Goal: Information Seeking & Learning: Check status

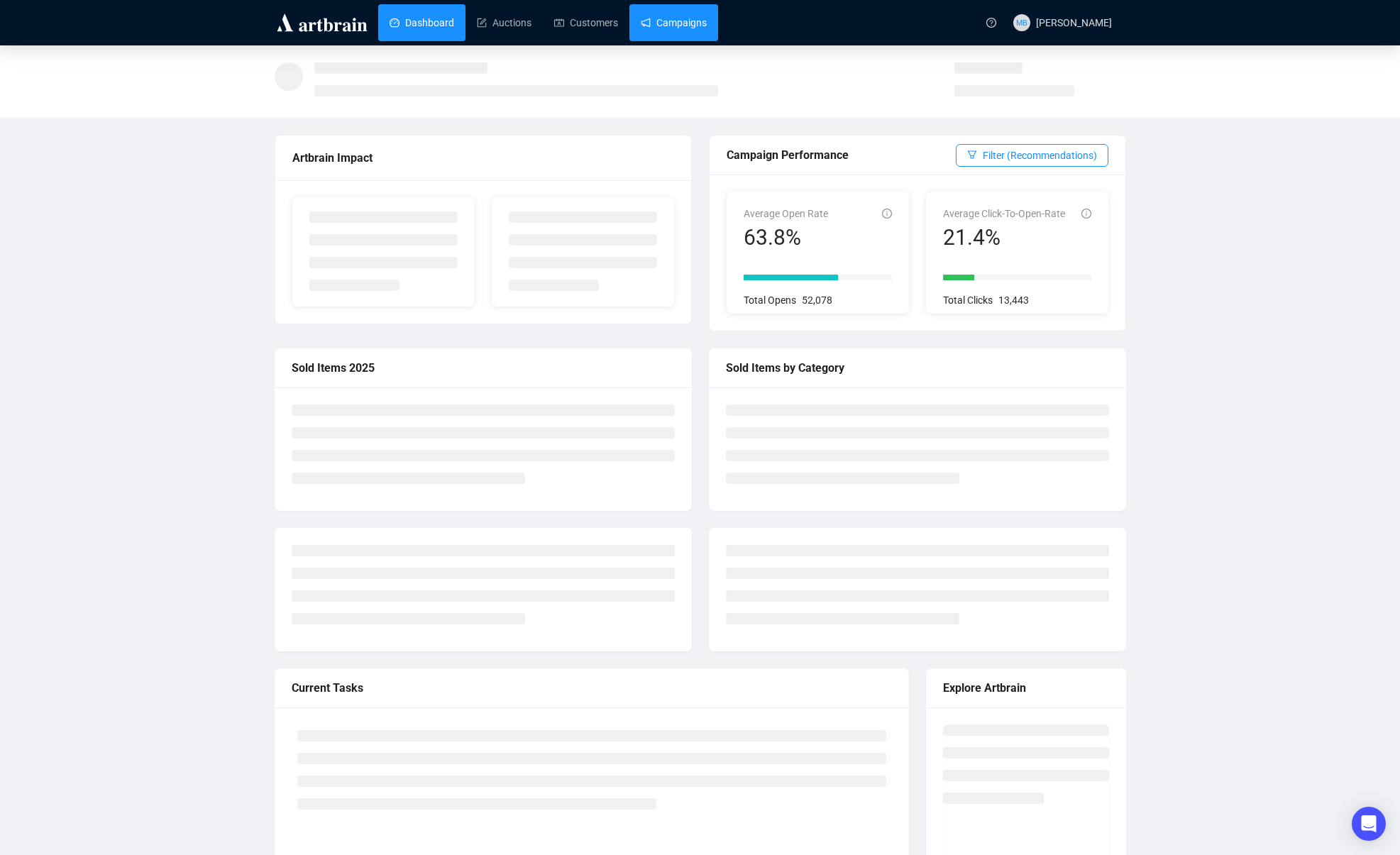
click at [689, 23] on link "Campaigns" at bounding box center [673, 23] width 66 height 37
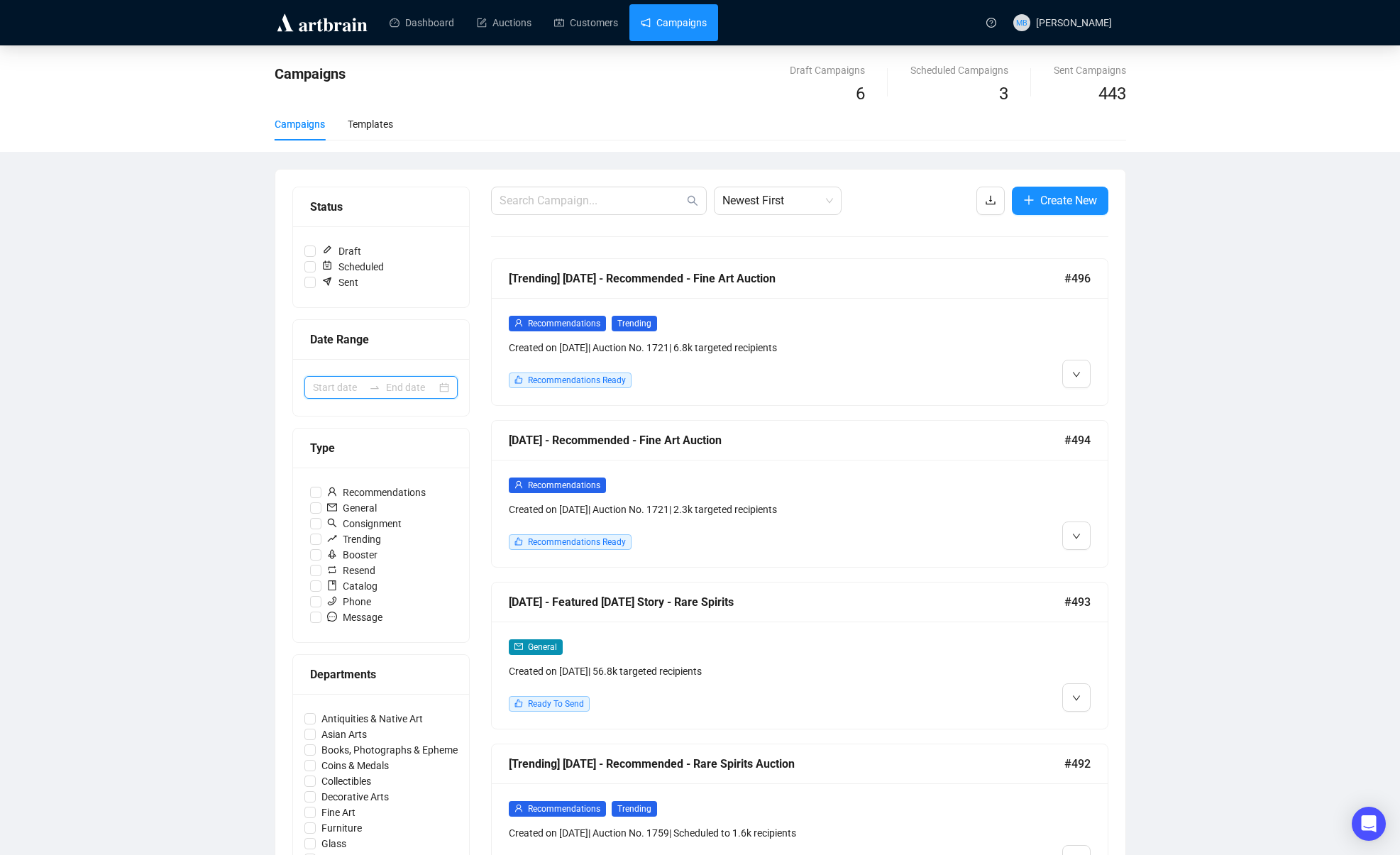
click at [350, 389] on input at bounding box center [338, 388] width 50 height 16
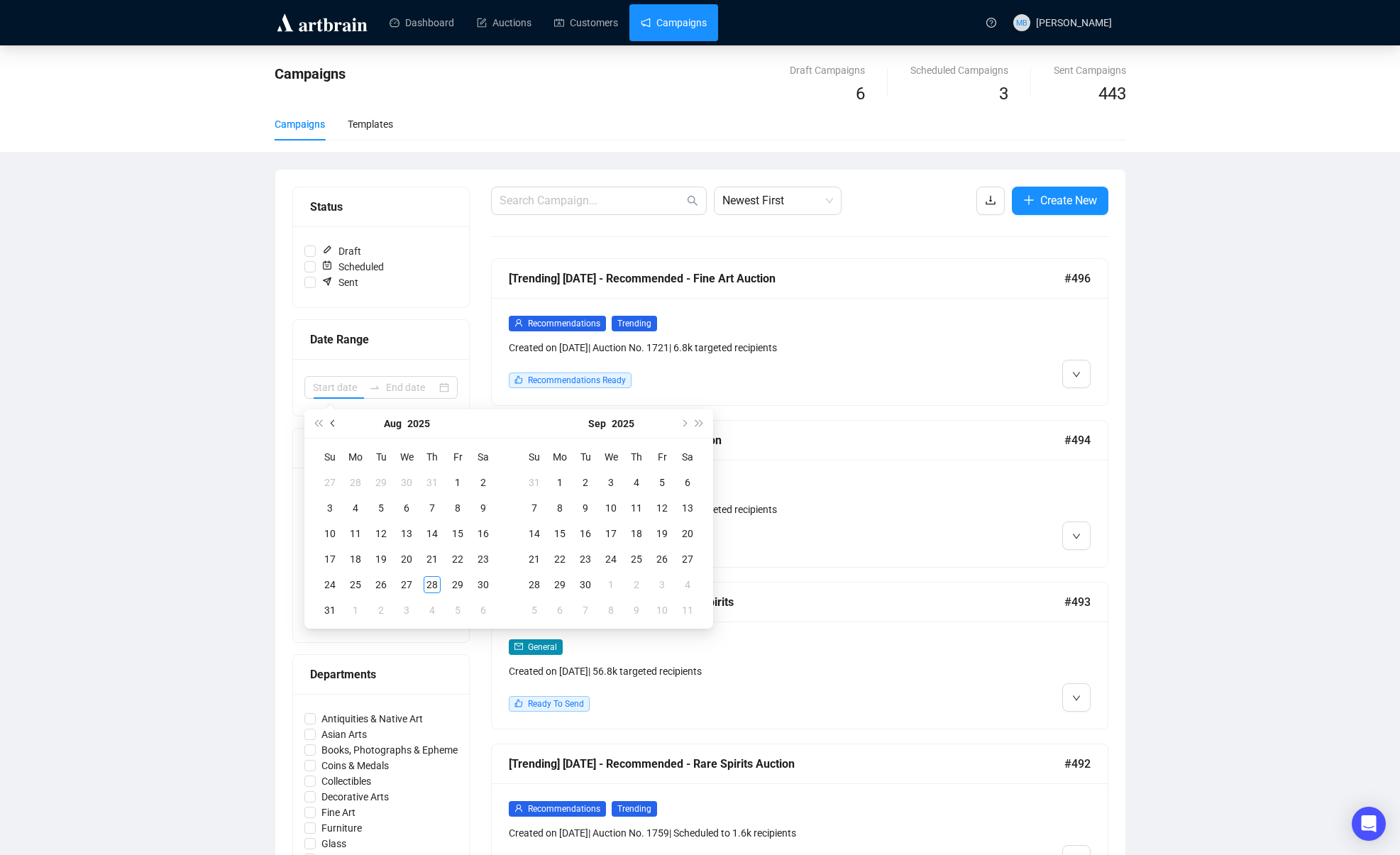
click at [337, 426] on button "Previous month (PageUp)" at bounding box center [333, 424] width 16 height 29
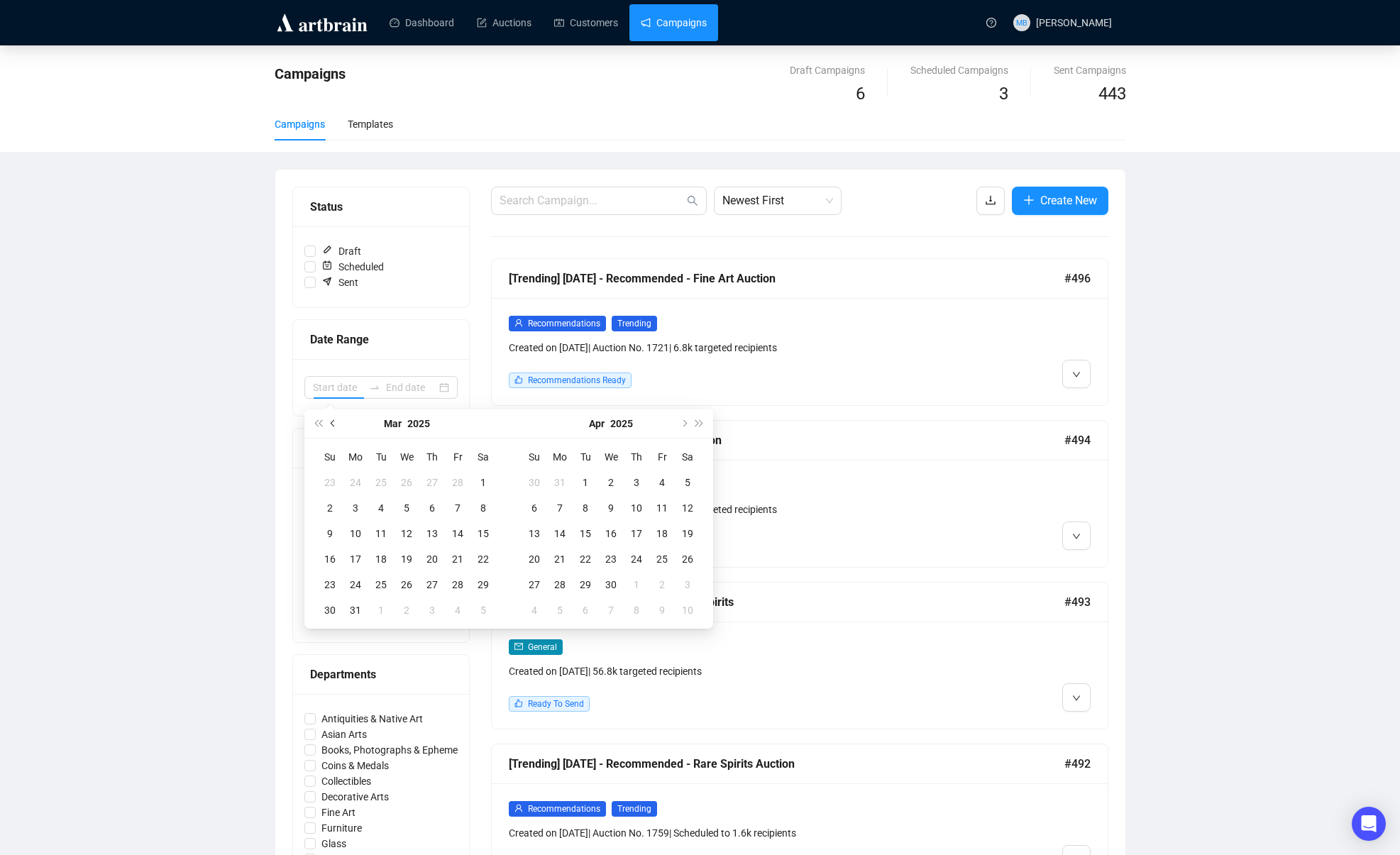
click at [337, 426] on button "Previous month (PageUp)" at bounding box center [333, 424] width 16 height 29
type input "[DATE]"
click at [410, 486] on div "1" at bounding box center [406, 482] width 17 height 17
type input "[DATE]"
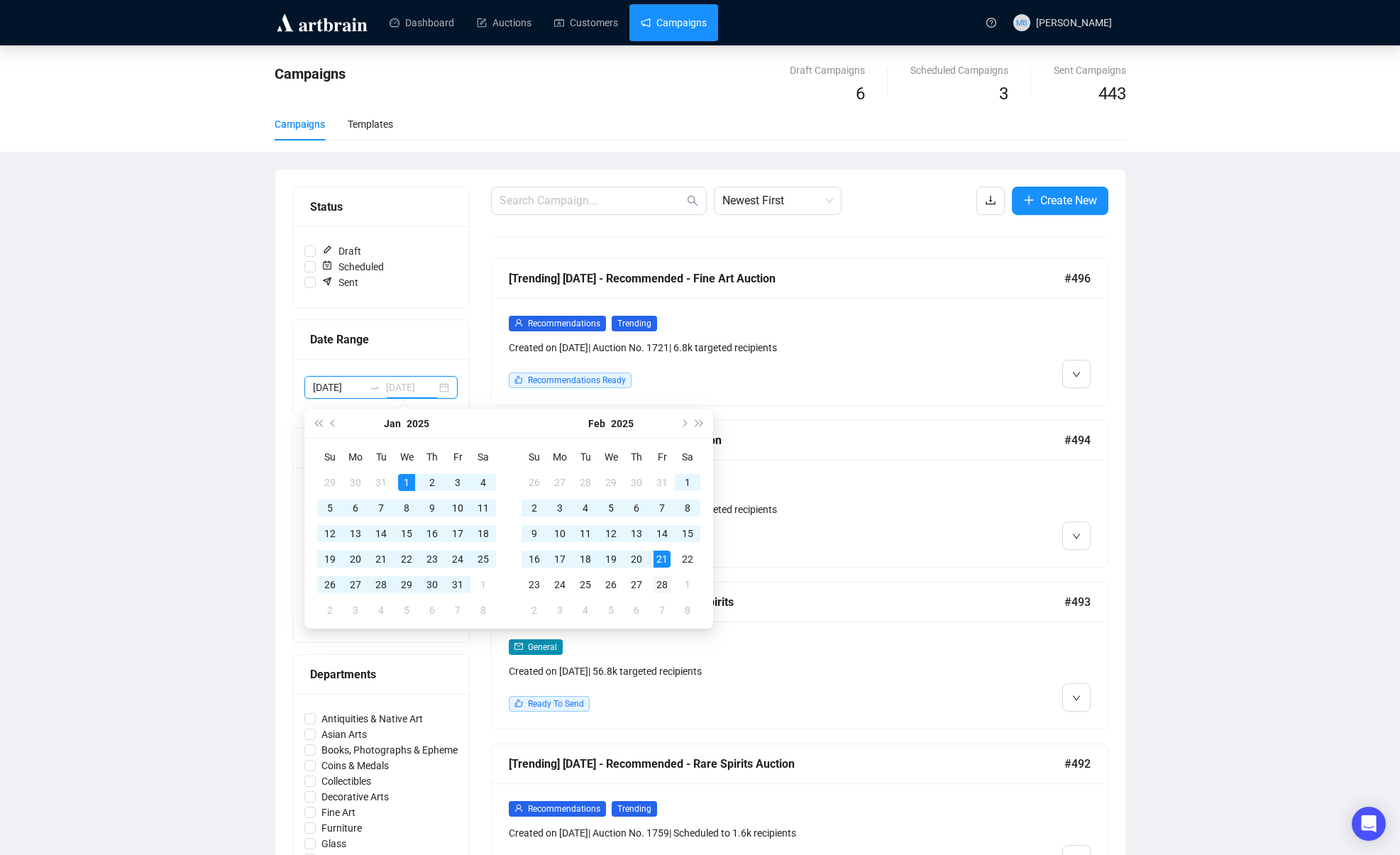
type input "[DATE]"
click at [659, 583] on div "28" at bounding box center [662, 585] width 17 height 17
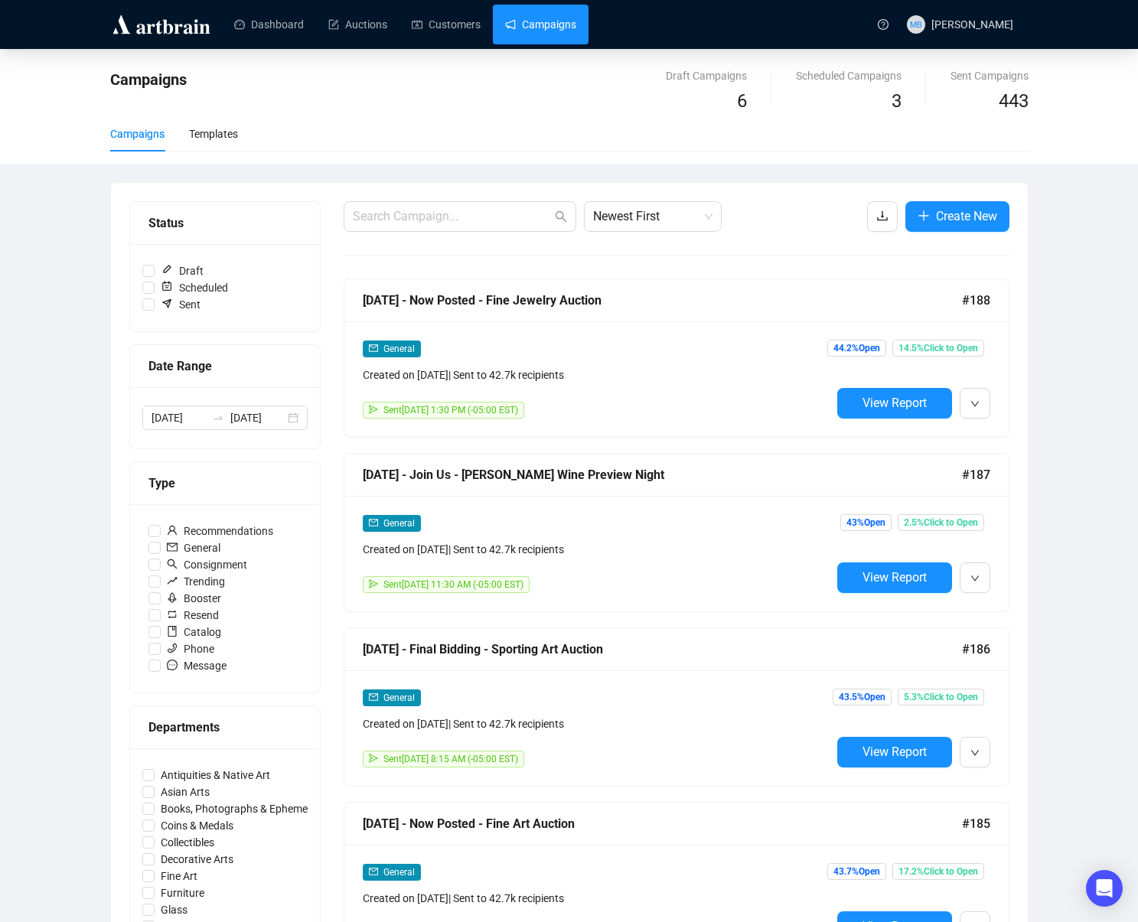
scroll to position [52, 0]
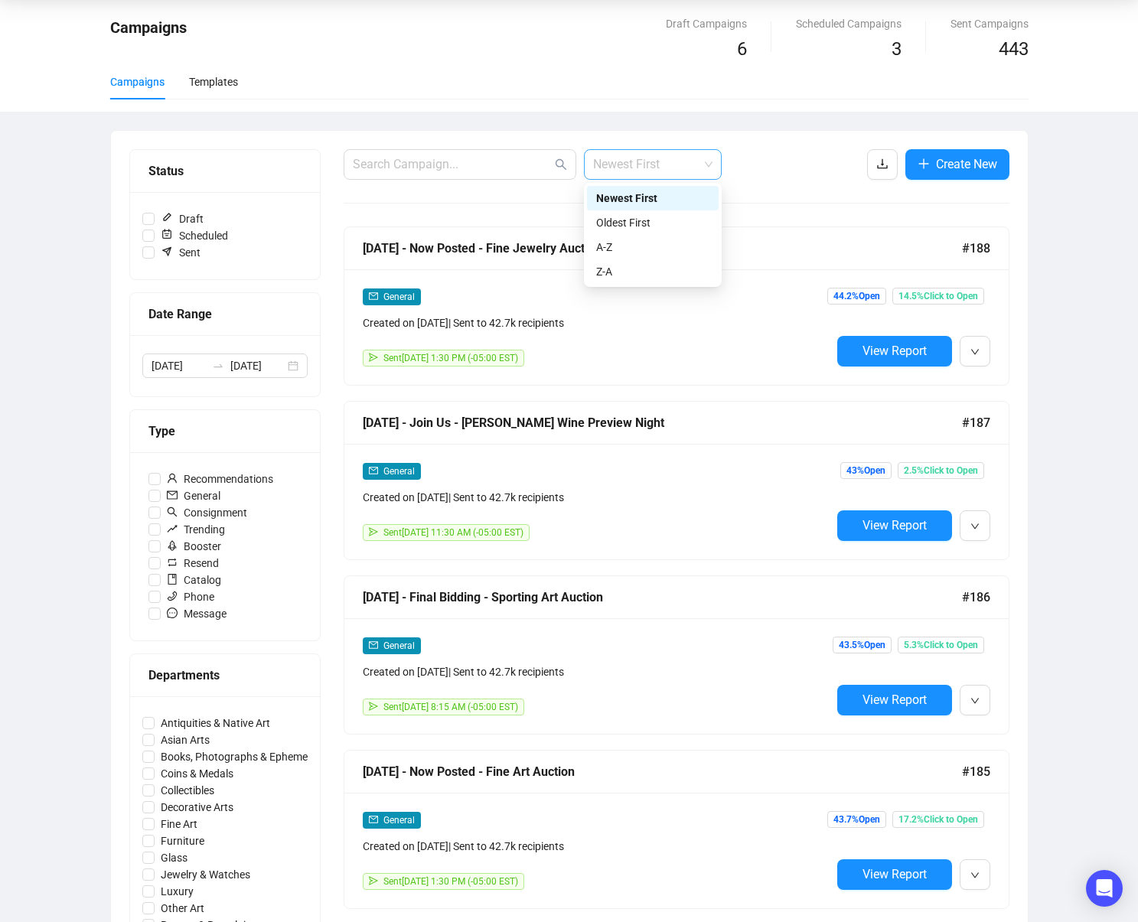
click at [689, 162] on span "Newest First" at bounding box center [652, 164] width 119 height 29
click at [674, 220] on div "Oldest First" at bounding box center [652, 222] width 113 height 17
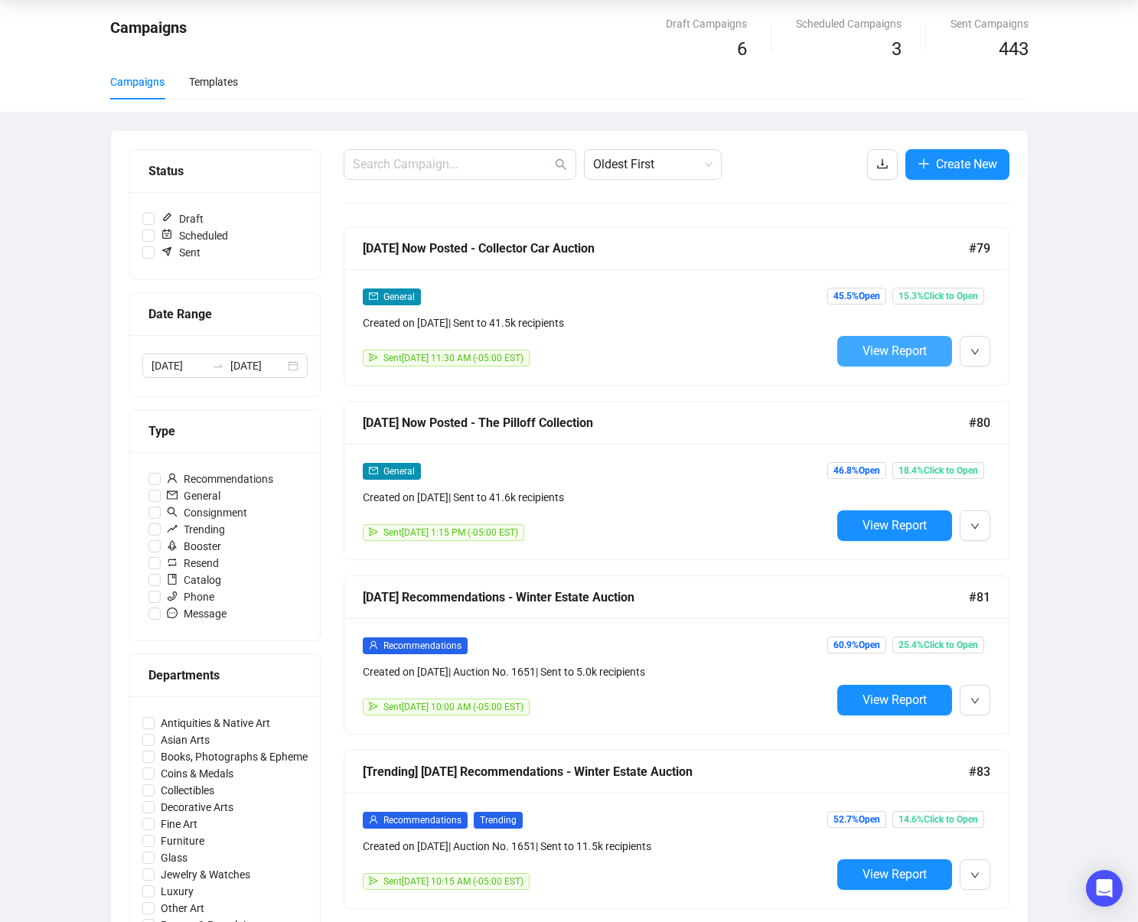
click at [870, 344] on span "View Report" at bounding box center [895, 351] width 64 height 15
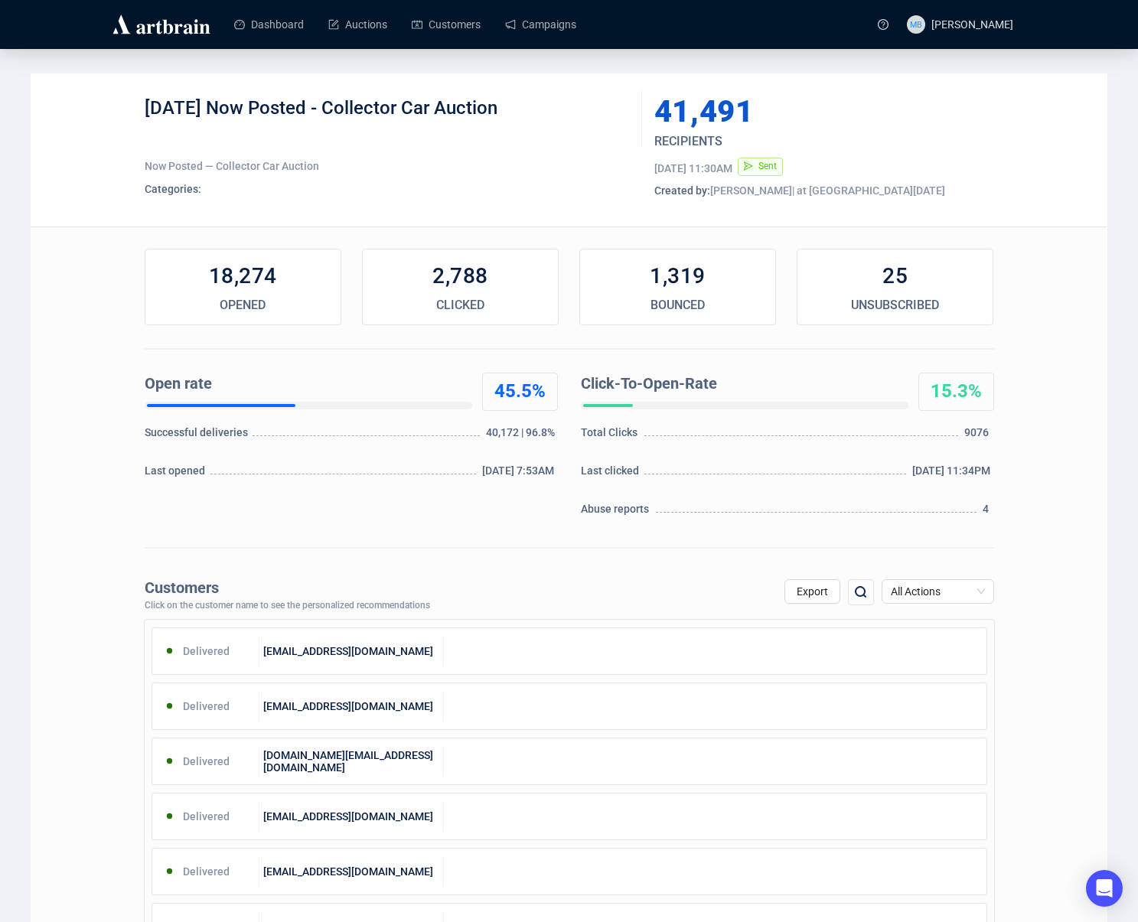
drag, startPoint x: 521, startPoint y: 115, endPoint x: 226, endPoint y: 114, distance: 294.7
click at [227, 114] on div "[DATE] Now Posted - Collector Car Auction" at bounding box center [388, 119] width 486 height 46
copy div "Now Posted - Collector Car Auction"
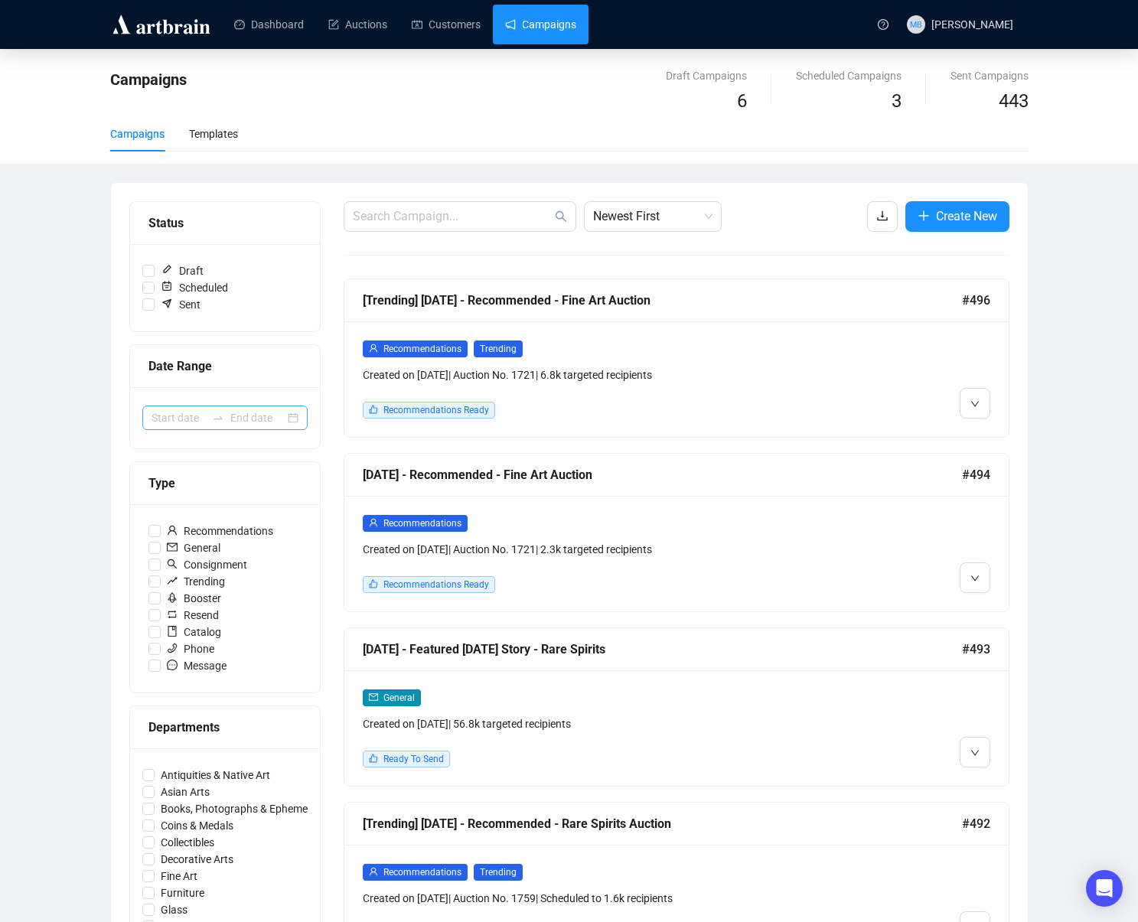
click at [207, 427] on div at bounding box center [224, 418] width 165 height 24
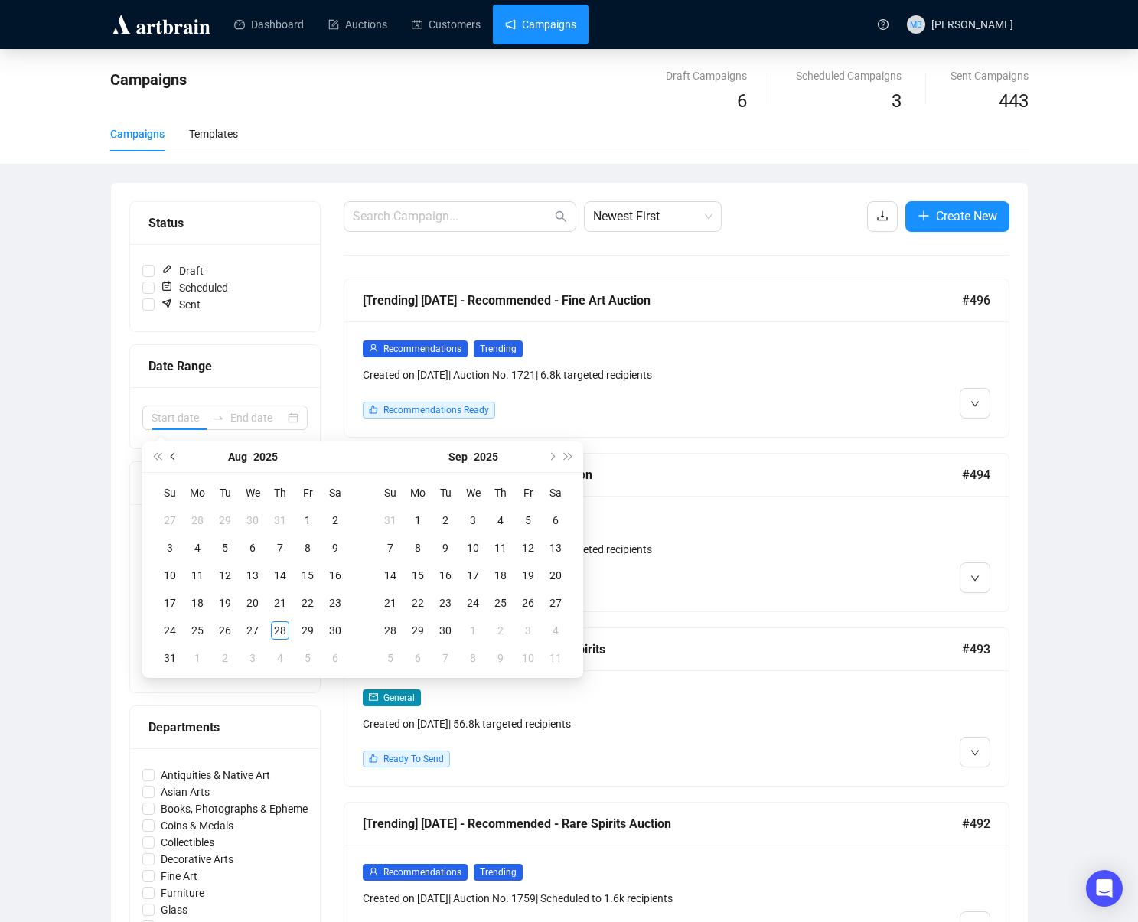
click at [173, 453] on span "Previous month (PageUp)" at bounding box center [175, 457] width 8 height 8
click at [156, 454] on span "Last year (Control + left)" at bounding box center [157, 457] width 8 height 8
click at [157, 454] on span "Last year (Control + left)" at bounding box center [157, 457] width 8 height 8
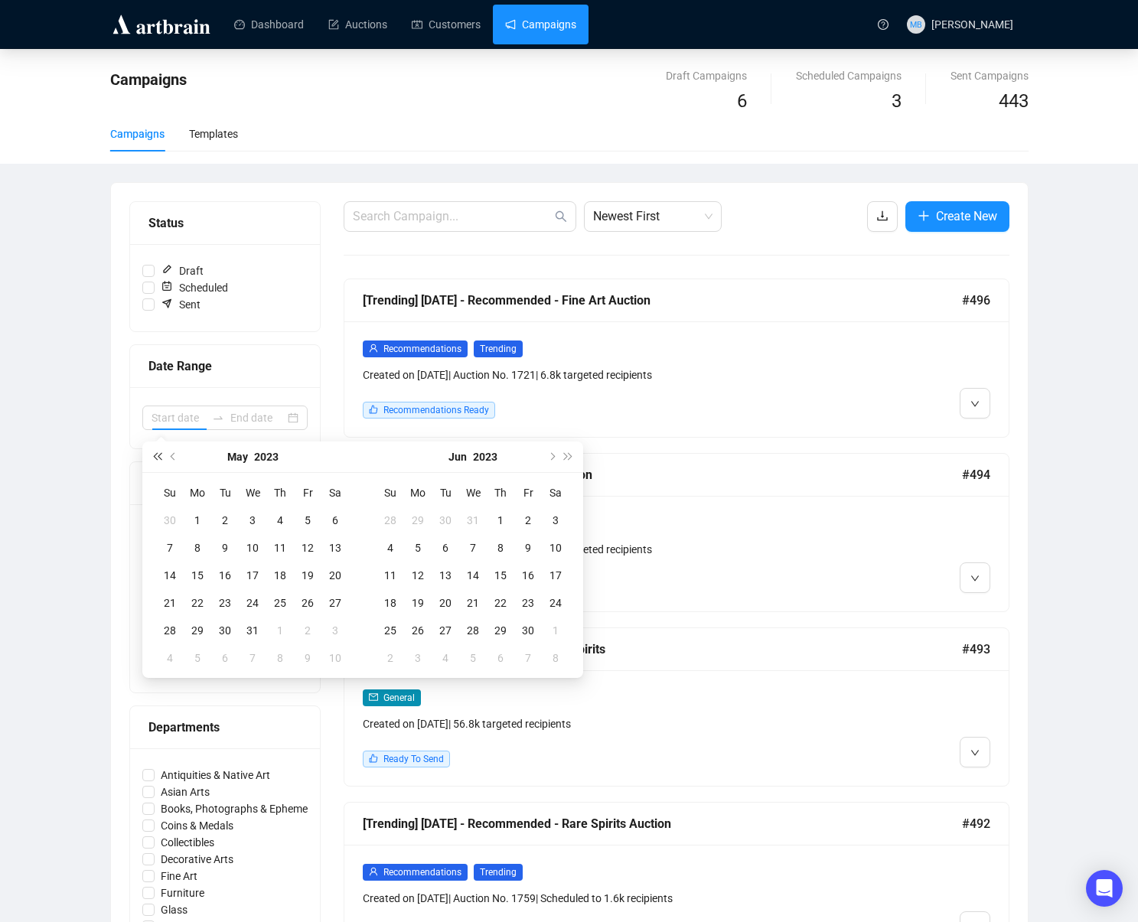
click at [157, 454] on span "Last year (Control + left)" at bounding box center [157, 457] width 8 height 8
click at [173, 454] on span "Previous month (PageUp)" at bounding box center [175, 457] width 8 height 8
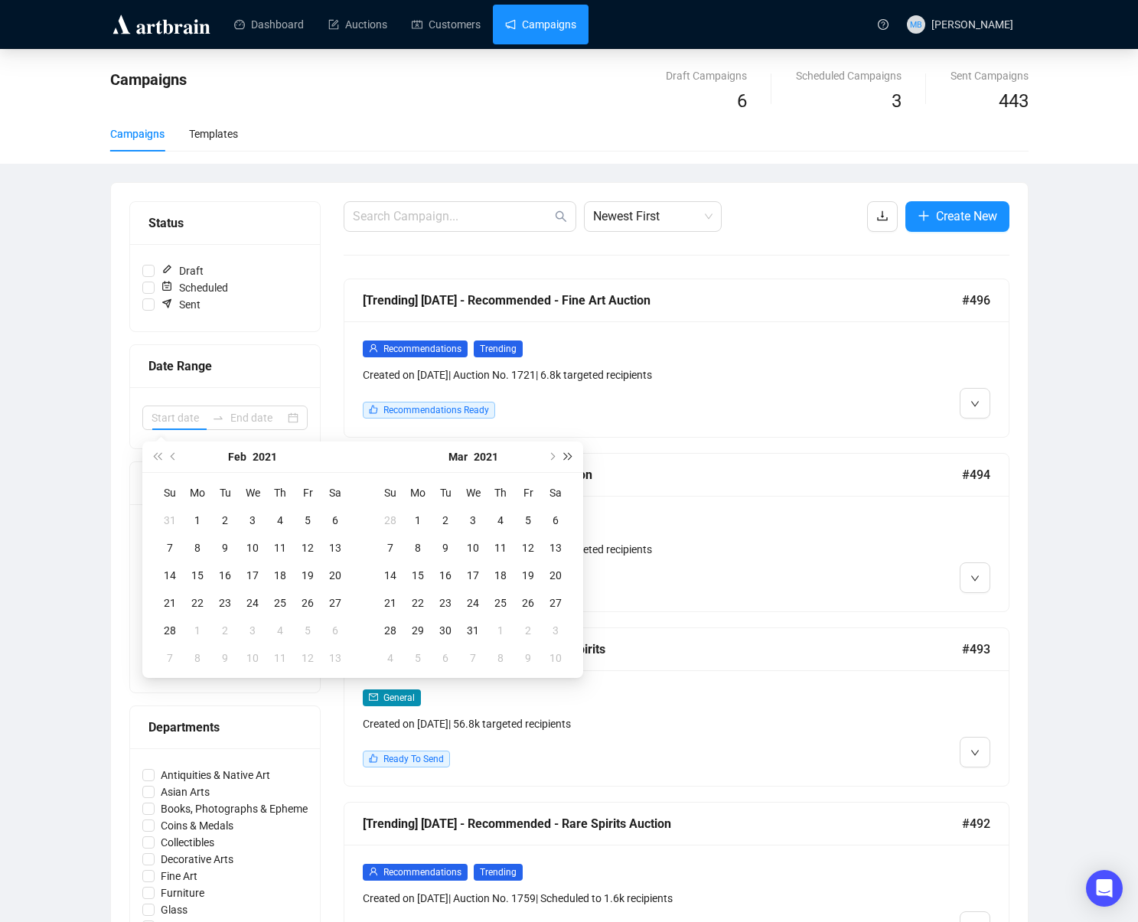
click at [571, 456] on span "Next year (Control + right)" at bounding box center [569, 457] width 8 height 8
click at [178, 461] on button "Previous month (PageUp)" at bounding box center [173, 457] width 17 height 31
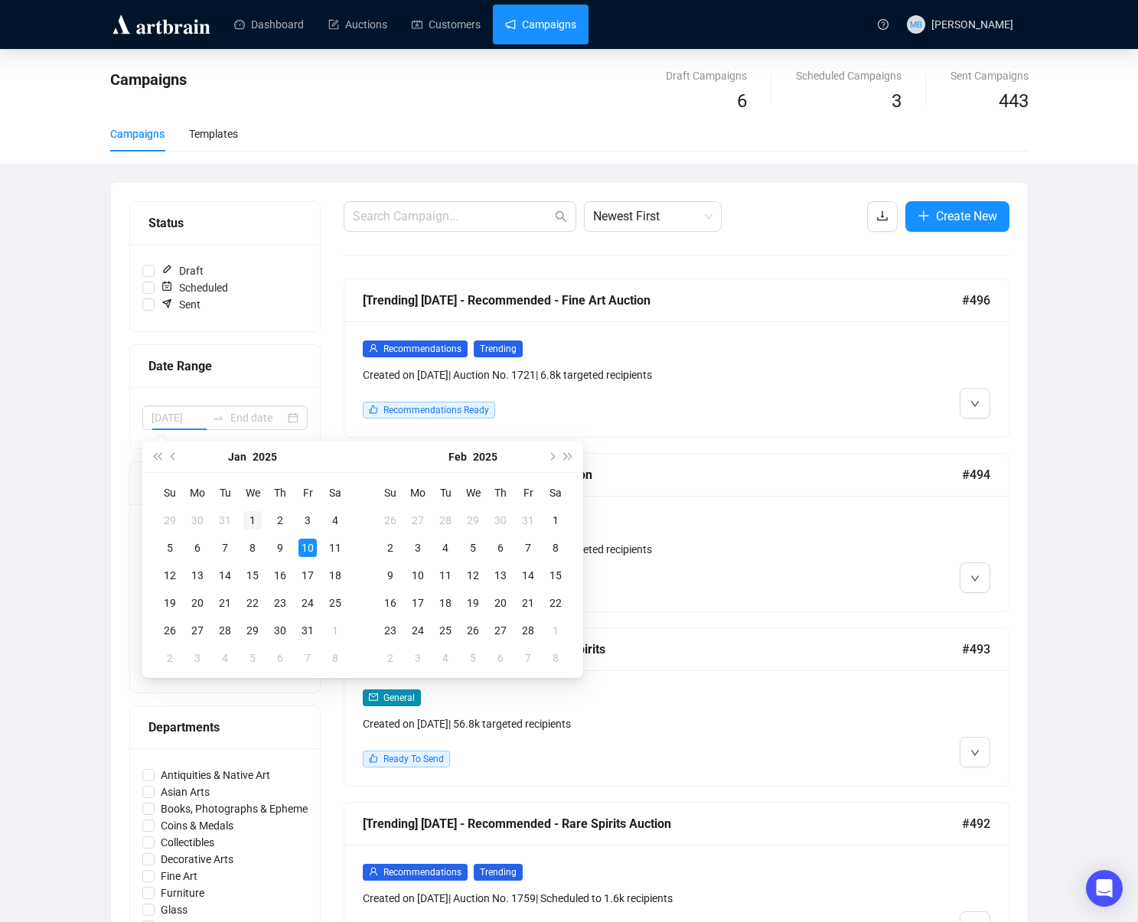
type input "[DATE]"
click at [249, 521] on div "1" at bounding box center [252, 520] width 18 height 18
type input "[DATE]"
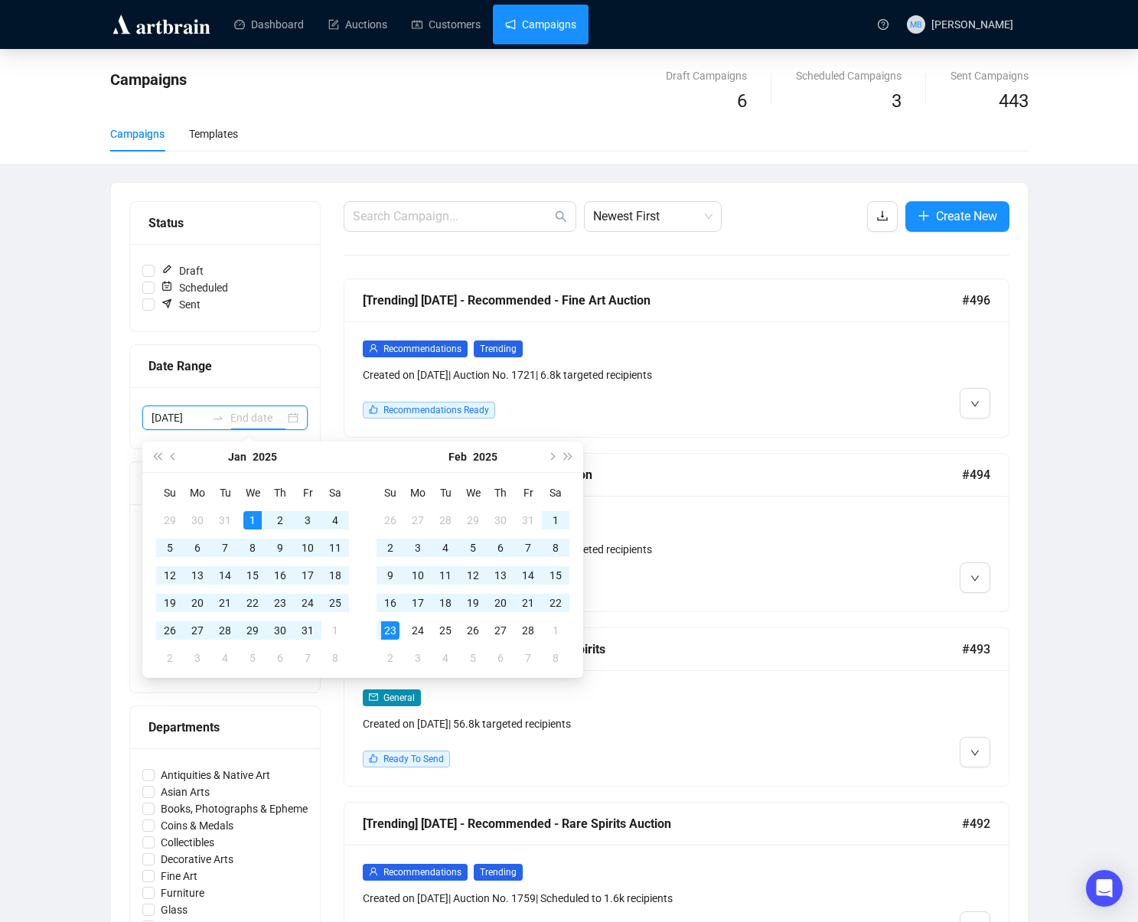
type input "[DATE]"
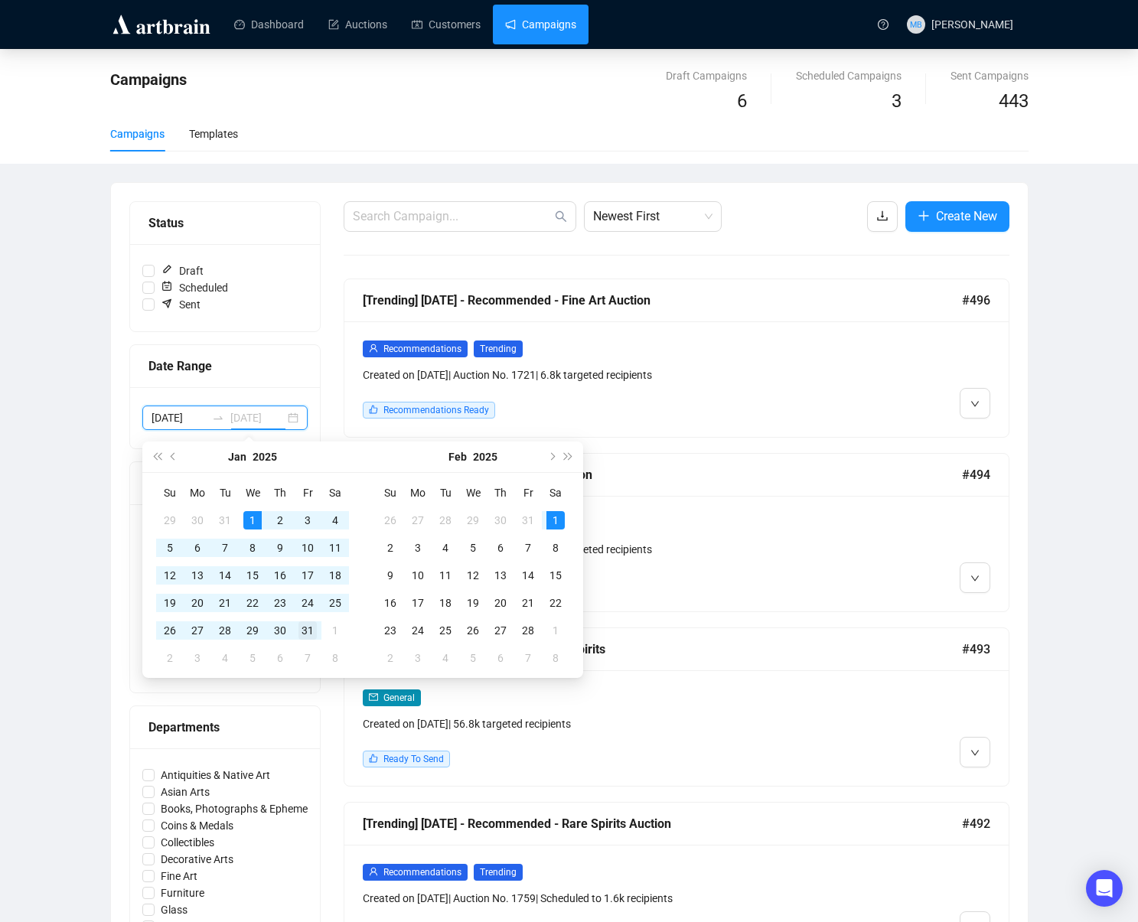
type input "[DATE]"
click at [307, 628] on div "31" at bounding box center [308, 631] width 18 height 18
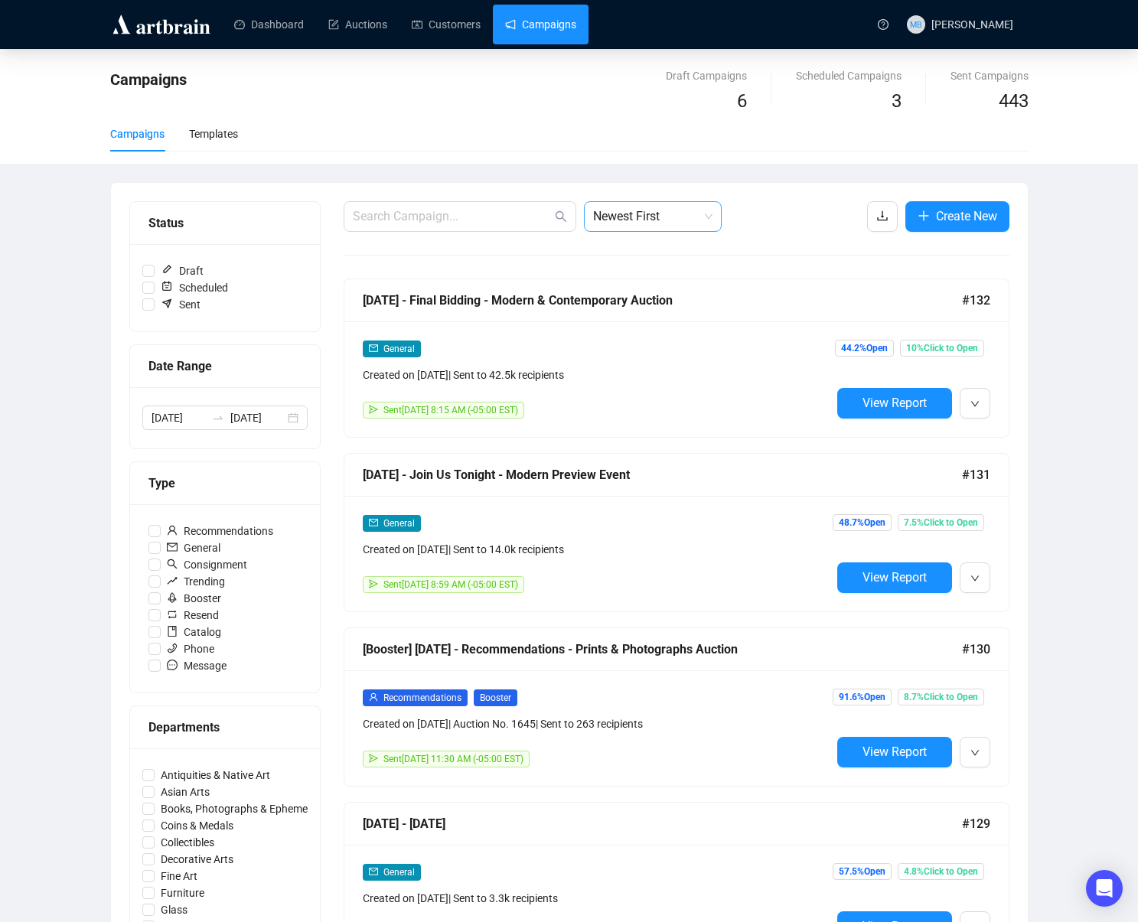
click at [681, 220] on span "Newest First" at bounding box center [652, 216] width 119 height 29
click at [660, 276] on div "Oldest First" at bounding box center [652, 274] width 113 height 17
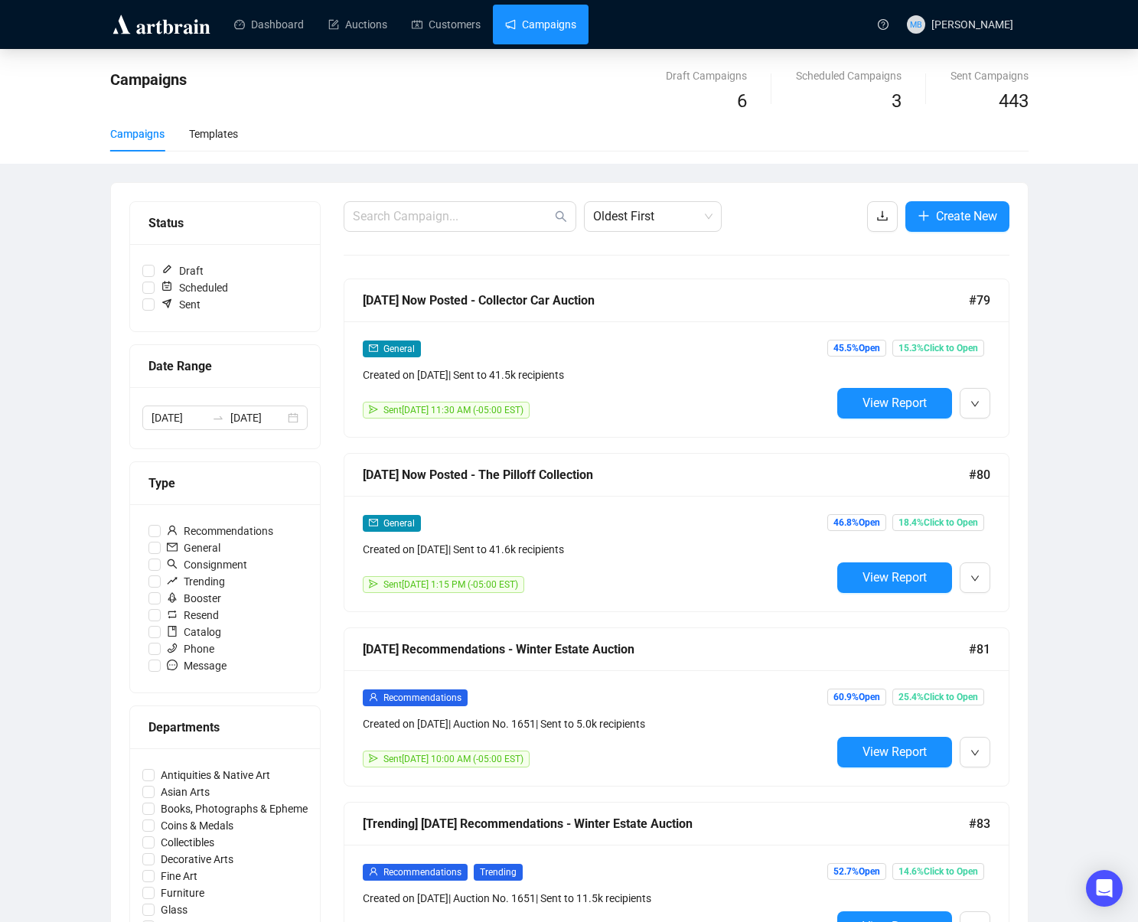
click at [866, 410] on button "View Report" at bounding box center [894, 403] width 115 height 31
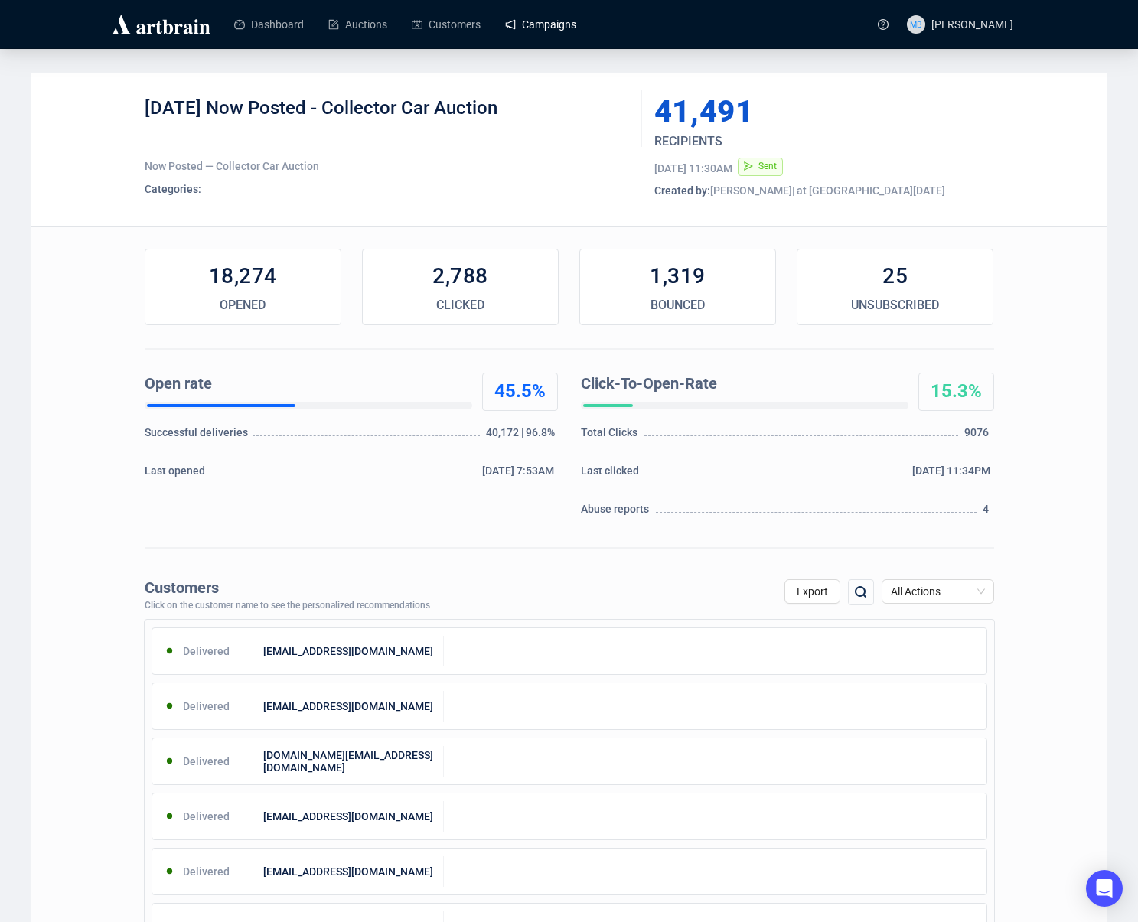
drag, startPoint x: 518, startPoint y: 110, endPoint x: 230, endPoint y: 106, distance: 288.6
click at [230, 106] on div "[DATE] Now Posted - Collector Car Auction" at bounding box center [388, 119] width 486 height 46
copy div "Now Posted - Collector Car Auction"
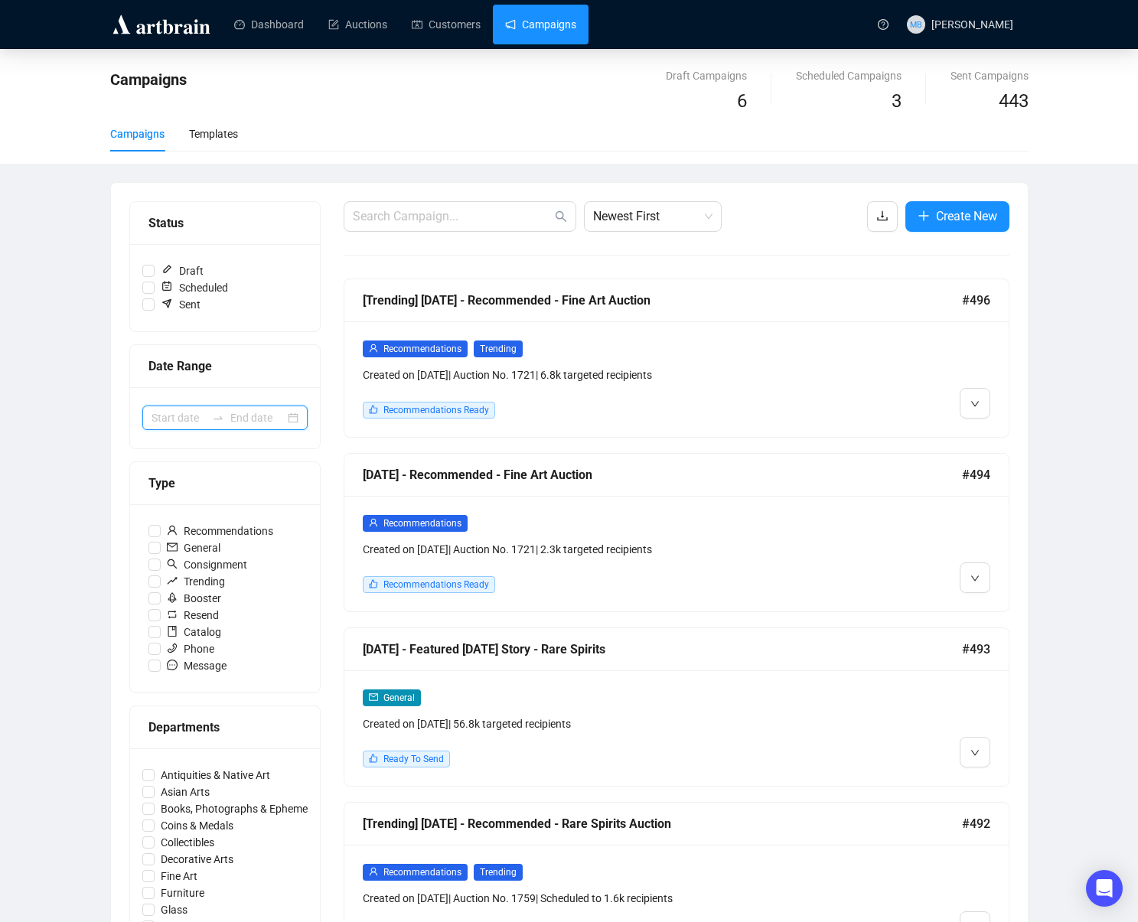
click at [249, 419] on input at bounding box center [257, 418] width 54 height 17
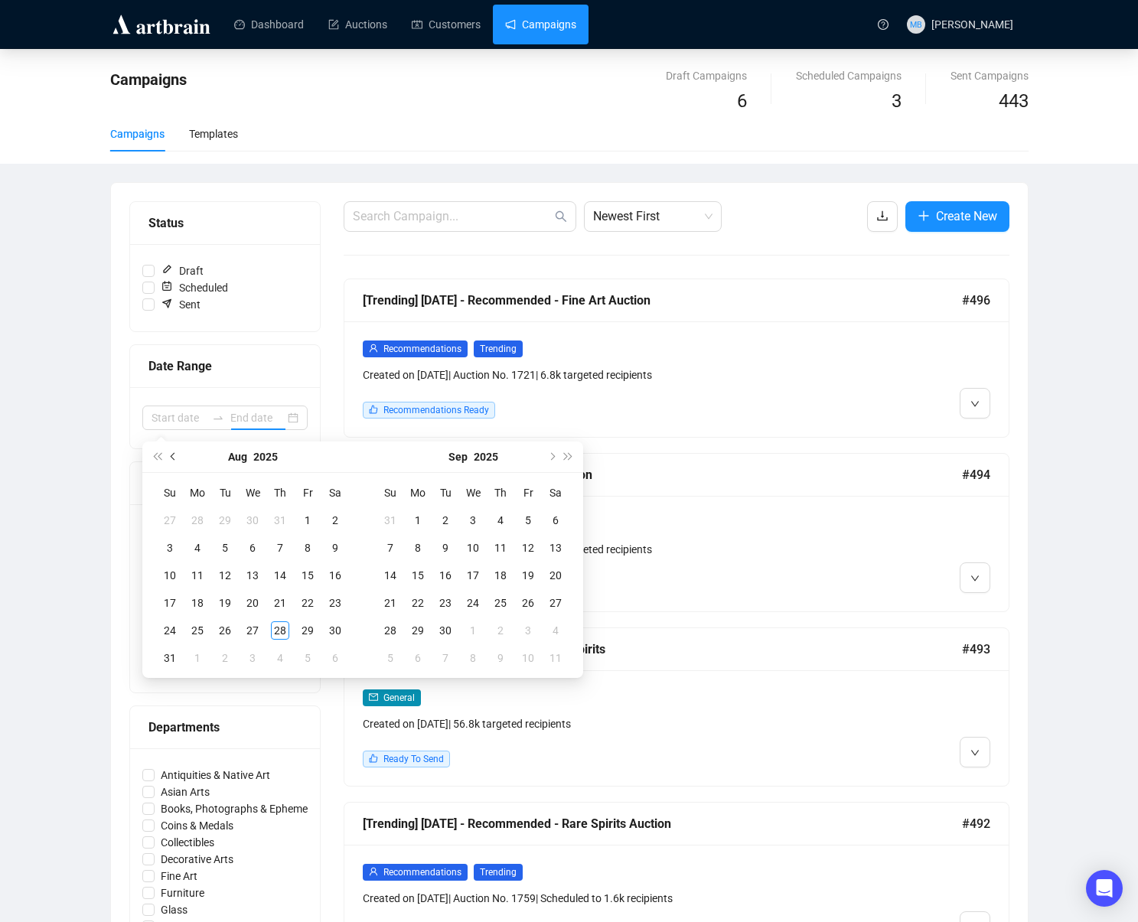
click at [174, 458] on span "Previous month (PageUp)" at bounding box center [175, 457] width 8 height 8
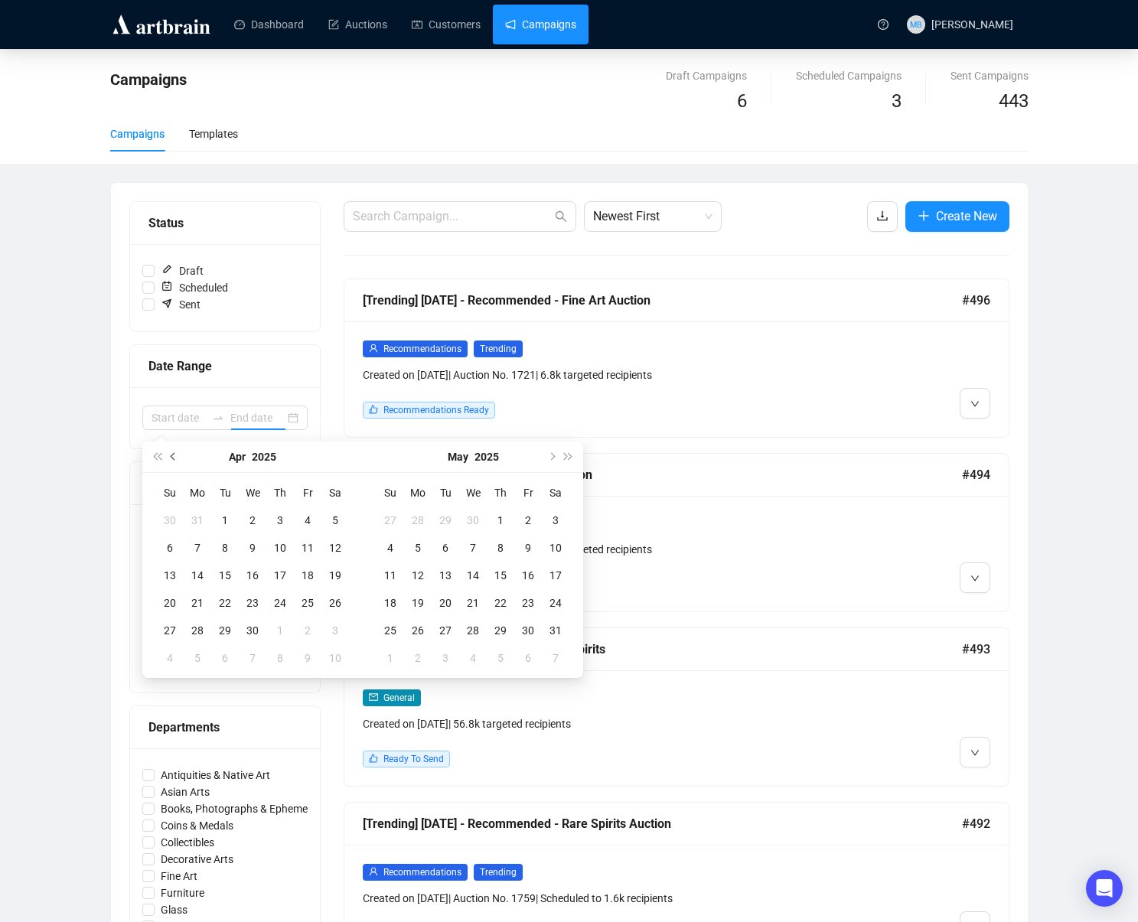
click at [174, 458] on span "Previous month (PageUp)" at bounding box center [175, 457] width 8 height 8
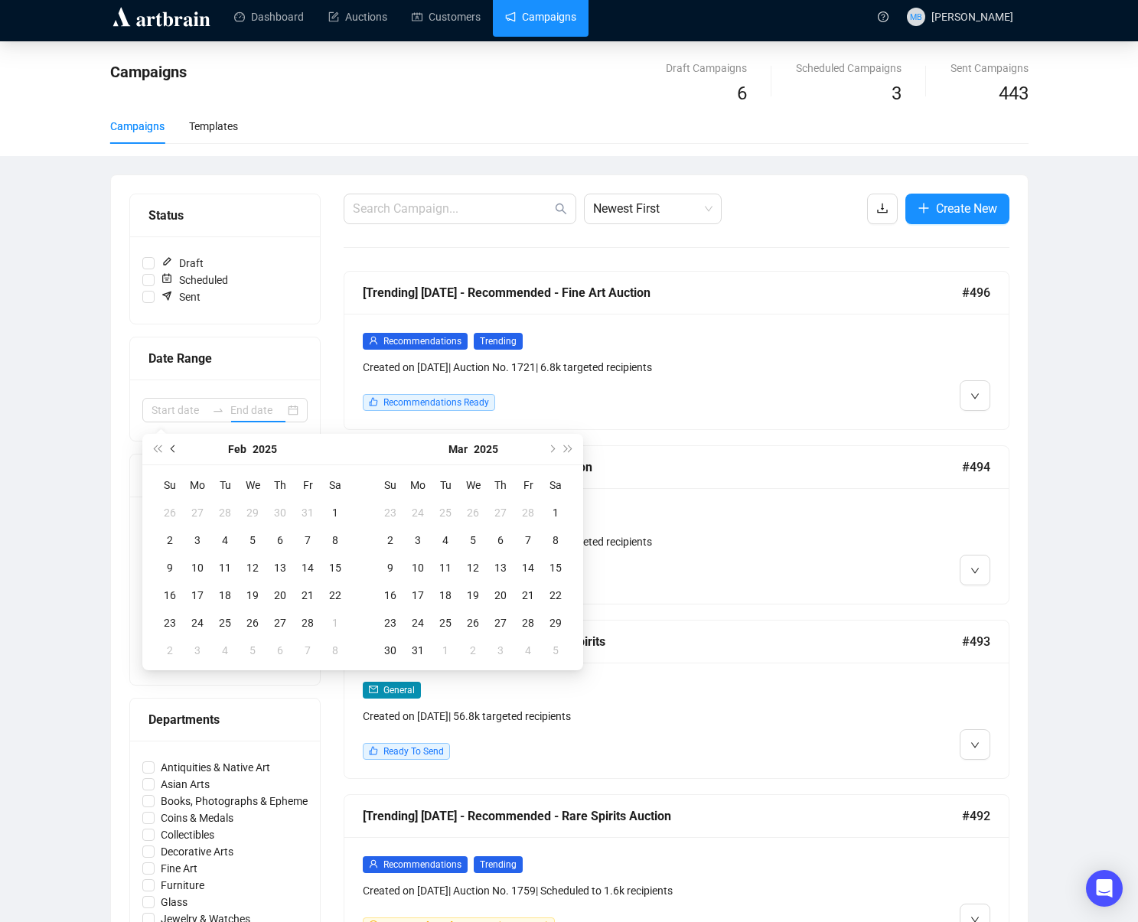
drag, startPoint x: 175, startPoint y: 456, endPoint x: 165, endPoint y: 453, distance: 9.7
click at [165, 454] on button "Previous month (PageUp)" at bounding box center [173, 449] width 17 height 31
type input "[DATE]"
click at [253, 511] on div "1" at bounding box center [252, 513] width 18 height 18
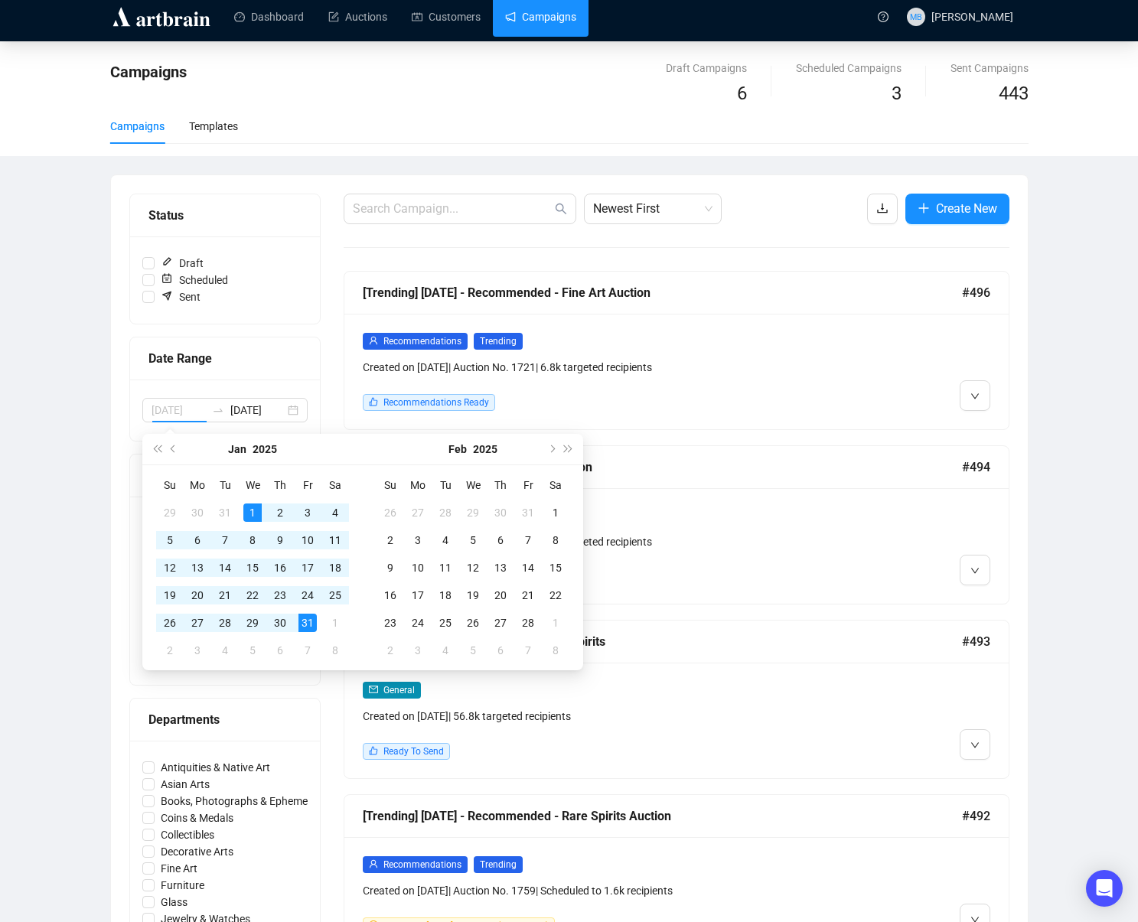
click at [307, 625] on div "31" at bounding box center [308, 623] width 18 height 18
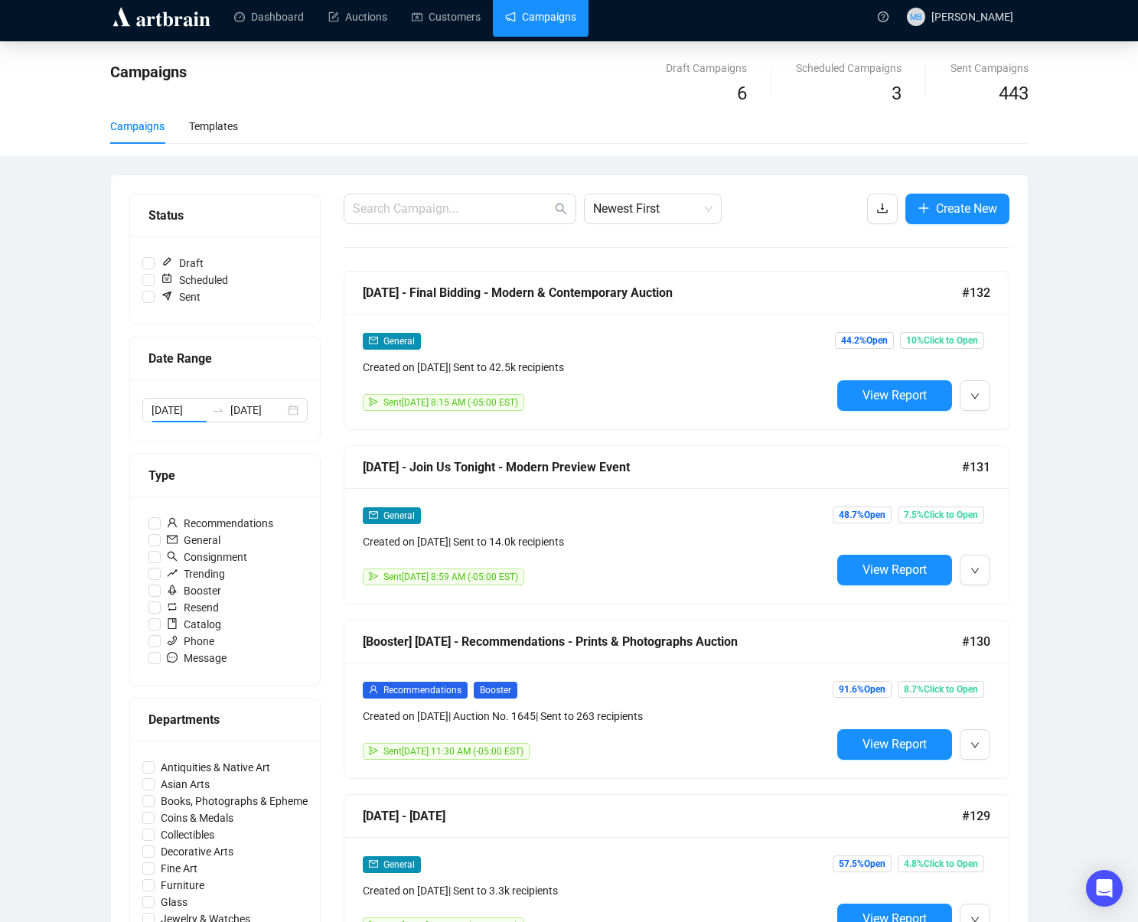
type input "[DATE]"
click at [674, 205] on span "Newest First" at bounding box center [652, 208] width 119 height 29
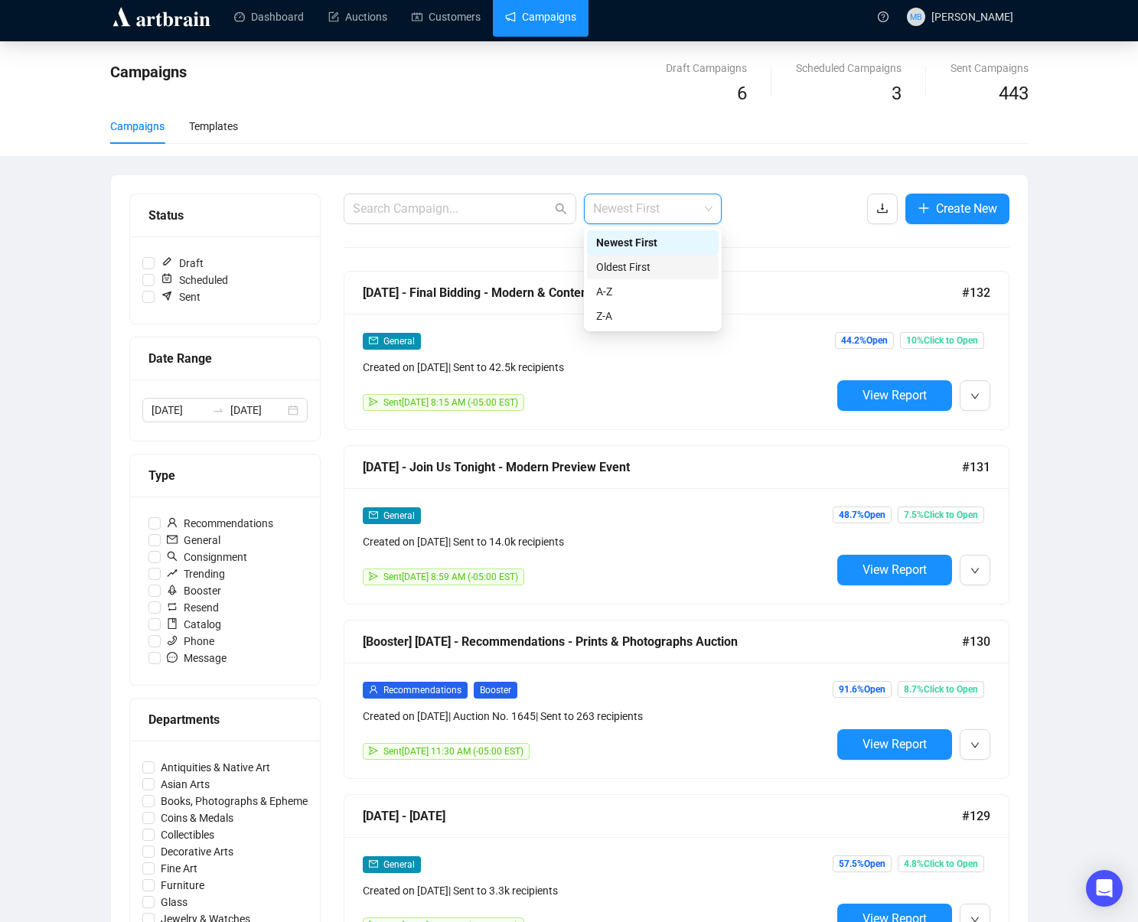
click at [658, 256] on div "Oldest First" at bounding box center [653, 267] width 132 height 24
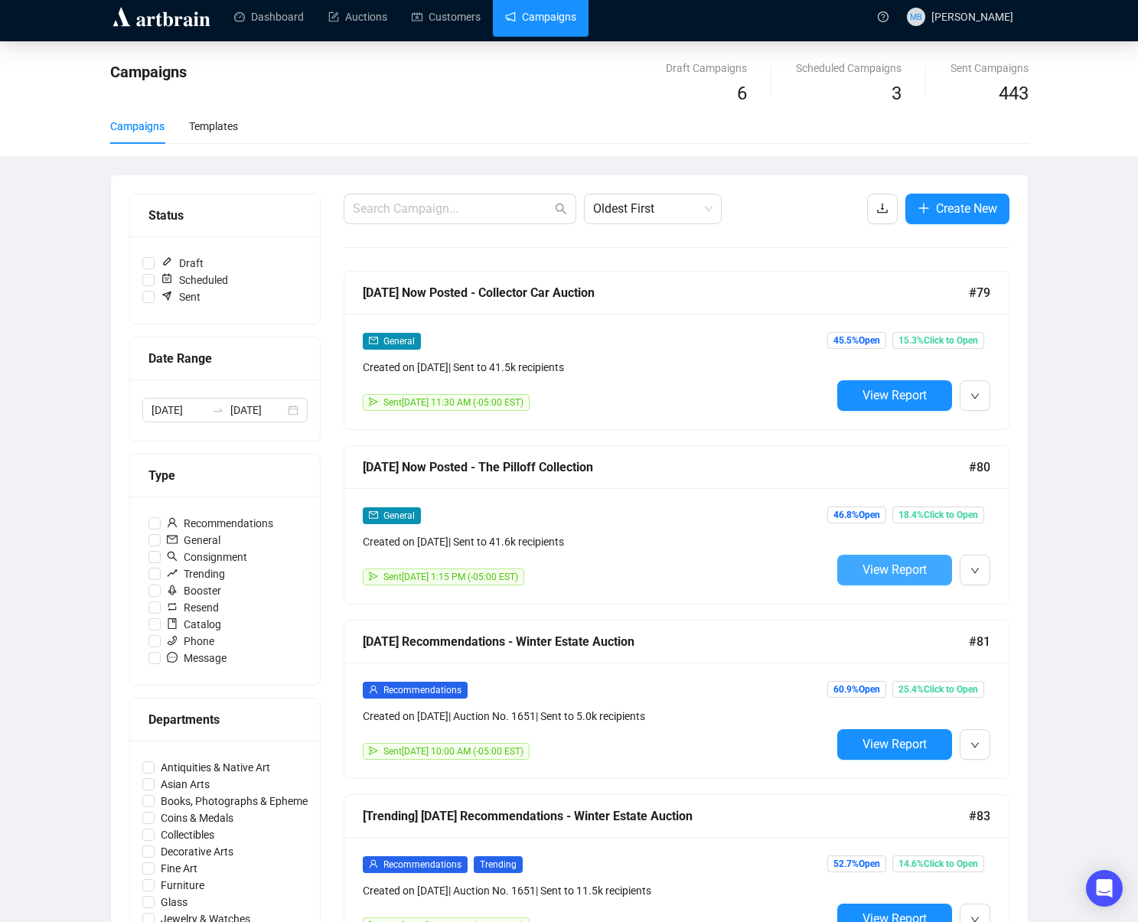
click at [905, 561] on button "View Report" at bounding box center [894, 570] width 115 height 31
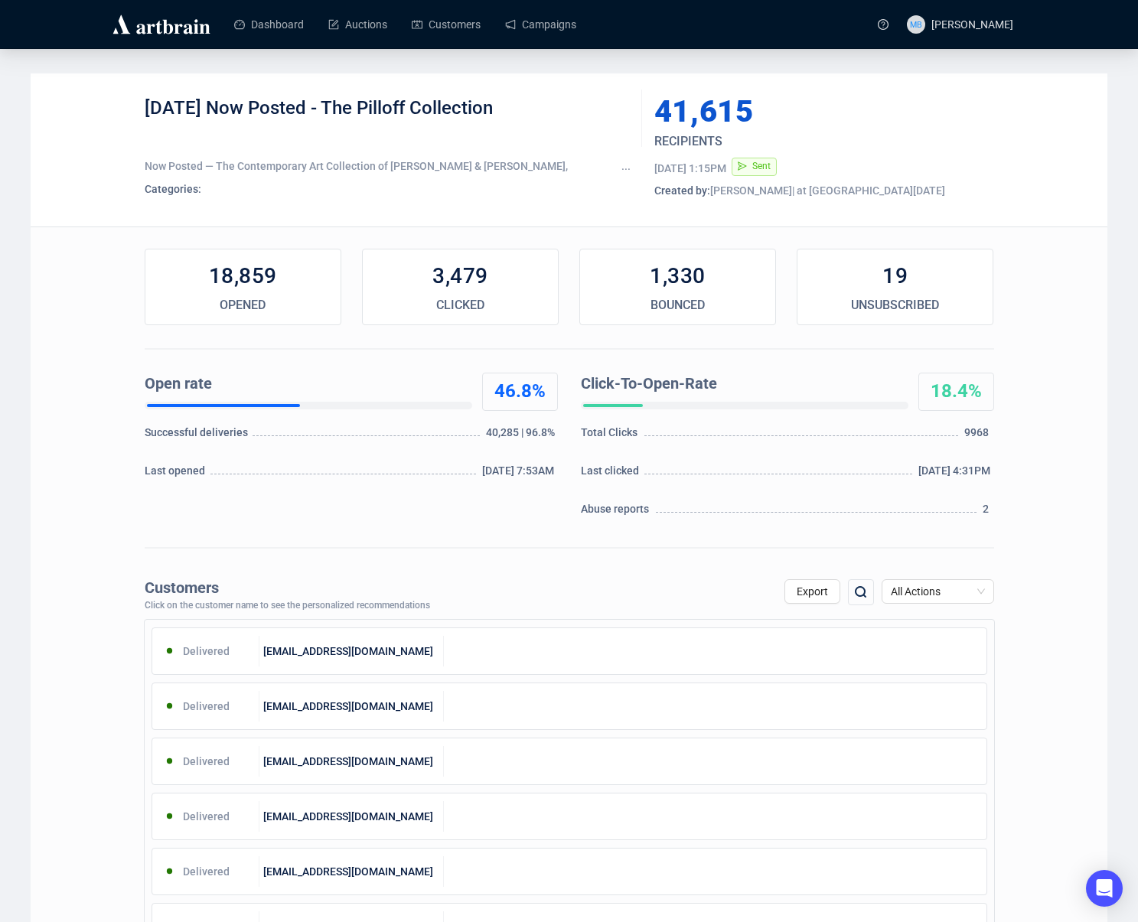
drag, startPoint x: 491, startPoint y: 108, endPoint x: 233, endPoint y: 112, distance: 257.2
click at [224, 111] on div "[DATE] Now Posted - The Pilloff Collection" at bounding box center [388, 119] width 486 height 46
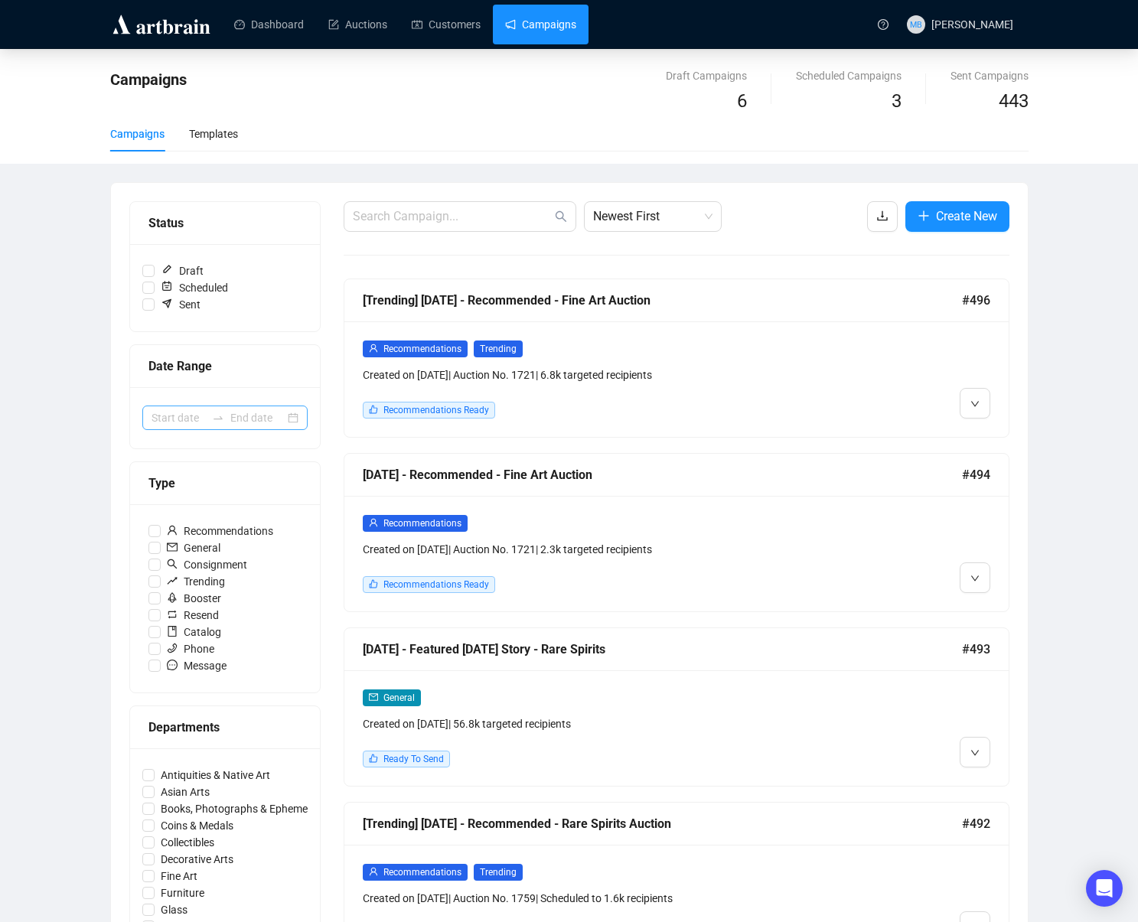
click at [212, 415] on icon "swap-right" at bounding box center [218, 418] width 12 height 12
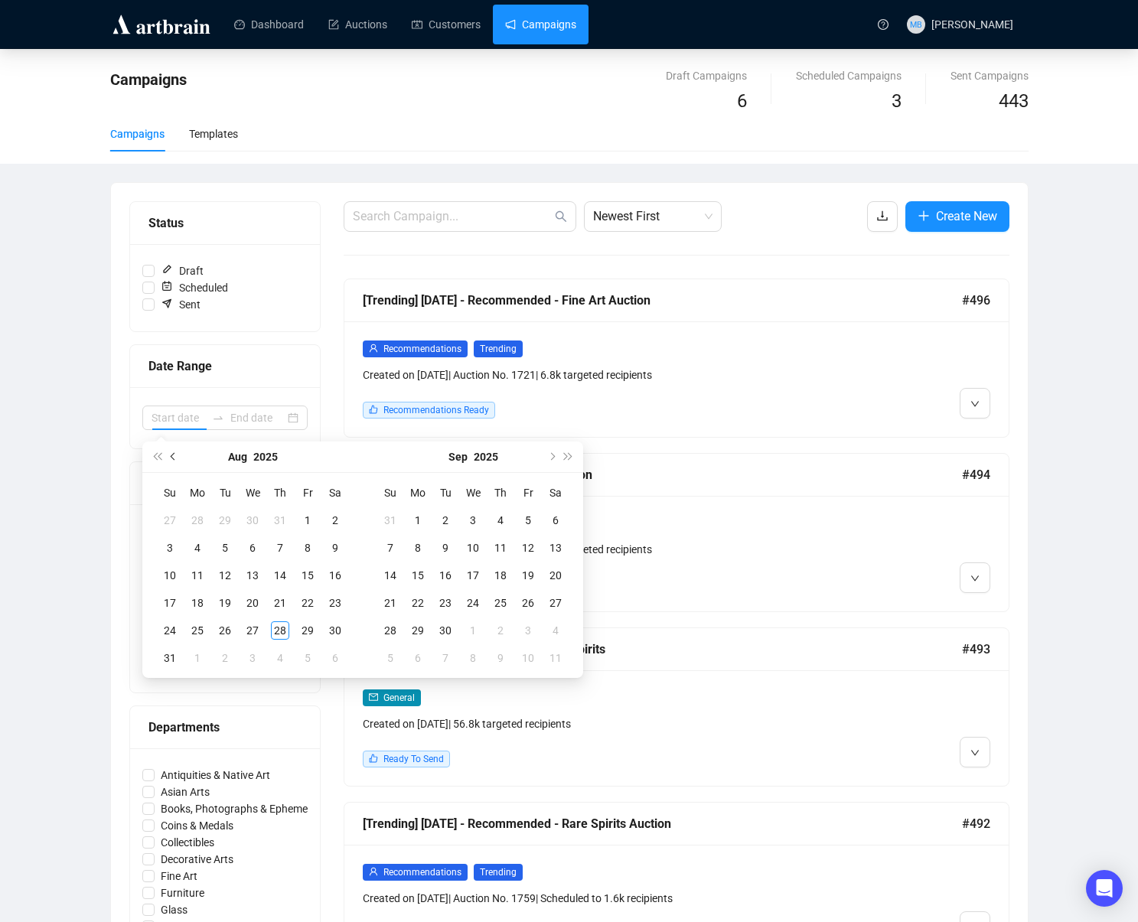
click at [175, 457] on span "Previous month (PageUp)" at bounding box center [175, 457] width 8 height 8
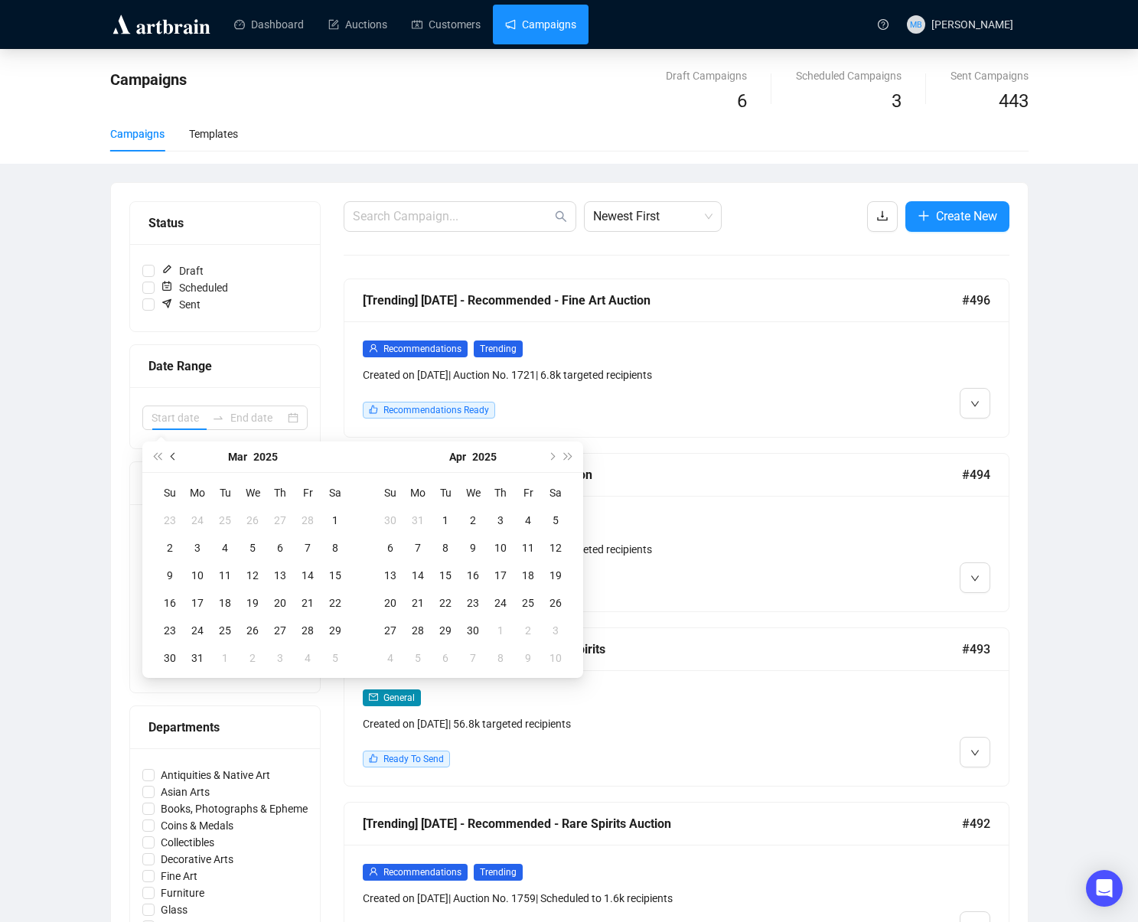
click at [175, 457] on span "Previous month (PageUp)" at bounding box center [175, 457] width 8 height 8
type input "[DATE]"
click at [255, 525] on div "1" at bounding box center [252, 520] width 18 height 18
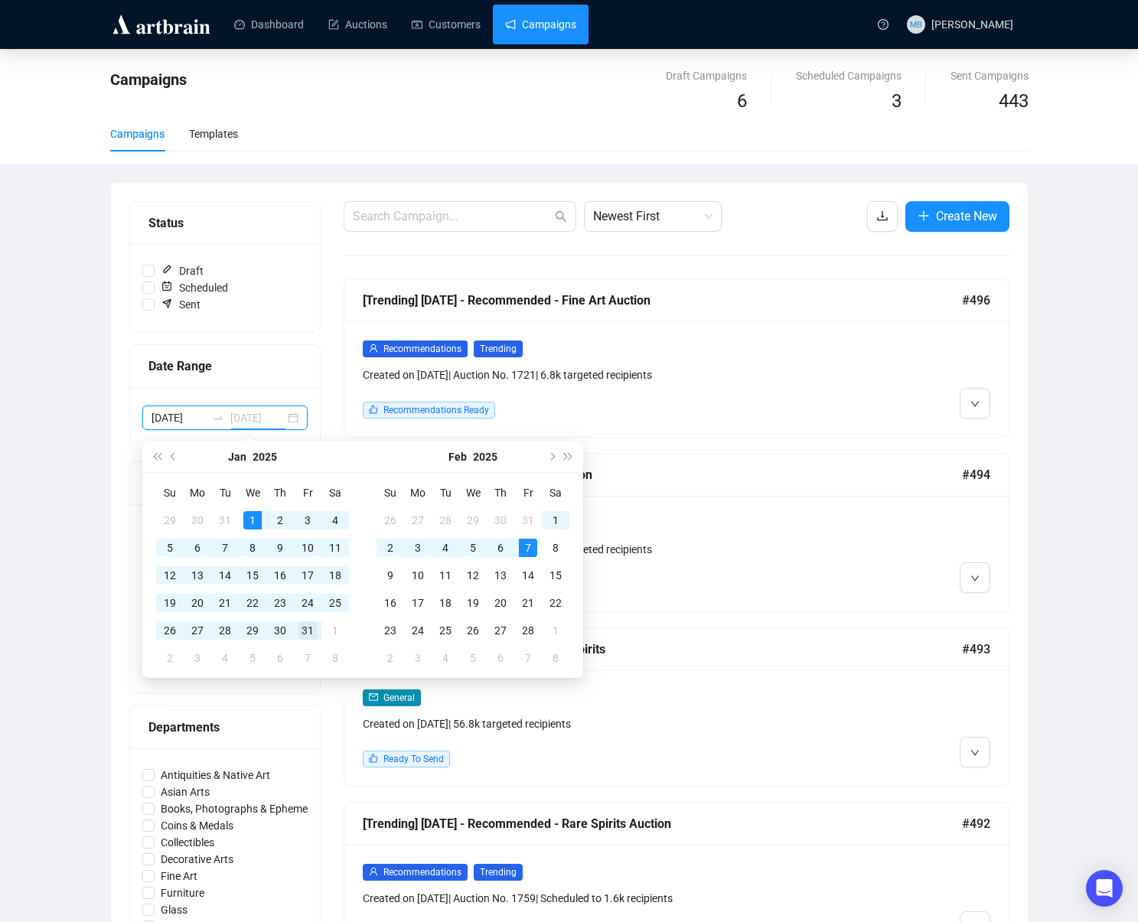
type input "[DATE]"
click at [309, 632] on div "31" at bounding box center [308, 631] width 18 height 18
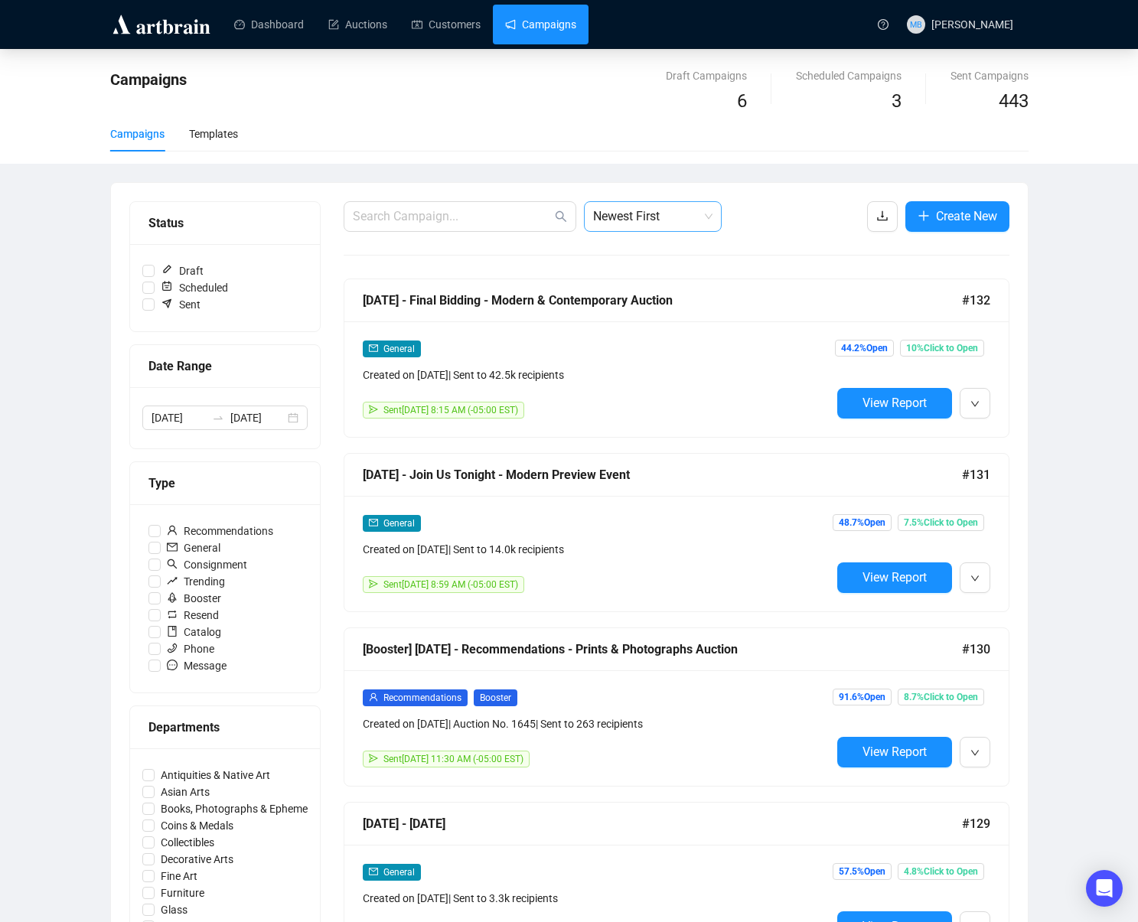
click at [687, 214] on span "Newest First" at bounding box center [652, 216] width 119 height 29
click at [670, 276] on div "Oldest First" at bounding box center [652, 274] width 113 height 17
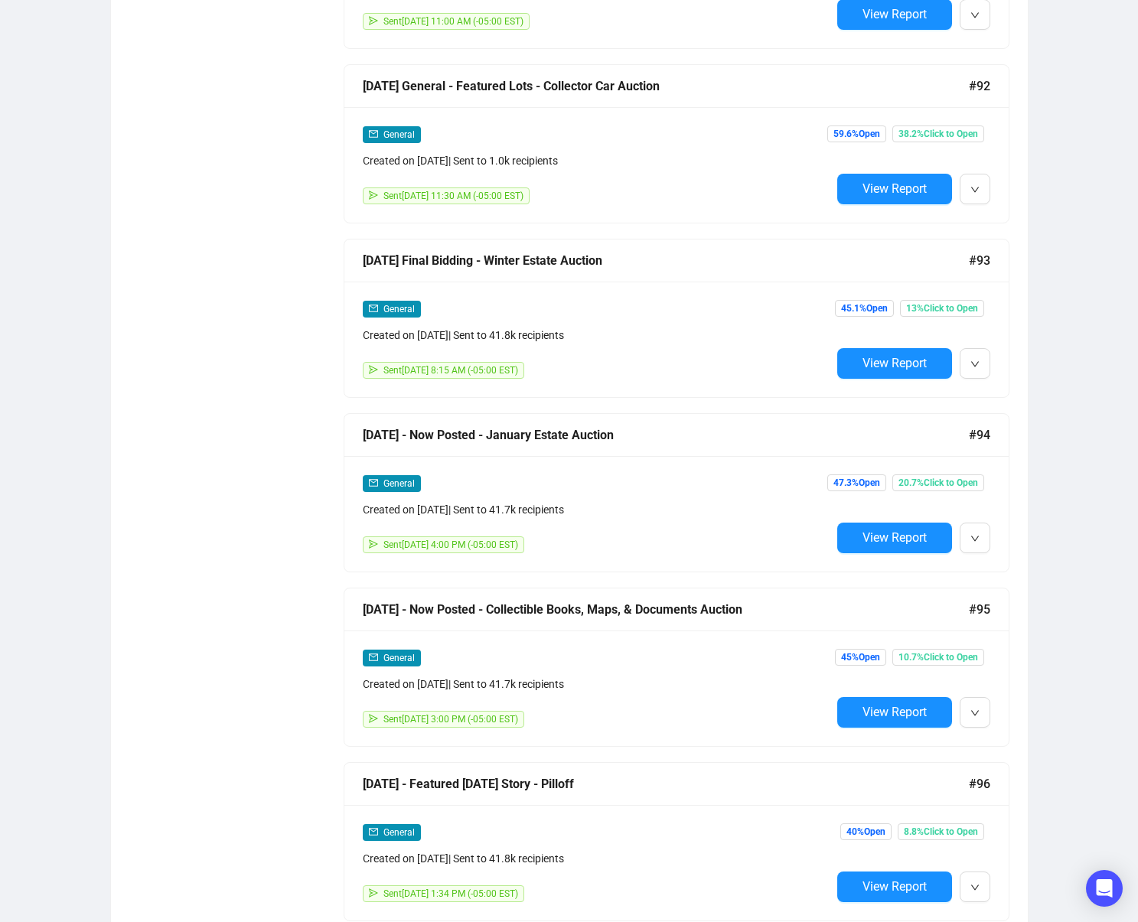
scroll to position [1787, 0]
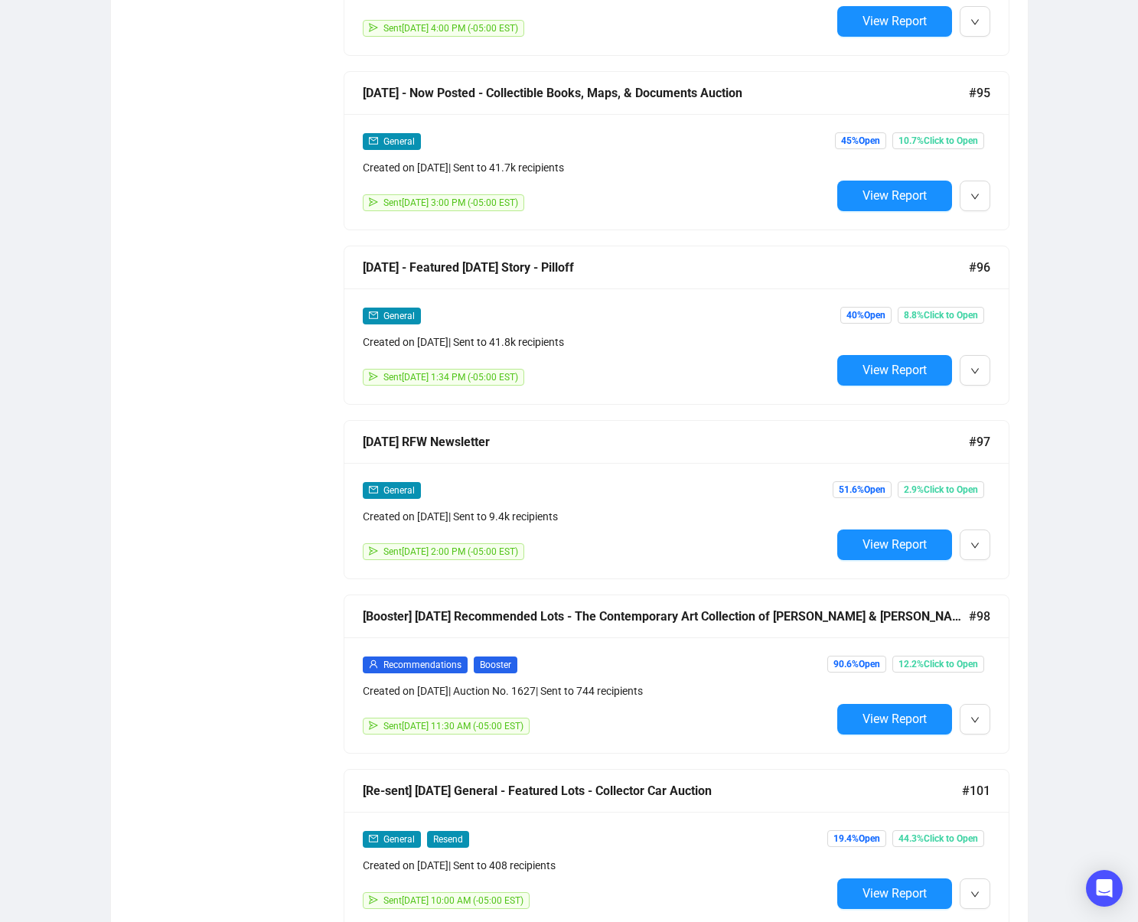
scroll to position [2304, 0]
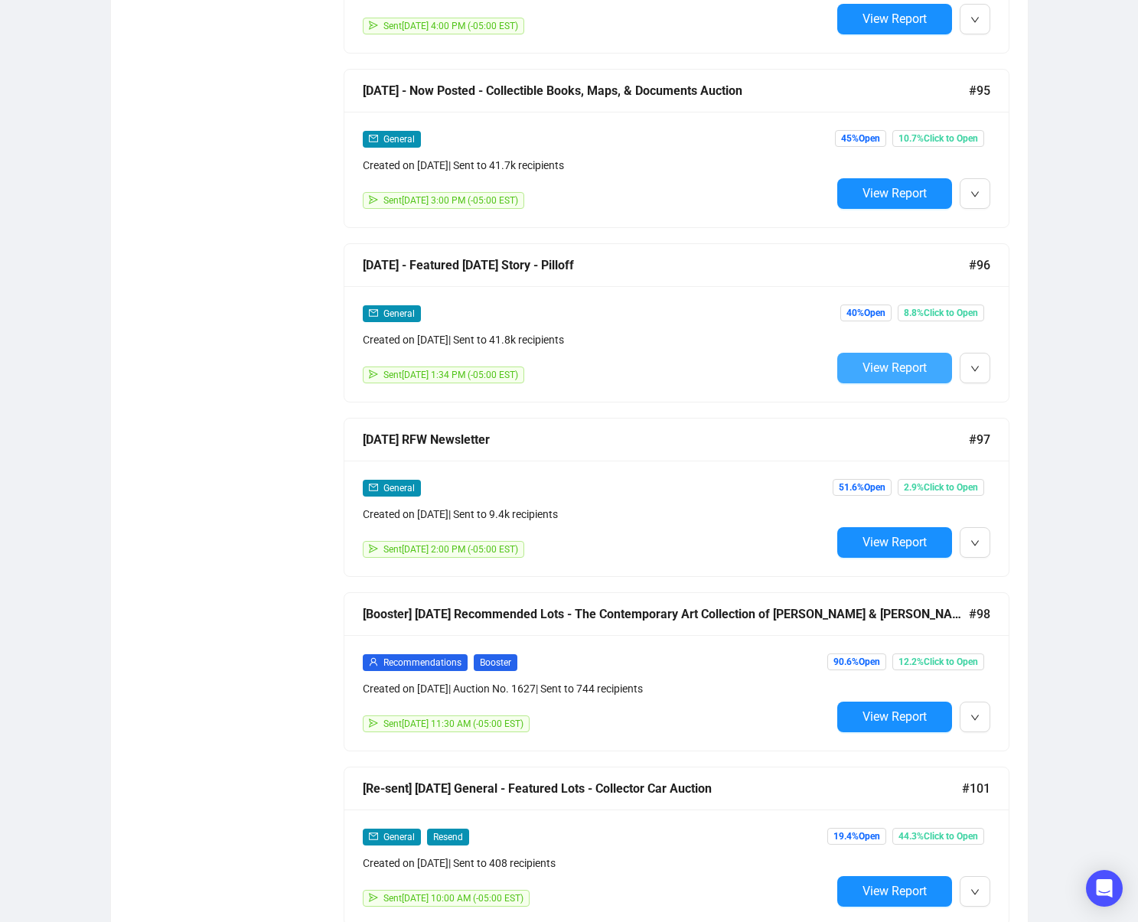
click at [895, 373] on span "View Report" at bounding box center [895, 368] width 64 height 15
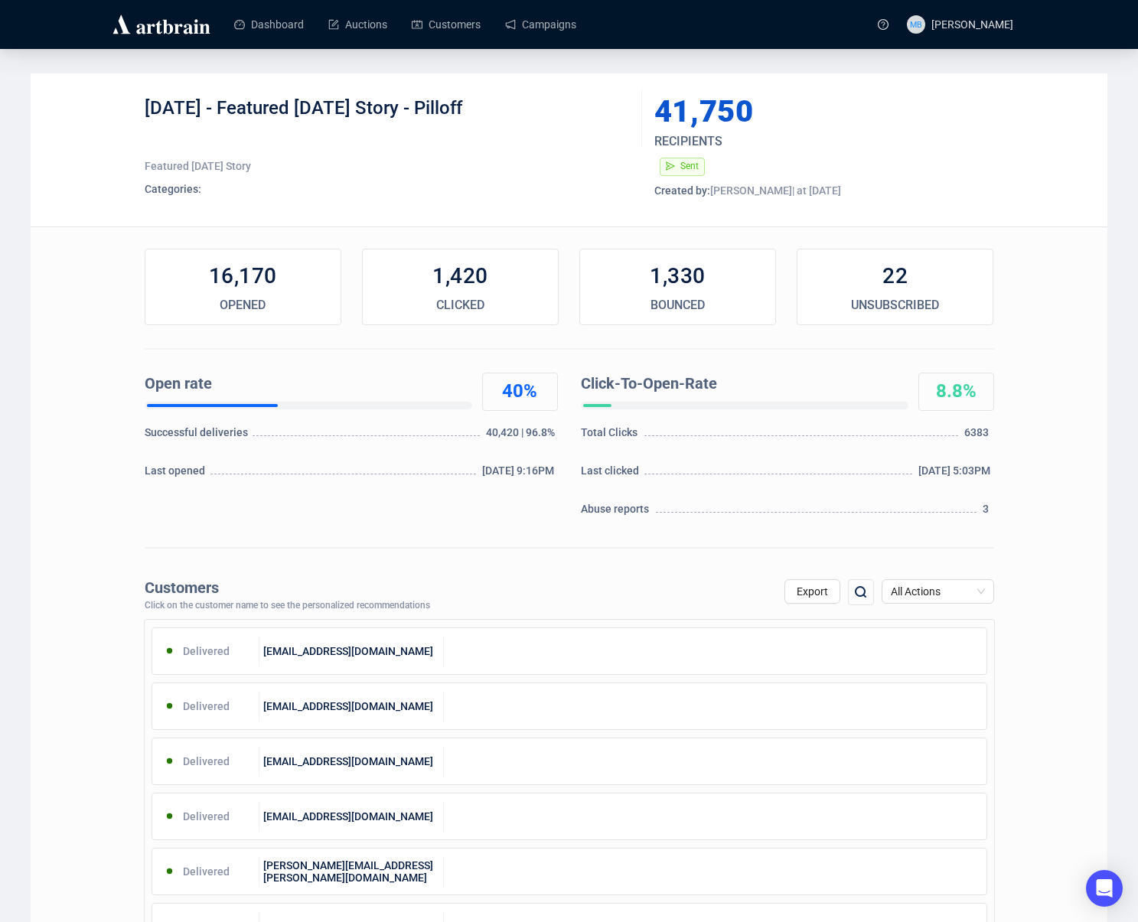
drag, startPoint x: 544, startPoint y: 165, endPoint x: 496, endPoint y: 113, distance: 71.0
click at [543, 164] on div "Featured [DATE] Story" at bounding box center [388, 165] width 486 height 15
drag, startPoint x: 465, startPoint y: 107, endPoint x: 268, endPoint y: 111, distance: 197.5
click at [225, 110] on div "[DATE] - Featured [DATE] Story - Pilloff" at bounding box center [388, 119] width 486 height 46
copy div "Featured [DATE] Story - Pilloff"
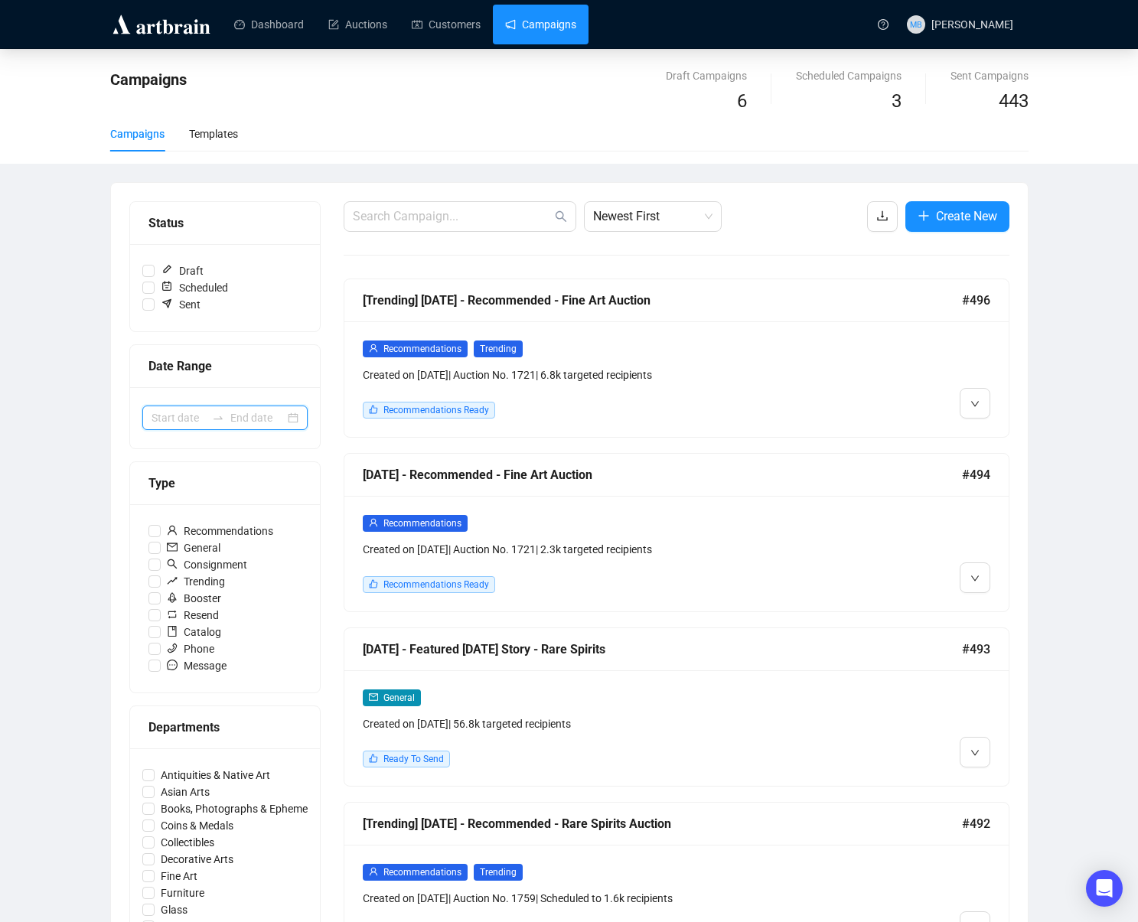
click at [205, 417] on input at bounding box center [179, 418] width 54 height 17
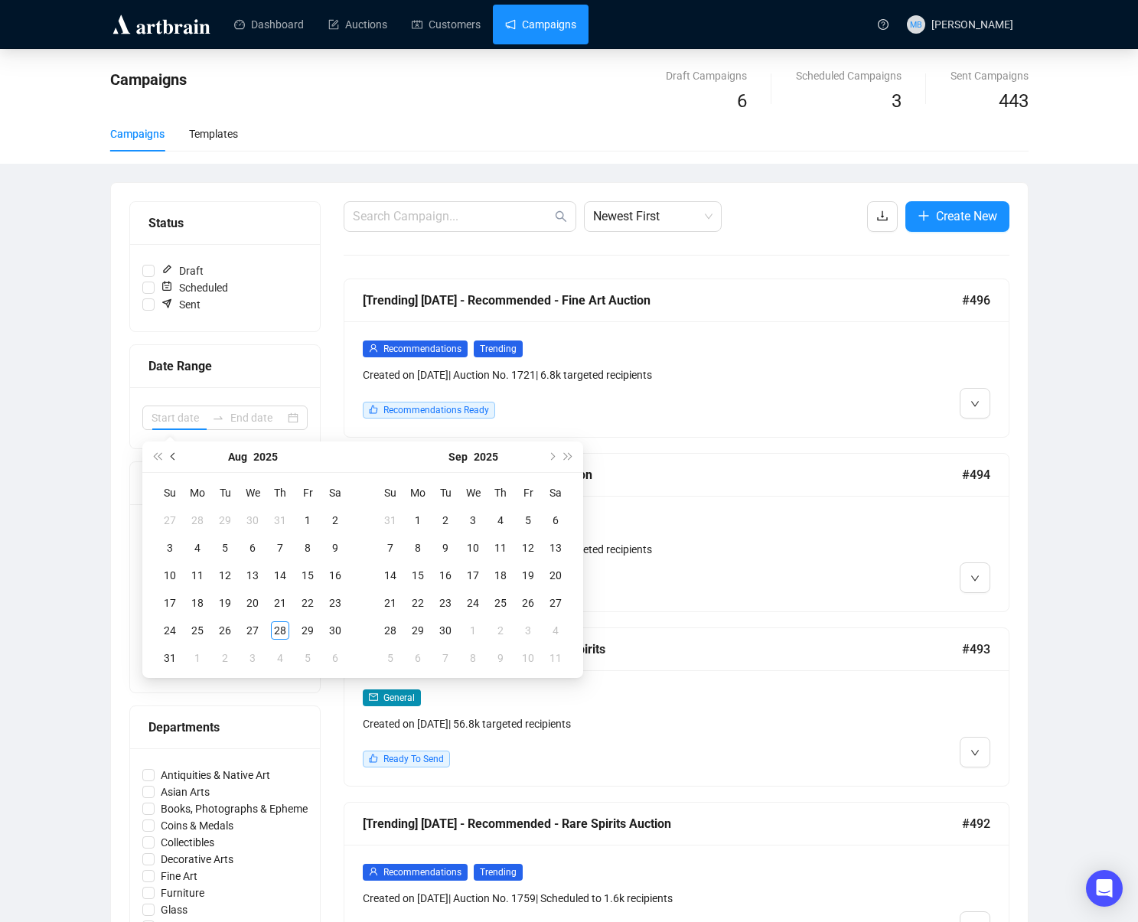
click at [171, 456] on span "Previous month (PageUp)" at bounding box center [175, 457] width 8 height 8
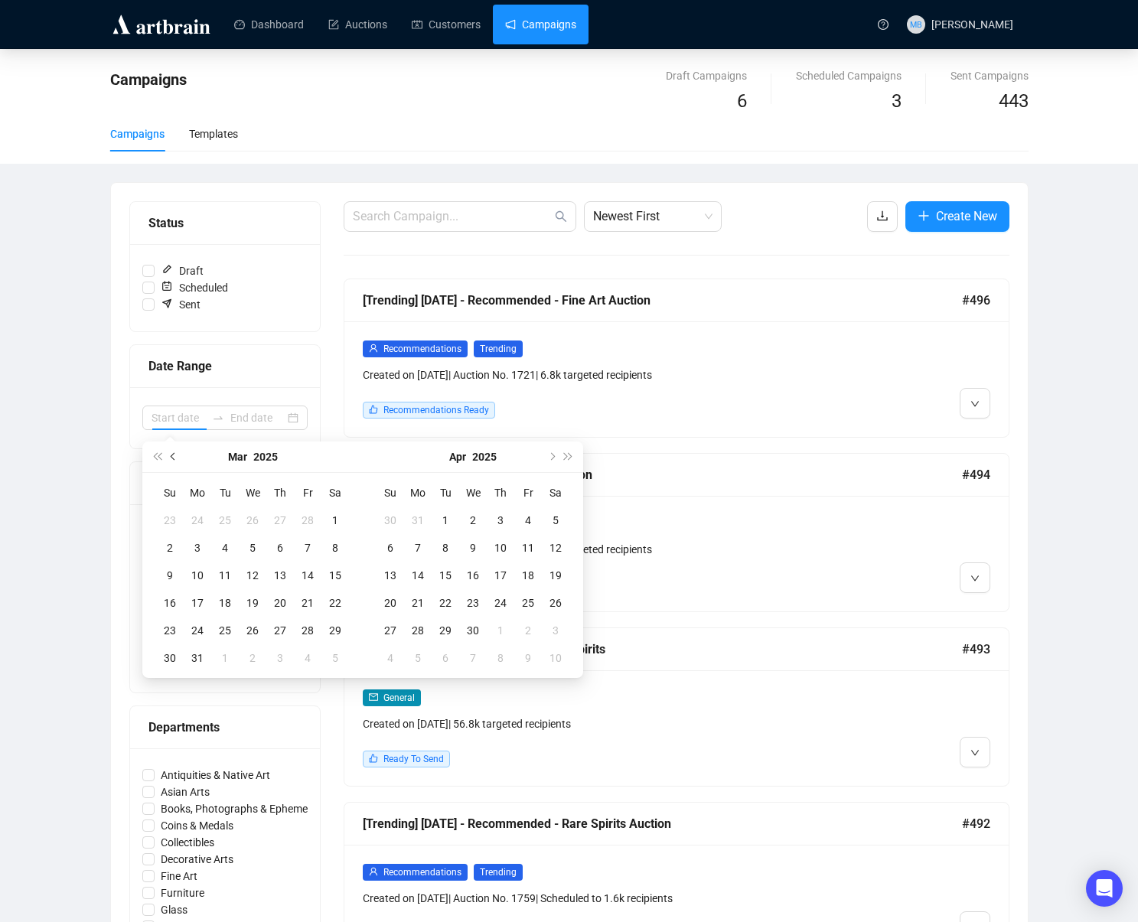
click at [176, 455] on span "Previous month (PageUp)" at bounding box center [175, 457] width 8 height 8
type input "[DATE]"
click at [257, 521] on div "1" at bounding box center [252, 520] width 18 height 18
type input "[DATE]"
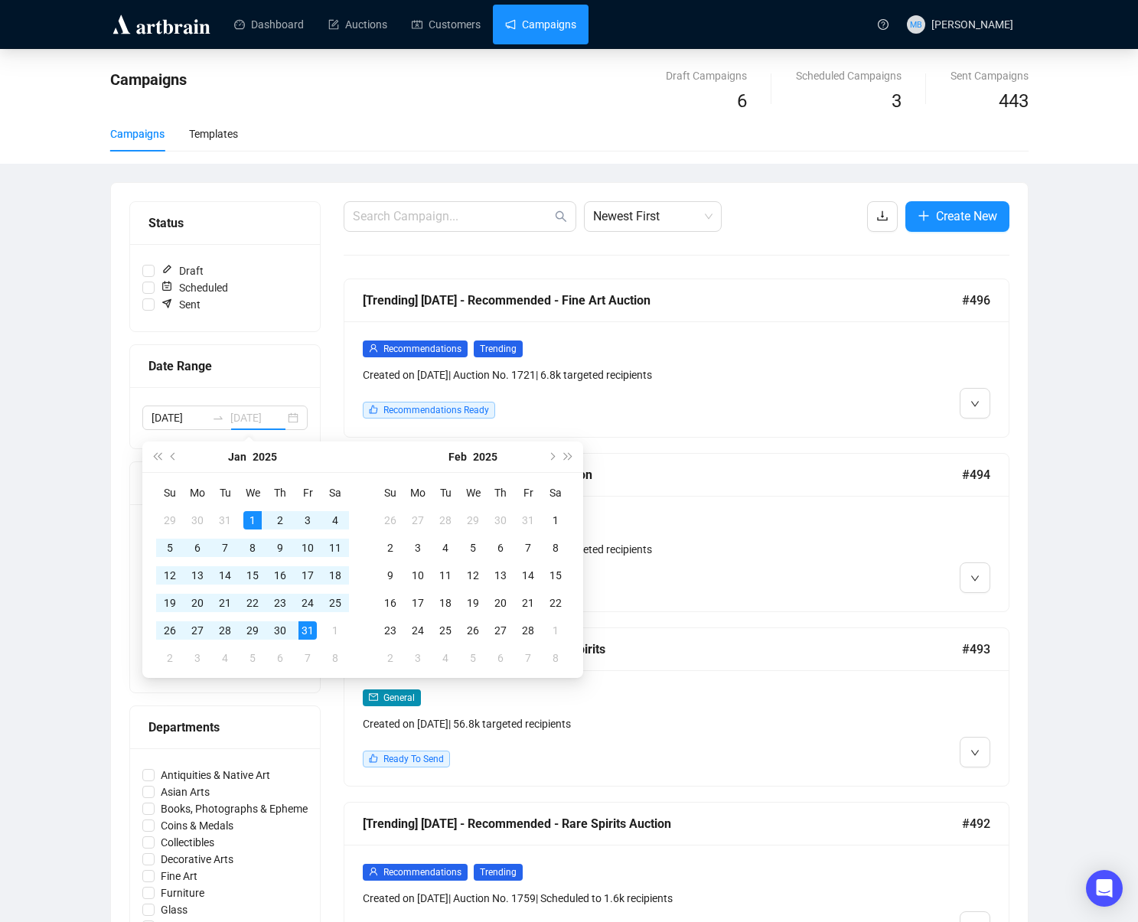
click at [302, 629] on div "31" at bounding box center [308, 631] width 18 height 18
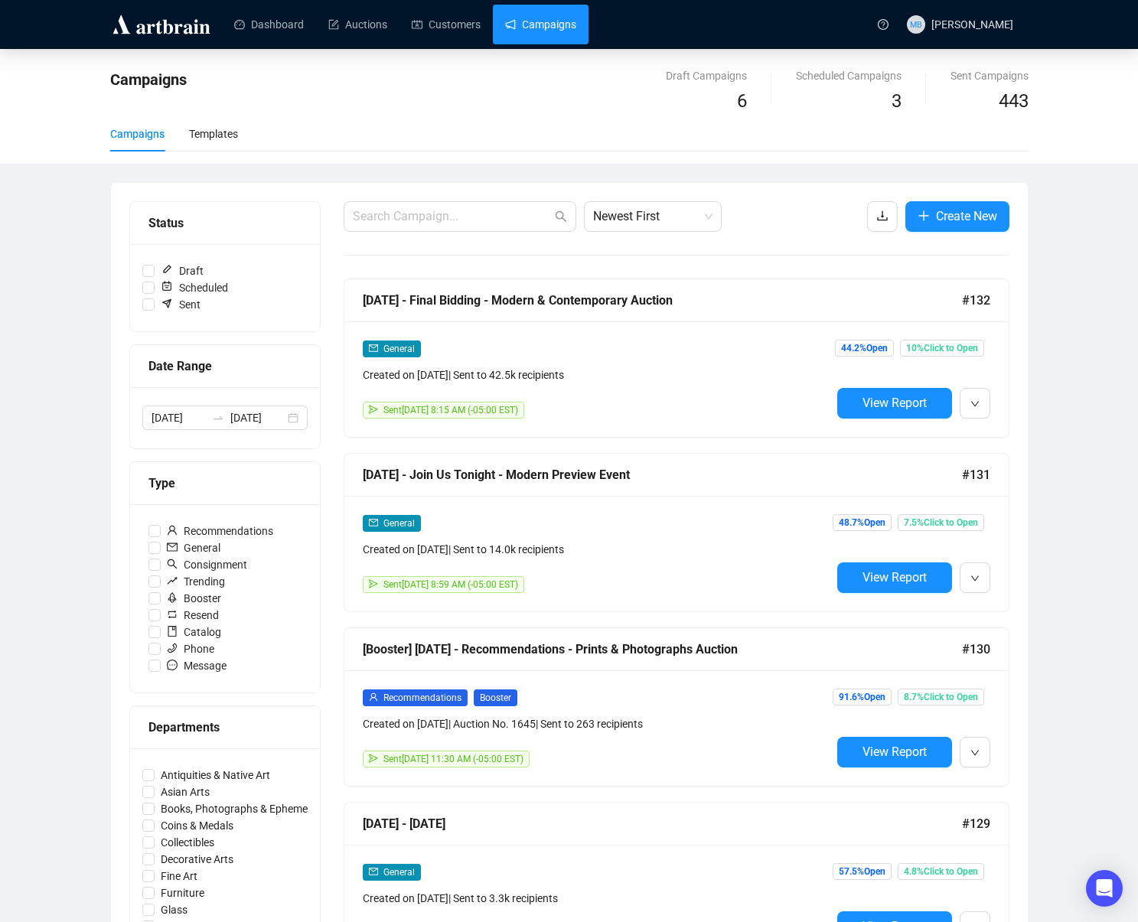
click at [1053, 374] on div "Campaigns Draft Campaigns 6 Scheduled Campaigns 3 Sent Campaigns 443 Campaigns …" at bounding box center [569, 891] width 1138 height 1685
click at [654, 214] on span "Newest First" at bounding box center [652, 216] width 119 height 29
click at [654, 275] on div "Oldest First" at bounding box center [652, 274] width 113 height 17
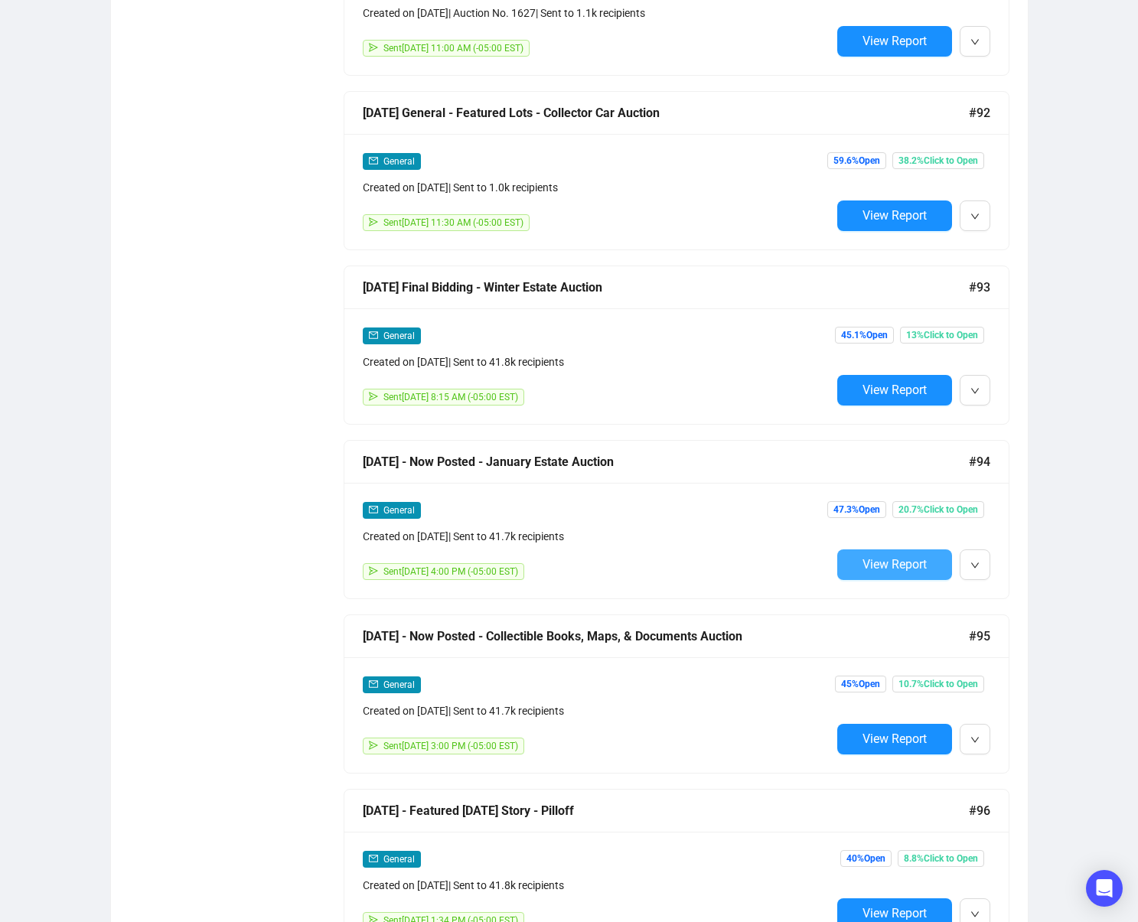
click at [886, 566] on span "View Report" at bounding box center [895, 564] width 64 height 15
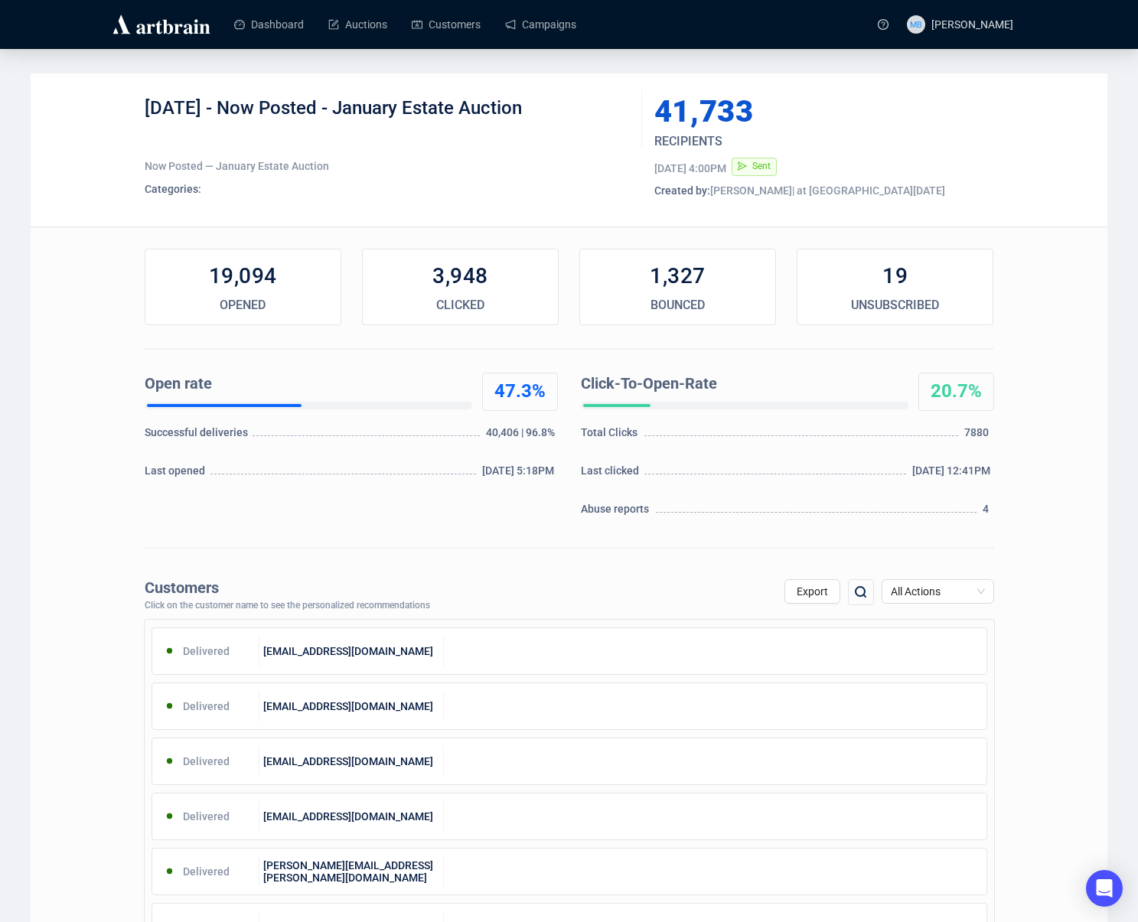
drag, startPoint x: 551, startPoint y: 109, endPoint x: 250, endPoint y: 106, distance: 301.6
click at [250, 106] on div "[DATE] - Now Posted - January Estate Auction" at bounding box center [388, 119] width 486 height 46
copy div "Now Posted - January Estate Auction"
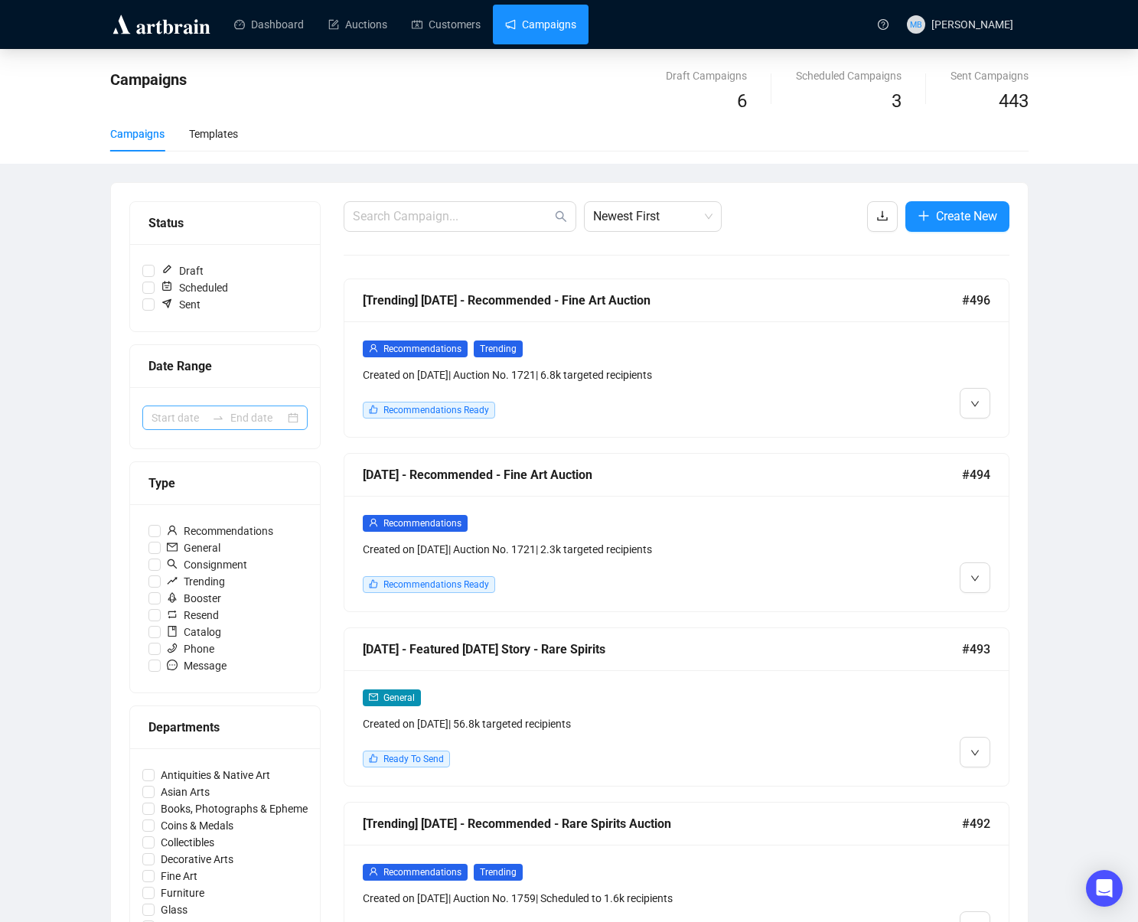
click at [220, 418] on icon "swap-right" at bounding box center [218, 418] width 12 height 12
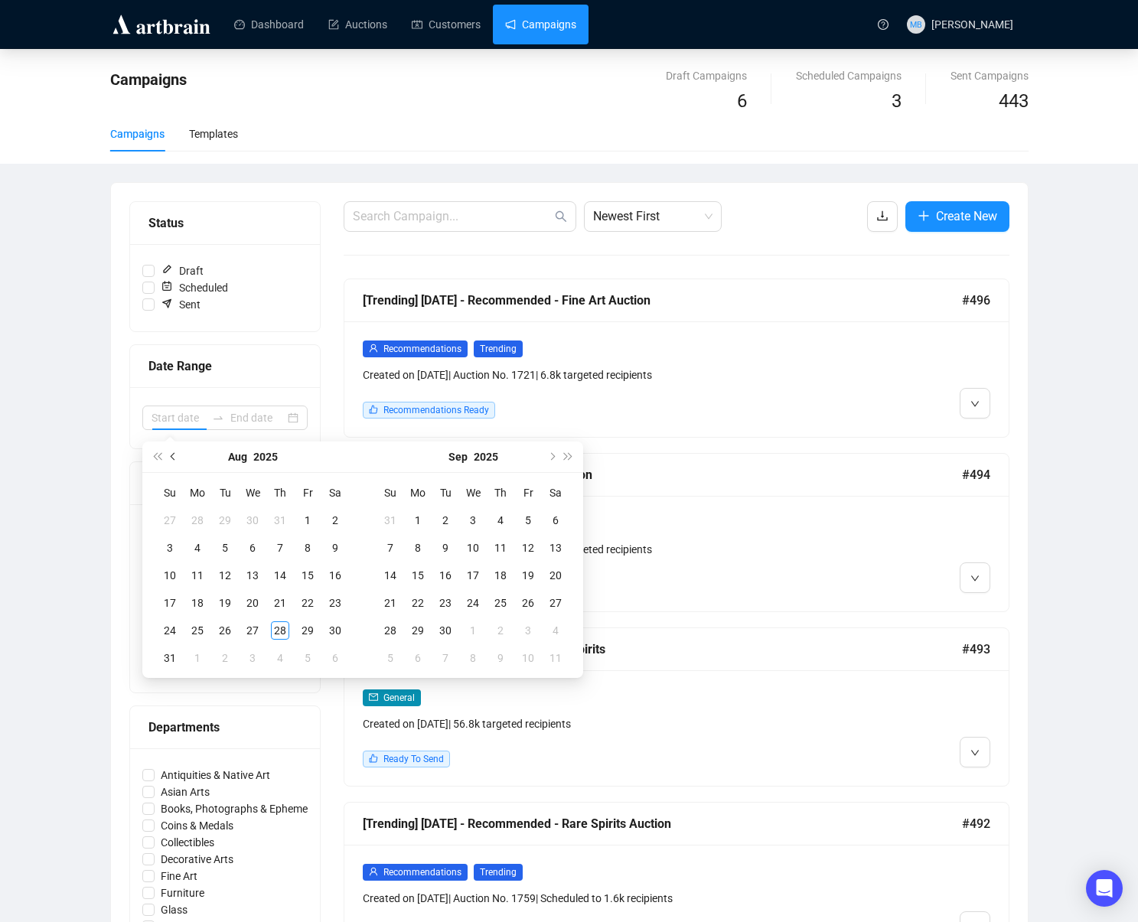
click at [172, 455] on span "Previous month (PageUp)" at bounding box center [175, 457] width 8 height 8
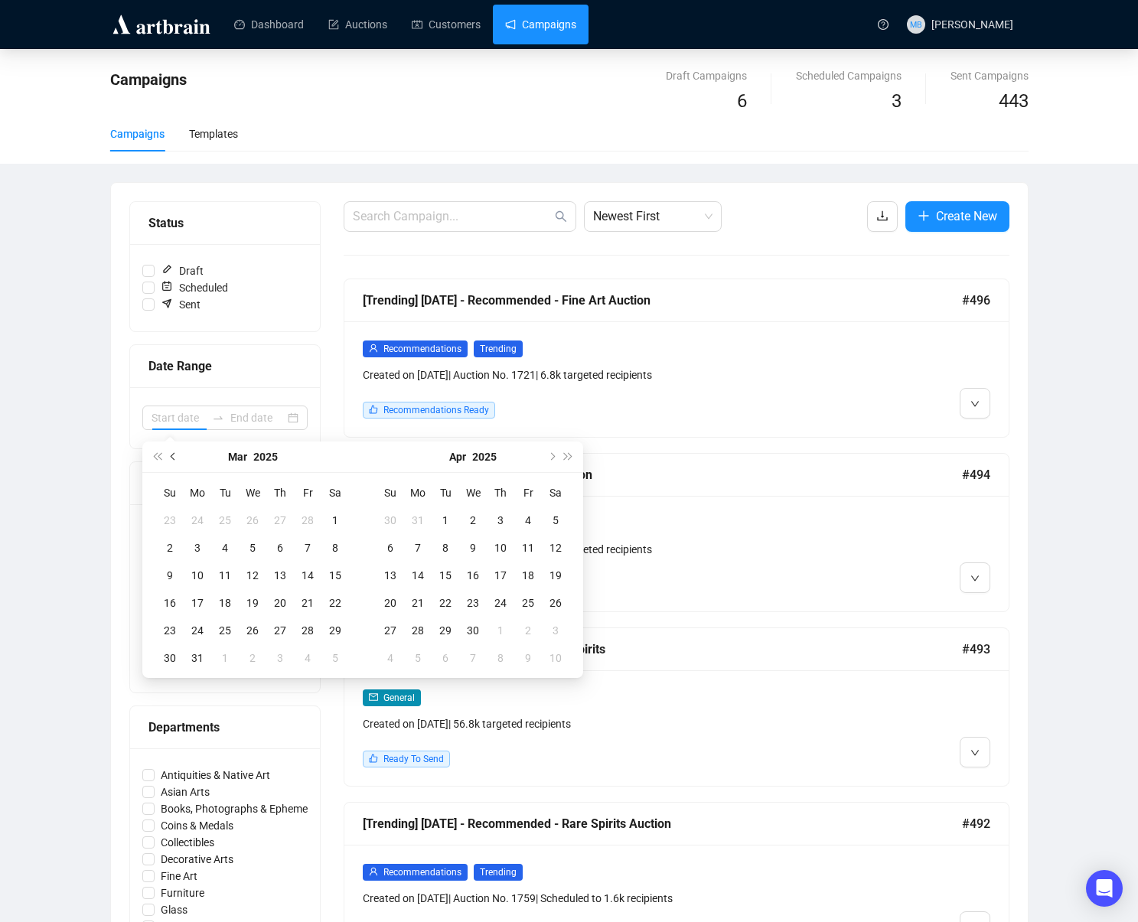
click at [172, 455] on span "Previous month (PageUp)" at bounding box center [175, 457] width 8 height 8
type input "[DATE]"
drag, startPoint x: 469, startPoint y: 516, endPoint x: 490, endPoint y: 566, distance: 54.6
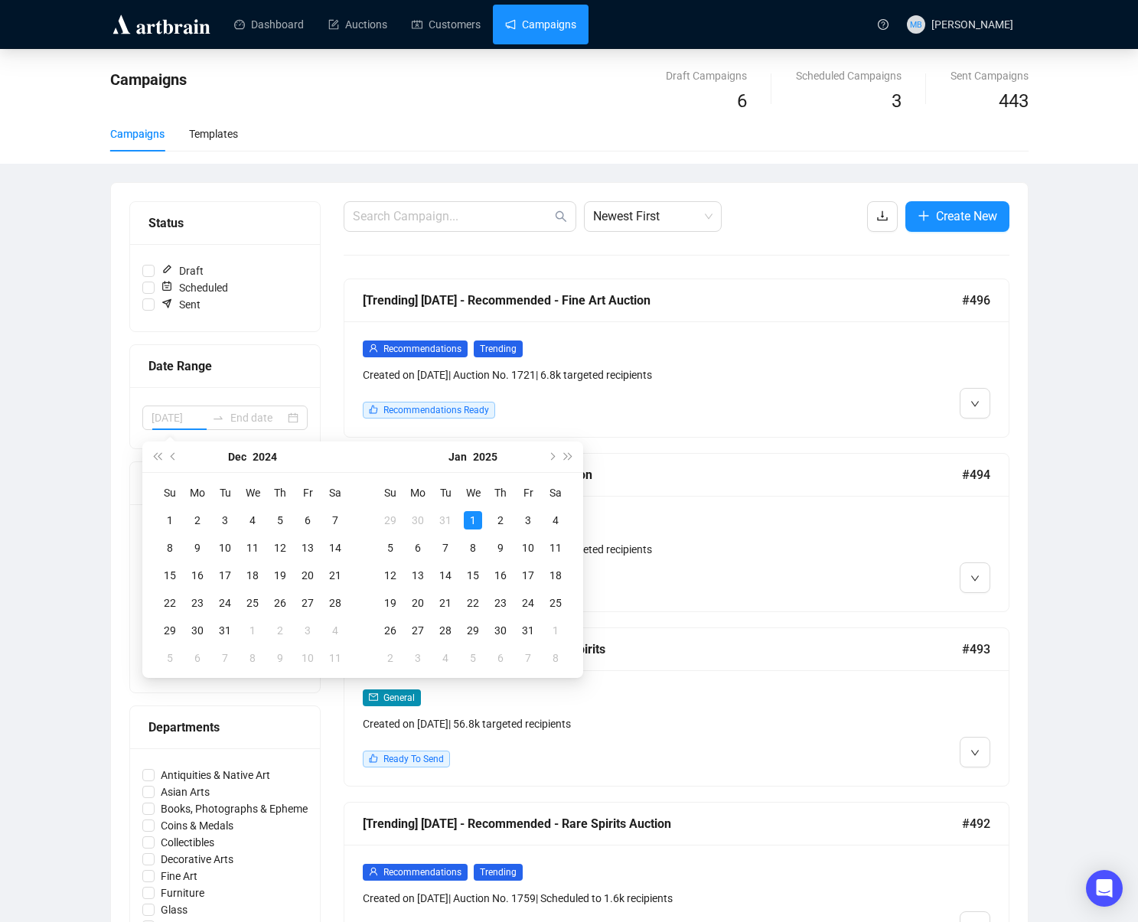
click at [469, 516] on div "1" at bounding box center [473, 520] width 18 height 18
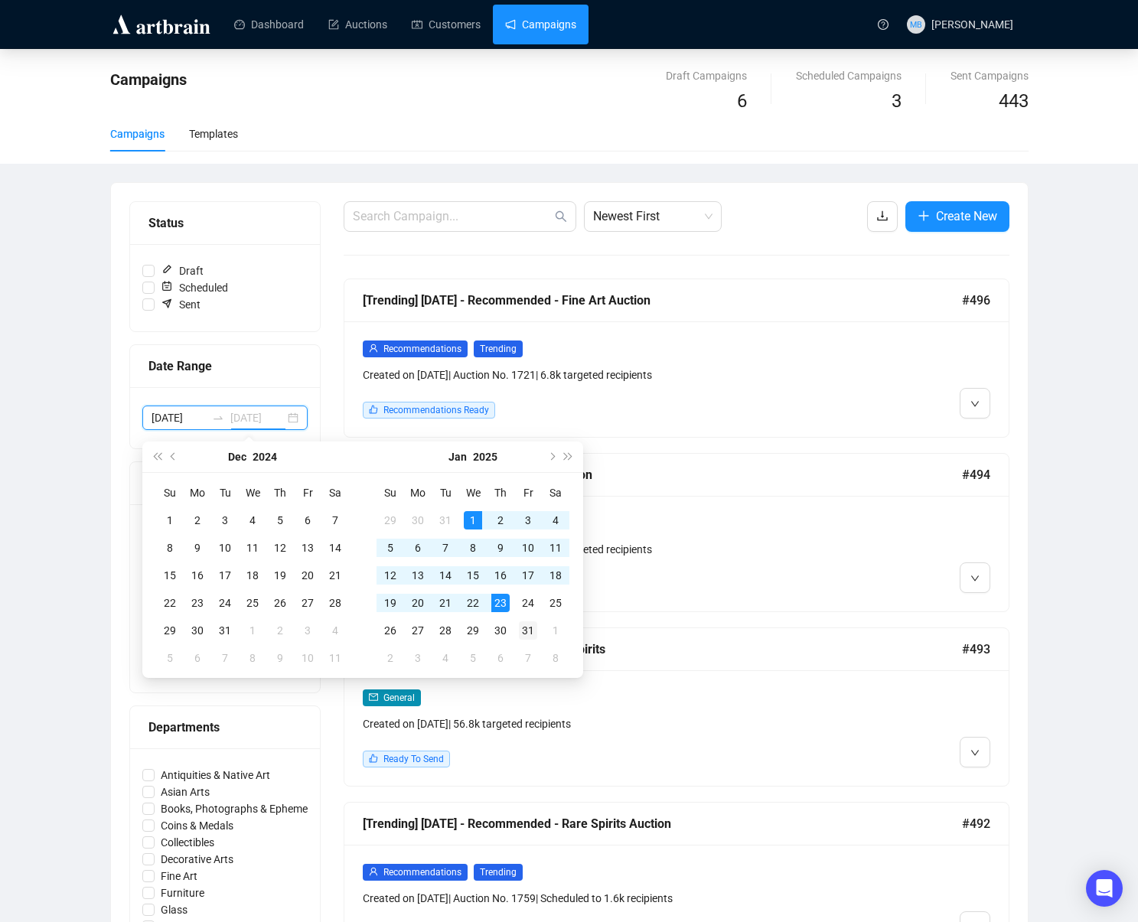
type input "[DATE]"
click at [525, 625] on div "31" at bounding box center [528, 631] width 18 height 18
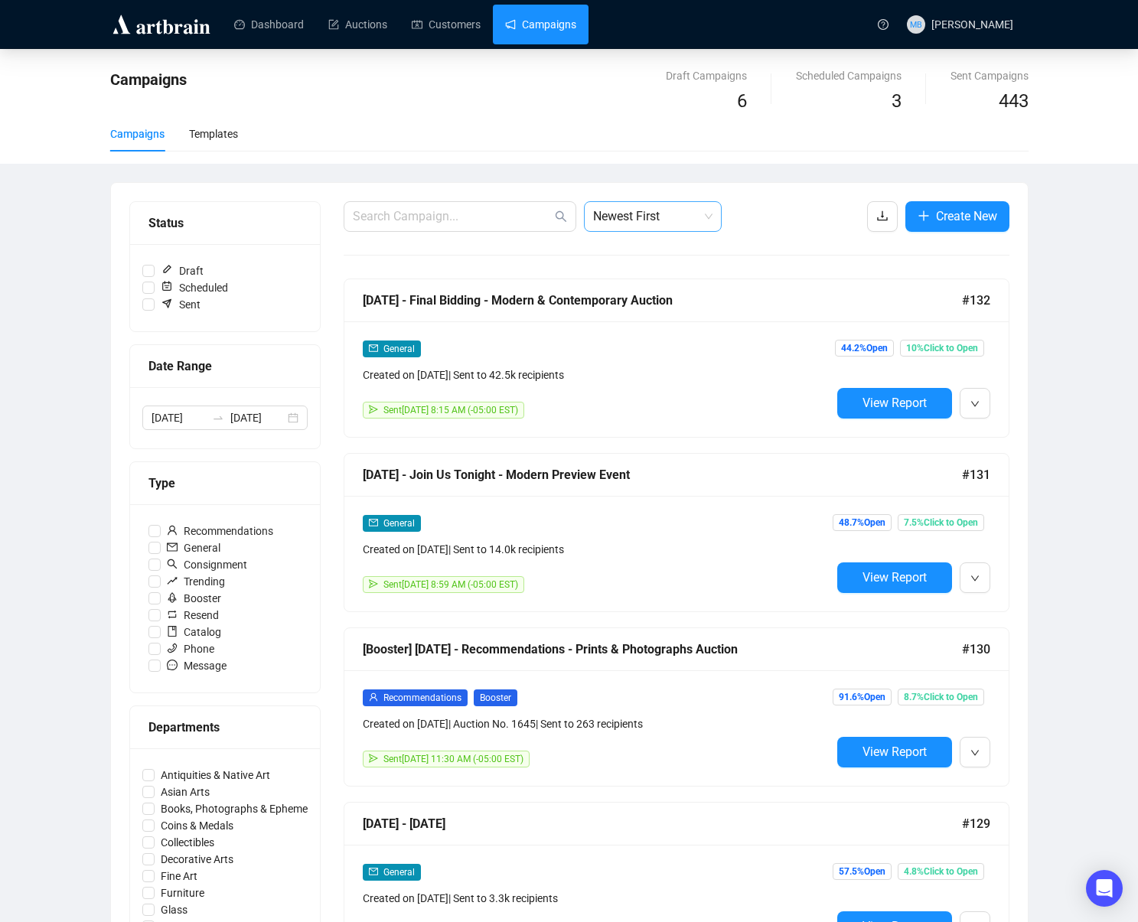
click at [638, 226] on span "Newest First" at bounding box center [652, 216] width 119 height 29
click at [650, 270] on div "Oldest First" at bounding box center [652, 274] width 113 height 17
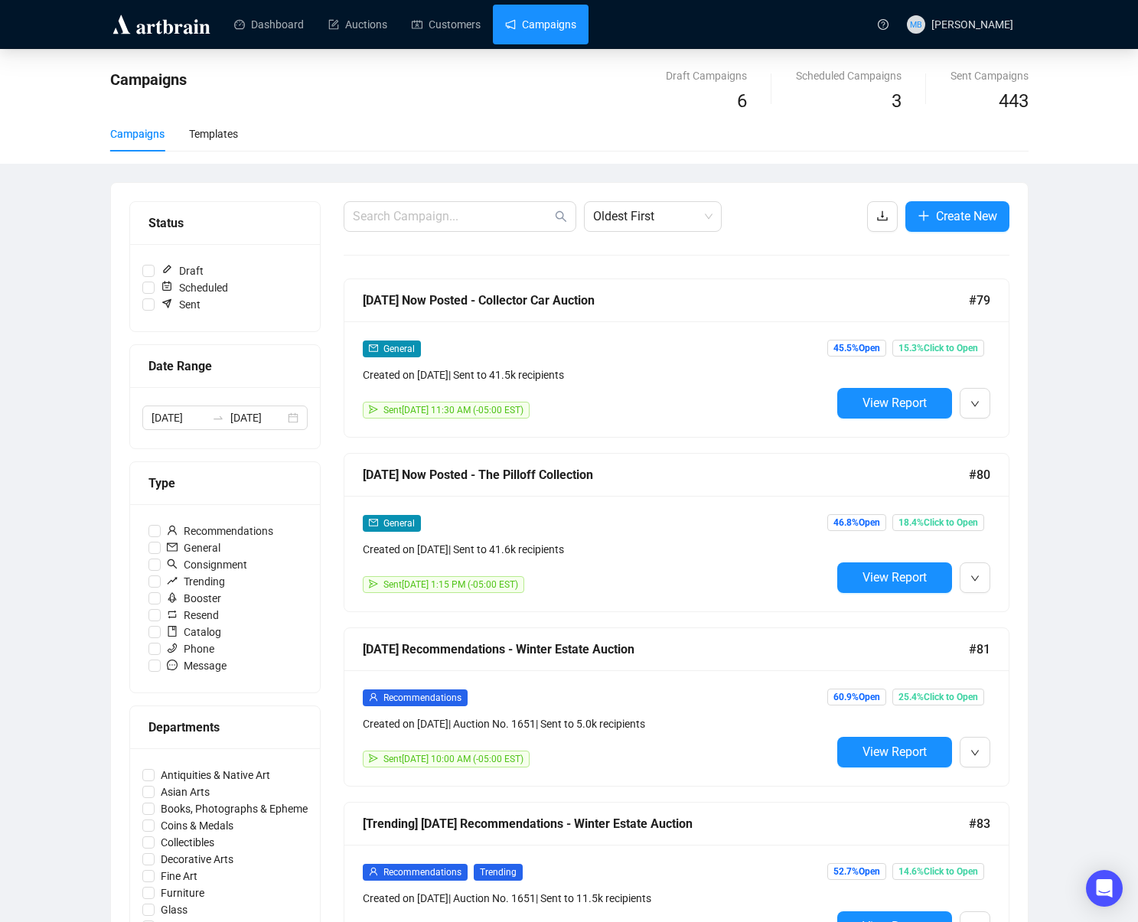
click at [1046, 279] on div "Campaigns Draft Campaigns 6 Scheduled Campaigns 3 Sent Campaigns 443 Campaigns …" at bounding box center [569, 891] width 1138 height 1685
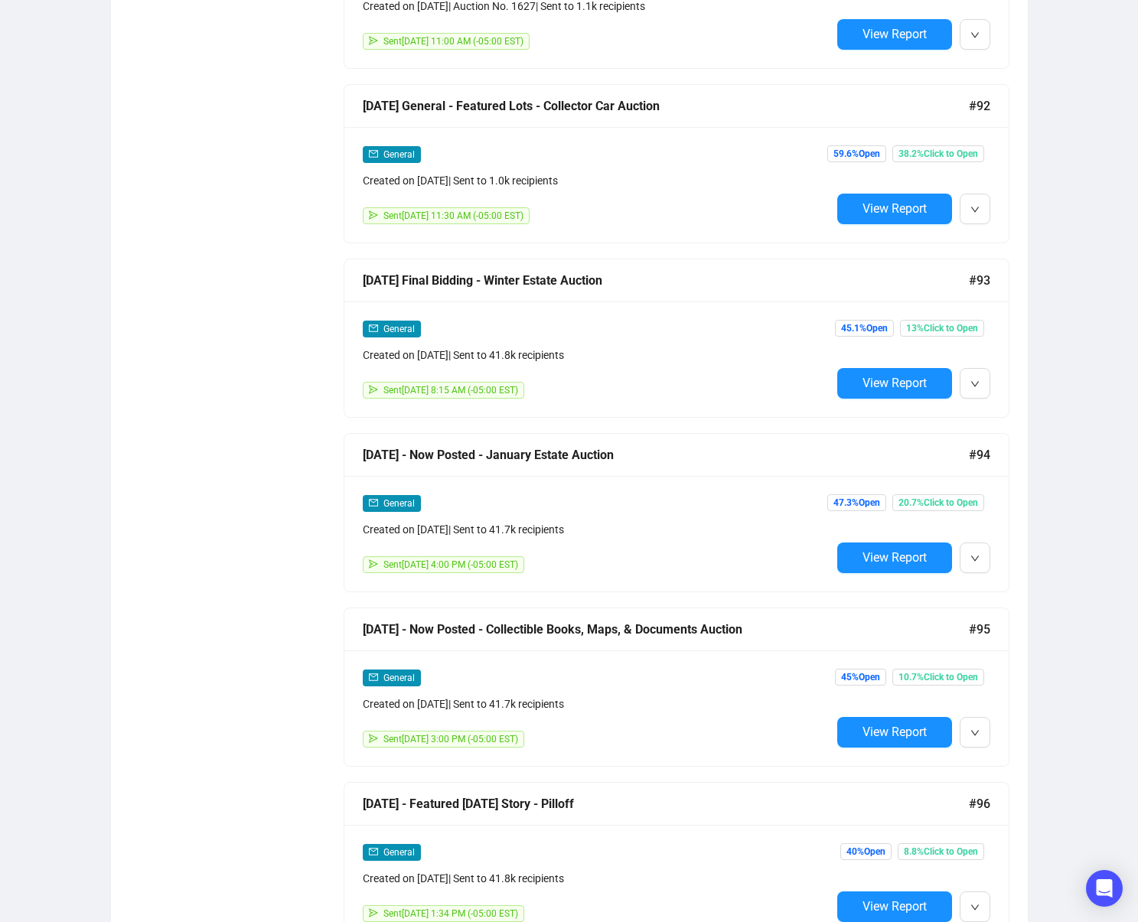
scroll to position [1761, 0]
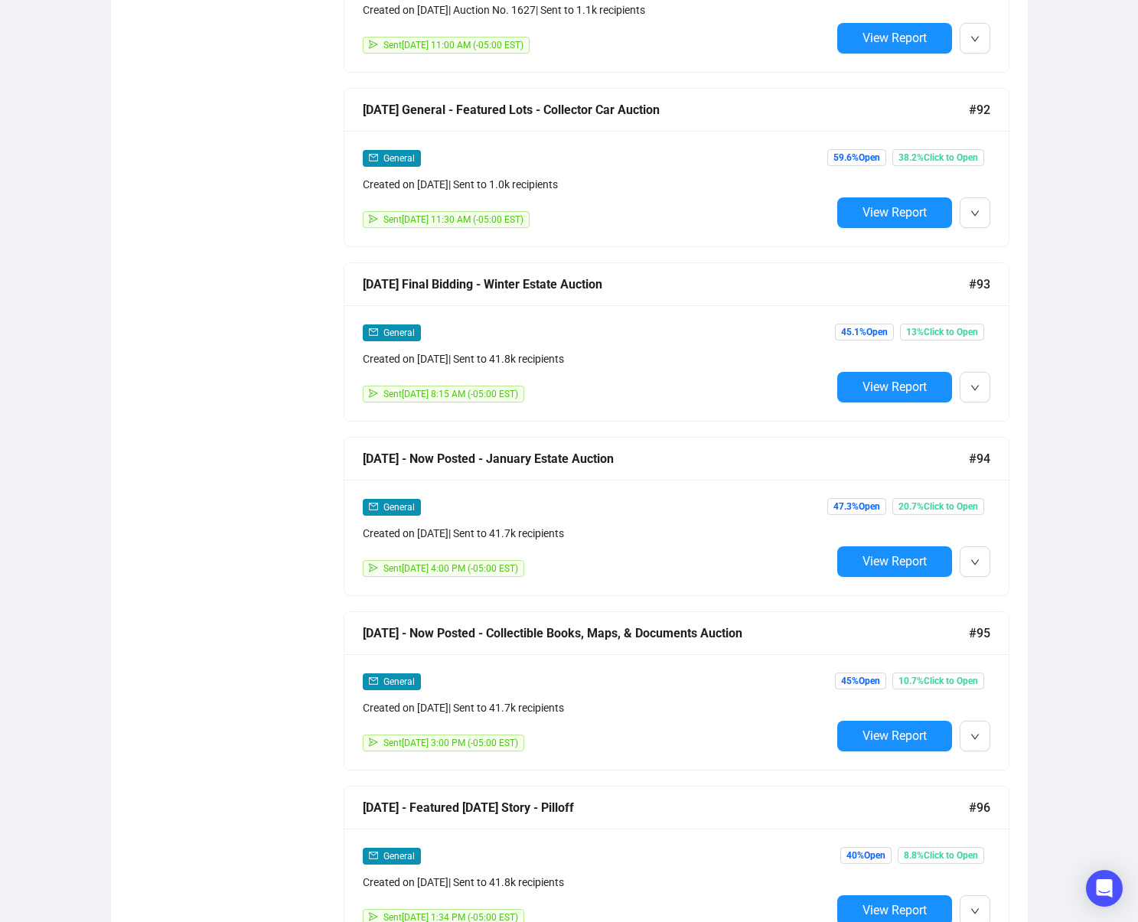
click at [850, 735] on button "View Report" at bounding box center [894, 736] width 115 height 31
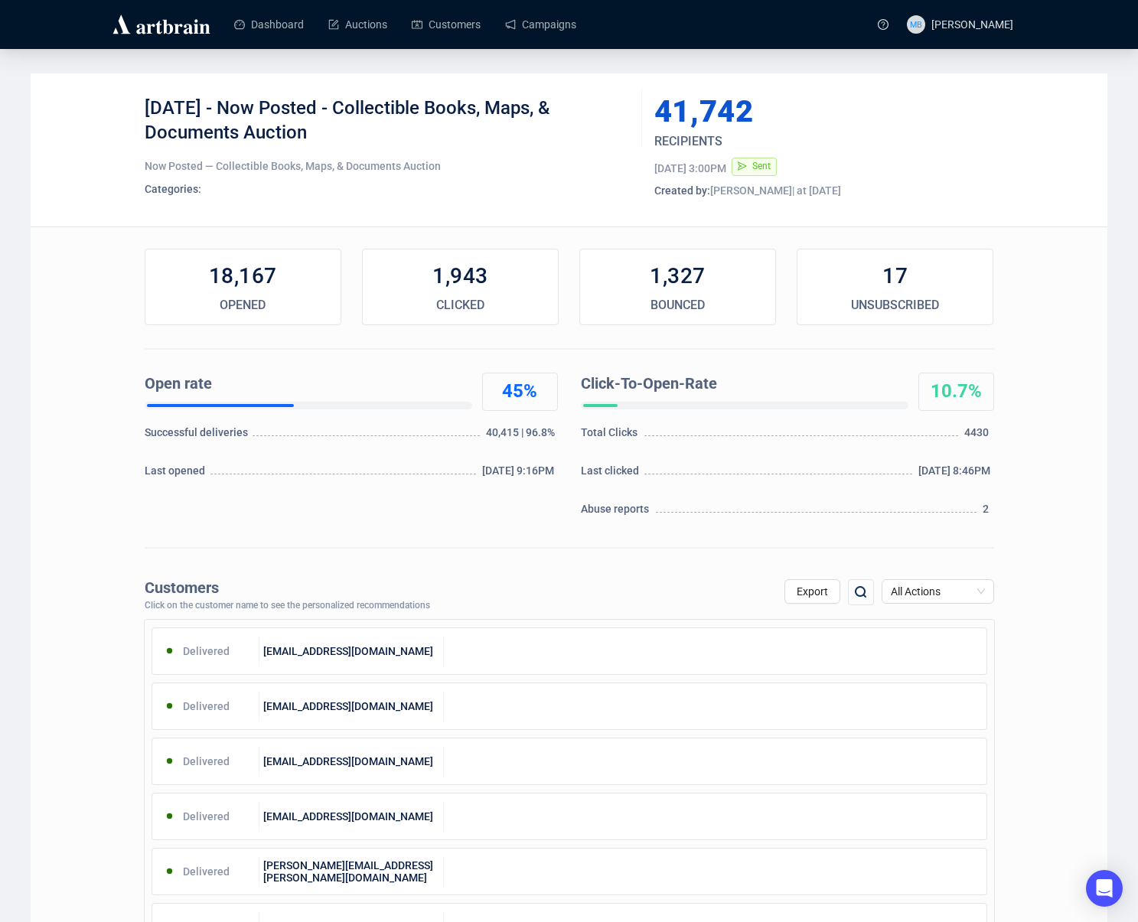
drag, startPoint x: 321, startPoint y: 139, endPoint x: 275, endPoint y: 119, distance: 50.1
click at [251, 115] on div "[DATE] - Now Posted - Collectible Books, Maps, & Documents Auction" at bounding box center [388, 119] width 486 height 46
copy div "Now Posted - Collectible Books, Maps, & Documents Auction"
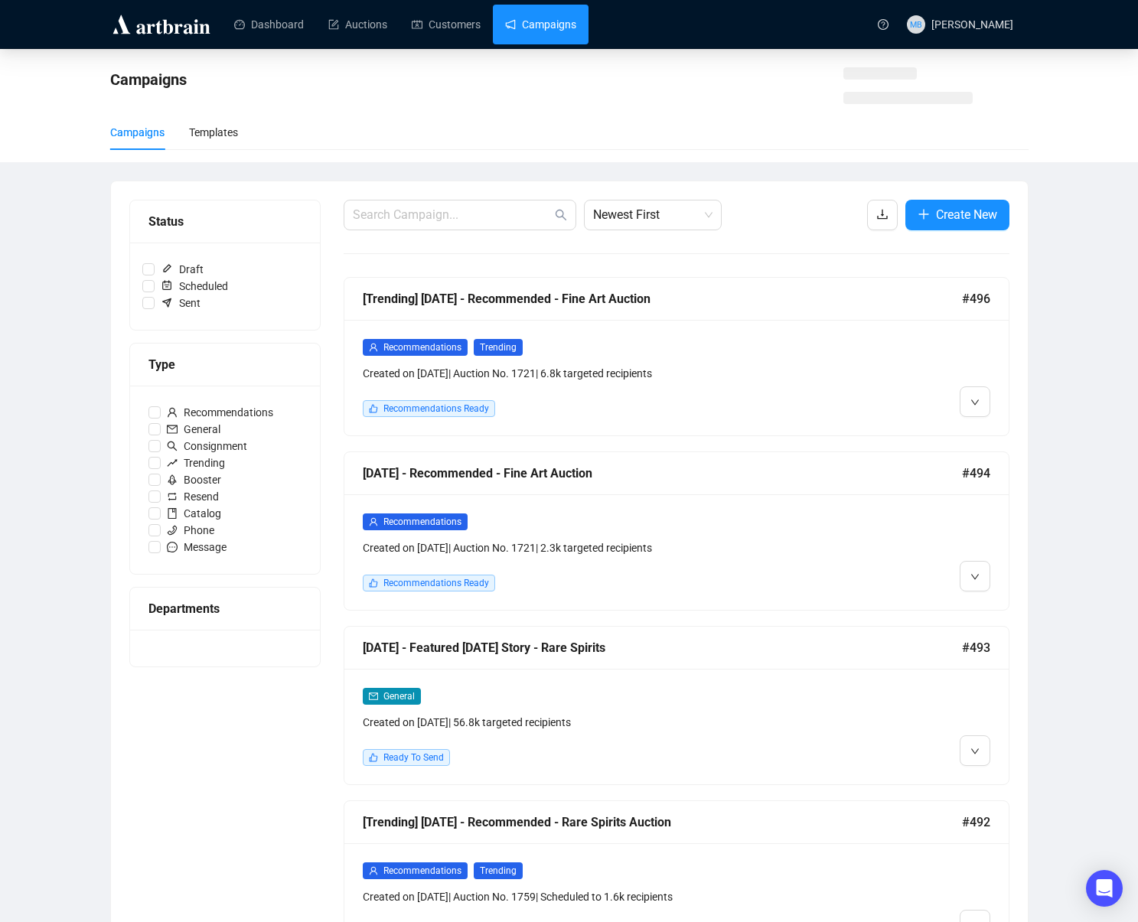
scroll to position [2, 0]
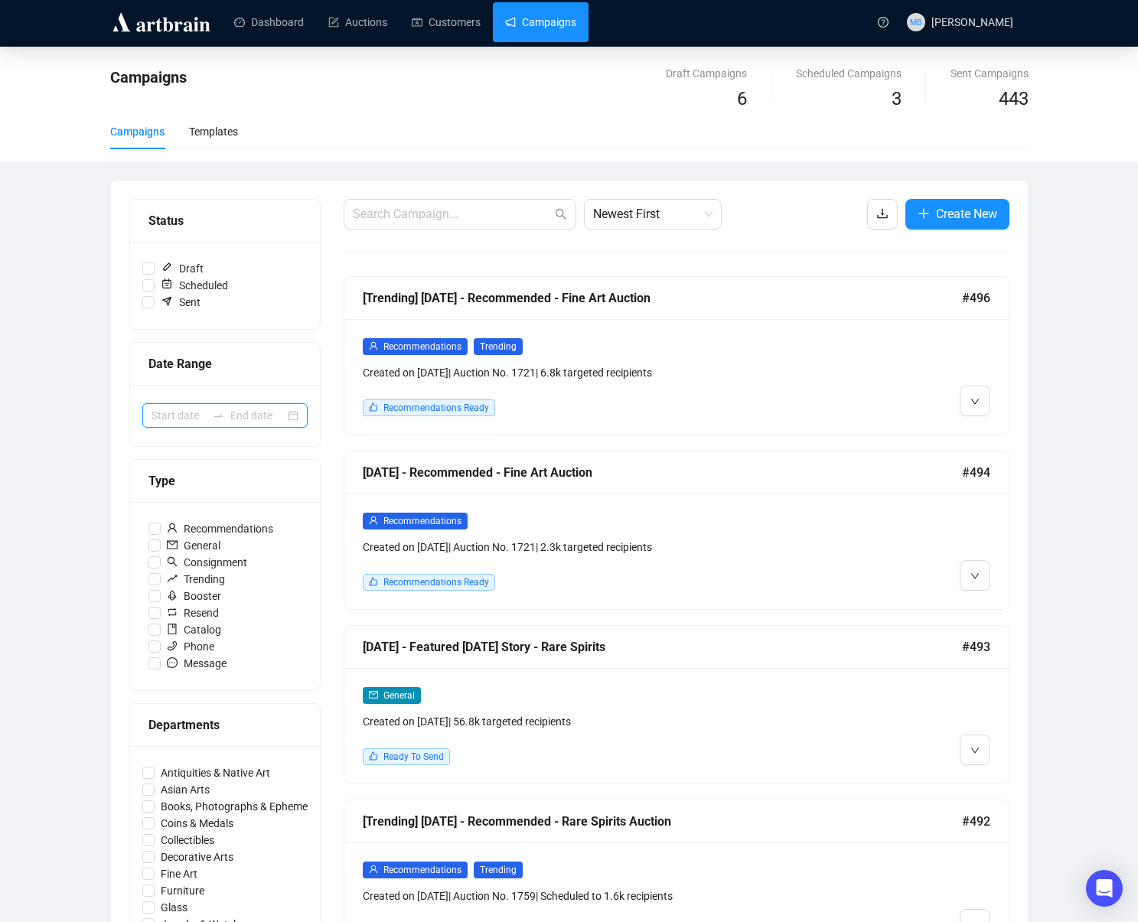
click at [206, 415] on div at bounding box center [224, 415] width 165 height 24
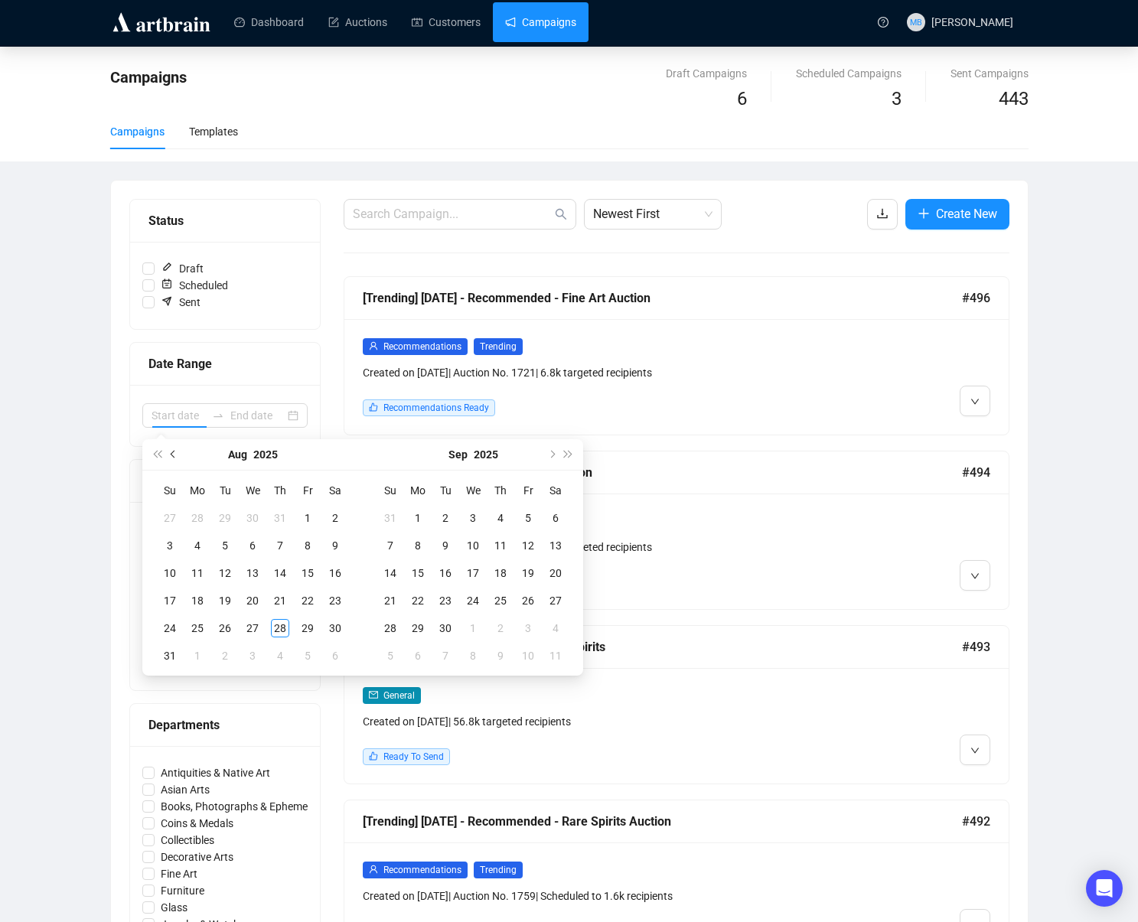
click at [174, 452] on span "Previous month (PageUp)" at bounding box center [175, 455] width 8 height 8
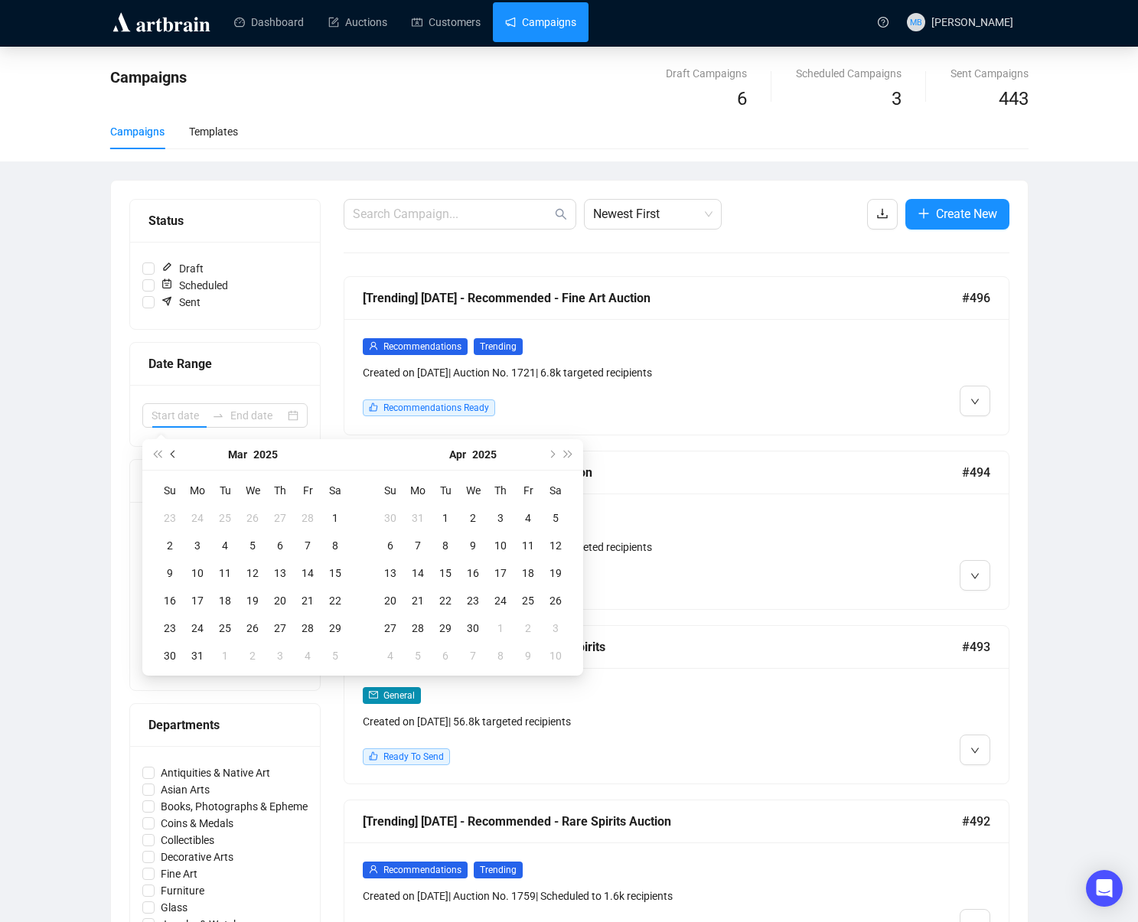
click at [174, 452] on span "Previous month (PageUp)" at bounding box center [175, 455] width 8 height 8
type input "[DATE]"
click at [255, 521] on div "1" at bounding box center [252, 518] width 18 height 18
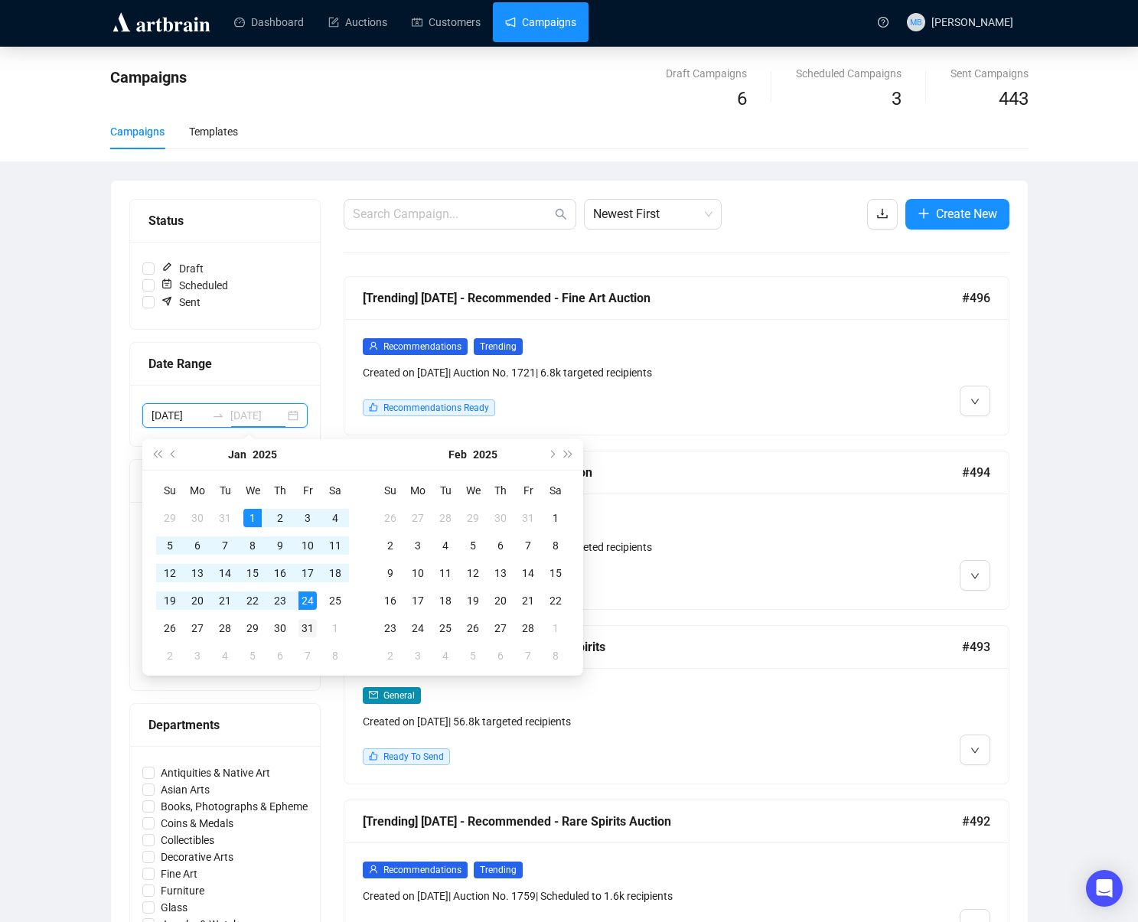
type input "[DATE]"
click at [303, 625] on div "31" at bounding box center [308, 628] width 18 height 18
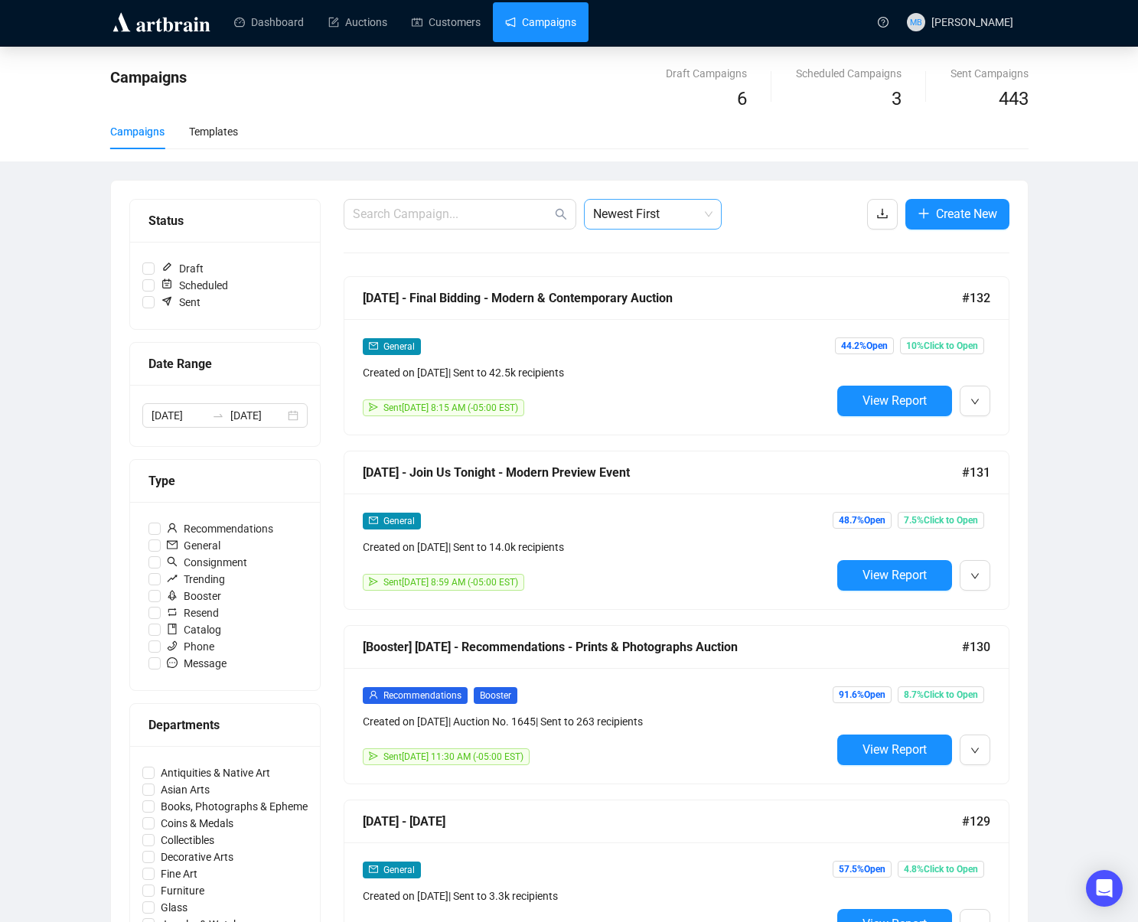
click at [657, 220] on span "Newest First" at bounding box center [652, 214] width 119 height 29
click at [644, 272] on div "Oldest First" at bounding box center [652, 272] width 113 height 17
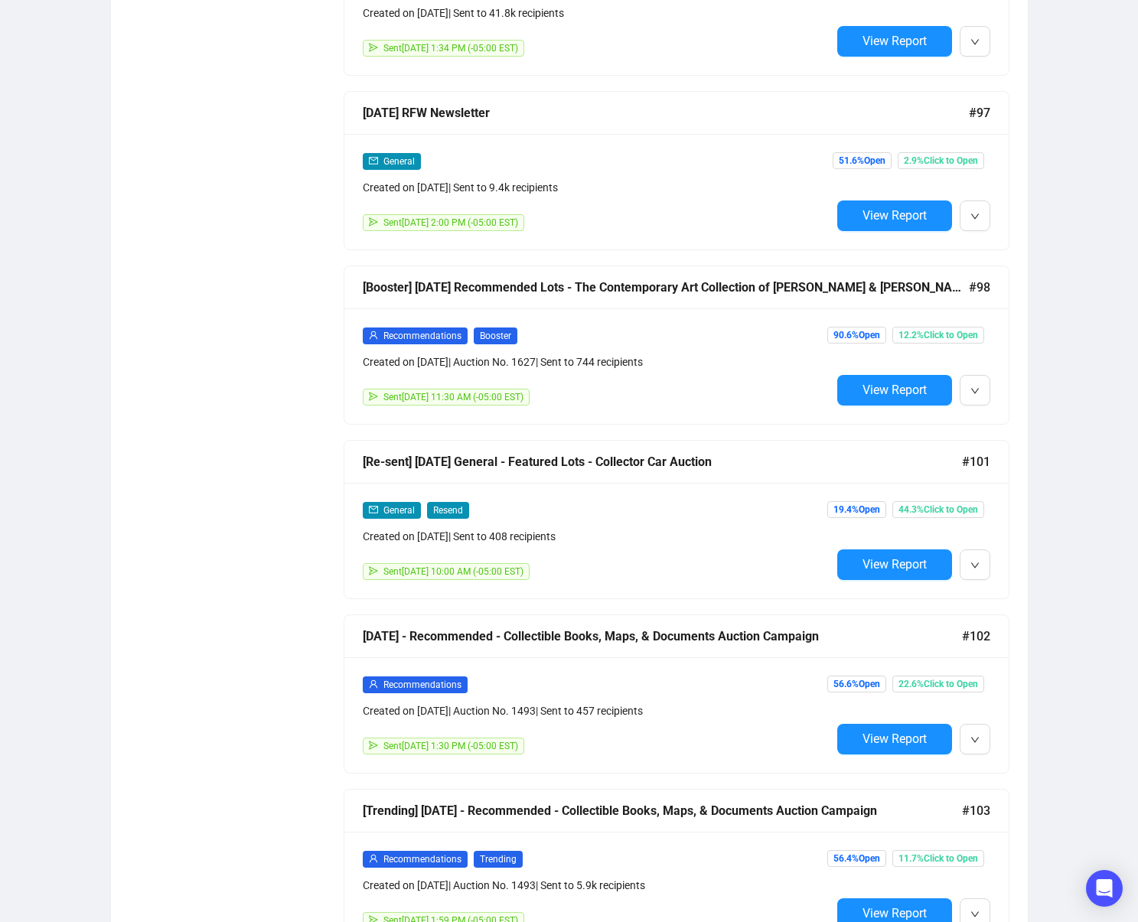
scroll to position [1584, 0]
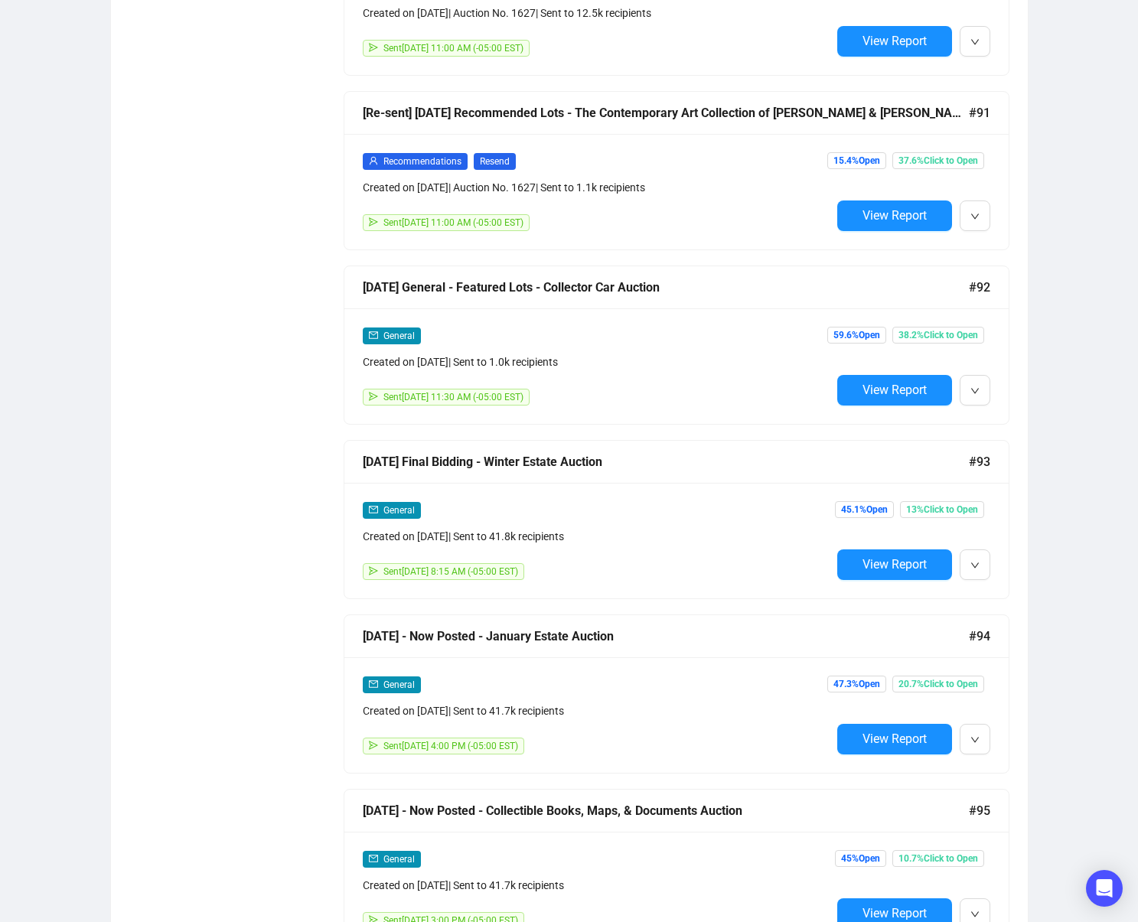
drag, startPoint x: 872, startPoint y: 564, endPoint x: 864, endPoint y: 560, distance: 8.9
click at [872, 564] on span "View Report" at bounding box center [895, 564] width 64 height 15
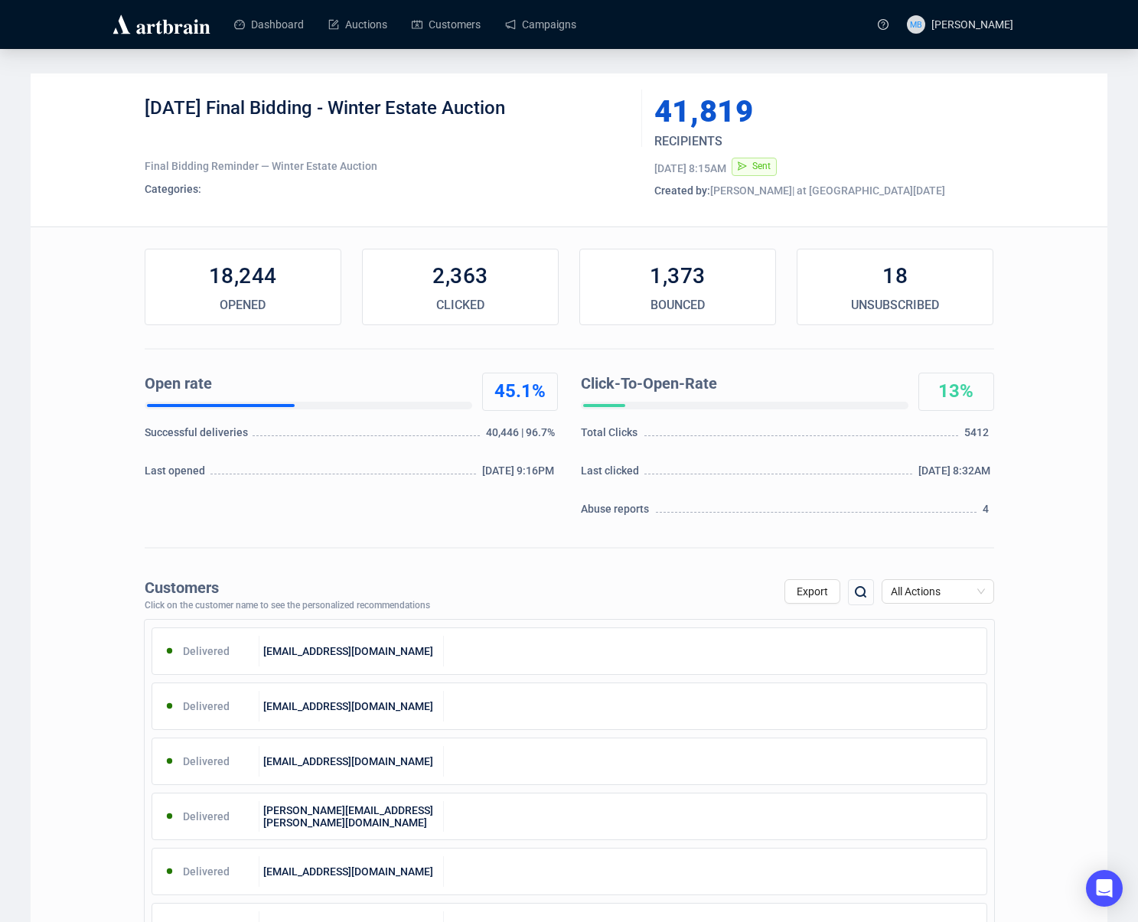
drag, startPoint x: 531, startPoint y: 104, endPoint x: 229, endPoint y: 103, distance: 302.4
click at [228, 103] on div "[DATE] Final Bidding - Winter Estate Auction" at bounding box center [388, 119] width 486 height 46
copy div "Final Bidding - Winter Estate Auction"
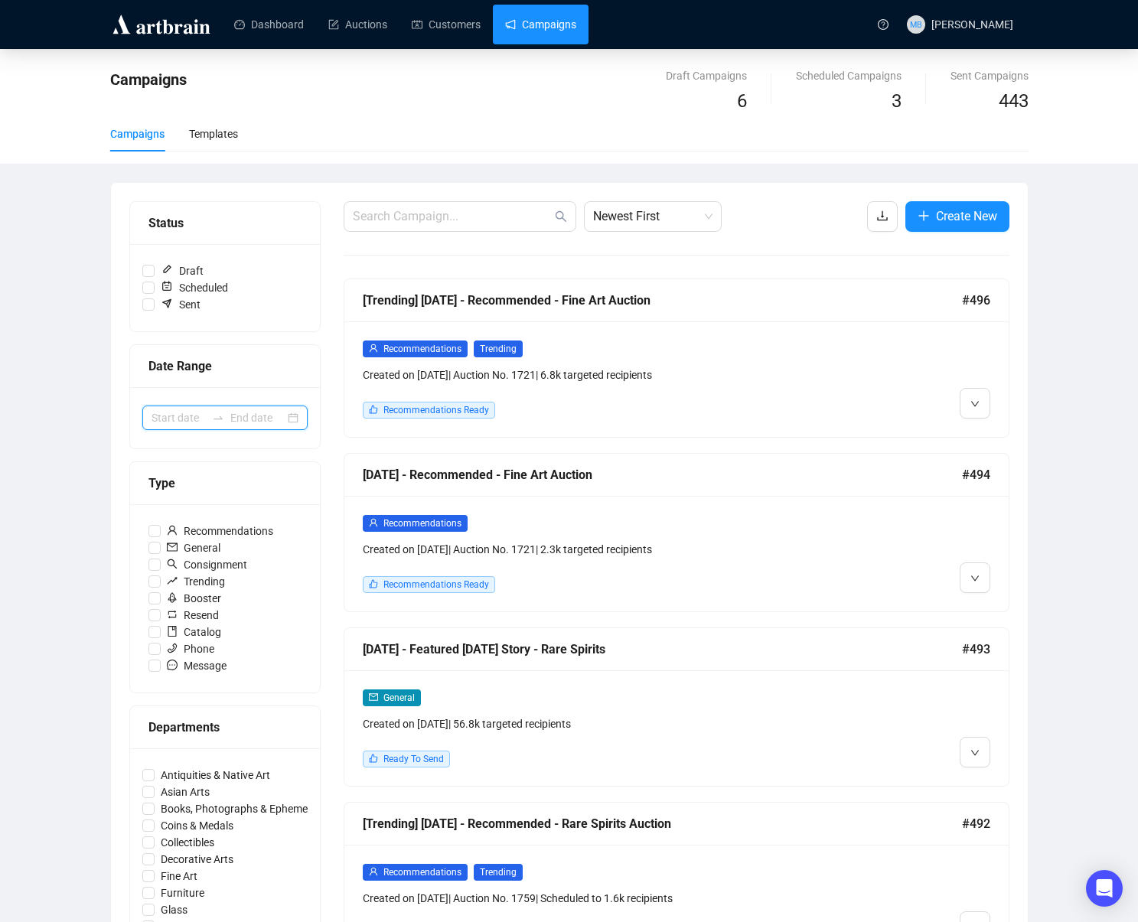
click at [188, 413] on input at bounding box center [179, 418] width 54 height 17
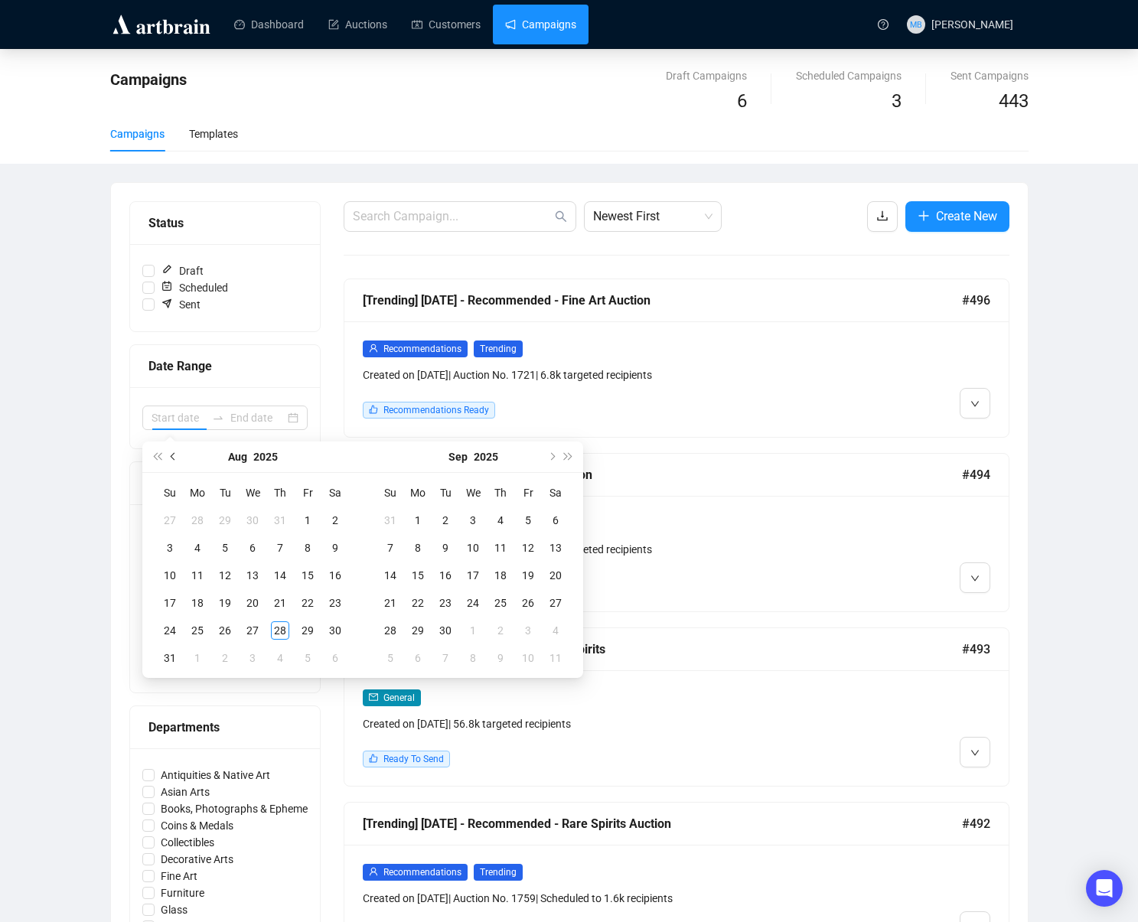
click at [176, 455] on span "Previous month (PageUp)" at bounding box center [175, 457] width 8 height 8
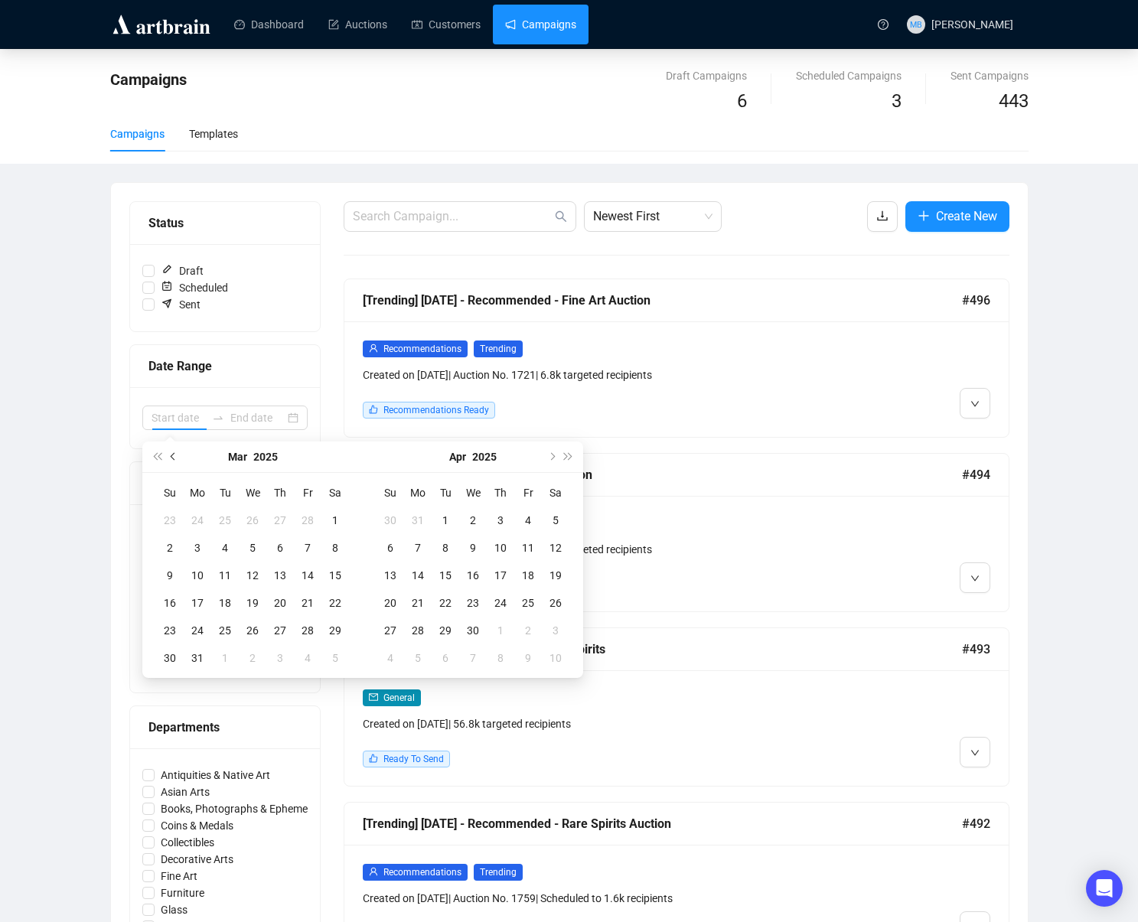
click at [176, 455] on span "Previous month (PageUp)" at bounding box center [175, 457] width 8 height 8
type input "[DATE]"
drag, startPoint x: 246, startPoint y: 521, endPoint x: 288, endPoint y: 612, distance: 99.7
click at [250, 522] on div "1" at bounding box center [252, 520] width 18 height 18
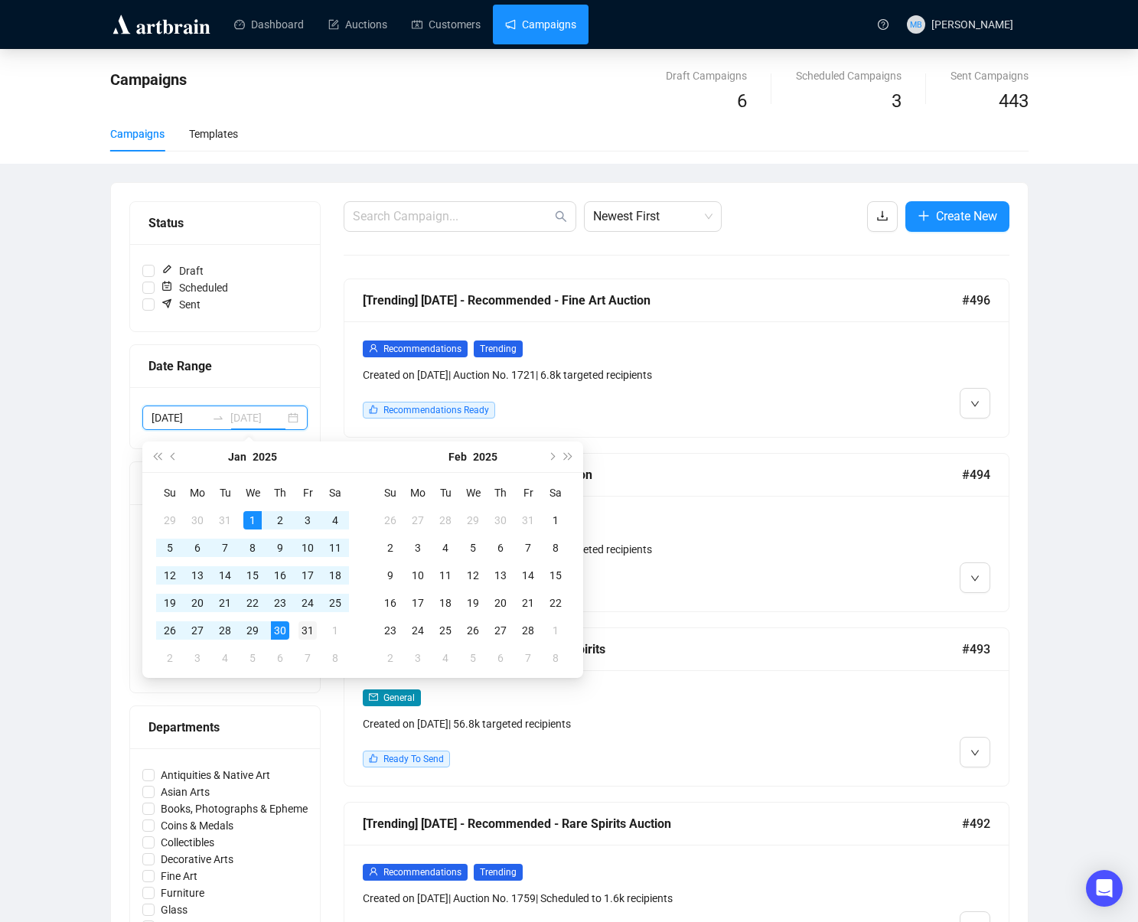
type input "[DATE]"
click at [305, 628] on div "31" at bounding box center [308, 631] width 18 height 18
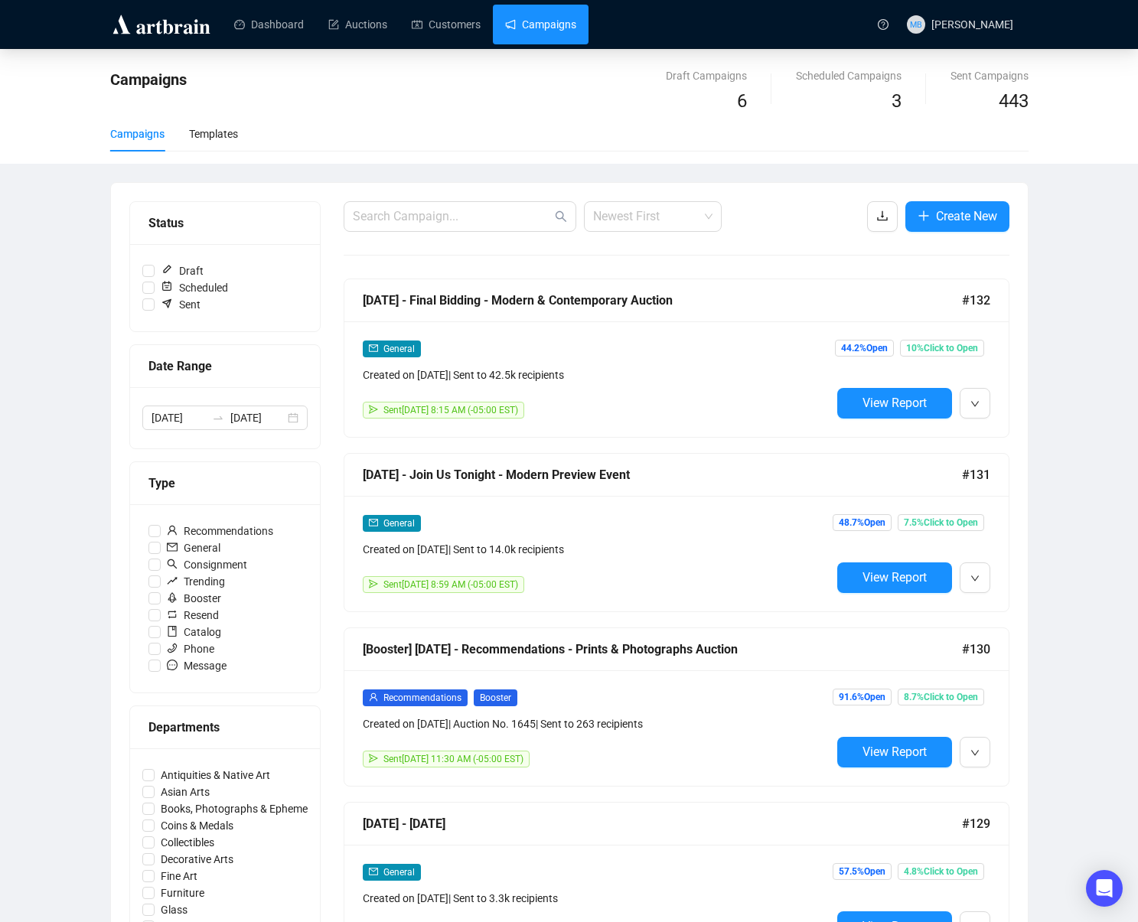
drag, startPoint x: 654, startPoint y: 224, endPoint x: 657, endPoint y: 263, distance: 39.1
click at [654, 224] on span "Newest First" at bounding box center [652, 216] width 119 height 29
click at [657, 276] on div "Oldest First" at bounding box center [652, 274] width 113 height 17
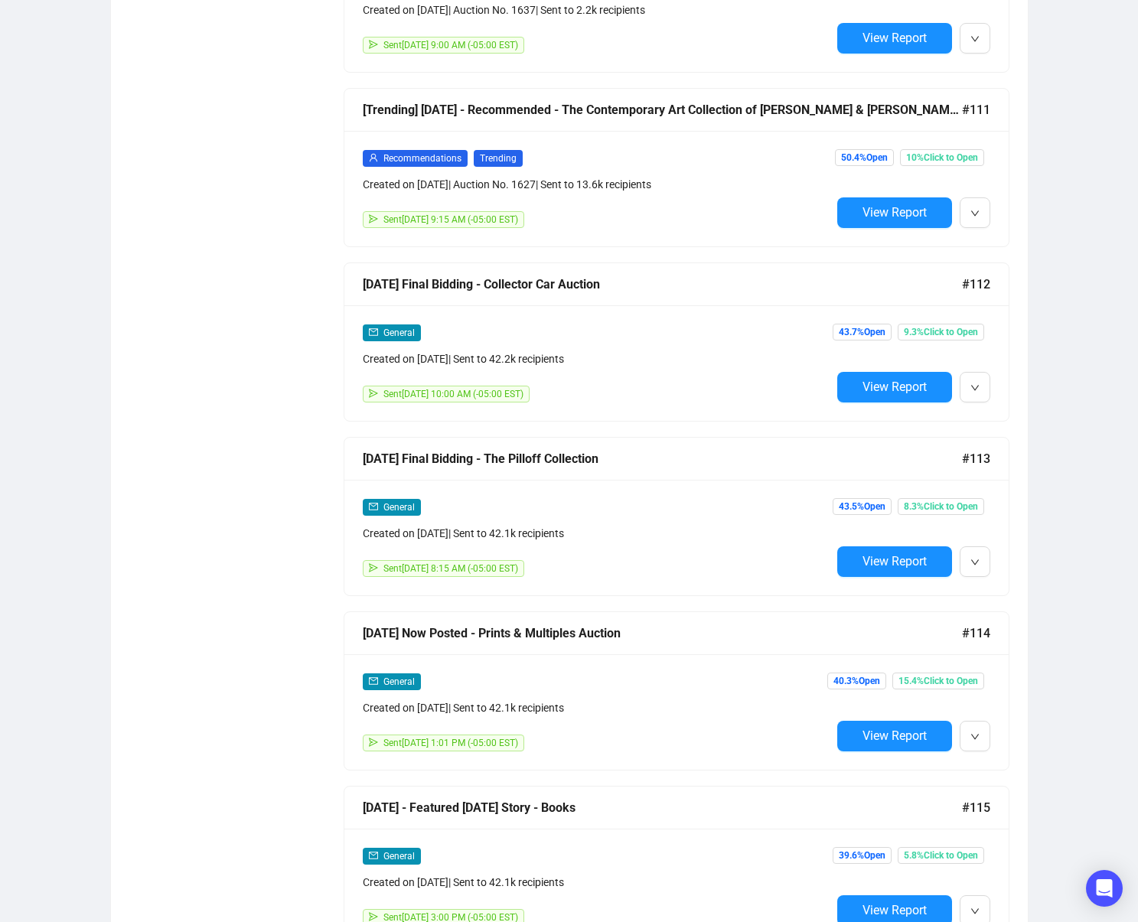
scroll to position [4791, 0]
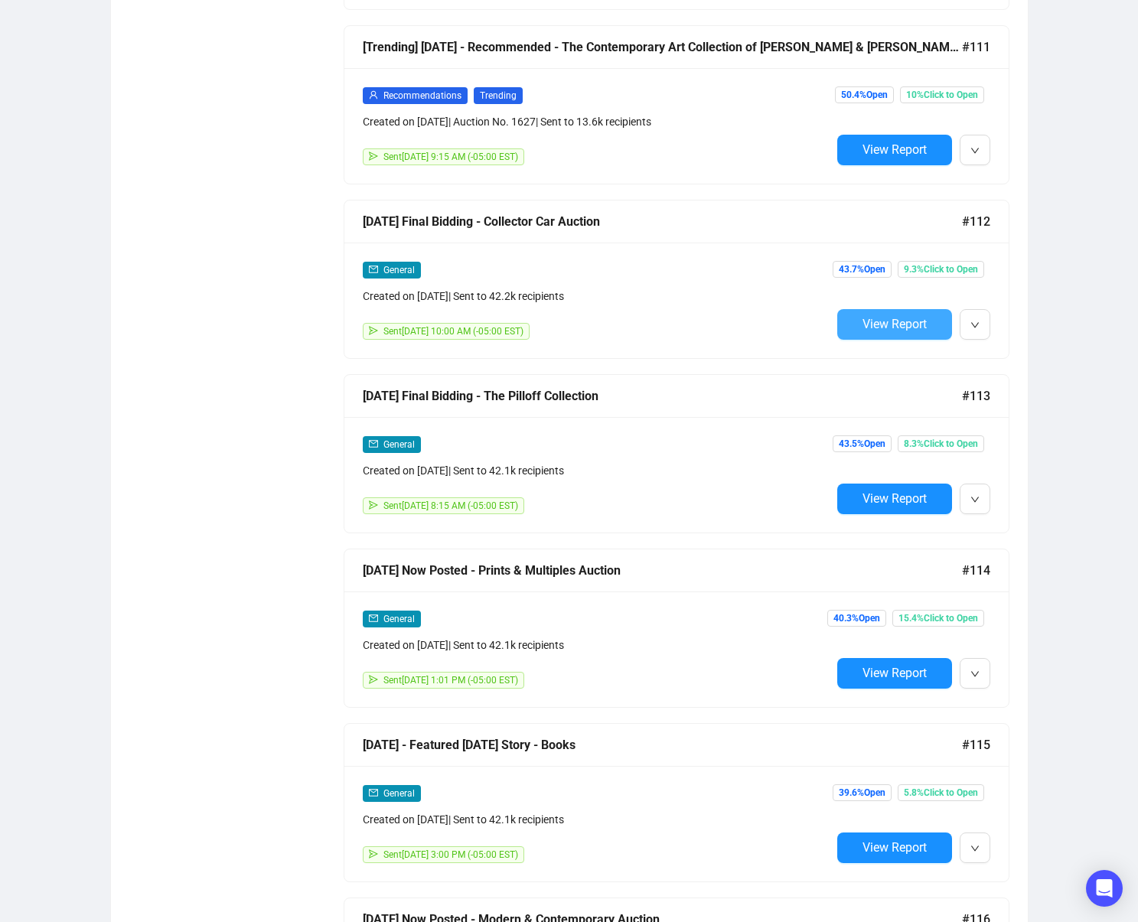
click at [875, 329] on span "View Report" at bounding box center [895, 324] width 64 height 15
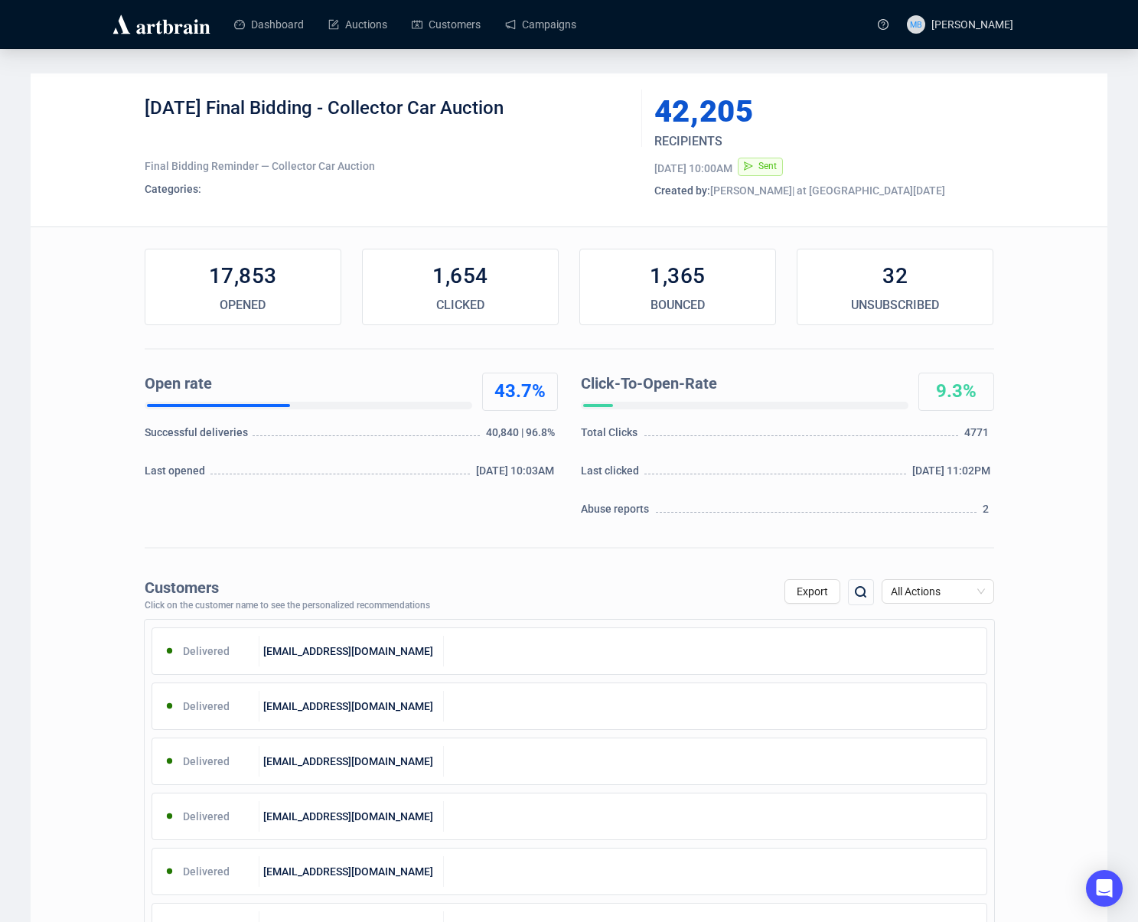
drag, startPoint x: 535, startPoint y: 109, endPoint x: 230, endPoint y: 113, distance: 305.4
click at [237, 112] on div "[DATE] Final Bidding - Collector Car Auction" at bounding box center [388, 119] width 486 height 46
copy div "Final Bidding - Collector Car Auction"
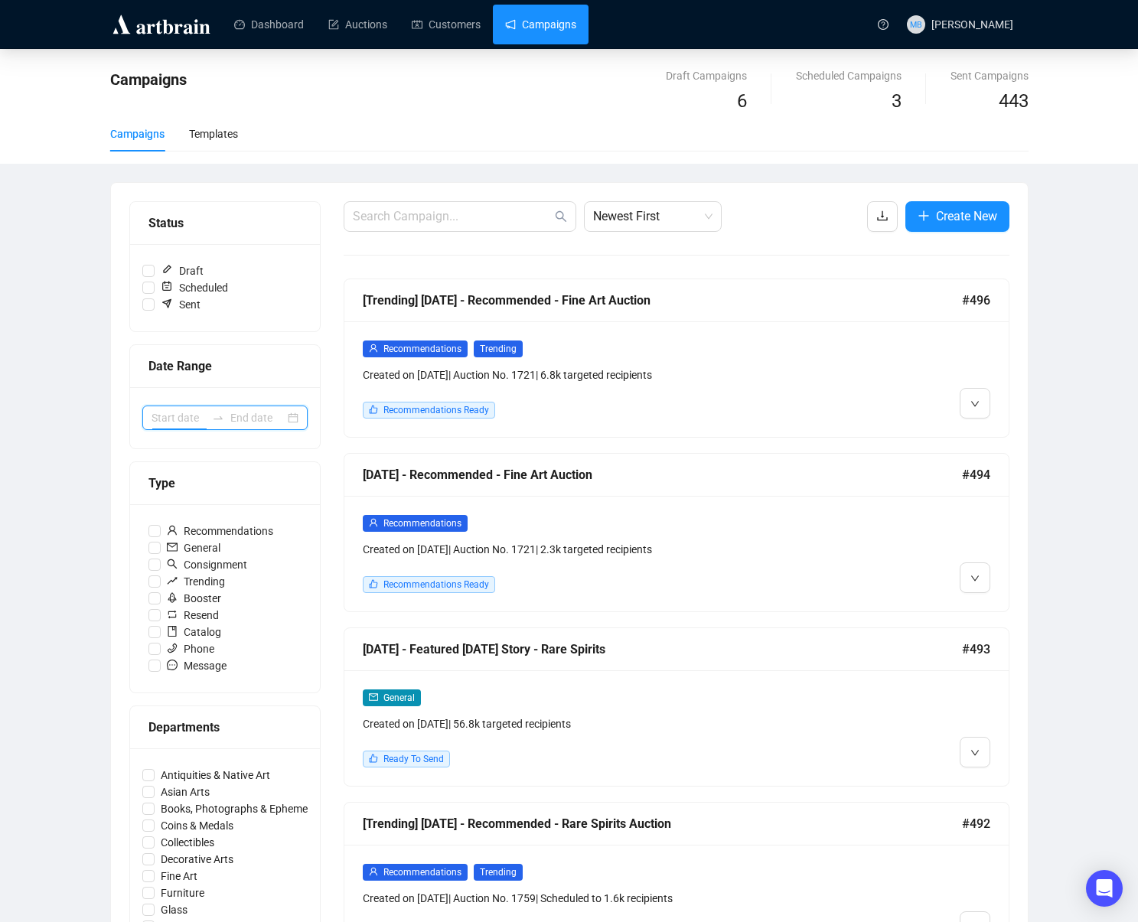
click at [202, 424] on input at bounding box center [179, 418] width 54 height 17
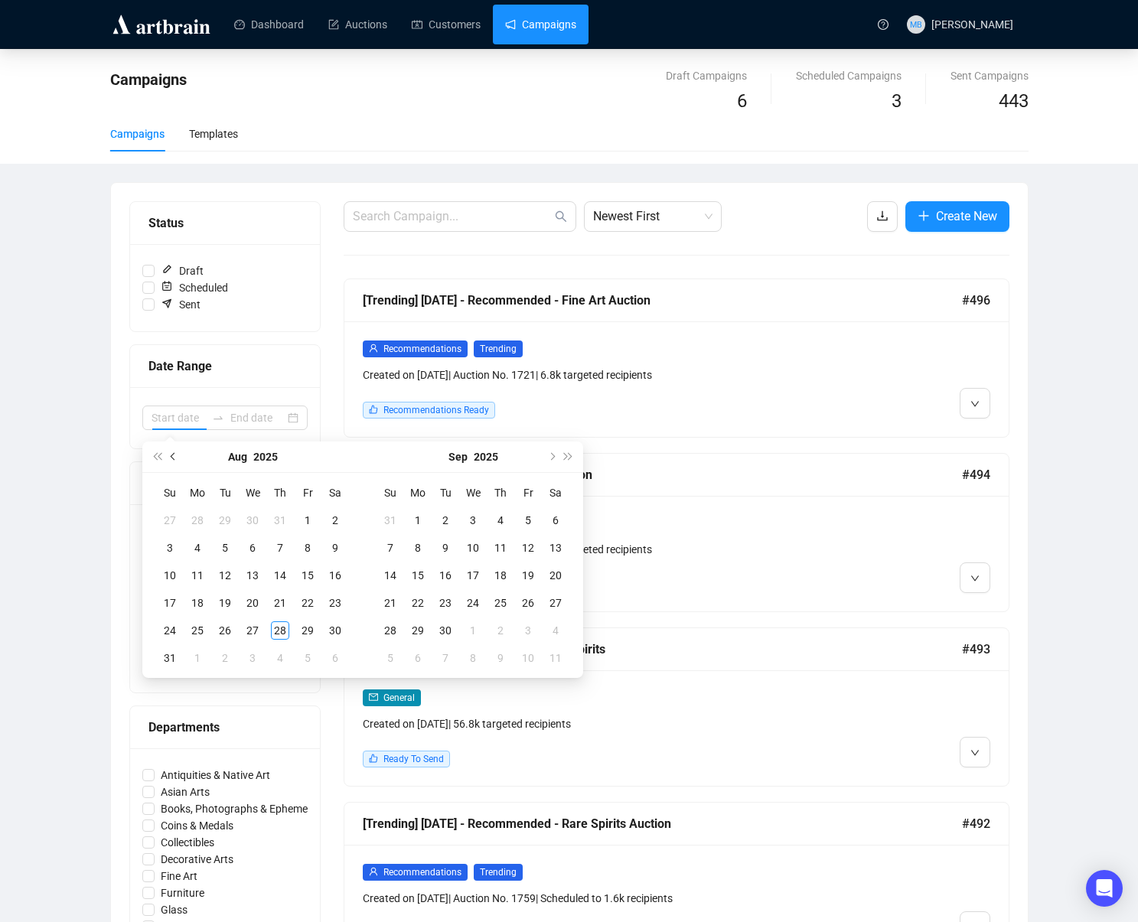
click at [169, 454] on button "Previous month (PageUp)" at bounding box center [173, 457] width 17 height 31
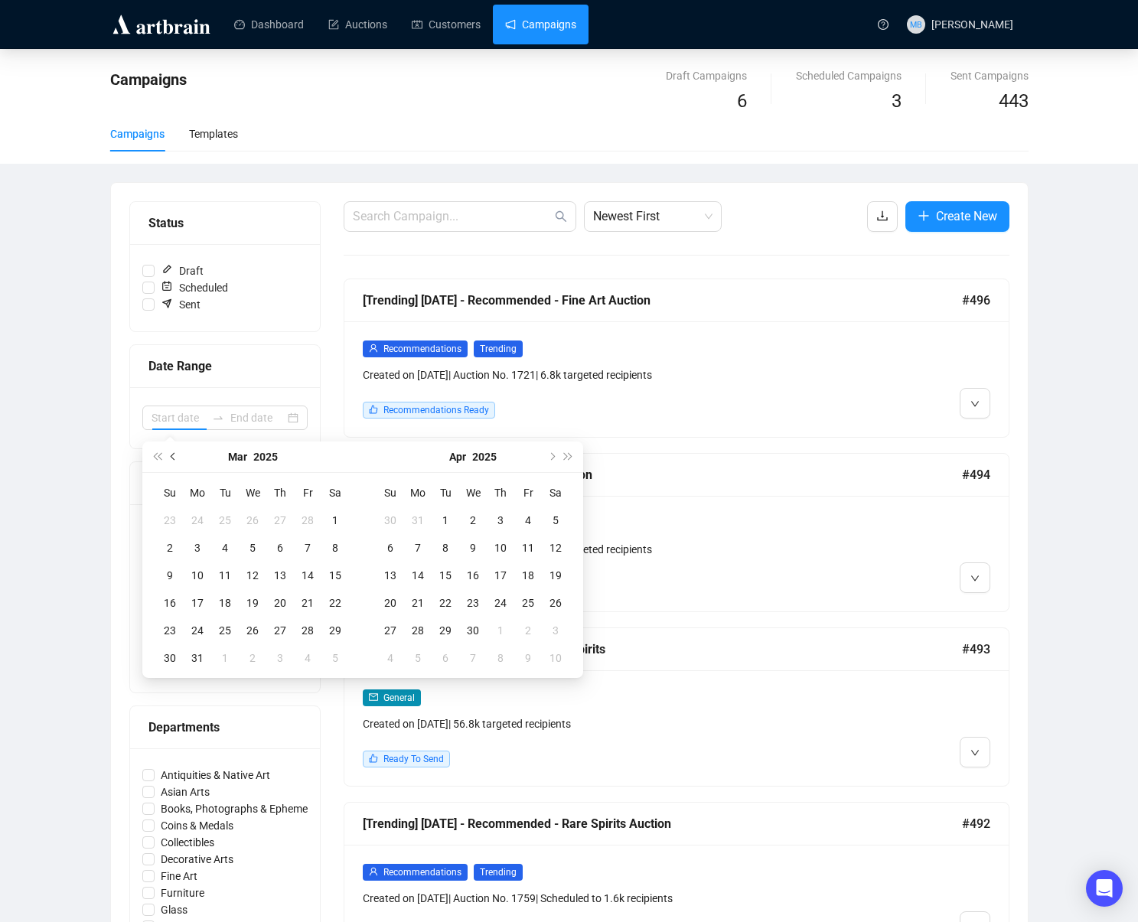
click at [169, 454] on button "Previous month (PageUp)" at bounding box center [173, 457] width 17 height 31
type input "[DATE]"
click at [249, 523] on div "1" at bounding box center [252, 520] width 18 height 18
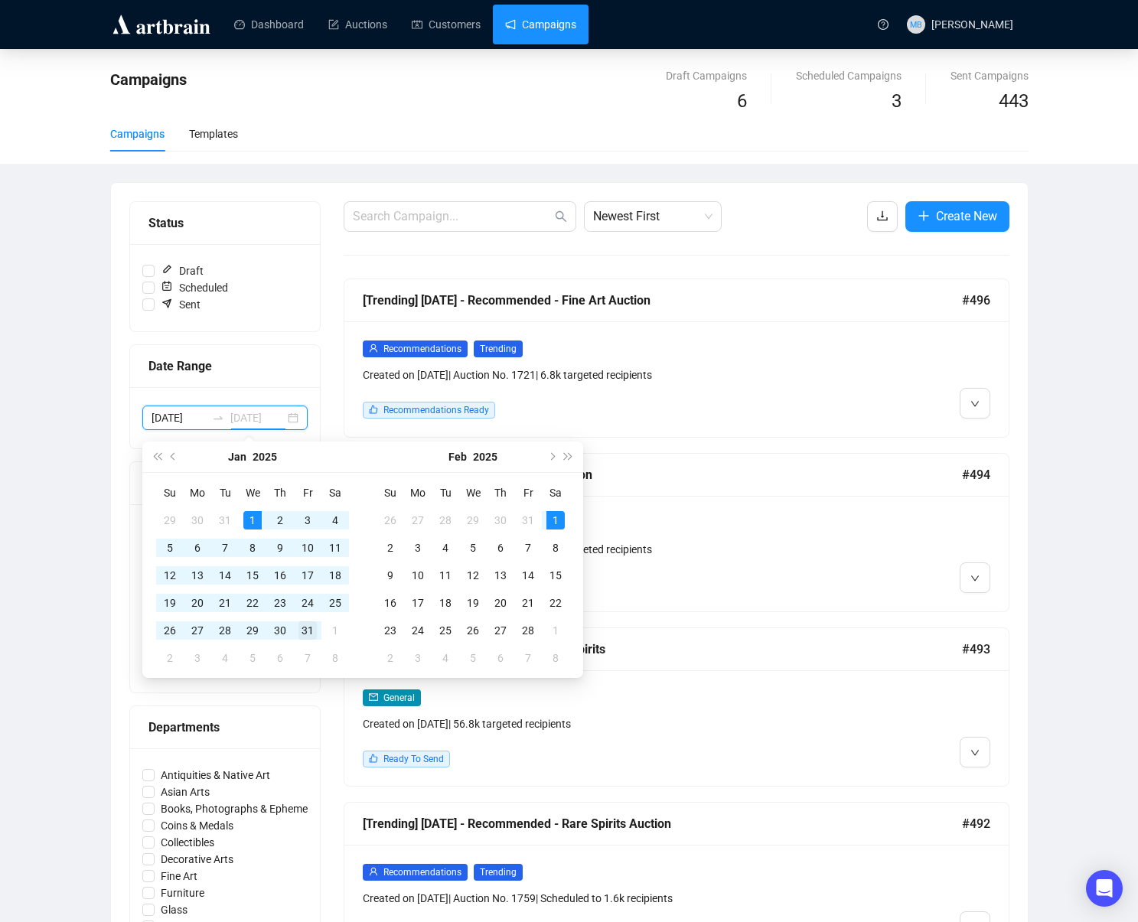
type input "[DATE]"
click at [309, 631] on div "31" at bounding box center [308, 631] width 18 height 18
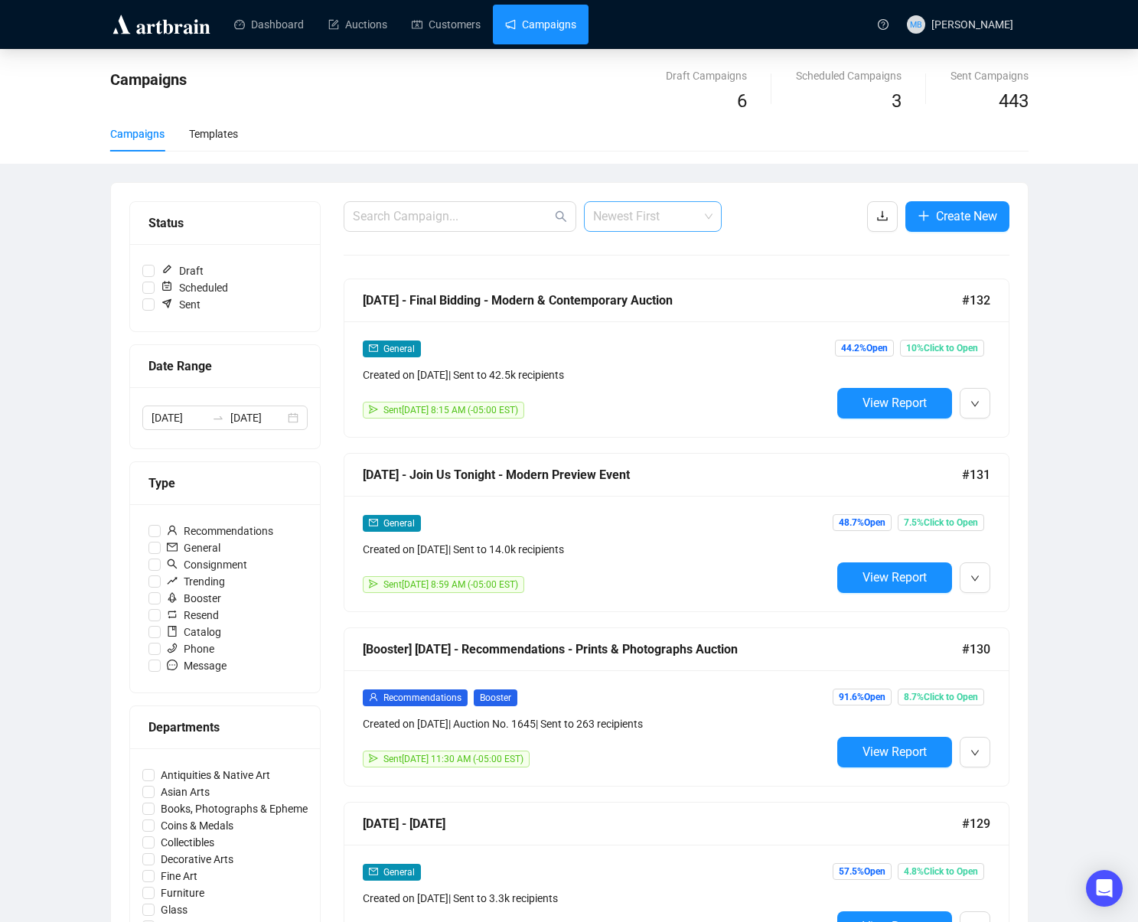
click at [664, 216] on span "Newest First" at bounding box center [652, 216] width 119 height 29
click at [664, 269] on div "Oldest First" at bounding box center [652, 274] width 113 height 17
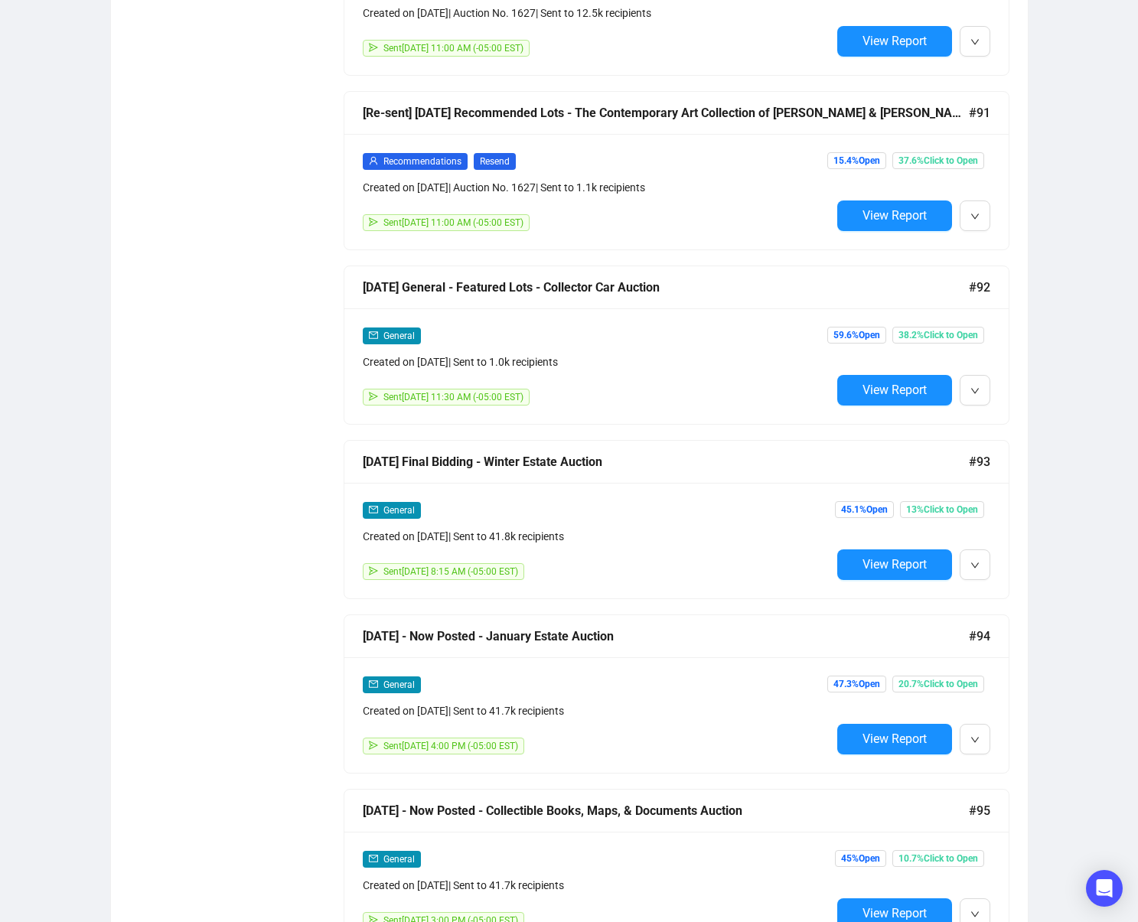
scroll to position [4551, 0]
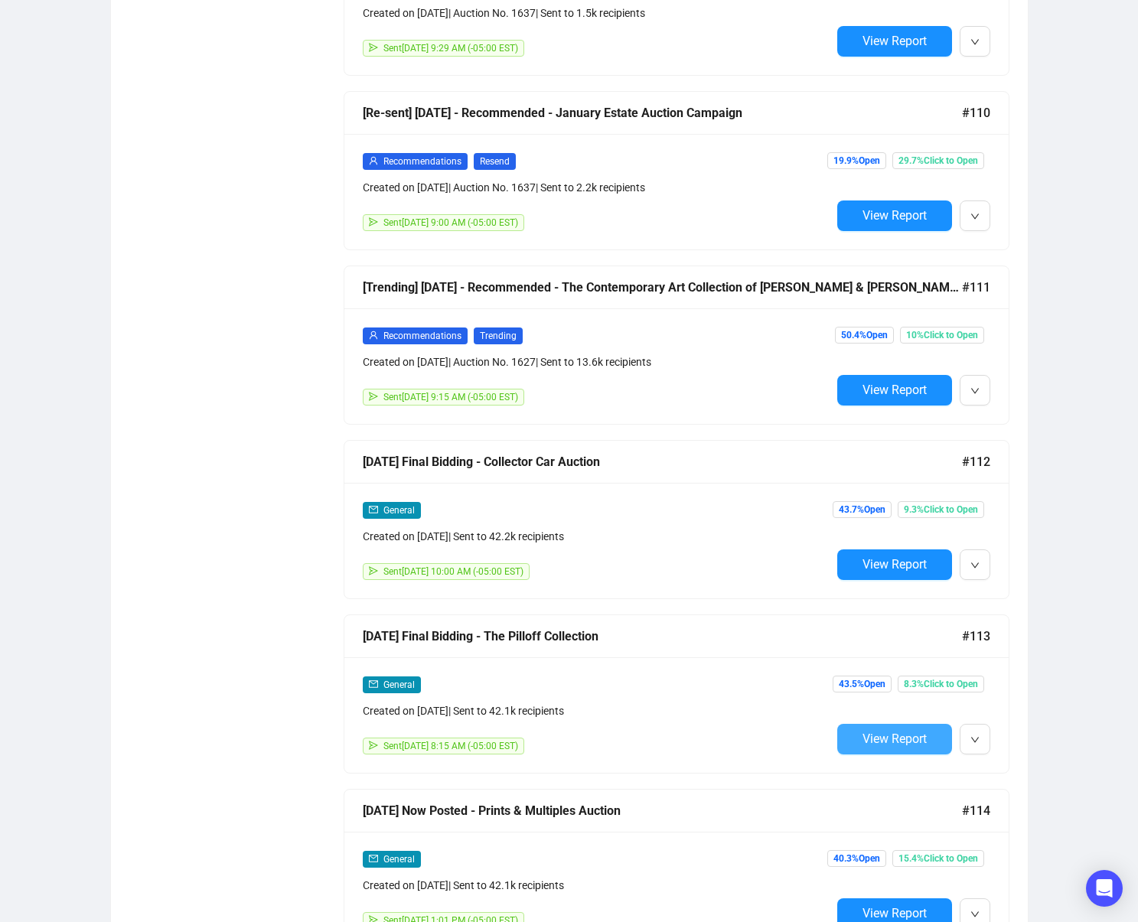
click at [873, 741] on span "View Report" at bounding box center [895, 739] width 64 height 15
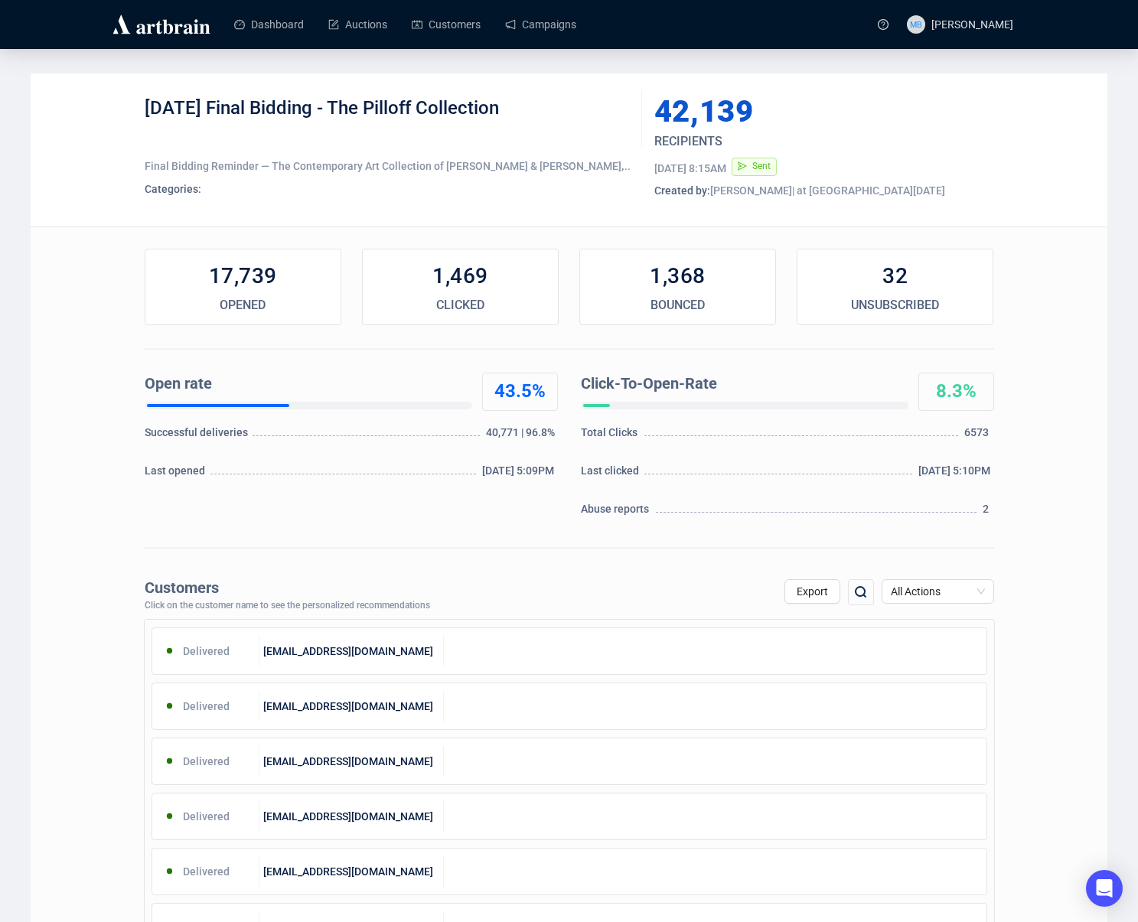
drag, startPoint x: 517, startPoint y: 109, endPoint x: 237, endPoint y: 109, distance: 280.2
click at [236, 108] on div "[DATE] Final Bidding - The Pilloff Collection" at bounding box center [388, 119] width 486 height 46
copy div "Final Bidding - The Pilloff Collection"
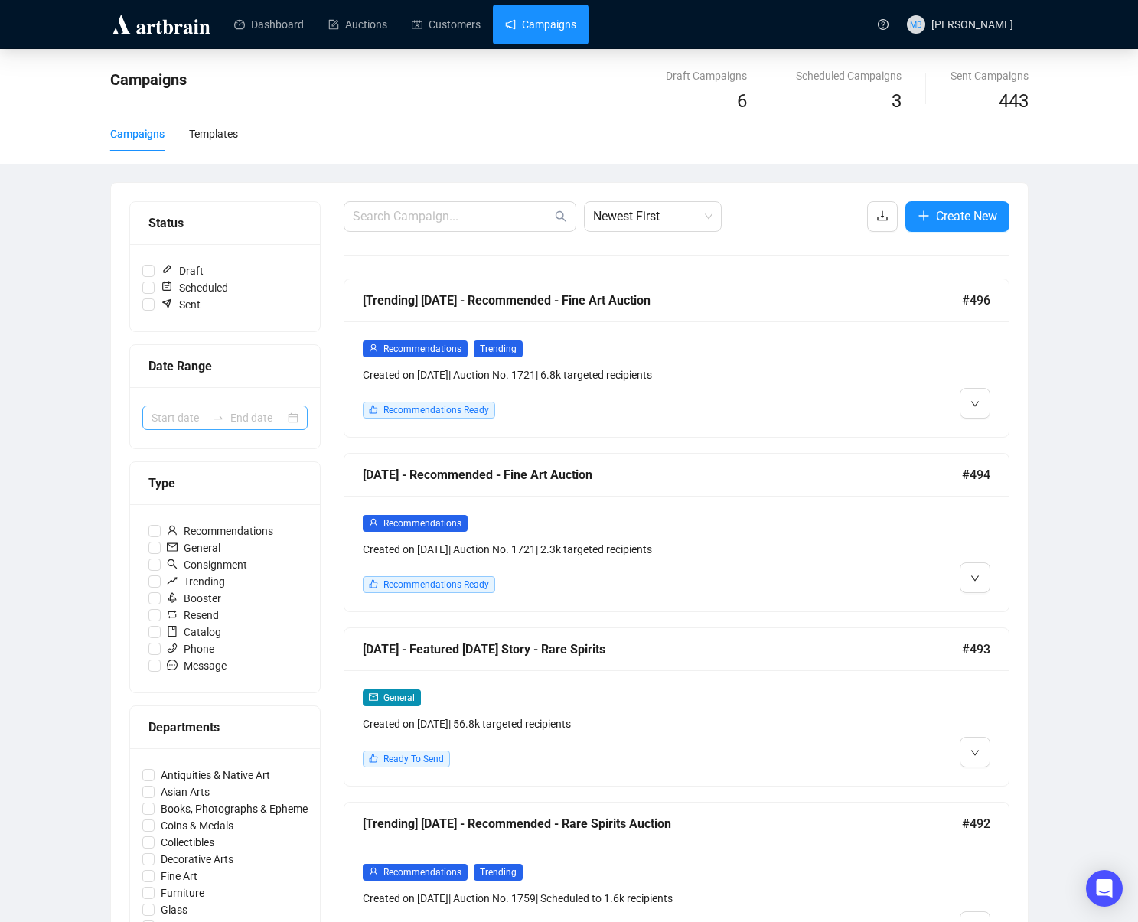
click at [228, 423] on div at bounding box center [218, 418] width 24 height 12
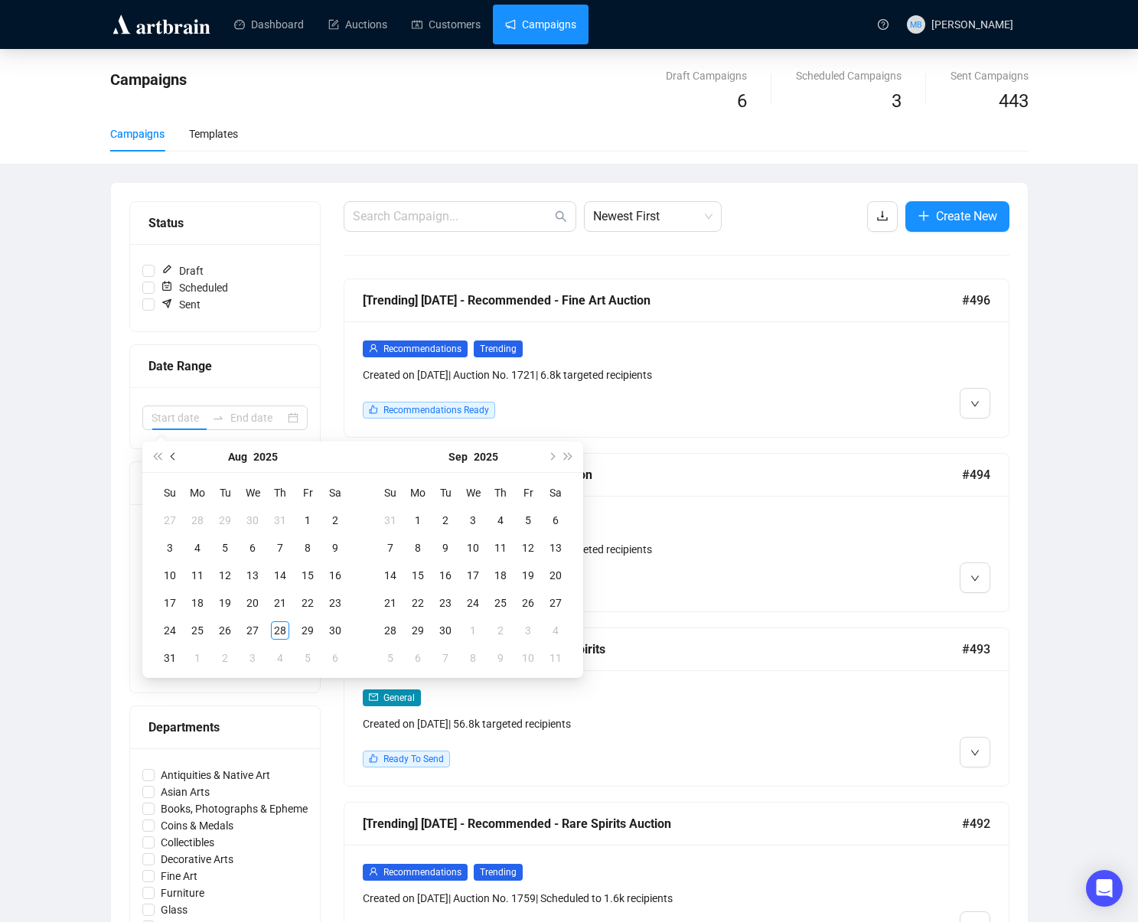
click at [165, 453] on button "Previous month (PageUp)" at bounding box center [173, 457] width 17 height 31
click at [167, 453] on button "Previous month (PageUp)" at bounding box center [173, 457] width 17 height 31
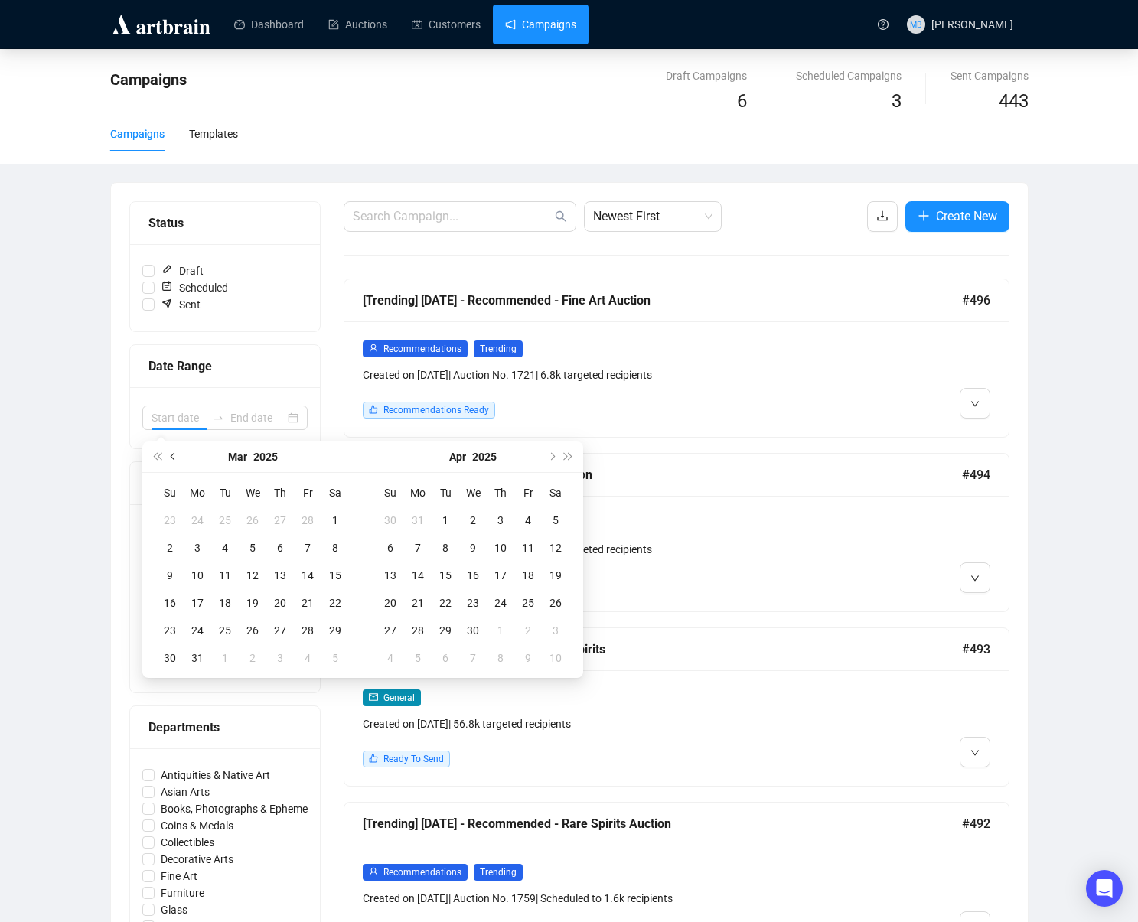
click at [167, 453] on button "Previous month (PageUp)" at bounding box center [173, 457] width 17 height 31
type input "[DATE]"
click at [175, 461] on button "Previous month (PageUp)" at bounding box center [173, 457] width 17 height 31
type input "[DATE]"
click at [253, 524] on div "1" at bounding box center [252, 520] width 18 height 18
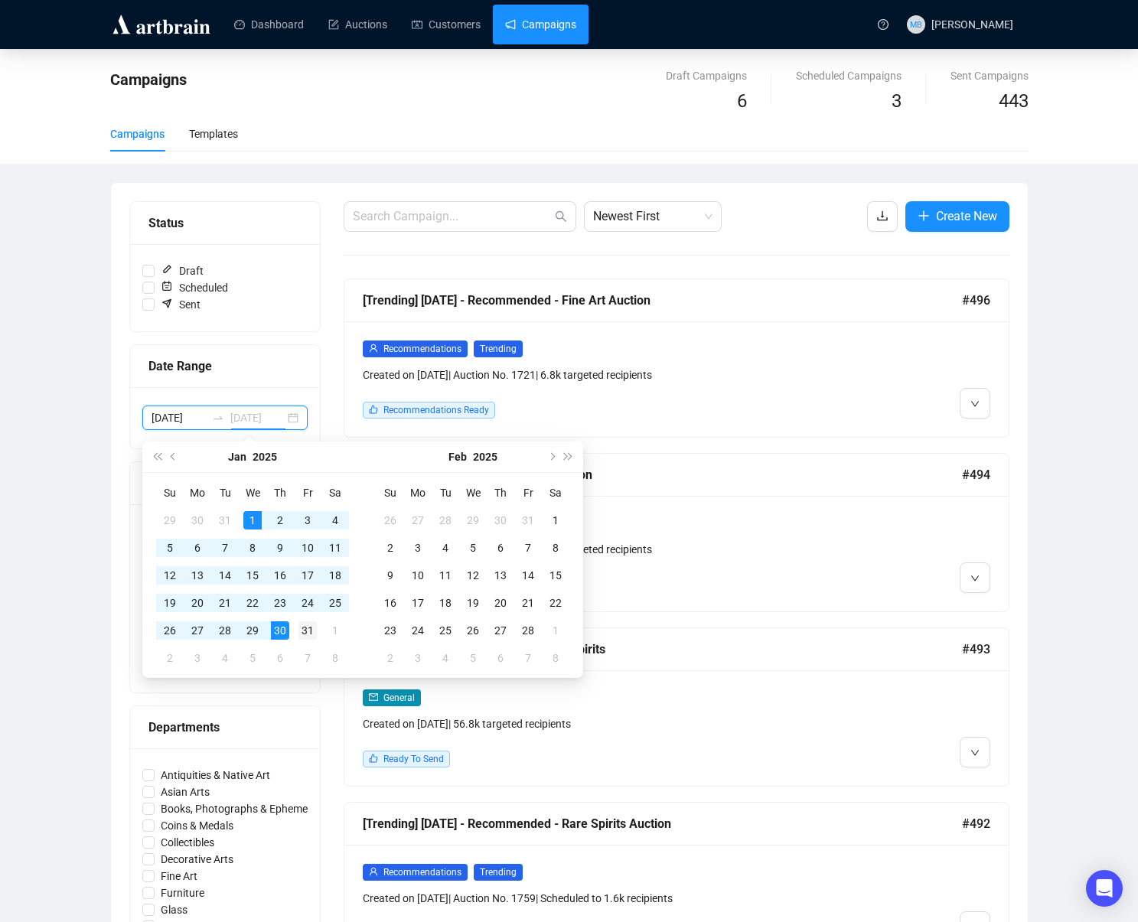
type input "[DATE]"
click at [308, 631] on div "31" at bounding box center [308, 631] width 18 height 18
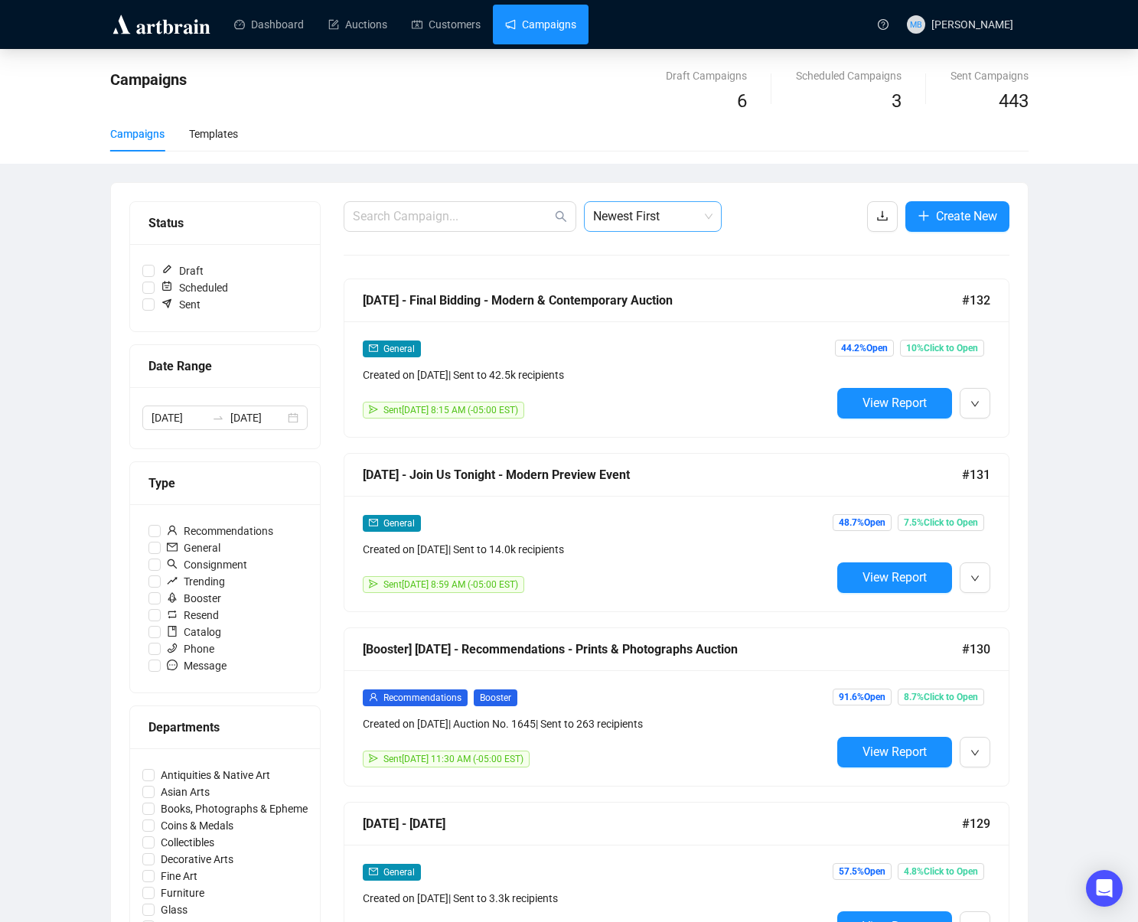
drag, startPoint x: 652, startPoint y: 220, endPoint x: 654, endPoint y: 230, distance: 10.1
click at [652, 221] on span "Newest First" at bounding box center [652, 216] width 119 height 29
click at [648, 278] on div "Oldest First" at bounding box center [652, 274] width 113 height 17
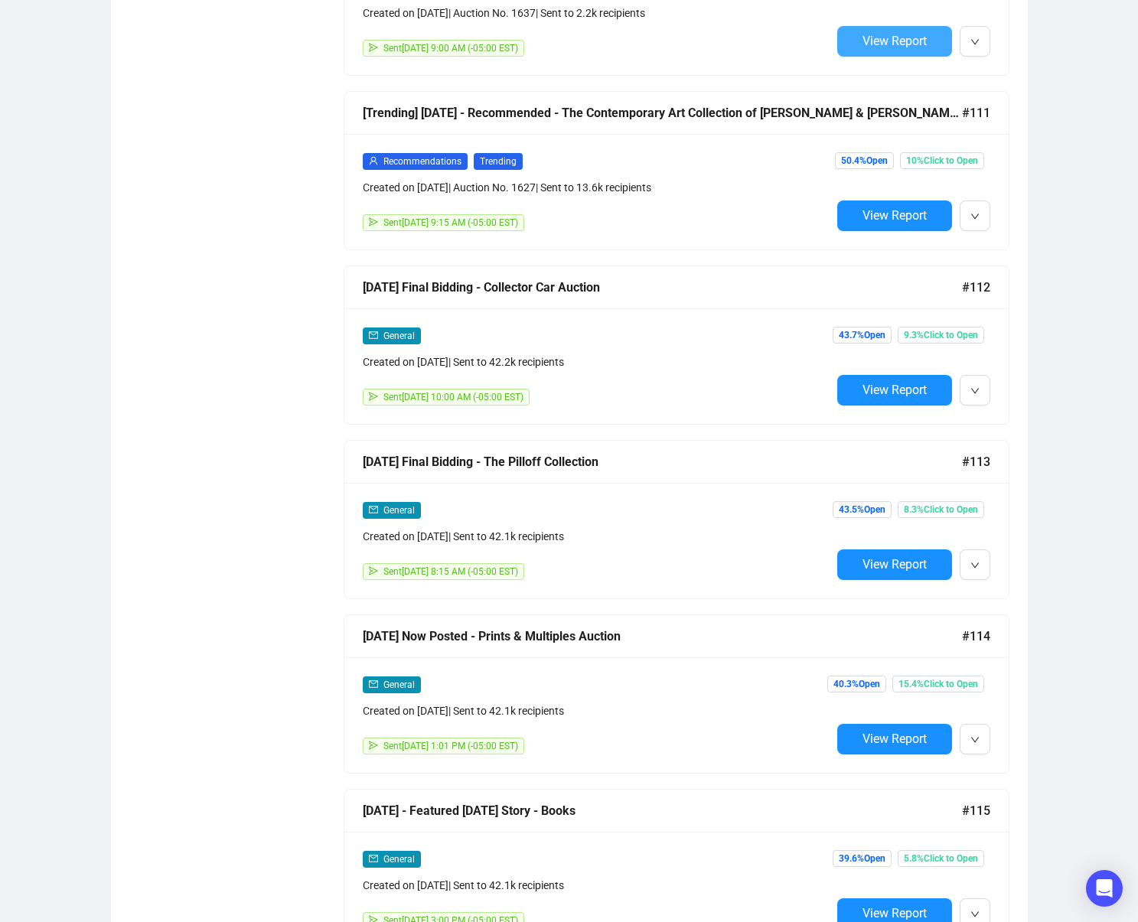
scroll to position [5423, 0]
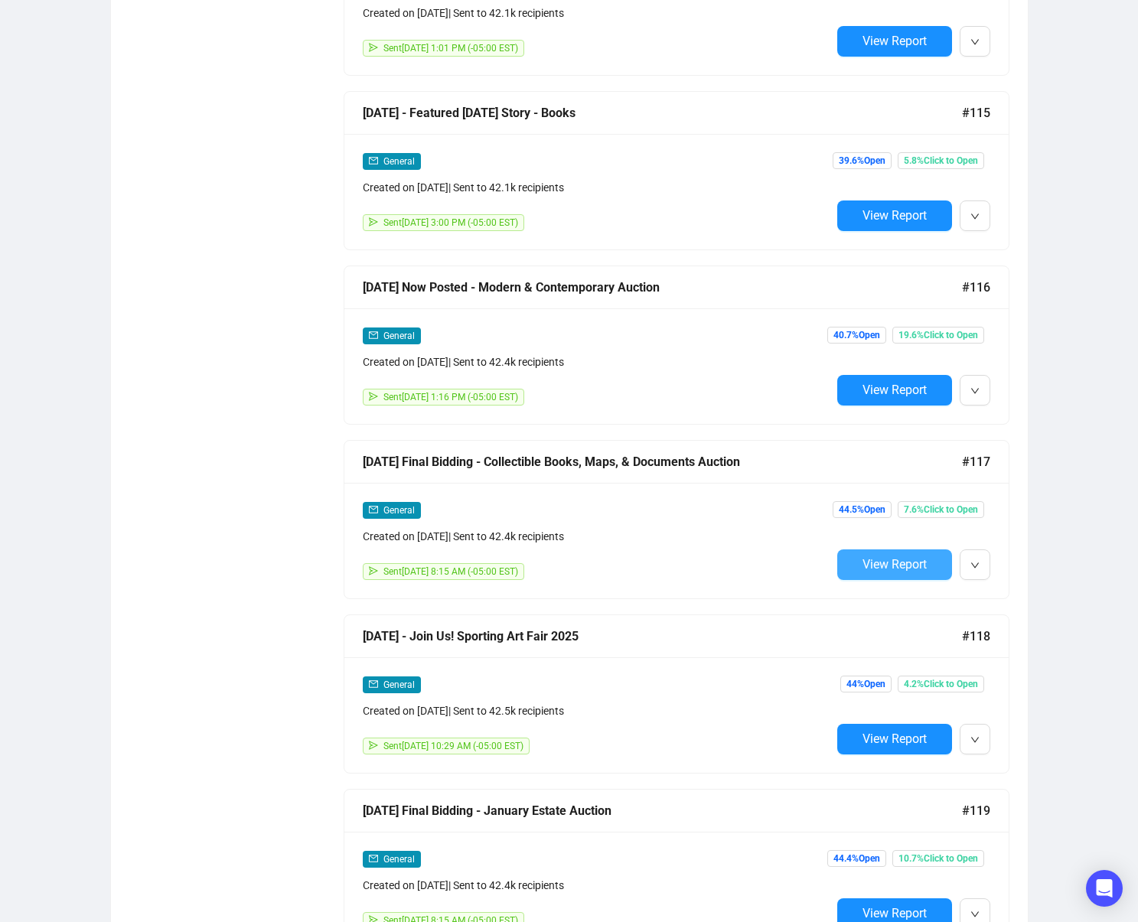
click at [872, 566] on span "View Report" at bounding box center [895, 564] width 64 height 15
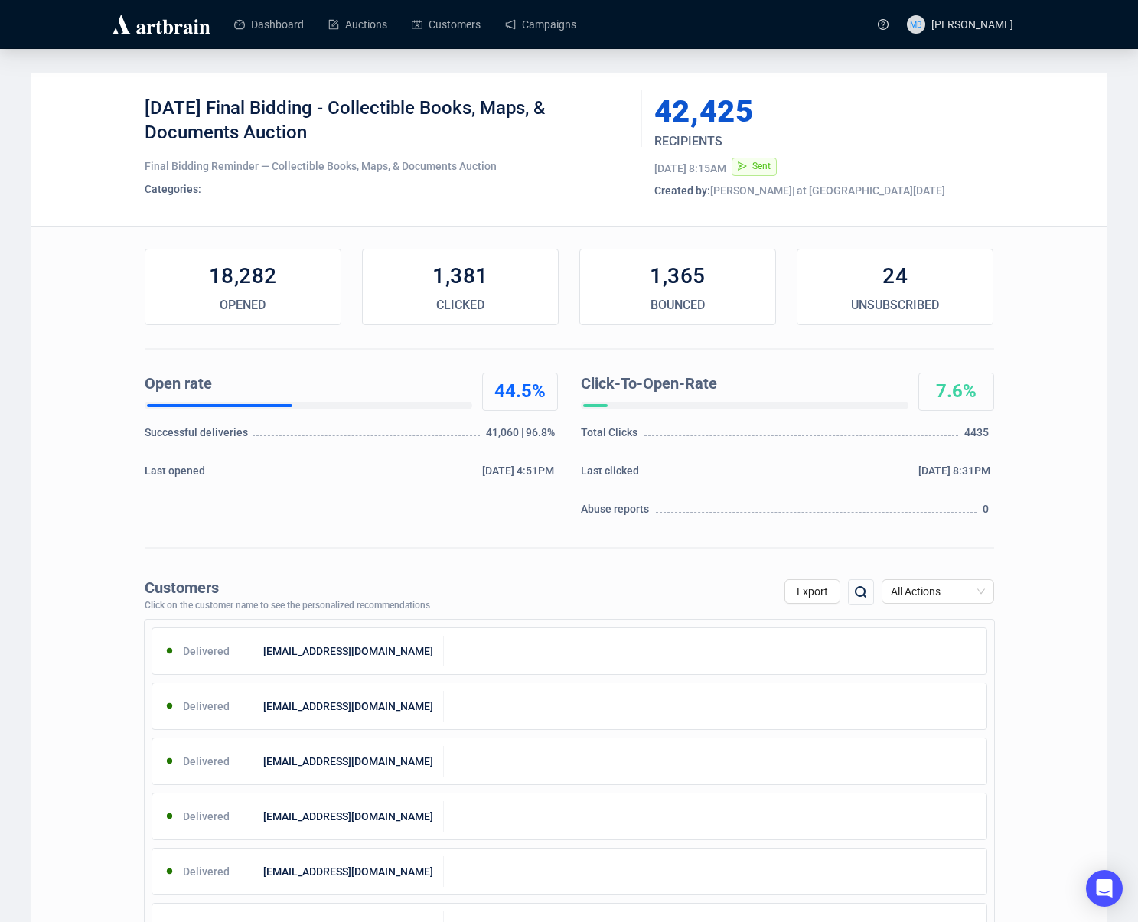
drag, startPoint x: 233, startPoint y: 107, endPoint x: 339, endPoint y: 135, distance: 109.2
click at [339, 135] on div "[DATE] Final Bidding - Collectible Books, Maps, & Documents Auction" at bounding box center [388, 119] width 486 height 46
copy div "Final Bidding - Collectible Books, Maps, & Documents Auction"
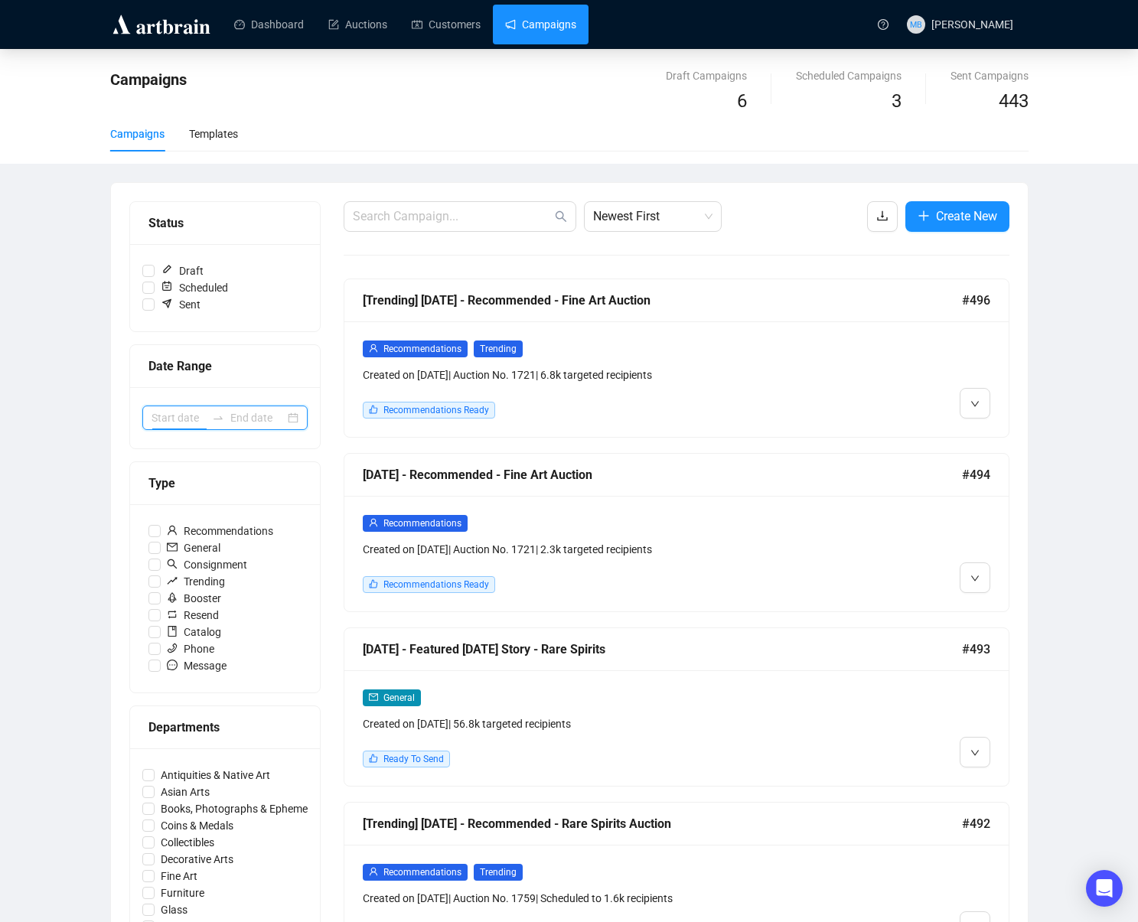
click at [168, 416] on input at bounding box center [179, 418] width 54 height 17
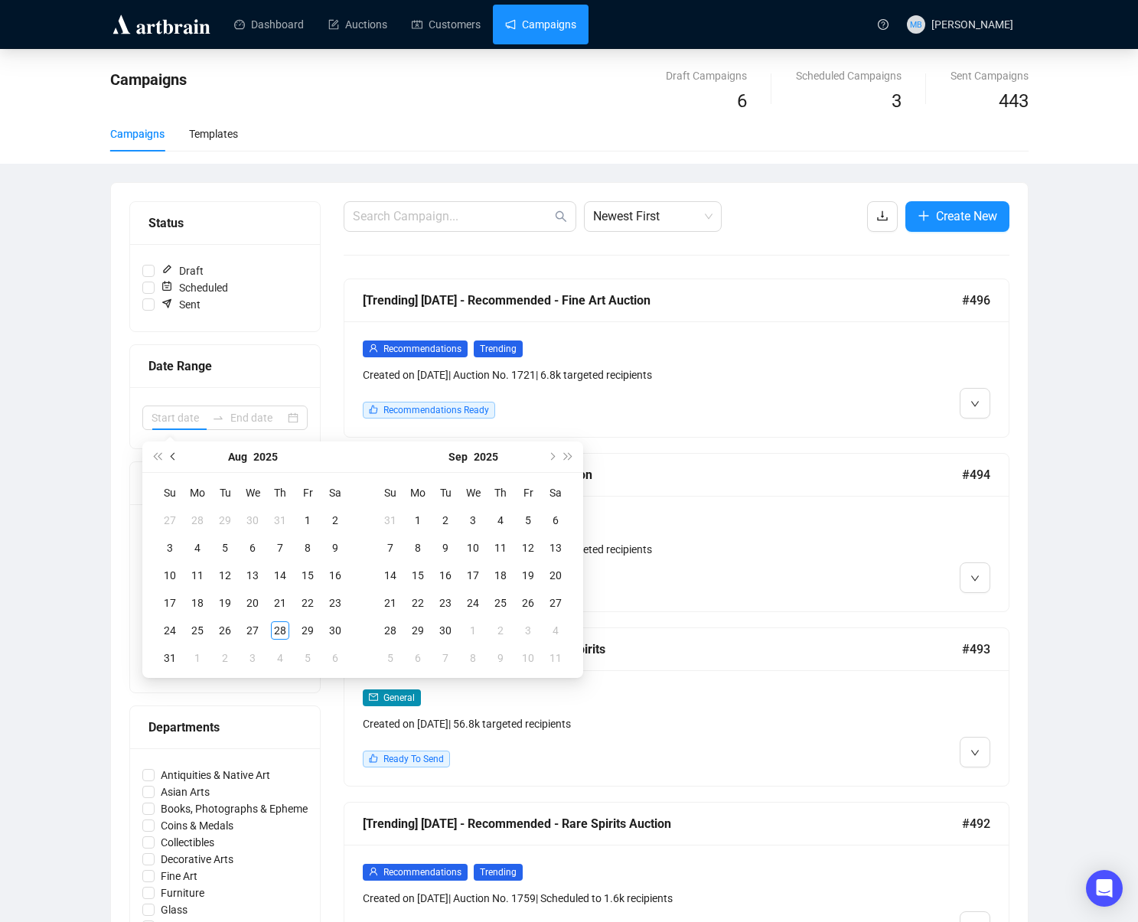
click at [181, 456] on button "Previous month (PageUp)" at bounding box center [173, 457] width 17 height 31
click at [180, 456] on button "Previous month (PageUp)" at bounding box center [173, 457] width 17 height 31
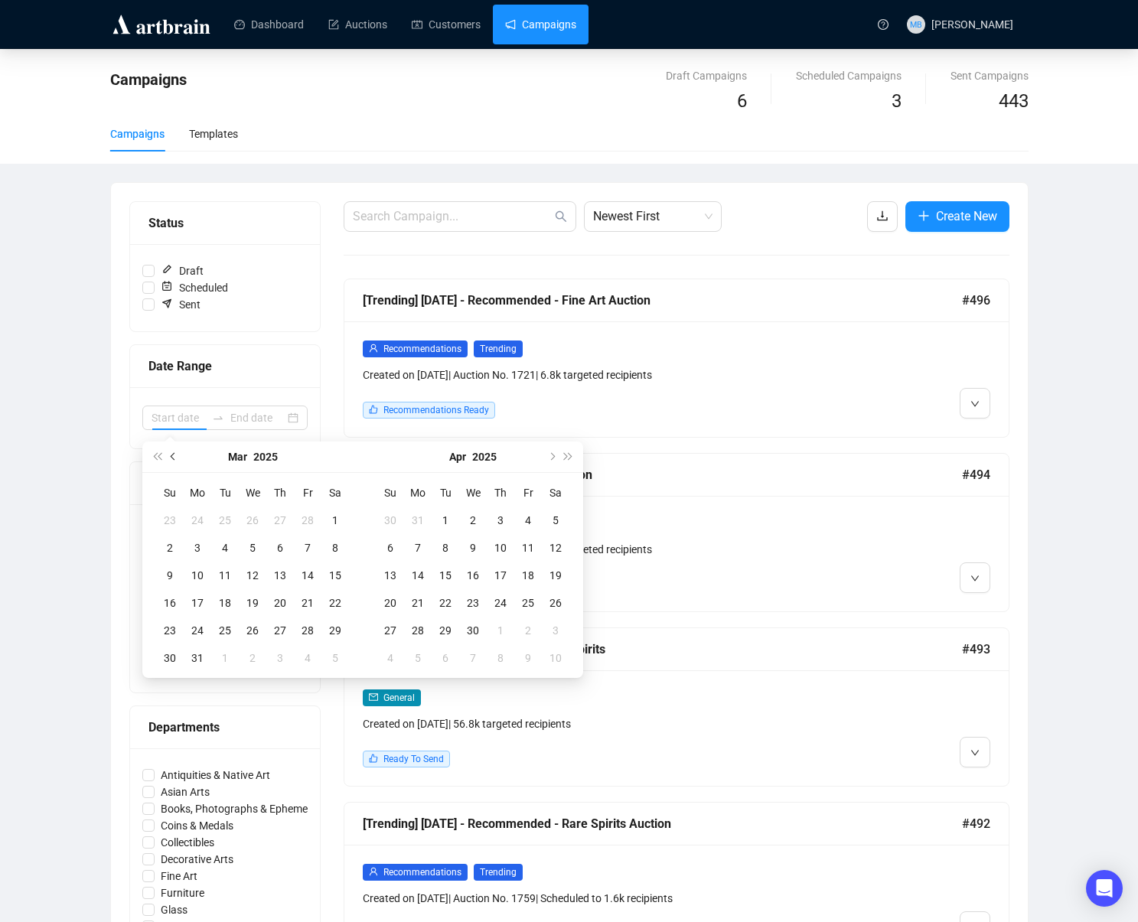
click at [180, 456] on button "Previous month (PageUp)" at bounding box center [173, 457] width 17 height 31
type input "[DATE]"
click at [248, 507] on td "1" at bounding box center [253, 521] width 28 height 28
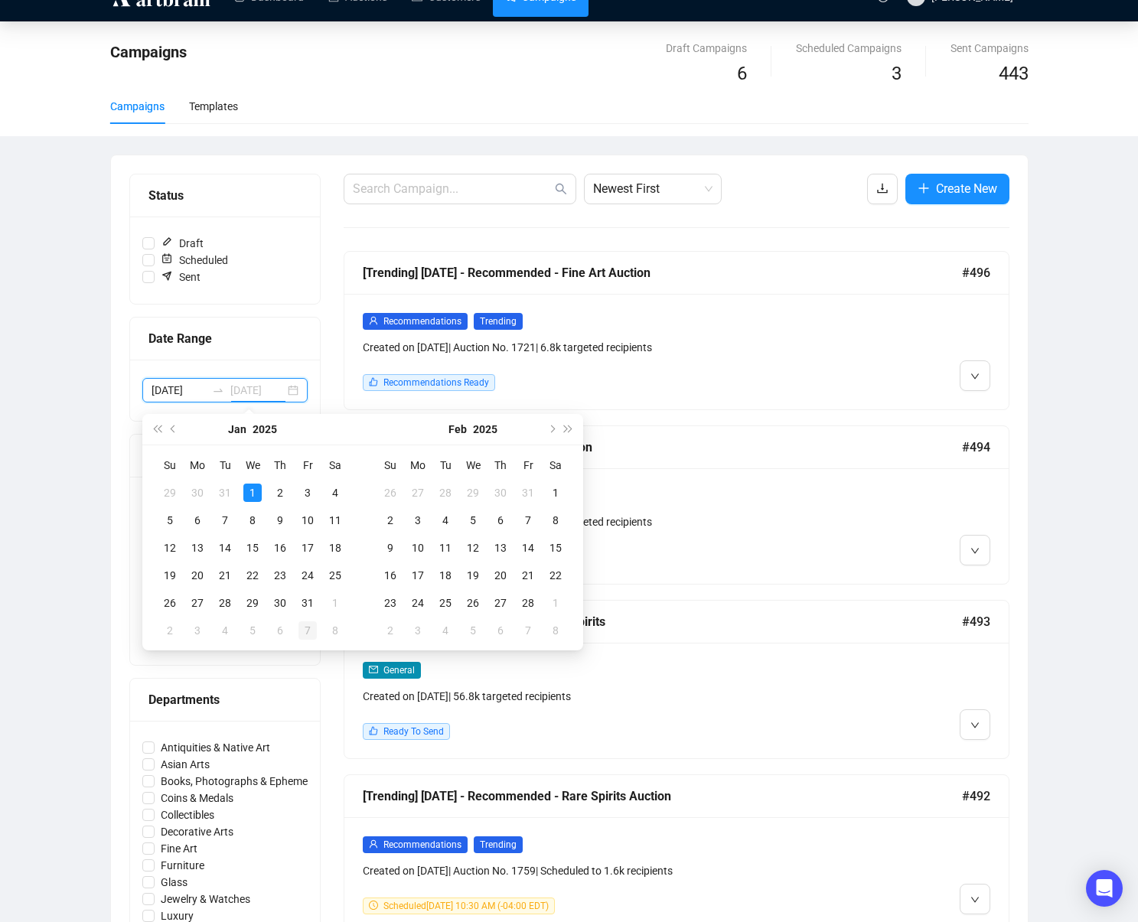
type input "[DATE]"
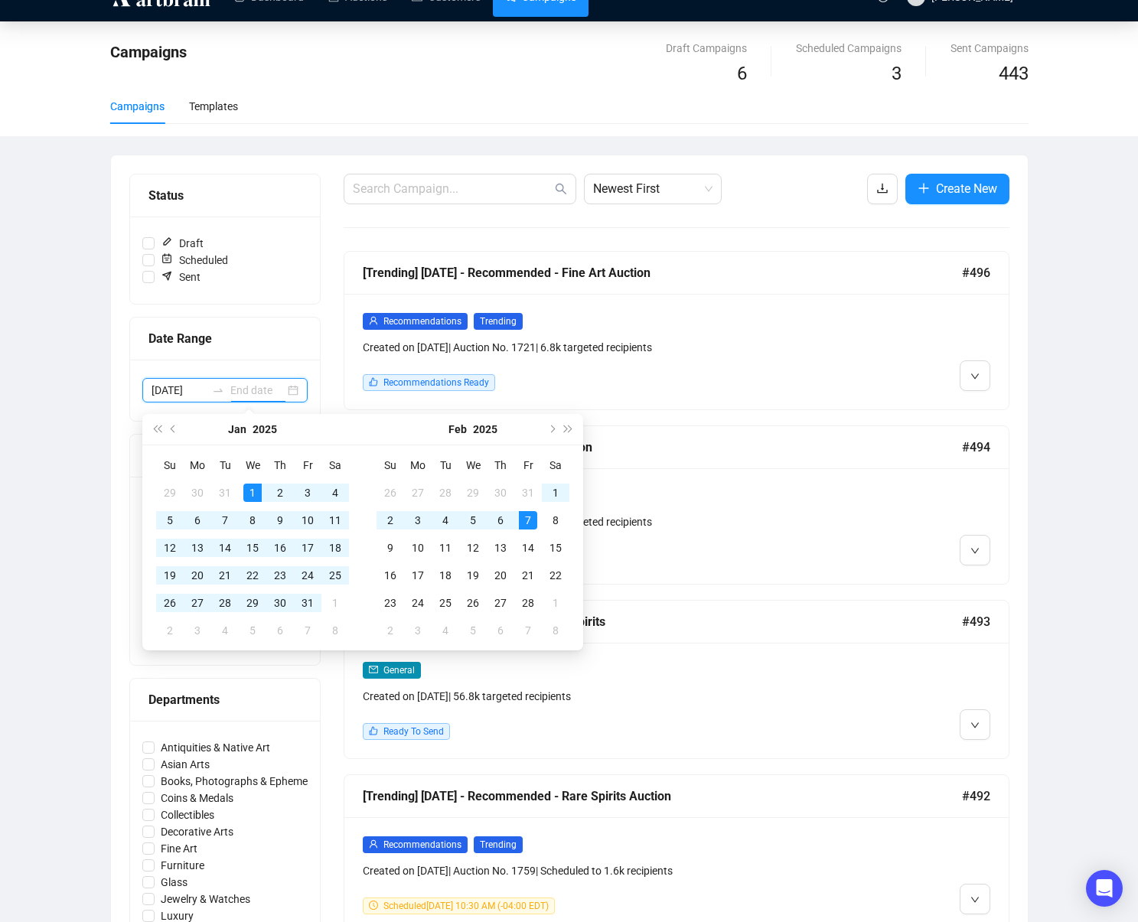
scroll to position [48, 0]
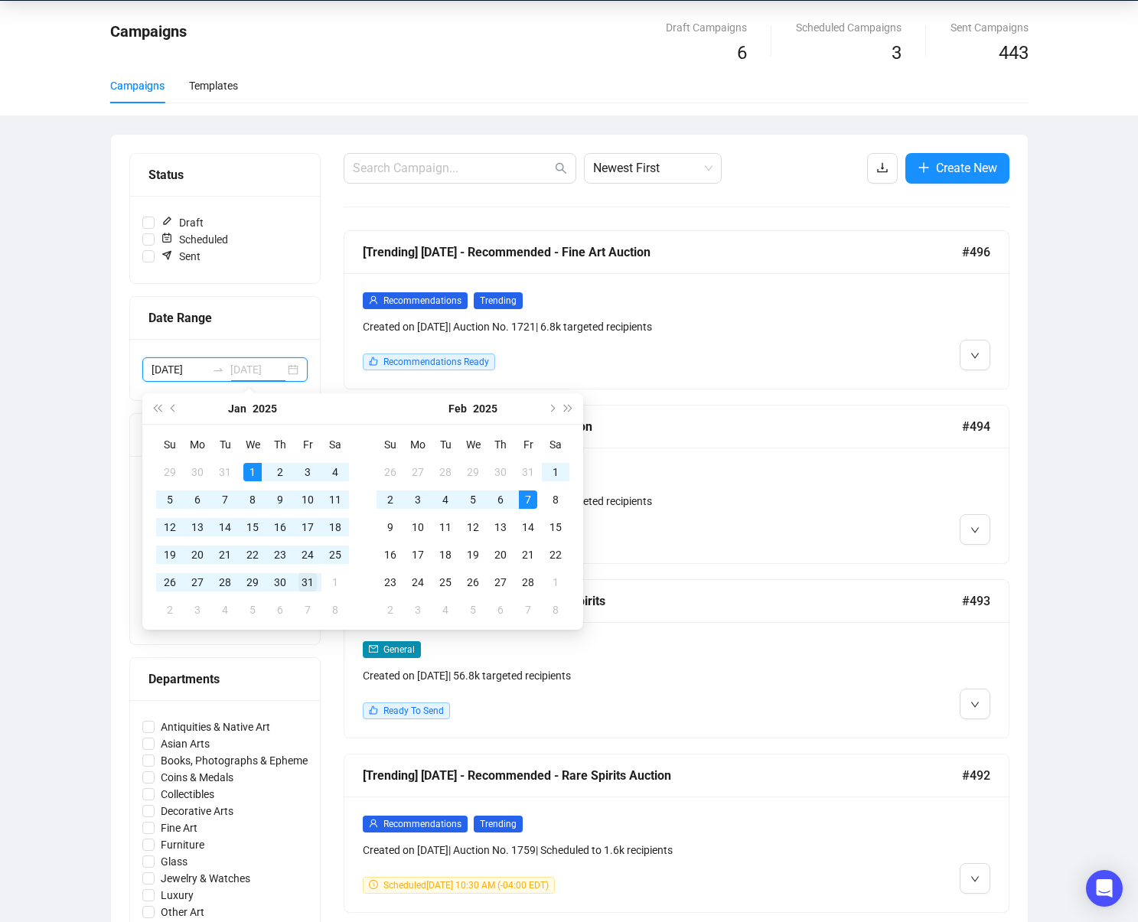
type input "[DATE]"
click at [310, 586] on div "31" at bounding box center [308, 582] width 18 height 18
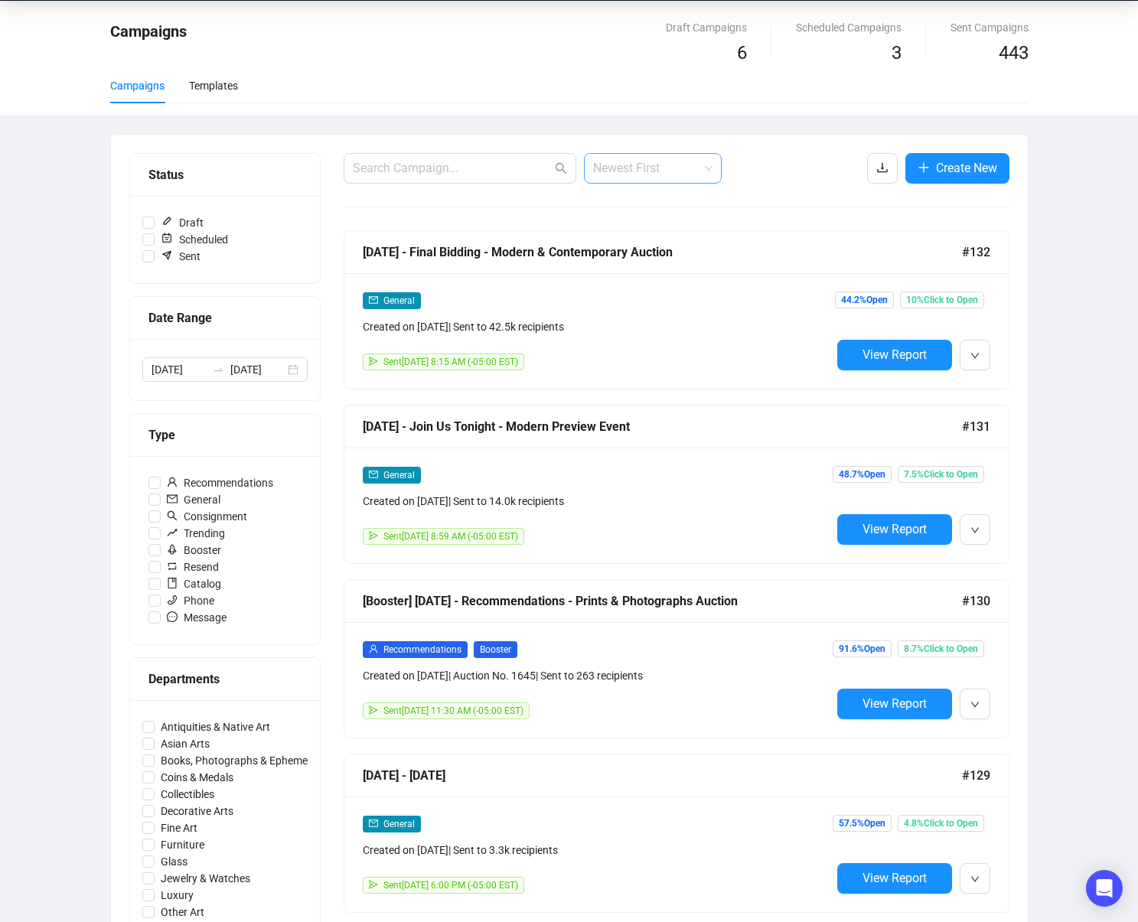
drag, startPoint x: 602, startPoint y: 173, endPoint x: 613, endPoint y: 166, distance: 12.7
click at [605, 171] on span "Newest First" at bounding box center [652, 168] width 119 height 29
click at [636, 227] on div "Oldest First" at bounding box center [652, 226] width 113 height 17
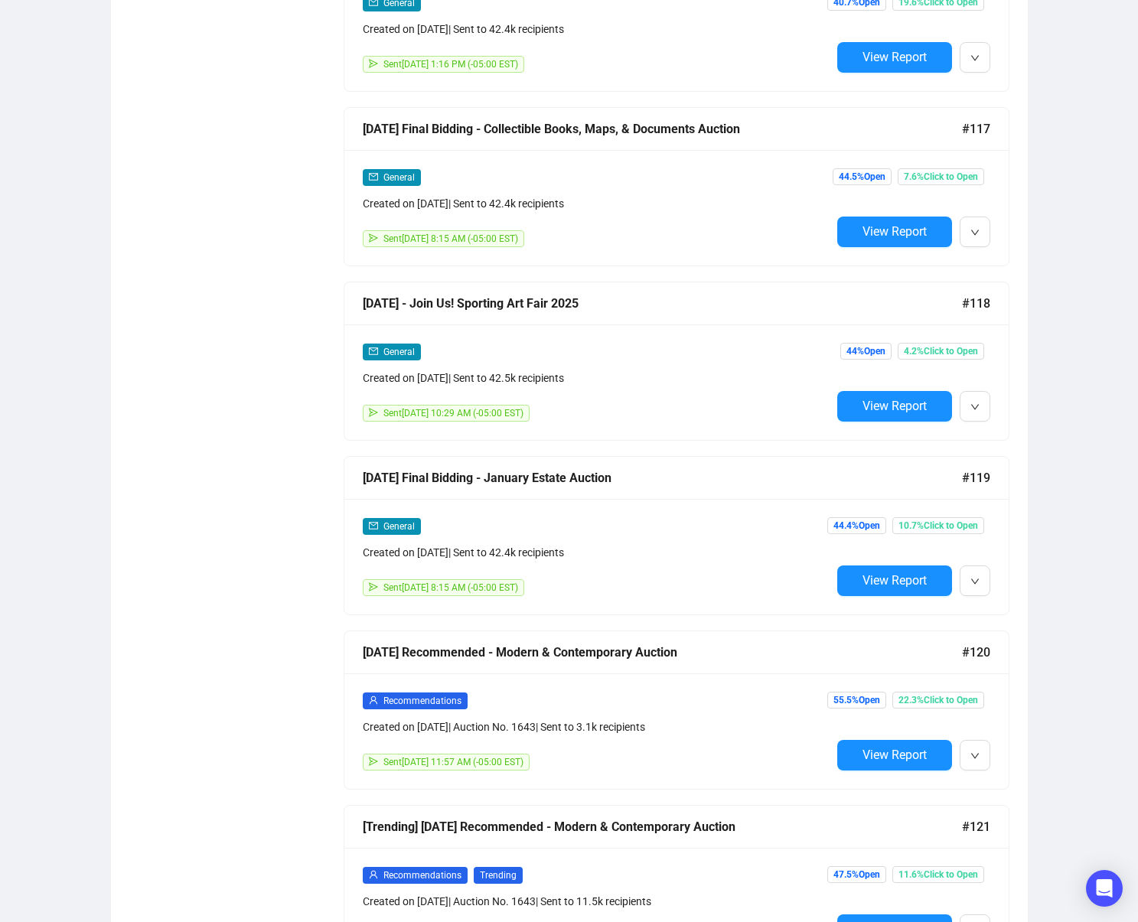
scroll to position [5785, 0]
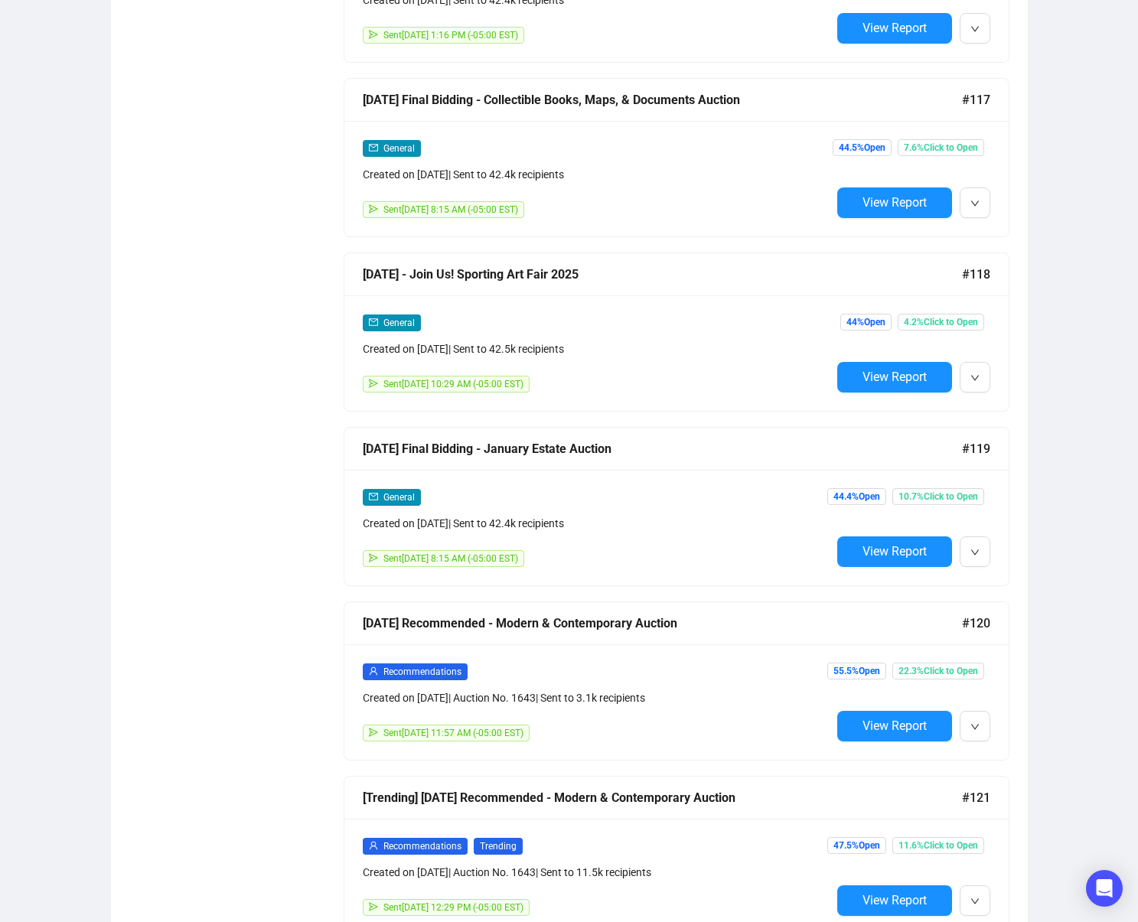
click at [908, 555] on span "View Report" at bounding box center [895, 551] width 64 height 15
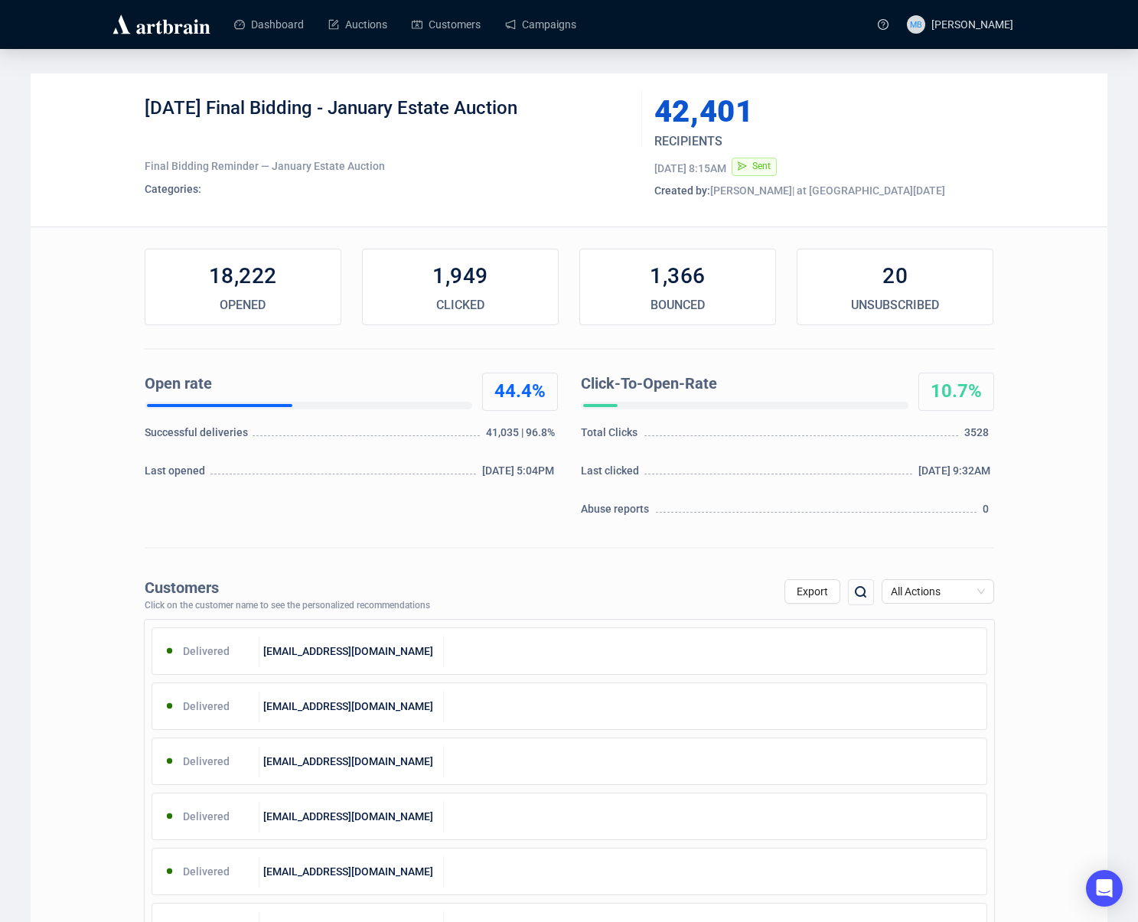
drag, startPoint x: 234, startPoint y: 108, endPoint x: 568, endPoint y: 113, distance: 333.8
click at [563, 111] on div "[DATE] Final Bidding - January Estate Auction" at bounding box center [388, 119] width 486 height 46
copy div "Final Bidding - January Estate Auction"
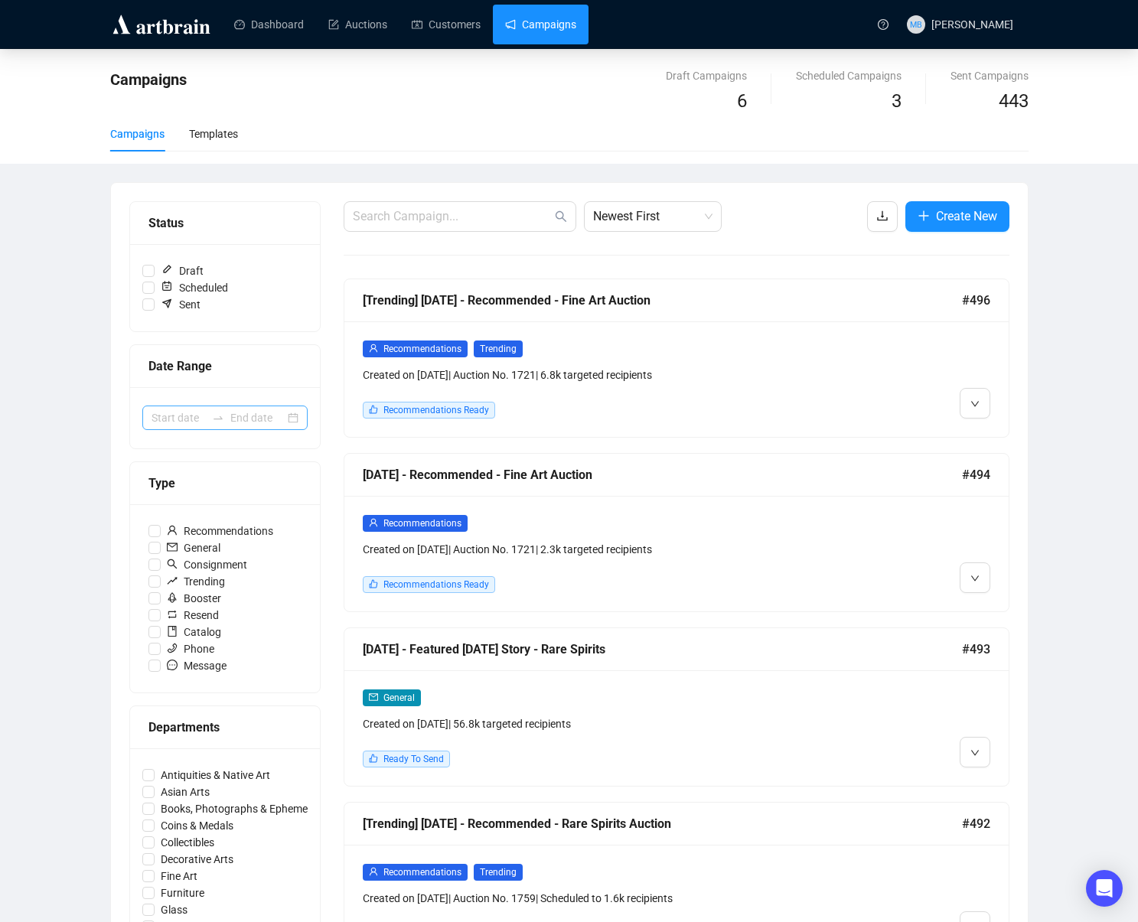
click at [211, 414] on div at bounding box center [218, 418] width 24 height 12
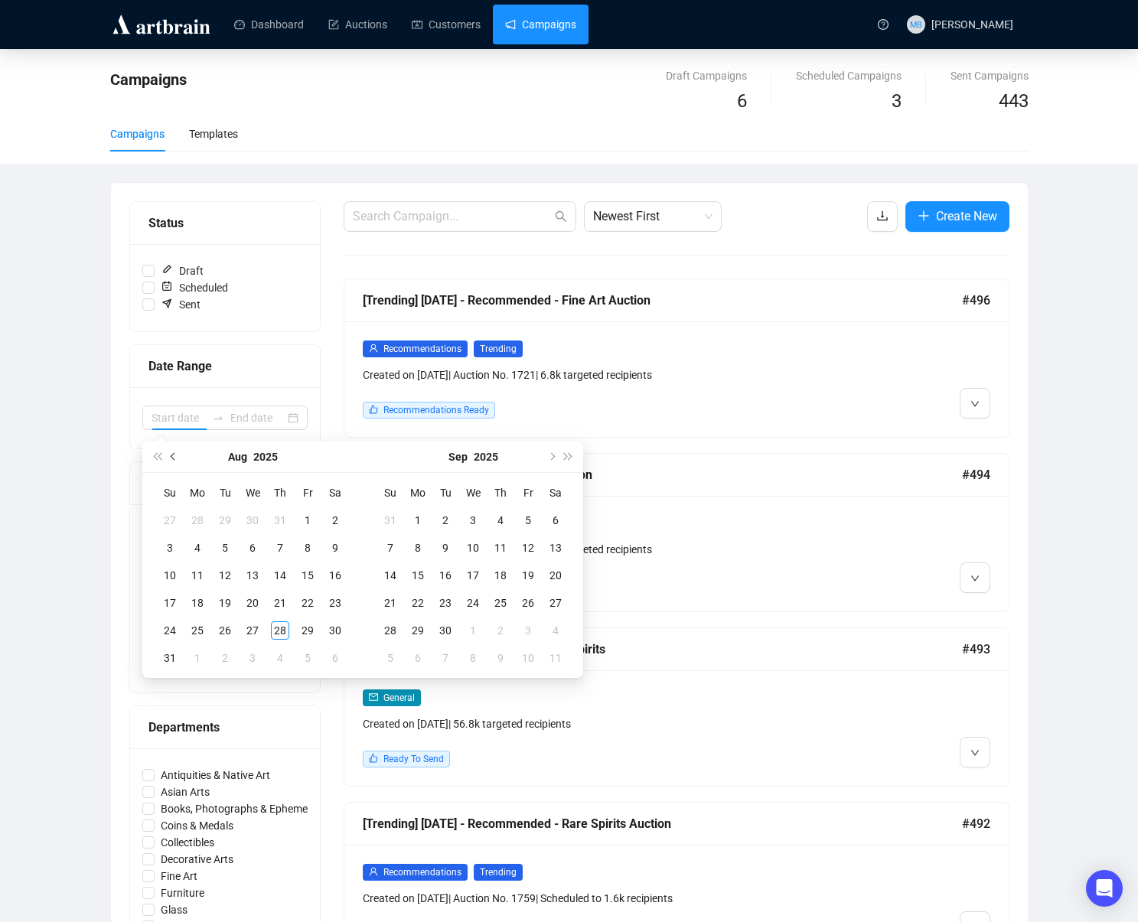
click at [175, 454] on span "Previous month (PageUp)" at bounding box center [175, 457] width 8 height 8
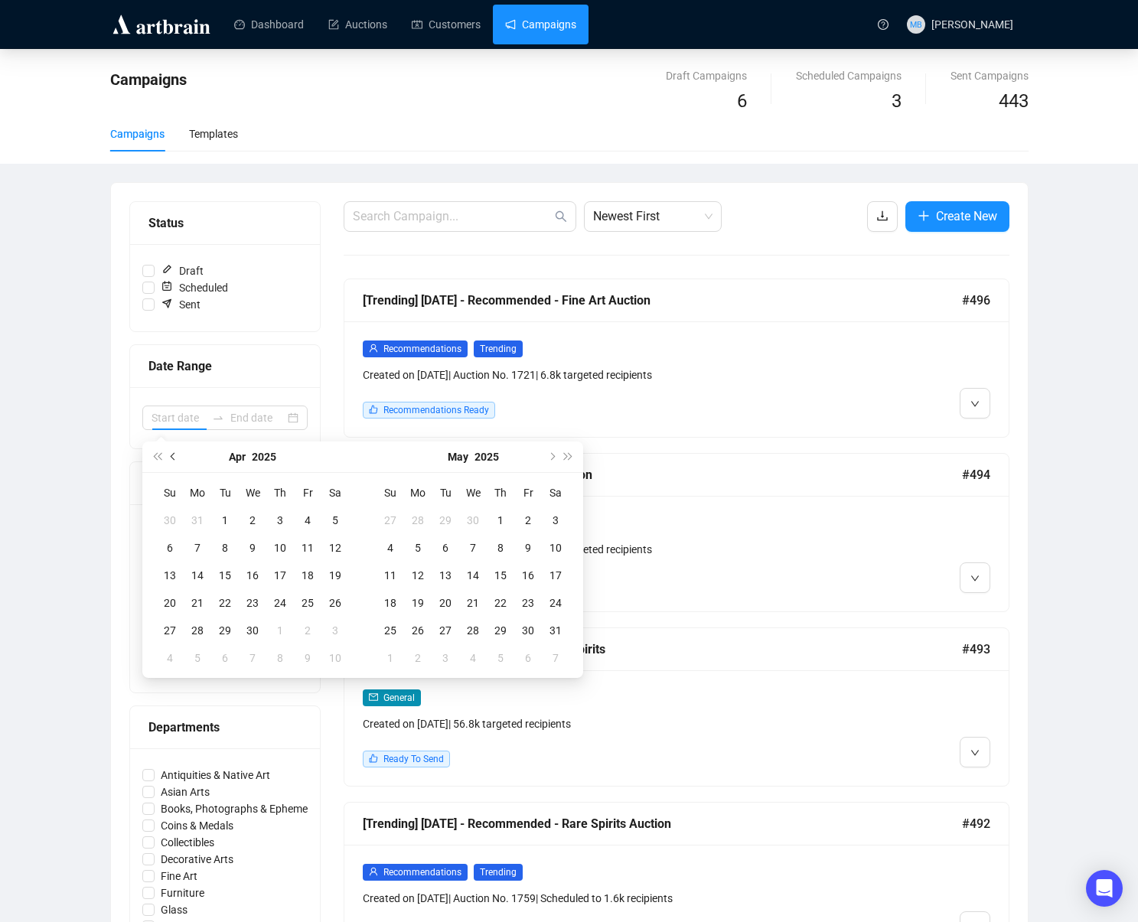
click at [175, 454] on span "Previous month (PageUp)" at bounding box center [175, 457] width 8 height 8
type input "[DATE]"
click at [255, 522] on div "1" at bounding box center [252, 520] width 18 height 18
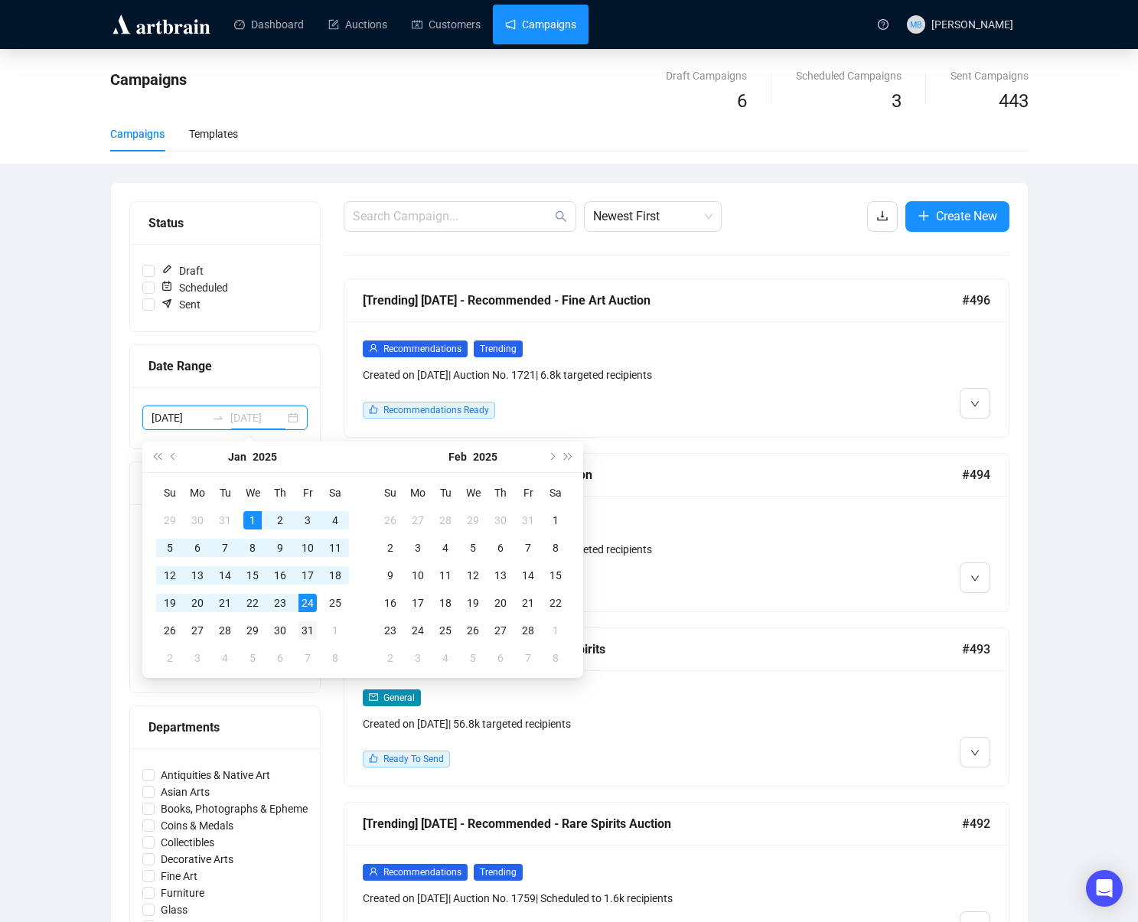
type input "[DATE]"
click at [311, 631] on div "31" at bounding box center [308, 631] width 18 height 18
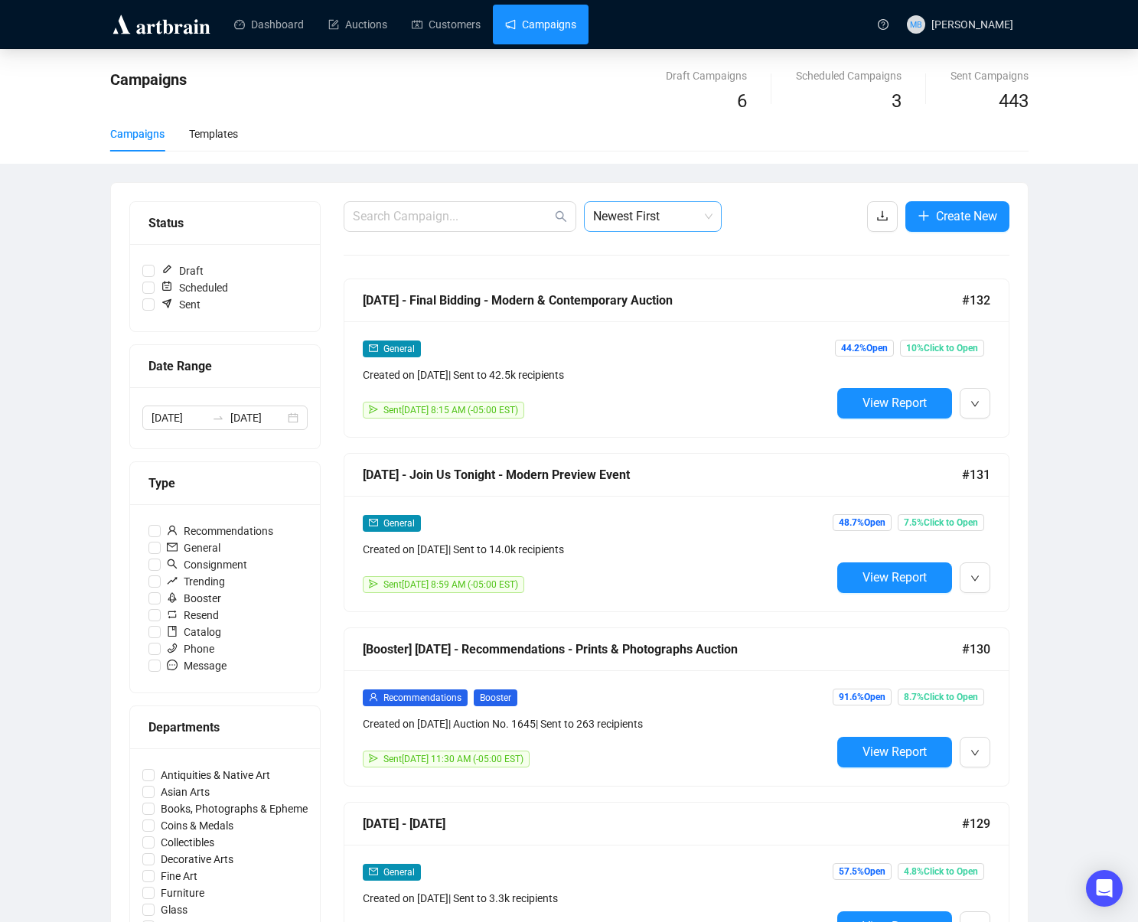
drag, startPoint x: 703, startPoint y: 217, endPoint x: 697, endPoint y: 225, distance: 9.8
click at [703, 217] on span "Newest First" at bounding box center [652, 216] width 119 height 29
click at [689, 273] on div "Oldest First" at bounding box center [652, 274] width 113 height 17
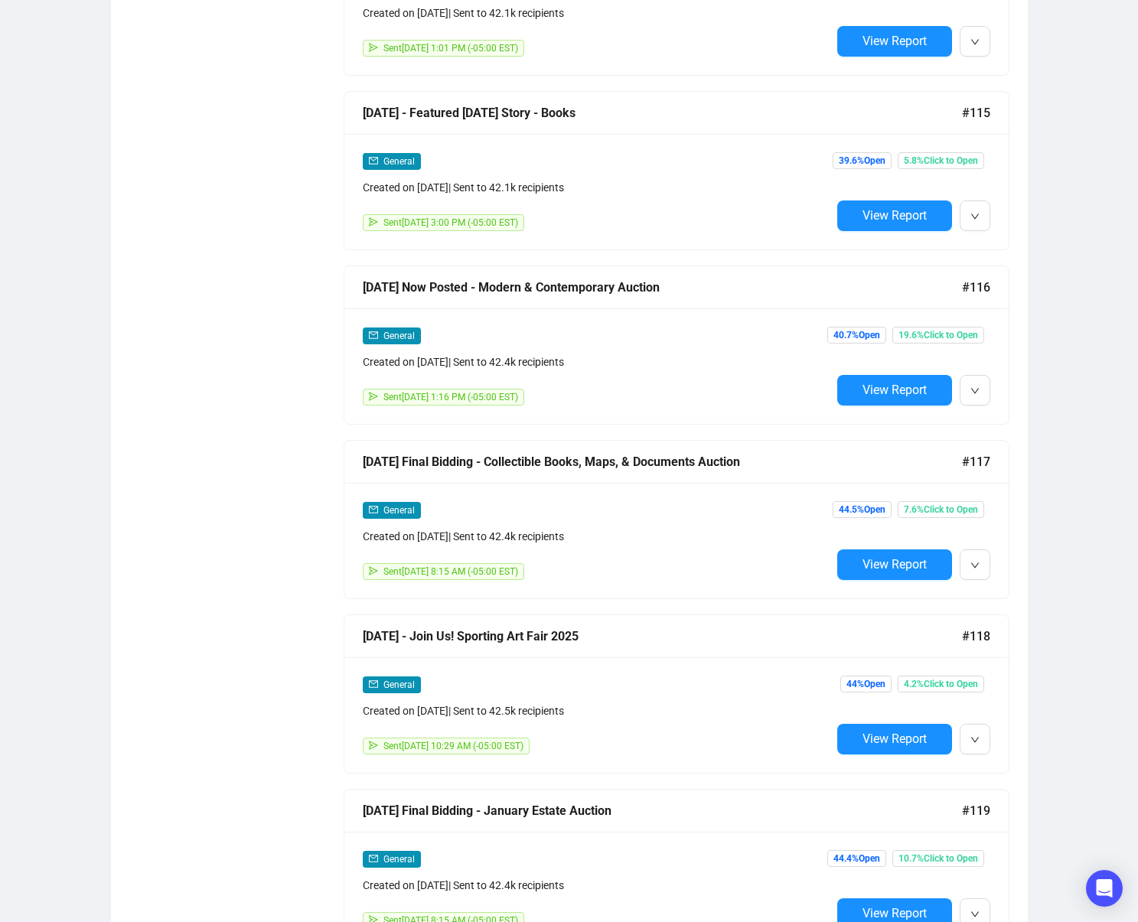
scroll to position [7793, 0]
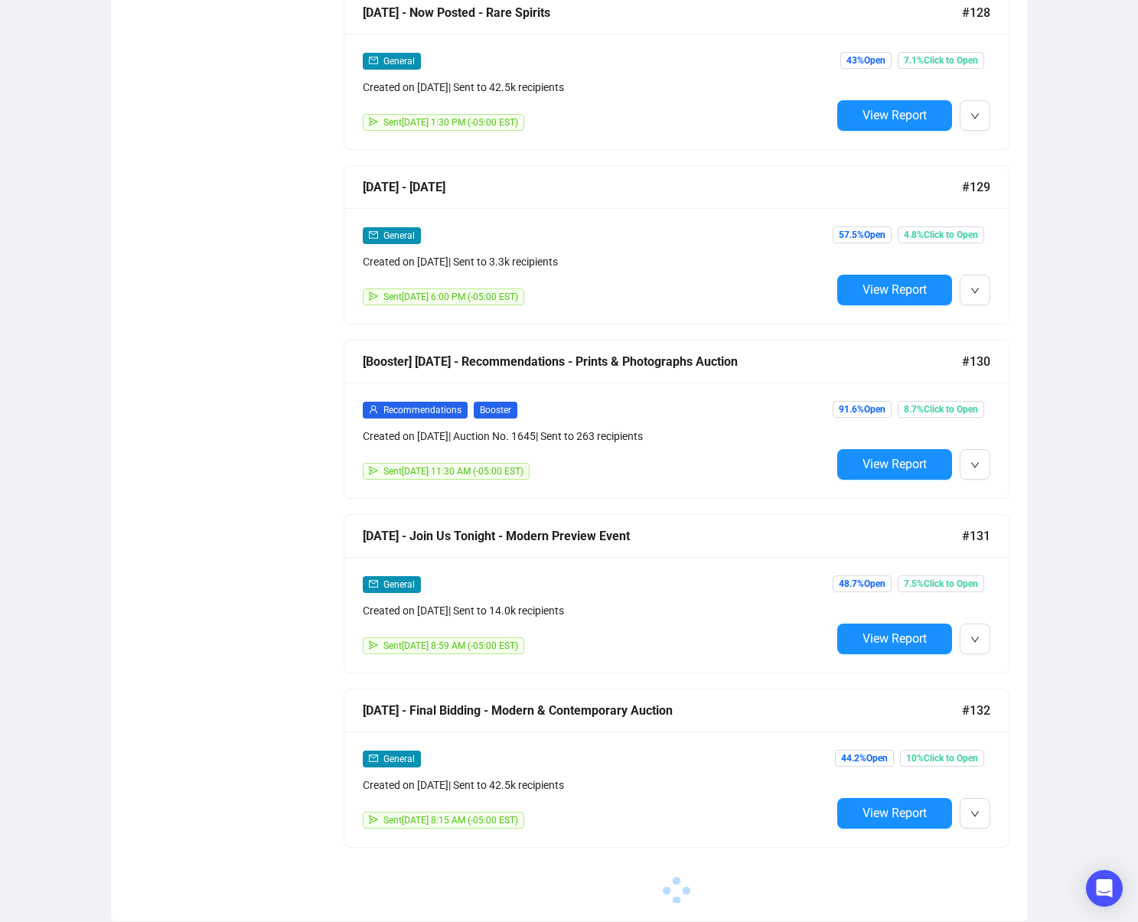
click at [883, 814] on span "View Report" at bounding box center [895, 813] width 64 height 15
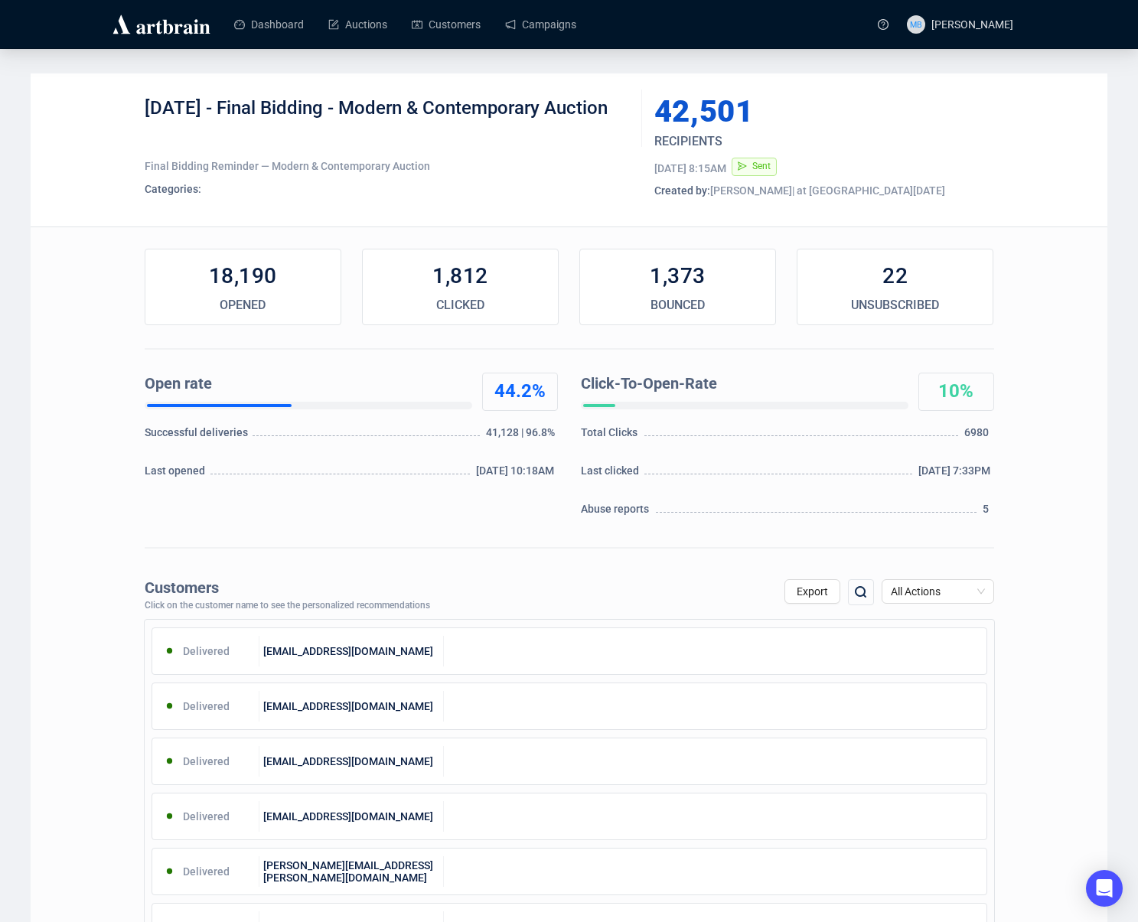
drag, startPoint x: 248, startPoint y: 109, endPoint x: 291, endPoint y: 125, distance: 45.8
click at [289, 125] on div "[DATE] - Final Bidding - Modern & Contemporary Auction" at bounding box center [388, 119] width 486 height 46
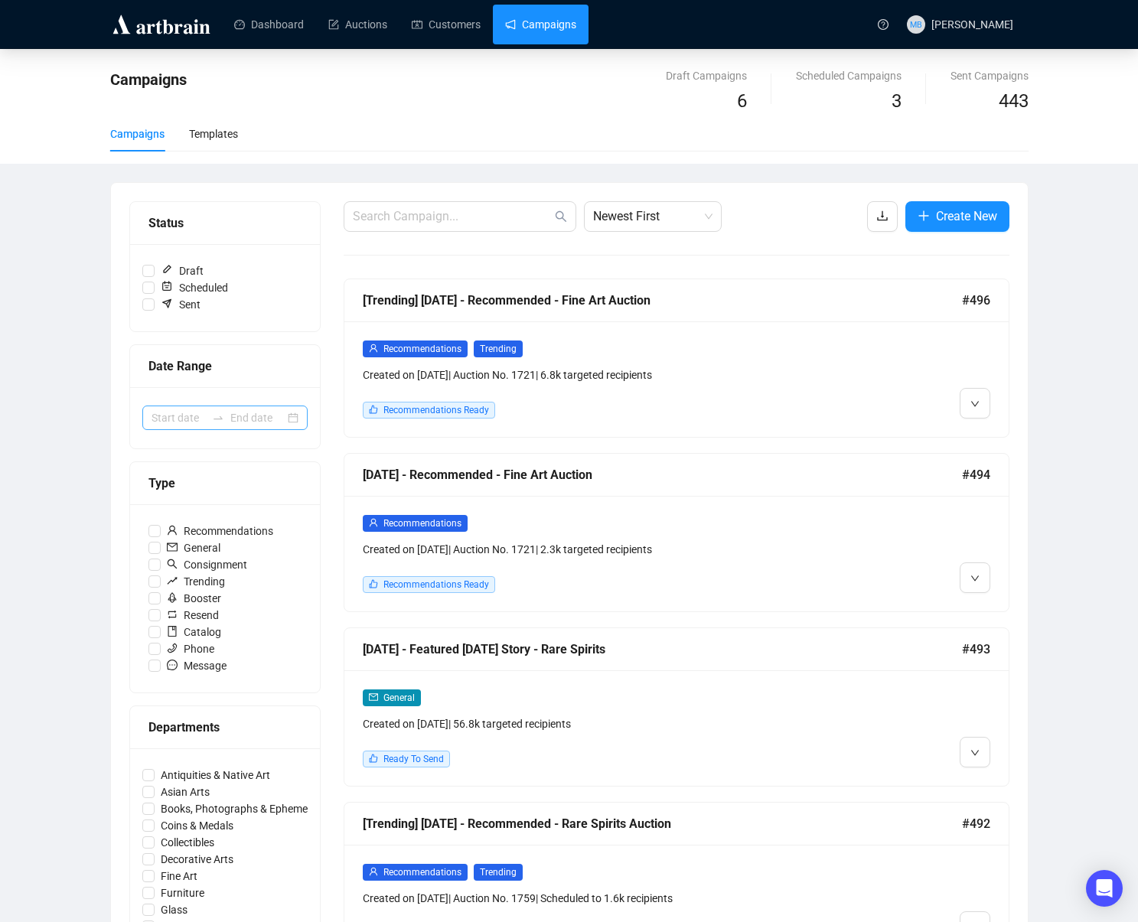
click at [212, 420] on icon "swap-right" at bounding box center [218, 418] width 12 height 12
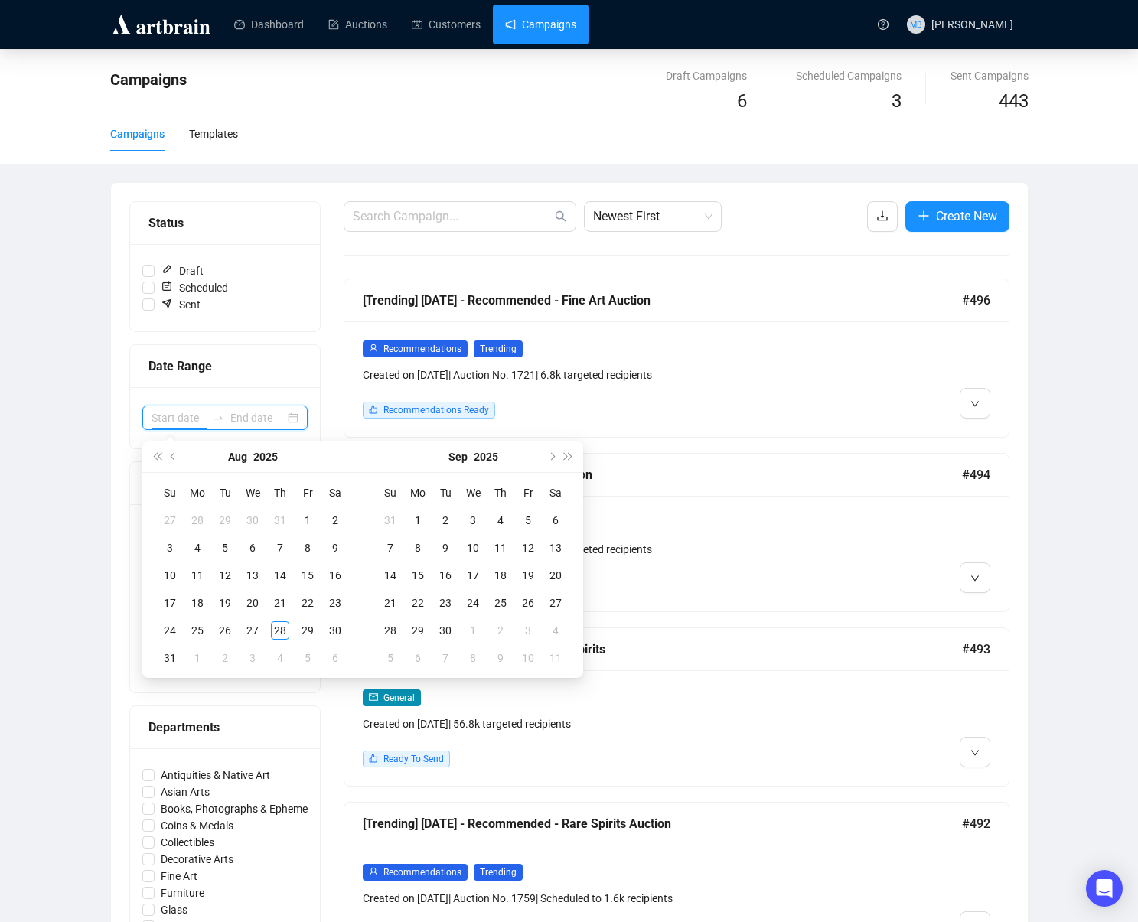
type input "[DATE]"
click at [179, 458] on button "Previous month (PageUp)" at bounding box center [173, 457] width 17 height 31
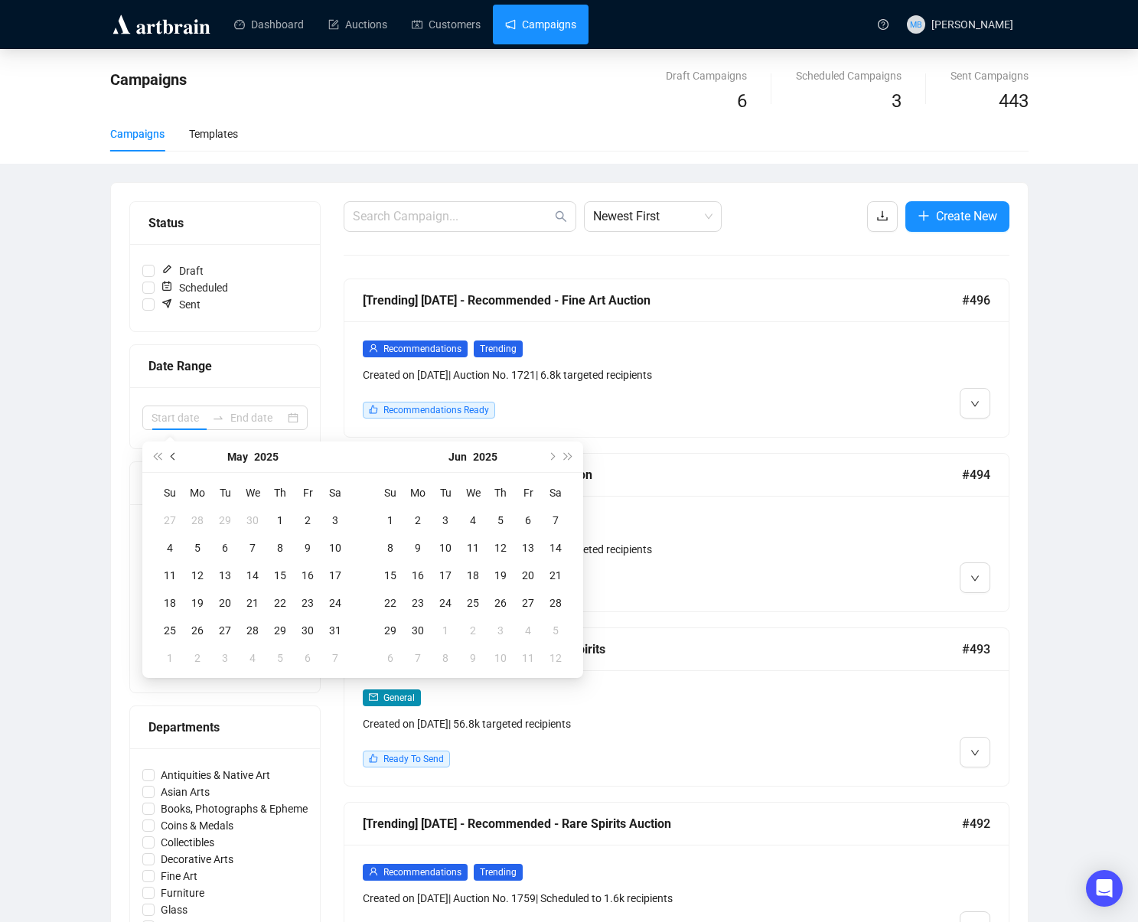
click at [179, 458] on button "Previous month (PageUp)" at bounding box center [173, 457] width 17 height 31
type input "[DATE]"
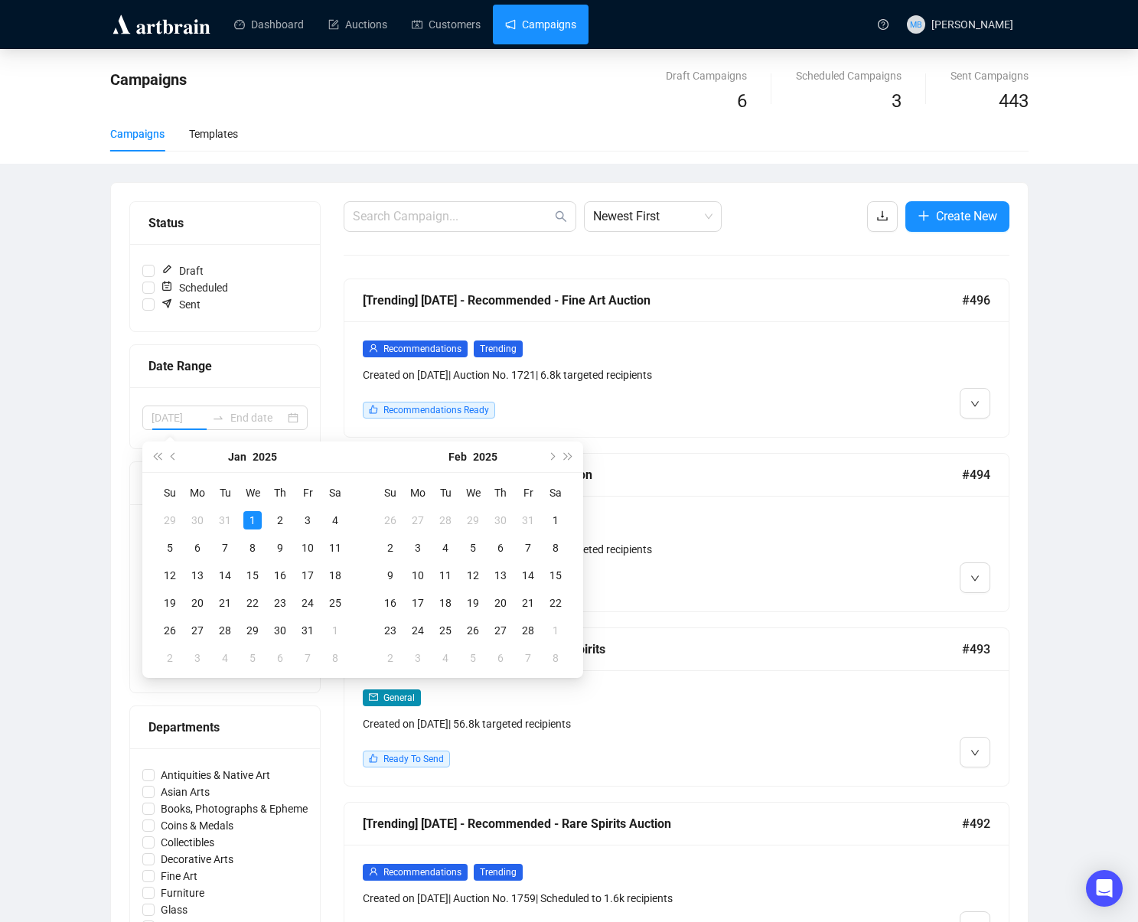
click at [256, 521] on div "1" at bounding box center [252, 520] width 18 height 18
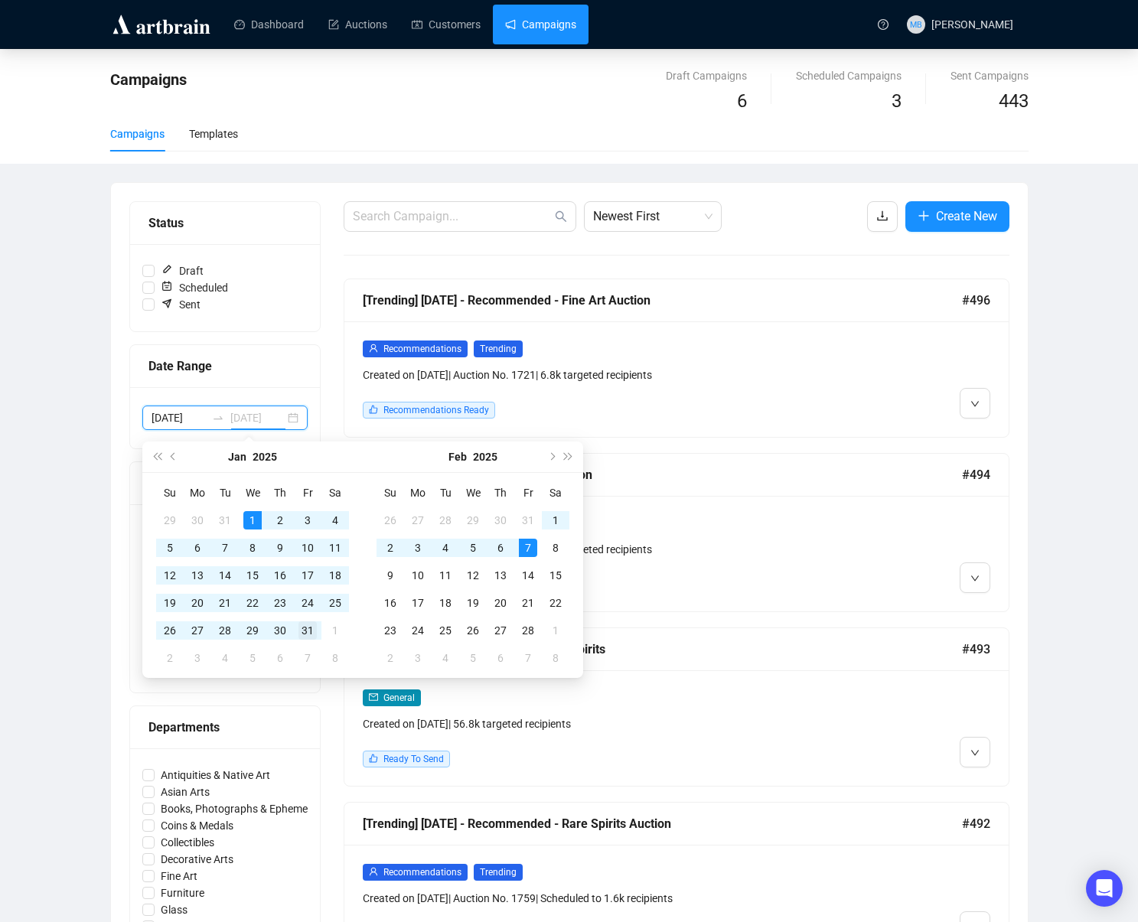
type input "[DATE]"
click at [306, 640] on td "31" at bounding box center [308, 631] width 28 height 28
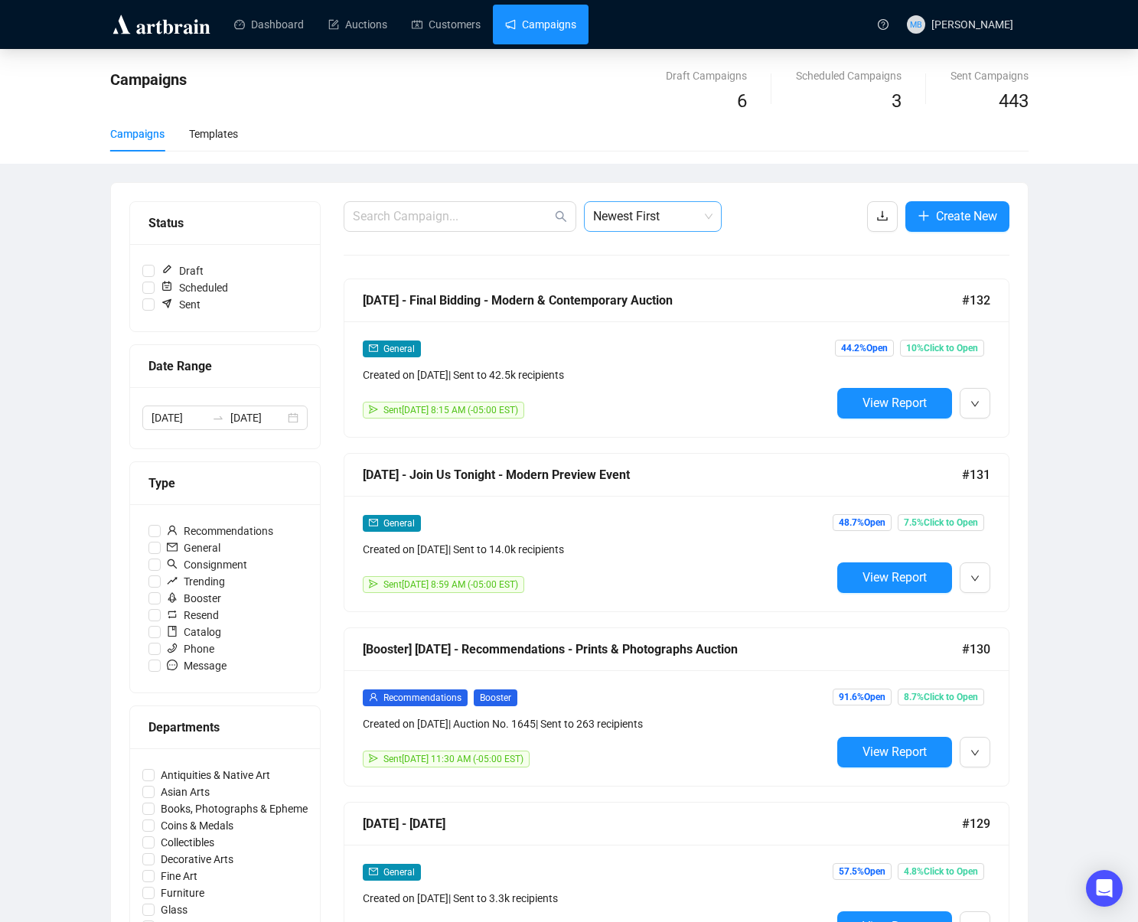
click at [660, 214] on span "Newest First" at bounding box center [652, 216] width 119 height 29
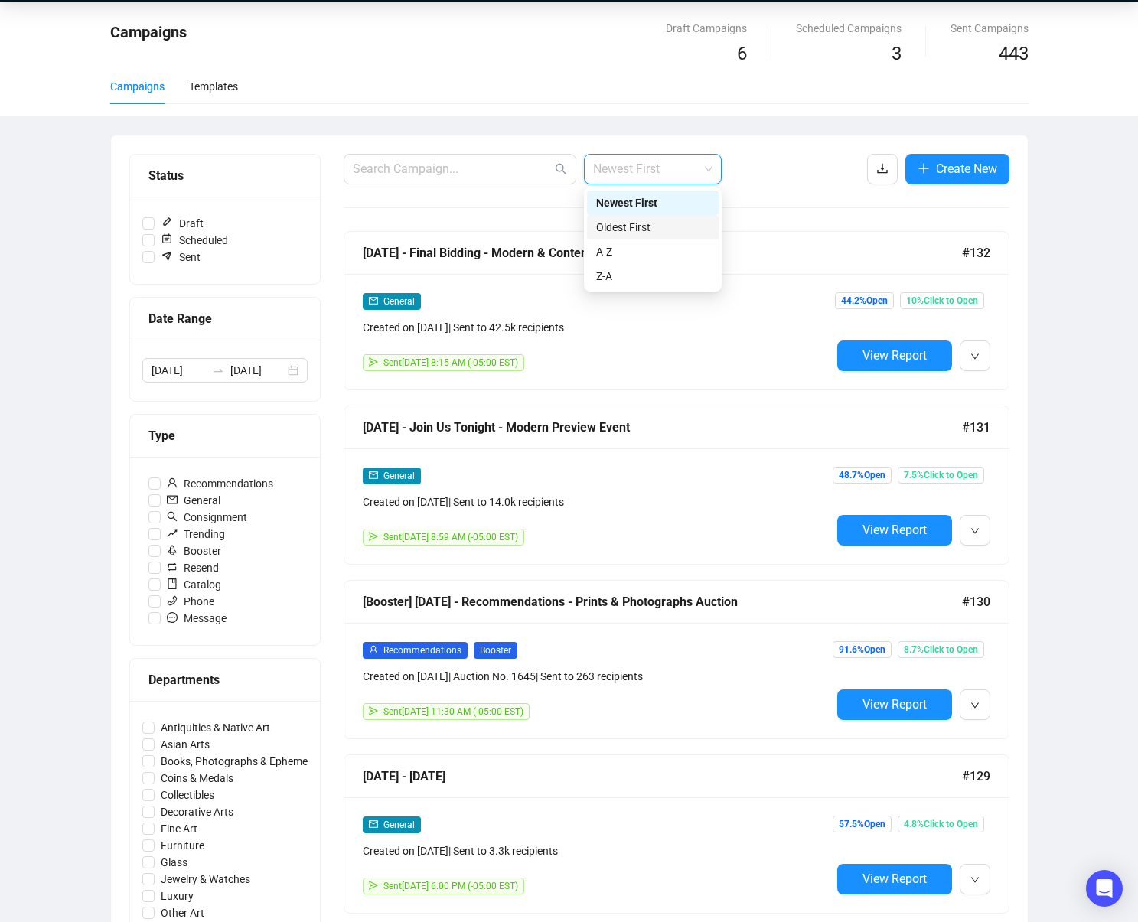
click at [647, 227] on div "Oldest First" at bounding box center [652, 227] width 113 height 17
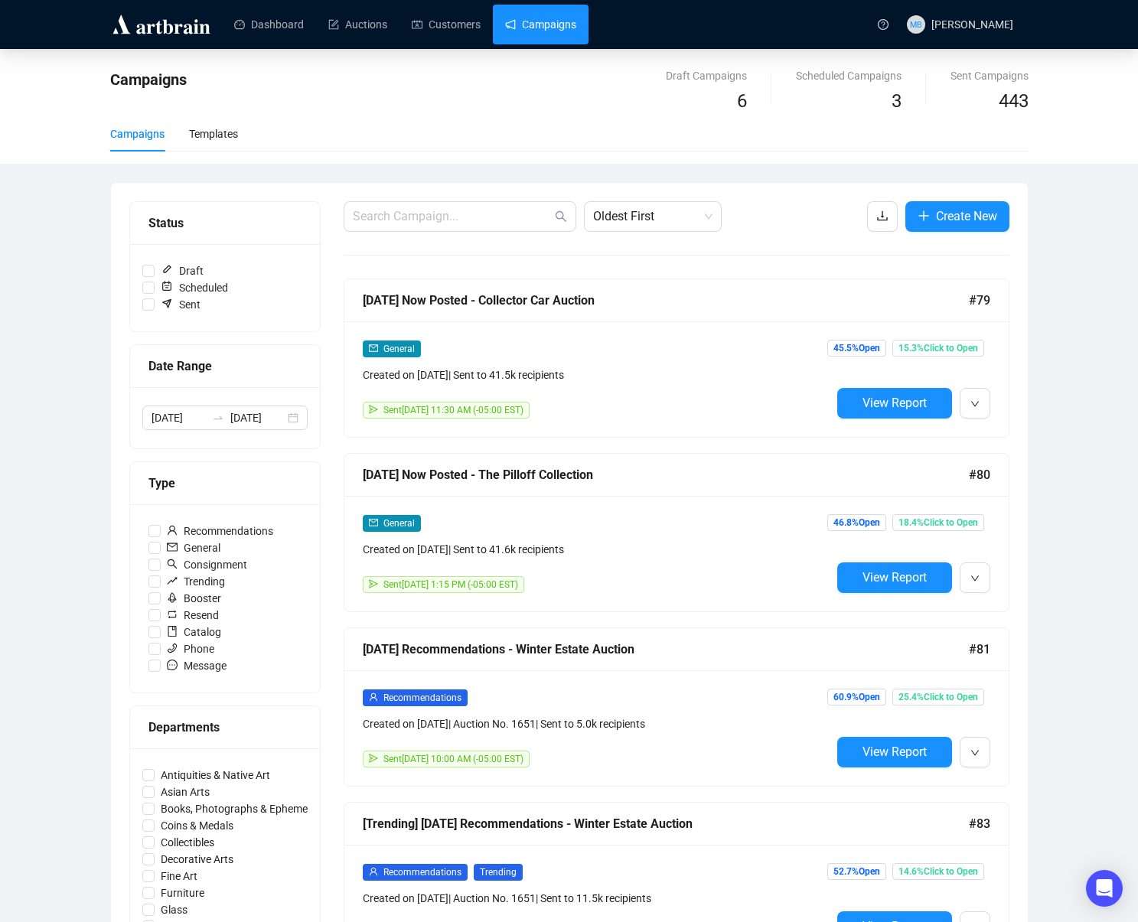
scroll to position [3155, 0]
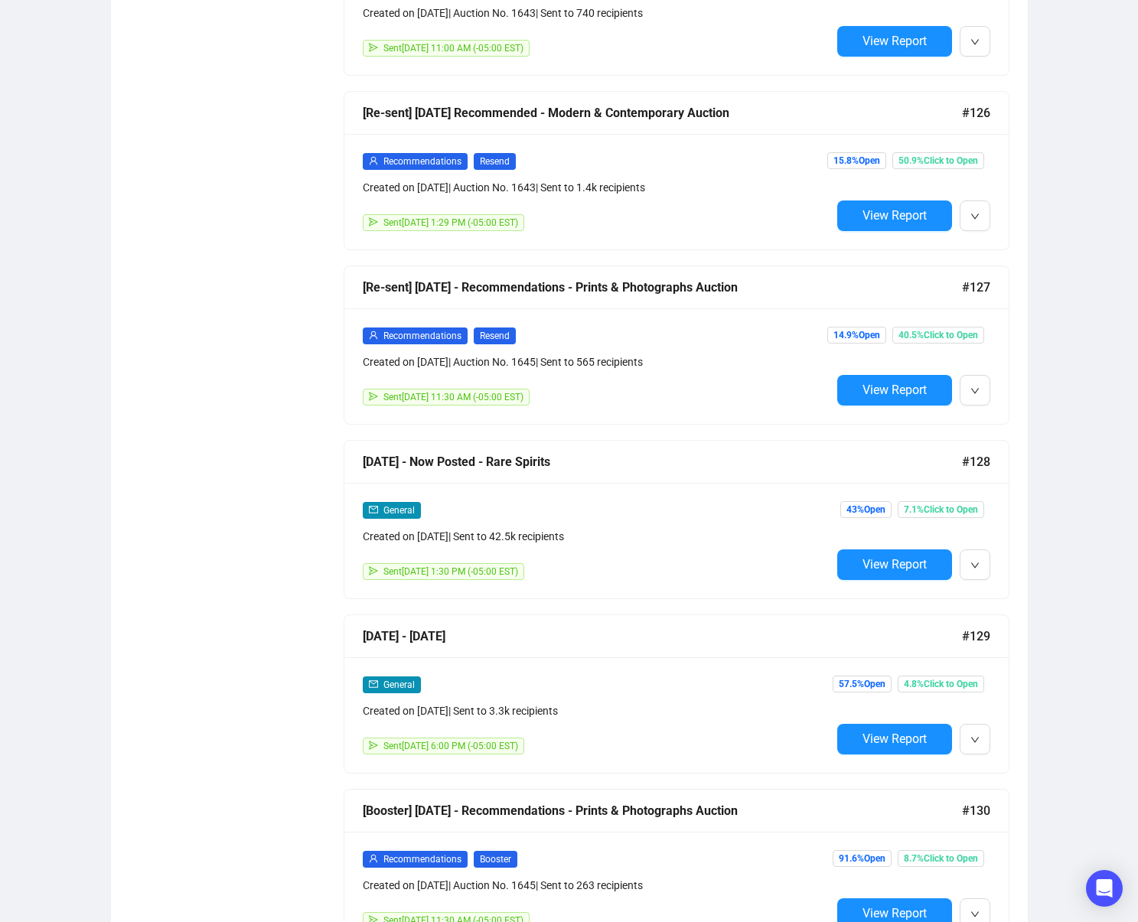
click at [911, 568] on span "View Report" at bounding box center [895, 564] width 64 height 15
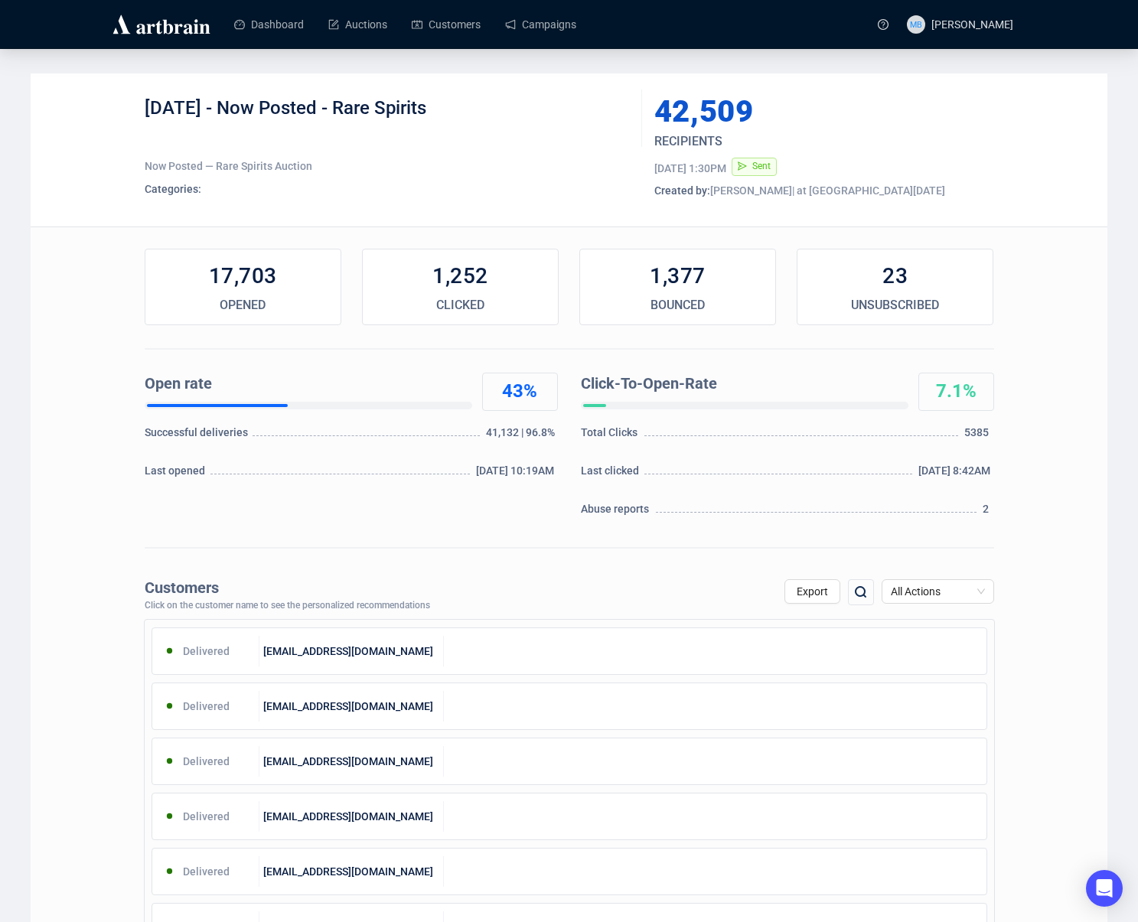
drag, startPoint x: 425, startPoint y: 106, endPoint x: 228, endPoint y: 104, distance: 196.7
click at [228, 104] on div "[DATE] - Now Posted - Rare Spirits" at bounding box center [388, 119] width 486 height 46
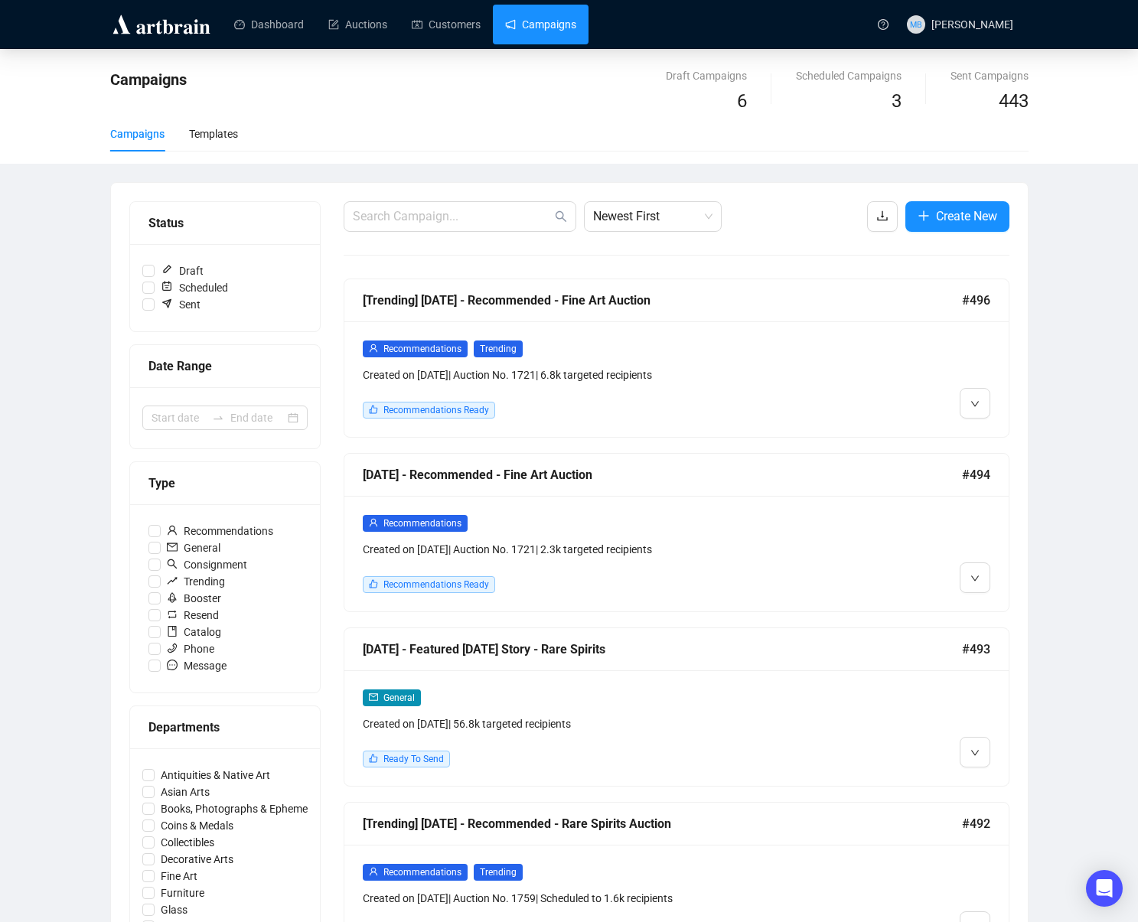
click at [240, 439] on div at bounding box center [225, 417] width 190 height 61
click at [230, 423] on input at bounding box center [257, 418] width 54 height 17
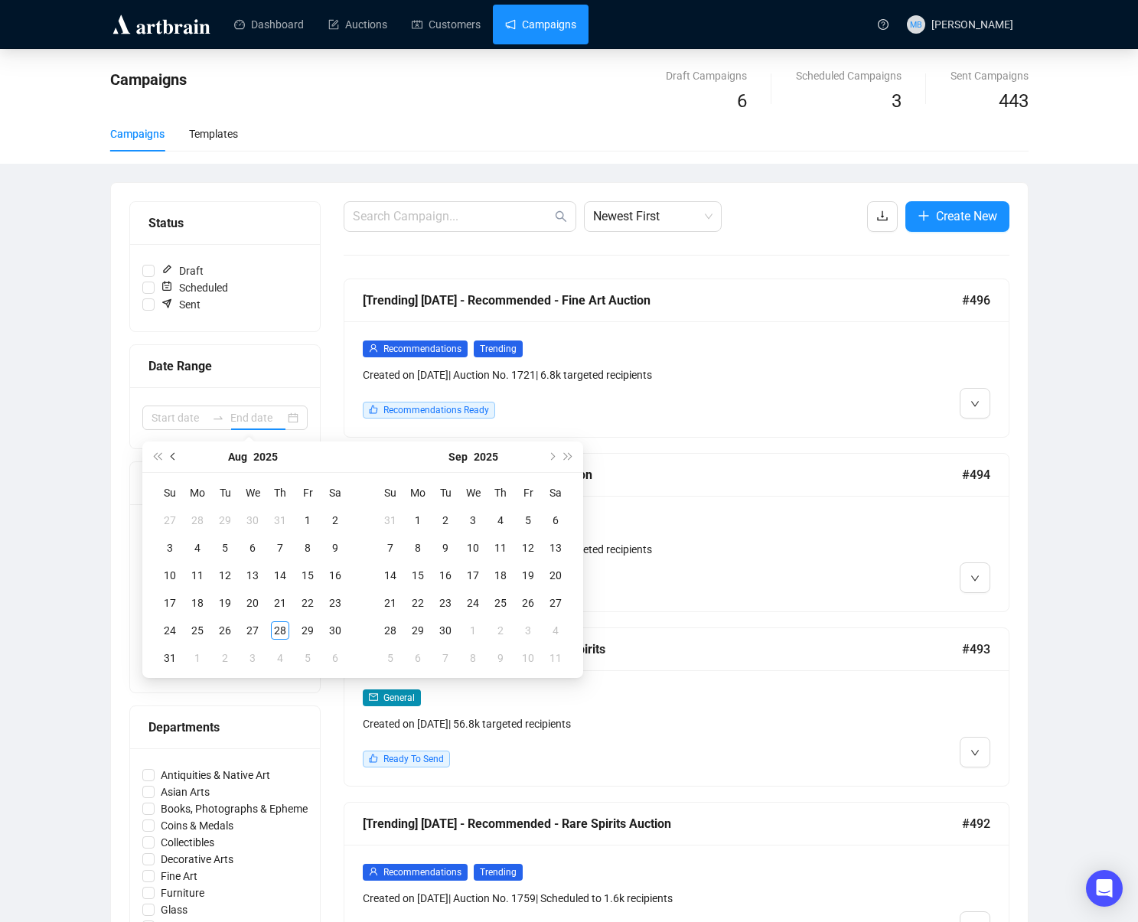
click at [171, 461] on button "Previous month (PageUp)" at bounding box center [173, 457] width 17 height 31
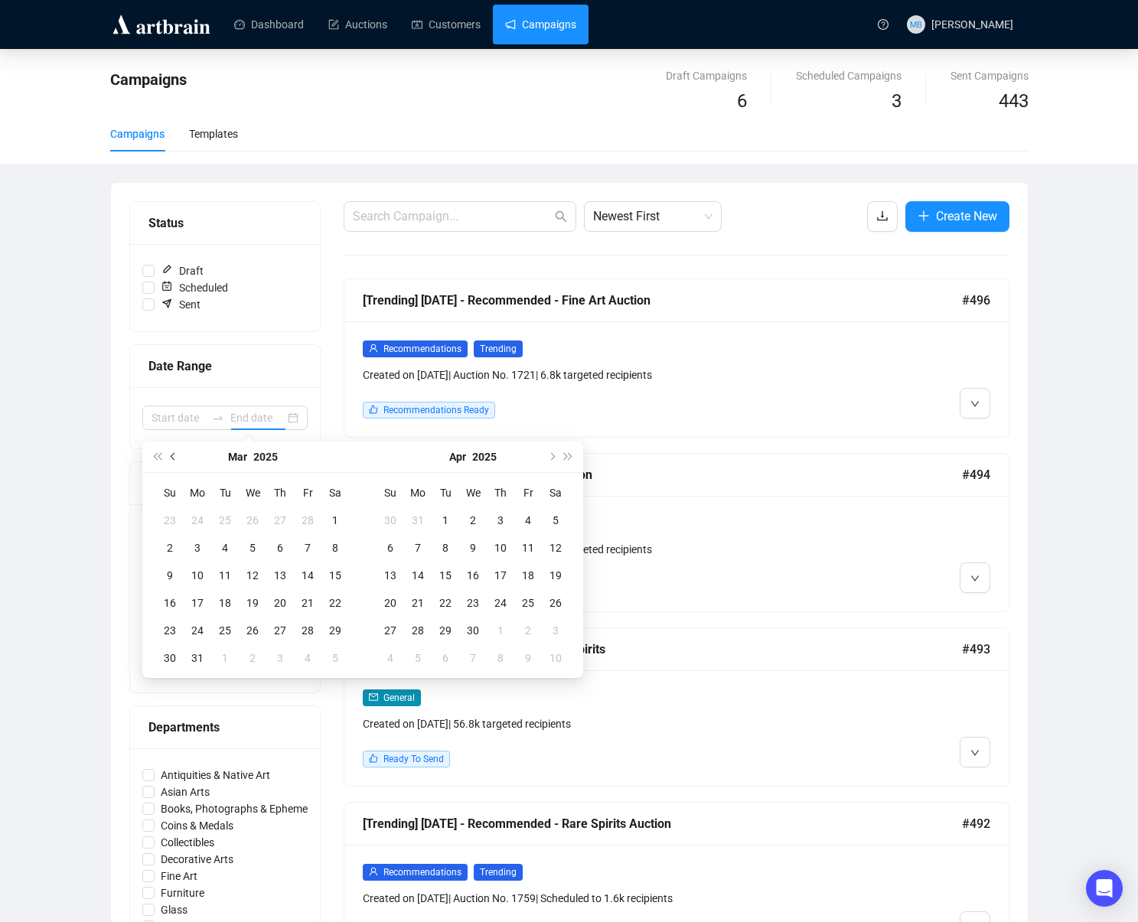
click at [171, 461] on button "Previous month (PageUp)" at bounding box center [173, 457] width 17 height 31
type input "[DATE]"
click at [247, 521] on div "1" at bounding box center [252, 520] width 18 height 18
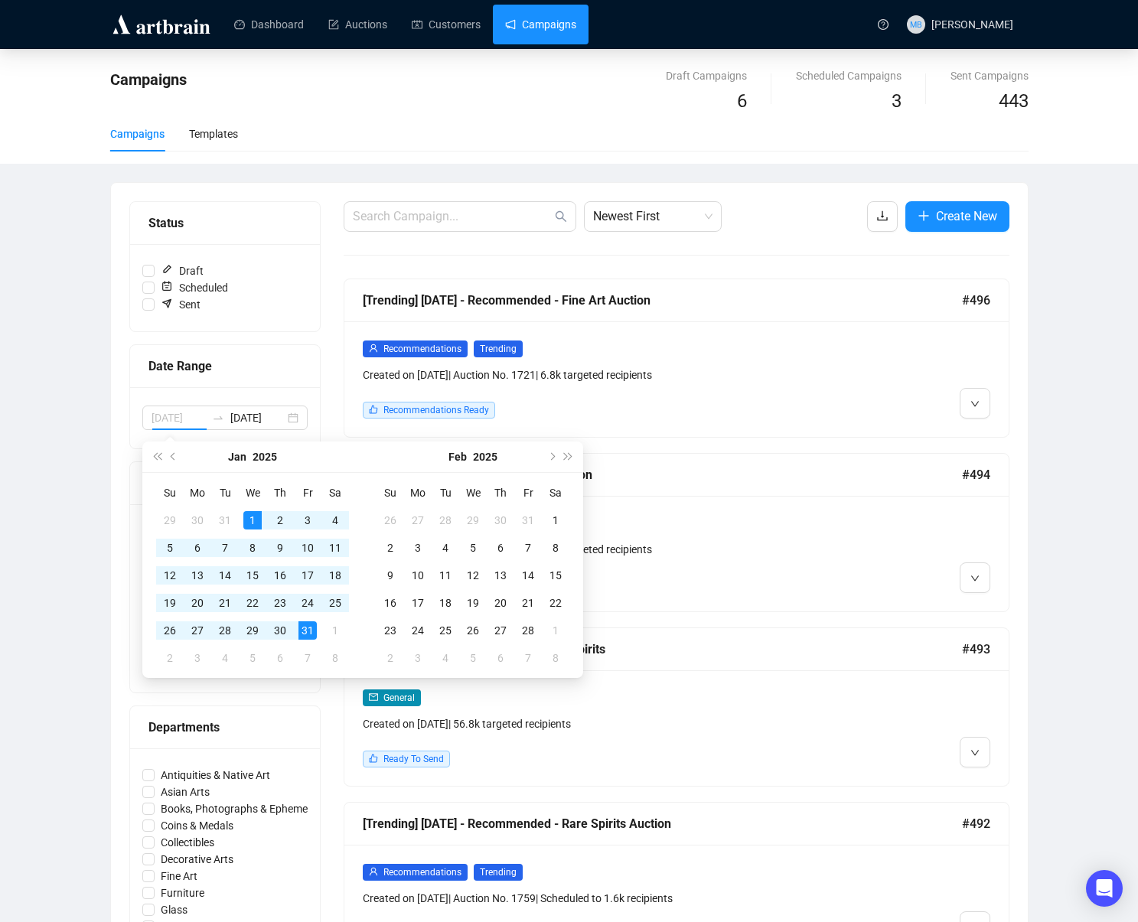
click at [307, 626] on div "31" at bounding box center [308, 631] width 18 height 18
type input "[DATE]"
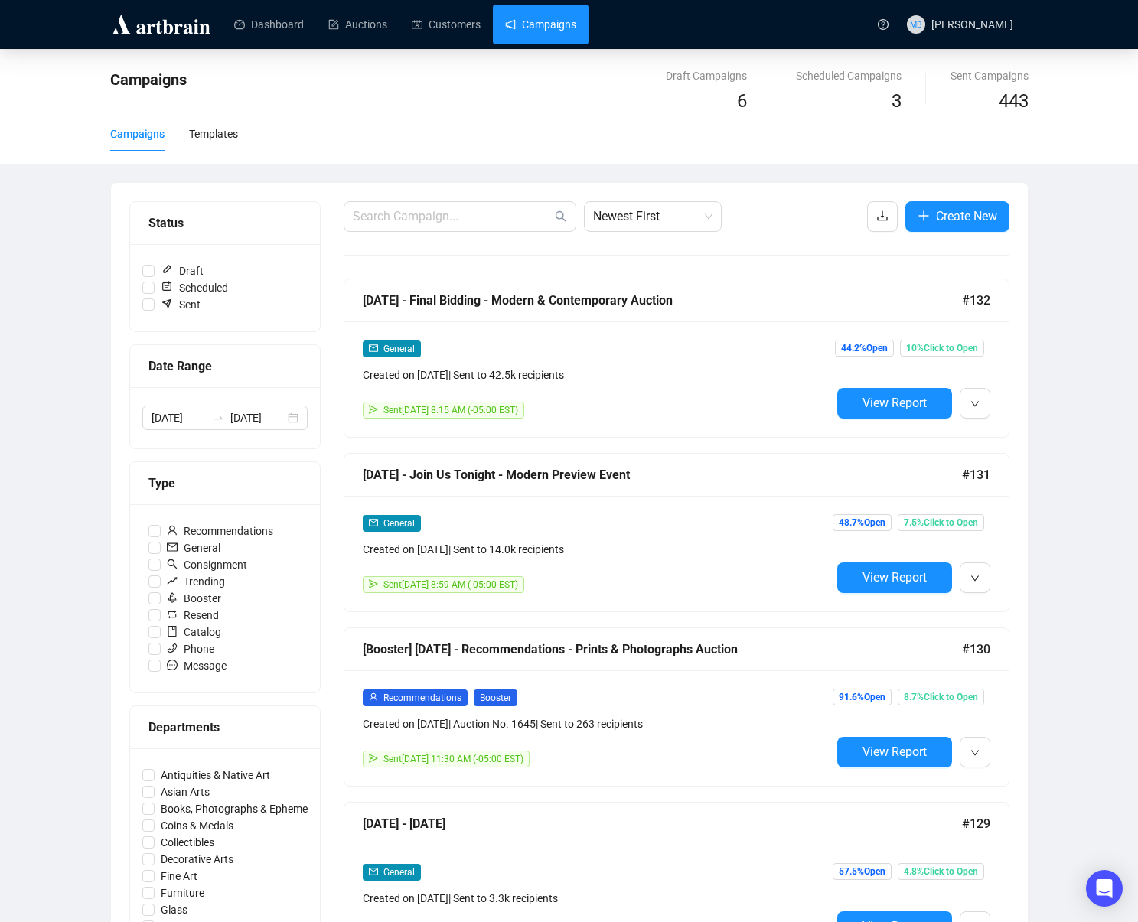
click at [71, 465] on div "Campaigns Draft Campaigns 6 Scheduled Campaigns 3 Sent Campaigns 443 Campaigns …" at bounding box center [569, 891] width 1138 height 1685
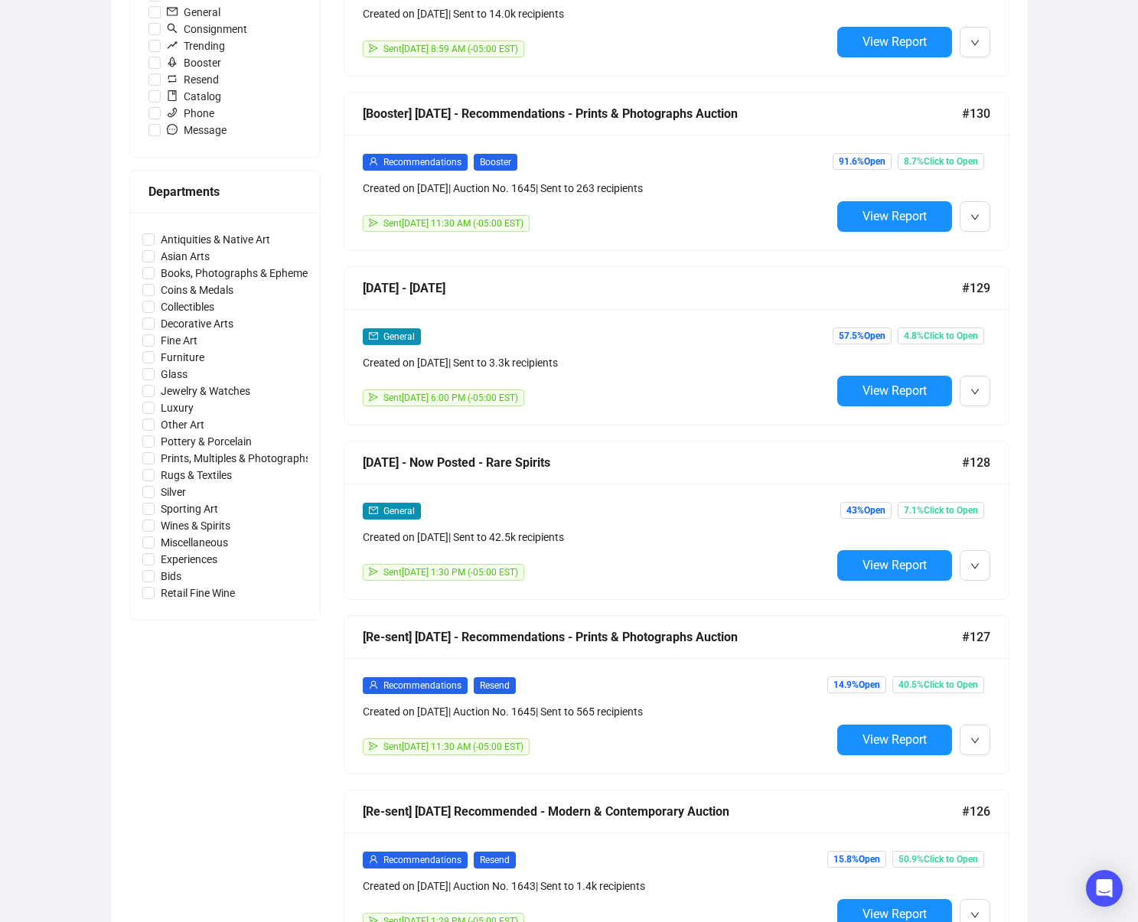
click at [1073, 417] on div "Campaigns Draft Campaigns 6 Scheduled Campaigns 3 Sent Campaigns 443 Campaigns …" at bounding box center [569, 355] width 1138 height 1685
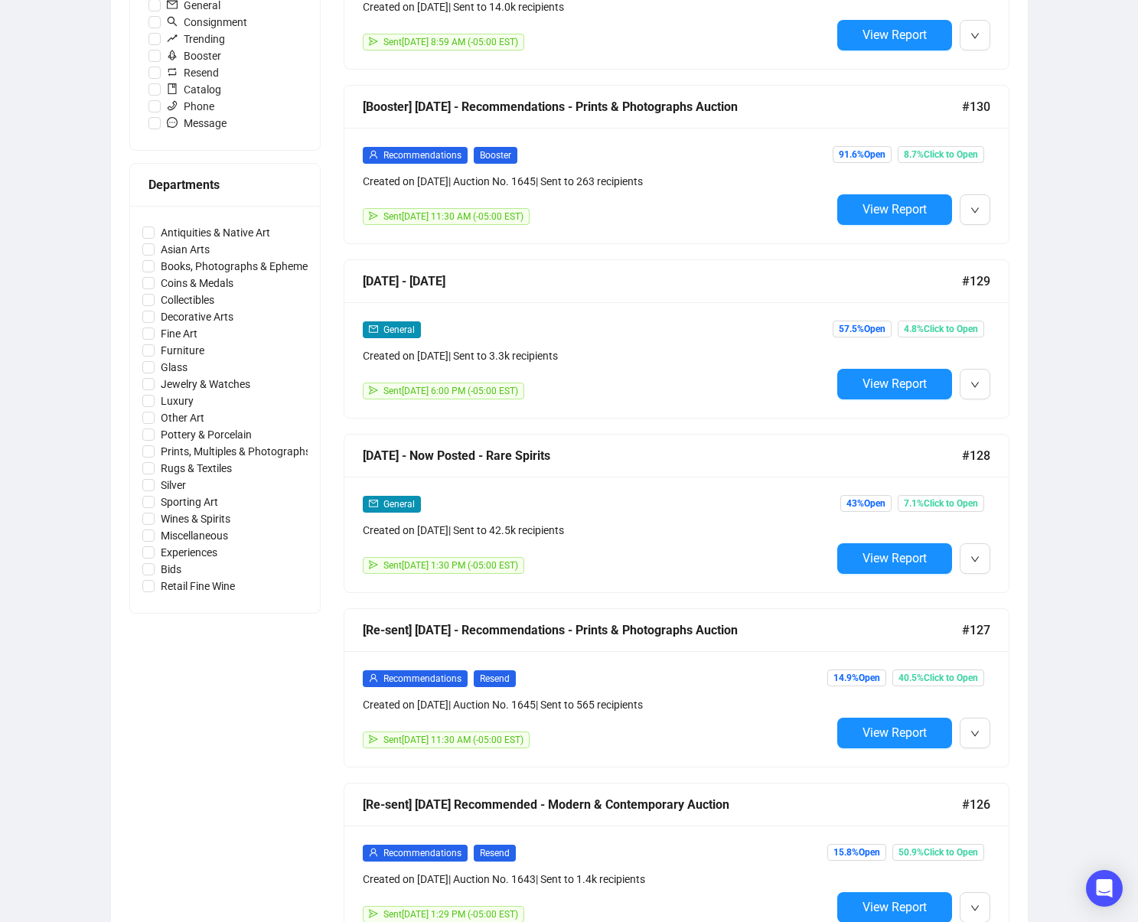
scroll to position [2631, 0]
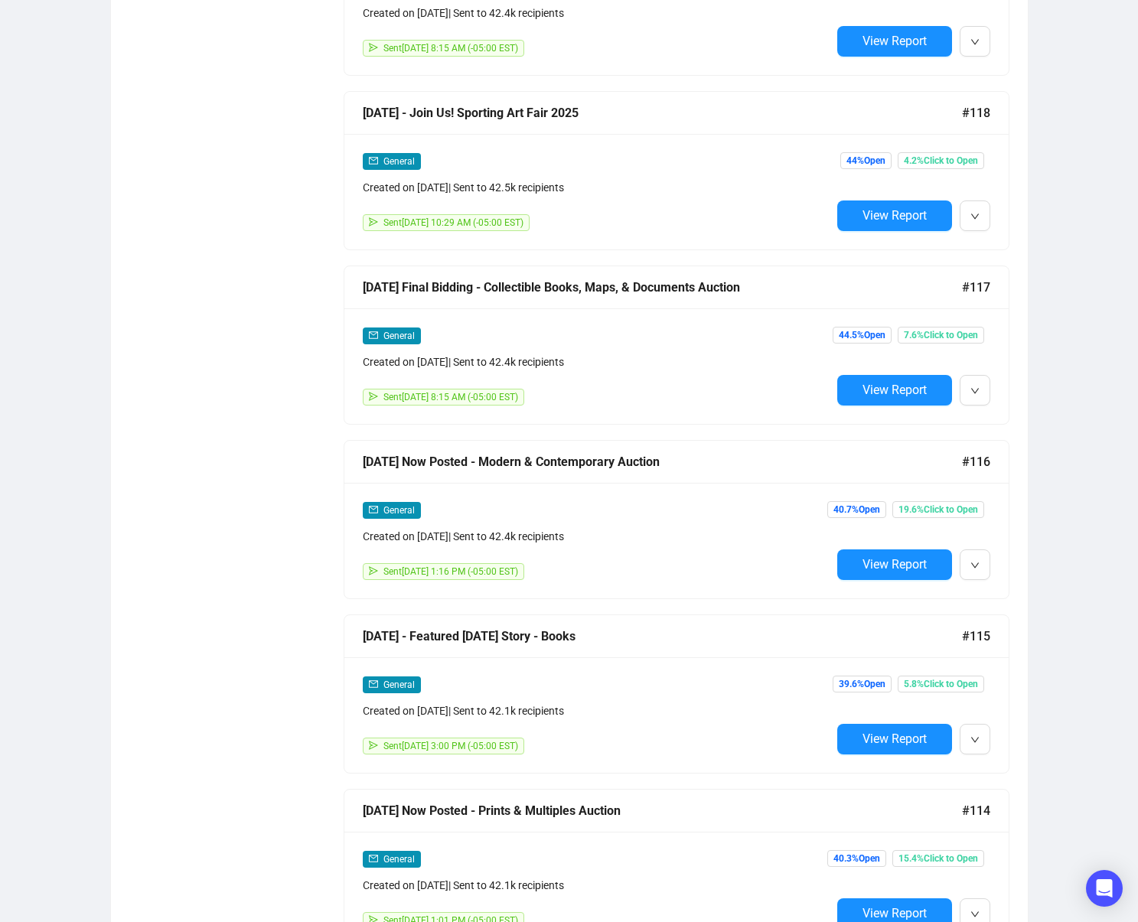
drag, startPoint x: 688, startPoint y: 489, endPoint x: 746, endPoint y: 524, distance: 67.3
click at [688, 489] on div "General Created on [DATE] | Sent to 42.4k recipients Sent [DATE] 1:16 PM (-05:0…" at bounding box center [676, 541] width 664 height 116
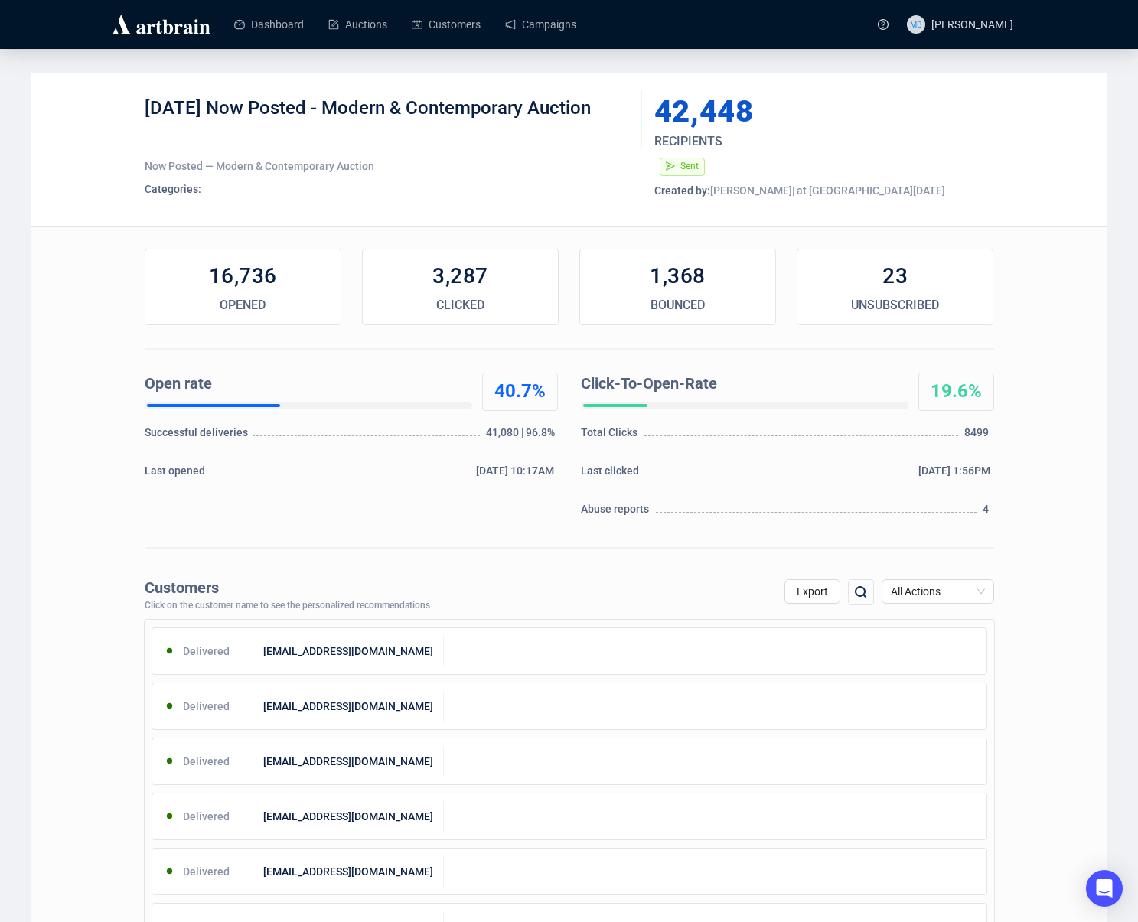
drag, startPoint x: 237, startPoint y: 109, endPoint x: 627, endPoint y: 109, distance: 389.6
click at [627, 109] on div "[DATE] Now Posted - Modern & Contemporary Auction" at bounding box center [388, 119] width 486 height 46
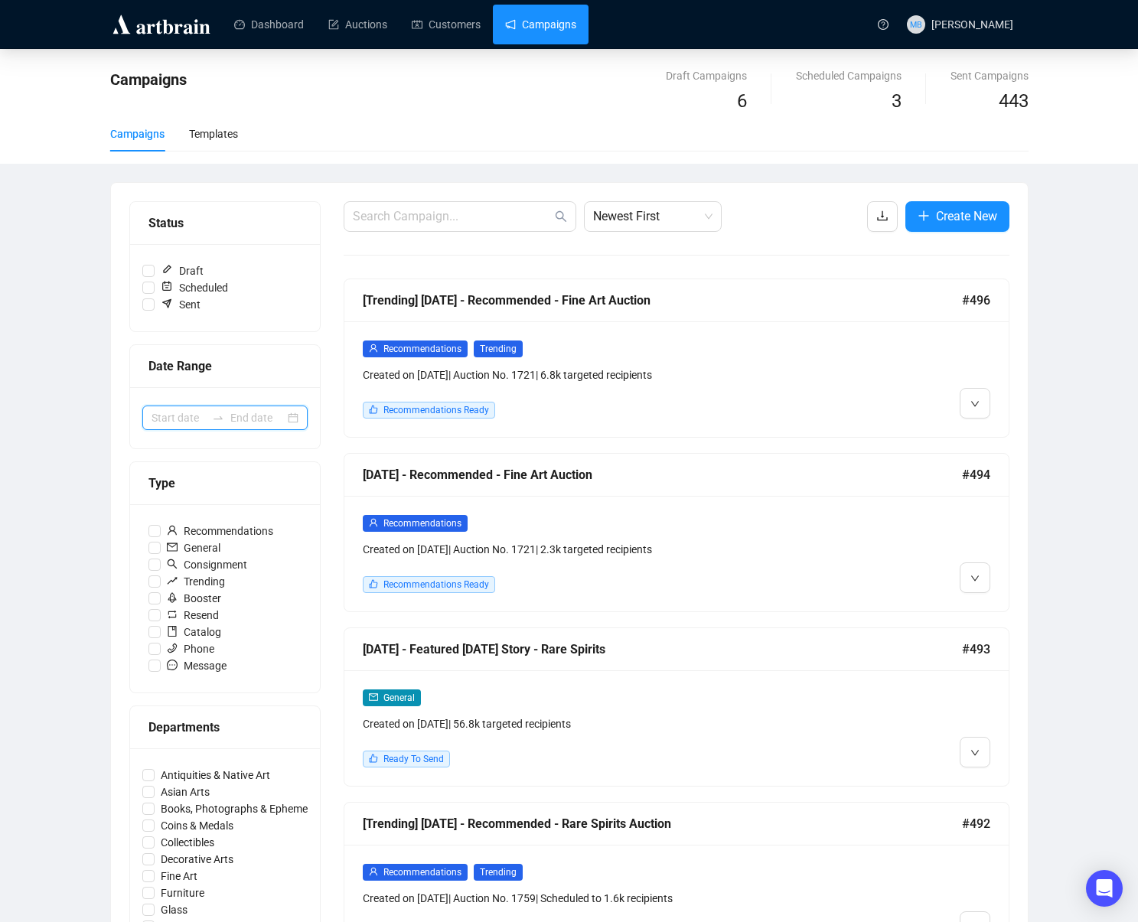
click at [200, 414] on input at bounding box center [179, 418] width 54 height 17
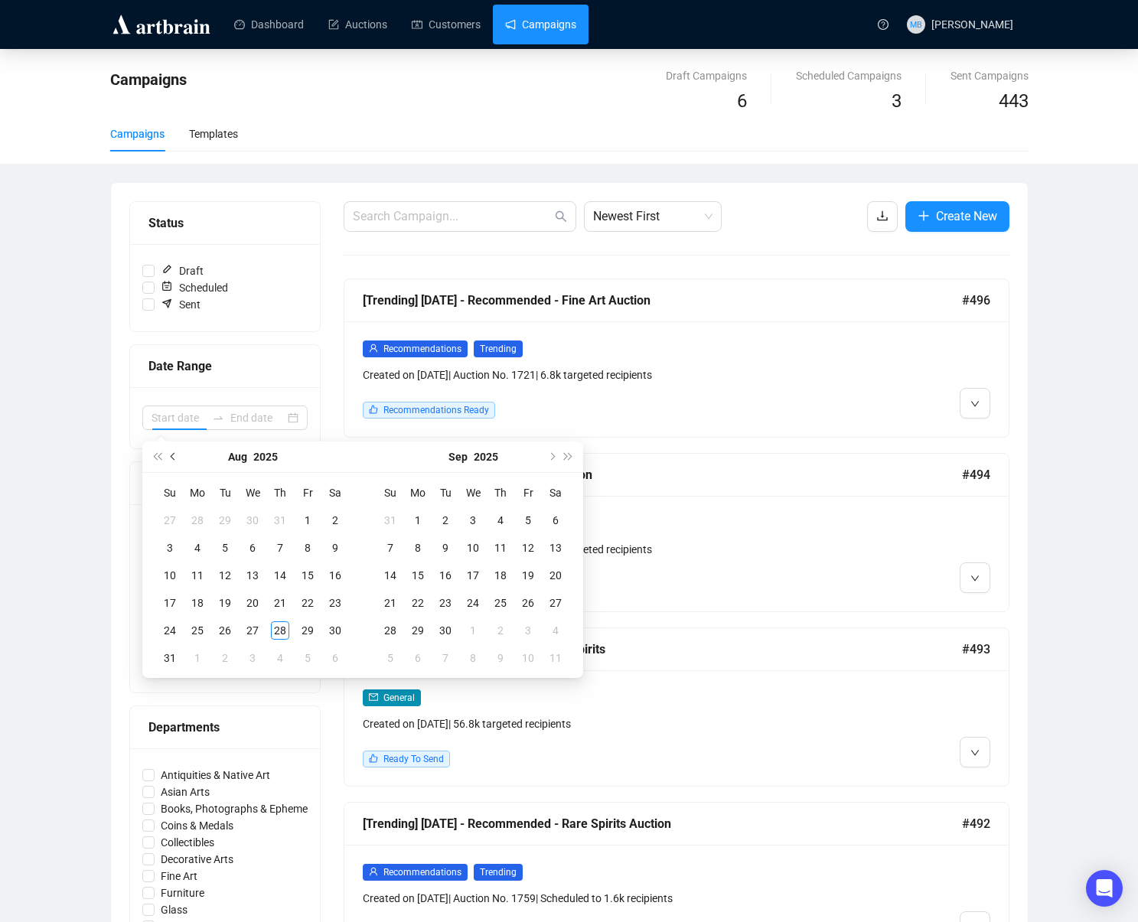
click at [175, 455] on span "Previous month (PageUp)" at bounding box center [175, 457] width 8 height 8
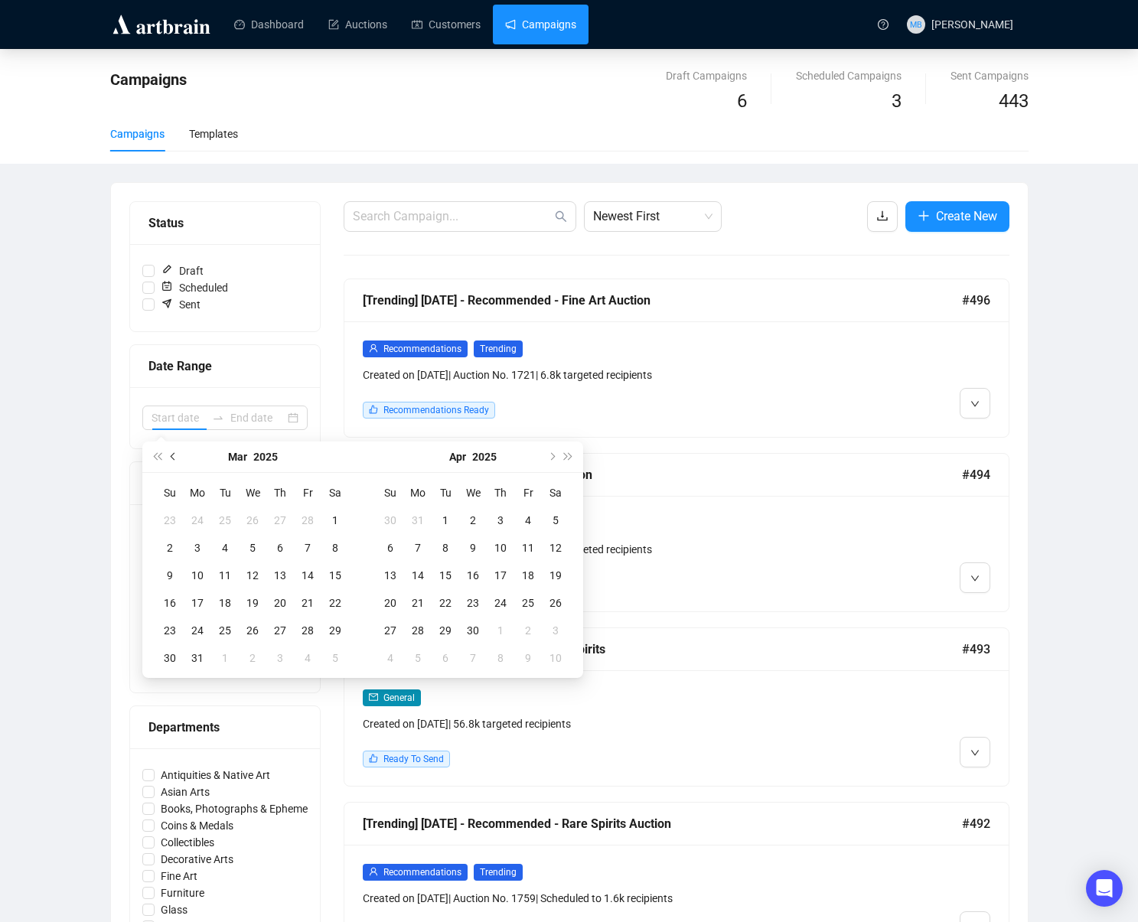
click at [175, 455] on span "Previous month (PageUp)" at bounding box center [175, 457] width 8 height 8
type input "[DATE]"
drag, startPoint x: 249, startPoint y: 520, endPoint x: 266, endPoint y: 549, distance: 33.6
click at [250, 521] on div "1" at bounding box center [252, 520] width 18 height 18
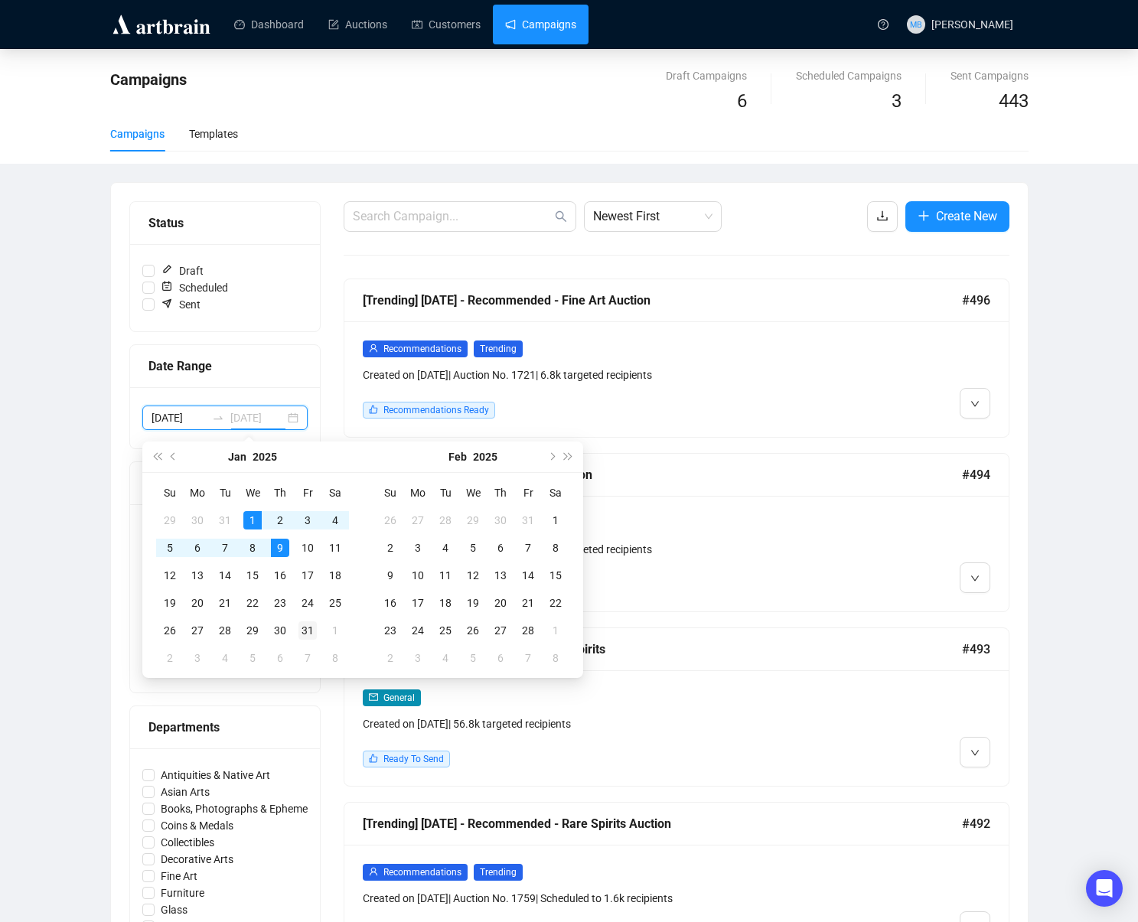
type input "[DATE]"
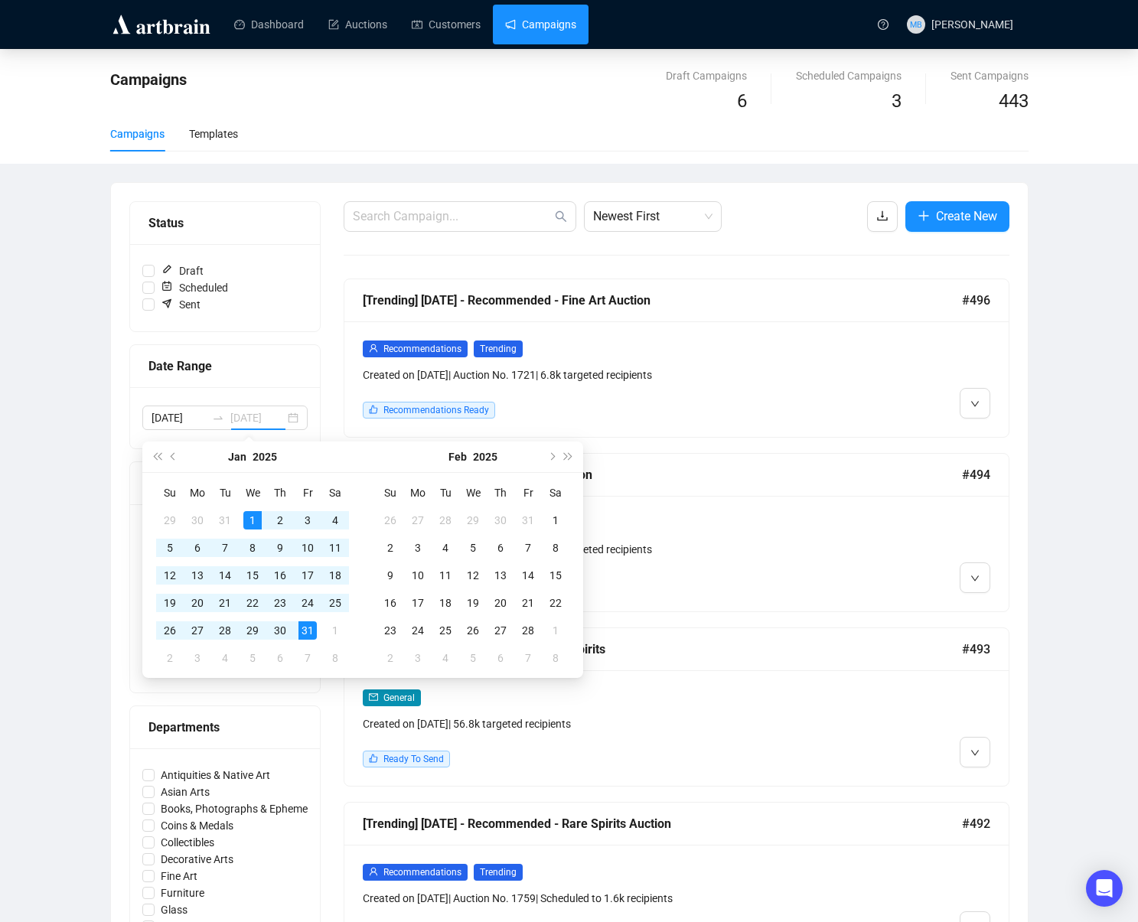
drag, startPoint x: 312, startPoint y: 628, endPoint x: 302, endPoint y: 627, distance: 10.1
click at [312, 628] on div "31" at bounding box center [308, 631] width 18 height 18
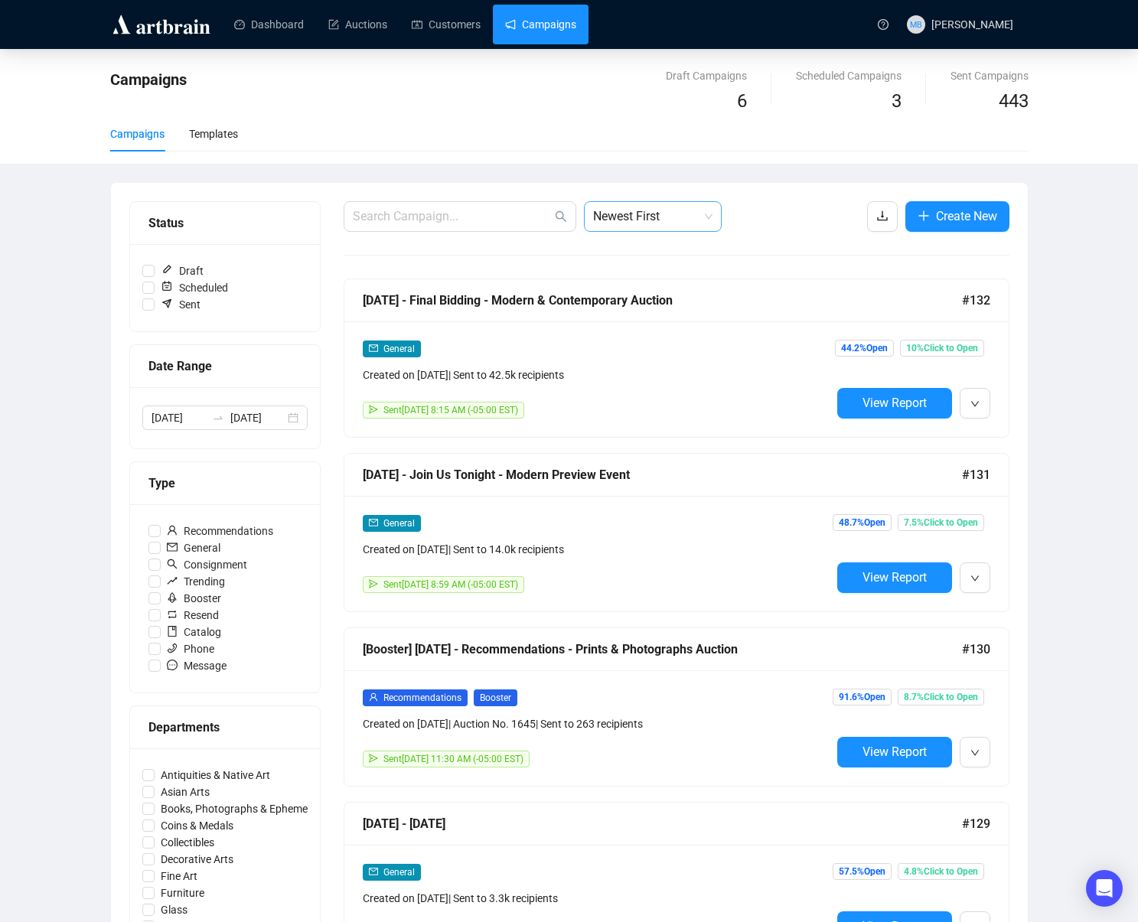
click at [659, 219] on span "Newest First" at bounding box center [652, 216] width 119 height 29
drag, startPoint x: 657, startPoint y: 269, endPoint x: 685, endPoint y: 260, distance: 29.8
click at [657, 269] on div "Oldest First" at bounding box center [652, 274] width 113 height 17
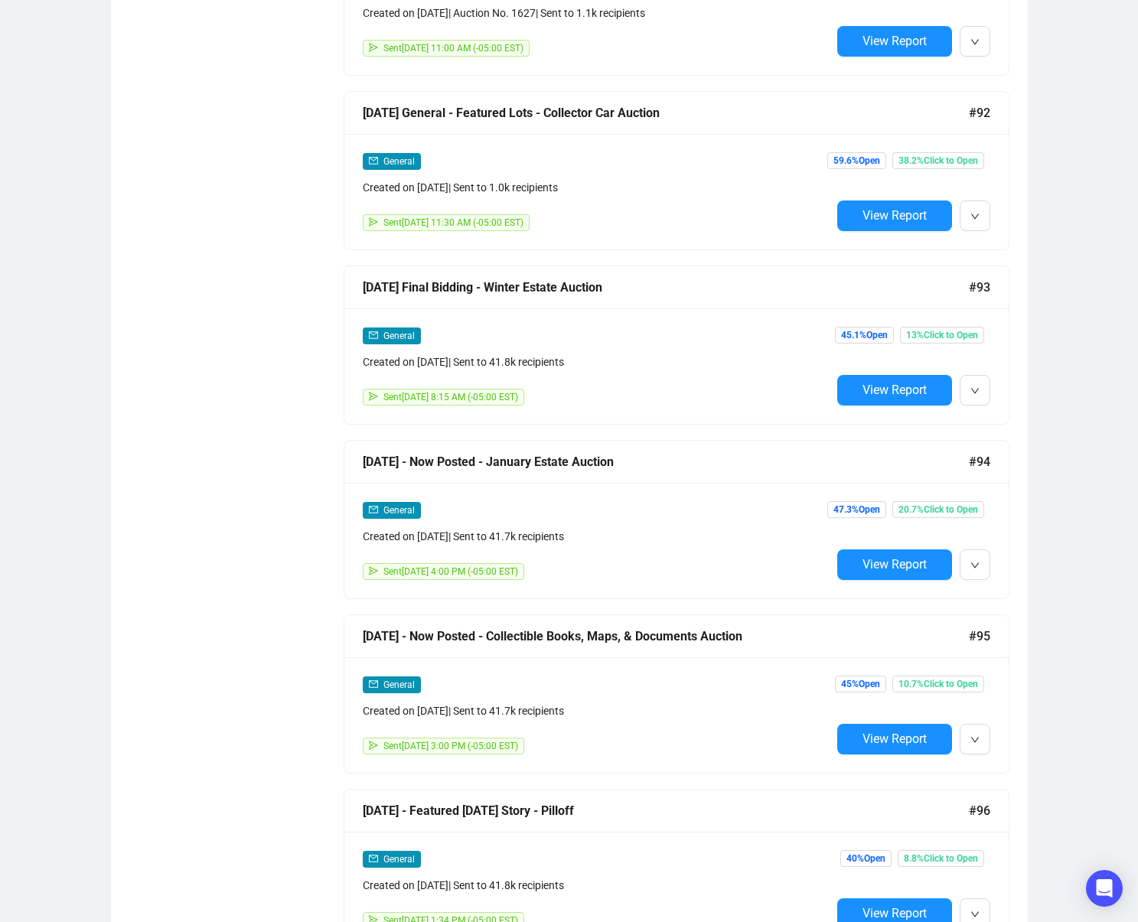
scroll to position [6296, 0]
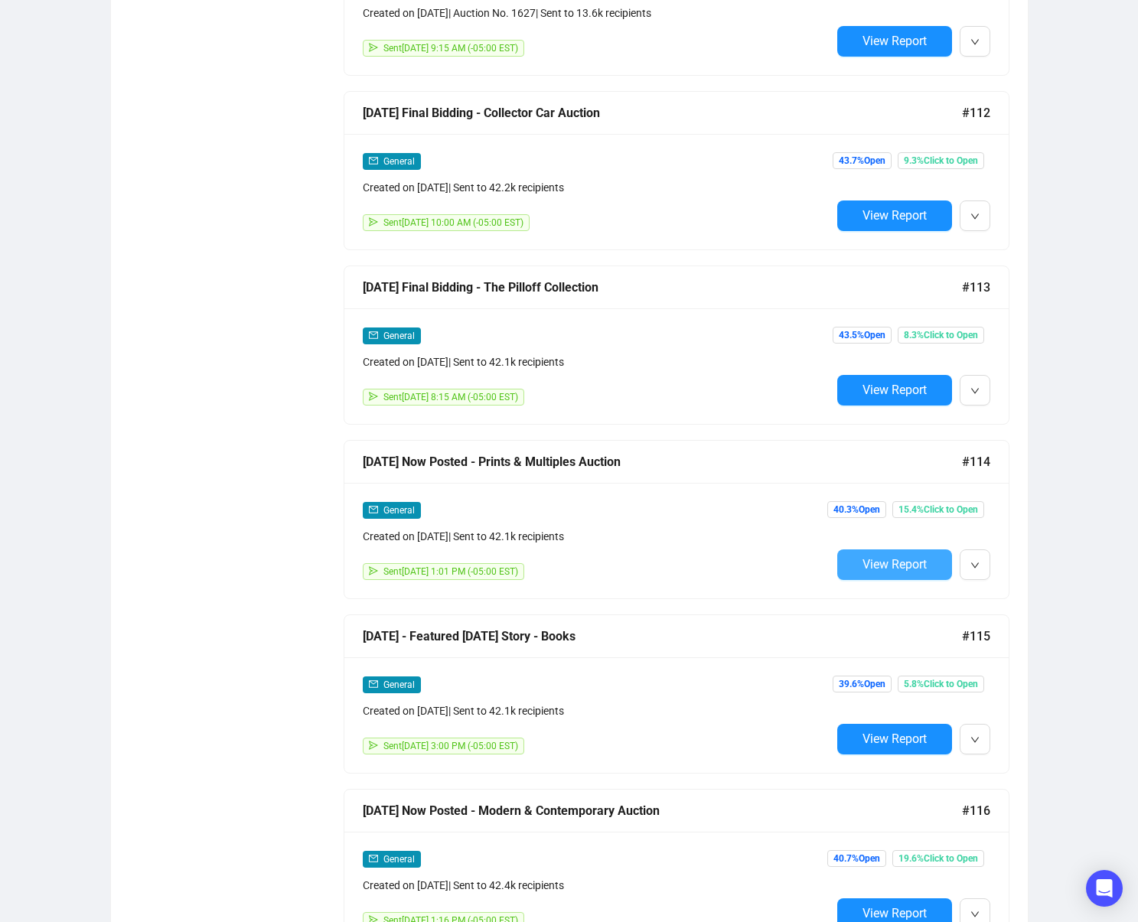
click at [865, 558] on span "View Report" at bounding box center [895, 564] width 64 height 15
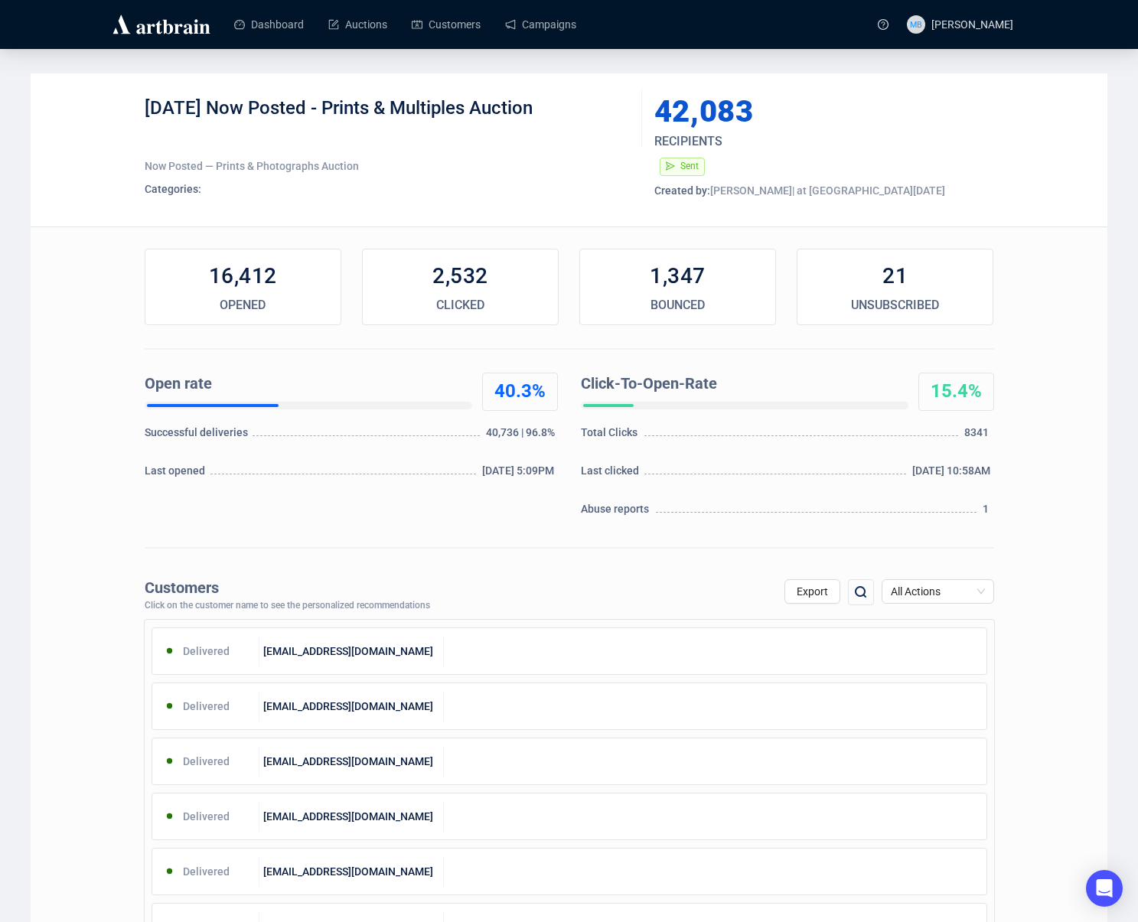
drag, startPoint x: 237, startPoint y: 106, endPoint x: 603, endPoint y: 114, distance: 366.7
click at [603, 113] on div "[DATE] Now Posted - Prints & Multiples Auction" at bounding box center [388, 119] width 486 height 46
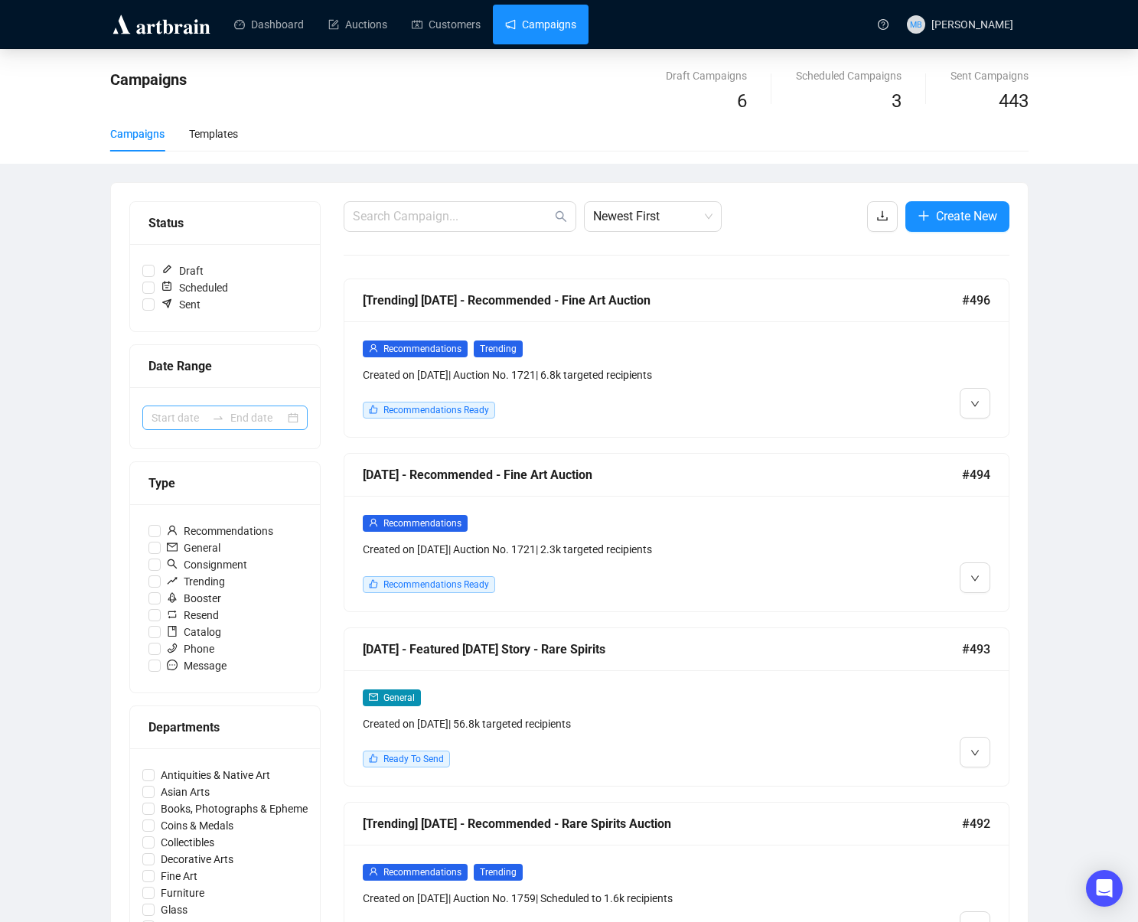
click at [207, 422] on div at bounding box center [218, 418] width 24 height 12
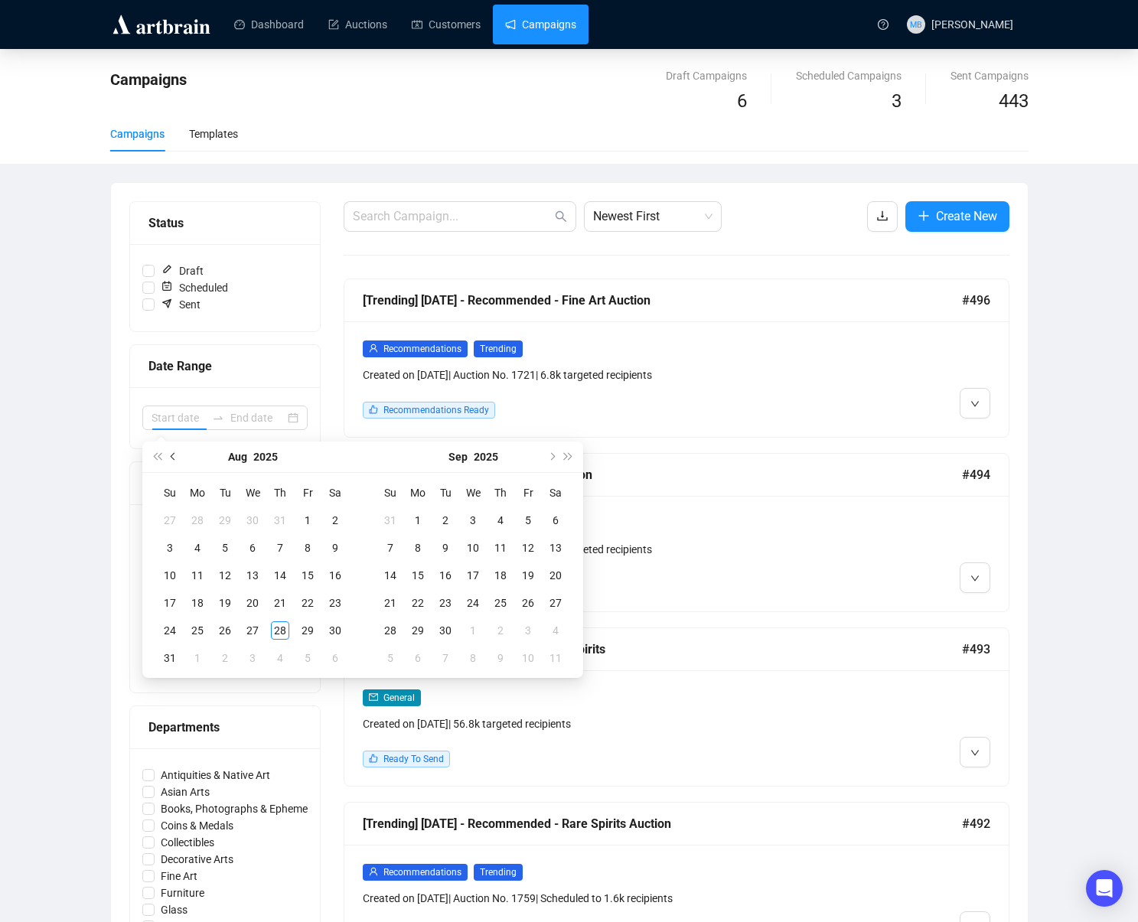
click at [169, 462] on button "Previous month (PageUp)" at bounding box center [173, 457] width 17 height 31
click at [170, 462] on button "Previous month (PageUp)" at bounding box center [173, 457] width 17 height 31
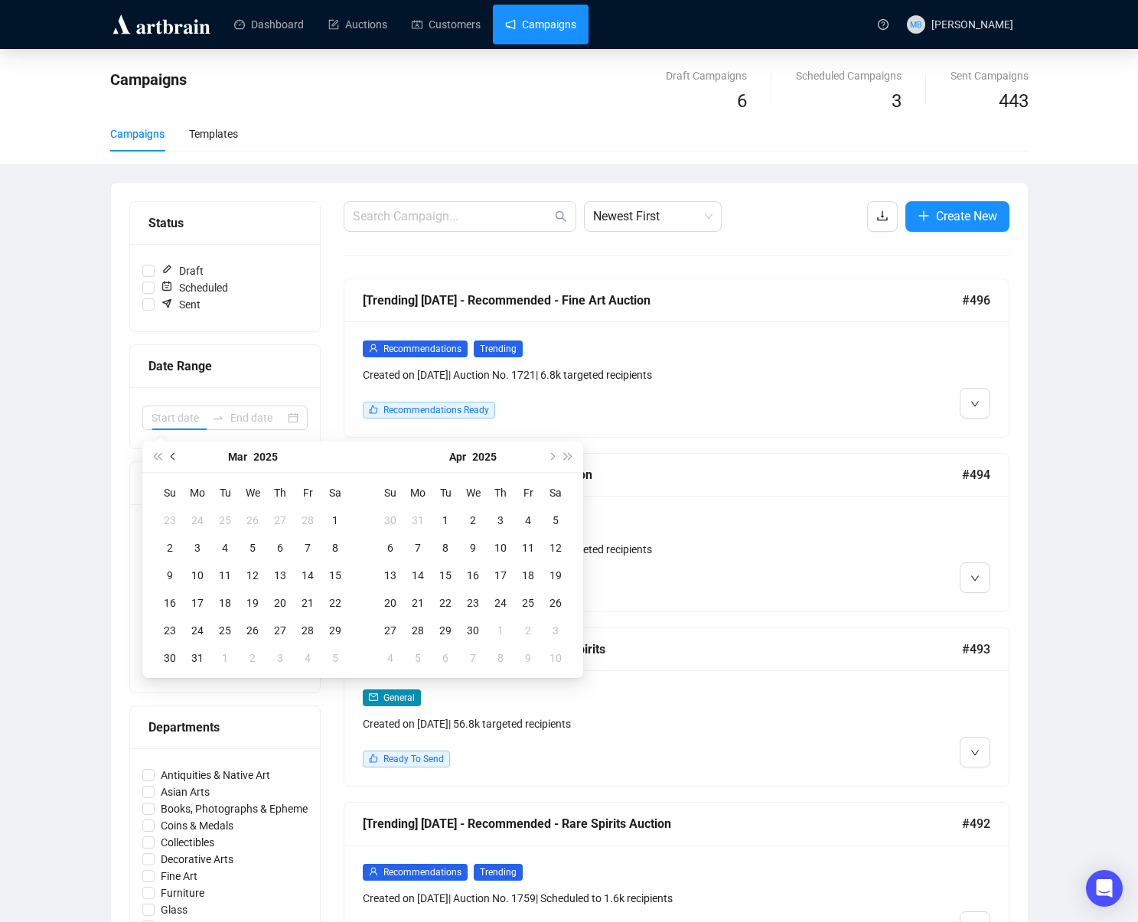
click at [170, 462] on button "Previous month (PageUp)" at bounding box center [173, 457] width 17 height 31
type input "[DATE]"
click at [248, 521] on div "1" at bounding box center [252, 520] width 18 height 18
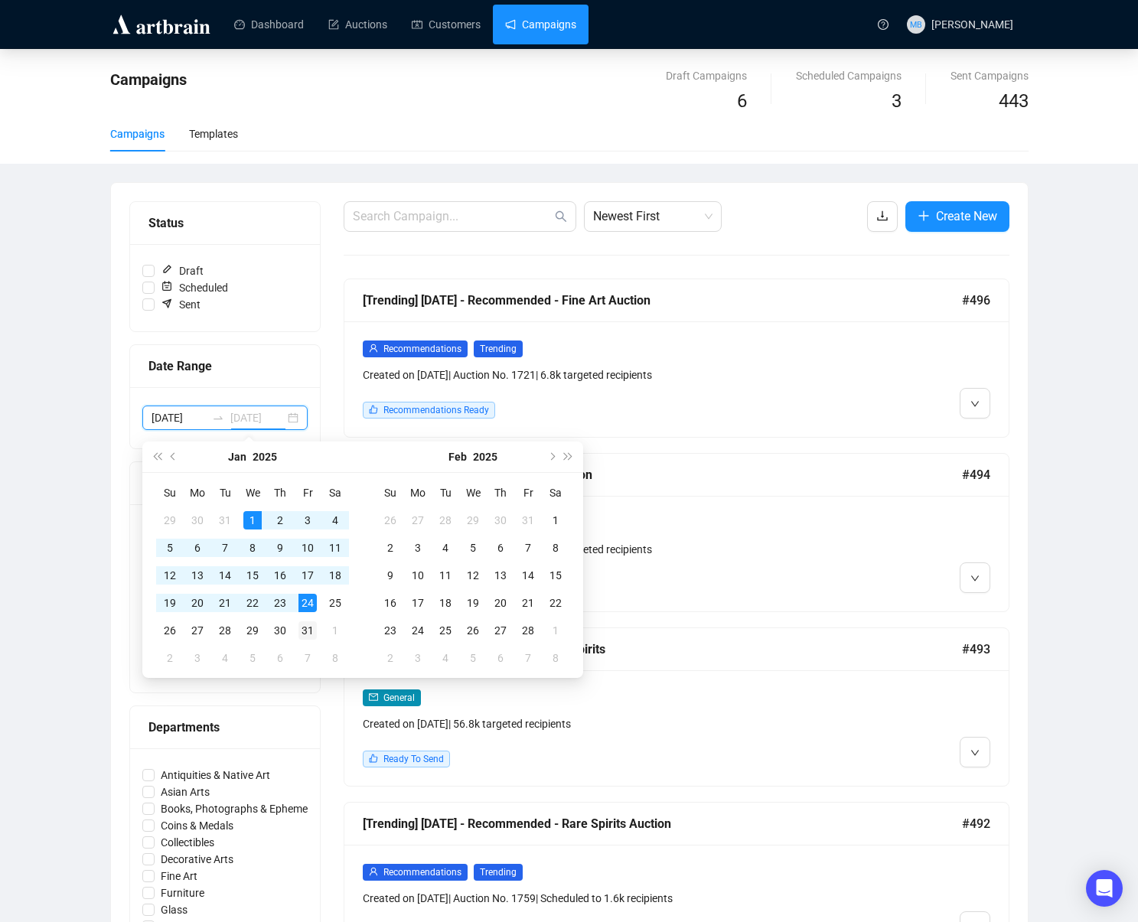
type input "[DATE]"
click at [307, 632] on div "31" at bounding box center [308, 631] width 18 height 18
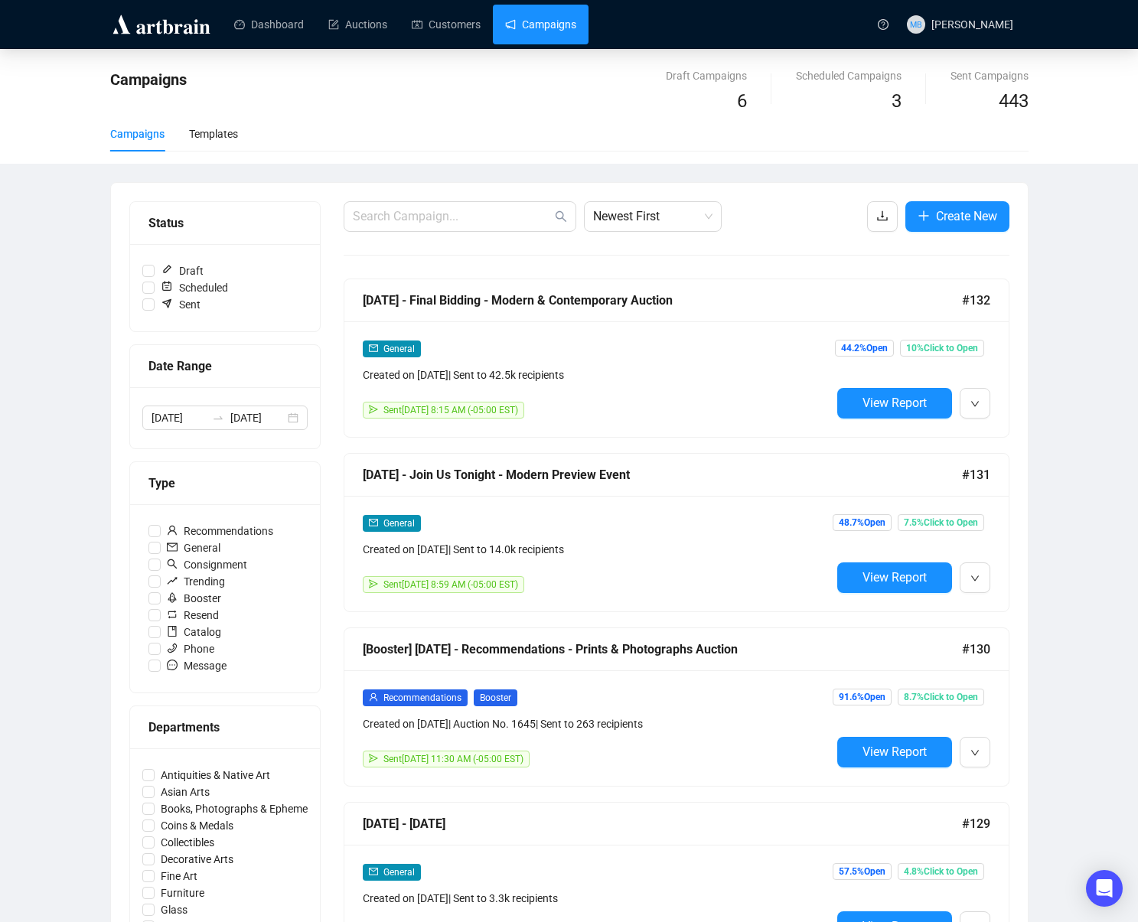
click at [645, 217] on span "Newest First" at bounding box center [652, 216] width 119 height 29
drag, startPoint x: 647, startPoint y: 273, endPoint x: 638, endPoint y: 269, distance: 9.2
click at [648, 273] on div "Oldest First" at bounding box center [652, 274] width 113 height 17
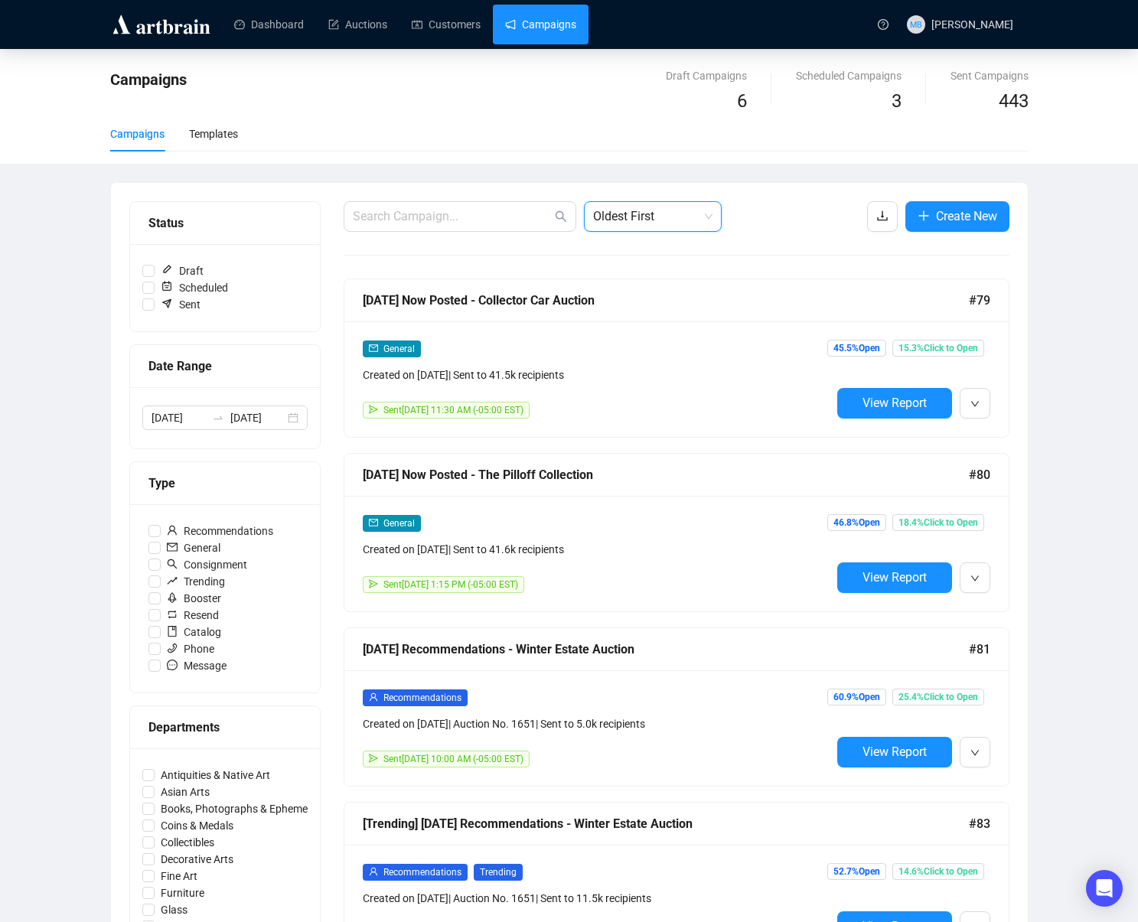
click at [1095, 308] on div "Campaigns Draft Campaigns 6 Scheduled Campaigns 3 Sent Campaigns 443 Campaigns …" at bounding box center [569, 891] width 1138 height 1685
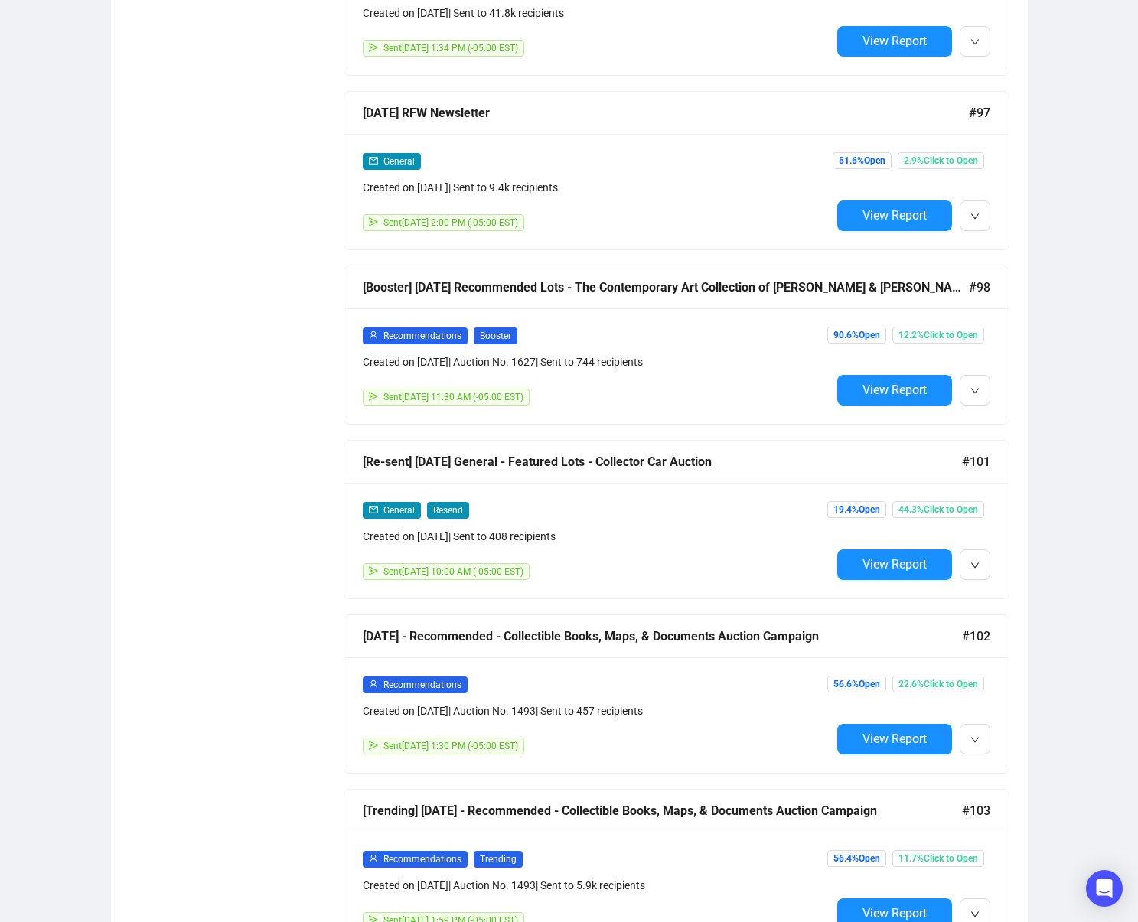
scroll to position [5074, 0]
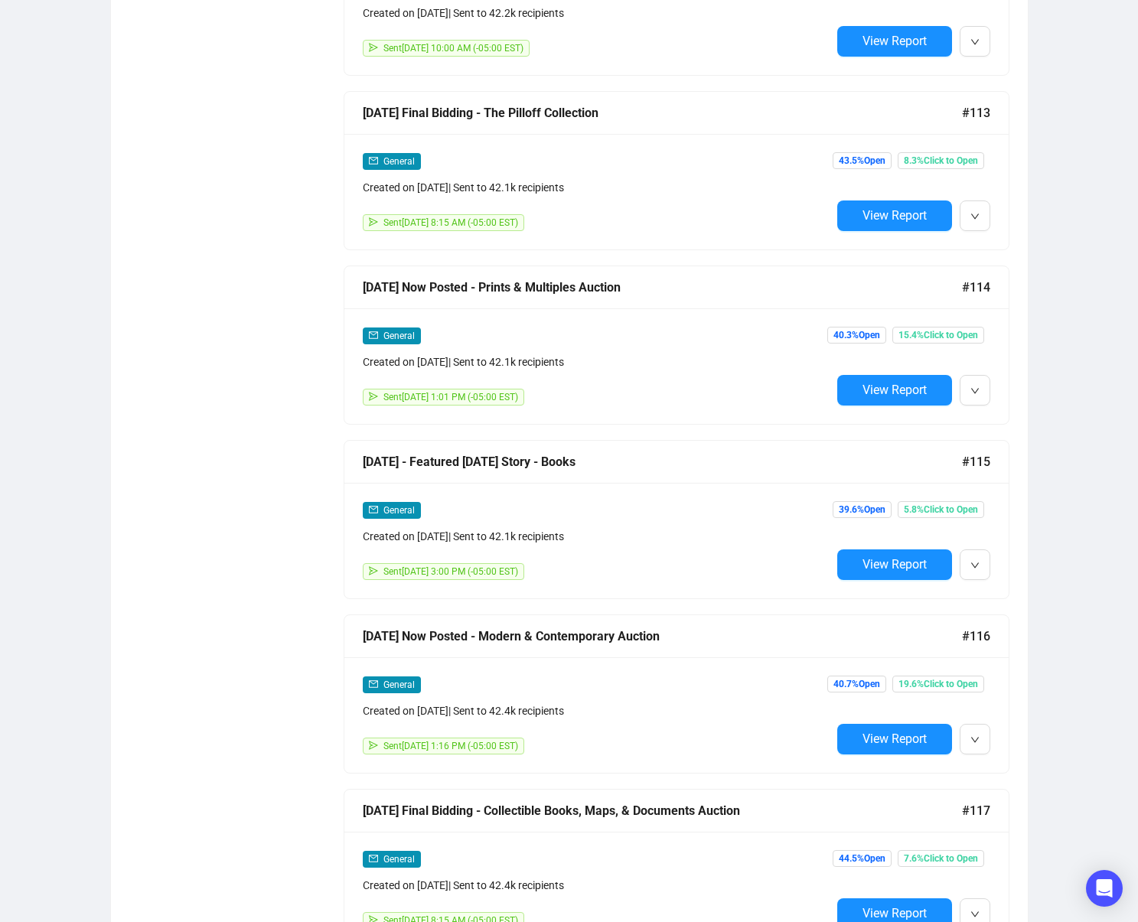
click at [863, 563] on span "View Report" at bounding box center [895, 564] width 64 height 15
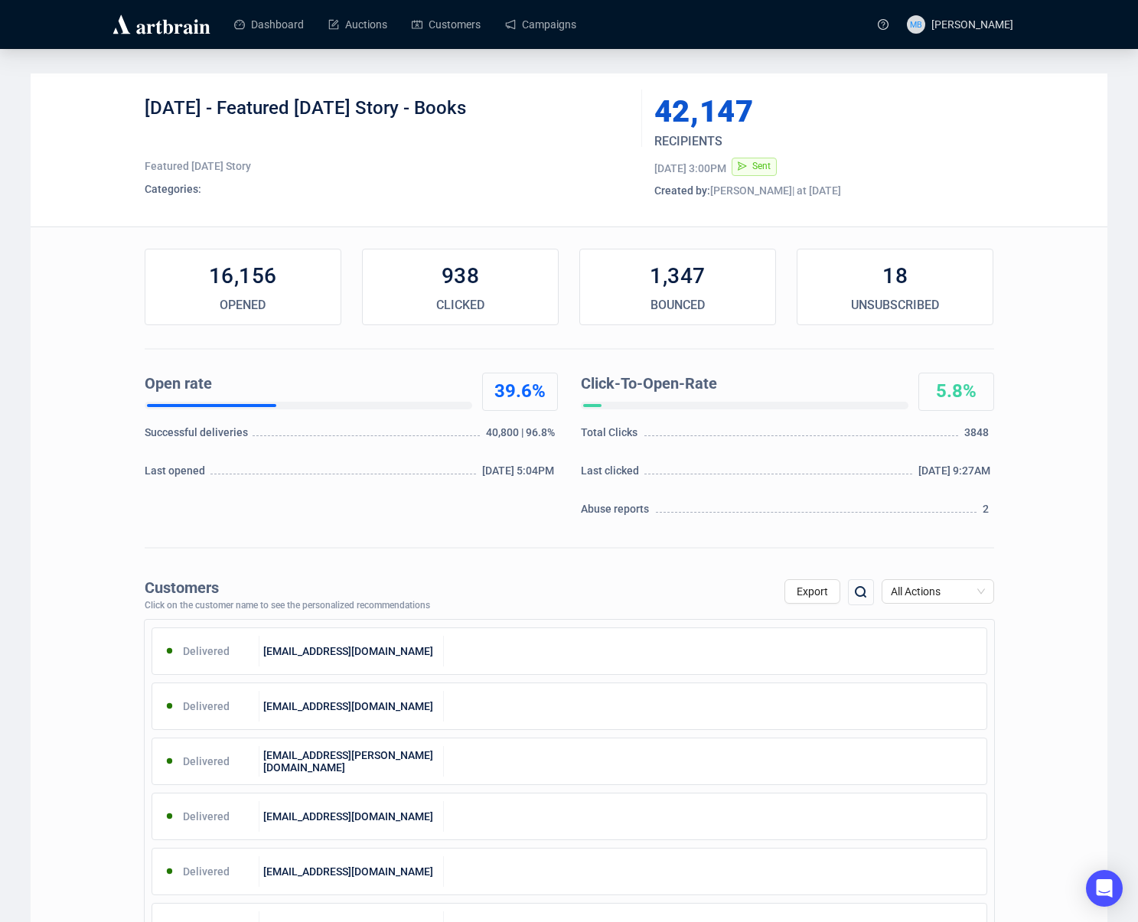
drag, startPoint x: 472, startPoint y: 112, endPoint x: 226, endPoint y: 107, distance: 246.5
click at [226, 107] on div "[DATE] - Featured [DATE] Story - Books" at bounding box center [388, 119] width 486 height 46
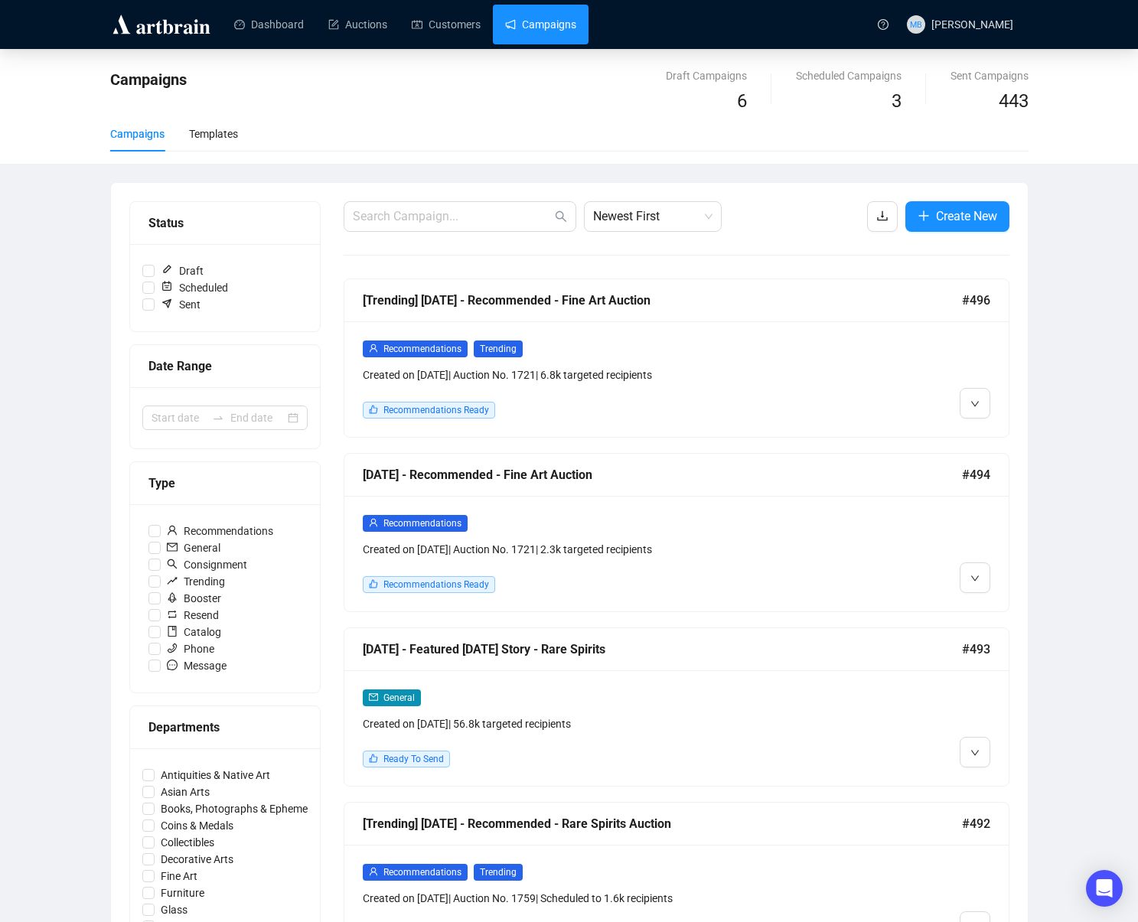
scroll to position [5, 0]
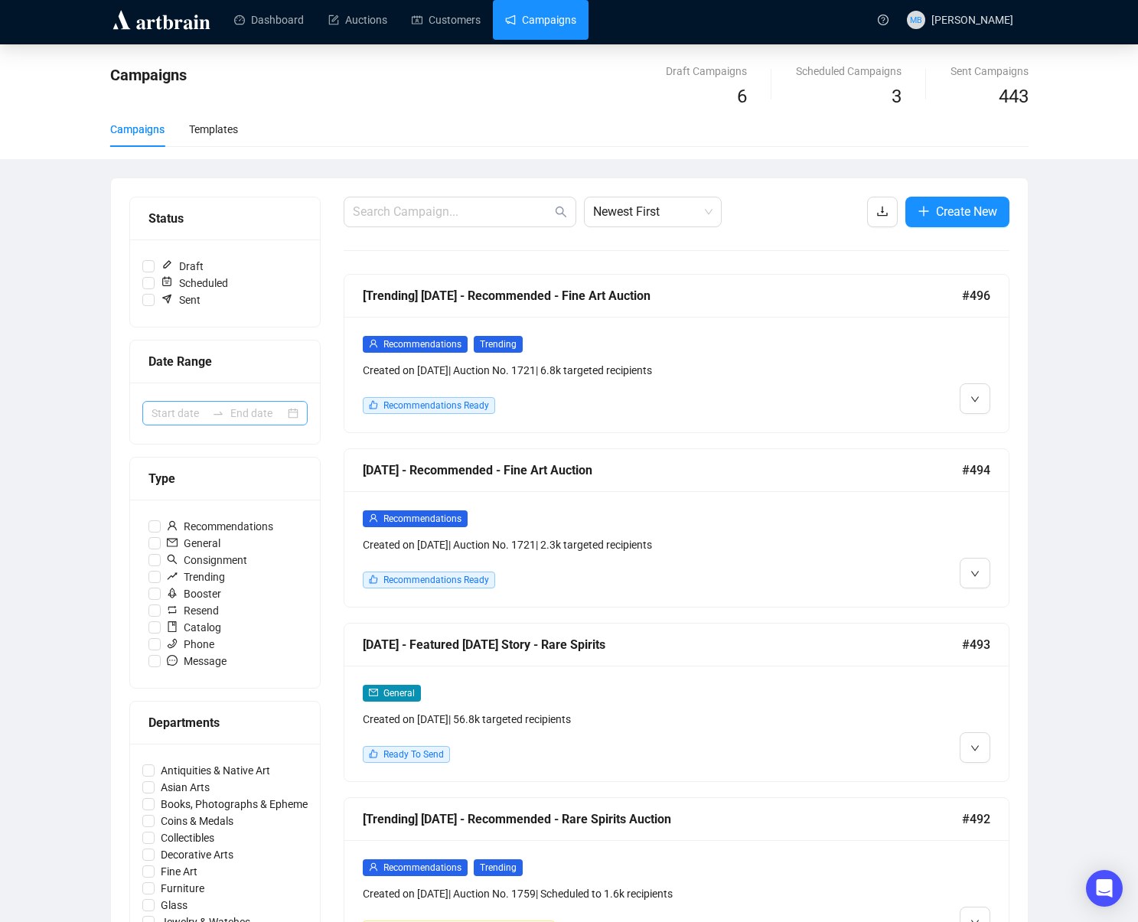
click at [207, 410] on div at bounding box center [218, 413] width 24 height 12
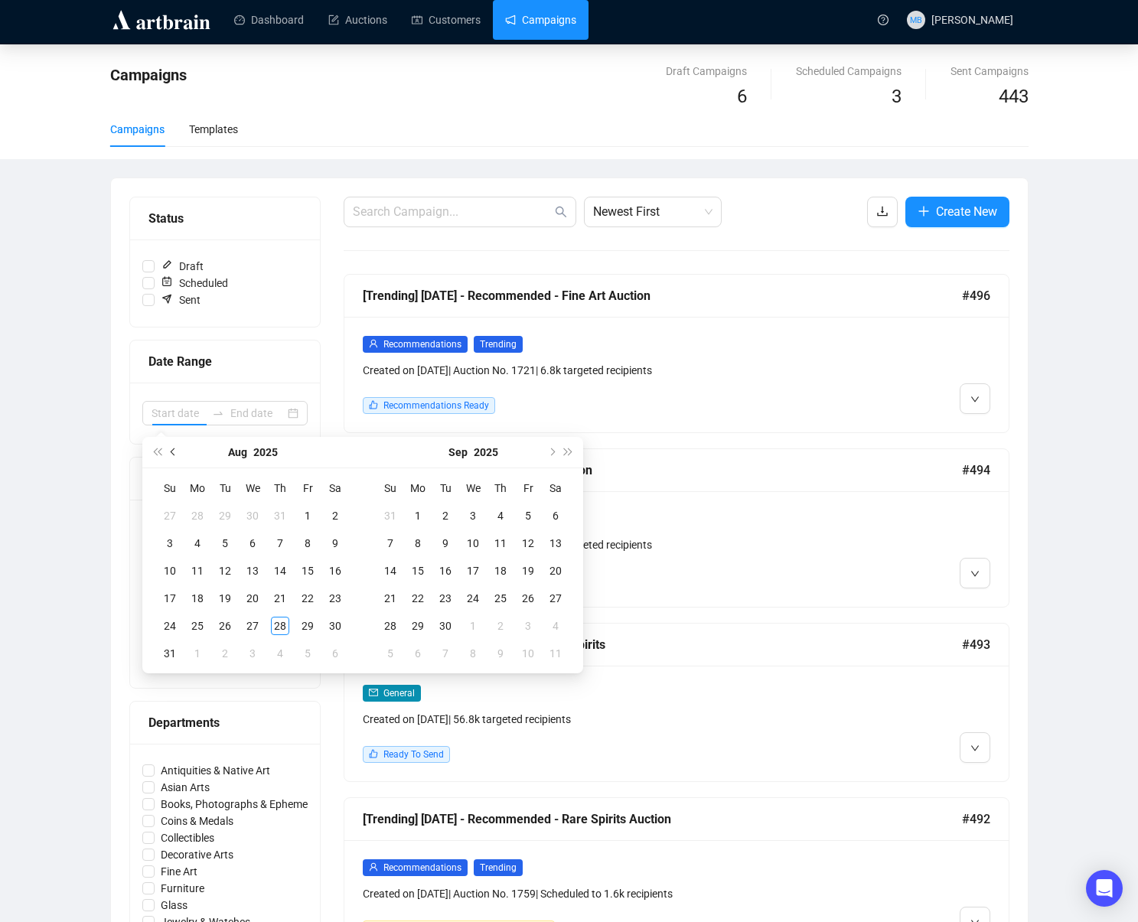
click at [174, 454] on span "Previous month (PageUp)" at bounding box center [175, 453] width 8 height 8
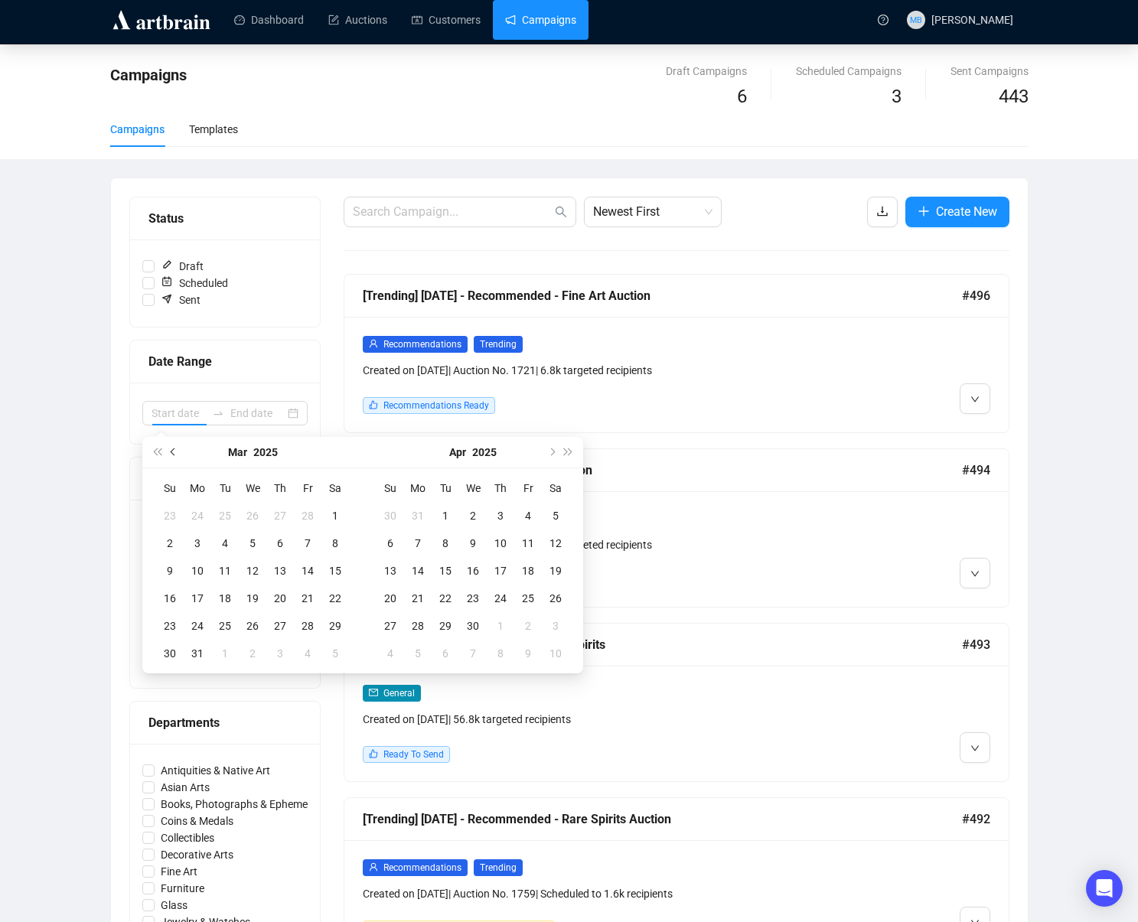
click at [174, 454] on span "Previous month (PageUp)" at bounding box center [175, 453] width 8 height 8
type input "[DATE]"
drag, startPoint x: 250, startPoint y: 517, endPoint x: 320, endPoint y: 582, distance: 94.8
click at [255, 517] on div "1" at bounding box center [252, 516] width 18 height 18
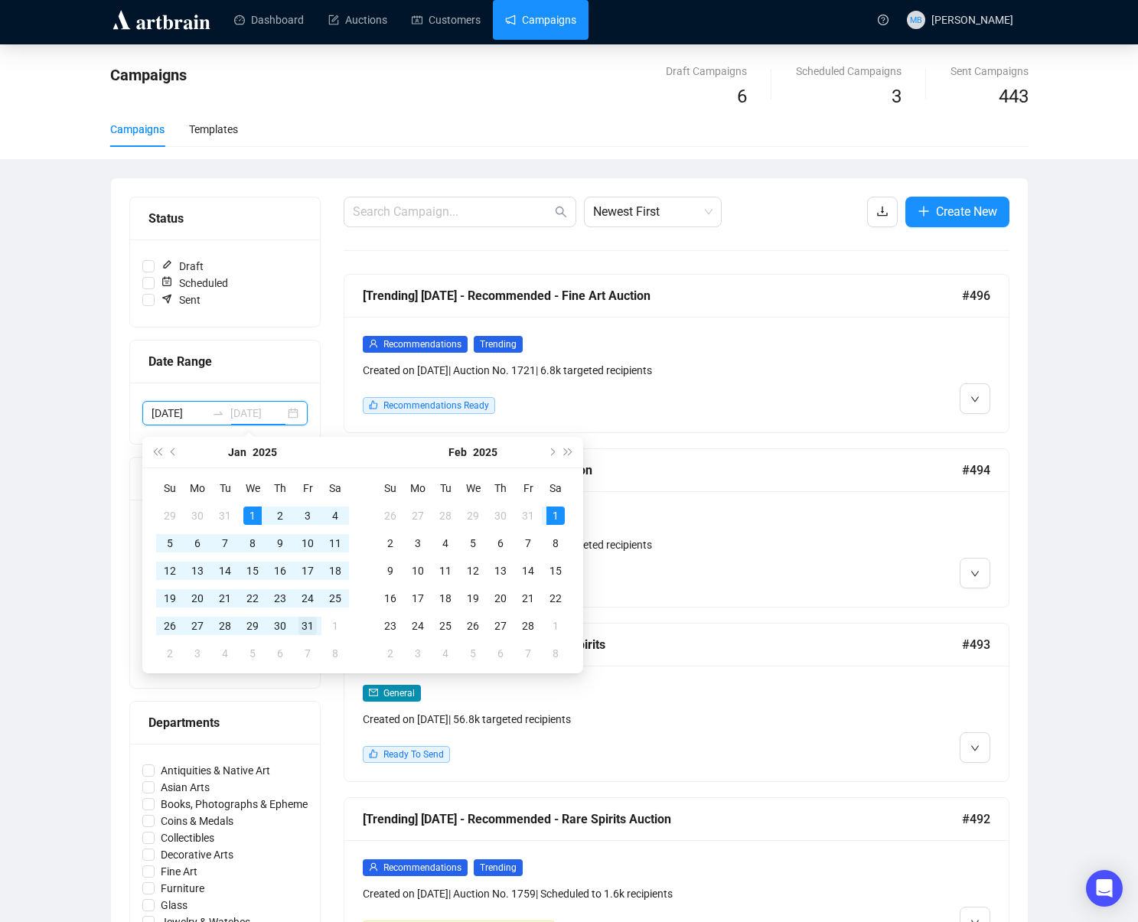
type input "[DATE]"
click at [307, 622] on div "31" at bounding box center [308, 626] width 18 height 18
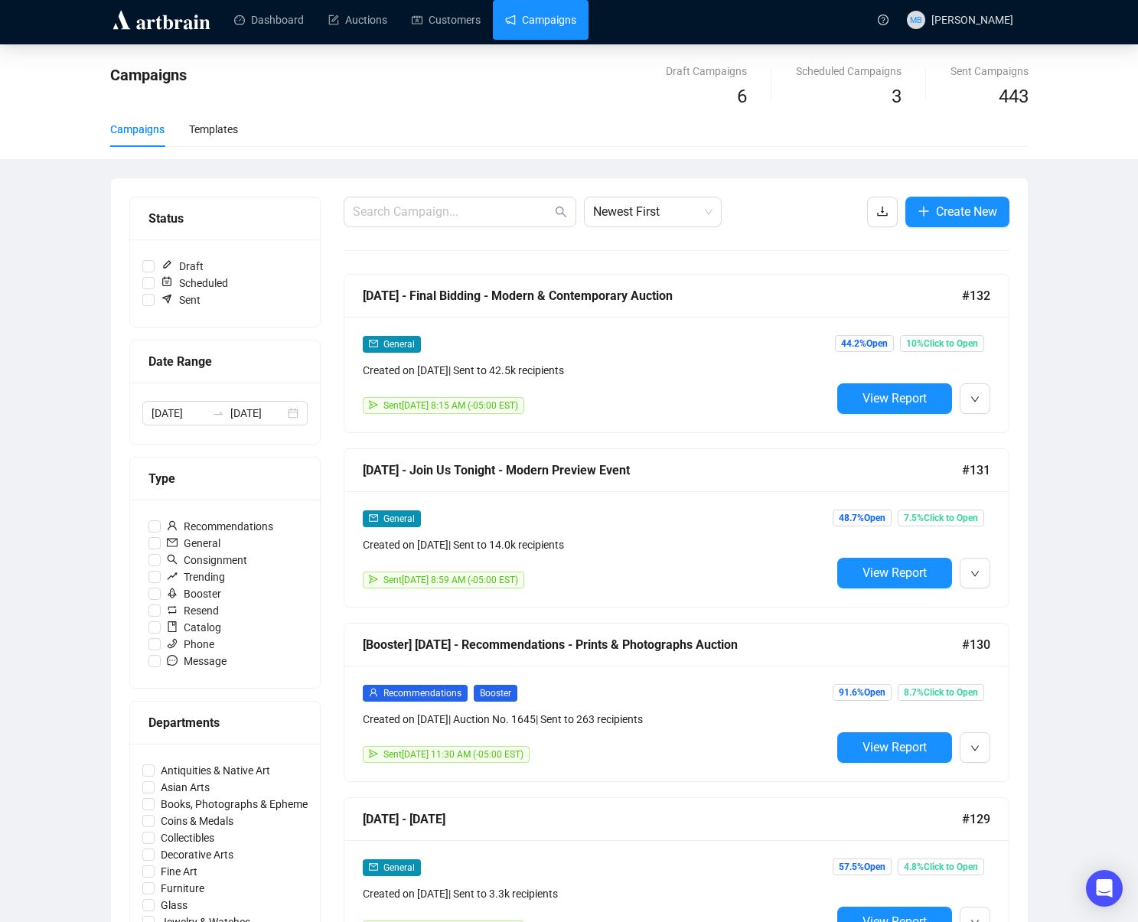
click at [98, 453] on div "Campaigns Draft Campaigns 6 Scheduled Campaigns 3 Sent Campaigns 443 Campaigns …" at bounding box center [569, 886] width 1138 height 1685
click at [672, 222] on span "Newest First" at bounding box center [652, 211] width 119 height 29
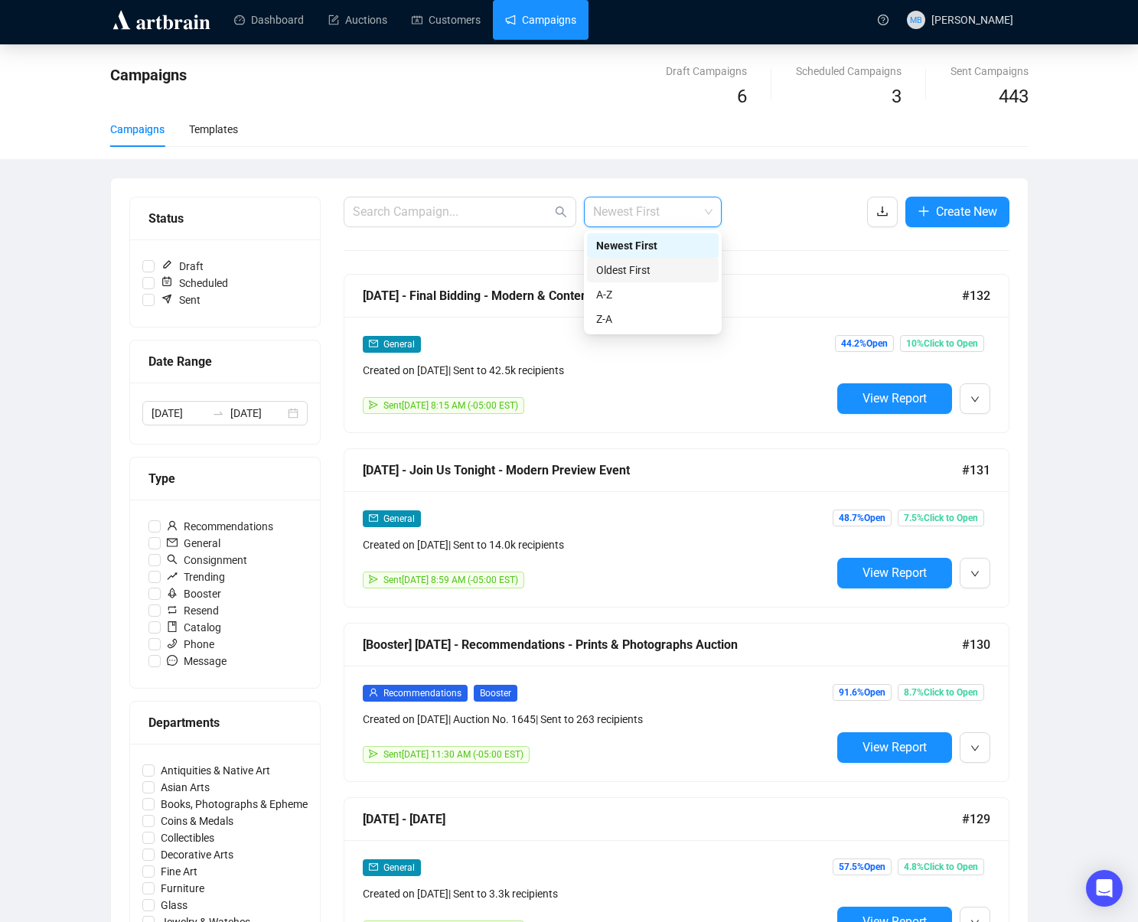
click at [684, 260] on div "Oldest First" at bounding box center [653, 270] width 132 height 24
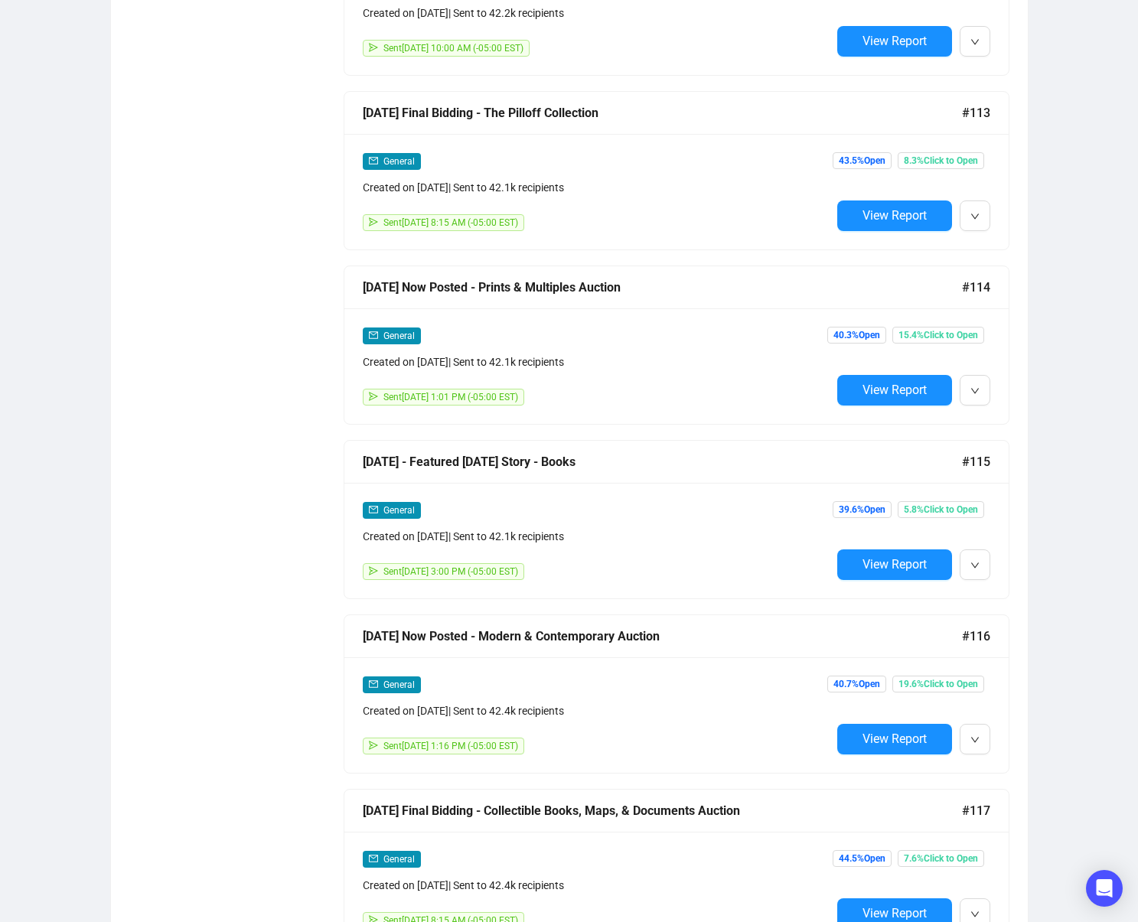
scroll to position [6645, 0]
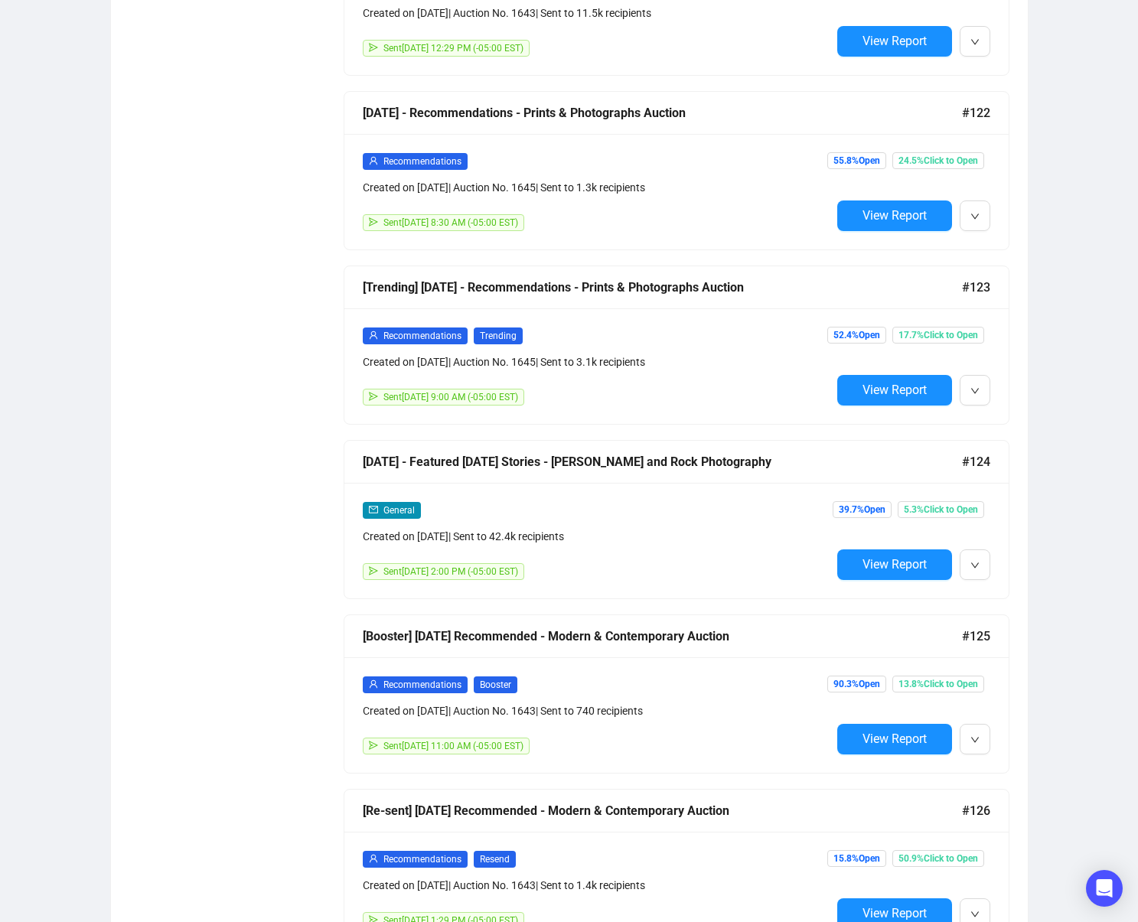
click at [878, 563] on span "View Report" at bounding box center [895, 564] width 64 height 15
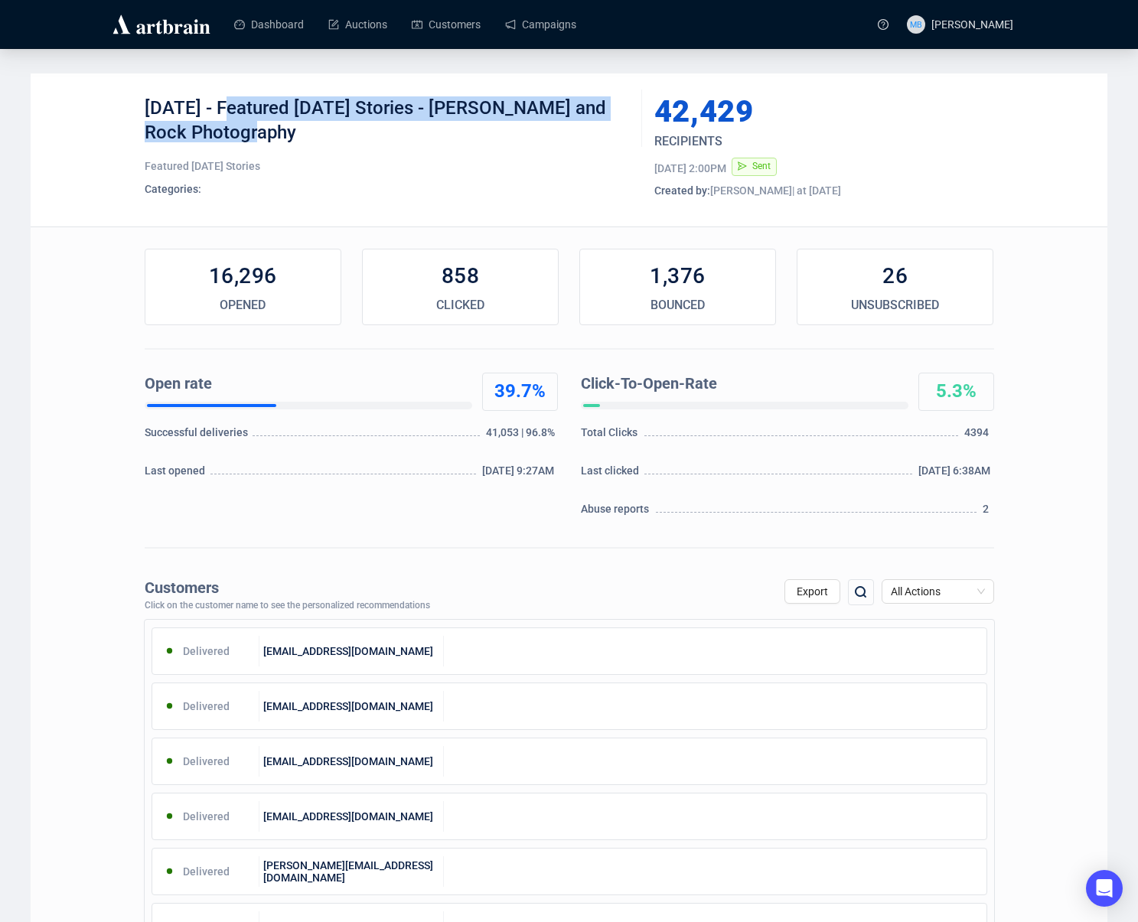
drag, startPoint x: 226, startPoint y: 107, endPoint x: 269, endPoint y: 142, distance: 55.6
click at [269, 130] on div "[DATE] - Featured [DATE] Stories - [PERSON_NAME] and Rock Photography" at bounding box center [388, 119] width 486 height 46
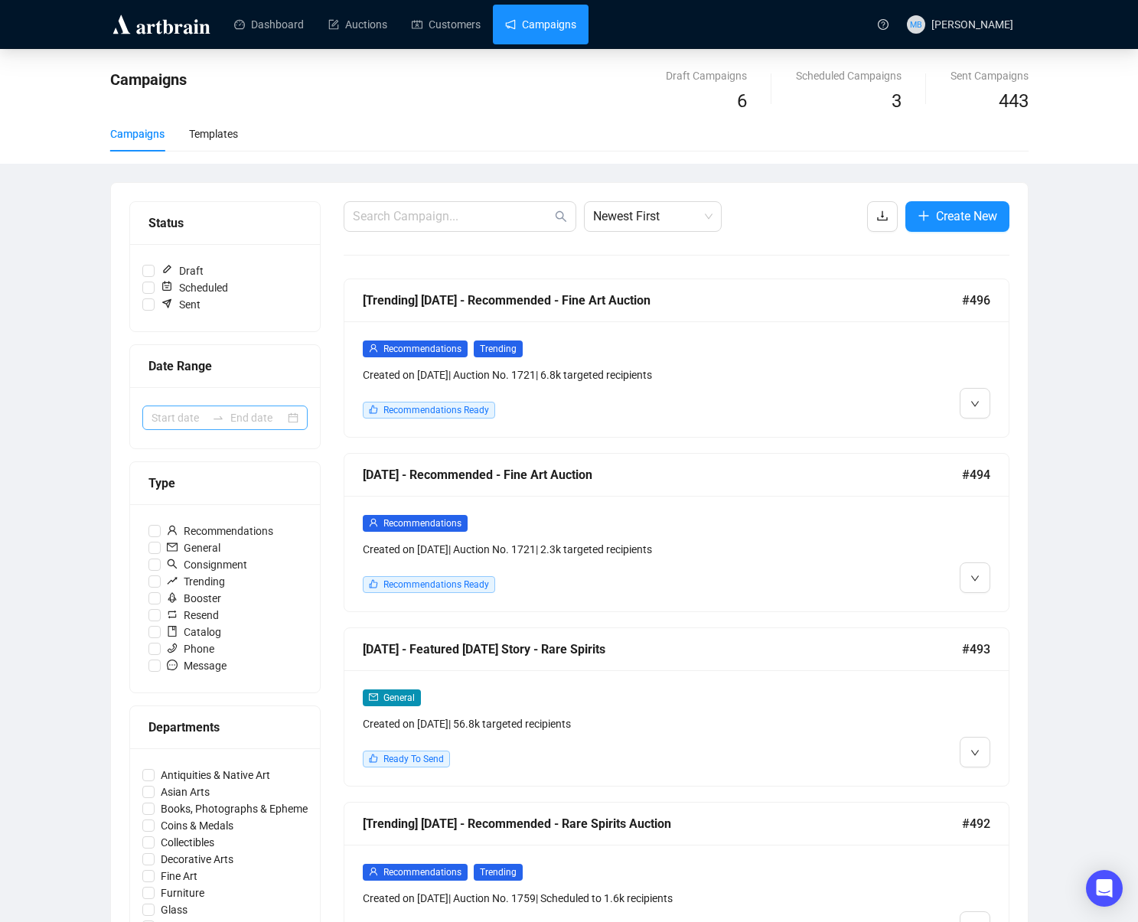
click at [223, 414] on icon "swap-right" at bounding box center [218, 418] width 12 height 12
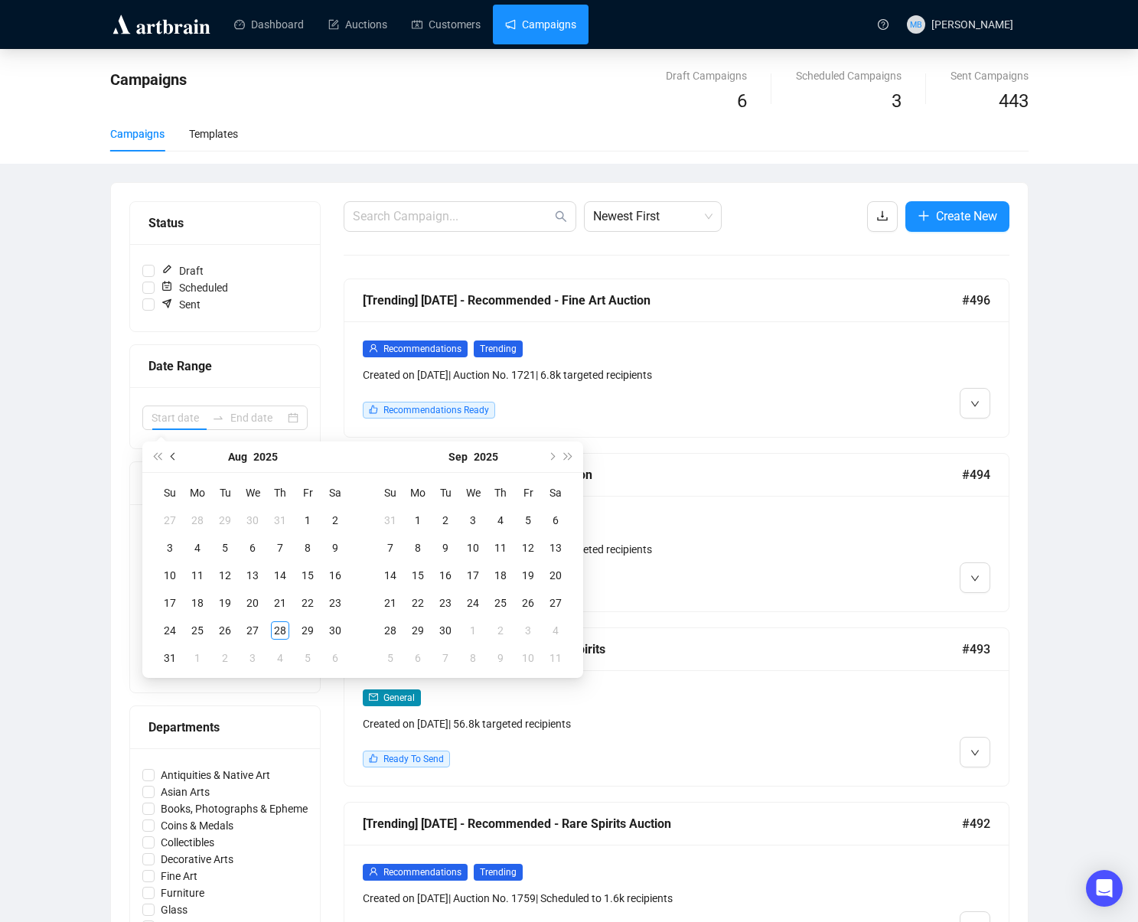
click at [172, 460] on button "Previous month (PageUp)" at bounding box center [173, 457] width 17 height 31
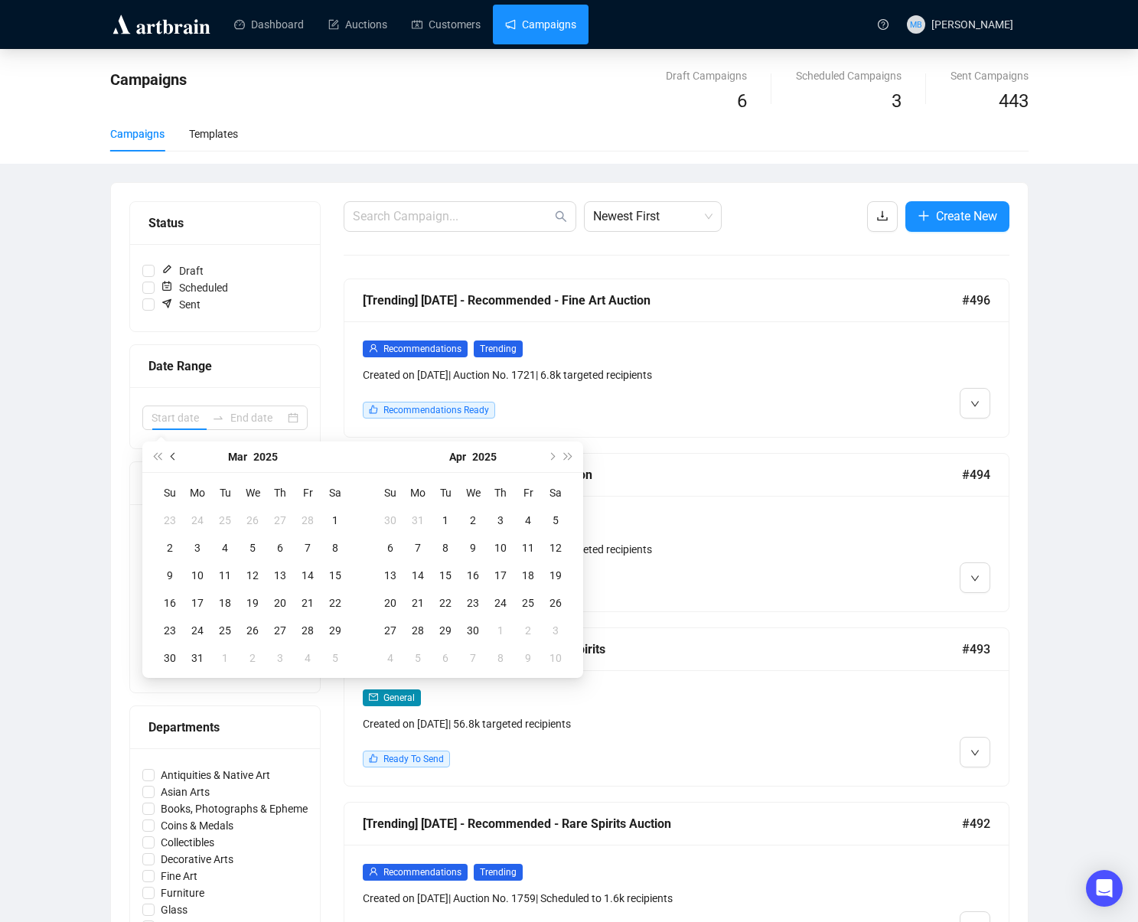
click at [172, 460] on button "Previous month (PageUp)" at bounding box center [173, 457] width 17 height 31
type input "[DATE]"
click at [246, 513] on div "1" at bounding box center [252, 520] width 18 height 18
type input "[DATE]"
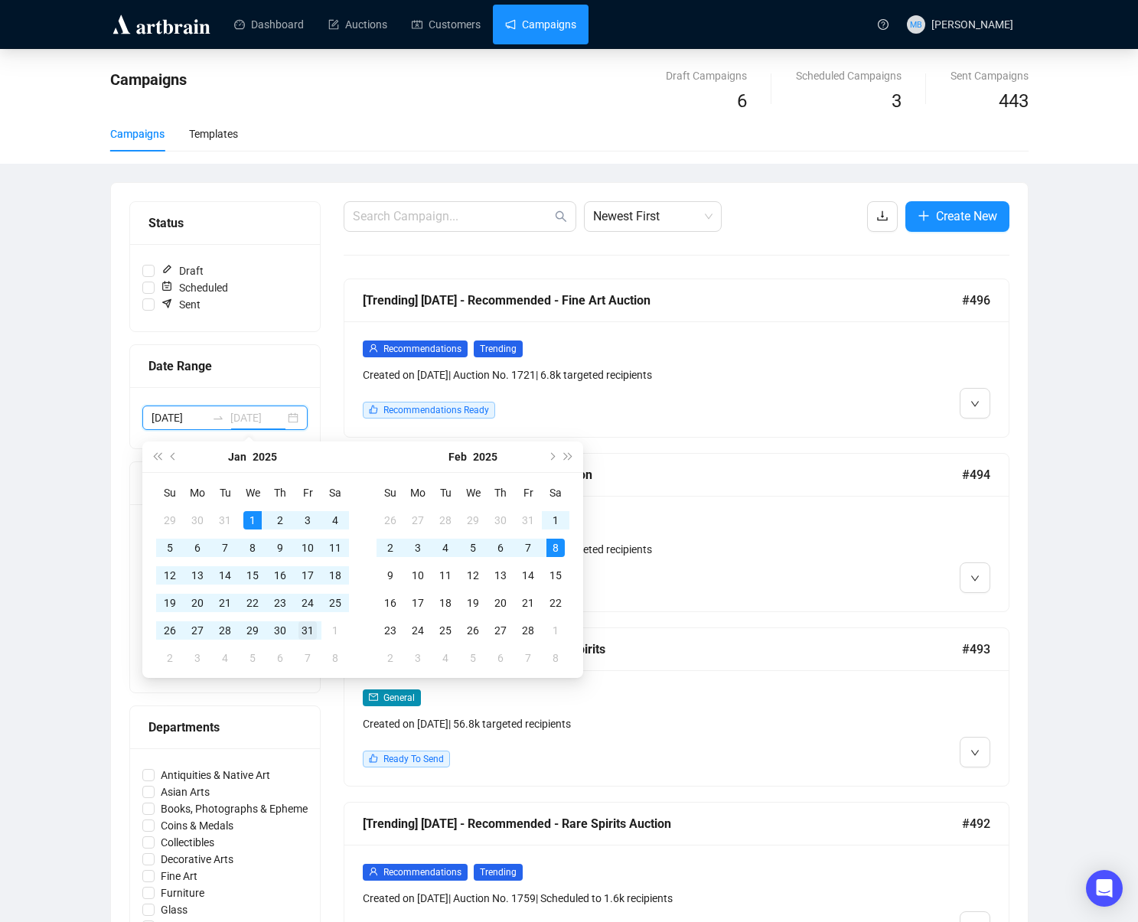
type input "[DATE]"
click at [304, 635] on div "31" at bounding box center [308, 631] width 18 height 18
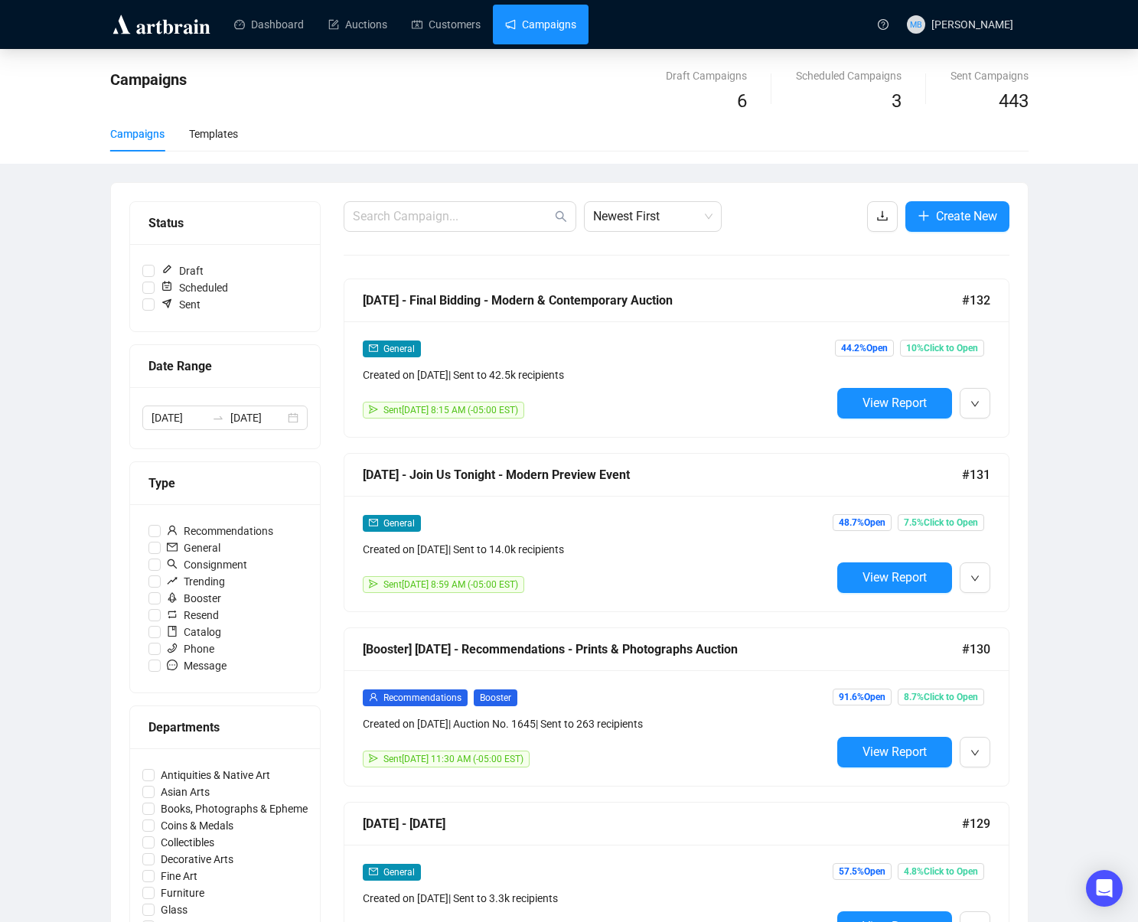
click at [1056, 473] on div "Campaigns Draft Campaigns 6 Scheduled Campaigns 3 Sent Campaigns 443 Campaigns …" at bounding box center [569, 891] width 1138 height 1685
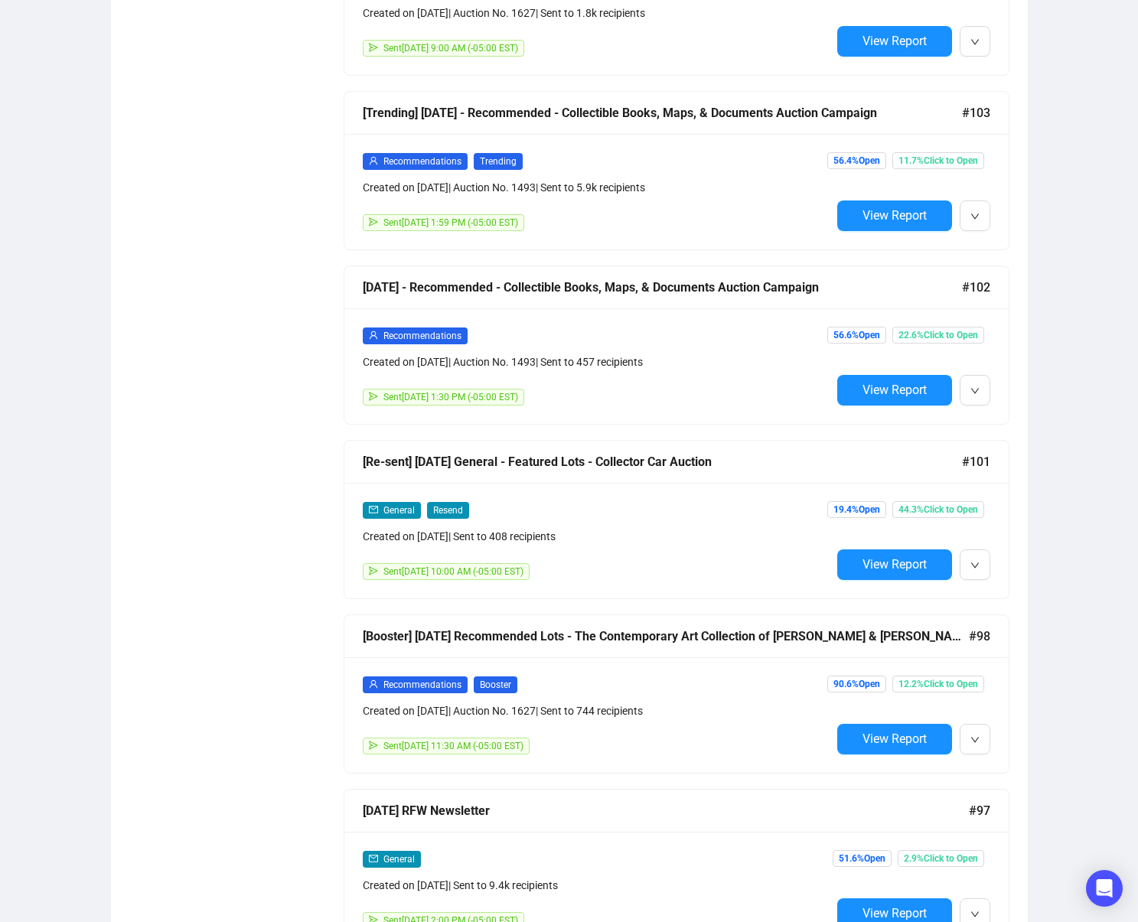
scroll to position [5772, 0]
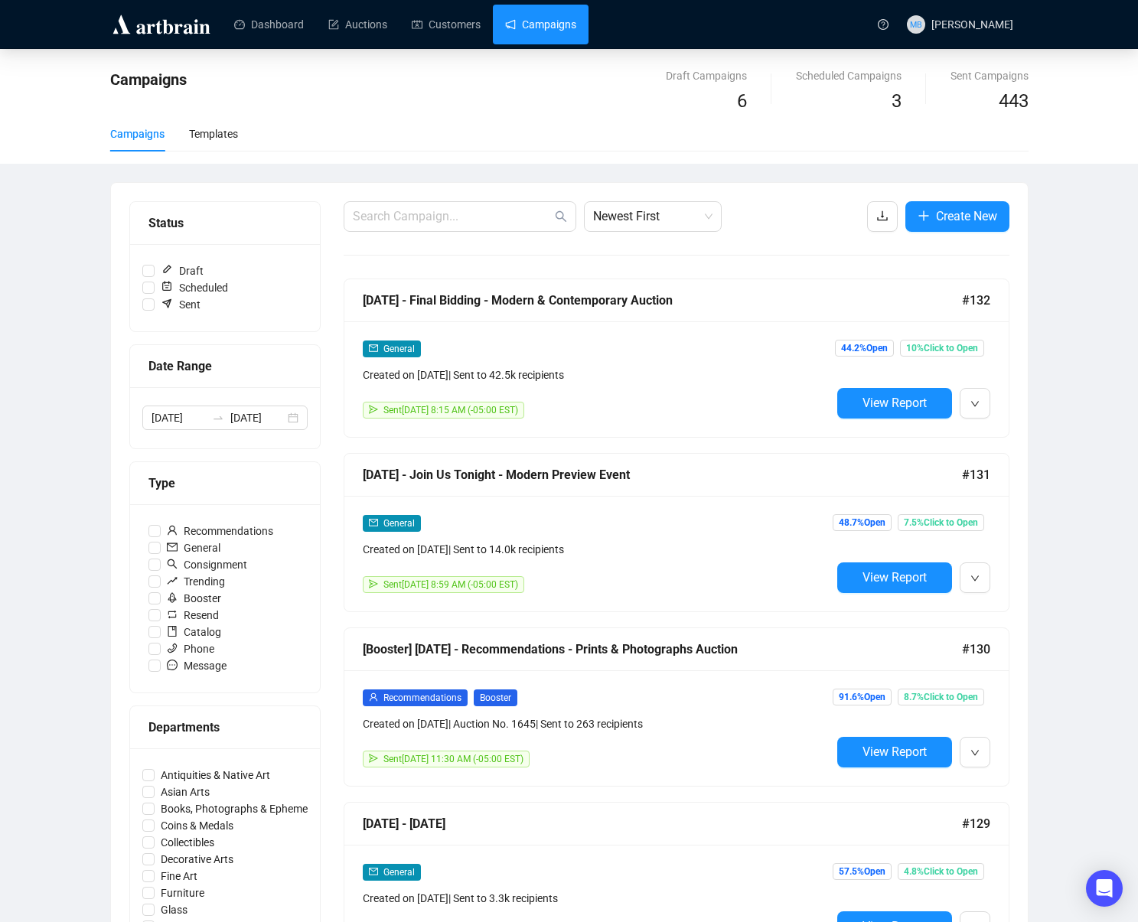
scroll to position [30, 0]
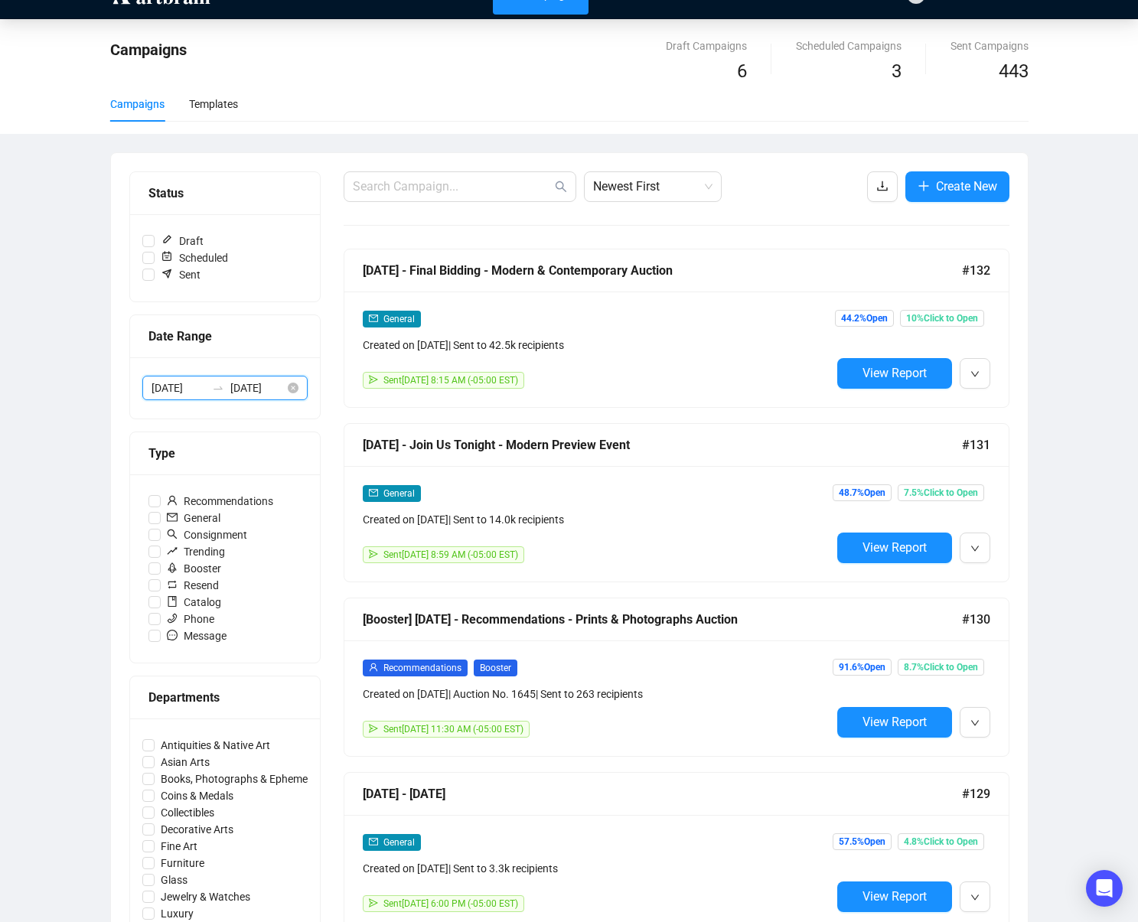
click at [189, 383] on input "[DATE]" at bounding box center [179, 388] width 54 height 17
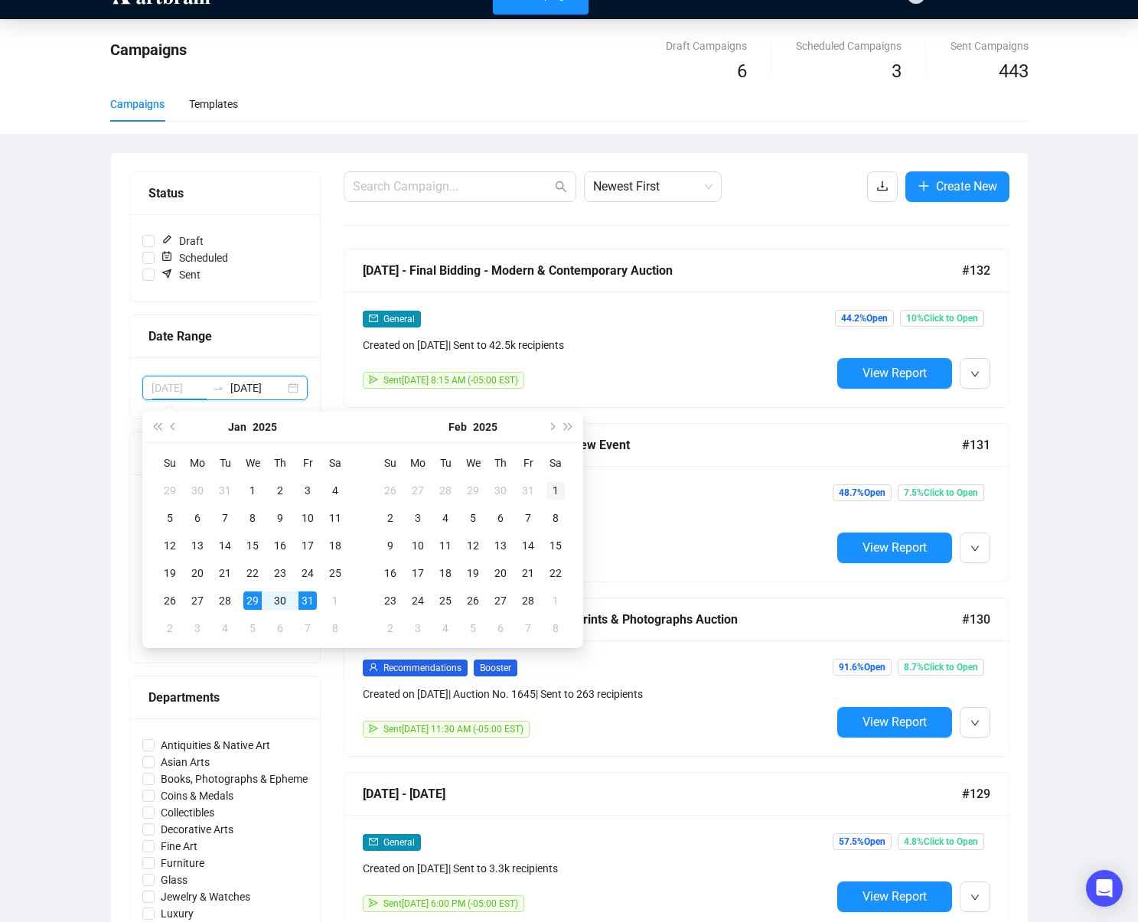
type input "[DATE]"
click at [556, 491] on div "1" at bounding box center [556, 490] width 18 height 18
type input "[DATE]"
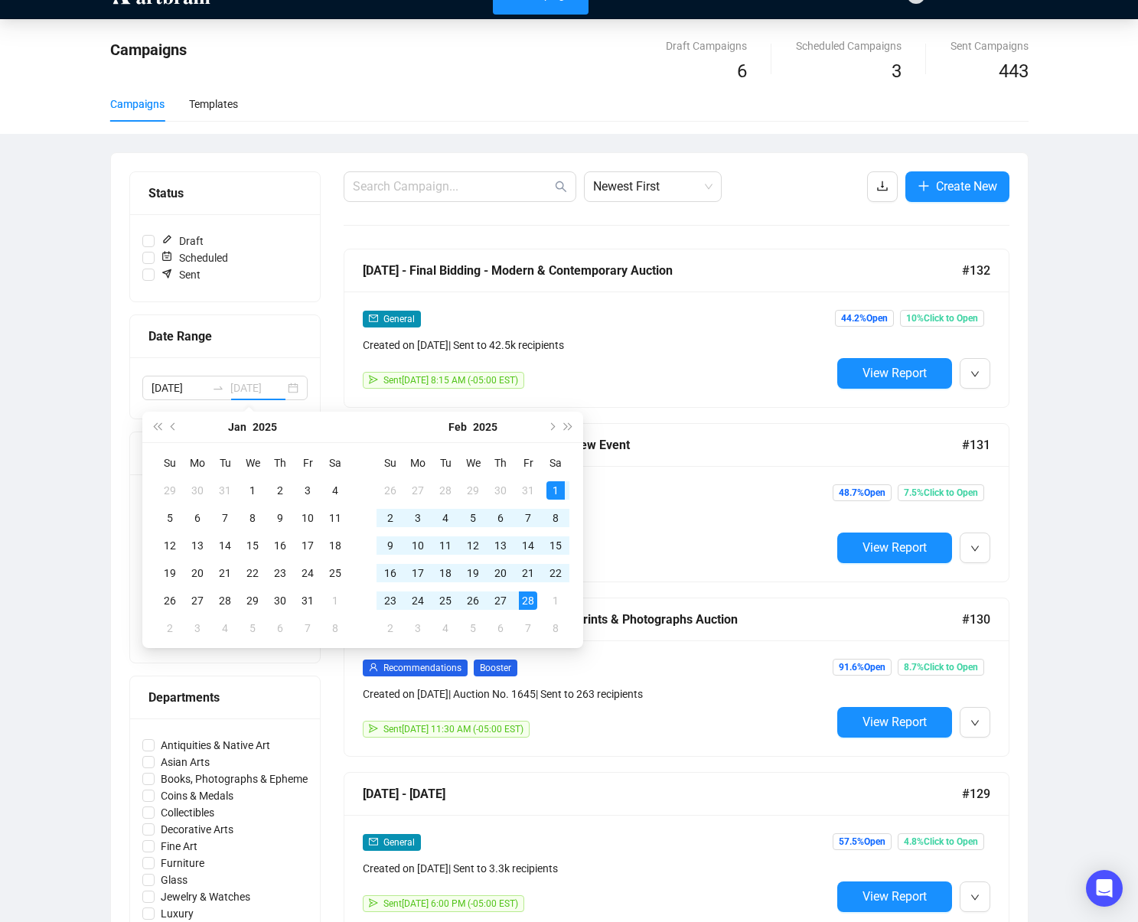
click at [529, 601] on div "28" at bounding box center [528, 601] width 18 height 18
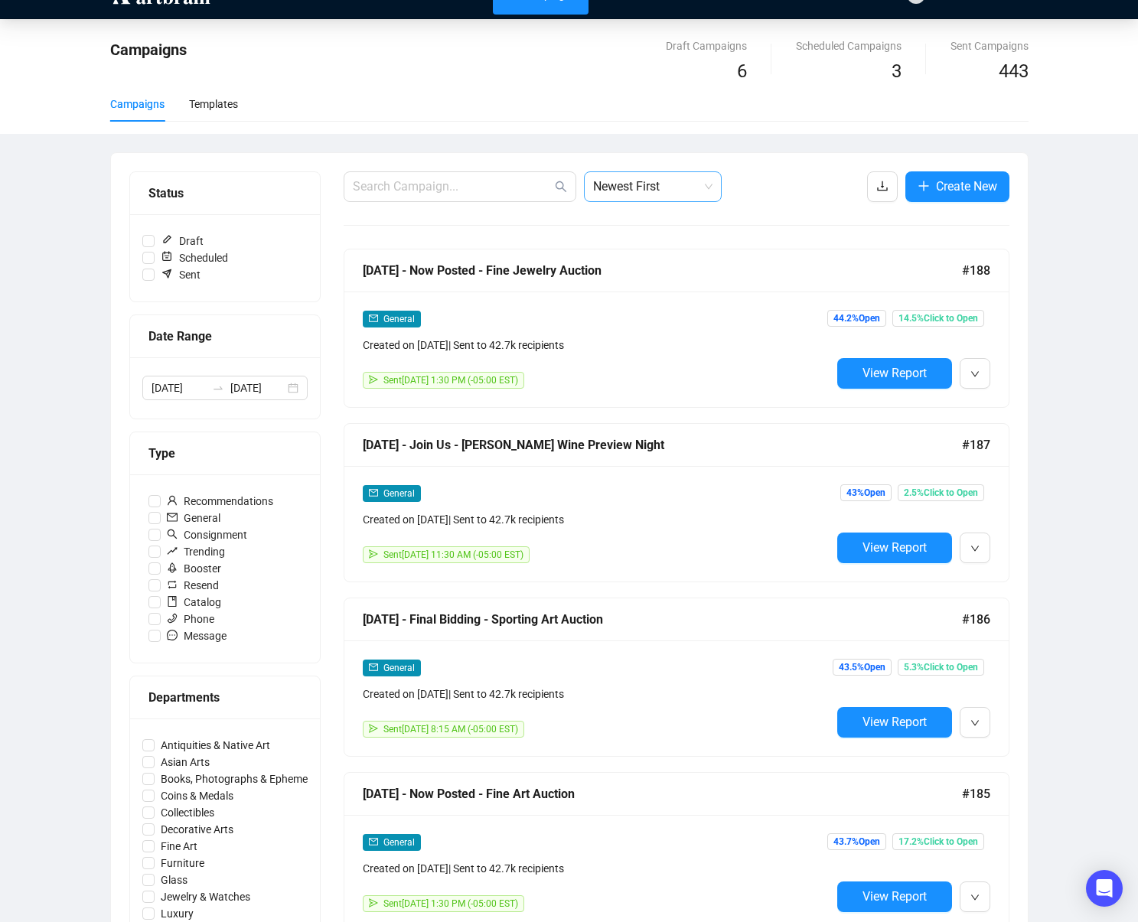
click at [677, 189] on span "Newest First" at bounding box center [652, 186] width 119 height 29
click at [666, 245] on div "Oldest First" at bounding box center [652, 245] width 113 height 17
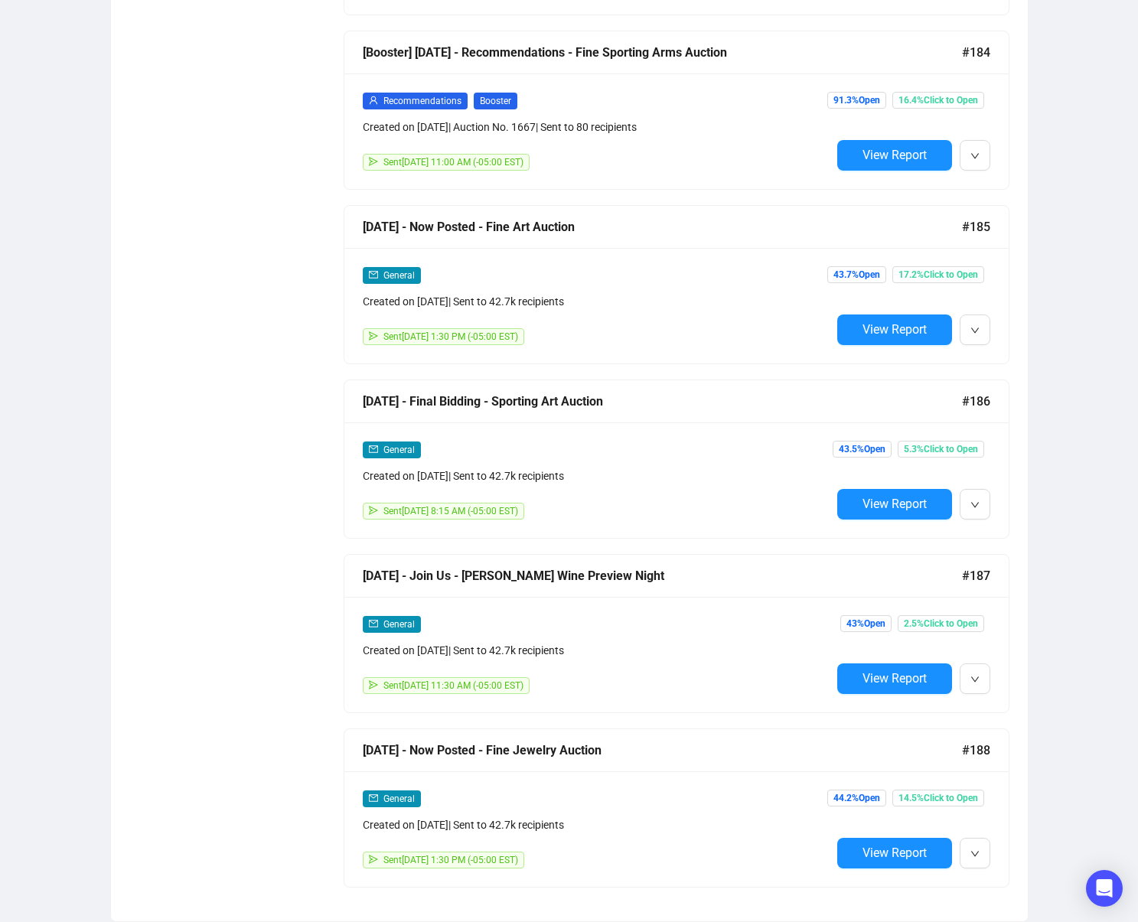
scroll to position [886, 0]
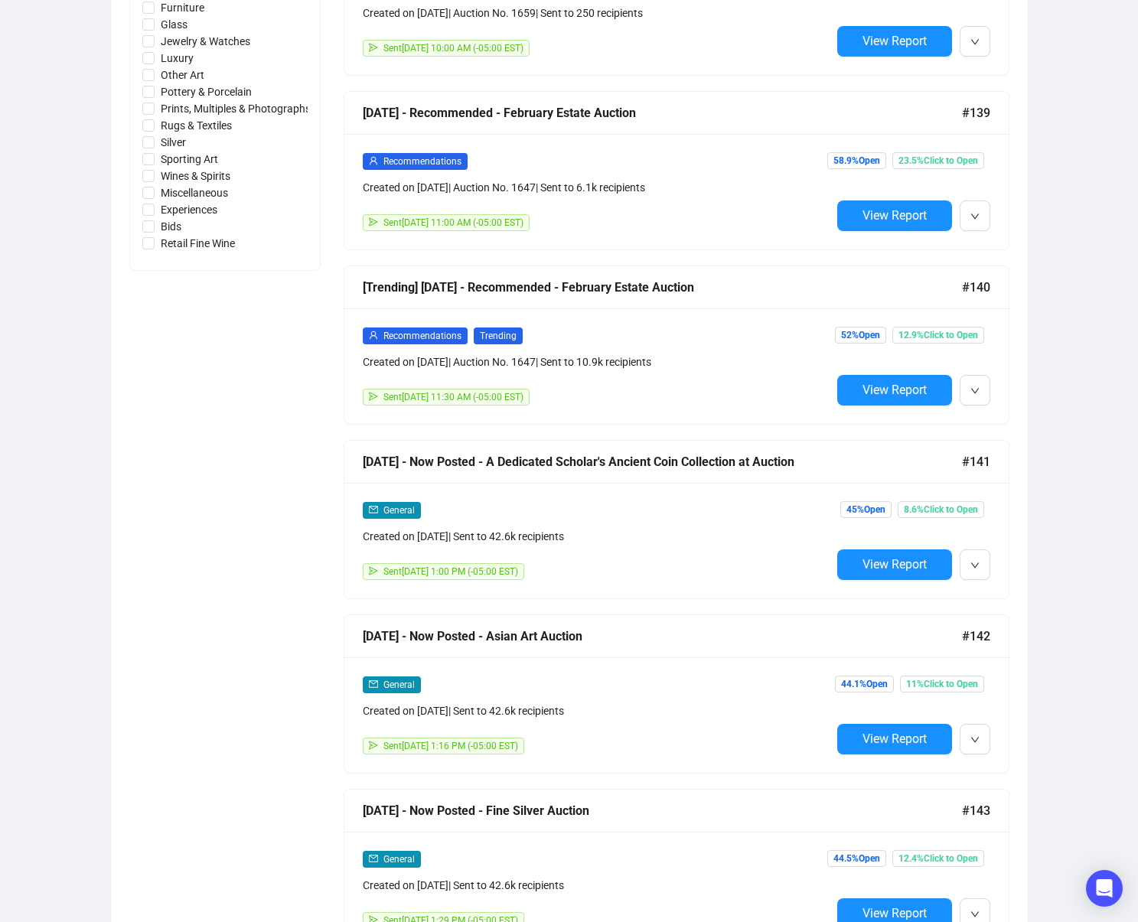
click at [858, 563] on button "View Report" at bounding box center [894, 565] width 115 height 31
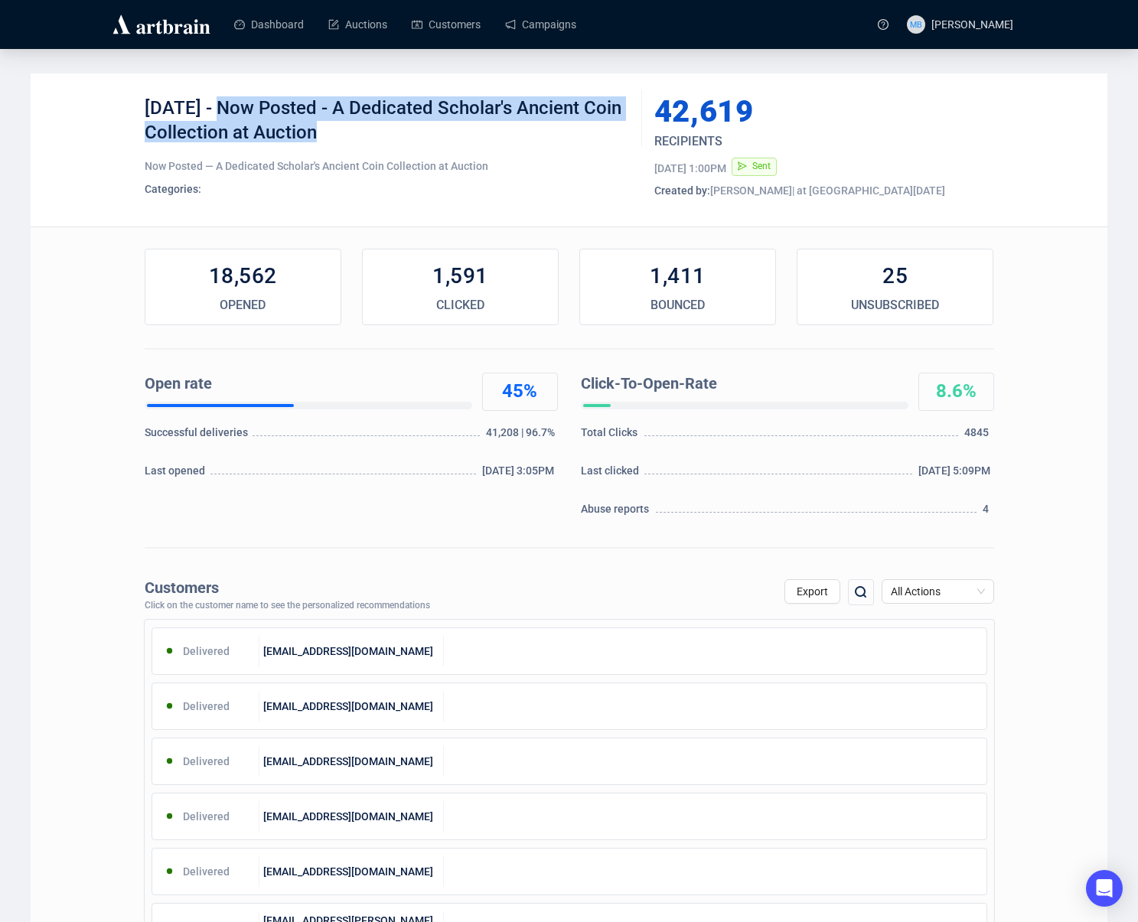
drag, startPoint x: 214, startPoint y: 109, endPoint x: 349, endPoint y: 133, distance: 136.8
click at [340, 130] on div "[DATE] - Now Posted - A Dedicated Scholar's Ancient Coin Collection at Auction" at bounding box center [388, 119] width 486 height 46
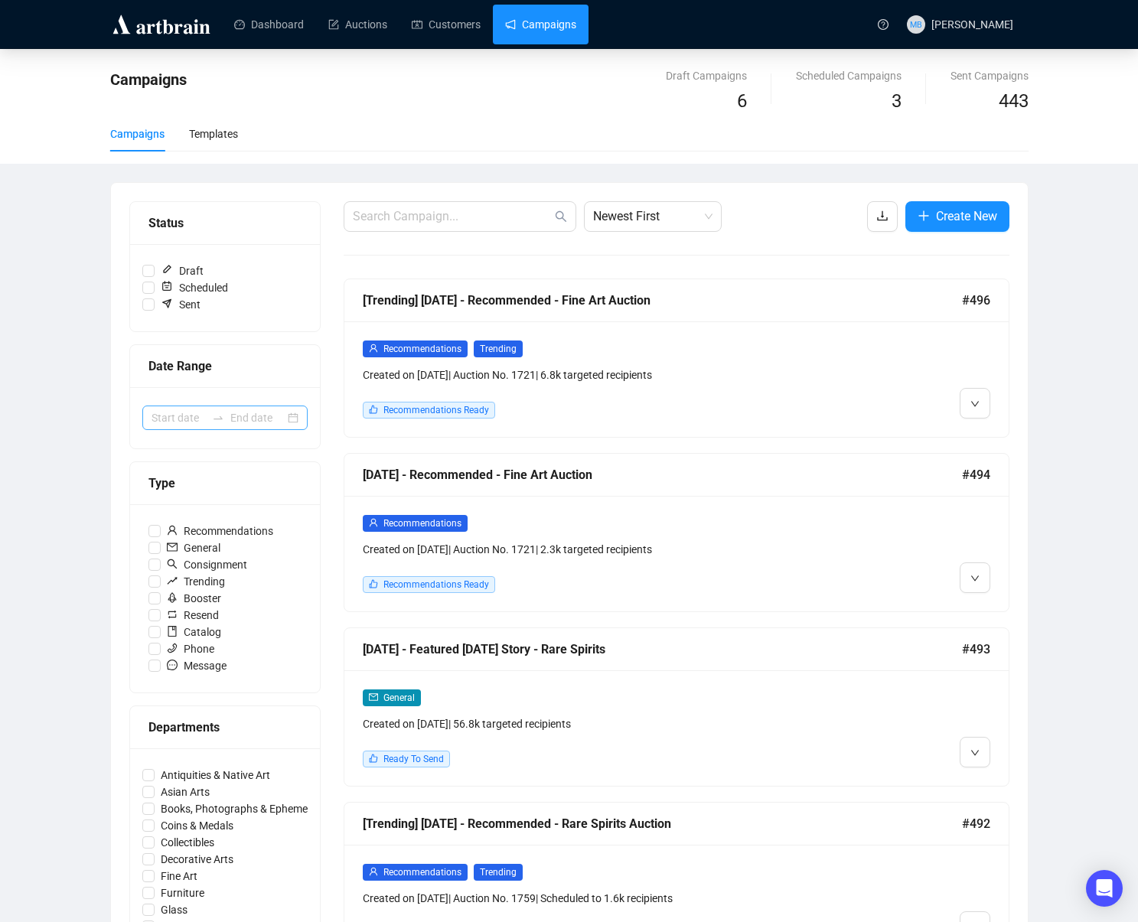
click at [225, 420] on div at bounding box center [218, 418] width 24 height 12
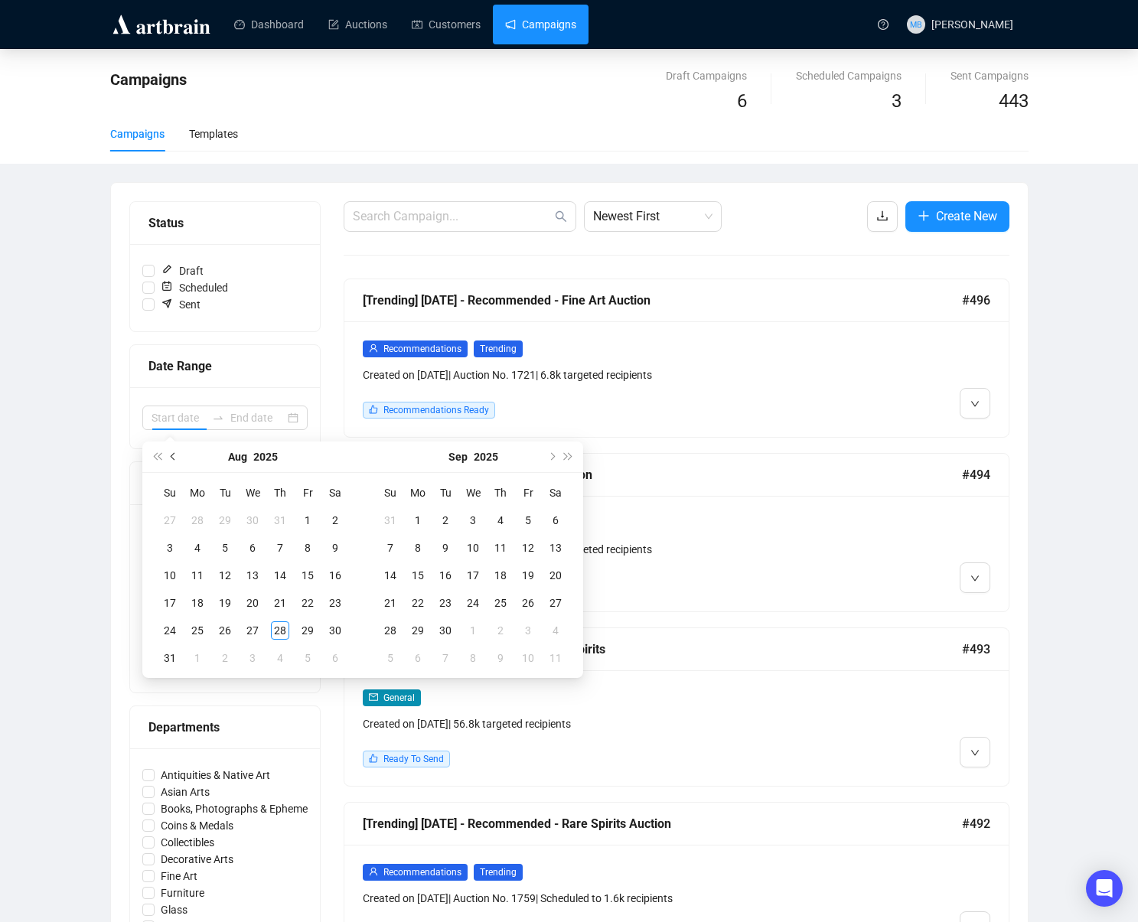
click at [175, 454] on span "Previous month (PageUp)" at bounding box center [175, 457] width 8 height 8
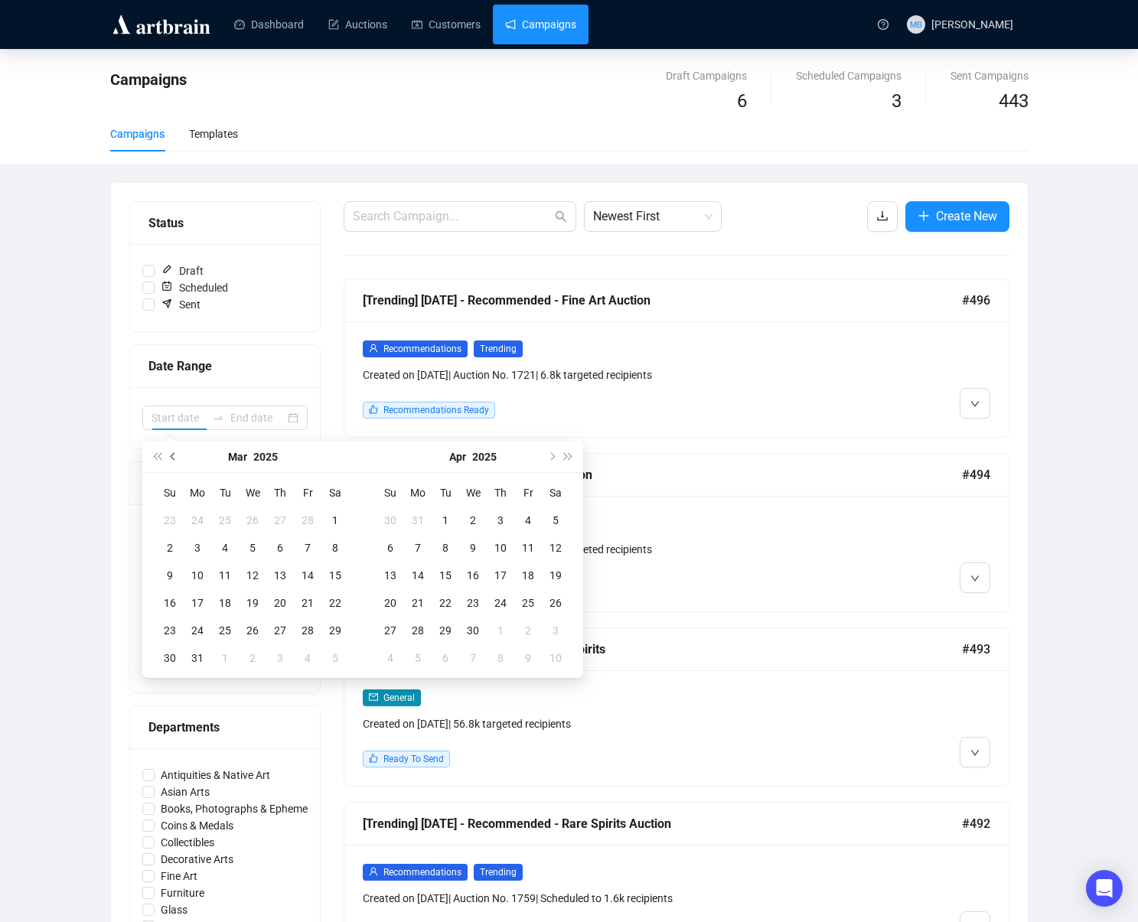
click at [175, 454] on span "Previous month (PageUp)" at bounding box center [175, 457] width 8 height 8
type input "[DATE]"
drag, startPoint x: 554, startPoint y: 518, endPoint x: 553, endPoint y: 526, distance: 7.8
click at [554, 519] on div "1" at bounding box center [556, 520] width 18 height 18
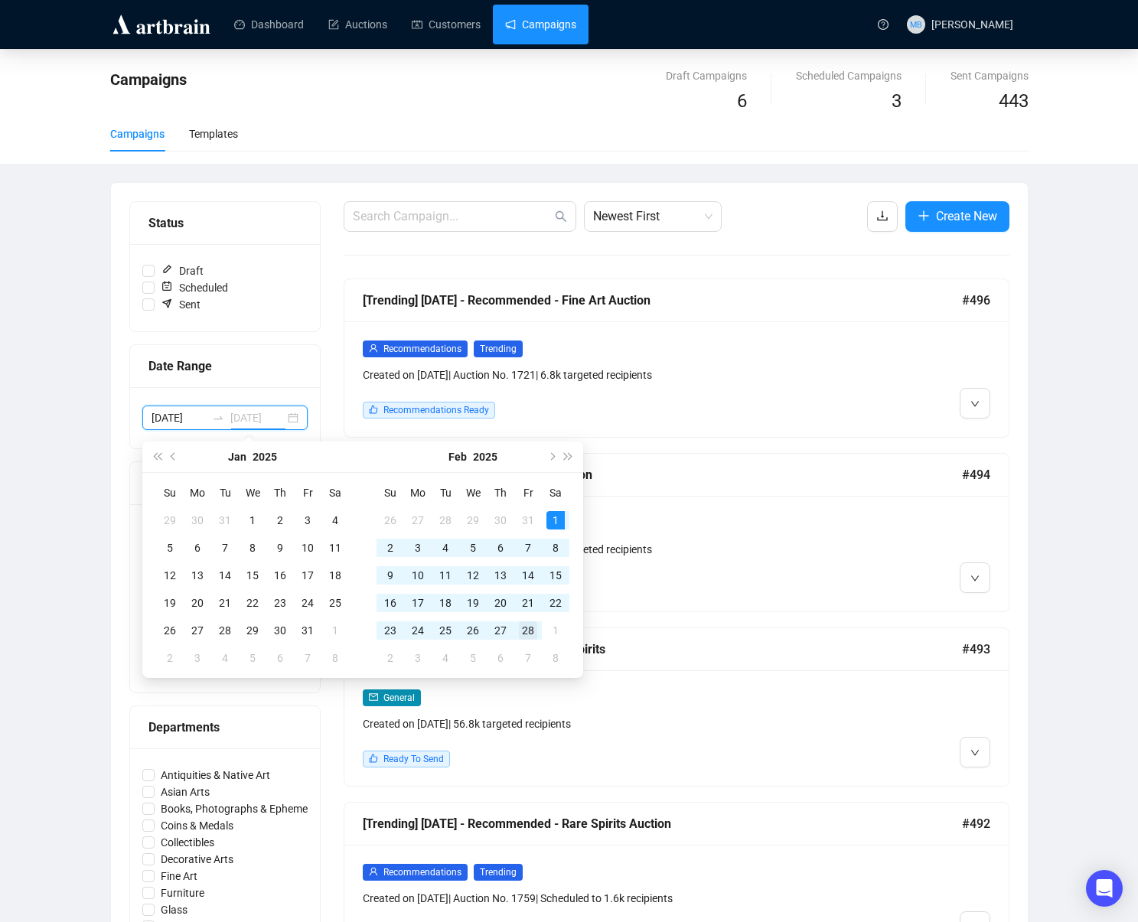
type input "[DATE]"
click at [537, 632] on div "28" at bounding box center [528, 631] width 18 height 18
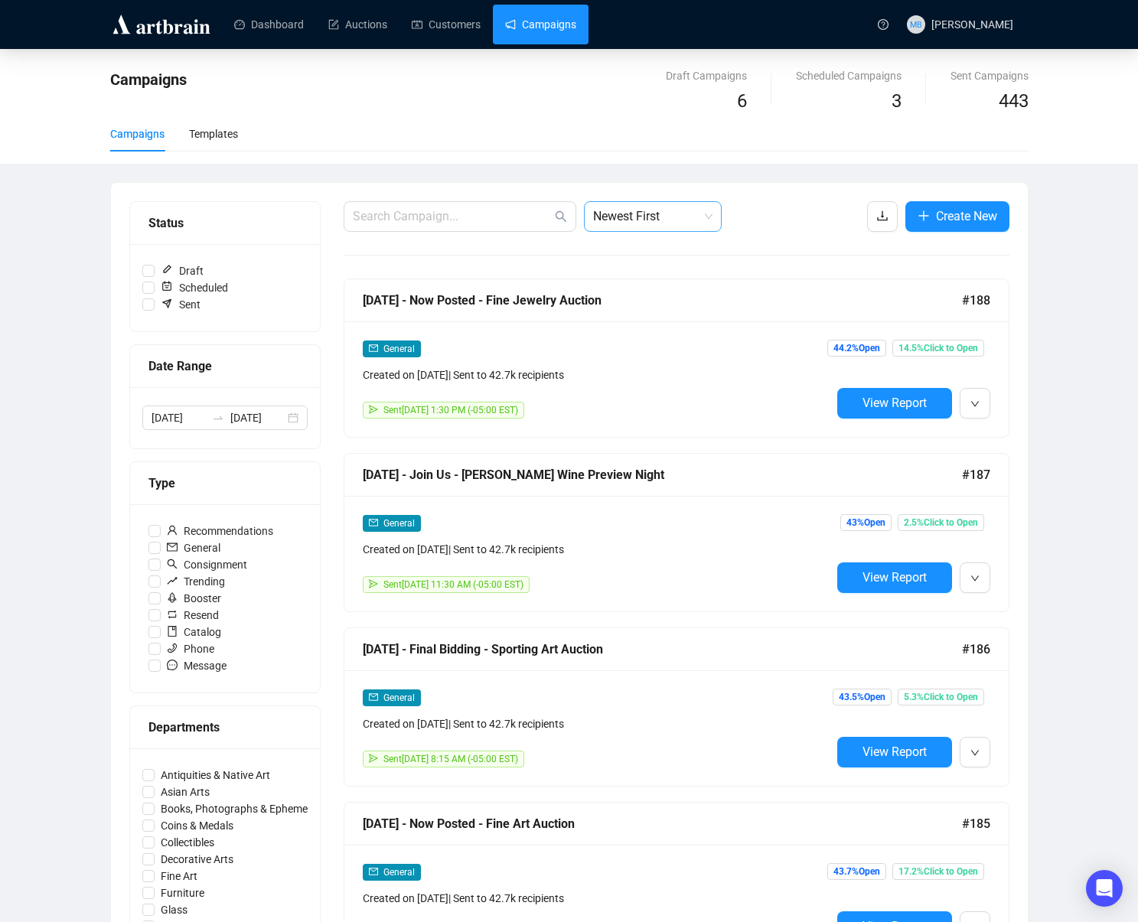
drag, startPoint x: 664, startPoint y: 217, endPoint x: 666, endPoint y: 229, distance: 11.6
click at [665, 219] on span "Newest First" at bounding box center [652, 216] width 119 height 29
click at [677, 276] on div "Oldest First" at bounding box center [652, 274] width 113 height 17
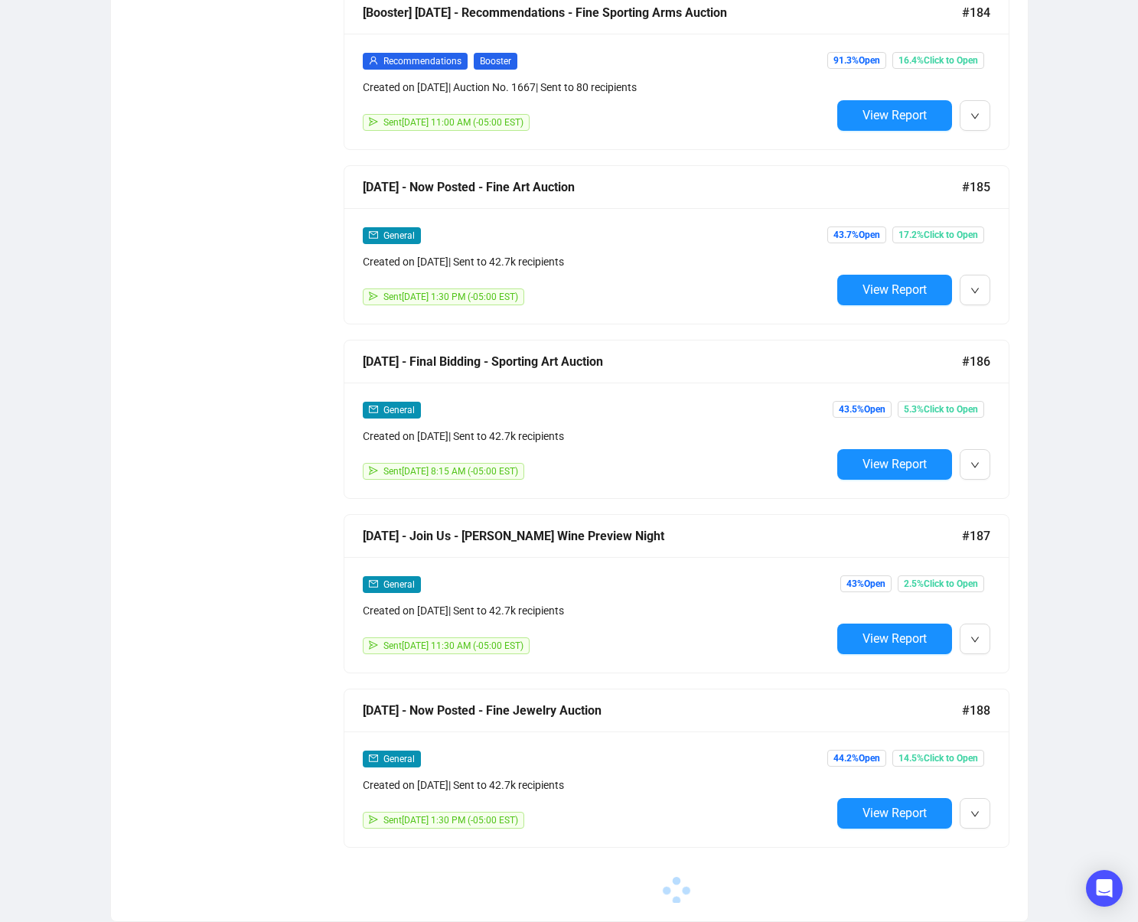
scroll to position [886, 0]
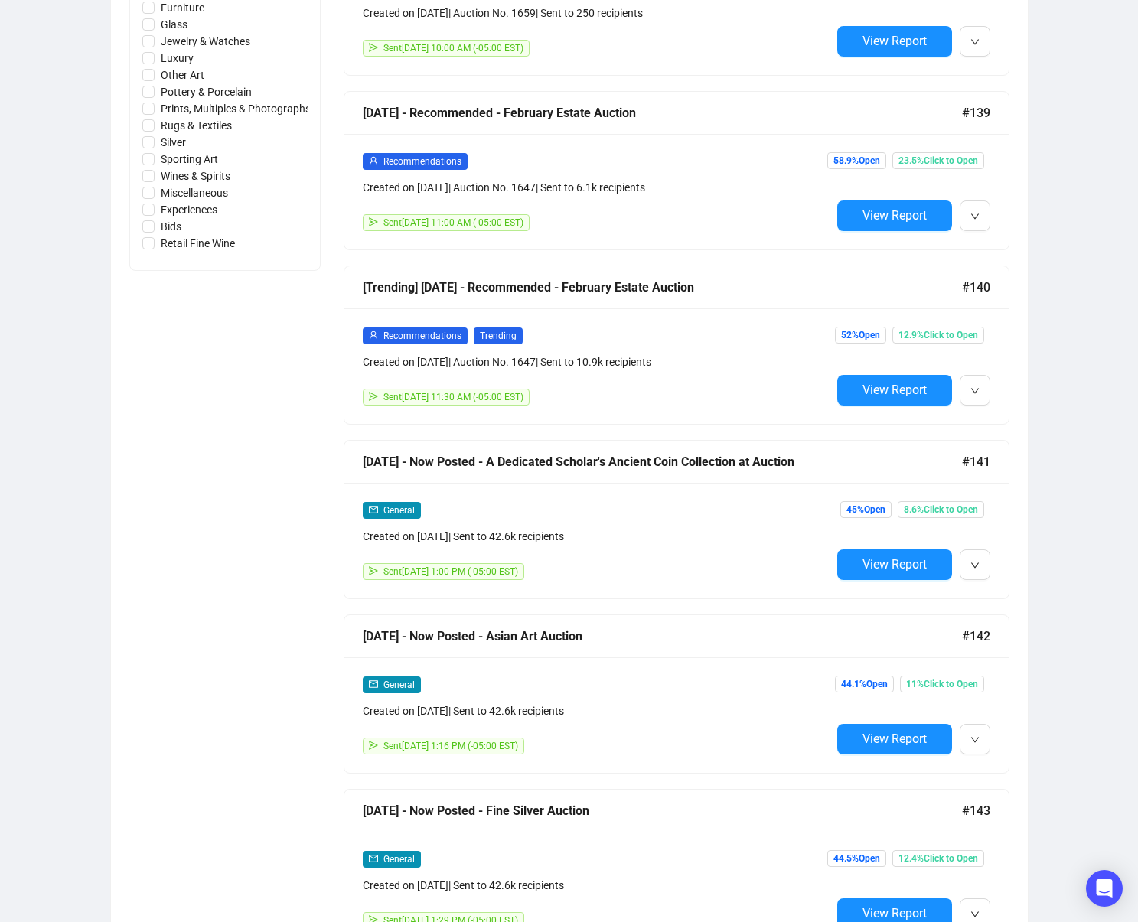
click at [863, 740] on span "View Report" at bounding box center [895, 739] width 64 height 15
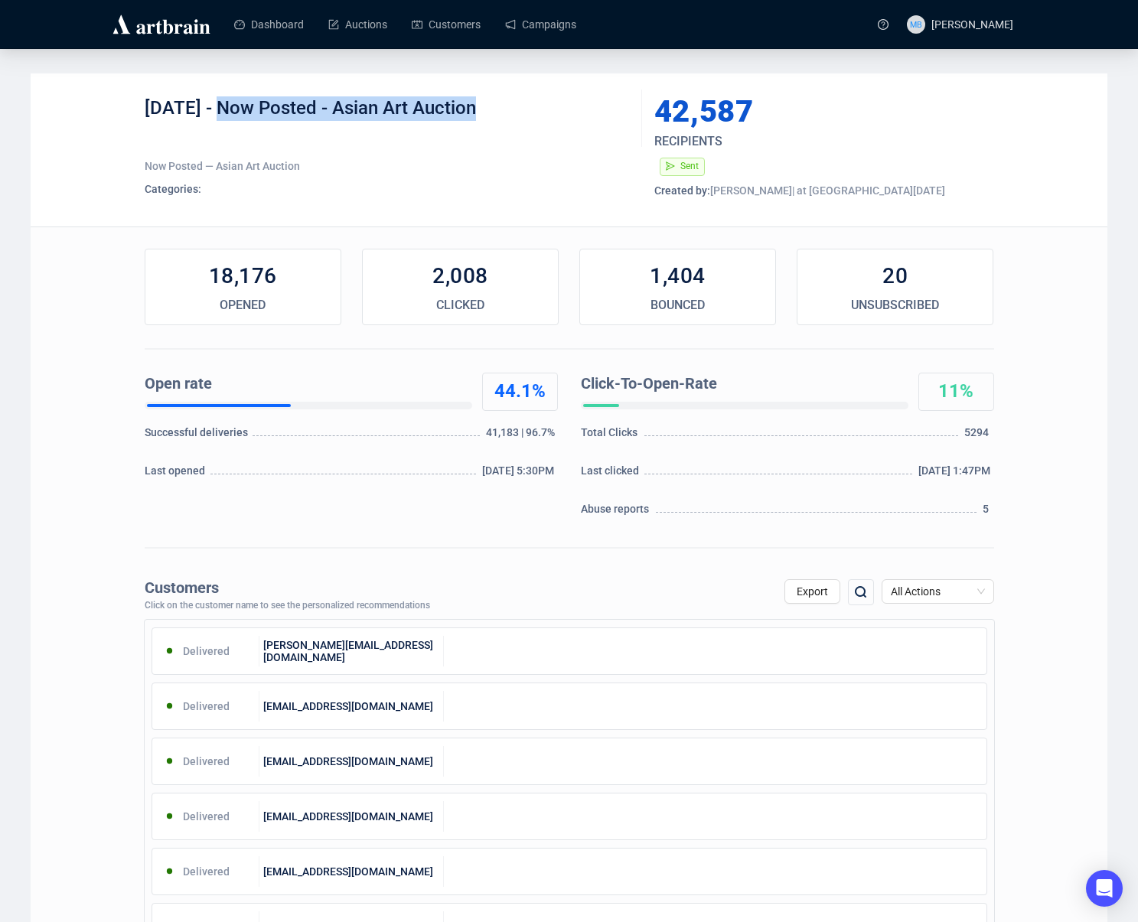
drag, startPoint x: 216, startPoint y: 108, endPoint x: 513, endPoint y: 108, distance: 297.0
click at [513, 108] on div "[DATE] - Now Posted - Asian Art Auction" at bounding box center [388, 119] width 486 height 46
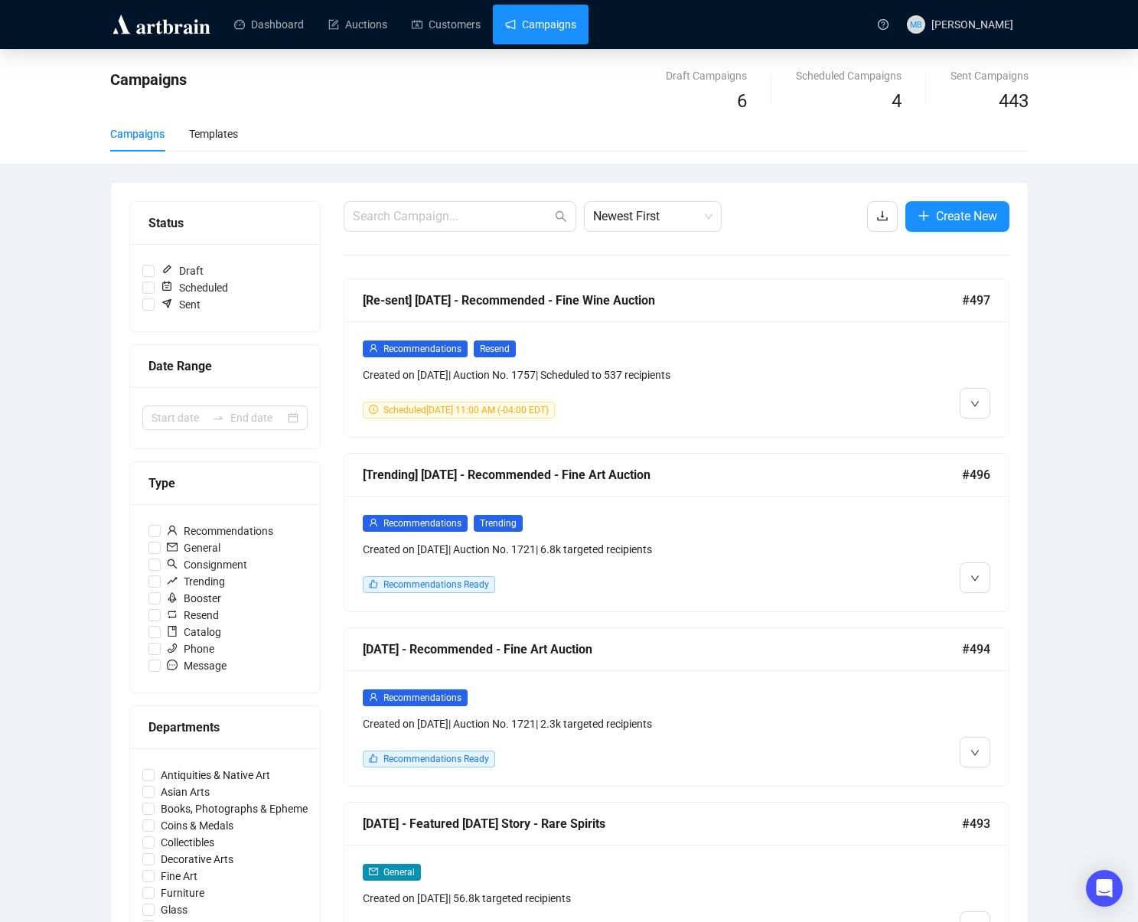
drag, startPoint x: 220, startPoint y: 419, endPoint x: 254, endPoint y: 439, distance: 38.7
click at [220, 419] on icon "swap-right" at bounding box center [218, 418] width 12 height 12
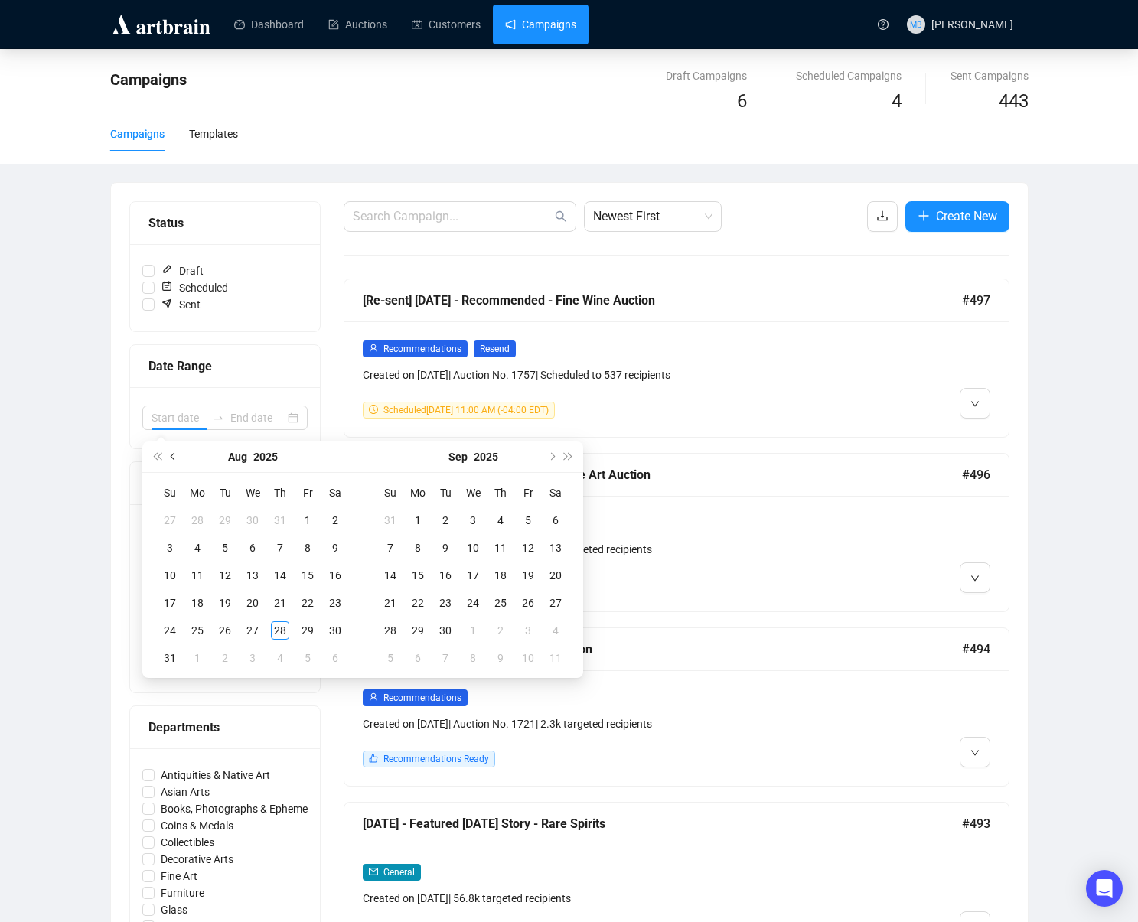
click at [181, 454] on button "Previous month (PageUp)" at bounding box center [173, 457] width 17 height 31
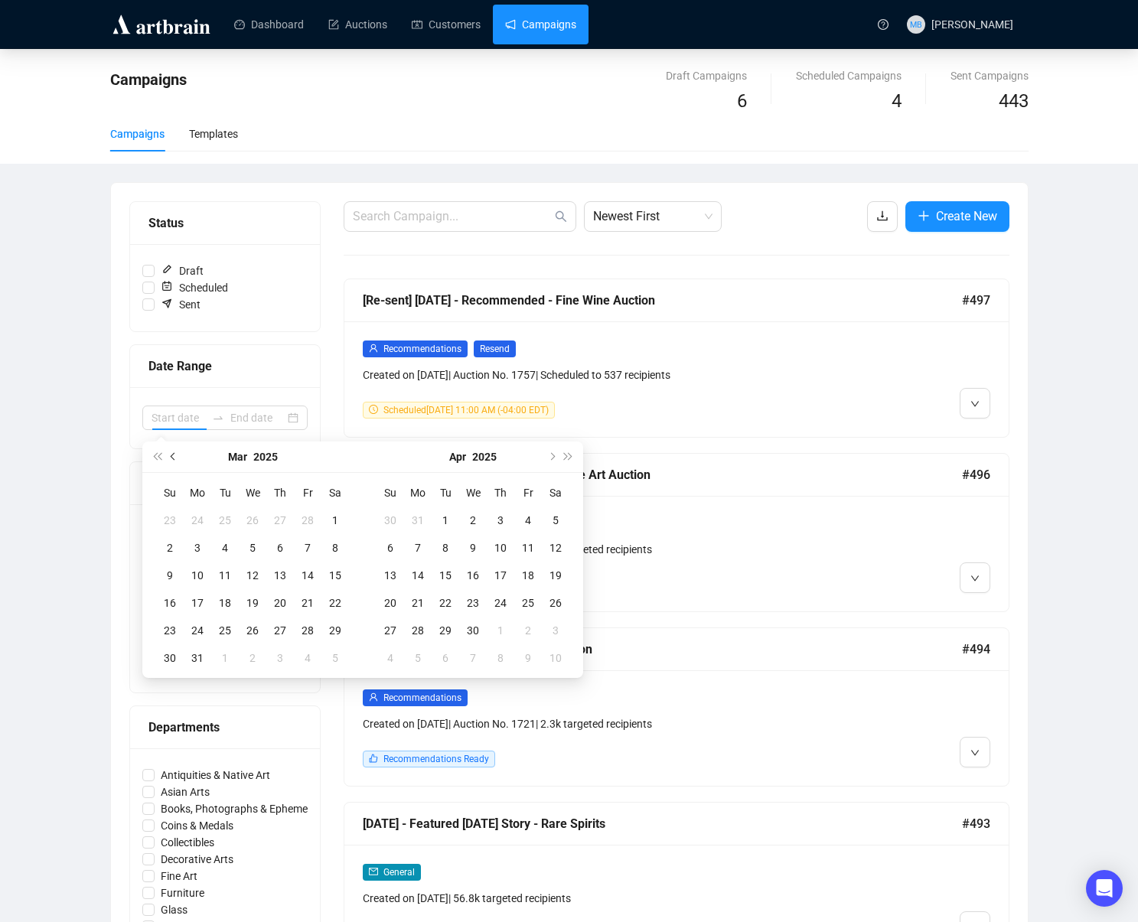
click at [181, 454] on button "Previous month (PageUp)" at bounding box center [173, 457] width 17 height 31
type input "[DATE]"
drag, startPoint x: 332, startPoint y: 519, endPoint x: 323, endPoint y: 586, distance: 67.2
click at [332, 520] on div "1" at bounding box center [335, 520] width 18 height 18
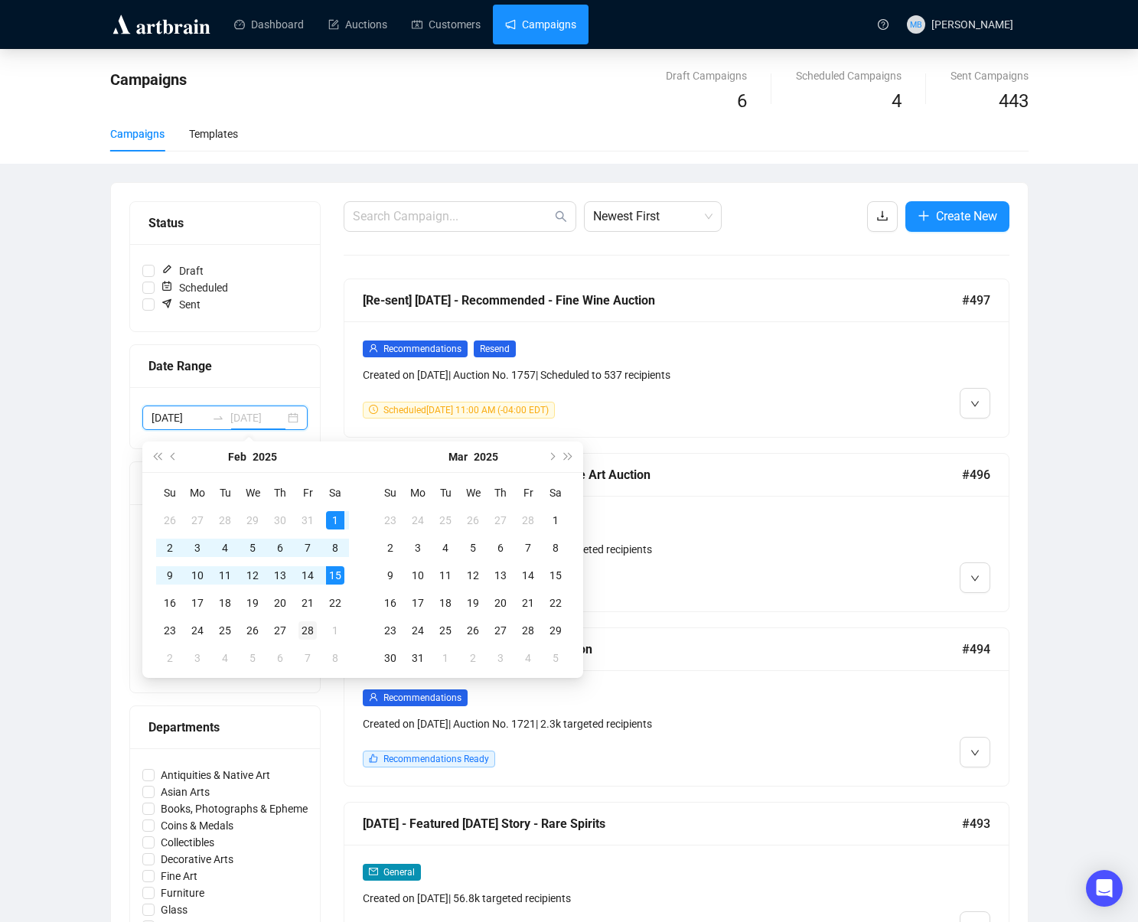
type input "[DATE]"
click at [308, 628] on div "28" at bounding box center [308, 631] width 18 height 18
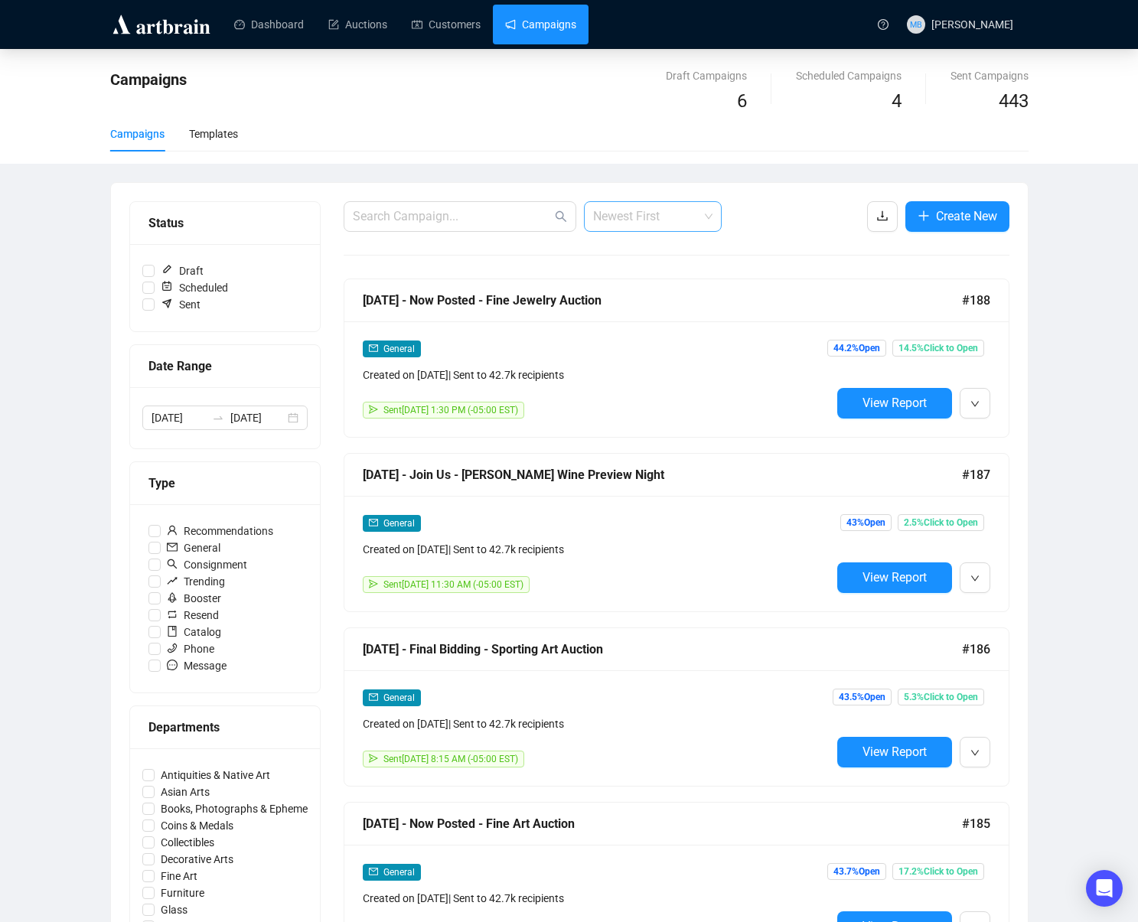
click at [615, 224] on span "Newest First" at bounding box center [652, 216] width 119 height 29
click at [648, 273] on div "Oldest First" at bounding box center [652, 274] width 113 height 17
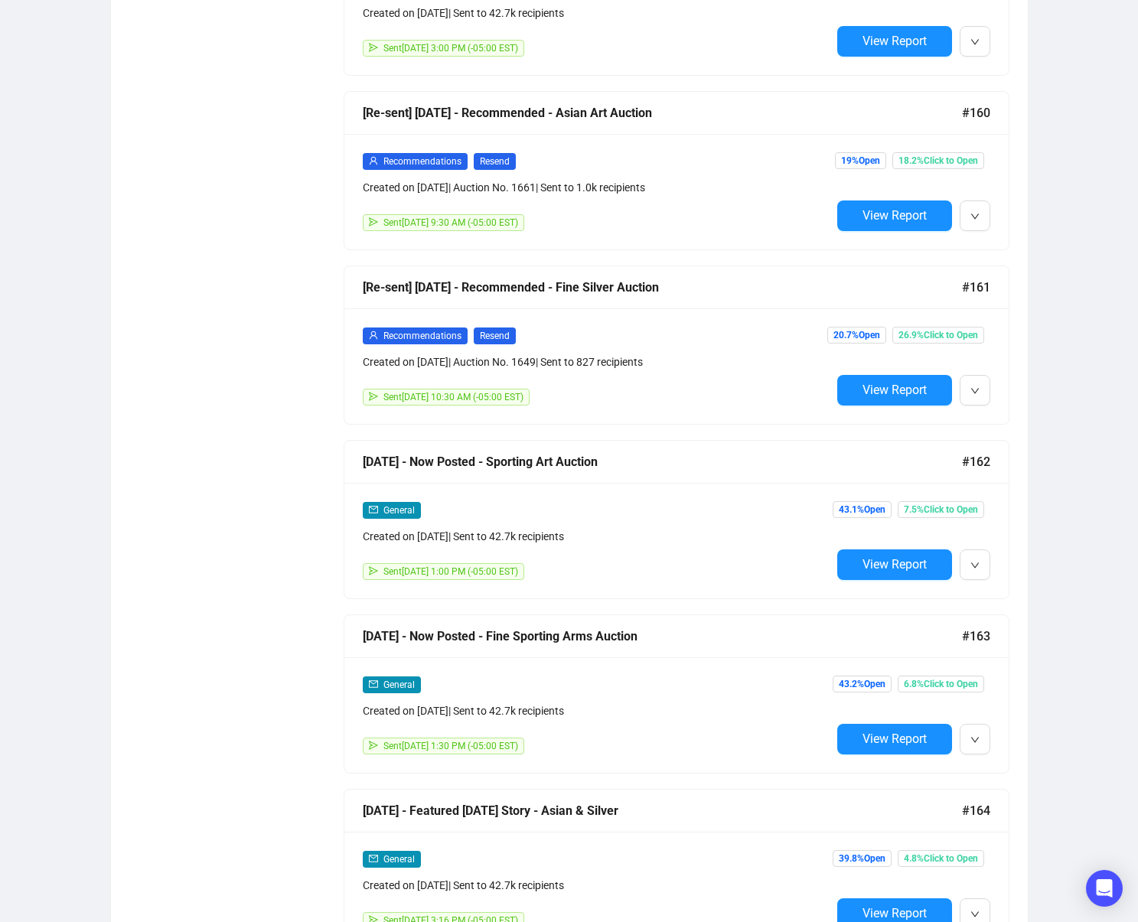
scroll to position [1235, 0]
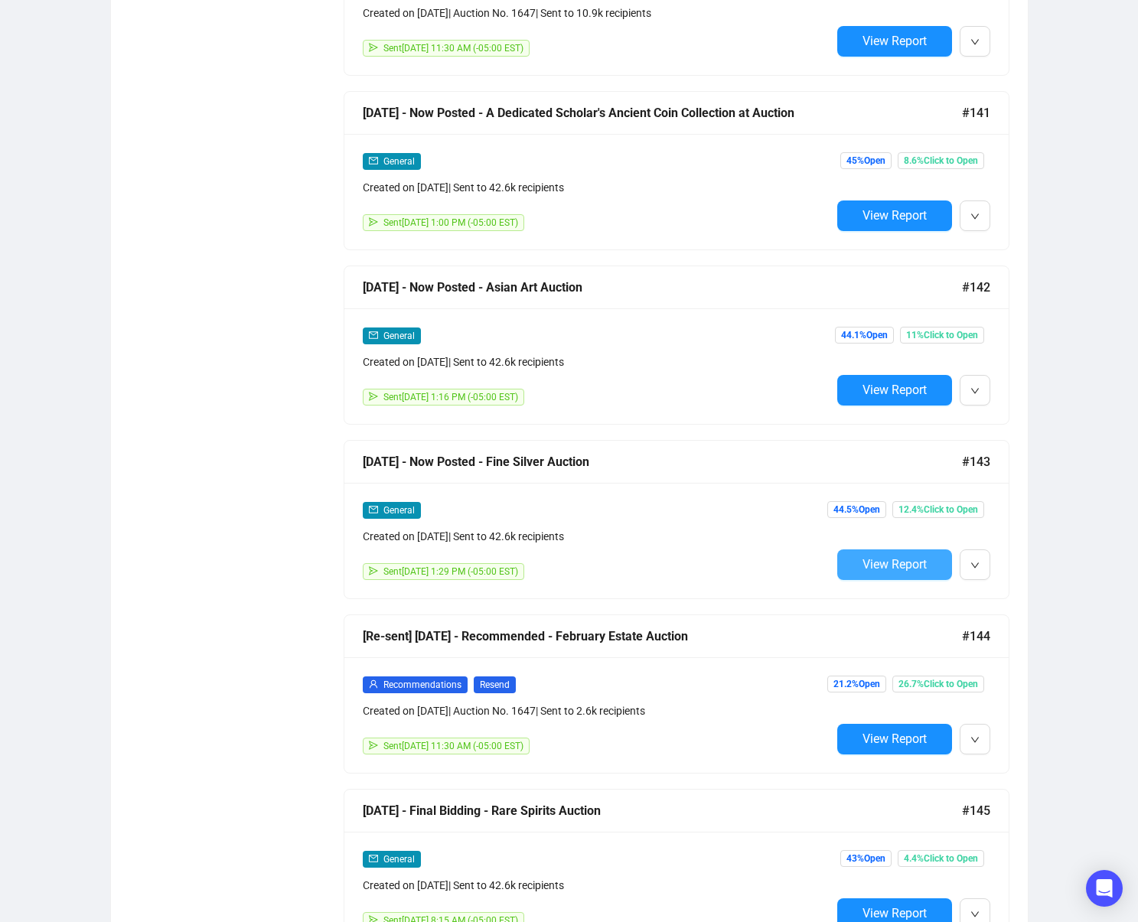
click at [896, 564] on span "View Report" at bounding box center [895, 564] width 64 height 15
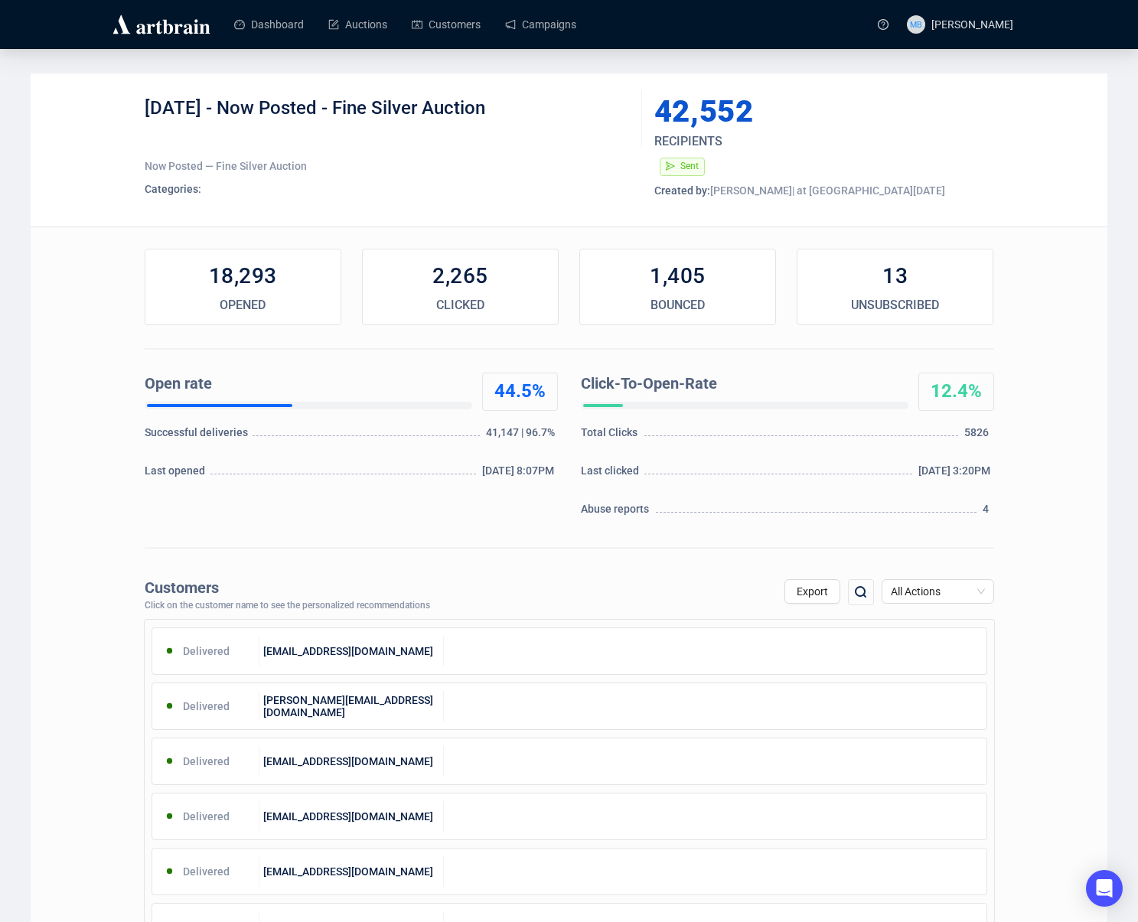
click at [217, 108] on div "[DATE] - Now Posted - Fine Silver Auction" at bounding box center [388, 119] width 486 height 46
drag, startPoint x: 217, startPoint y: 108, endPoint x: 527, endPoint y: 125, distance: 310.5
click at [520, 124] on div "[DATE] - Now Posted - Fine Silver Auction" at bounding box center [388, 119] width 486 height 46
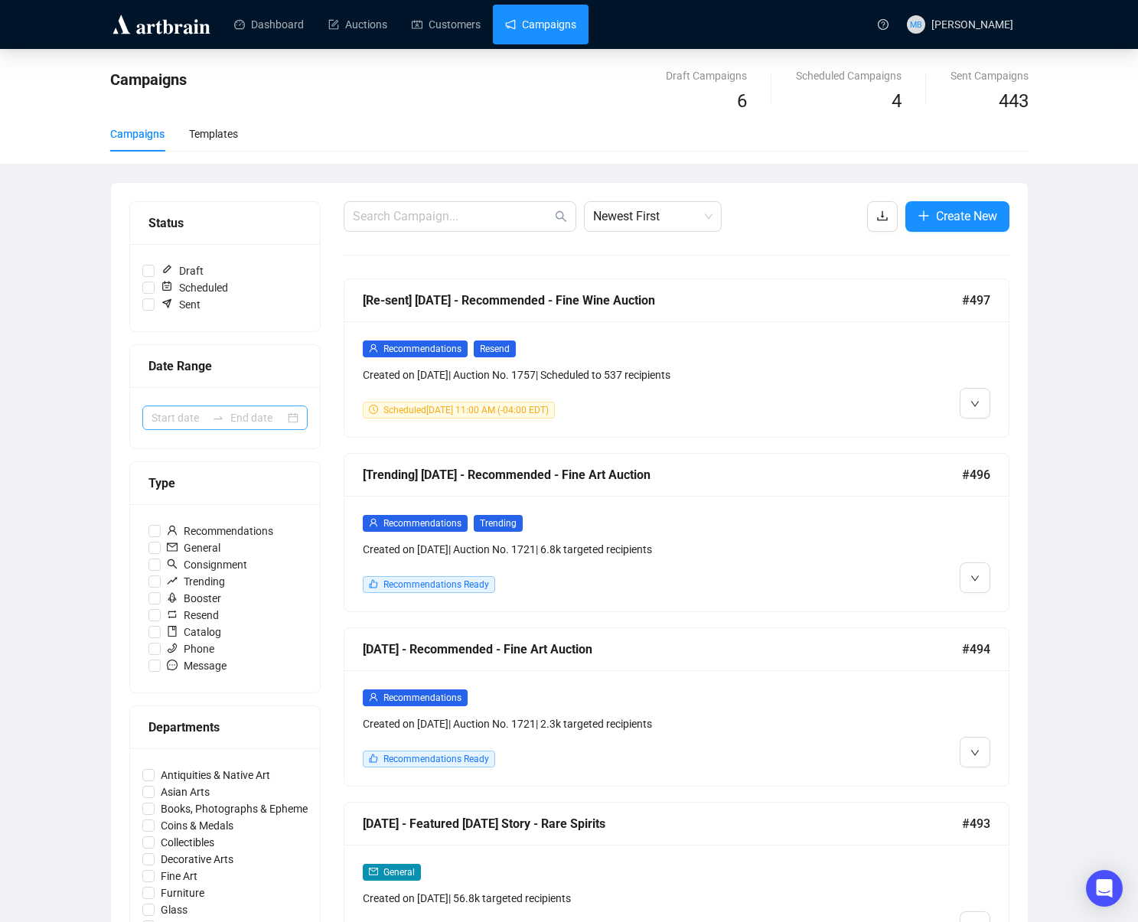
click at [210, 419] on div at bounding box center [218, 418] width 24 height 12
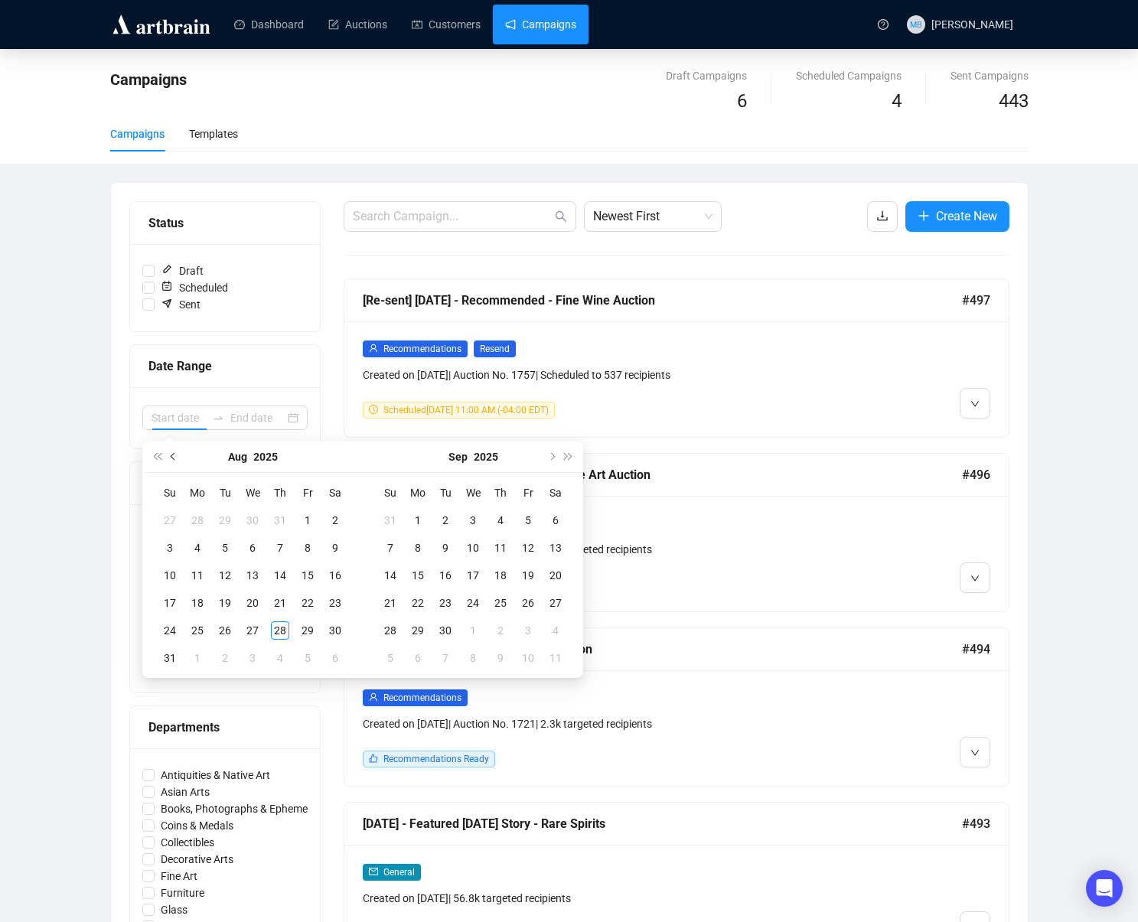
click at [177, 462] on button "Previous month (PageUp)" at bounding box center [173, 457] width 17 height 31
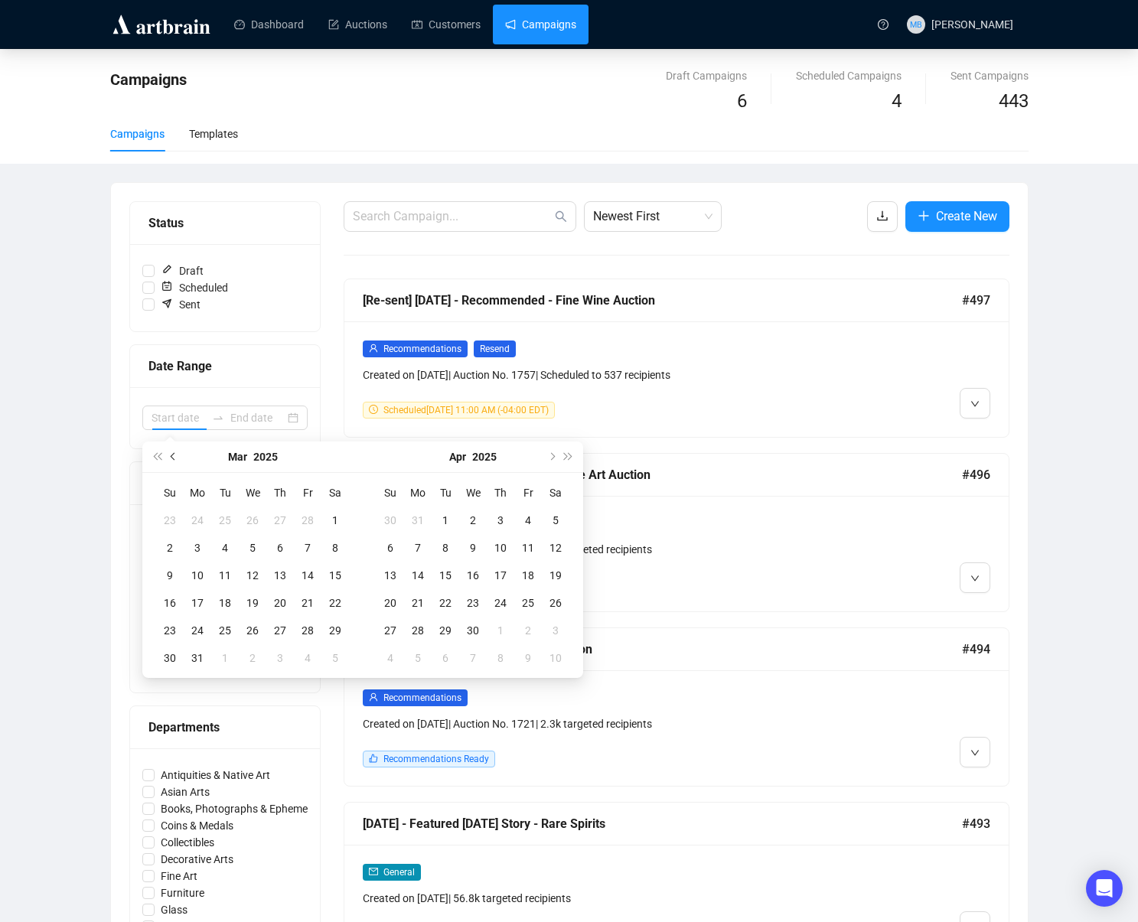
click at [177, 462] on button "Previous month (PageUp)" at bounding box center [173, 457] width 17 height 31
type input "[DATE]"
click at [556, 525] on div "1" at bounding box center [556, 520] width 18 height 18
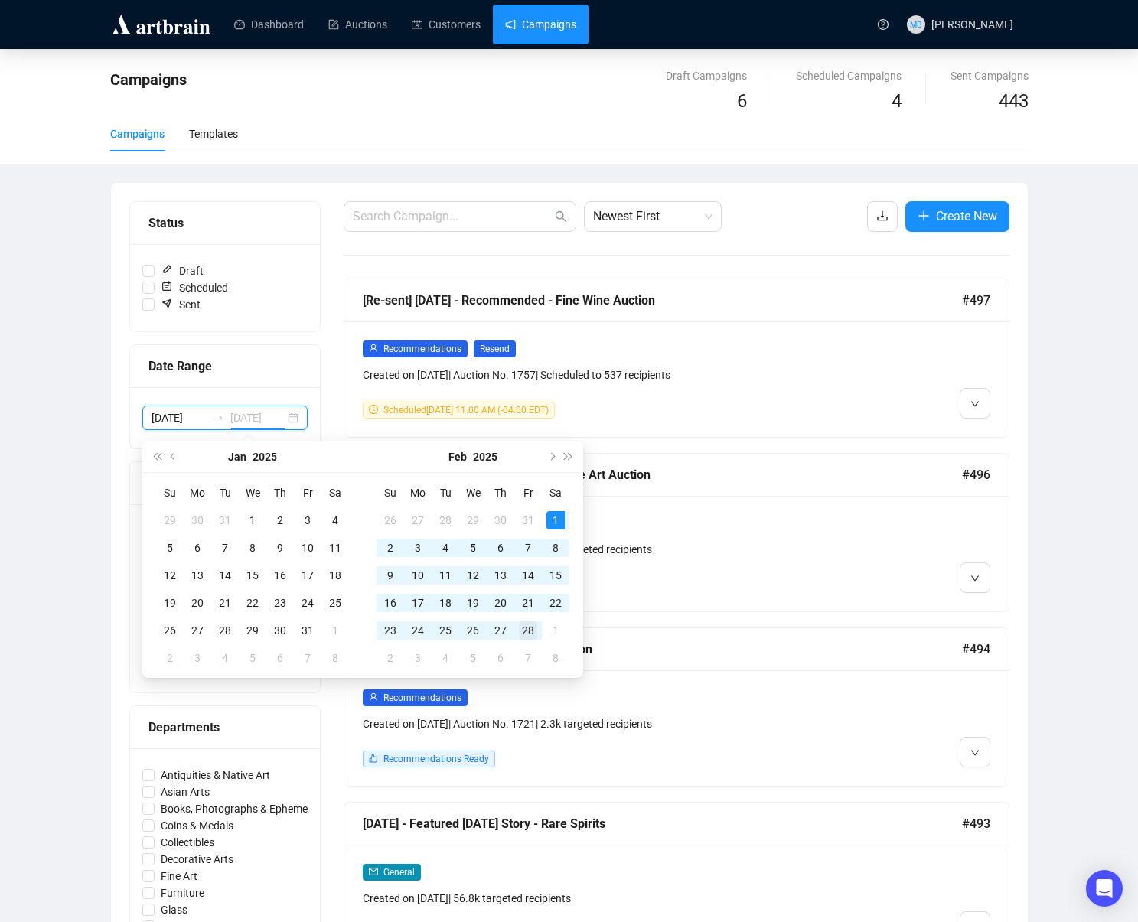
type input "[DATE]"
click at [532, 625] on div "28" at bounding box center [528, 631] width 18 height 18
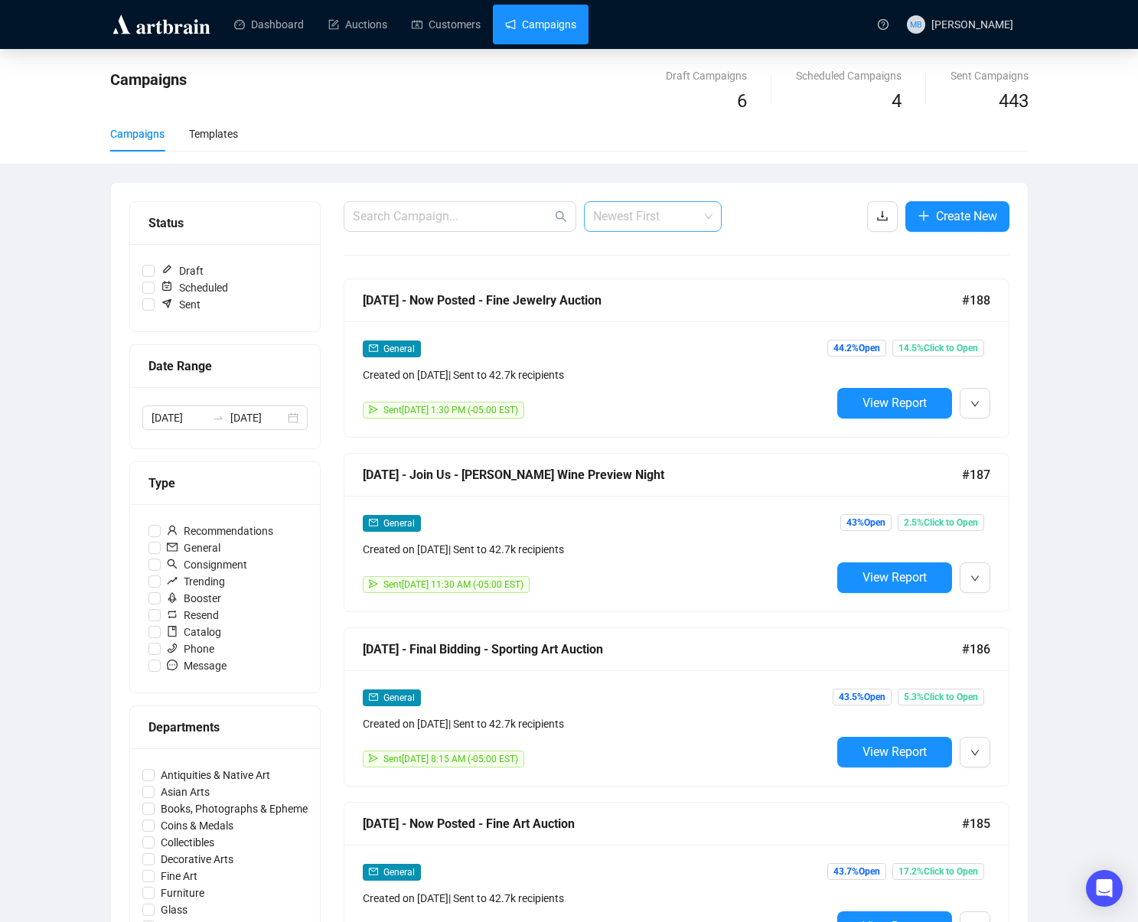
click at [667, 227] on span "Newest First" at bounding box center [652, 216] width 119 height 29
click at [661, 281] on div "Oldest First" at bounding box center [652, 274] width 113 height 17
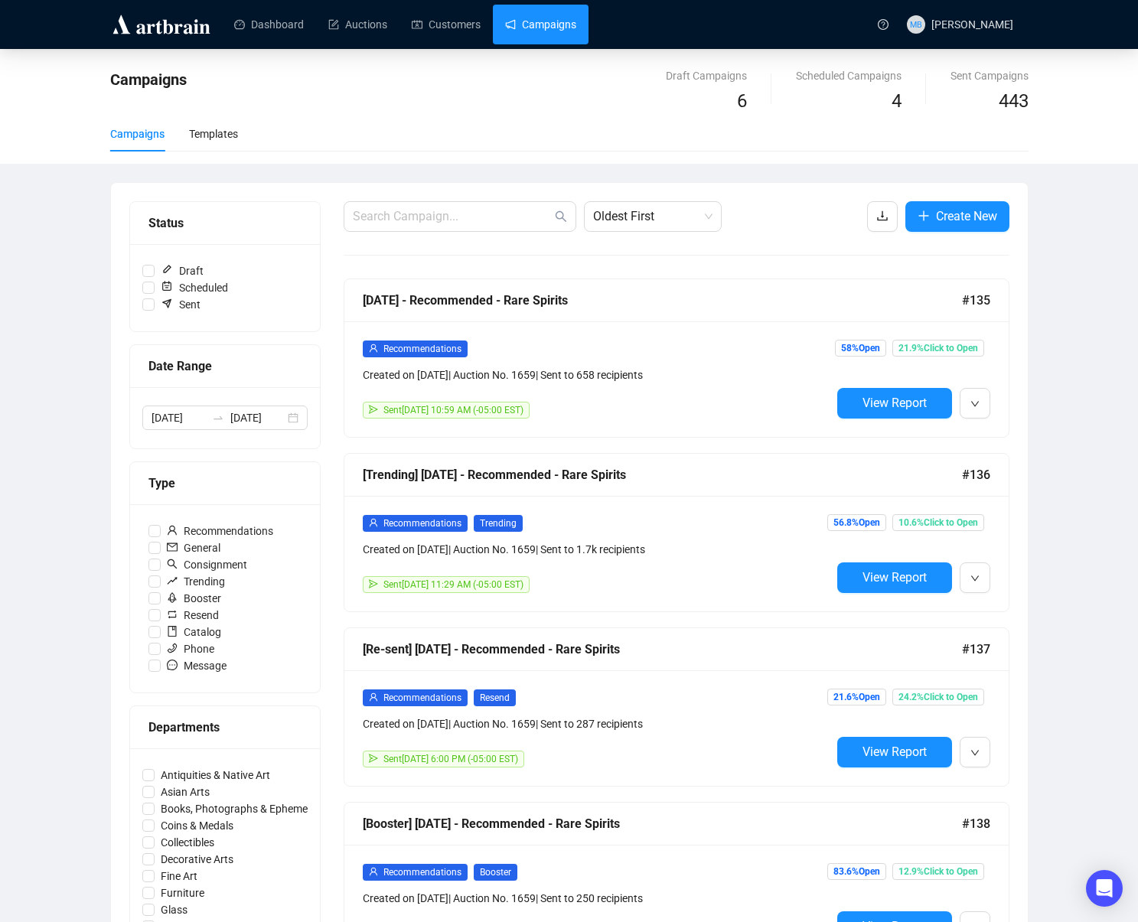
click at [1067, 325] on div "Campaigns Draft Campaigns 6 Scheduled Campaigns 4 Sent Campaigns 443 Campaigns …" at bounding box center [569, 891] width 1138 height 1685
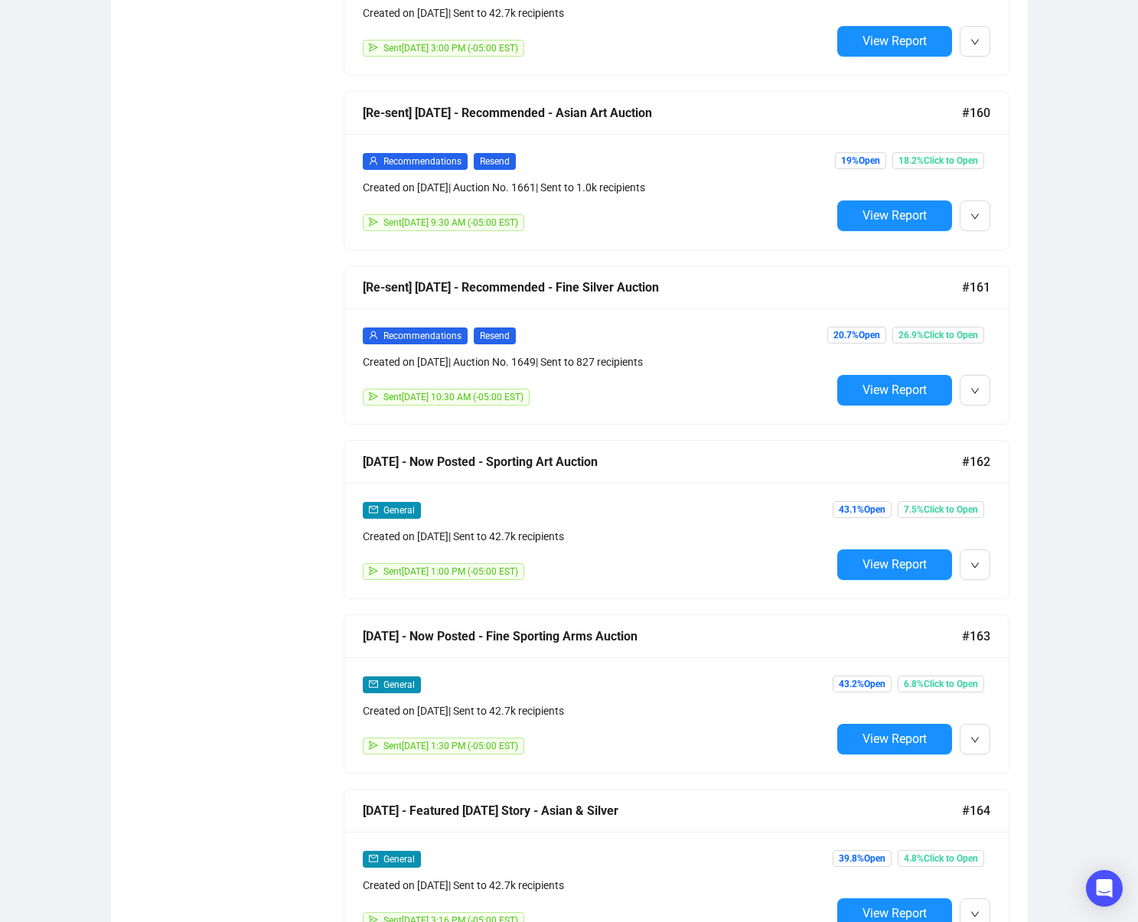
scroll to position [4574, 0]
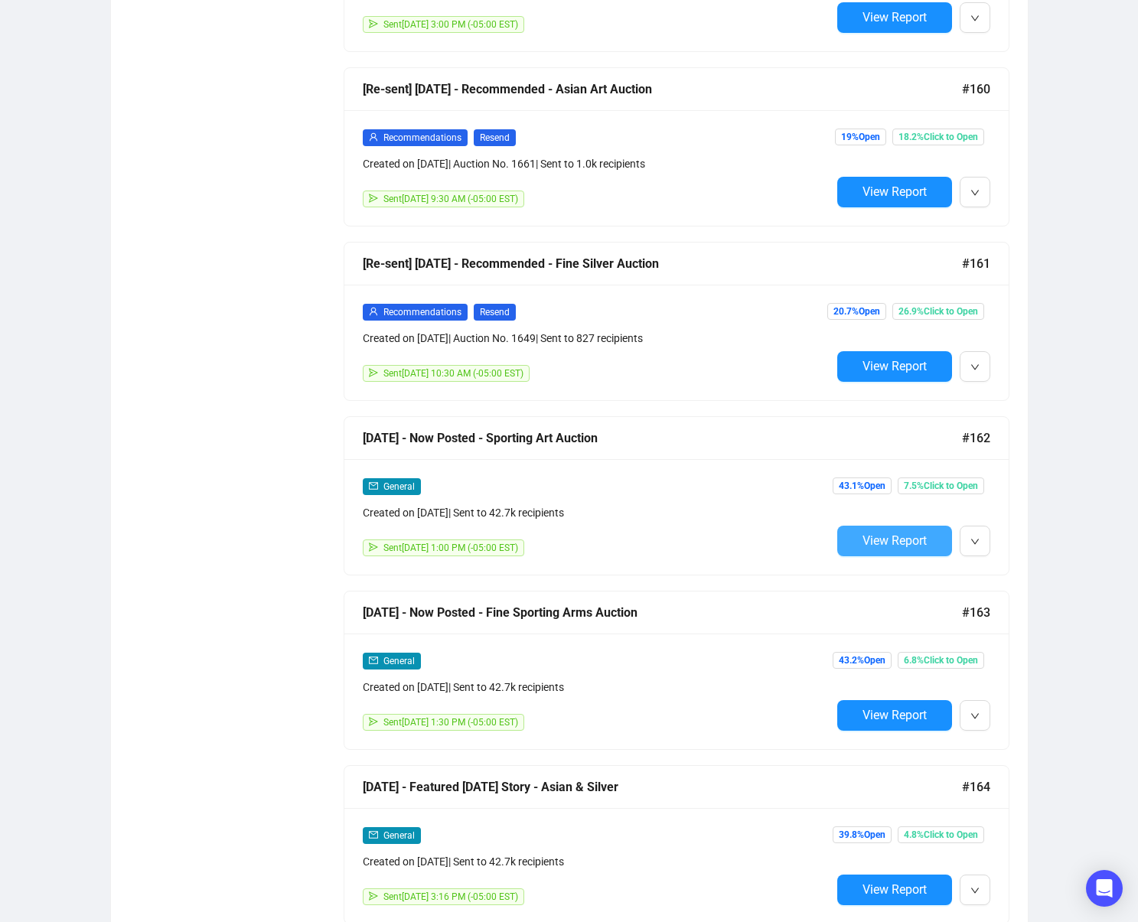
click at [894, 538] on span "View Report" at bounding box center [895, 541] width 64 height 15
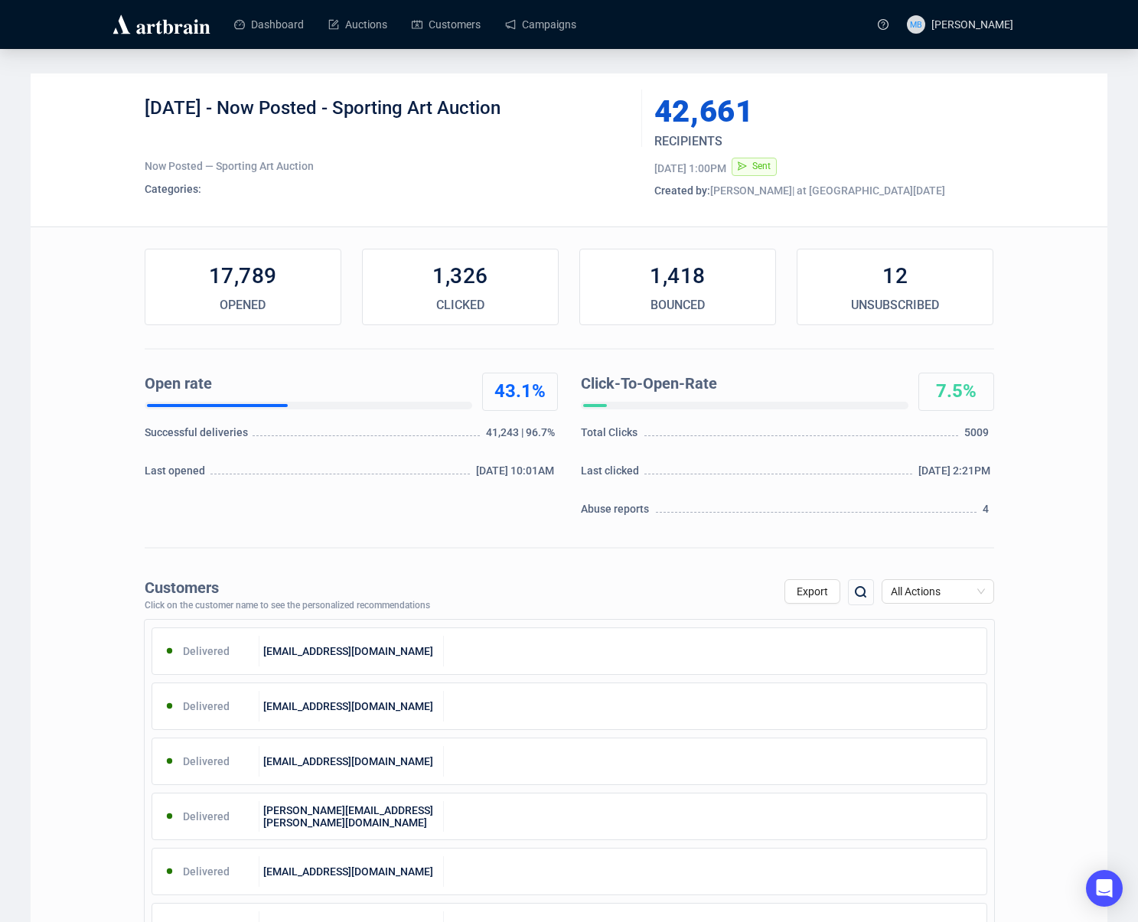
drag, startPoint x: 440, startPoint y: 106, endPoint x: 228, endPoint y: 99, distance: 212.2
click at [228, 99] on div "[DATE] - Now Posted - Sporting Art Auction" at bounding box center [388, 119] width 486 height 46
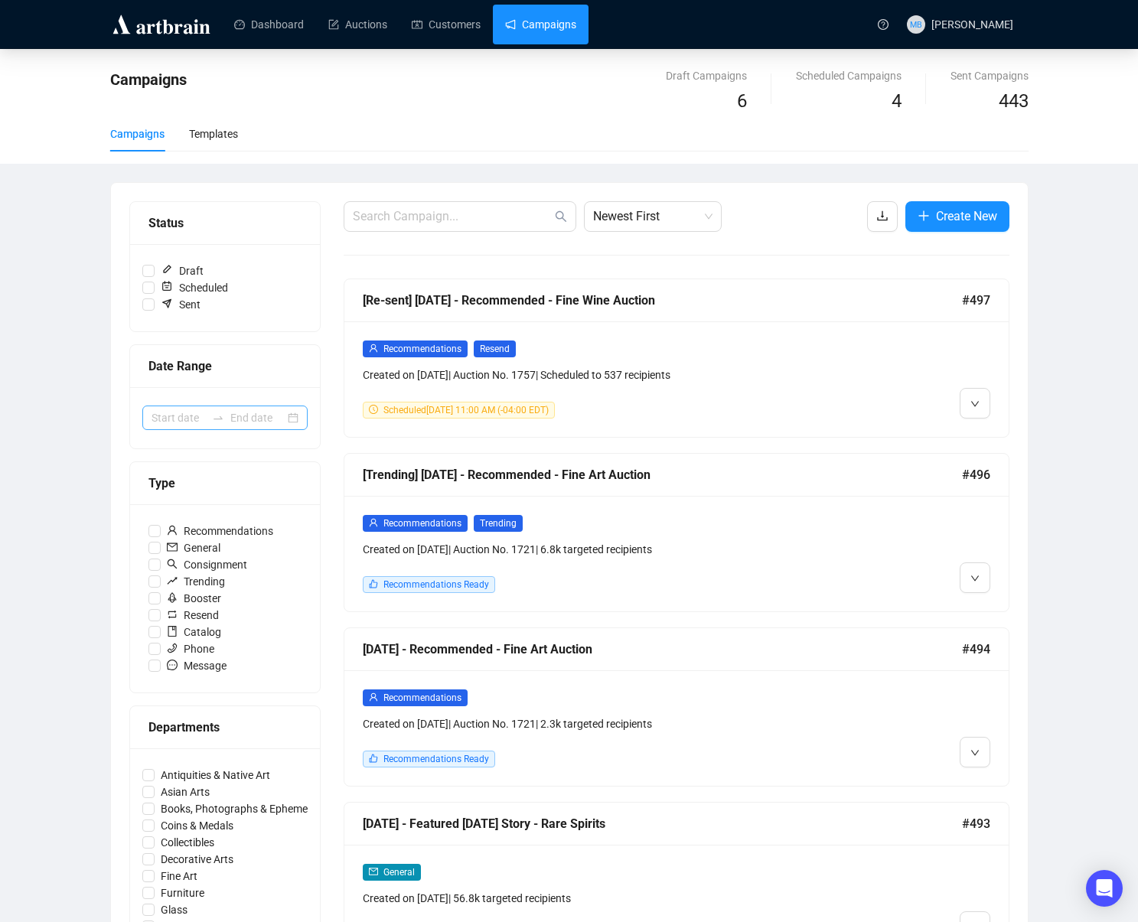
click at [227, 423] on div at bounding box center [218, 418] width 24 height 12
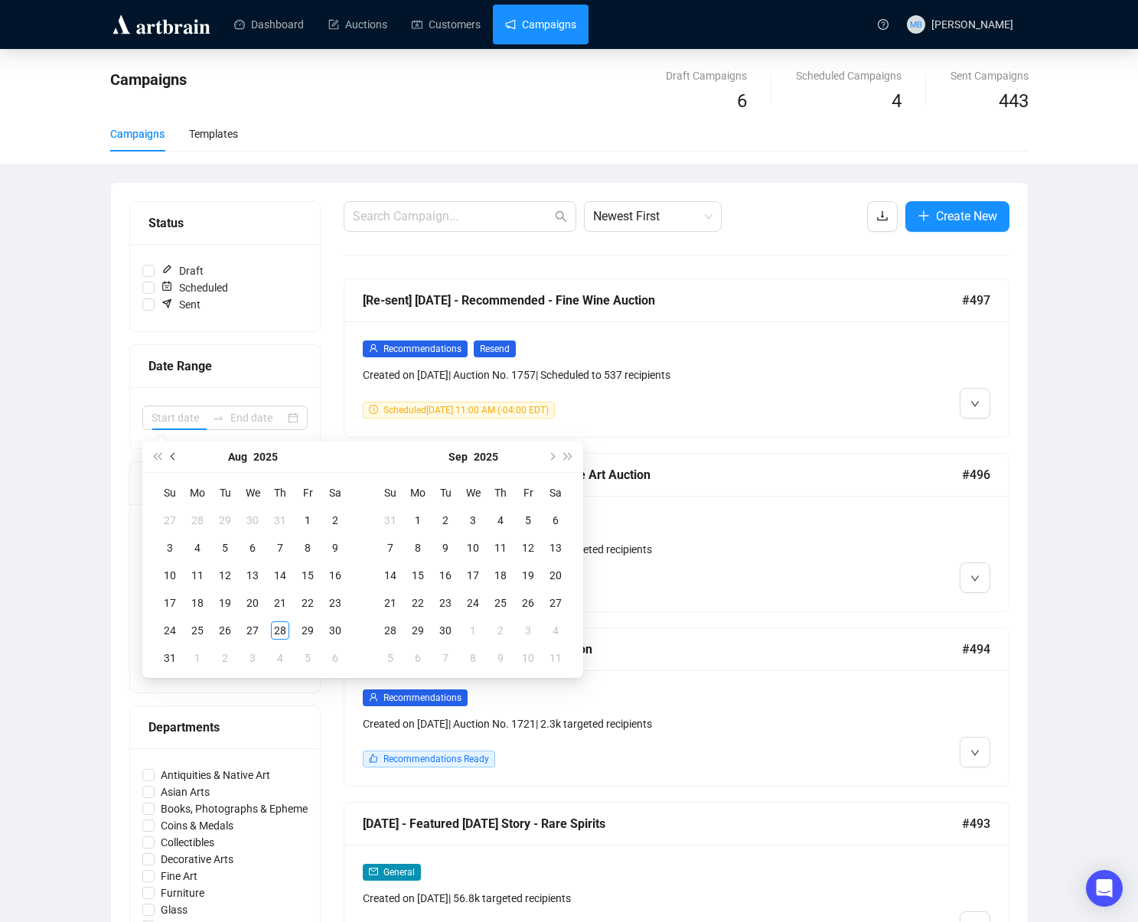
click at [174, 455] on span "Previous month (PageUp)" at bounding box center [175, 457] width 8 height 8
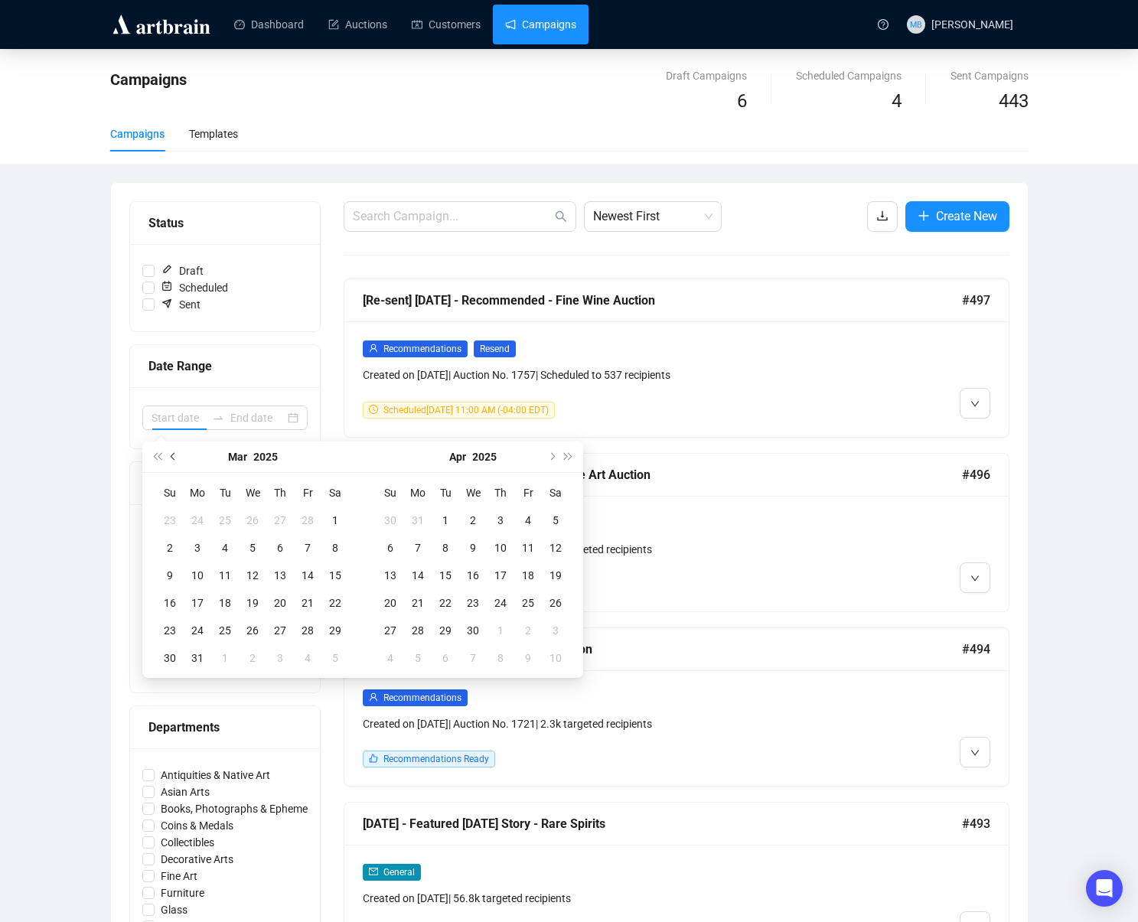
click at [174, 455] on span "Previous month (PageUp)" at bounding box center [175, 457] width 8 height 8
type input "[DATE]"
drag, startPoint x: 328, startPoint y: 527, endPoint x: 321, endPoint y: 541, distance: 16.1
click at [328, 527] on div "1" at bounding box center [335, 520] width 18 height 18
type input "[DATE]"
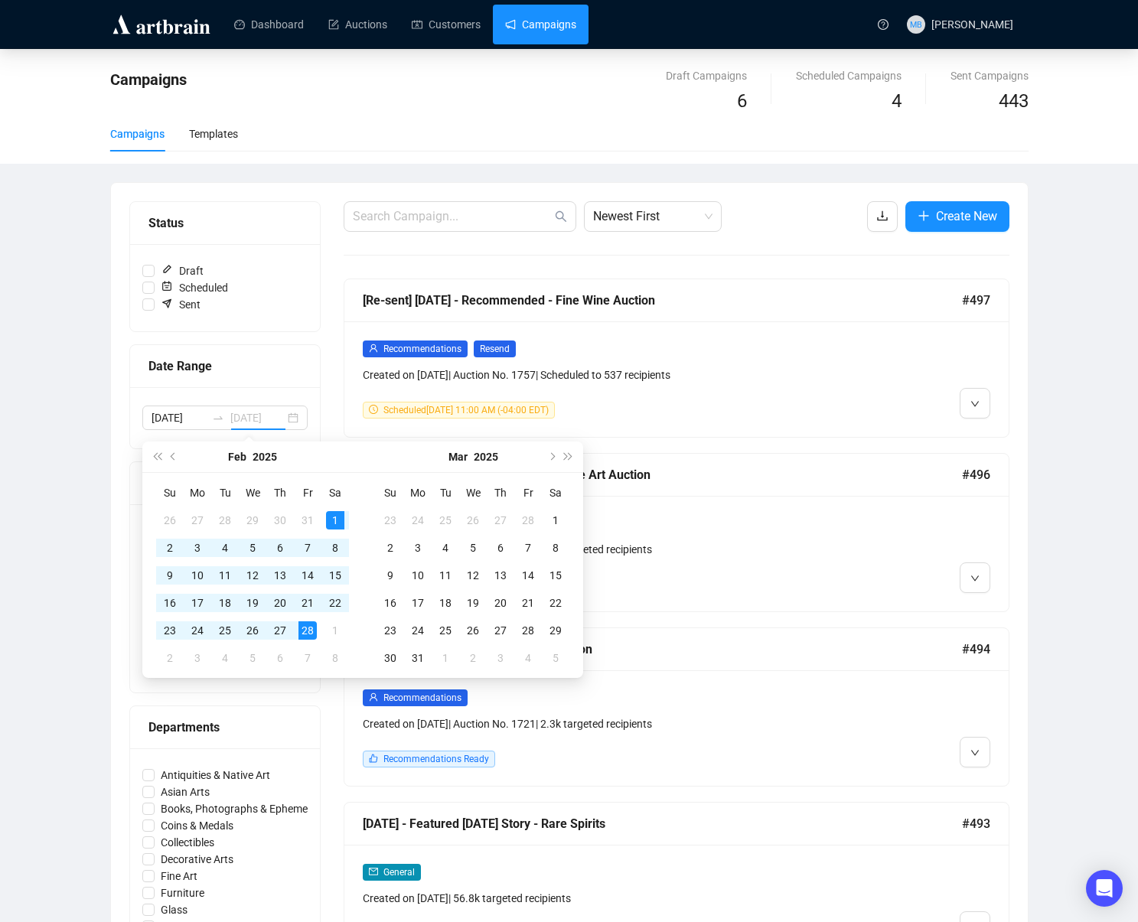
click at [302, 631] on div "28" at bounding box center [308, 631] width 18 height 18
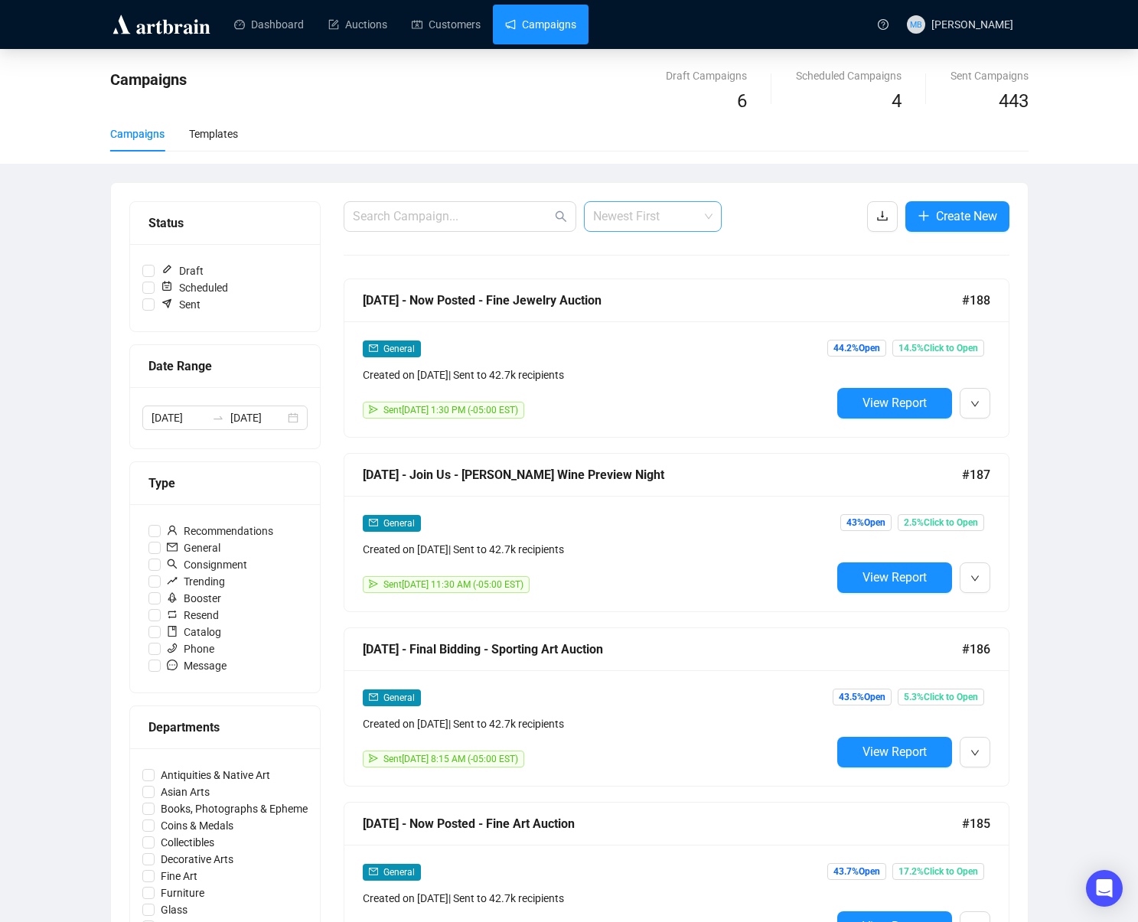
click at [648, 225] on span "Newest First" at bounding box center [652, 216] width 119 height 29
click at [647, 276] on div "Oldest First" at bounding box center [652, 274] width 113 height 17
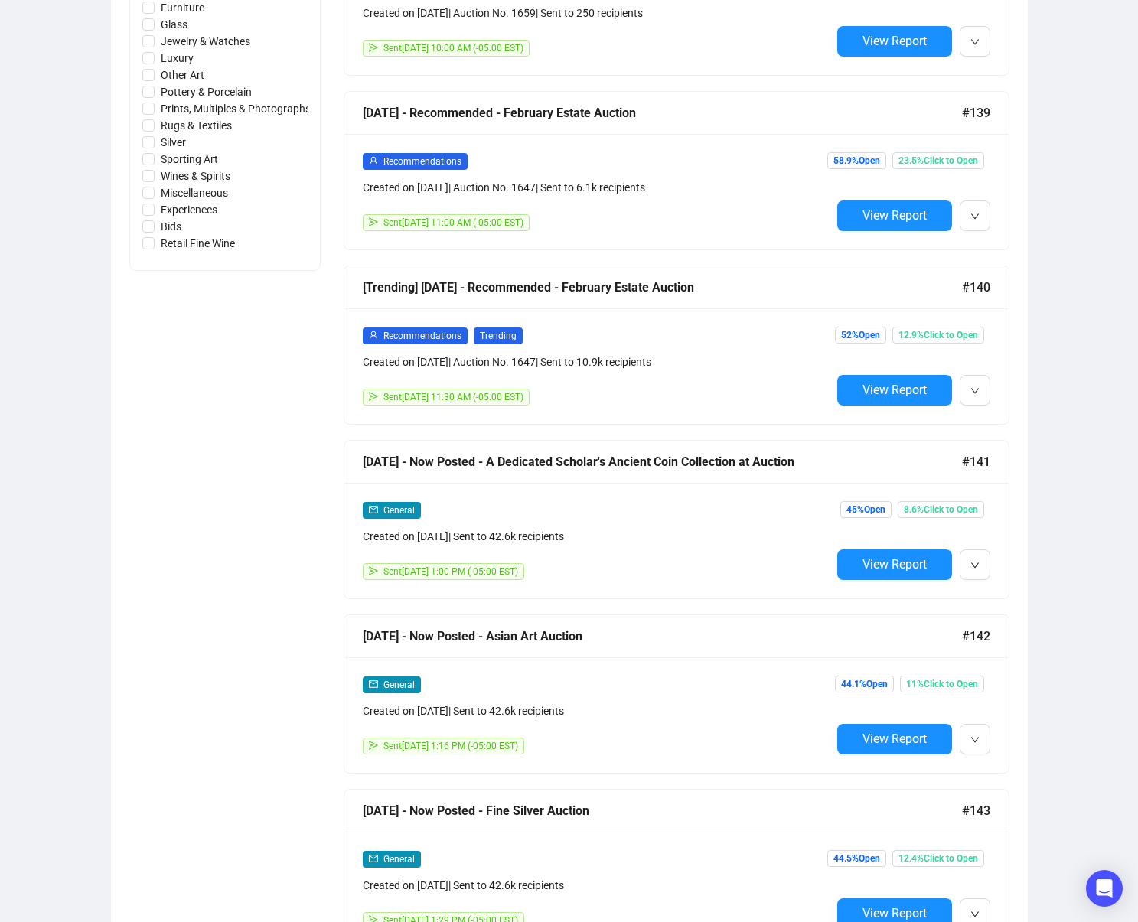
scroll to position [4551, 0]
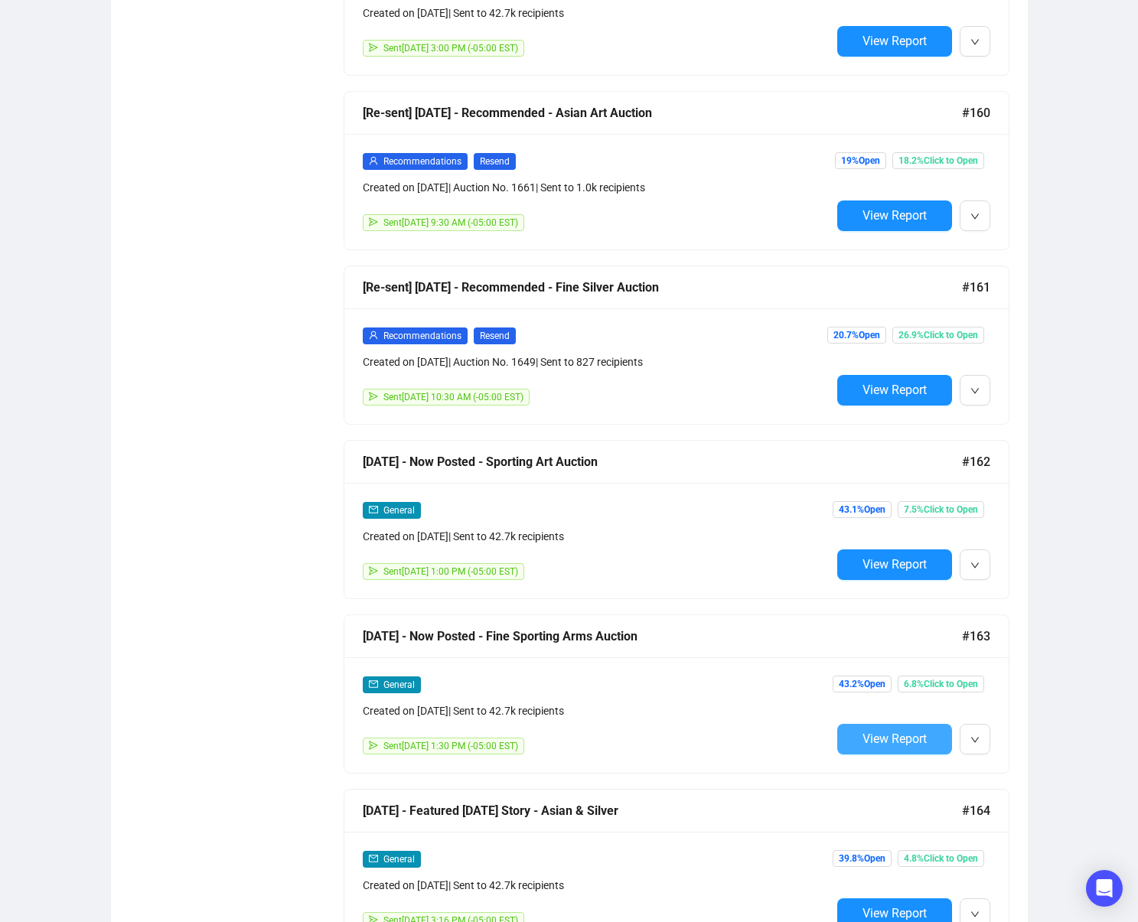
click at [905, 739] on span "View Report" at bounding box center [895, 739] width 64 height 15
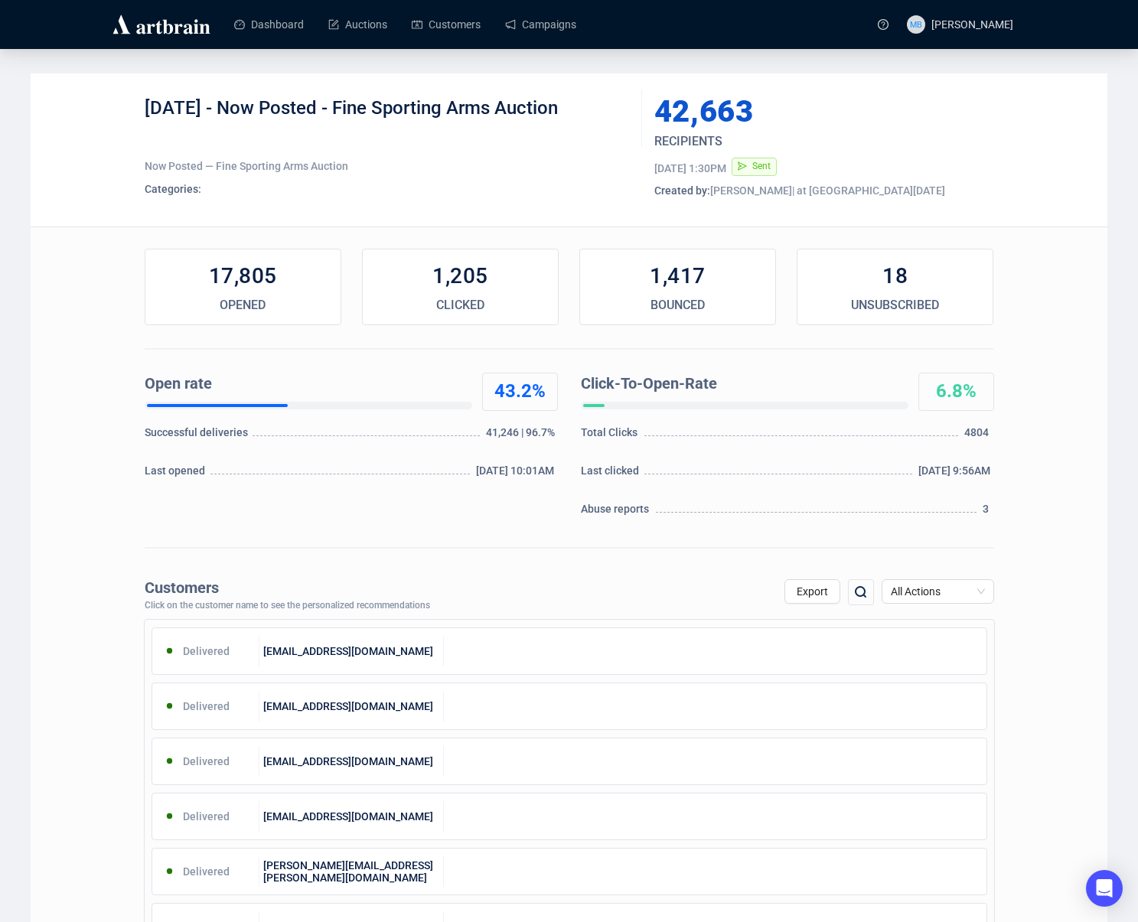
drag, startPoint x: 560, startPoint y: 109, endPoint x: 229, endPoint y: 105, distance: 330.7
click at [225, 105] on div "[DATE] - Now Posted - Fine Sporting Arms Auction" at bounding box center [388, 119] width 486 height 46
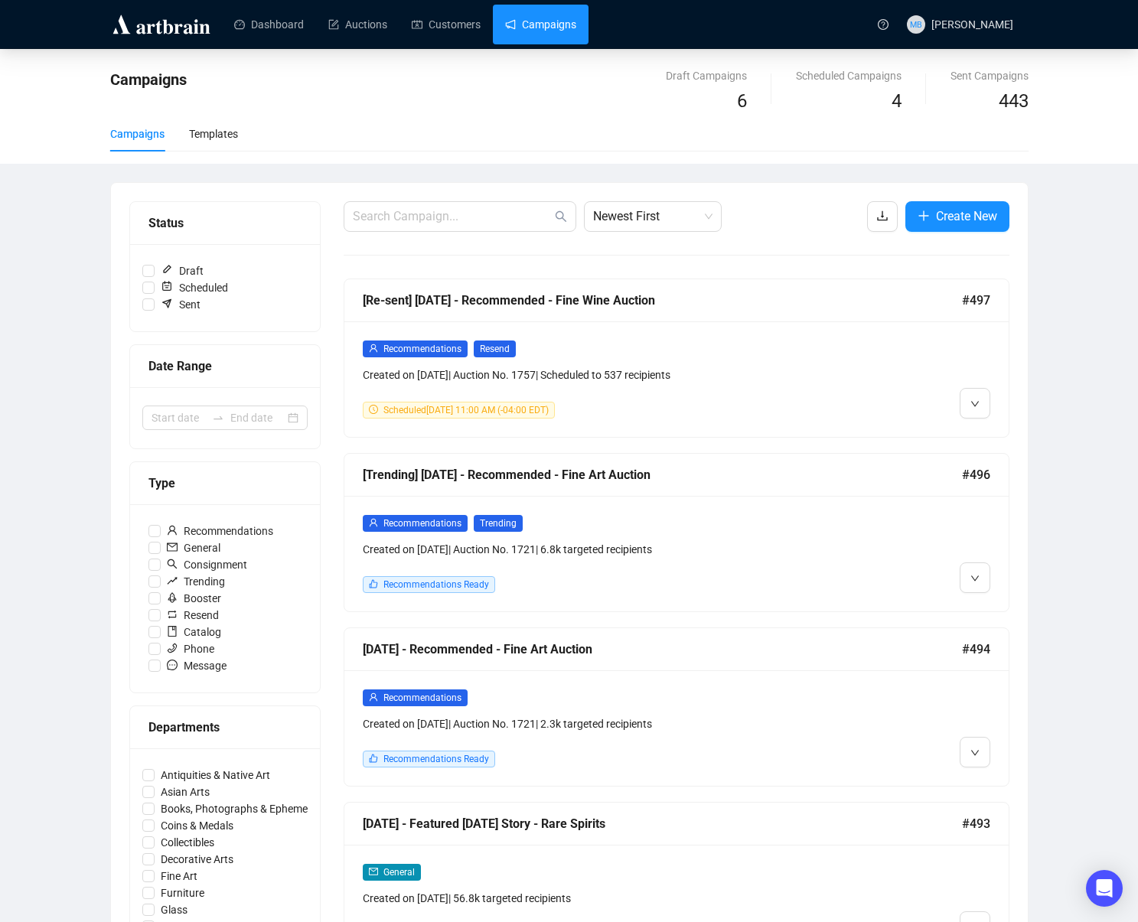
click at [1050, 446] on div "Campaigns Draft Campaigns 6 Scheduled Campaigns 4 Sent Campaigns 443 Campaigns …" at bounding box center [569, 891] width 1138 height 1685
click at [227, 419] on div at bounding box center [218, 418] width 24 height 12
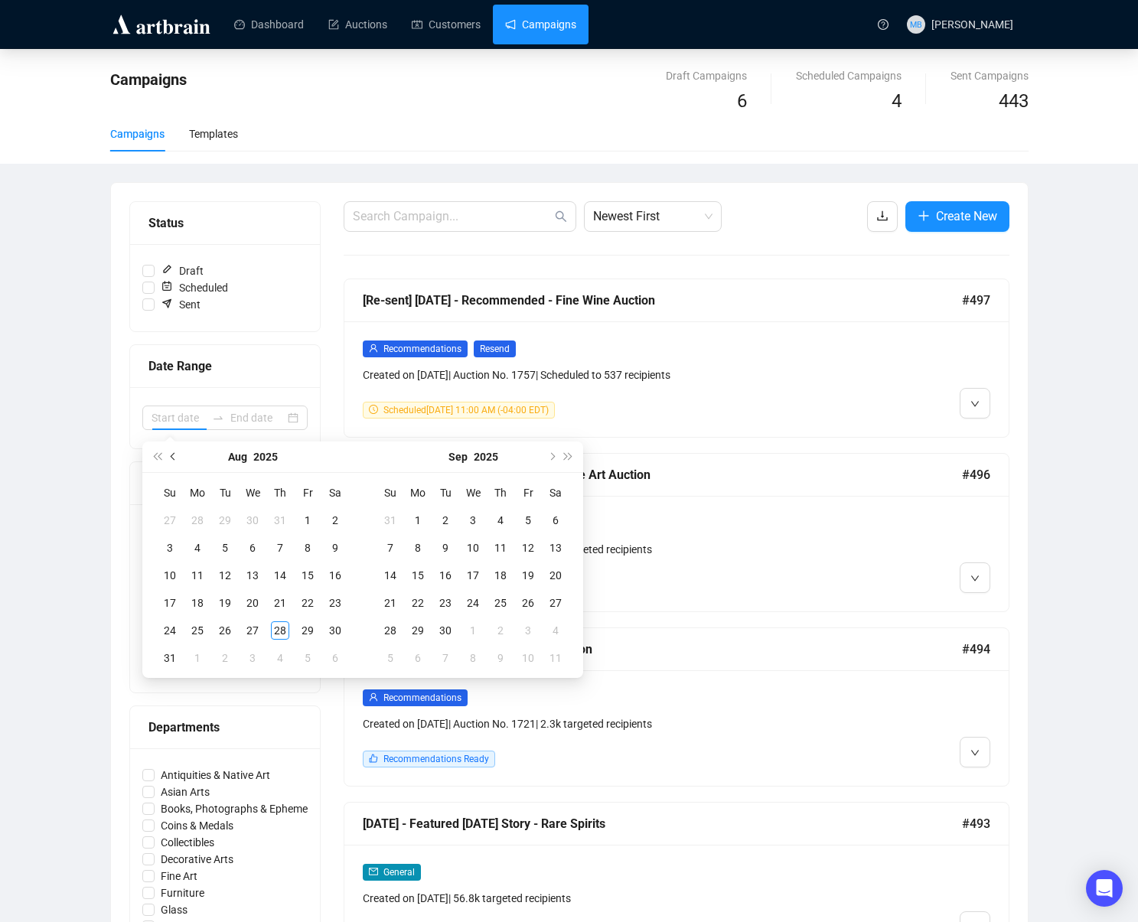
click at [174, 461] on button "Previous month (PageUp)" at bounding box center [173, 457] width 17 height 31
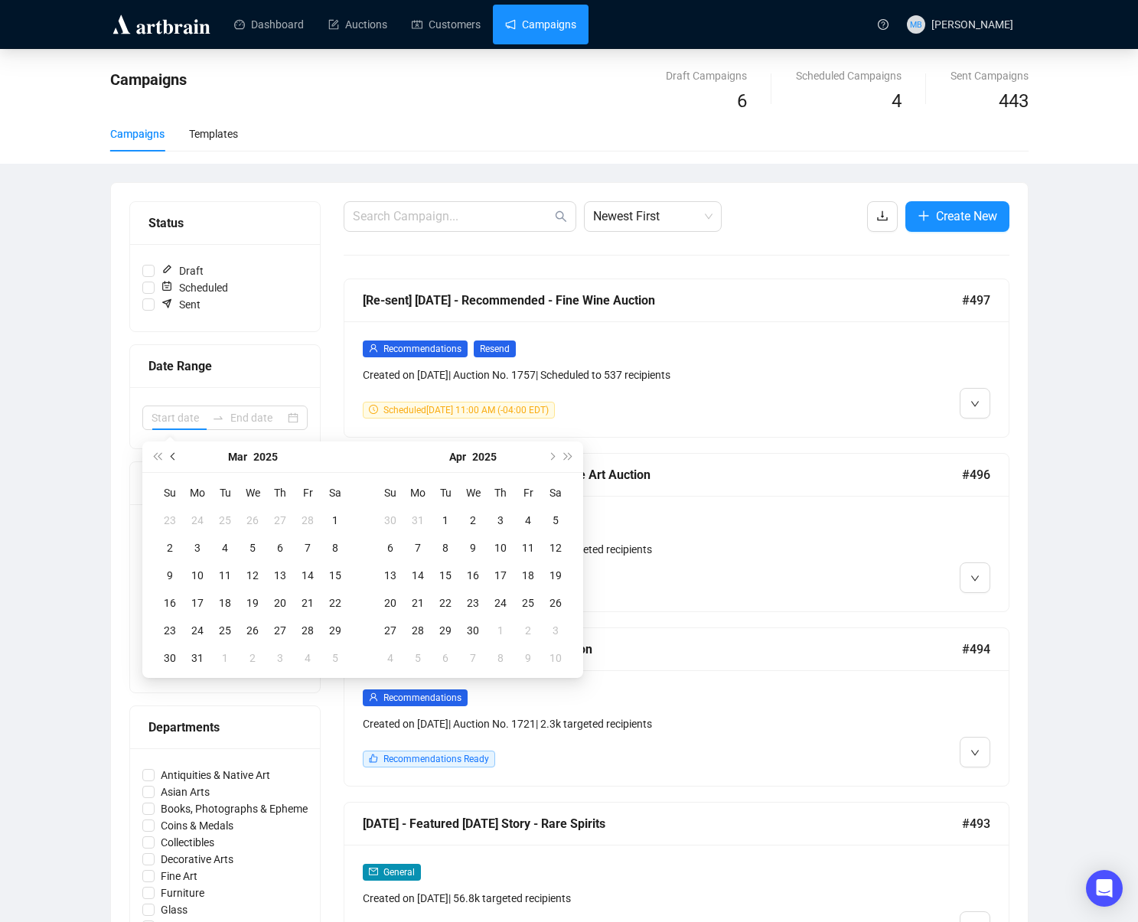
click at [173, 460] on button "Previous month (PageUp)" at bounding box center [173, 457] width 17 height 31
type input "[DATE]"
click at [332, 518] on div "1" at bounding box center [335, 520] width 18 height 18
type input "[DATE]"
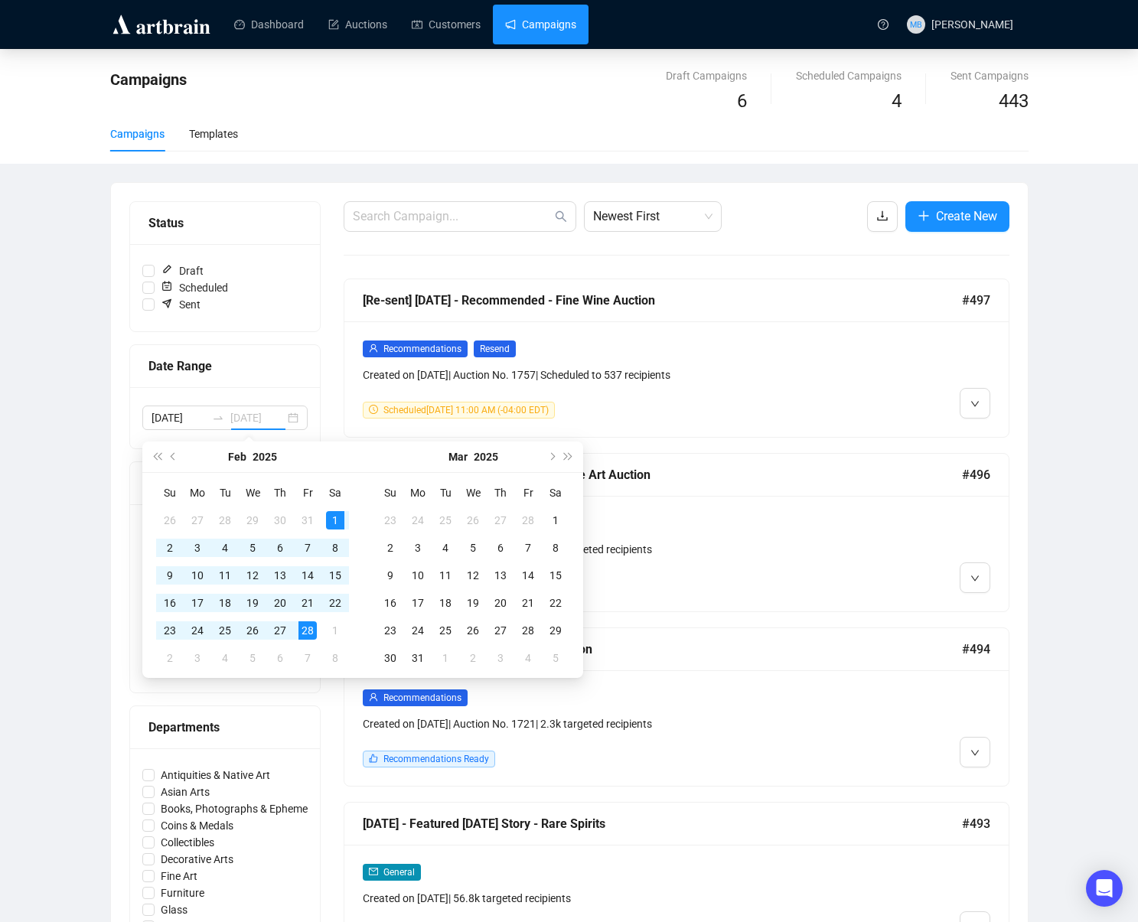
click at [306, 634] on div "28" at bounding box center [308, 631] width 18 height 18
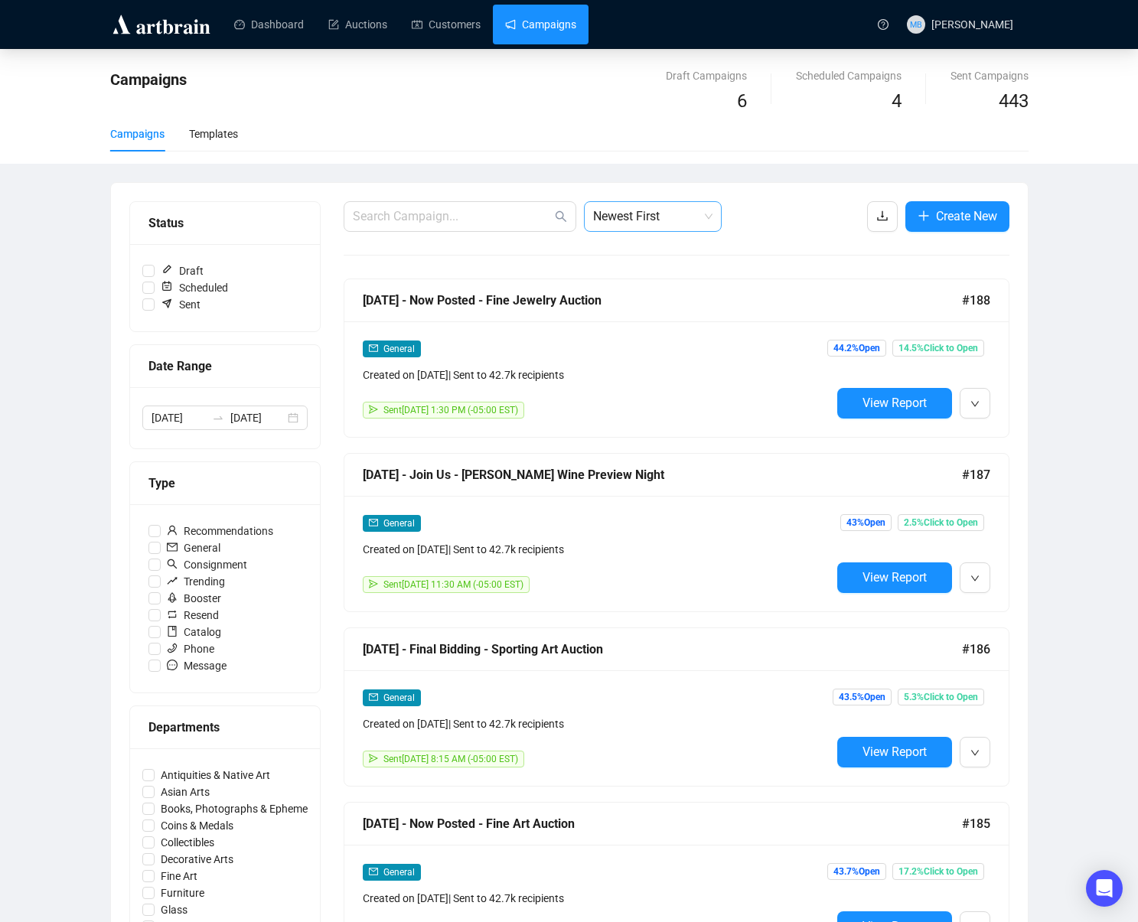
click at [675, 222] on span "Newest First" at bounding box center [652, 216] width 119 height 29
click at [651, 275] on div "Oldest First" at bounding box center [652, 274] width 113 height 17
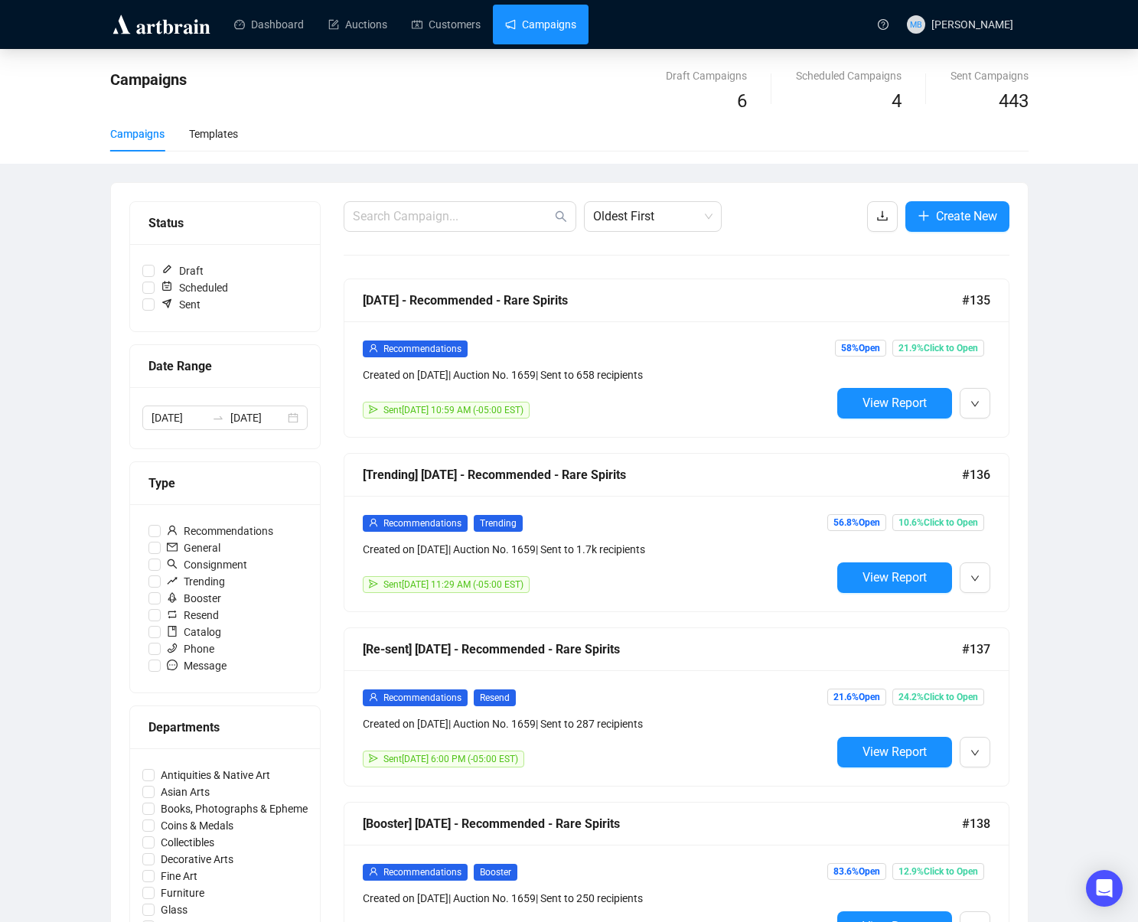
click at [1072, 326] on div "Campaigns Draft Campaigns 6 Scheduled Campaigns 4 Sent Campaigns 443 Campaigns …" at bounding box center [569, 891] width 1138 height 1685
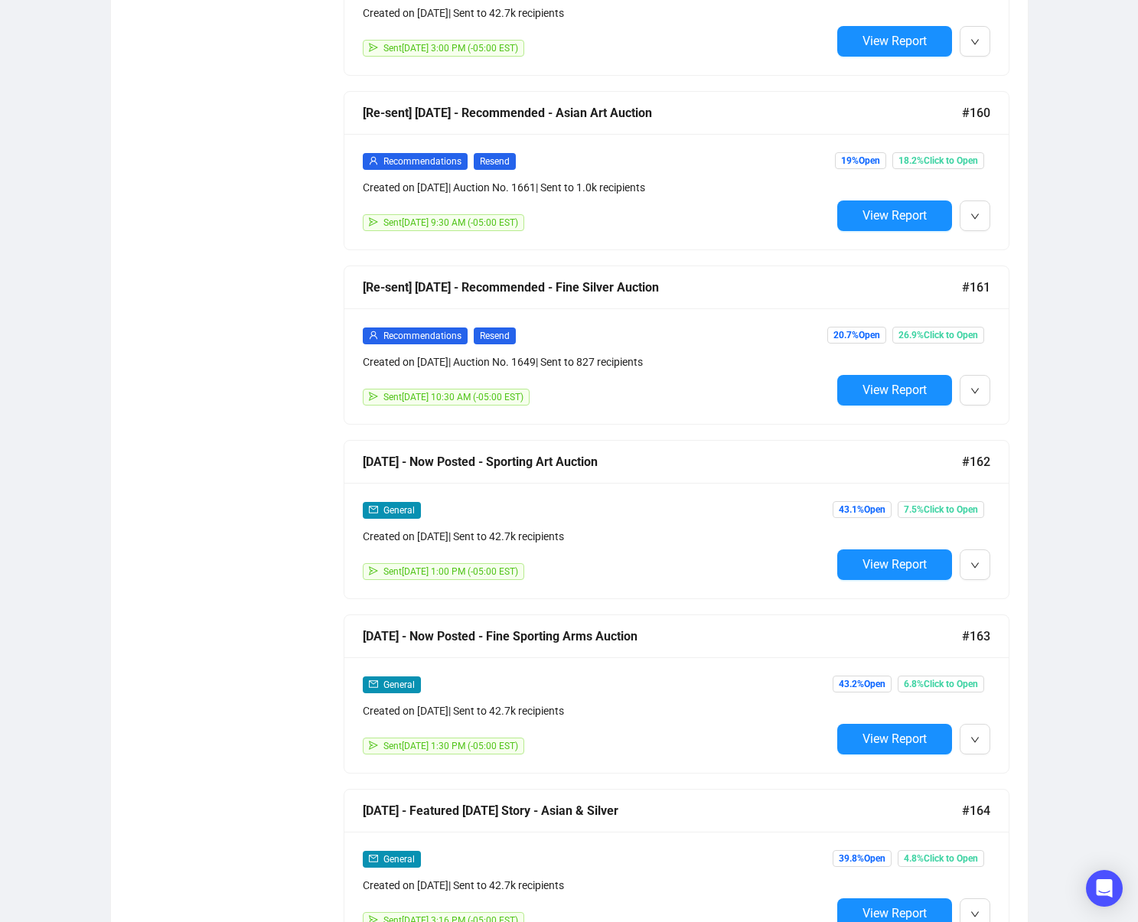
scroll to position [8041, 0]
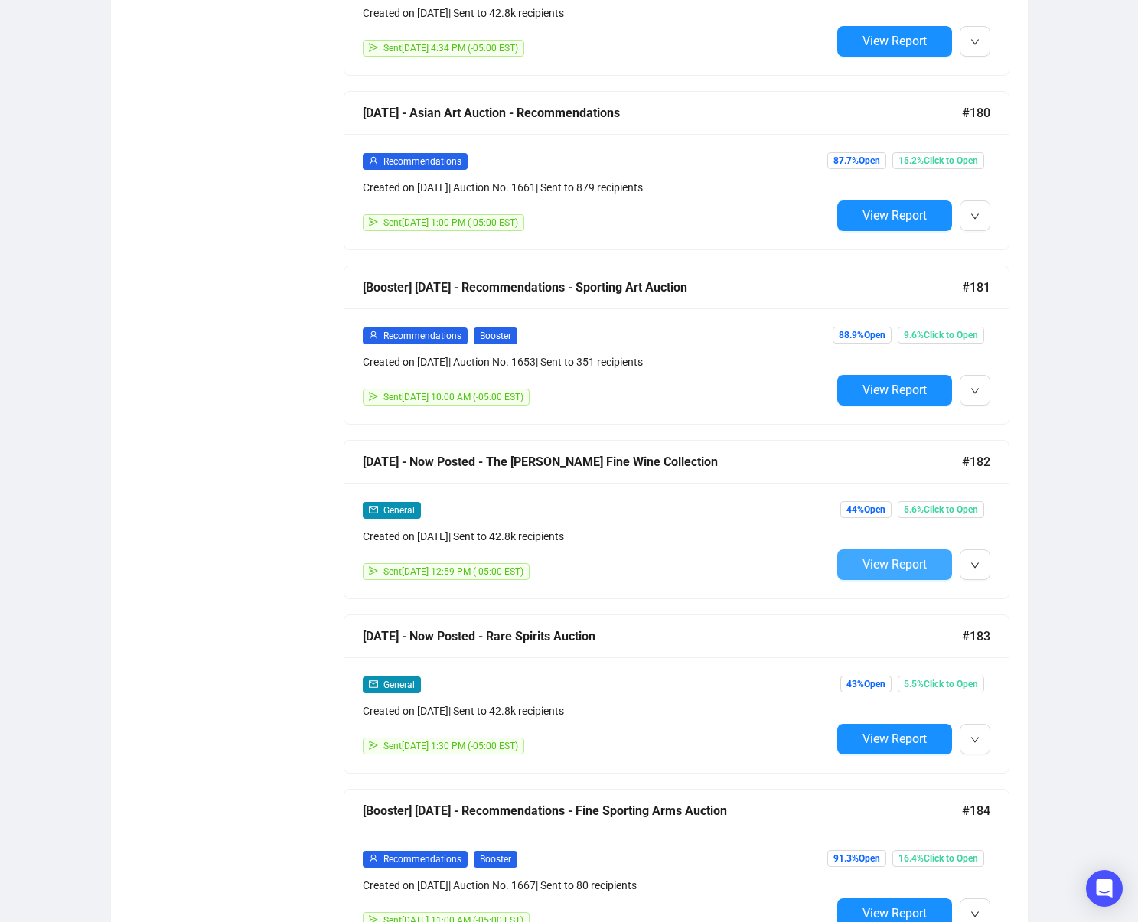
click at [863, 570] on span "View Report" at bounding box center [895, 564] width 64 height 15
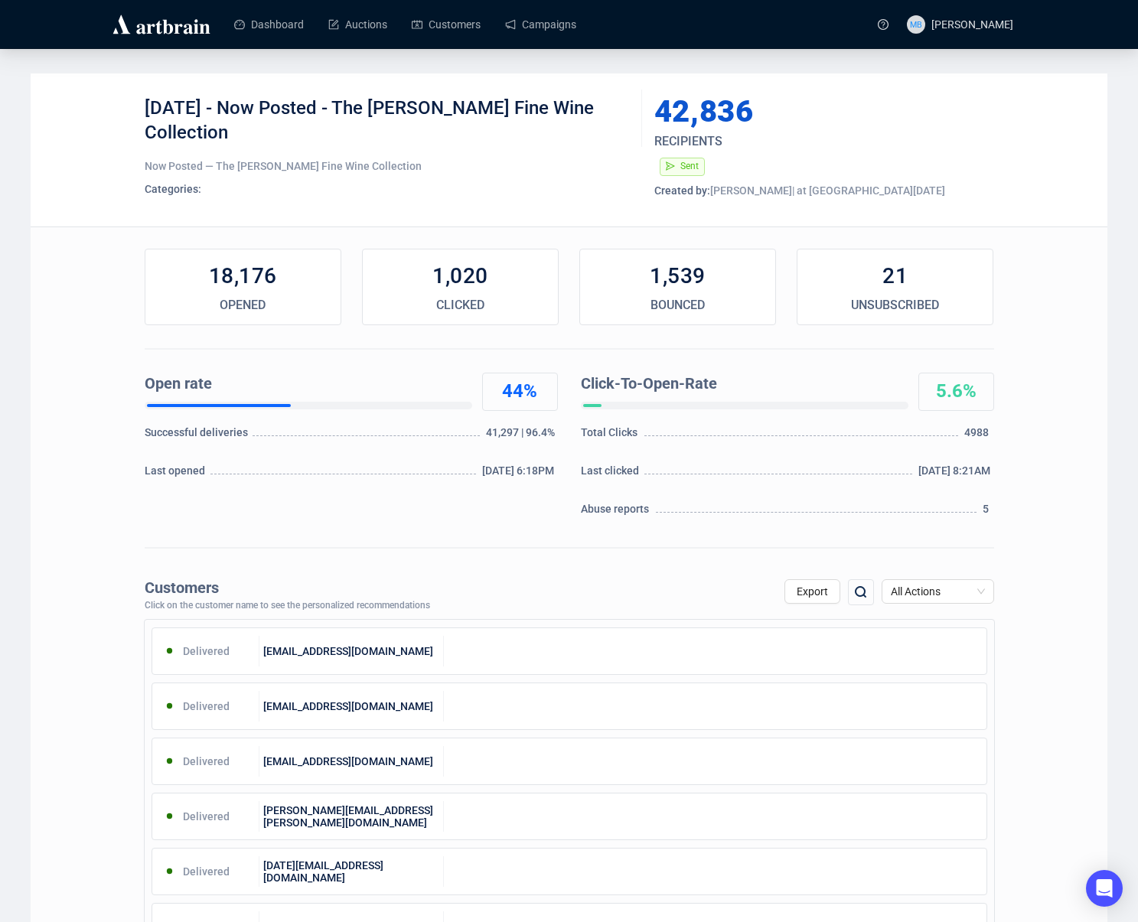
drag, startPoint x: 224, startPoint y: 105, endPoint x: 246, endPoint y: 127, distance: 30.9
click at [243, 127] on div "[DATE] - Now Posted - The [PERSON_NAME] Fine Wine Collection" at bounding box center [388, 119] width 486 height 46
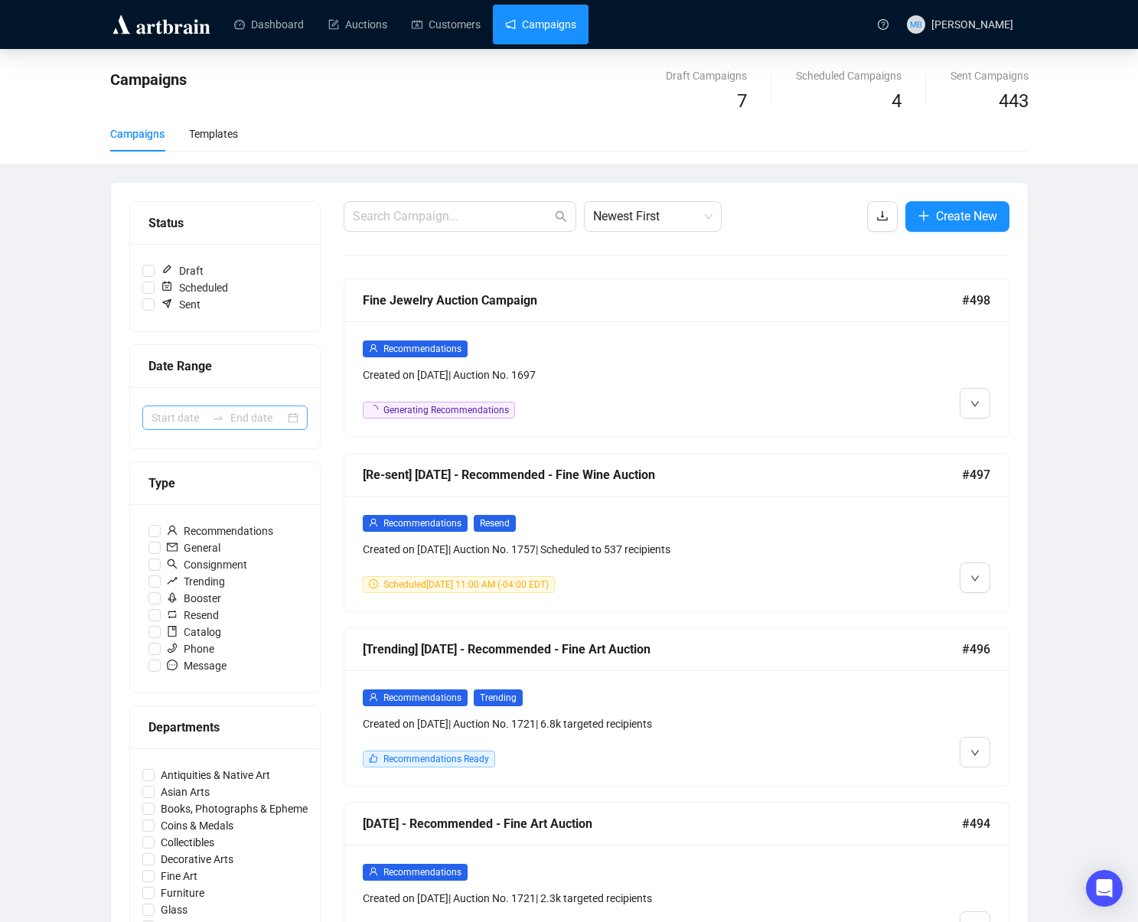
click at [216, 418] on icon "swap-right" at bounding box center [218, 418] width 12 height 12
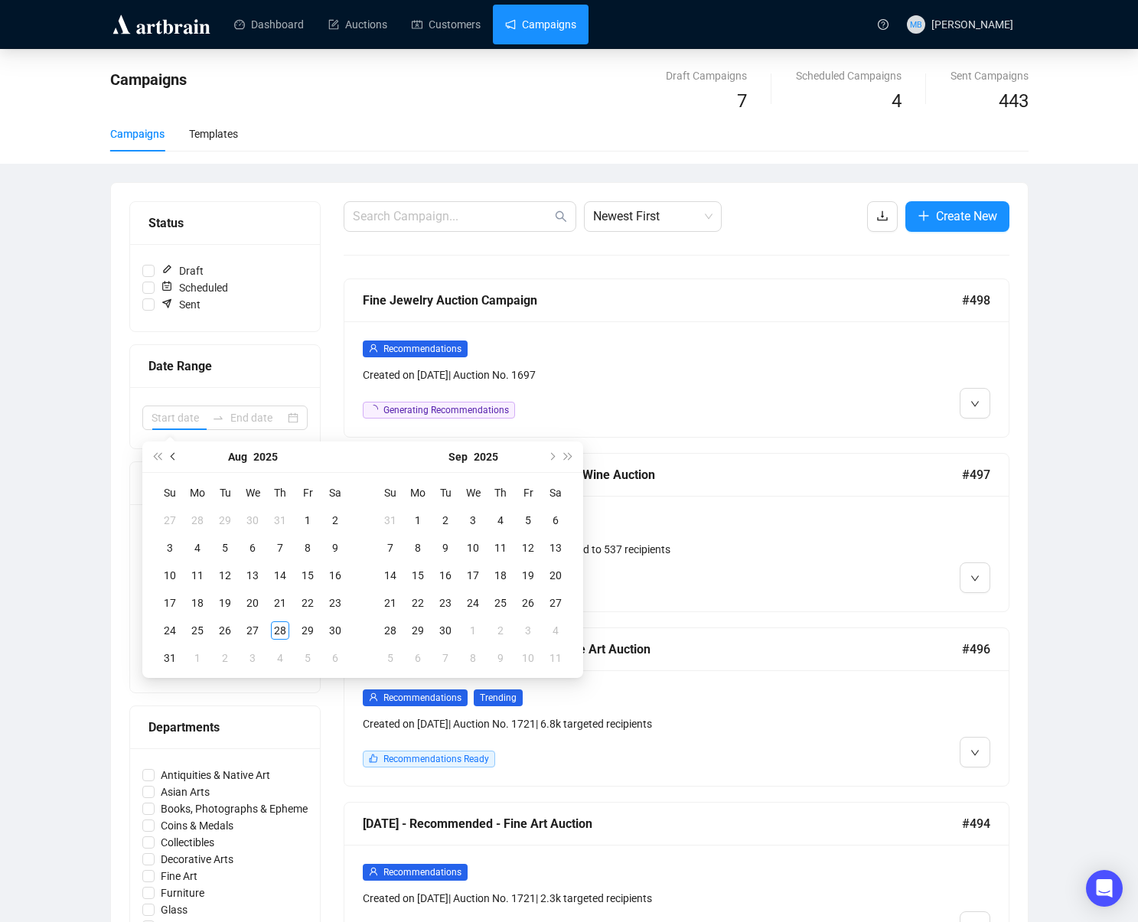
click at [169, 452] on button "Previous month (PageUp)" at bounding box center [173, 457] width 17 height 31
click at [168, 452] on button "Previous month (PageUp)" at bounding box center [173, 457] width 17 height 31
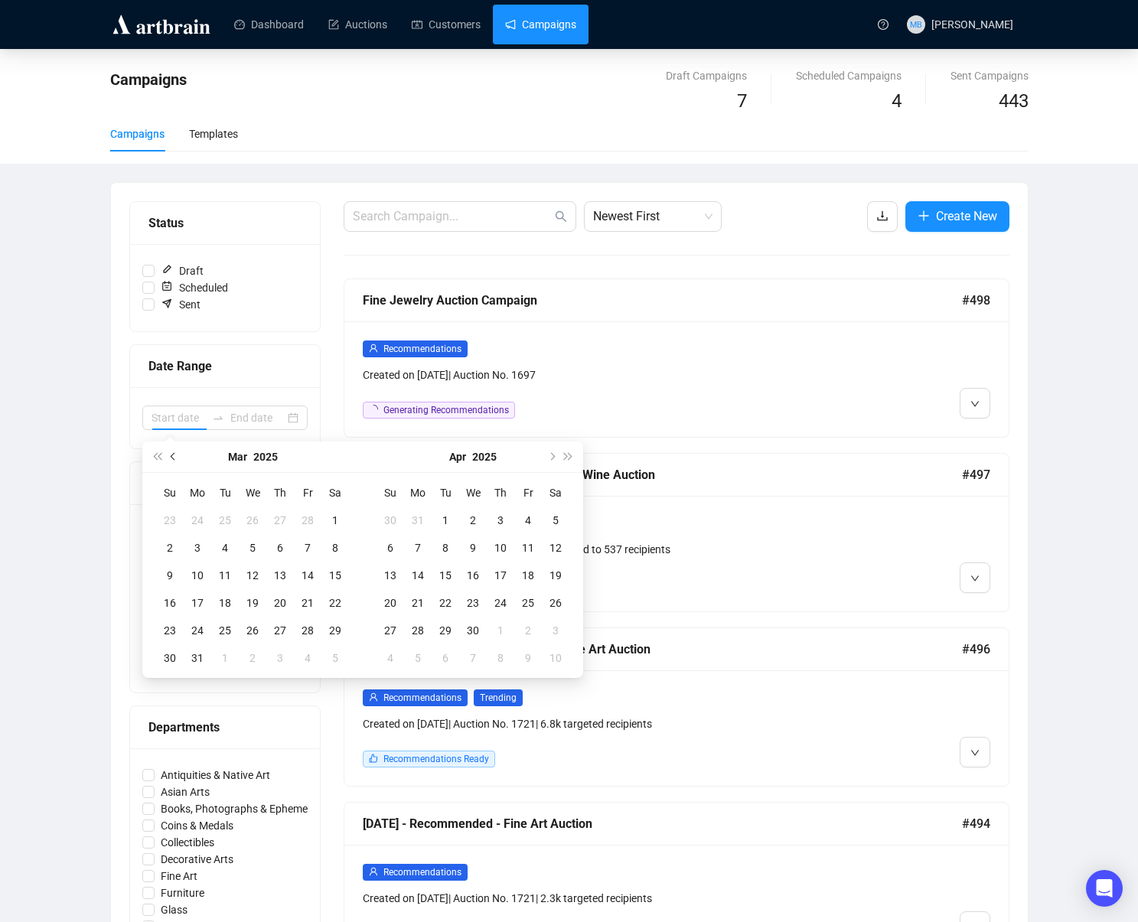
click at [168, 452] on button "Previous month (PageUp)" at bounding box center [173, 457] width 17 height 31
type input "[DATE]"
drag, startPoint x: 343, startPoint y: 519, endPoint x: 319, endPoint y: 617, distance: 100.8
click at [342, 520] on div "1" at bounding box center [335, 520] width 18 height 18
type input "[DATE]"
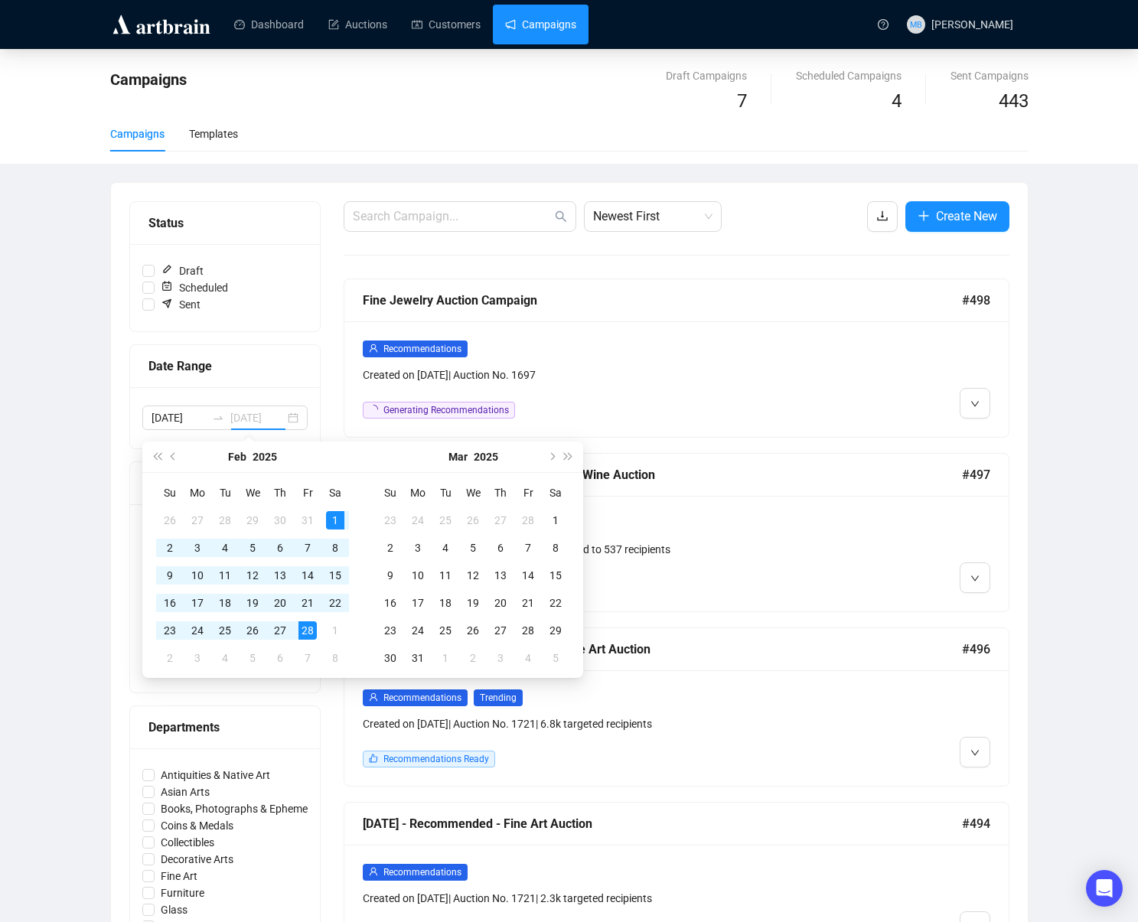
click at [307, 627] on div "28" at bounding box center [308, 631] width 18 height 18
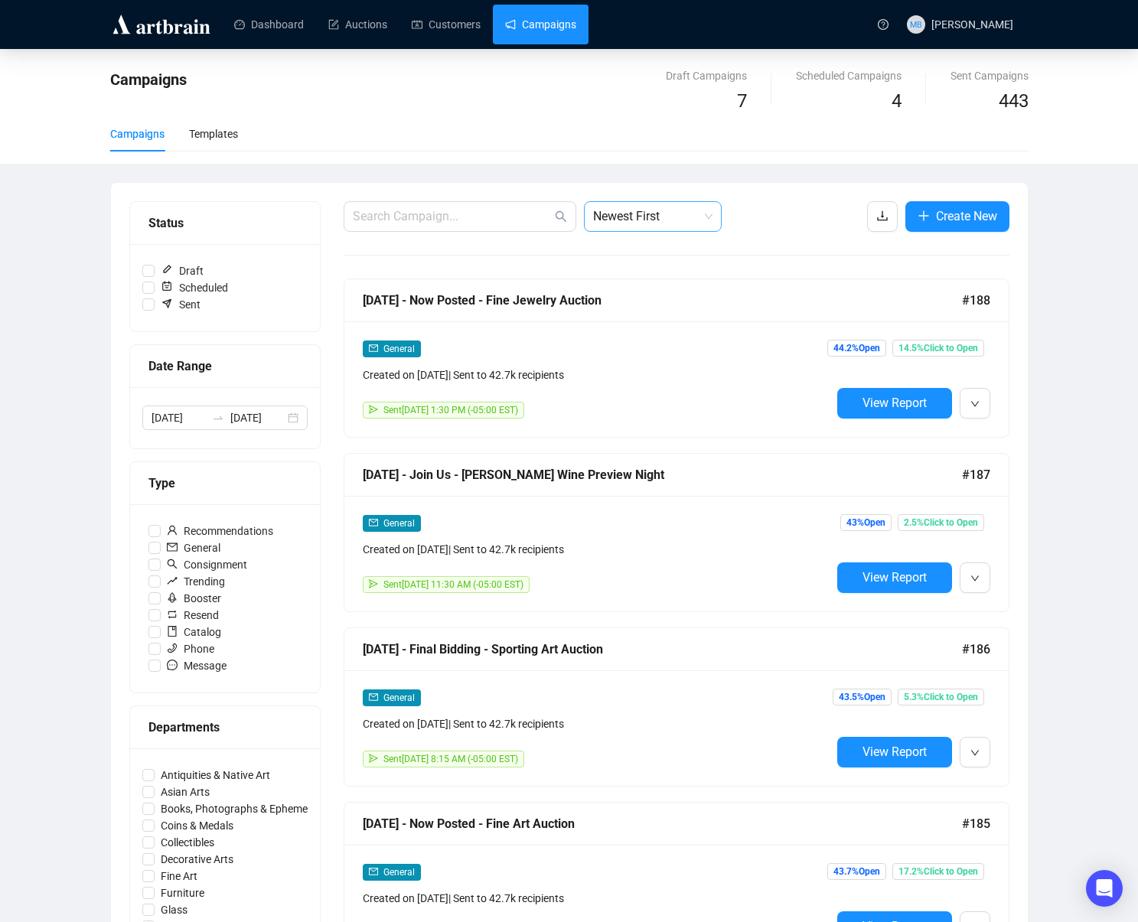
click at [662, 218] on span "Newest First" at bounding box center [652, 216] width 119 height 29
click at [671, 267] on div "Oldest First" at bounding box center [652, 274] width 113 height 17
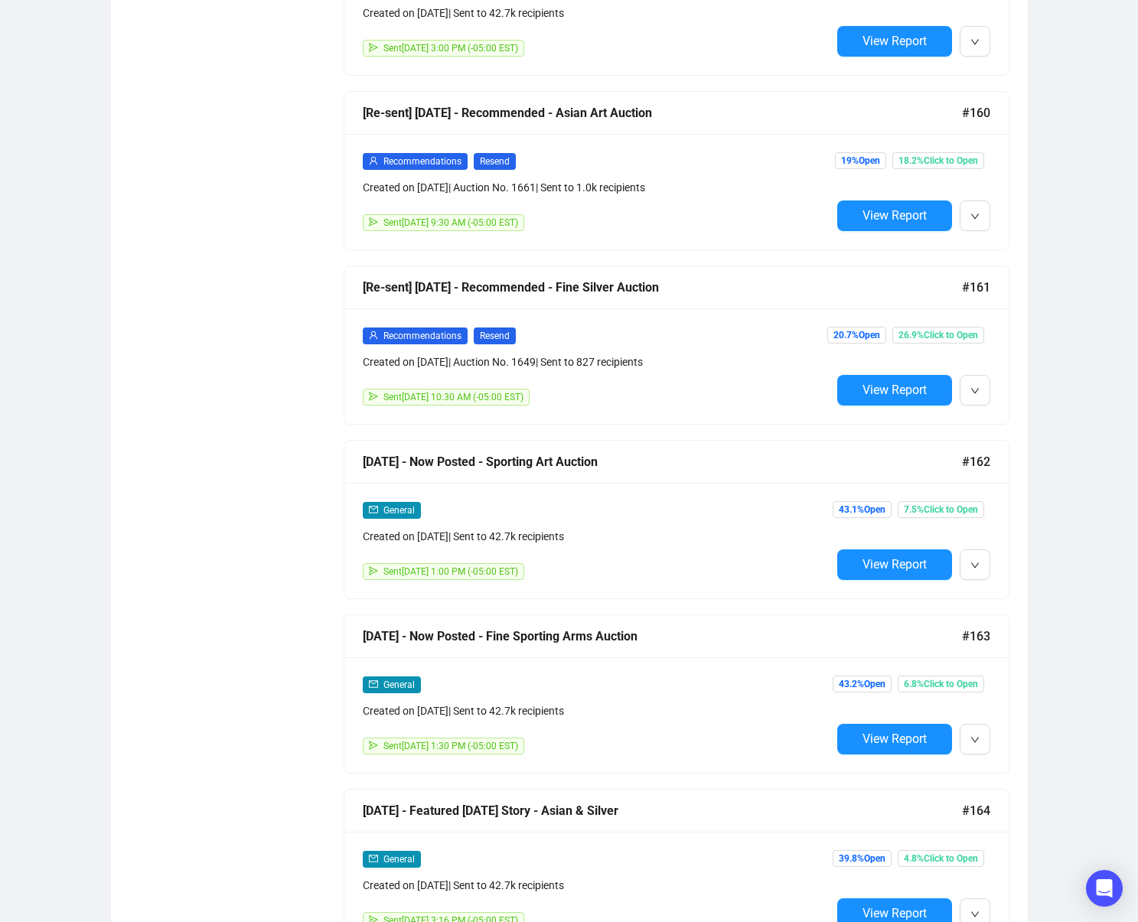
scroll to position [8041, 0]
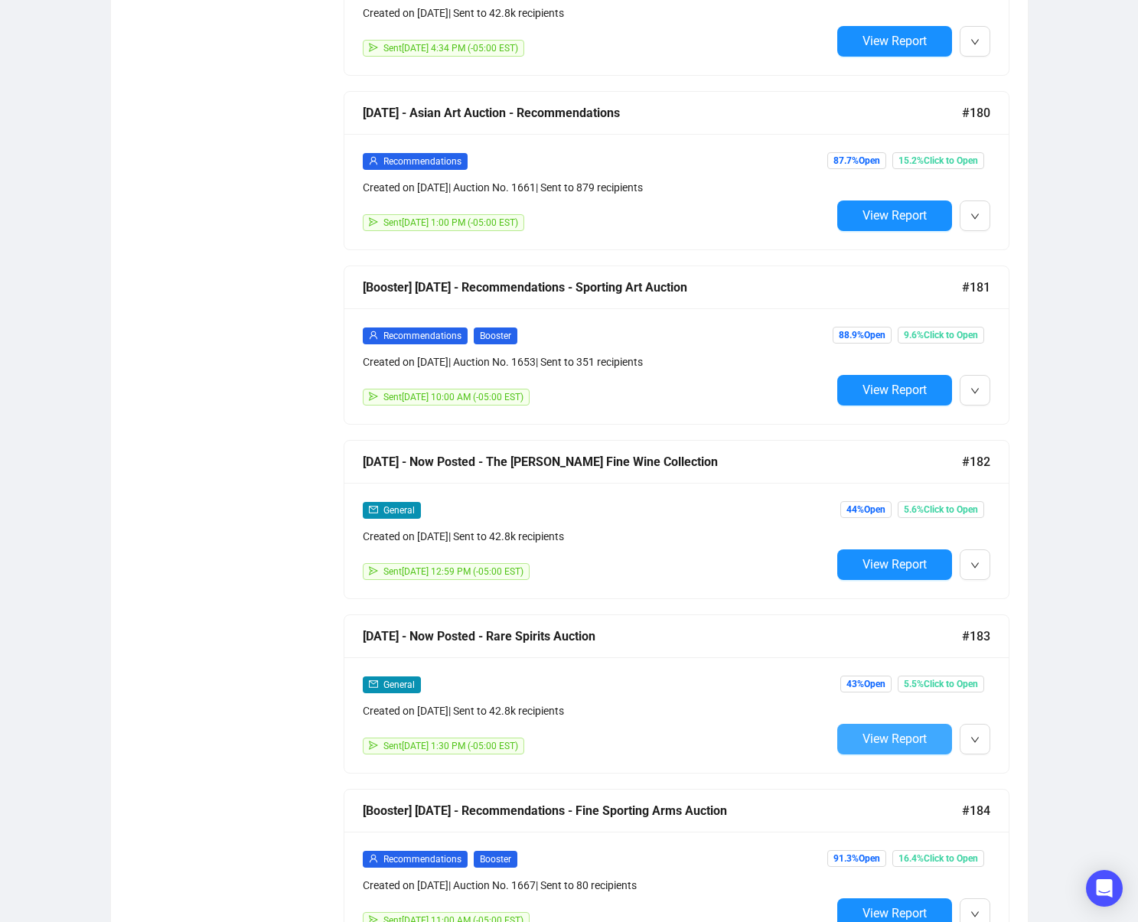
click at [870, 733] on span "View Report" at bounding box center [895, 739] width 64 height 15
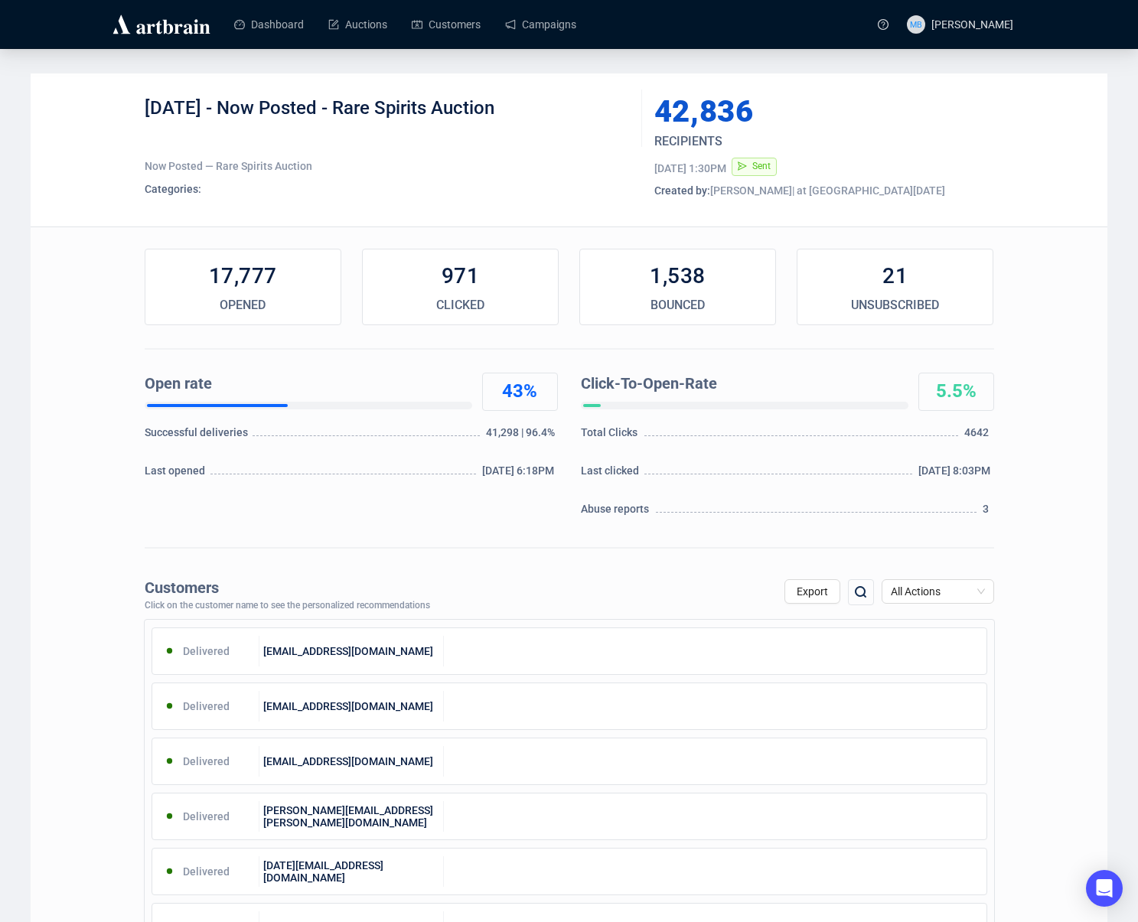
drag, startPoint x: 224, startPoint y: 103, endPoint x: 548, endPoint y: 103, distance: 323.8
click at [546, 102] on div "[DATE] - Now Posted - Rare Spirits Auction" at bounding box center [388, 119] width 486 height 46
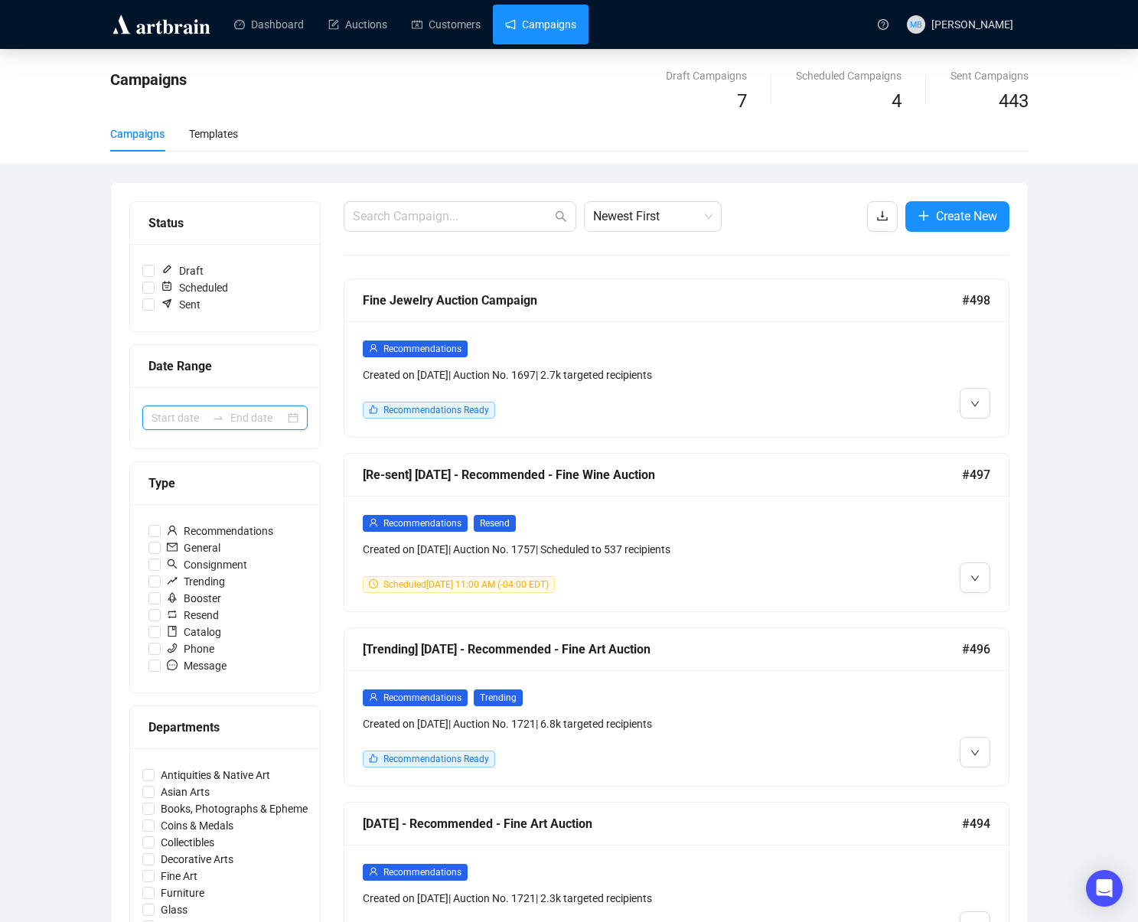
click at [234, 416] on input at bounding box center [257, 418] width 54 height 17
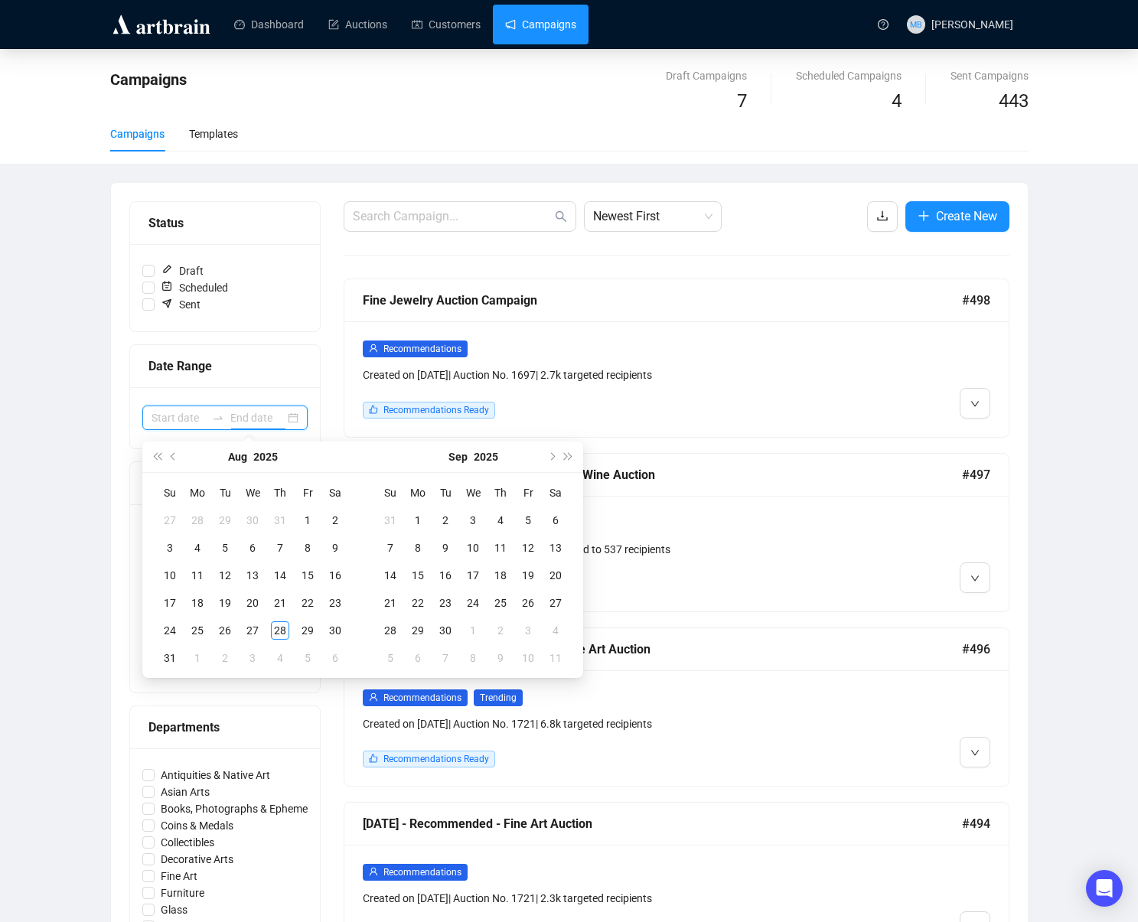
type input "[DATE]"
click at [167, 454] on button "Previous month (PageUp)" at bounding box center [173, 457] width 17 height 31
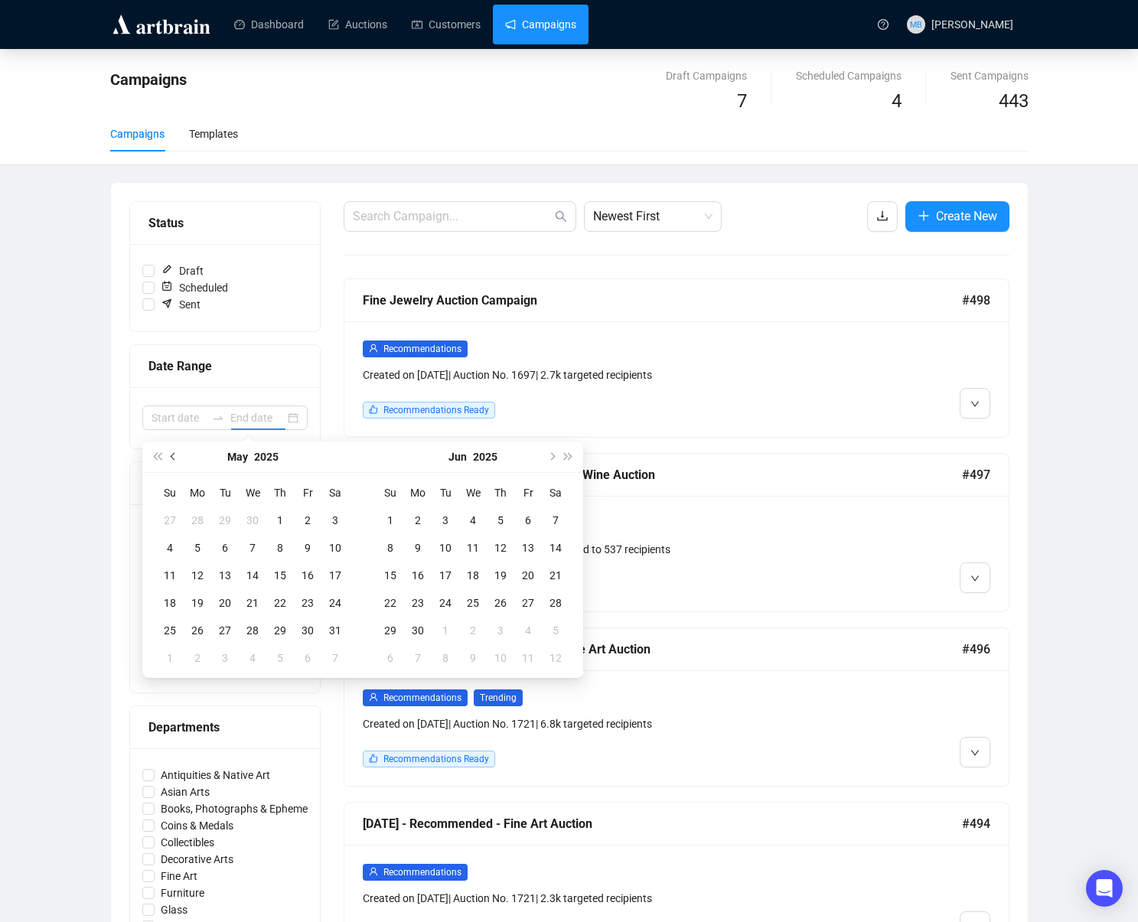
click at [167, 454] on button "Previous month (PageUp)" at bounding box center [173, 457] width 17 height 31
type input "[DATE]"
click at [335, 523] on div "1" at bounding box center [335, 520] width 18 height 18
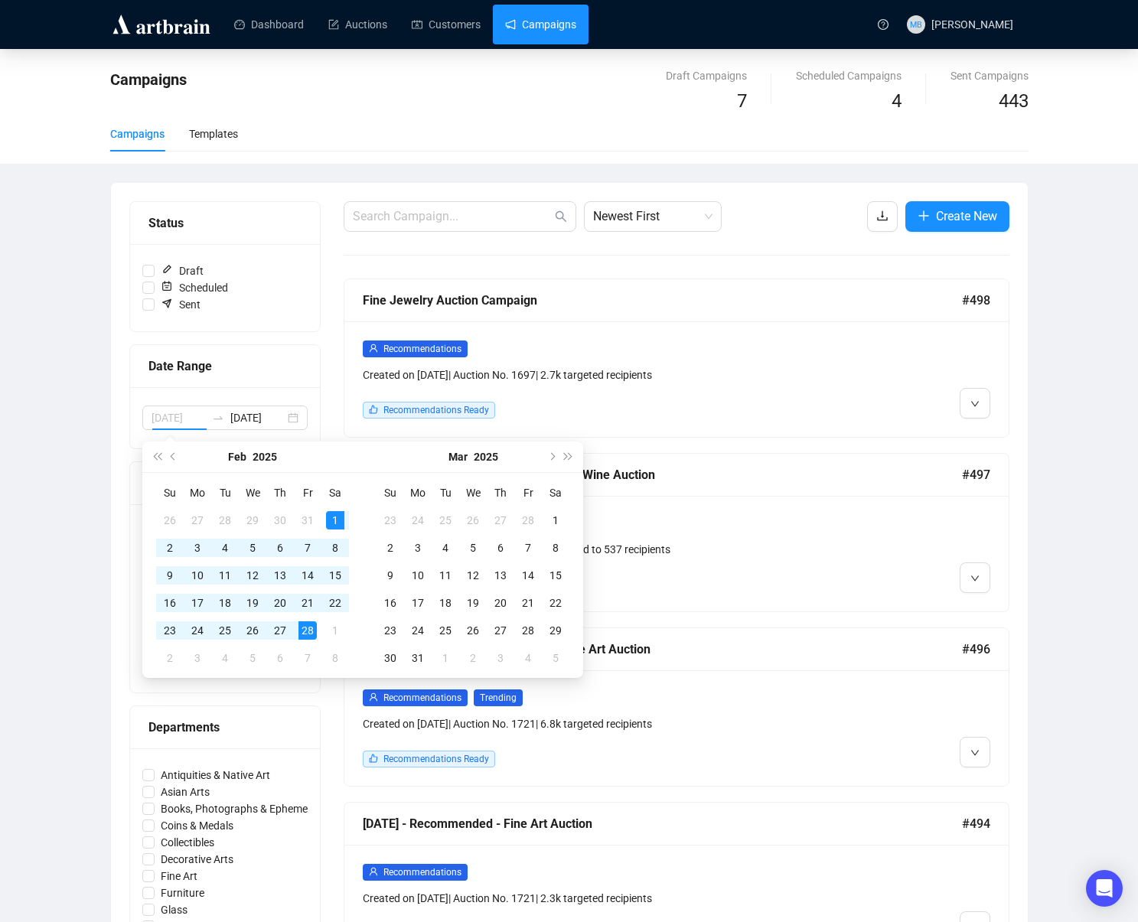
click at [310, 632] on div "28" at bounding box center [308, 631] width 18 height 18
type input "[DATE]"
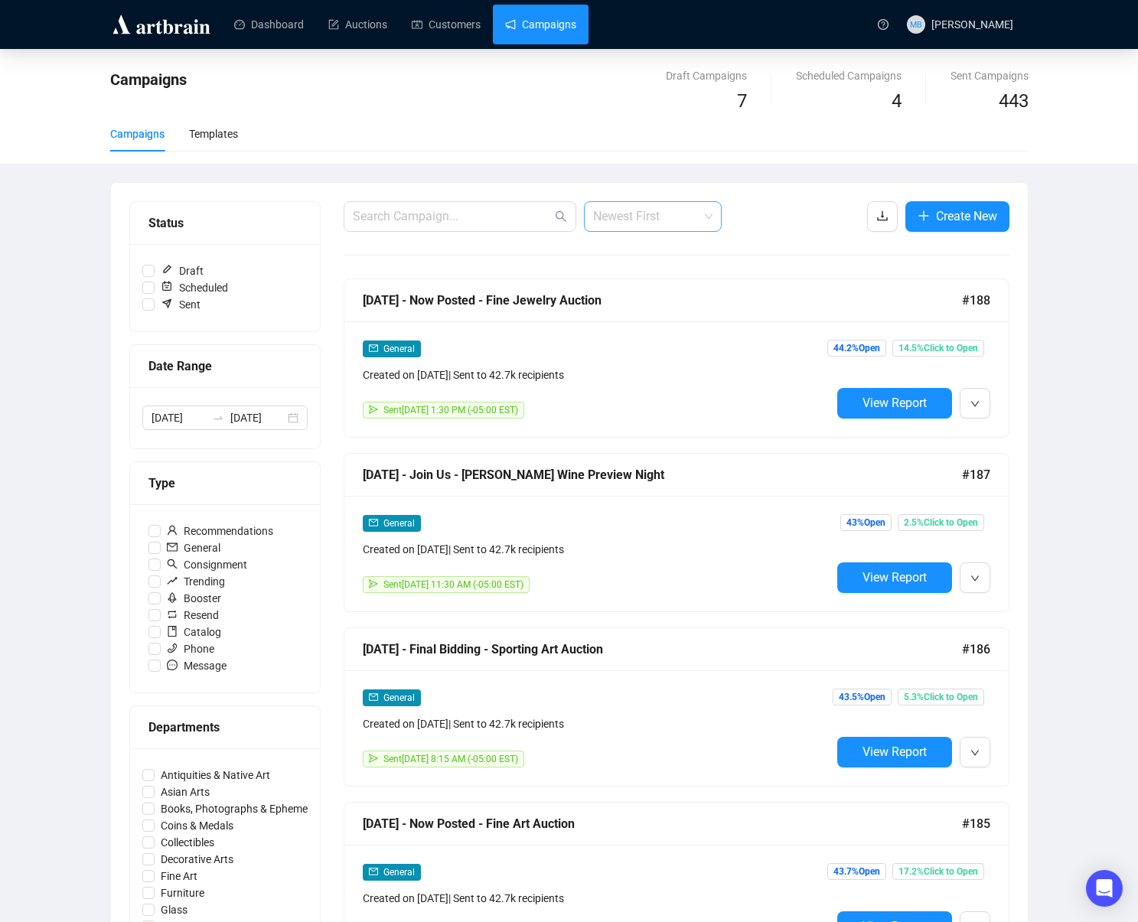
click at [623, 215] on span "Newest First" at bounding box center [652, 216] width 119 height 29
click at [632, 272] on div "Oldest First" at bounding box center [652, 274] width 113 height 17
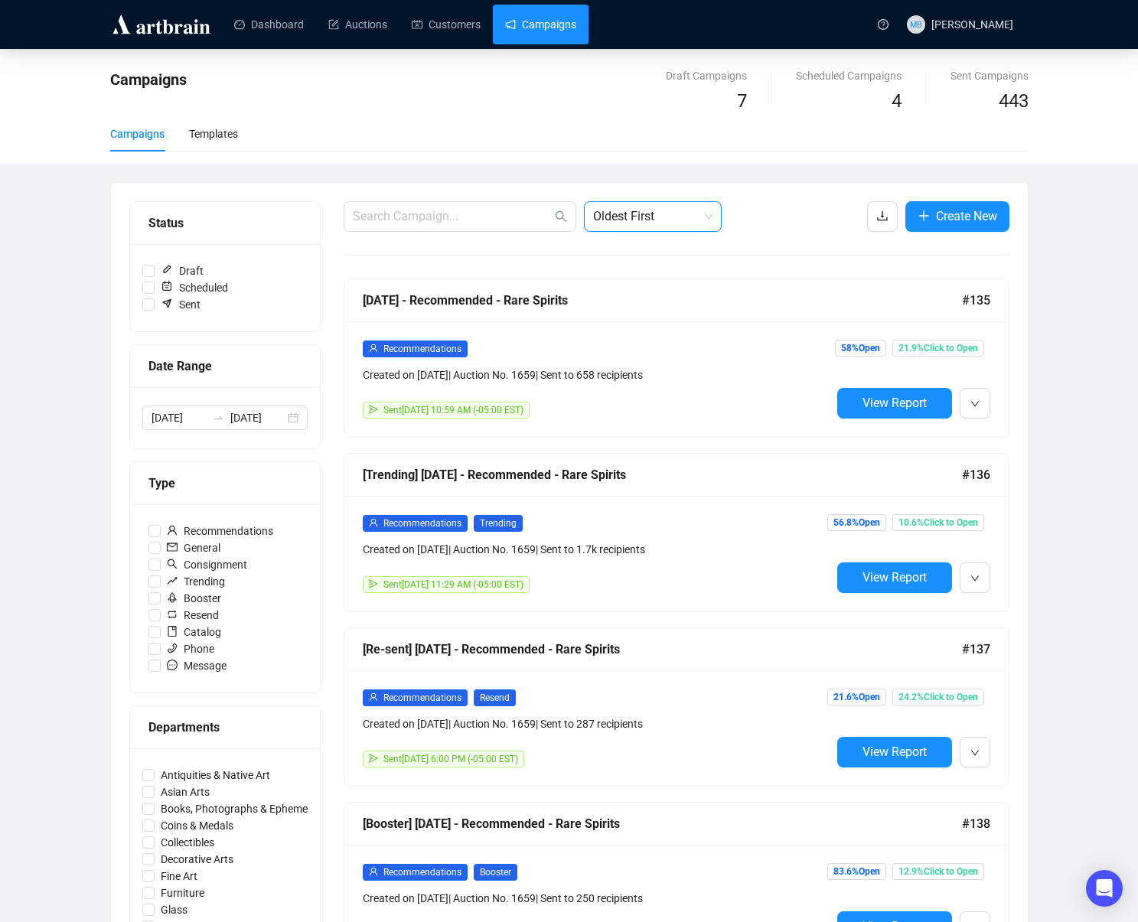
click at [1065, 237] on div "Campaigns Draft Campaigns 7 Scheduled Campaigns 4 Sent Campaigns 443 Campaigns …" at bounding box center [569, 891] width 1138 height 1685
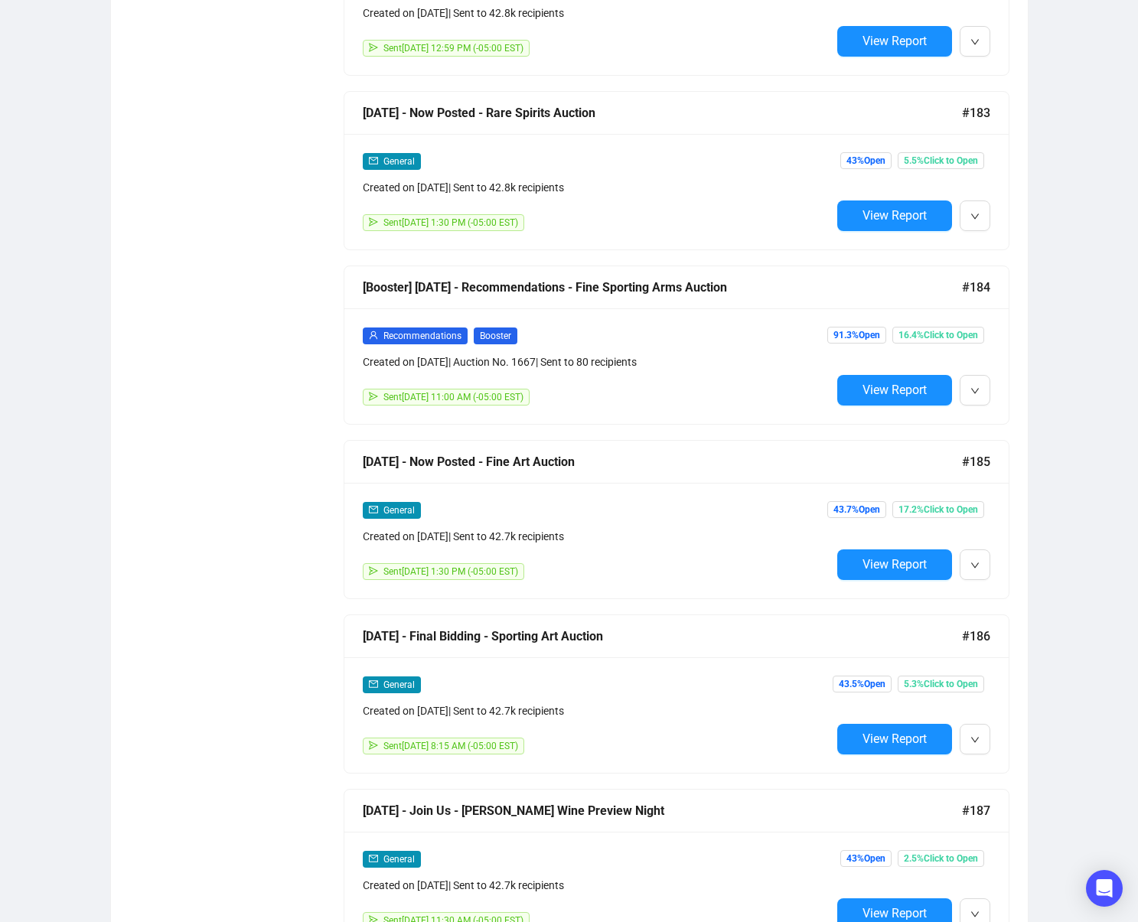
scroll to position [8567, 0]
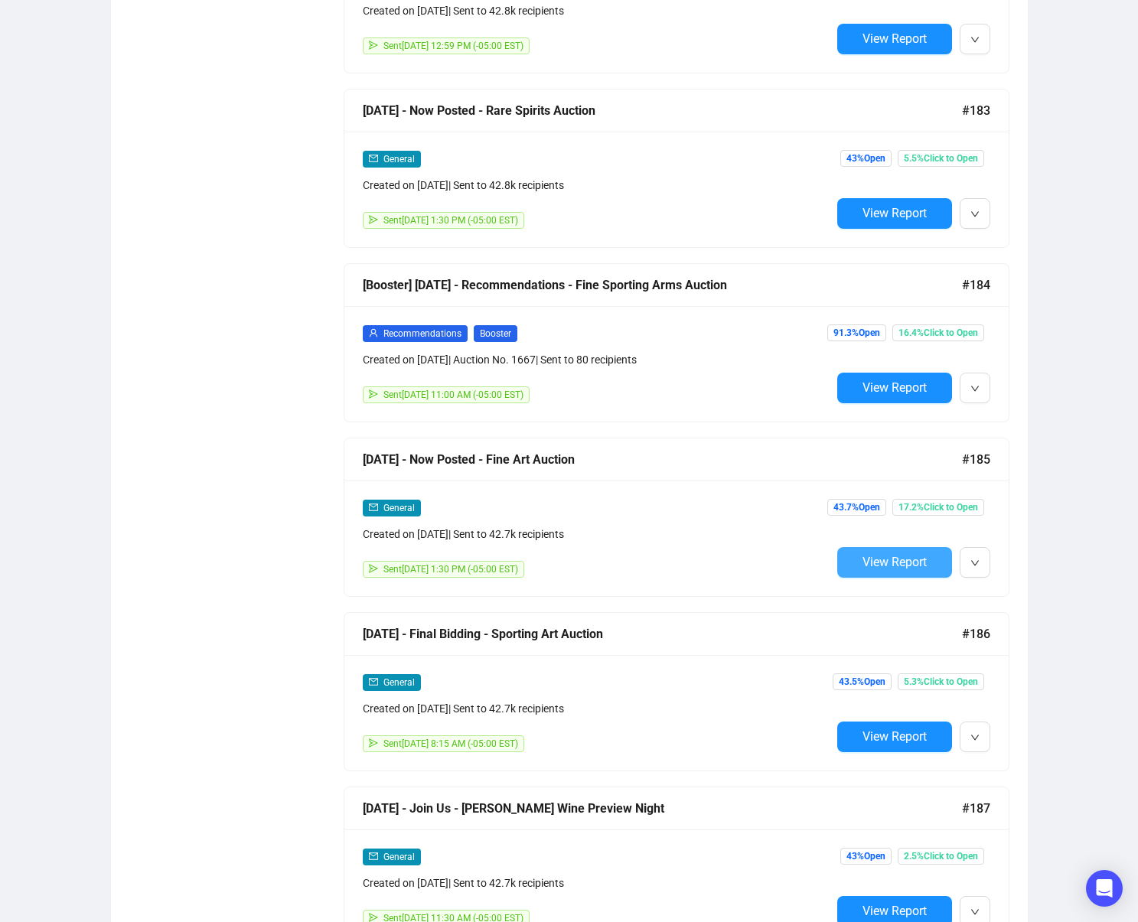
click at [890, 569] on button "View Report" at bounding box center [894, 562] width 115 height 31
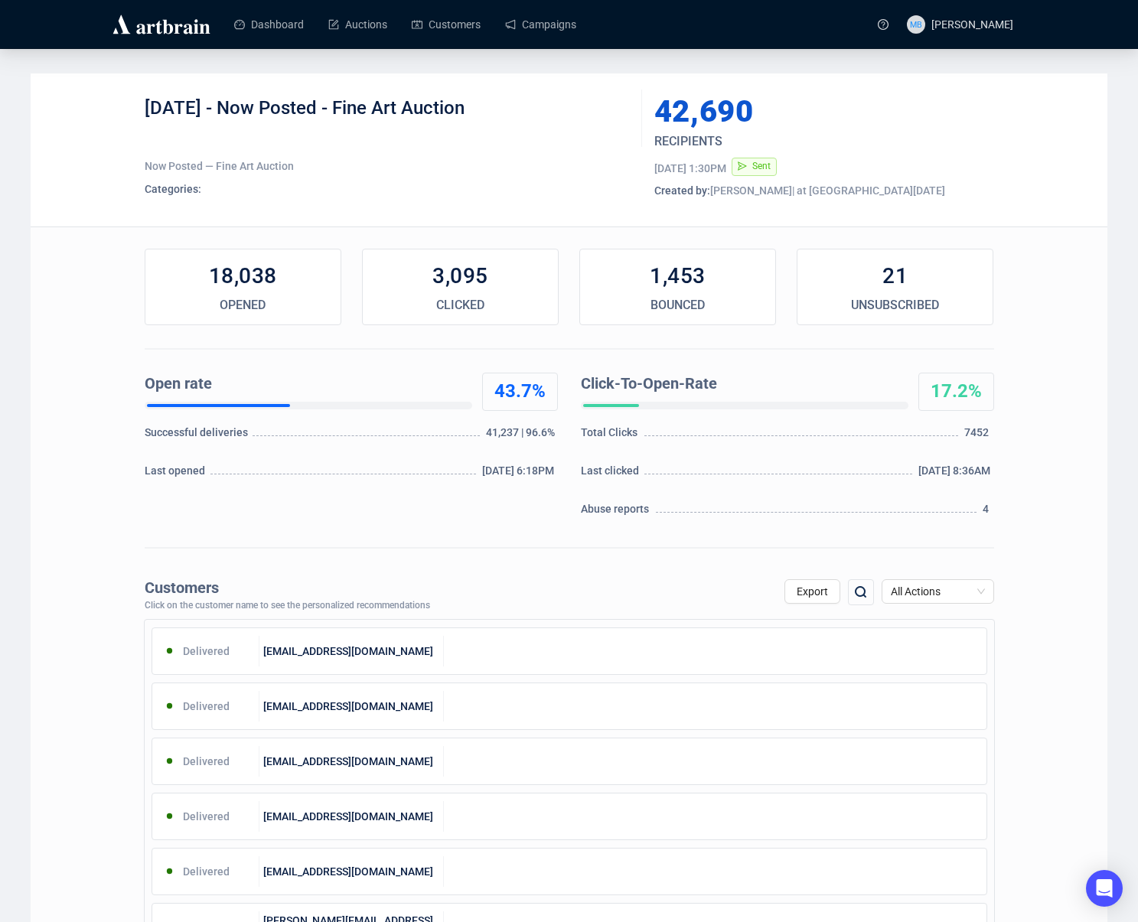
drag, startPoint x: 392, startPoint y: 109, endPoint x: 231, endPoint y: 116, distance: 160.9
click at [227, 115] on div "[DATE] - Now Posted - Fine Art Auction" at bounding box center [388, 119] width 486 height 46
click at [565, 37] on link "Campaigns" at bounding box center [540, 25] width 71 height 40
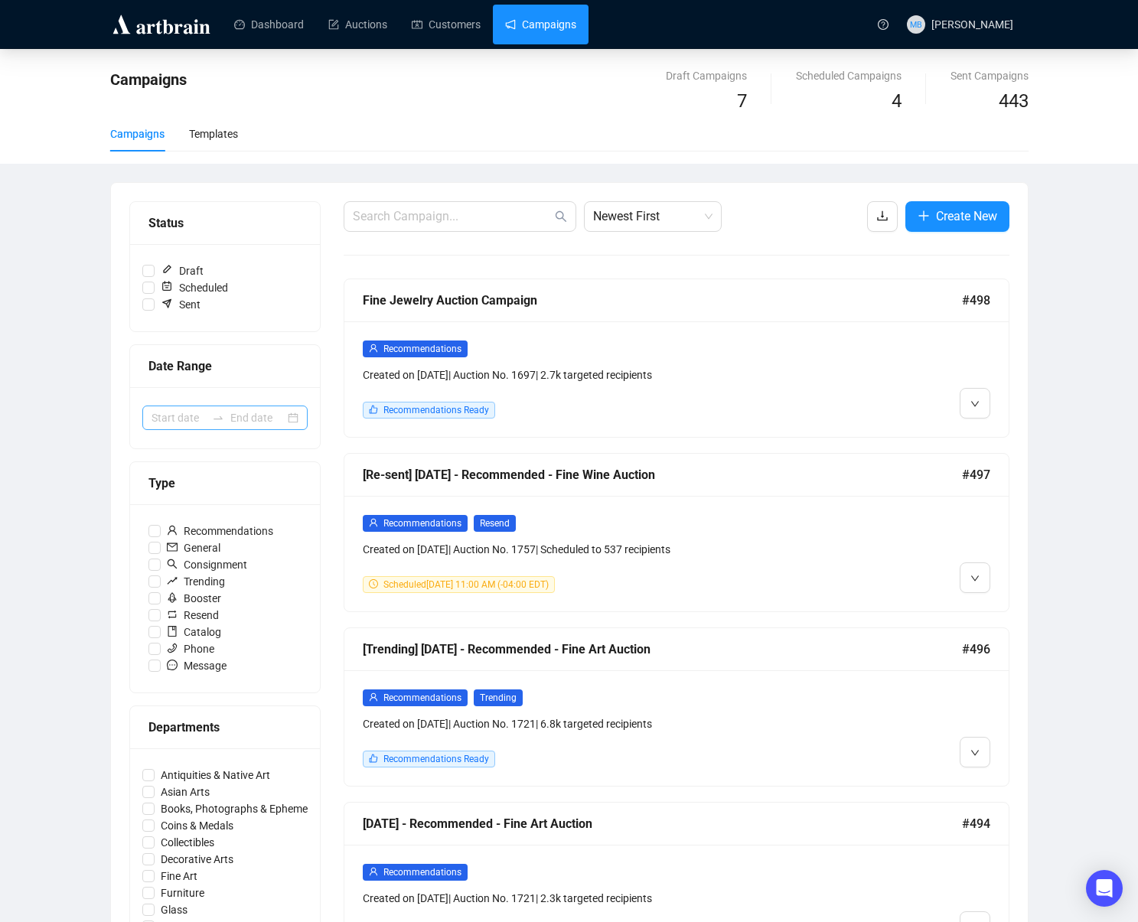
click at [212, 416] on icon "swap-right" at bounding box center [218, 418] width 12 height 12
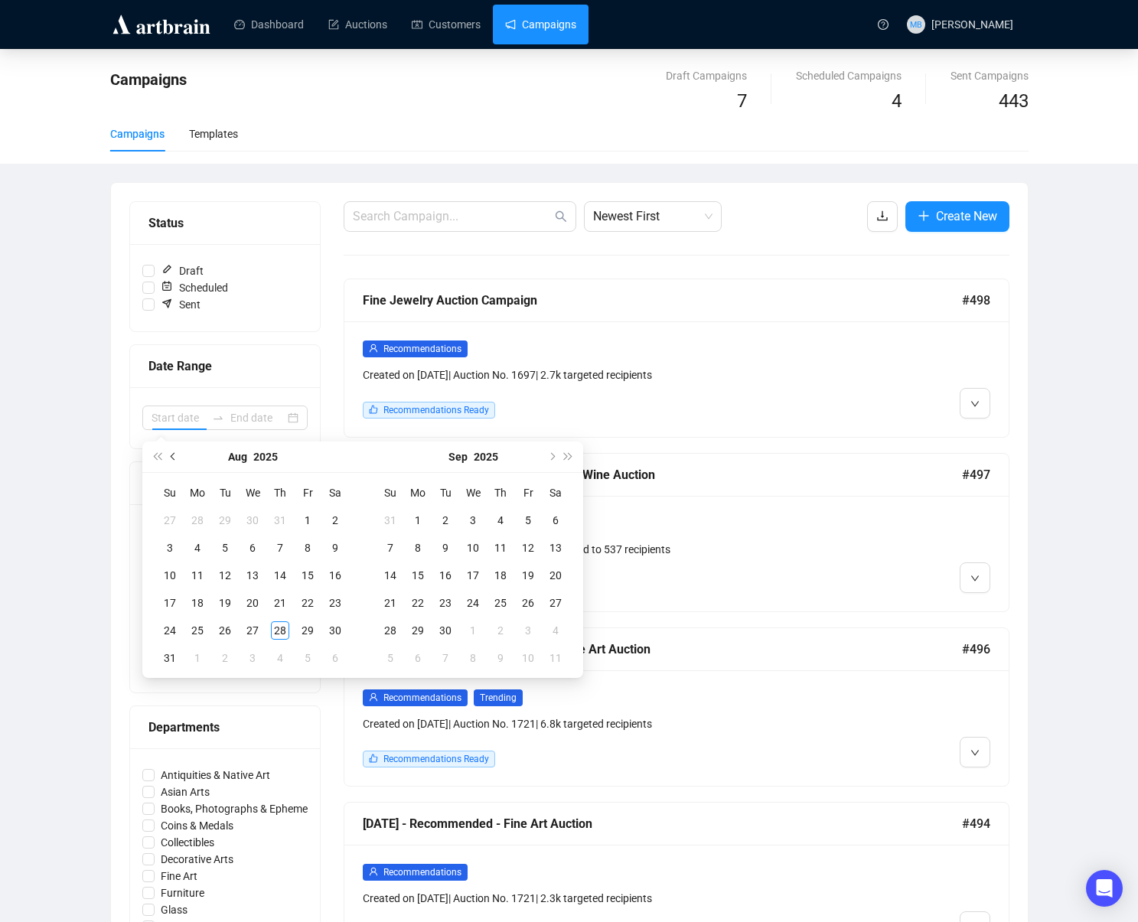
click at [173, 460] on button "Previous month (PageUp)" at bounding box center [173, 457] width 17 height 31
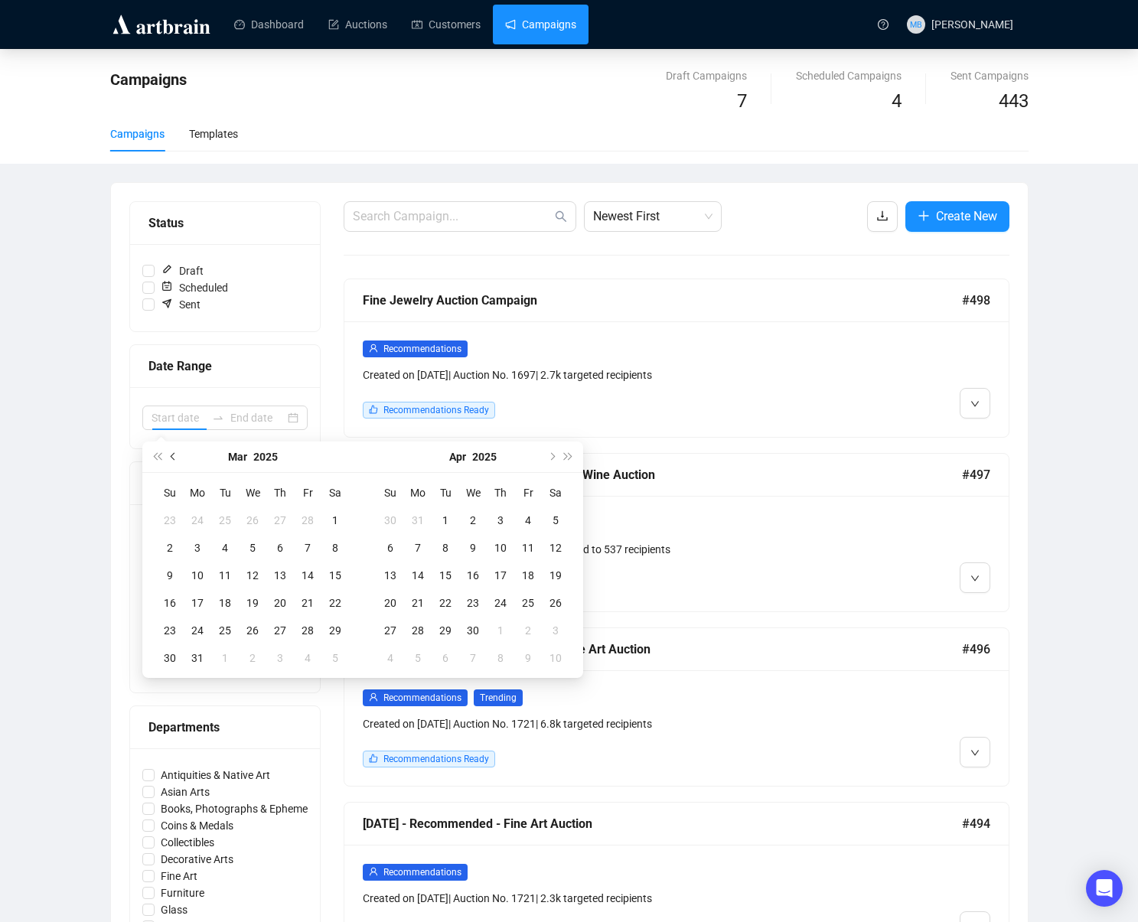
click at [173, 460] on button "Previous month (PageUp)" at bounding box center [173, 457] width 17 height 31
type input "[DATE]"
click at [326, 517] on div "1" at bounding box center [335, 520] width 18 height 18
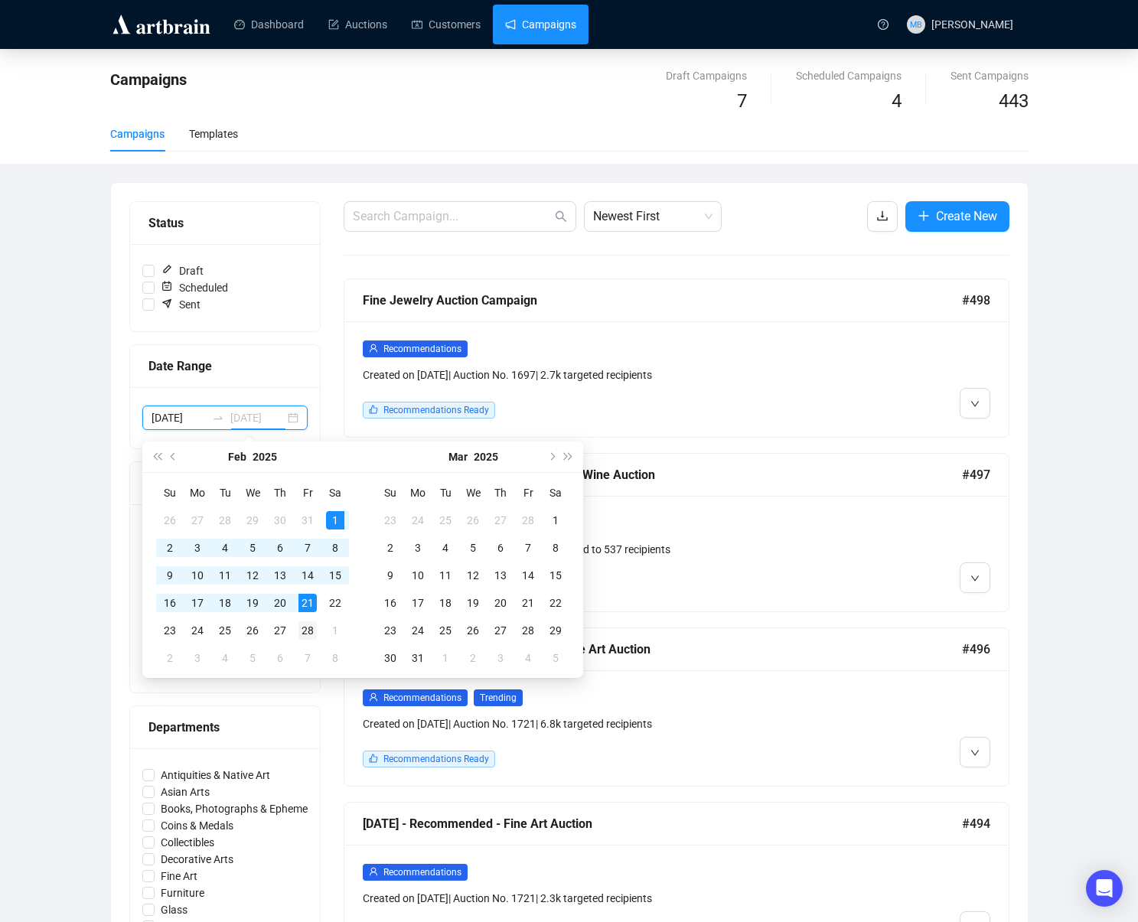
type input "[DATE]"
click at [309, 632] on div "28" at bounding box center [308, 631] width 18 height 18
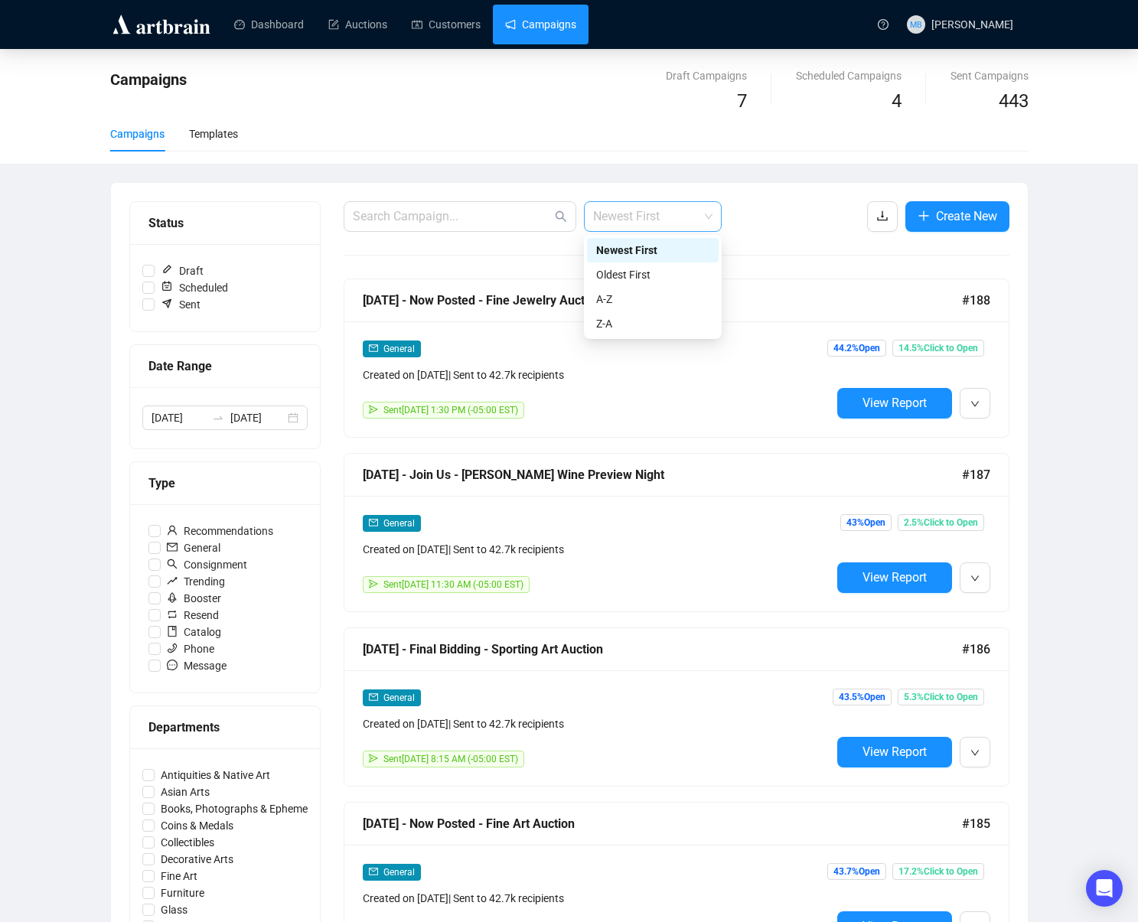
drag, startPoint x: 687, startPoint y: 218, endPoint x: 684, endPoint y: 230, distance: 12.5
click at [687, 218] on span "Newest First" at bounding box center [652, 216] width 119 height 29
click at [667, 276] on div "Oldest First" at bounding box center [652, 274] width 113 height 17
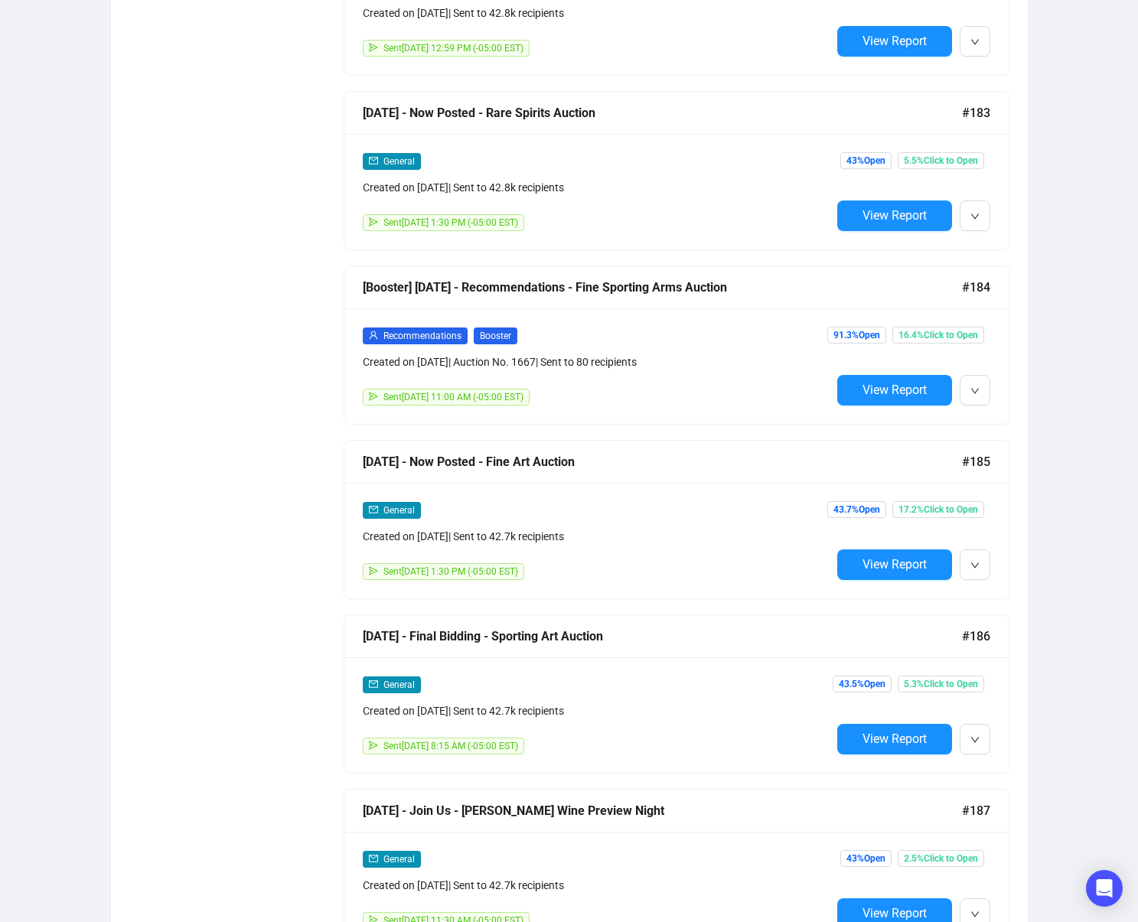
scroll to position [8840, 0]
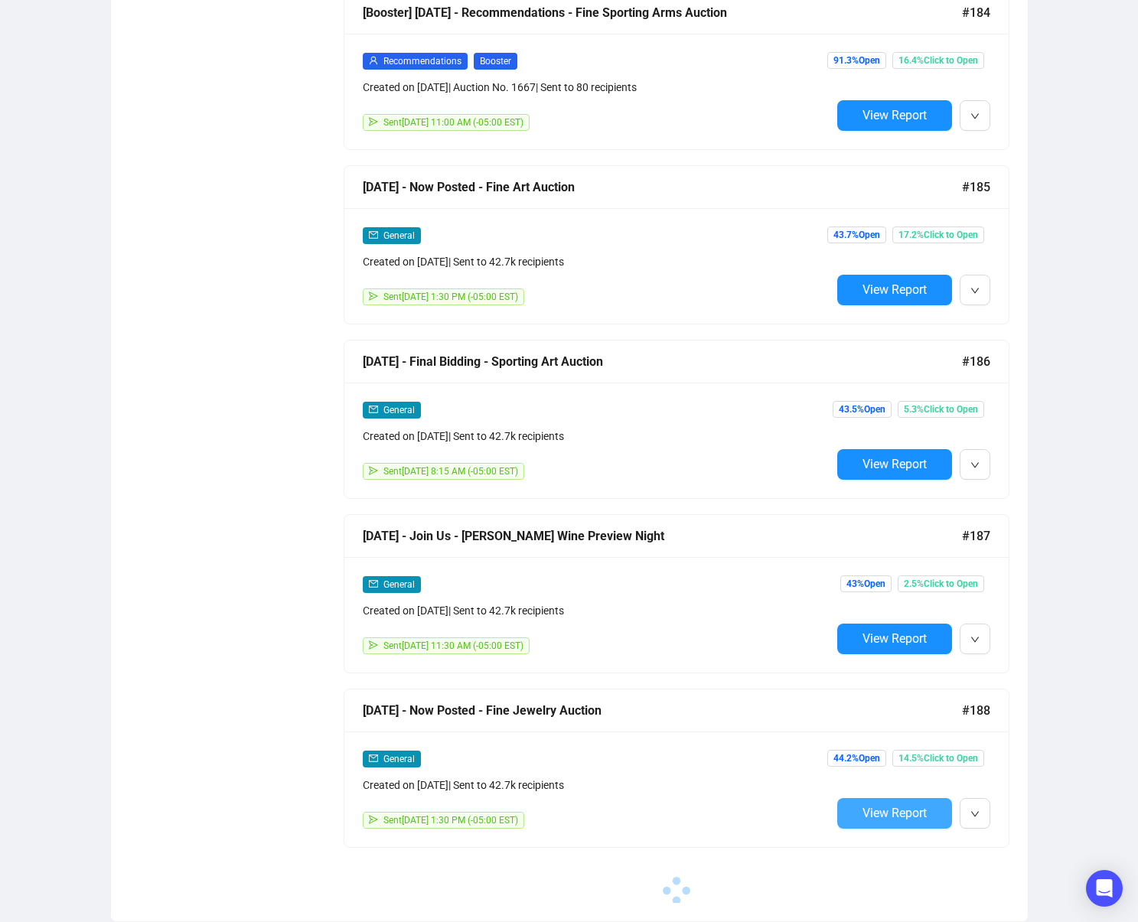
click at [873, 802] on button "View Report" at bounding box center [894, 813] width 115 height 31
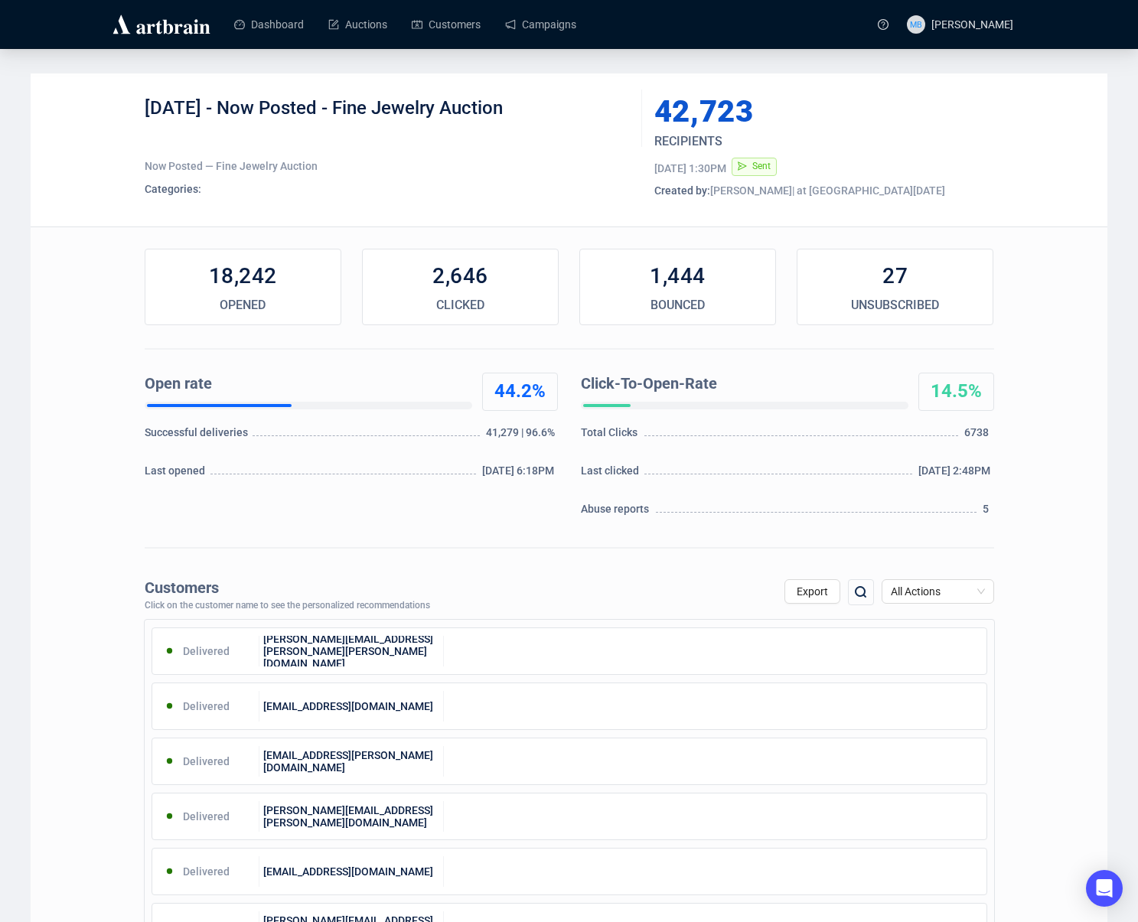
drag, startPoint x: 251, startPoint y: 110, endPoint x: 538, endPoint y: 127, distance: 287.5
click at [528, 117] on div "[DATE] - Now Posted - Fine Jewelry Auction" at bounding box center [388, 119] width 486 height 46
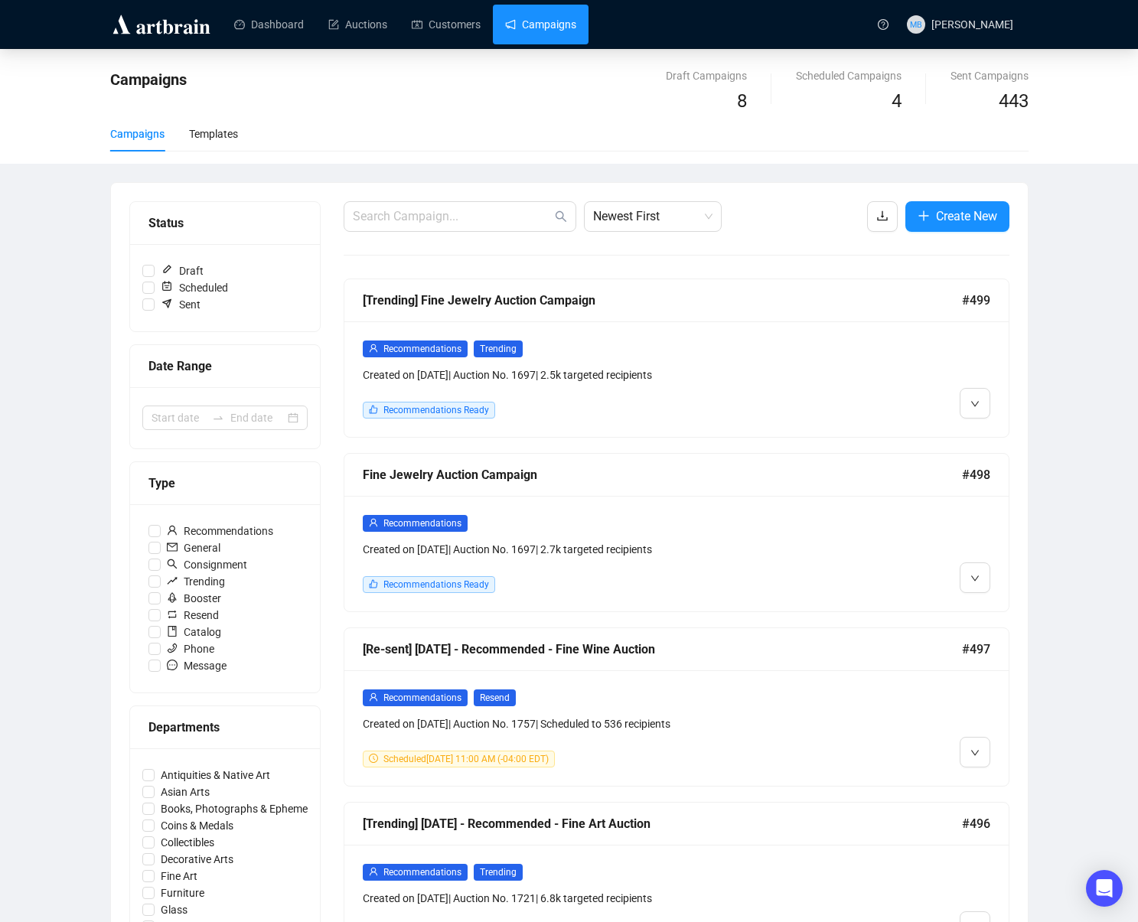
click at [201, 432] on div at bounding box center [225, 417] width 190 height 61
click at [198, 426] on div at bounding box center [224, 418] width 165 height 24
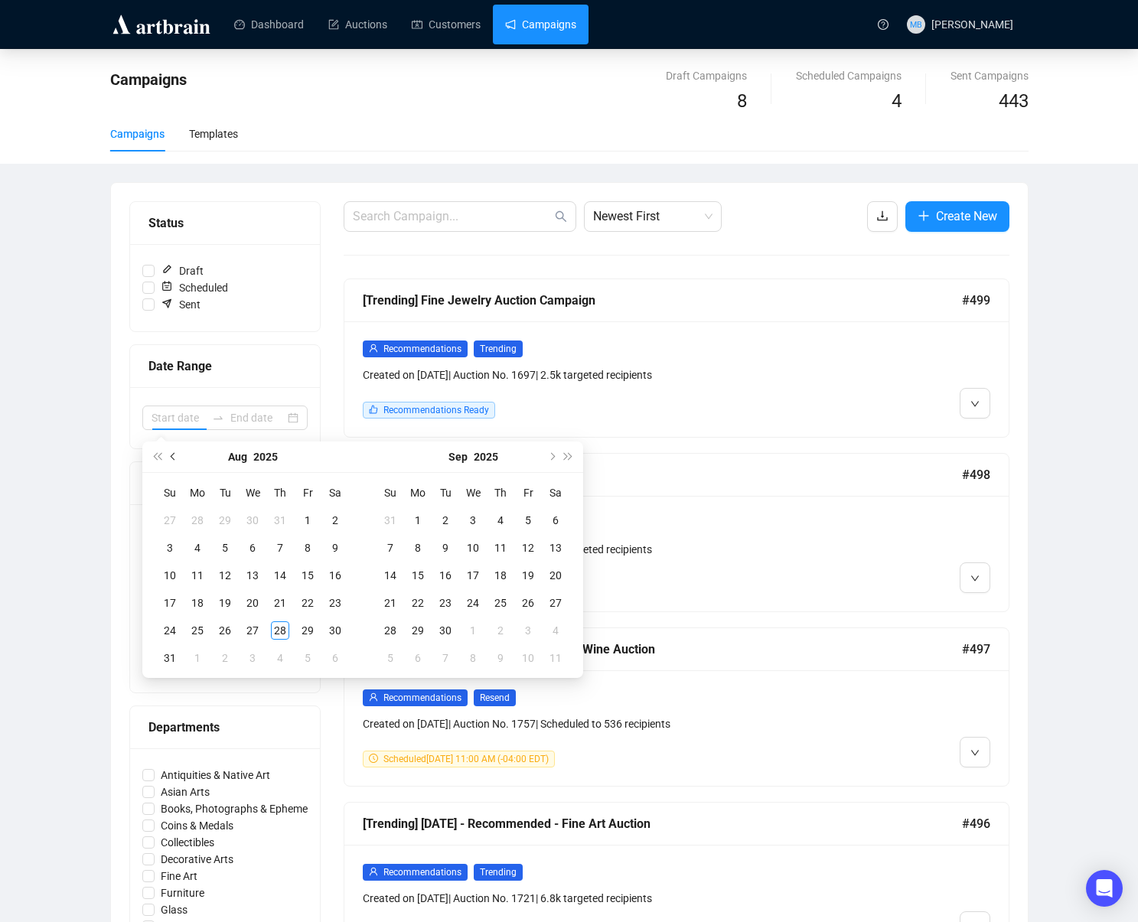
click at [173, 461] on button "Previous month (PageUp)" at bounding box center [173, 457] width 17 height 31
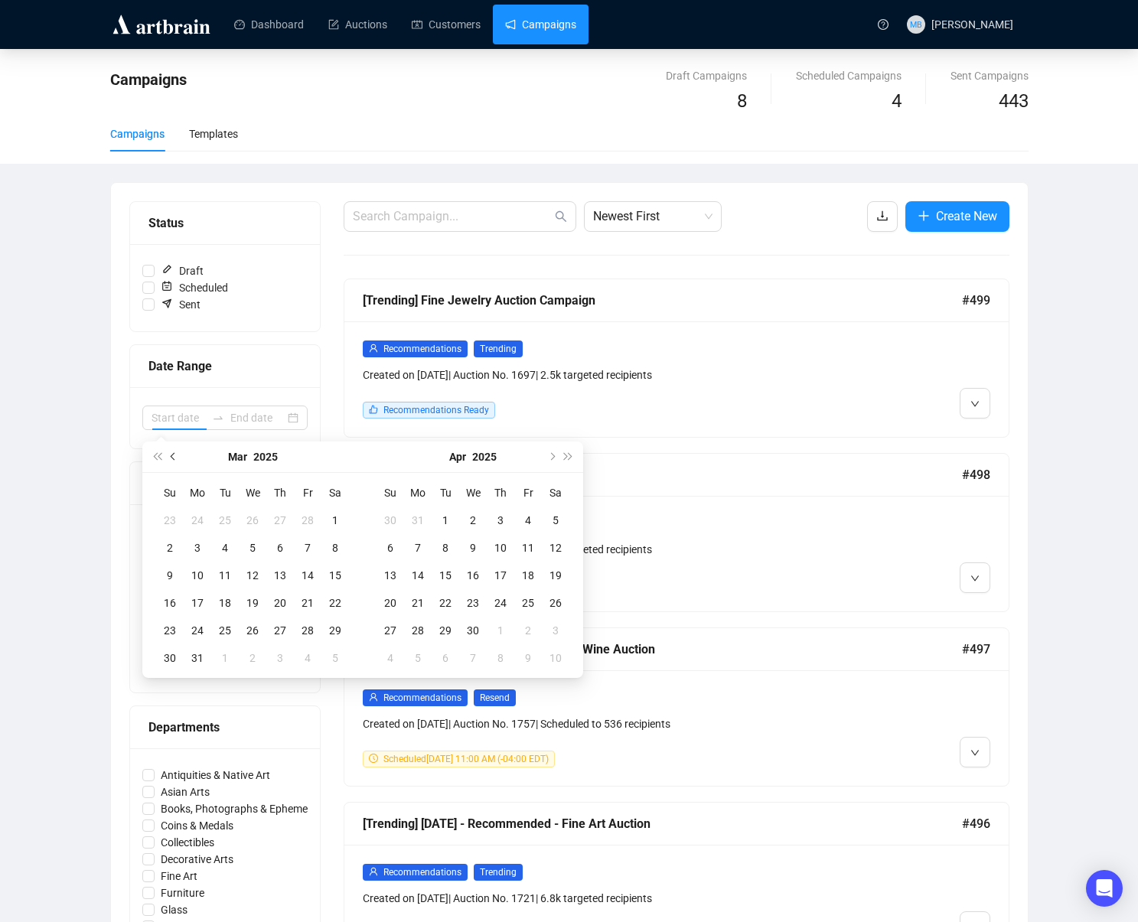
click at [173, 461] on button "Previous month (PageUp)" at bounding box center [173, 457] width 17 height 31
type input "[DATE]"
drag, startPoint x: 252, startPoint y: 514, endPoint x: 272, endPoint y: 553, distance: 43.8
click at [252, 516] on div "1" at bounding box center [252, 520] width 18 height 18
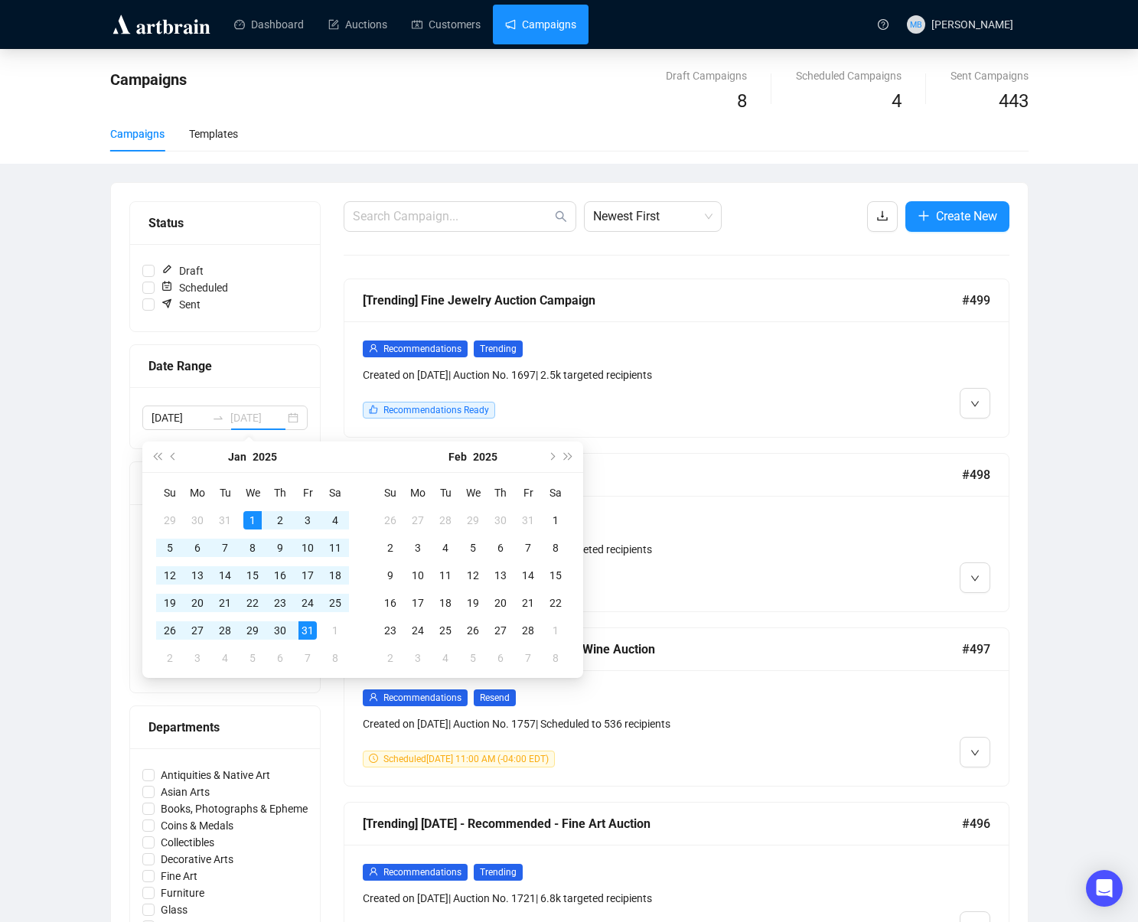
click at [308, 623] on div "31" at bounding box center [308, 631] width 18 height 18
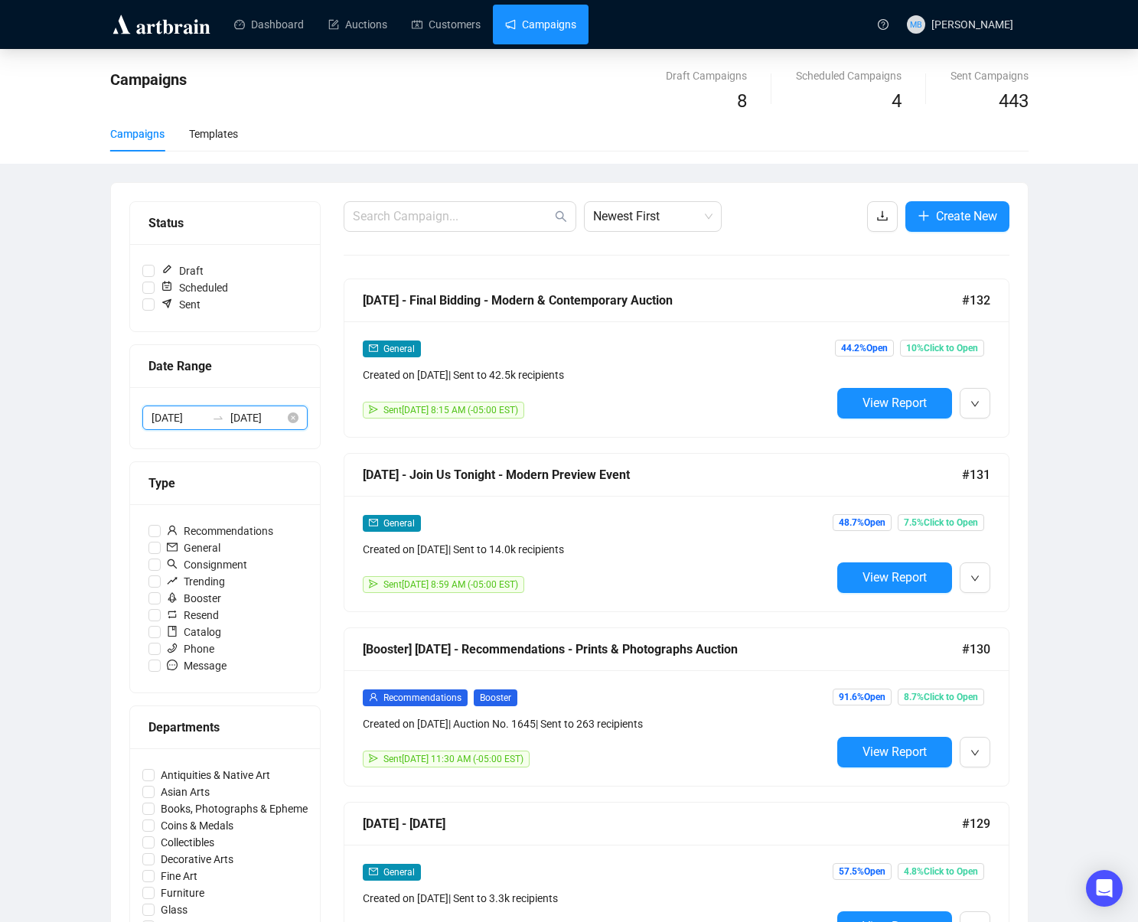
click at [230, 416] on input "[DATE]" at bounding box center [257, 418] width 54 height 17
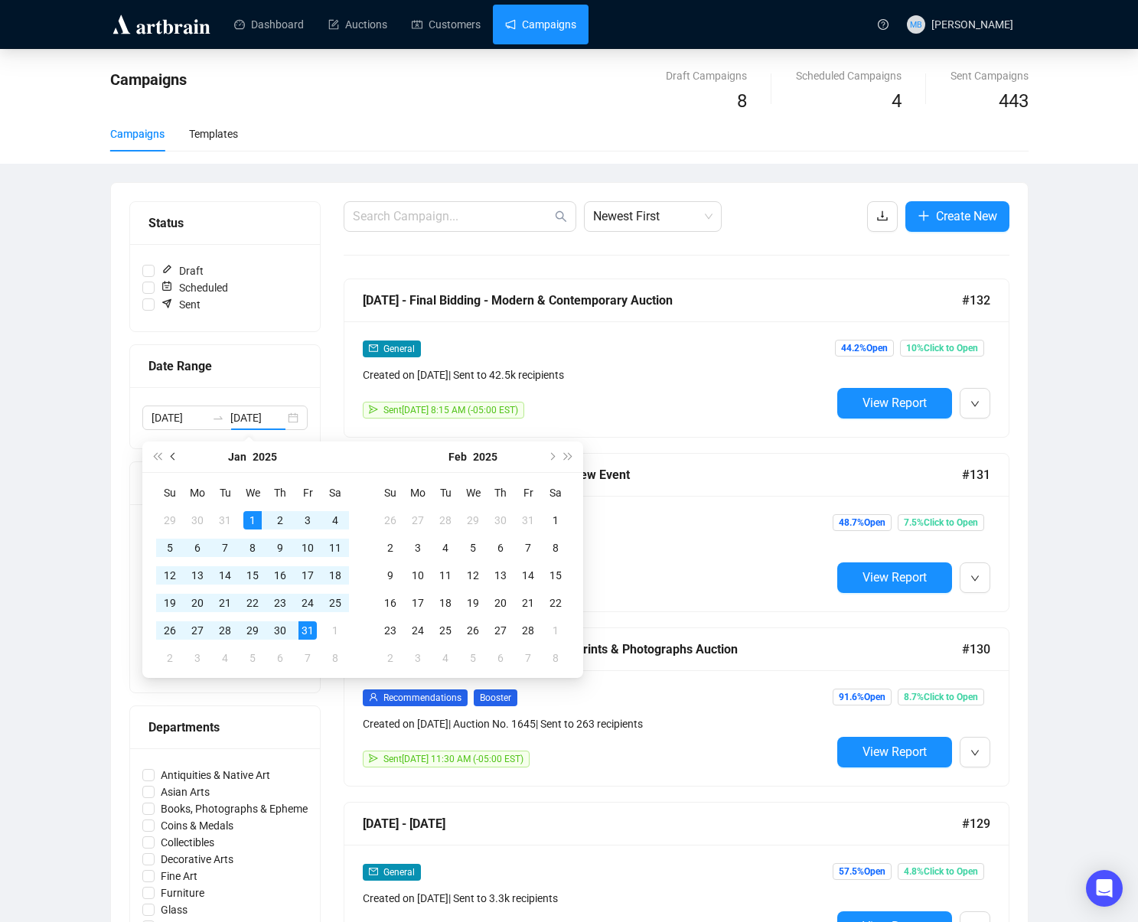
click at [170, 455] on button "Previous month (PageUp)" at bounding box center [173, 457] width 17 height 31
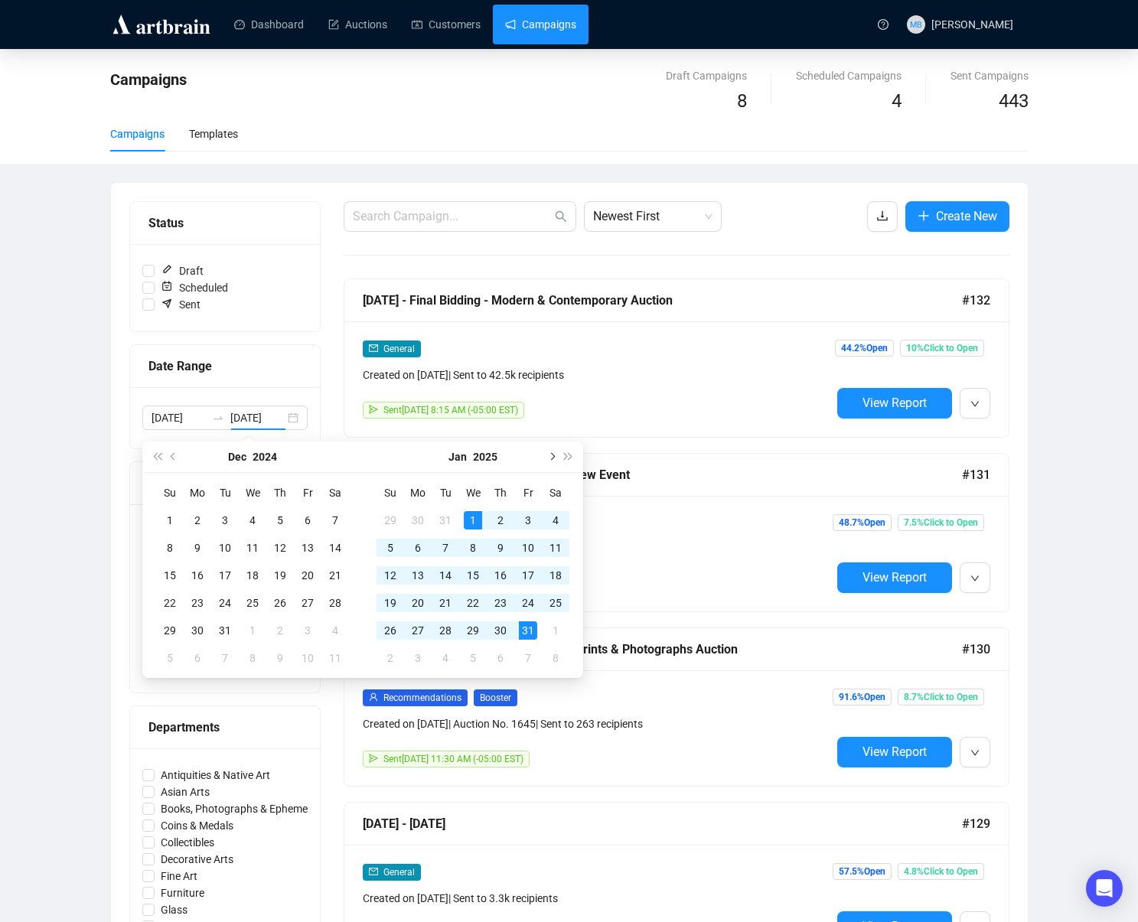
click at [552, 460] on button "Next month (PageDown)" at bounding box center [551, 457] width 17 height 31
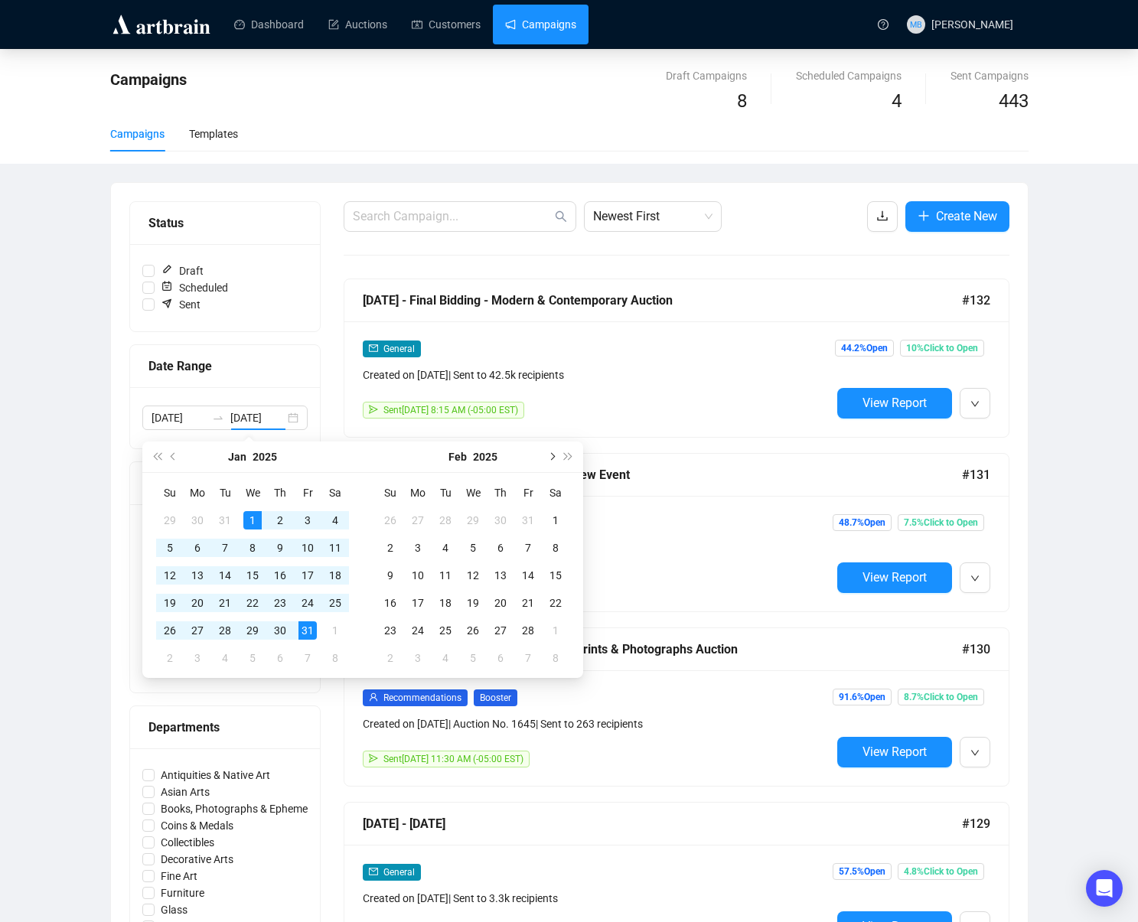
click at [552, 460] on button "Next month (PageDown)" at bounding box center [551, 457] width 17 height 31
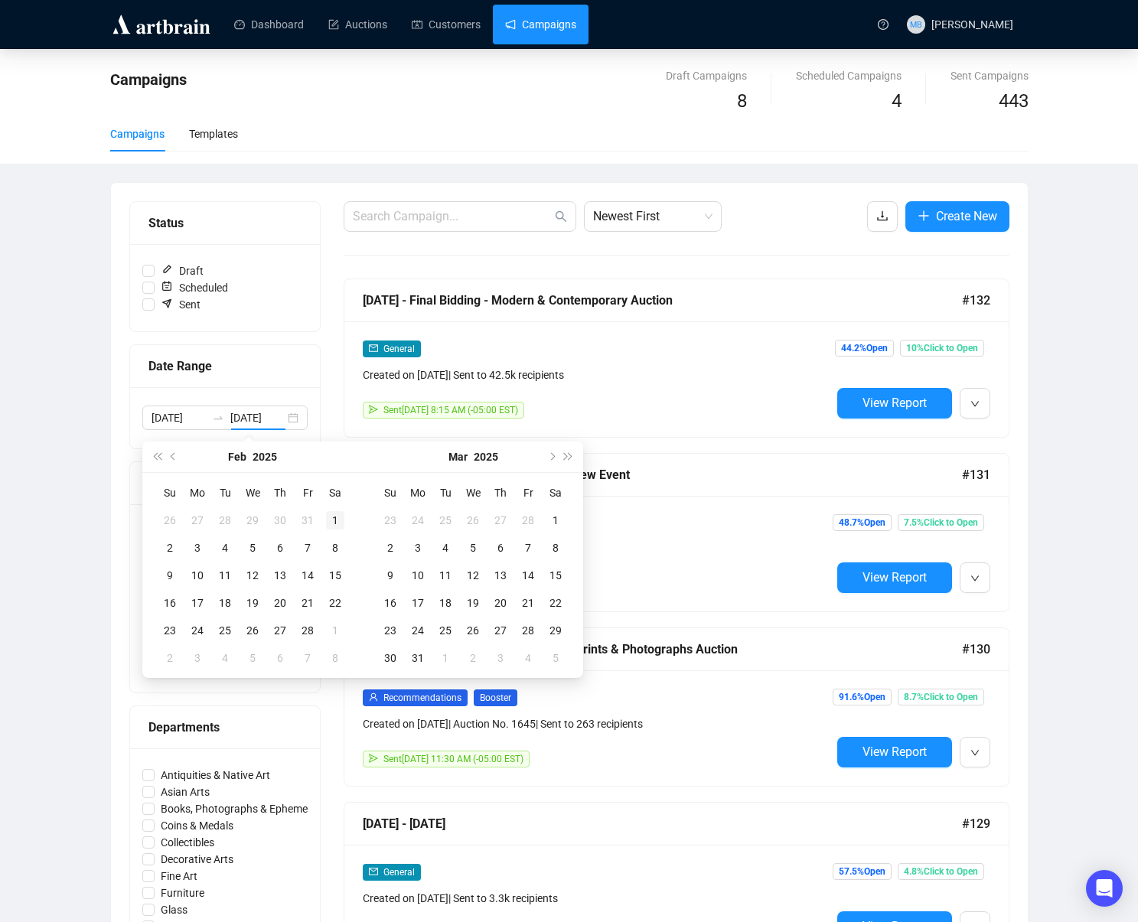
type input "[DATE]"
drag, startPoint x: 339, startPoint y: 521, endPoint x: 319, endPoint y: 586, distance: 68.0
click at [336, 524] on div "1" at bounding box center [335, 520] width 18 height 18
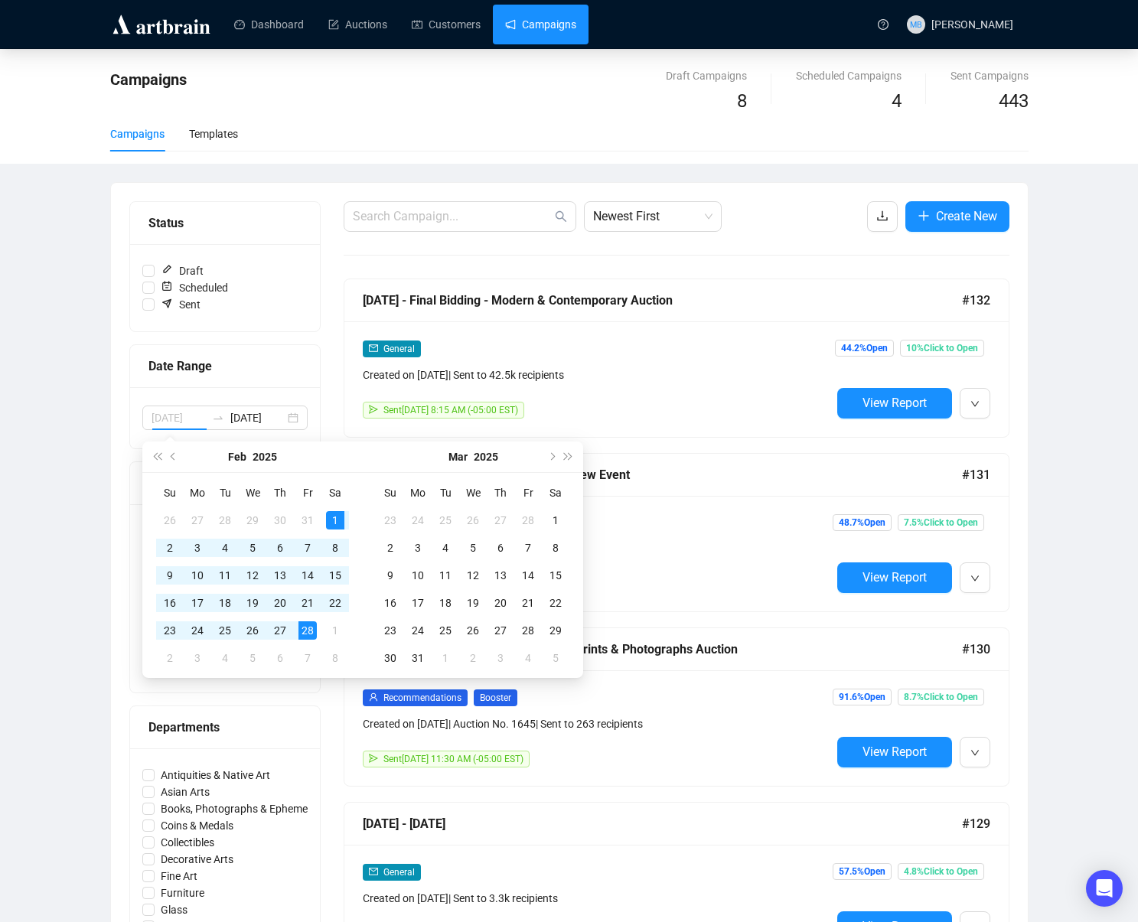
click at [308, 633] on div "28" at bounding box center [308, 631] width 18 height 18
type input "[DATE]"
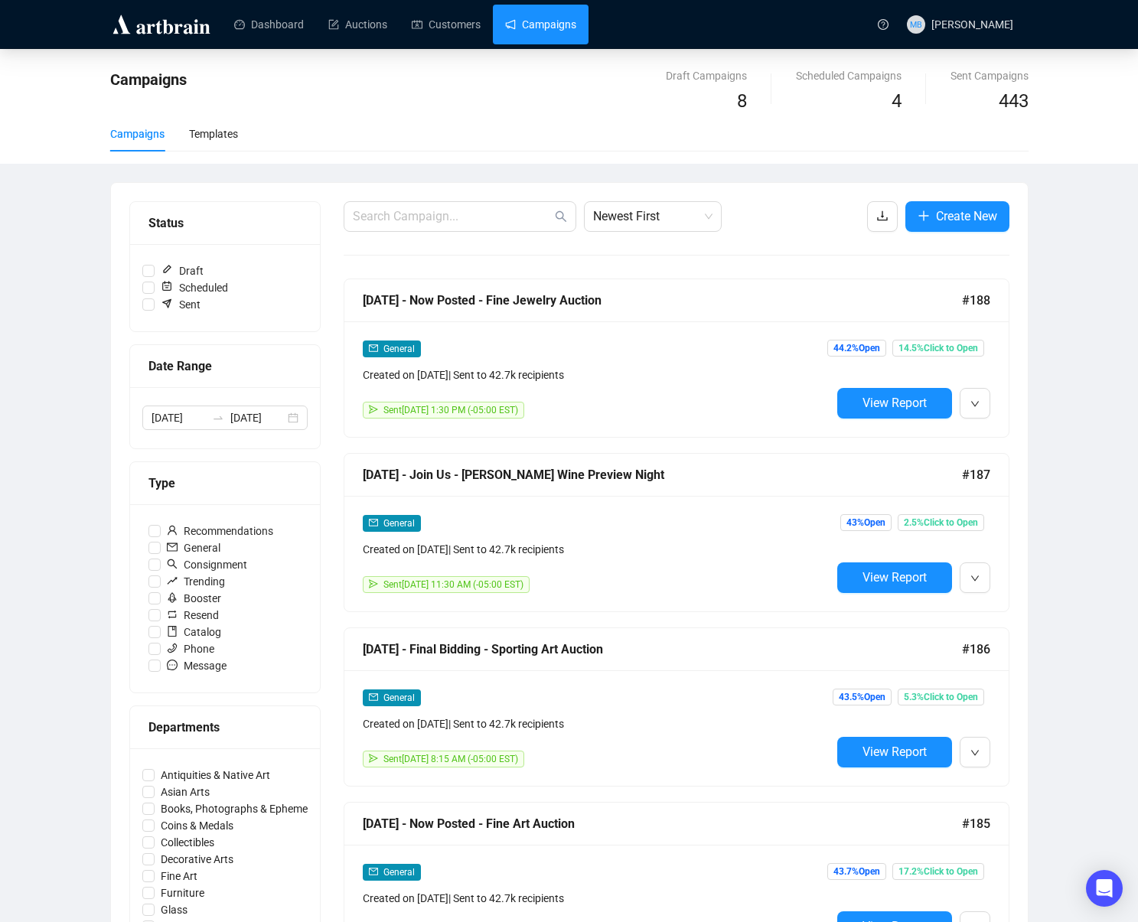
click at [100, 442] on div "Campaigns Draft Campaigns 8 Scheduled Campaigns 4 Sent Campaigns 443 Campaigns …" at bounding box center [569, 891] width 1138 height 1685
click at [677, 229] on span "Newest First" at bounding box center [652, 216] width 119 height 29
click at [681, 273] on div "Oldest First" at bounding box center [652, 274] width 113 height 17
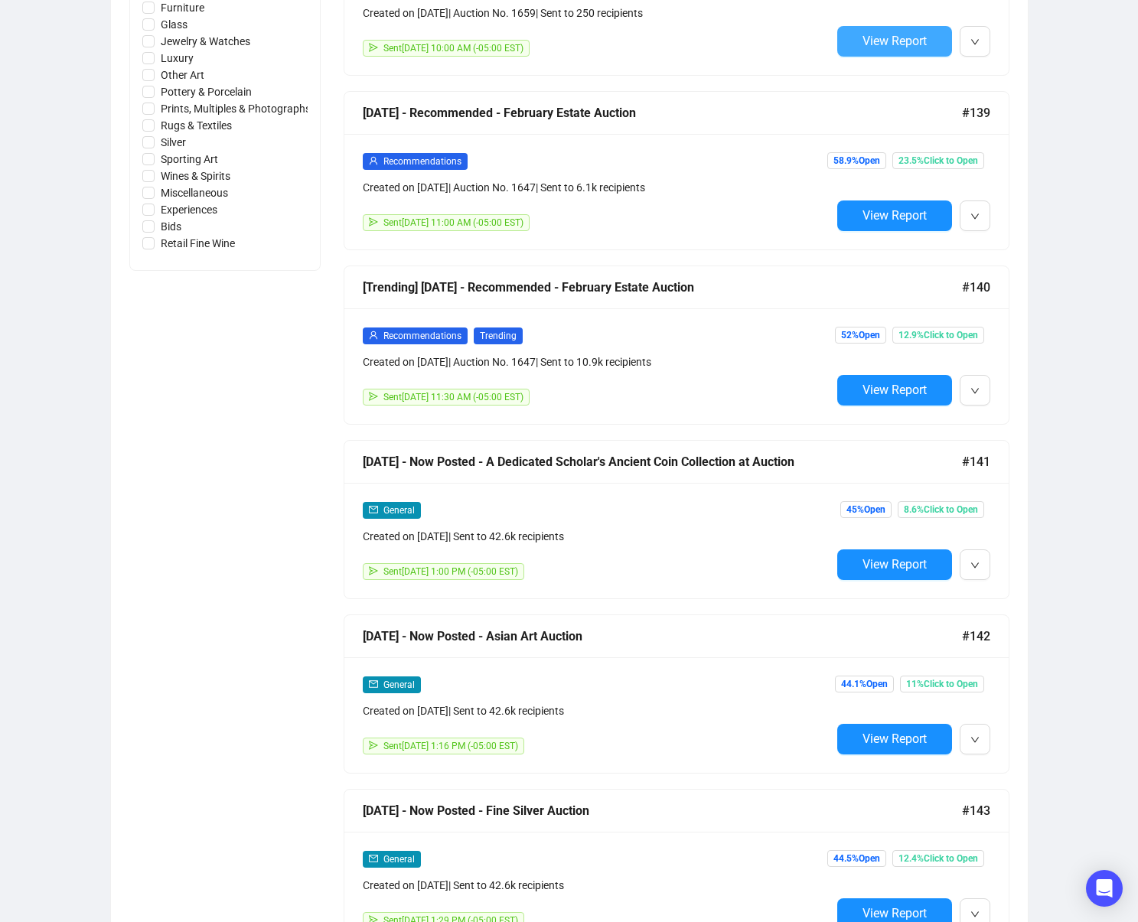
scroll to position [1584, 0]
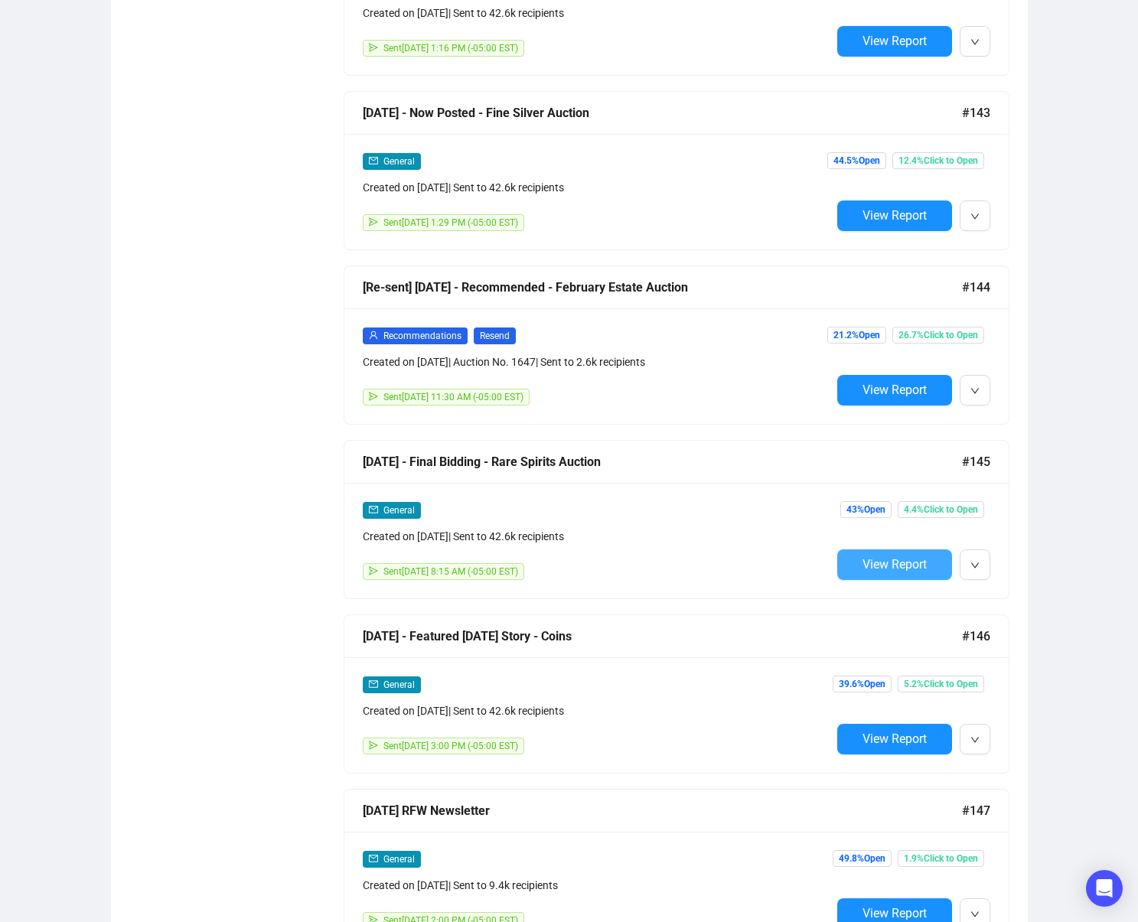
click at [858, 570] on button "View Report" at bounding box center [894, 565] width 115 height 31
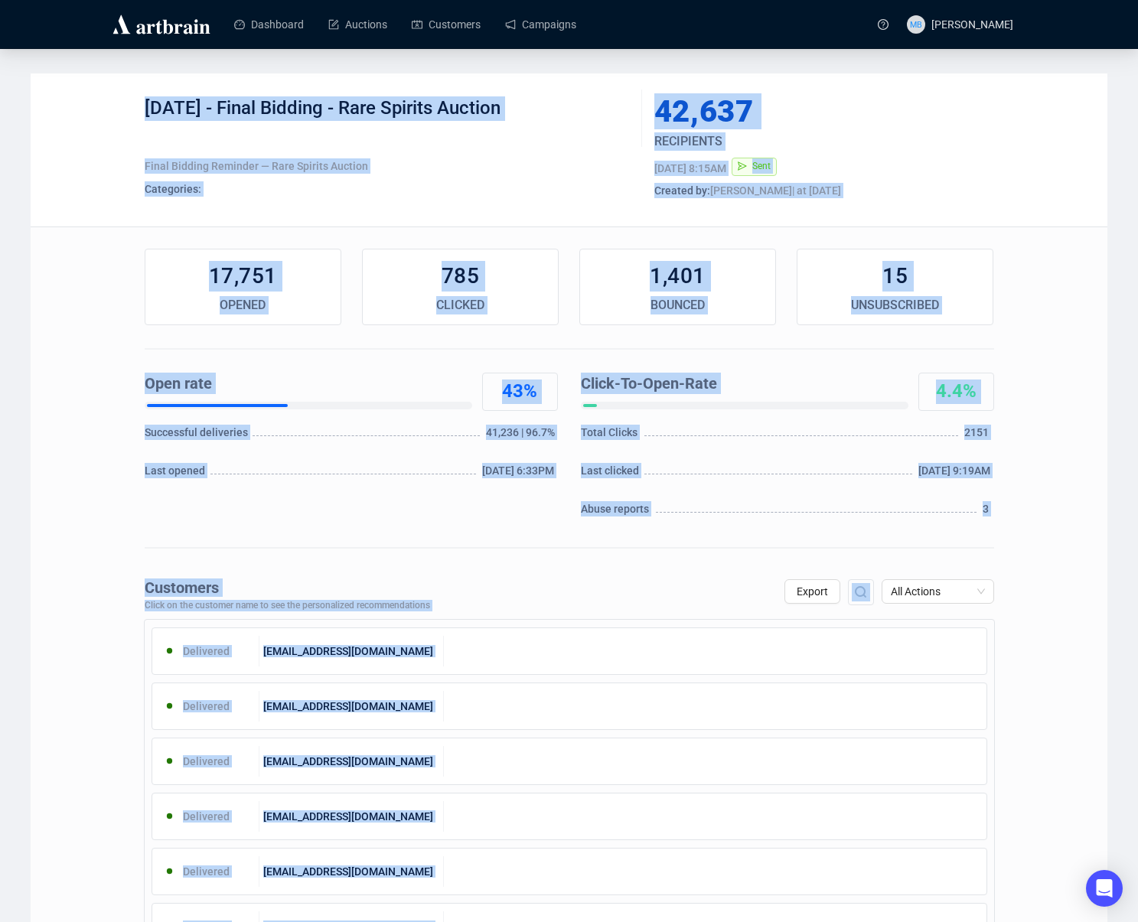
drag, startPoint x: 145, startPoint y: 145, endPoint x: 212, endPoint y: 142, distance: 66.7
click at [148, 140] on div "[DATE] - Final Bidding - Rare Spirits Auction Final Bidding Reminder — Rare Spi…" at bounding box center [388, 149] width 486 height 107
drag, startPoint x: 238, startPoint y: 108, endPoint x: 539, endPoint y: 129, distance: 301.5
click at [531, 130] on div "[DATE] - Final Bidding - Rare Spirits Auction" at bounding box center [388, 119] width 486 height 46
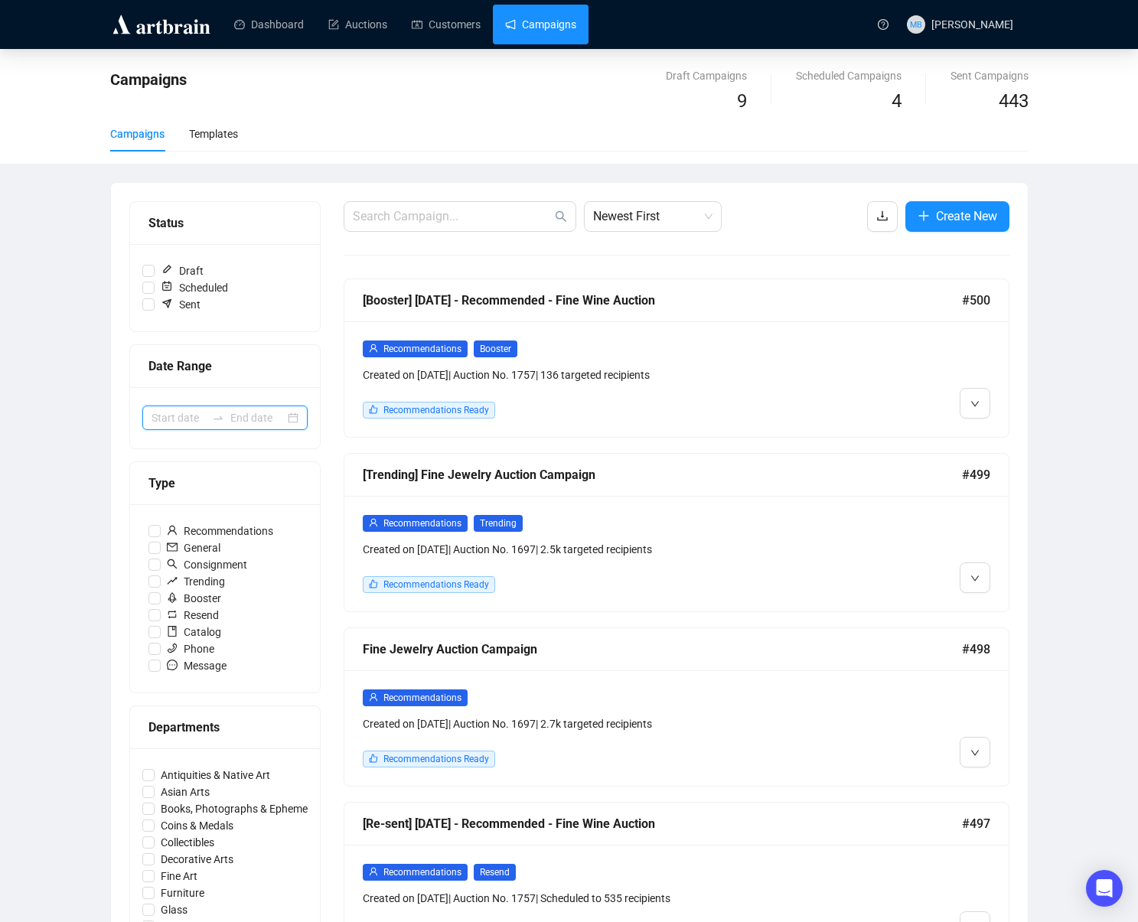
click at [244, 413] on input at bounding box center [257, 418] width 54 height 17
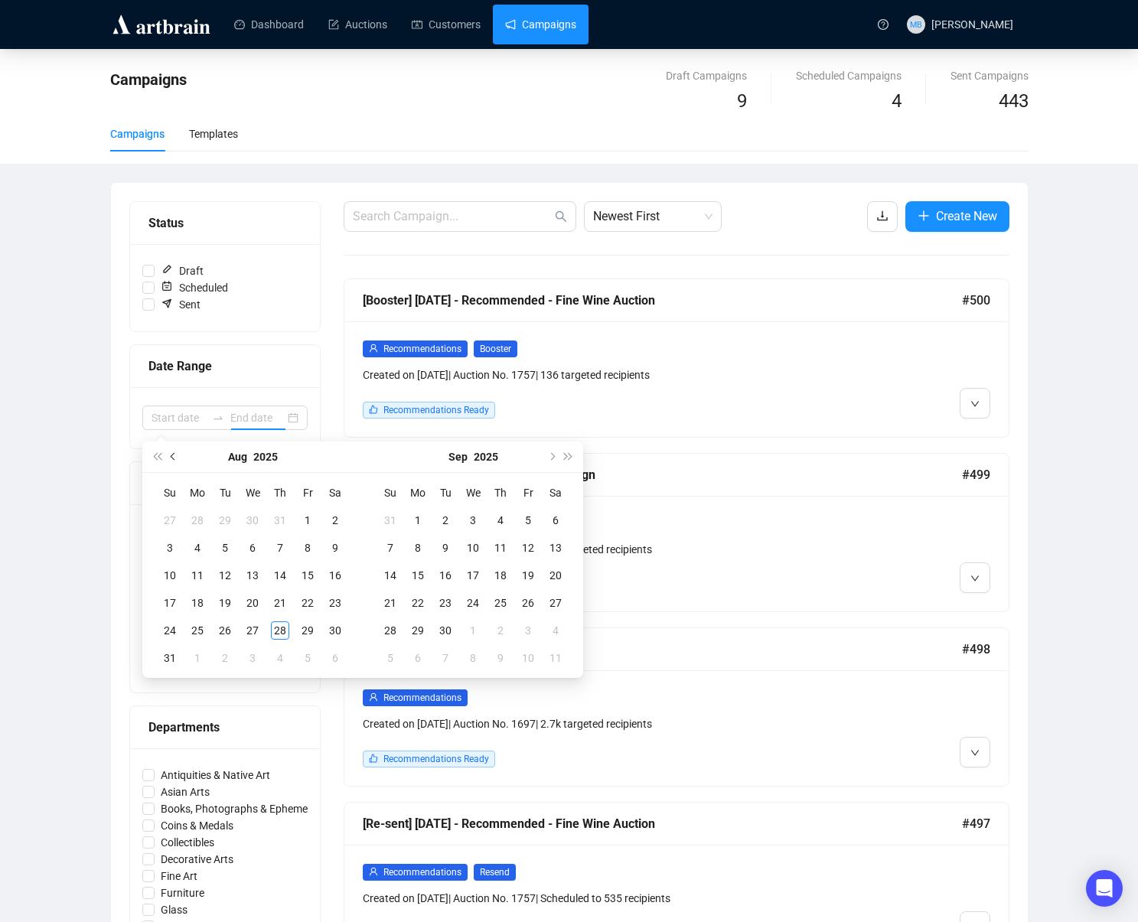
click at [175, 455] on span "Previous month (PageUp)" at bounding box center [175, 457] width 8 height 8
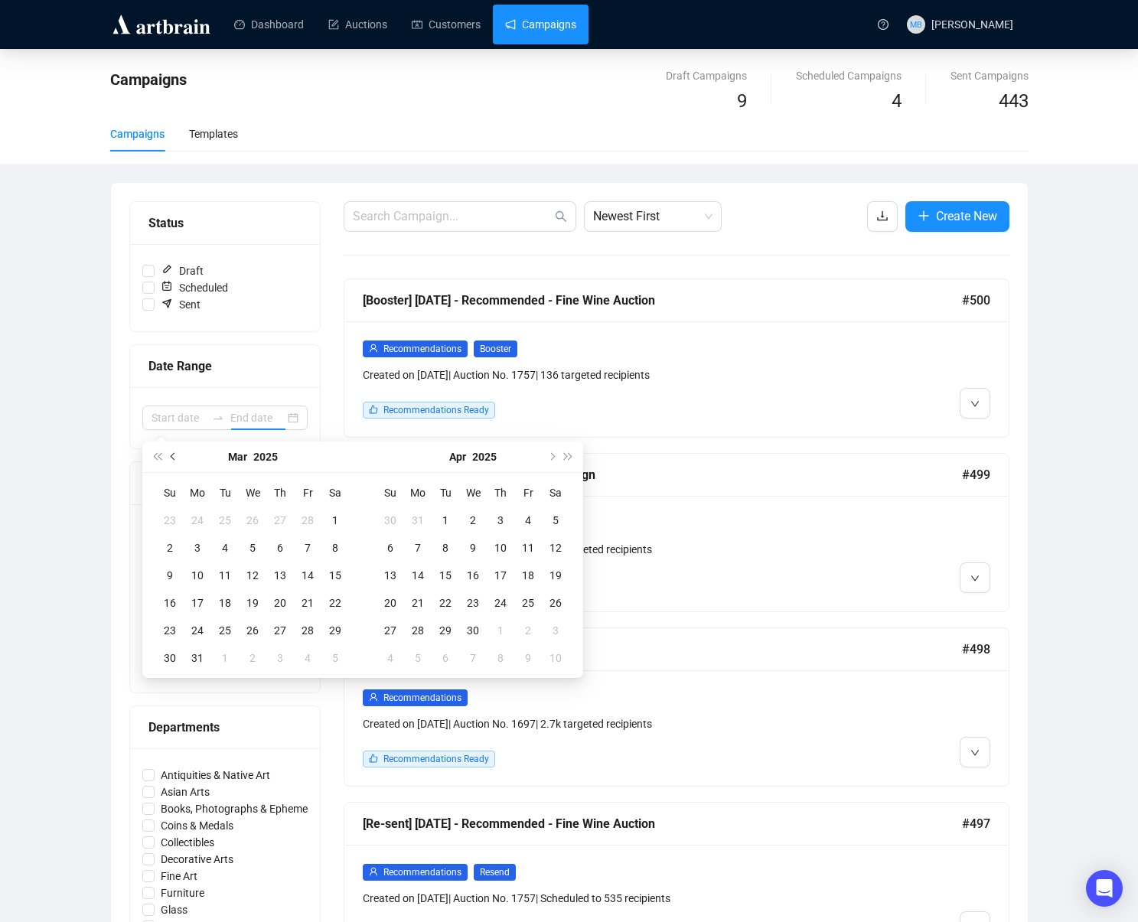
click at [175, 455] on span "Previous month (PageUp)" at bounding box center [175, 457] width 8 height 8
type input "[DATE]"
click at [326, 521] on div "1" at bounding box center [335, 520] width 18 height 18
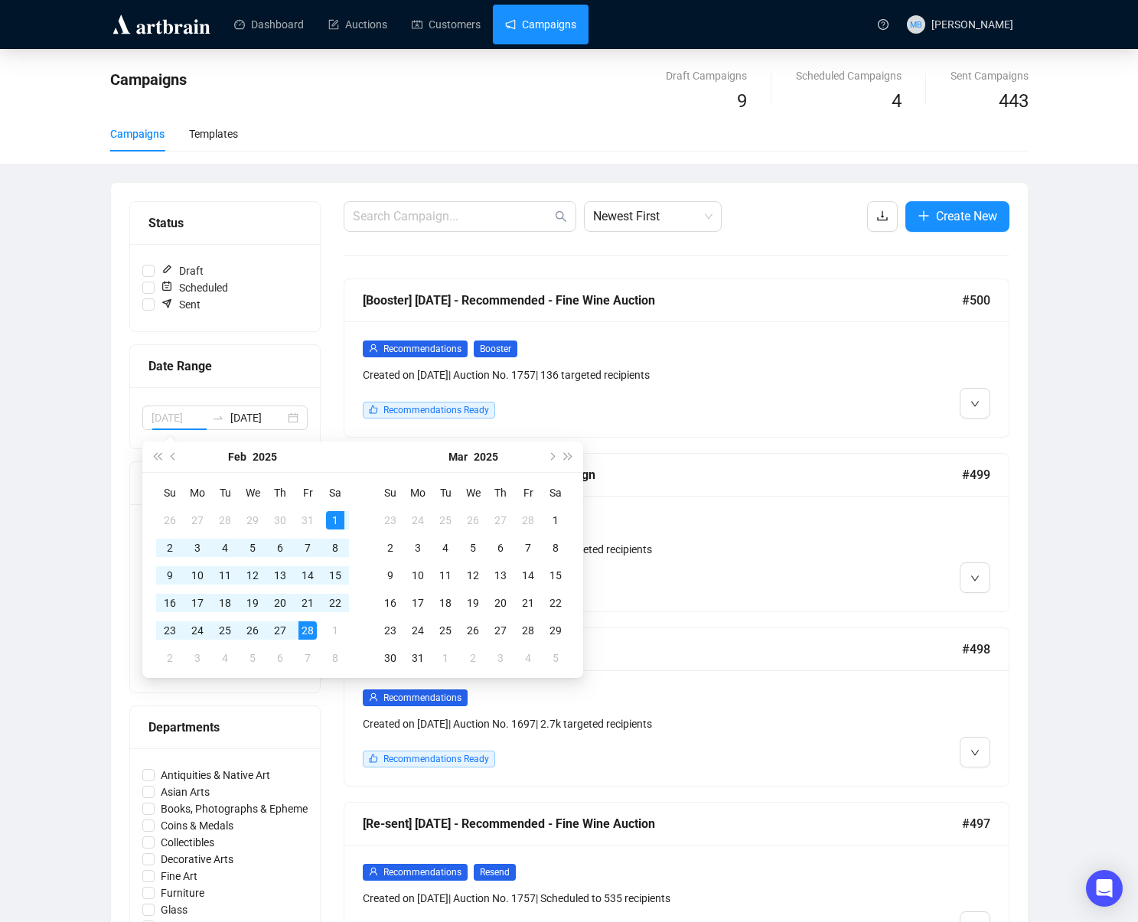
click at [310, 628] on div "28" at bounding box center [308, 631] width 18 height 18
type input "[DATE]"
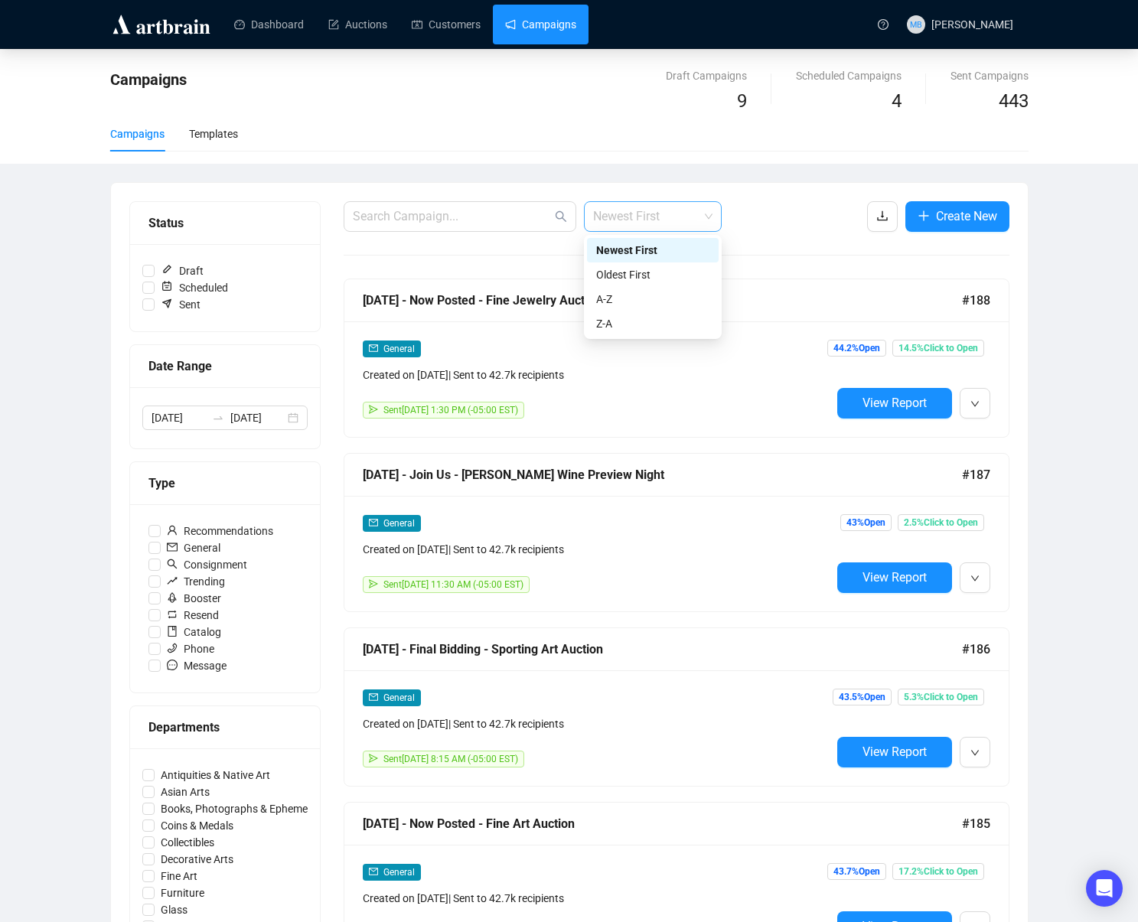
drag, startPoint x: 640, startPoint y: 207, endPoint x: 659, endPoint y: 228, distance: 28.7
click at [640, 207] on span "Newest First" at bounding box center [652, 216] width 119 height 29
click at [662, 273] on div "Oldest First" at bounding box center [652, 274] width 113 height 17
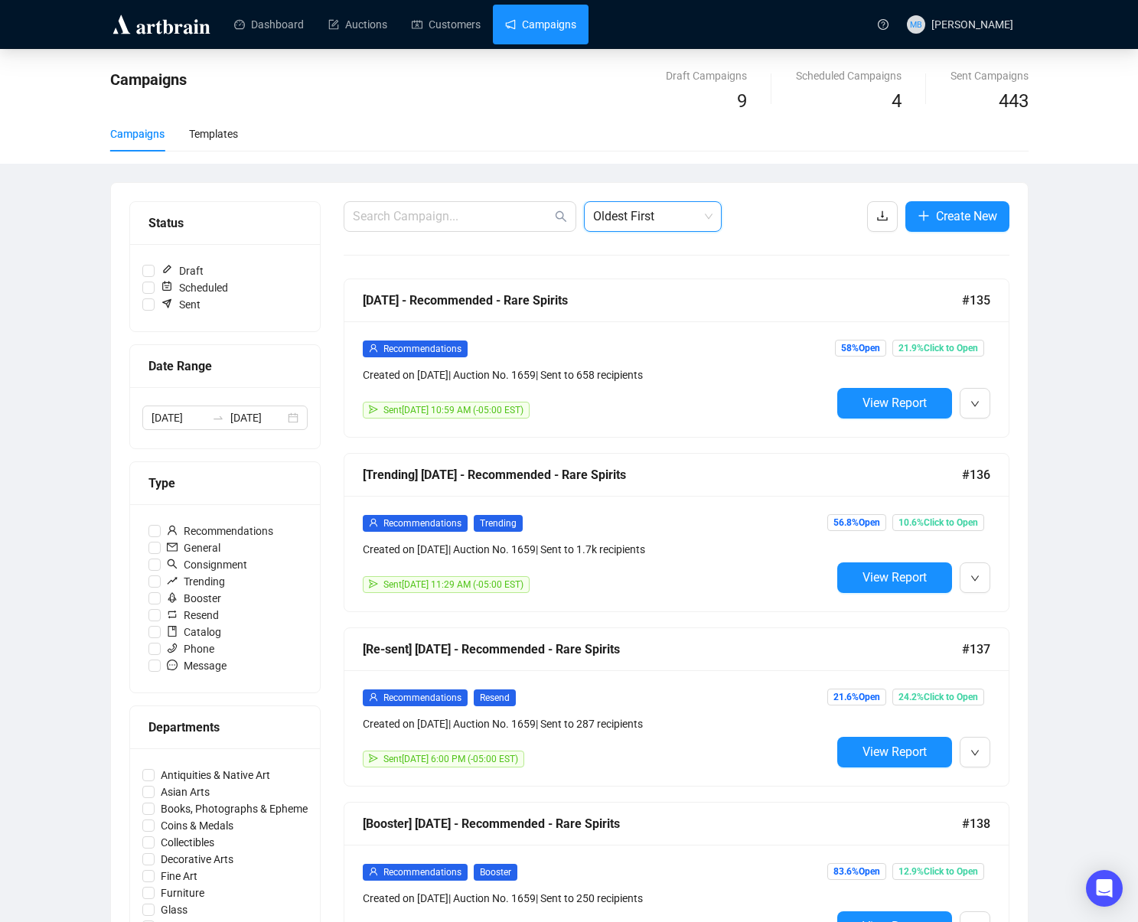
click at [1075, 265] on div "Campaigns Draft Campaigns 9 Scheduled Campaigns 4 Sent Campaigns 443 Campaigns …" at bounding box center [569, 891] width 1138 height 1685
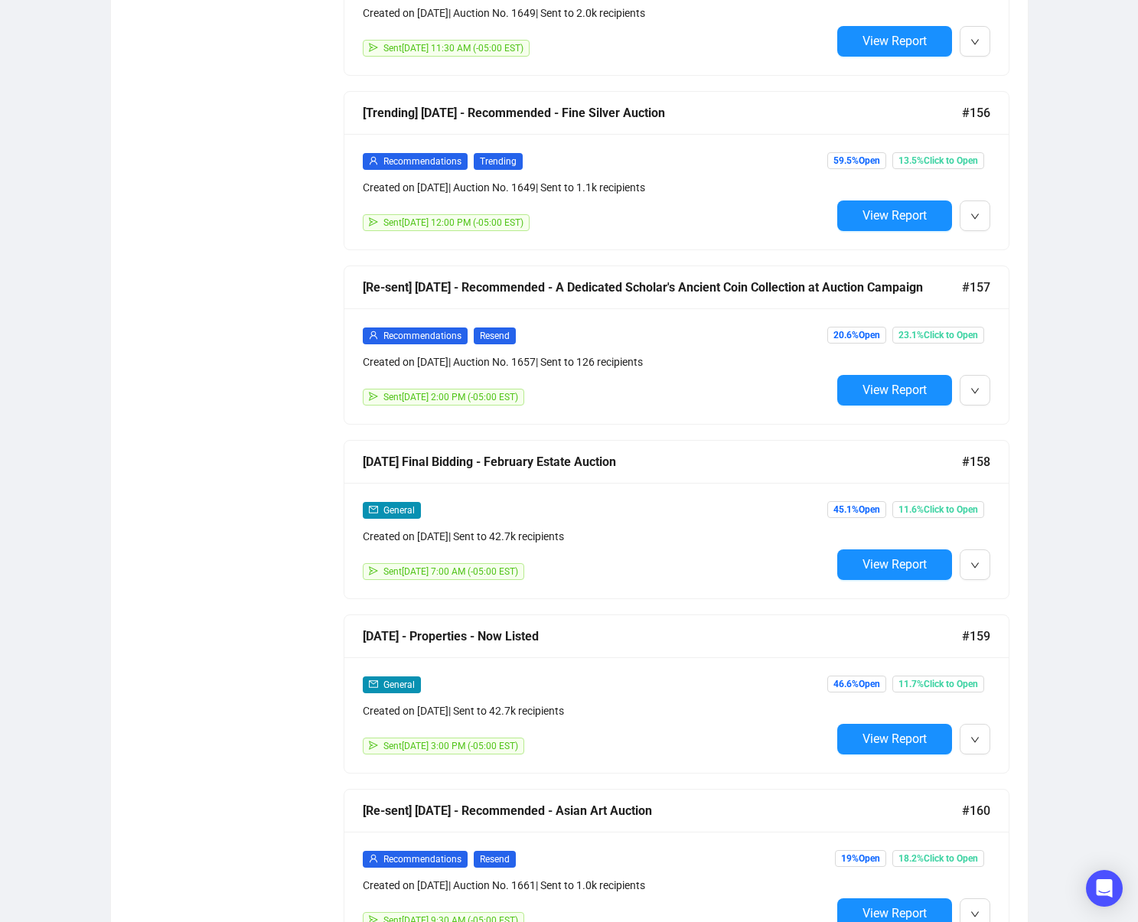
scroll to position [3847, 0]
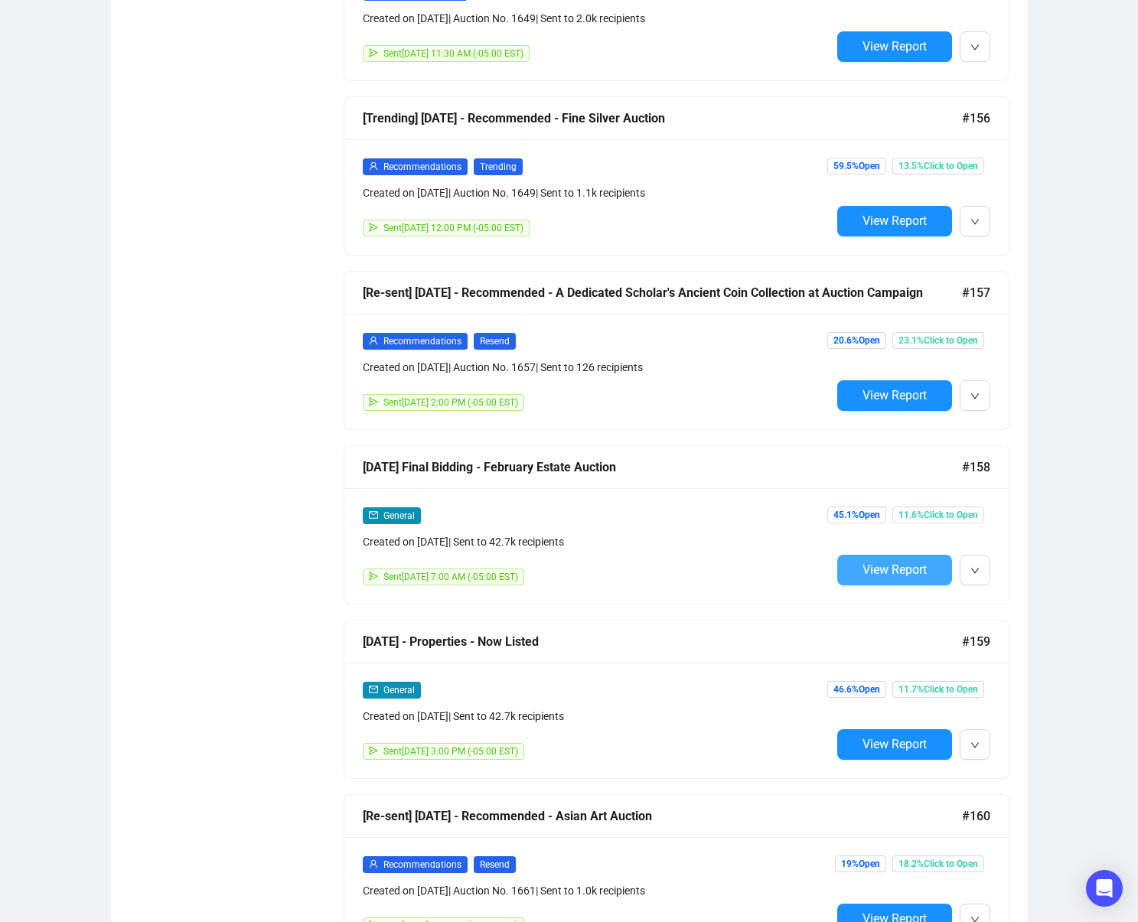
click at [871, 578] on button "View Report" at bounding box center [894, 570] width 115 height 31
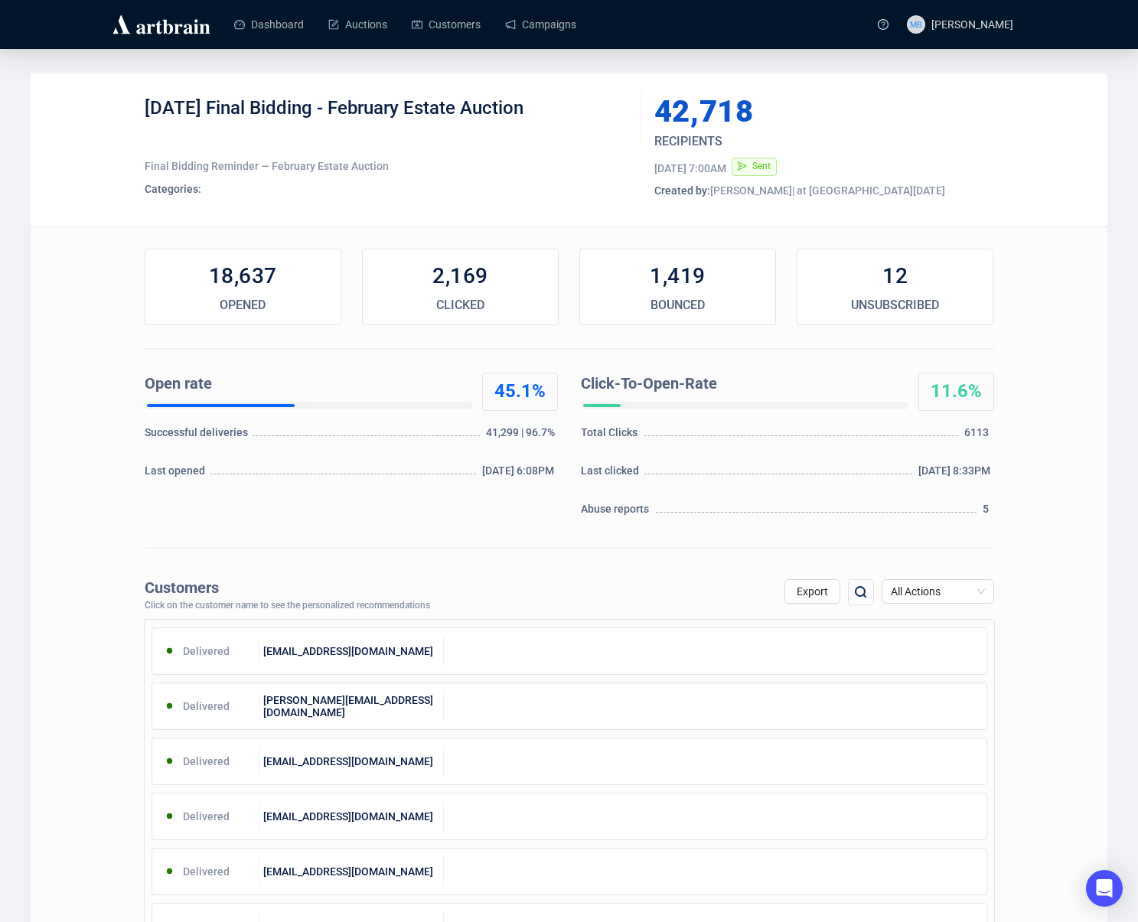
drag, startPoint x: 234, startPoint y: 109, endPoint x: 600, endPoint y: 113, distance: 365.9
click at [599, 112] on div "[DATE] Final Bidding - February Estate Auction" at bounding box center [388, 119] width 486 height 46
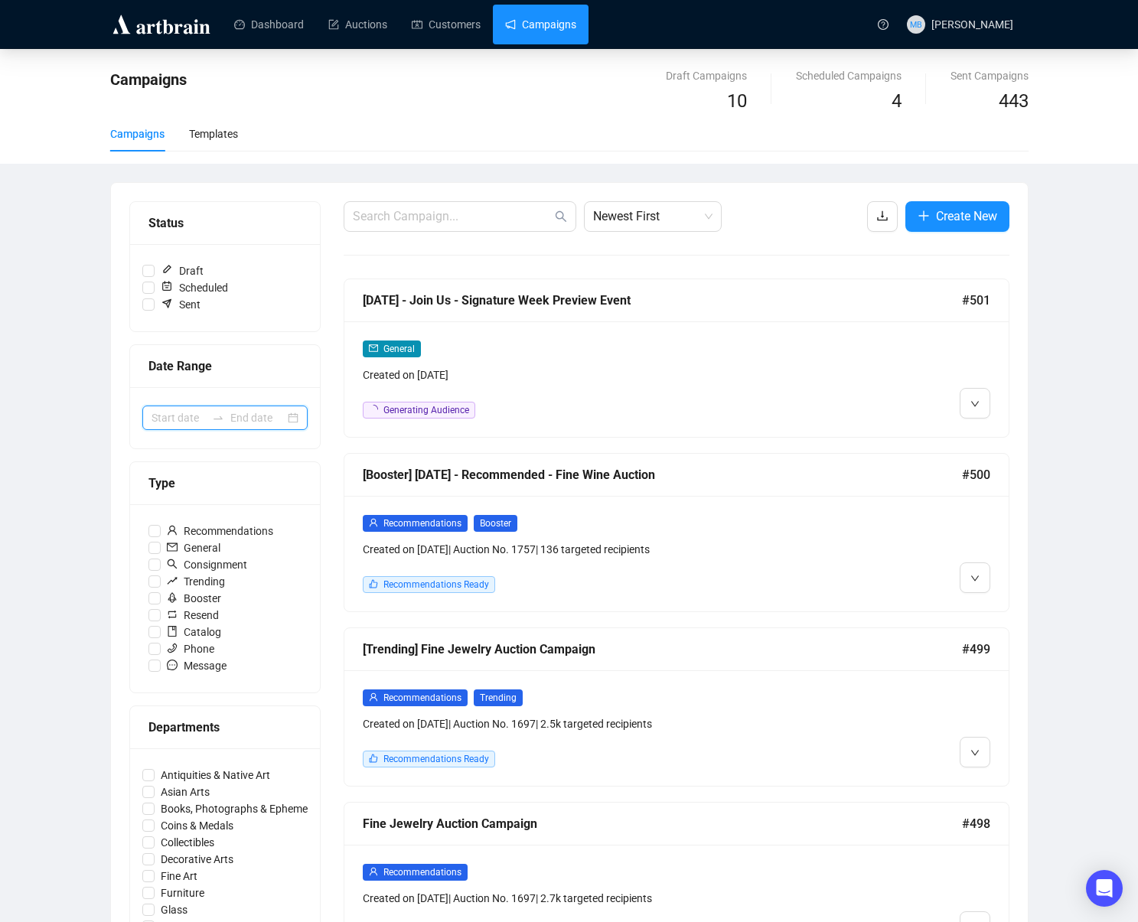
click at [201, 421] on input at bounding box center [179, 418] width 54 height 17
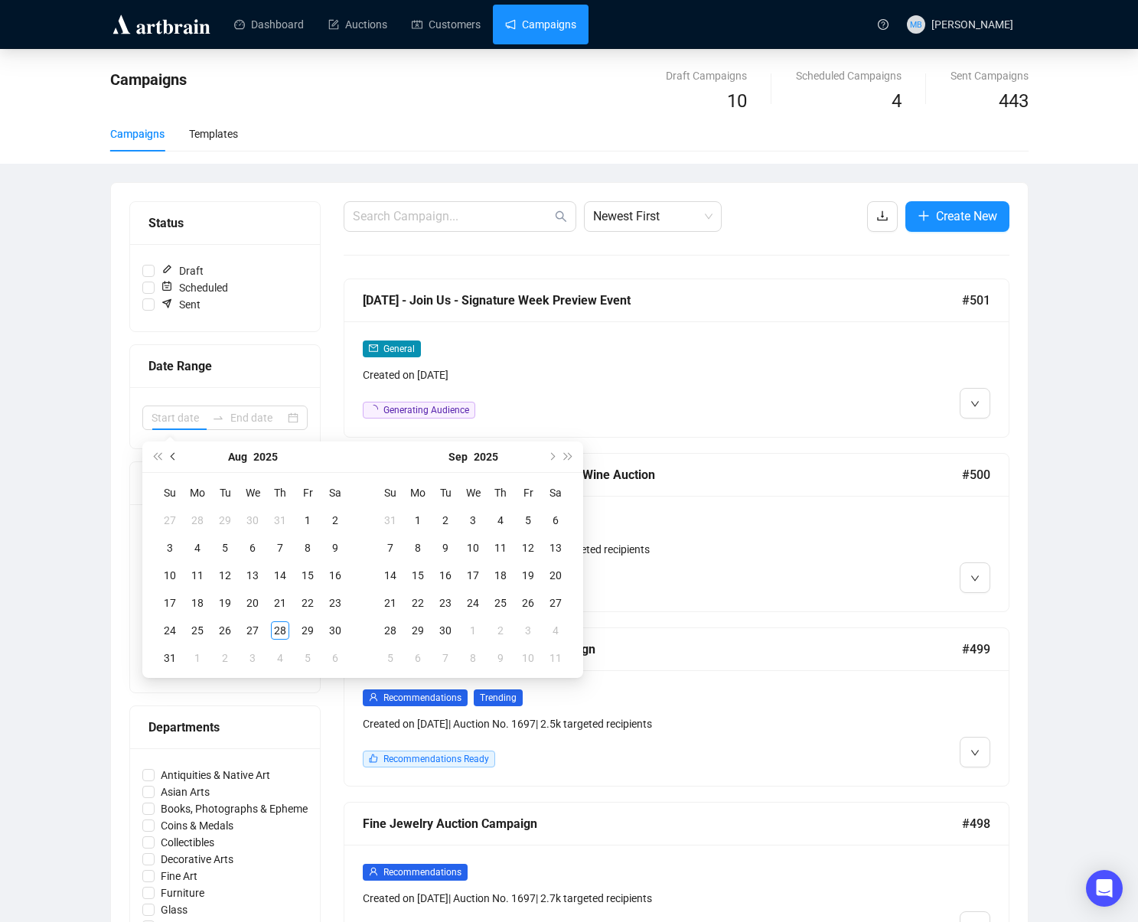
click at [173, 461] on button "Previous month (PageUp)" at bounding box center [173, 457] width 17 height 31
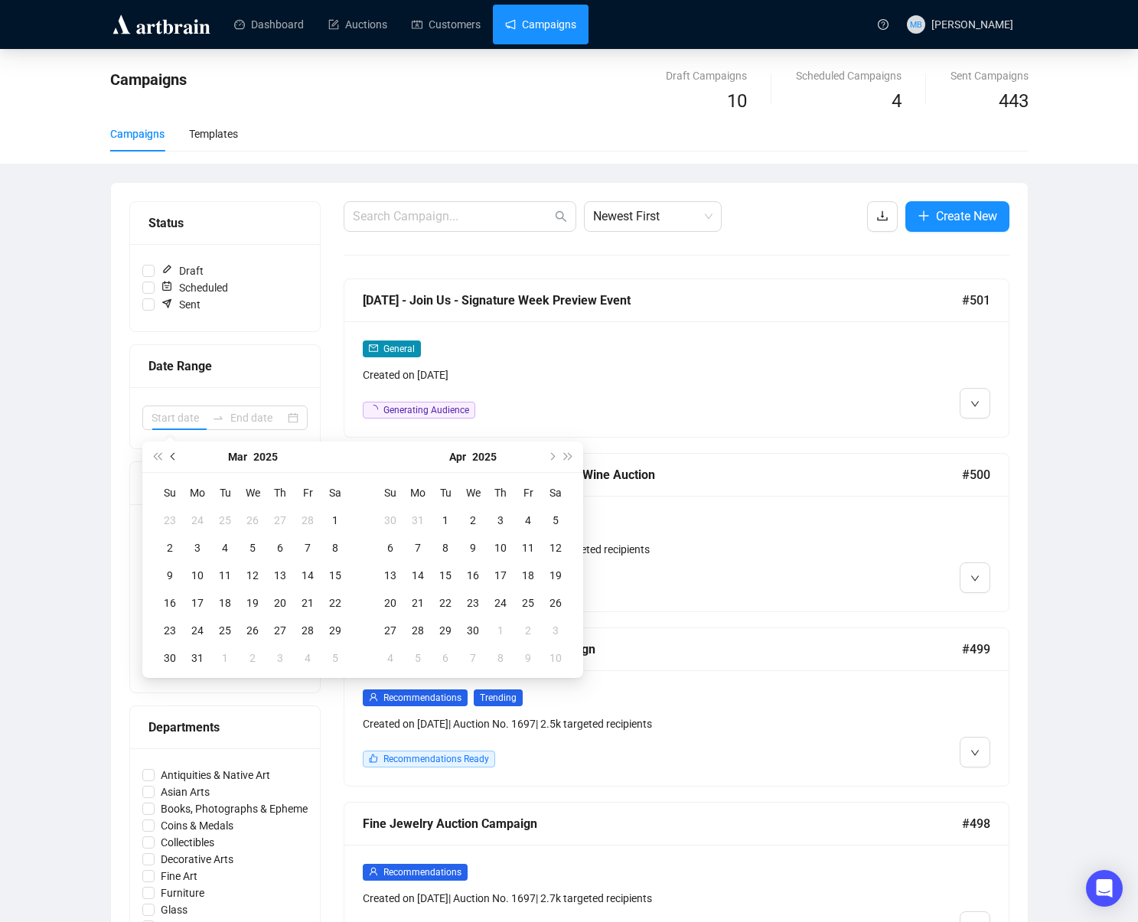
click at [173, 461] on button "Previous month (PageUp)" at bounding box center [173, 457] width 17 height 31
type input "[DATE]"
drag, startPoint x: 340, startPoint y: 519, endPoint x: 325, endPoint y: 540, distance: 25.7
click at [334, 522] on div "1" at bounding box center [335, 520] width 18 height 18
type input "[DATE]"
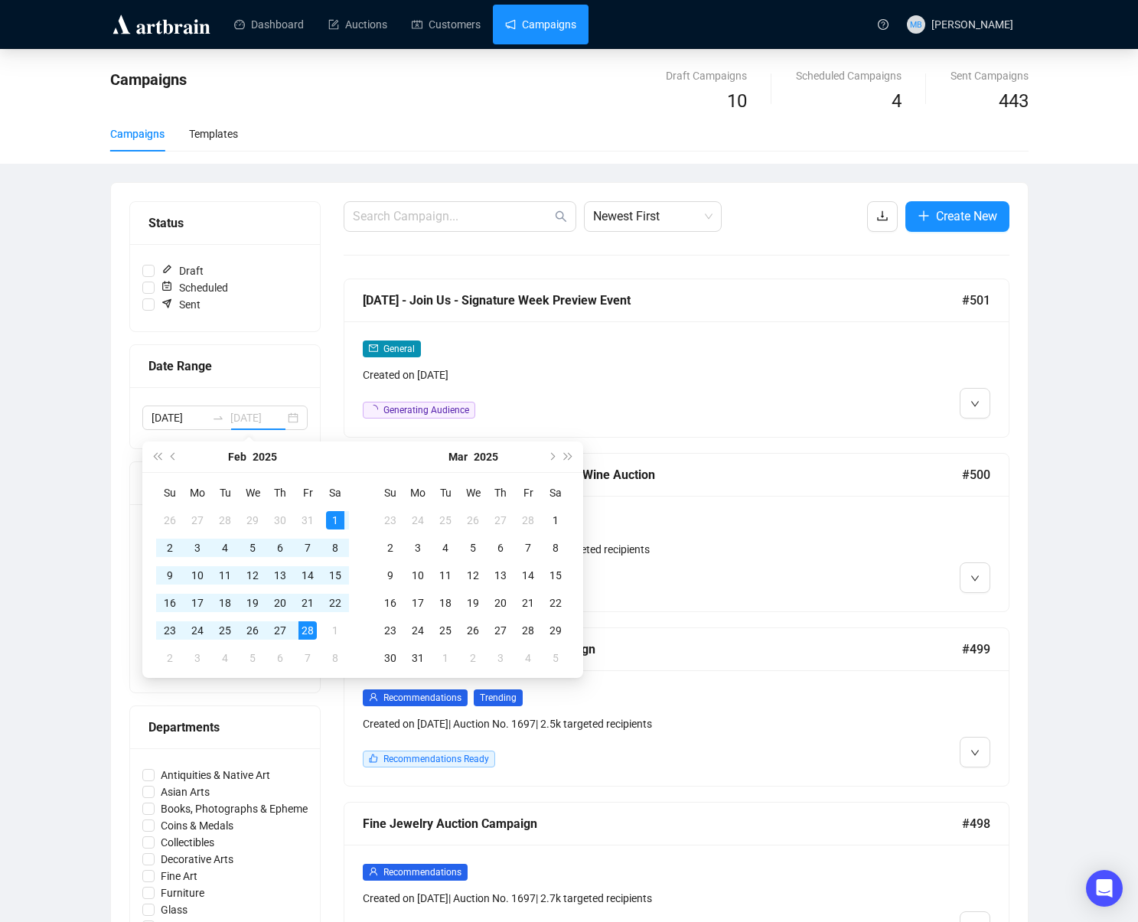
drag, startPoint x: 309, startPoint y: 628, endPoint x: 339, endPoint y: 572, distance: 63.4
click at [309, 628] on div "28" at bounding box center [308, 631] width 18 height 18
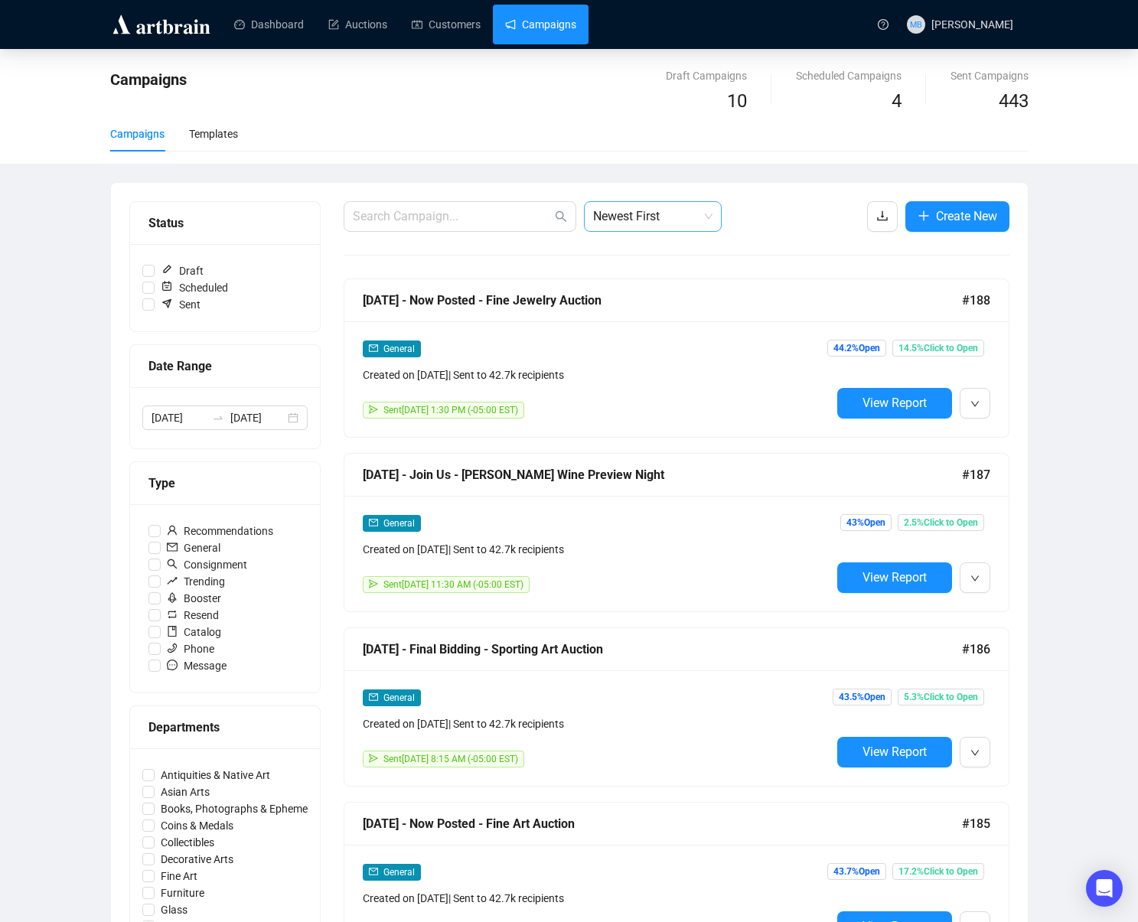
click at [683, 227] on span "Newest First" at bounding box center [652, 216] width 119 height 29
click at [669, 276] on div "Oldest First" at bounding box center [652, 274] width 113 height 17
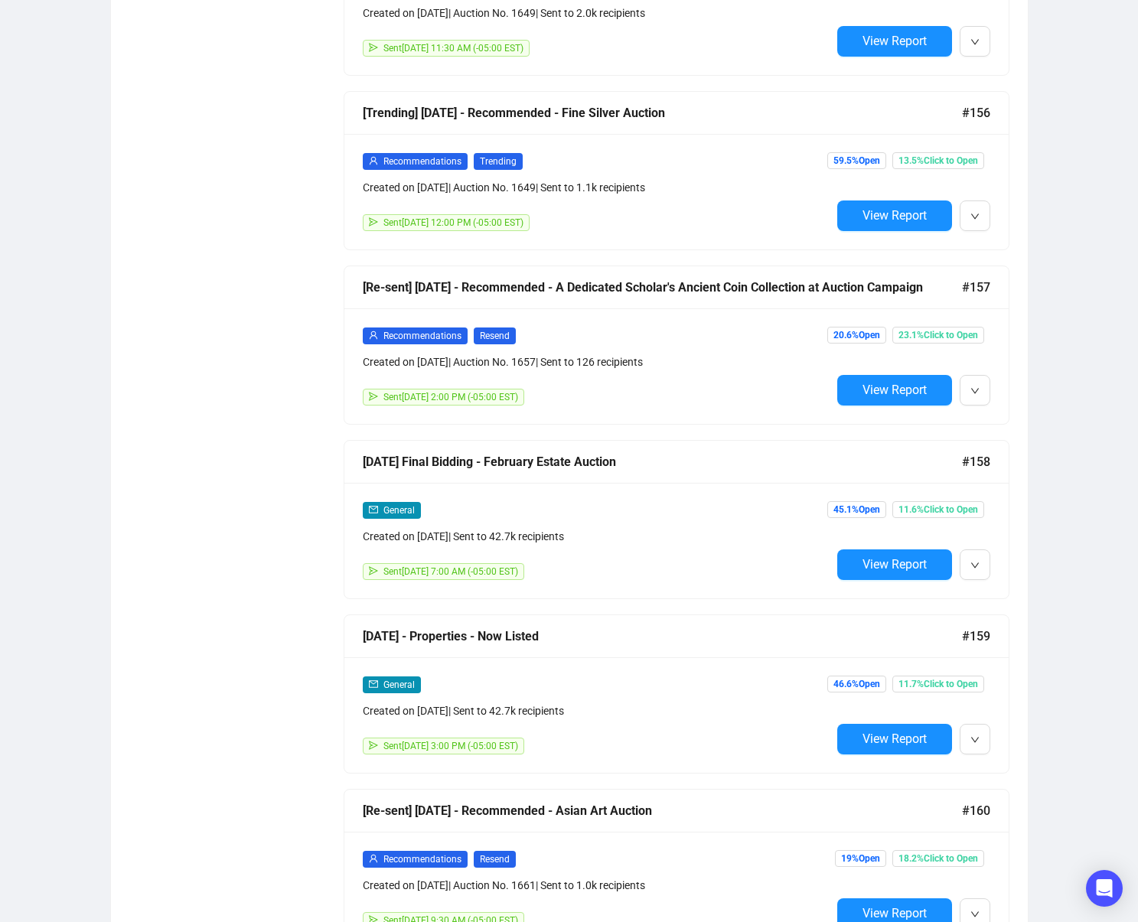
scroll to position [6121, 0]
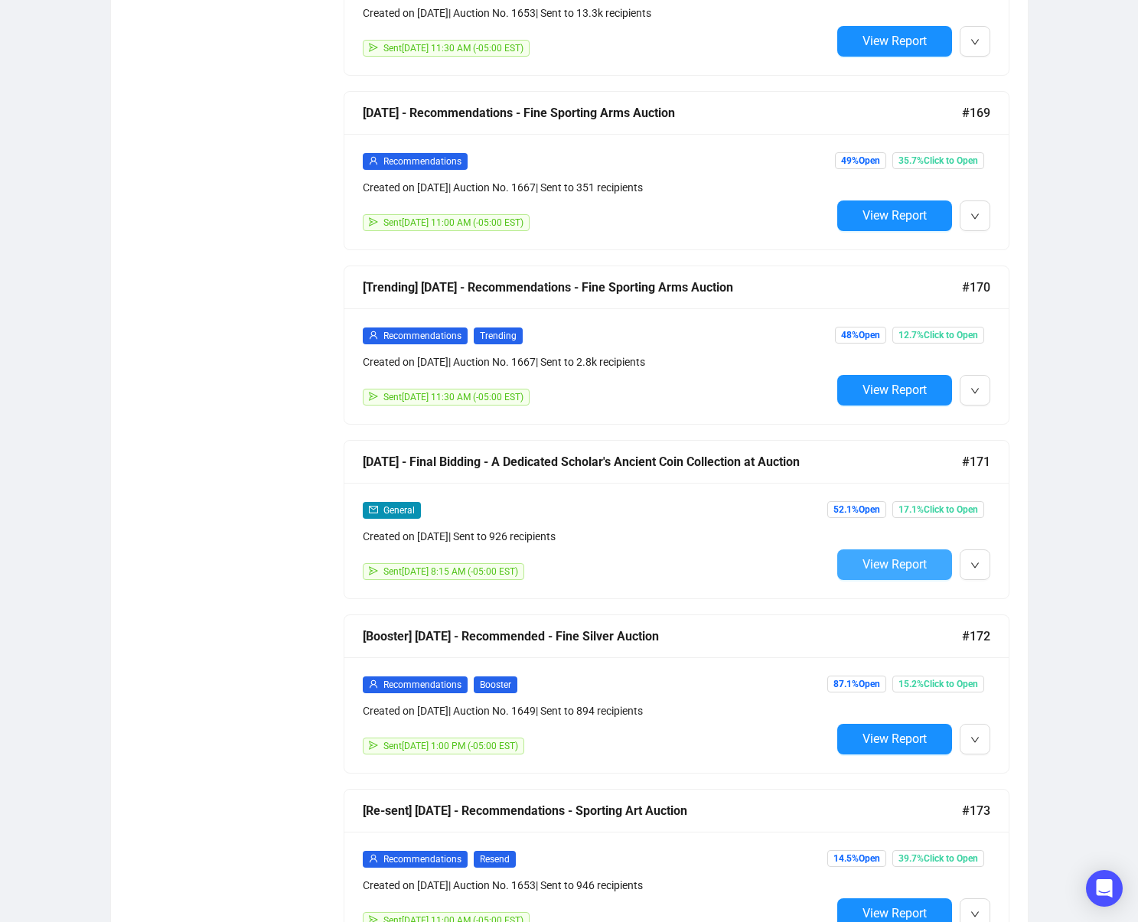
click at [892, 573] on button "View Report" at bounding box center [894, 565] width 115 height 31
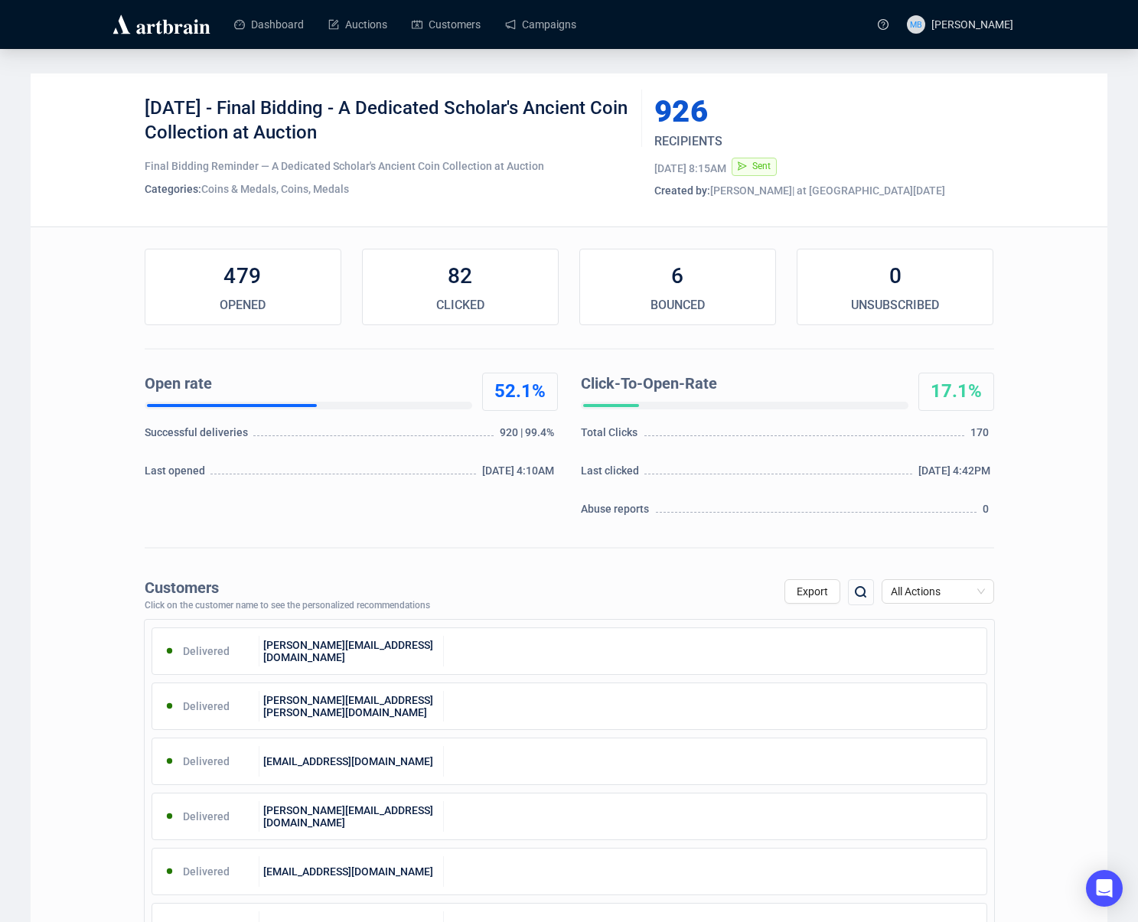
drag, startPoint x: 227, startPoint y: 109, endPoint x: 472, endPoint y: 143, distance: 248.1
click at [453, 142] on div "[DATE] - Final Bidding - A Dedicated Scholar's Ancient Coin Collection at Aucti…" at bounding box center [388, 119] width 486 height 46
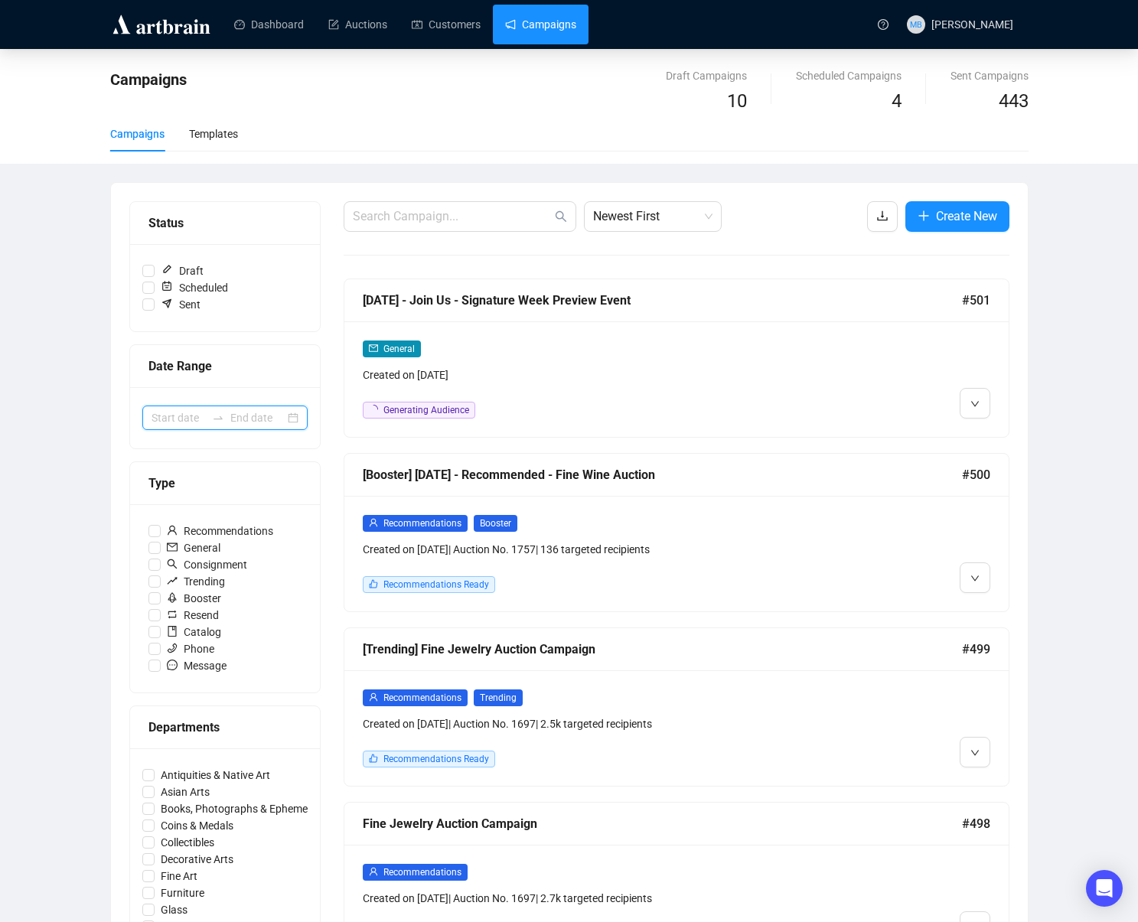
click at [191, 425] on input at bounding box center [179, 418] width 54 height 17
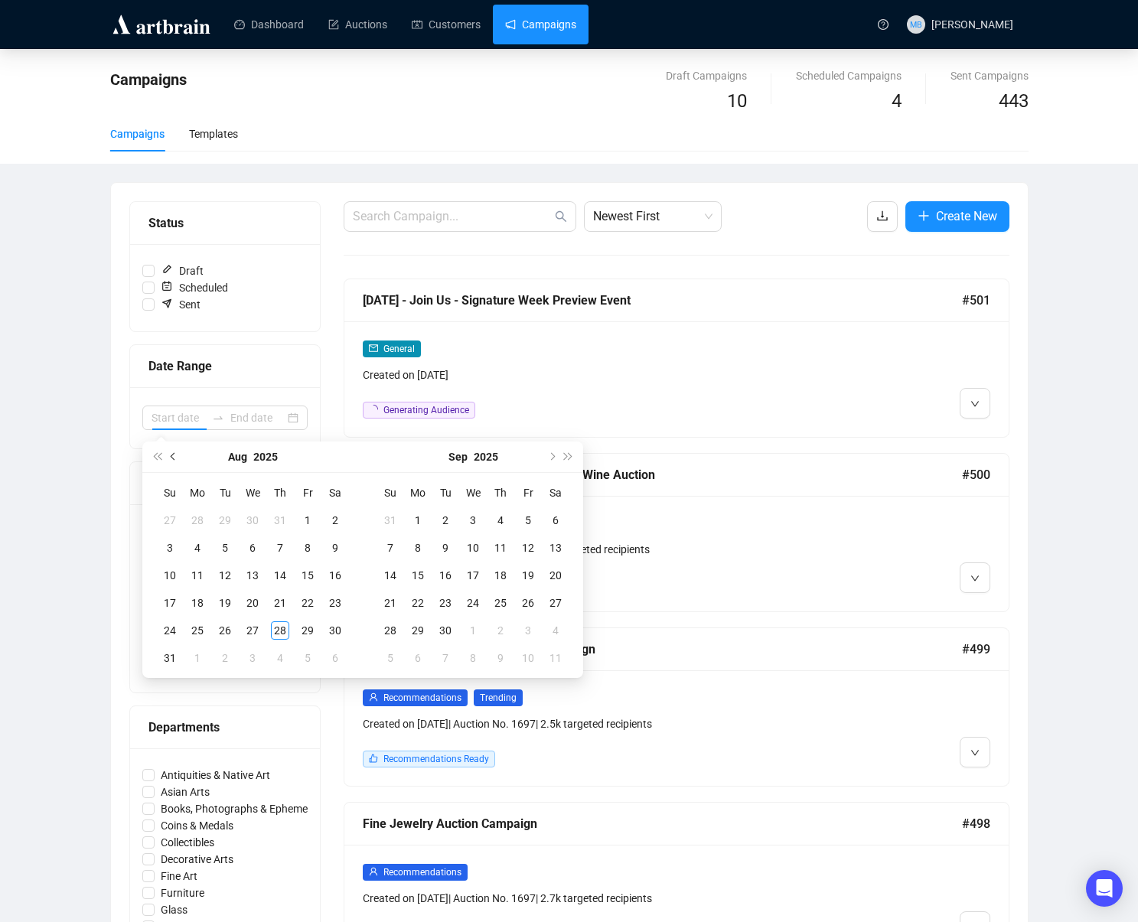
click at [175, 458] on span "Previous month (PageUp)" at bounding box center [175, 457] width 8 height 8
click at [174, 455] on span "Previous month (PageUp)" at bounding box center [175, 457] width 8 height 8
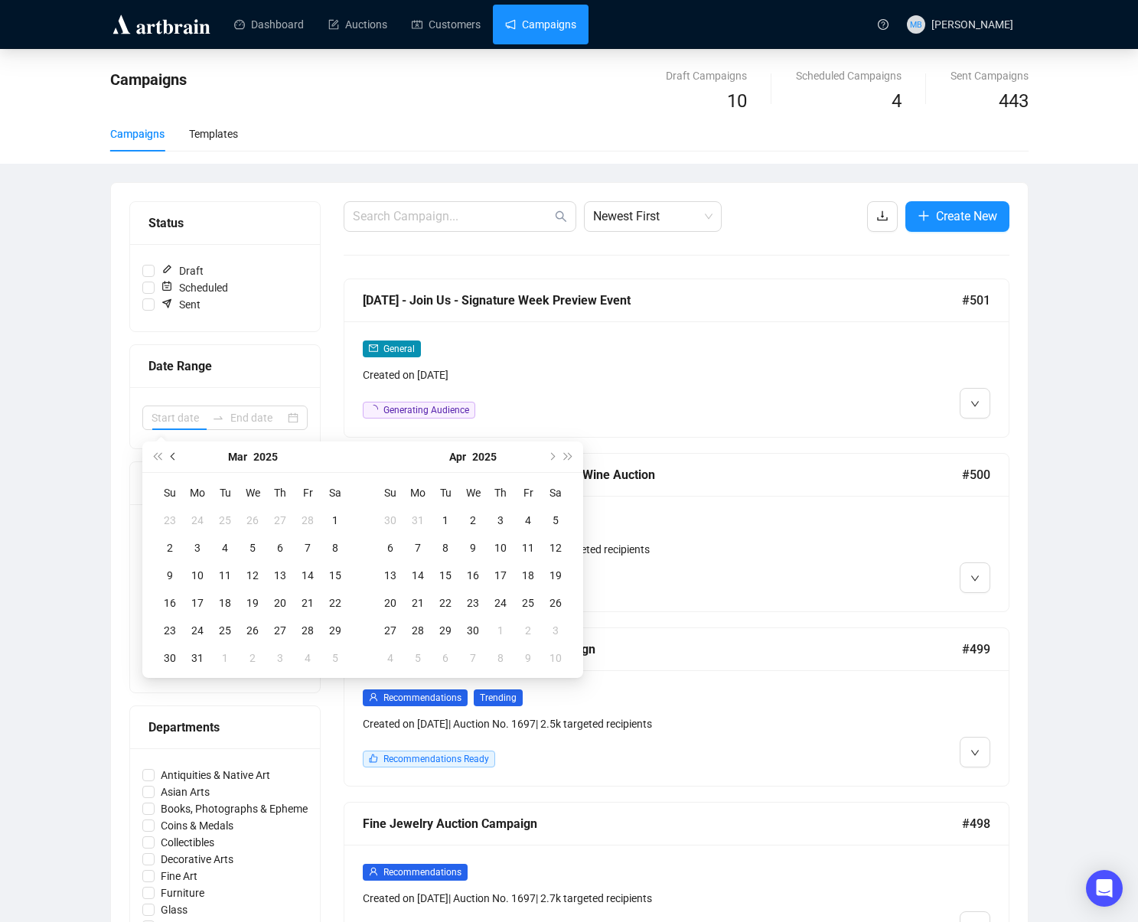
click at [173, 457] on span "Previous month (PageUp)" at bounding box center [175, 457] width 8 height 8
type input "[DATE]"
drag, startPoint x: 334, startPoint y: 524, endPoint x: 316, endPoint y: 660, distance: 136.6
click at [334, 524] on div "1" at bounding box center [335, 520] width 18 height 18
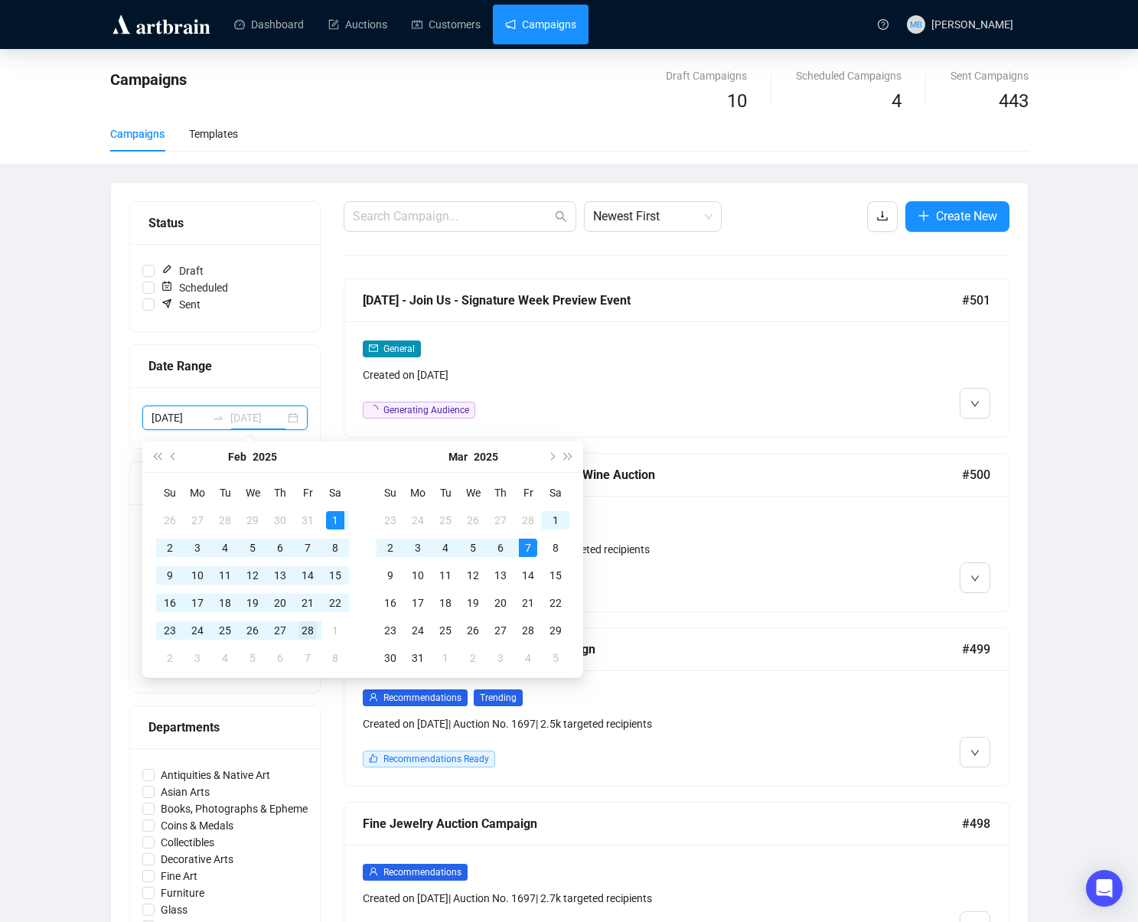
type input "[DATE]"
click at [308, 632] on div "28" at bounding box center [308, 631] width 18 height 18
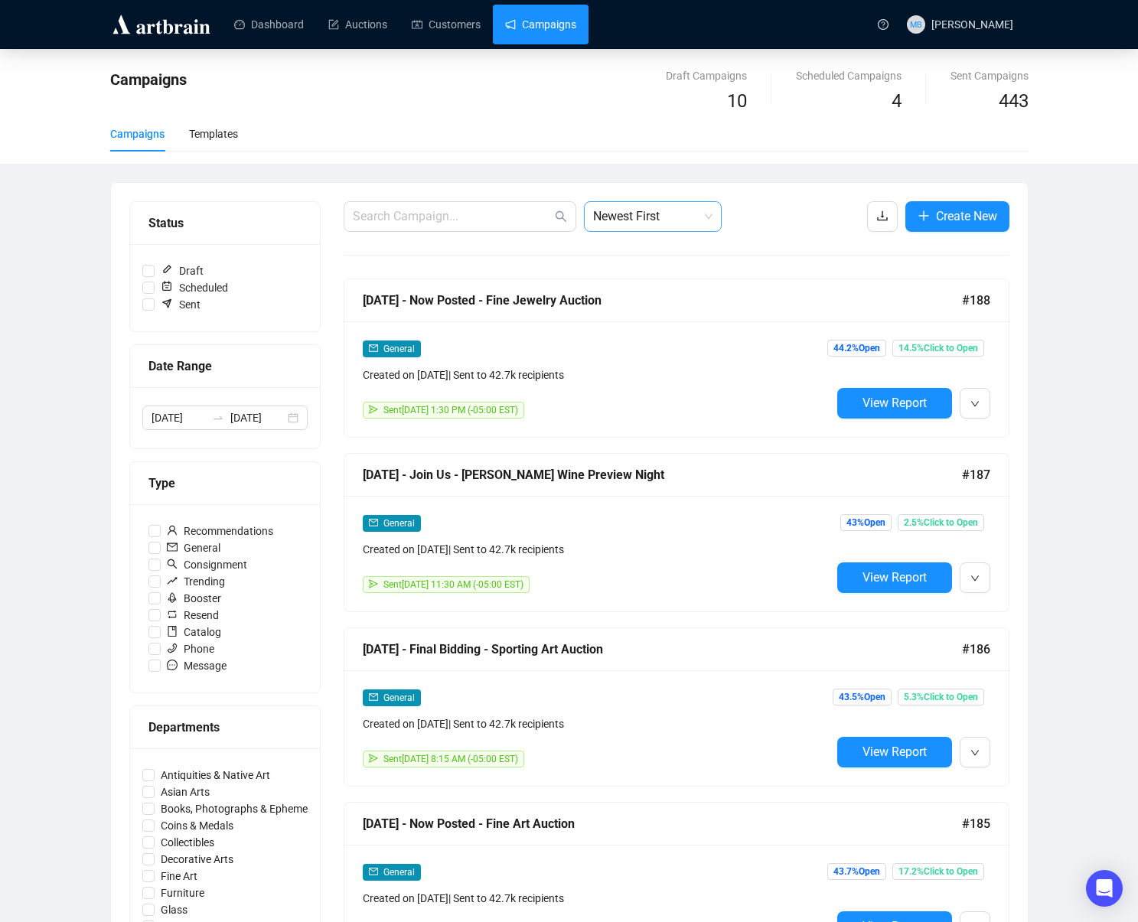
click at [671, 214] on span "Newest First" at bounding box center [652, 216] width 119 height 29
click at [667, 269] on div "Oldest First" at bounding box center [652, 274] width 113 height 17
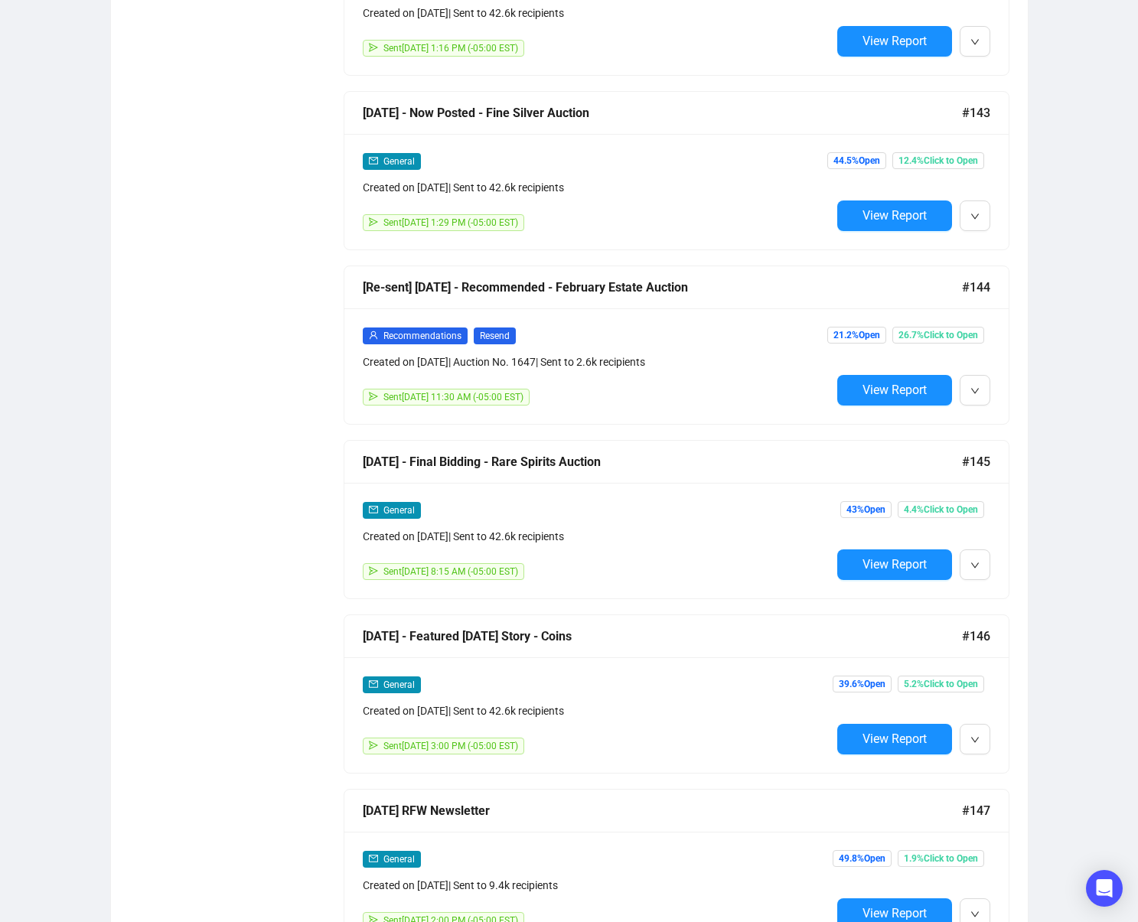
scroll to position [2208, 0]
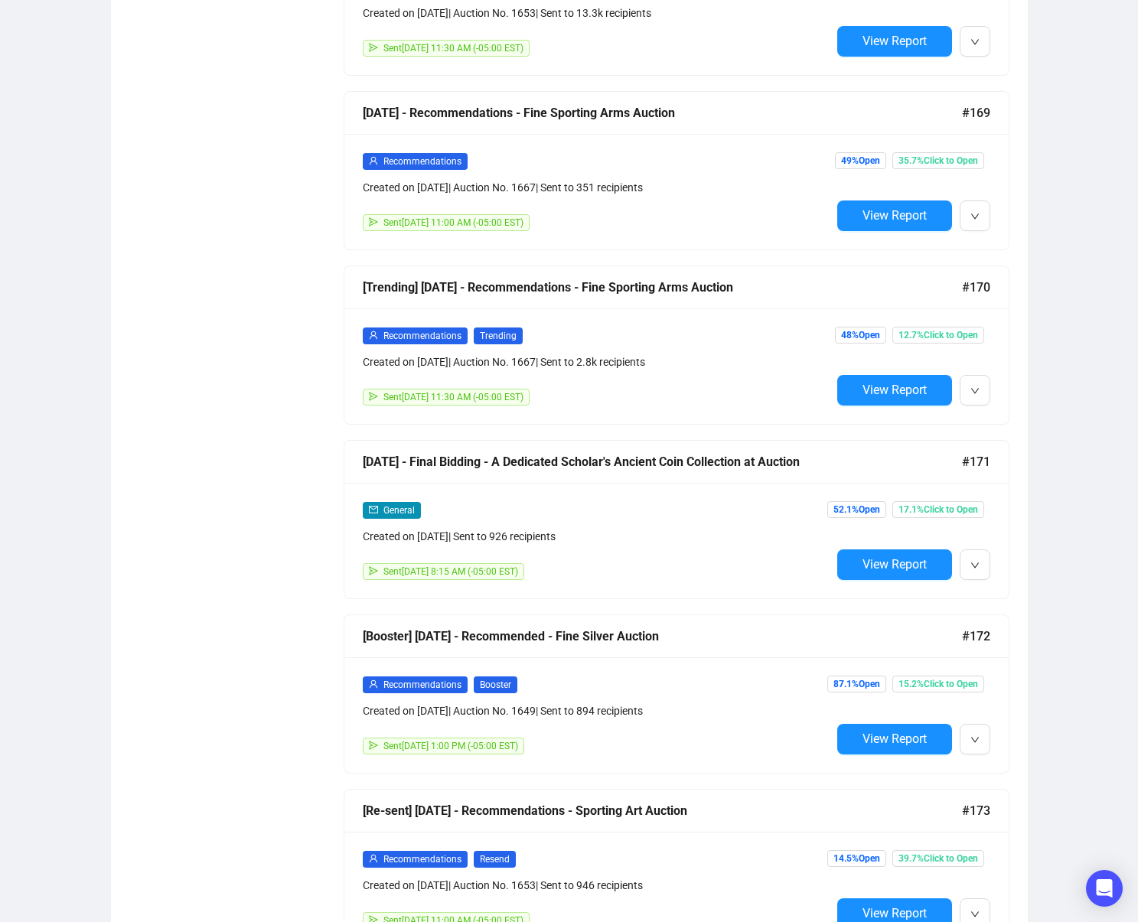
scroll to position [6645, 0]
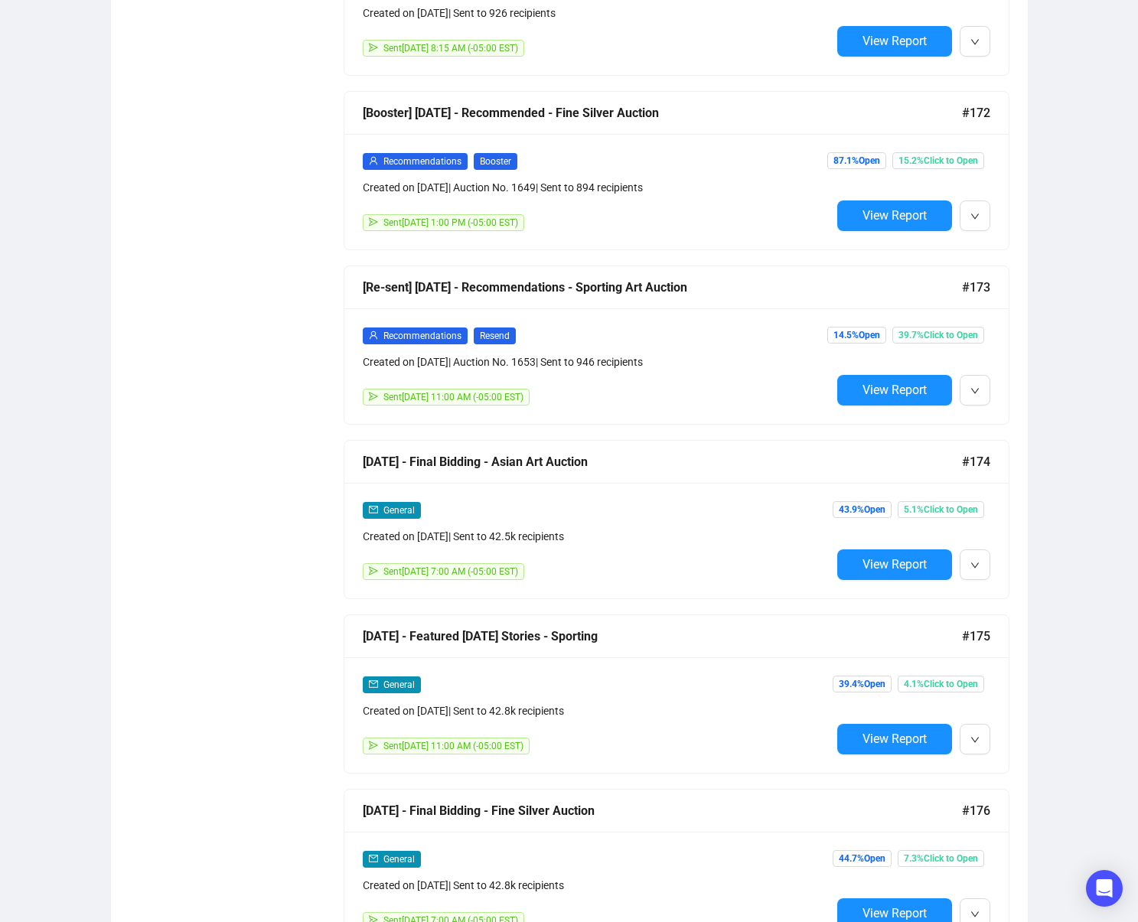
click at [684, 459] on div "[DATE] - Final Bidding - Asian Art Auction" at bounding box center [662, 461] width 599 height 19
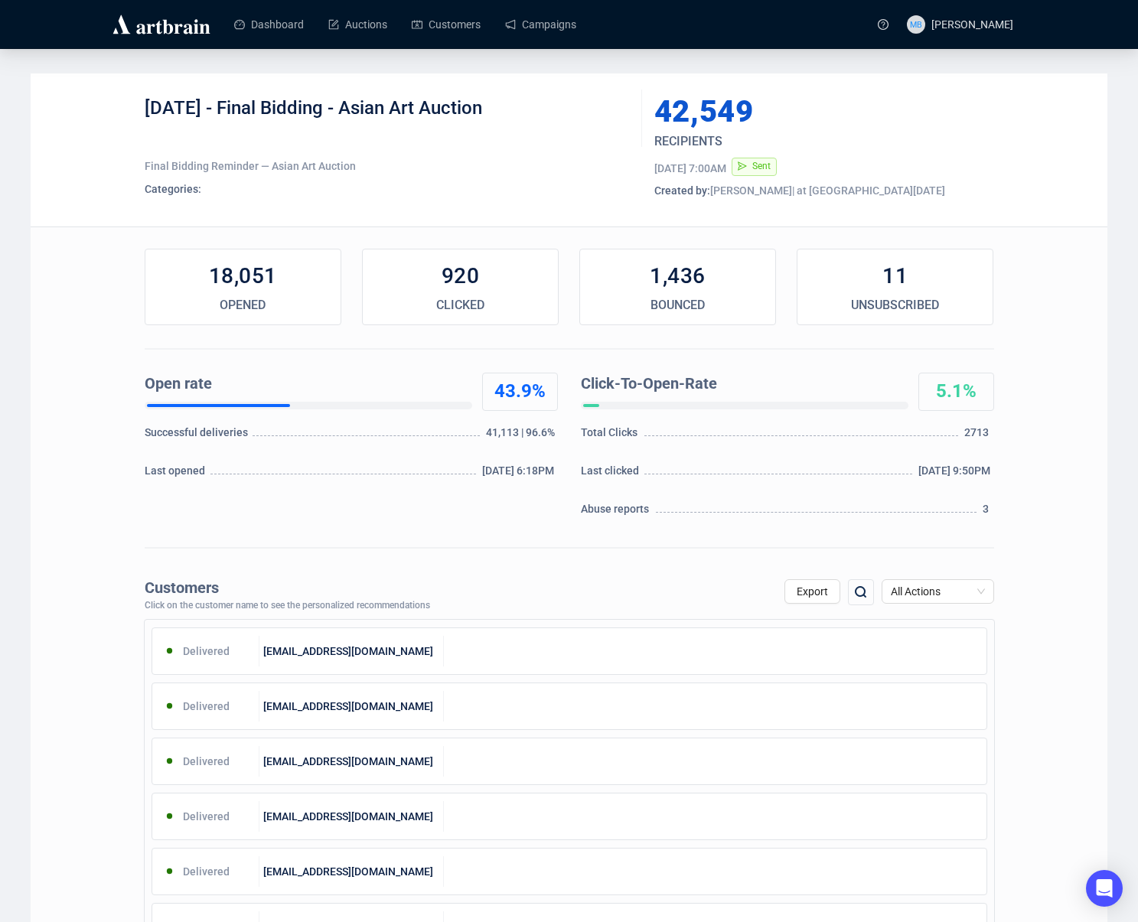
drag, startPoint x: 476, startPoint y: 109, endPoint x: 227, endPoint y: 109, distance: 248.8
click at [227, 109] on div "[DATE] - Final Bidding - Asian Art Auction" at bounding box center [388, 119] width 486 height 46
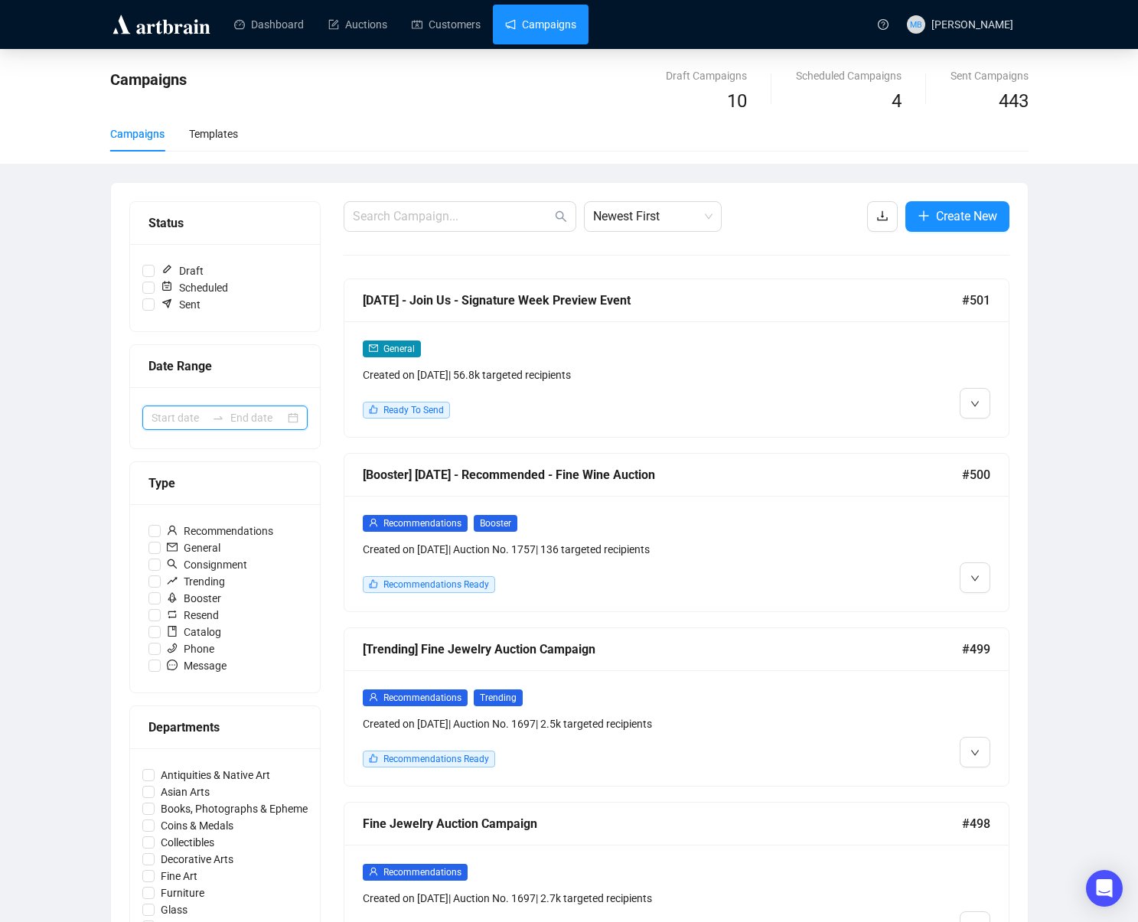
click at [253, 421] on input at bounding box center [257, 418] width 54 height 17
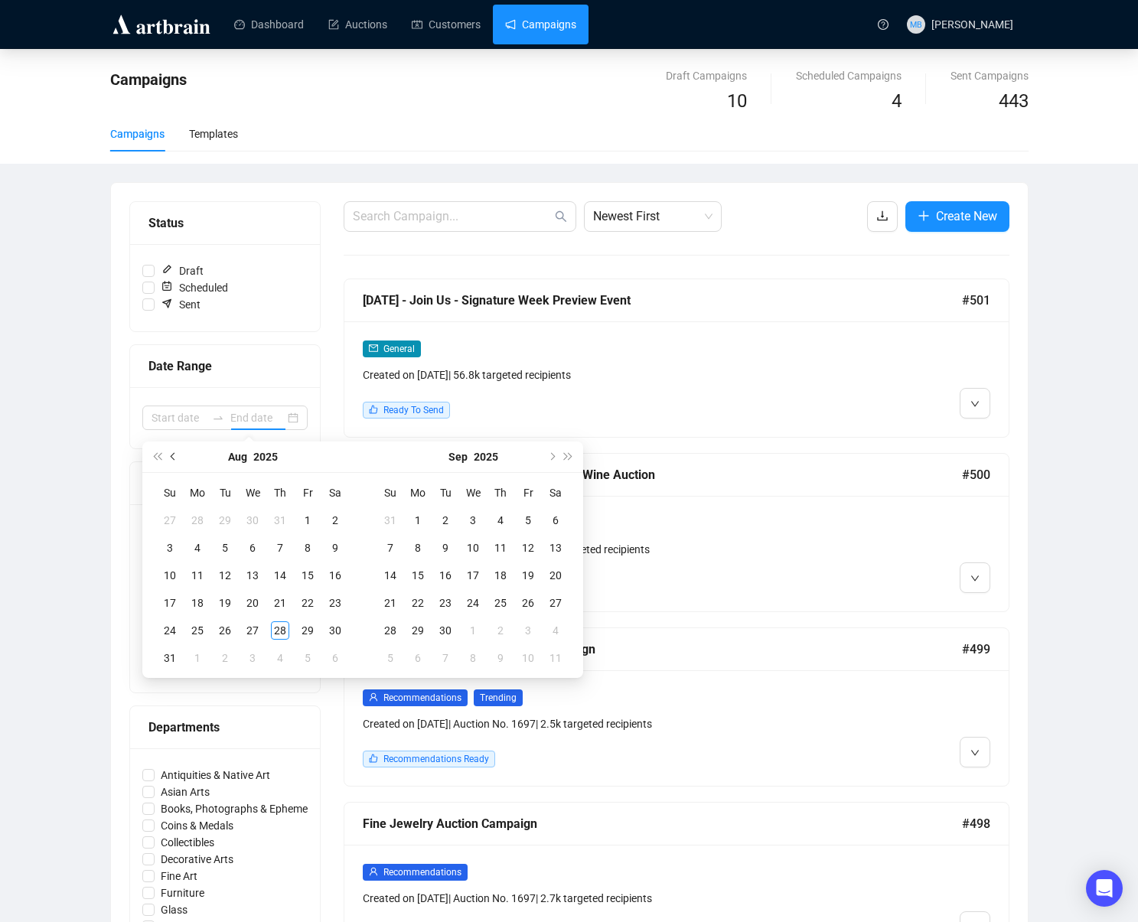
click at [178, 459] on button "Previous month (PageUp)" at bounding box center [173, 457] width 17 height 31
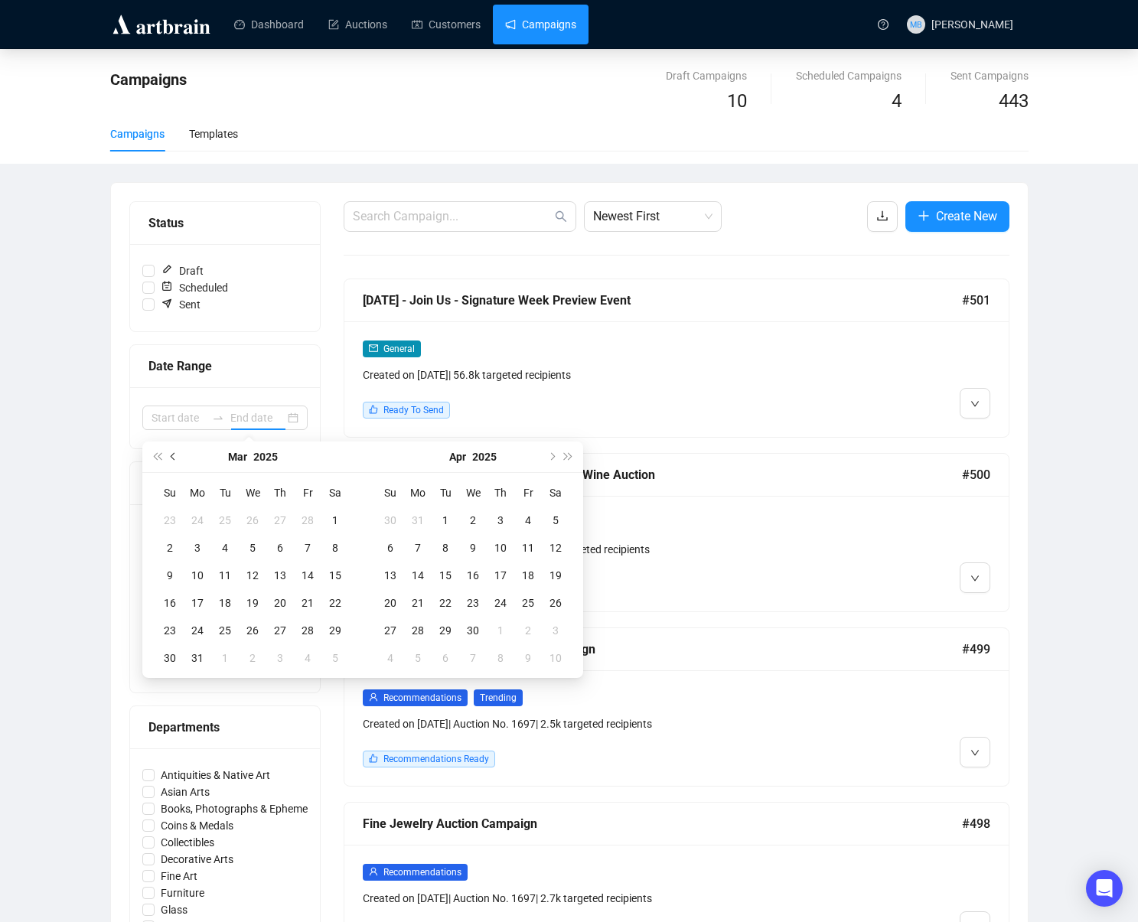
click at [178, 459] on button "Previous month (PageUp)" at bounding box center [173, 457] width 17 height 31
type input "[DATE]"
drag, startPoint x: 334, startPoint y: 523, endPoint x: 336, endPoint y: 547, distance: 24.6
click at [334, 523] on div "1" at bounding box center [335, 520] width 18 height 18
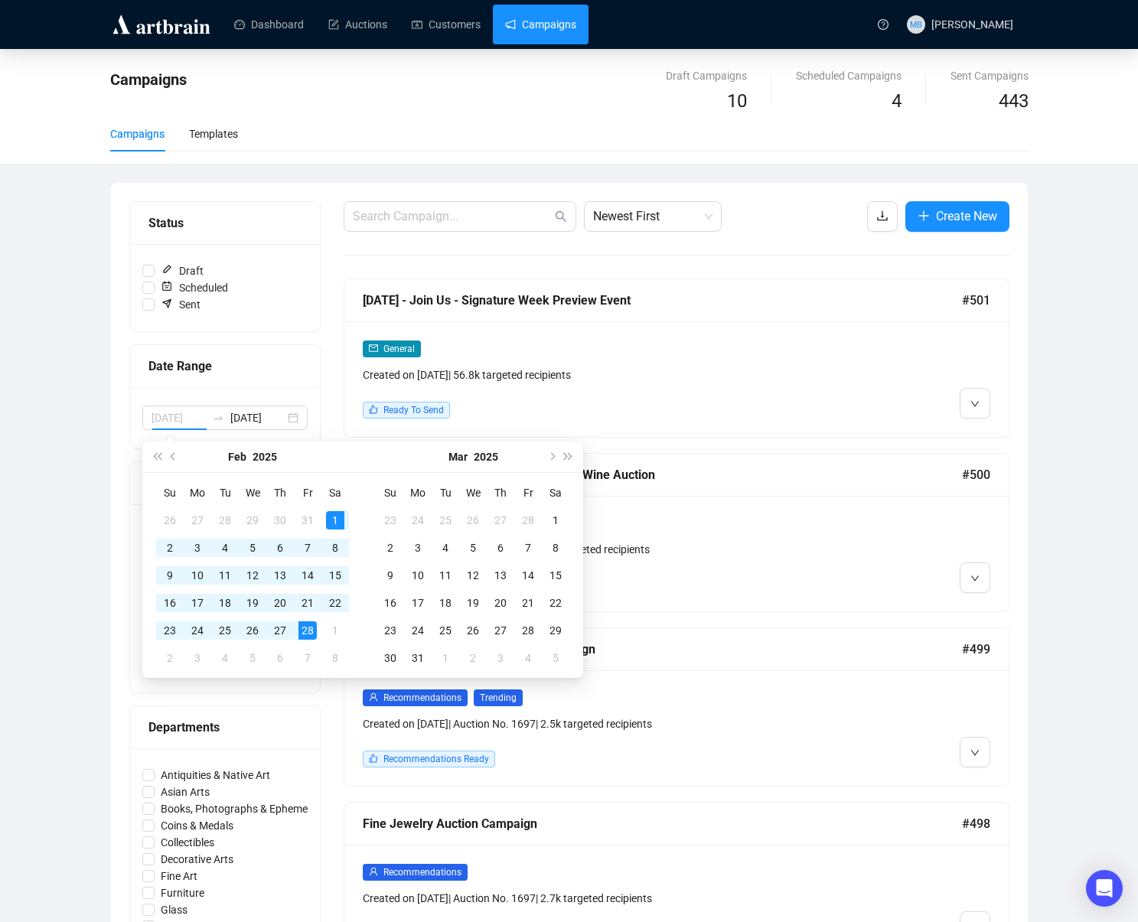
click at [307, 632] on div "28" at bounding box center [308, 631] width 18 height 18
type input "[DATE]"
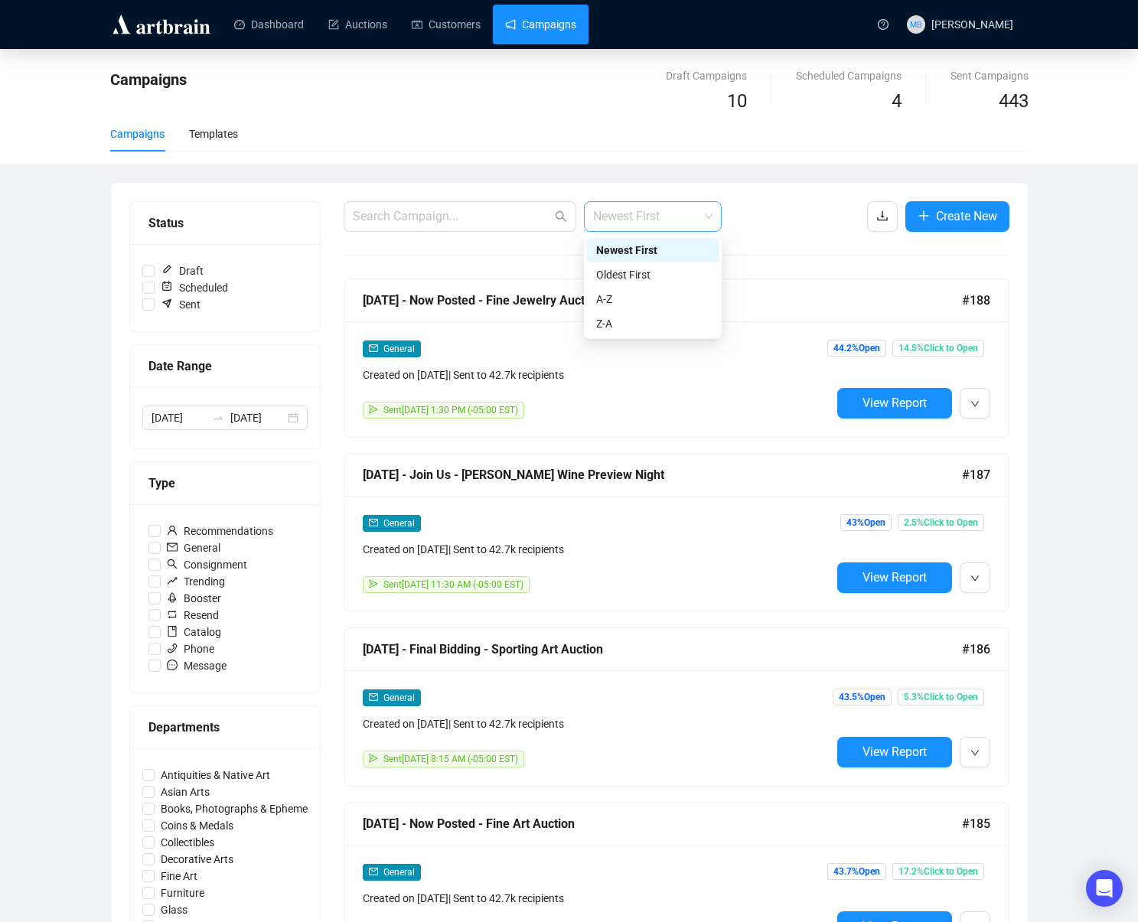
click at [667, 211] on span "Newest First" at bounding box center [652, 216] width 119 height 29
click at [673, 273] on div "Oldest First" at bounding box center [652, 274] width 113 height 17
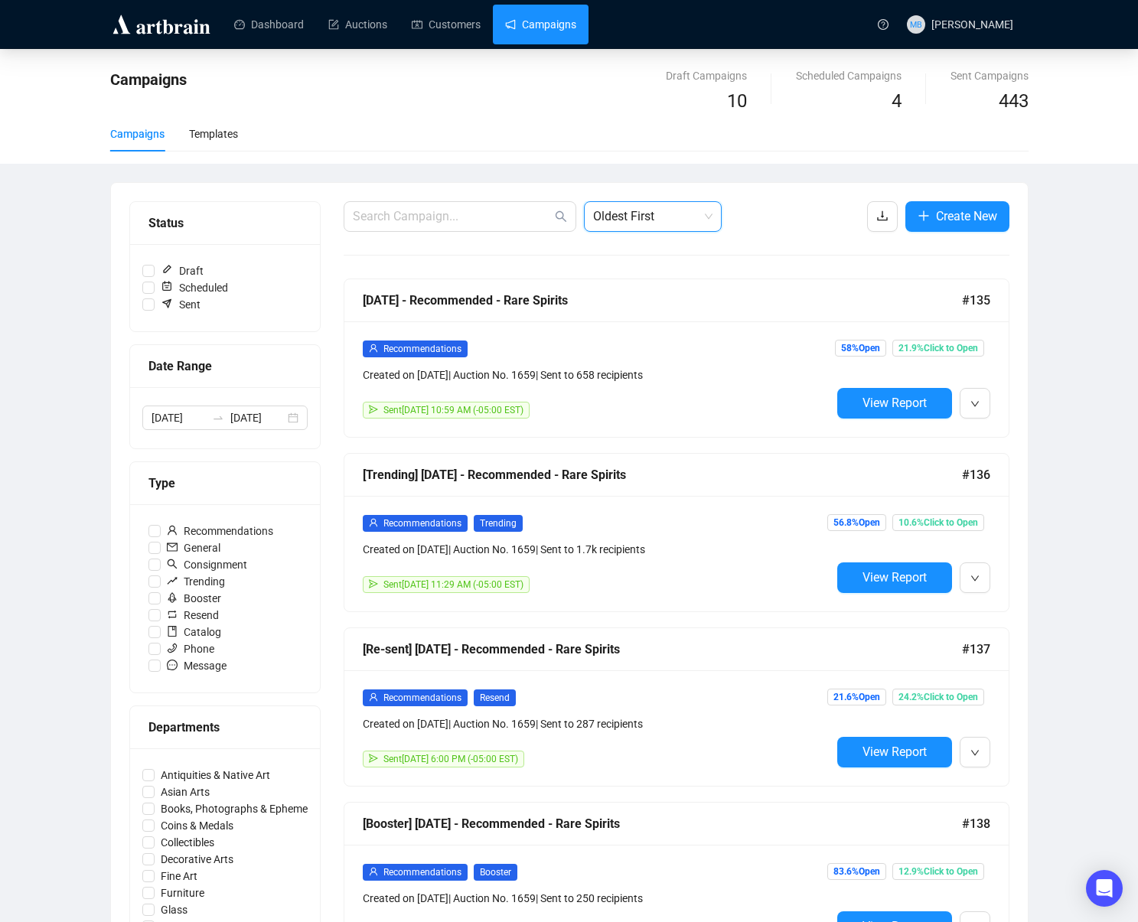
click at [1109, 211] on div "Campaigns Draft Campaigns 10 Scheduled Campaigns 4 Sent Campaigns 443 Campaigns…" at bounding box center [569, 891] width 1138 height 1685
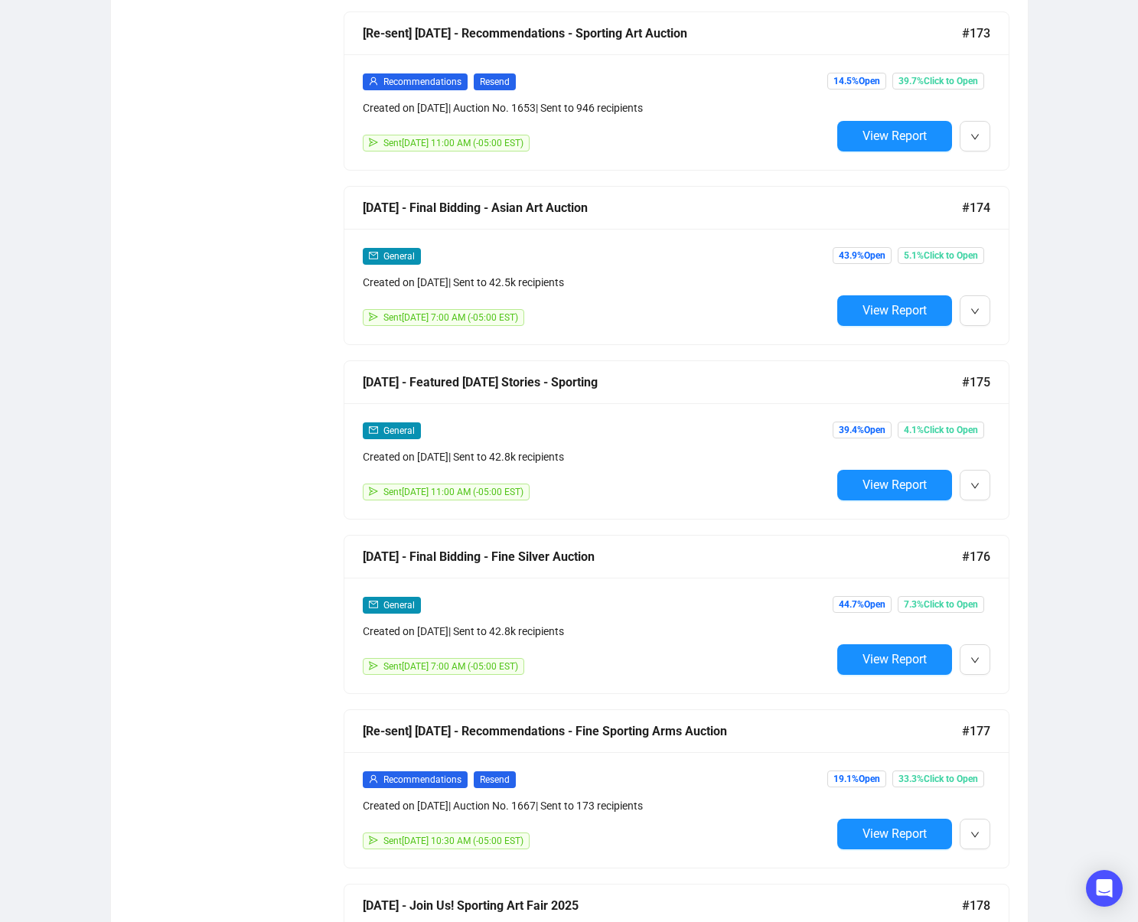
scroll to position [6905, 0]
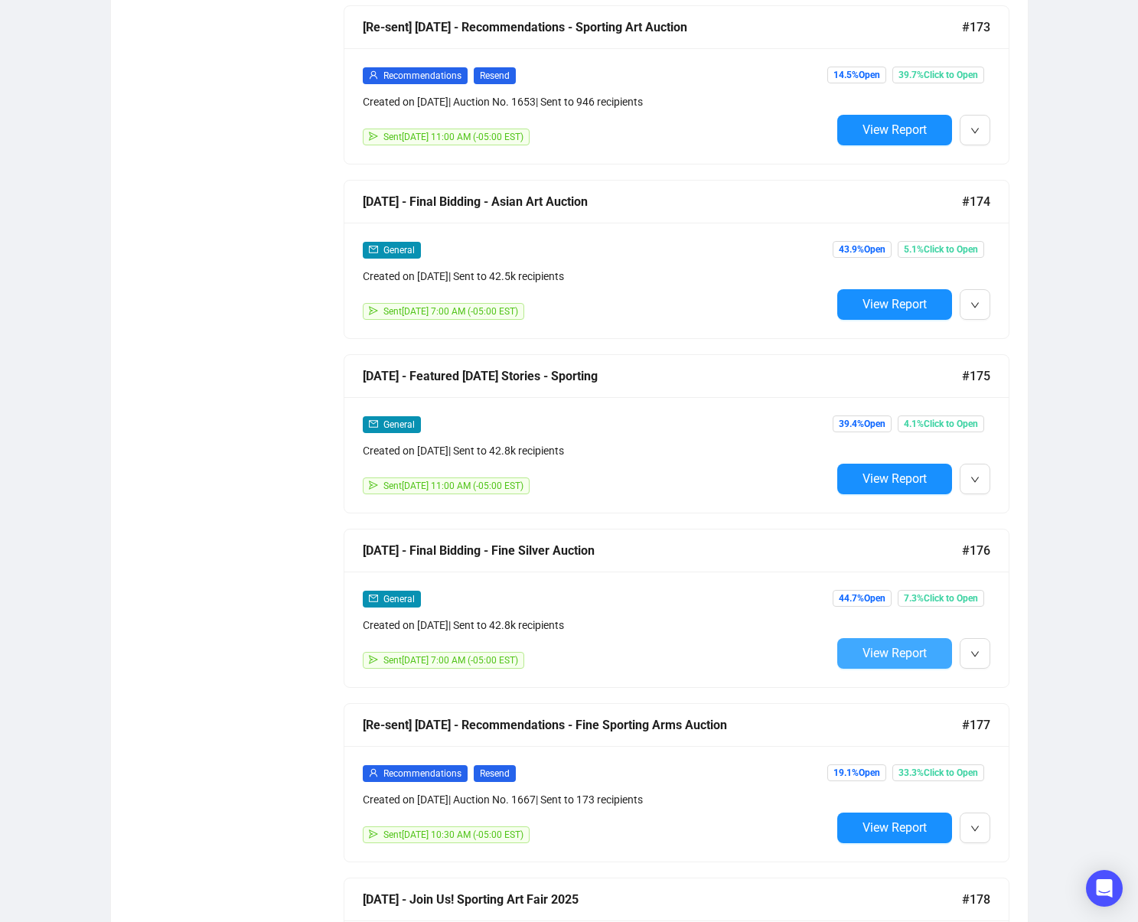
click at [854, 646] on button "View Report" at bounding box center [894, 653] width 115 height 31
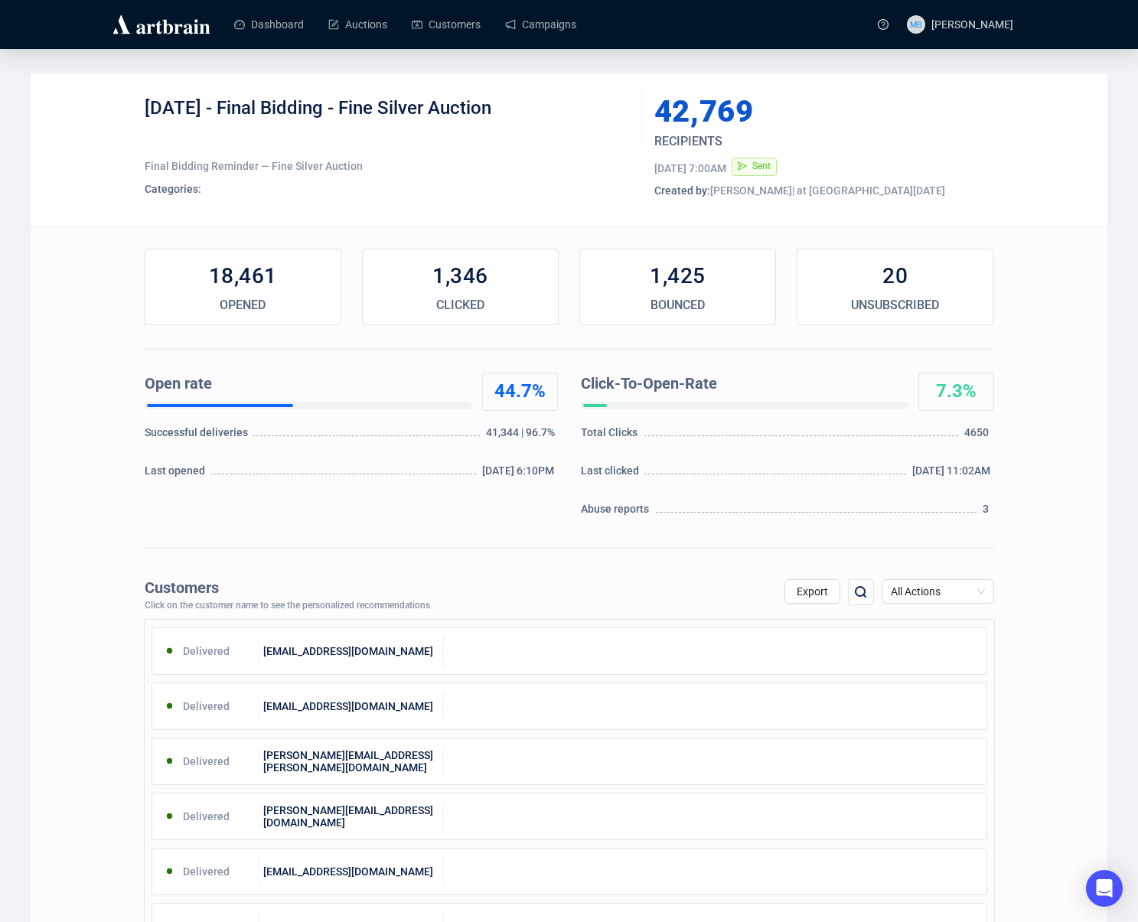
drag, startPoint x: 225, startPoint y: 108, endPoint x: 549, endPoint y: 113, distance: 323.8
click at [548, 113] on div "[DATE] - Final Bidding - Fine Silver Auction" at bounding box center [388, 119] width 486 height 46
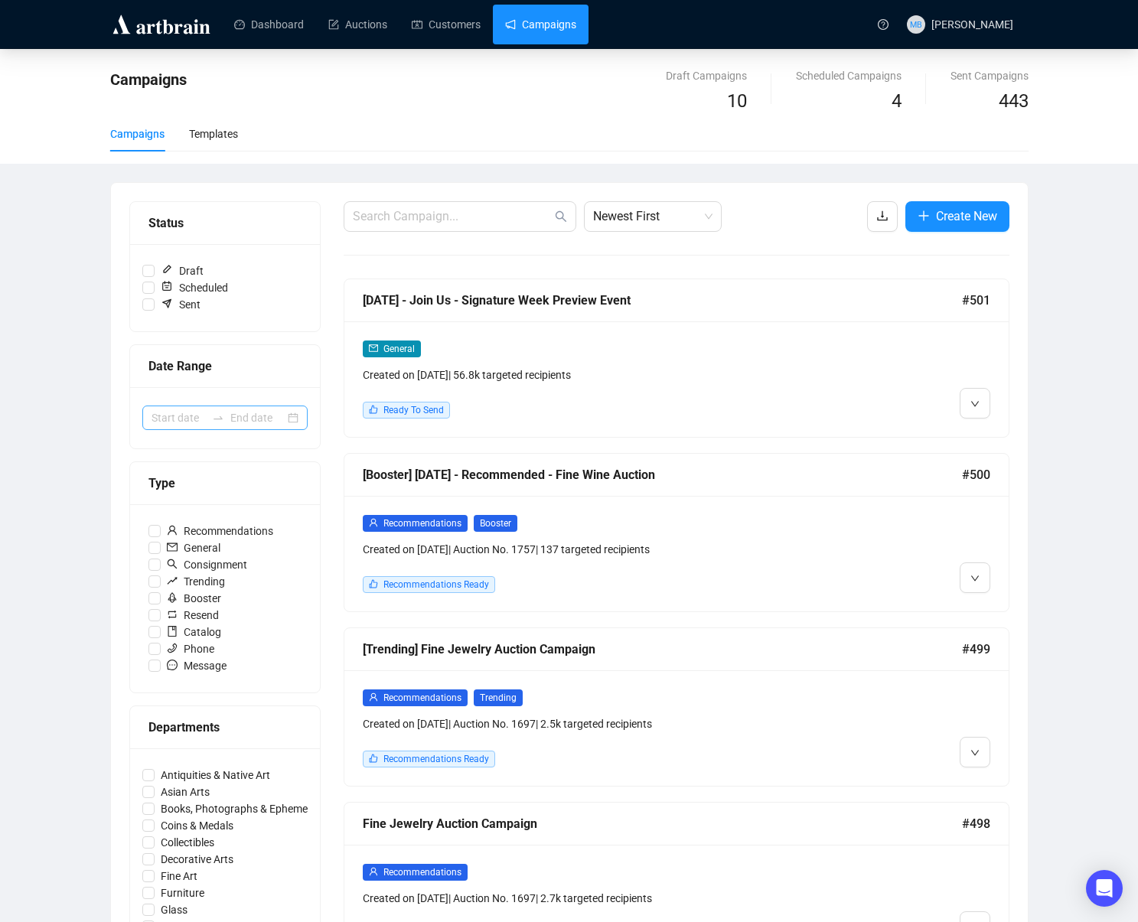
click at [223, 417] on icon "swap-right" at bounding box center [218, 418] width 12 height 12
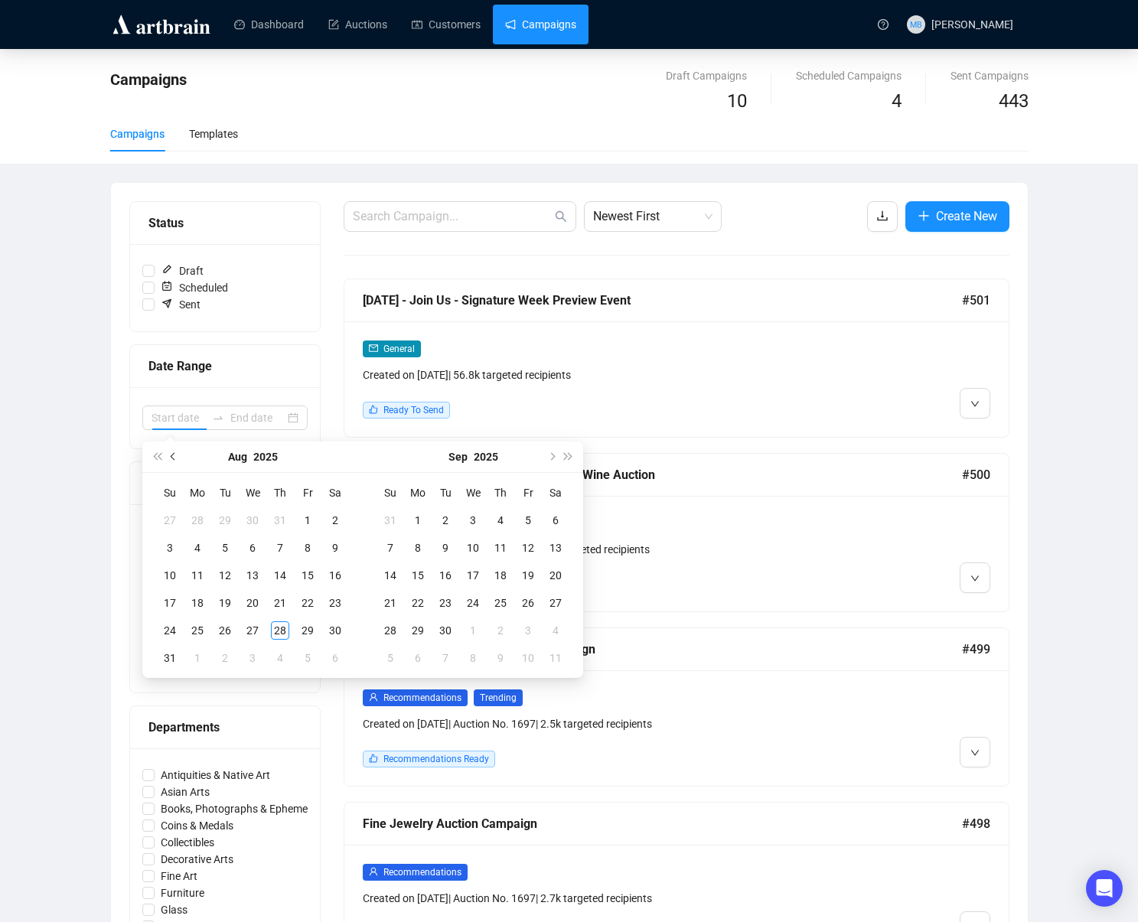
click at [175, 455] on span "Previous month (PageUp)" at bounding box center [175, 457] width 8 height 8
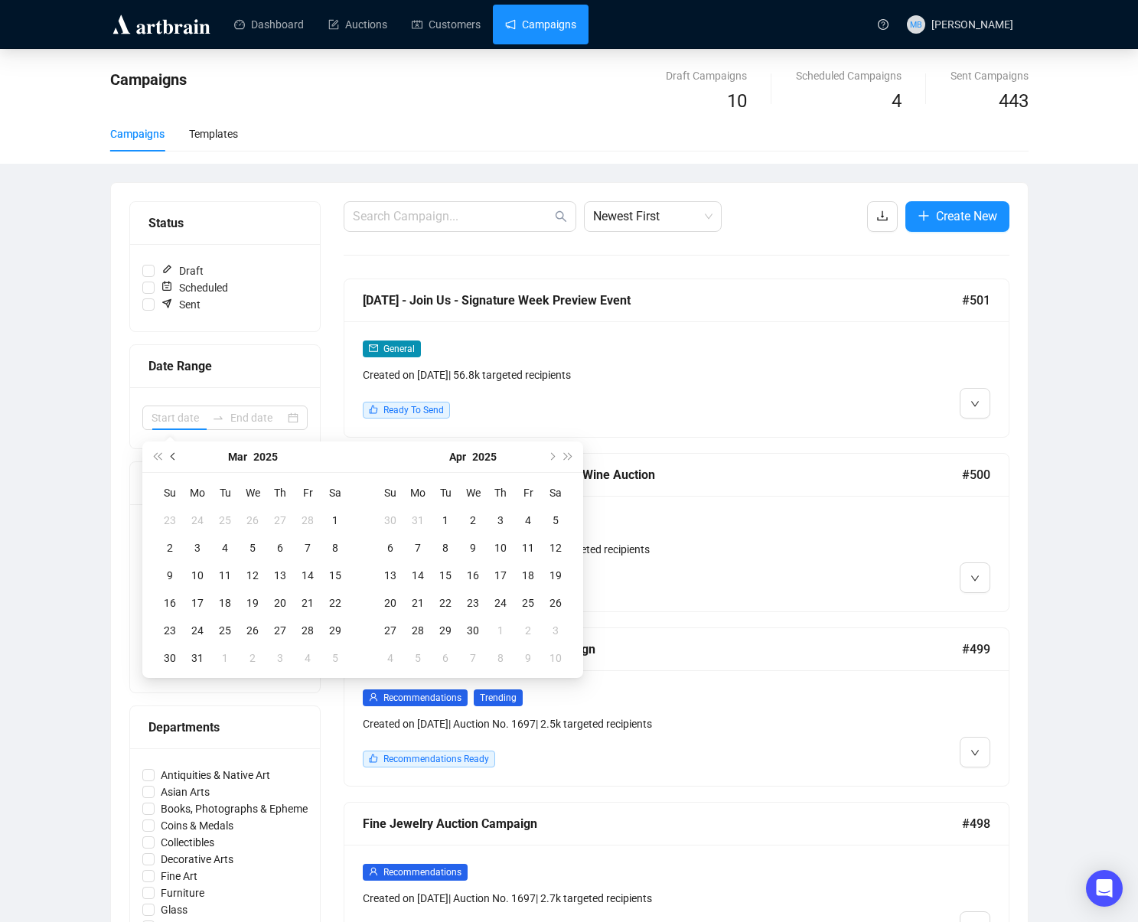
click at [175, 455] on span "Previous month (PageUp)" at bounding box center [175, 457] width 8 height 8
type input "[DATE]"
drag, startPoint x: 328, startPoint y: 522, endPoint x: 324, endPoint y: 600, distance: 78.2
click at [328, 522] on div "1" at bounding box center [335, 520] width 18 height 18
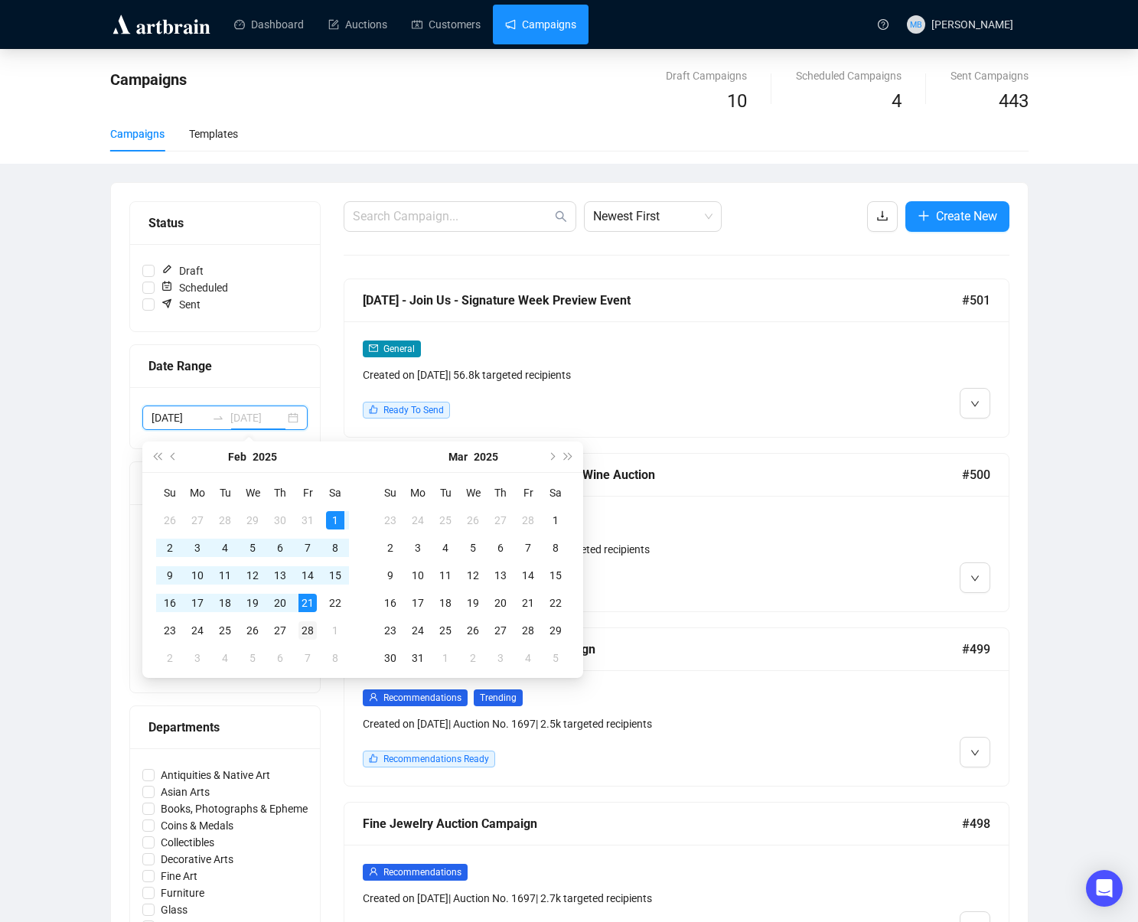
type input "[DATE]"
click at [308, 628] on div "28" at bounding box center [308, 631] width 18 height 18
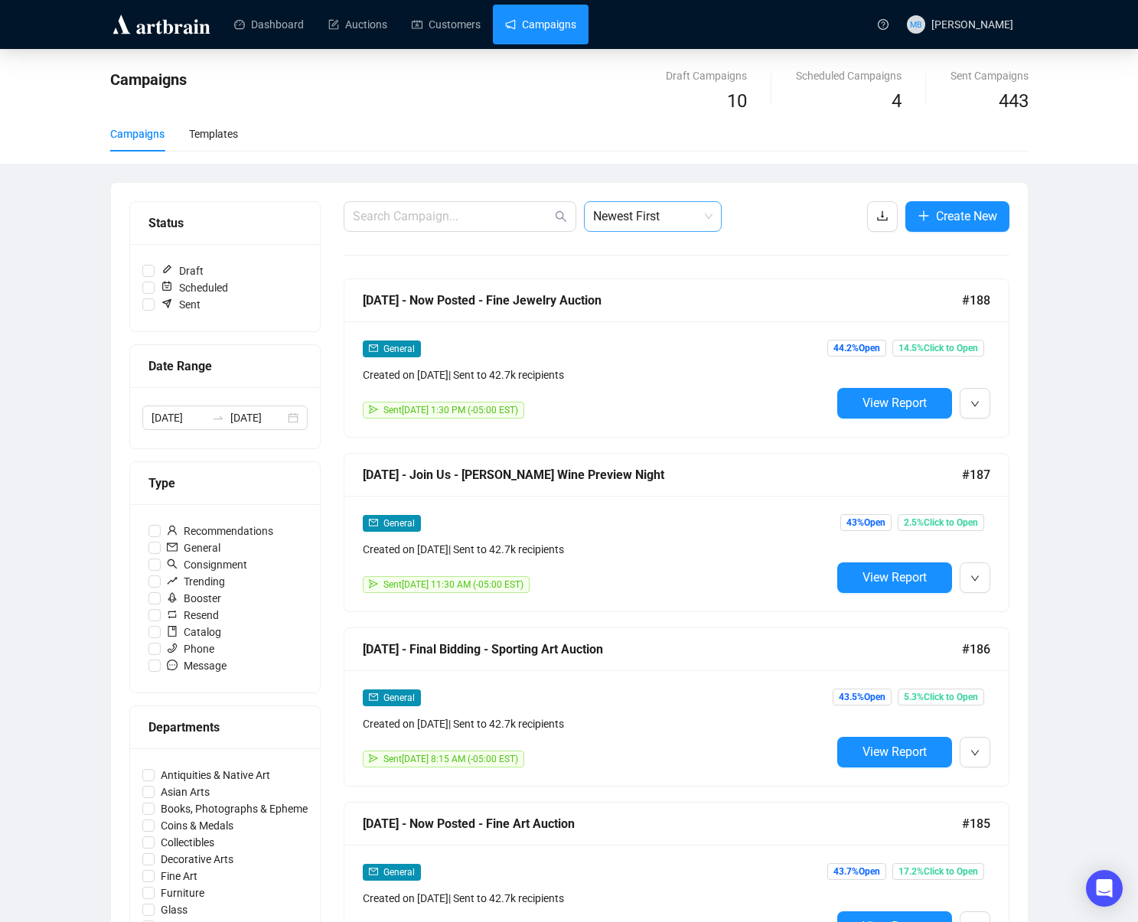
click at [662, 224] on span "Newest First" at bounding box center [652, 216] width 119 height 29
click at [651, 269] on div "Oldest First" at bounding box center [652, 274] width 113 height 17
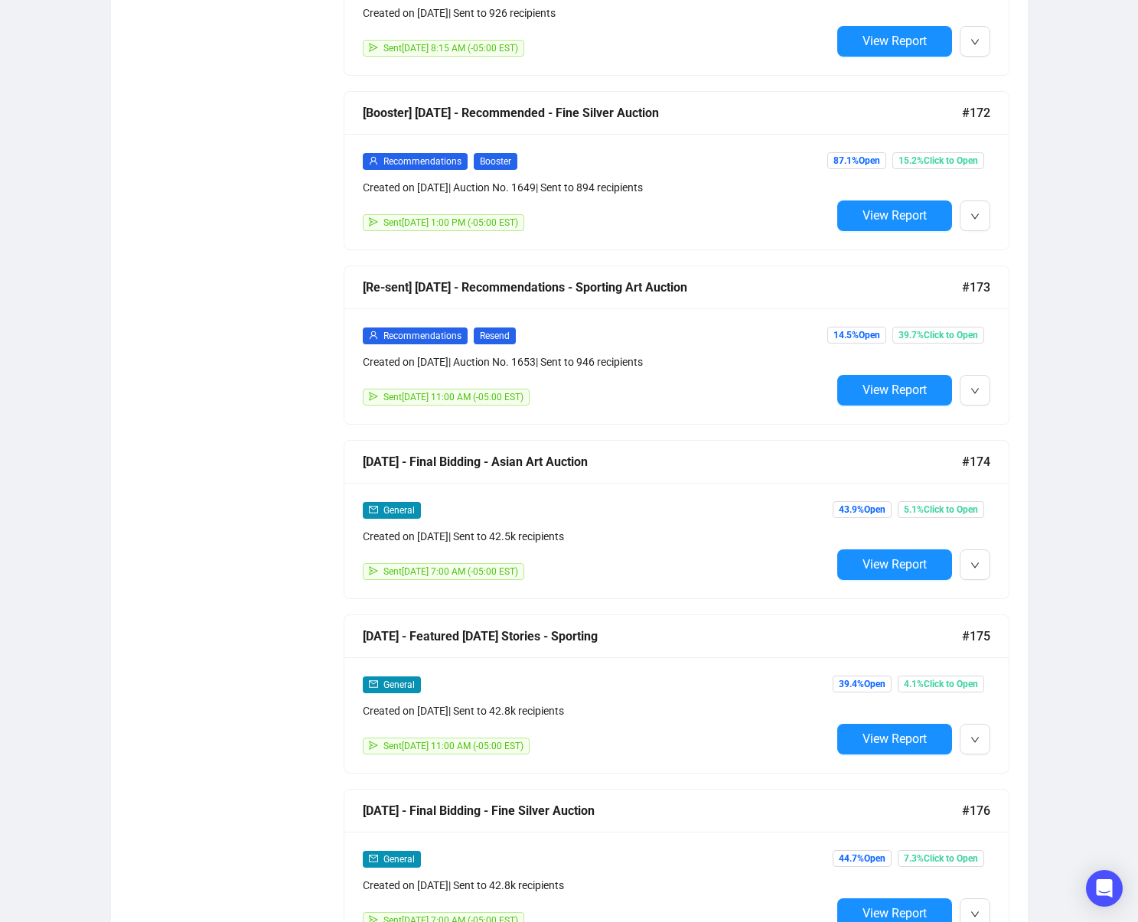
scroll to position [8739, 0]
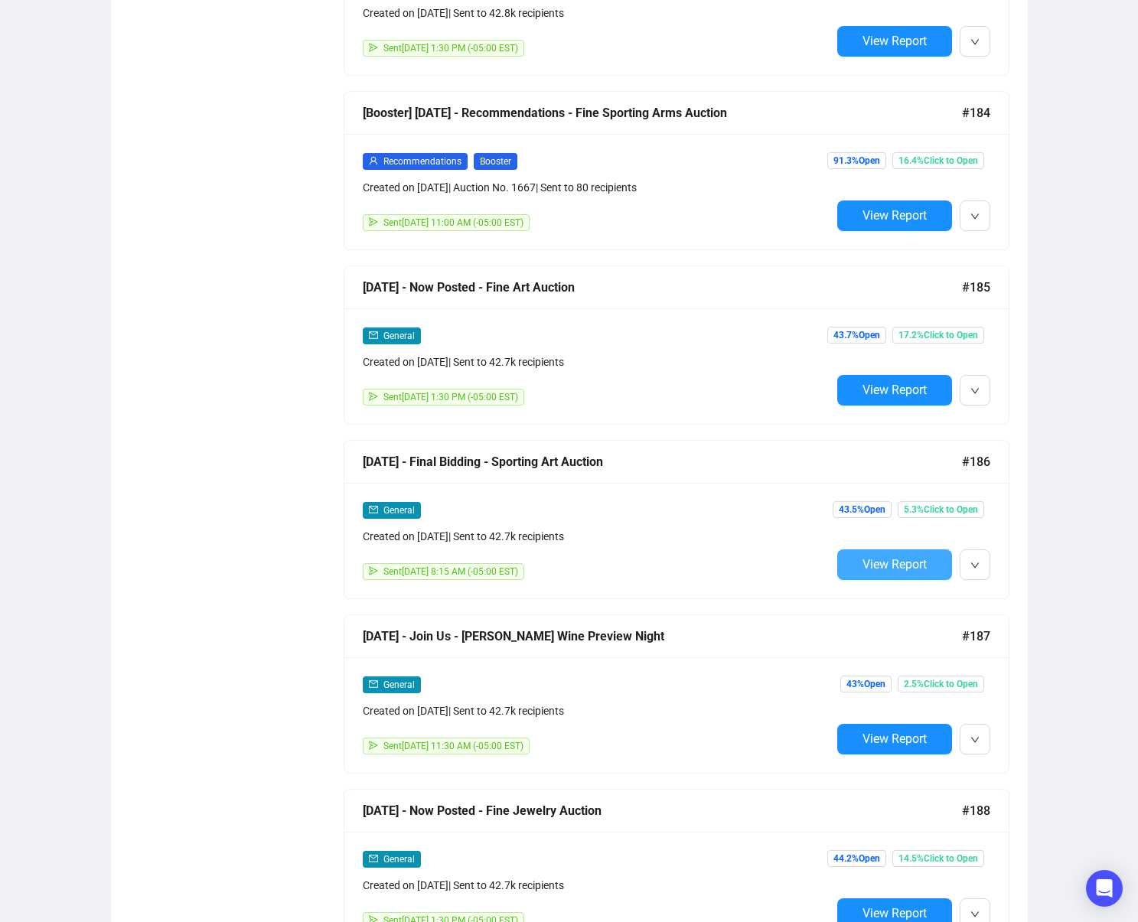
click at [863, 564] on span "View Report" at bounding box center [895, 564] width 64 height 15
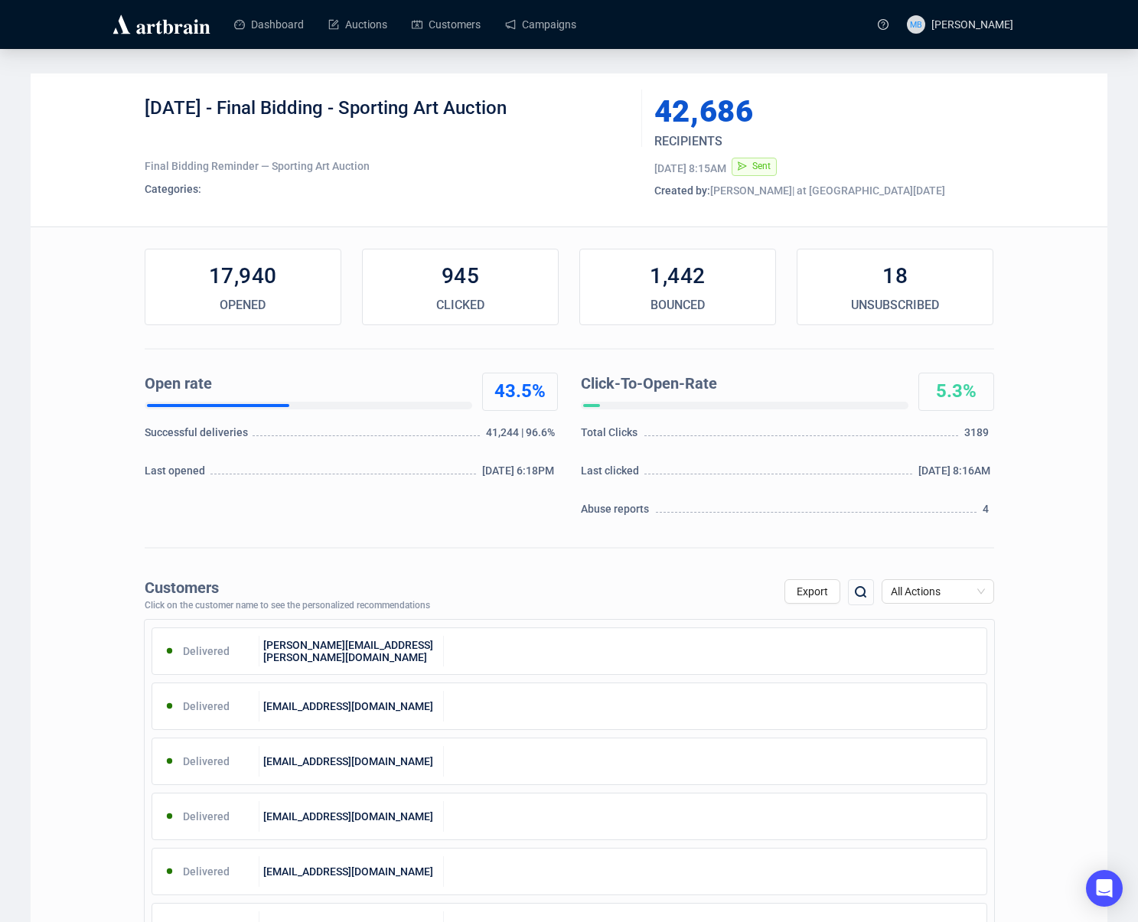
drag, startPoint x: 513, startPoint y: 109, endPoint x: 227, endPoint y: 109, distance: 285.5
click at [225, 110] on div "[DATE] - Final Bidding - Sporting Art Auction" at bounding box center [388, 119] width 486 height 46
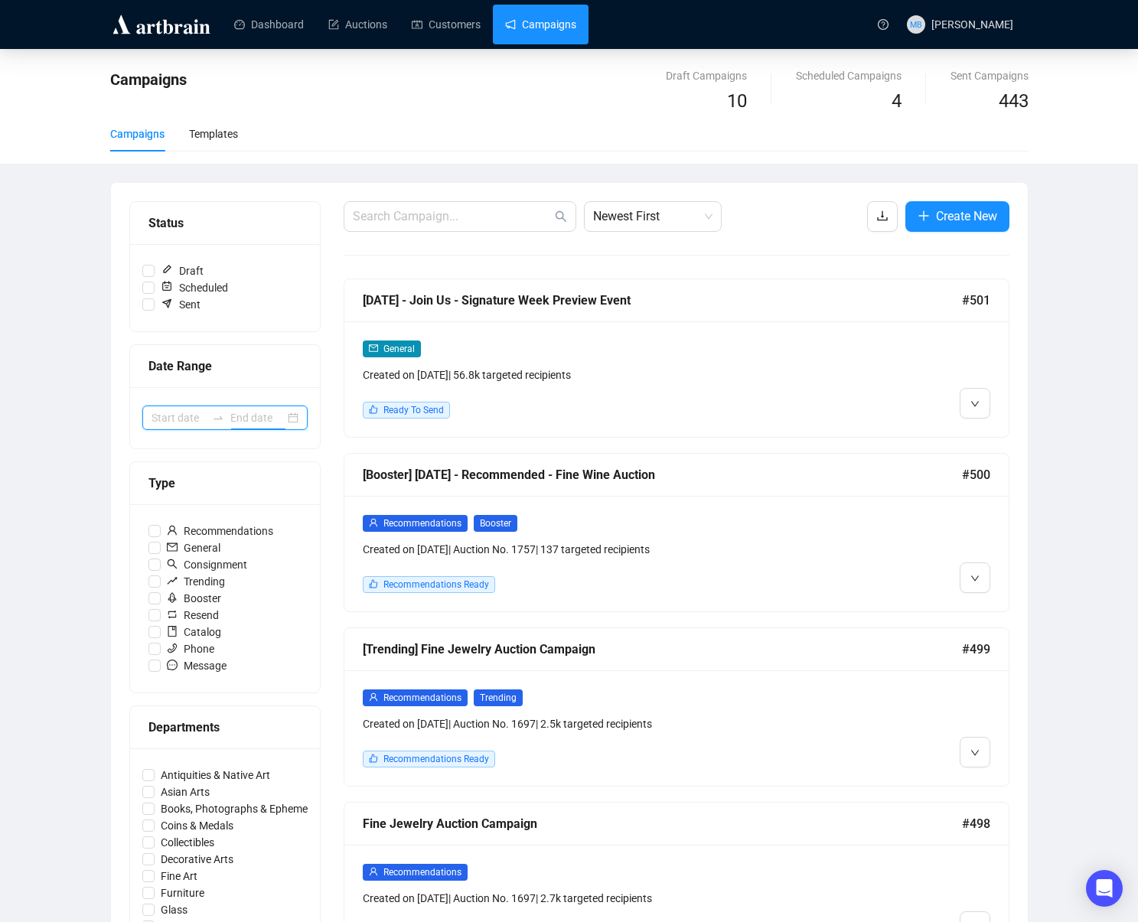
click at [234, 423] on input at bounding box center [257, 418] width 54 height 17
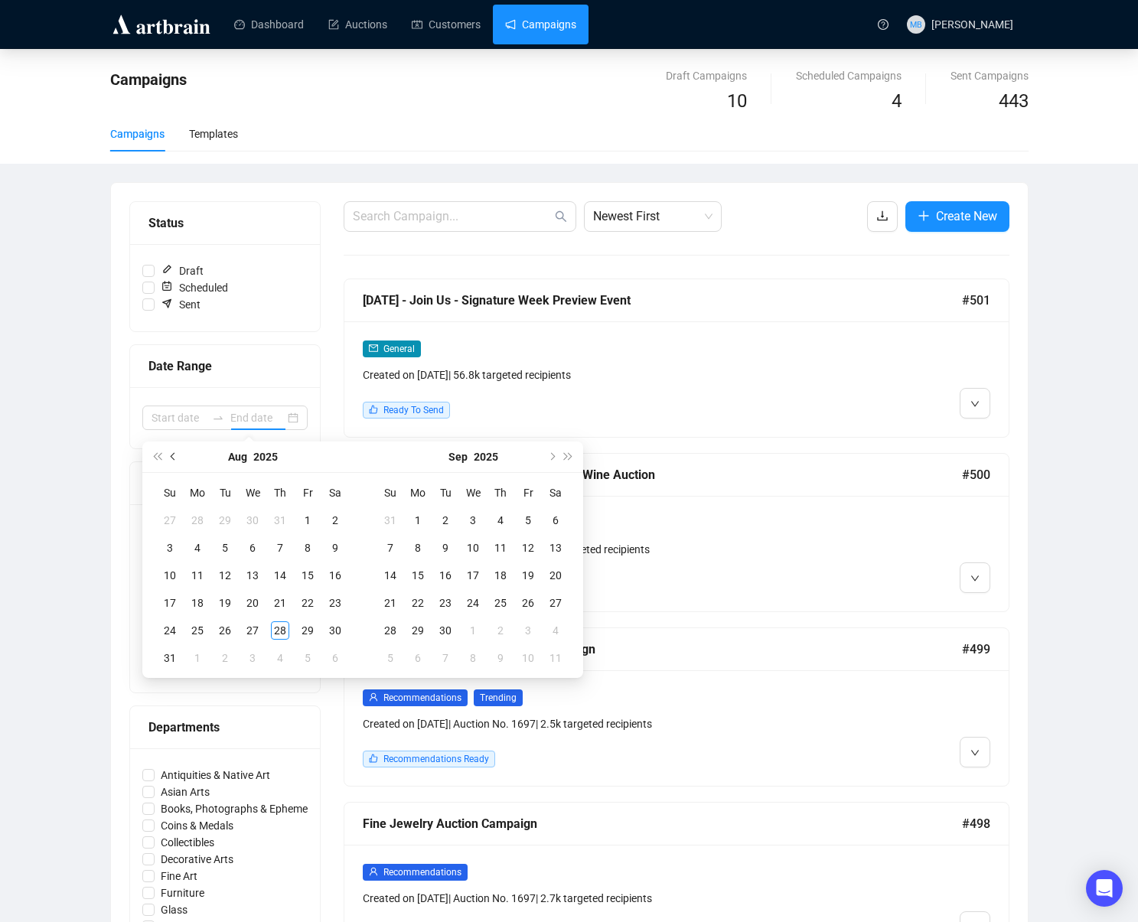
click at [175, 459] on button "Previous month (PageUp)" at bounding box center [173, 457] width 17 height 31
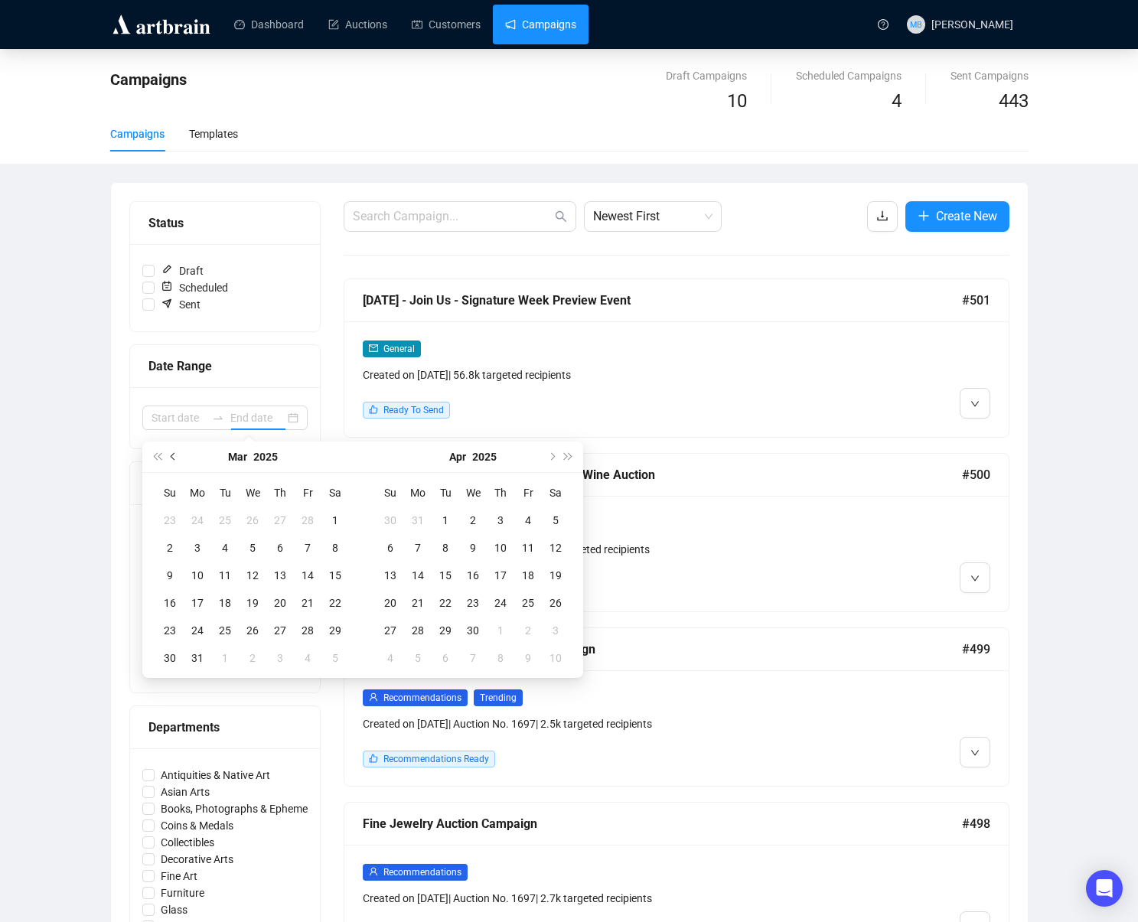
click at [175, 459] on button "Previous month (PageUp)" at bounding box center [173, 457] width 17 height 31
type input "[DATE]"
drag, startPoint x: 556, startPoint y: 520, endPoint x: 541, endPoint y: 632, distance: 113.6
click at [556, 524] on div "1" at bounding box center [556, 520] width 18 height 18
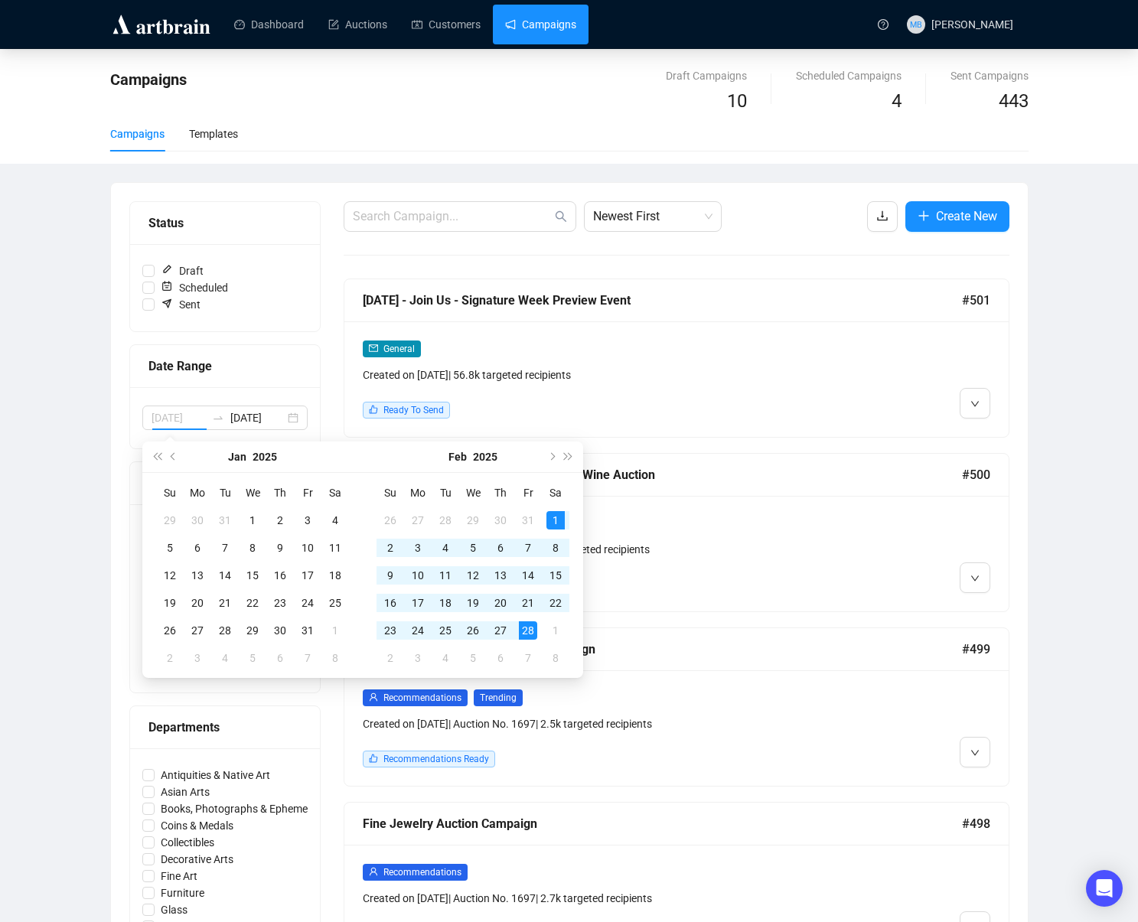
click at [535, 627] on div "28" at bounding box center [528, 631] width 18 height 18
type input "[DATE]"
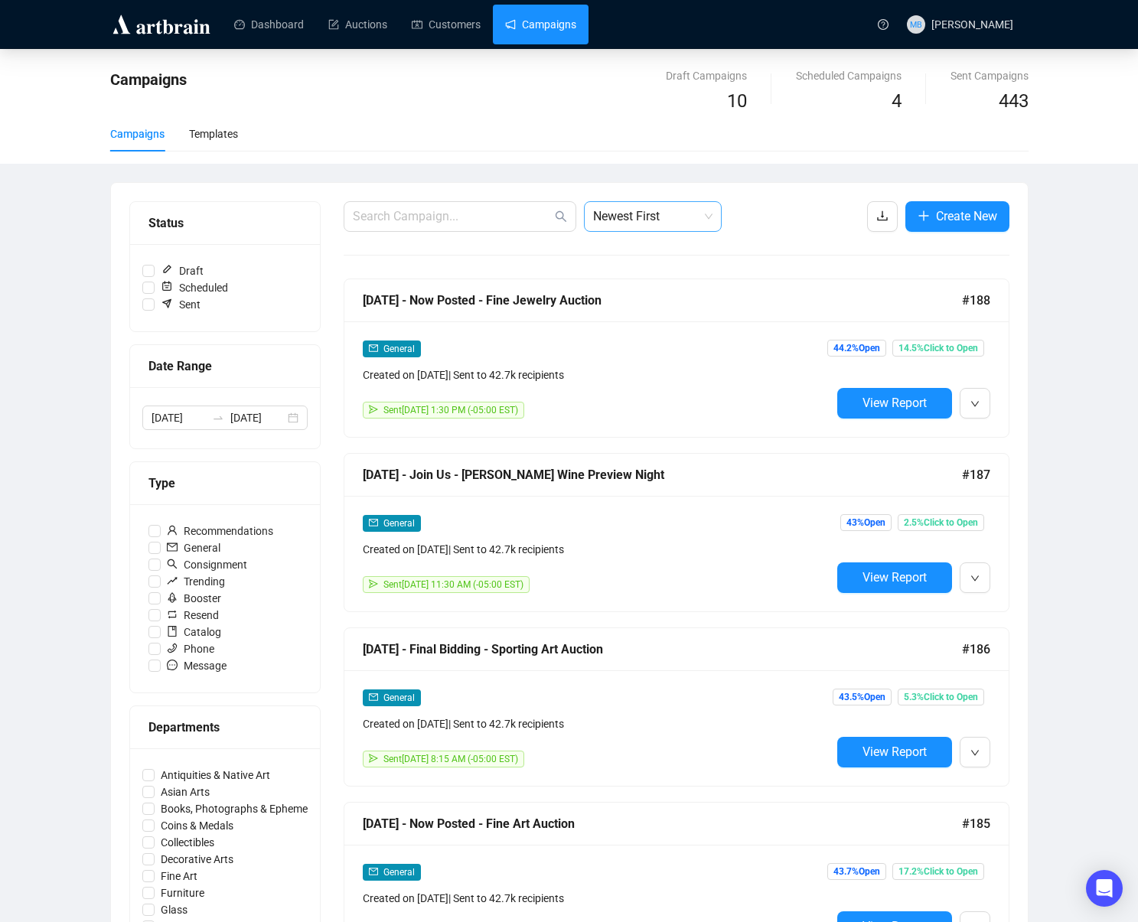
drag, startPoint x: 658, startPoint y: 214, endPoint x: 654, endPoint y: 223, distance: 10.0
click at [658, 214] on span "Newest First" at bounding box center [652, 216] width 119 height 29
click at [634, 266] on div "Oldest First" at bounding box center [652, 274] width 113 height 17
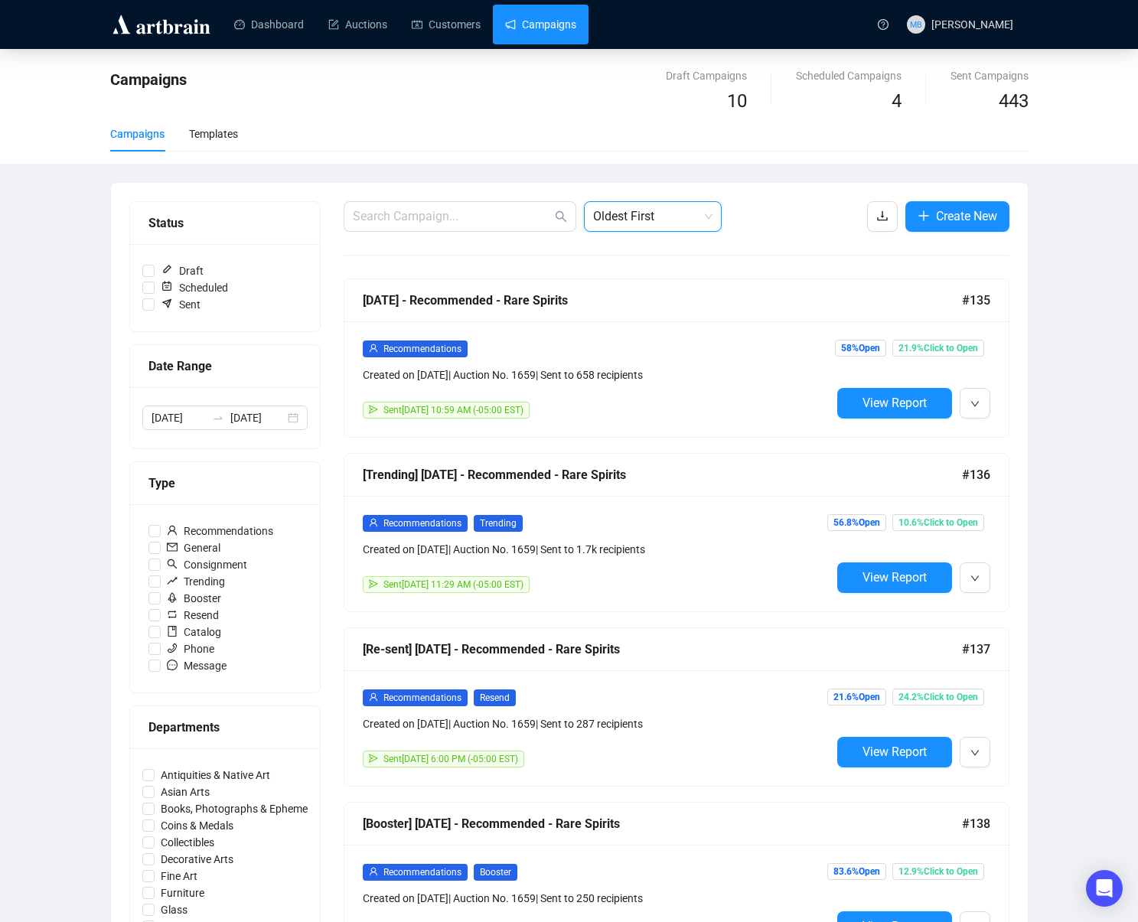
click at [504, 221] on input "text" at bounding box center [452, 216] width 199 height 18
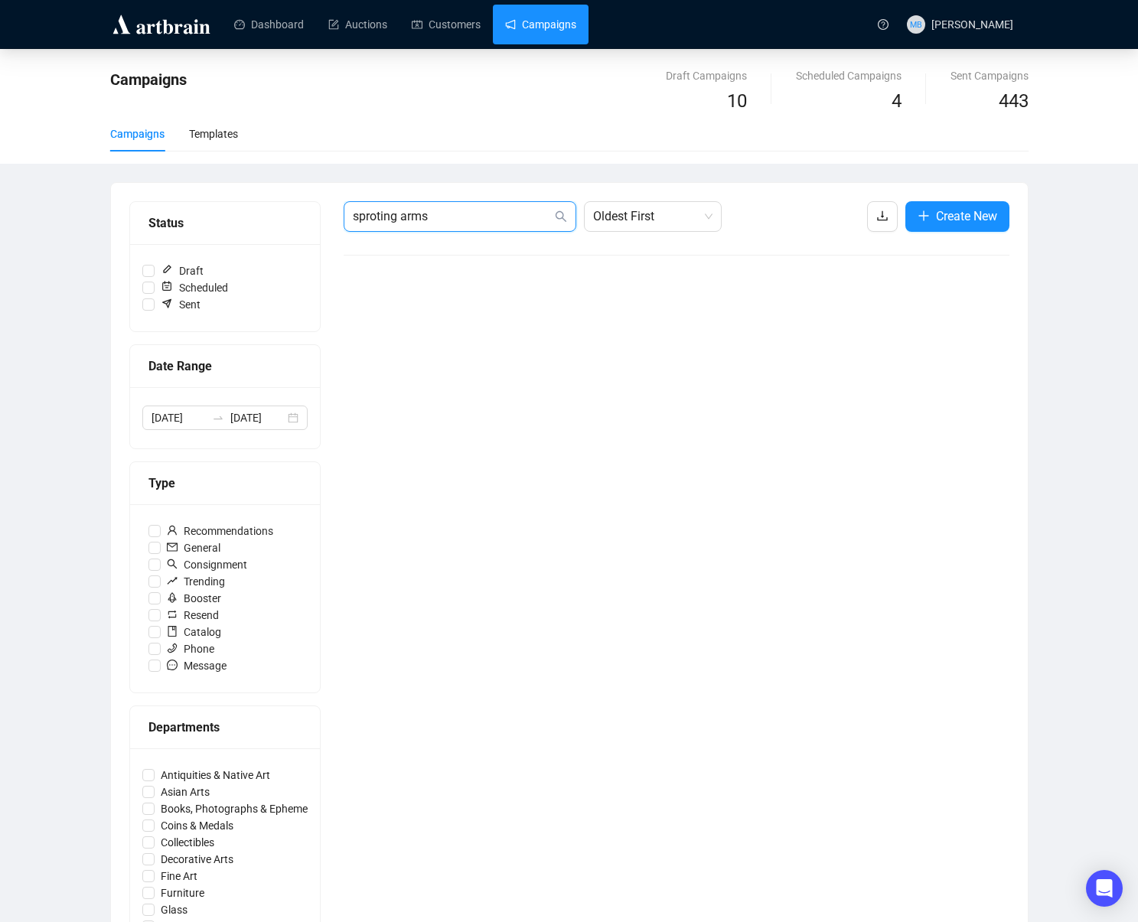
drag, startPoint x: 389, startPoint y: 208, endPoint x: 284, endPoint y: 200, distance: 105.2
click at [284, 201] on div "Status Draft Scheduled Sent Date Range [DATE] [DATE] Type Recommendations Gener…" at bounding box center [569, 682] width 880 height 963
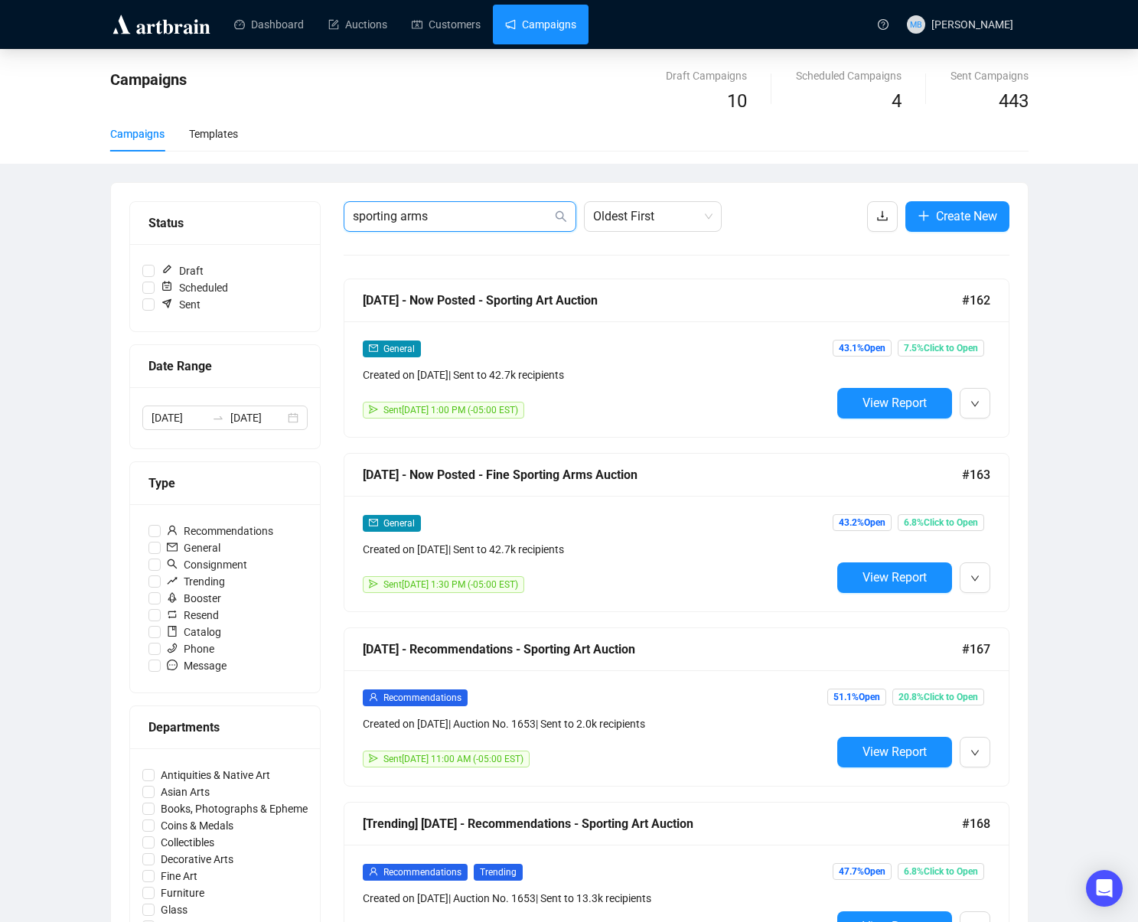
type input "sporting arms"
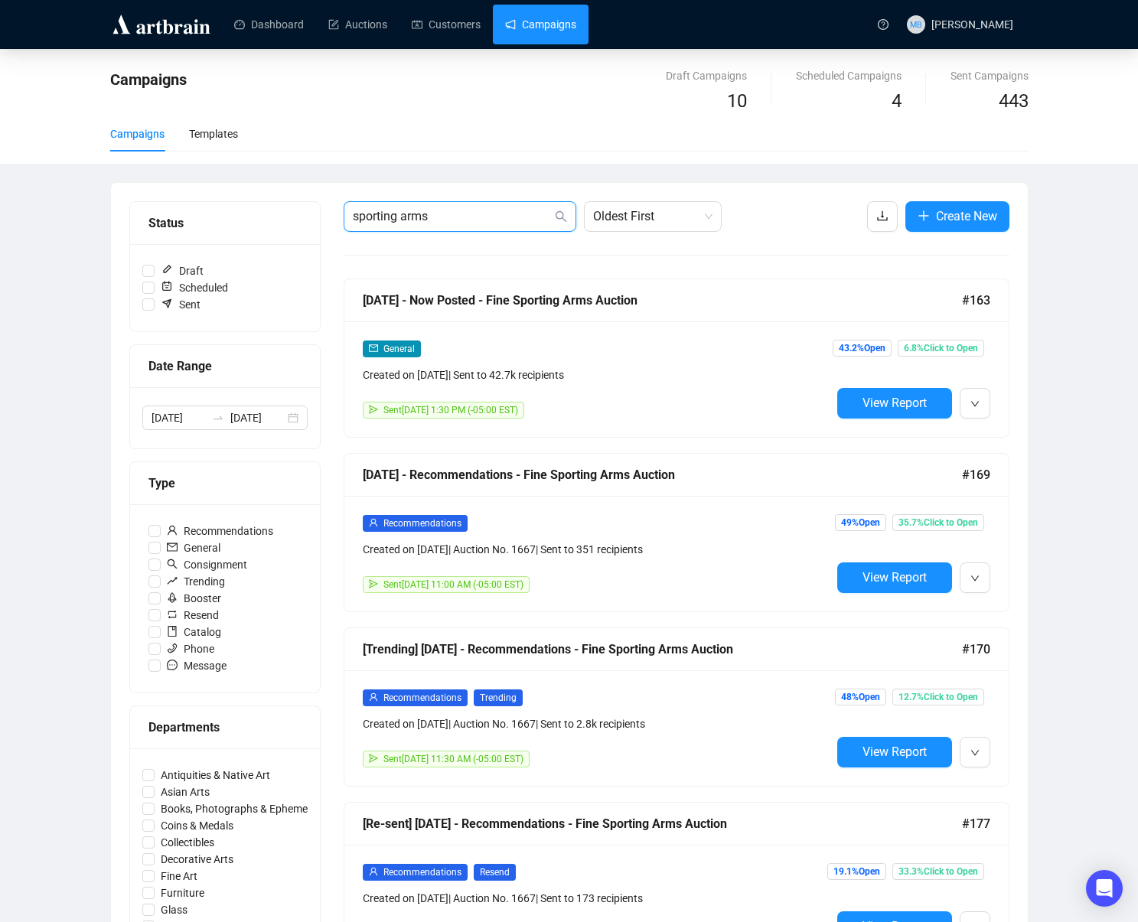
drag, startPoint x: 466, startPoint y: 209, endPoint x: 282, endPoint y: 202, distance: 184.6
click at [302, 204] on div "Status Draft Scheduled Sent Date Range [DATE] [DATE] Type Recommendations Gener…" at bounding box center [569, 682] width 880 height 963
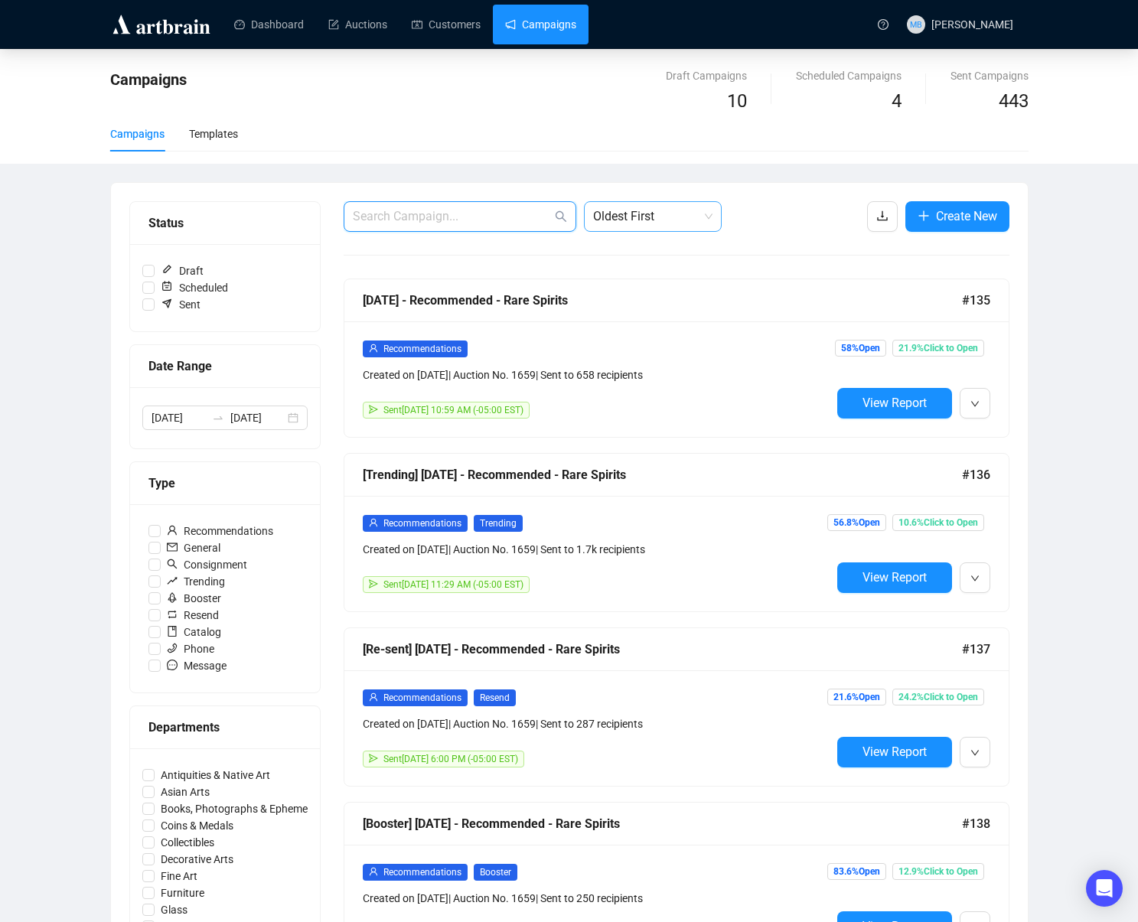
click at [632, 214] on span "Oldest First" at bounding box center [652, 216] width 119 height 29
click at [645, 276] on div "Oldest First" at bounding box center [652, 274] width 113 height 17
click at [1082, 321] on div "Campaigns Draft Campaigns 10 Scheduled Campaigns 4 Sent Campaigns 443 Campaigns…" at bounding box center [569, 891] width 1138 height 1685
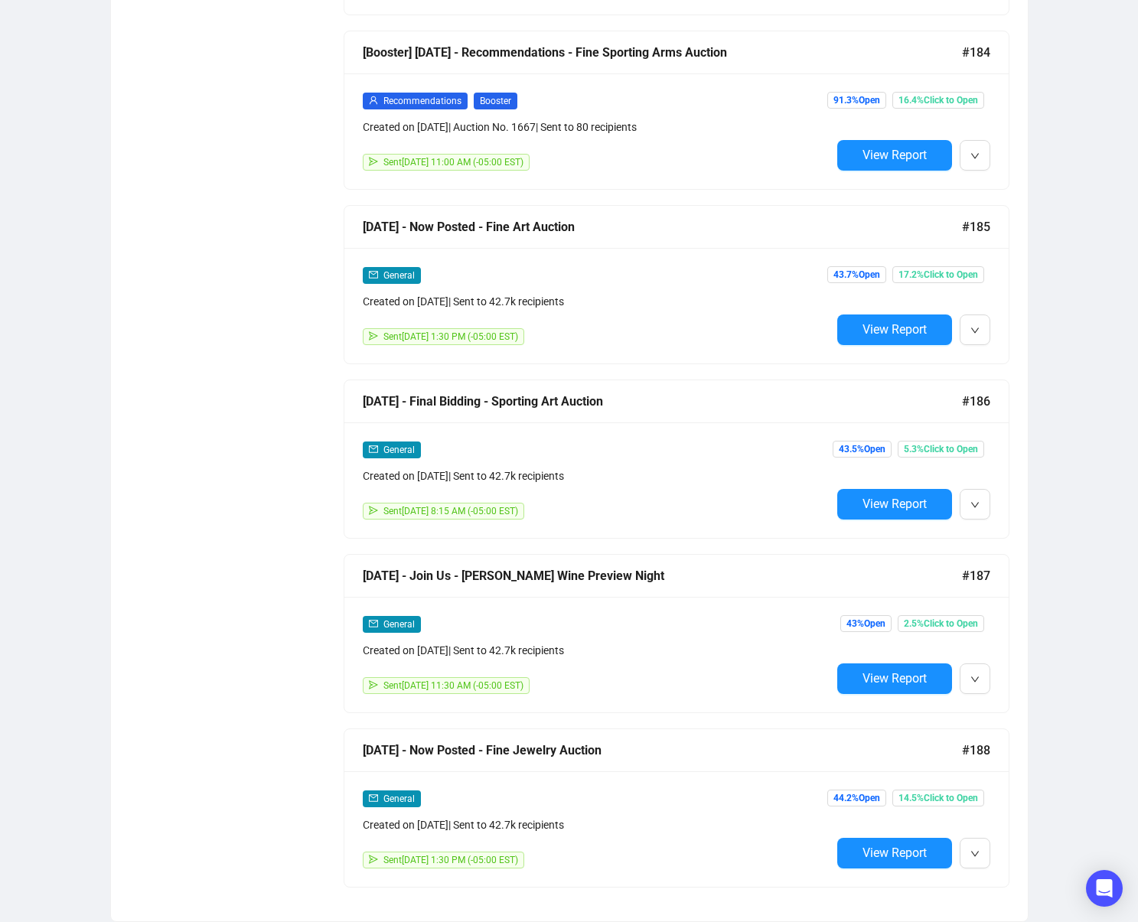
scroll to position [1758, 0]
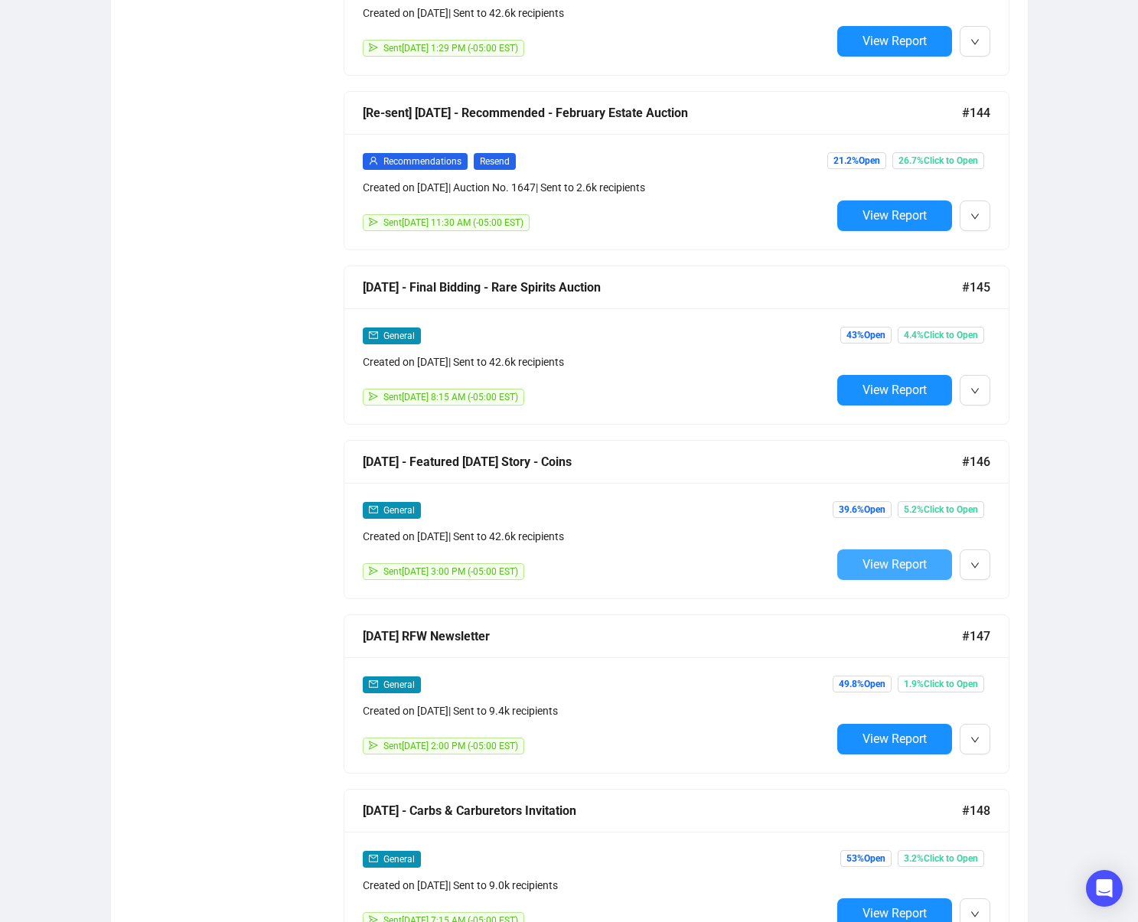
click at [870, 568] on span "View Report" at bounding box center [895, 564] width 64 height 15
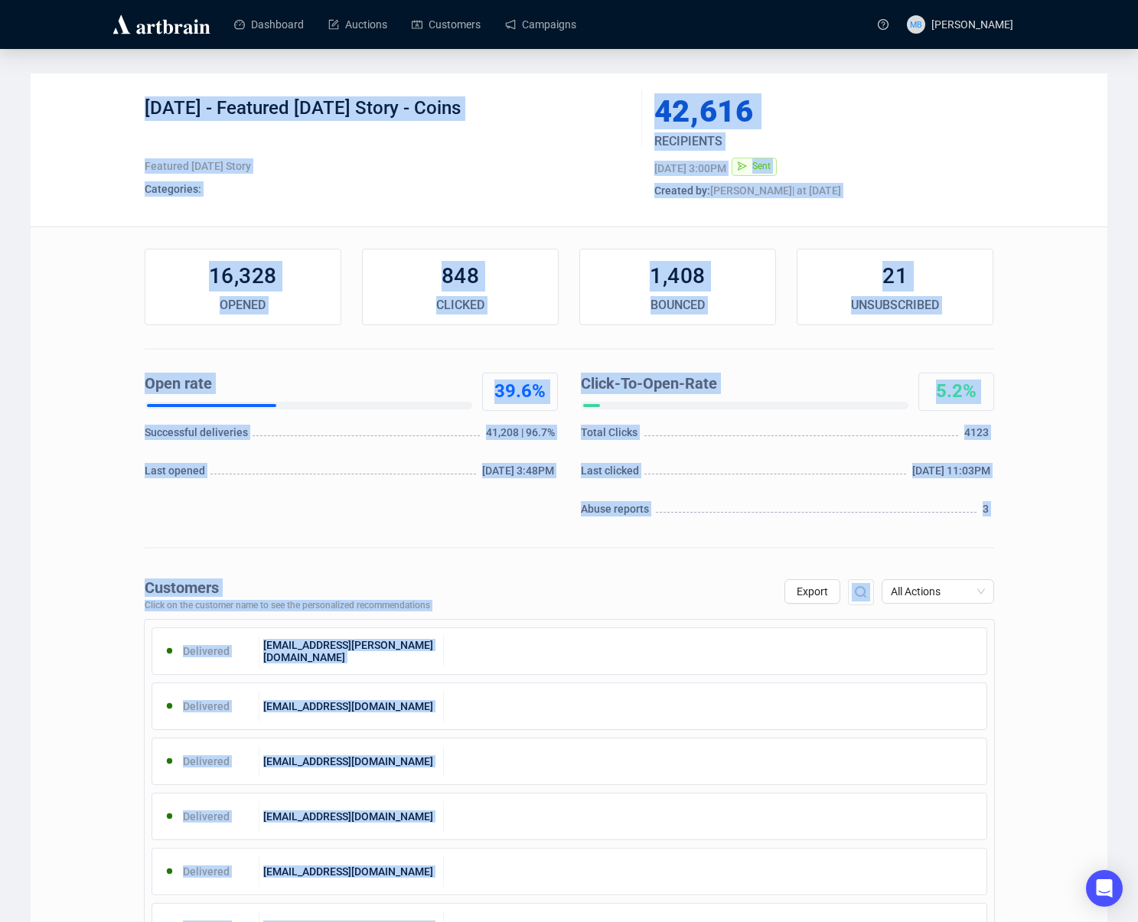
drag, startPoint x: 432, startPoint y: 146, endPoint x: 459, endPoint y: 119, distance: 39.0
click at [435, 142] on div "[DATE] - Featured [DATE] Story - Coins Featured [DATE] Story Categories:" at bounding box center [388, 149] width 486 height 107
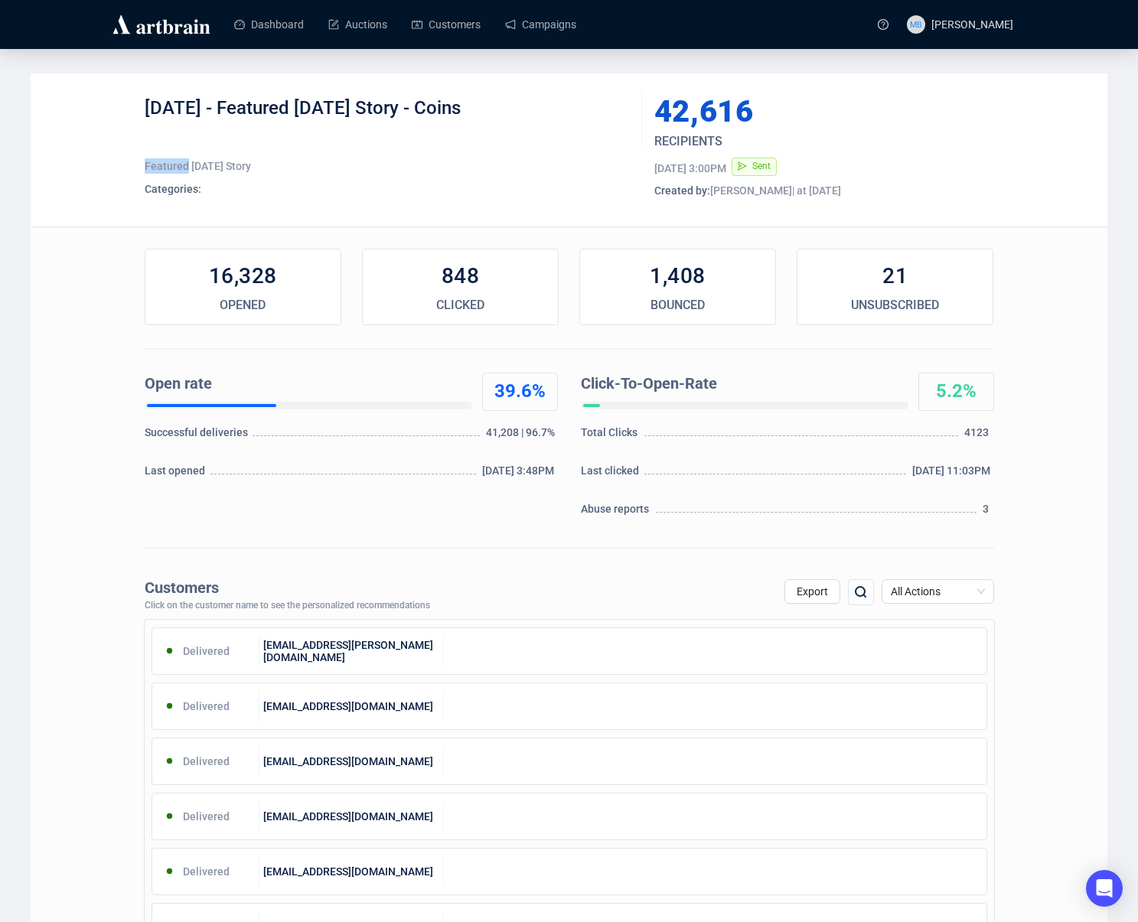
drag, startPoint x: 475, startPoint y: 110, endPoint x: 238, endPoint y: 112, distance: 236.5
click at [238, 113] on div "[DATE] - Featured [DATE] Story - Coins" at bounding box center [388, 119] width 486 height 46
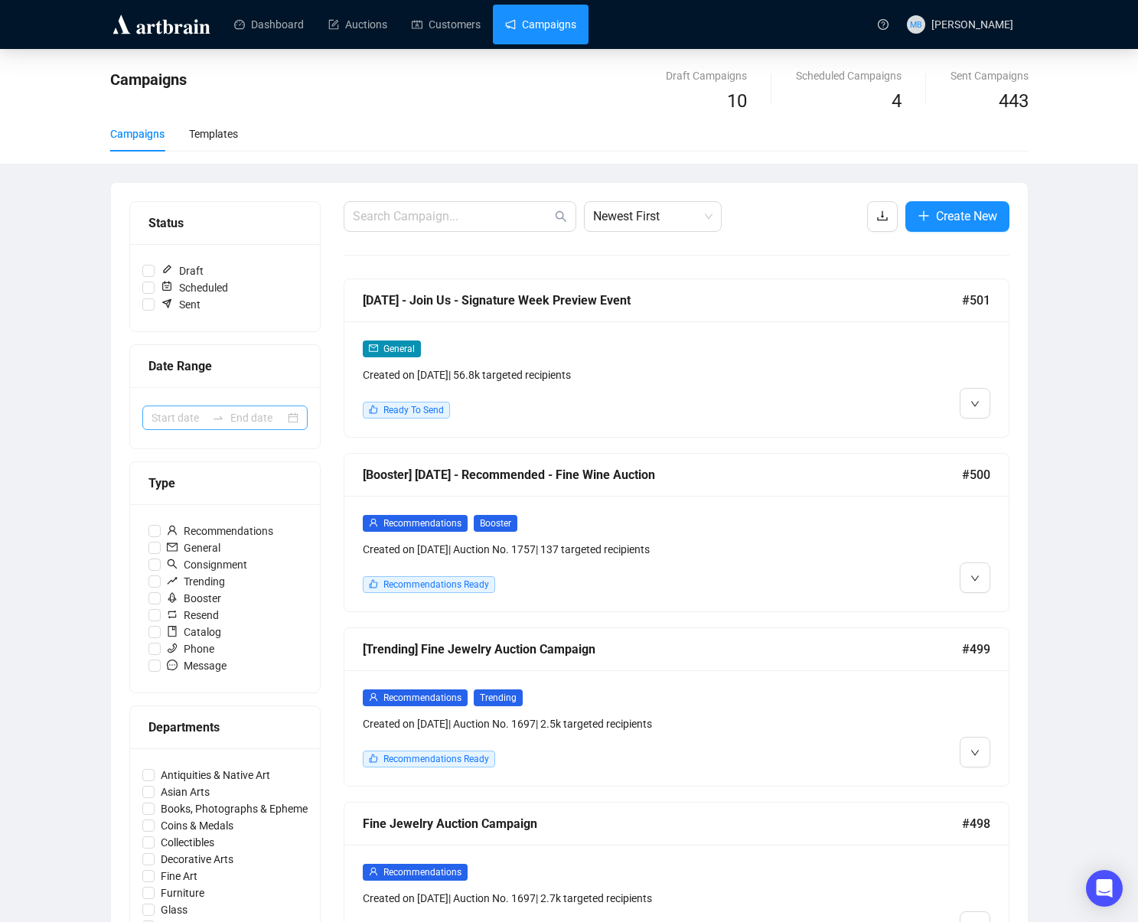
click at [219, 421] on icon "swap-right" at bounding box center [218, 418] width 12 height 12
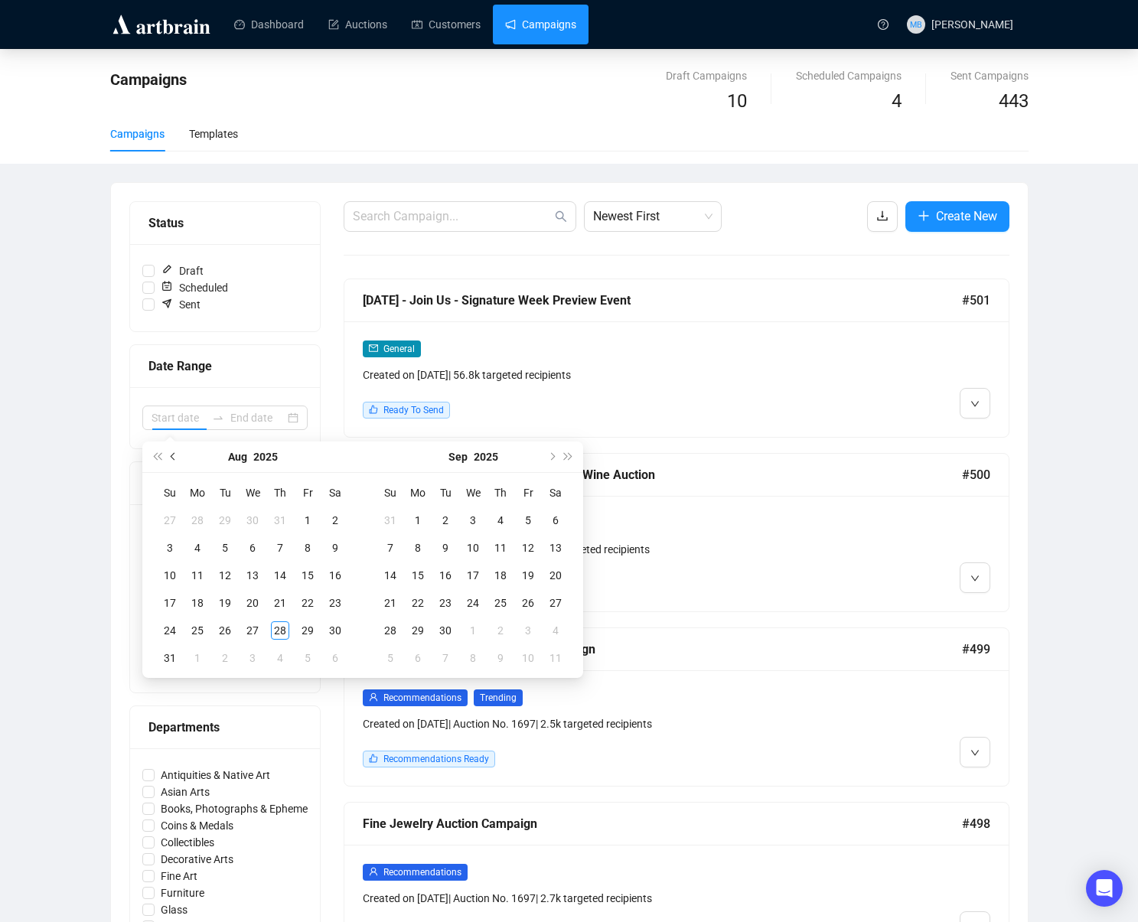
click at [174, 455] on span "Previous month (PageUp)" at bounding box center [175, 457] width 8 height 8
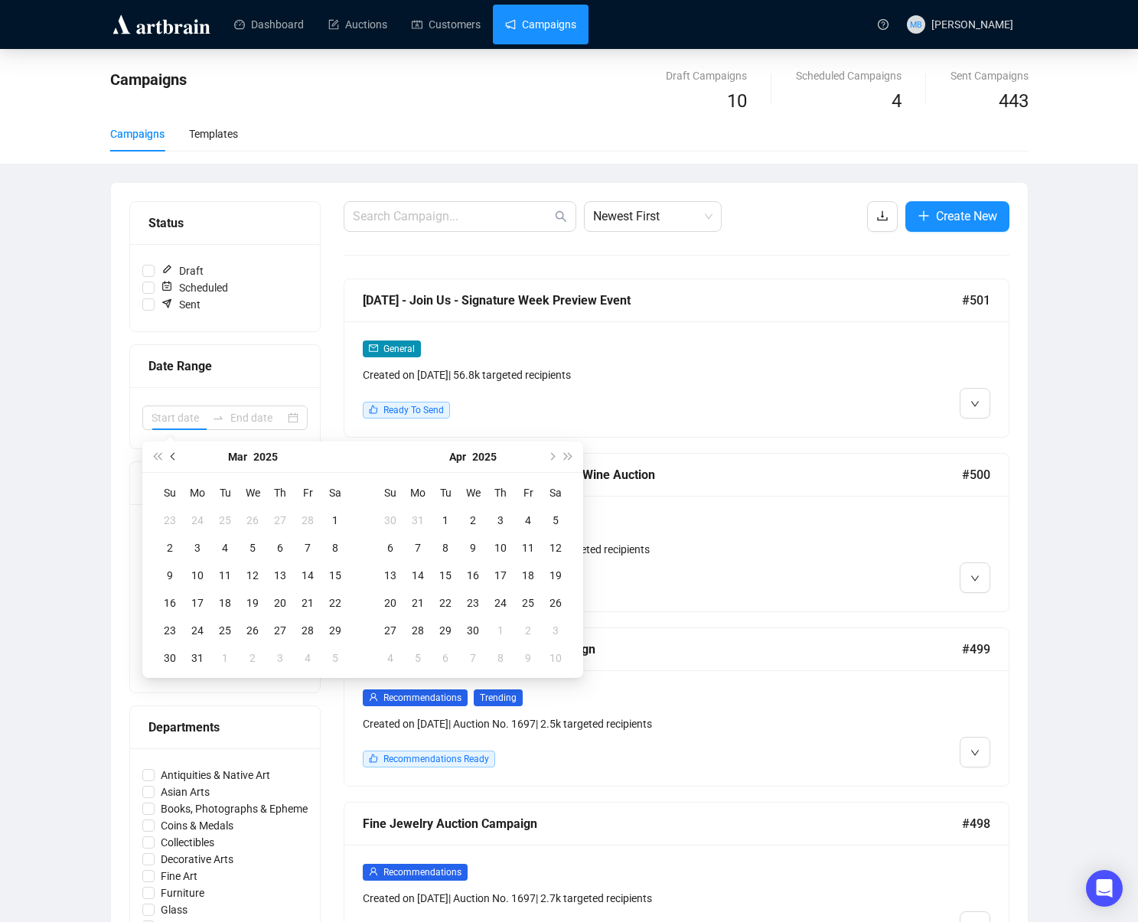
click at [174, 455] on span "Previous month (PageUp)" at bounding box center [175, 457] width 8 height 8
type input "[DATE]"
click at [335, 517] on div "1" at bounding box center [335, 520] width 18 height 18
type input "[DATE]"
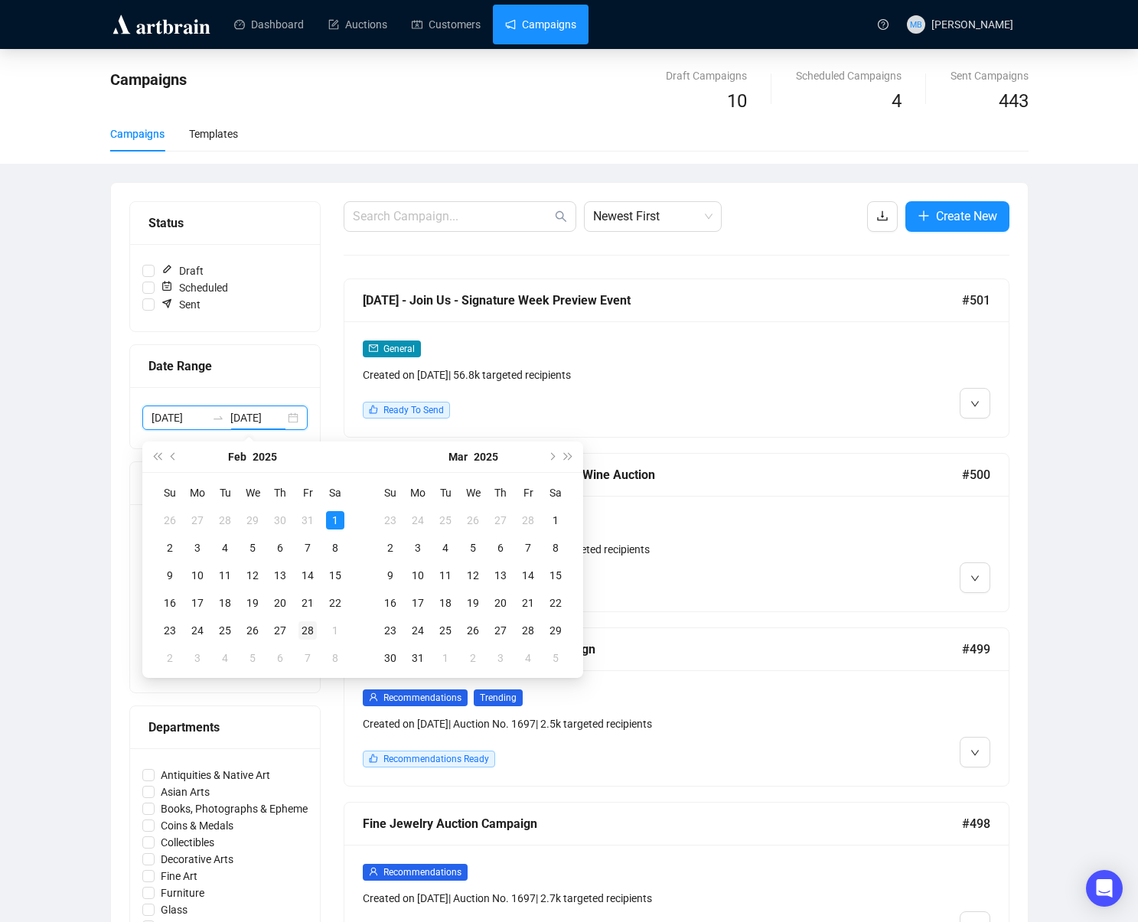
type input "[DATE]"
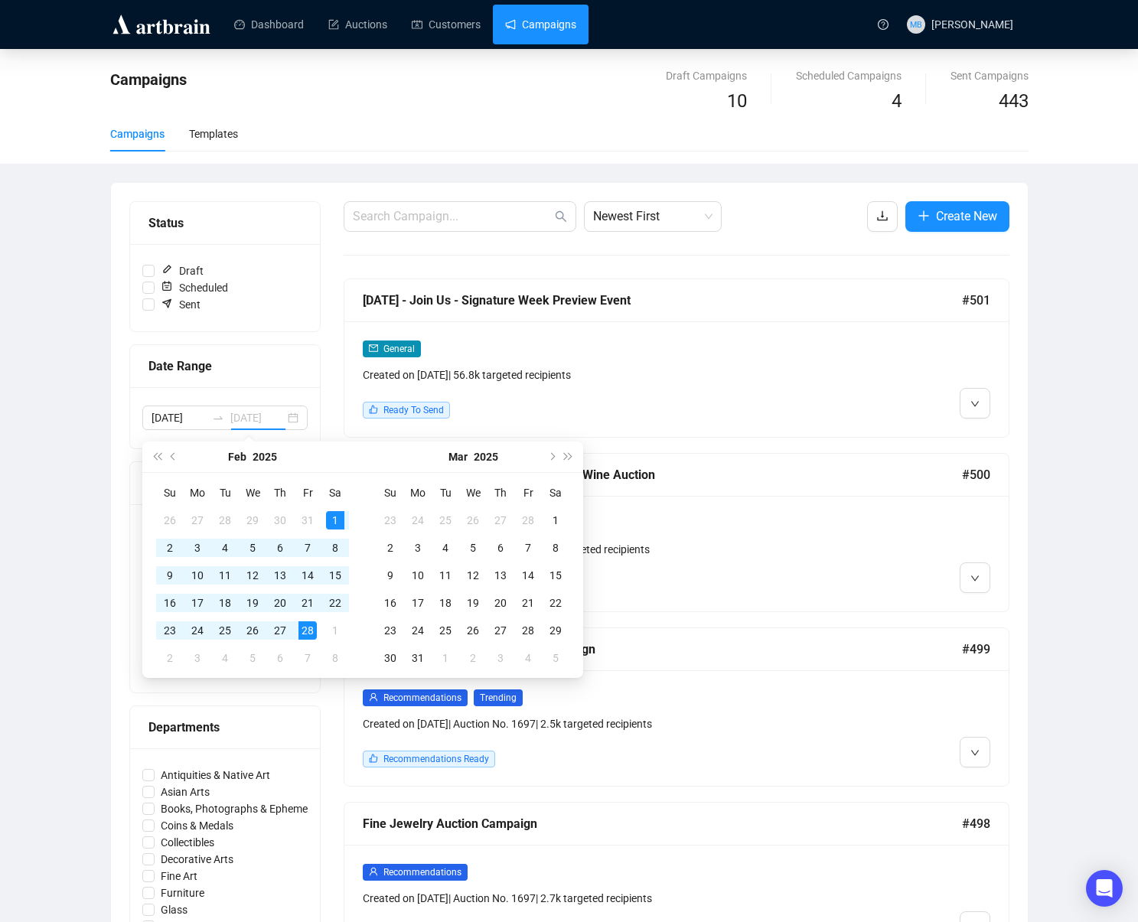
click at [305, 635] on div "28" at bounding box center [308, 631] width 18 height 18
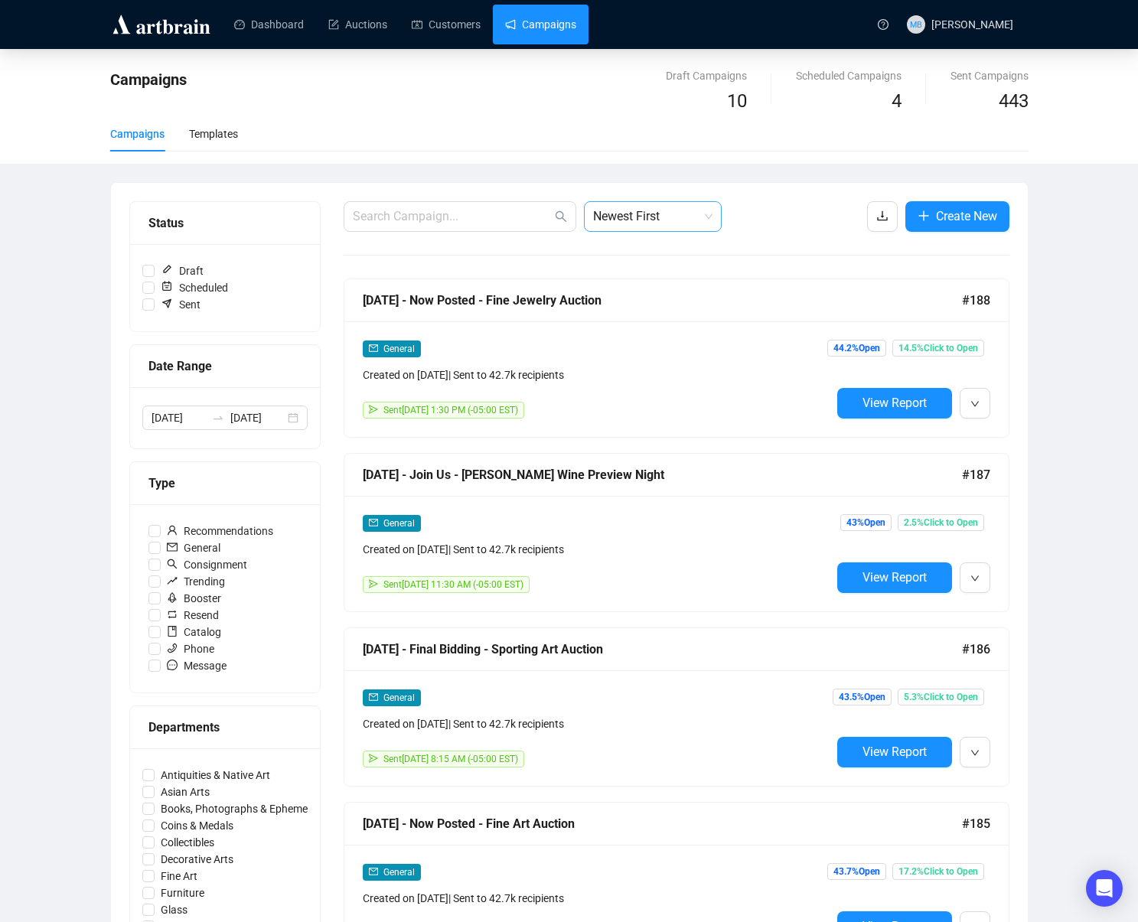
click at [626, 212] on span "Newest First" at bounding box center [652, 216] width 119 height 29
click at [662, 277] on div "Oldest First" at bounding box center [652, 274] width 113 height 17
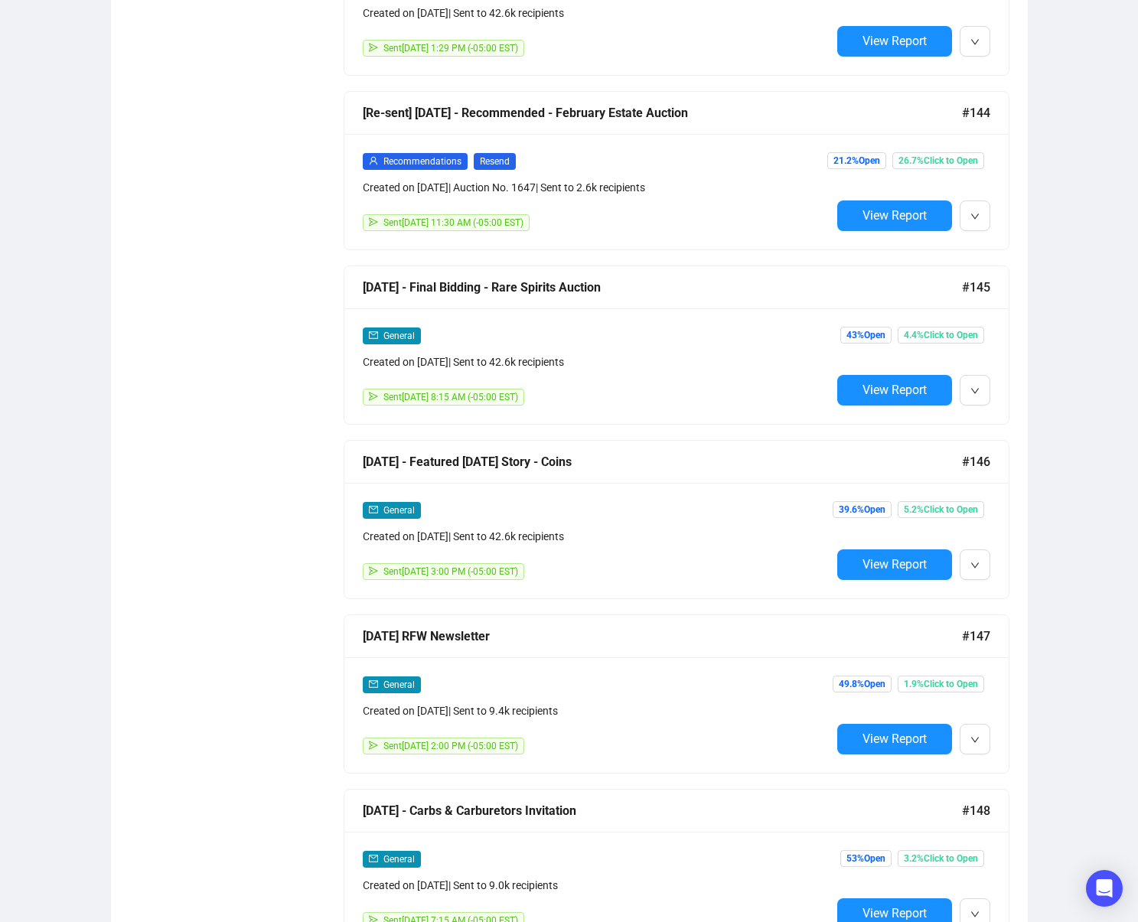
scroll to position [4900, 0]
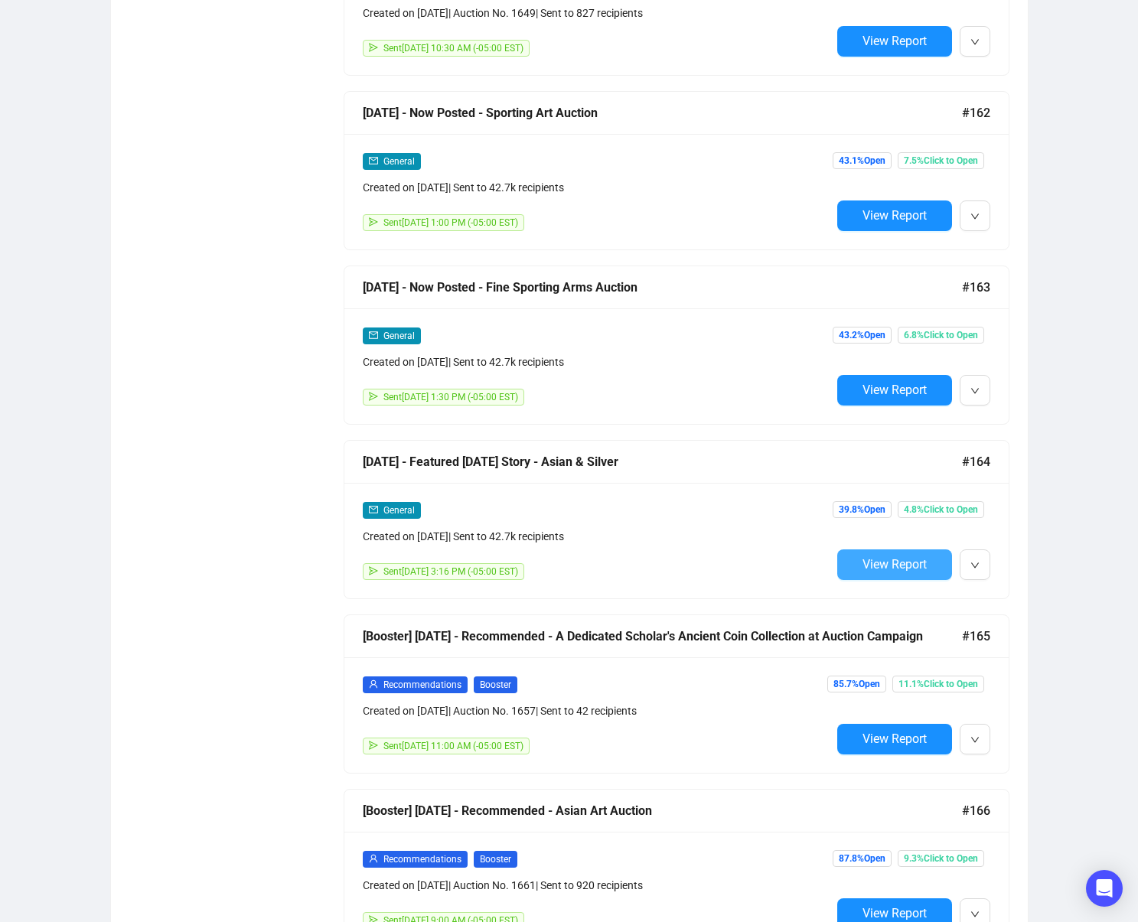
click at [903, 579] on button "View Report" at bounding box center [894, 565] width 115 height 31
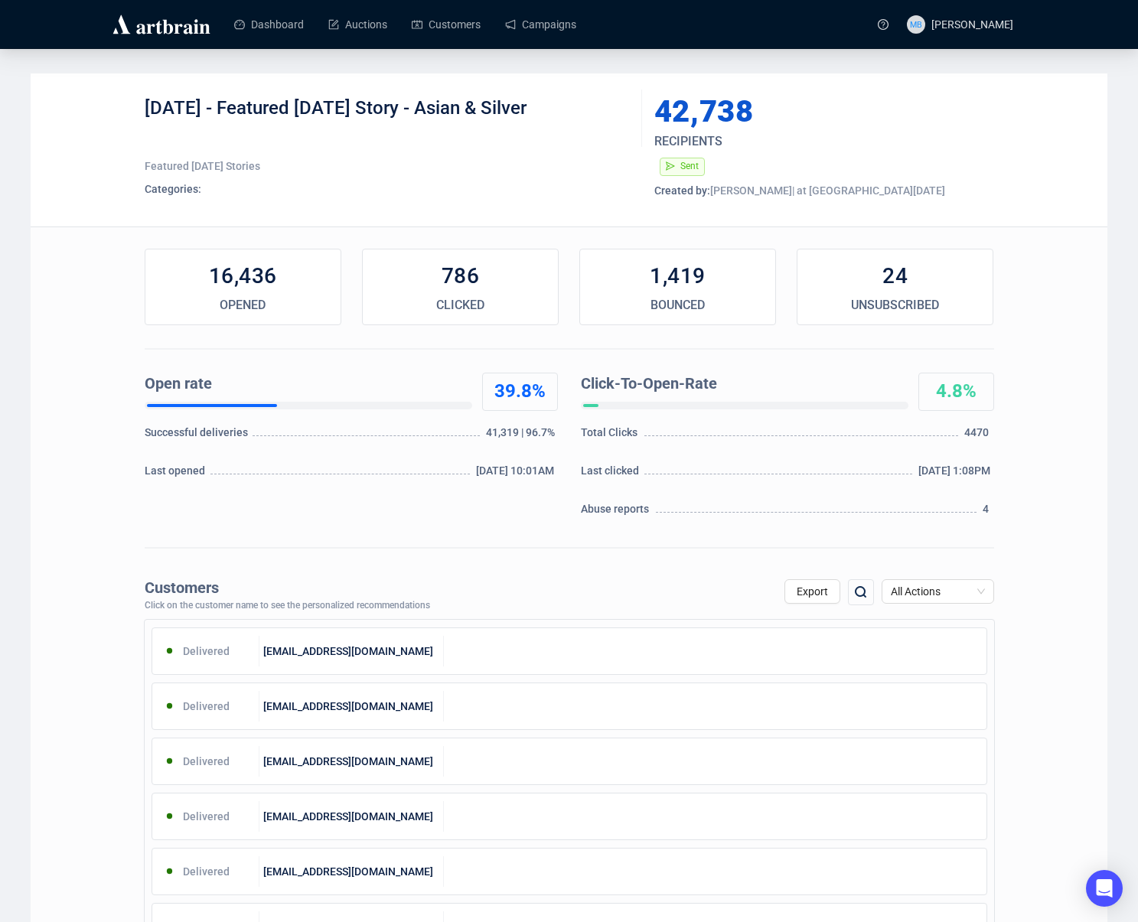
drag, startPoint x: 553, startPoint y: 110, endPoint x: 249, endPoint y: 113, distance: 304.7
click at [249, 113] on div "[DATE] - Featured [DATE] Story - Asian & Silver" at bounding box center [388, 119] width 486 height 46
click at [934, 249] on div "0.1% UNSUBSCRIBED" at bounding box center [895, 287] width 197 height 77
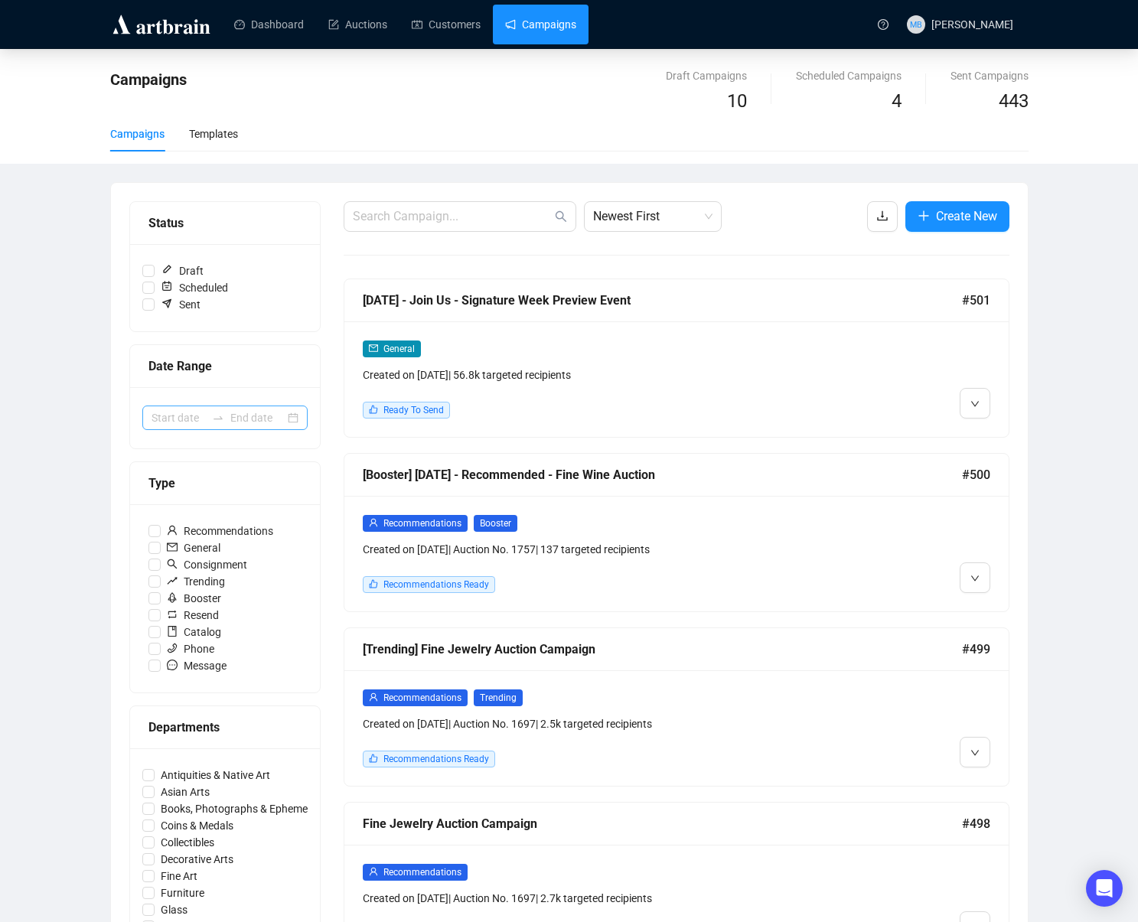
click at [207, 422] on div at bounding box center [218, 418] width 24 height 12
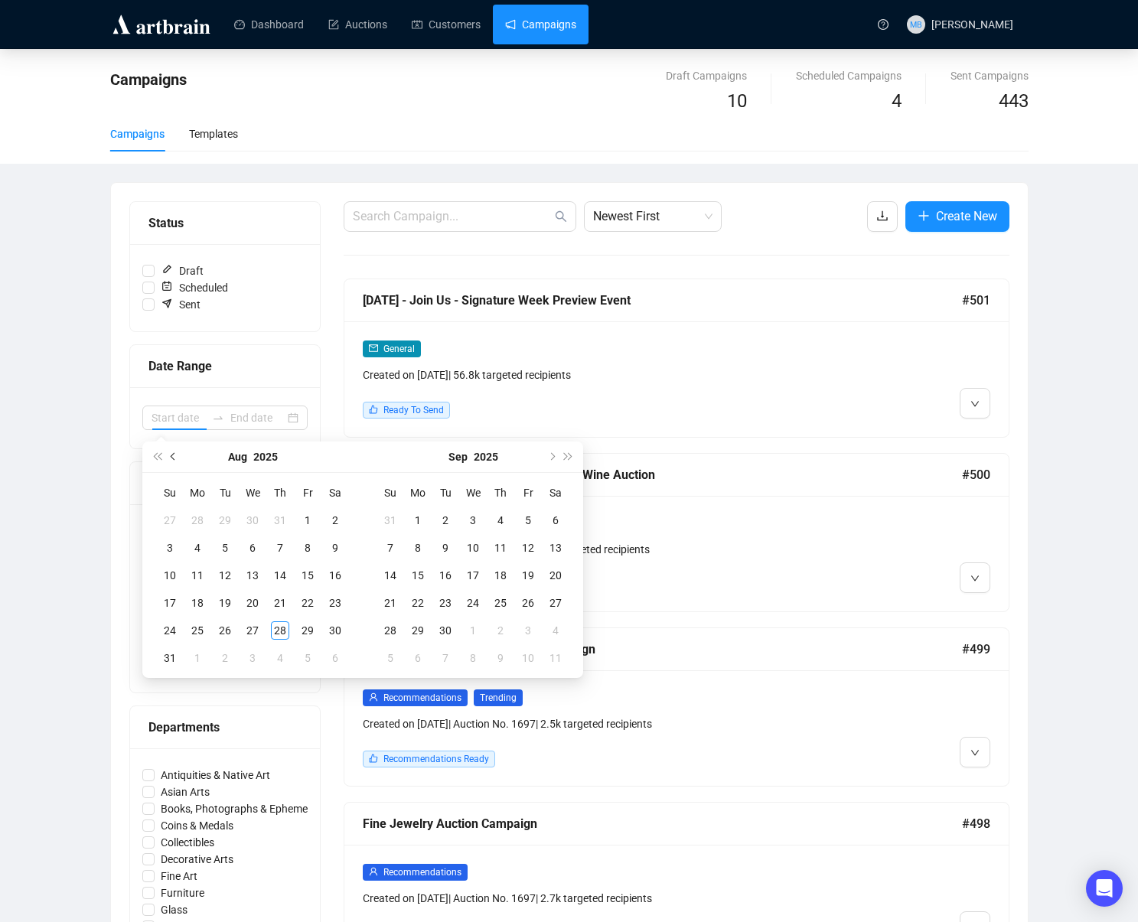
click at [176, 458] on span "Previous month (PageUp)" at bounding box center [175, 457] width 8 height 8
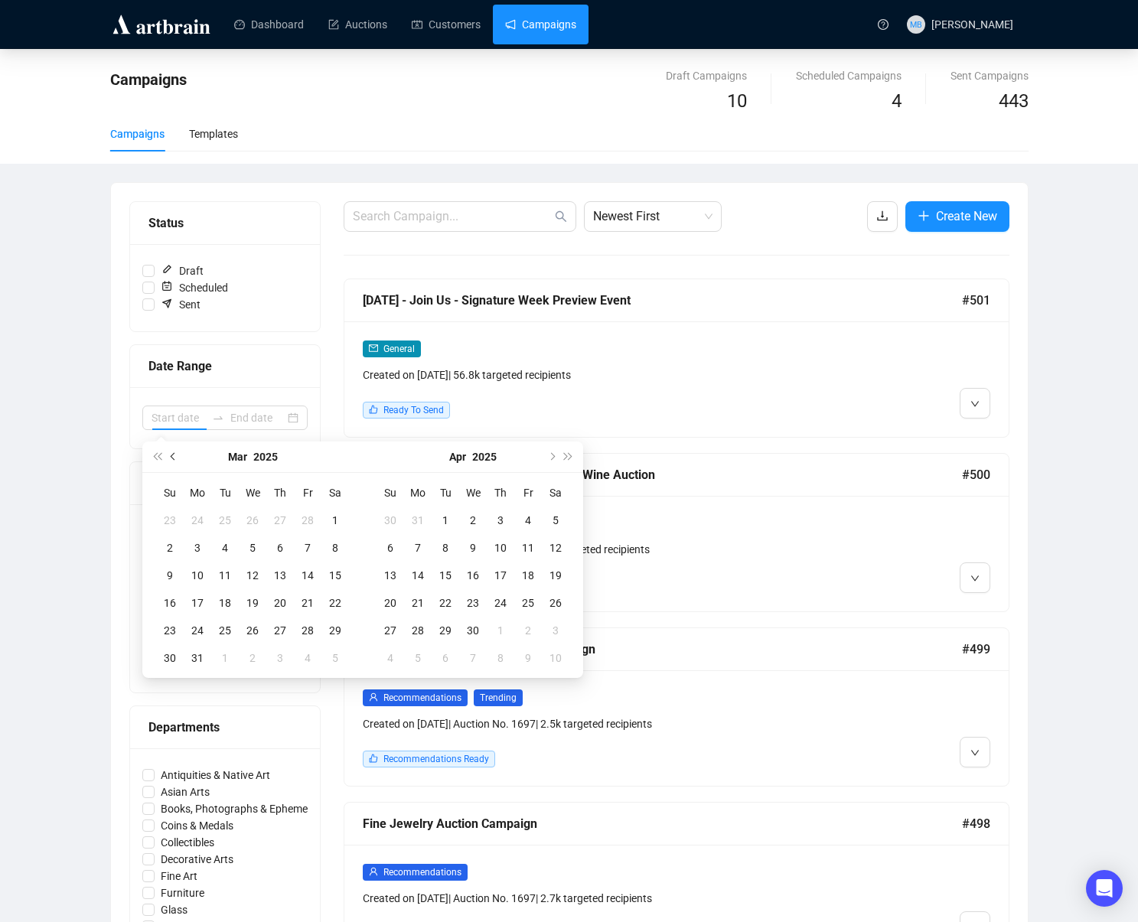
click at [176, 458] on span "Previous month (PageUp)" at bounding box center [175, 457] width 8 height 8
type input "[DATE]"
drag, startPoint x: 332, startPoint y: 516, endPoint x: 318, endPoint y: 579, distance: 65.2
click at [332, 516] on div "1" at bounding box center [335, 520] width 18 height 18
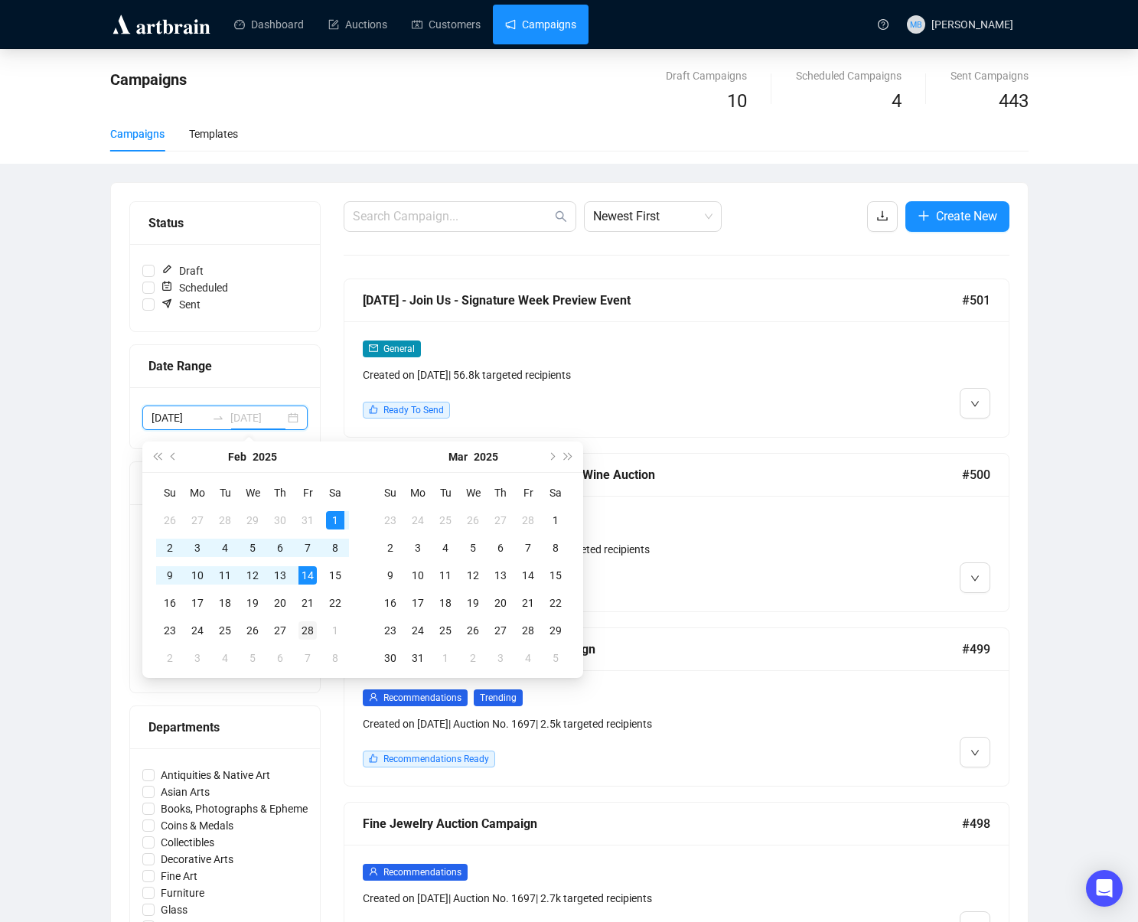
type input "[DATE]"
click at [310, 631] on div "28" at bounding box center [308, 631] width 18 height 18
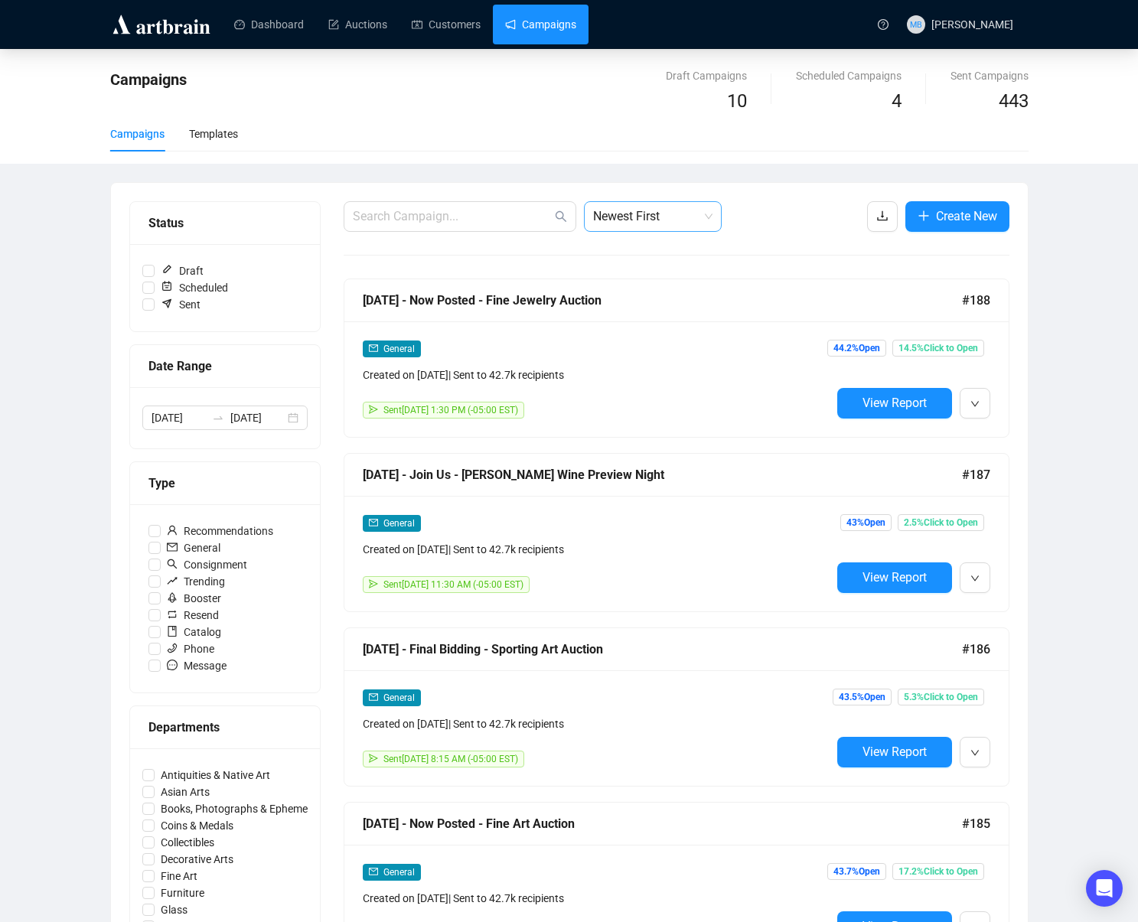
click at [654, 226] on span "Newest First" at bounding box center [652, 216] width 119 height 29
click at [650, 271] on div "Oldest First" at bounding box center [652, 274] width 113 height 17
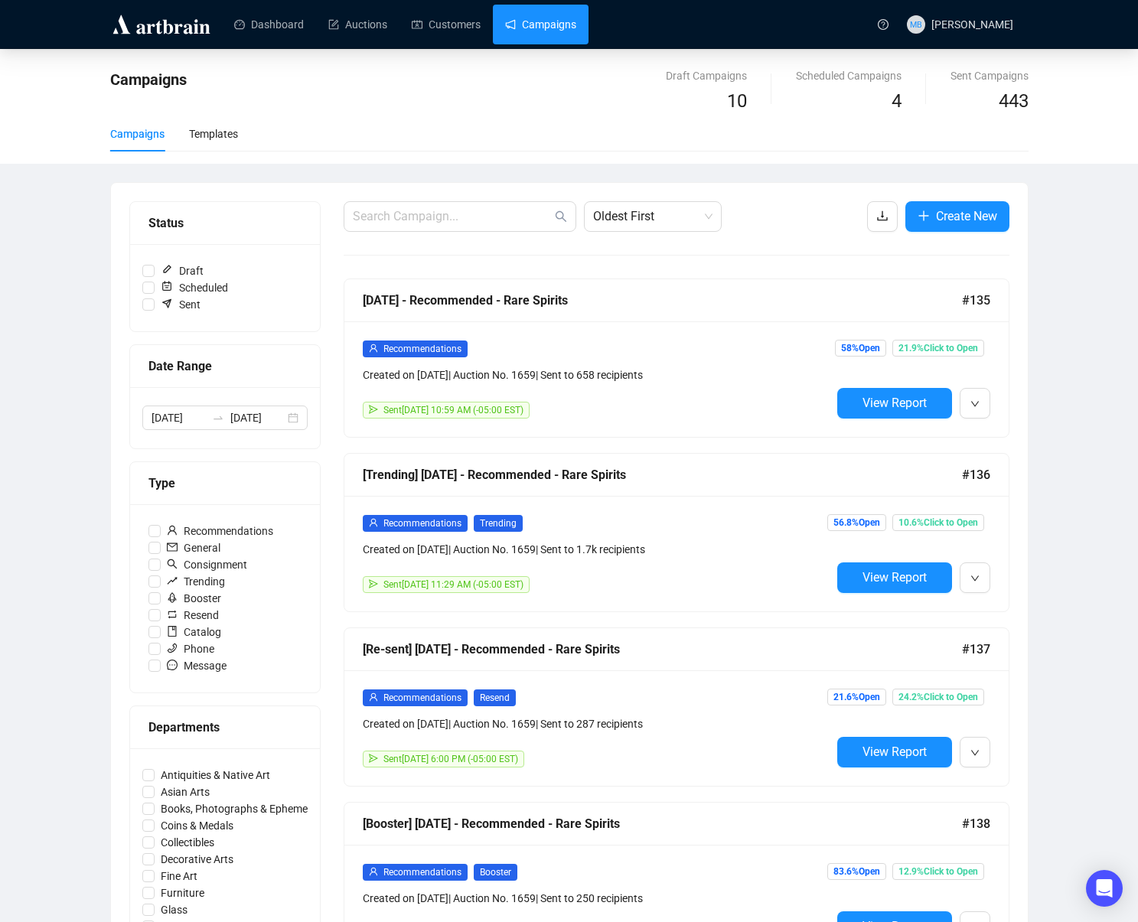
click at [1049, 286] on div "Campaigns Draft Campaigns 10 Scheduled Campaigns 4 Sent Campaigns 443 Campaigns…" at bounding box center [569, 891] width 1138 height 1685
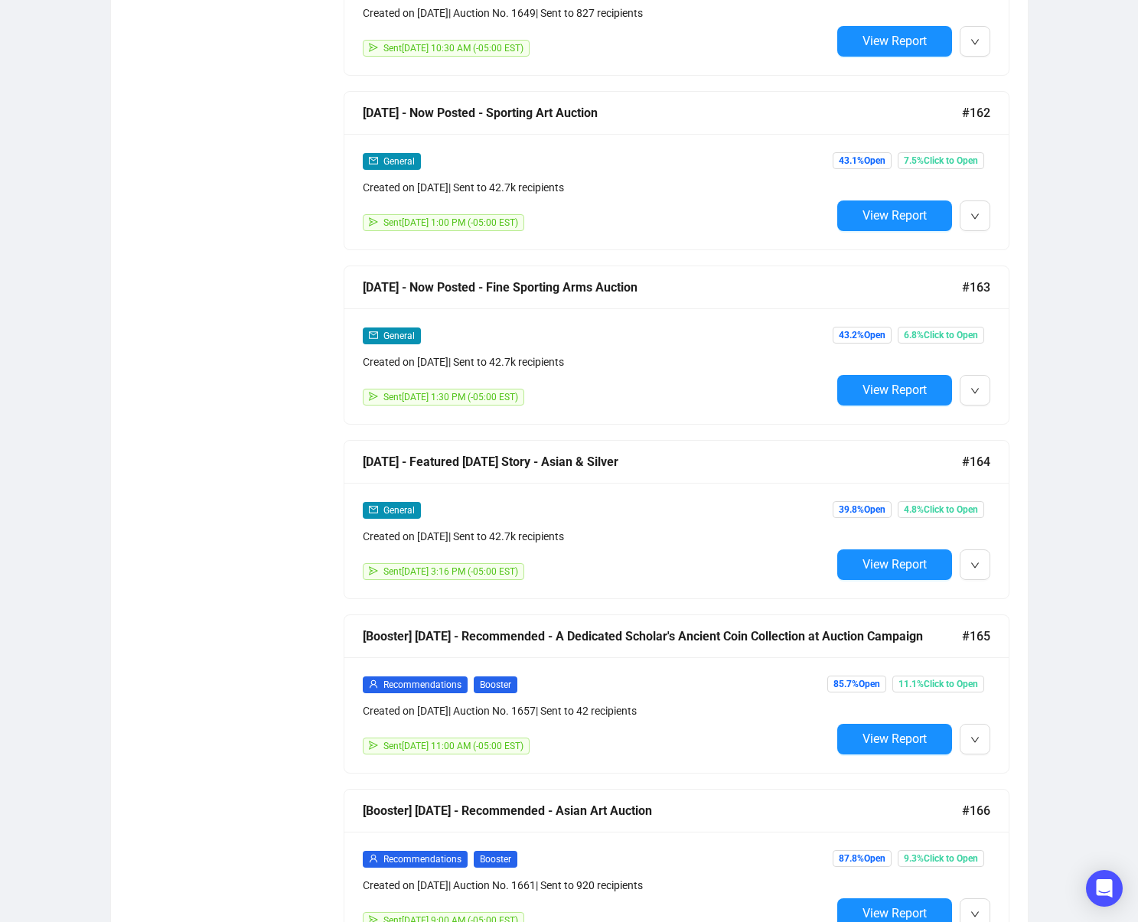
scroll to position [6820, 0]
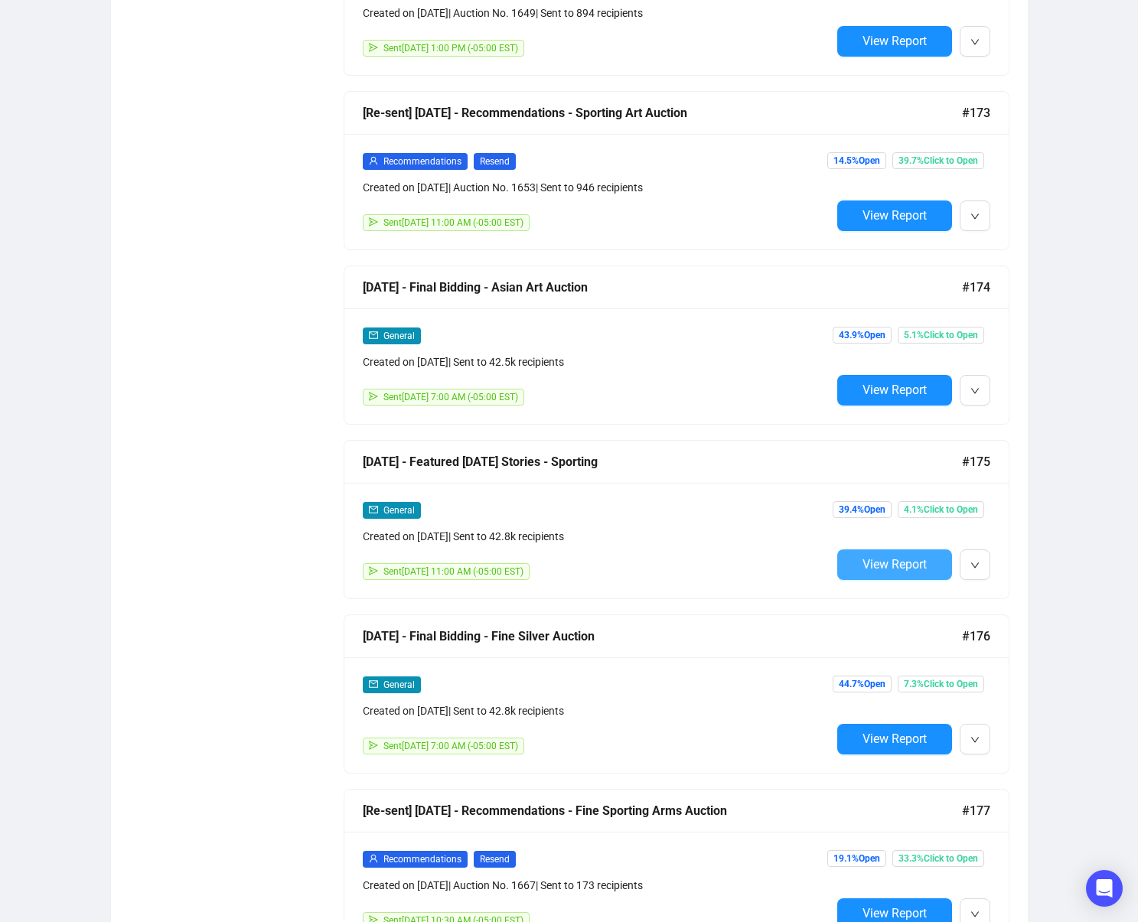
click at [896, 563] on span "View Report" at bounding box center [895, 564] width 64 height 15
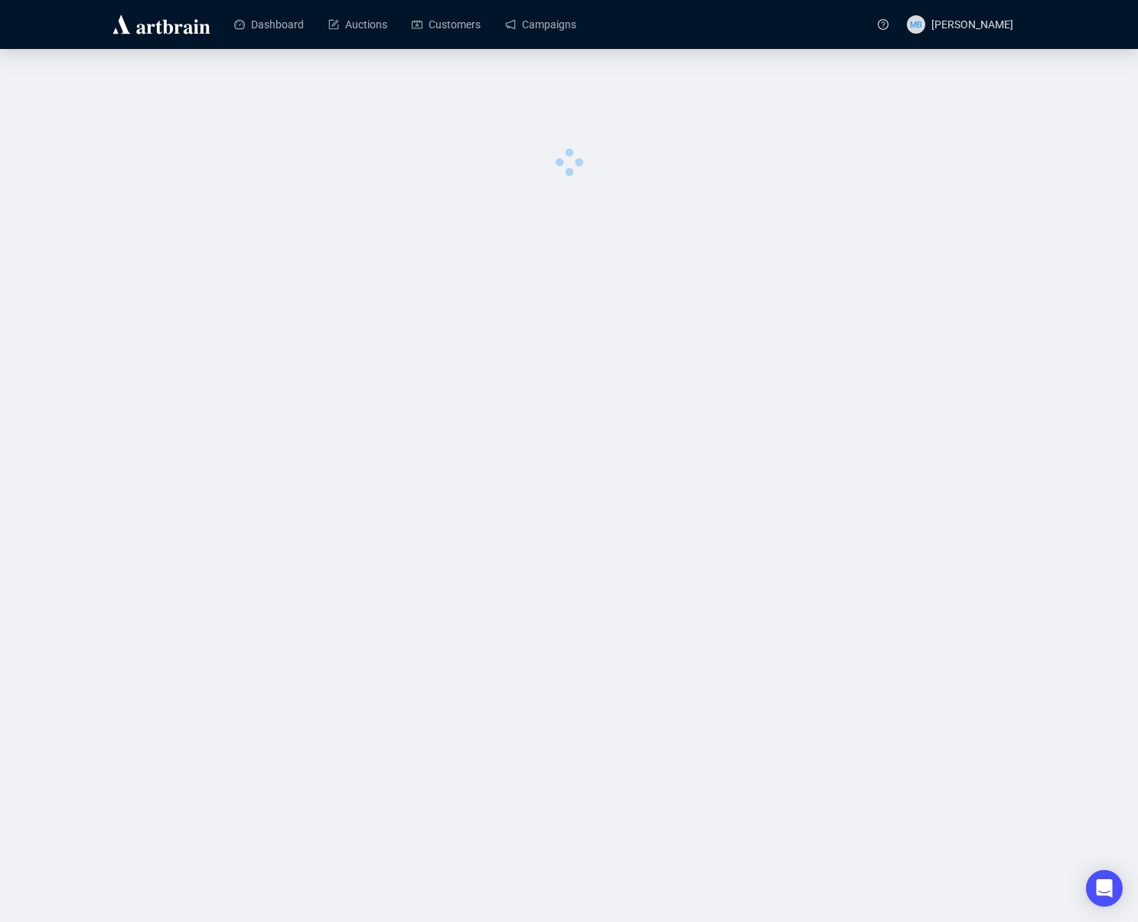
click at [896, 563] on div "Dashboard Auctions Customers Campaigns MB [PERSON_NAME] 0 image was uploaded" at bounding box center [569, 461] width 1138 height 922
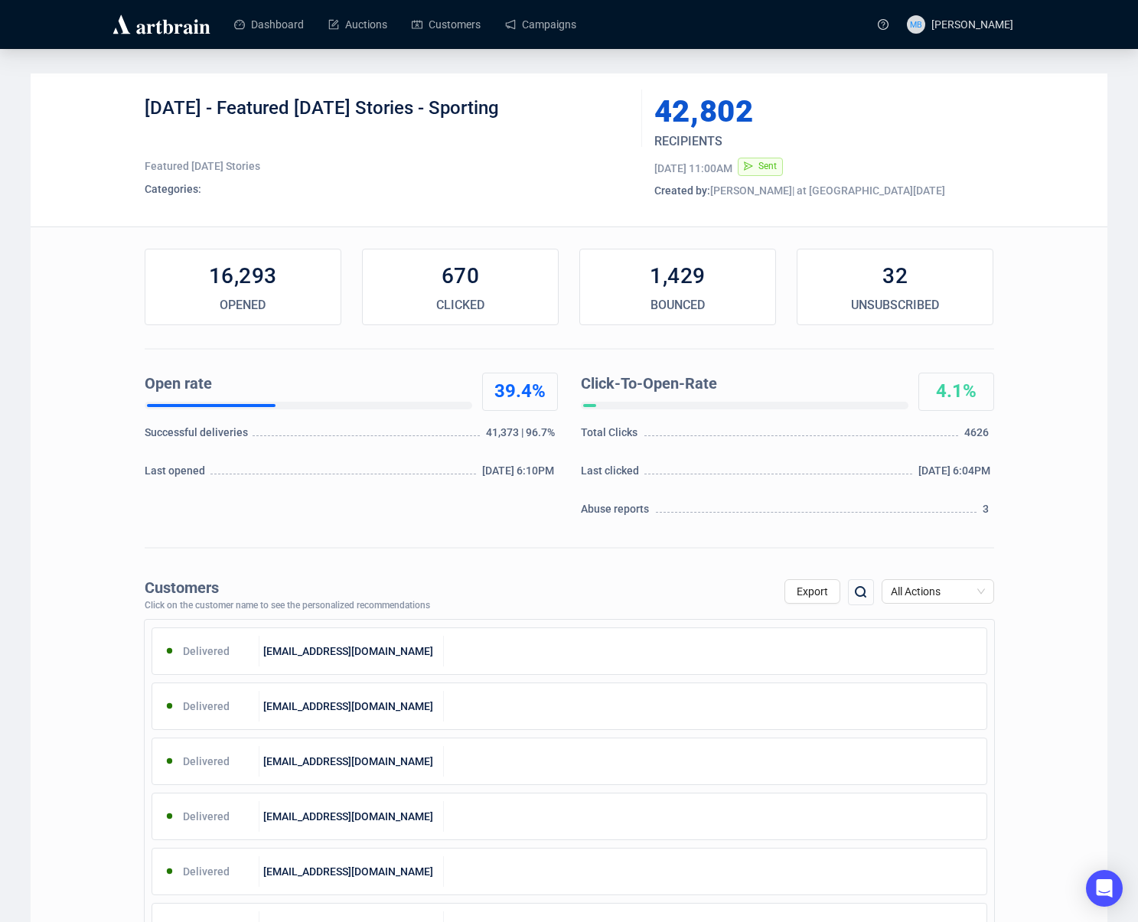
drag, startPoint x: 514, startPoint y: 208, endPoint x: 525, endPoint y: 113, distance: 96.4
click at [514, 207] on div "[DATE] - Featured [DATE] Stories - Sporting Featured [DATE] Stories Categories:…" at bounding box center [569, 149] width 1077 height 153
drag, startPoint x: 524, startPoint y: 116, endPoint x: 246, endPoint y: 110, distance: 277.2
click at [246, 110] on div "[DATE] - Featured [DATE] Stories - Sporting" at bounding box center [388, 119] width 486 height 46
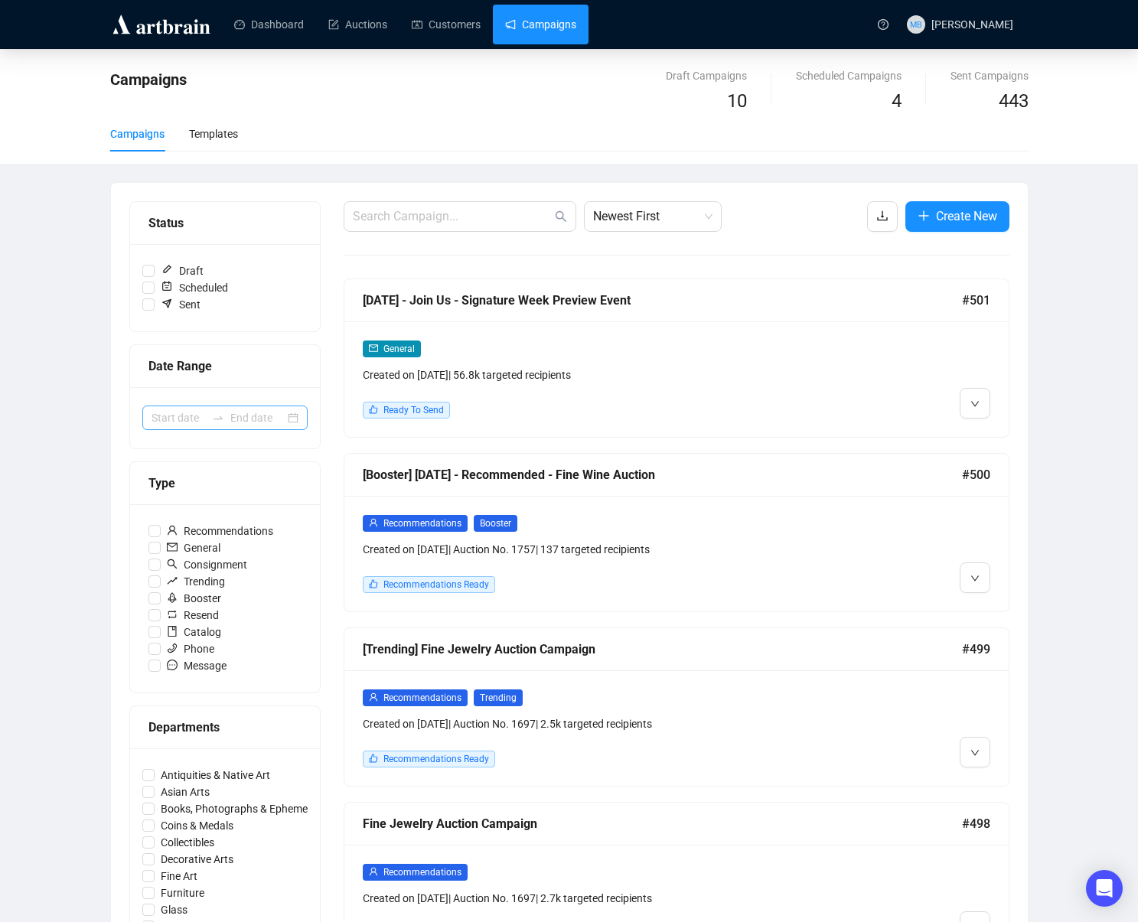
click at [211, 410] on div at bounding box center [224, 418] width 165 height 24
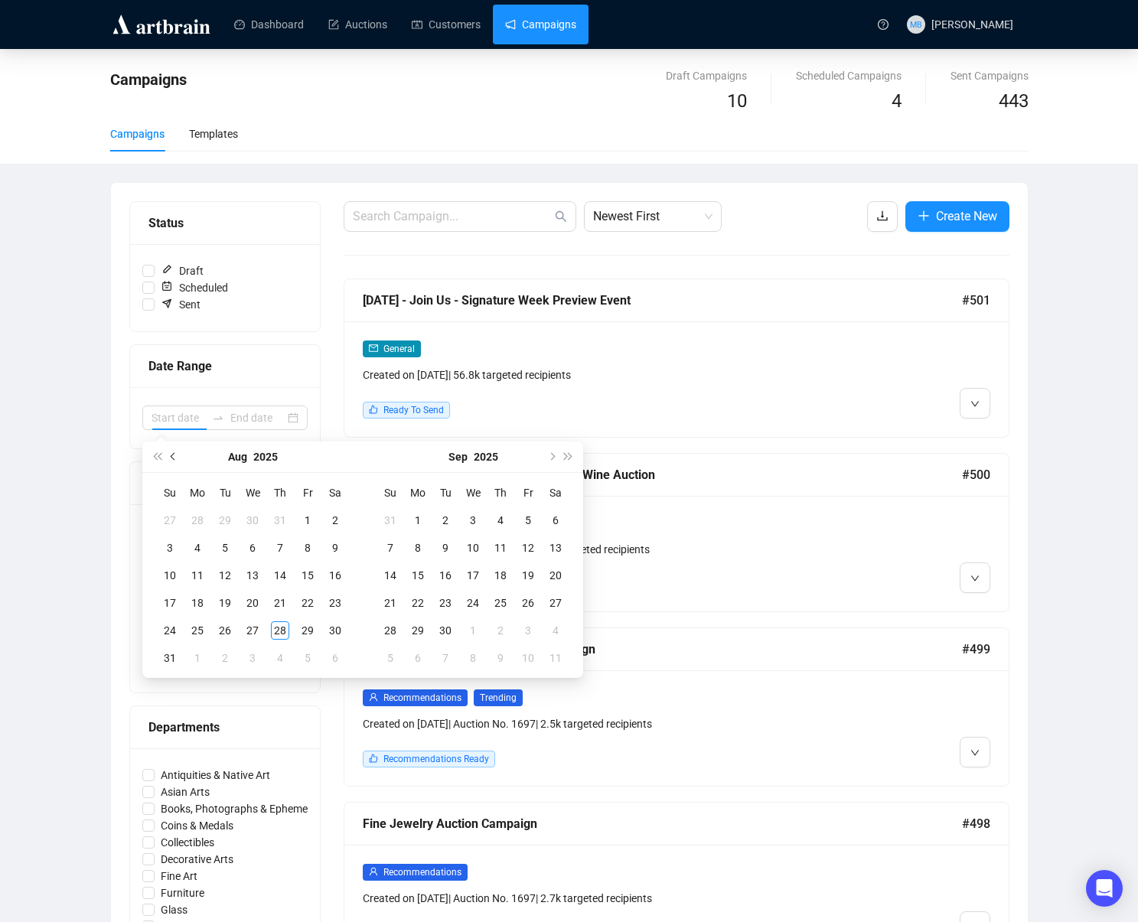
click at [177, 465] on button "Previous month (PageUp)" at bounding box center [173, 457] width 17 height 31
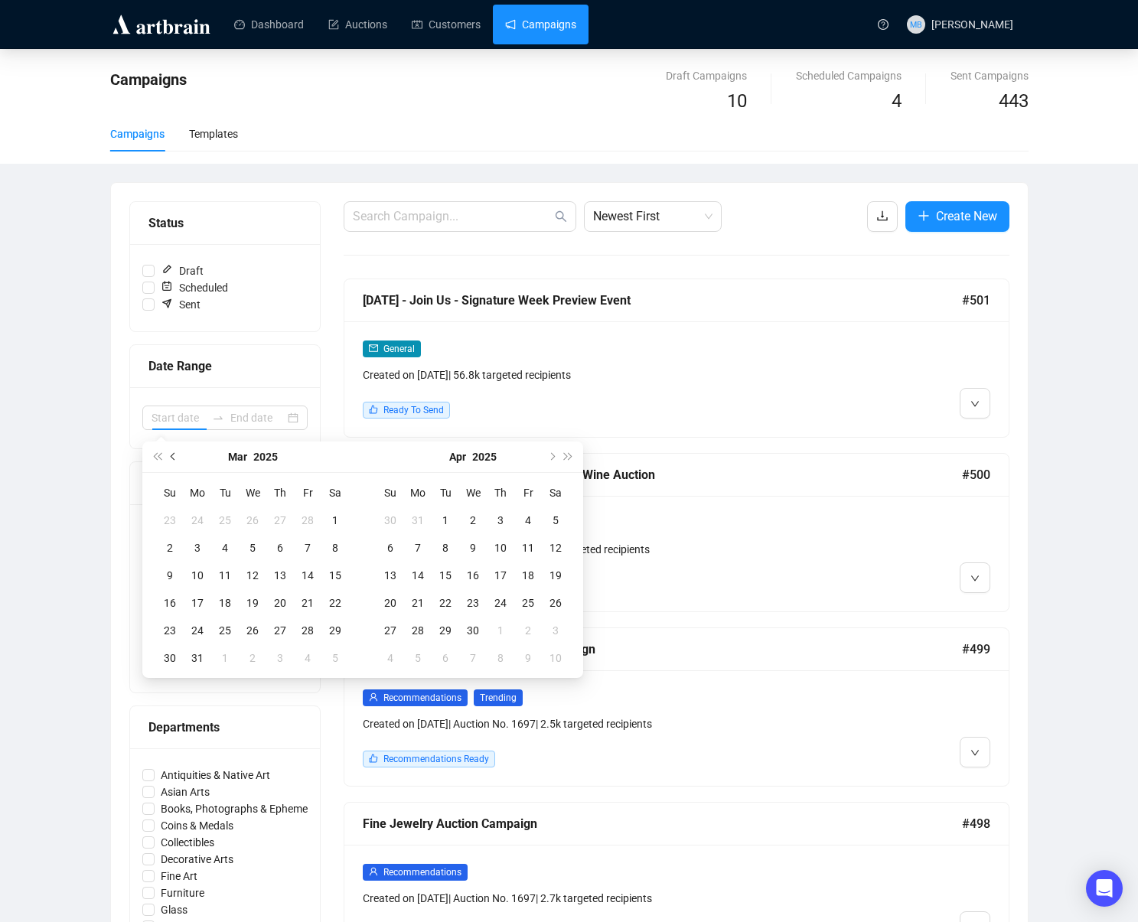
click at [177, 465] on button "Previous month (PageUp)" at bounding box center [173, 457] width 17 height 31
type input "[DATE]"
drag, startPoint x: 327, startPoint y: 517, endPoint x: 319, endPoint y: 576, distance: 60.2
click at [328, 517] on div "1" at bounding box center [335, 520] width 18 height 18
type input "[DATE]"
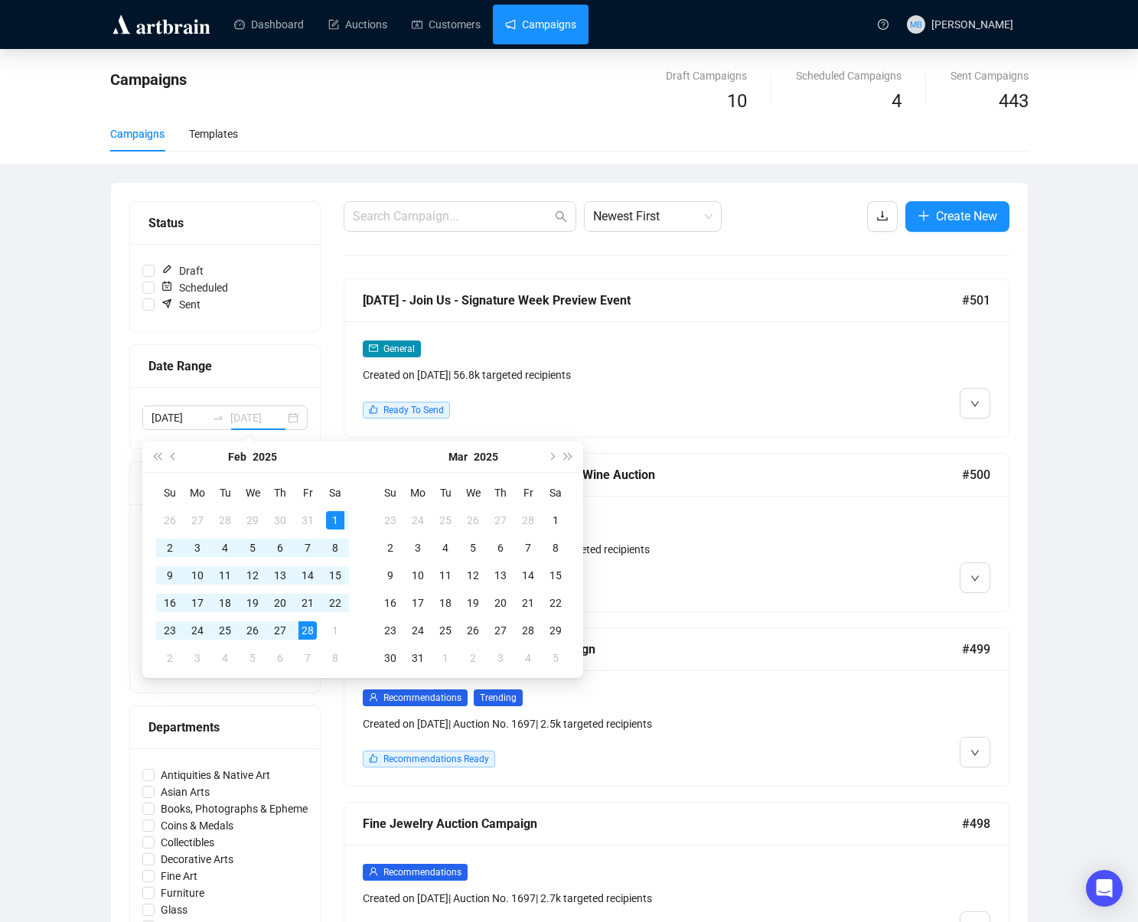
click at [310, 633] on div "28" at bounding box center [308, 631] width 18 height 18
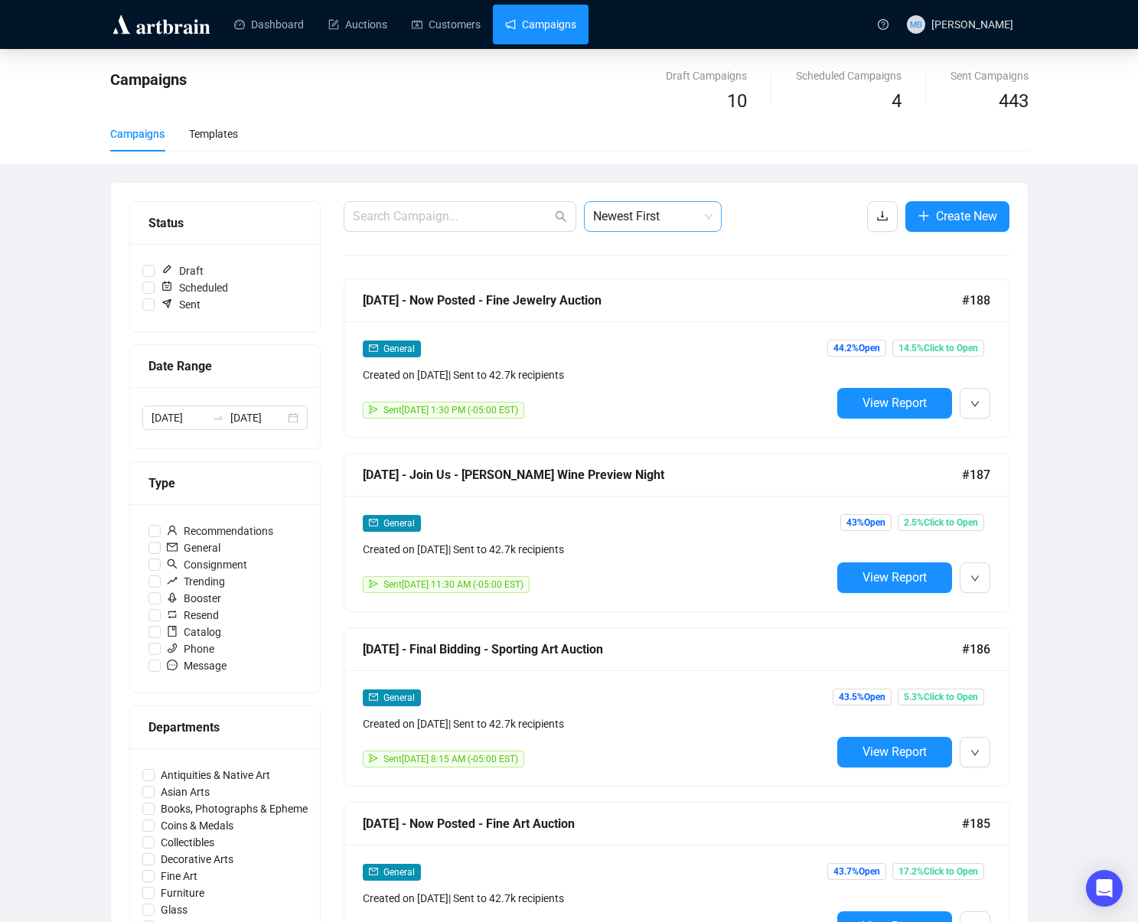
click at [618, 221] on span "Newest First" at bounding box center [652, 216] width 119 height 29
click at [628, 273] on div "Oldest First" at bounding box center [652, 274] width 113 height 17
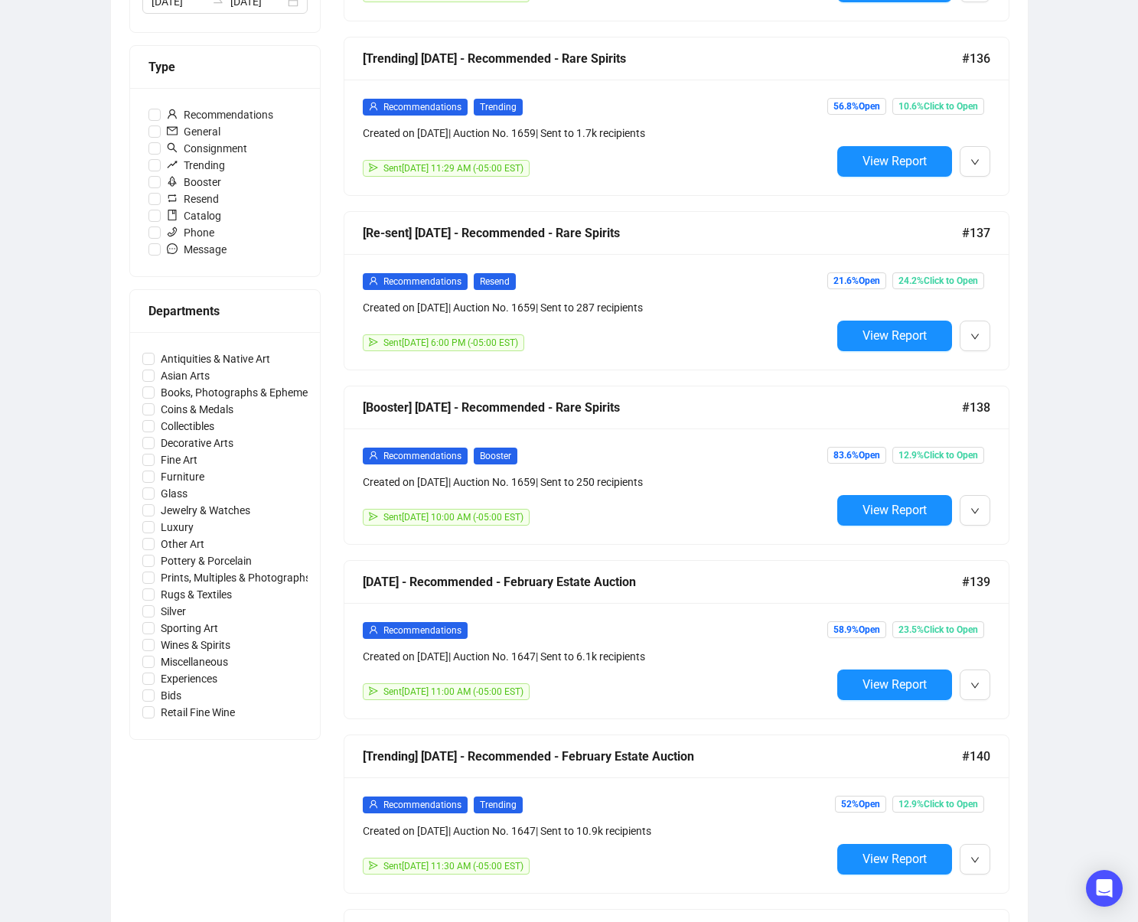
scroll to position [177, 0]
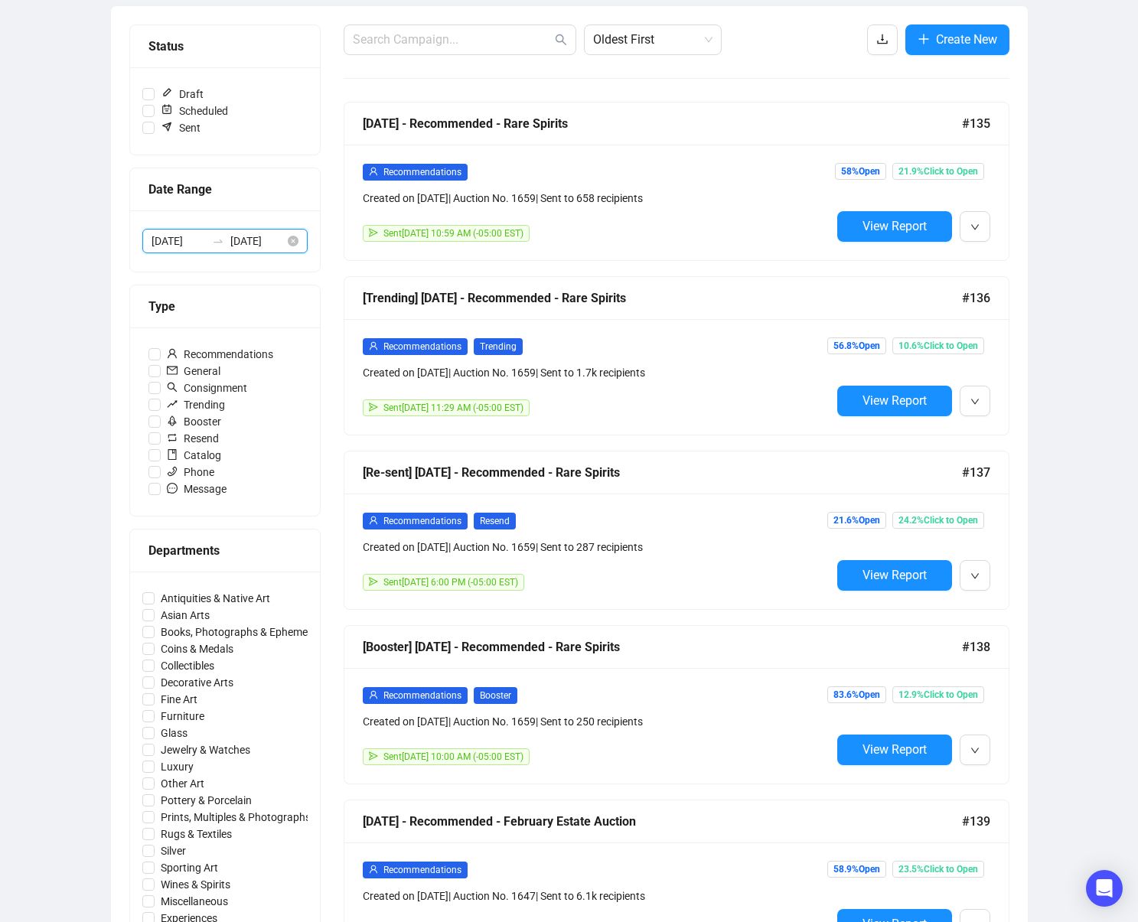
click at [196, 242] on input "[DATE]" at bounding box center [179, 241] width 54 height 17
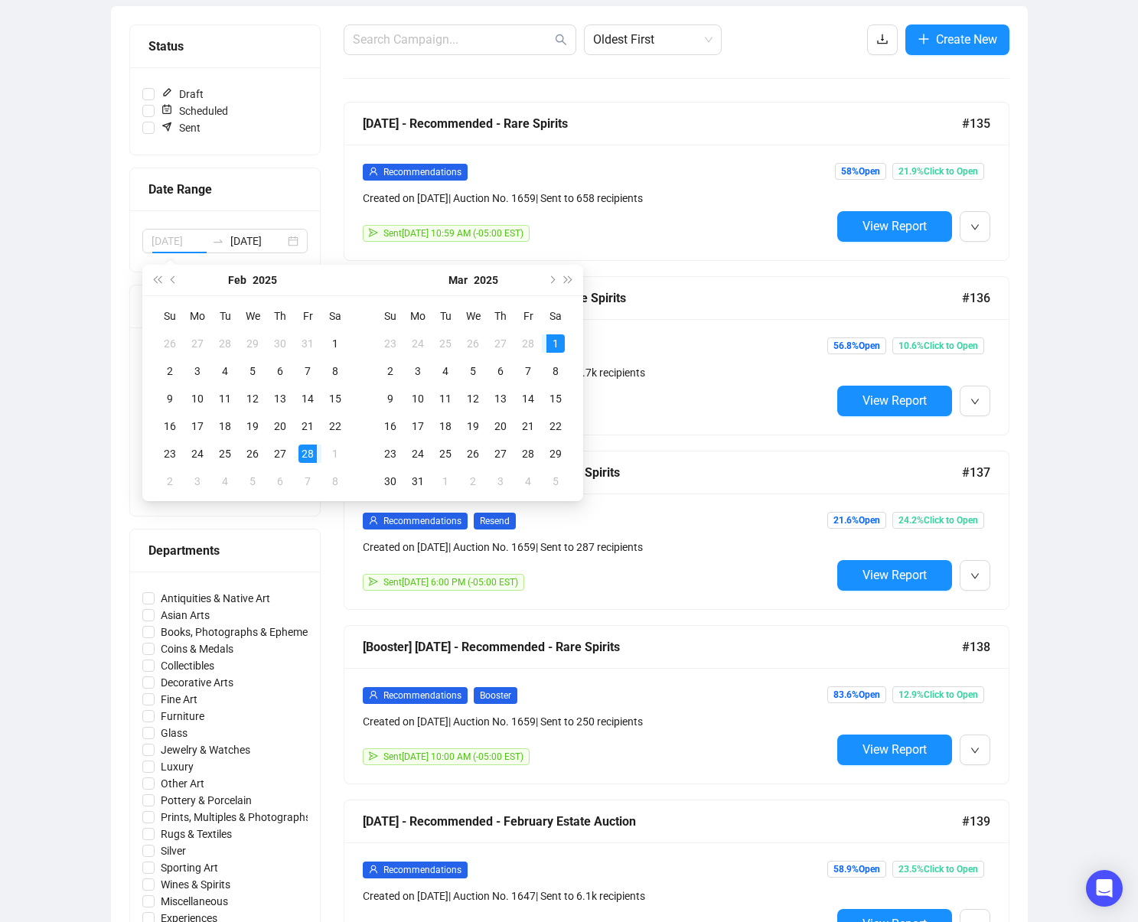
click at [556, 345] on div "1" at bounding box center [556, 344] width 18 height 18
click at [526, 344] on div "28" at bounding box center [528, 344] width 18 height 18
type input "[DATE]"
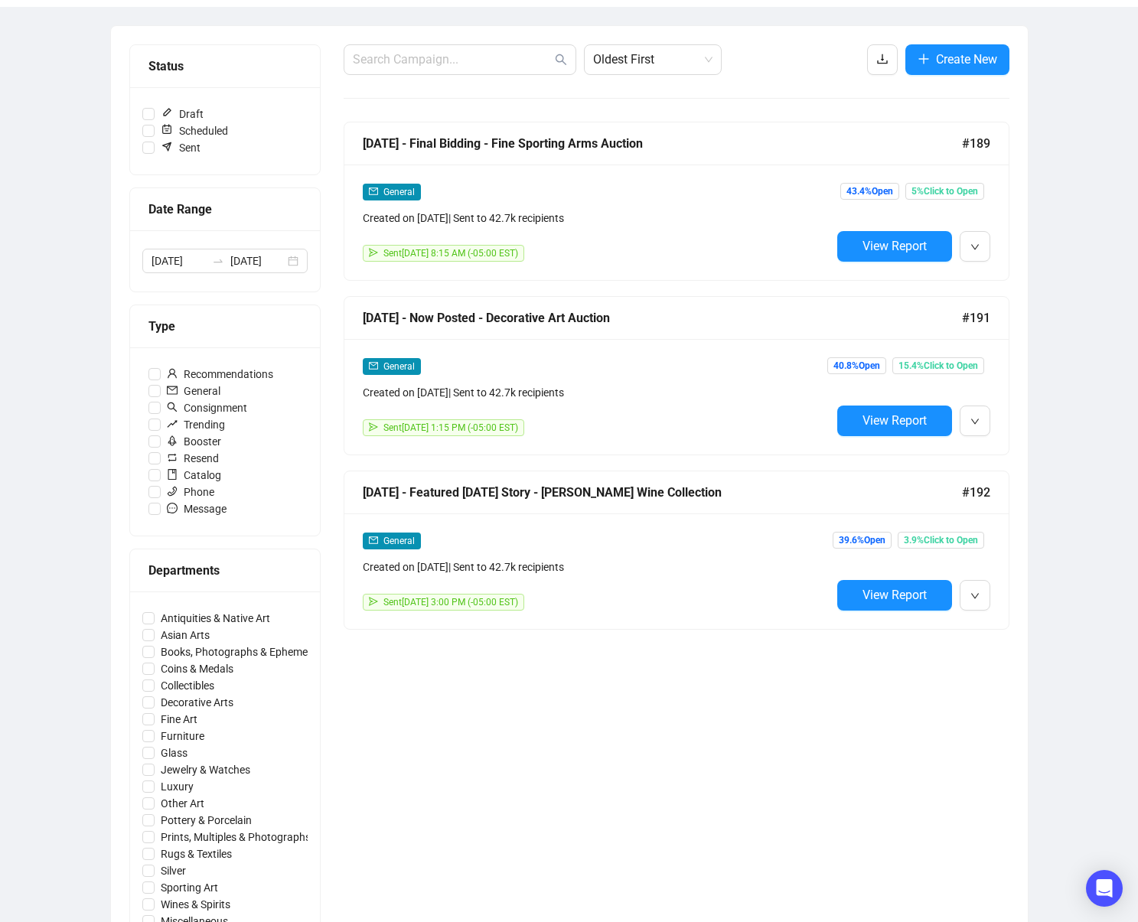
scroll to position [151, 0]
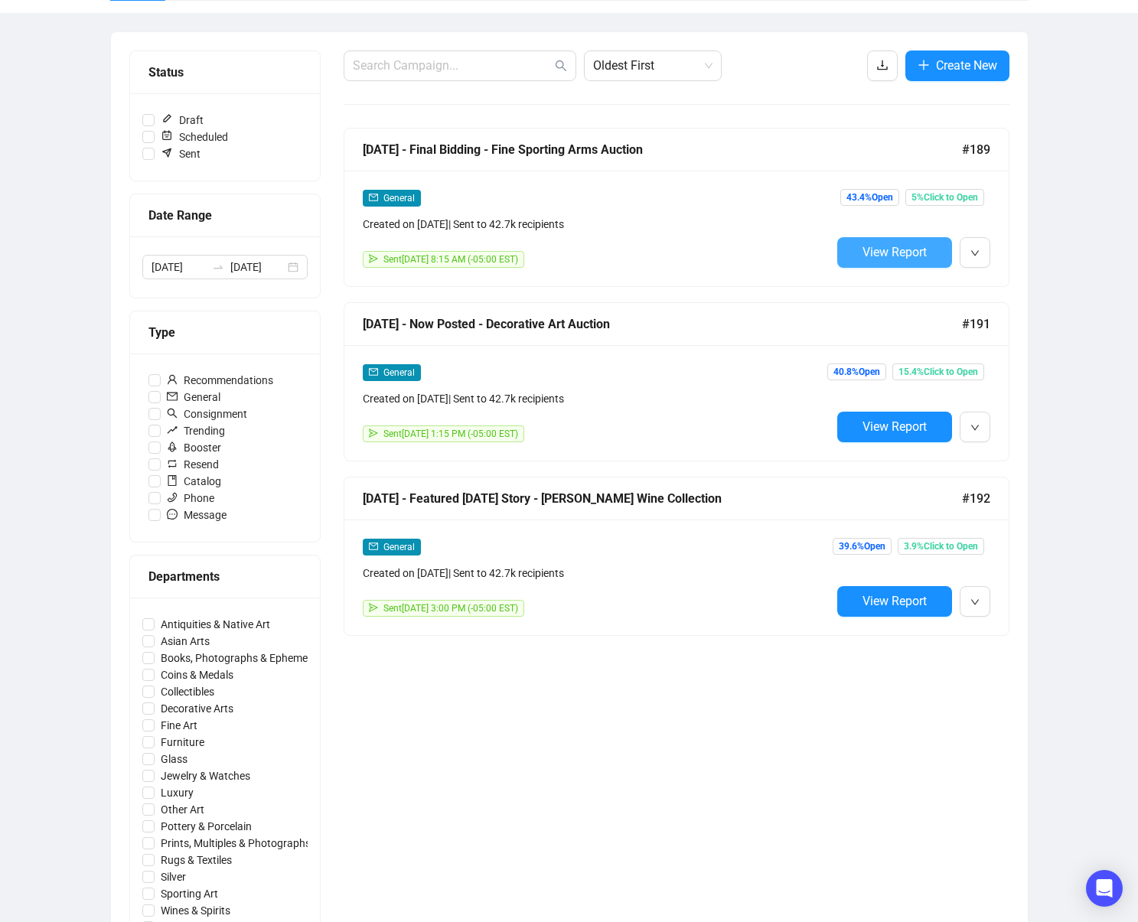
click at [865, 250] on span "View Report" at bounding box center [895, 252] width 64 height 15
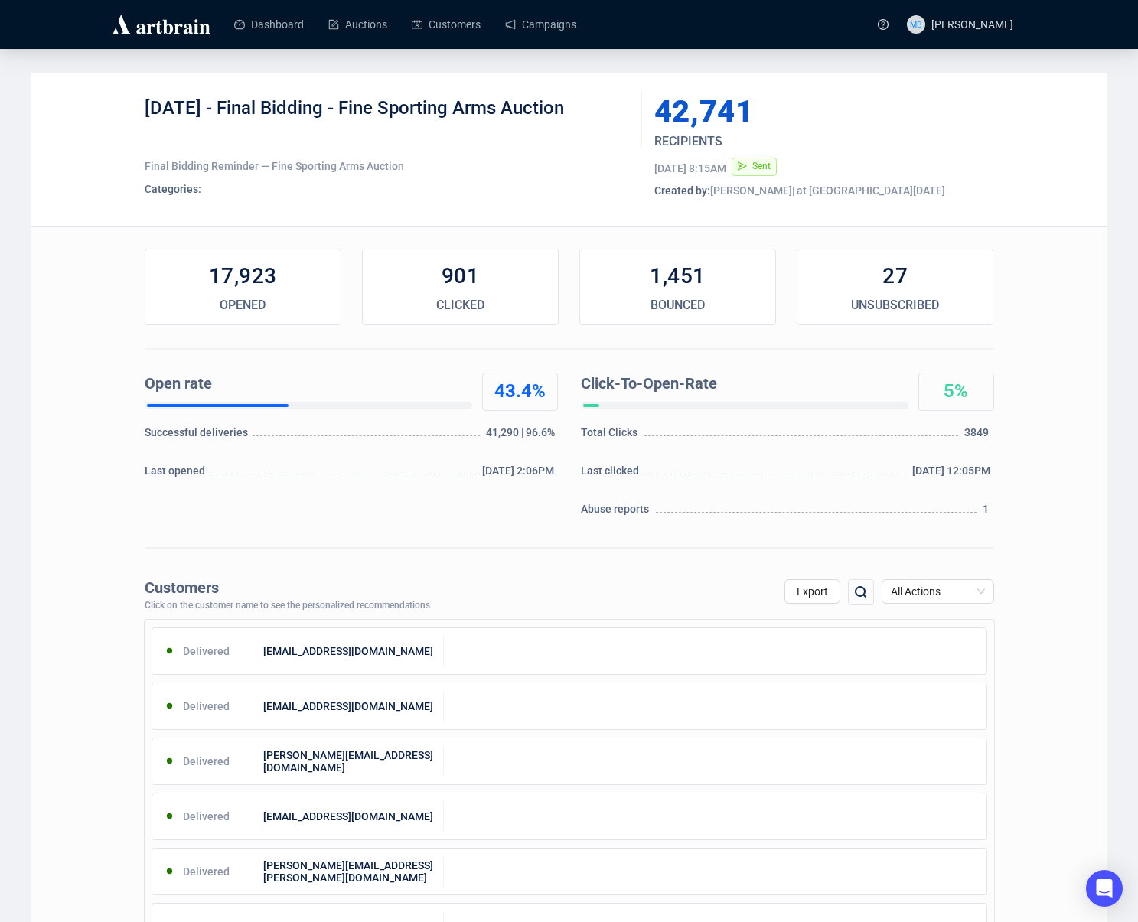
drag, startPoint x: 228, startPoint y: 105, endPoint x: 597, endPoint y: 116, distance: 369.1
click at [592, 113] on div "[DATE] - Final Bidding - Fine Sporting Arms Auction" at bounding box center [388, 119] width 486 height 46
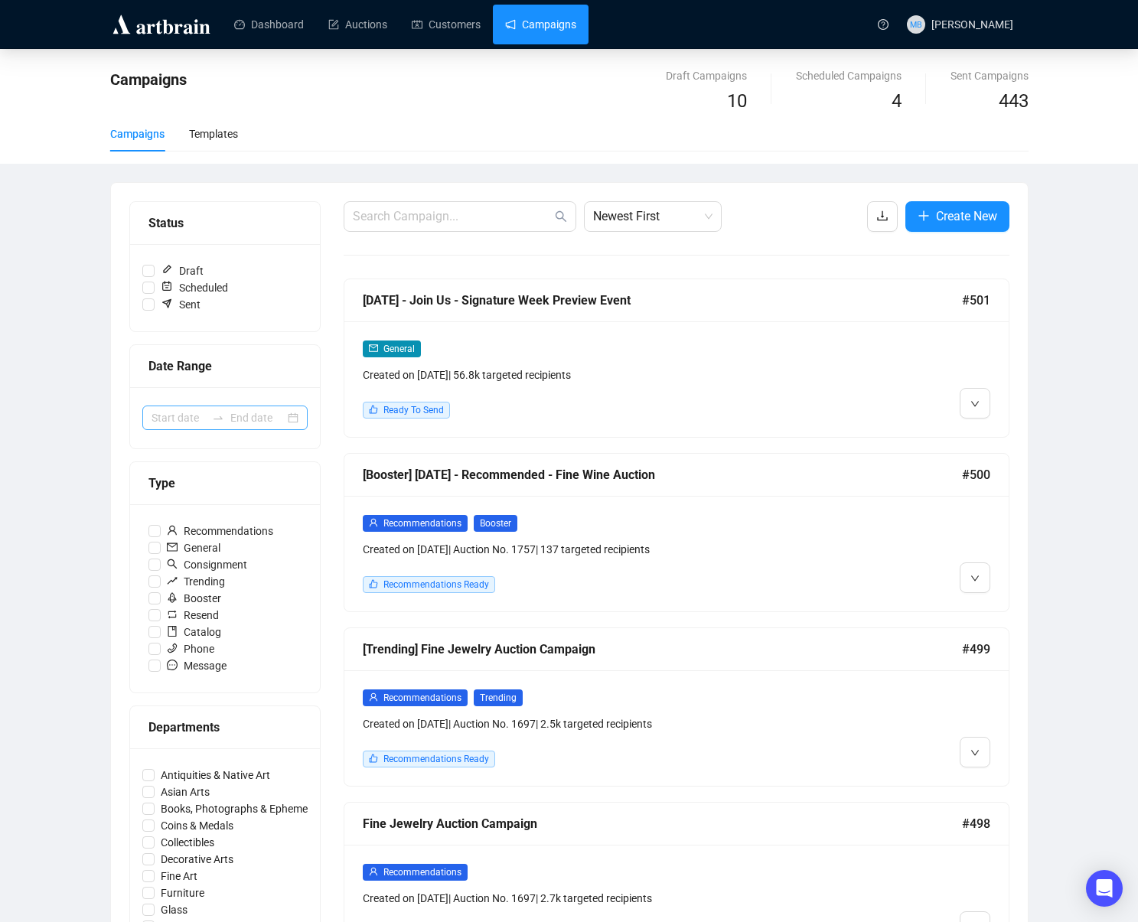
click at [212, 412] on icon "swap-right" at bounding box center [218, 418] width 12 height 12
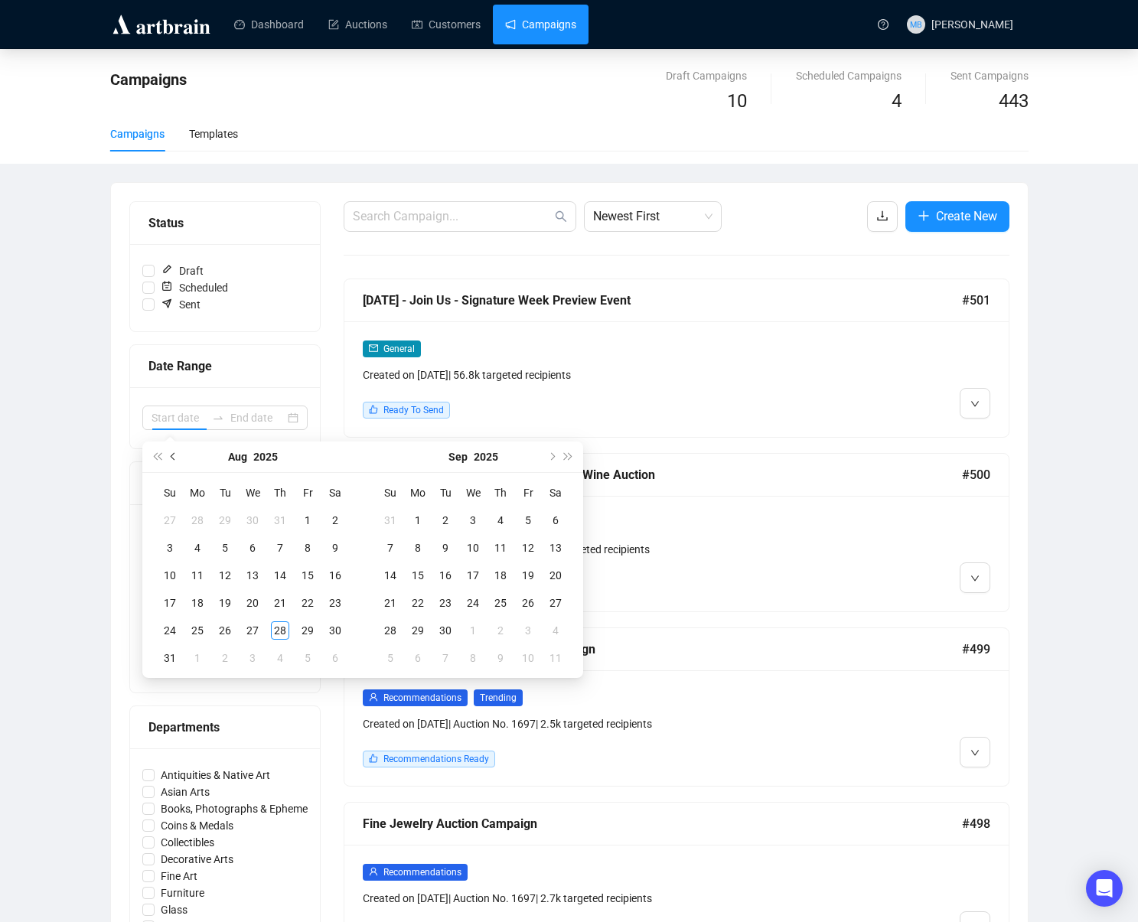
click at [173, 455] on span "Previous month (PageUp)" at bounding box center [175, 457] width 8 height 8
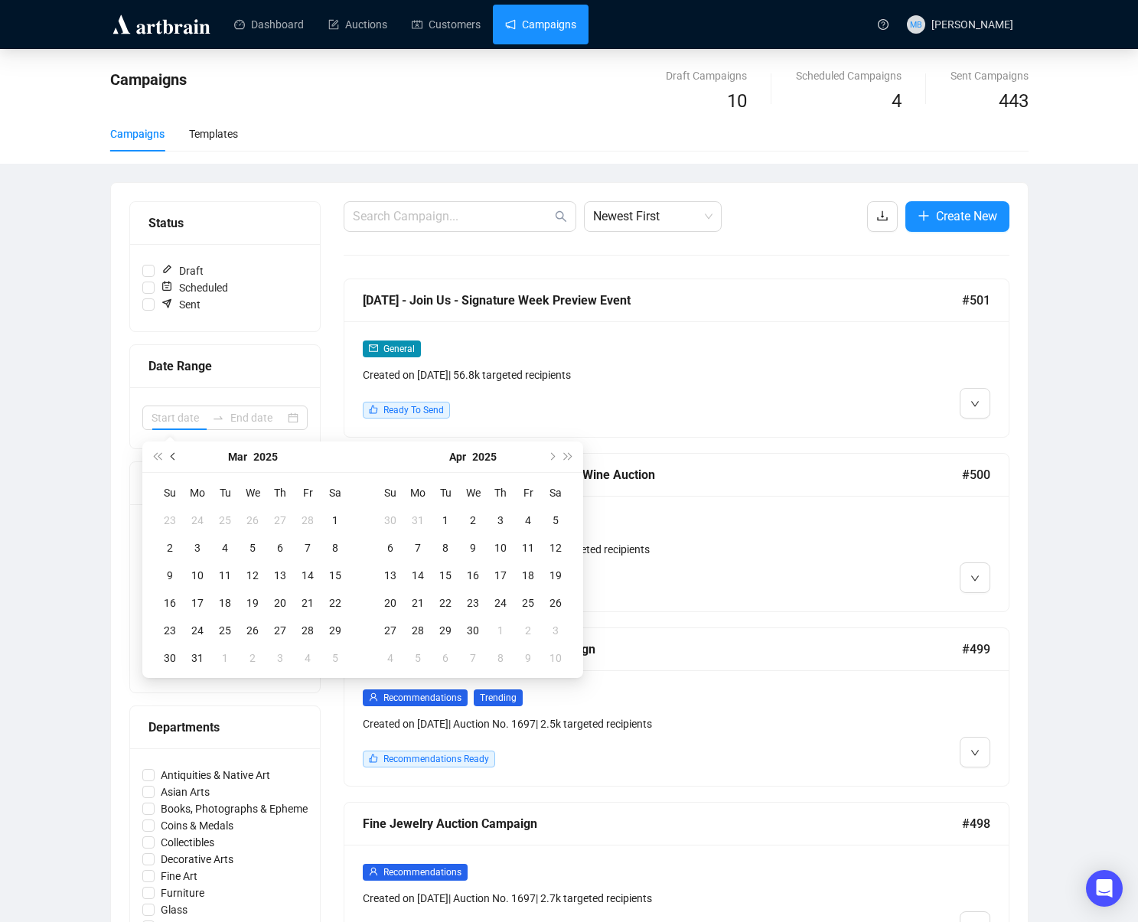
click at [173, 455] on span "Previous month (PageUp)" at bounding box center [175, 457] width 8 height 8
type input "[DATE]"
click at [304, 626] on div "28" at bounding box center [308, 631] width 18 height 18
click at [307, 629] on div "28" at bounding box center [308, 631] width 18 height 18
type input "[DATE]"
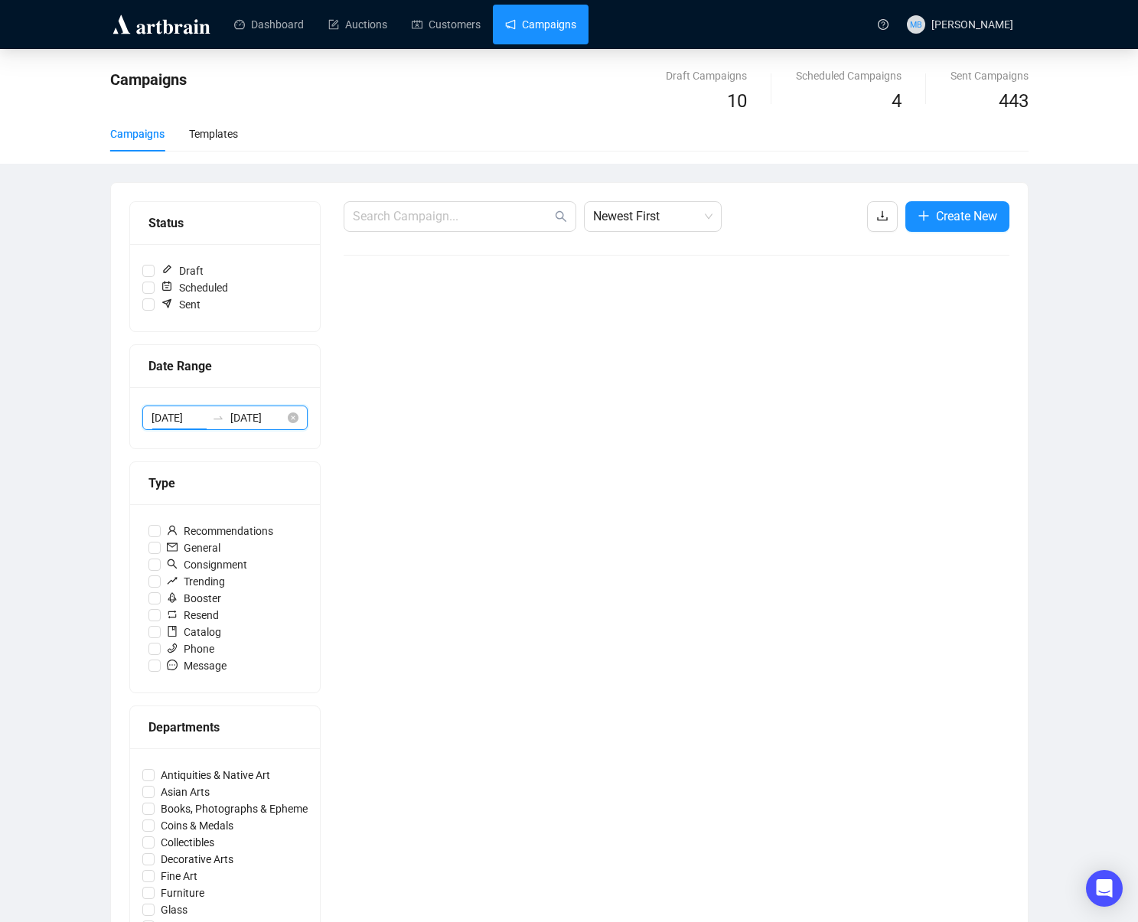
click at [201, 415] on input "[DATE]" at bounding box center [179, 418] width 54 height 17
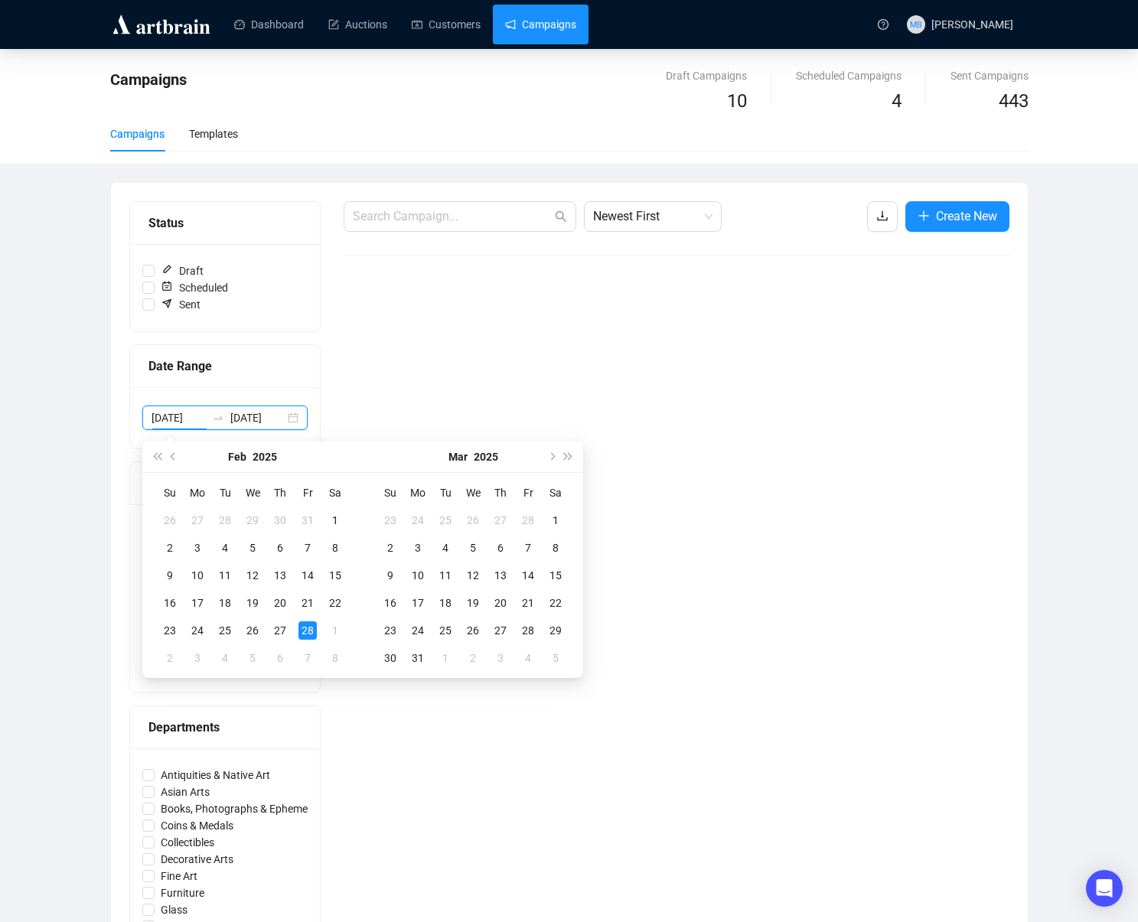
scroll to position [11, 0]
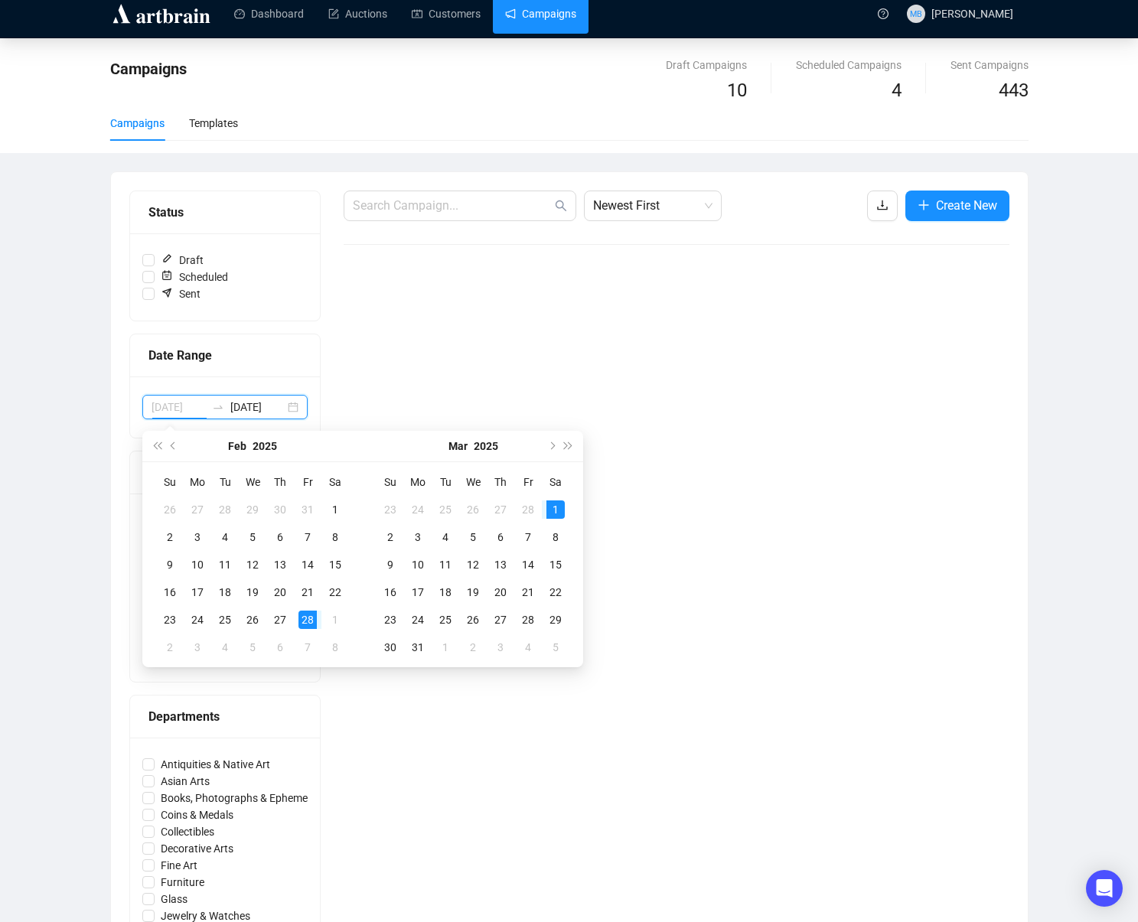
type input "[DATE]"
click at [310, 622] on div "28" at bounding box center [308, 620] width 18 height 18
type input "[DATE]"
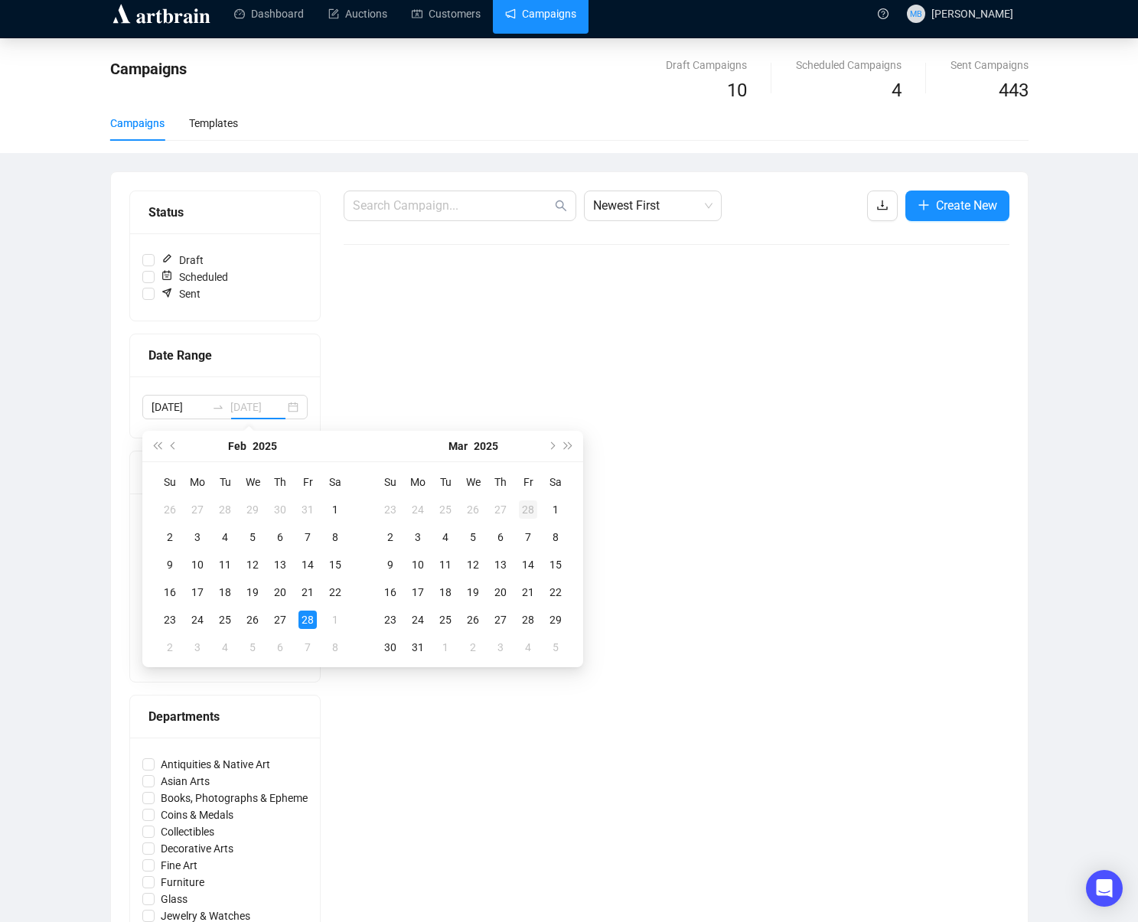
click at [532, 511] on div "28" at bounding box center [528, 510] width 18 height 18
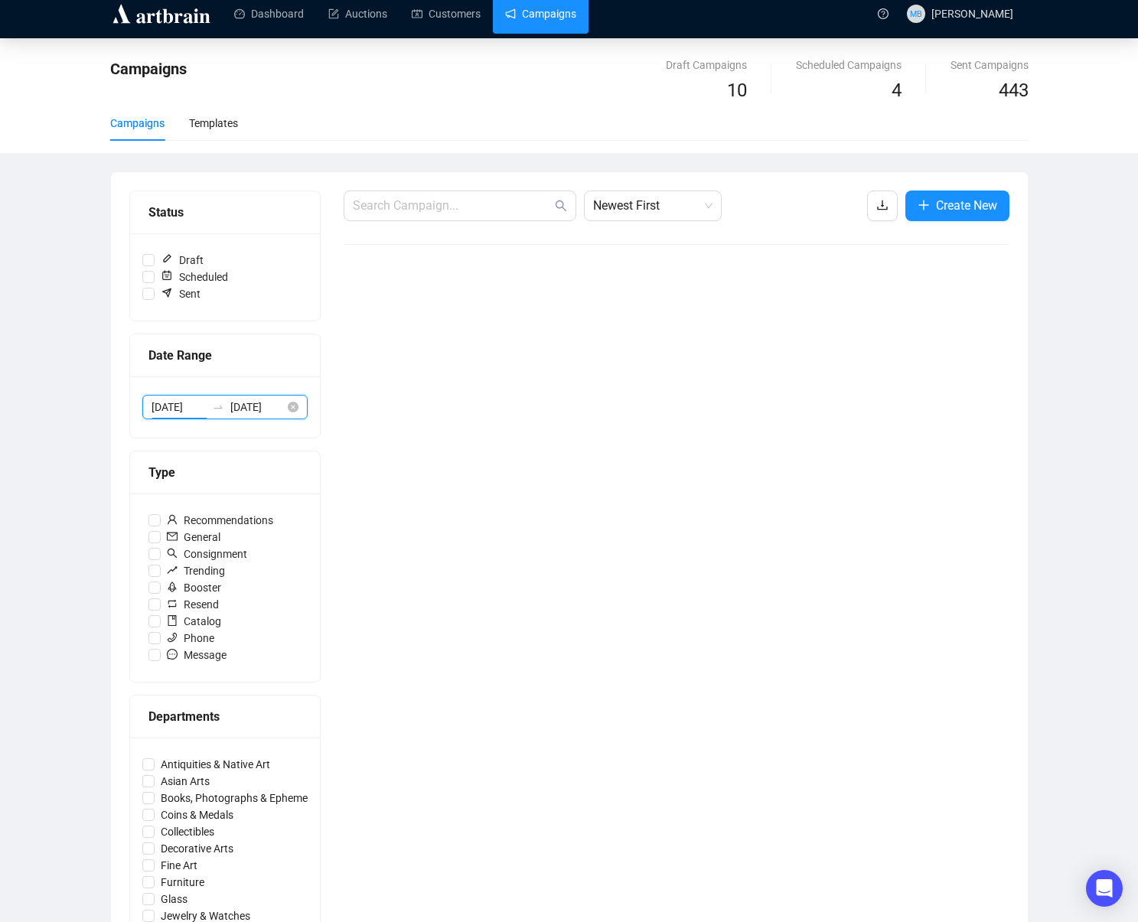
drag, startPoint x: 192, startPoint y: 412, endPoint x: 317, endPoint y: 413, distance: 124.8
click at [192, 412] on input "[DATE]" at bounding box center [179, 407] width 54 height 17
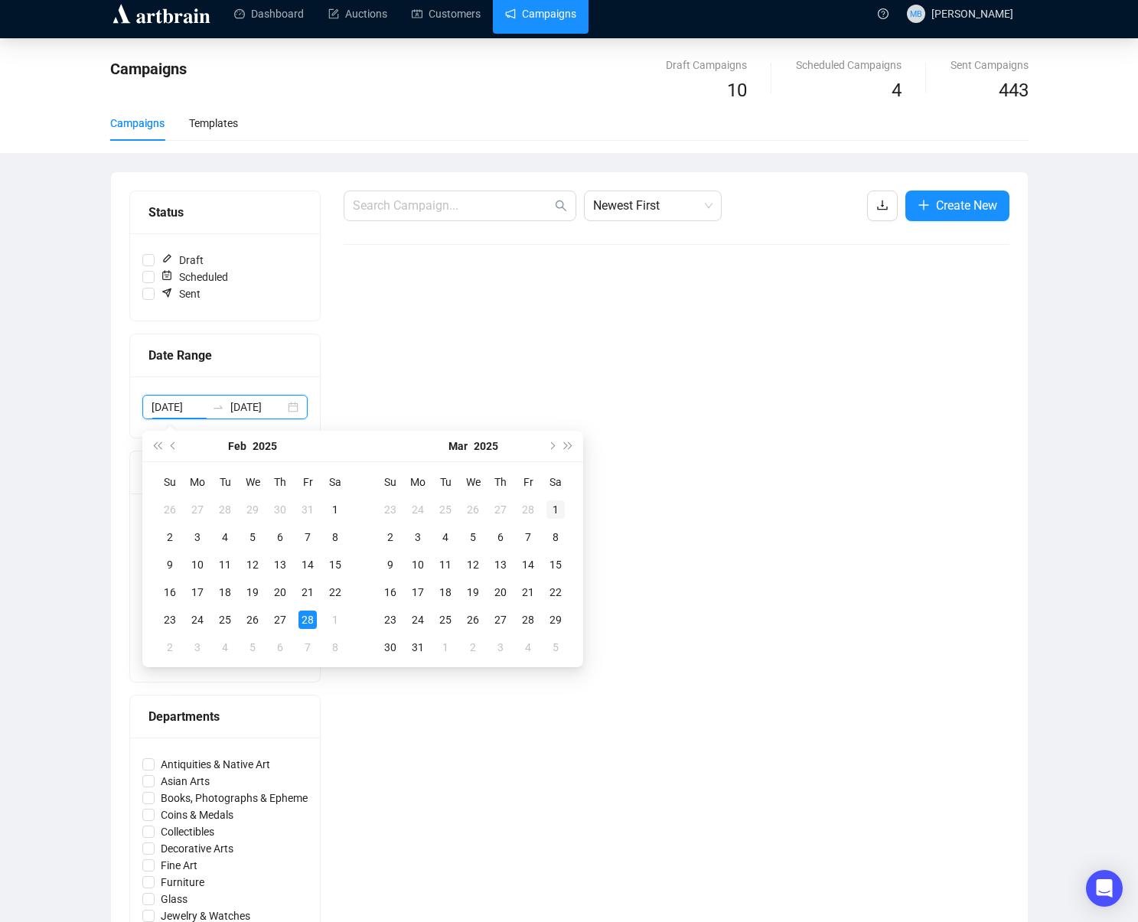
type input "[DATE]"
click at [556, 505] on div "1" at bounding box center [556, 510] width 18 height 18
type input "[DATE]"
click at [308, 628] on div "28" at bounding box center [308, 620] width 18 height 18
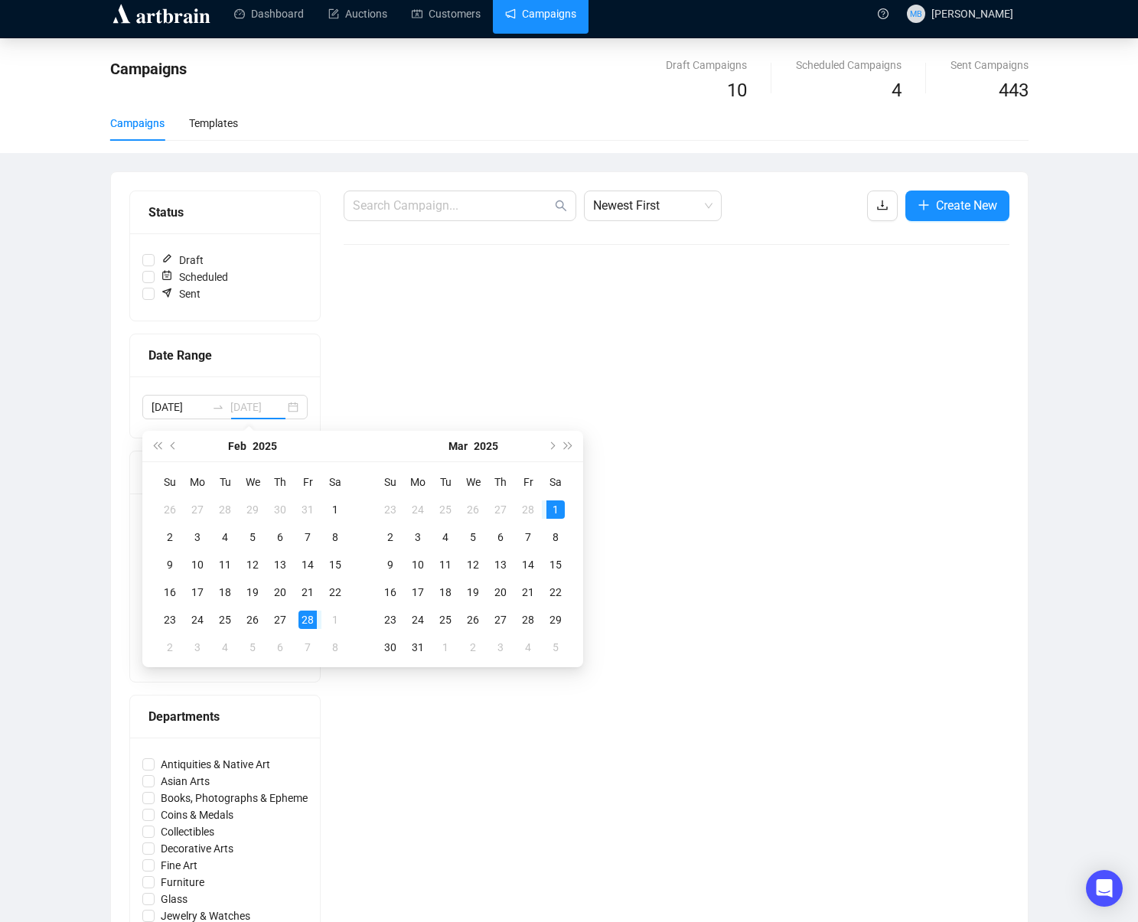
type input "[DATE]"
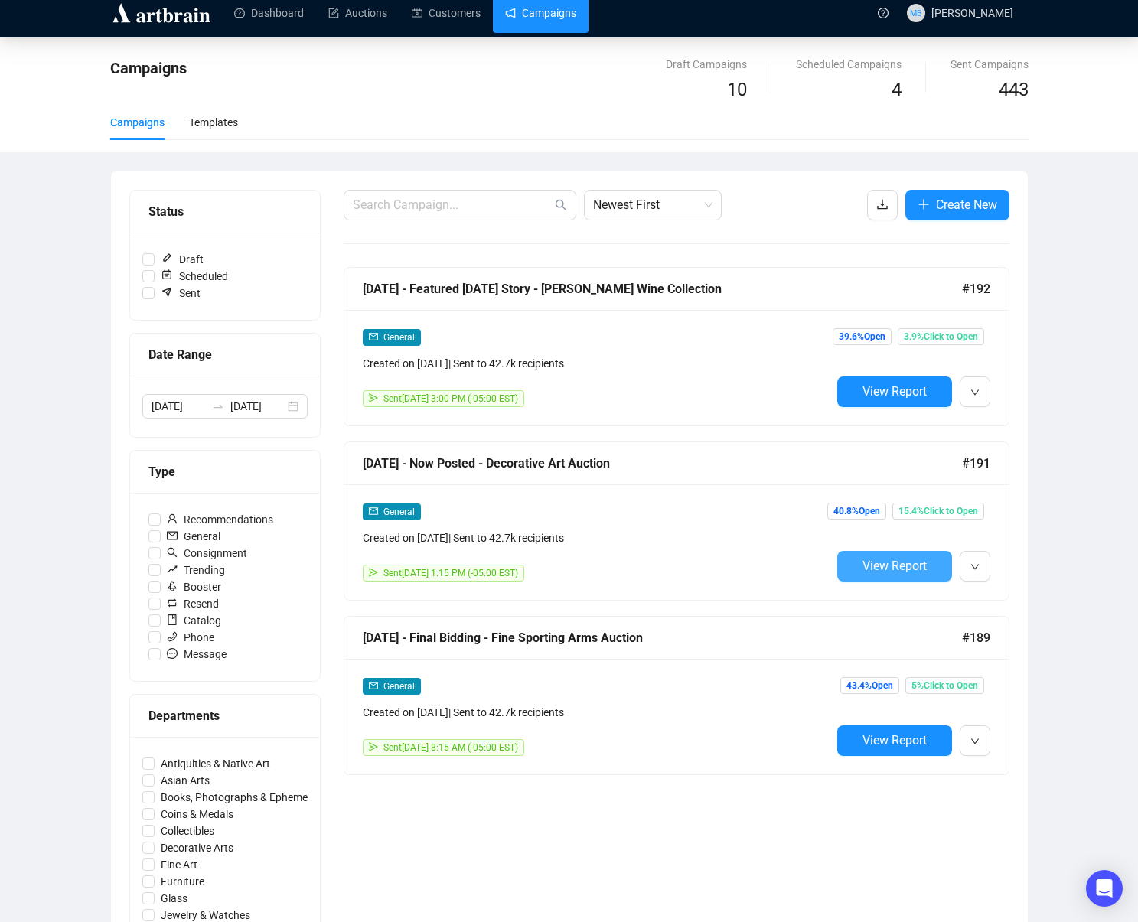
scroll to position [12, 0]
click at [885, 564] on span "View Report" at bounding box center [895, 565] width 64 height 15
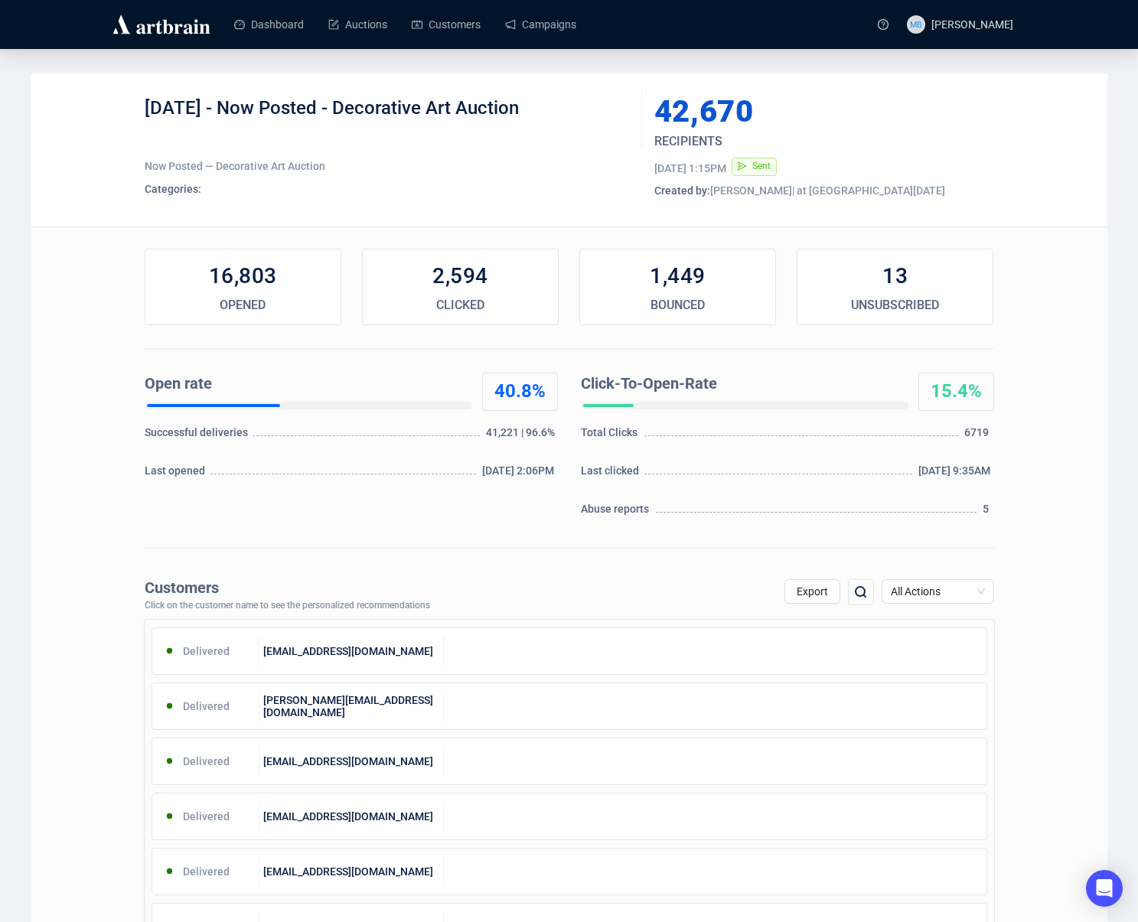
drag, startPoint x: 491, startPoint y: 109, endPoint x: 227, endPoint y: 117, distance: 263.5
click at [227, 117] on div "[DATE] - Now Posted - Decorative Art Auction" at bounding box center [388, 119] width 486 height 46
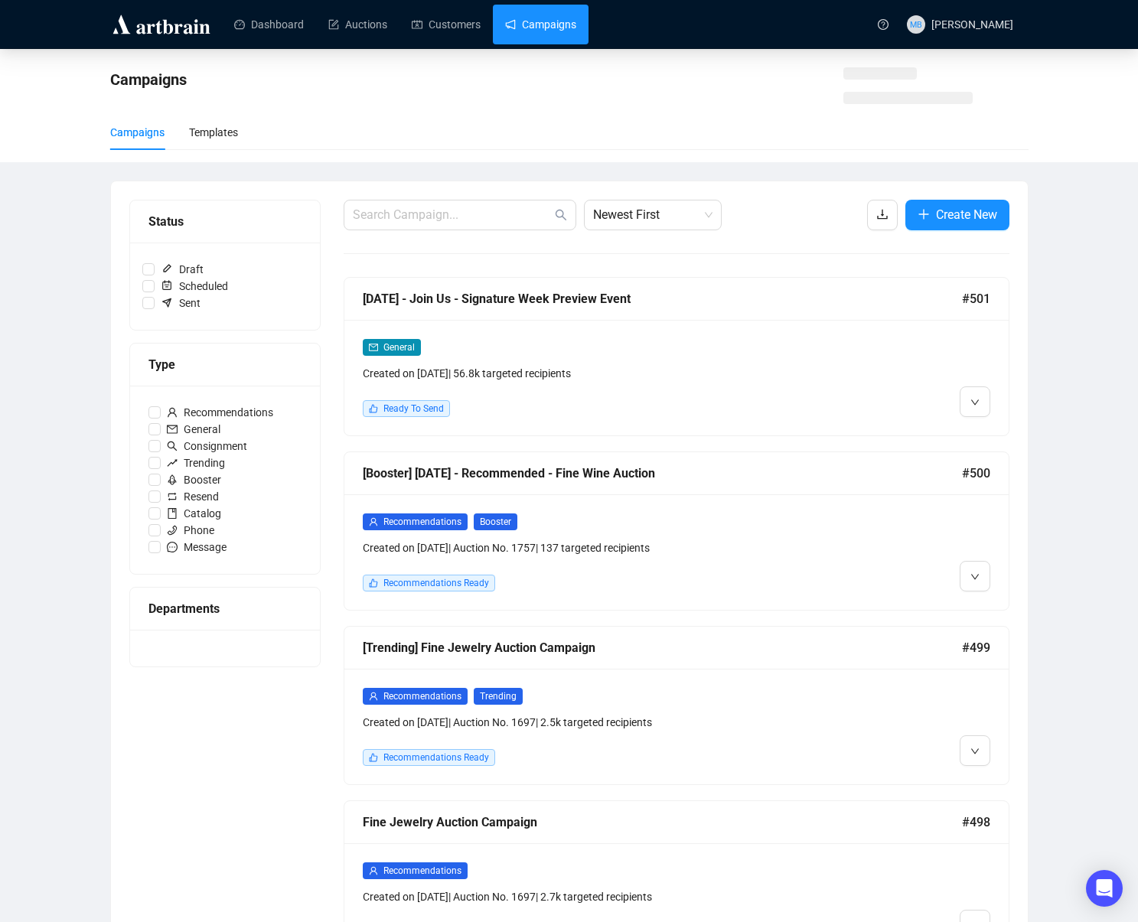
scroll to position [11, 0]
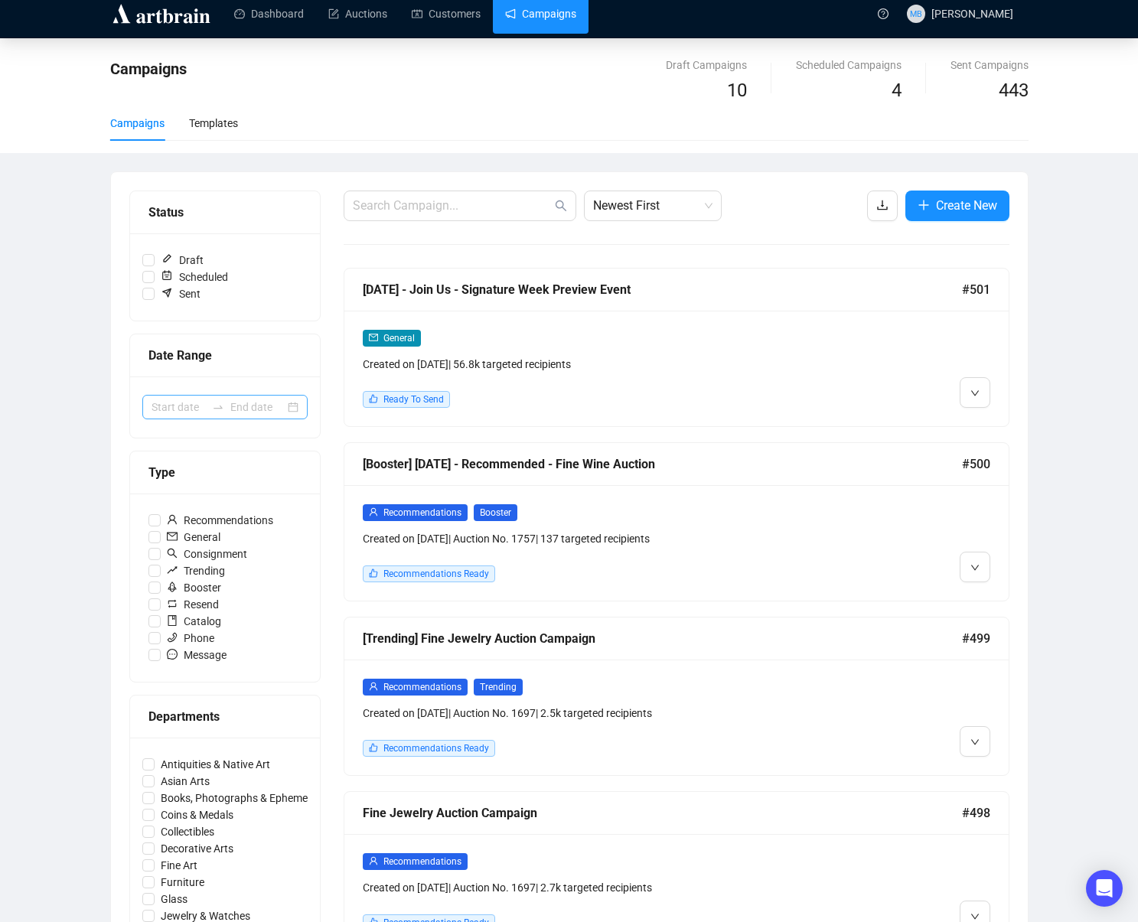
drag, startPoint x: 211, startPoint y: 408, endPoint x: 214, endPoint y: 418, distance: 10.4
click at [212, 408] on icon "swap-right" at bounding box center [218, 407] width 12 height 12
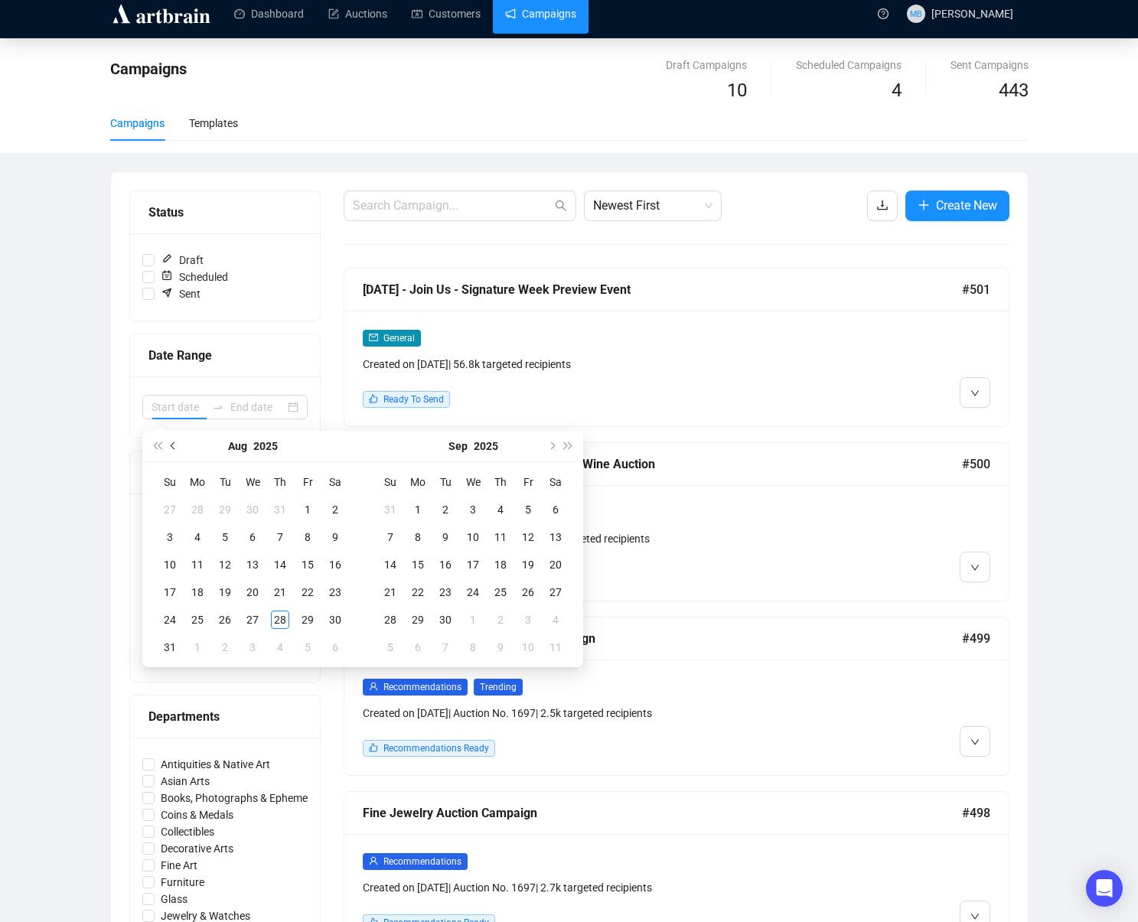
click at [172, 445] on span "Previous month (PageUp)" at bounding box center [175, 446] width 8 height 8
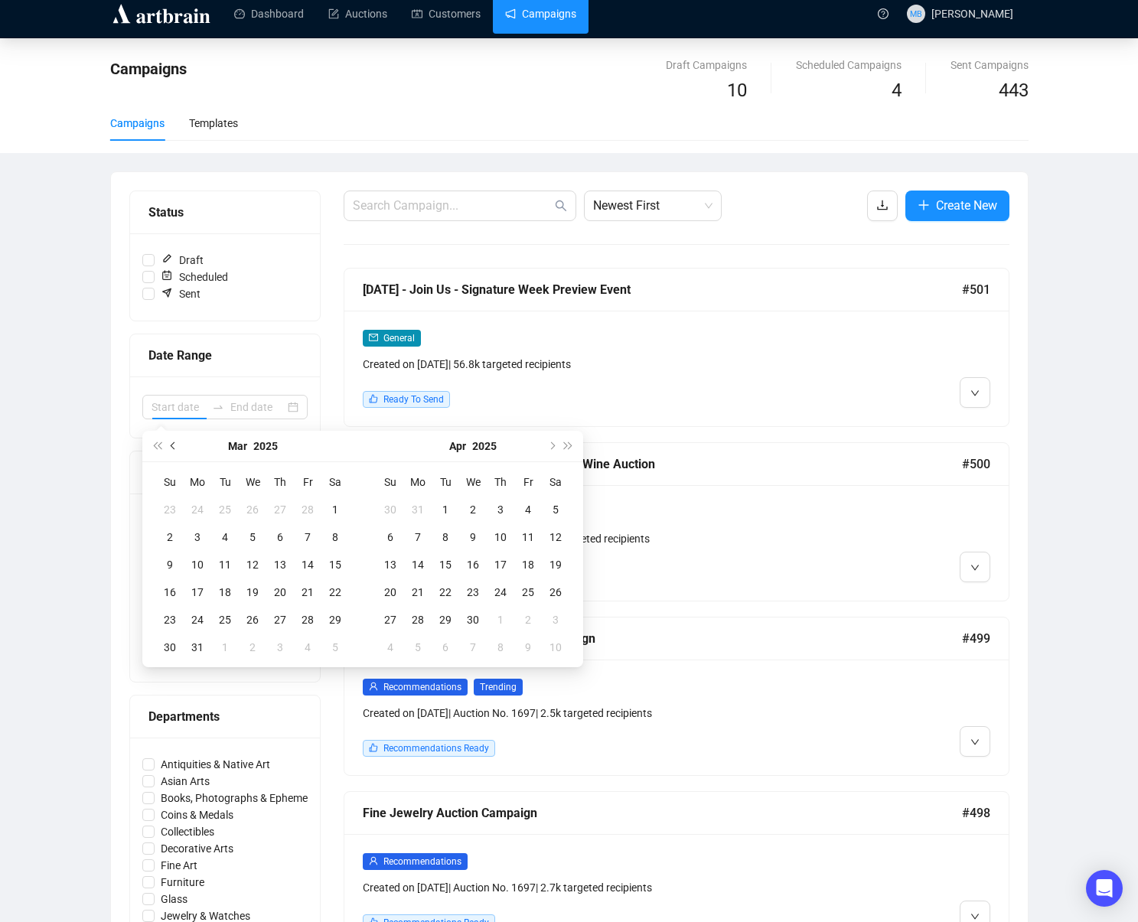
click at [172, 445] on span "Previous month (PageUp)" at bounding box center [175, 446] width 8 height 8
type input "[DATE]"
click at [308, 622] on div "28" at bounding box center [308, 620] width 18 height 18
type input "[DATE]"
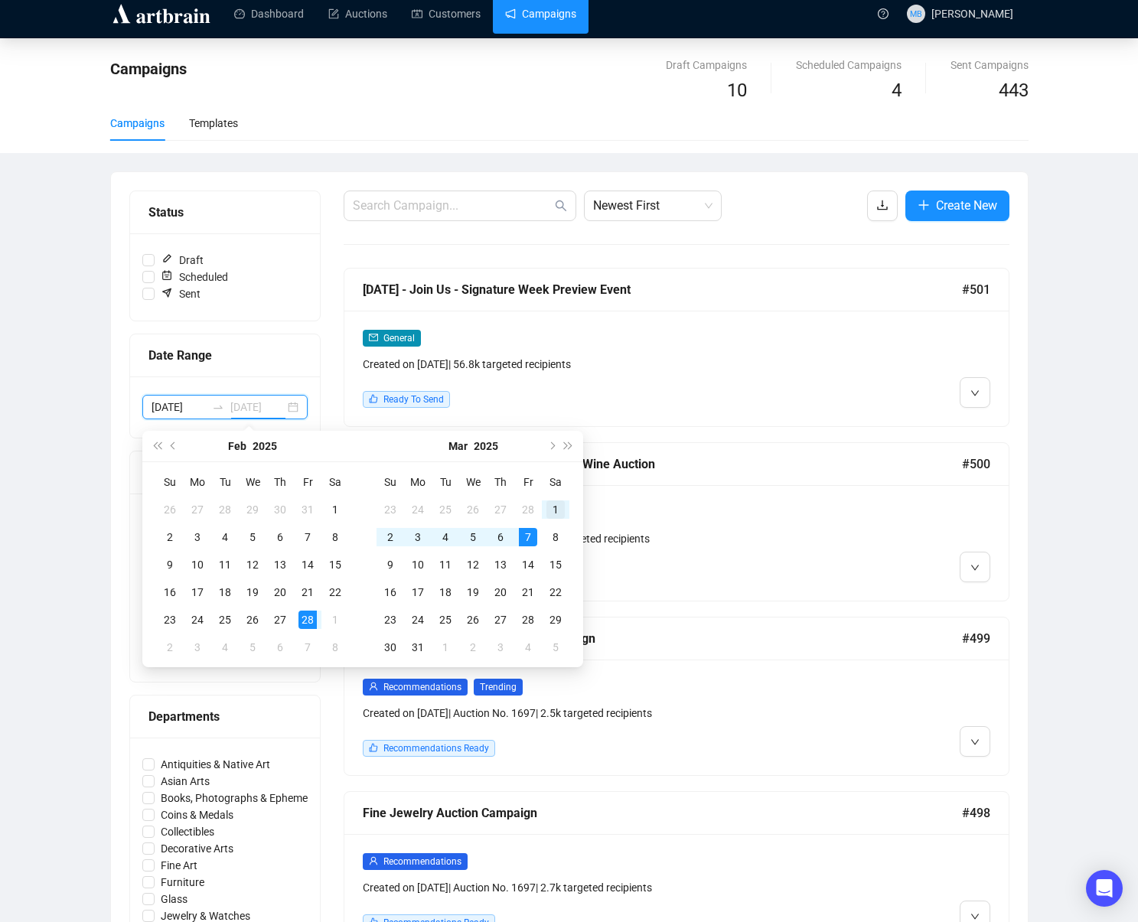
type input "[DATE]"
click at [560, 511] on div "1" at bounding box center [556, 510] width 18 height 18
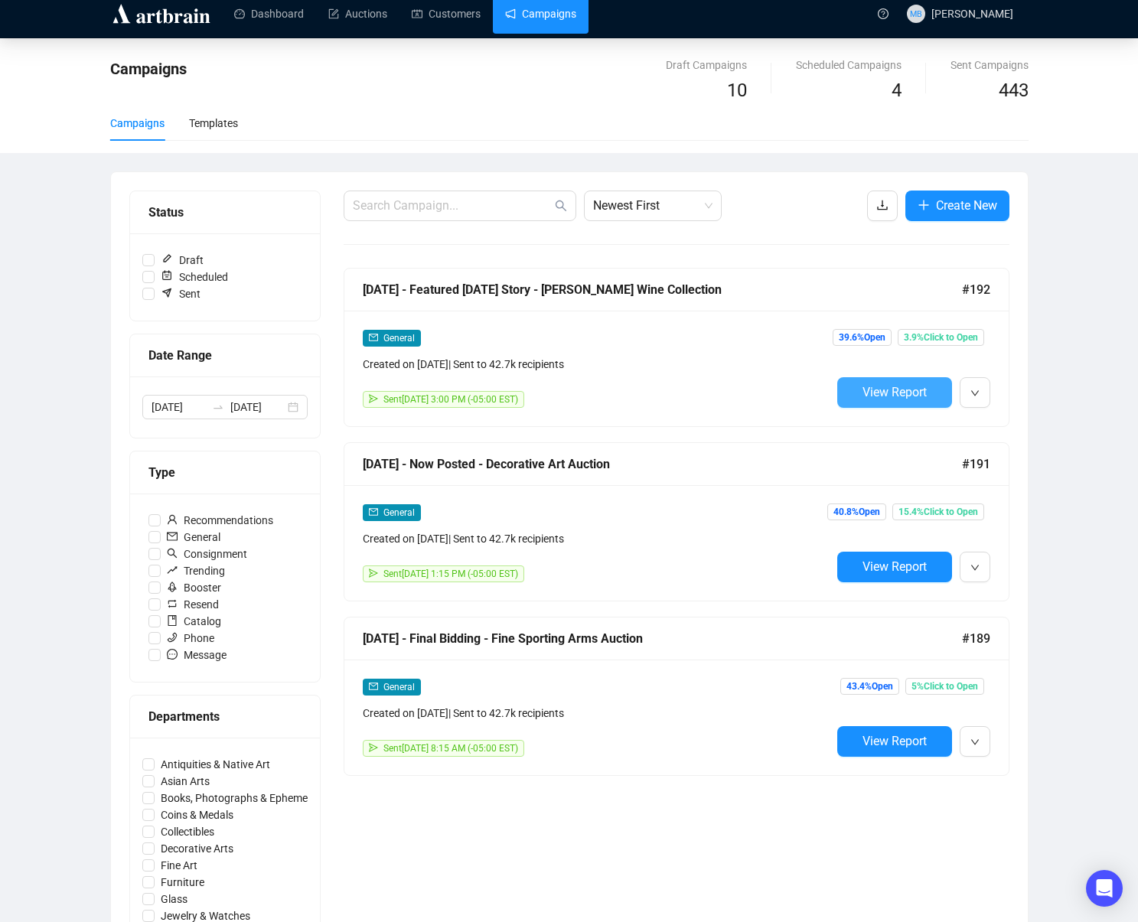
click at [876, 393] on span "View Report" at bounding box center [895, 392] width 64 height 15
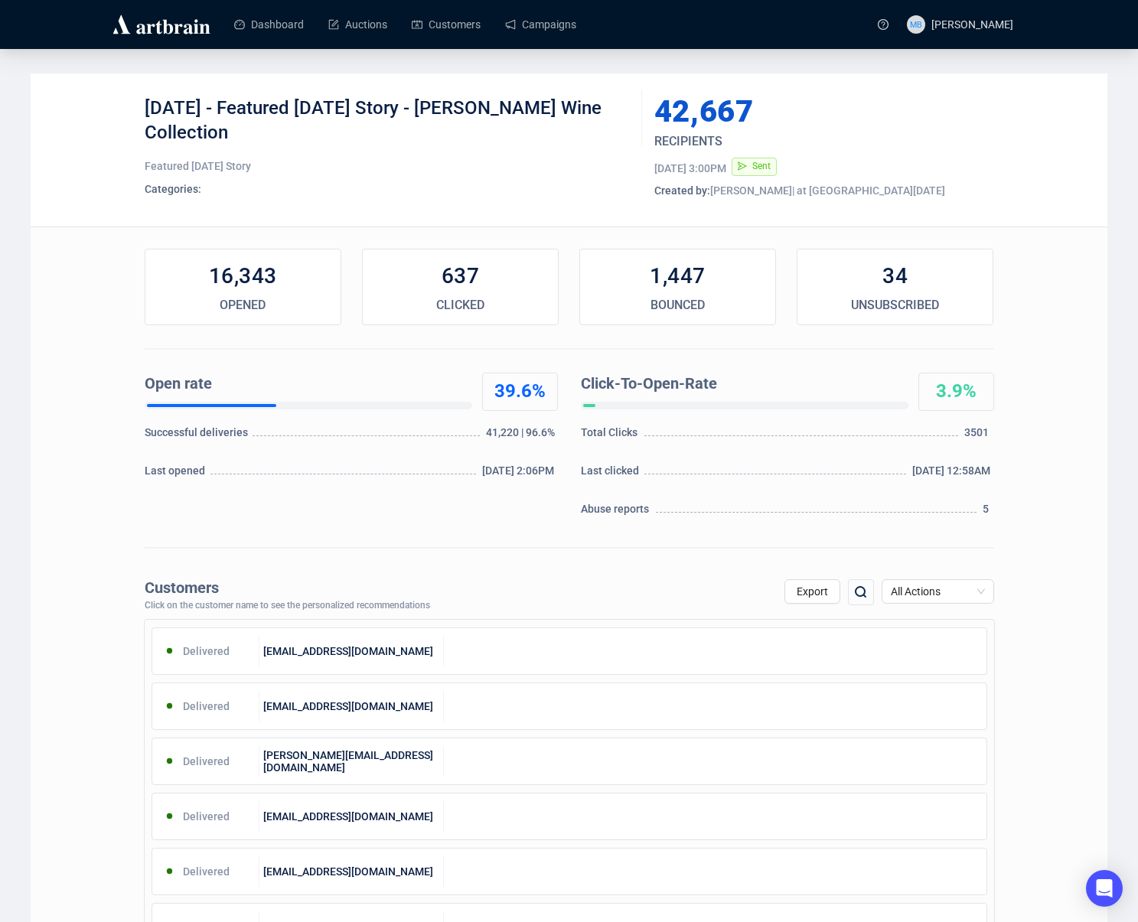
drag, startPoint x: 249, startPoint y: 108, endPoint x: 258, endPoint y: 130, distance: 24.0
click at [256, 129] on div "[DATE] - Featured [DATE] Story - [PERSON_NAME] Wine Collection" at bounding box center [388, 119] width 486 height 46
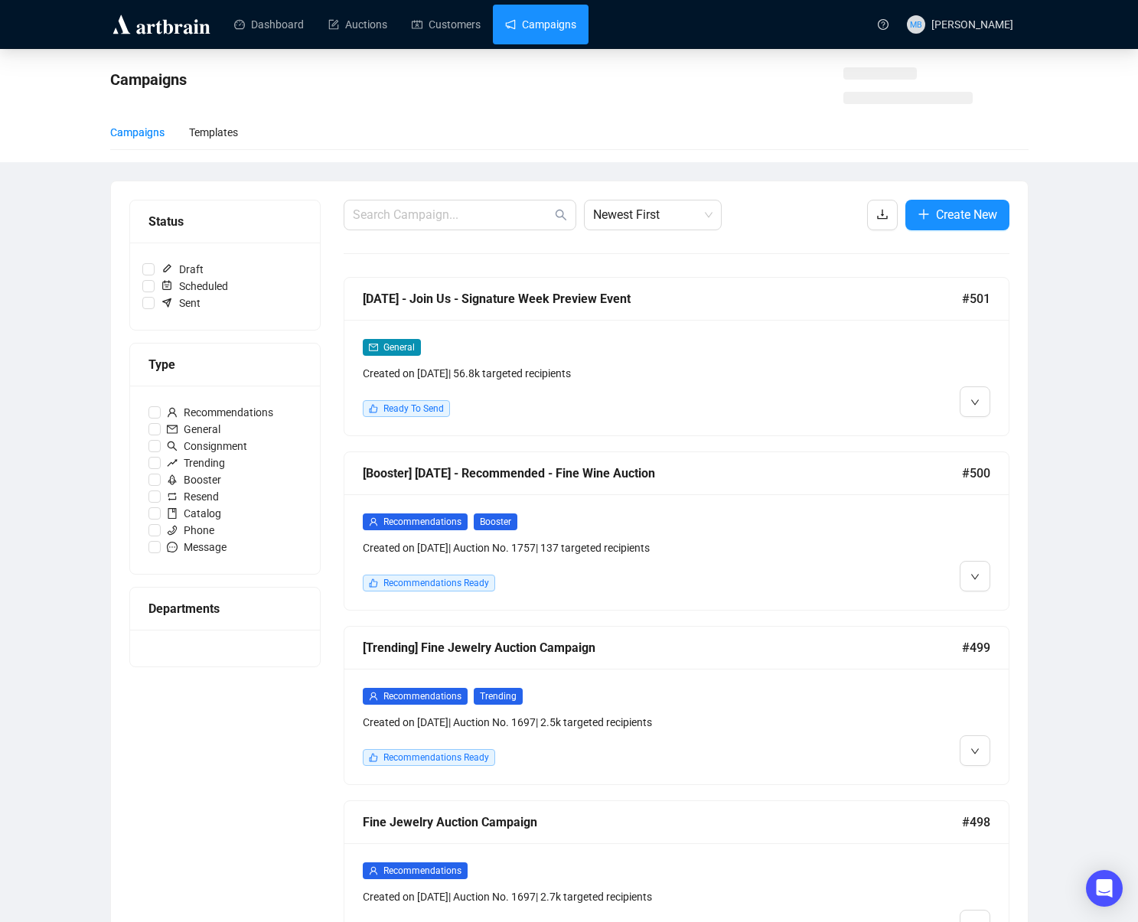
scroll to position [11, 0]
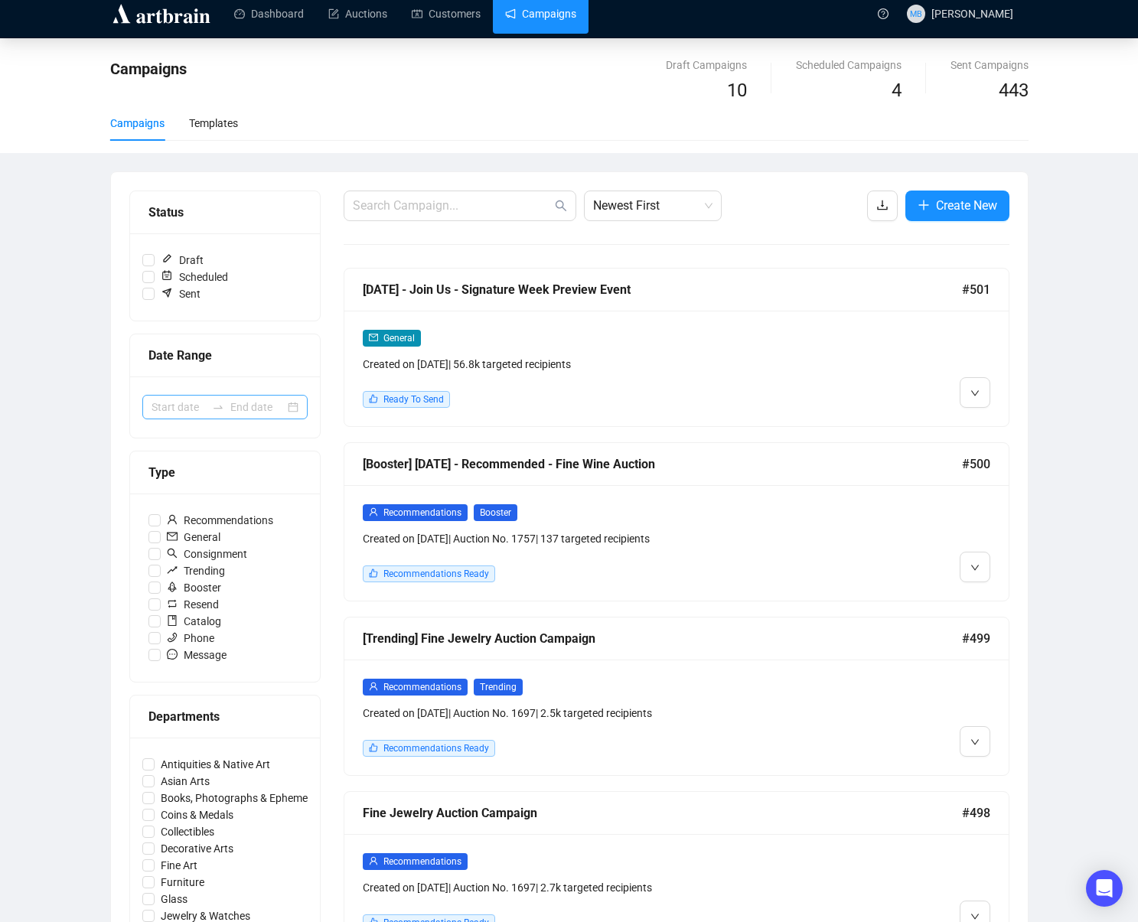
click at [207, 408] on div at bounding box center [218, 407] width 24 height 12
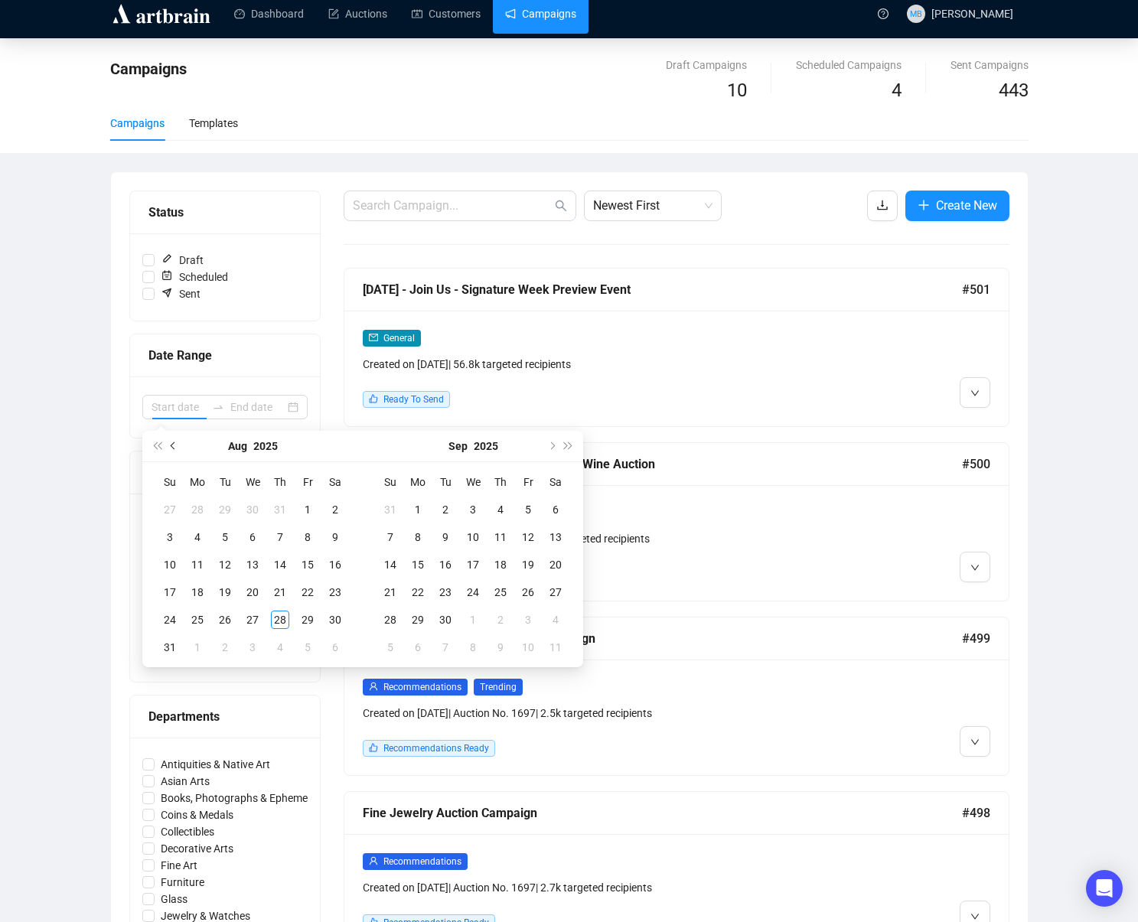
click at [171, 450] on button "Previous month (PageUp)" at bounding box center [173, 446] width 17 height 31
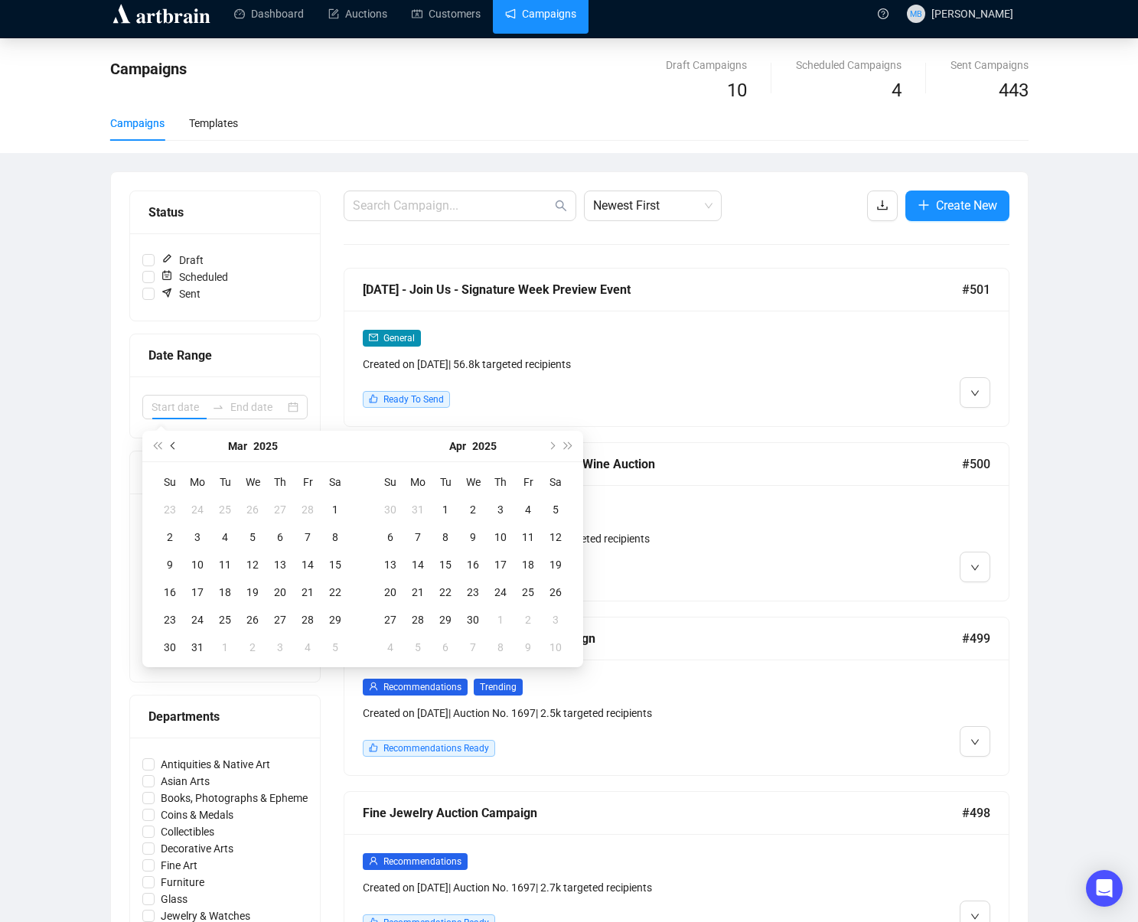
click at [171, 450] on button "Previous month (PageUp)" at bounding box center [173, 446] width 17 height 31
click at [171, 449] on button "Previous month (PageUp)" at bounding box center [173, 446] width 17 height 31
type input "[DATE]"
drag, startPoint x: 307, startPoint y: 620, endPoint x: 317, endPoint y: 619, distance: 10.1
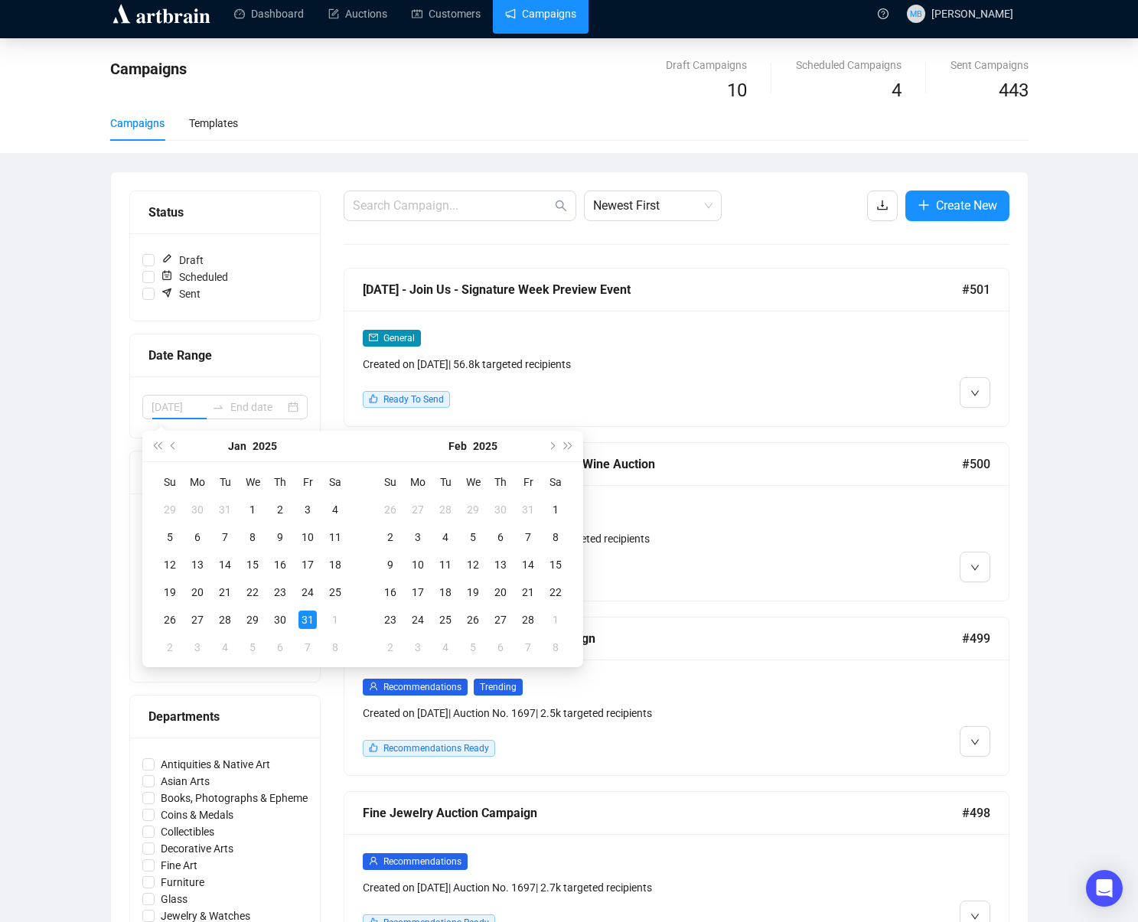
click at [308, 620] on div "31" at bounding box center [308, 620] width 18 height 18
type input "[DATE]"
click at [560, 507] on div "1" at bounding box center [556, 510] width 18 height 18
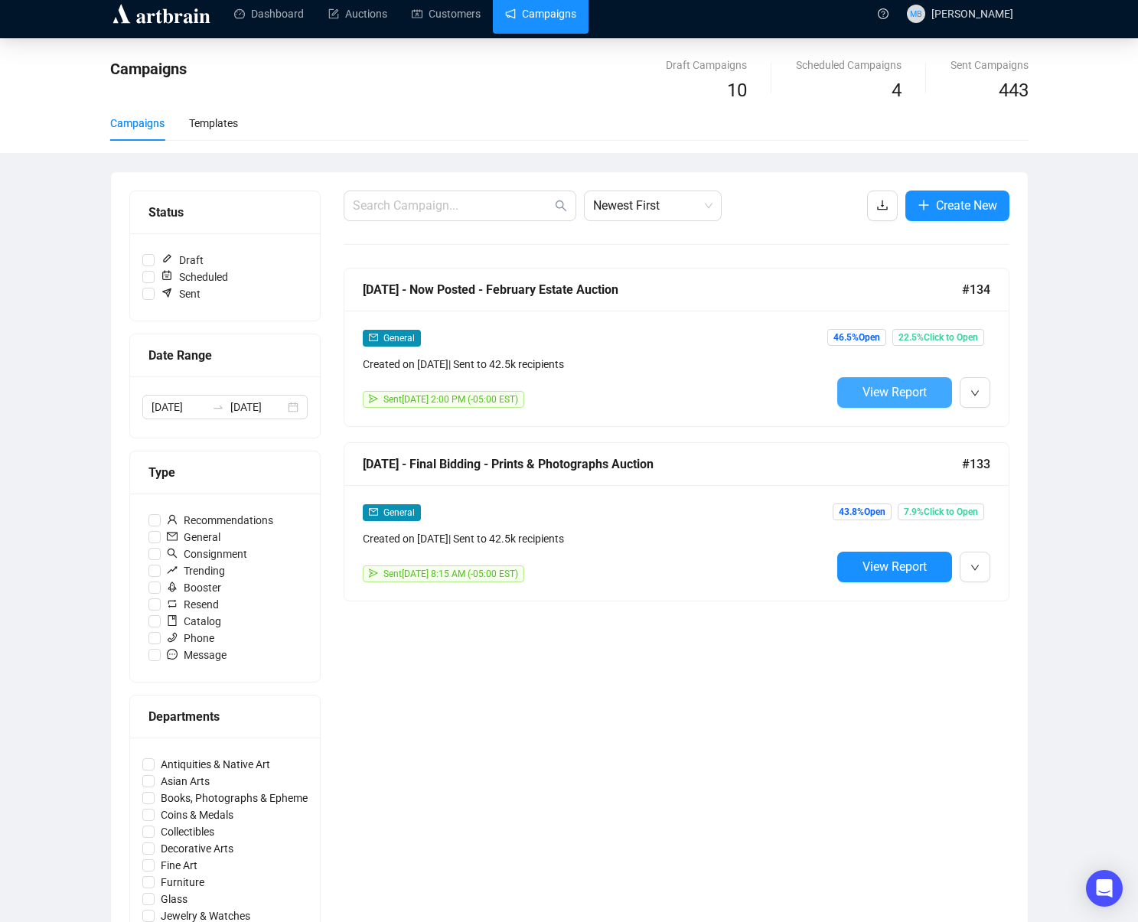
click at [858, 384] on button "View Report" at bounding box center [894, 392] width 115 height 31
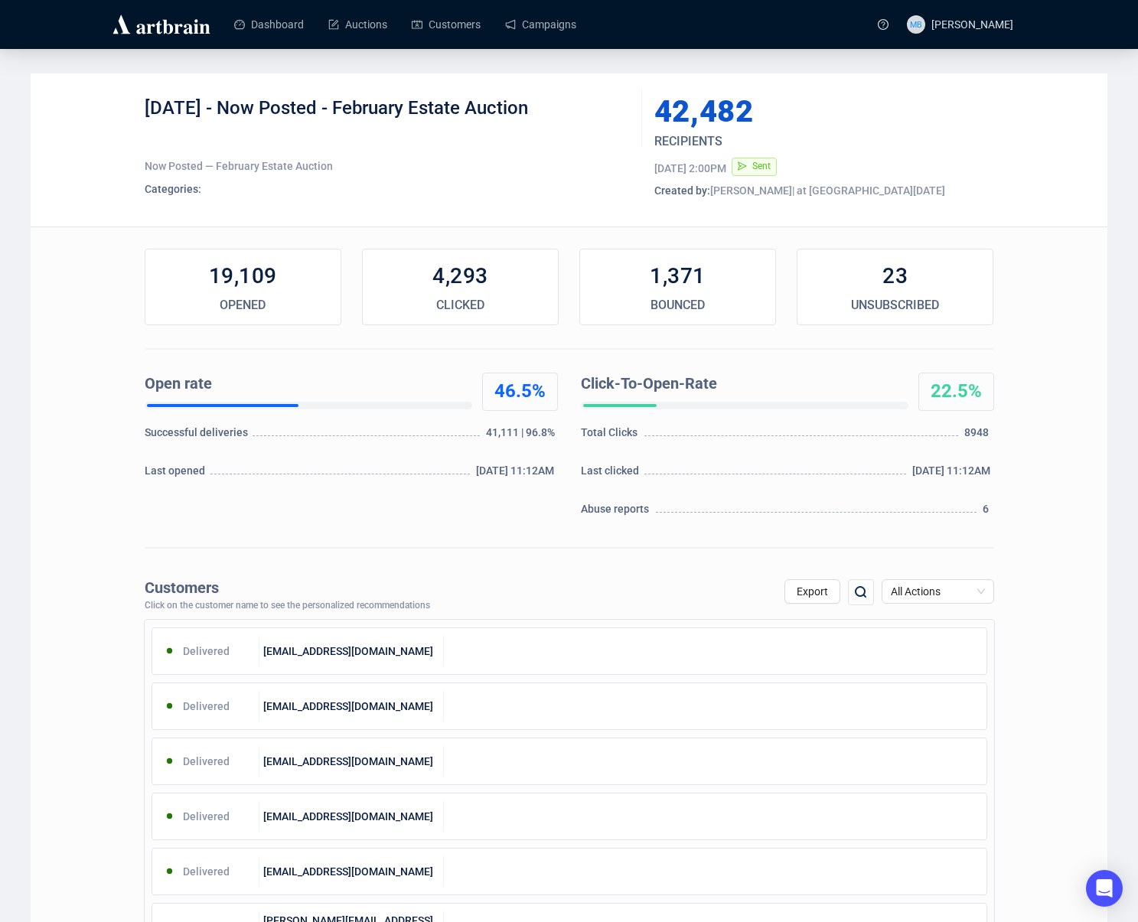
drag, startPoint x: 560, startPoint y: 109, endPoint x: 247, endPoint y: 115, distance: 313.1
click at [247, 115] on div "[DATE] - Now Posted - February Estate Auction" at bounding box center [388, 119] width 486 height 46
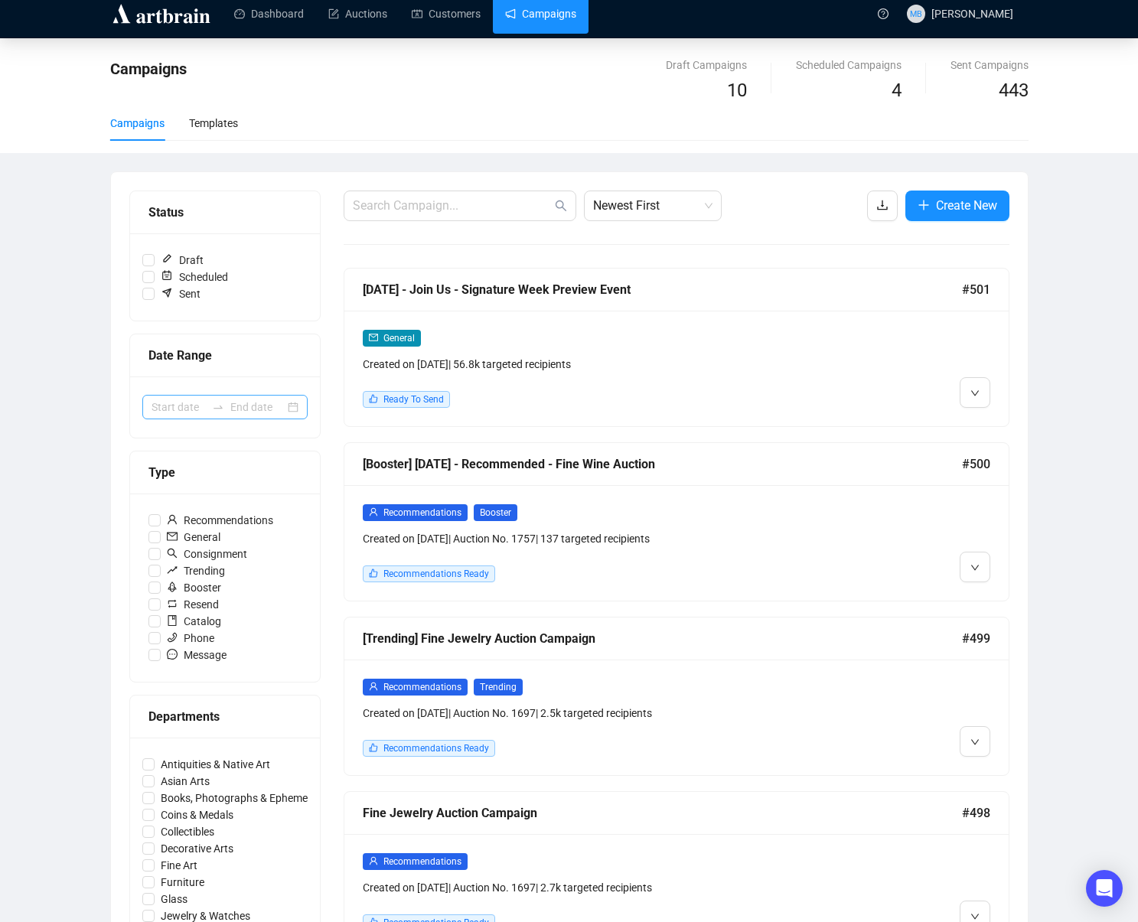
click at [225, 406] on div at bounding box center [218, 407] width 24 height 12
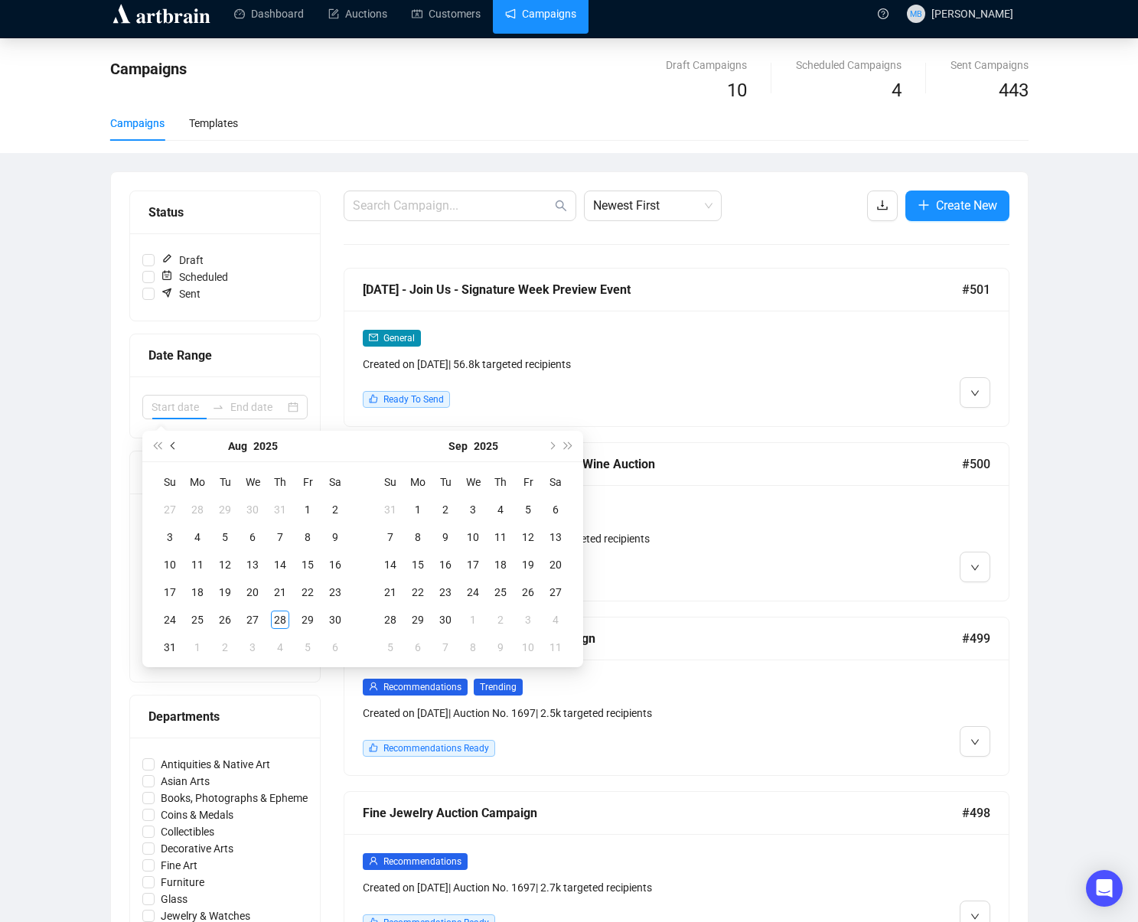
click at [170, 449] on button "Previous month (PageUp)" at bounding box center [173, 446] width 17 height 31
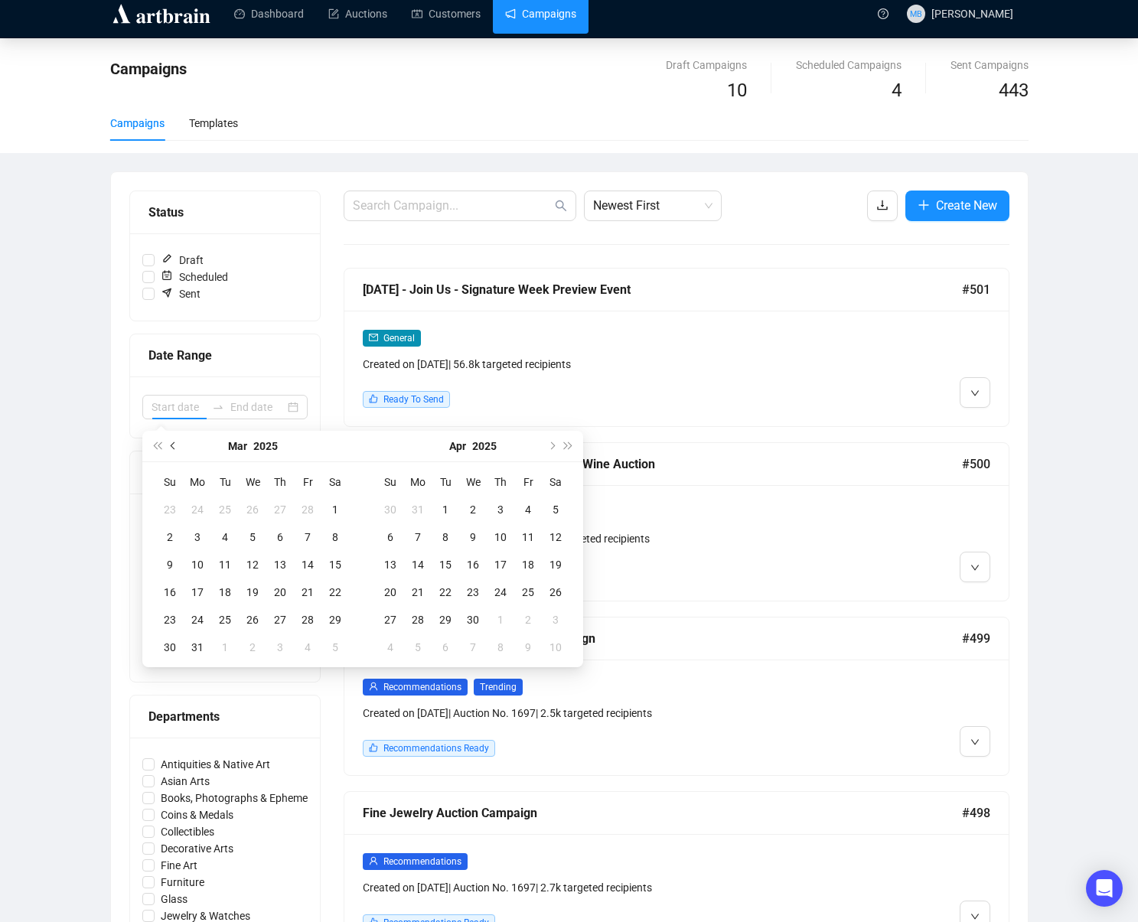
click at [170, 449] on button "Previous month (PageUp)" at bounding box center [173, 446] width 17 height 31
type input "[DATE]"
click at [307, 613] on div "31" at bounding box center [308, 620] width 18 height 18
type input "[DATE]"
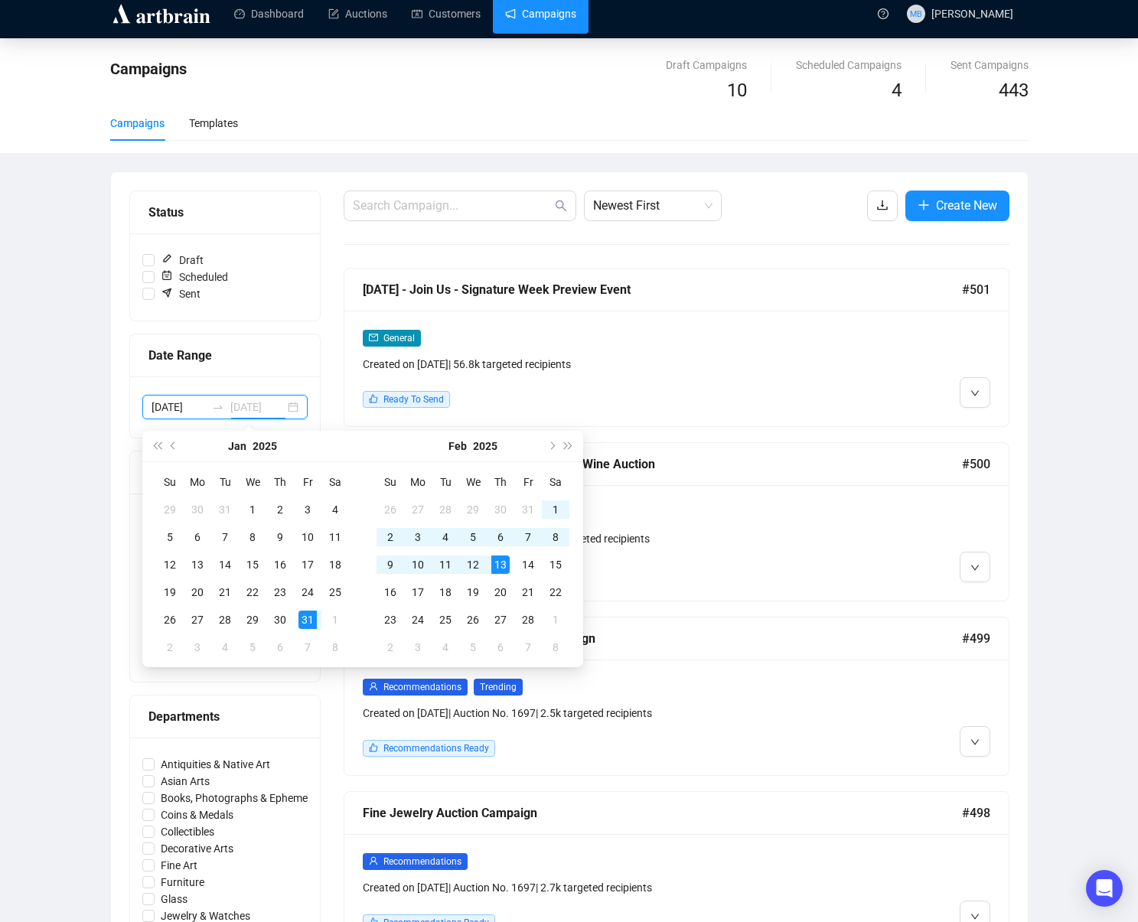
type input "[DATE]"
click at [557, 508] on div "1" at bounding box center [556, 510] width 18 height 18
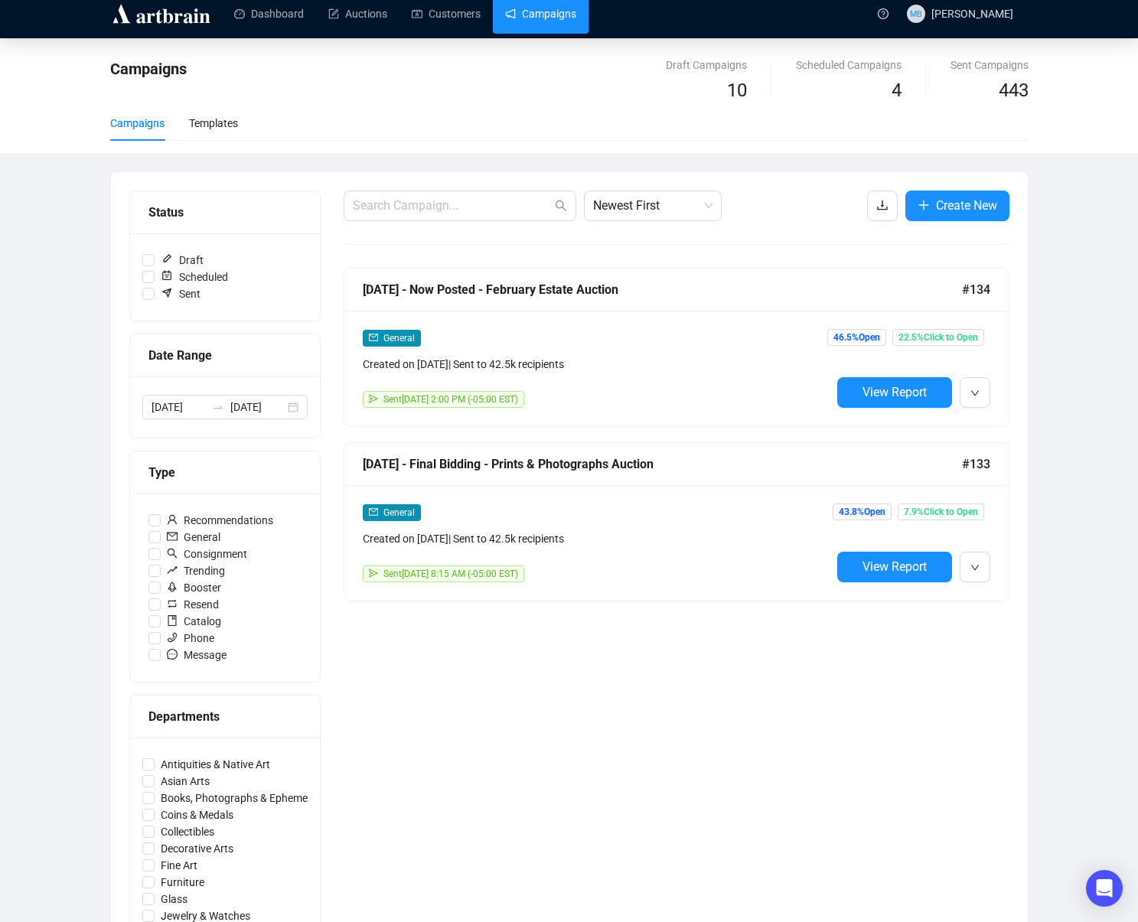
click at [674, 651] on div "Newest First Create New [DATE] - Now Posted - February Estate Auction #134 Gene…" at bounding box center [677, 672] width 666 height 963
click at [889, 571] on span "View Report" at bounding box center [895, 567] width 64 height 15
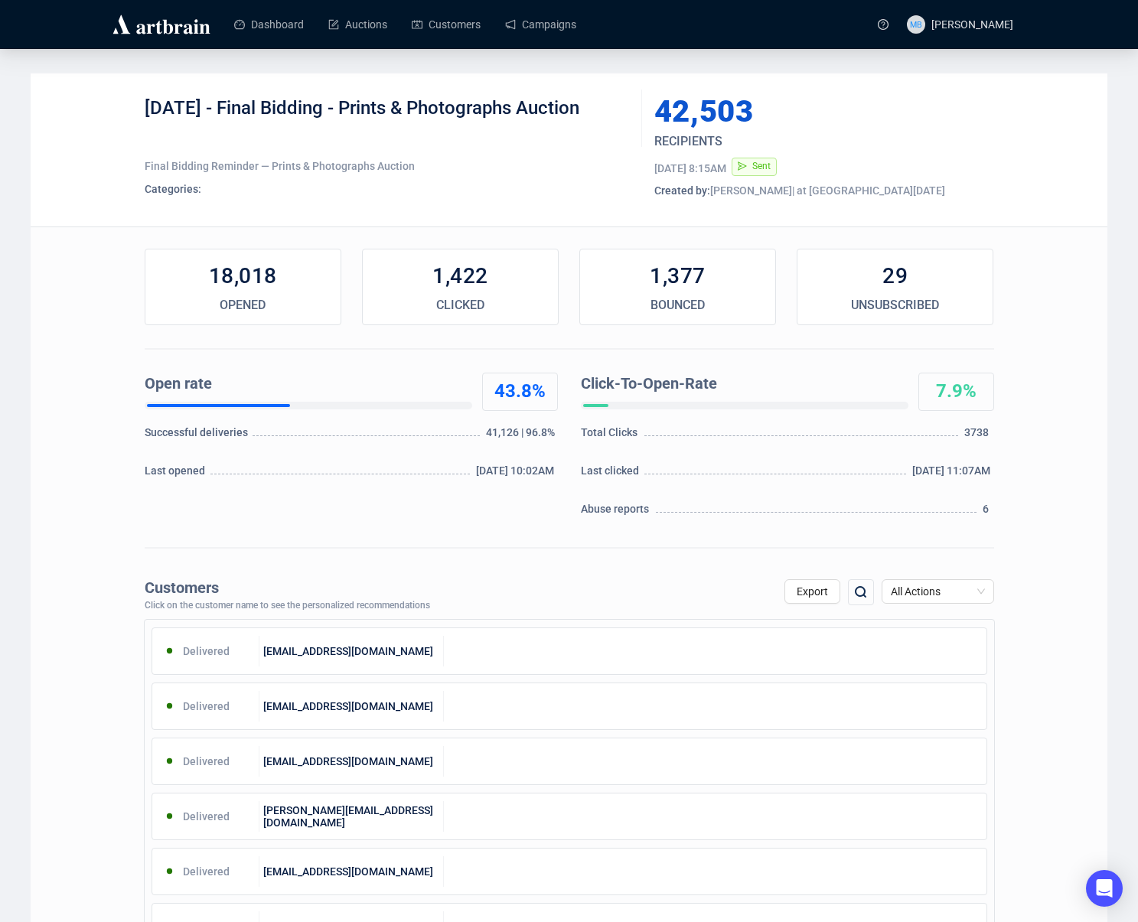
drag, startPoint x: 249, startPoint y: 109, endPoint x: 656, endPoint y: 114, distance: 407.3
click at [627, 106] on div "[DATE] - Final Bidding - Prints & Photographs Auction" at bounding box center [388, 119] width 486 height 46
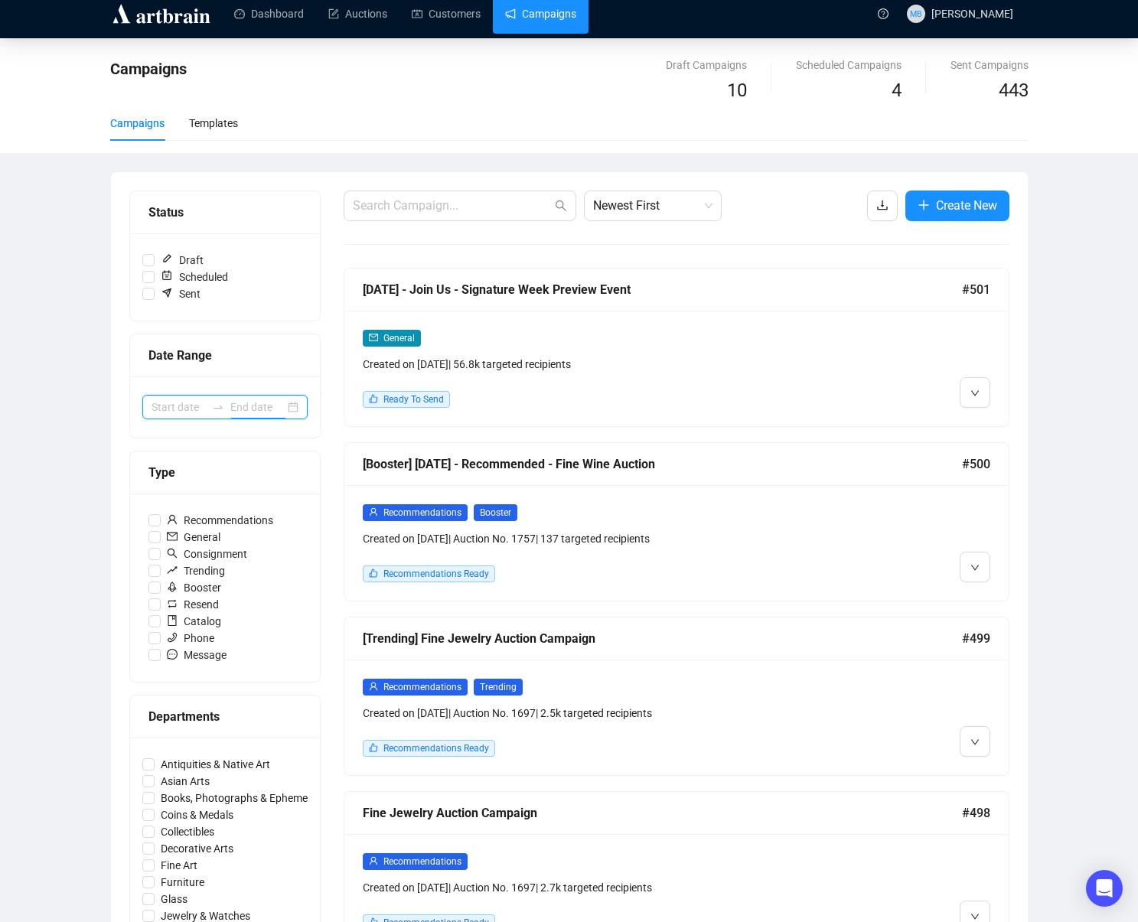
click at [244, 413] on input at bounding box center [257, 407] width 54 height 17
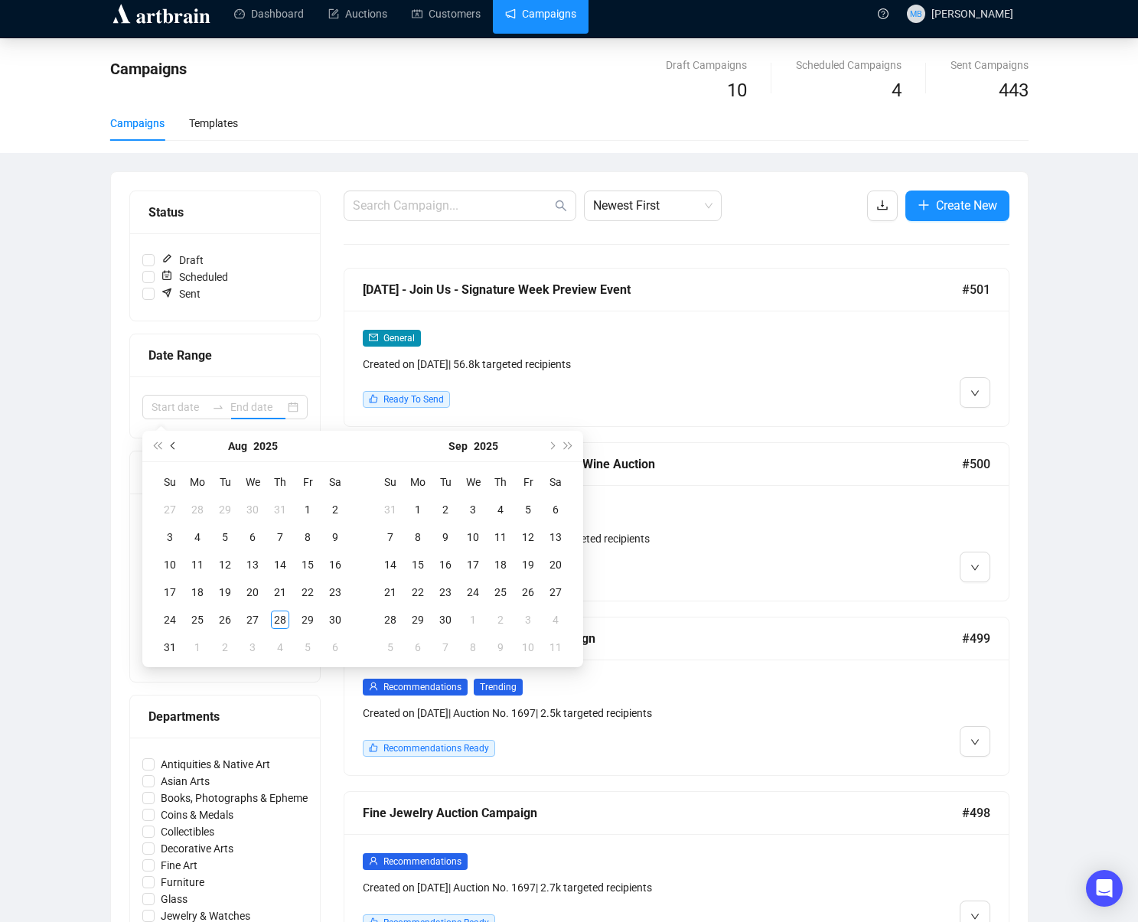
click at [171, 448] on button "Previous month (PageUp)" at bounding box center [173, 446] width 17 height 31
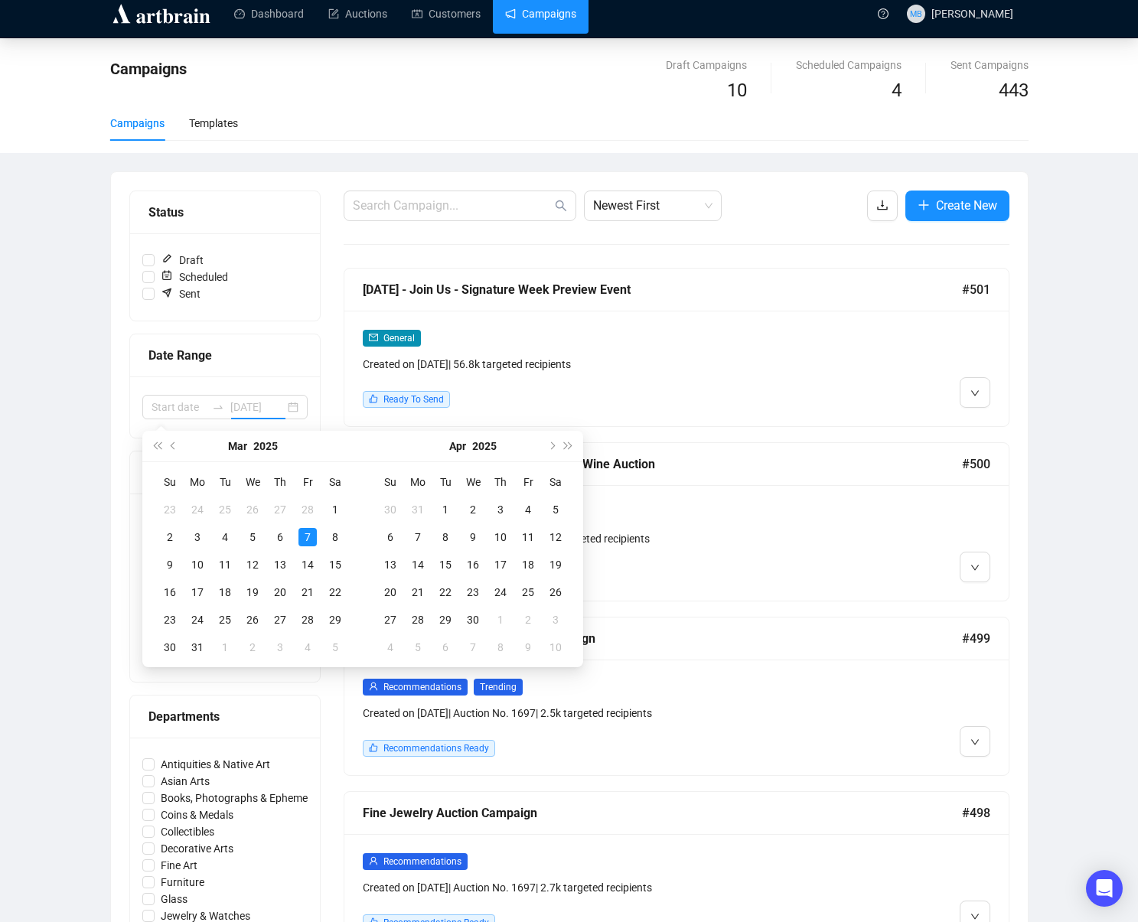
type input "[DATE]"
click at [172, 449] on button "Previous month (PageUp)" at bounding box center [173, 446] width 17 height 31
type input "[DATE]"
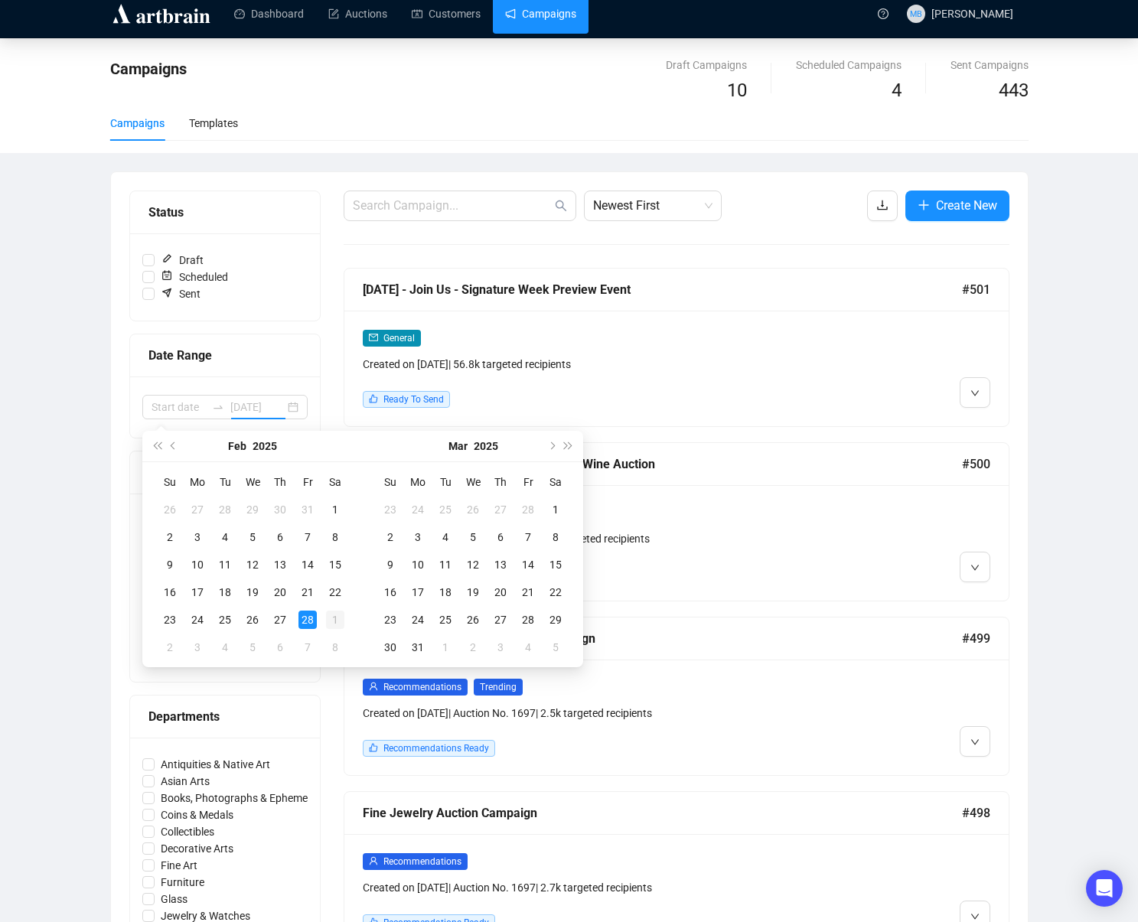
drag, startPoint x: 311, startPoint y: 625, endPoint x: 328, endPoint y: 618, distance: 18.2
click at [311, 625] on div "28" at bounding box center [308, 620] width 18 height 18
type input "[DATE]"
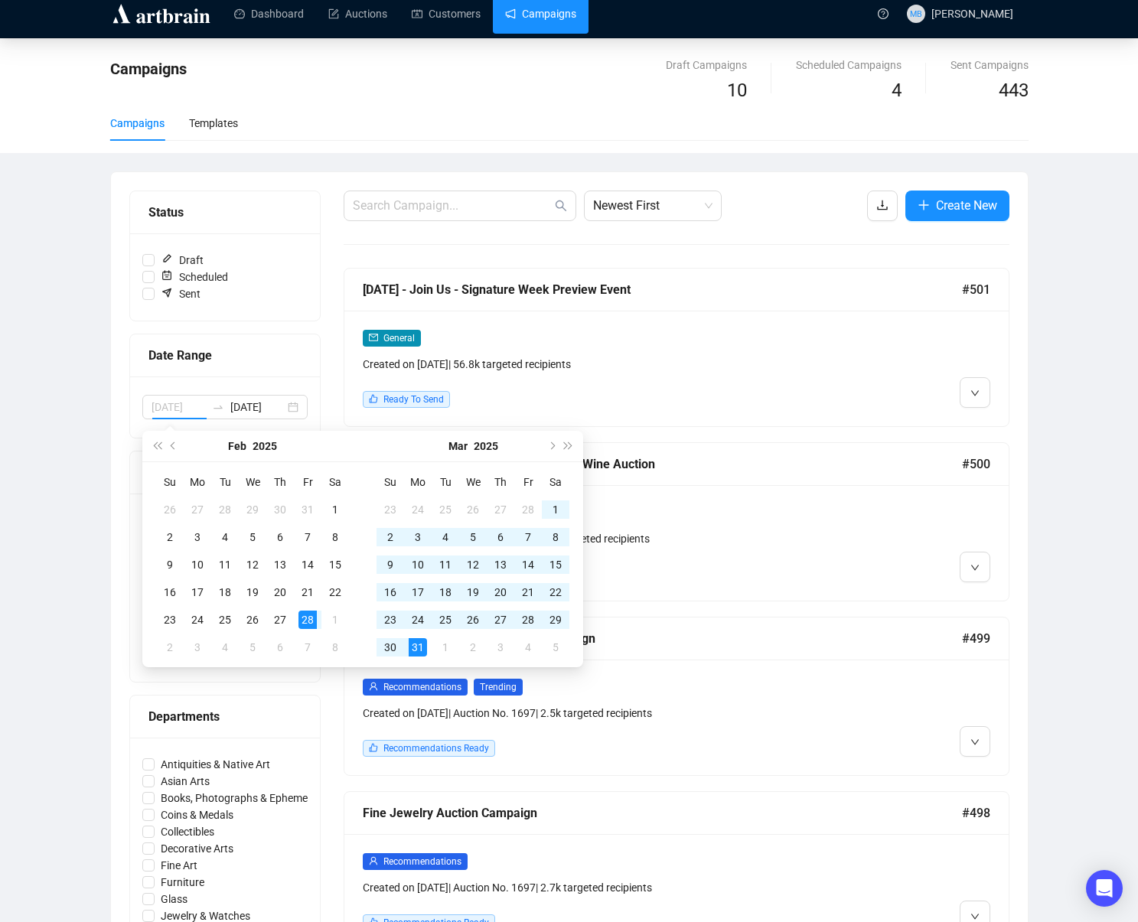
click at [418, 651] on div "31" at bounding box center [418, 647] width 18 height 18
type input "[DATE]"
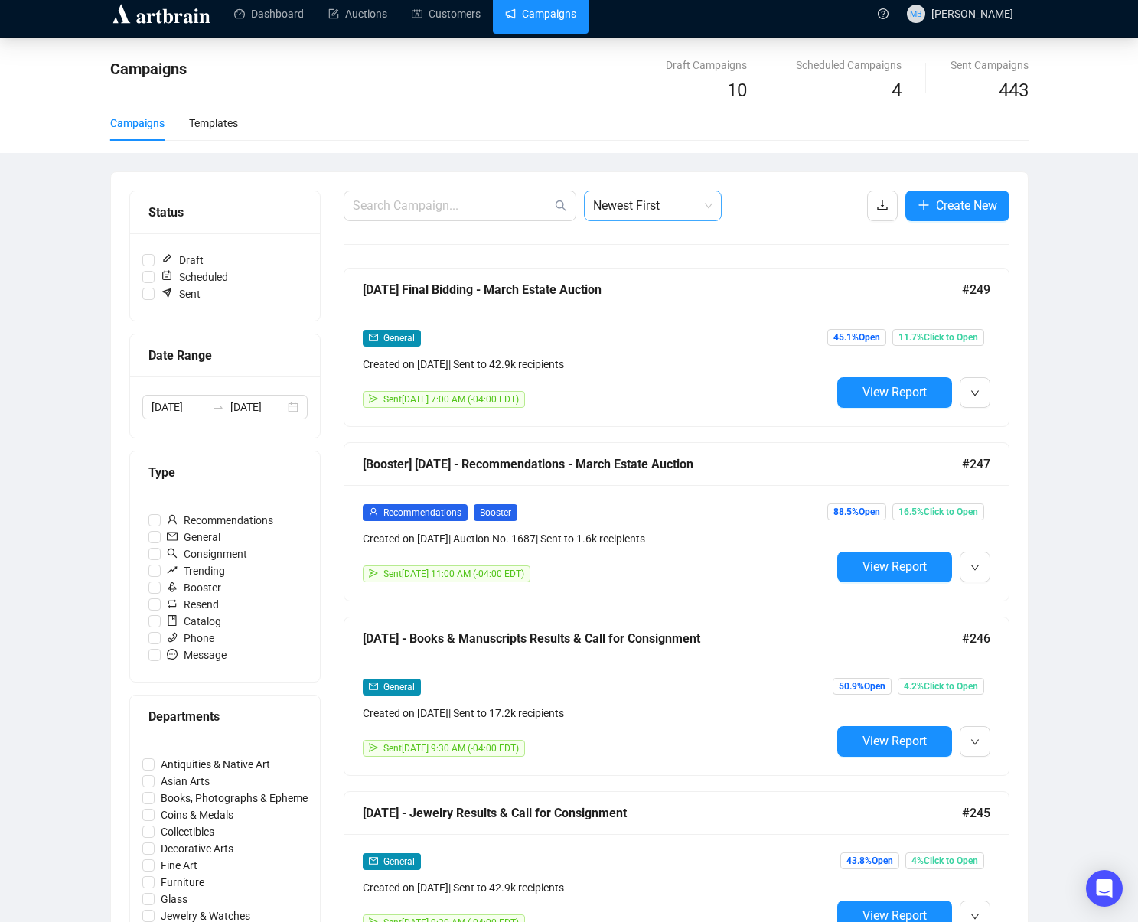
click at [645, 210] on span "Newest First" at bounding box center [652, 205] width 119 height 29
click at [662, 266] on div "Oldest First" at bounding box center [652, 264] width 113 height 17
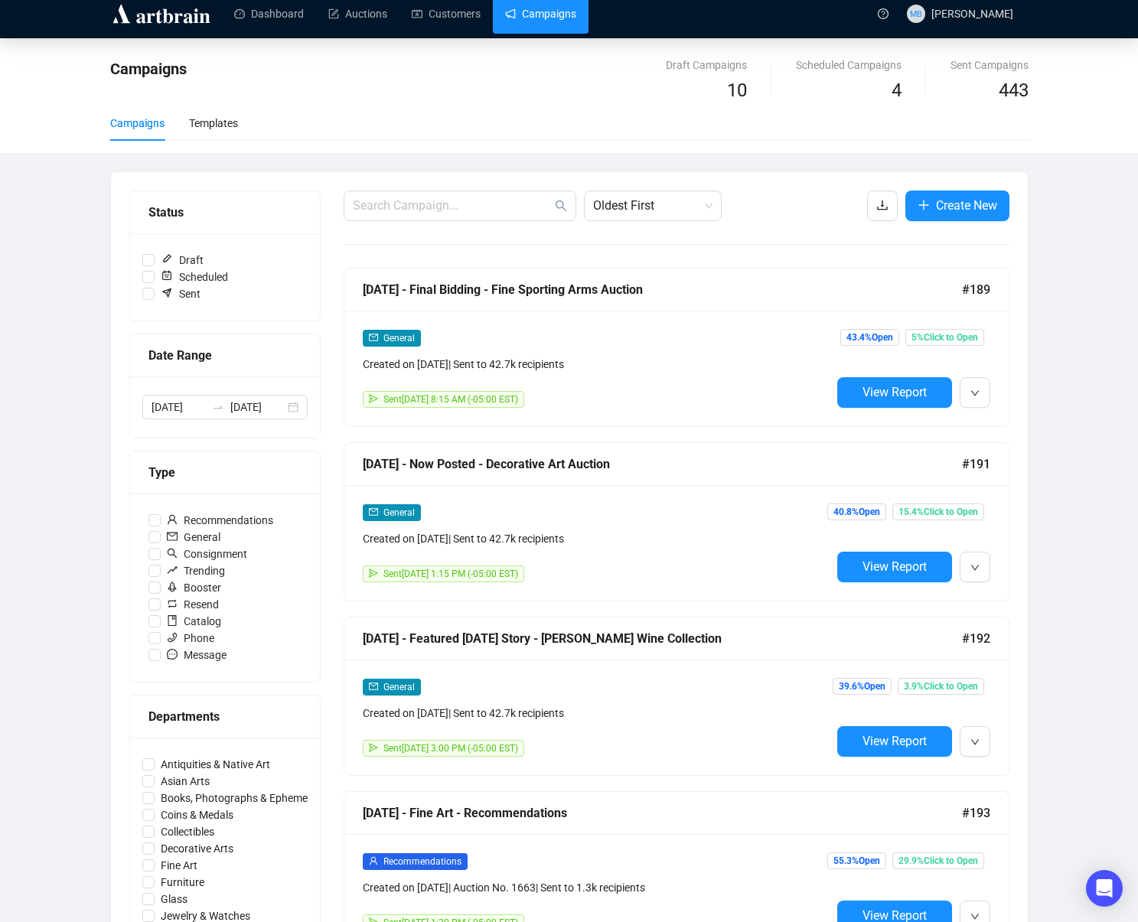
click at [1098, 494] on div "Campaigns Draft Campaigns 10 Scheduled Campaigns 4 Sent Campaigns 443 Campaigns…" at bounding box center [569, 880] width 1138 height 1685
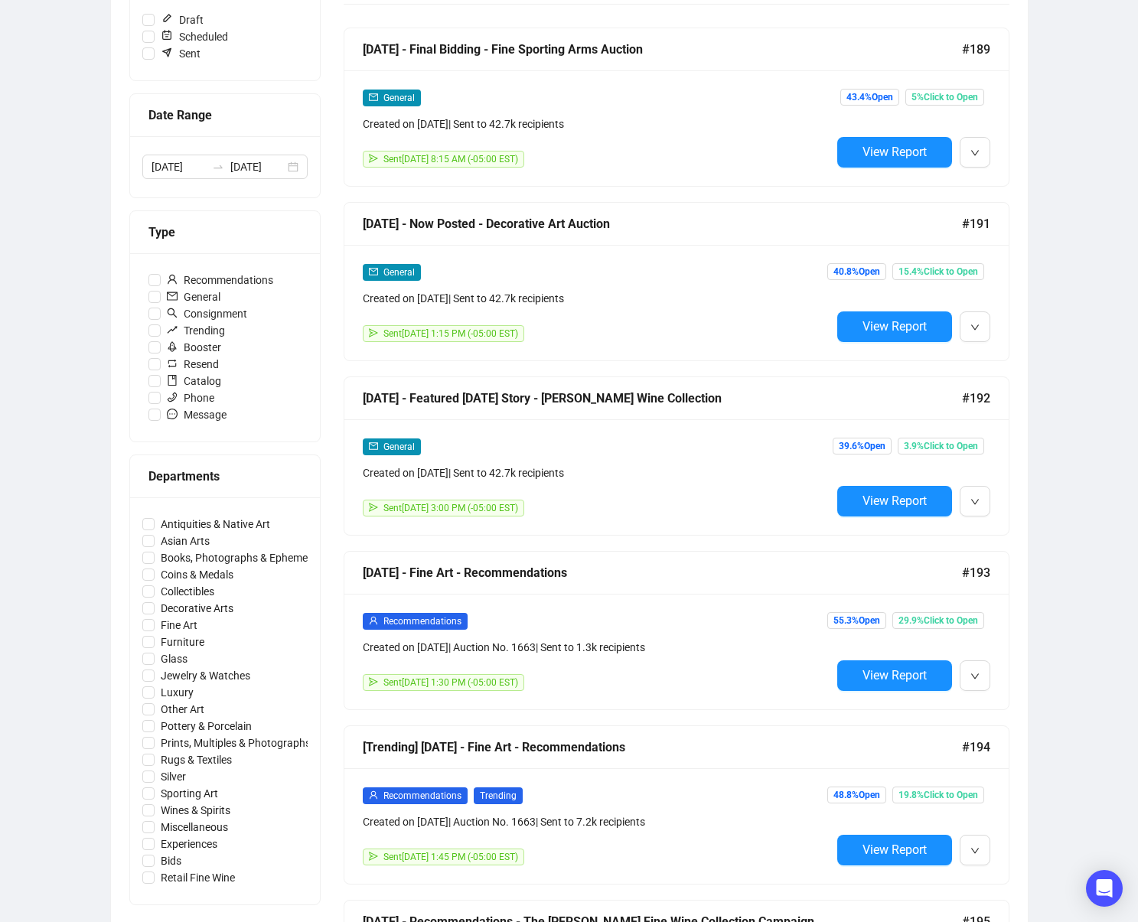
scroll to position [254, 0]
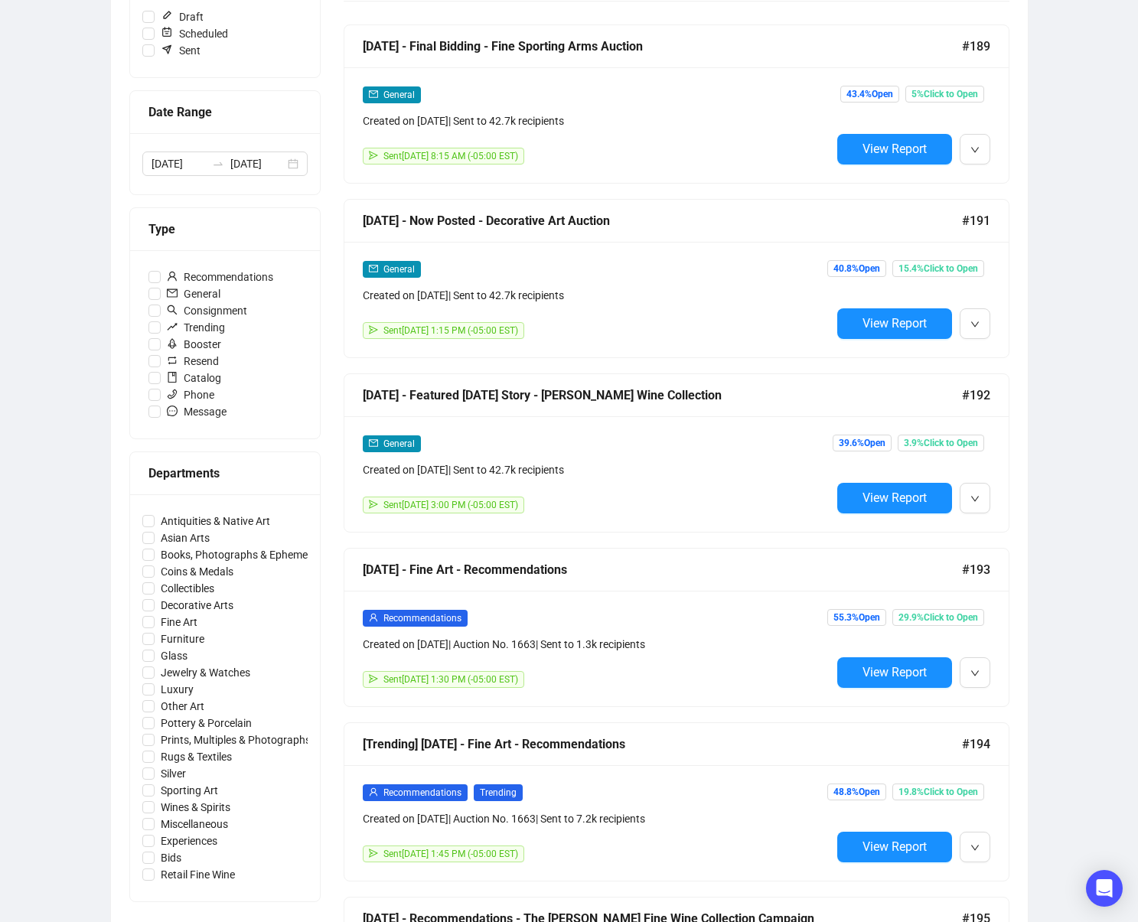
click at [1095, 465] on div "Campaigns Draft Campaigns 10 Scheduled Campaigns 4 Sent Campaigns 443 Campaigns…" at bounding box center [569, 637] width 1138 height 1685
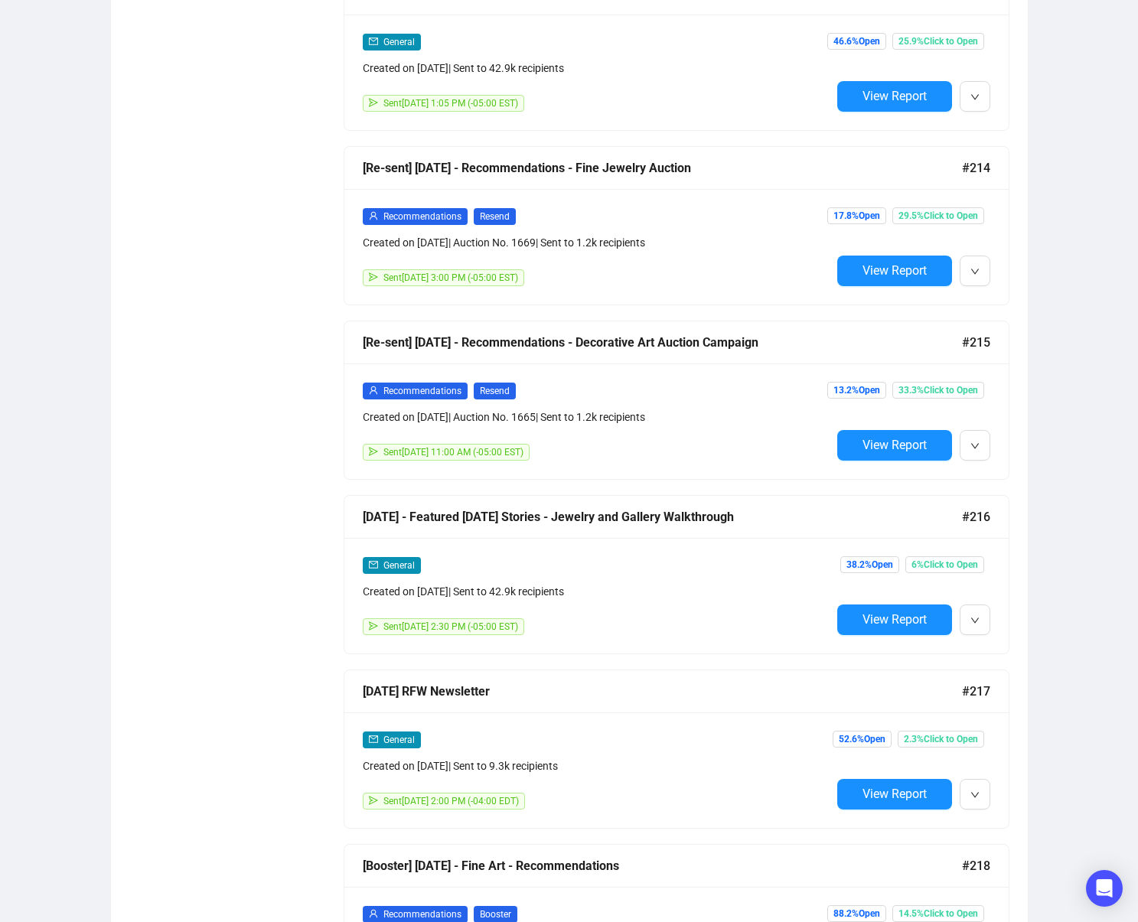
scroll to position [3796, 0]
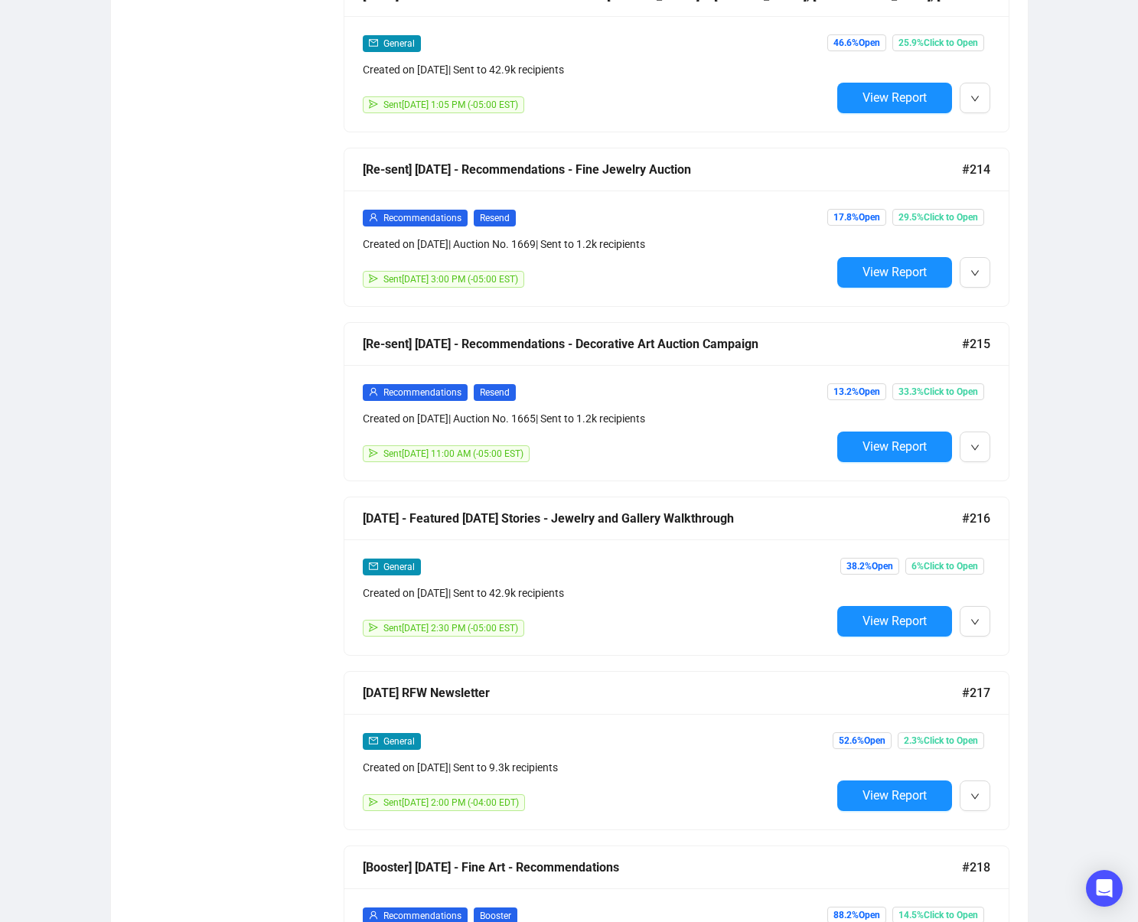
click at [881, 622] on span "View Report" at bounding box center [895, 621] width 64 height 15
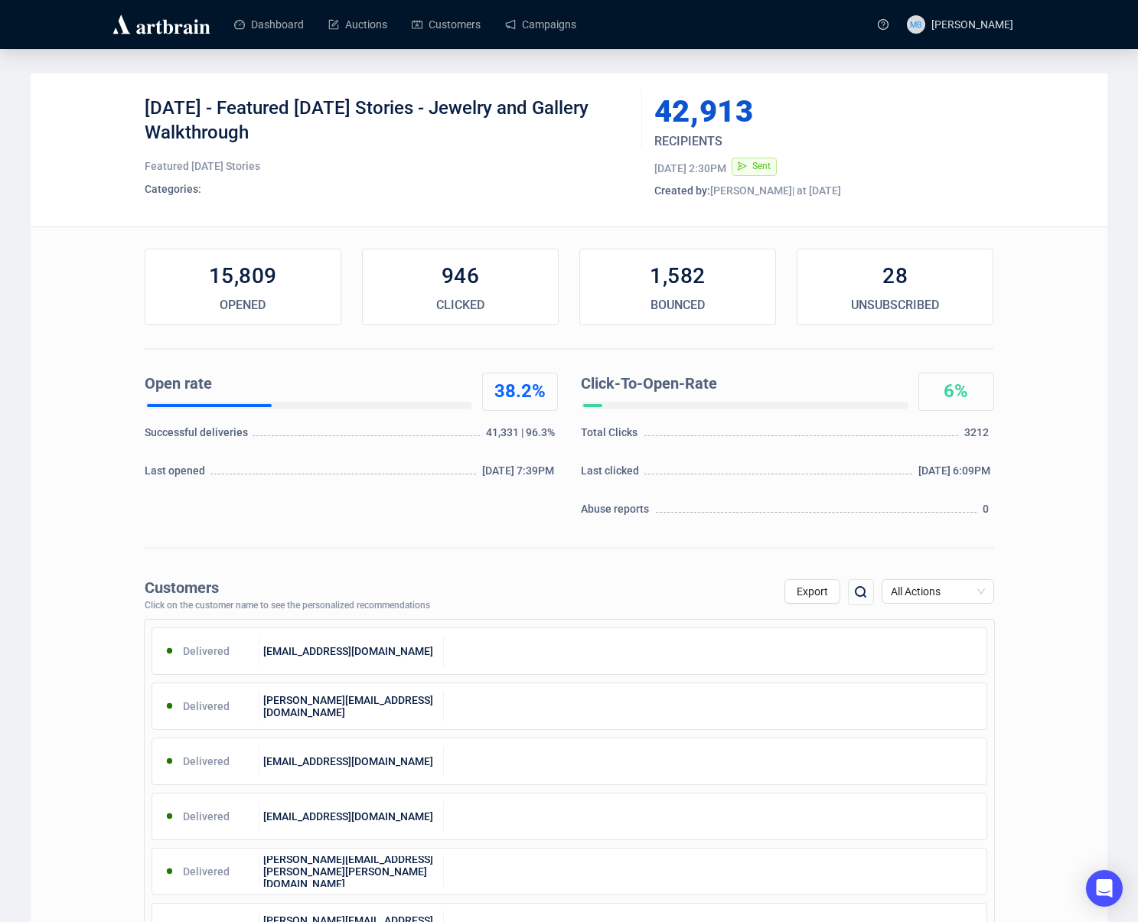
drag, startPoint x: 237, startPoint y: 106, endPoint x: 264, endPoint y: 140, distance: 43.5
click at [260, 139] on div "[DATE] - Featured [DATE] Stories - Jewelry and Gallery Walkthrough" at bounding box center [388, 119] width 486 height 46
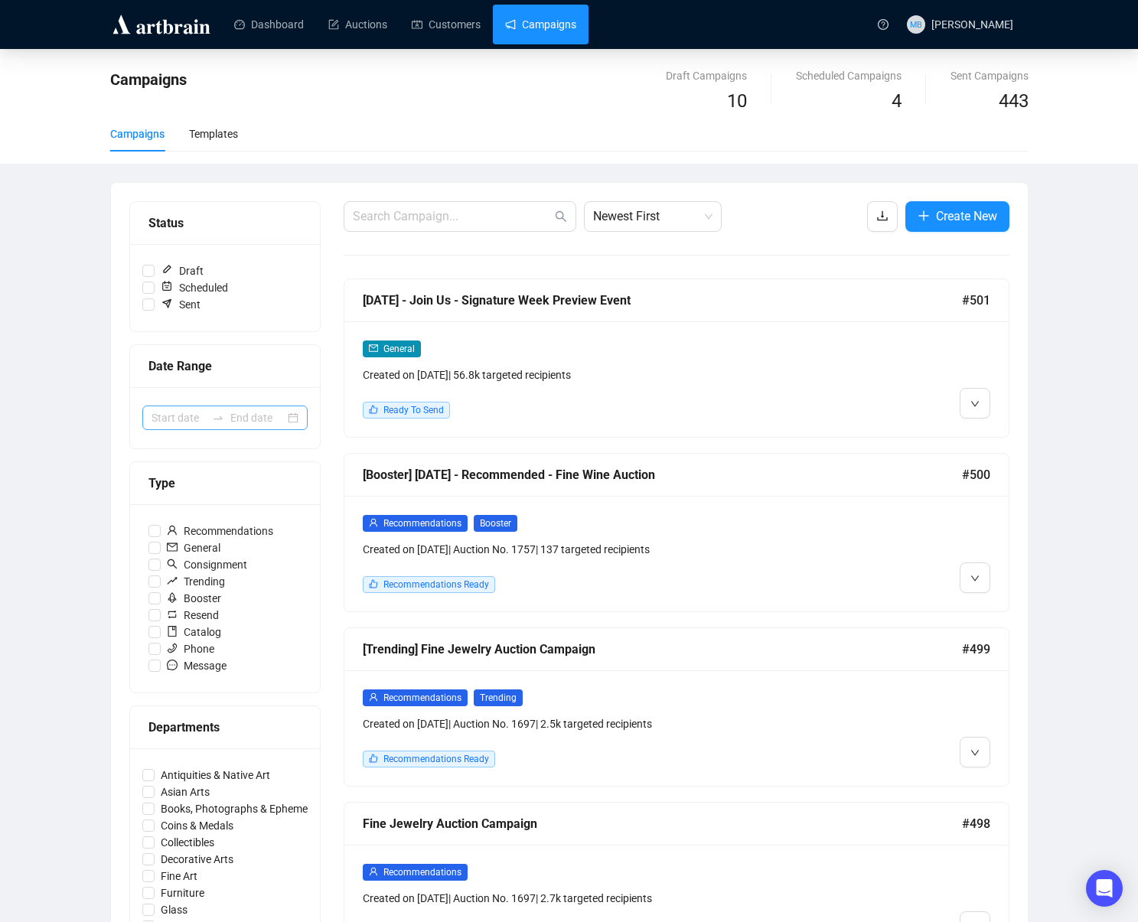
click at [181, 406] on div at bounding box center [224, 418] width 165 height 24
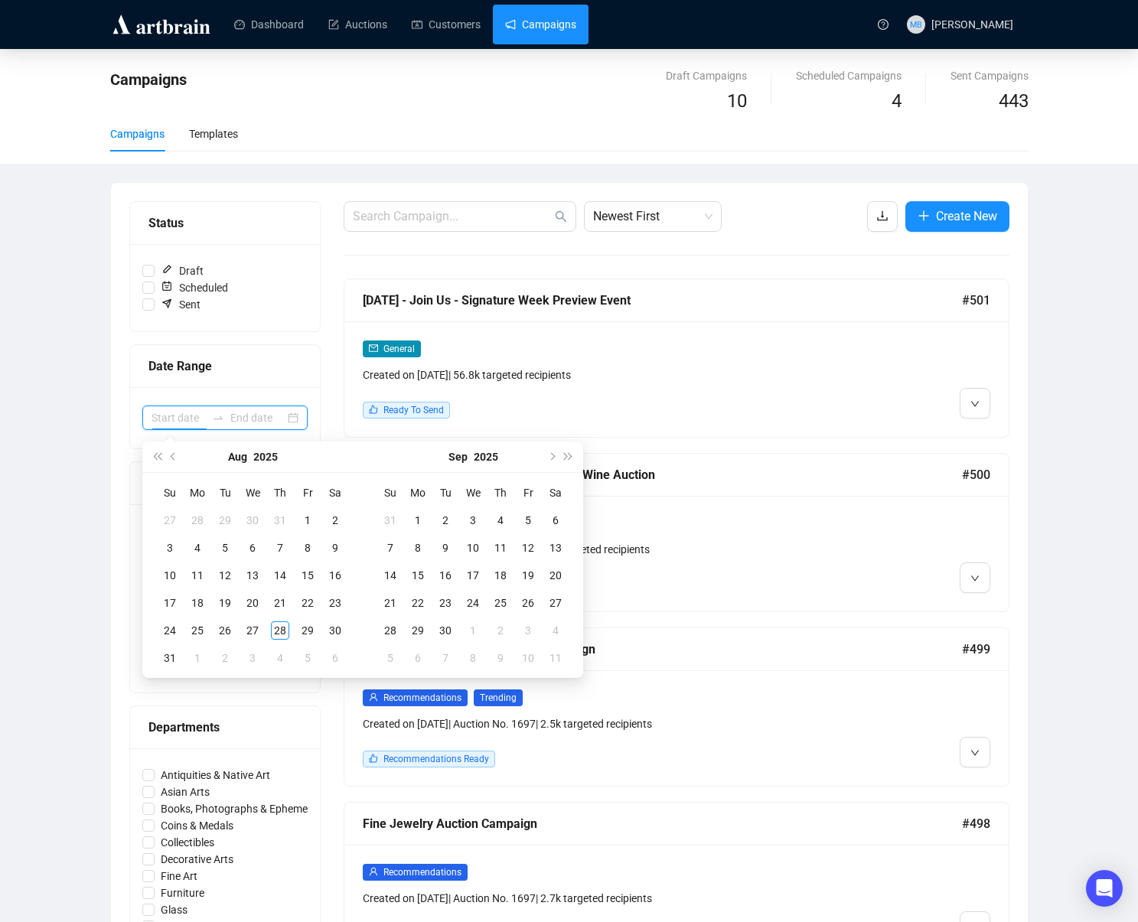
click at [179, 414] on input at bounding box center [179, 418] width 54 height 17
click at [168, 458] on button "Previous month (PageUp)" at bounding box center [173, 457] width 17 height 31
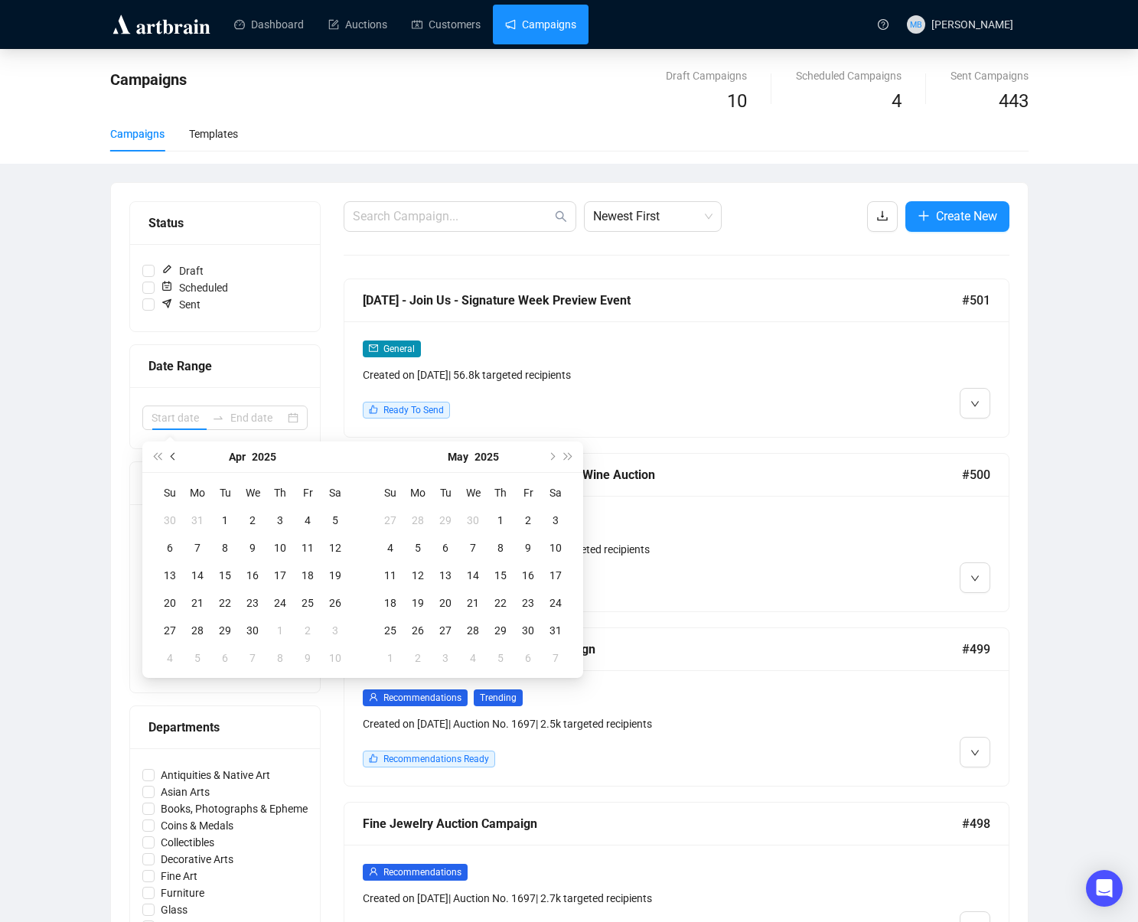
click at [168, 458] on button "Previous month (PageUp)" at bounding box center [173, 457] width 17 height 31
type input "[DATE]"
drag, startPoint x: 302, startPoint y: 627, endPoint x: 318, endPoint y: 625, distance: 17.0
click at [301, 627] on div "28" at bounding box center [308, 631] width 18 height 18
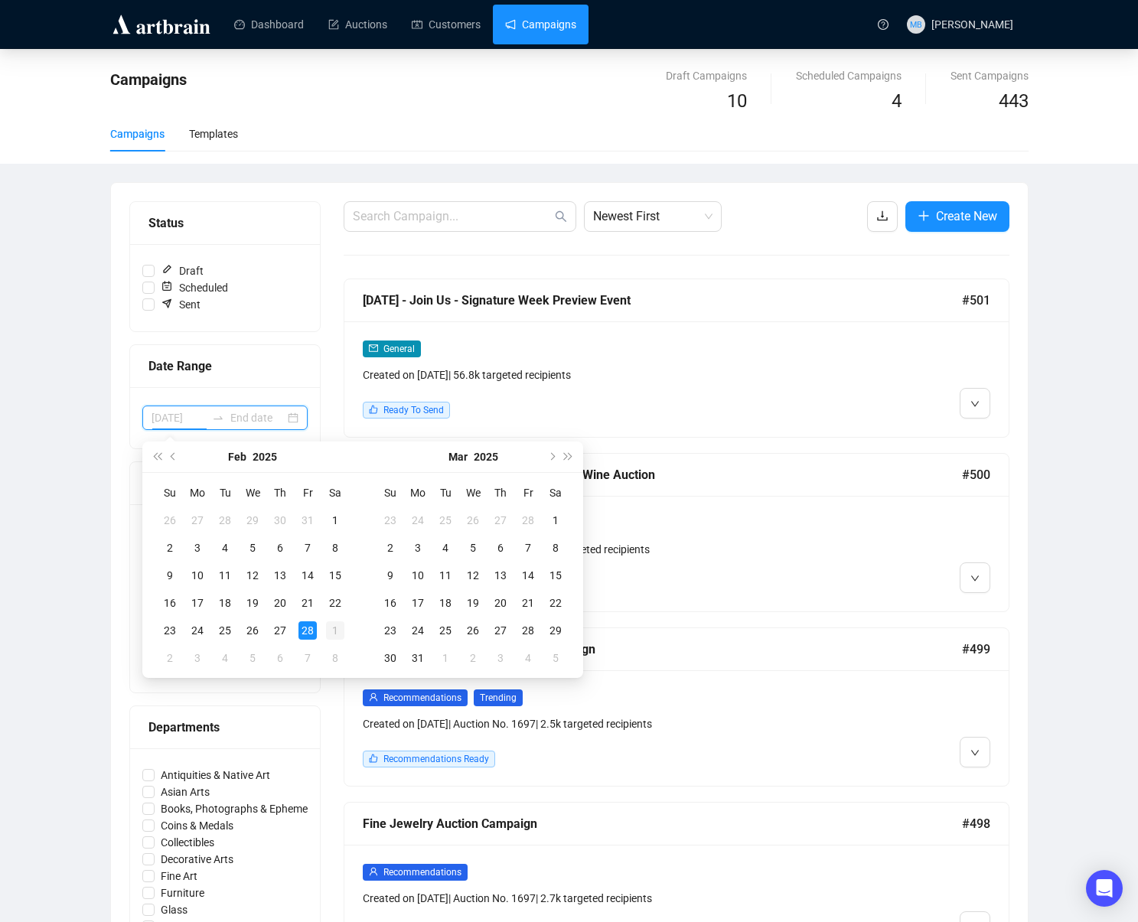
type input "[DATE]"
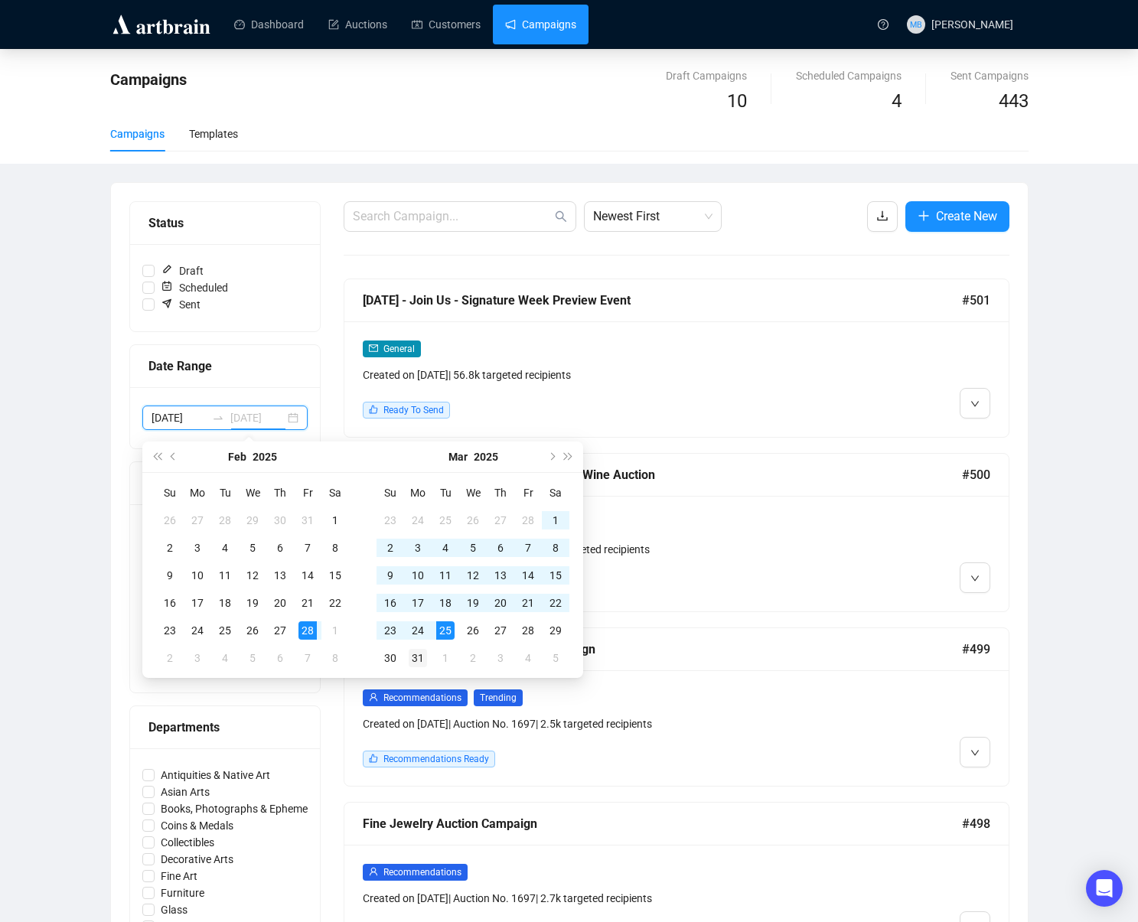
type input "[DATE]"
click at [410, 658] on div "31" at bounding box center [418, 658] width 18 height 18
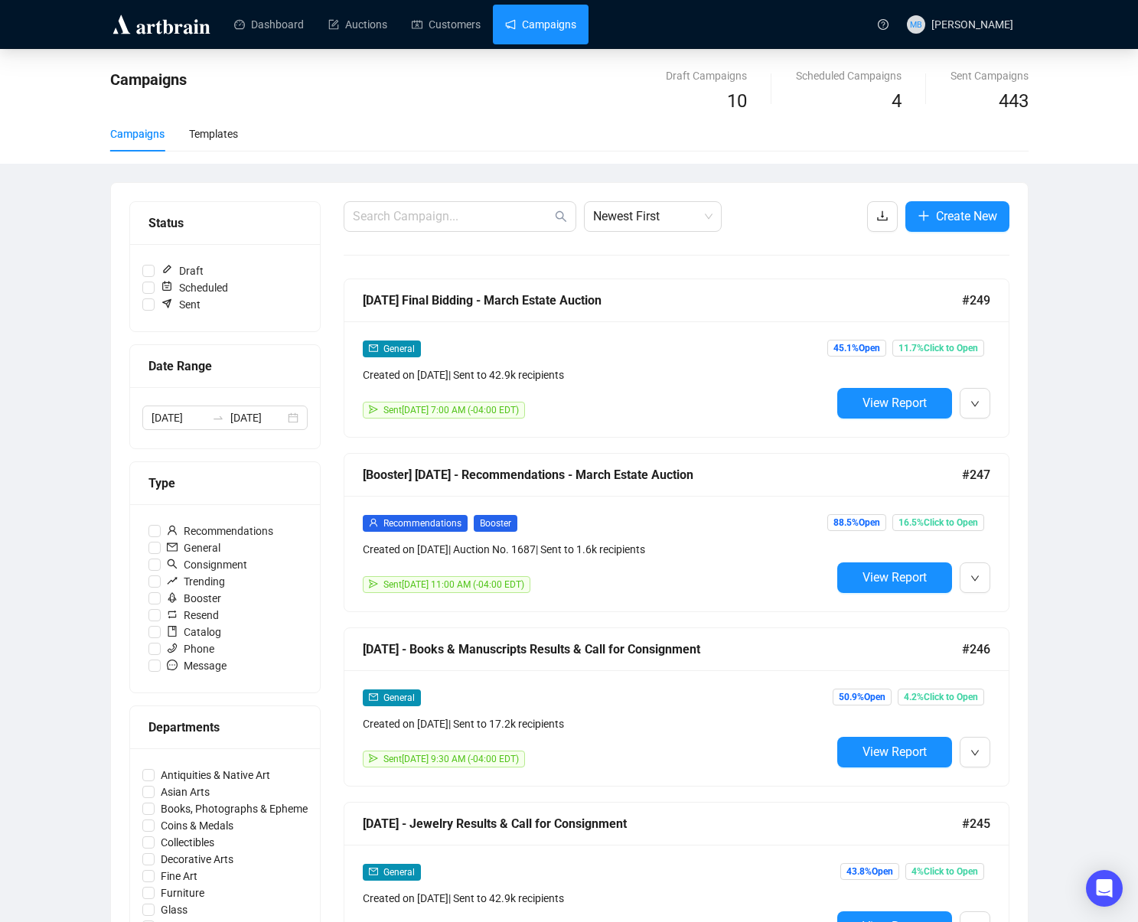
click at [1066, 418] on div "Campaigns Draft Campaigns 10 Scheduled Campaigns 4 Sent Campaigns 443 Campaigns…" at bounding box center [569, 891] width 1138 height 1685
click at [644, 208] on span "Newest First" at bounding box center [652, 216] width 119 height 29
click at [654, 274] on div "Oldest First" at bounding box center [652, 274] width 113 height 17
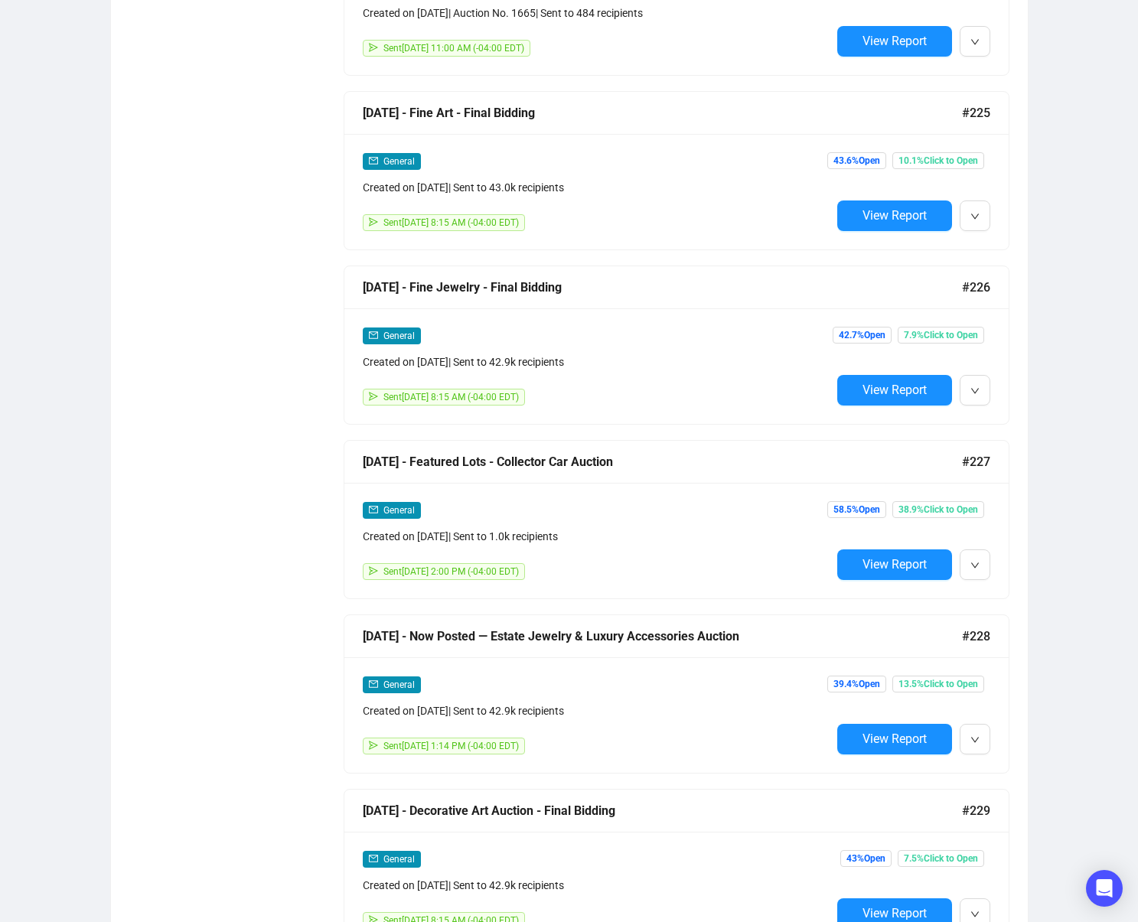
scroll to position [6121, 0]
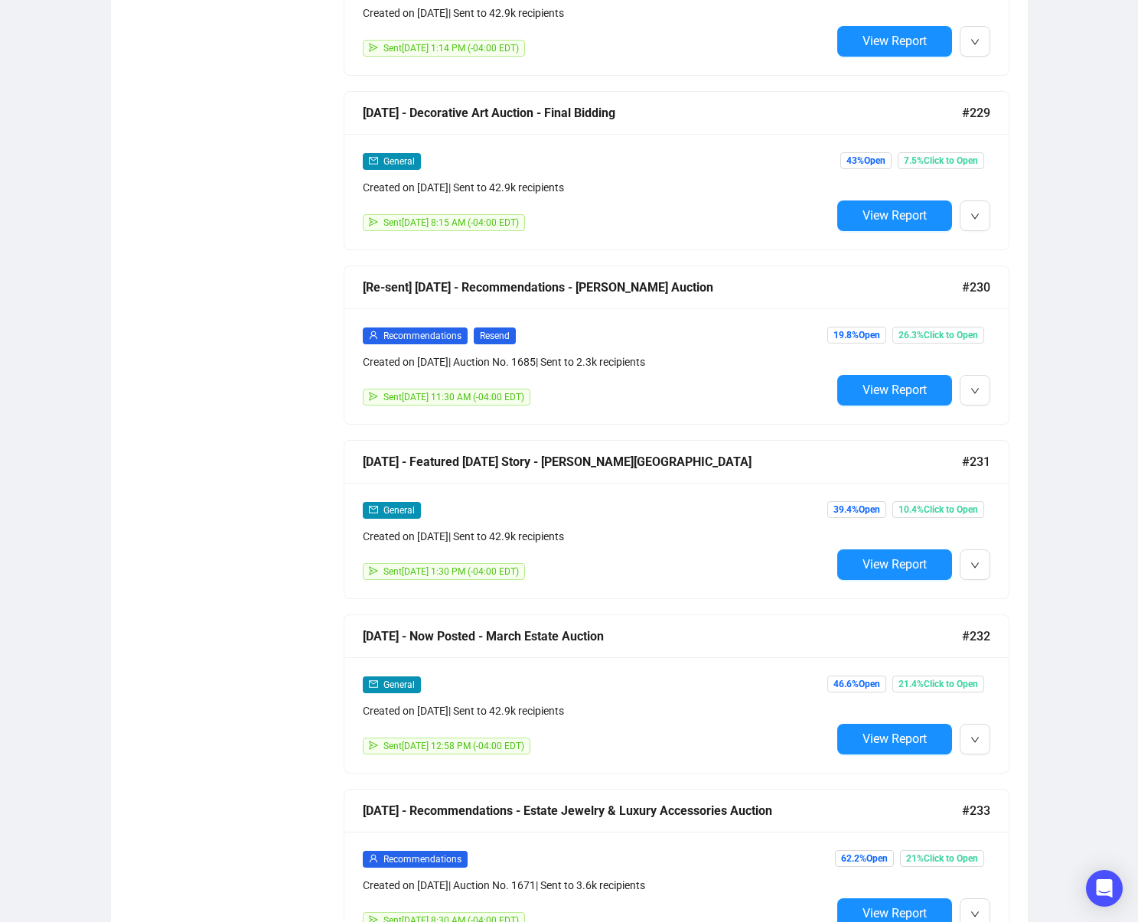
click at [907, 579] on div "General Created on [DATE] | Sent to 42.9k recipients Sent [DATE] 1:30 PM (-04:0…" at bounding box center [676, 541] width 664 height 116
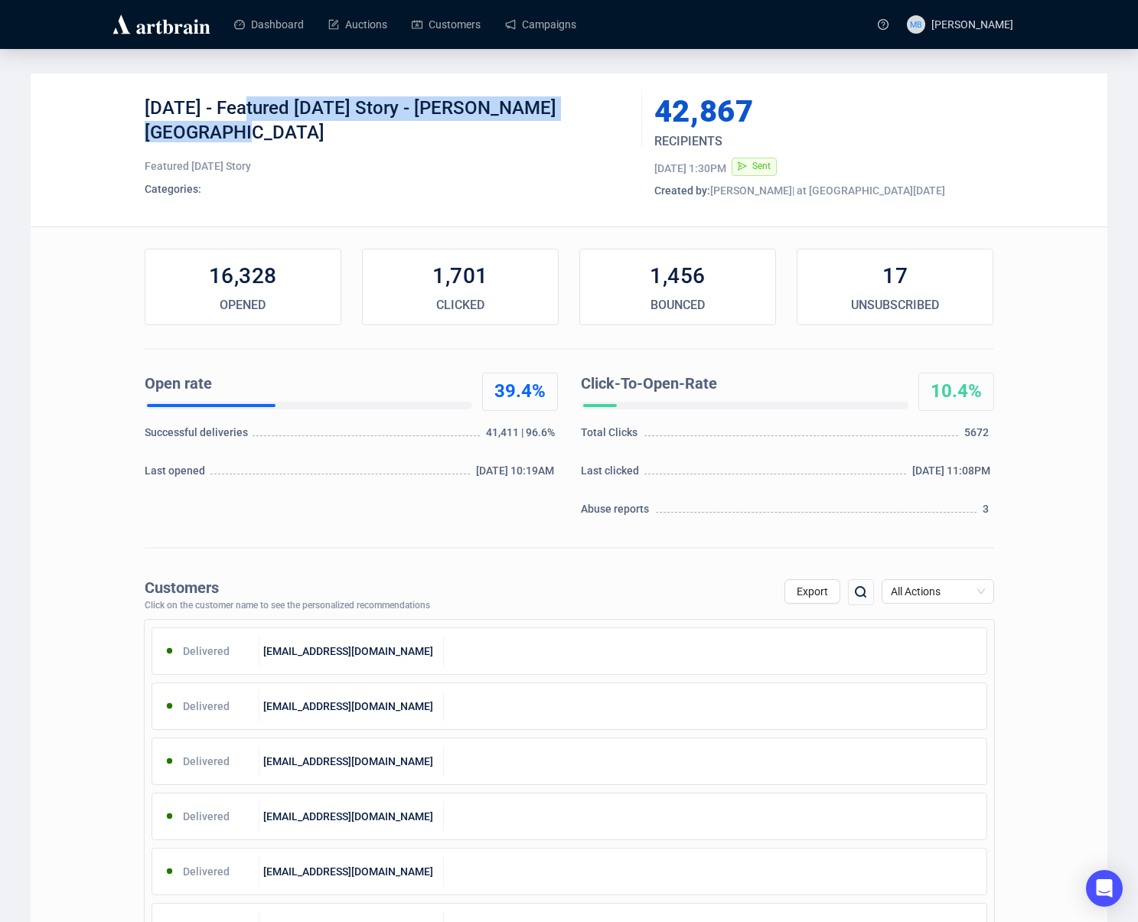
drag, startPoint x: 248, startPoint y: 110, endPoint x: 619, endPoint y: 113, distance: 370.5
click at [619, 113] on div "[DATE] - Featured [DATE] Story - [PERSON_NAME][GEOGRAPHIC_DATA]" at bounding box center [388, 119] width 486 height 46
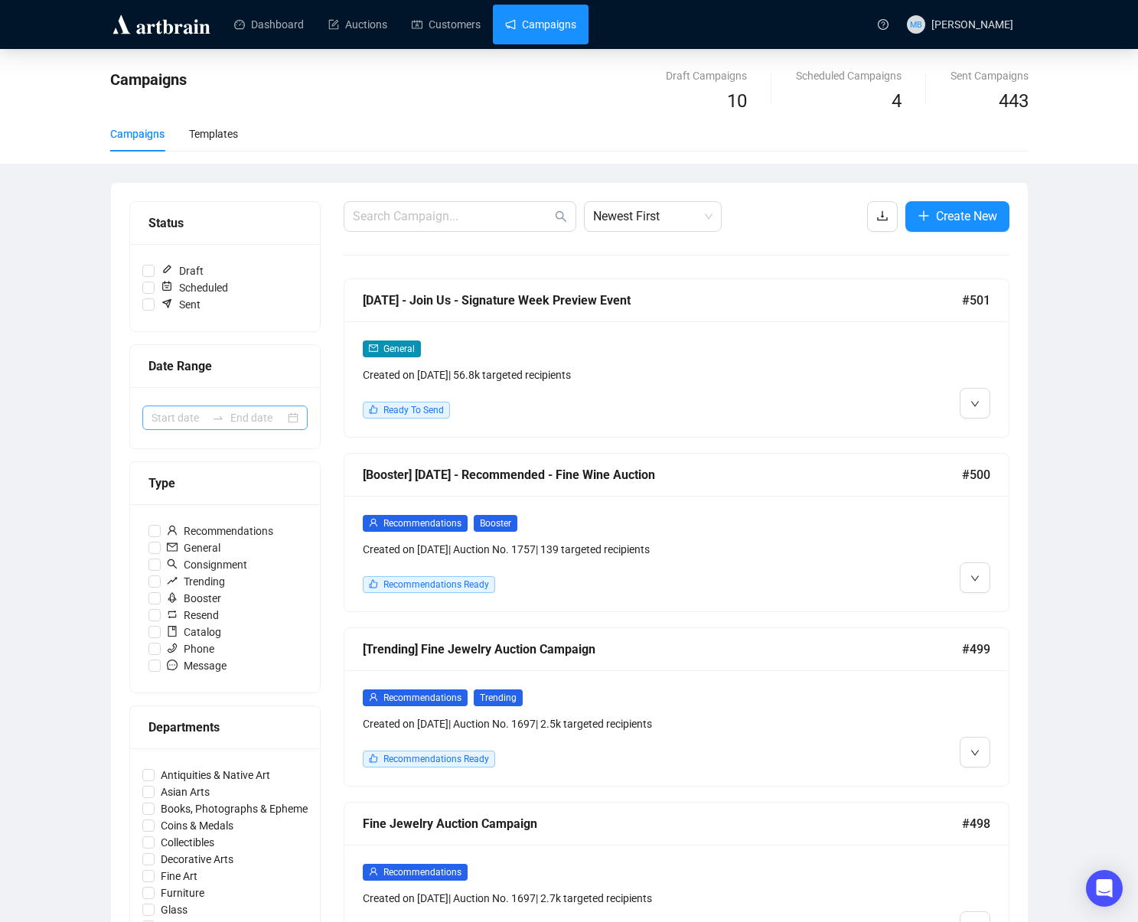
click at [196, 429] on div at bounding box center [224, 418] width 165 height 24
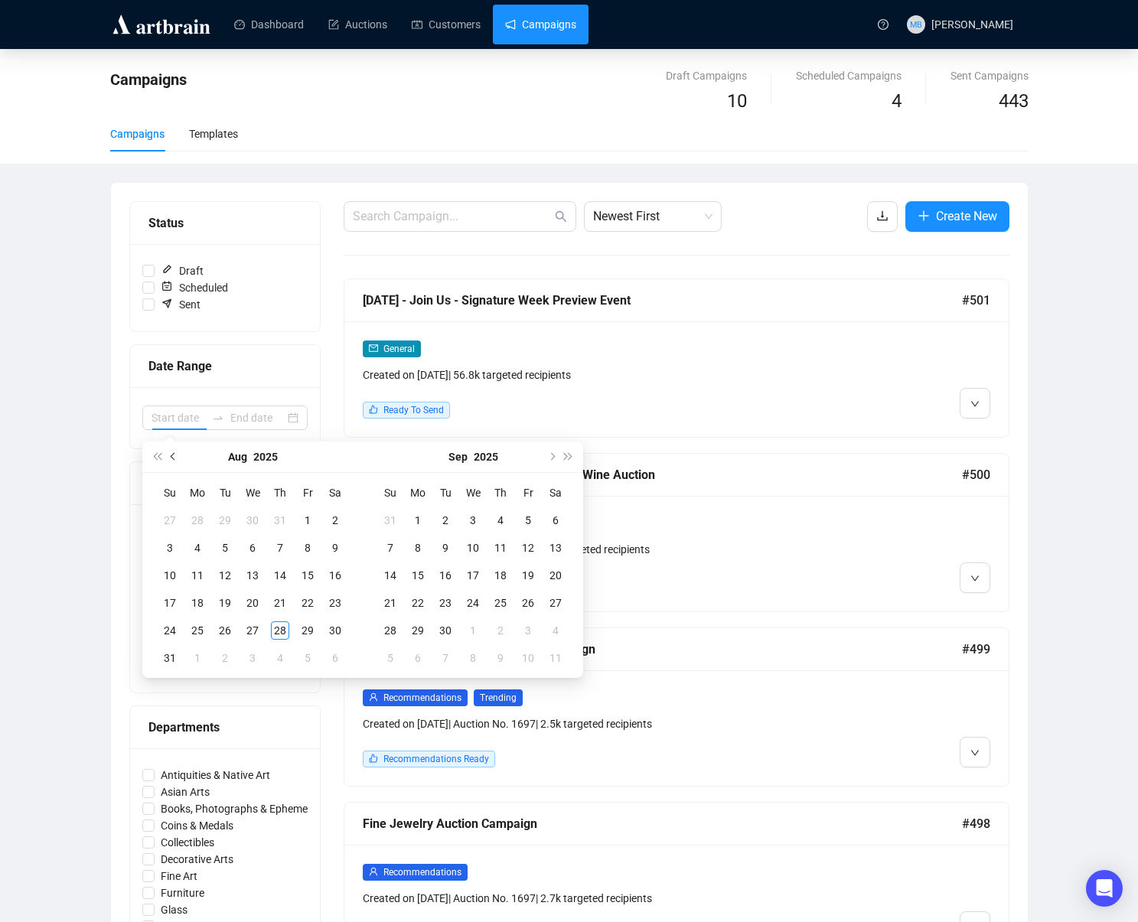
click at [171, 455] on span "Previous month (PageUp)" at bounding box center [175, 457] width 8 height 8
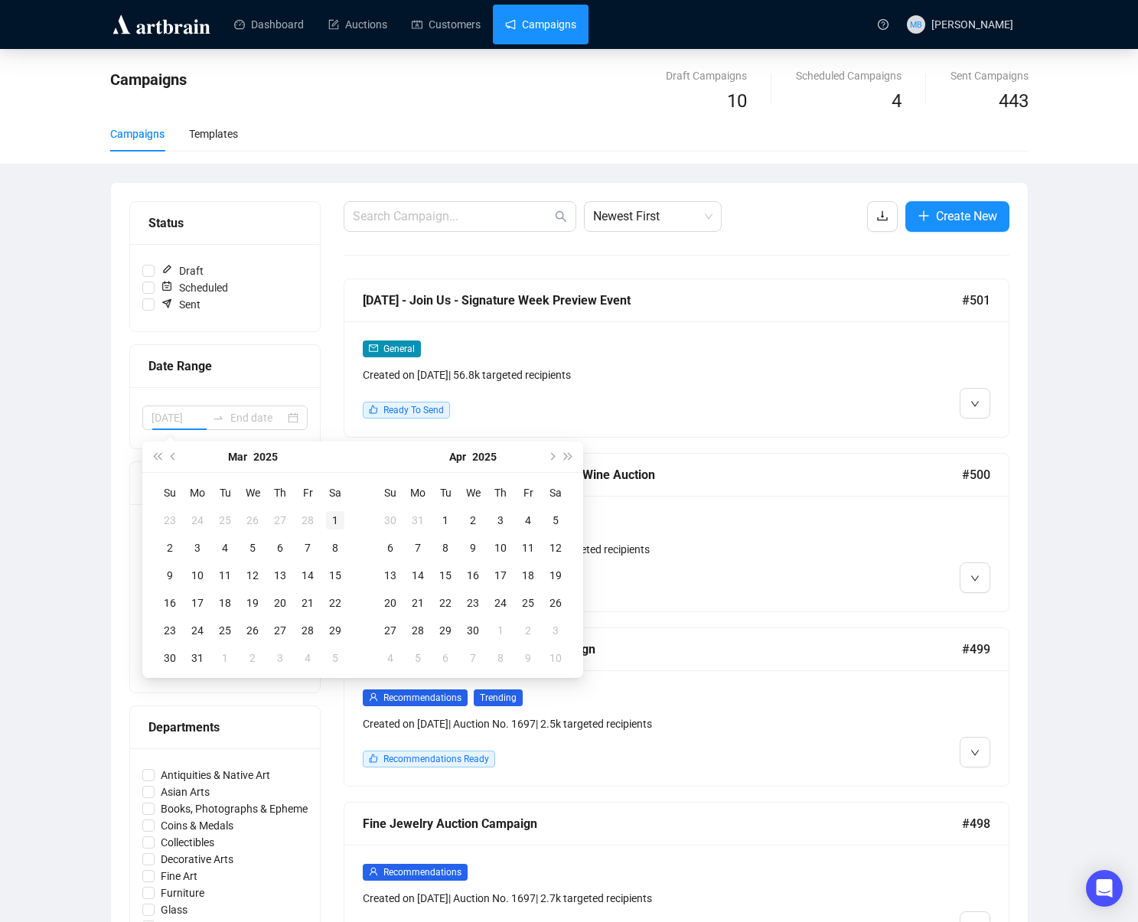
type input "[DATE]"
click at [331, 520] on div "1" at bounding box center [335, 520] width 18 height 18
type input "[DATE]"
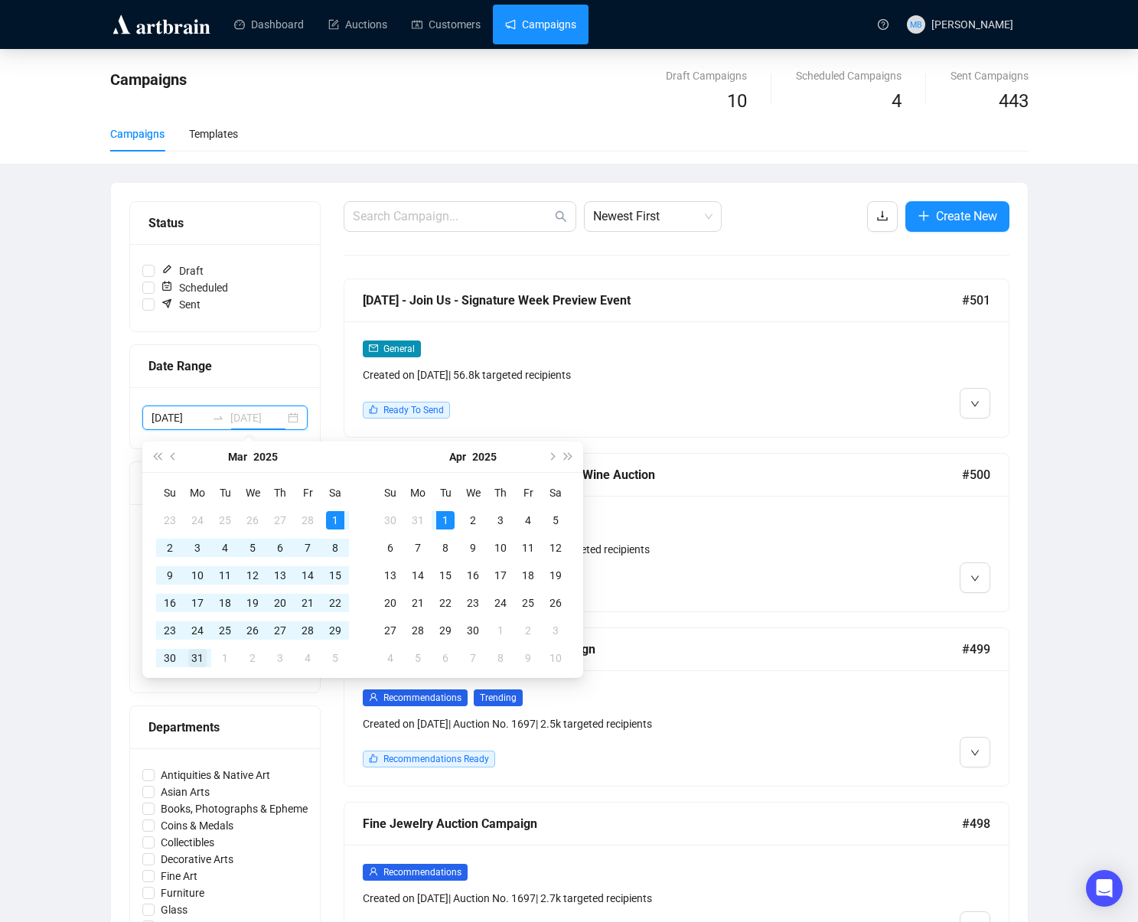
type input "[DATE]"
click at [201, 655] on div "31" at bounding box center [197, 658] width 18 height 18
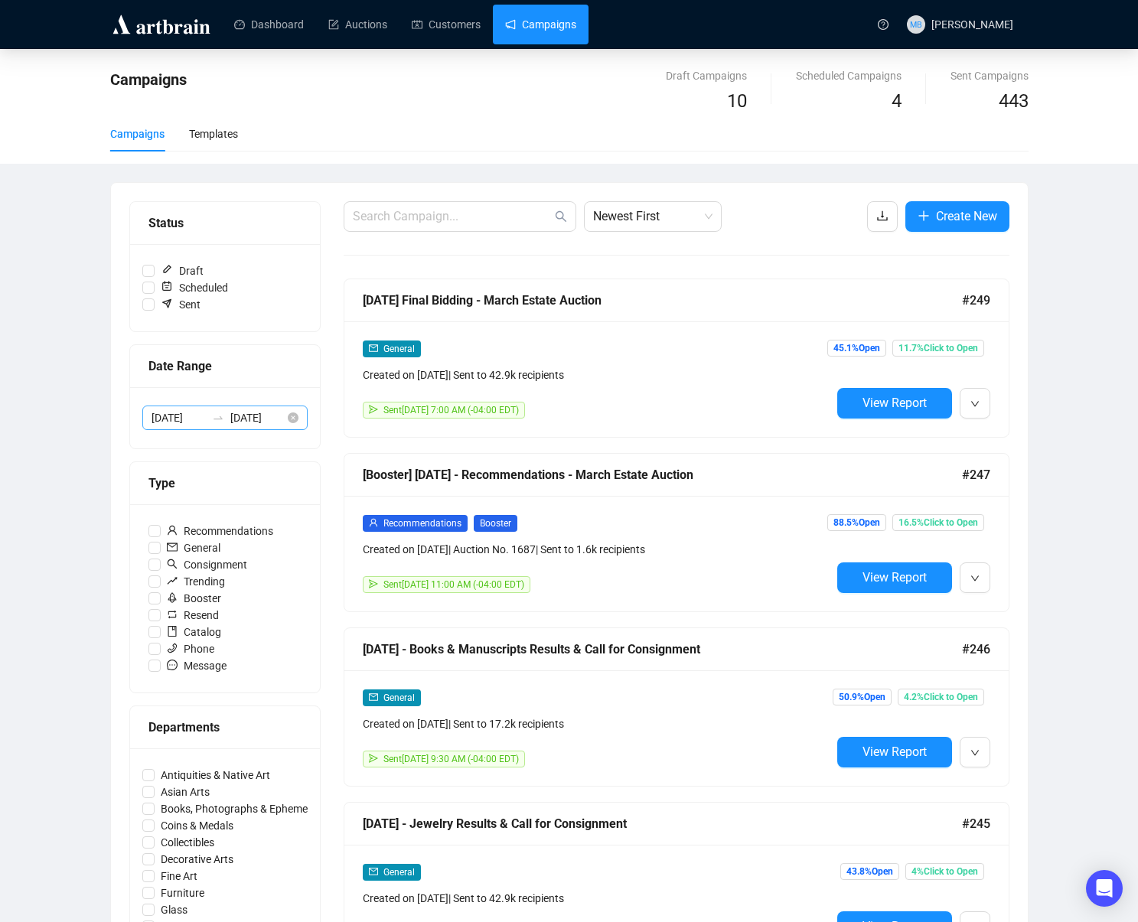
click at [209, 419] on div at bounding box center [218, 418] width 24 height 12
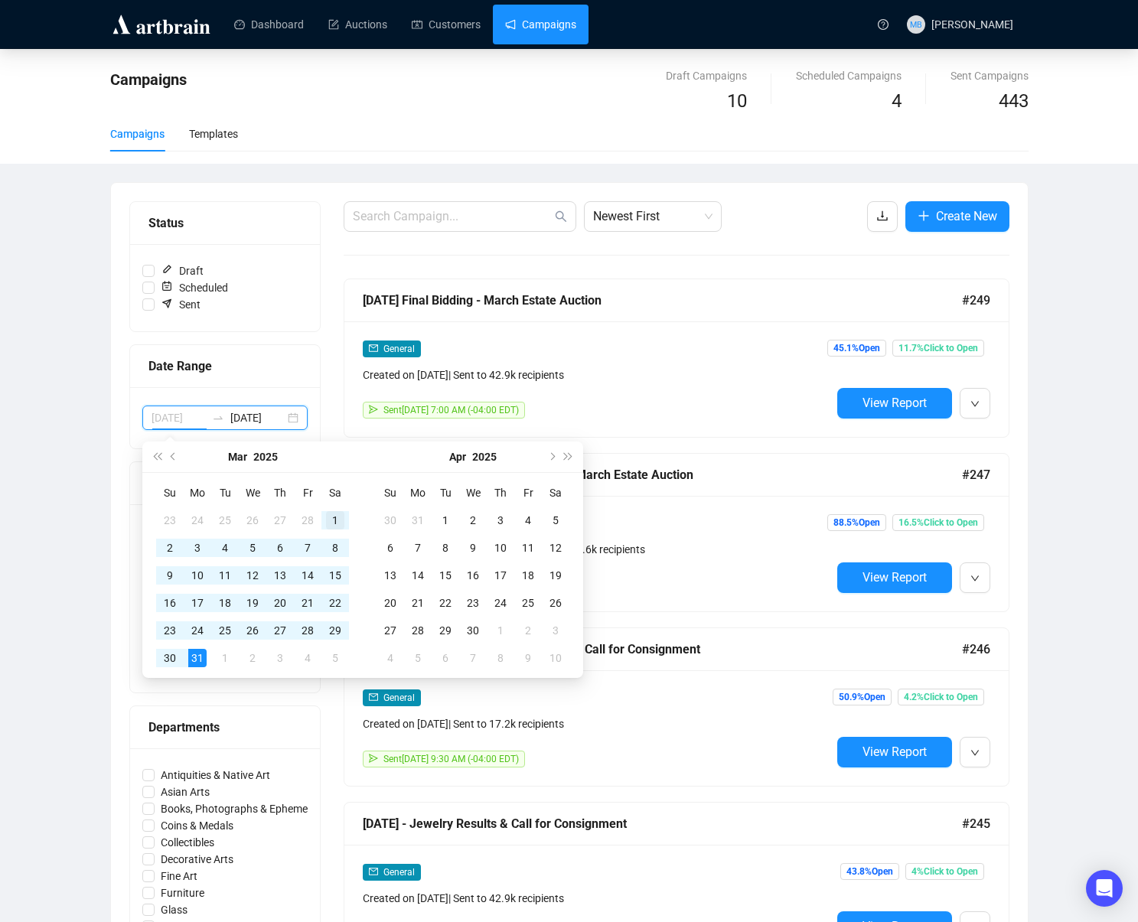
type input "[DATE]"
click at [331, 527] on div "1" at bounding box center [335, 520] width 18 height 18
type input "[DATE]"
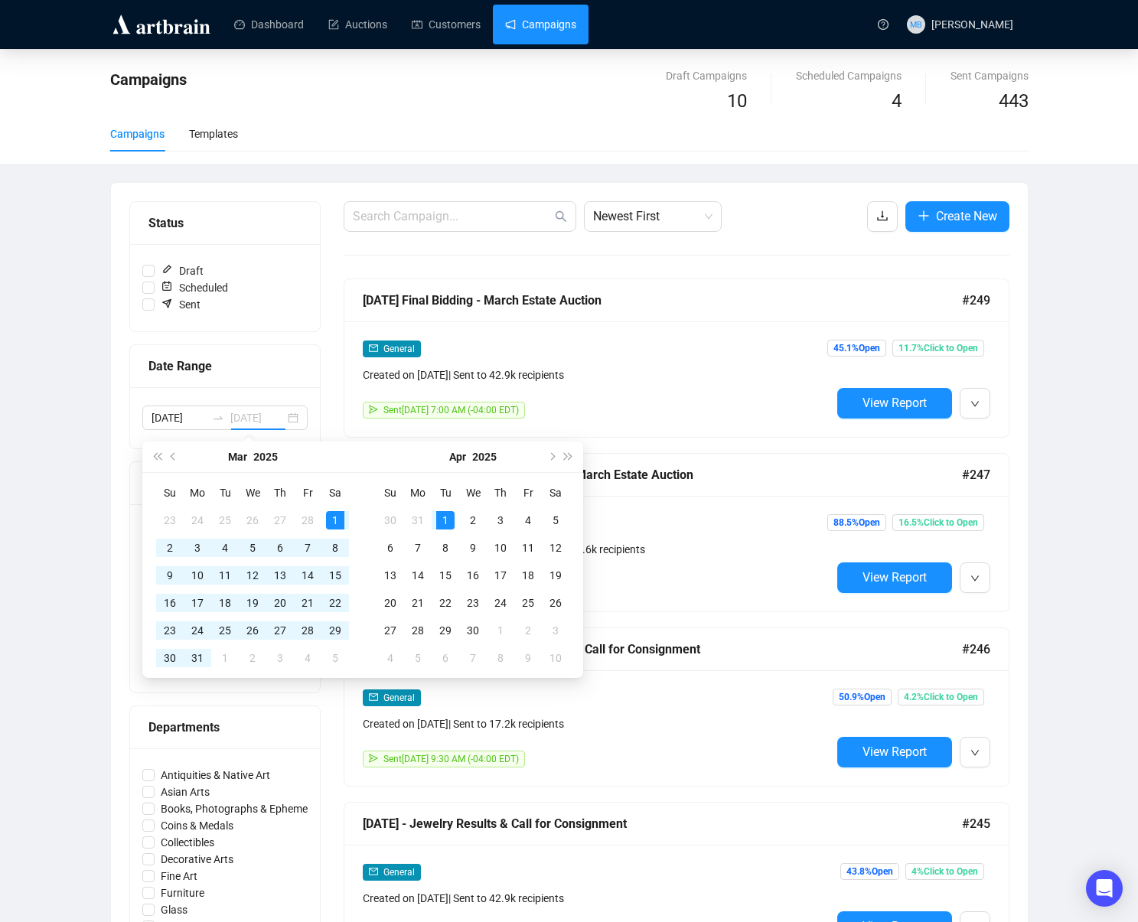
click at [445, 523] on div "1" at bounding box center [445, 520] width 18 height 18
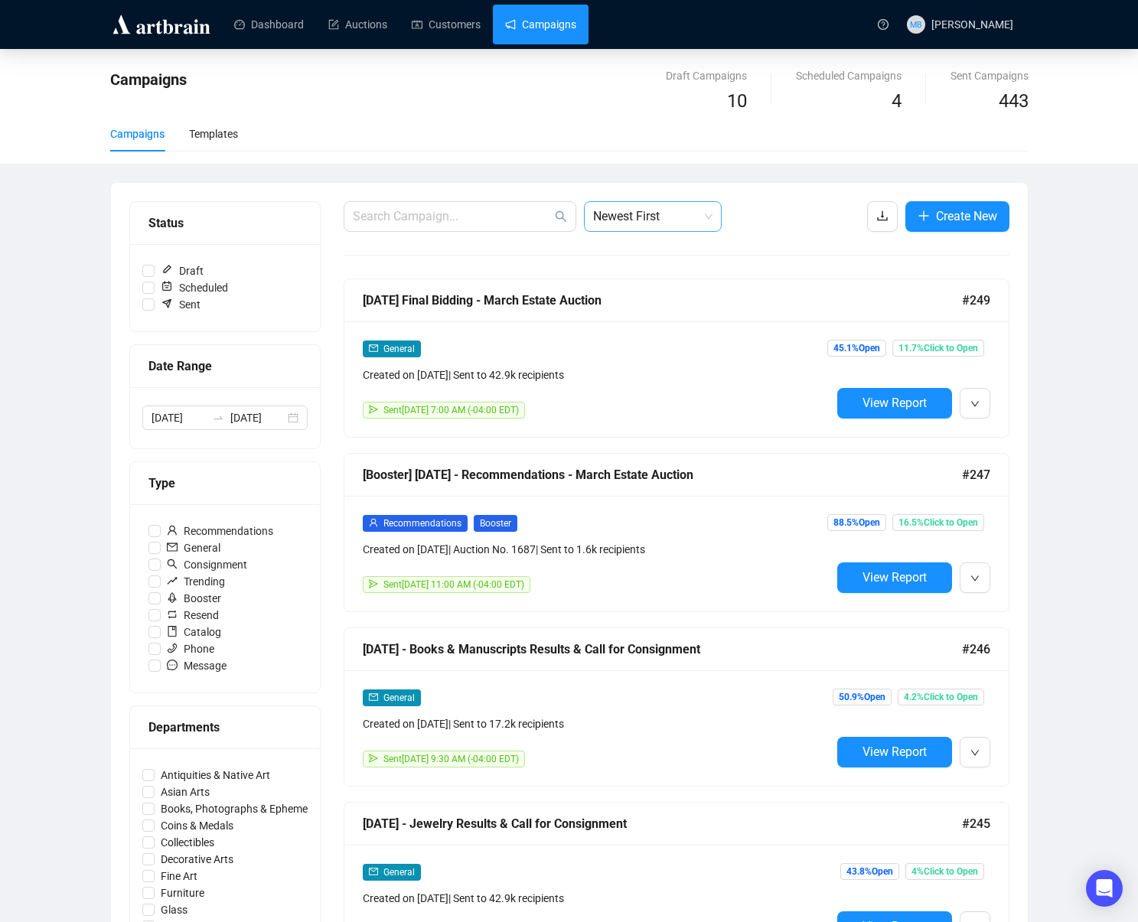
click at [659, 225] on span "Newest First" at bounding box center [652, 216] width 119 height 29
click at [653, 274] on div "Oldest First" at bounding box center [652, 274] width 113 height 17
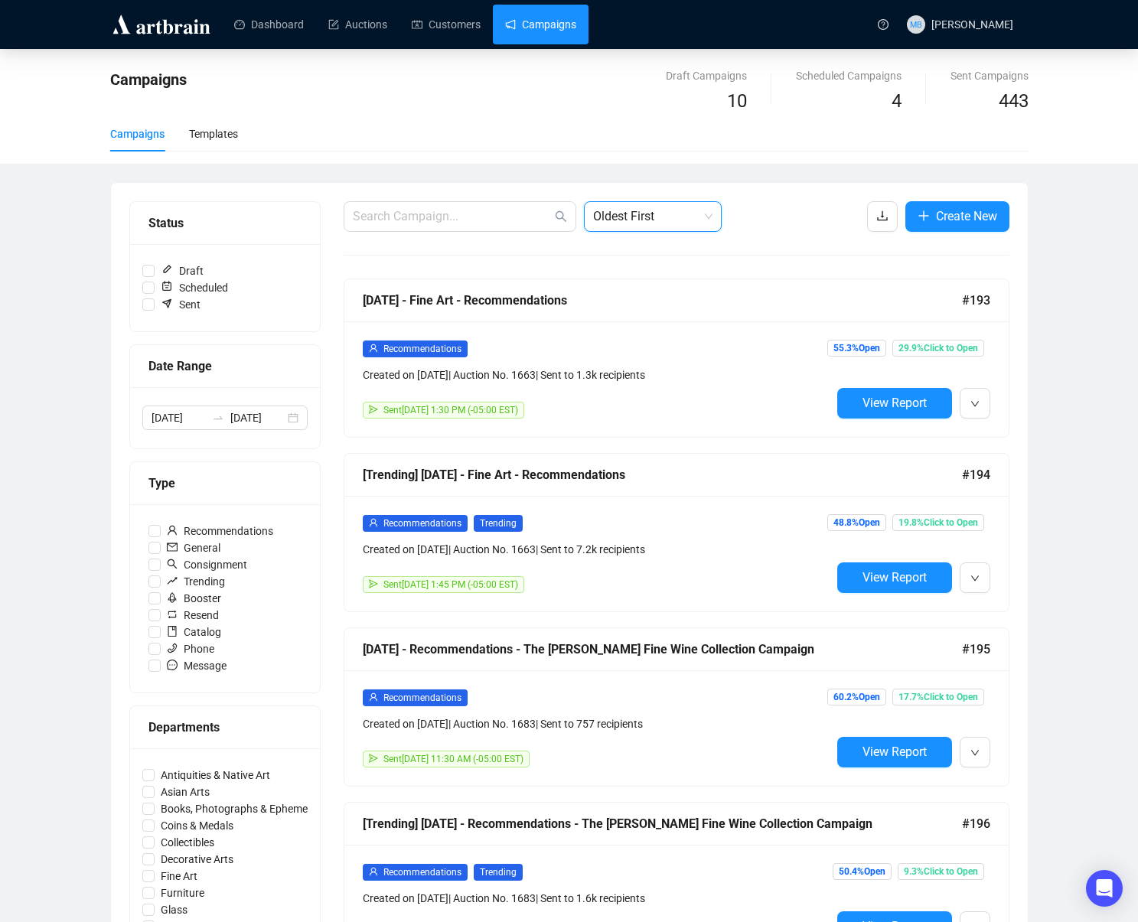
click at [1102, 240] on div "Campaigns Draft Campaigns 10 Scheduled Campaigns 4 Sent Campaigns 443 Campaigns…" at bounding box center [569, 891] width 1138 height 1685
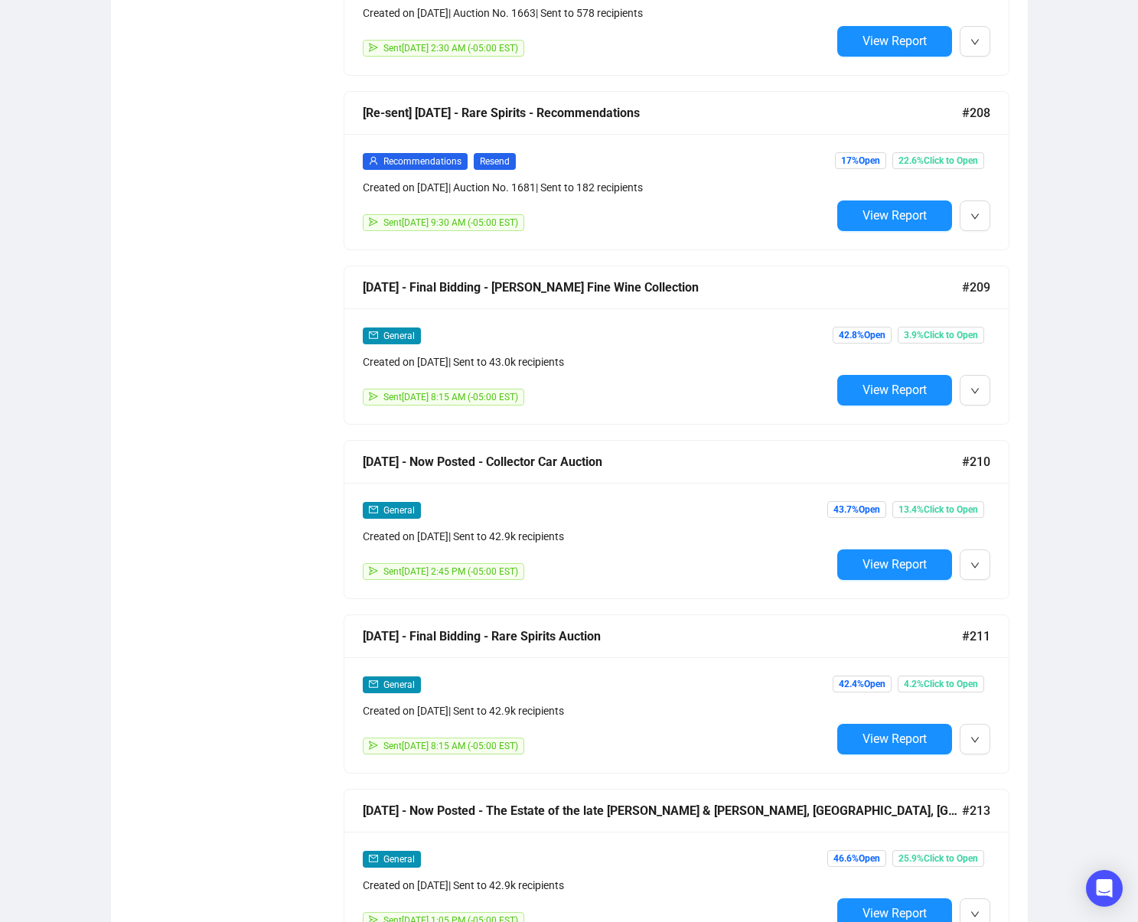
scroll to position [2466, 0]
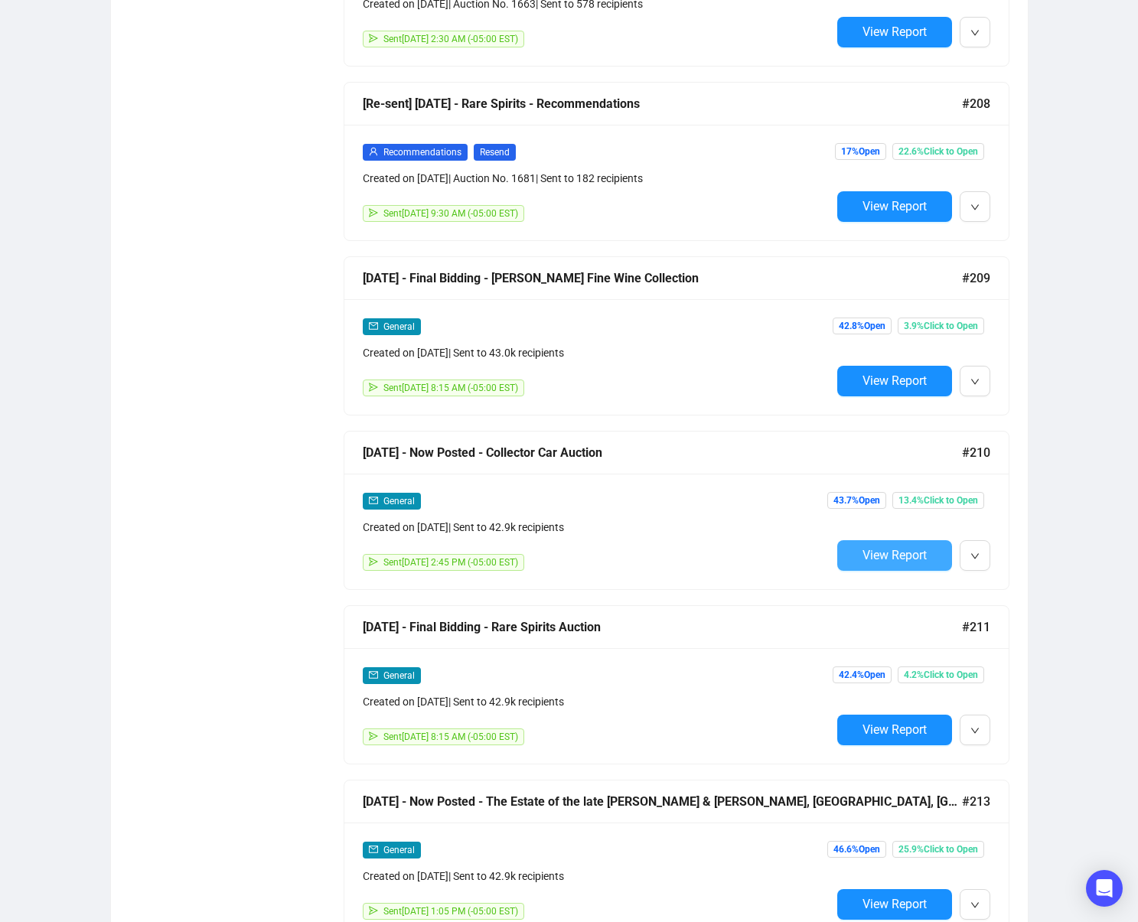
click at [856, 559] on button "View Report" at bounding box center [894, 555] width 115 height 31
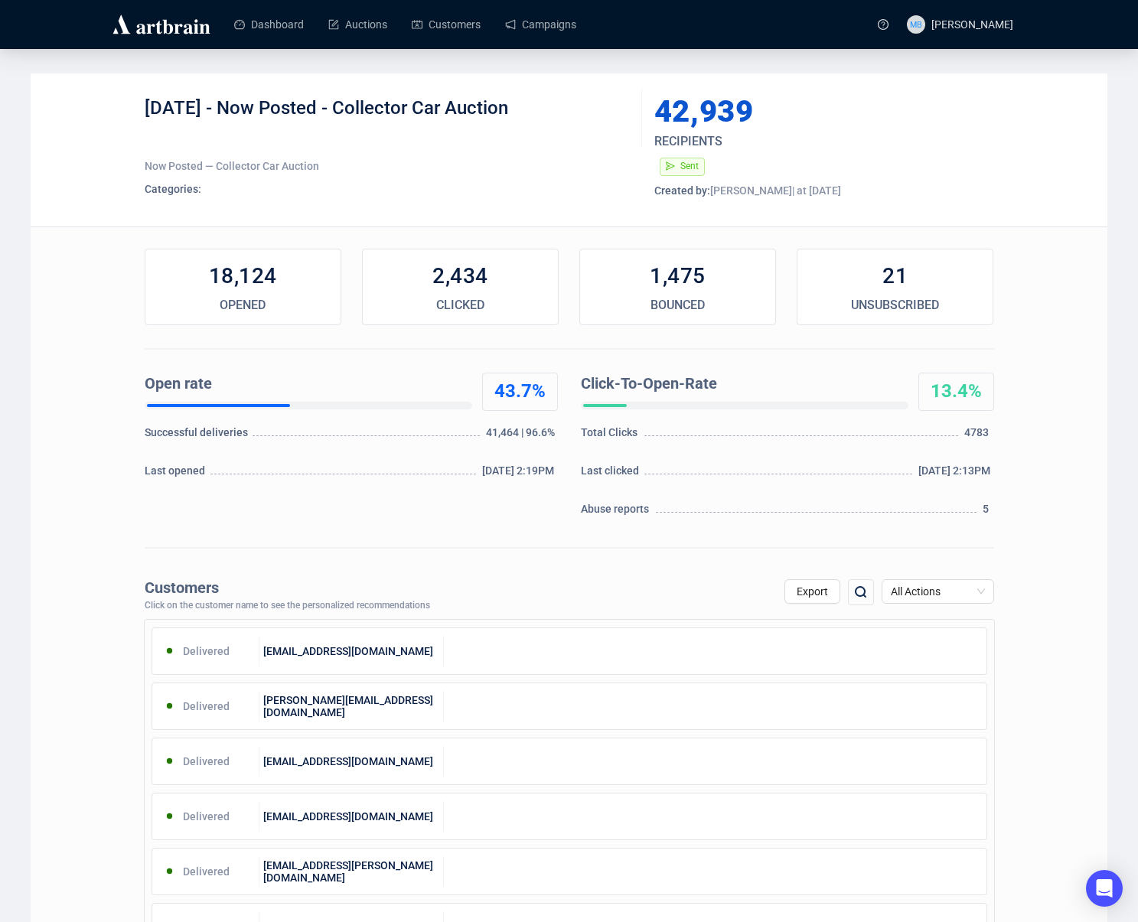
drag, startPoint x: 455, startPoint y: 107, endPoint x: 240, endPoint y: 108, distance: 215.1
click at [240, 108] on div "[DATE] - Now Posted - Collector Car Auction" at bounding box center [388, 119] width 486 height 46
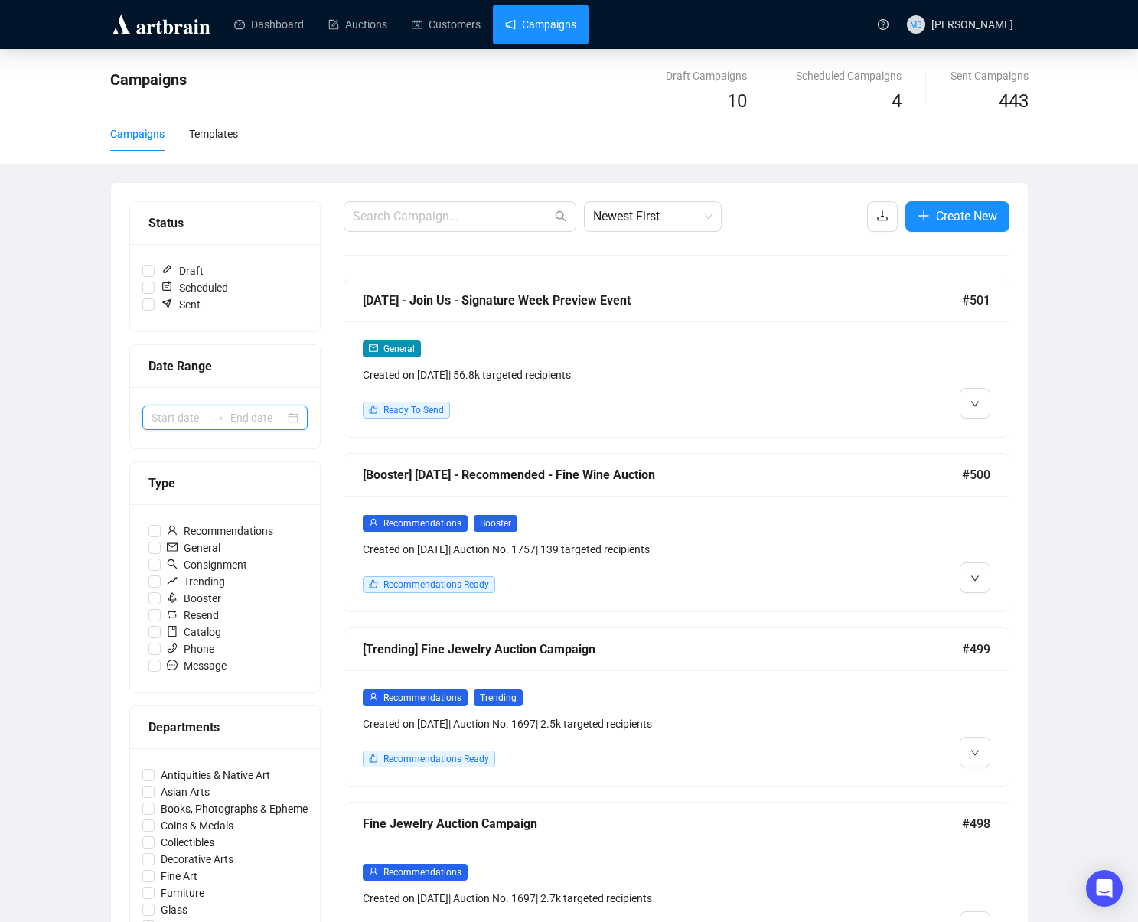
click at [175, 418] on input at bounding box center [179, 418] width 54 height 17
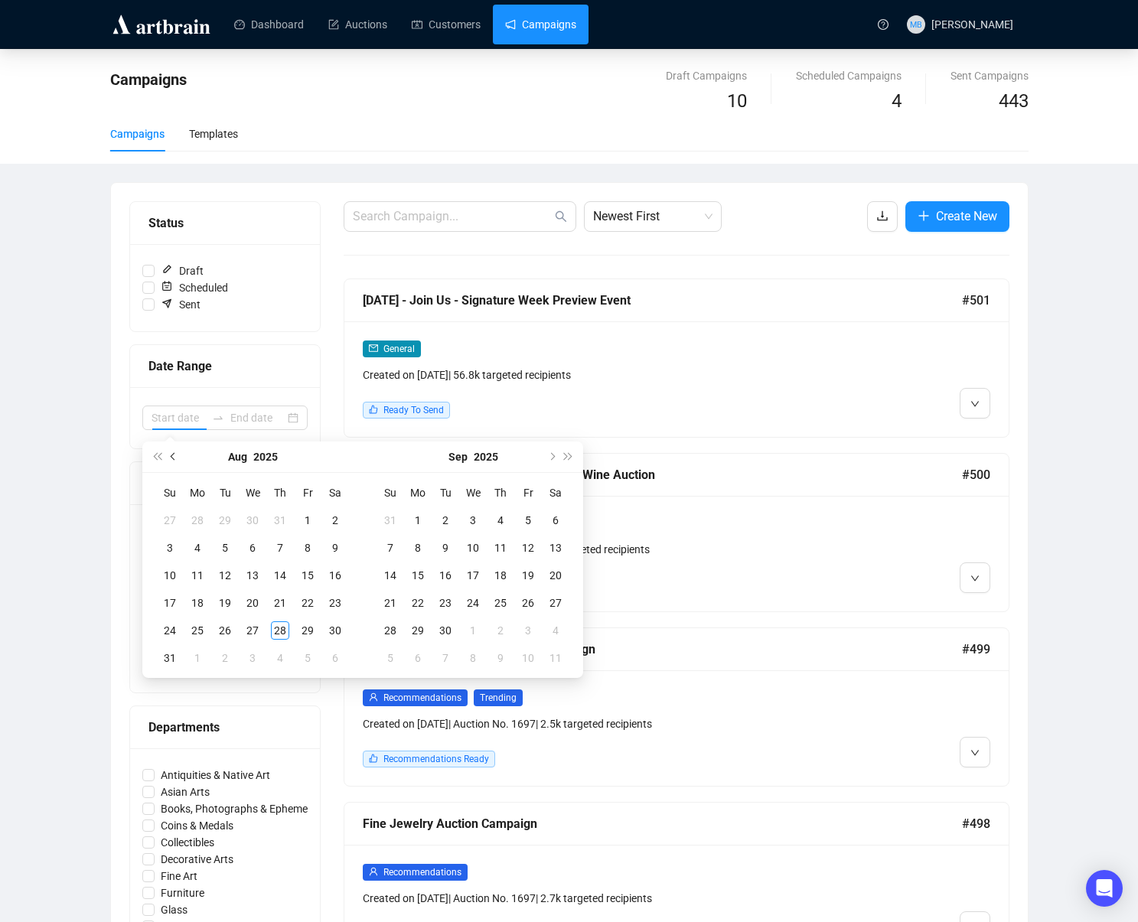
click at [176, 459] on button "Previous month (PageUp)" at bounding box center [173, 457] width 17 height 31
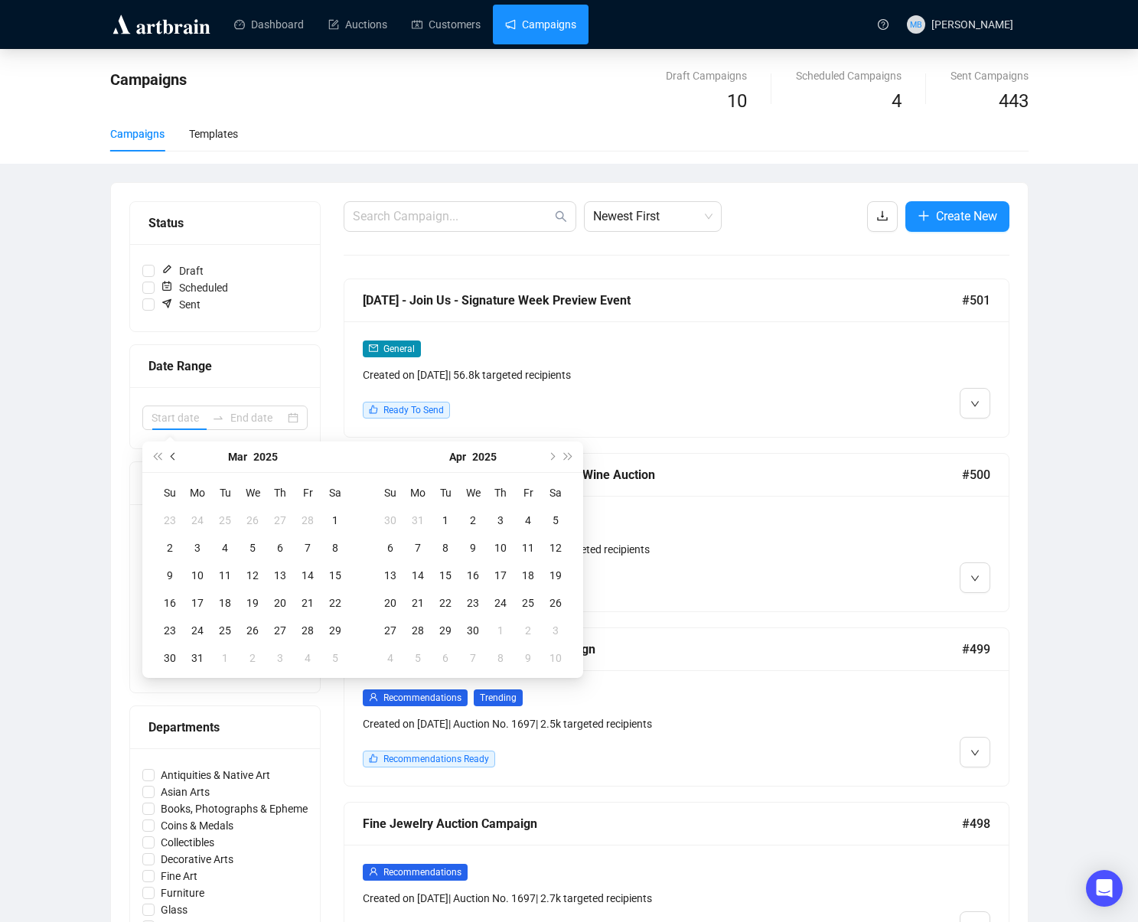
click at [176, 459] on button "Previous month (PageUp)" at bounding box center [173, 457] width 17 height 31
click at [554, 459] on button "Next month (PageDown)" at bounding box center [551, 457] width 17 height 31
type input "[DATE]"
drag, startPoint x: 328, startPoint y: 518, endPoint x: 328, endPoint y: 527, distance: 9.2
click at [328, 518] on div "1" at bounding box center [335, 520] width 18 height 18
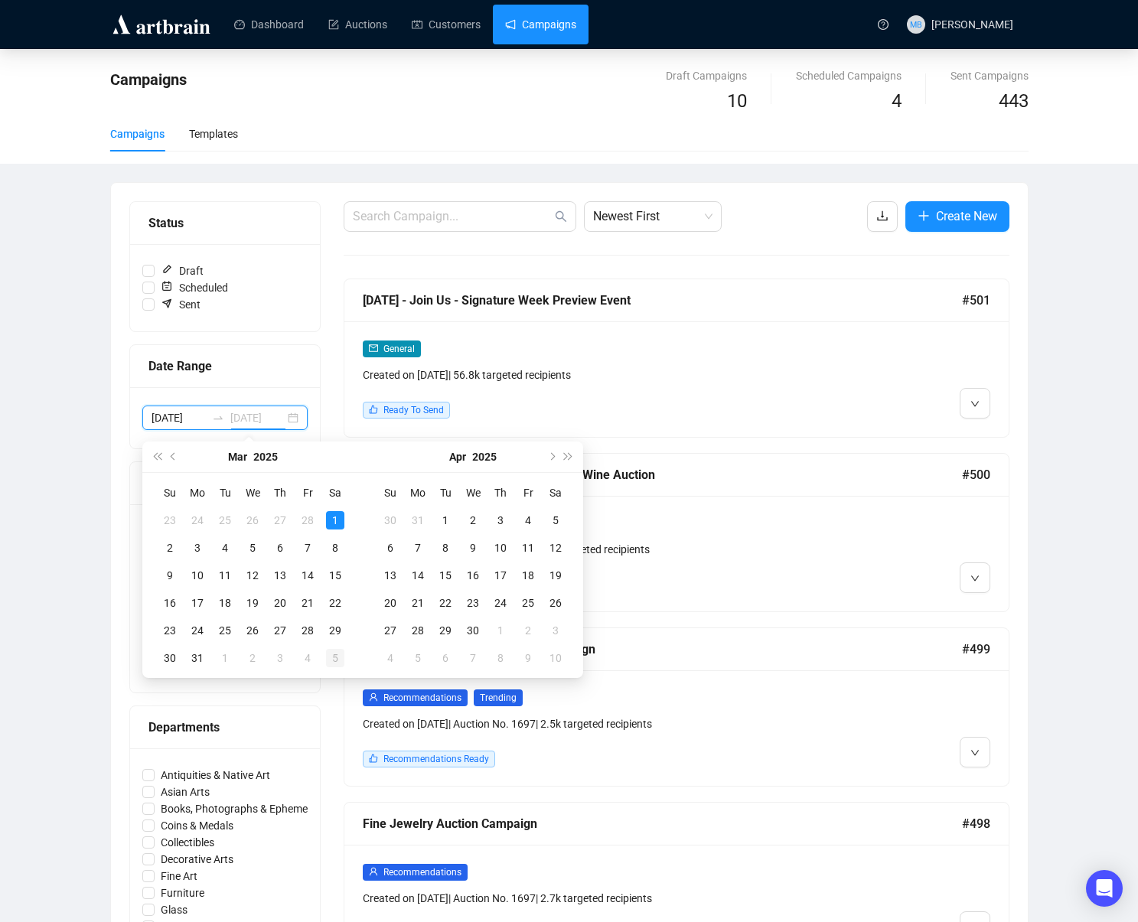
type input "[DATE]"
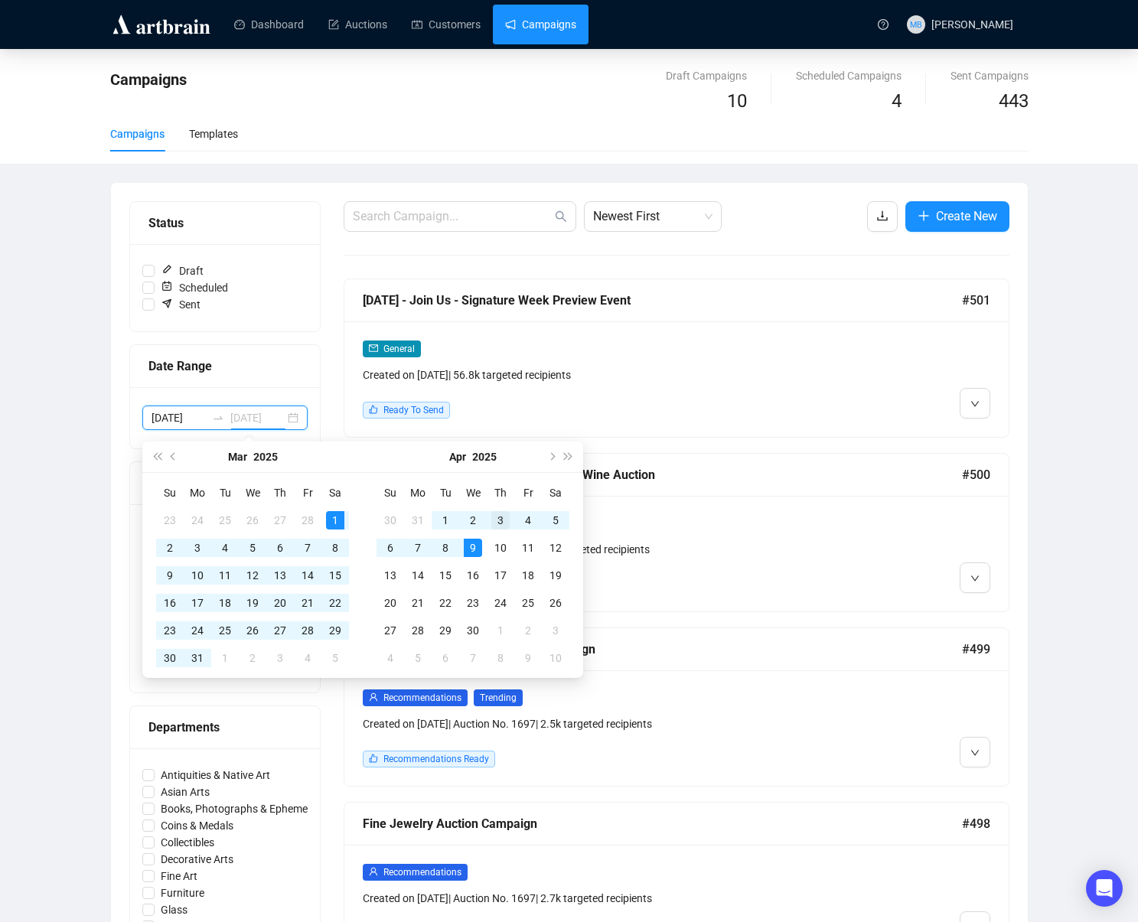
type input "[DATE]"
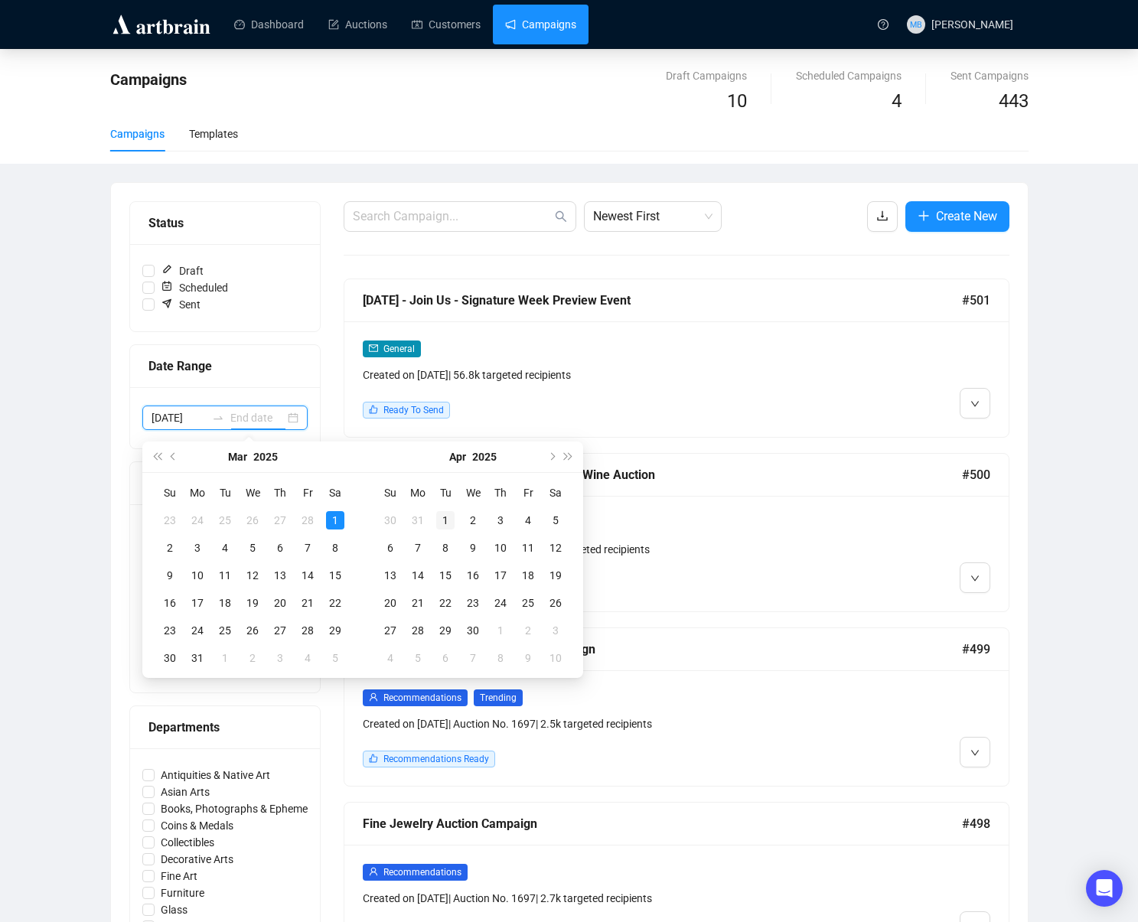
type input "[DATE]"
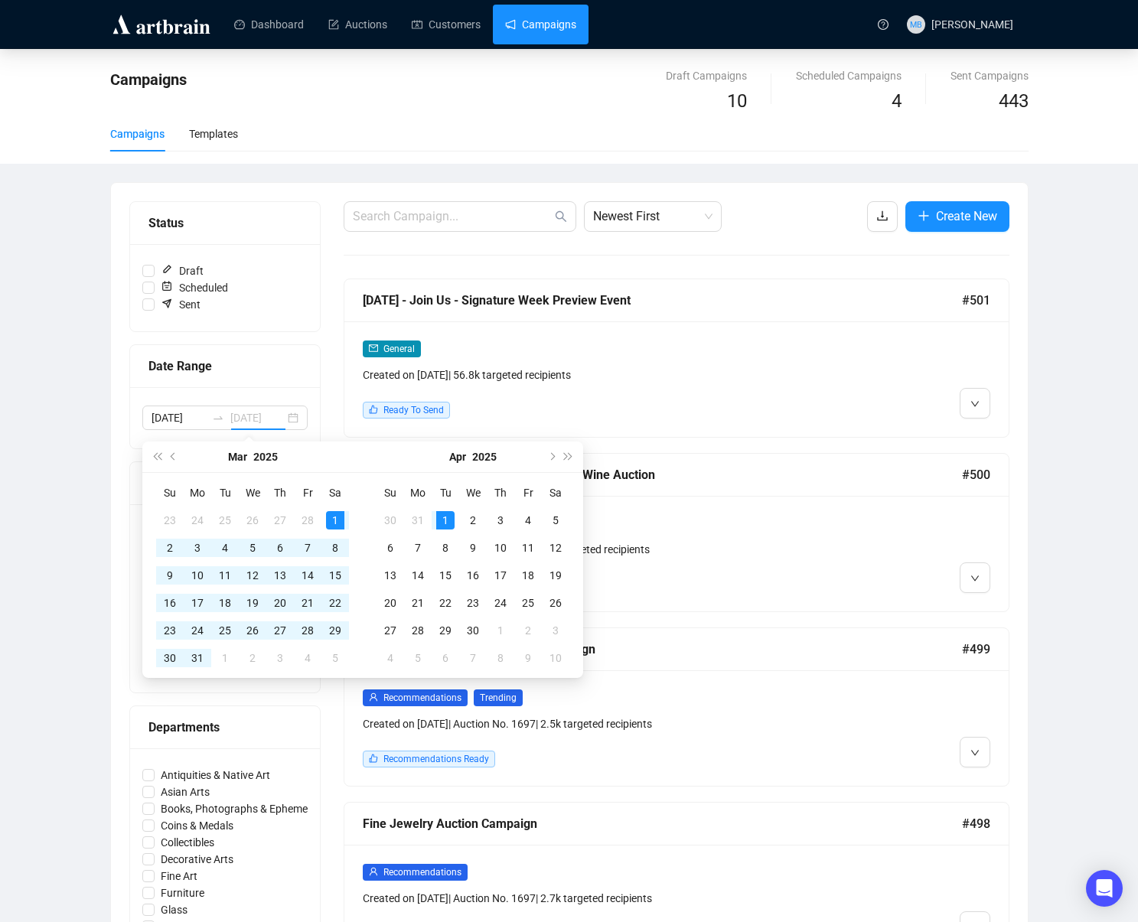
click at [449, 517] on div "1" at bounding box center [445, 520] width 18 height 18
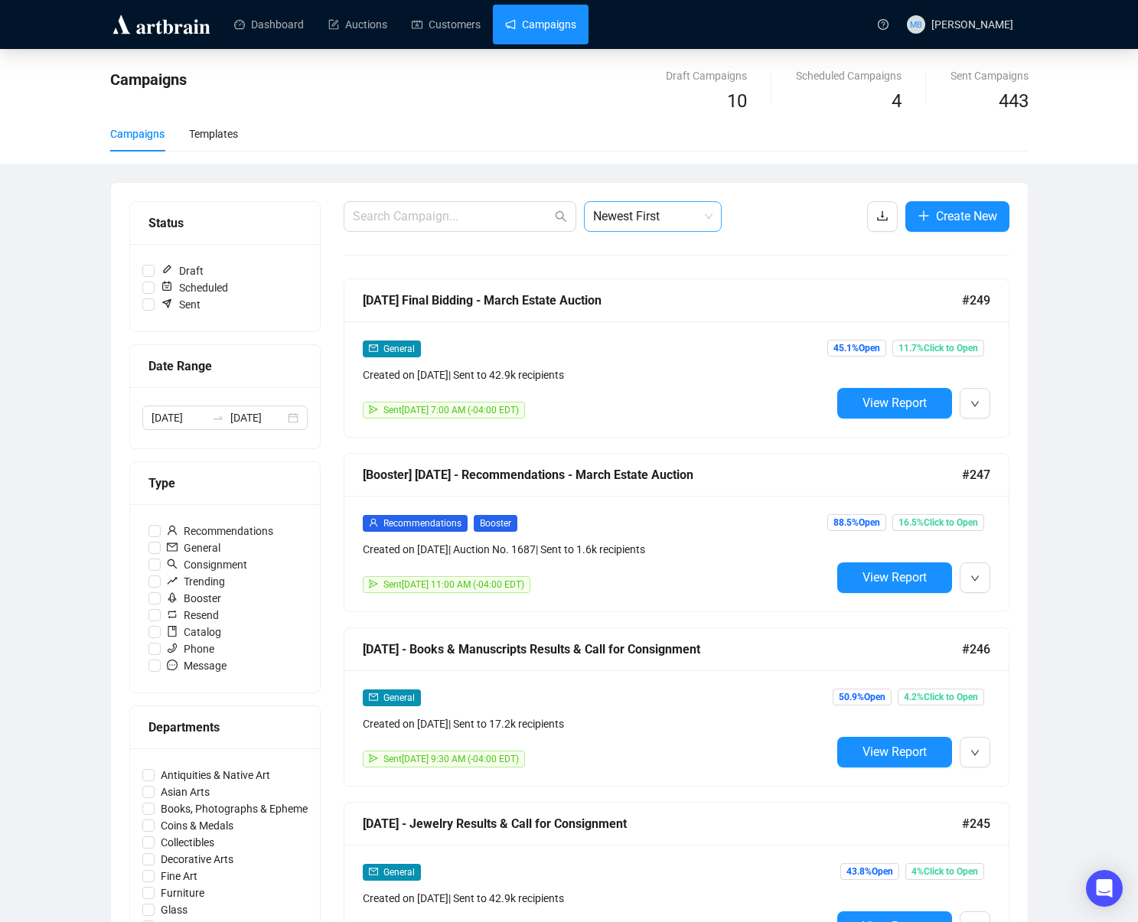
drag, startPoint x: 643, startPoint y: 214, endPoint x: 644, endPoint y: 222, distance: 7.7
click at [643, 215] on span "Newest First" at bounding box center [652, 216] width 119 height 29
click at [644, 278] on div "Oldest First" at bounding box center [652, 274] width 113 height 17
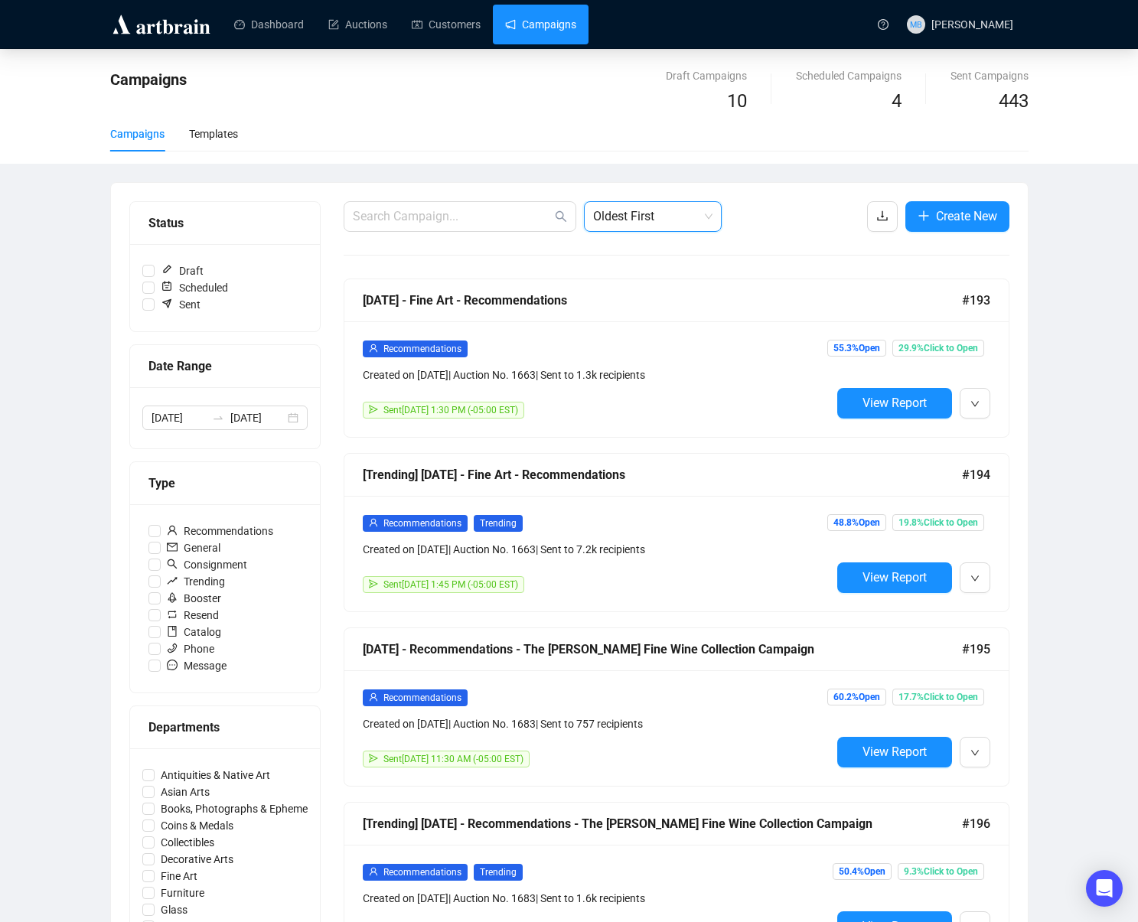
drag, startPoint x: 1110, startPoint y: 279, endPoint x: 1097, endPoint y: 279, distance: 13.0
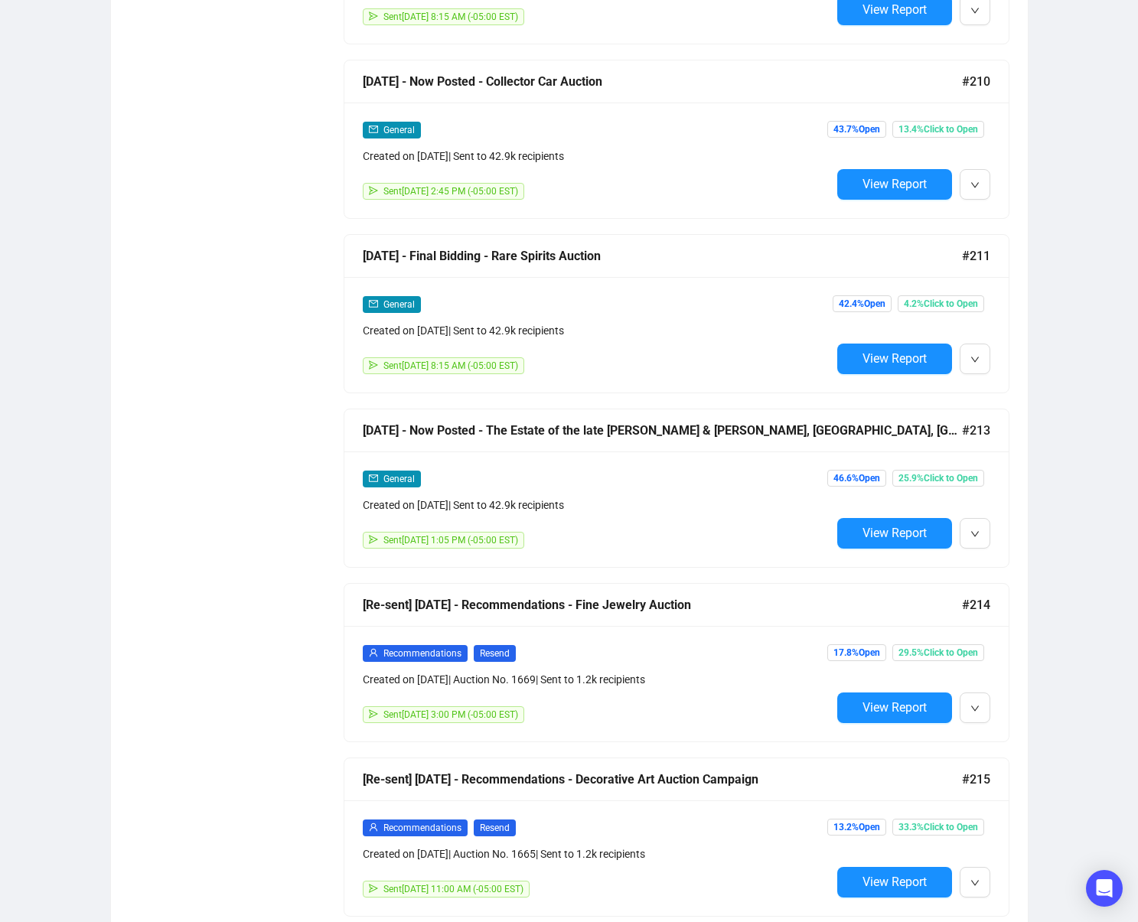
scroll to position [2843, 0]
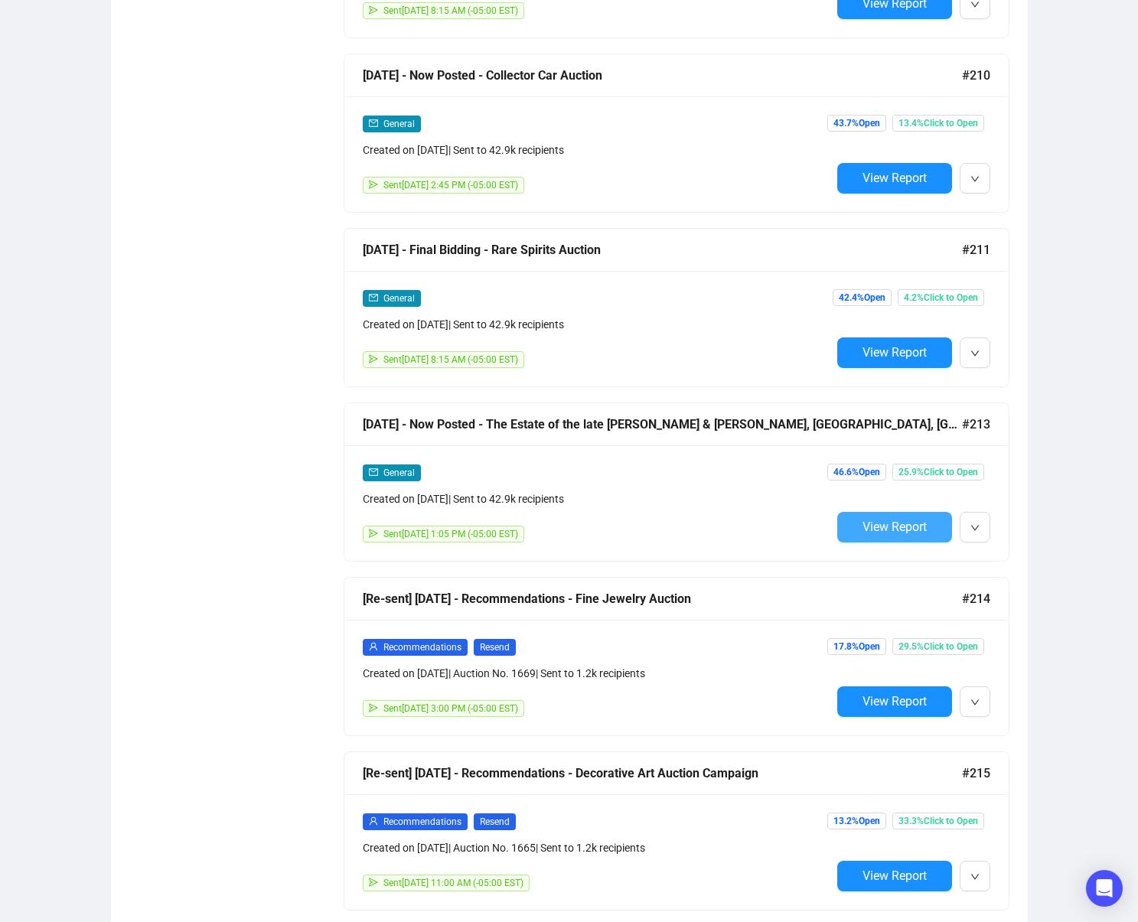
click at [871, 525] on span "View Report" at bounding box center [895, 527] width 64 height 15
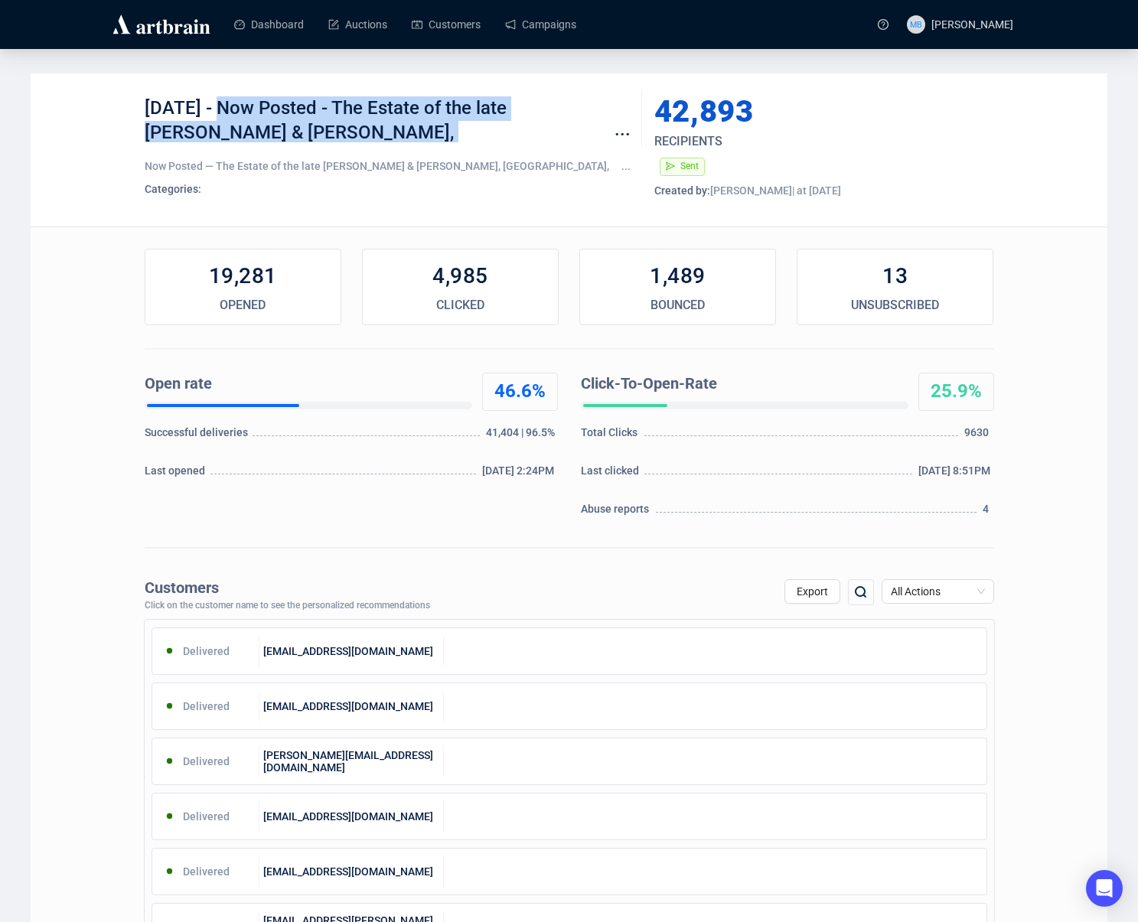
drag, startPoint x: 213, startPoint y: 108, endPoint x: 385, endPoint y: 129, distance: 173.6
click at [389, 129] on div "[DATE] - Now Posted - The Estate of the late [PERSON_NAME] & [PERSON_NAME], [GE…" at bounding box center [388, 119] width 486 height 46
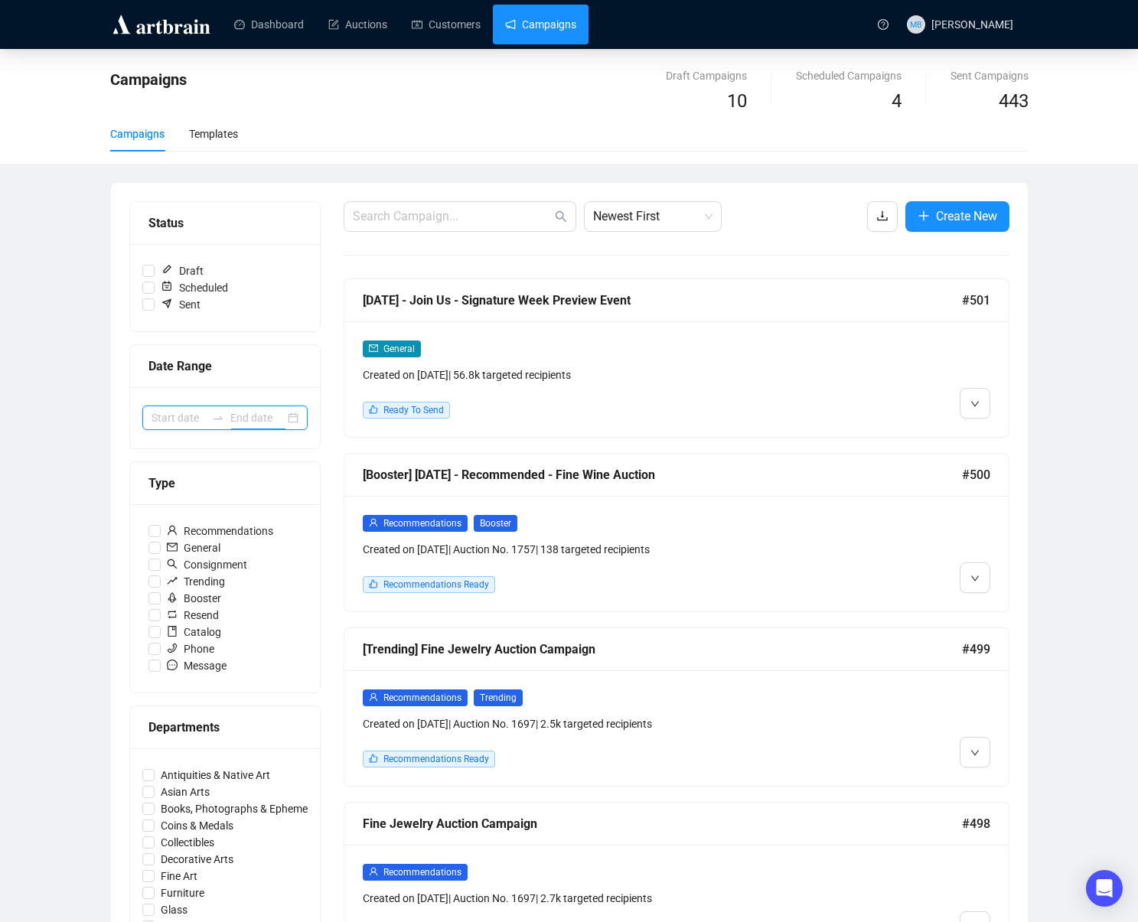
click at [241, 418] on input at bounding box center [257, 418] width 54 height 17
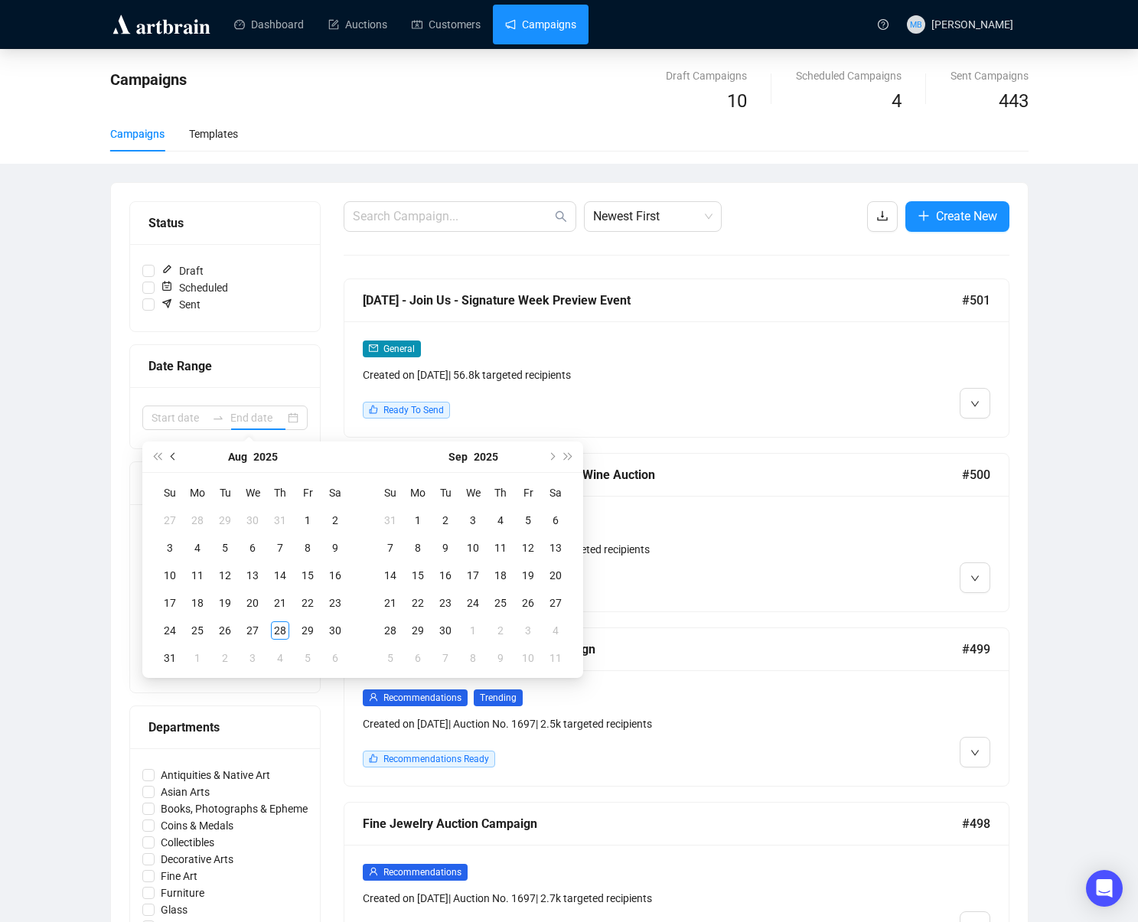
click at [177, 459] on button "Previous month (PageUp)" at bounding box center [173, 457] width 17 height 31
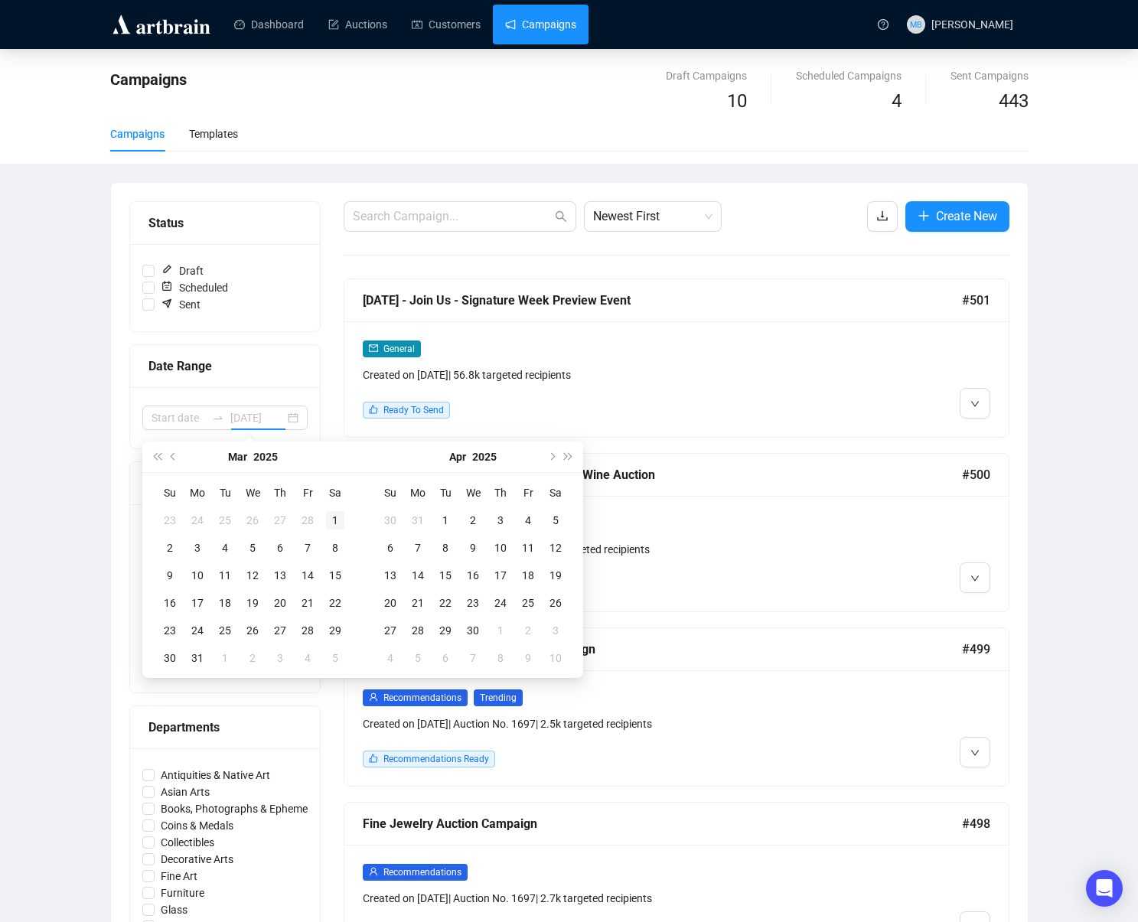
type input "[DATE]"
click at [336, 519] on div "1" at bounding box center [335, 520] width 18 height 18
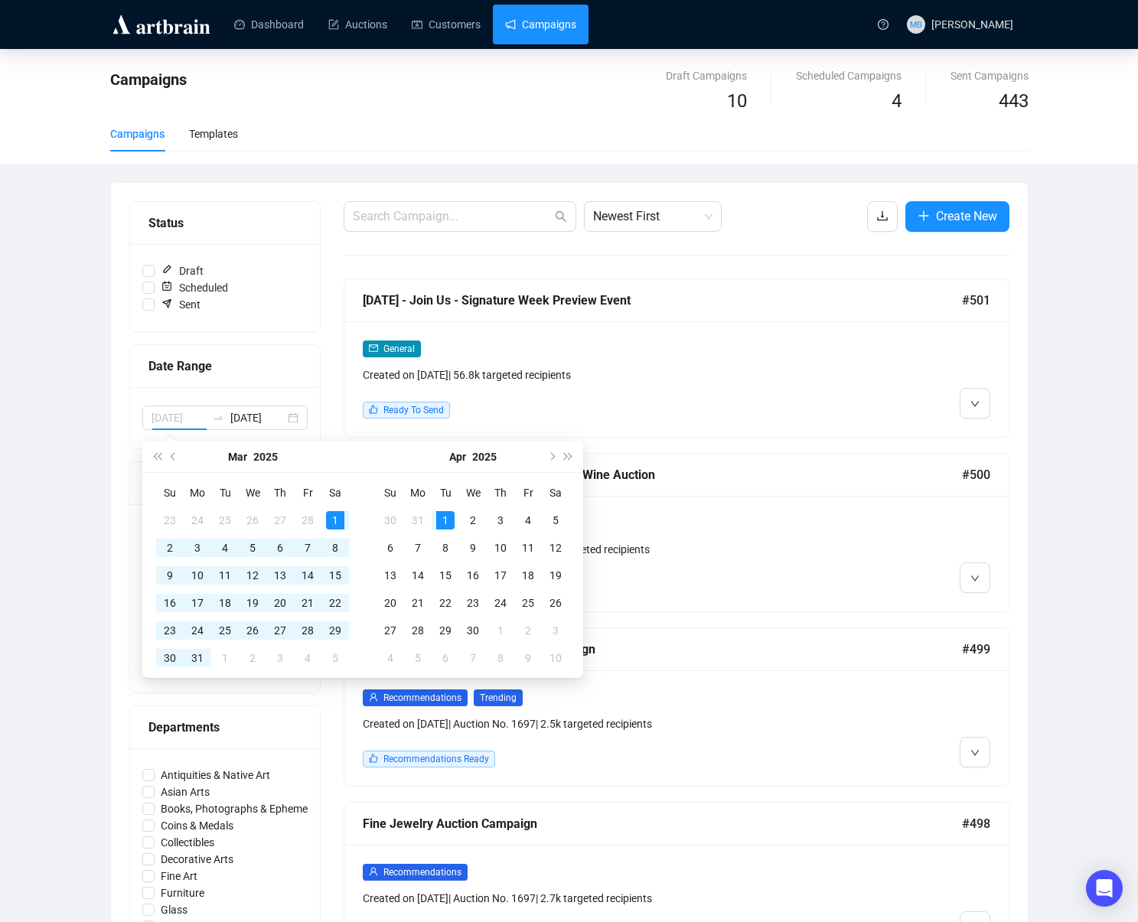
click at [449, 526] on div "1" at bounding box center [445, 520] width 18 height 18
type input "[DATE]"
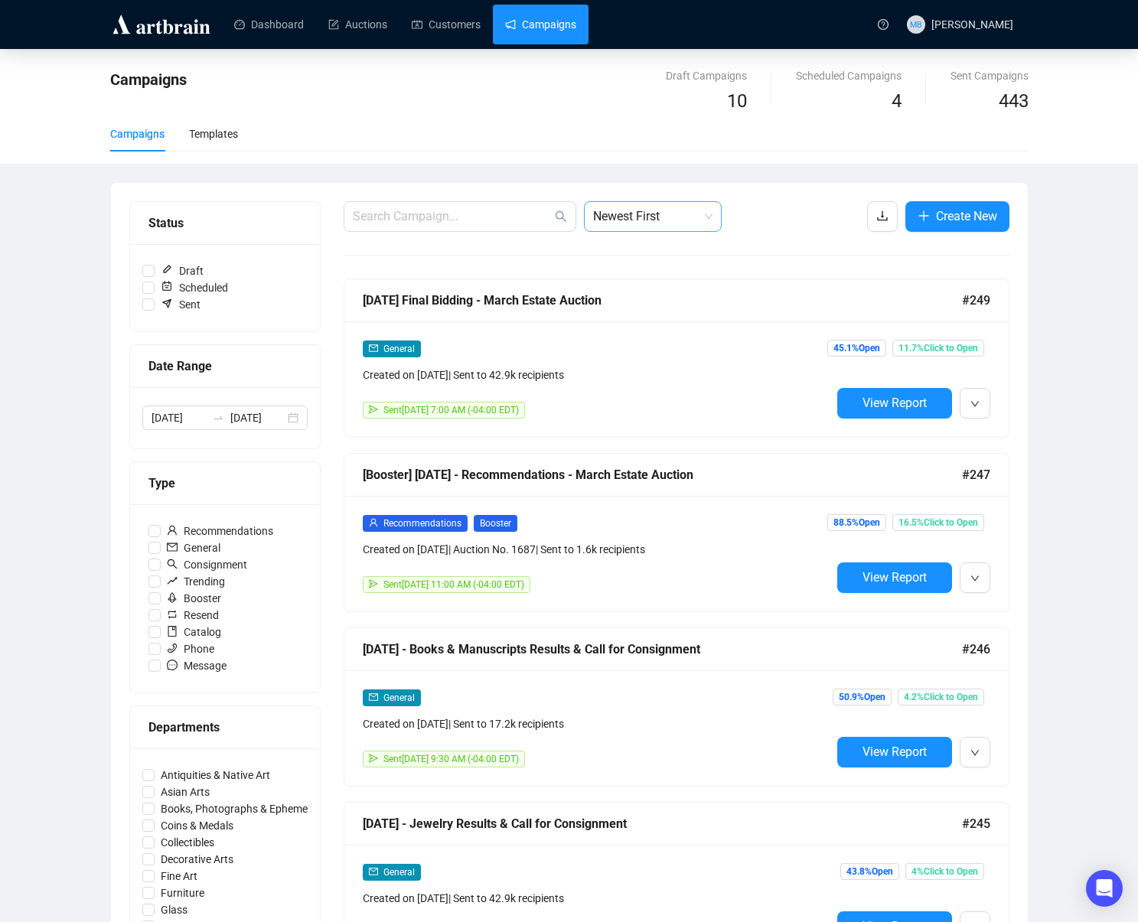
click at [654, 206] on span "Newest First" at bounding box center [652, 216] width 119 height 29
click at [658, 277] on div "Oldest First" at bounding box center [652, 274] width 113 height 17
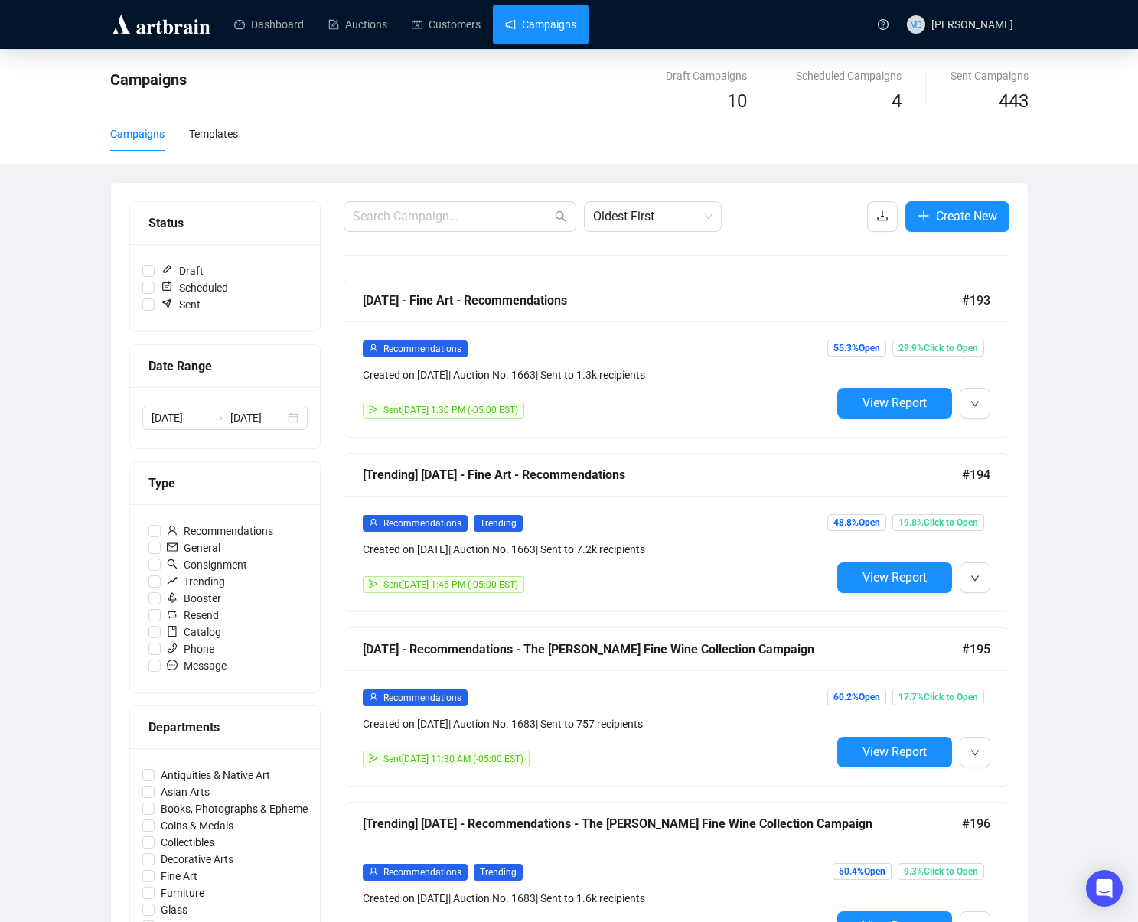
click at [1067, 270] on div "Campaigns Draft Campaigns 10 Scheduled Campaigns 4 Sent Campaigns 443 Campaigns…" at bounding box center [569, 891] width 1138 height 1685
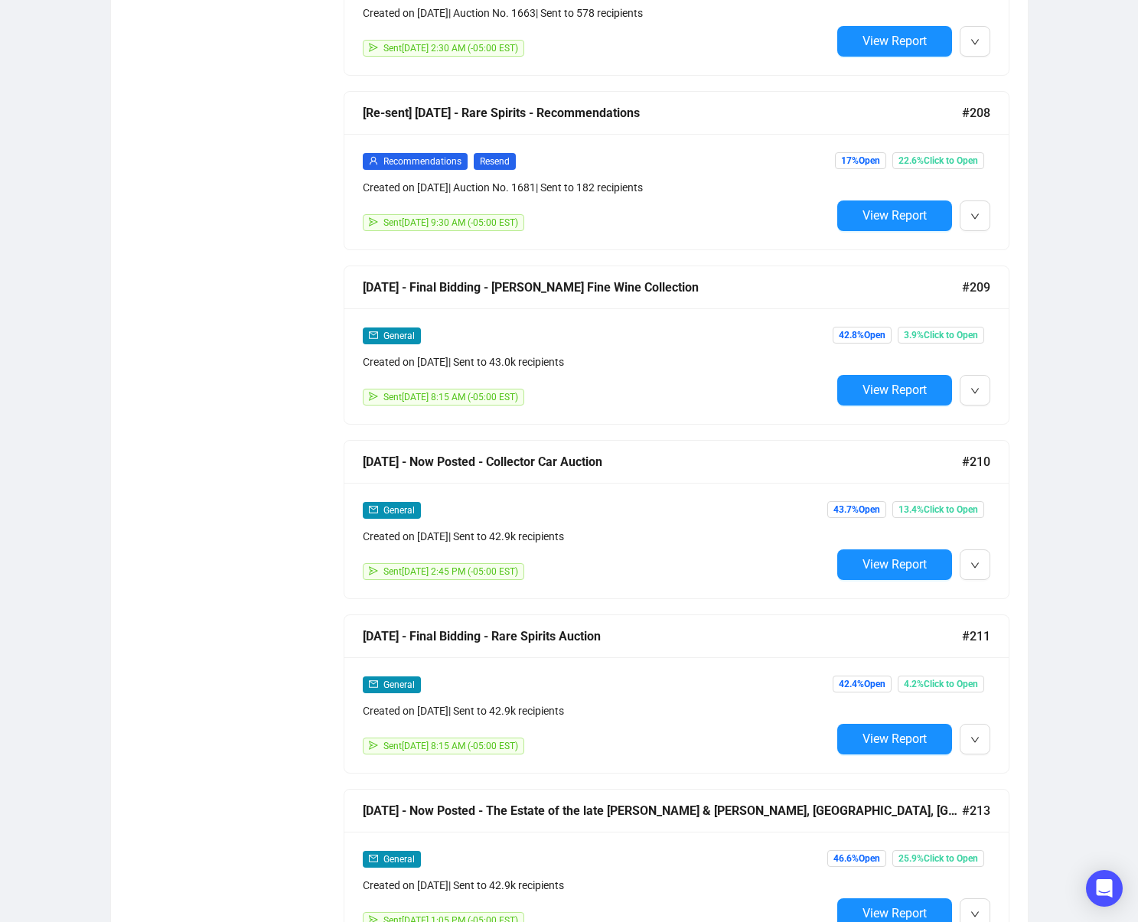
scroll to position [5074, 0]
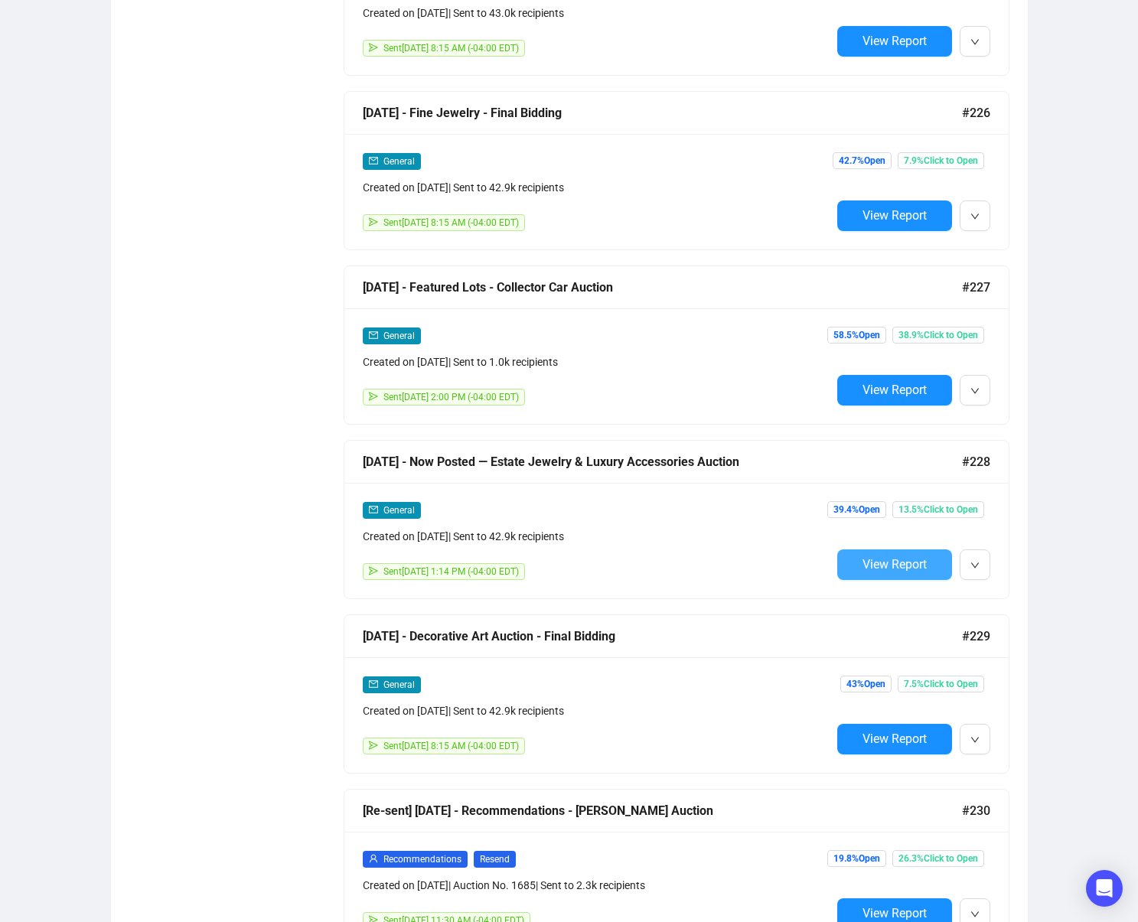
click at [897, 570] on span "View Report" at bounding box center [895, 564] width 64 height 15
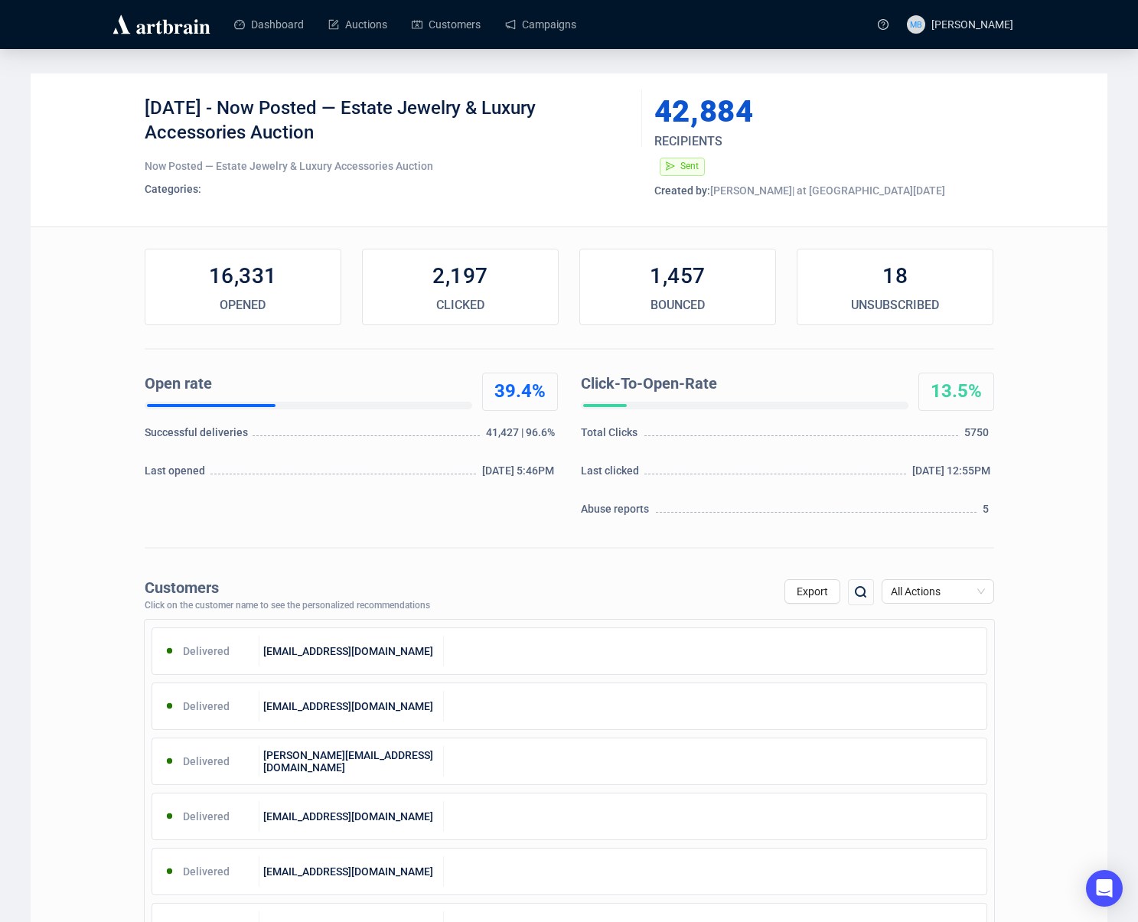
drag, startPoint x: 349, startPoint y: 105, endPoint x: 367, endPoint y: 129, distance: 30.2
click at [367, 129] on div "[DATE] - Now Posted — Estate Jewelry & Luxury Accessories Auction" at bounding box center [388, 119] width 486 height 46
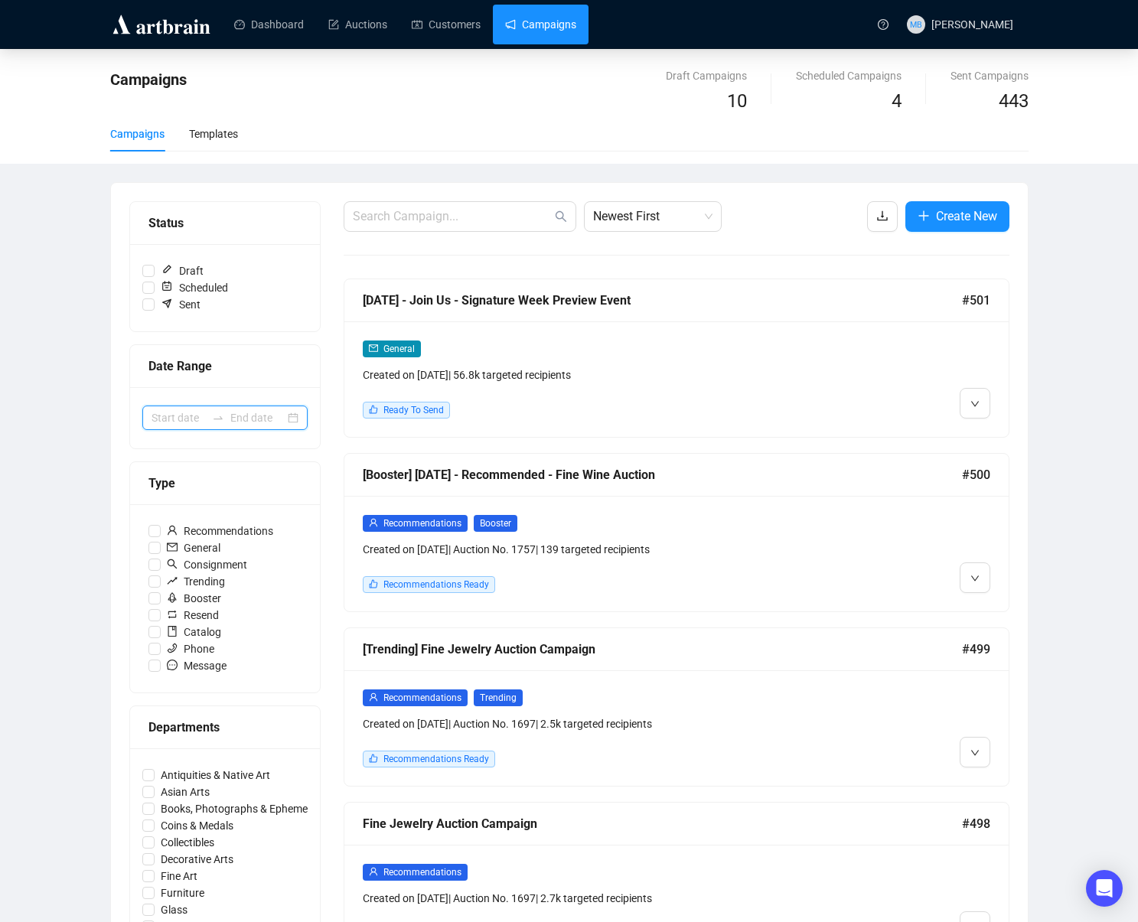
click at [197, 414] on input at bounding box center [179, 418] width 54 height 17
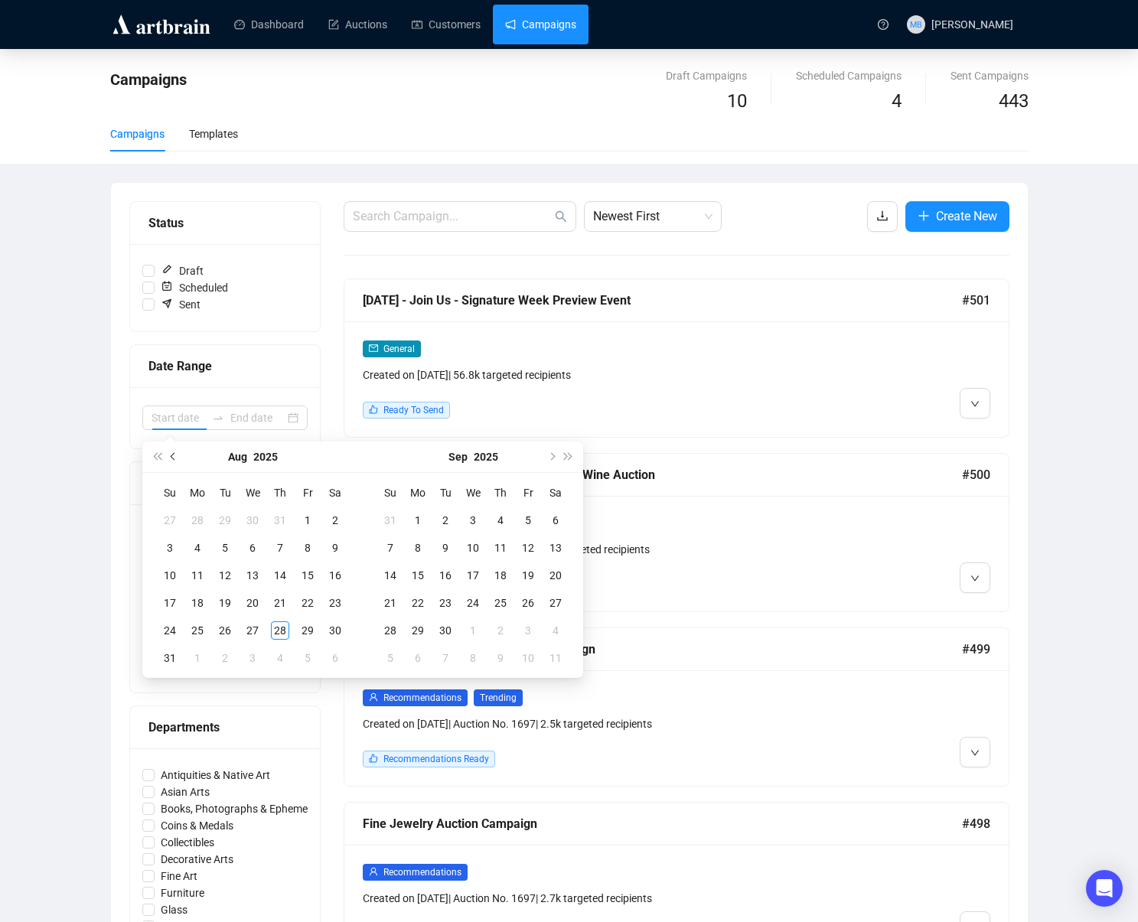
click at [177, 458] on button "Previous month (PageUp)" at bounding box center [173, 457] width 17 height 31
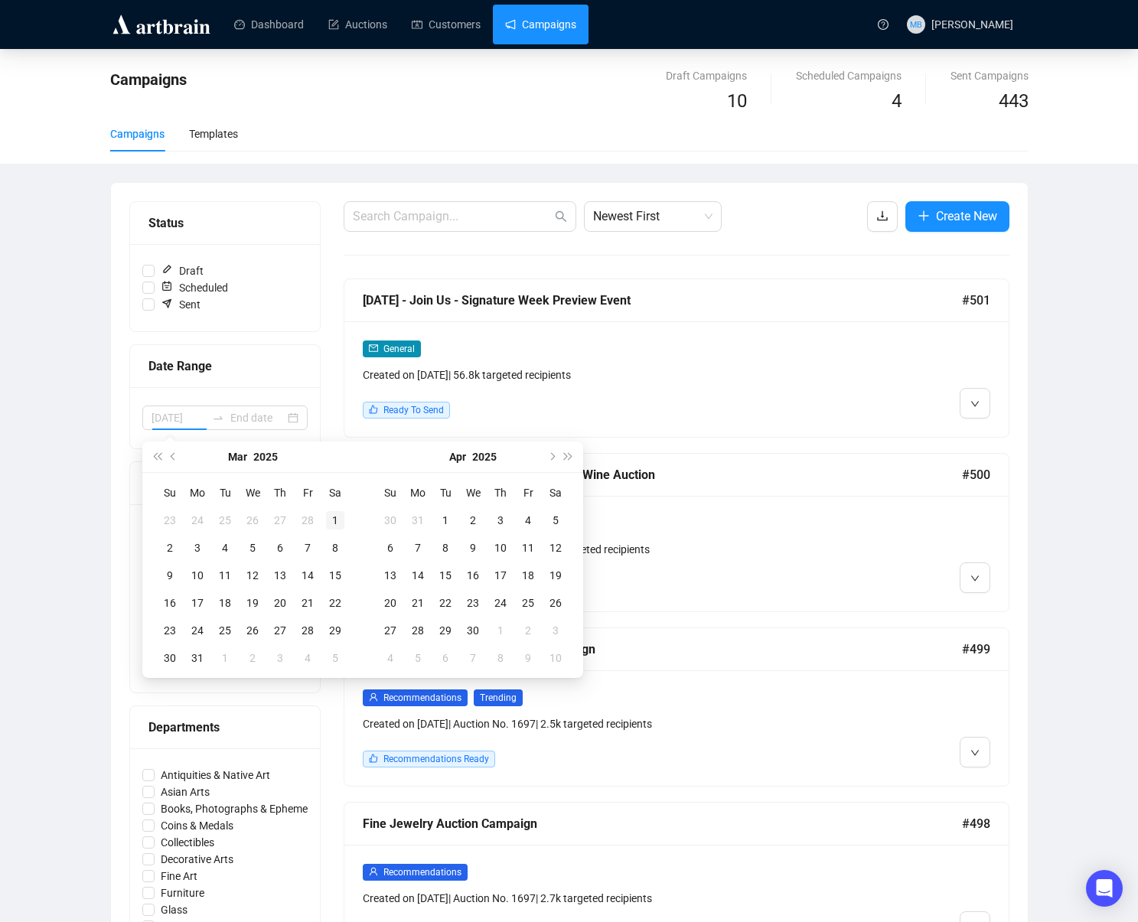
type input "[DATE]"
click at [329, 517] on div "1" at bounding box center [335, 520] width 18 height 18
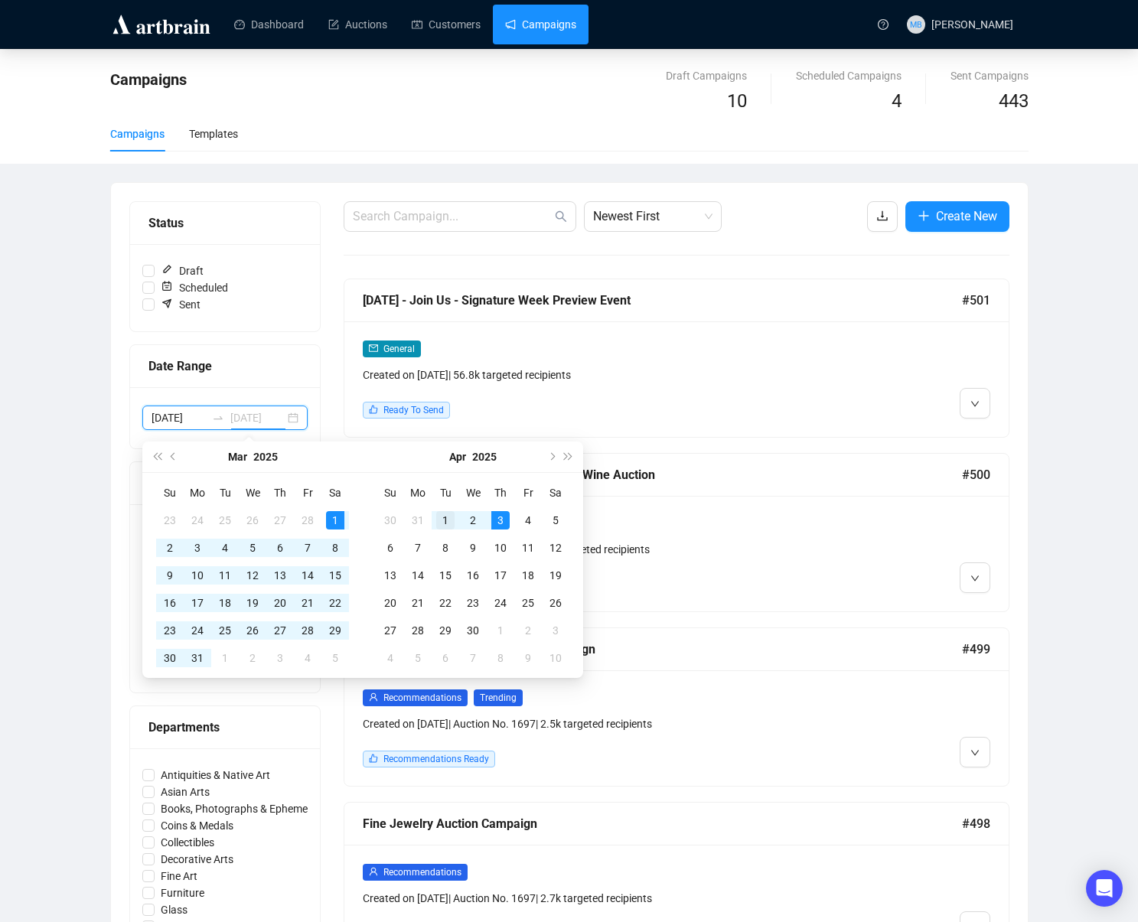
type input "[DATE]"
click at [446, 522] on div "1" at bounding box center [445, 520] width 18 height 18
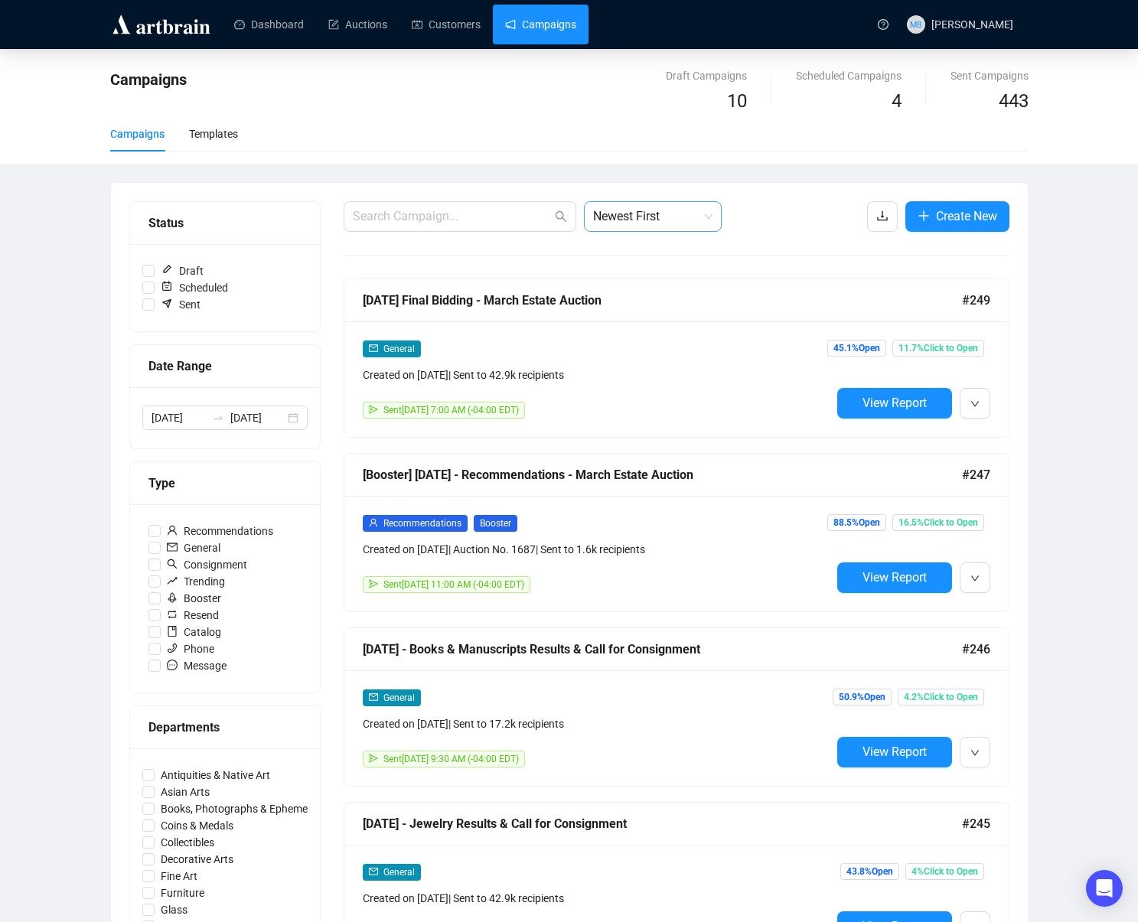
click at [657, 214] on span "Newest First" at bounding box center [652, 216] width 119 height 29
click at [645, 280] on div "Oldest First" at bounding box center [652, 274] width 113 height 17
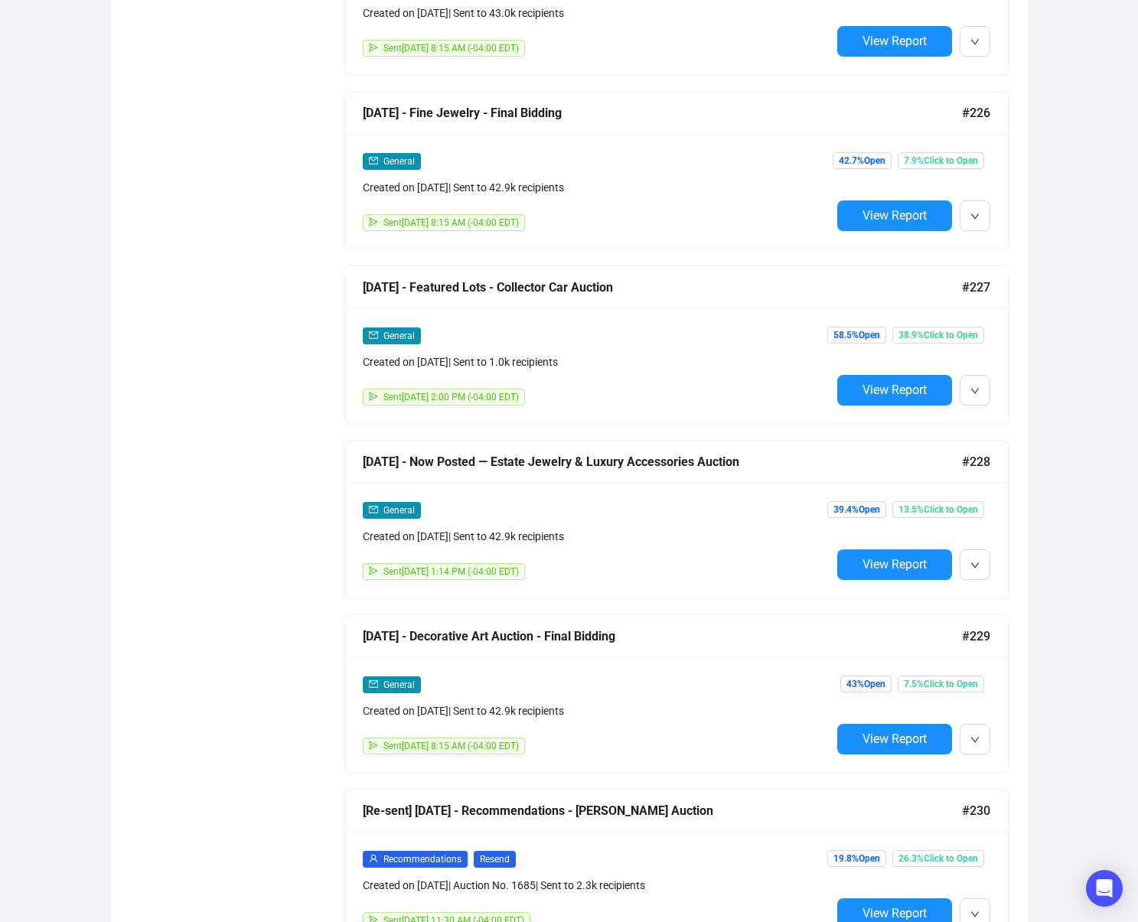
scroll to position [5772, 0]
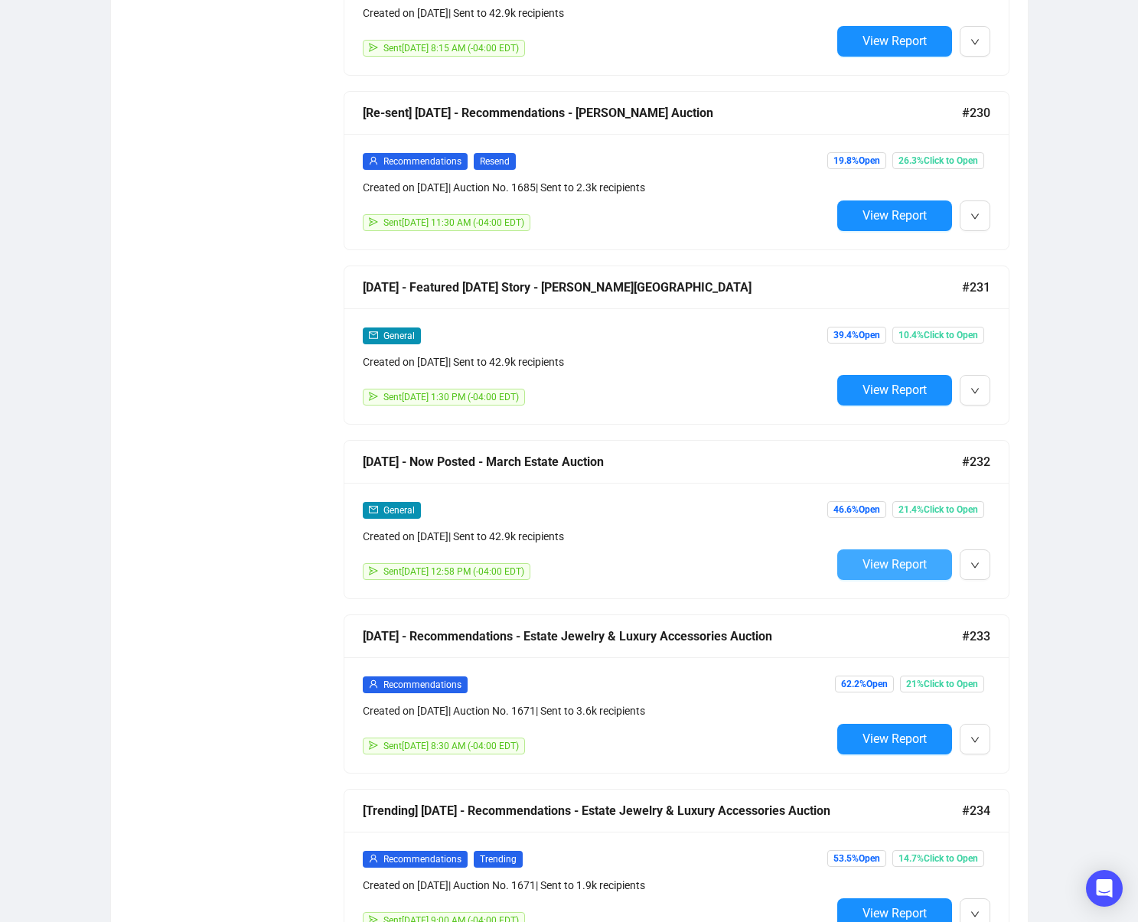
click at [863, 562] on span "View Report" at bounding box center [895, 564] width 64 height 15
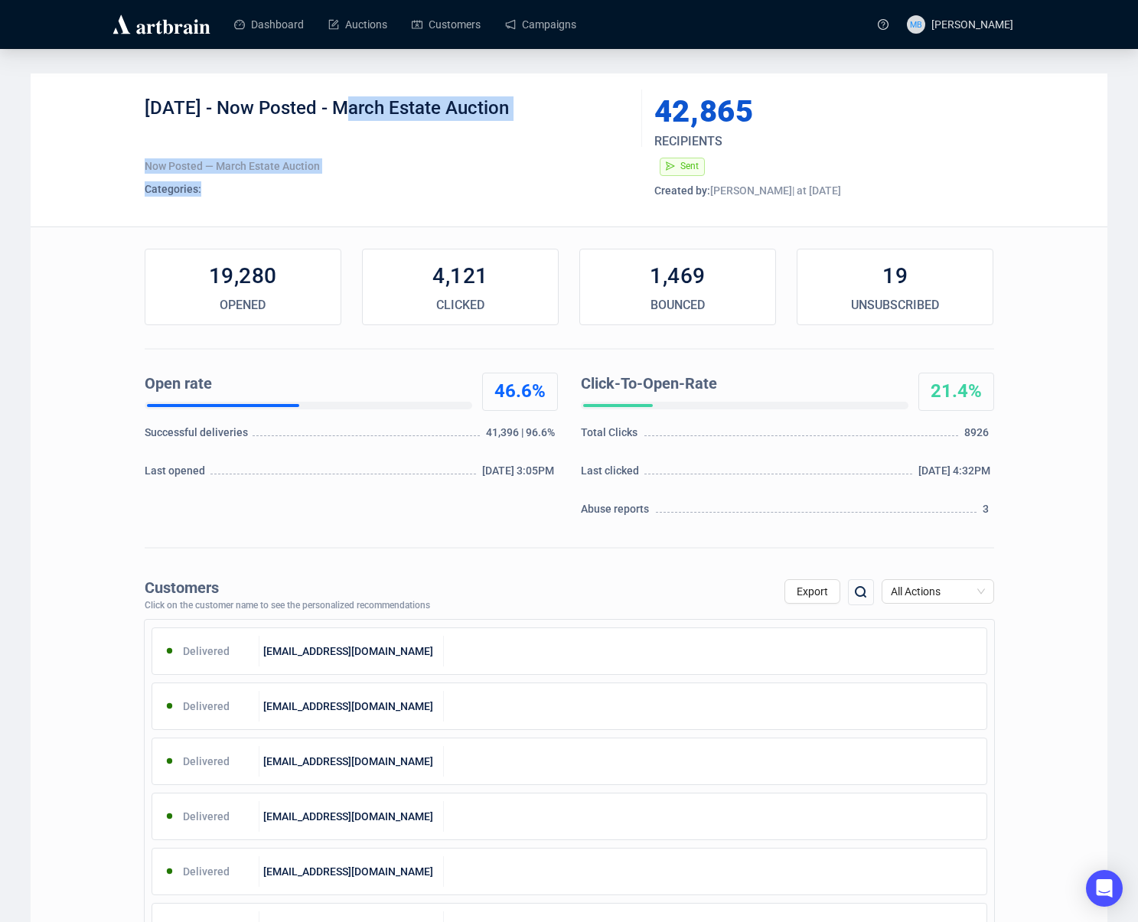
drag, startPoint x: 341, startPoint y: 105, endPoint x: 644, endPoint y: 122, distance: 302.9
click at [642, 122] on div "[DATE] - Now Posted - March Estate Auction Now Posted — March Estate Auction Ca…" at bounding box center [570, 149] width 850 height 107
drag, startPoint x: 441, startPoint y: 186, endPoint x: 375, endPoint y: 118, distance: 94.7
click at [431, 174] on div "[DATE] - Now Posted - March Estate Auction Now Posted — March Estate Auction Ca…" at bounding box center [388, 149] width 486 height 107
drag, startPoint x: 339, startPoint y: 105, endPoint x: 528, endPoint y: 114, distance: 189.3
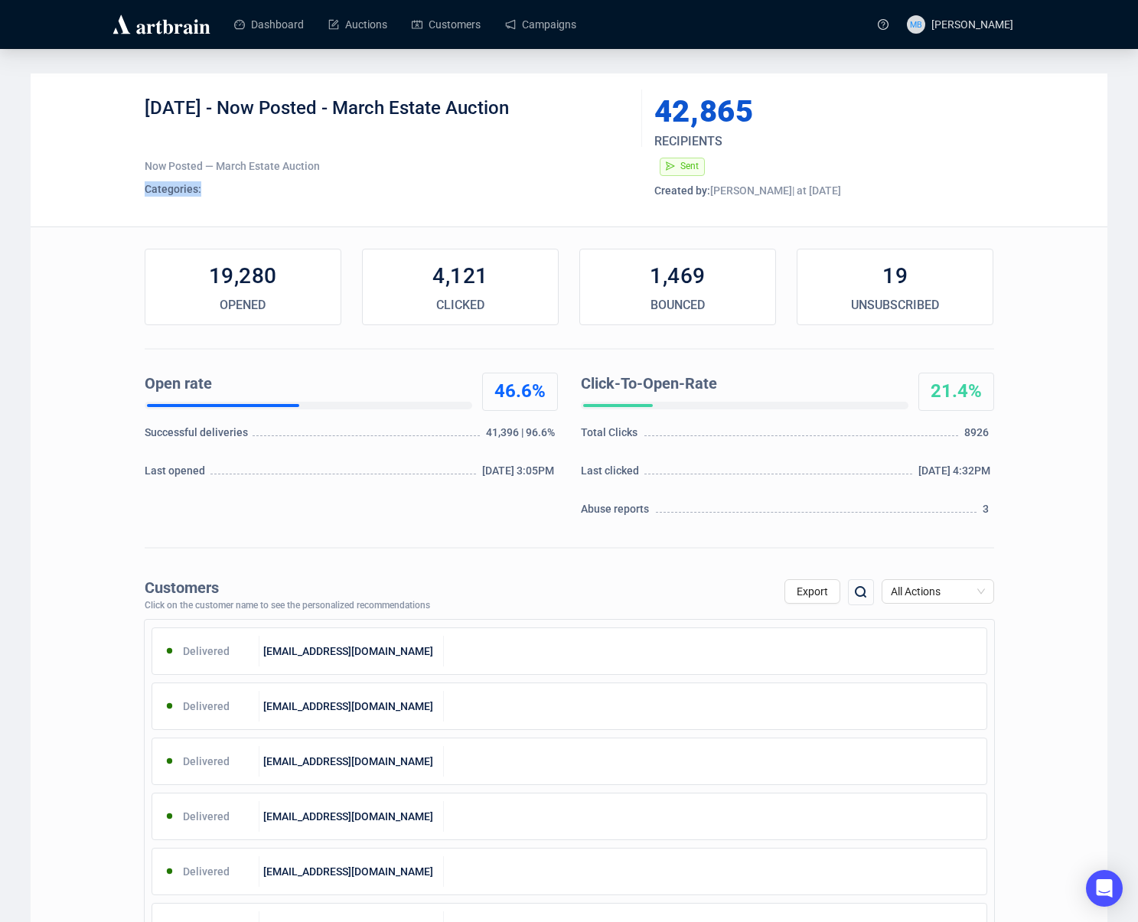
click at [528, 114] on div "[DATE] - Now Posted - March Estate Auction" at bounding box center [388, 119] width 486 height 46
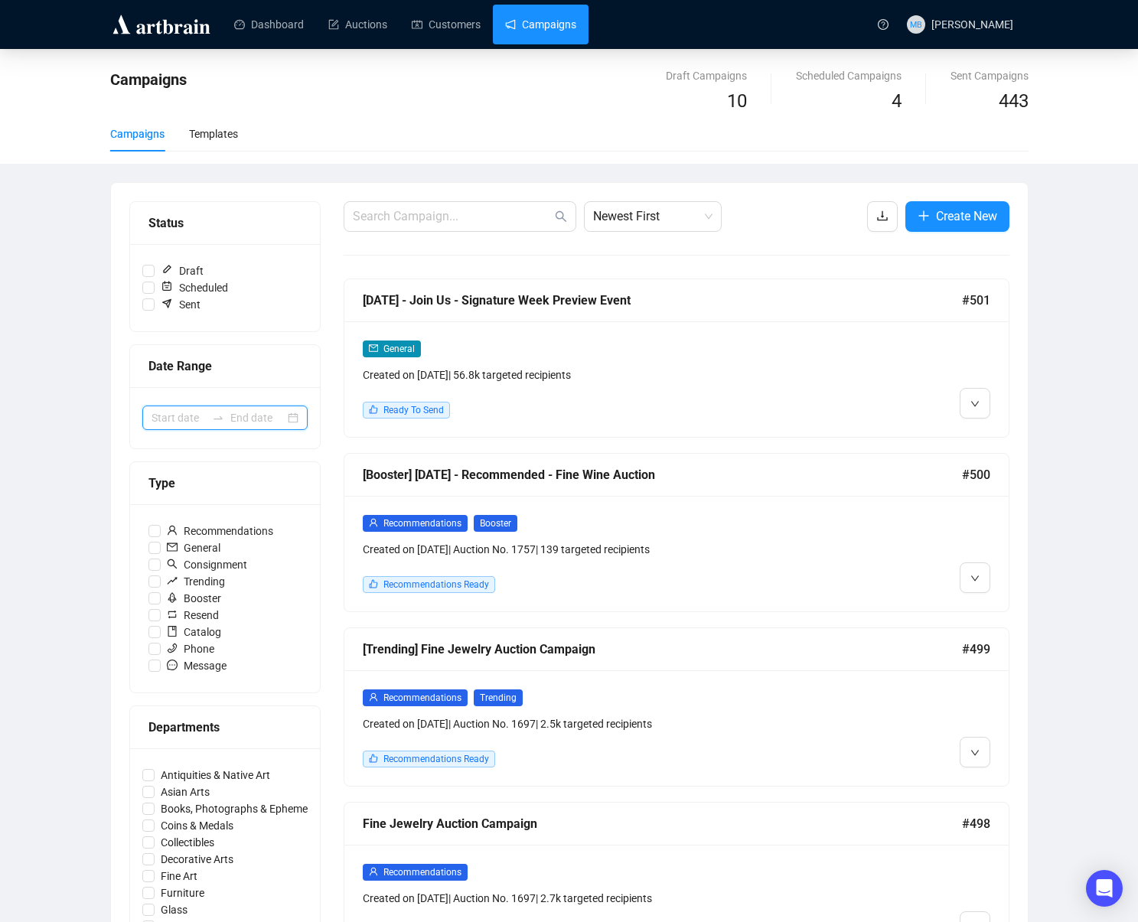
click at [228, 417] on div at bounding box center [224, 418] width 165 height 24
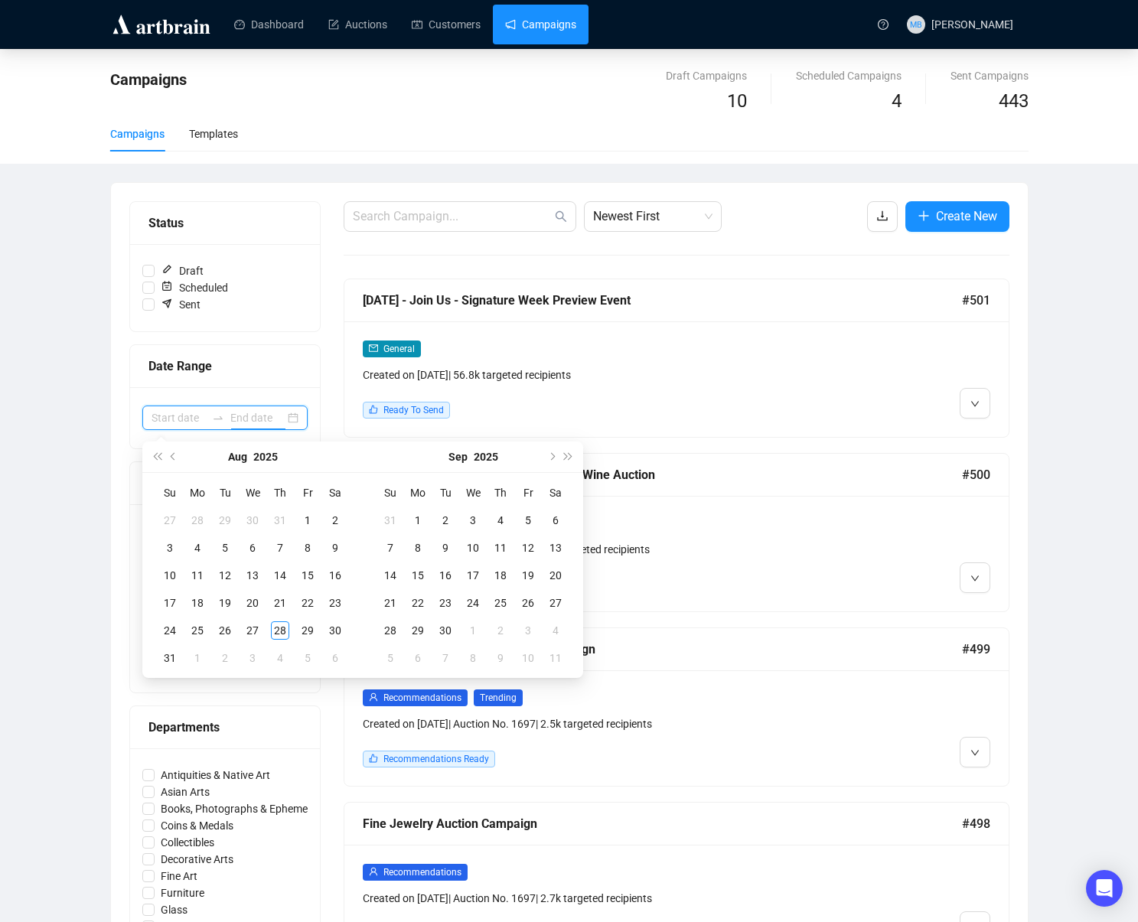
click at [229, 417] on div at bounding box center [218, 418] width 24 height 12
click at [174, 459] on span "Previous month (PageUp)" at bounding box center [175, 457] width 8 height 8
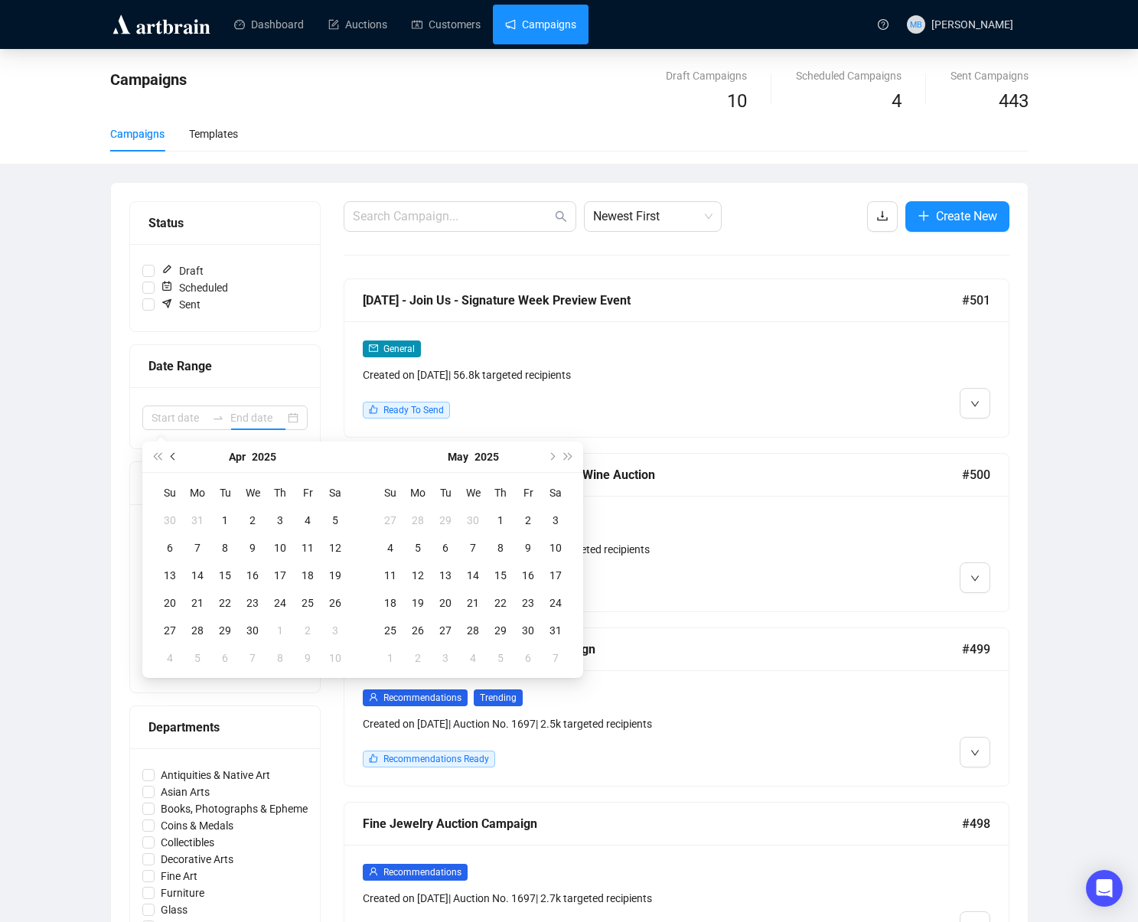
click at [174, 459] on span "Previous month (PageUp)" at bounding box center [175, 457] width 8 height 8
type input "[DATE]"
click at [328, 520] on div "1" at bounding box center [335, 520] width 18 height 18
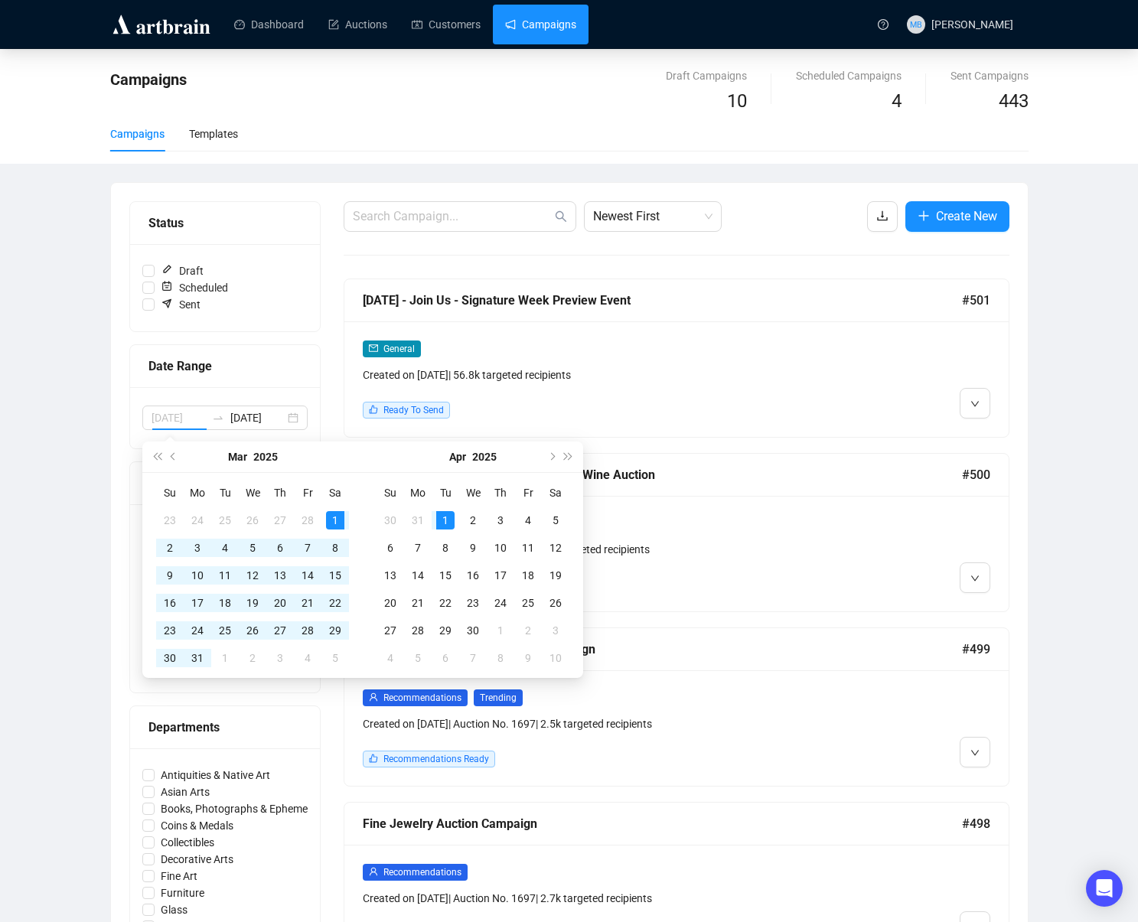
click at [458, 515] on td "1" at bounding box center [446, 521] width 28 height 28
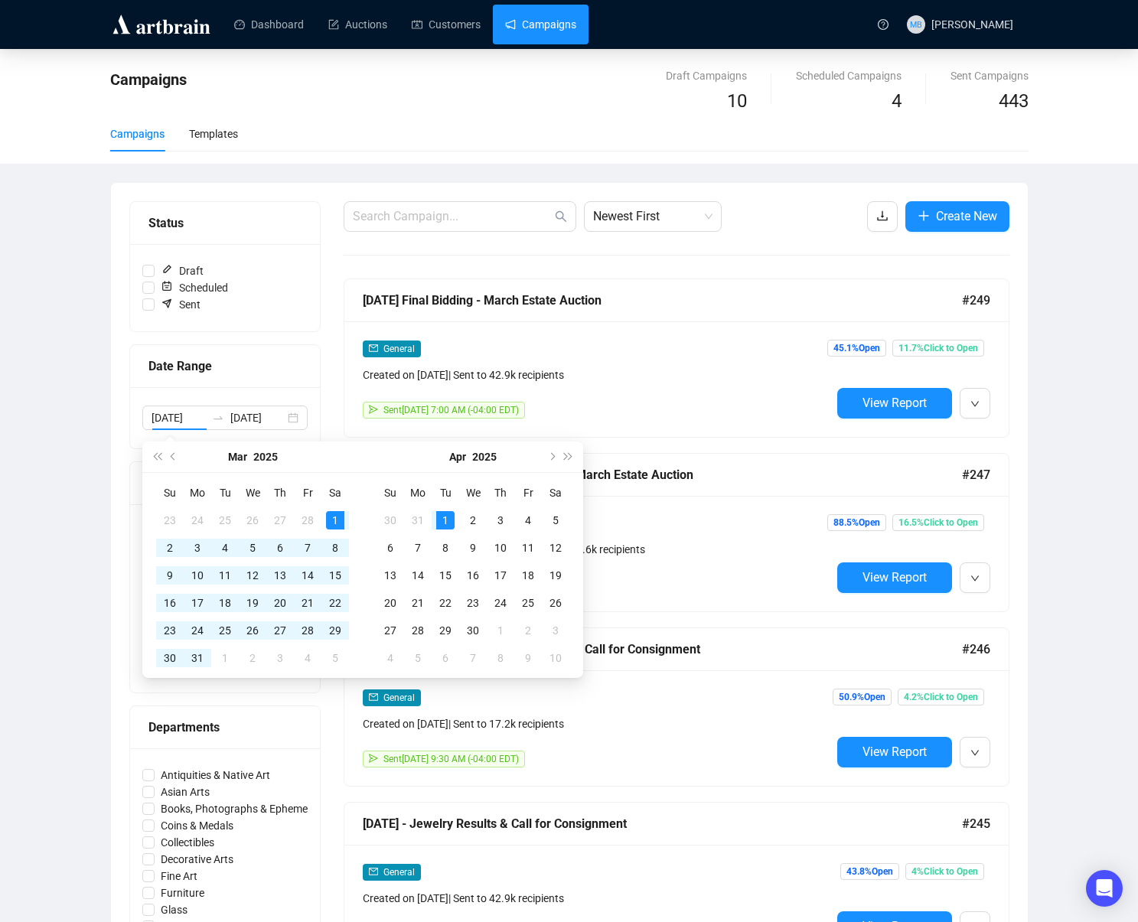
type input "[DATE]"
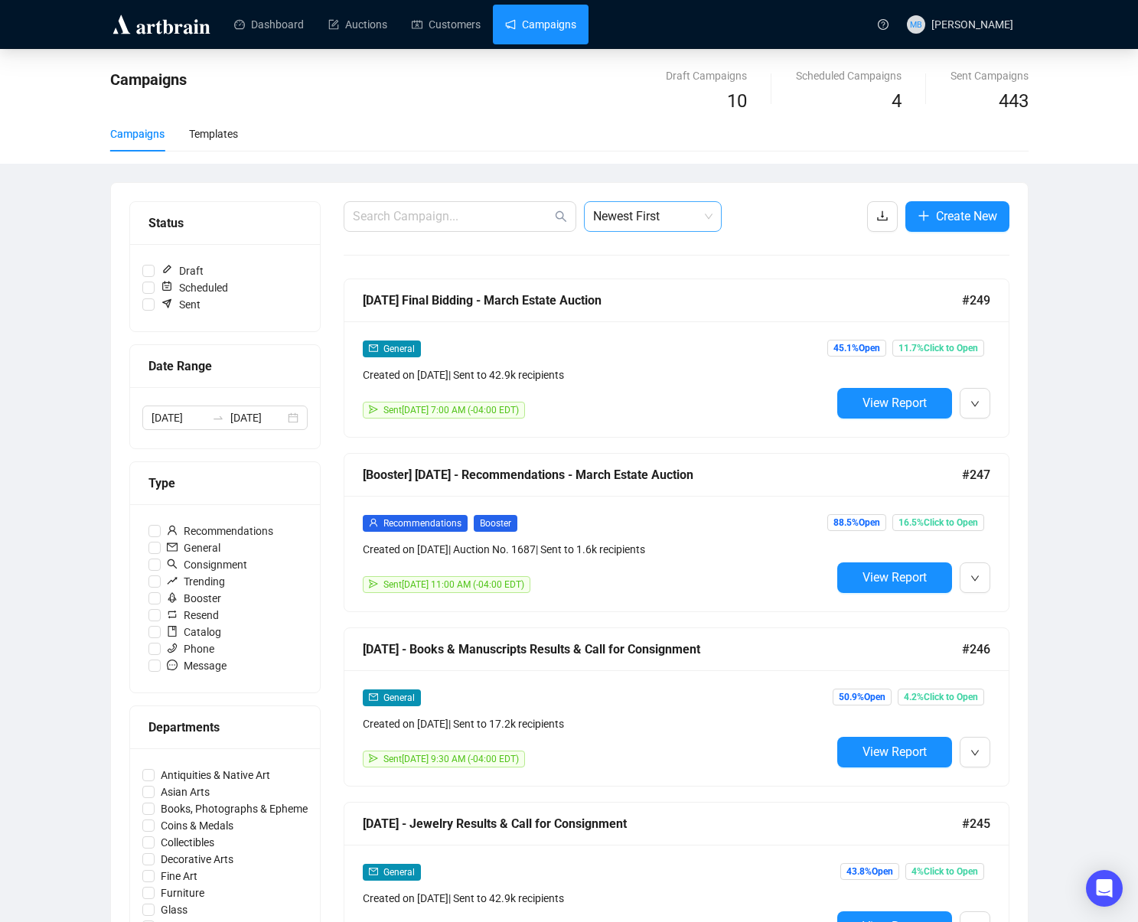
click at [640, 211] on span "Newest First" at bounding box center [652, 216] width 119 height 29
click at [643, 272] on div "Oldest First" at bounding box center [652, 274] width 113 height 17
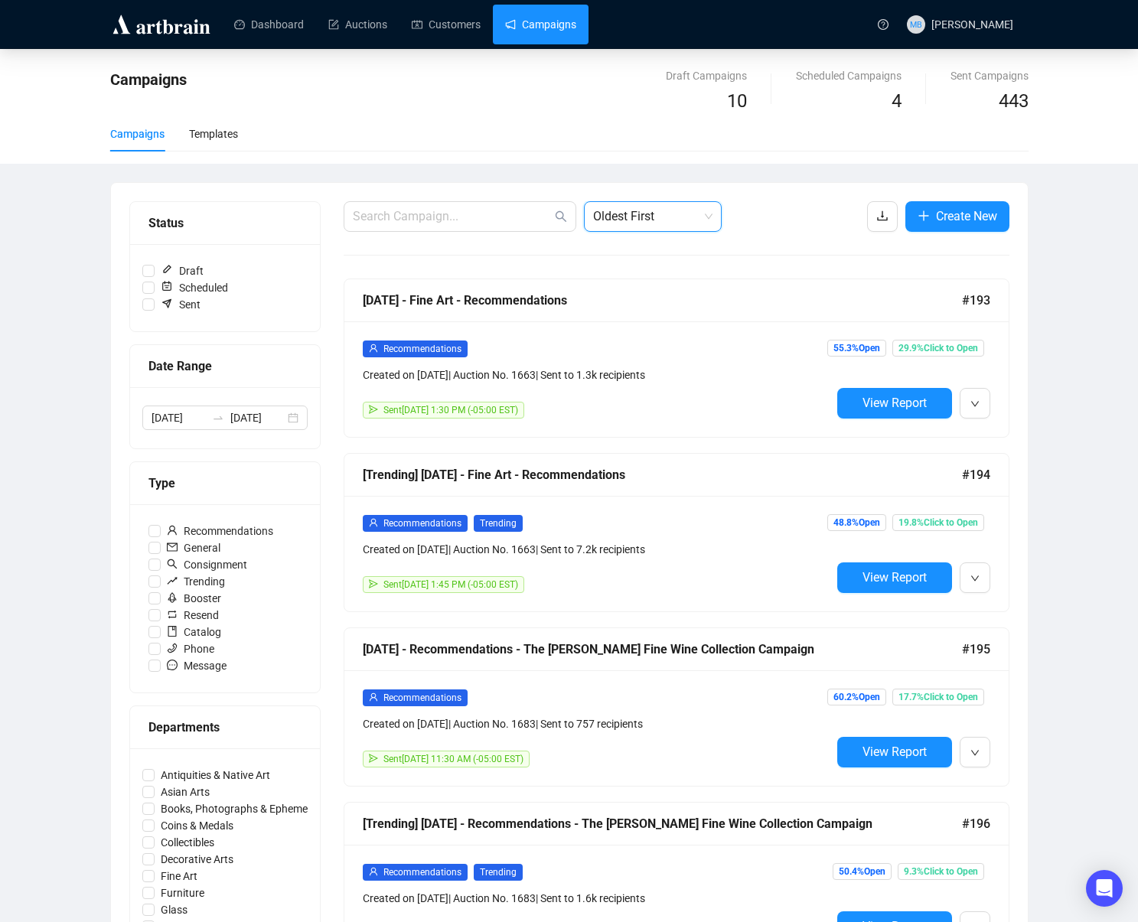
click at [1114, 306] on div "Campaigns Draft Campaigns 10 Scheduled Campaigns 4 Sent Campaigns 443 Campaigns…" at bounding box center [569, 891] width 1138 height 1685
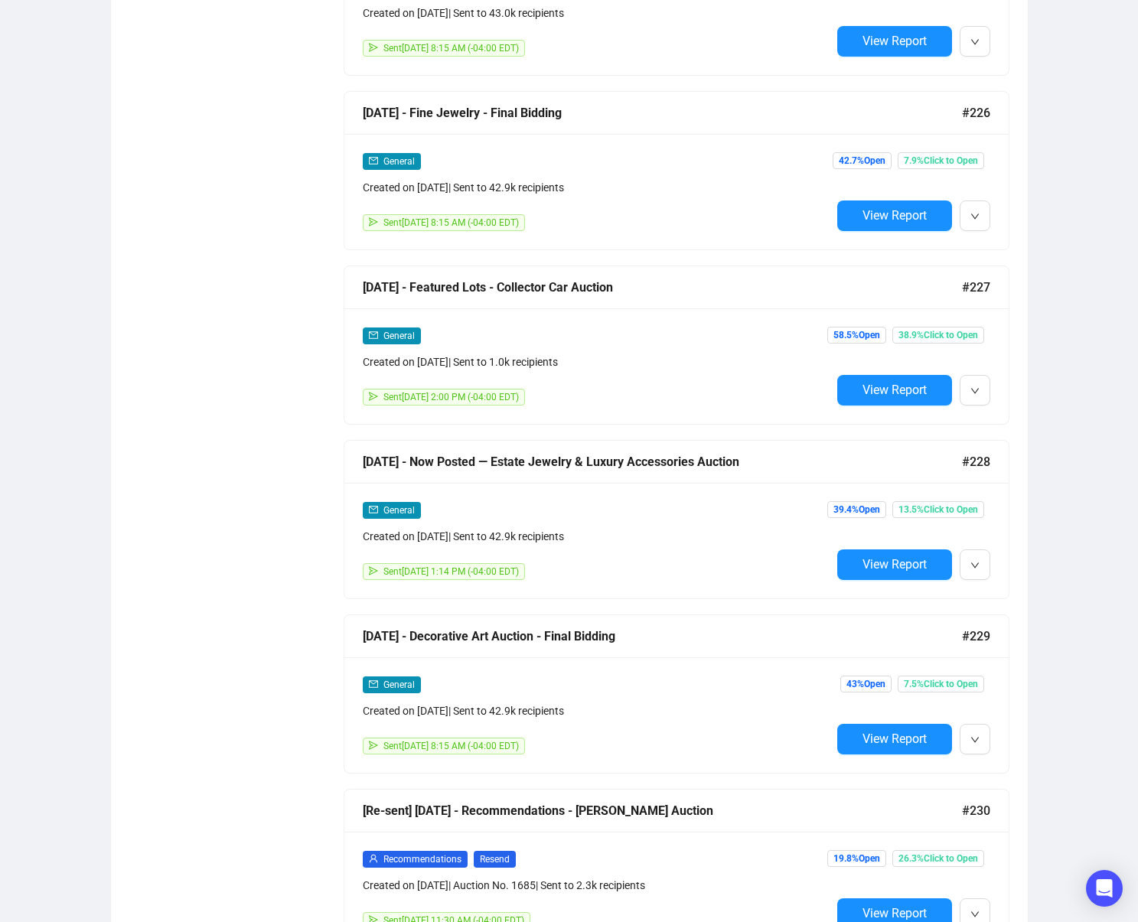
scroll to position [5772, 0]
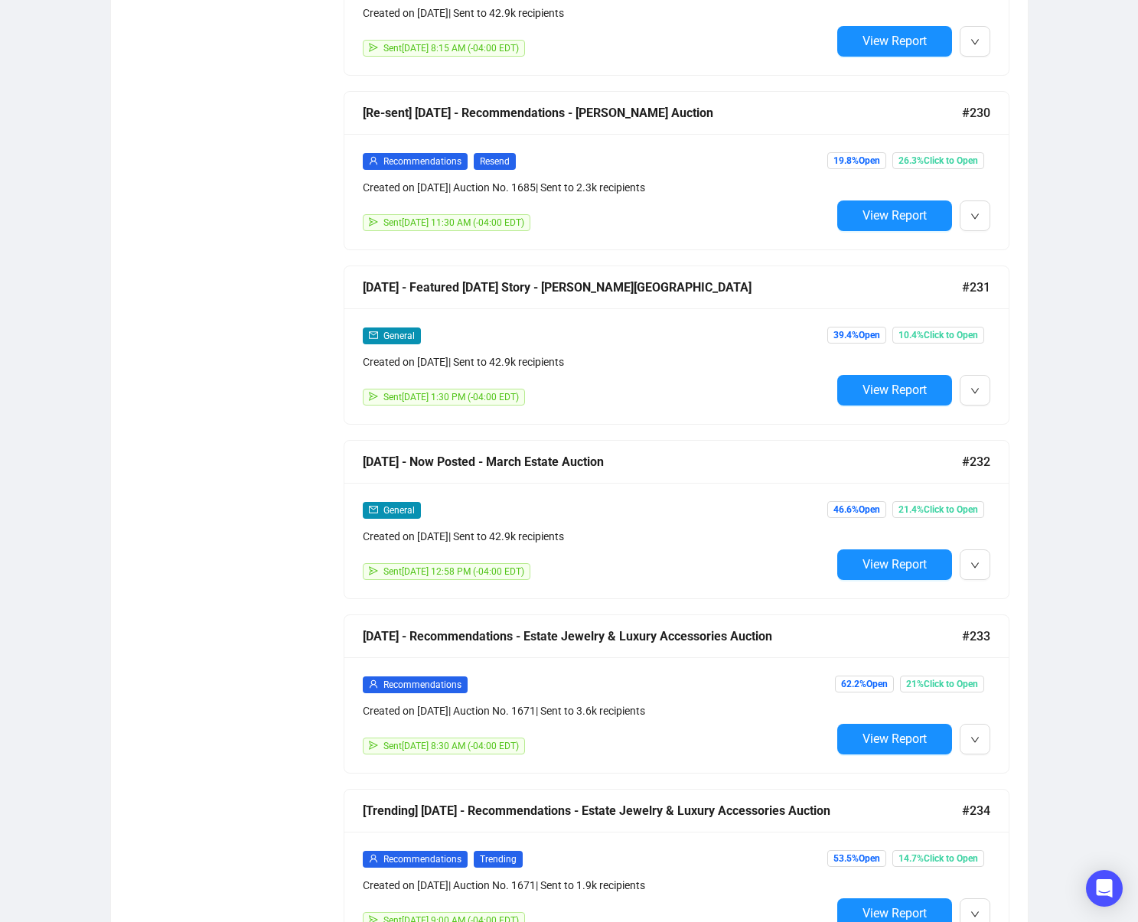
click at [863, 565] on span "View Report" at bounding box center [895, 564] width 64 height 15
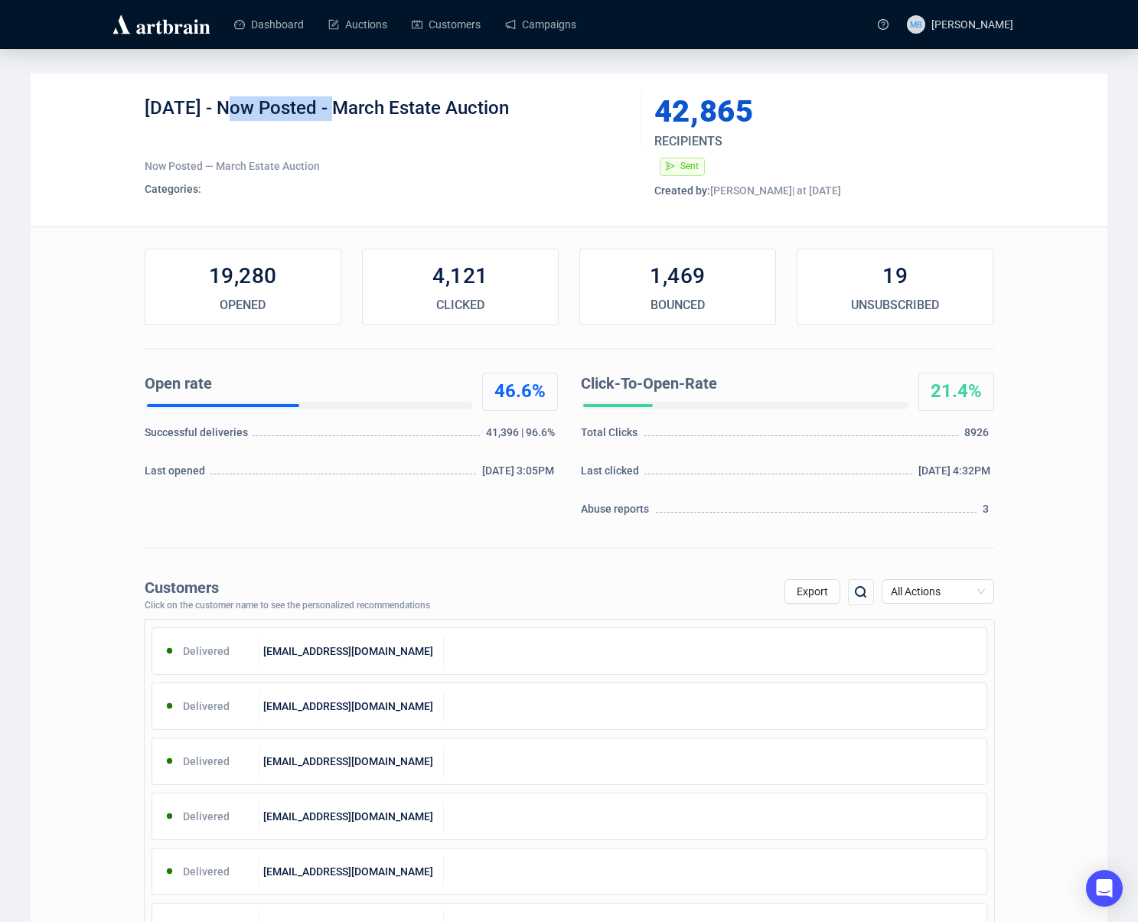
drag, startPoint x: 227, startPoint y: 109, endPoint x: 334, endPoint y: 113, distance: 106.4
click at [337, 112] on div "[DATE] - Now Posted - March Estate Auction" at bounding box center [388, 119] width 486 height 46
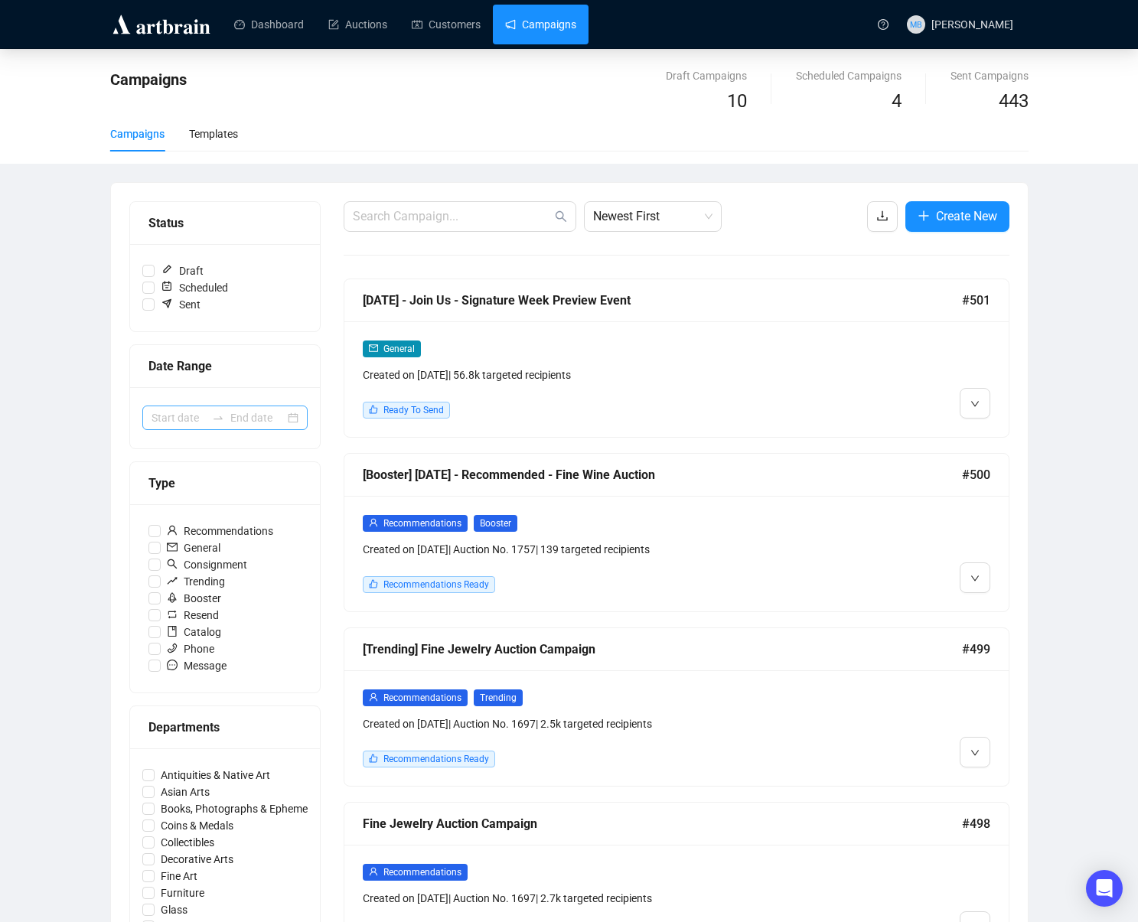
click at [221, 409] on div at bounding box center [224, 418] width 165 height 24
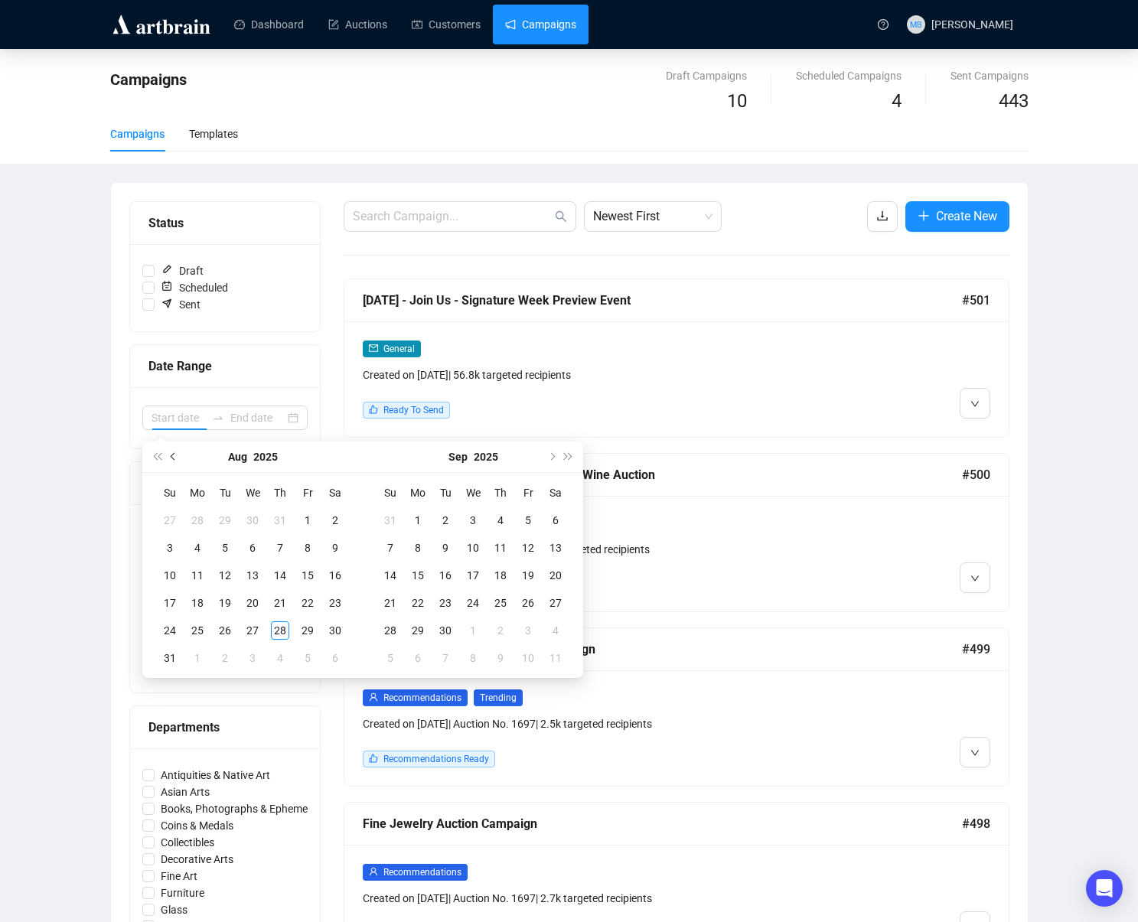
click at [175, 460] on button "Previous month (PageUp)" at bounding box center [173, 457] width 17 height 31
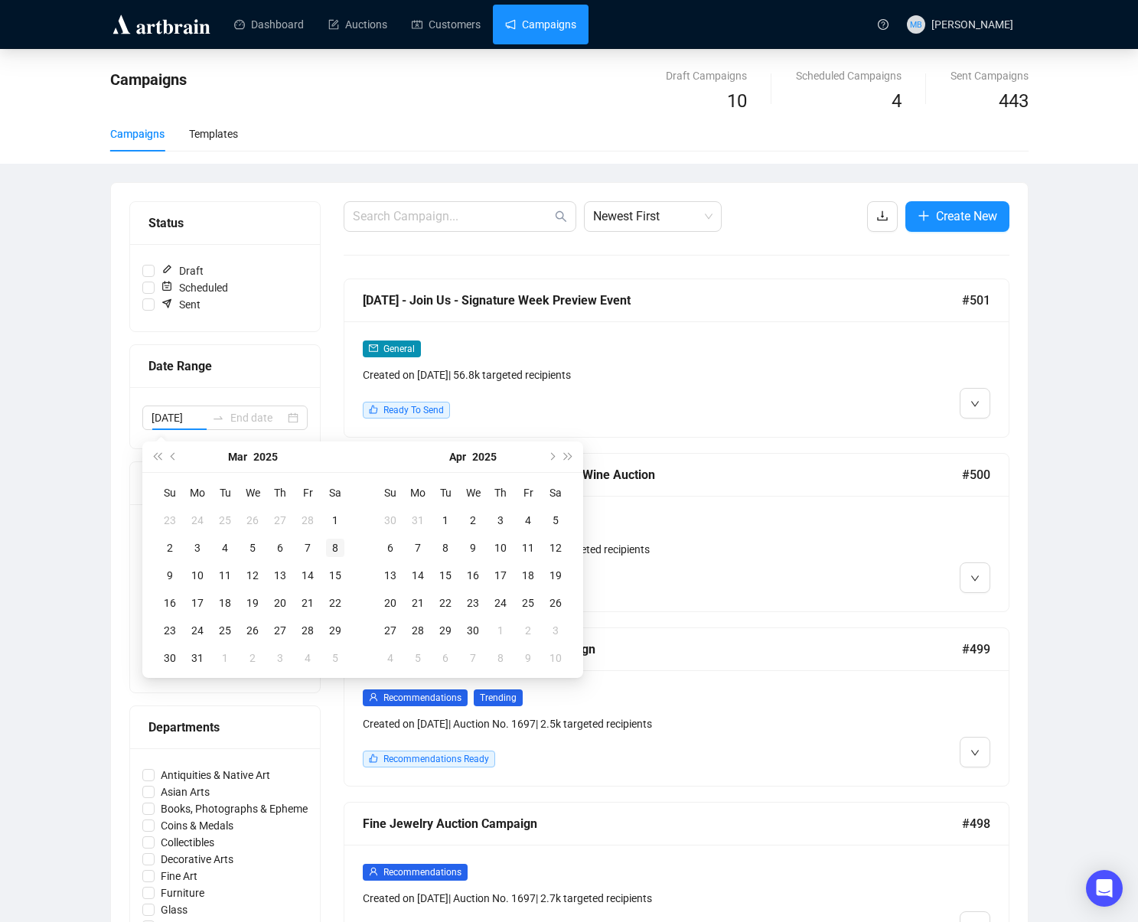
type input "[DATE]"
drag, startPoint x: 338, startPoint y: 524, endPoint x: 348, endPoint y: 527, distance: 9.7
click at [340, 525] on div "1" at bounding box center [335, 520] width 18 height 18
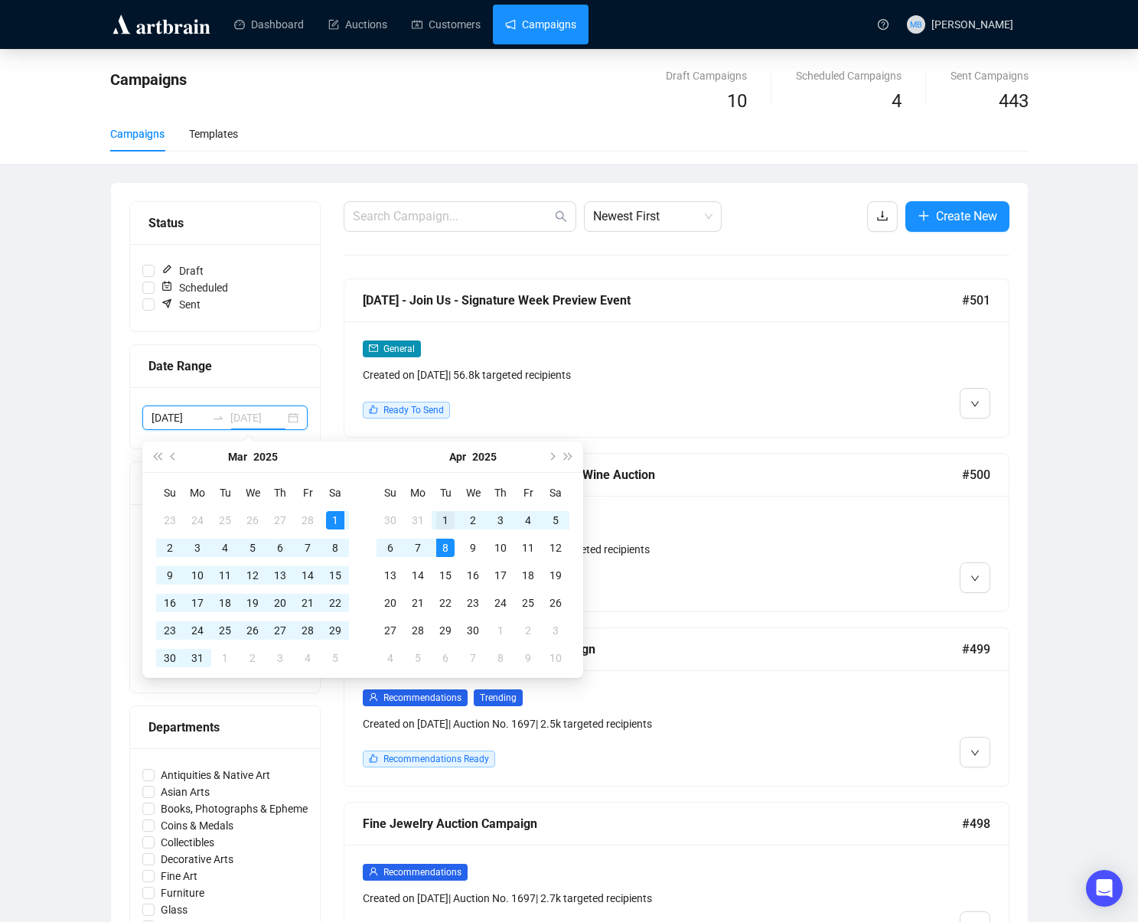
type input "[DATE]"
click at [446, 523] on div "1" at bounding box center [445, 520] width 18 height 18
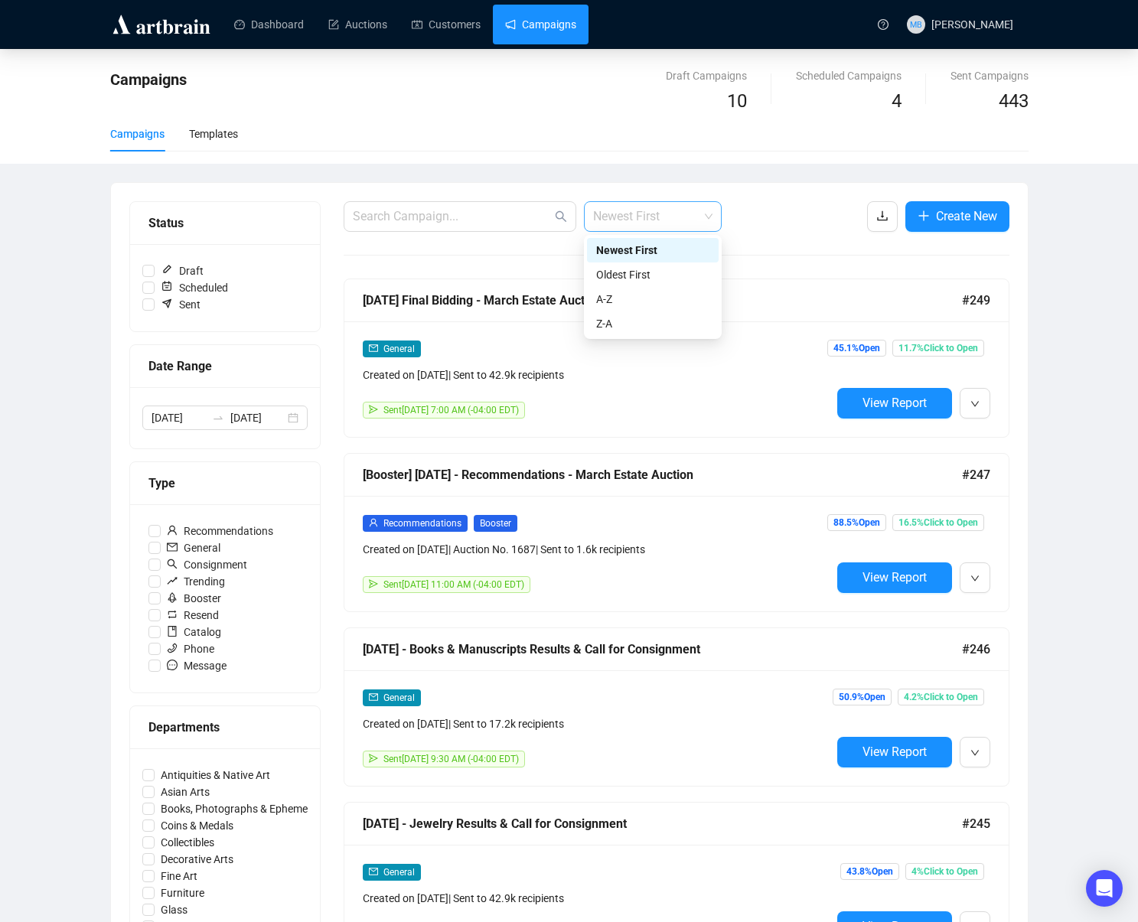
click at [605, 224] on span "Newest First" at bounding box center [652, 216] width 119 height 29
click at [640, 272] on div "Oldest First" at bounding box center [652, 274] width 113 height 17
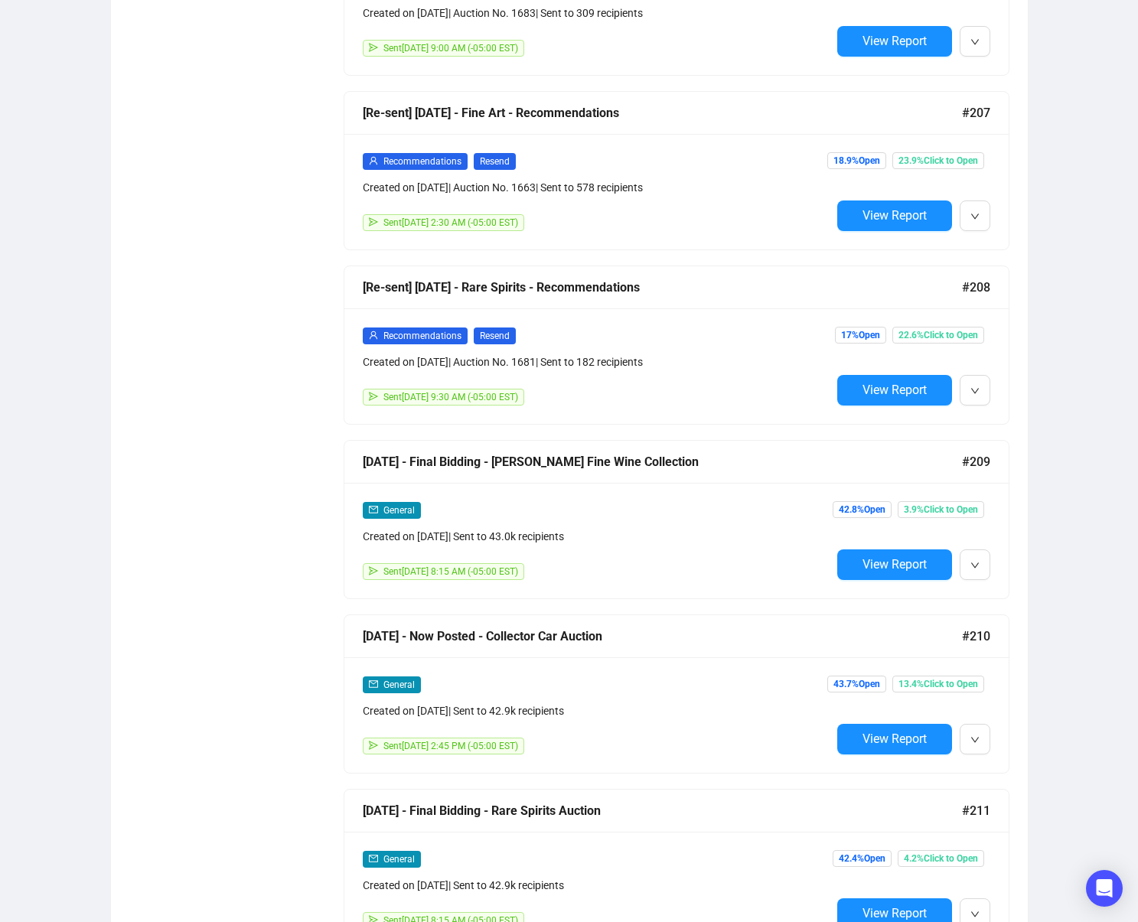
click at [864, 570] on span "View Report" at bounding box center [895, 564] width 64 height 15
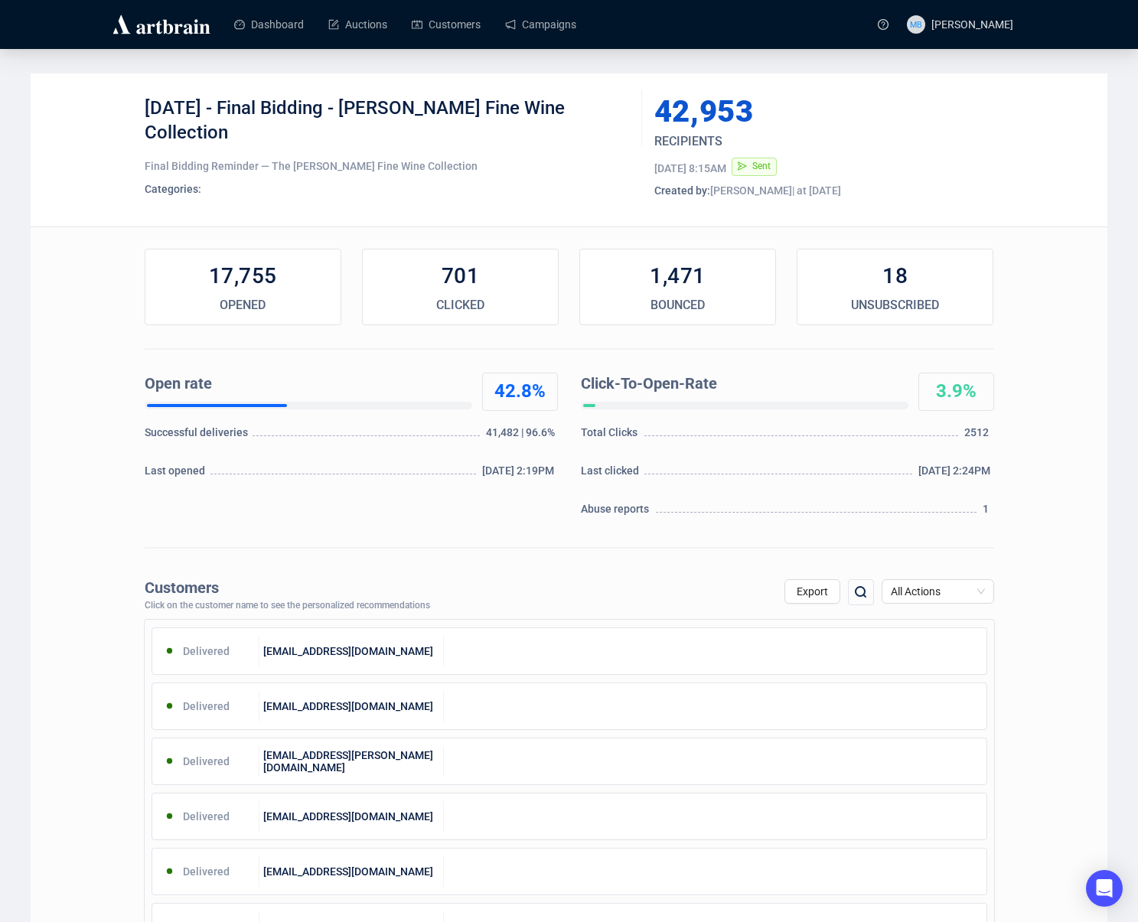
drag, startPoint x: 238, startPoint y: 109, endPoint x: 252, endPoint y: 139, distance: 32.9
click at [250, 139] on div "[DATE] - Final Bidding - [PERSON_NAME] Fine Wine Collection" at bounding box center [388, 119] width 486 height 46
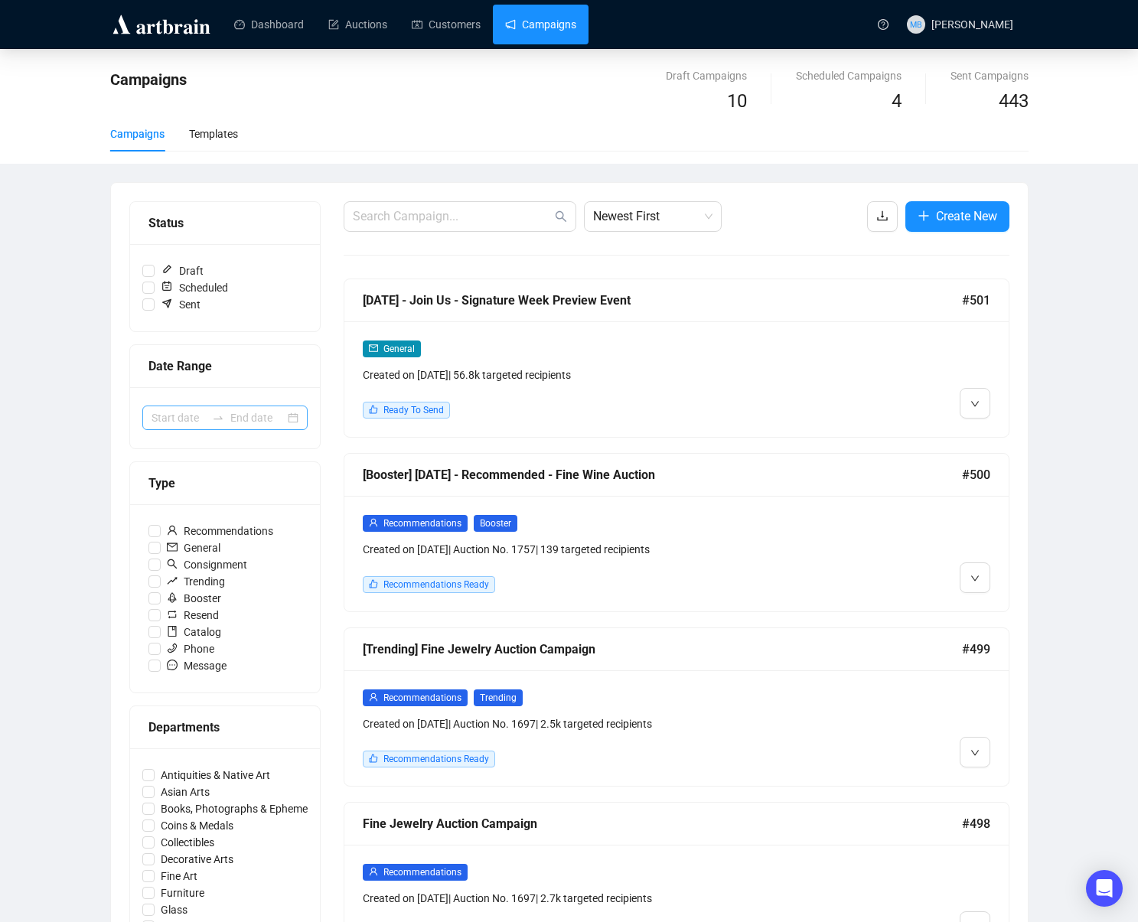
click at [220, 419] on icon "swap-right" at bounding box center [218, 418] width 12 height 12
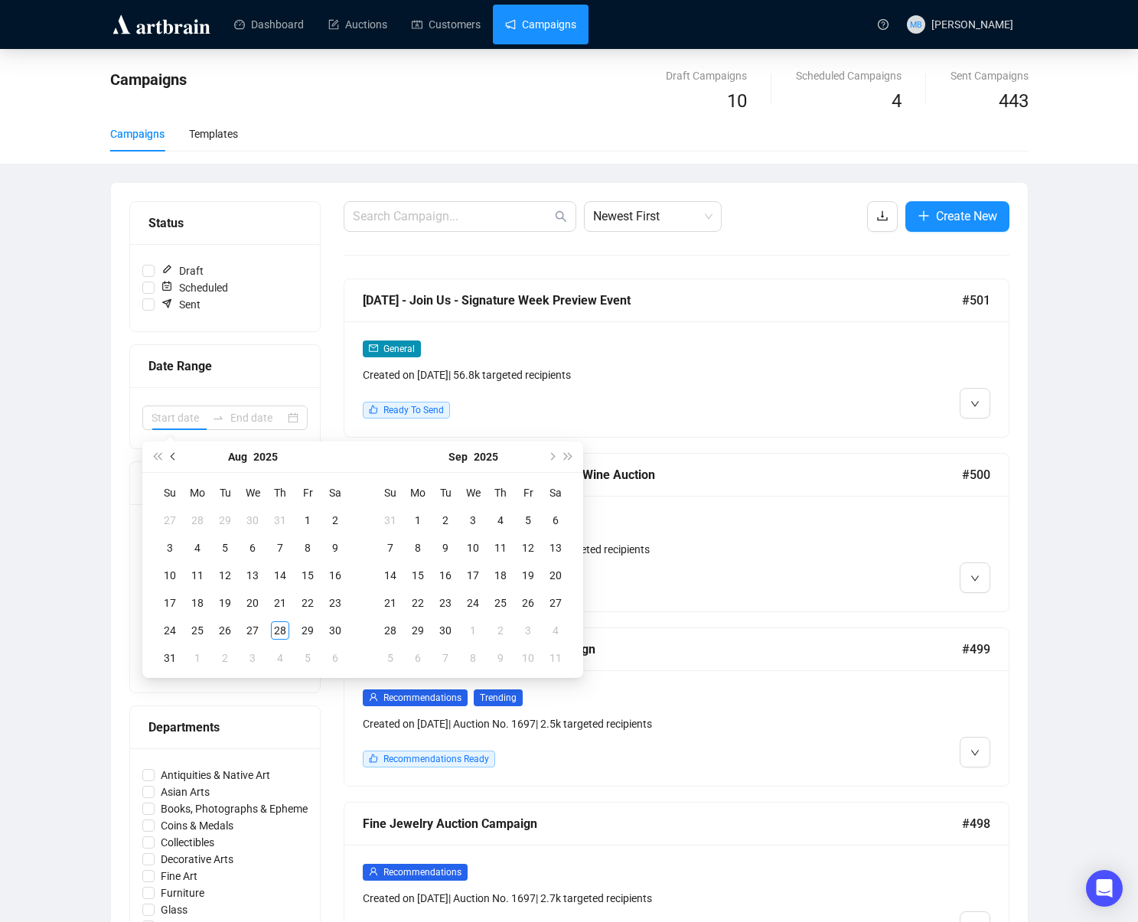
click at [175, 458] on span "Previous month (PageUp)" at bounding box center [175, 457] width 8 height 8
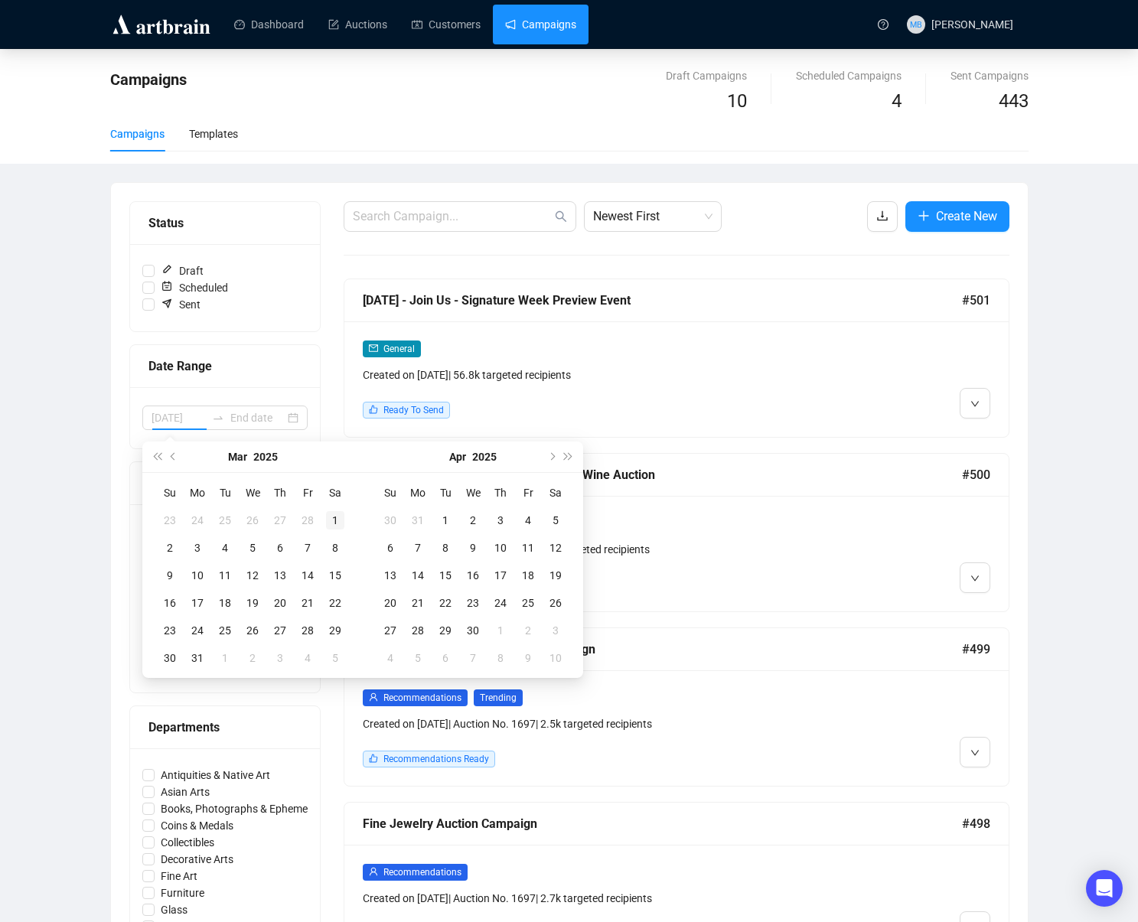
type input "[DATE]"
drag, startPoint x: 328, startPoint y: 517, endPoint x: 346, endPoint y: 527, distance: 20.9
click at [328, 517] on div "1" at bounding box center [335, 520] width 18 height 18
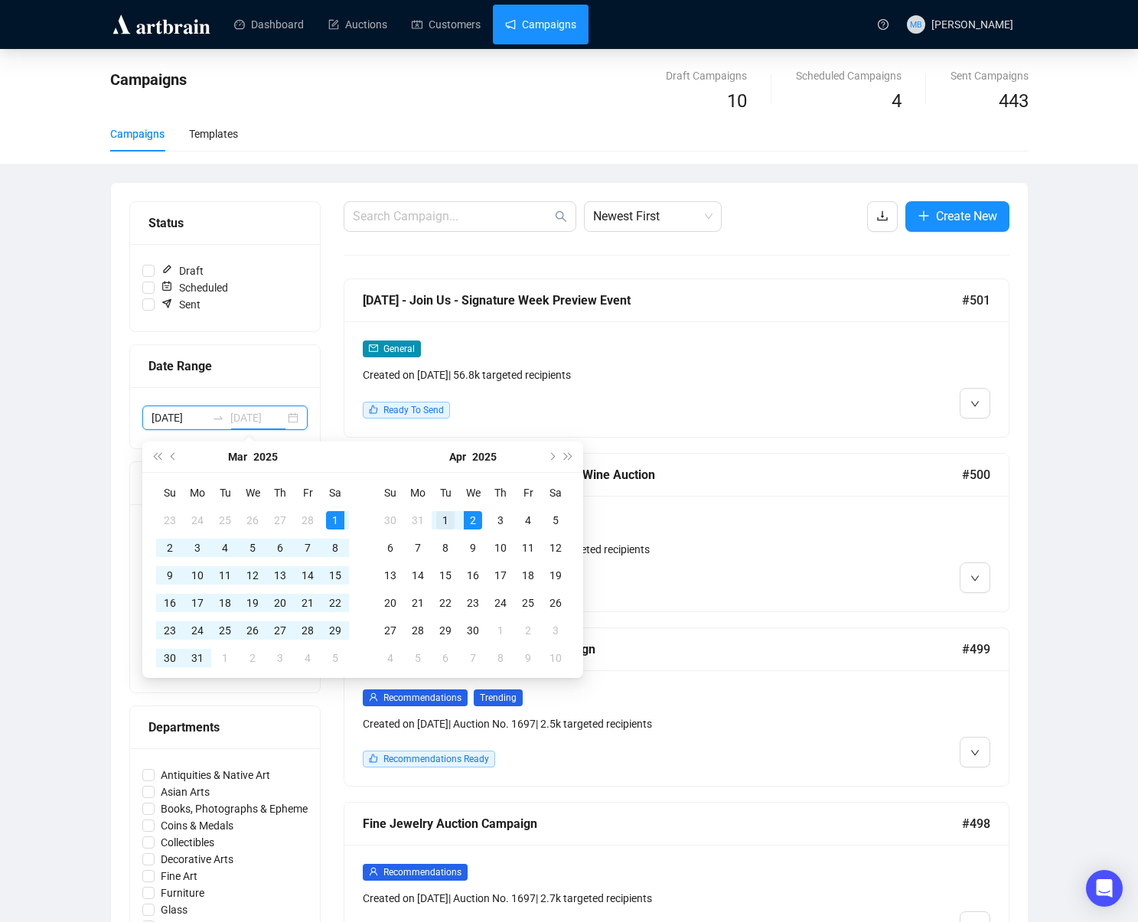
type input "[DATE]"
click at [442, 520] on div "1" at bounding box center [445, 520] width 18 height 18
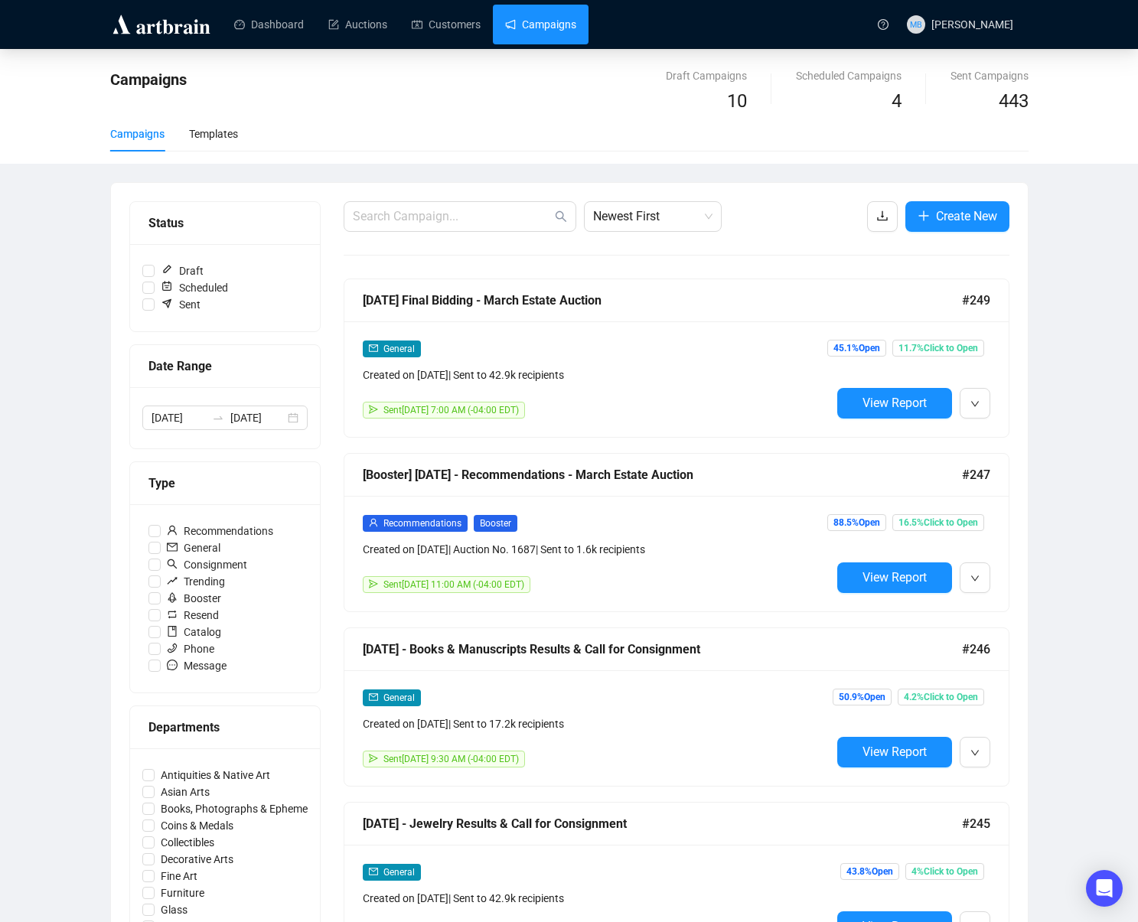
click at [1071, 386] on div "Campaigns Draft Campaigns 10 Scheduled Campaigns 4 Sent Campaigns 443 Campaigns…" at bounding box center [569, 891] width 1138 height 1685
drag, startPoint x: 639, startPoint y: 206, endPoint x: 642, endPoint y: 220, distance: 14.1
click at [639, 208] on span "Newest First" at bounding box center [652, 216] width 119 height 29
drag, startPoint x: 646, startPoint y: 277, endPoint x: 654, endPoint y: 275, distance: 8.7
click at [646, 277] on div "Oldest First" at bounding box center [652, 274] width 113 height 17
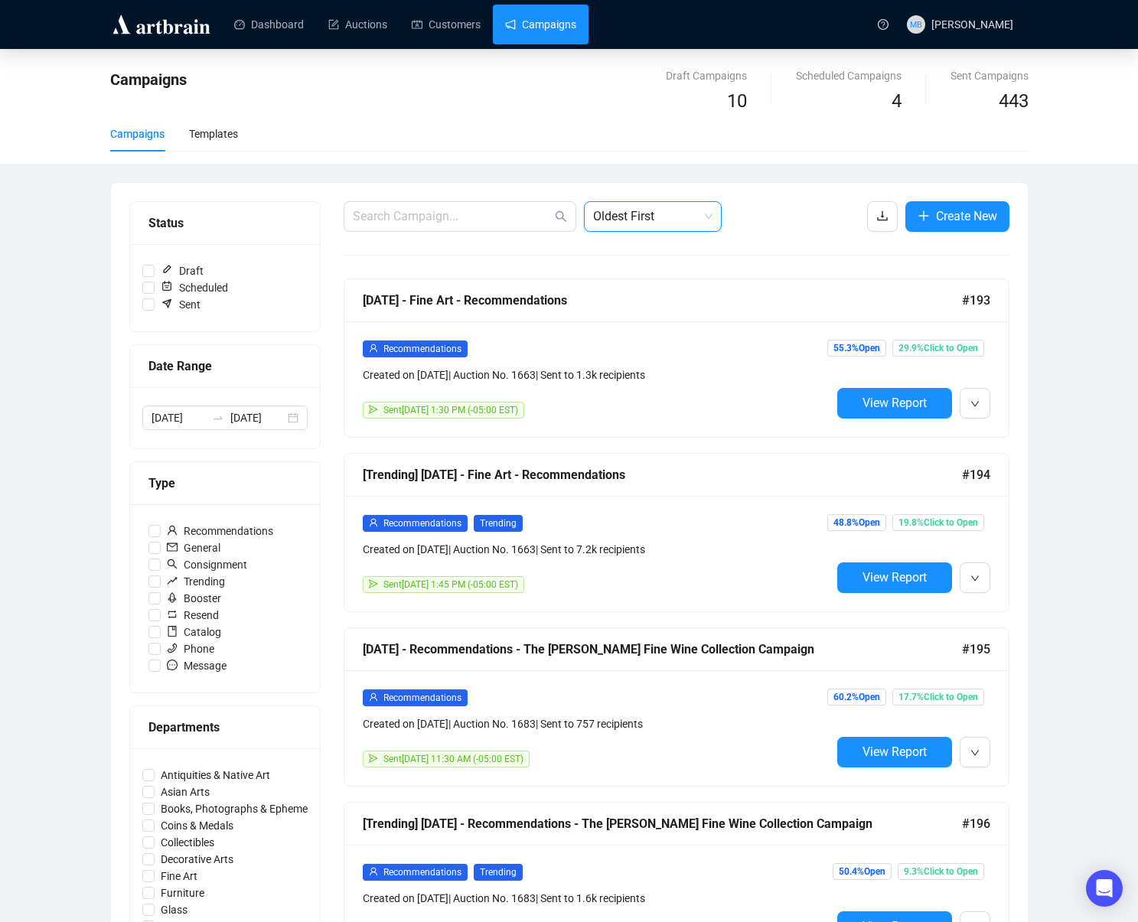
click at [1057, 279] on div "Campaigns Draft Campaigns 10 Scheduled Campaigns 4 Sent Campaigns 443 Campaigns…" at bounding box center [569, 891] width 1138 height 1685
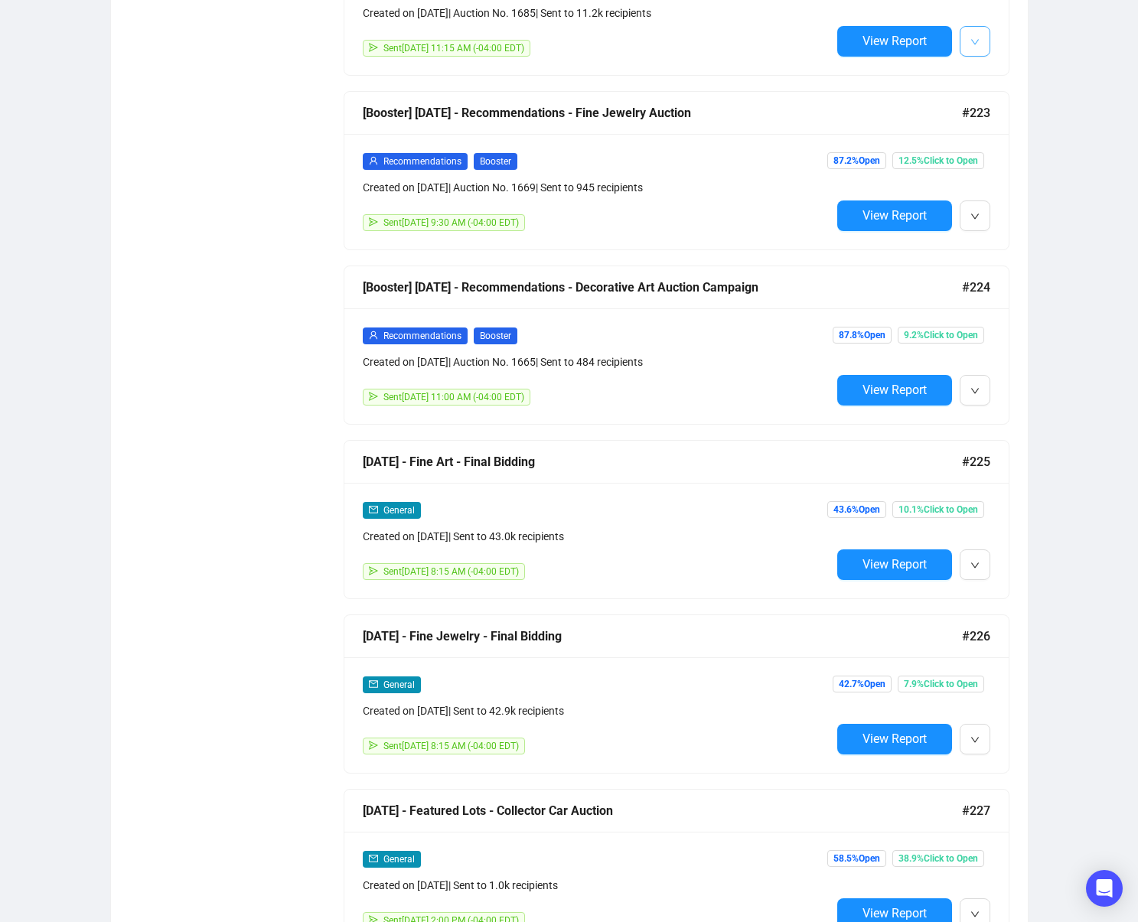
scroll to position [2631, 0]
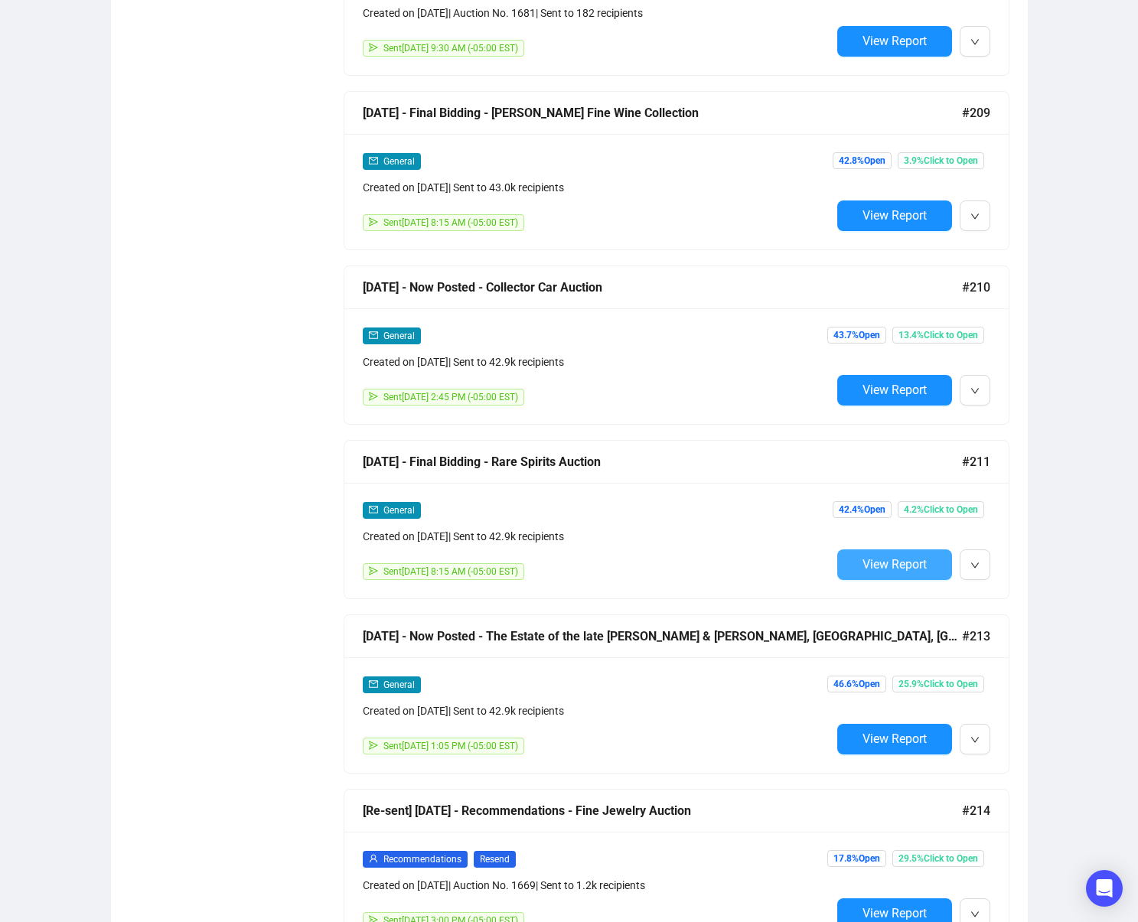
click at [899, 564] on span "View Report" at bounding box center [895, 564] width 64 height 15
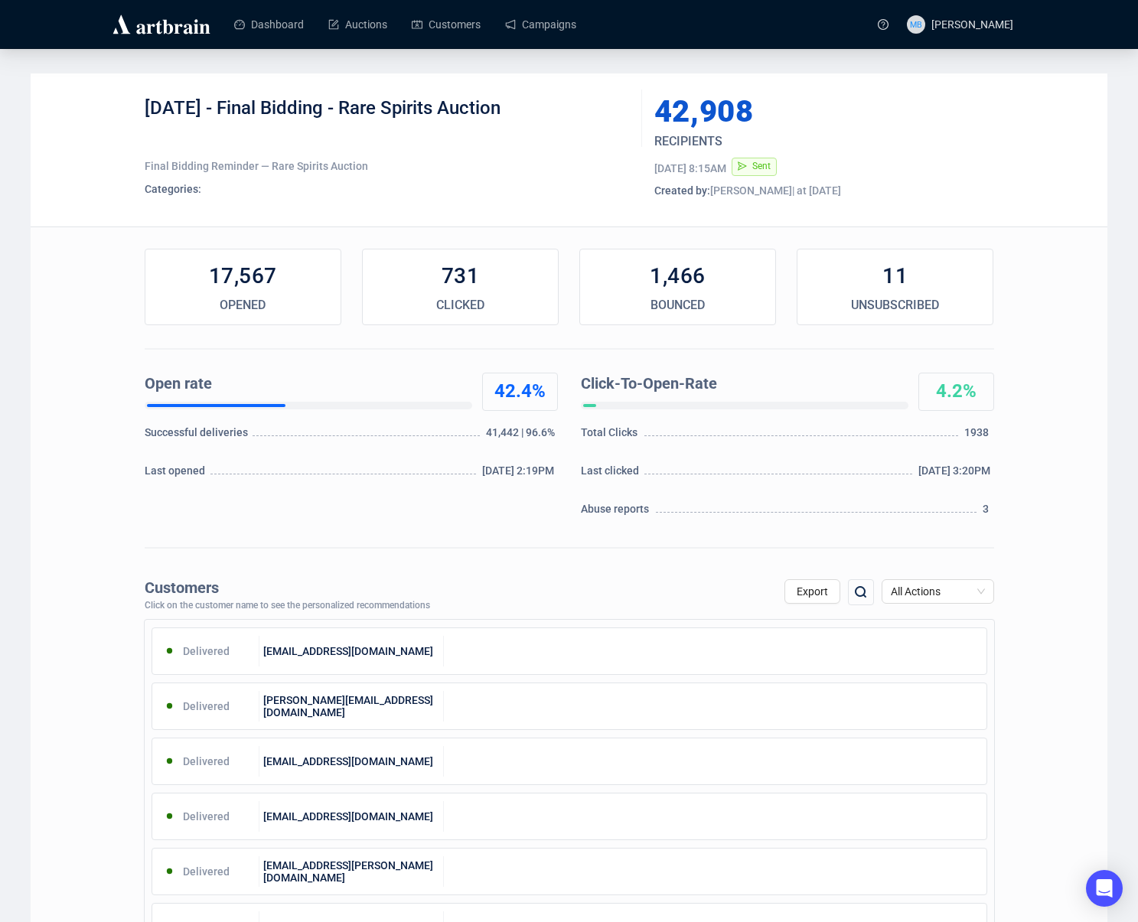
drag, startPoint x: 234, startPoint y: 108, endPoint x: 545, endPoint y: 116, distance: 310.9
click at [542, 116] on div "[DATE] - Final Bidding - Rare Spirits Auction" at bounding box center [388, 119] width 486 height 46
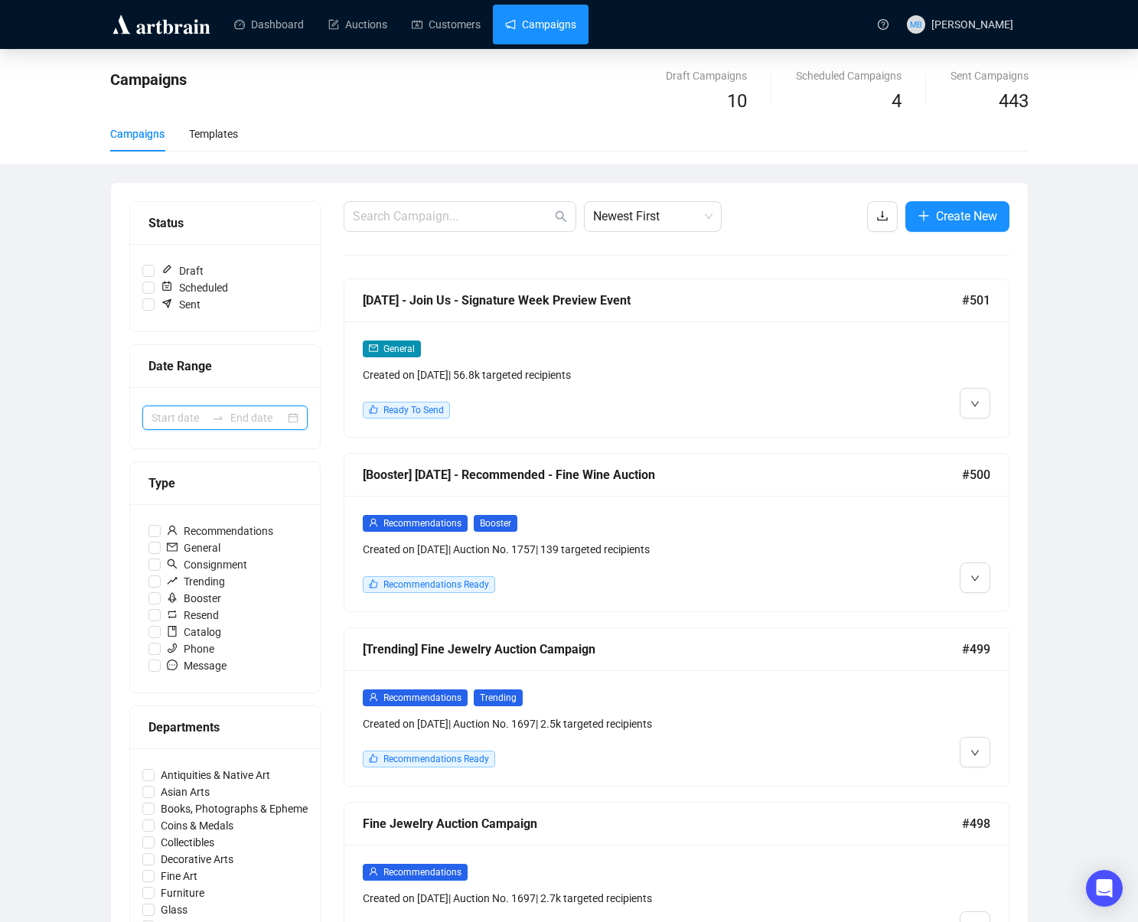
click at [237, 419] on input at bounding box center [257, 418] width 54 height 17
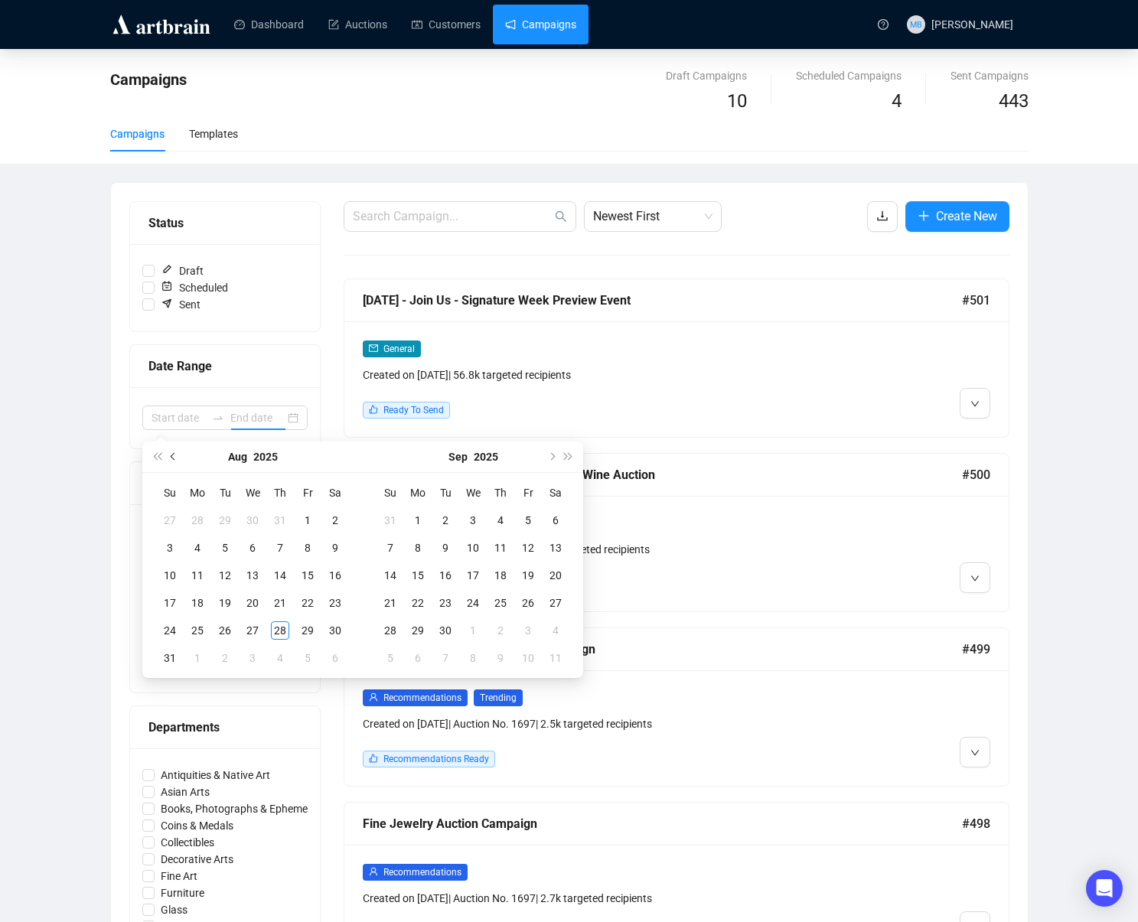
click at [177, 457] on button "Previous month (PageUp)" at bounding box center [173, 457] width 17 height 31
click at [178, 457] on button "Previous month (PageUp)" at bounding box center [173, 457] width 17 height 31
click at [181, 457] on button "Previous month (PageUp)" at bounding box center [173, 457] width 17 height 31
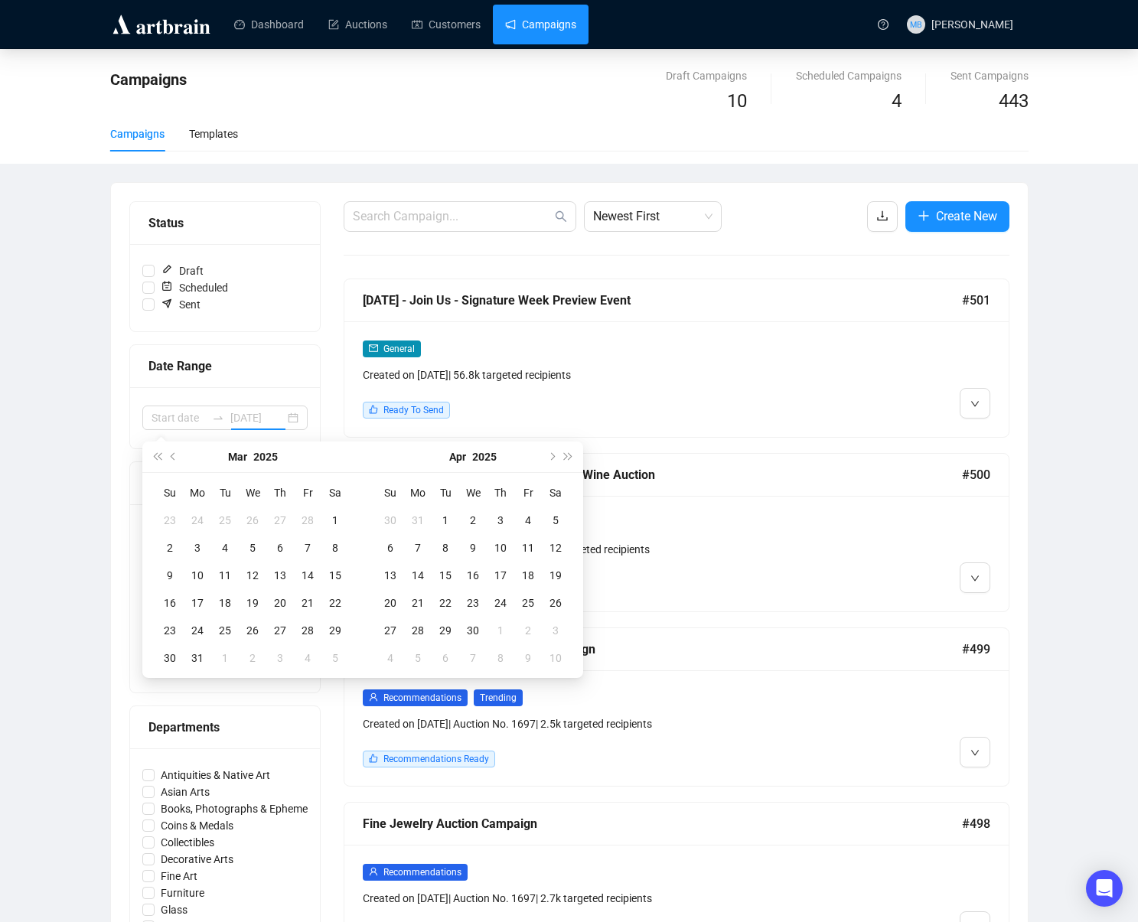
type input "[DATE]"
click at [338, 523] on div "1" at bounding box center [335, 520] width 18 height 18
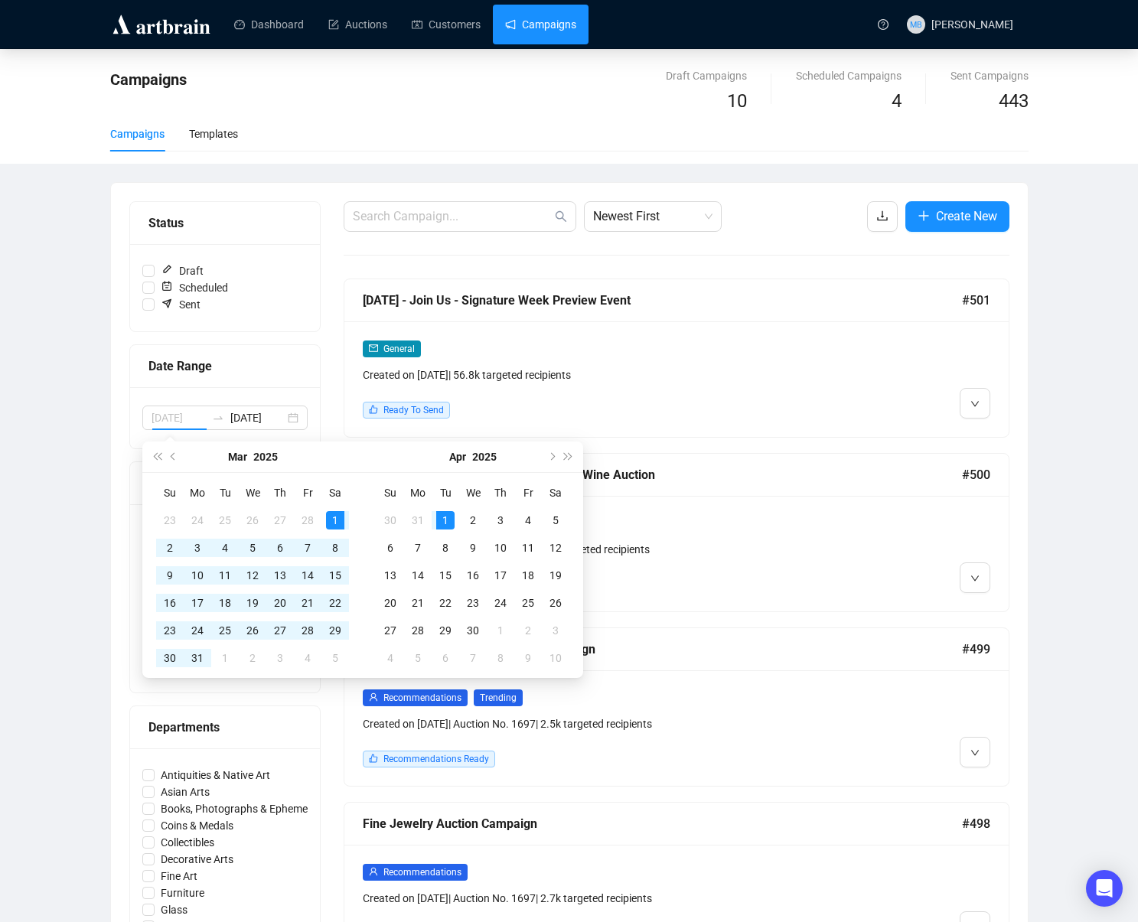
click at [443, 515] on div "1" at bounding box center [445, 520] width 18 height 18
type input "[DATE]"
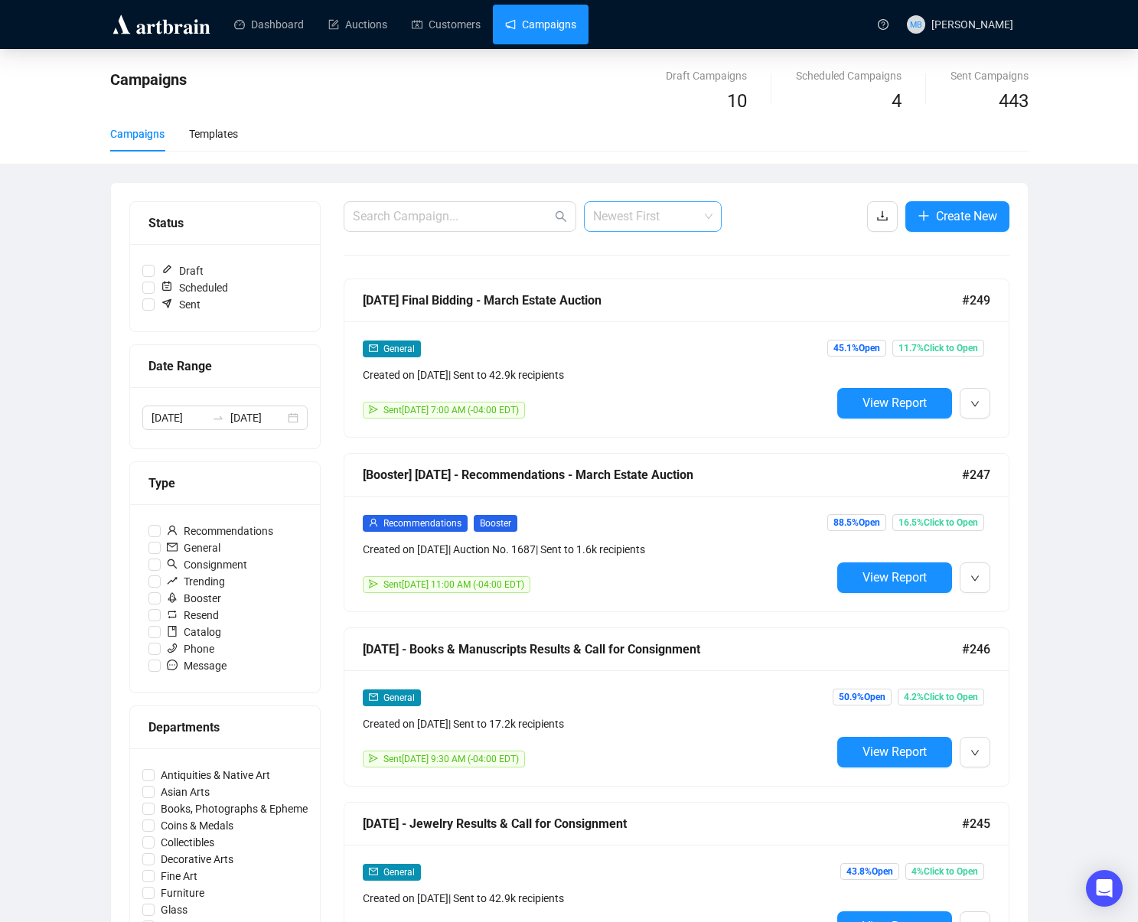
click at [645, 220] on span "Newest First" at bounding box center [652, 216] width 119 height 29
click at [656, 273] on div "Oldest First" at bounding box center [652, 274] width 113 height 17
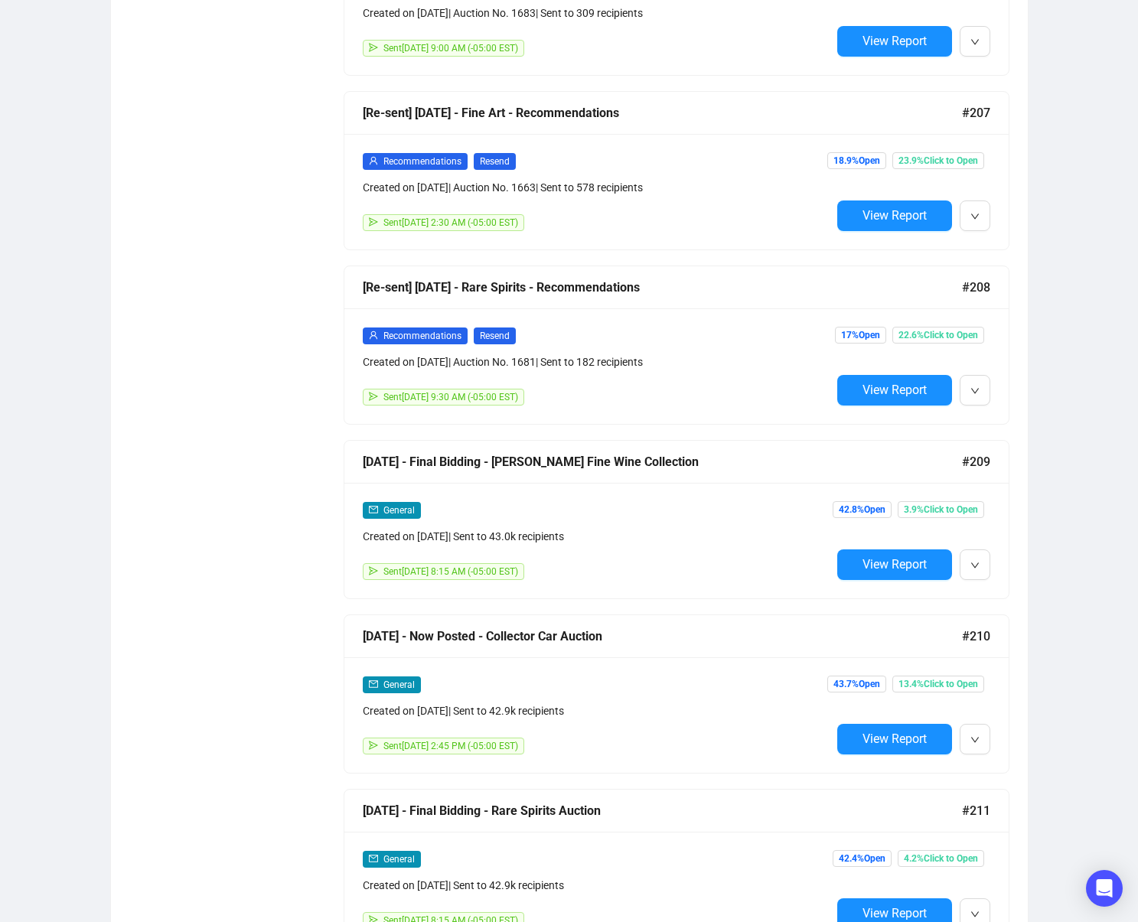
scroll to position [4551, 0]
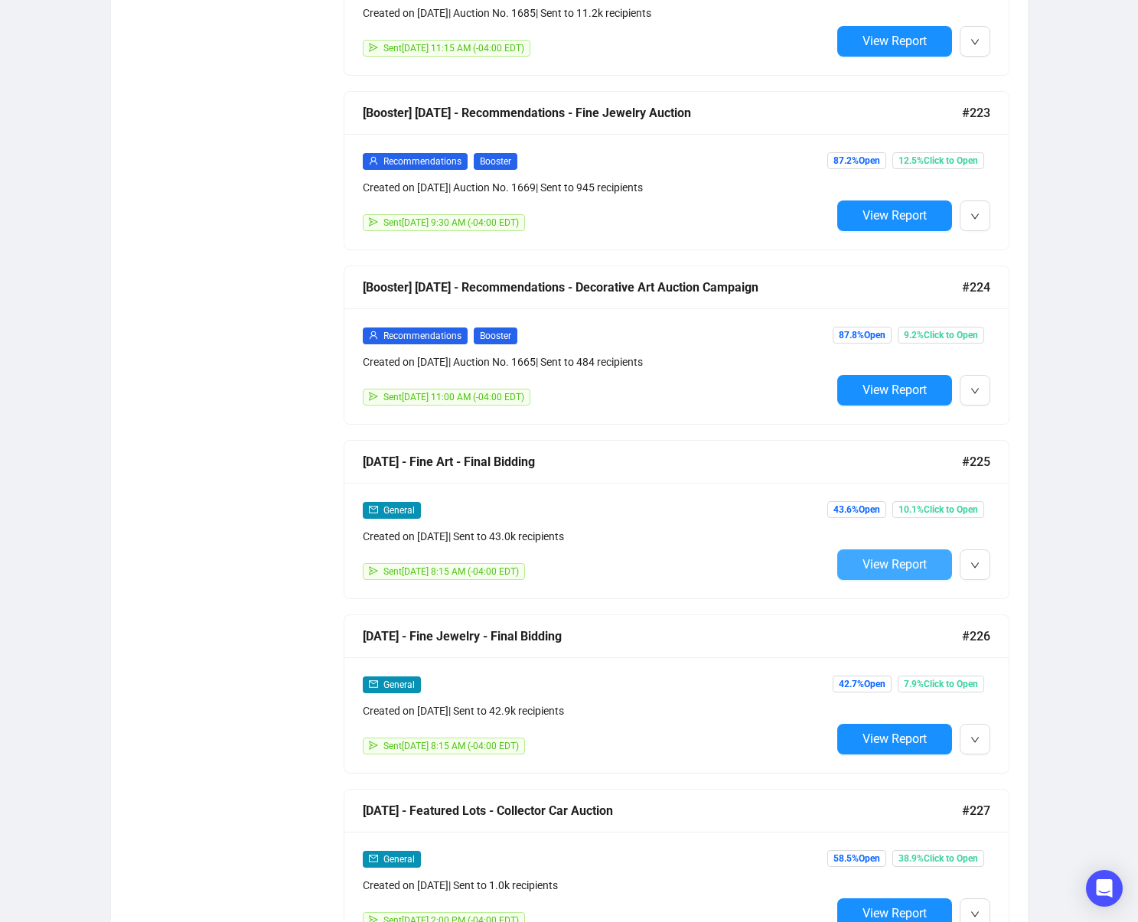
click at [870, 563] on span "View Report" at bounding box center [895, 564] width 64 height 15
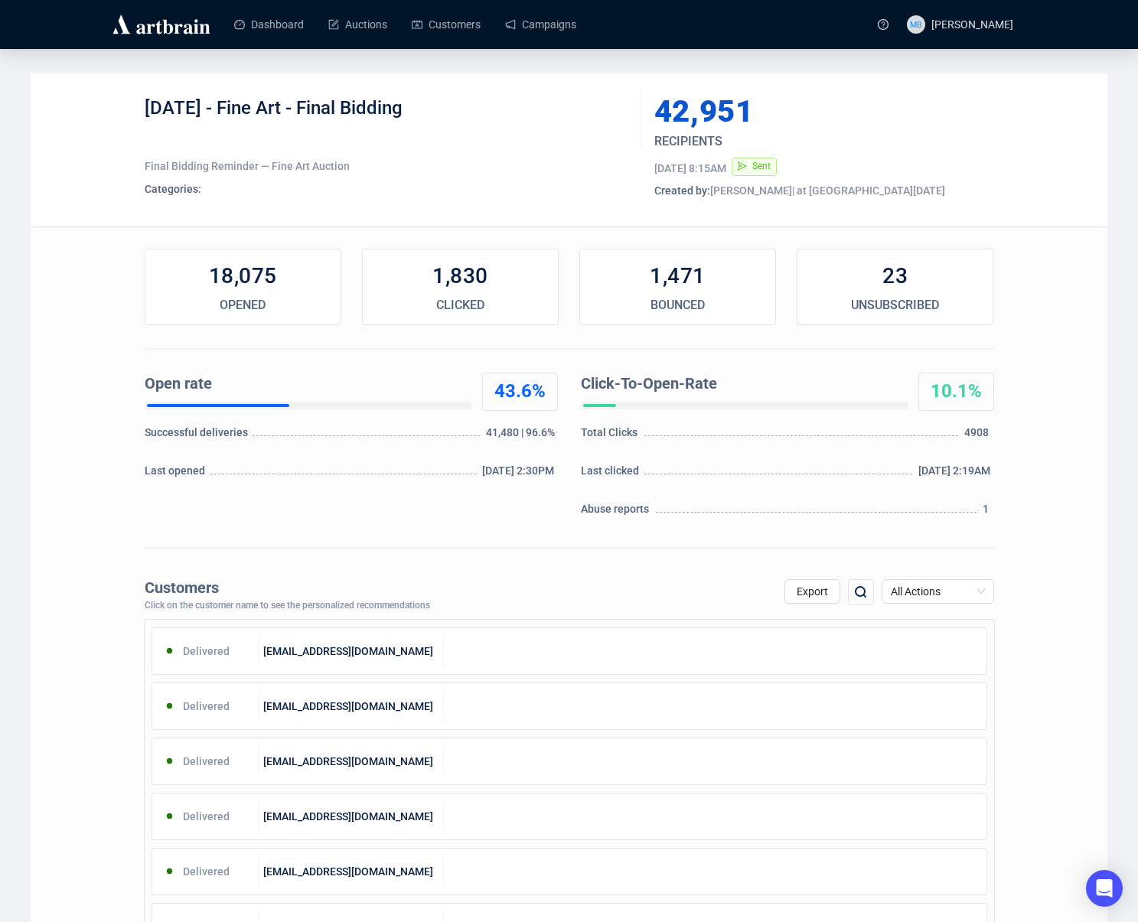
drag, startPoint x: 350, startPoint y: 109, endPoint x: 225, endPoint y: 115, distance: 124.9
click at [225, 115] on div "[DATE] - Fine Art - Final Bidding" at bounding box center [388, 119] width 486 height 46
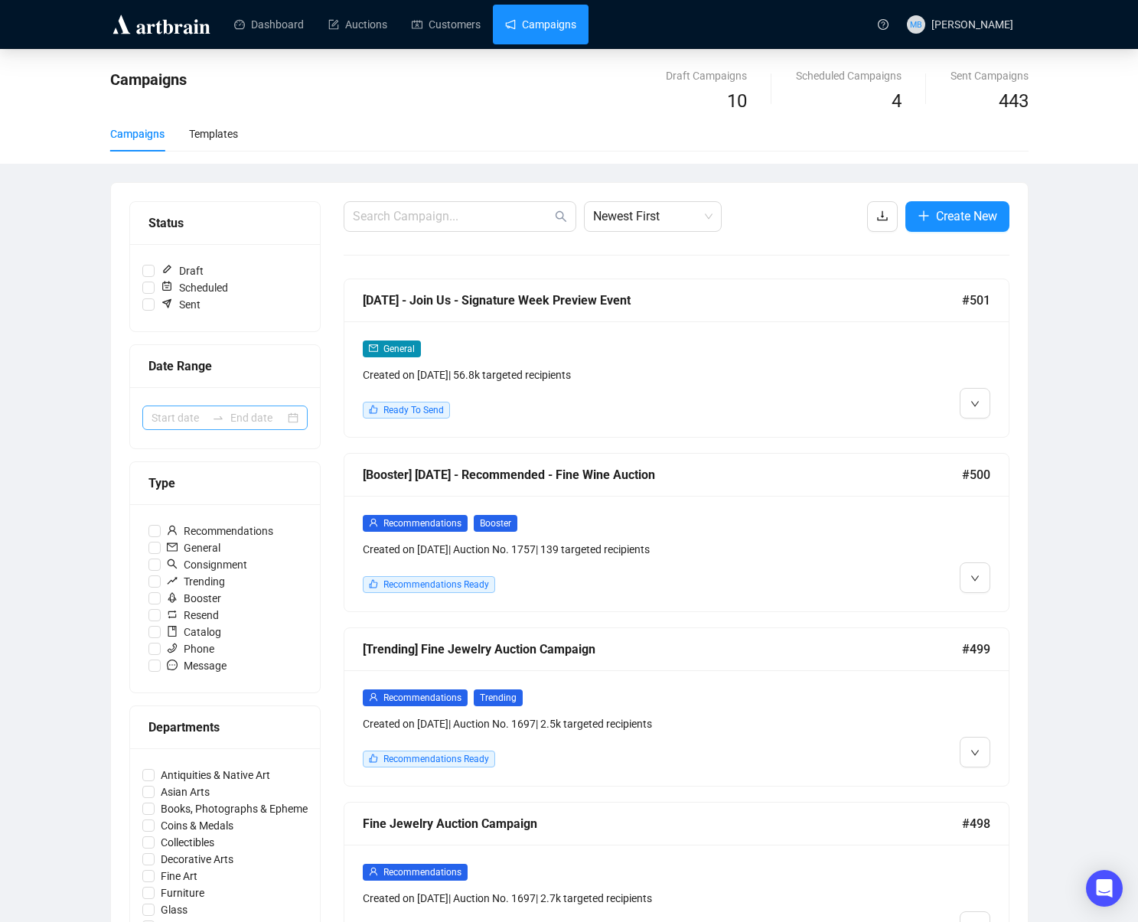
click at [227, 423] on div at bounding box center [224, 418] width 165 height 24
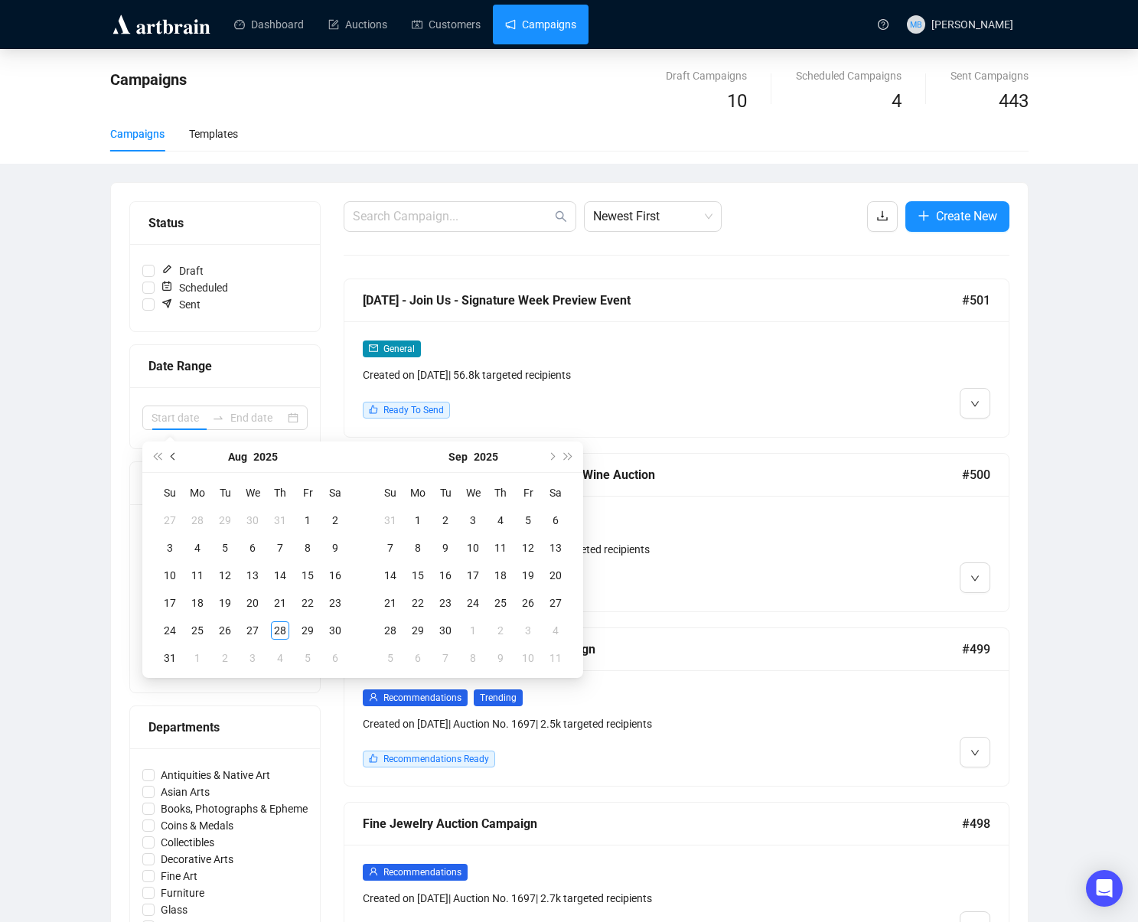
click at [171, 456] on span "Previous month (PageUp)" at bounding box center [175, 457] width 8 height 8
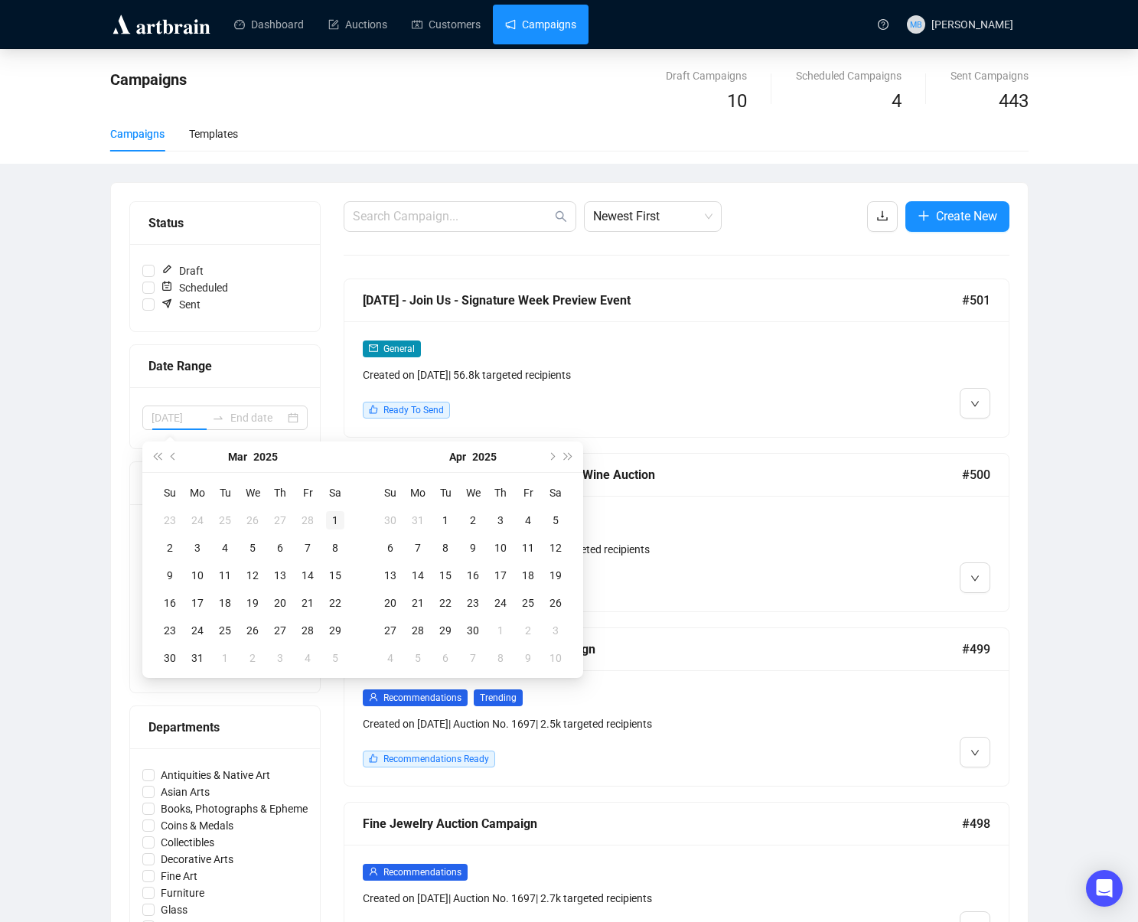
type input "[DATE]"
click at [337, 524] on div "1" at bounding box center [335, 520] width 18 height 18
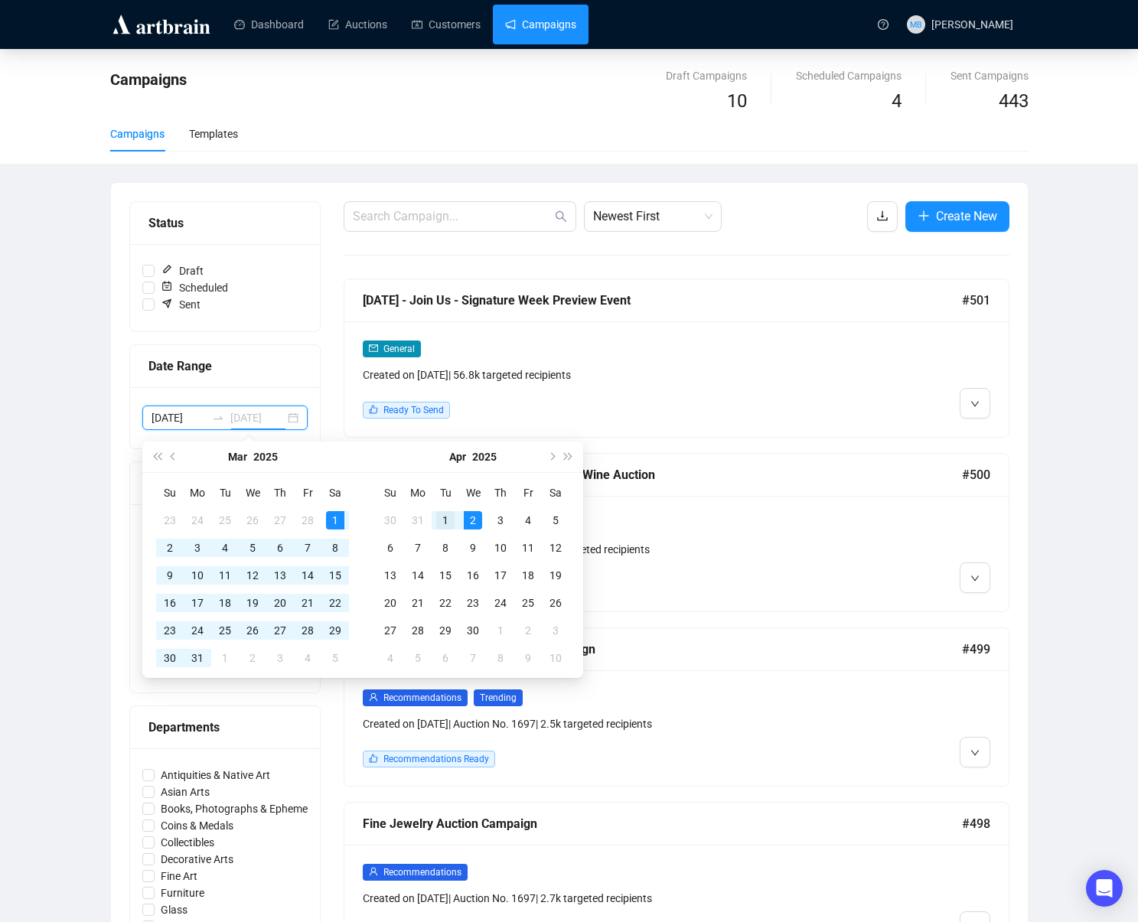
type input "[DATE]"
click at [446, 521] on div "1" at bounding box center [445, 520] width 18 height 18
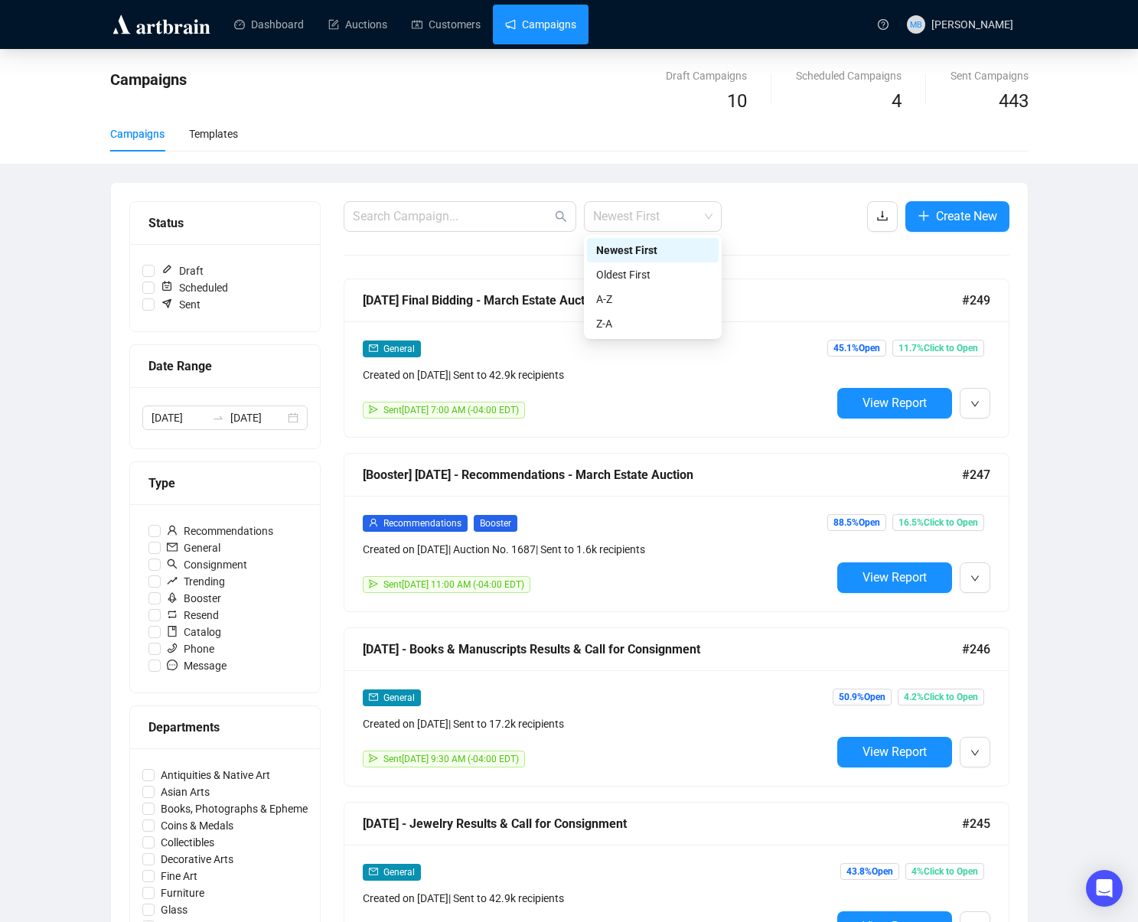
drag, startPoint x: 613, startPoint y: 205, endPoint x: 639, endPoint y: 233, distance: 38.5
click at [614, 205] on span "Newest First" at bounding box center [652, 216] width 119 height 29
click at [653, 273] on div "Oldest First" at bounding box center [652, 274] width 113 height 17
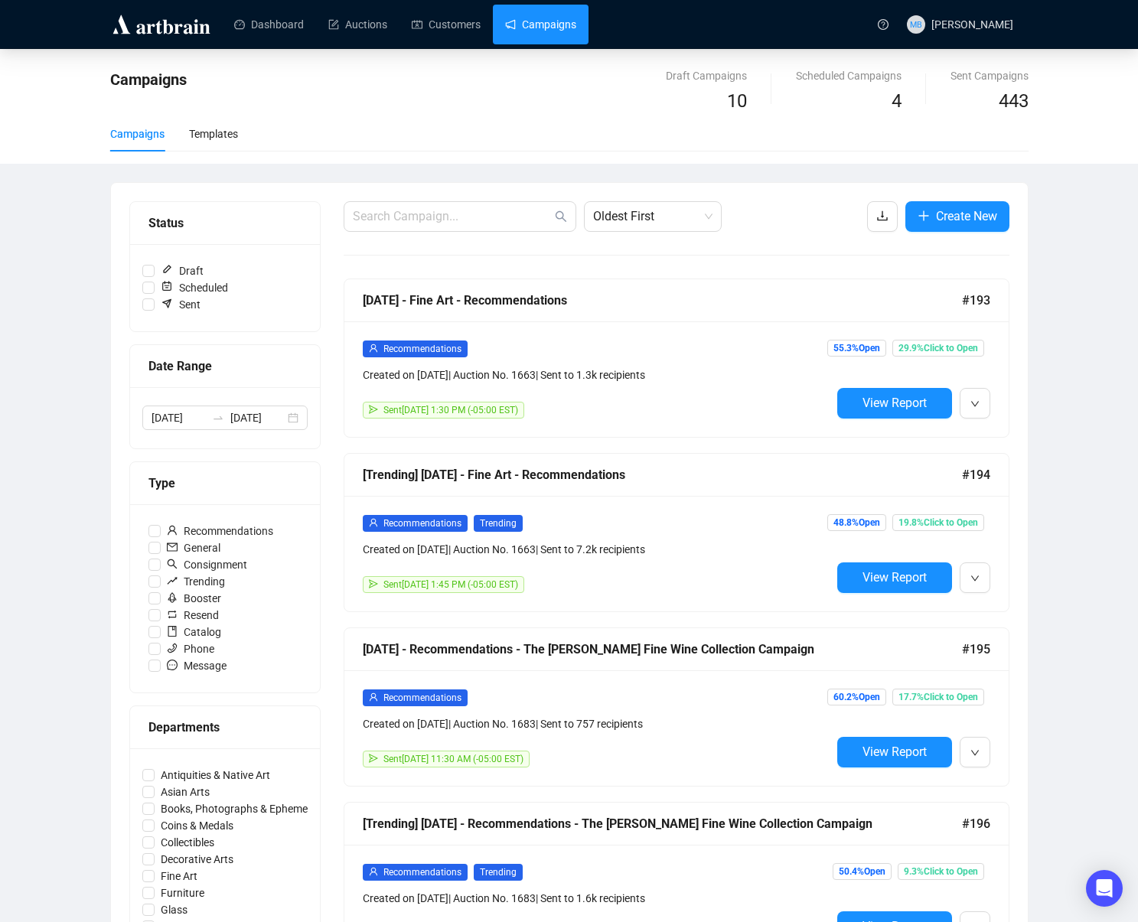
click at [1059, 449] on div "Campaigns Draft Campaigns 10 Scheduled Campaigns 4 Sent Campaigns 443 Campaigns…" at bounding box center [569, 891] width 1138 height 1685
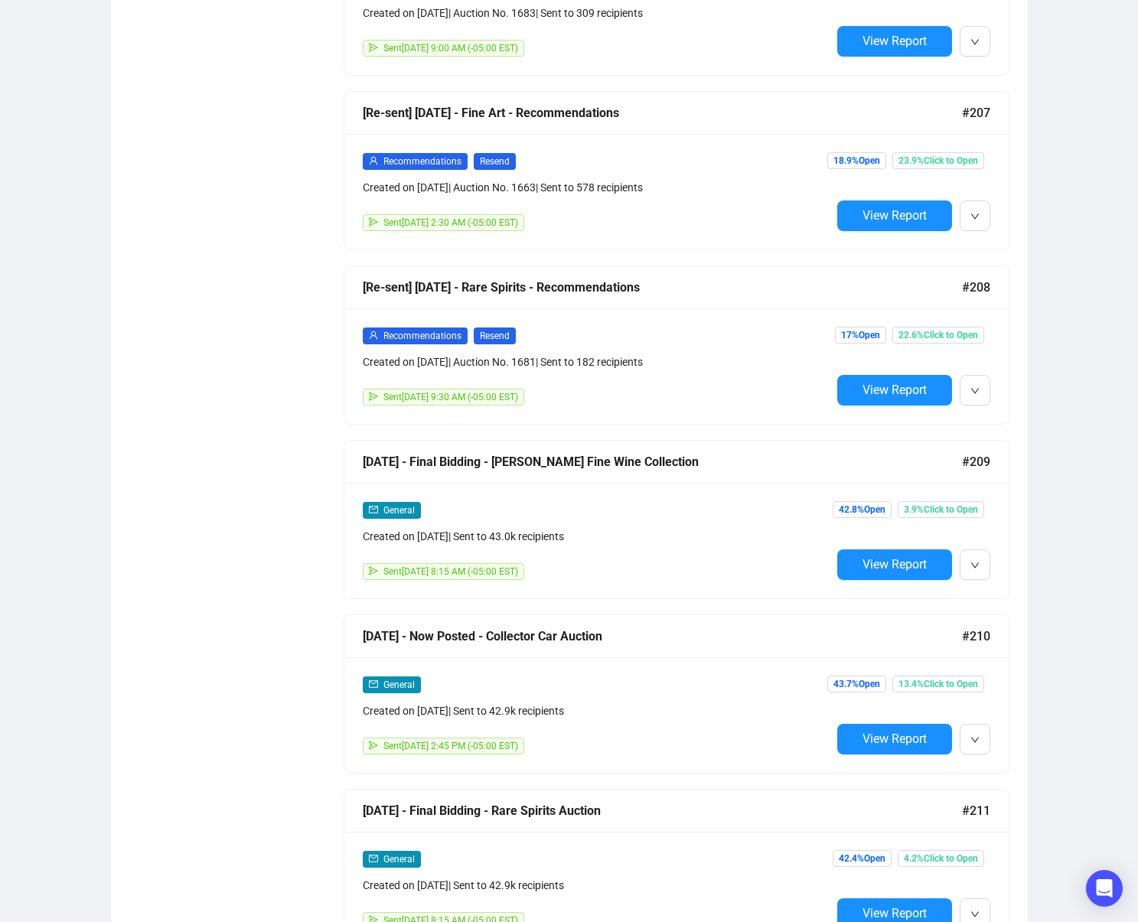
scroll to position [4551, 0]
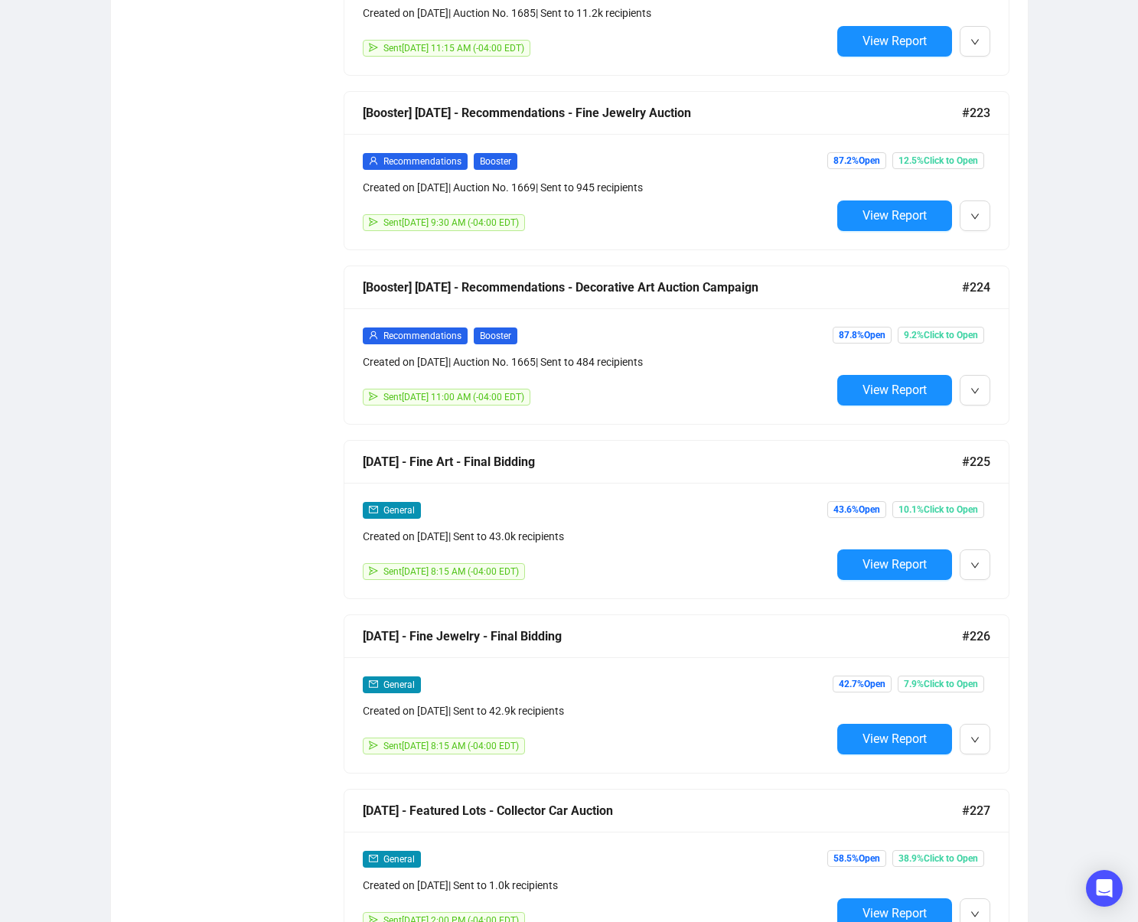
click at [852, 739] on button "View Report" at bounding box center [894, 739] width 115 height 31
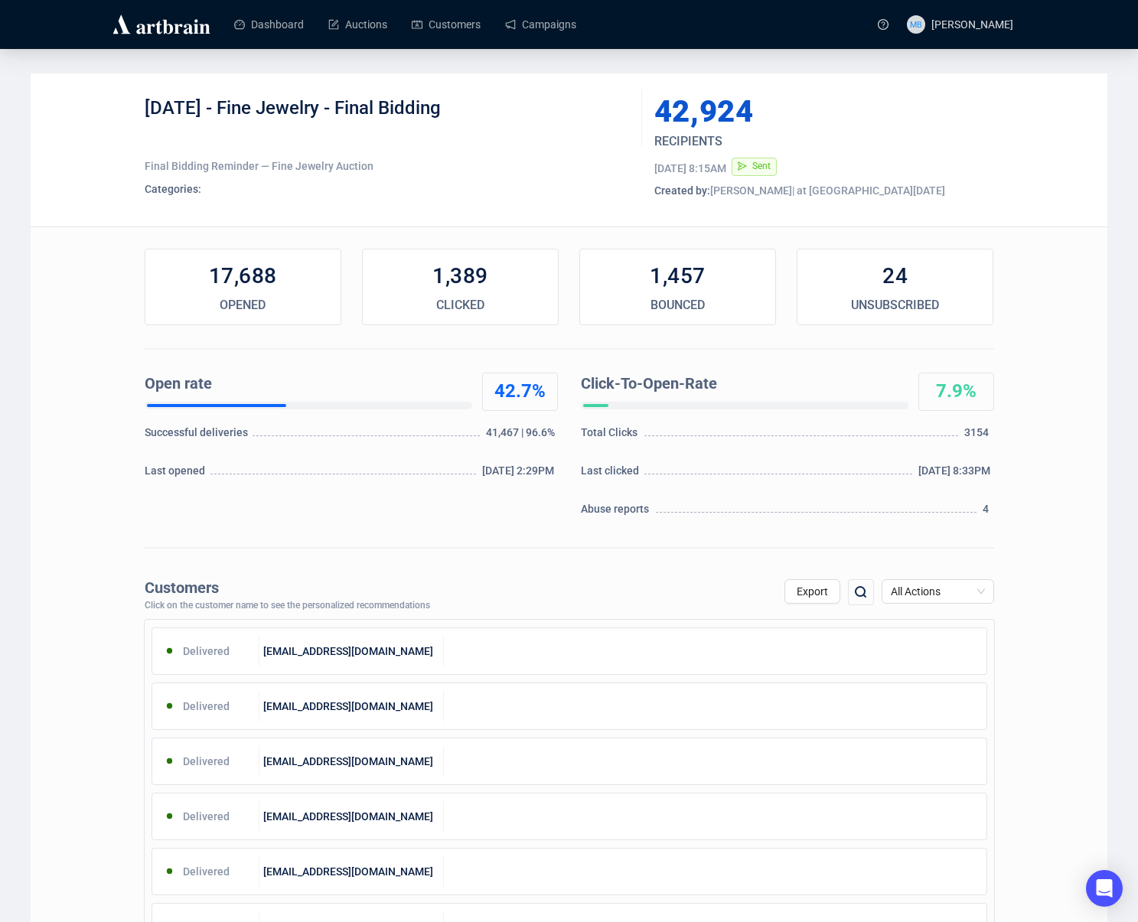
drag, startPoint x: 227, startPoint y: 109, endPoint x: 495, endPoint y: 110, distance: 268.7
click at [488, 109] on div "[DATE] - Fine Jewelry - Final Bidding" at bounding box center [388, 119] width 486 height 46
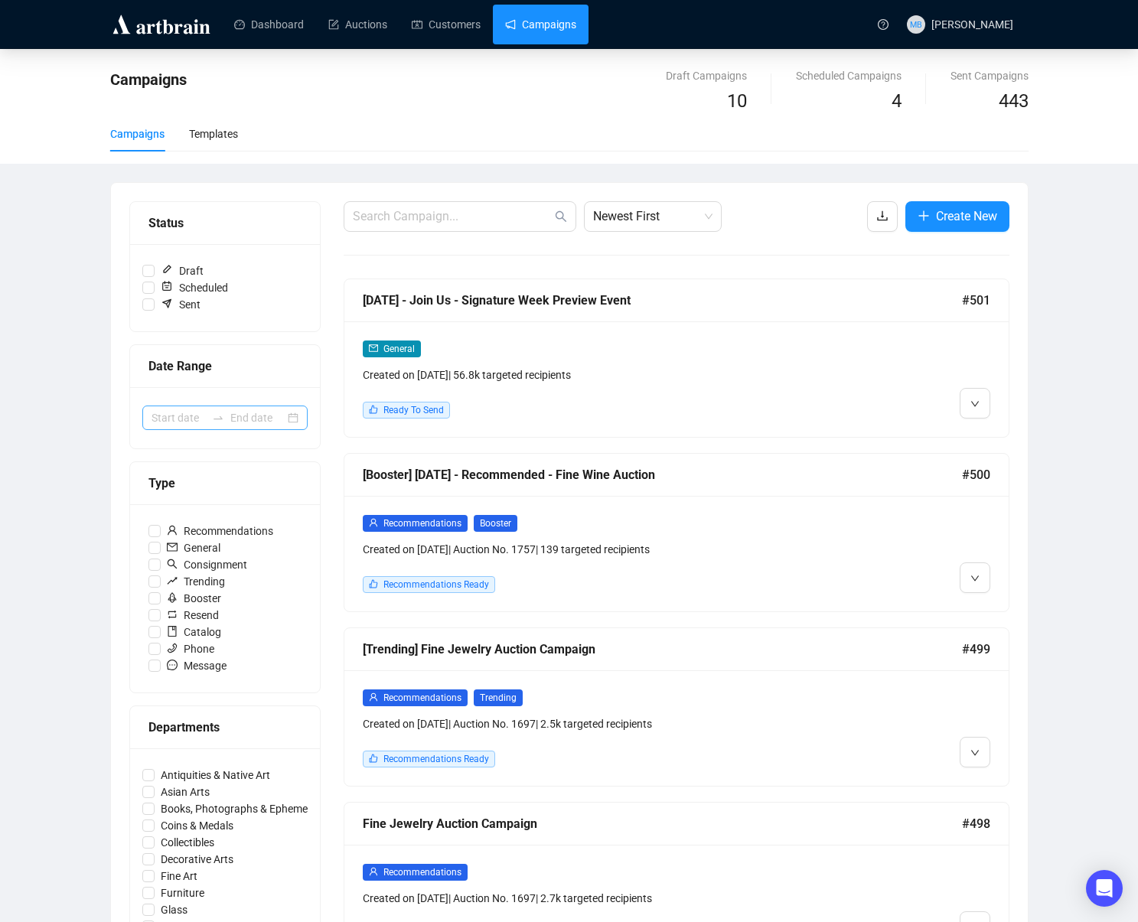
drag, startPoint x: 185, startPoint y: 405, endPoint x: 189, endPoint y: 416, distance: 11.4
click at [185, 406] on div at bounding box center [224, 418] width 165 height 24
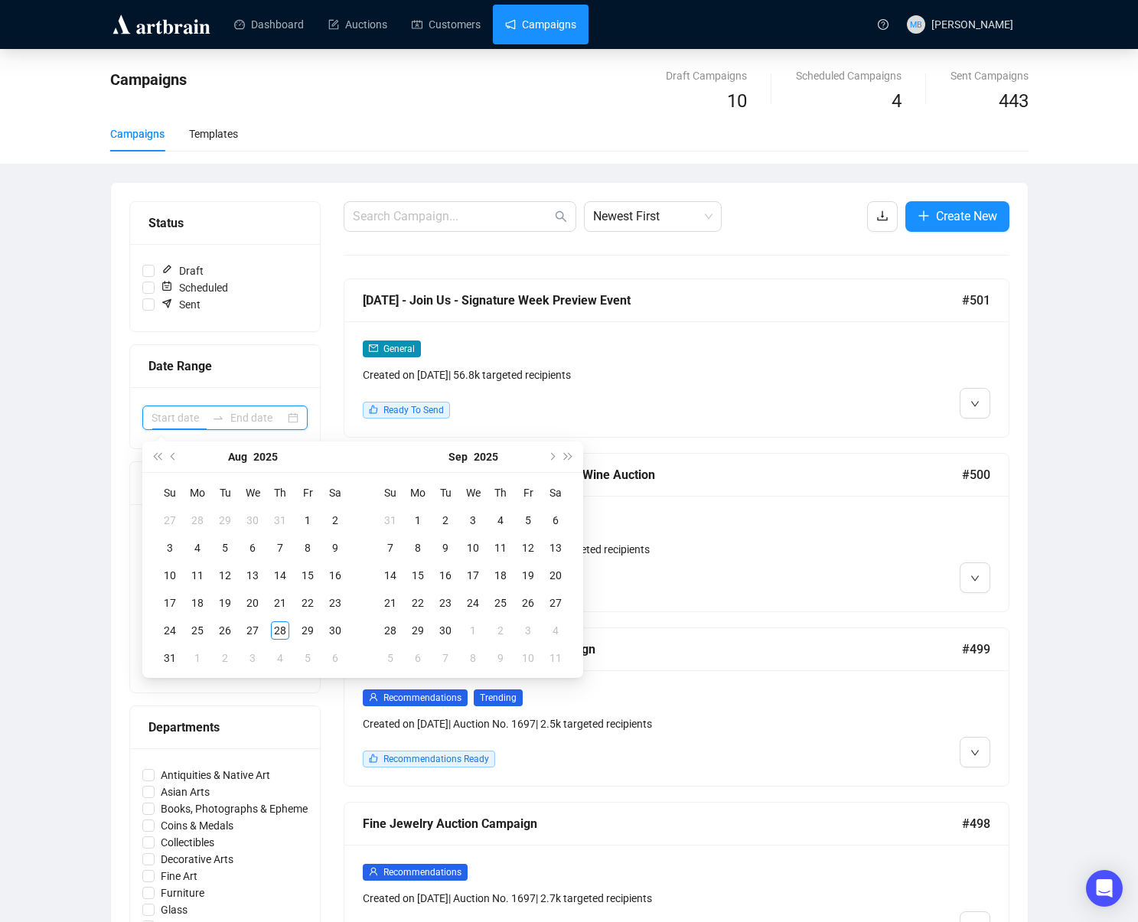
click at [189, 417] on input at bounding box center [179, 418] width 54 height 17
type input "[DATE]"
click at [175, 456] on span "Previous month (PageUp)" at bounding box center [175, 457] width 8 height 8
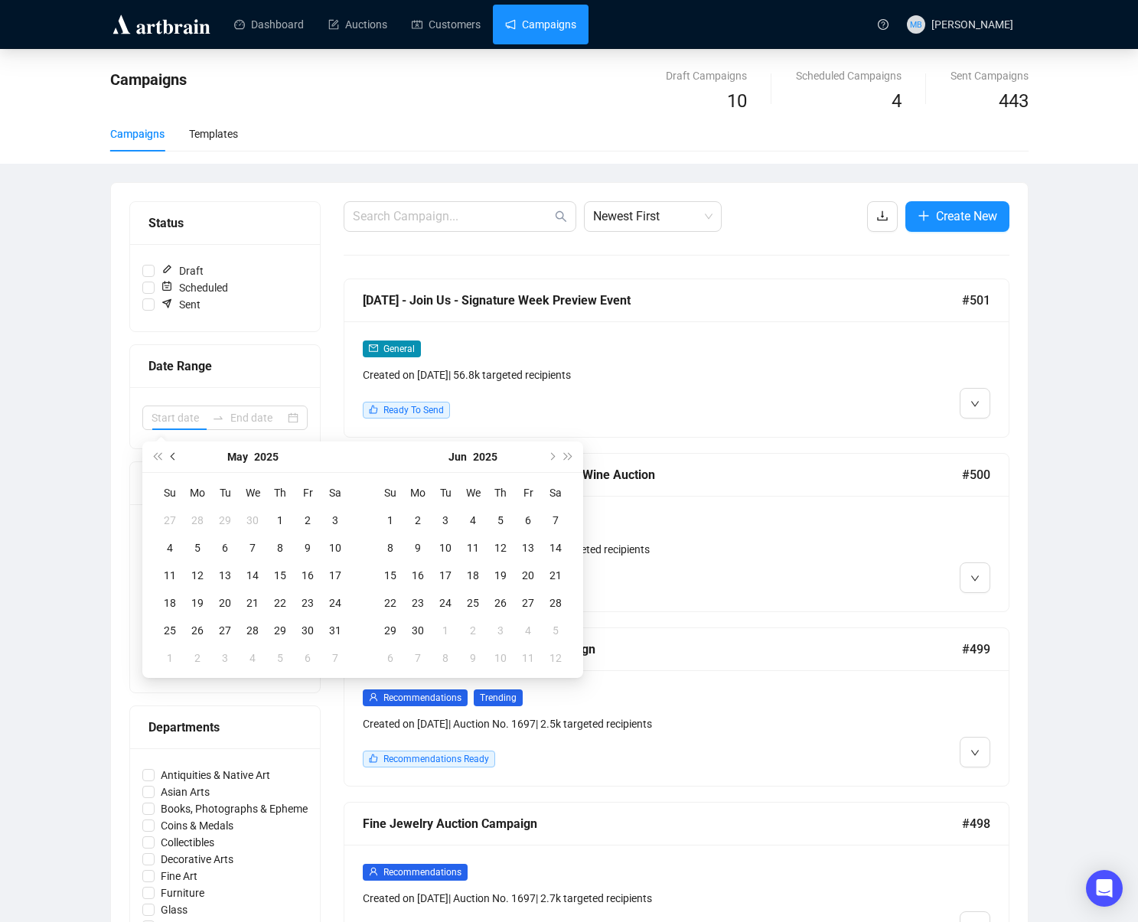
click at [175, 456] on span "Previous month (PageUp)" at bounding box center [175, 457] width 8 height 8
type input "[DATE]"
drag, startPoint x: 332, startPoint y: 522, endPoint x: 412, endPoint y: 521, distance: 79.6
click at [335, 521] on div "1" at bounding box center [335, 520] width 18 height 18
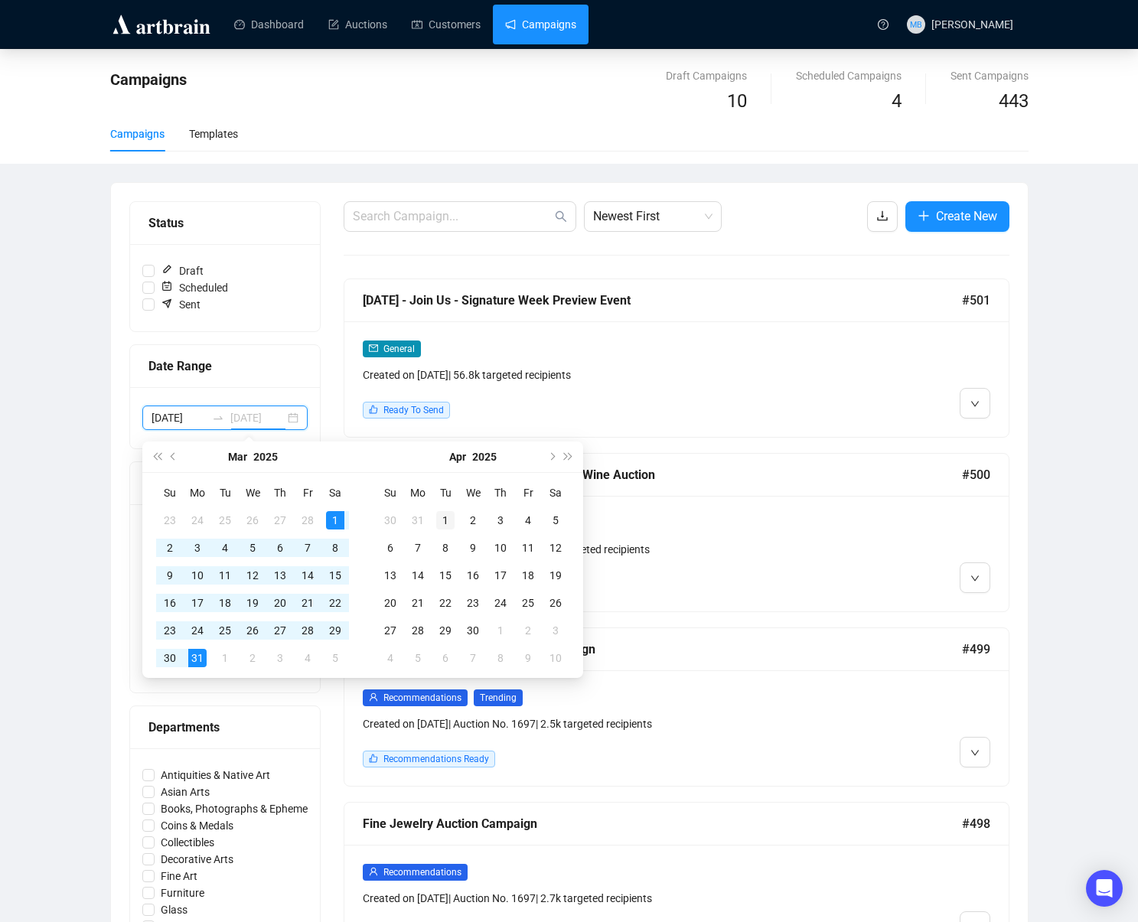
type input "[DATE]"
click at [449, 516] on div "1" at bounding box center [445, 520] width 18 height 18
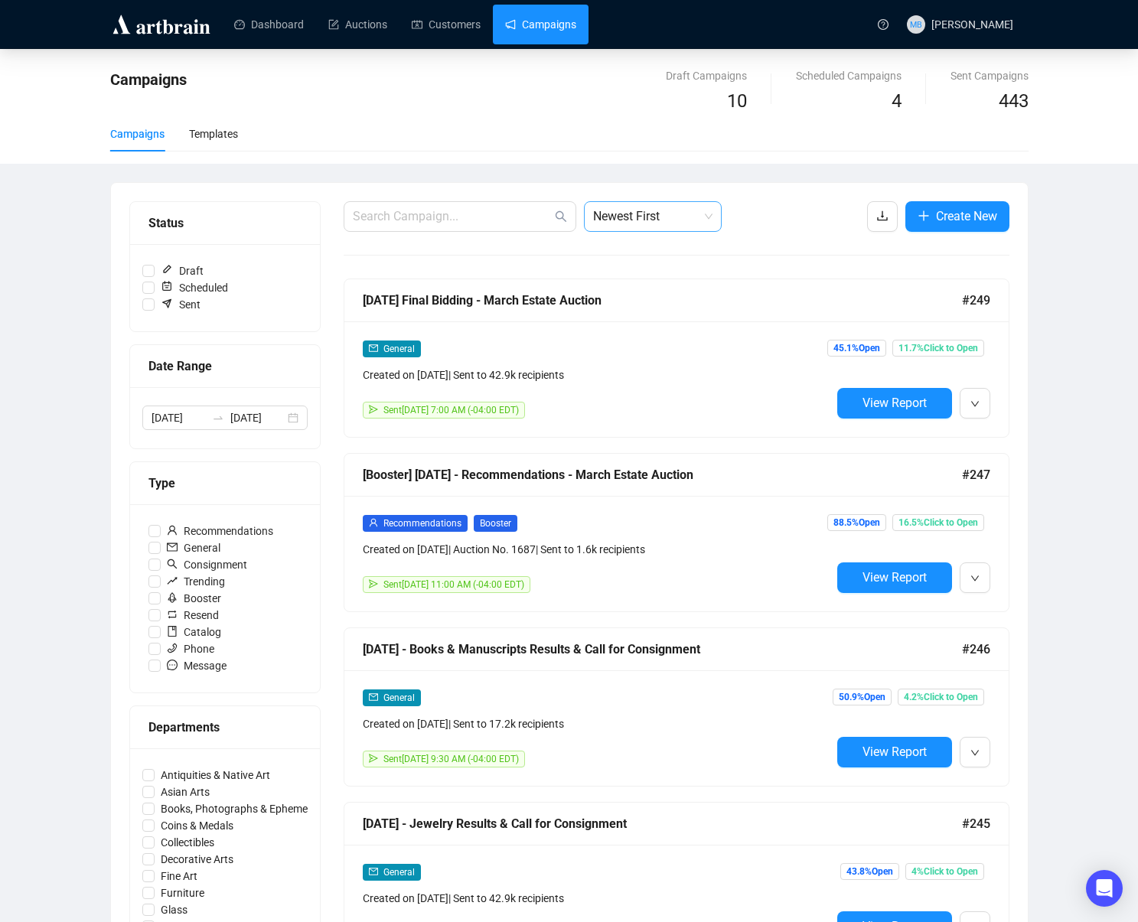
drag, startPoint x: 622, startPoint y: 211, endPoint x: 629, endPoint y: 228, distance: 18.9
click at [622, 211] on span "Newest First" at bounding box center [652, 216] width 119 height 29
click at [638, 277] on div "Oldest First" at bounding box center [652, 274] width 113 height 17
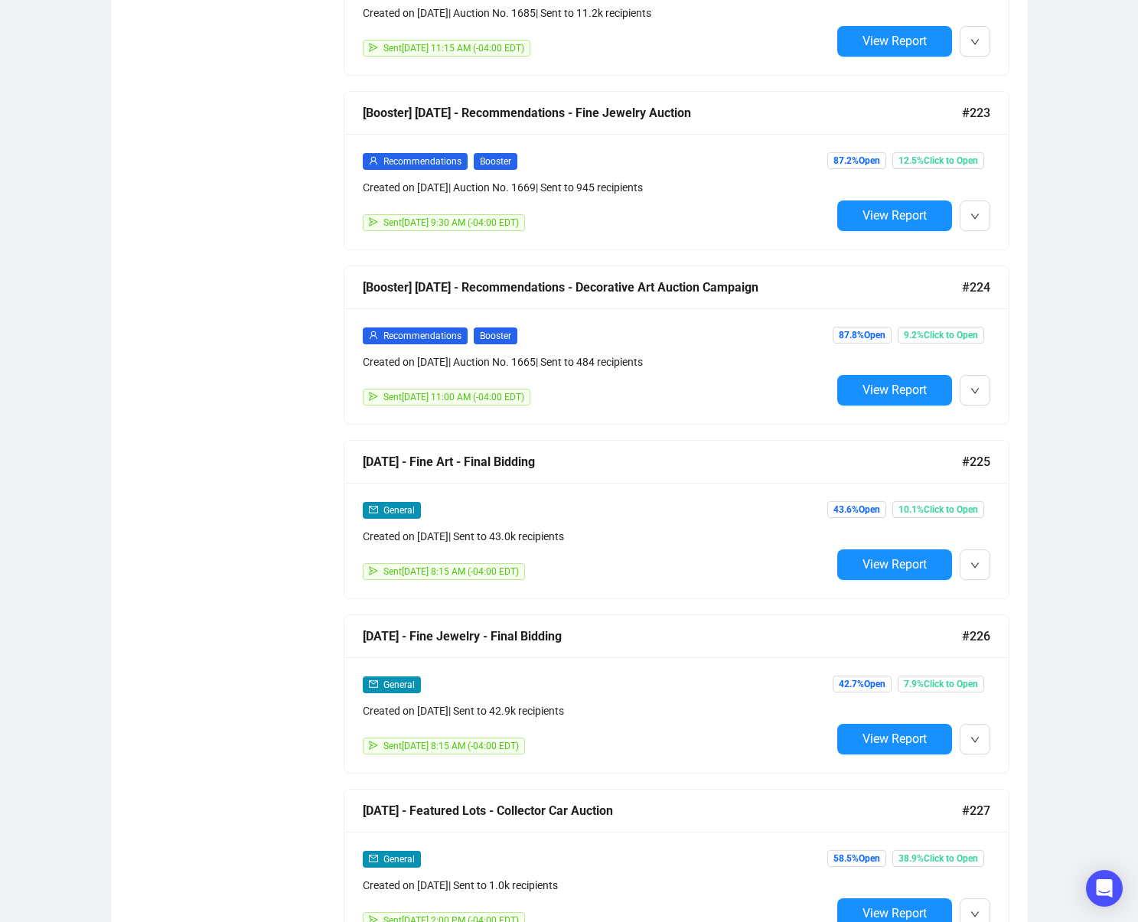
scroll to position [5249, 0]
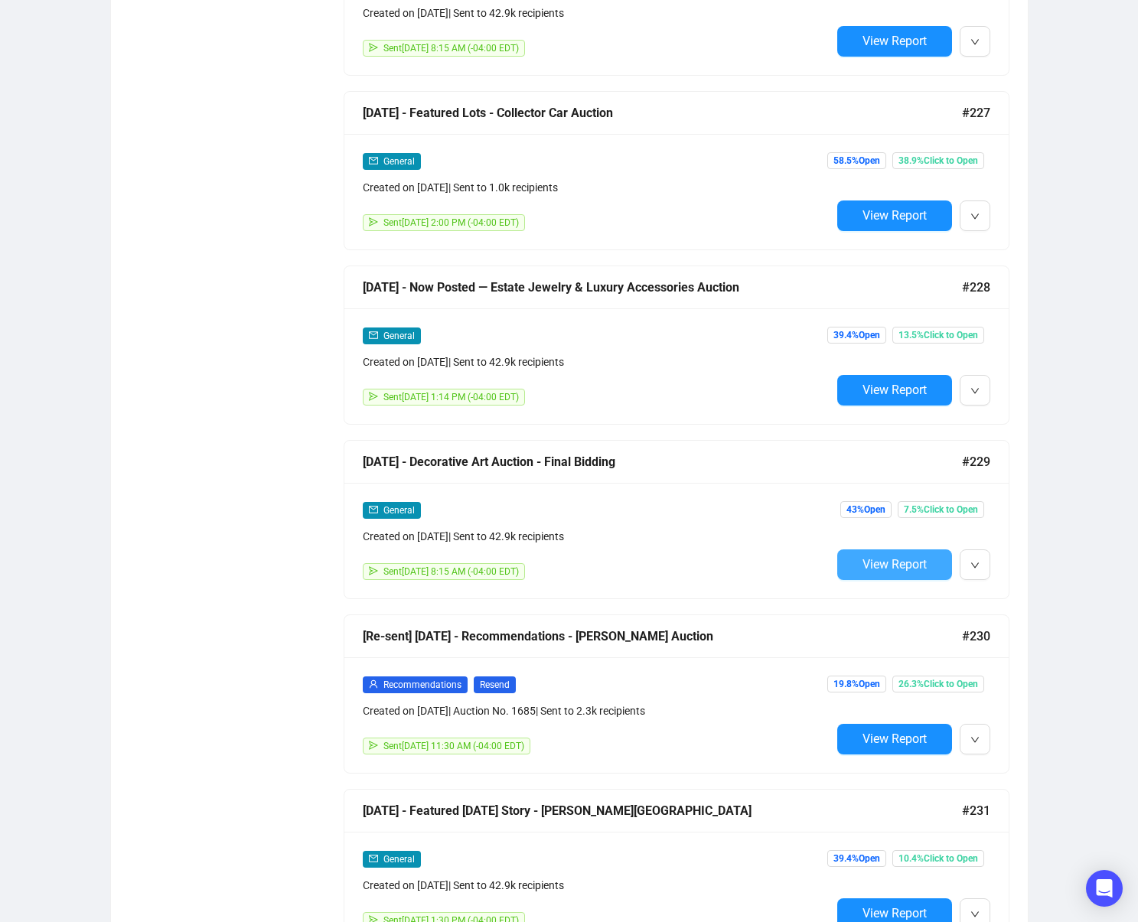
click at [867, 571] on button "View Report" at bounding box center [894, 565] width 115 height 31
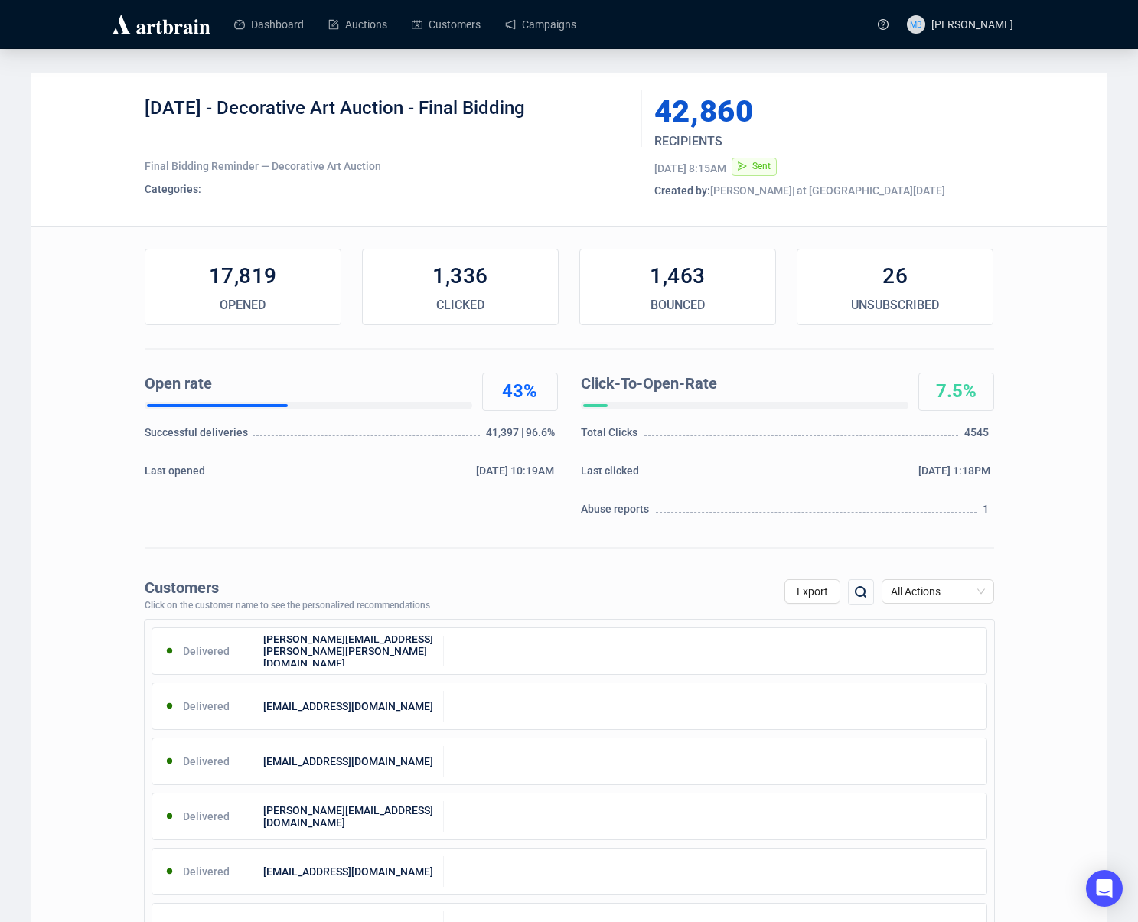
drag, startPoint x: 229, startPoint y: 109, endPoint x: 561, endPoint y: 111, distance: 332.2
click at [558, 112] on div "[DATE] - Decorative Art Auction - Final Bidding" at bounding box center [388, 119] width 486 height 46
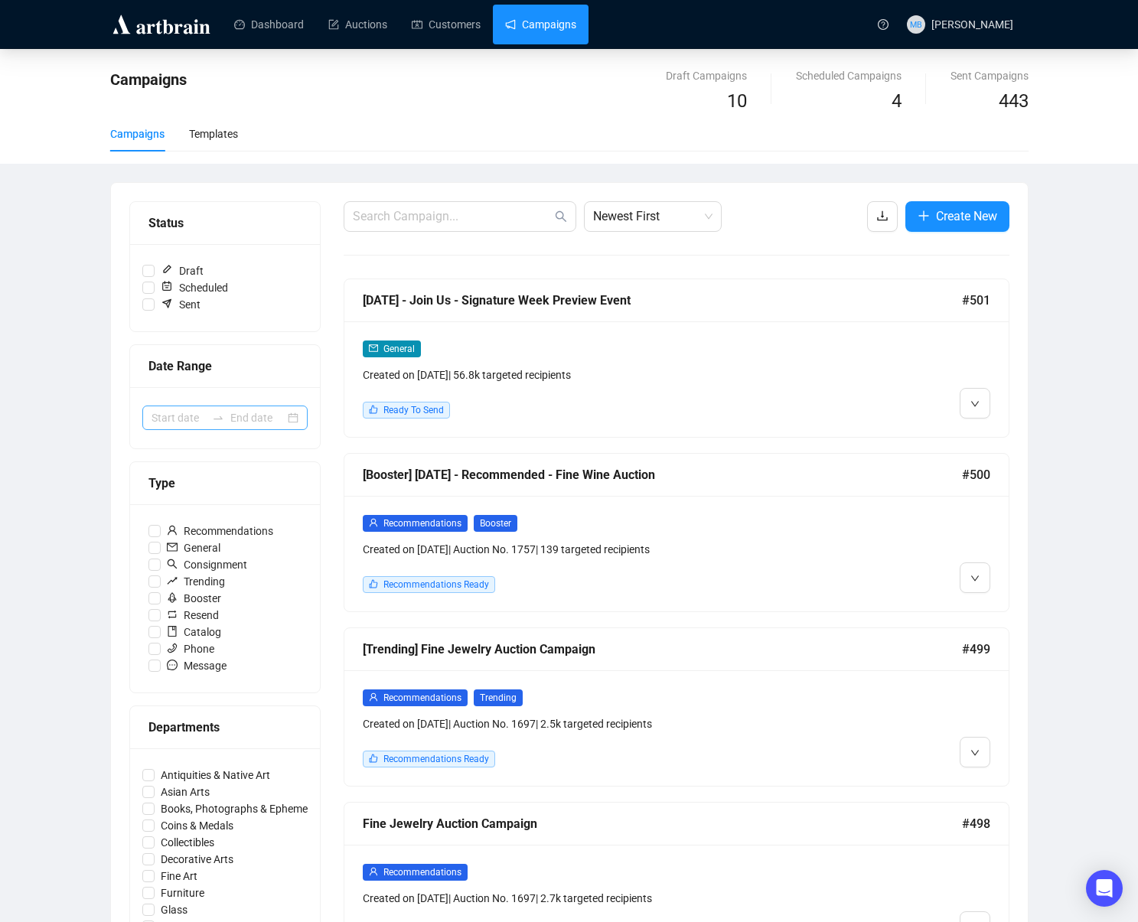
click at [224, 424] on div at bounding box center [224, 418] width 165 height 24
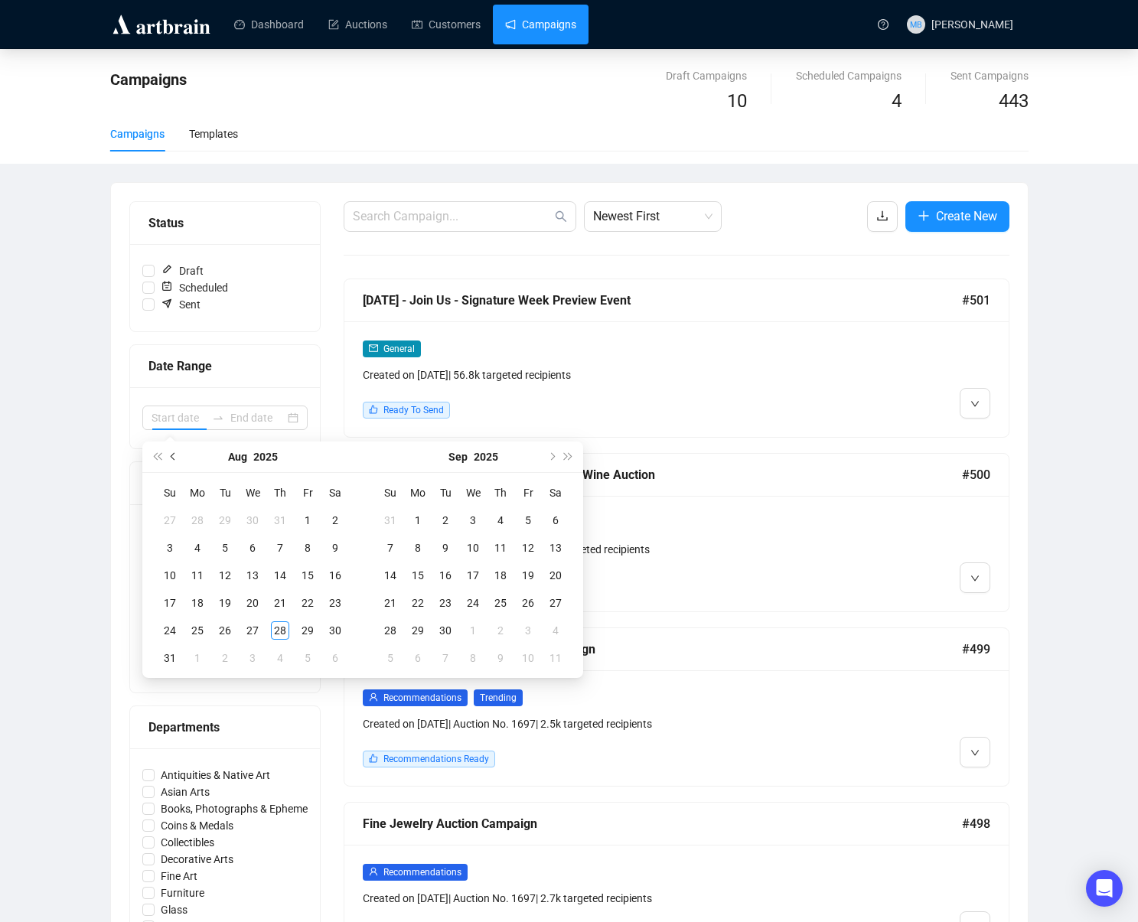
click at [172, 463] on button "Previous month (PageUp)" at bounding box center [173, 457] width 17 height 31
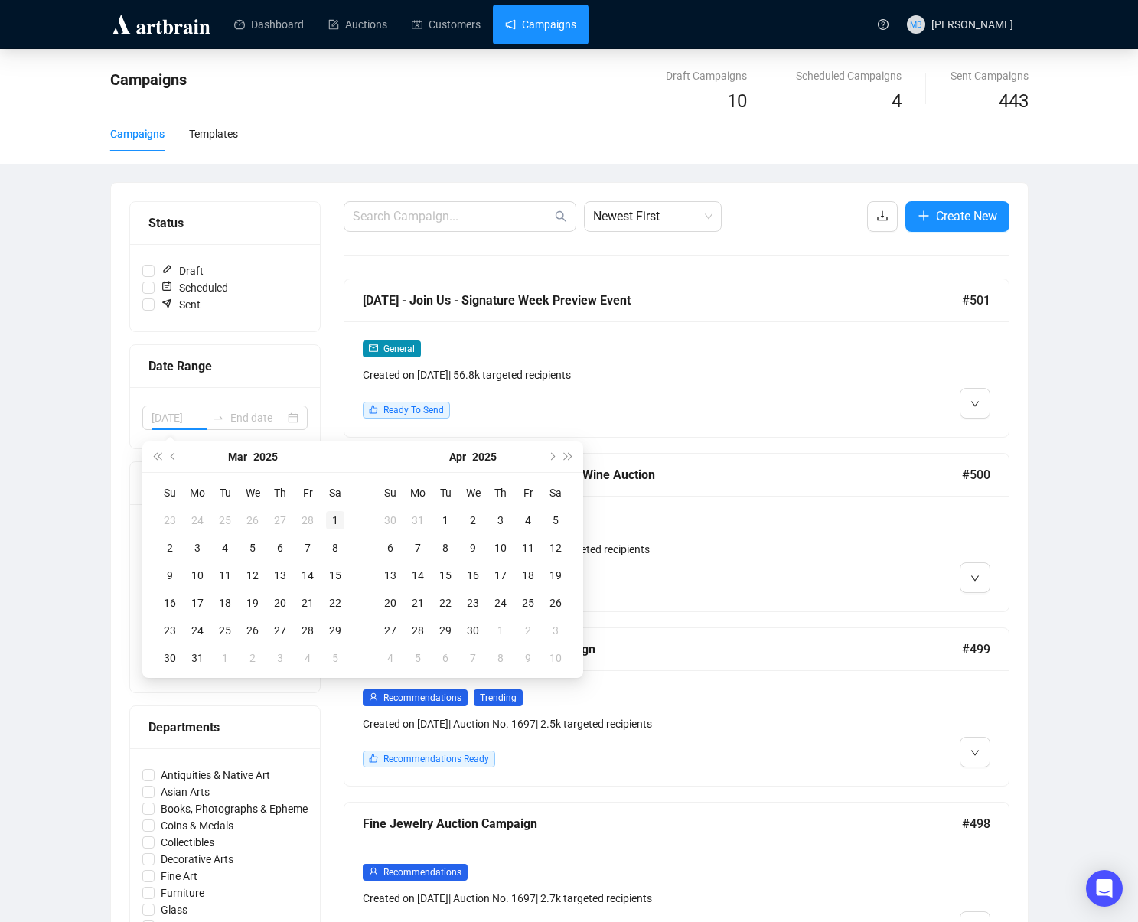
type input "[DATE]"
drag, startPoint x: 336, startPoint y: 521, endPoint x: 406, endPoint y: 524, distance: 70.5
click at [340, 521] on div "1" at bounding box center [335, 520] width 18 height 18
type input "[DATE]"
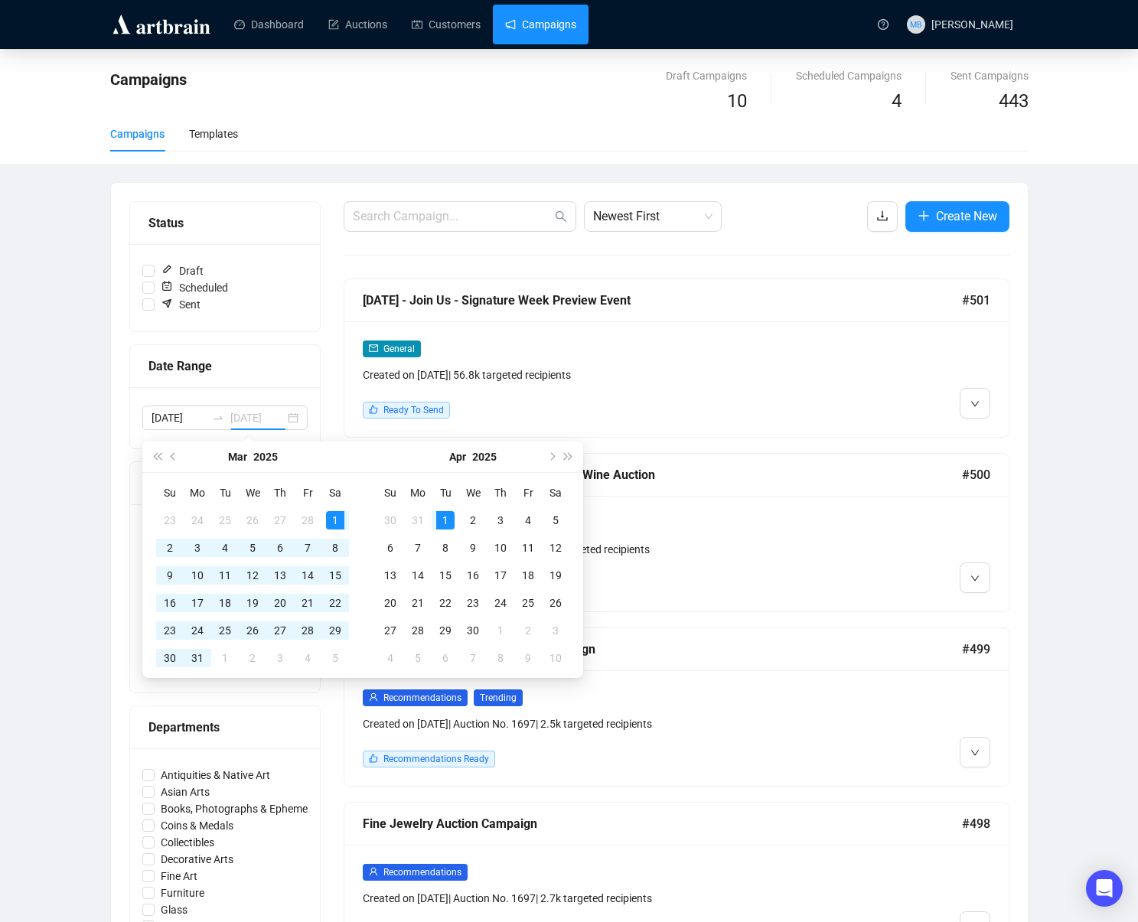
click at [446, 521] on div "1" at bounding box center [445, 520] width 18 height 18
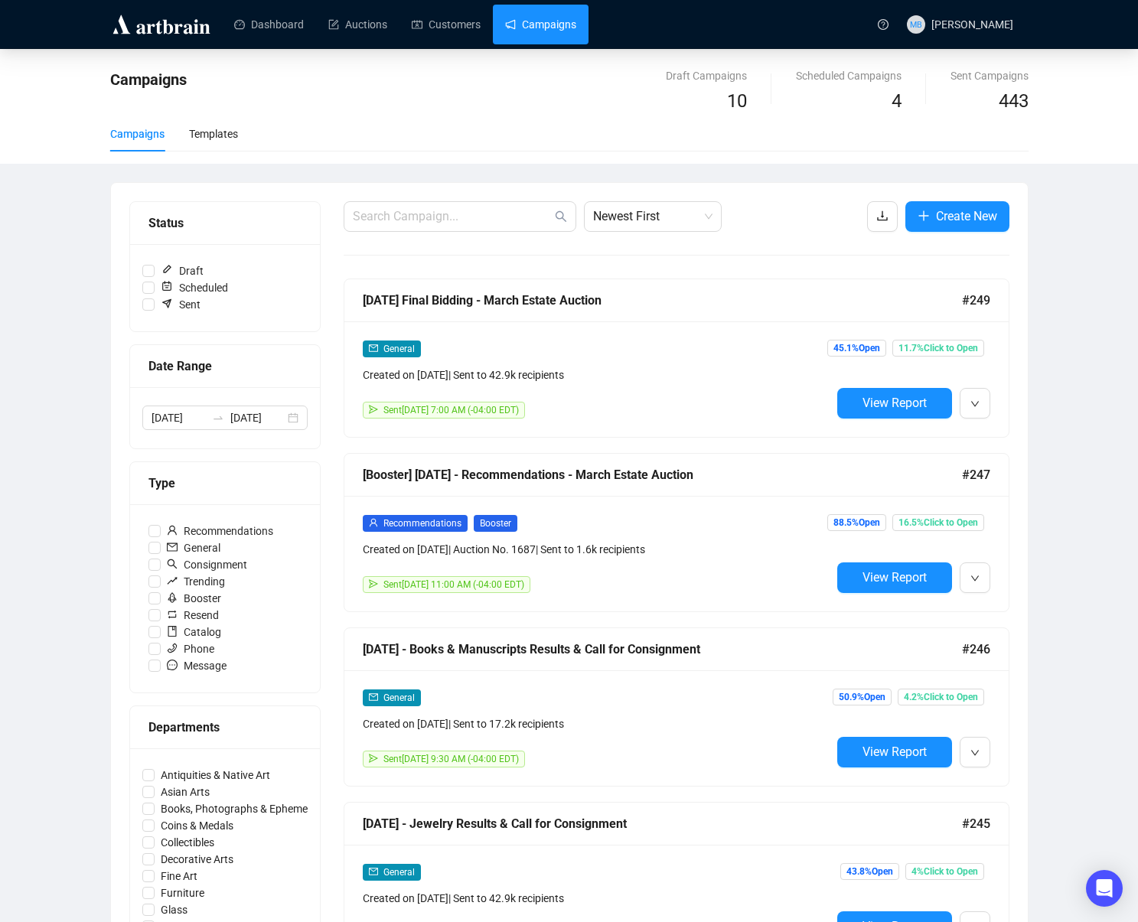
drag, startPoint x: 652, startPoint y: 223, endPoint x: 661, endPoint y: 231, distance: 11.9
click at [655, 224] on span "Newest First" at bounding box center [652, 216] width 119 height 29
click at [660, 269] on div "Oldest First" at bounding box center [652, 274] width 113 height 17
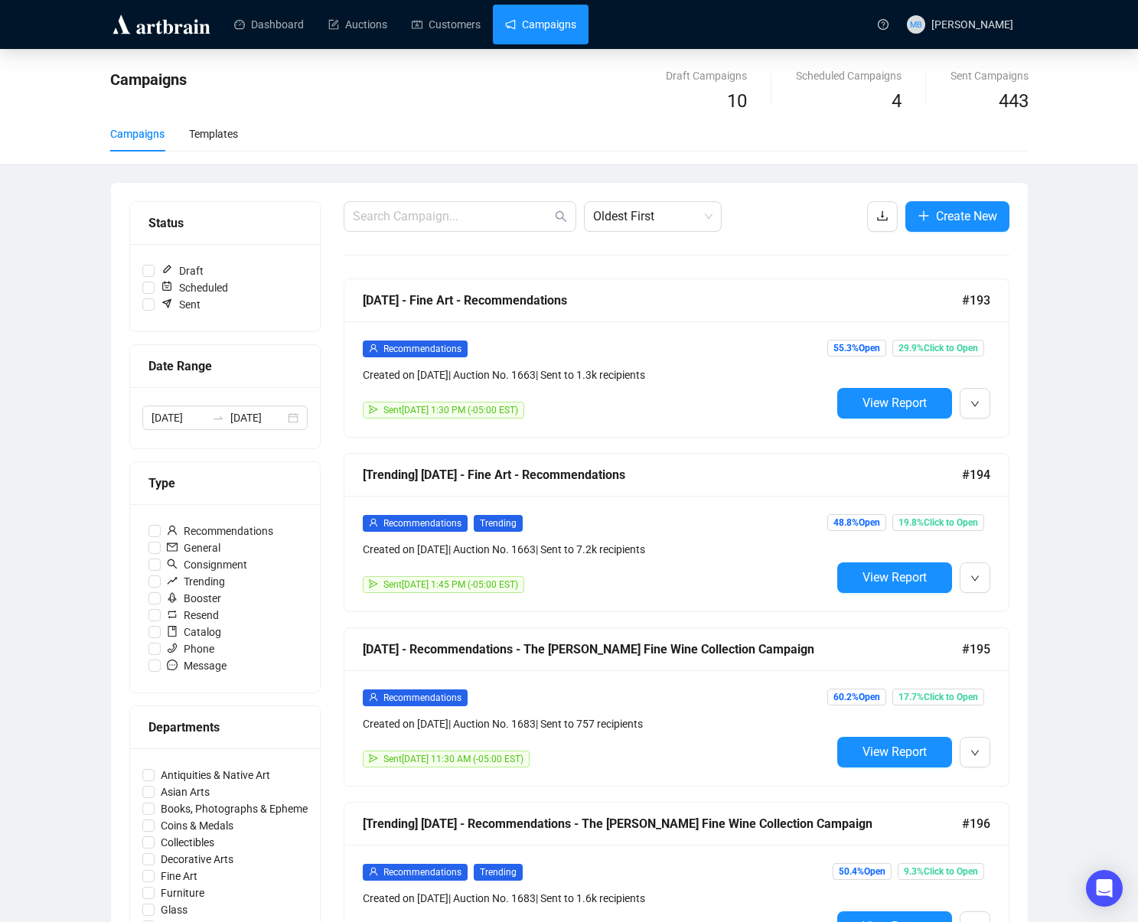
click at [1043, 292] on div "Campaigns Draft Campaigns 10 Scheduled Campaigns 4 Sent Campaigns 443 Campaigns…" at bounding box center [569, 891] width 1138 height 1685
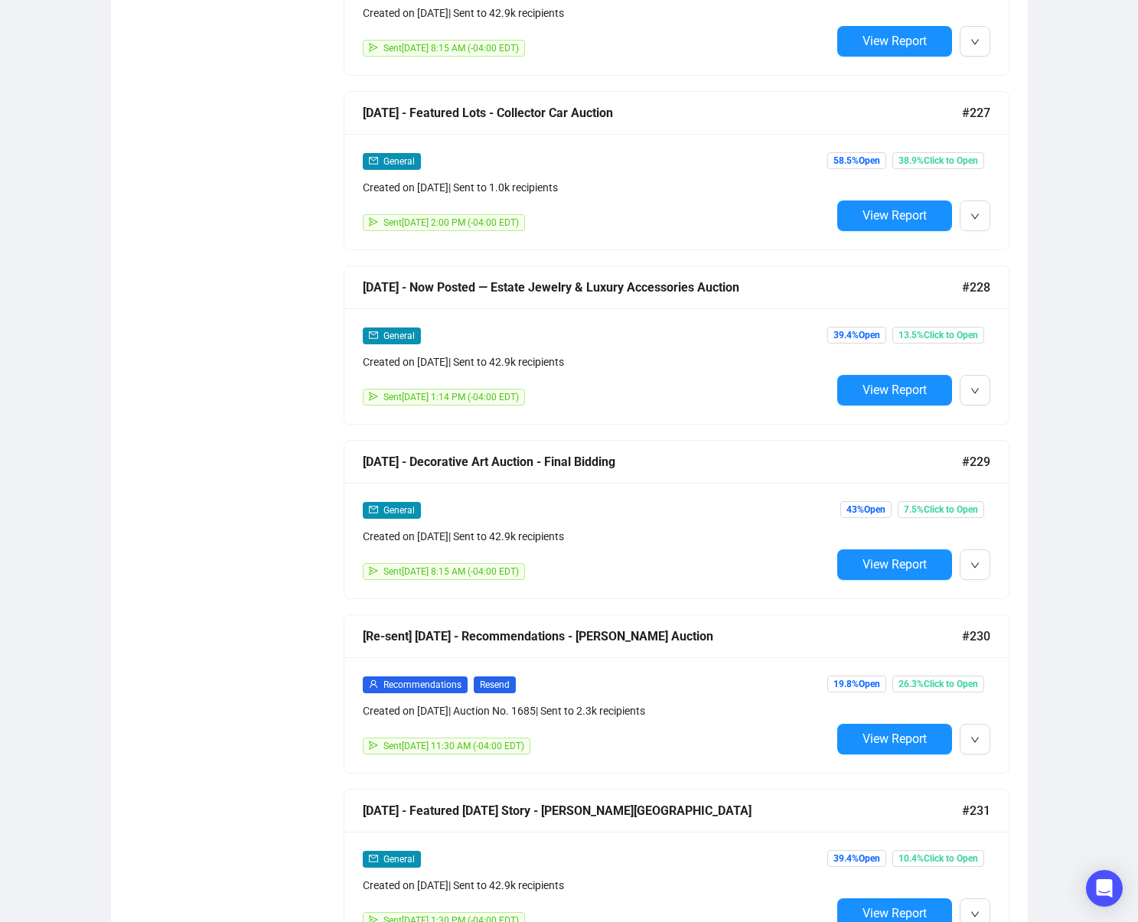
scroll to position [6994, 0]
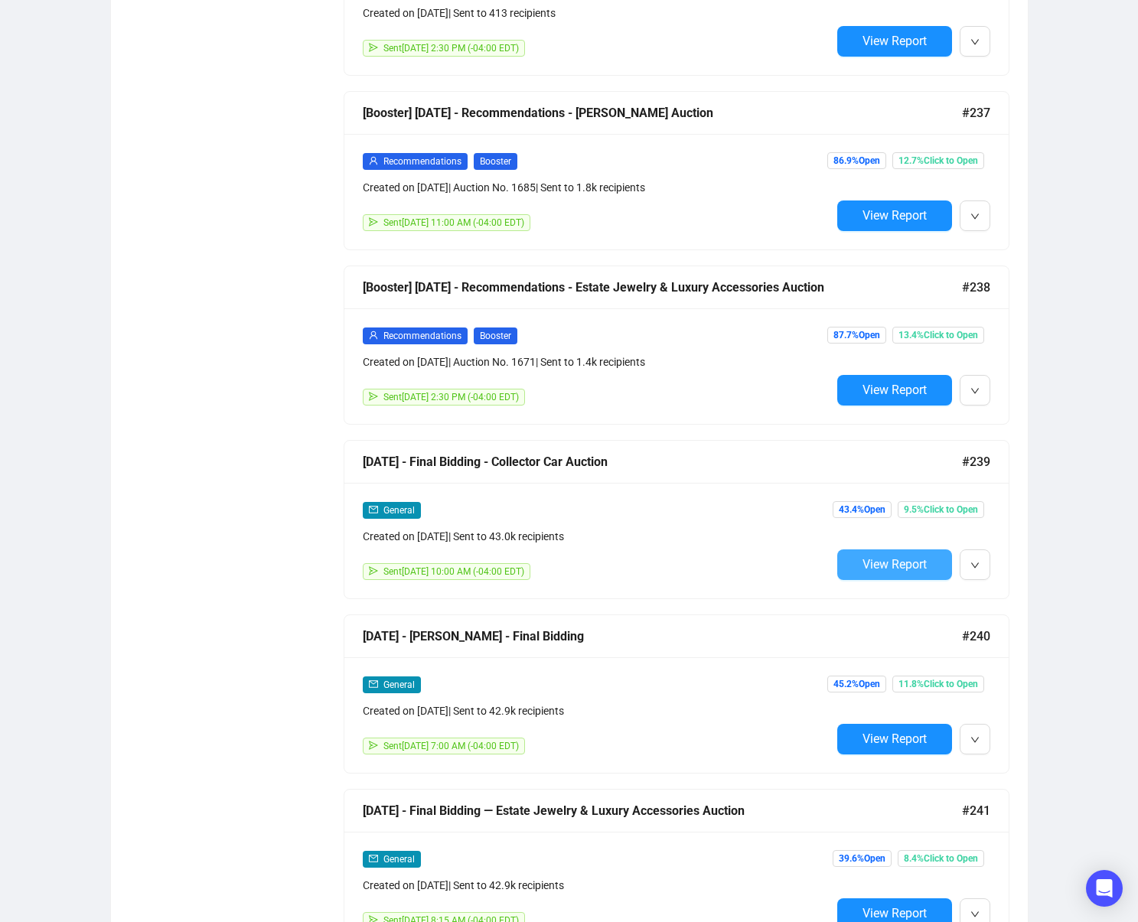
click at [888, 576] on button "View Report" at bounding box center [894, 565] width 115 height 31
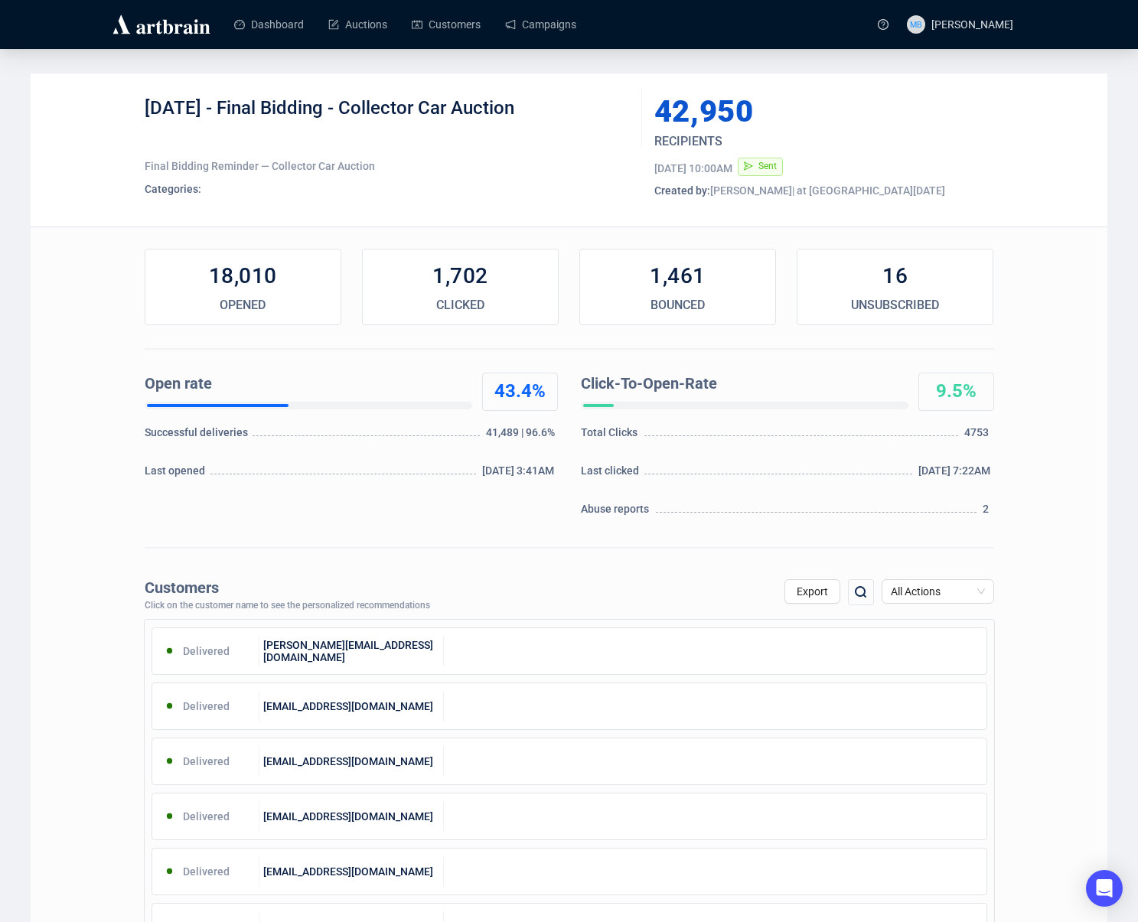
drag, startPoint x: 246, startPoint y: 108, endPoint x: 601, endPoint y: 118, distance: 355.3
click at [595, 117] on div "[DATE] - Final Bidding - Collector Car Auction" at bounding box center [388, 119] width 486 height 46
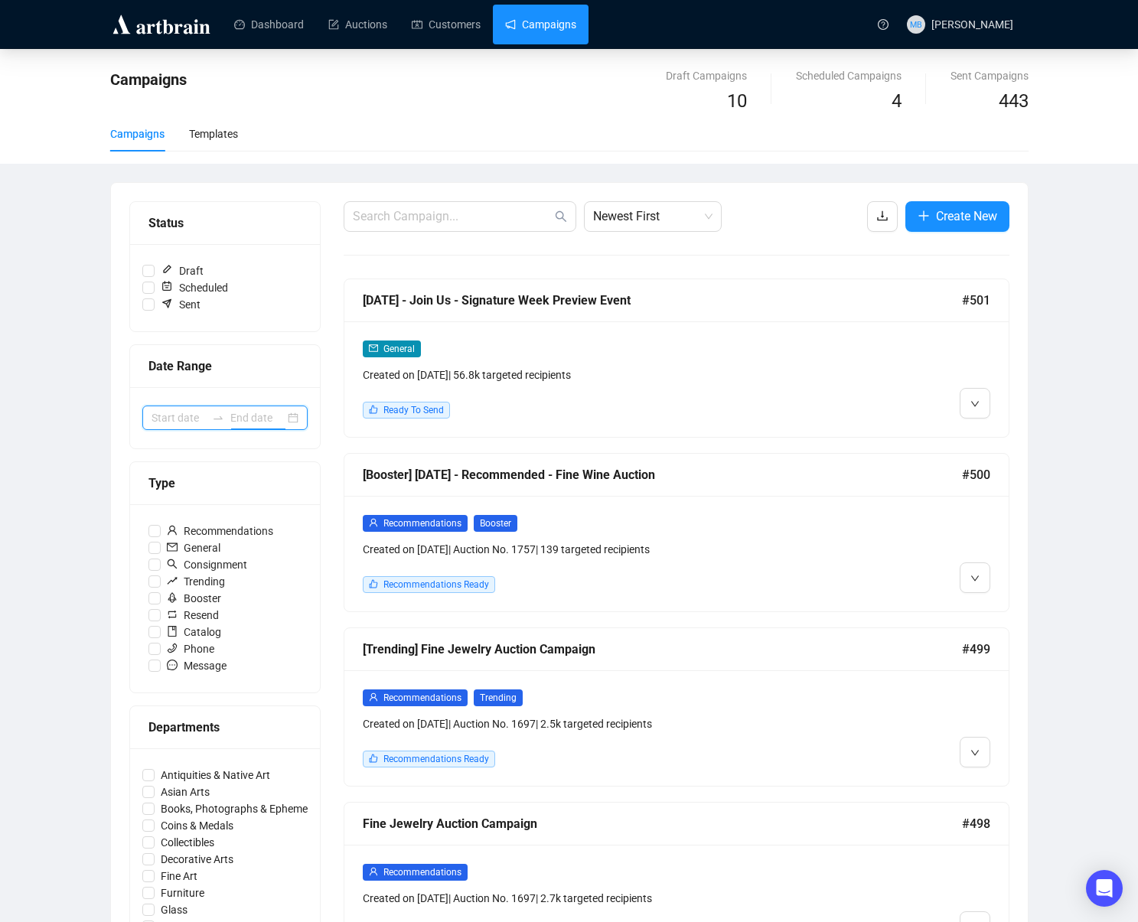
click at [260, 421] on input at bounding box center [257, 418] width 54 height 17
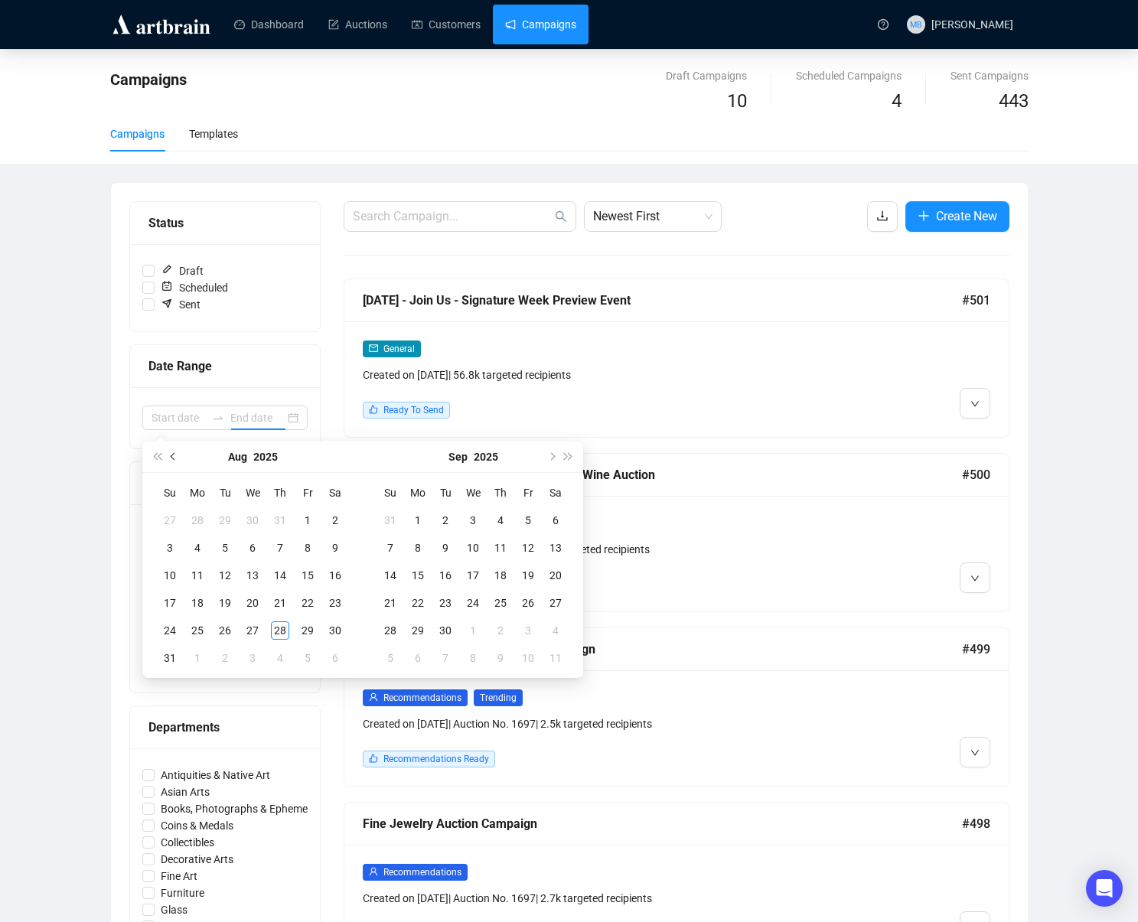
click at [168, 459] on button "Previous month (PageUp)" at bounding box center [173, 457] width 17 height 31
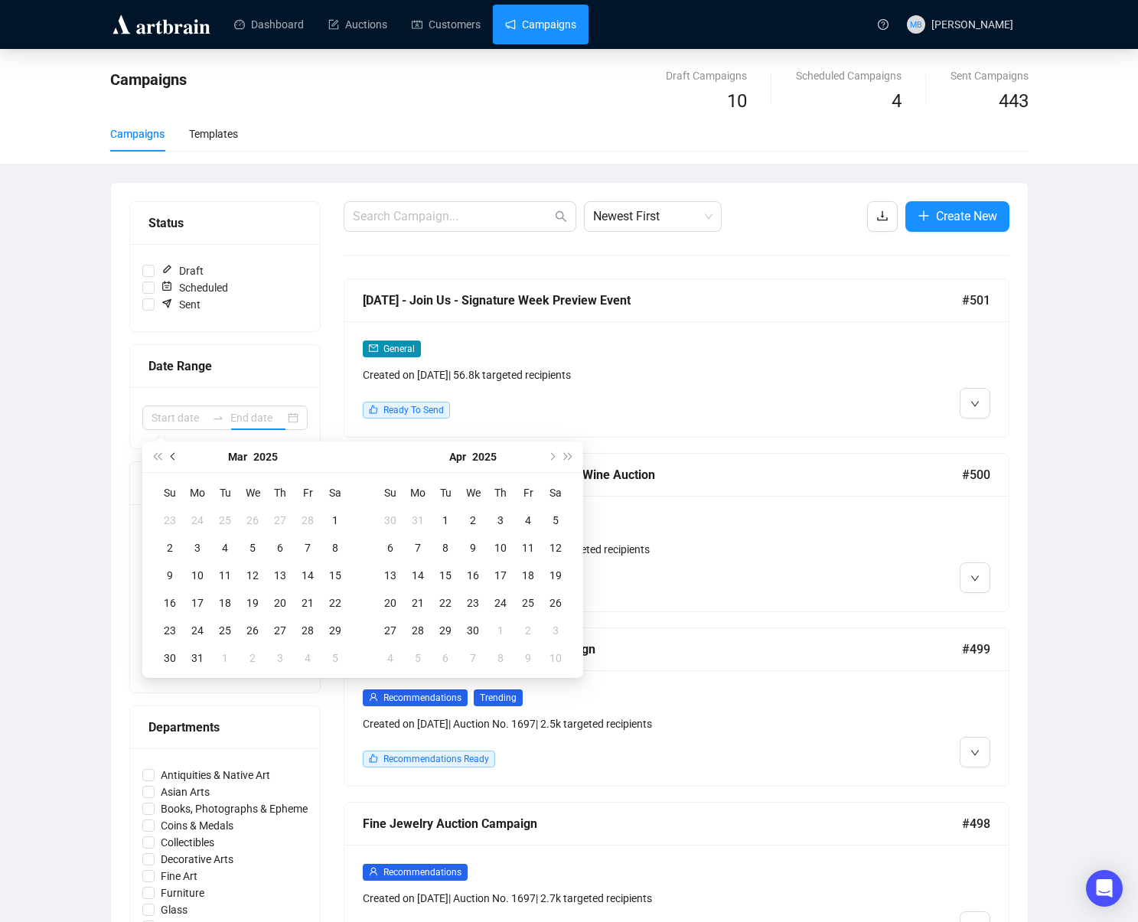
click at [168, 459] on button "Previous month (PageUp)" at bounding box center [173, 457] width 17 height 31
type input "[DATE]"
click at [551, 456] on span "Next month (PageDown)" at bounding box center [551, 457] width 8 height 8
type input "[DATE]"
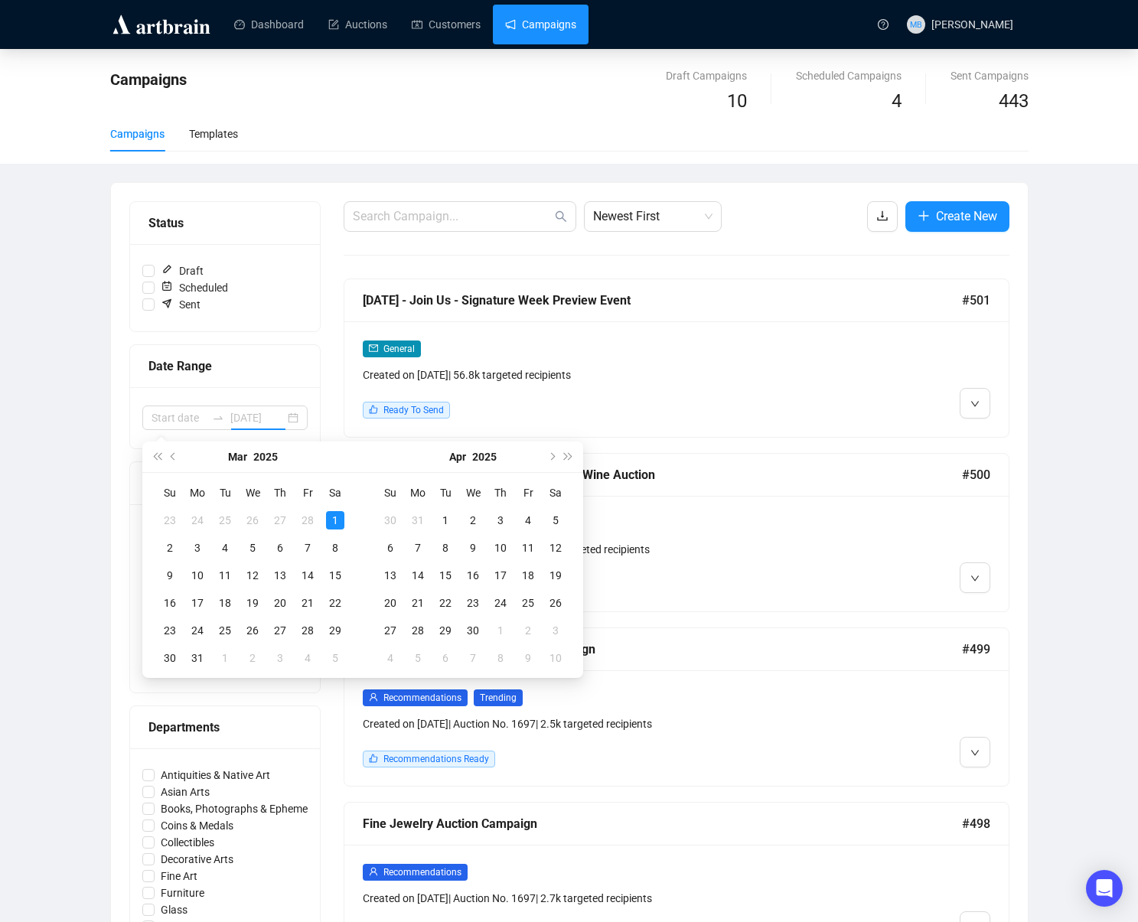
drag, startPoint x: 335, startPoint y: 517, endPoint x: 370, endPoint y: 521, distance: 36.2
click at [337, 517] on div "1" at bounding box center [335, 520] width 18 height 18
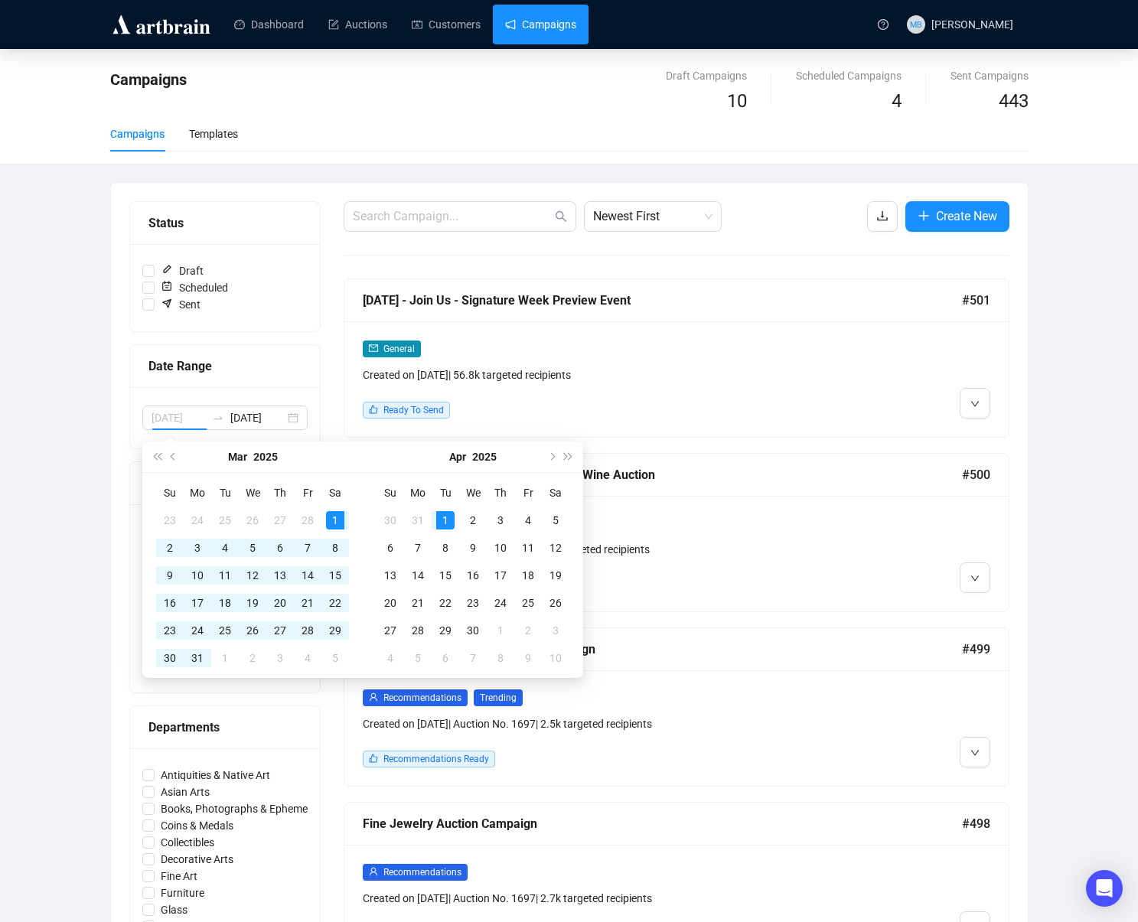
click at [446, 523] on div "1" at bounding box center [445, 520] width 18 height 18
type input "[DATE]"
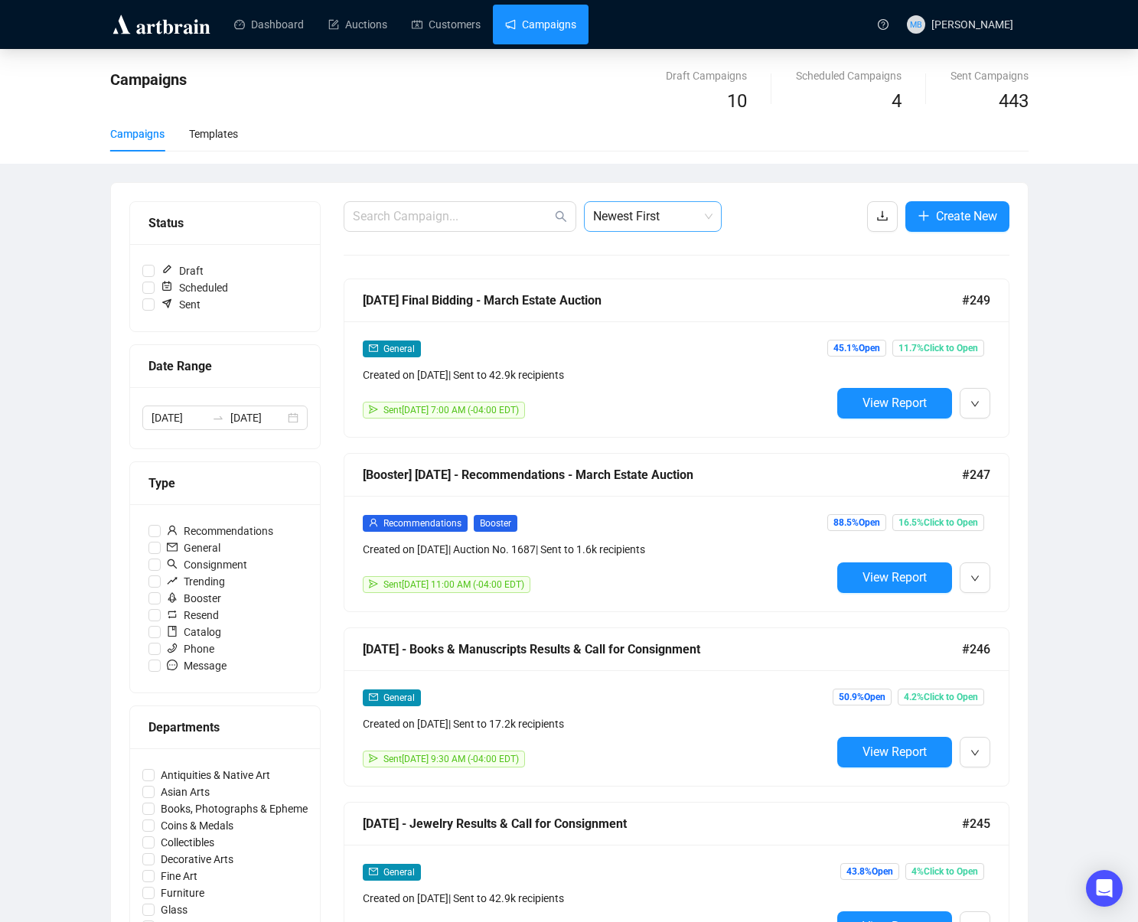
drag, startPoint x: 796, startPoint y: 211, endPoint x: 703, endPoint y: 221, distance: 93.2
click at [792, 211] on div "Newest First Create New" at bounding box center [677, 216] width 666 height 31
click at [680, 224] on span "Newest First" at bounding box center [652, 216] width 119 height 29
click at [661, 279] on div "Oldest First" at bounding box center [652, 274] width 113 height 17
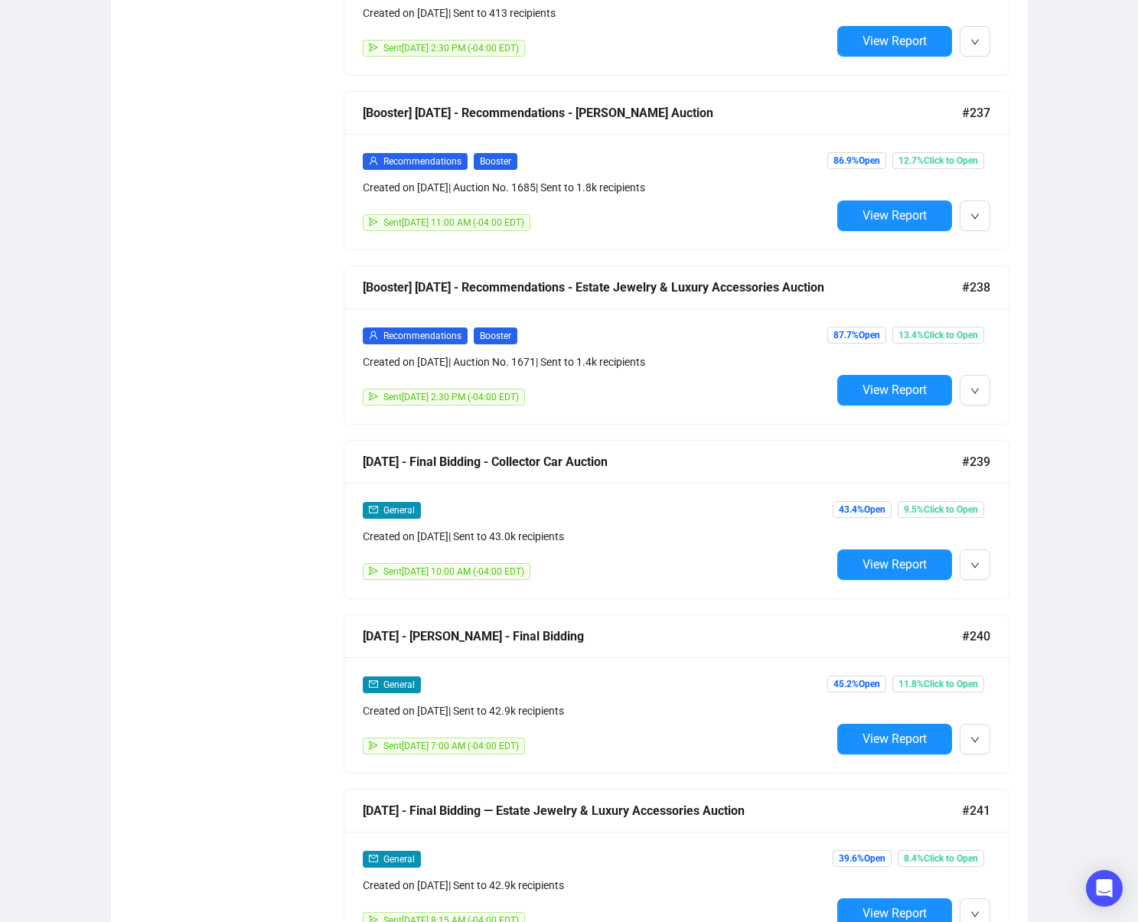
scroll to position [6993, 0]
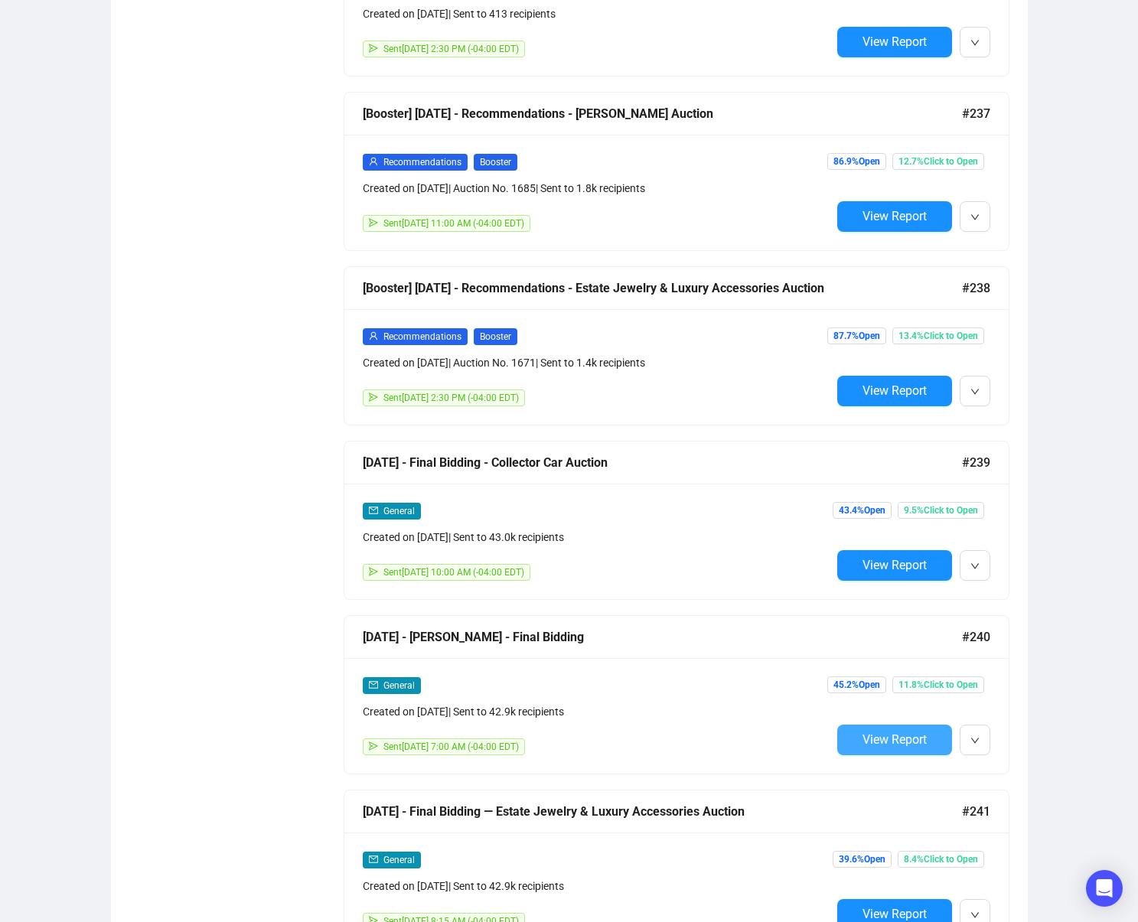
click at [863, 742] on span "View Report" at bounding box center [895, 740] width 64 height 15
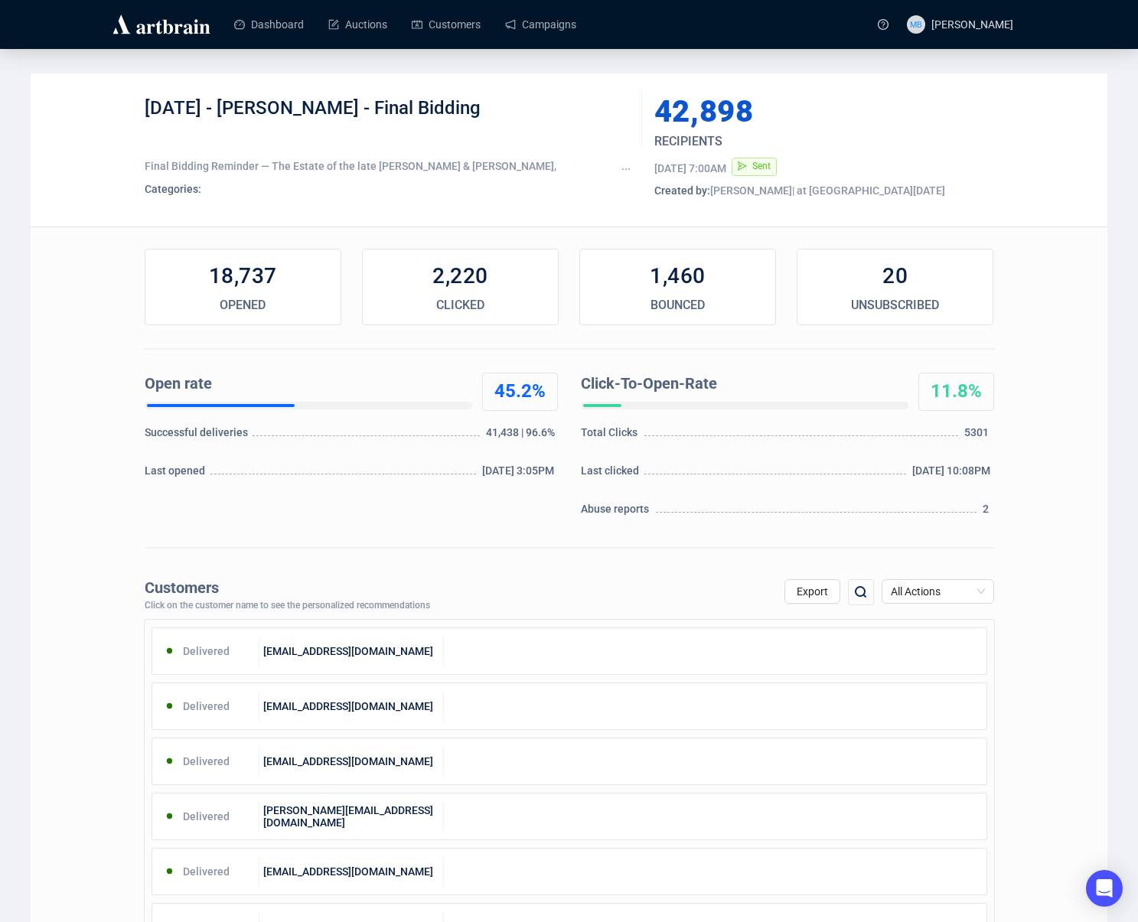
drag, startPoint x: 228, startPoint y: 106, endPoint x: 507, endPoint y: 108, distance: 278.6
click at [501, 109] on div "[DATE] - [PERSON_NAME] - Final Bidding" at bounding box center [388, 119] width 486 height 46
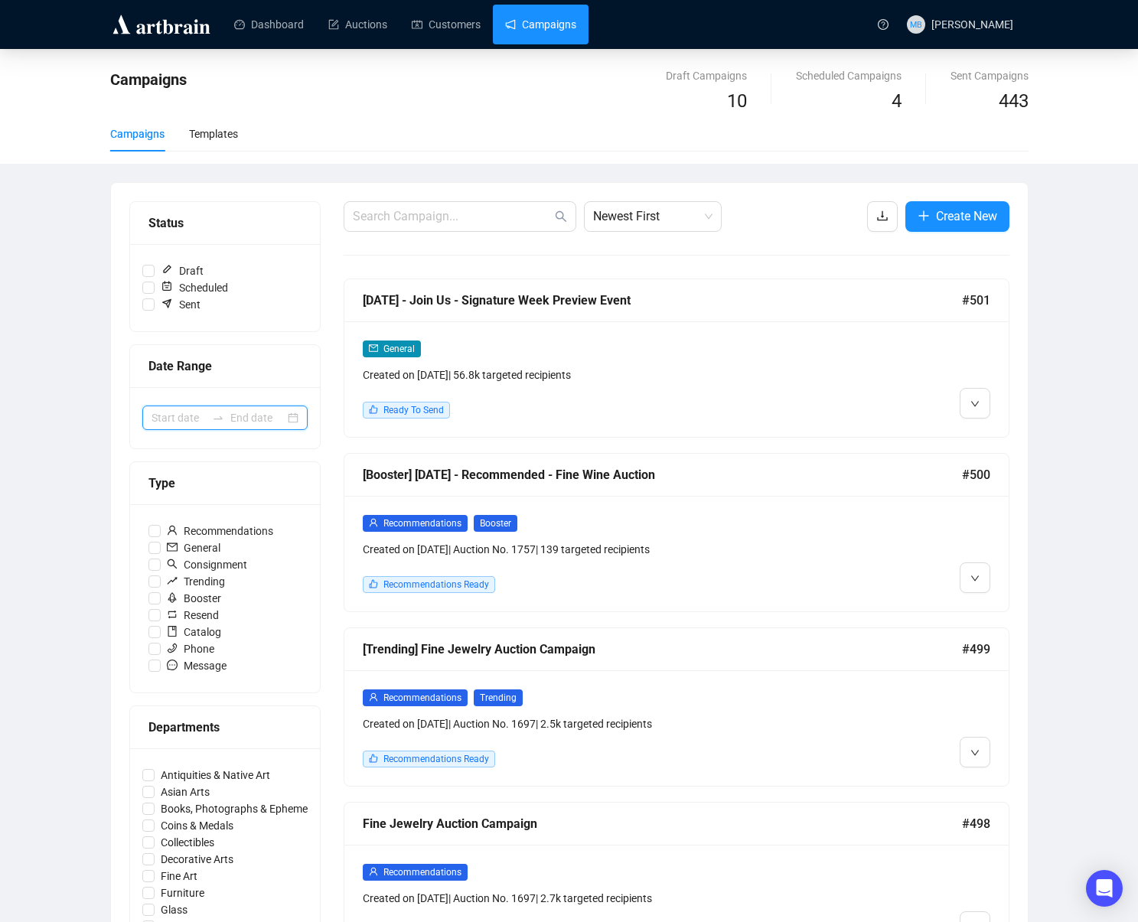
click at [263, 416] on input at bounding box center [257, 418] width 54 height 17
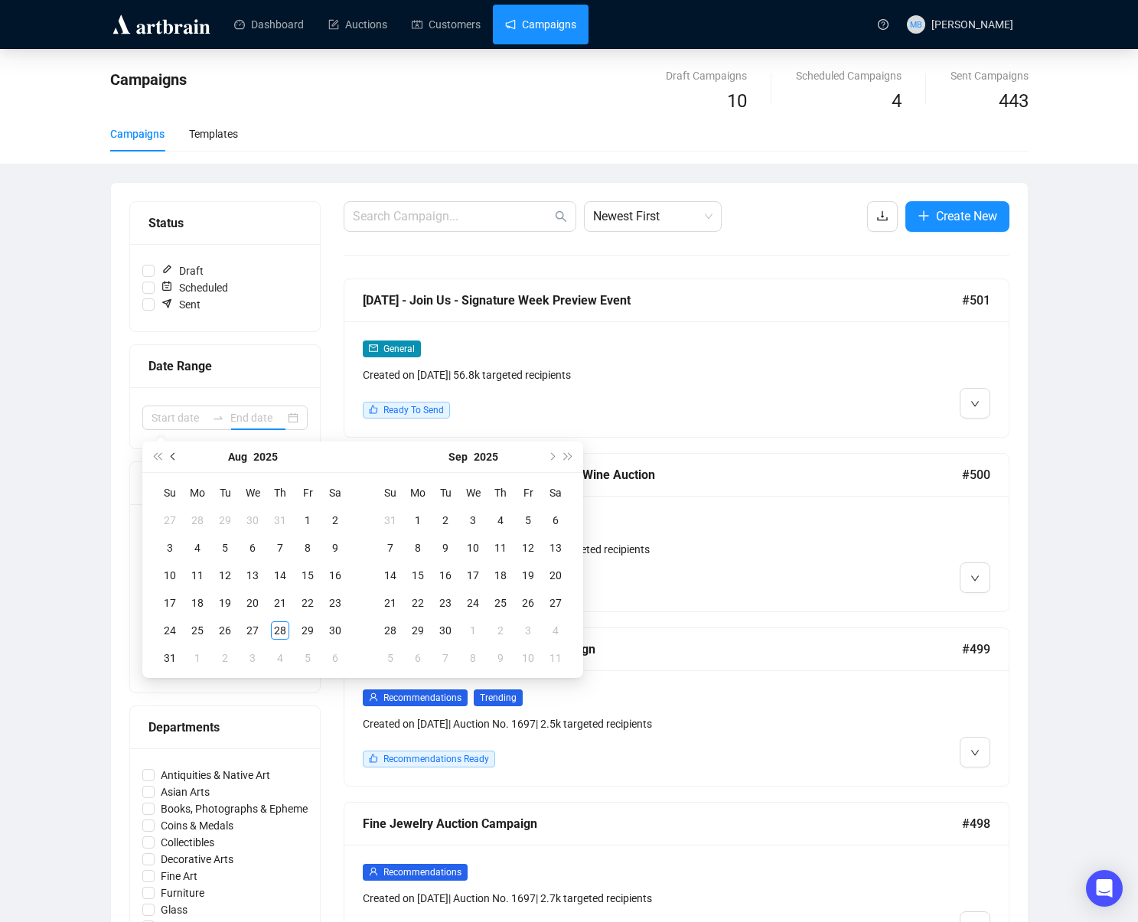
click at [177, 458] on button "Previous month (PageUp)" at bounding box center [173, 457] width 17 height 31
click at [176, 458] on button "Previous month (PageUp)" at bounding box center [173, 457] width 17 height 31
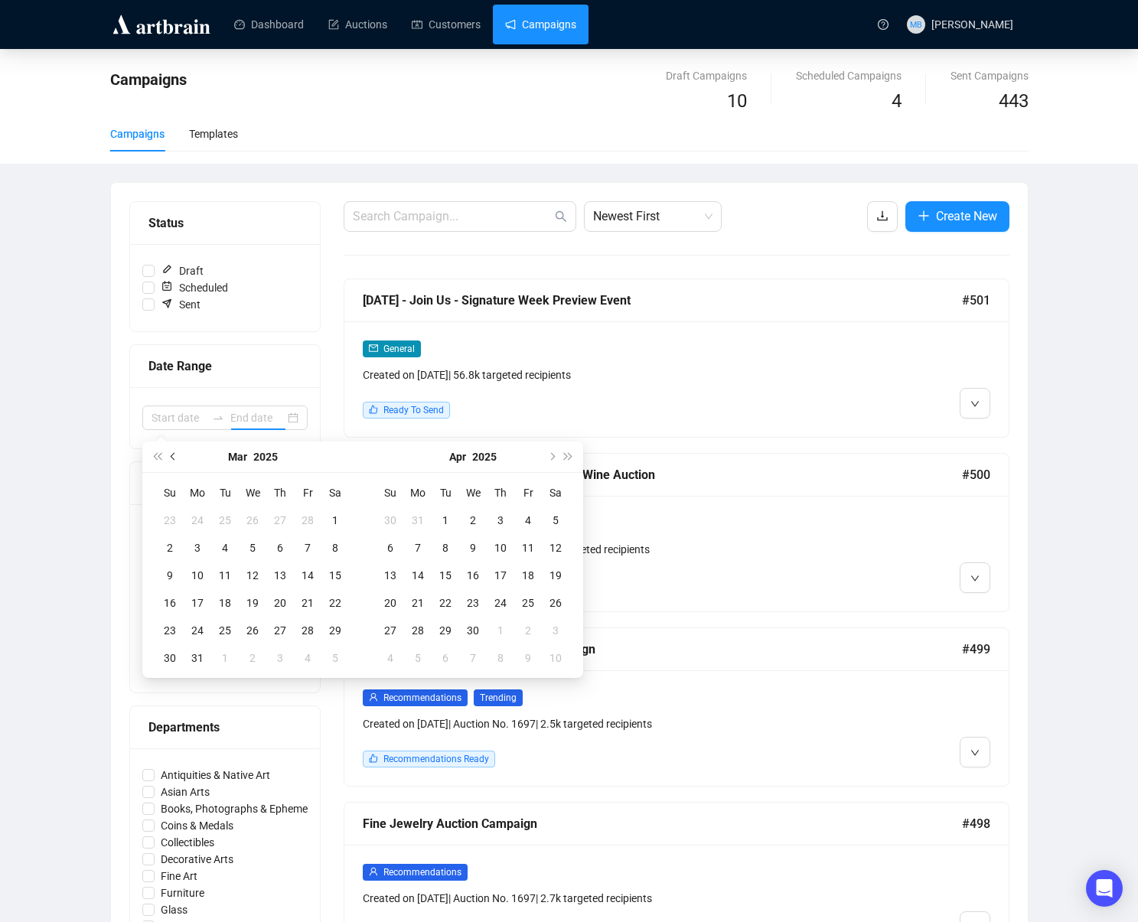
scroll to position [1, 0]
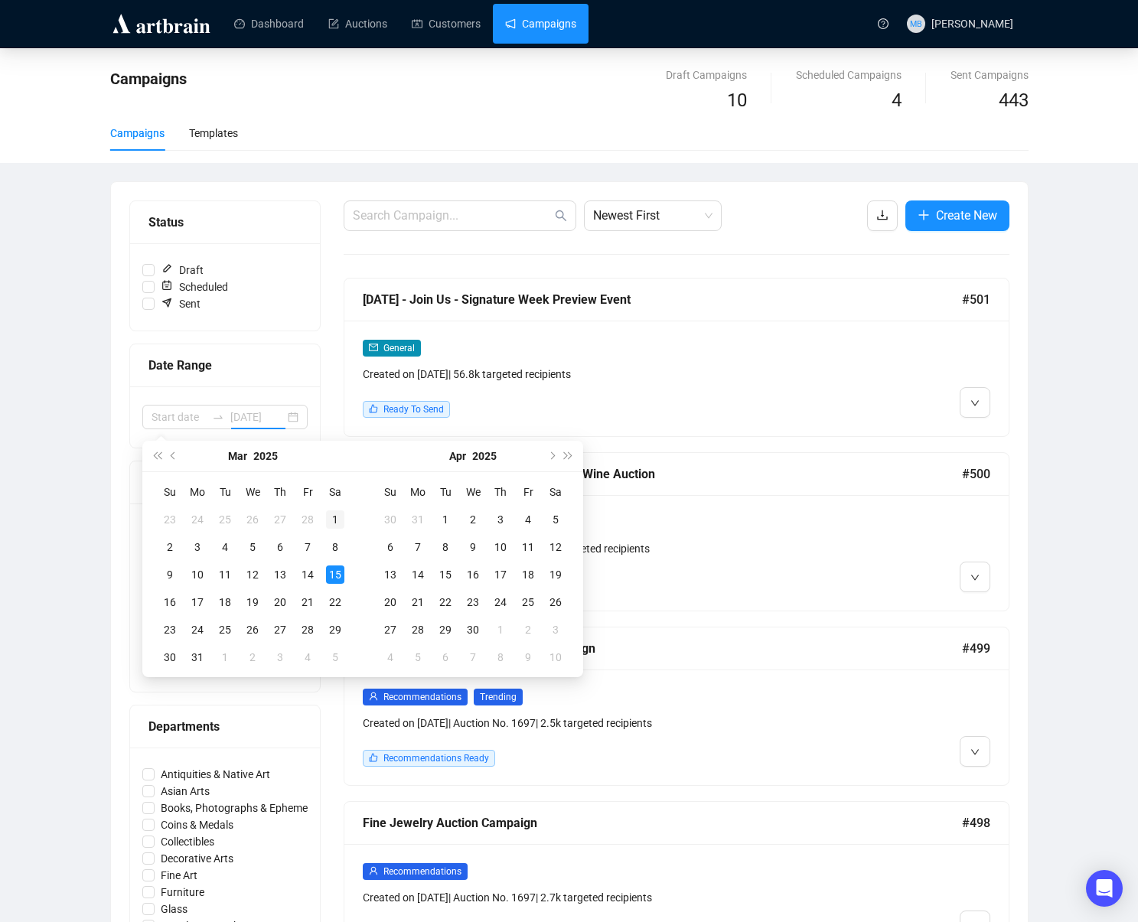
type input "[DATE]"
click at [338, 519] on div "1" at bounding box center [335, 520] width 18 height 18
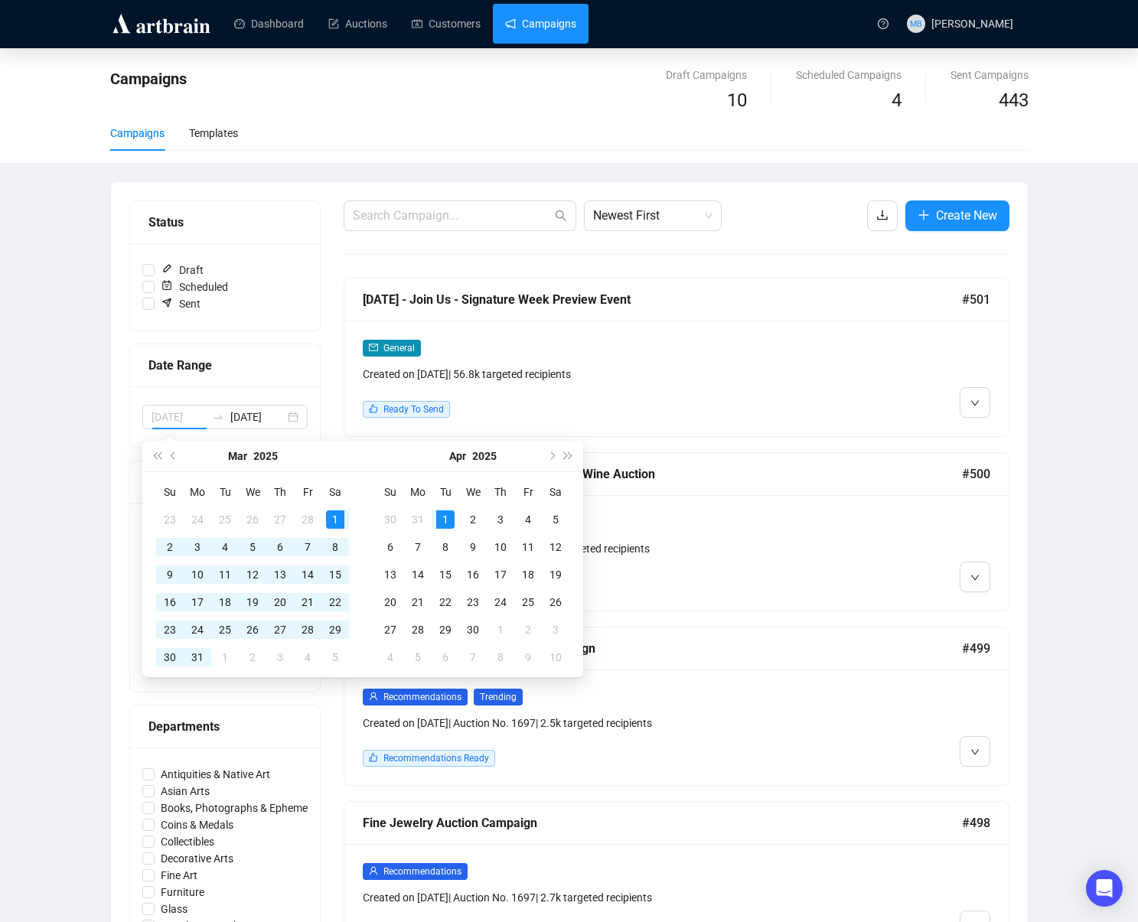
click at [445, 520] on div "1" at bounding box center [445, 520] width 18 height 18
type input "[DATE]"
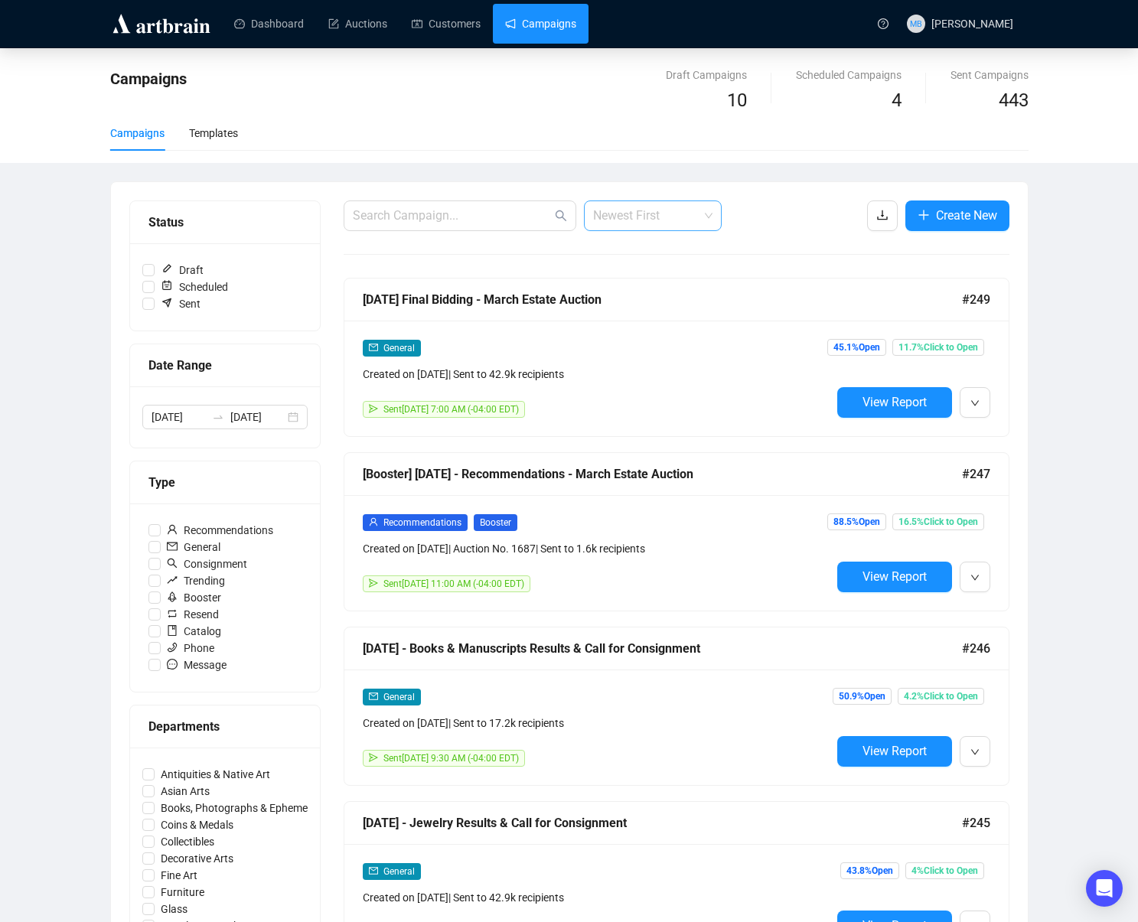
click at [688, 216] on span "Newest First" at bounding box center [652, 215] width 119 height 29
click at [661, 269] on div "Oldest First" at bounding box center [652, 274] width 113 height 17
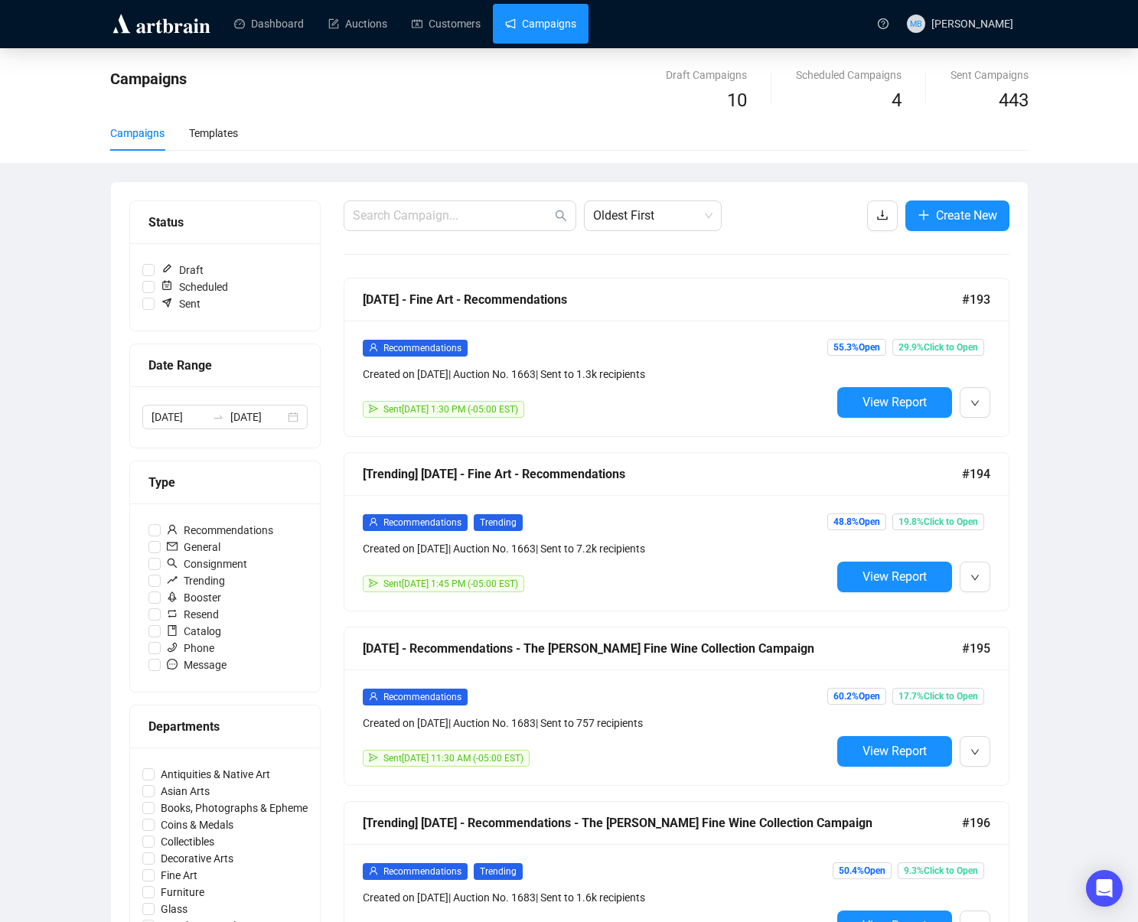
click at [1064, 243] on div "Campaigns Draft Campaigns 10 Scheduled Campaigns 4 Sent Campaigns 443 Campaigns…" at bounding box center [569, 890] width 1138 height 1685
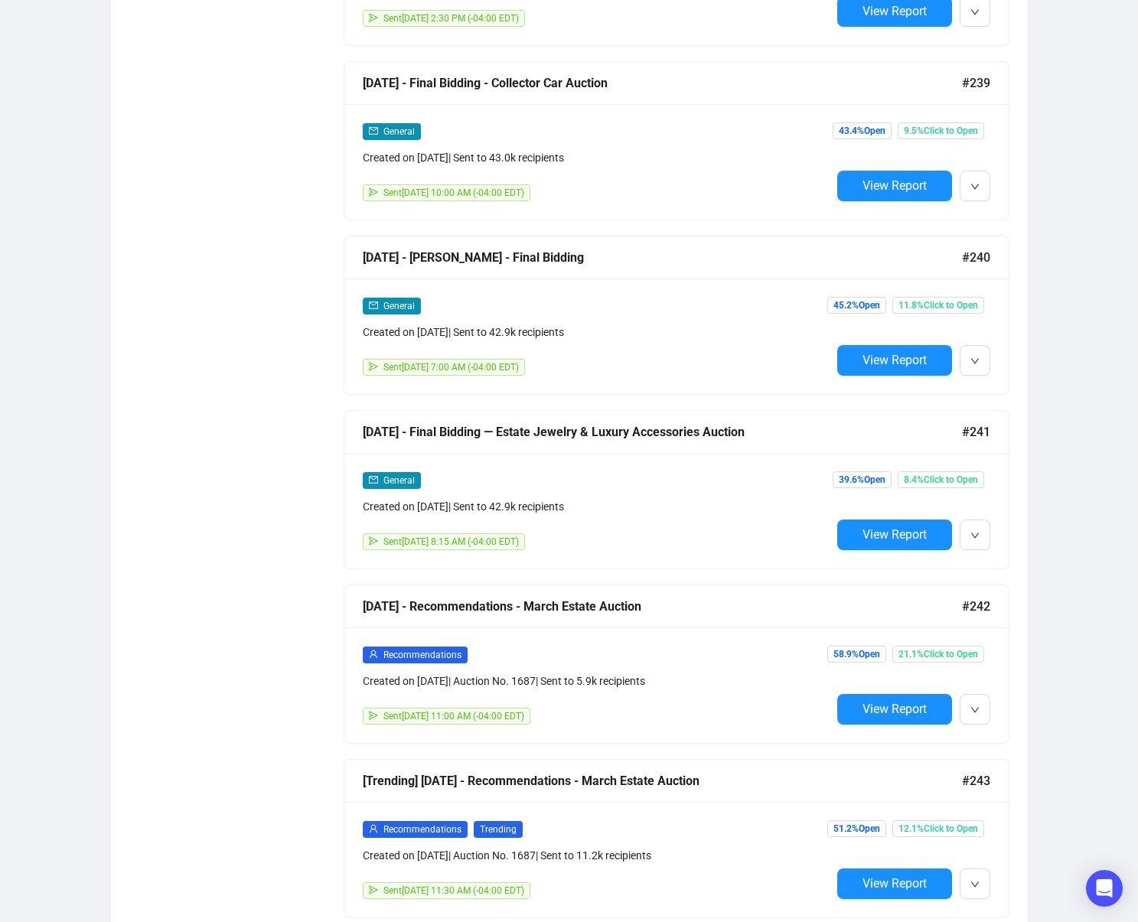
scroll to position [7427, 0]
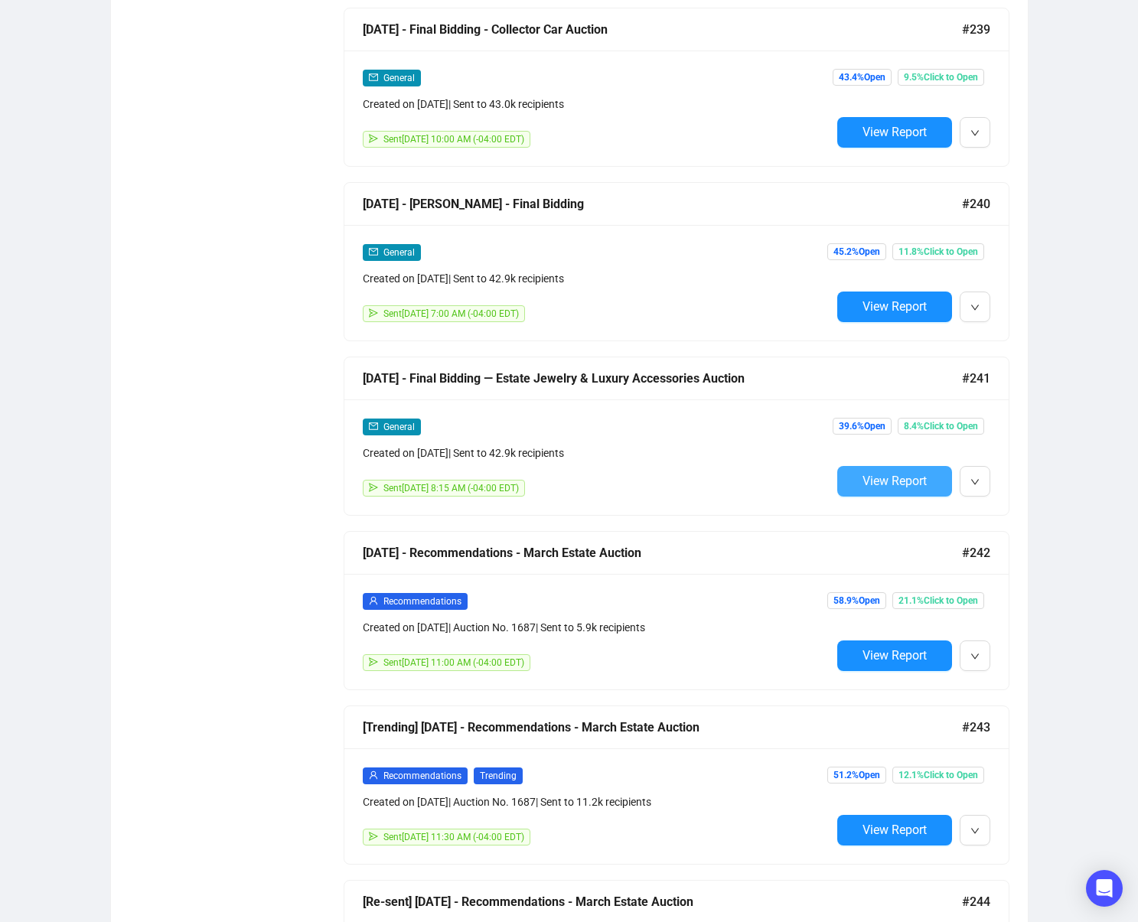
drag, startPoint x: 902, startPoint y: 483, endPoint x: 797, endPoint y: 469, distance: 106.5
click at [902, 484] on span "View Report" at bounding box center [895, 481] width 64 height 15
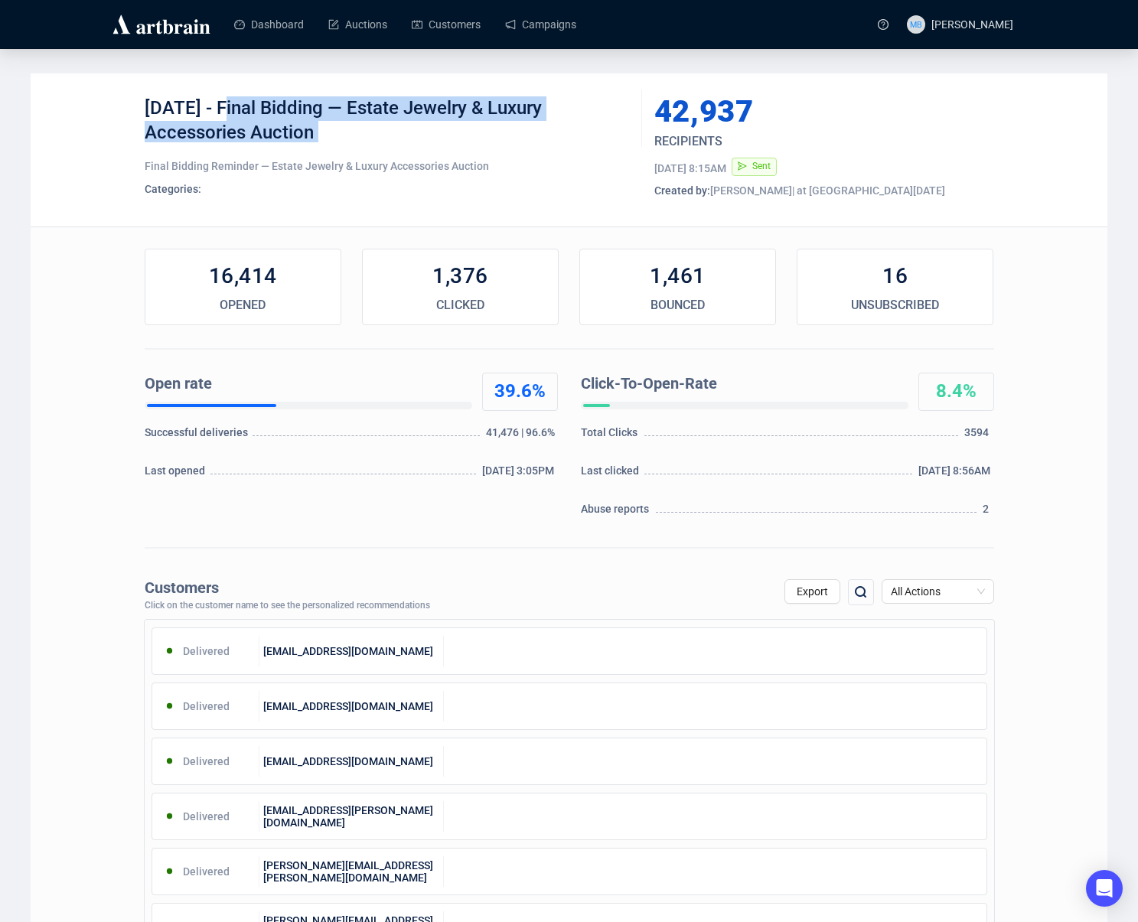
drag, startPoint x: 223, startPoint y: 105, endPoint x: 387, endPoint y: 149, distance: 170.5
click at [364, 143] on div "[DATE] - Final Bidding — Estate Jewelry & Luxury Accessories Auction Final Bidd…" at bounding box center [388, 149] width 486 height 107
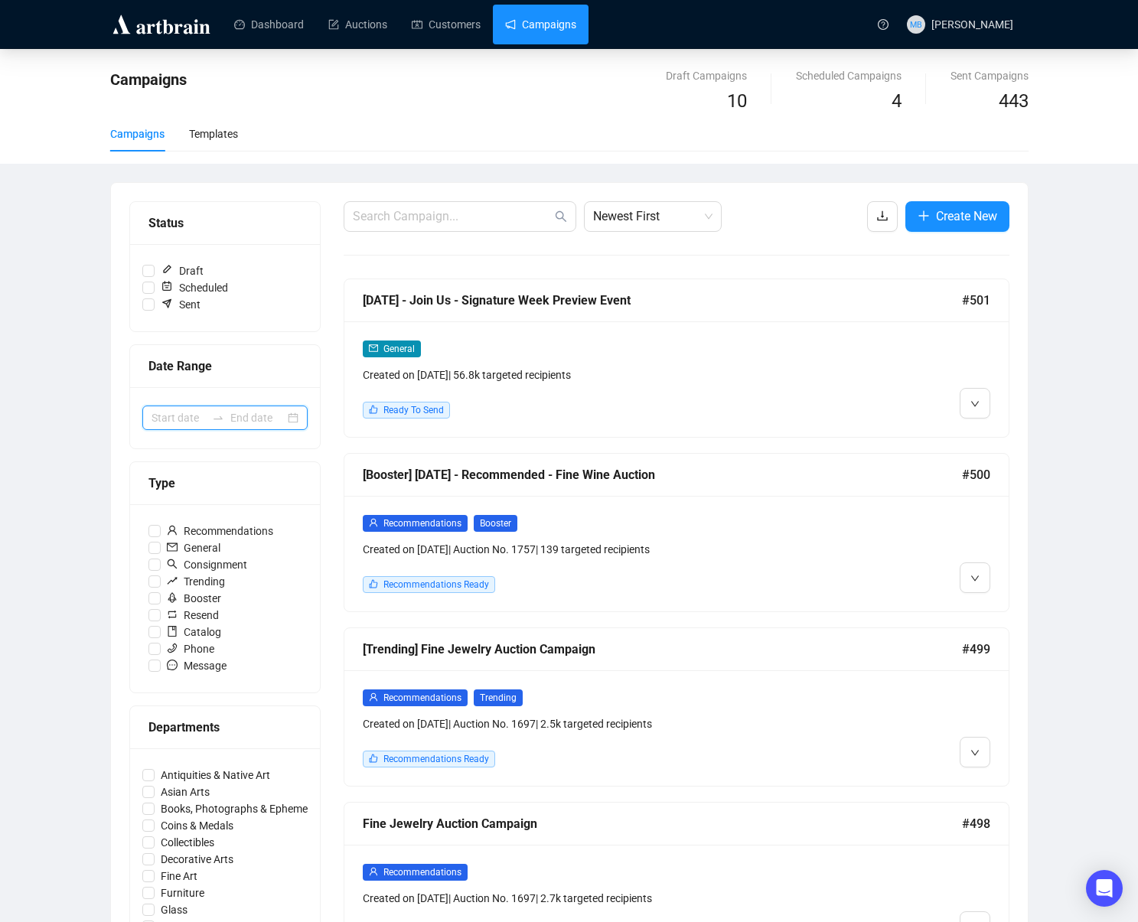
click at [188, 413] on input at bounding box center [179, 418] width 54 height 17
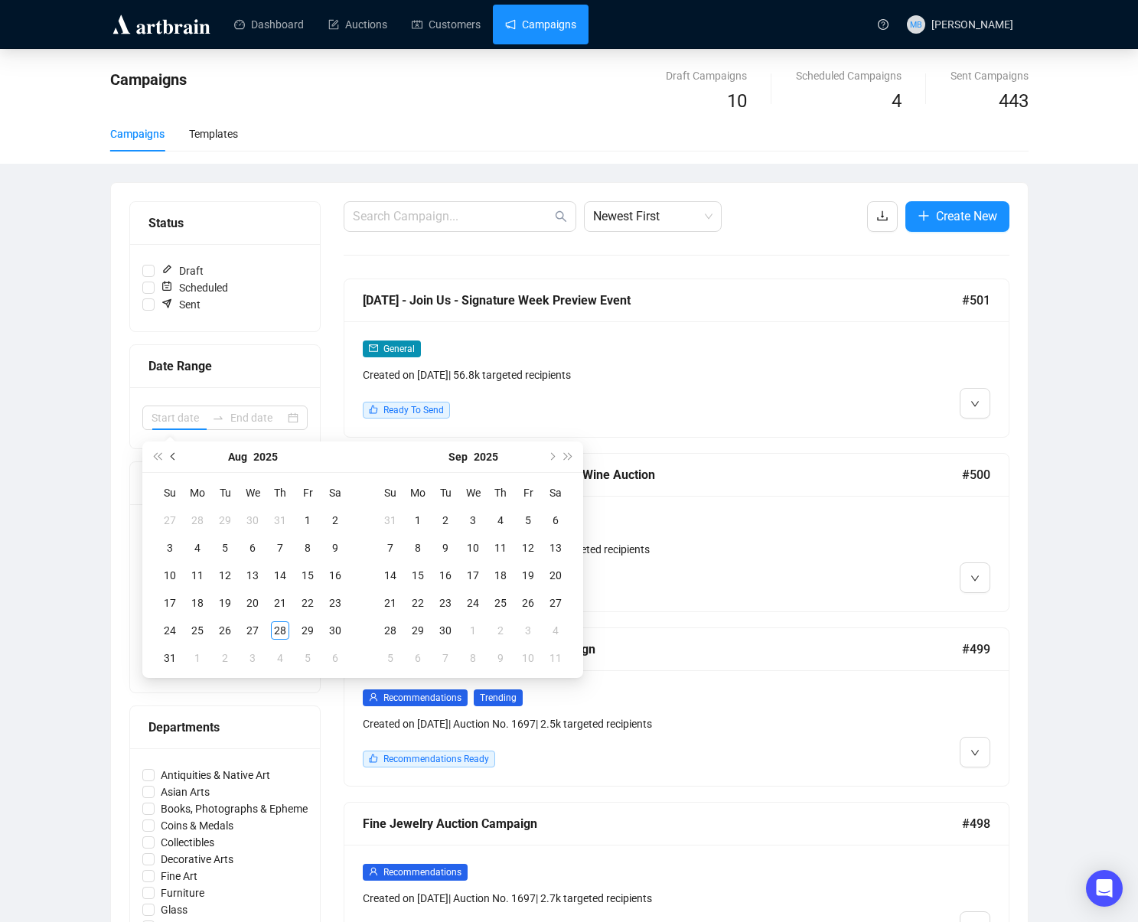
click at [175, 465] on button "Previous month (PageUp)" at bounding box center [173, 457] width 17 height 31
click at [171, 466] on button "Previous month (PageUp)" at bounding box center [173, 457] width 17 height 31
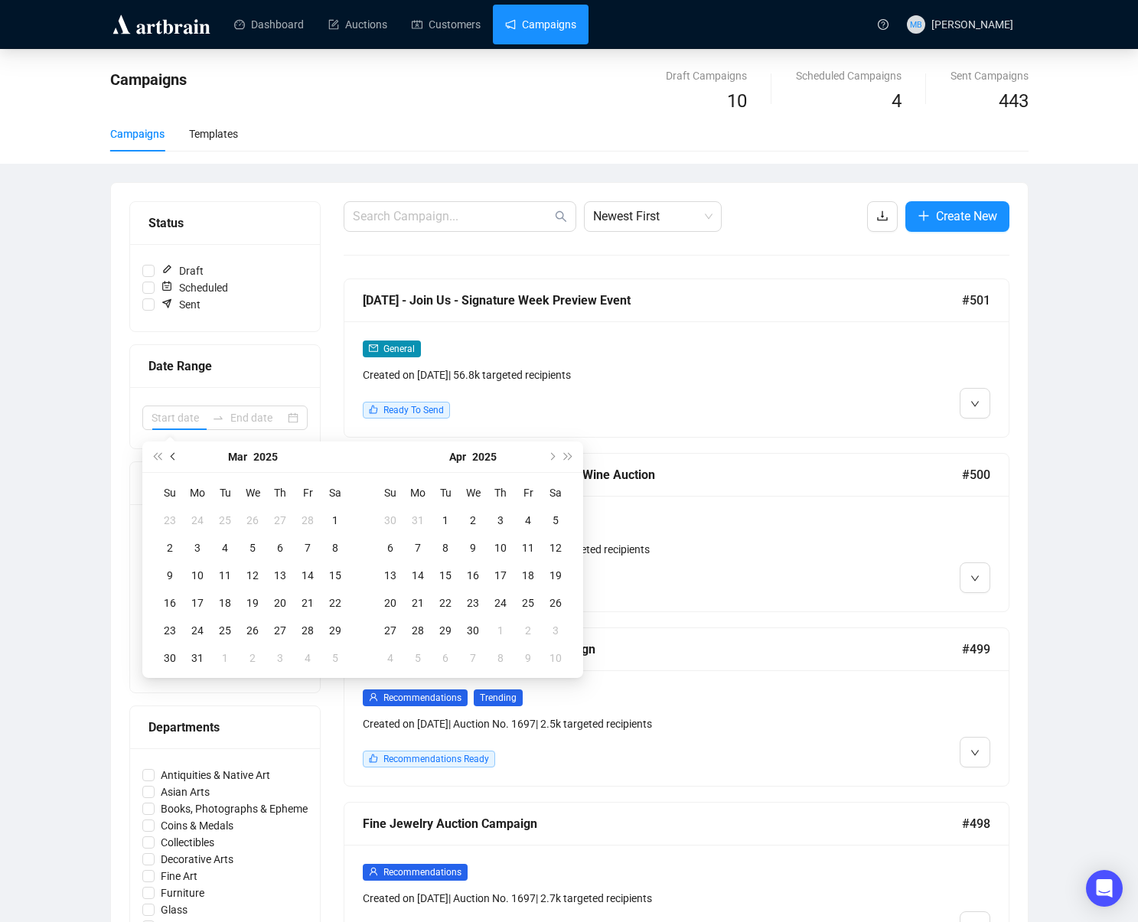
click at [171, 466] on button "Previous month (PageUp)" at bounding box center [173, 457] width 17 height 31
drag, startPoint x: 550, startPoint y: 460, endPoint x: 486, endPoint y: 480, distance: 67.3
click at [550, 460] on span "Next month (PageDown)" at bounding box center [551, 457] width 8 height 8
type input "[DATE]"
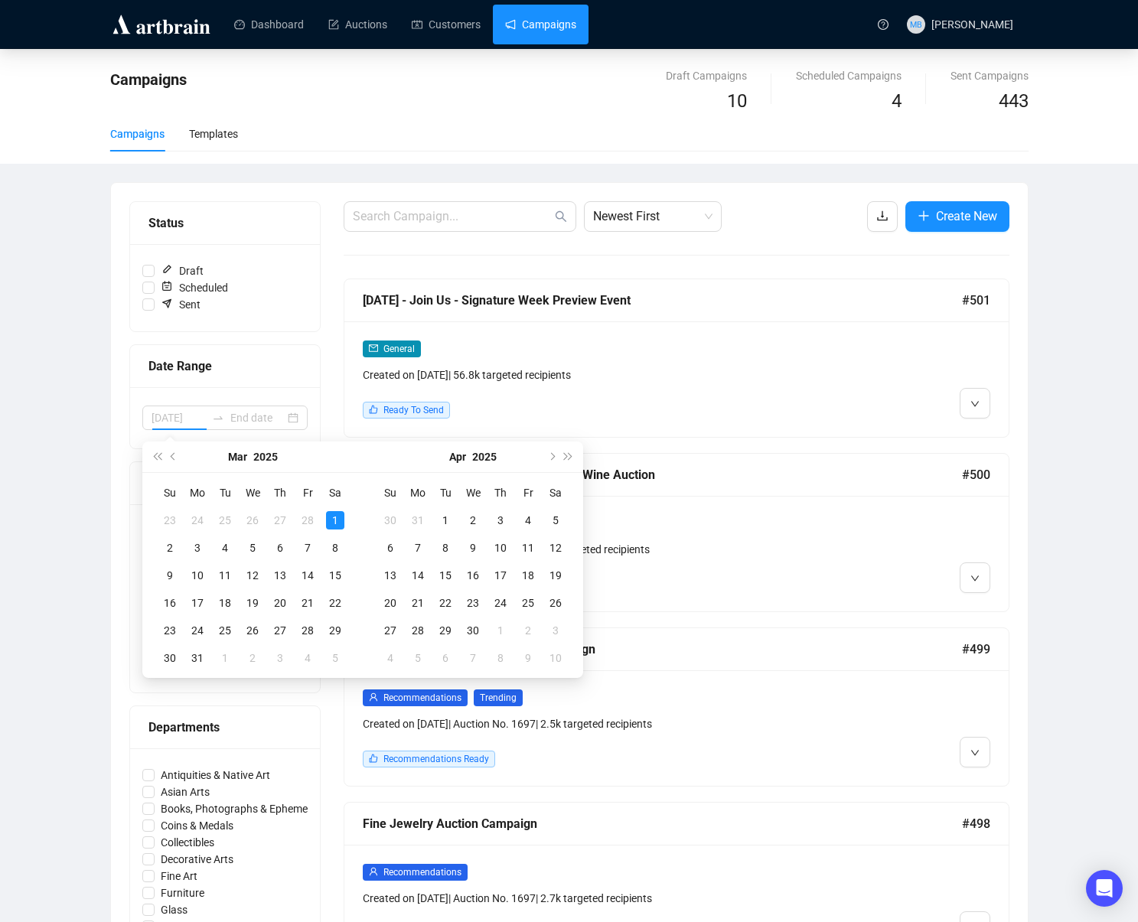
click at [335, 521] on div "1" at bounding box center [335, 520] width 18 height 18
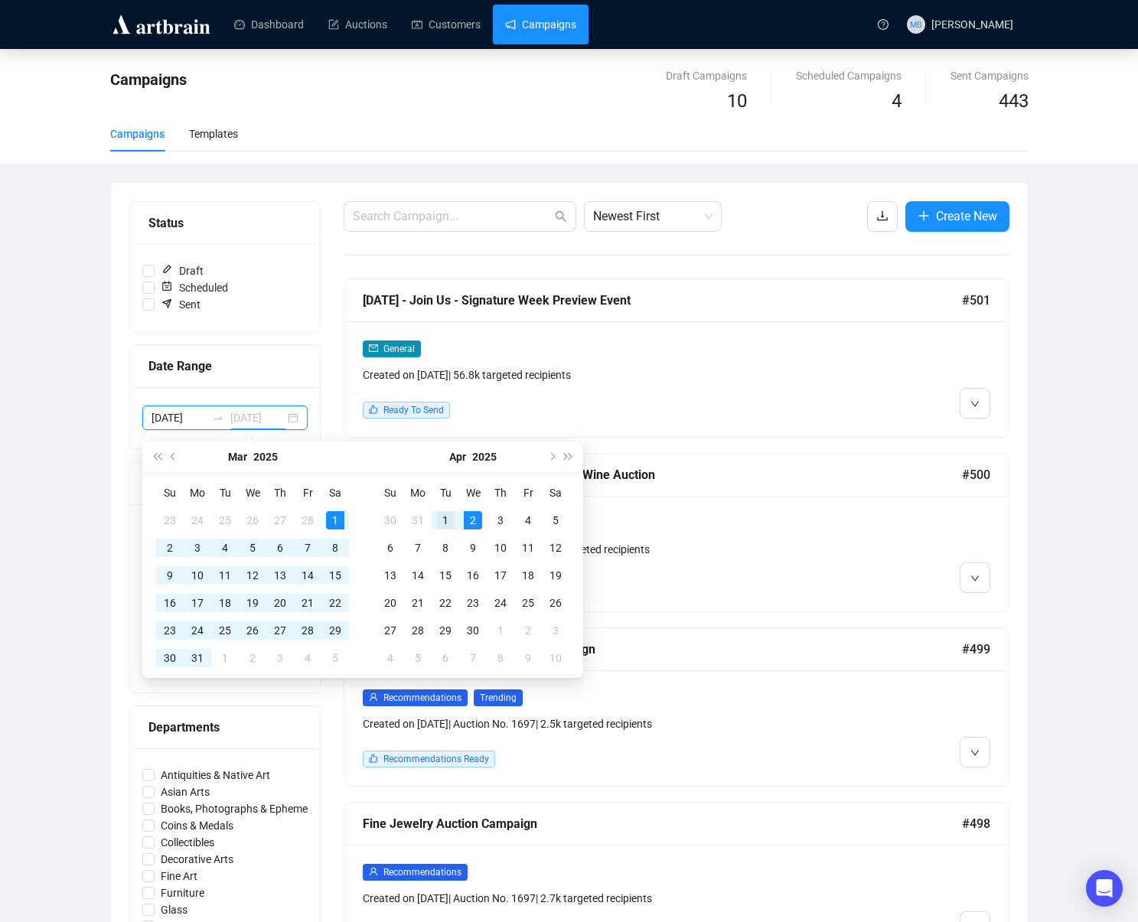
type input "[DATE]"
click at [446, 516] on div "1" at bounding box center [445, 520] width 18 height 18
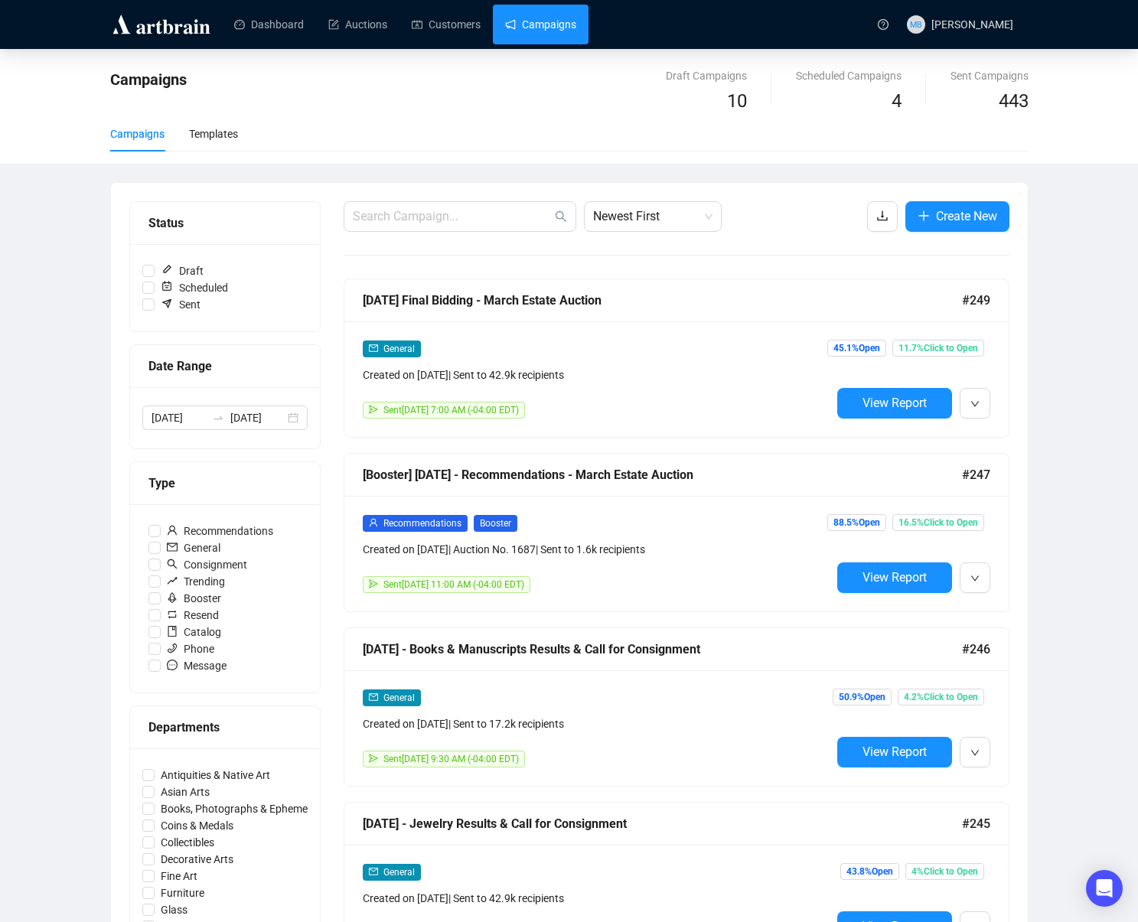
click at [1070, 434] on div "Campaigns Draft Campaigns 10 Scheduled Campaigns 4 Sent Campaigns 443 Campaigns…" at bounding box center [569, 891] width 1138 height 1685
drag, startPoint x: 615, startPoint y: 205, endPoint x: 618, endPoint y: 214, distance: 9.0
click at [615, 205] on span "Newest First" at bounding box center [652, 216] width 119 height 29
click at [672, 284] on div "Oldest First" at bounding box center [653, 275] width 132 height 24
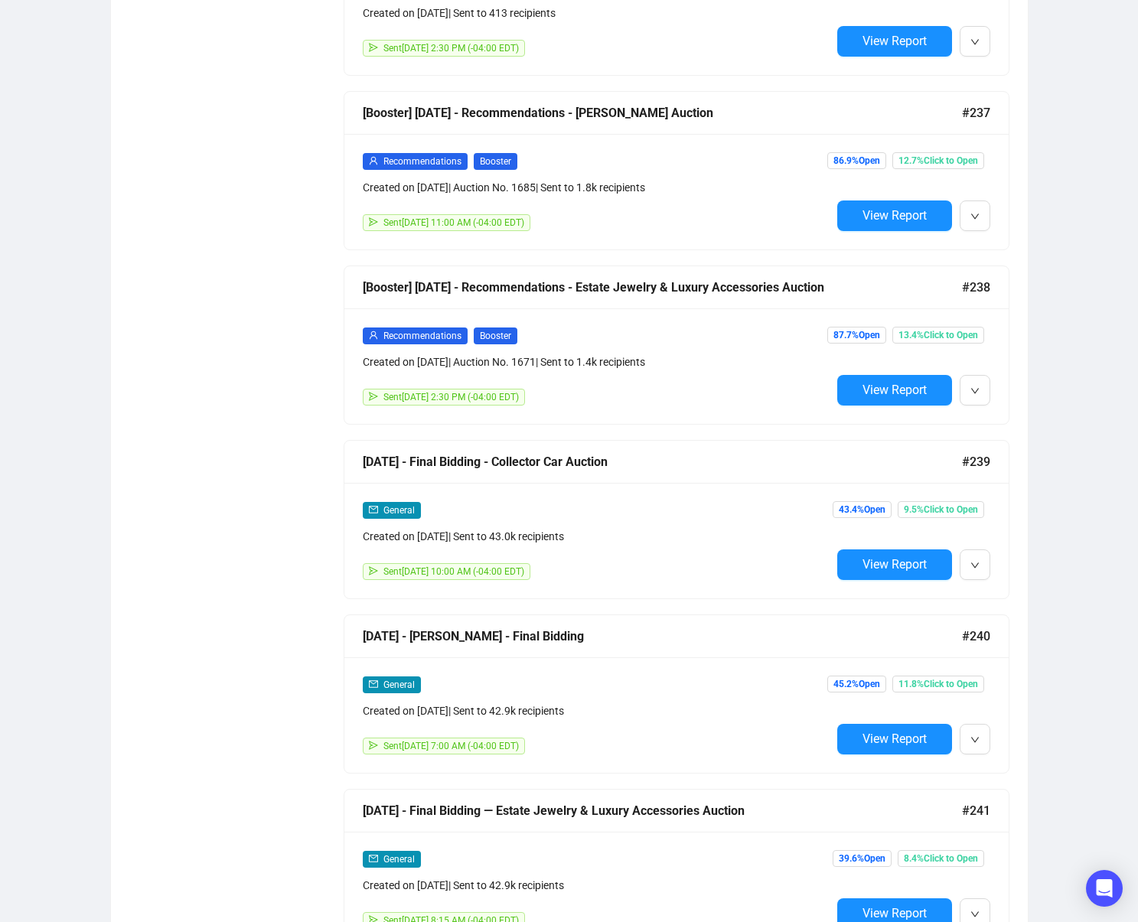
scroll to position [8316, 0]
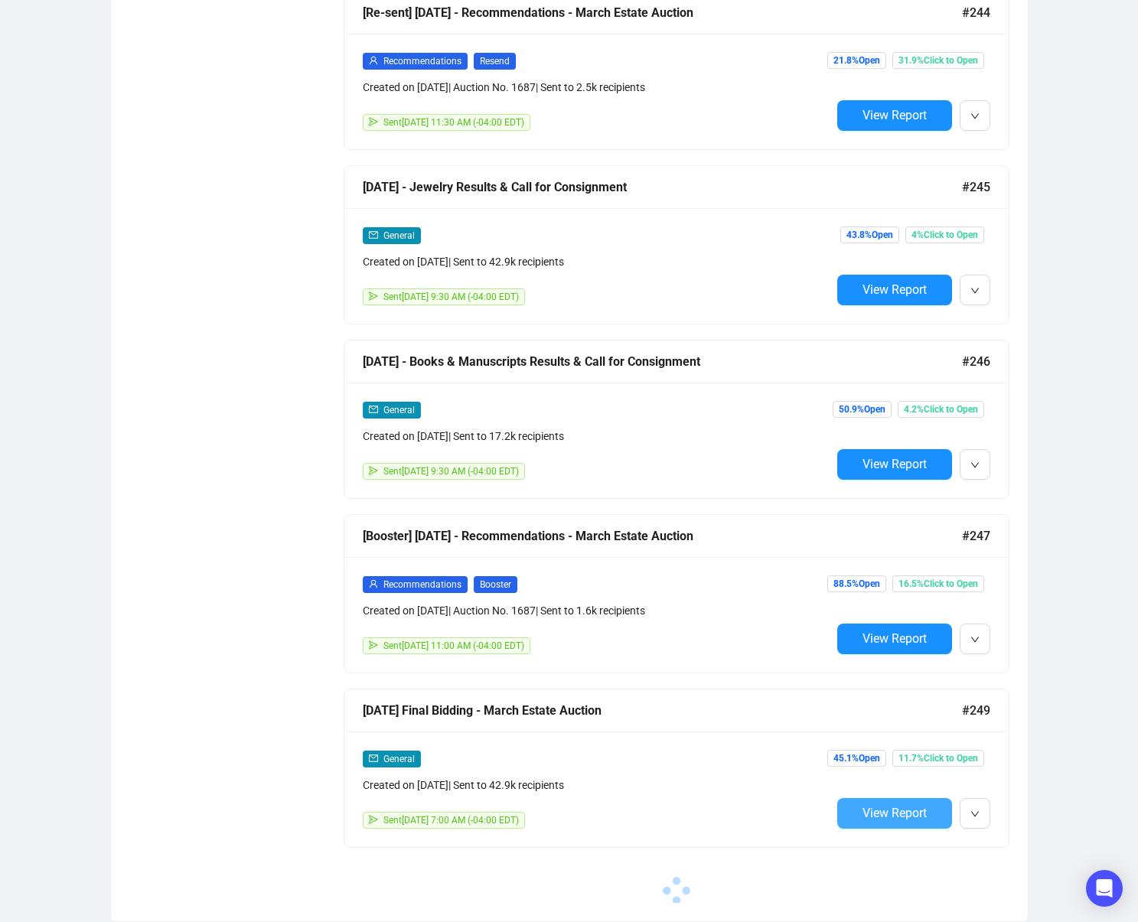
click at [847, 811] on button "View Report" at bounding box center [894, 813] width 115 height 31
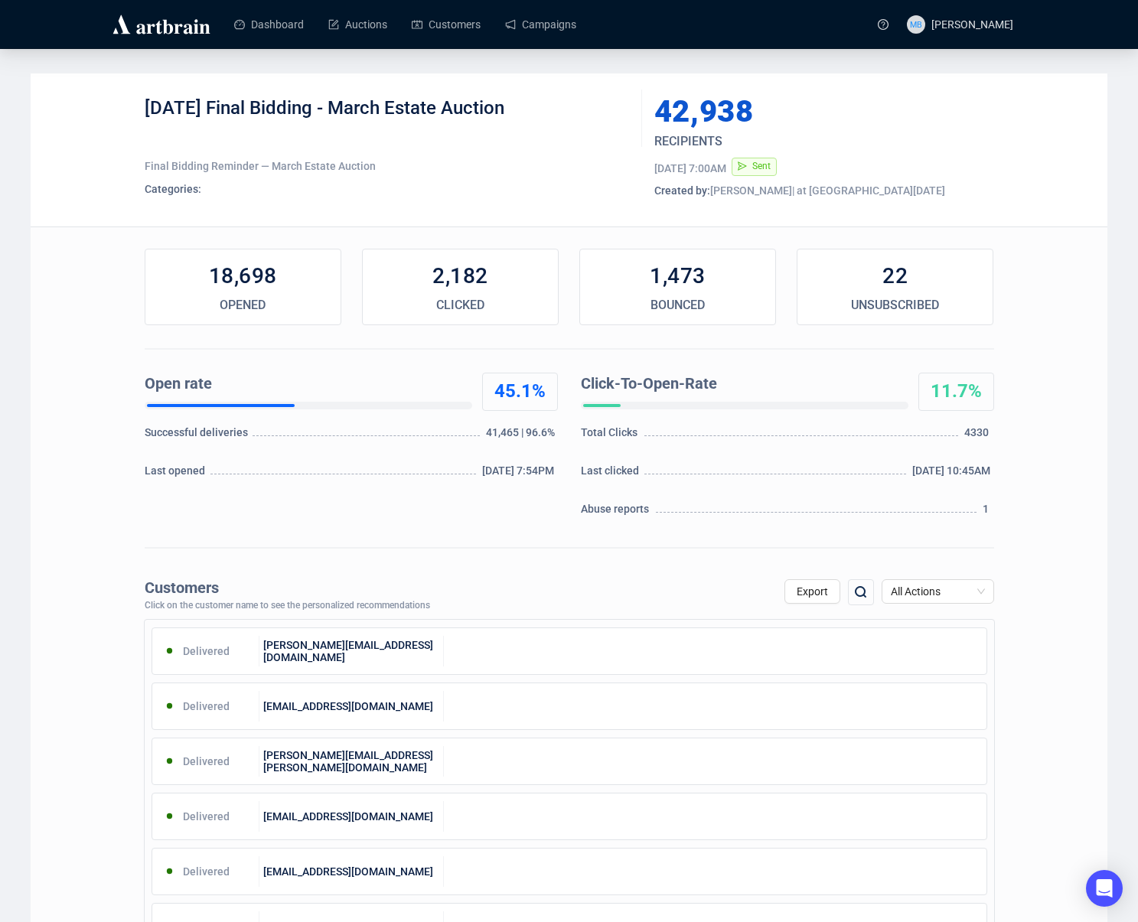
drag, startPoint x: 233, startPoint y: 105, endPoint x: 629, endPoint y: 122, distance: 396.9
click at [629, 122] on div "[DATE] Final Bidding - March Estate Auction" at bounding box center [388, 119] width 486 height 46
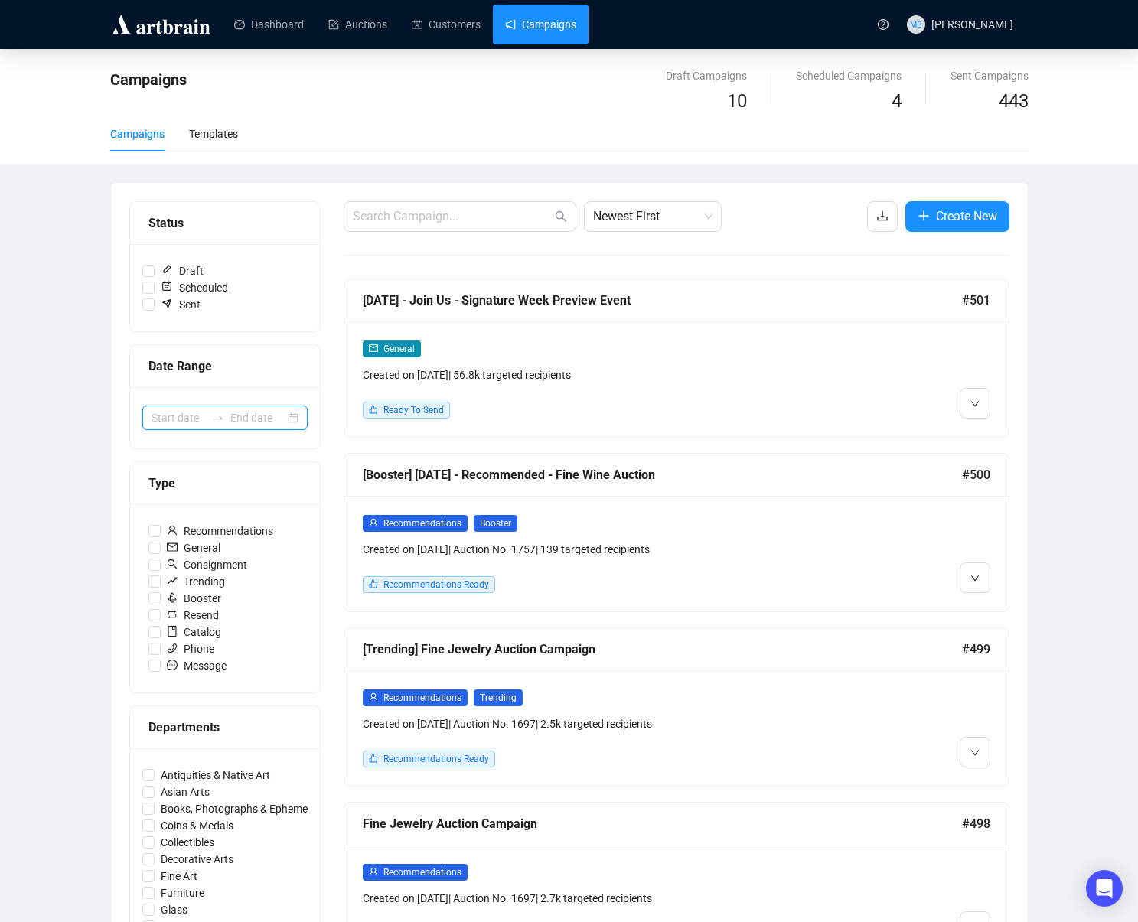
click at [202, 411] on input at bounding box center [179, 418] width 54 height 17
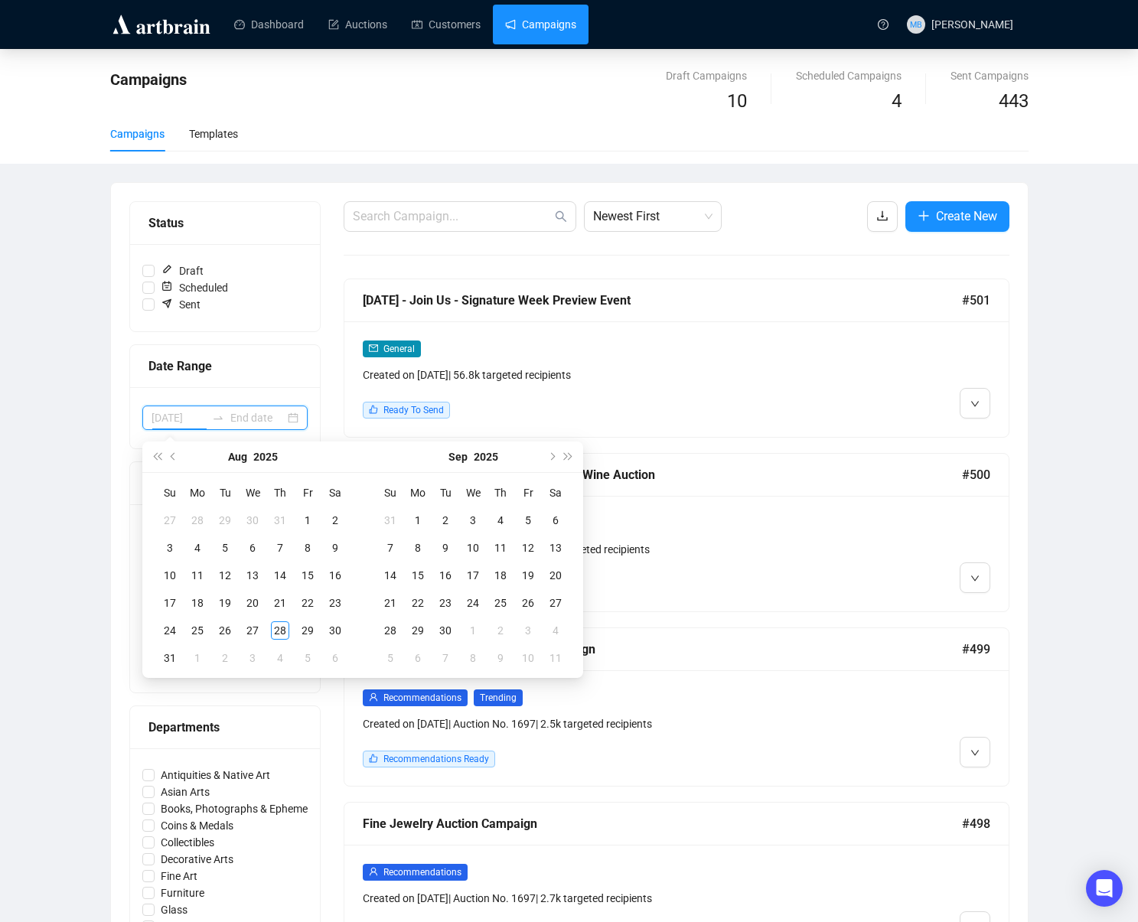
type input "[DATE]"
click at [177, 460] on button "Previous month (PageUp)" at bounding box center [173, 457] width 17 height 31
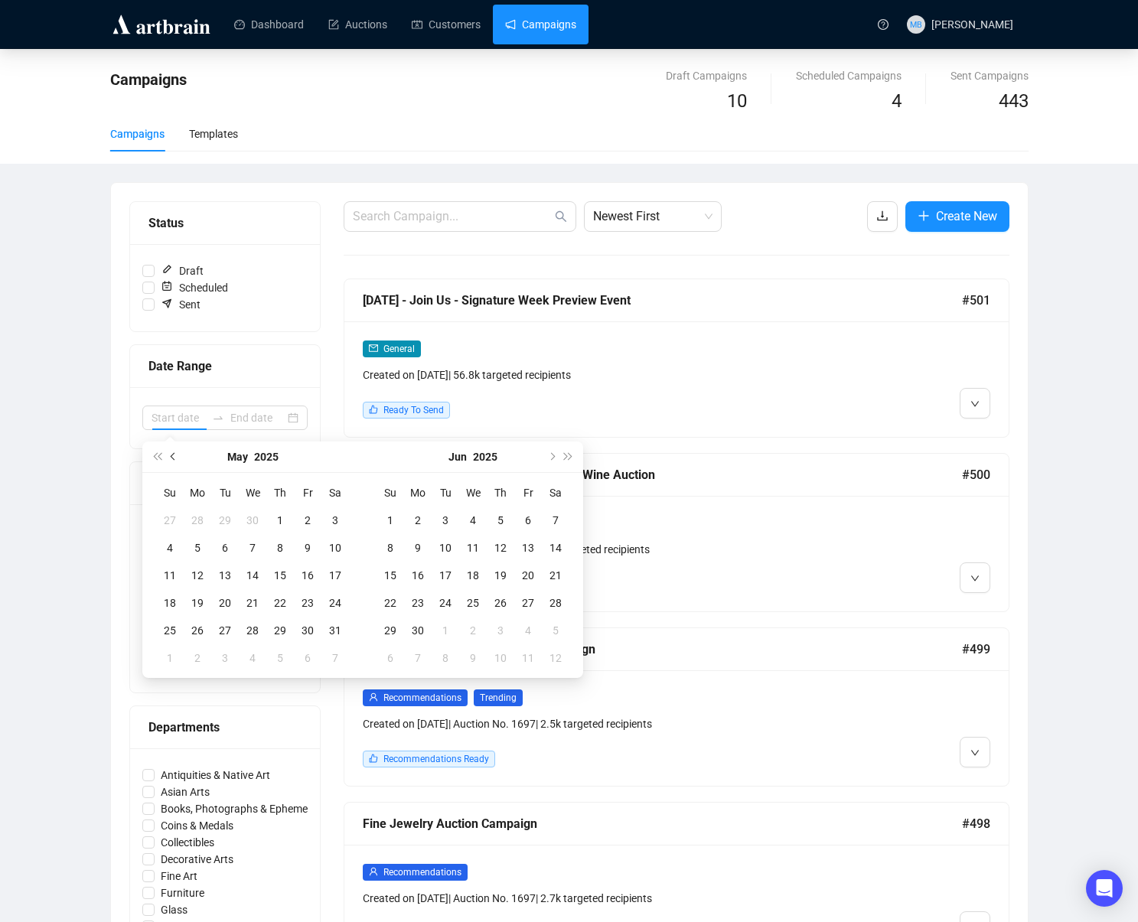
click at [177, 460] on button "Previous month (PageUp)" at bounding box center [173, 457] width 17 height 31
click at [552, 456] on span "Next month (PageDown)" at bounding box center [551, 457] width 8 height 8
type input "[DATE]"
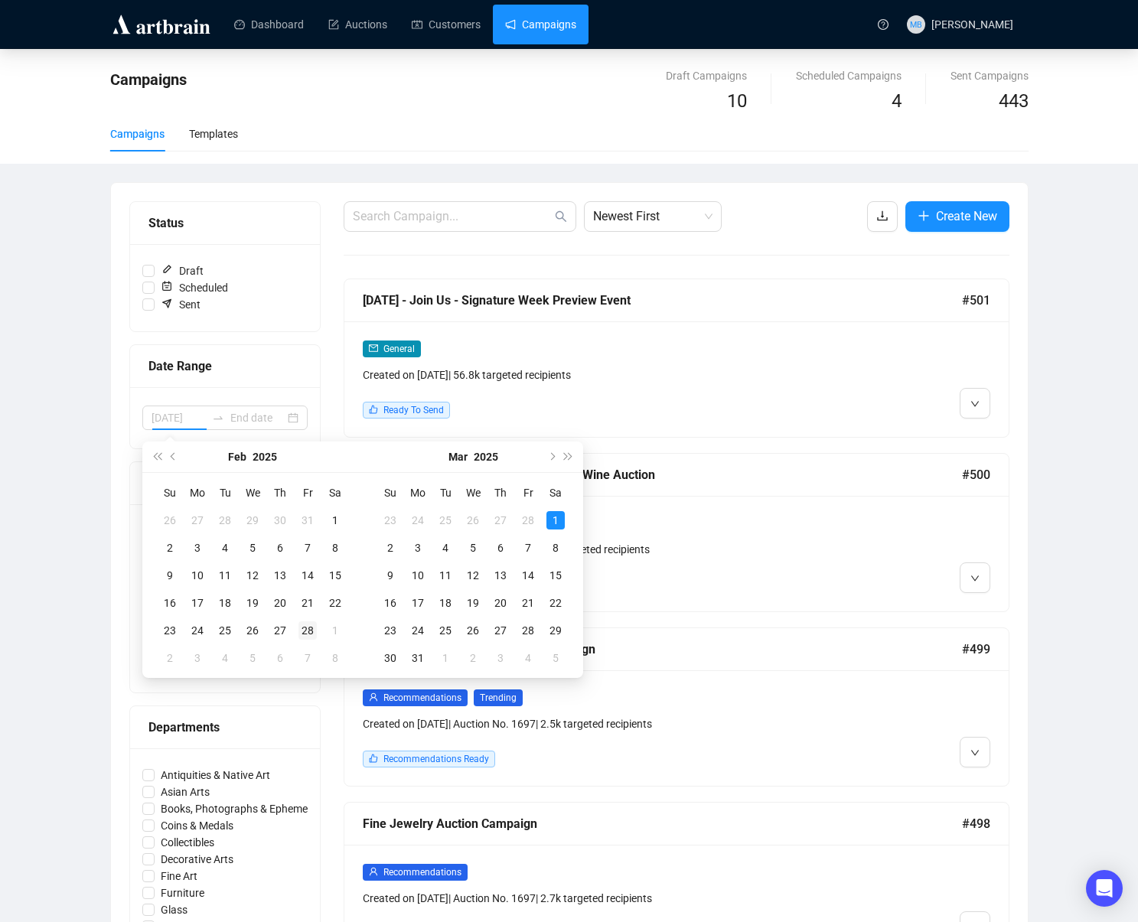
type input "[DATE]"
click at [308, 633] on div "28" at bounding box center [308, 631] width 18 height 18
type input "[DATE]"
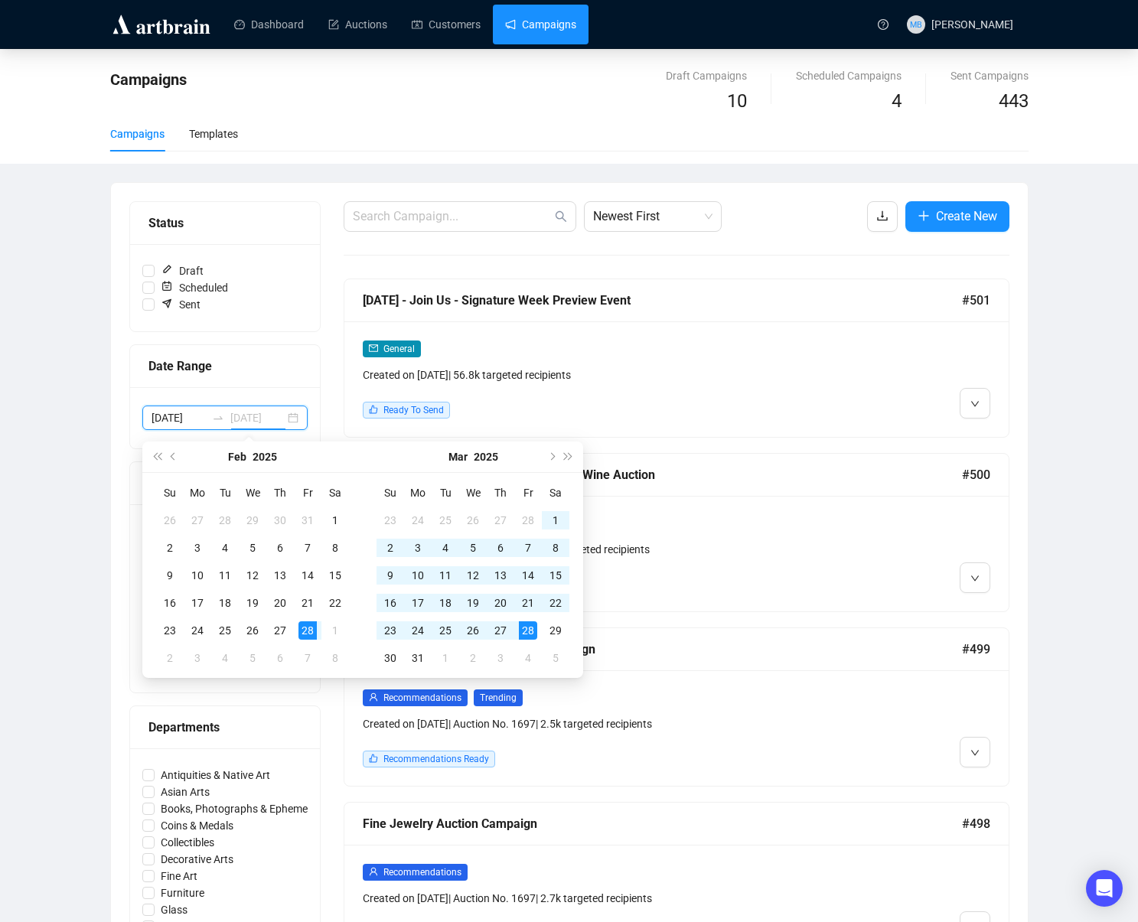
type input "[DATE]"
click at [414, 657] on div "31" at bounding box center [418, 658] width 18 height 18
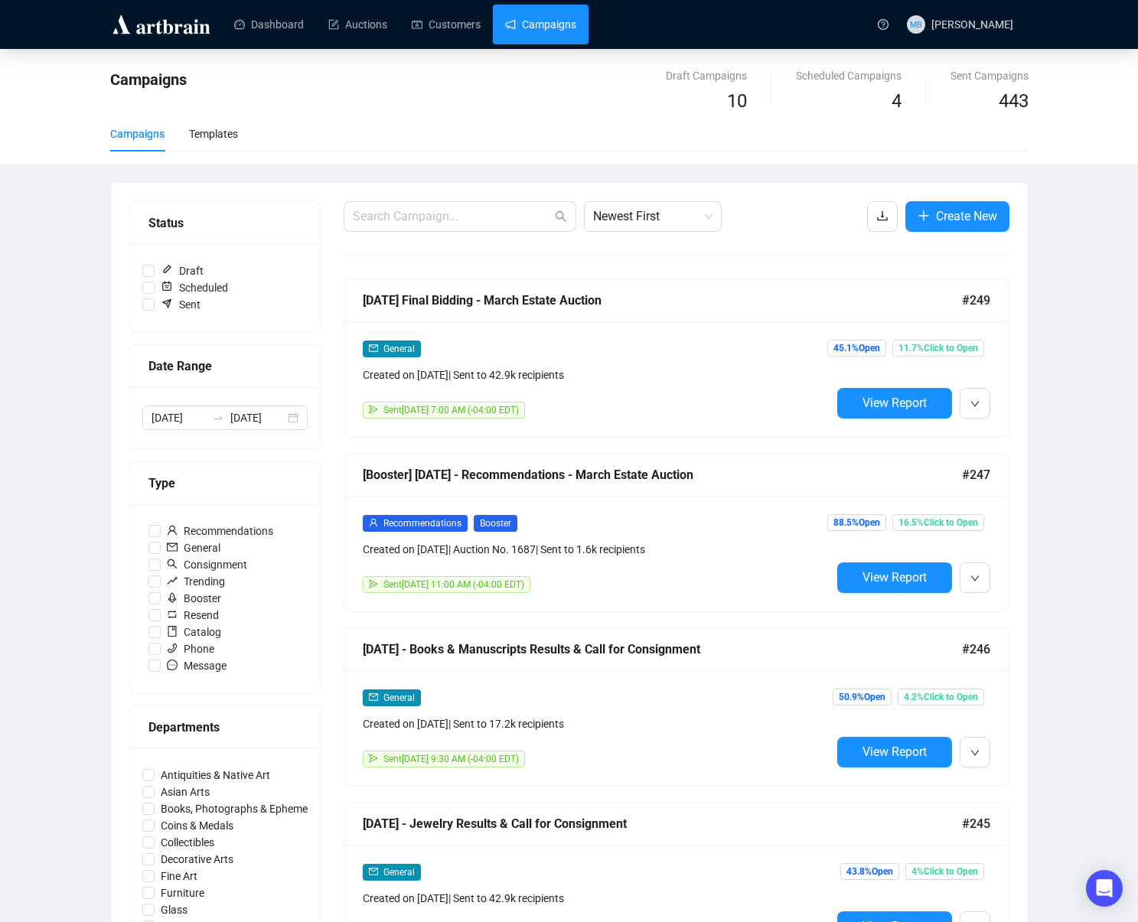
click at [1069, 388] on div "Campaigns Draft Campaigns 10 Scheduled Campaigns 4 Sent Campaigns 443 Campaigns…" at bounding box center [569, 891] width 1138 height 1685
click at [634, 217] on span "Newest First" at bounding box center [652, 216] width 119 height 29
click at [663, 270] on div "Oldest First" at bounding box center [652, 274] width 113 height 17
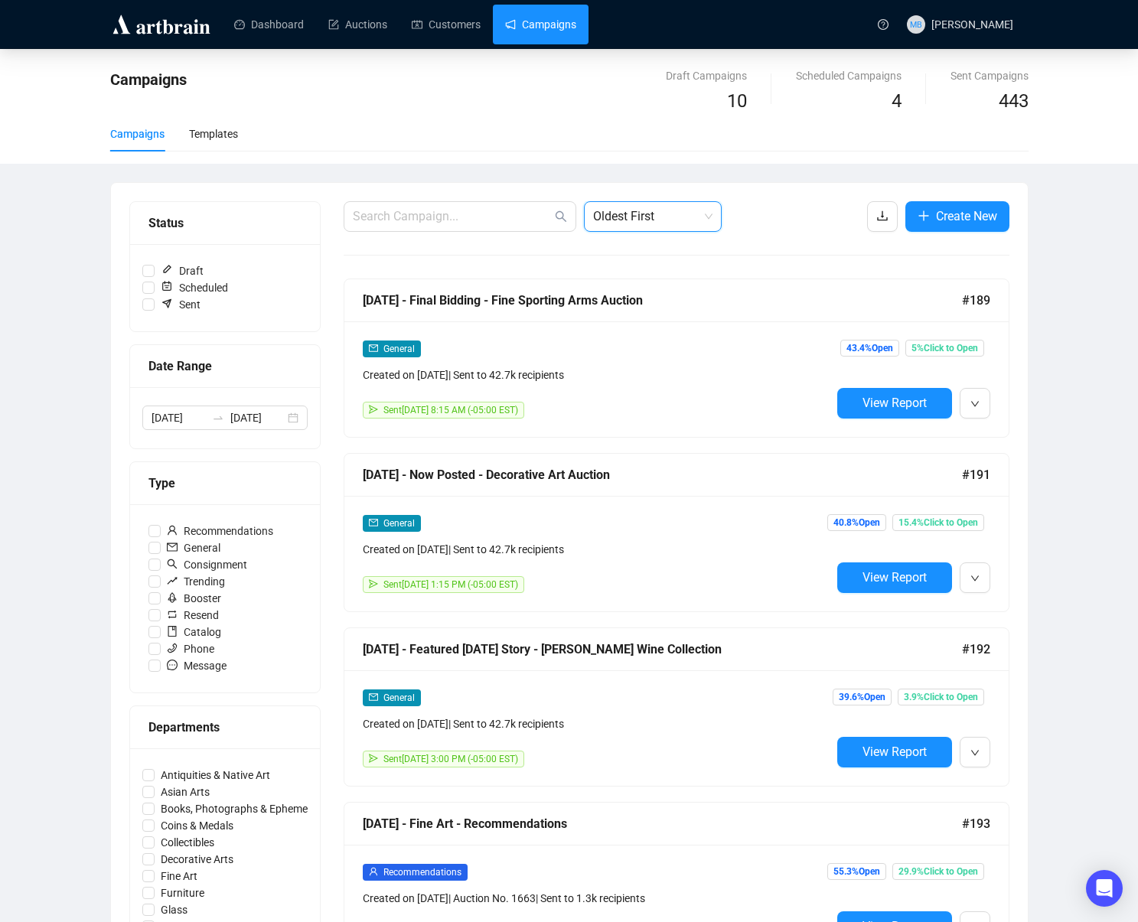
click at [1061, 351] on div "Campaigns Draft Campaigns 10 Scheduled Campaigns 4 Sent Campaigns 443 Campaigns…" at bounding box center [569, 891] width 1138 height 1685
click at [187, 419] on input "[DATE]" at bounding box center [179, 418] width 54 height 17
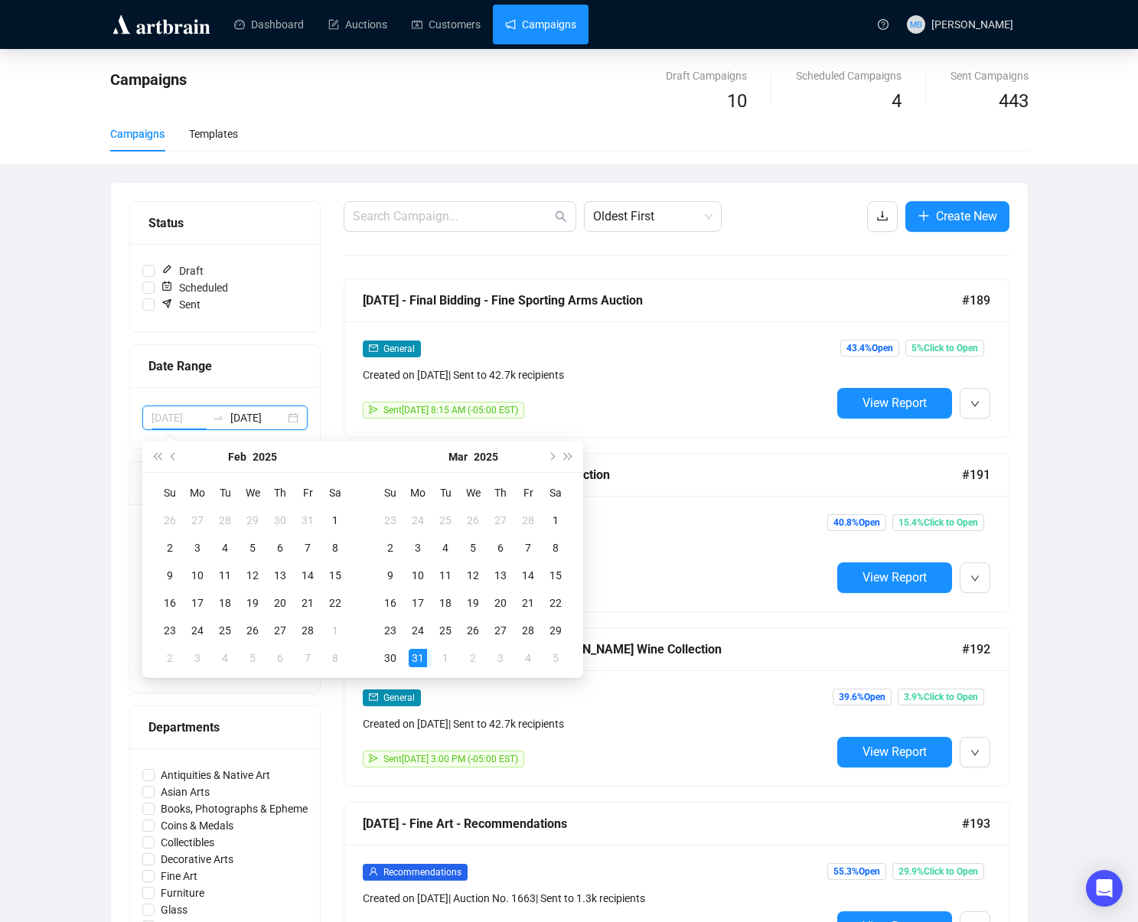
type input "[DATE]"
drag, startPoint x: 418, startPoint y: 658, endPoint x: 432, endPoint y: 651, distance: 15.4
click at [418, 658] on div "31" at bounding box center [418, 658] width 18 height 18
click at [554, 456] on span "Next month (PageDown)" at bounding box center [551, 457] width 8 height 8
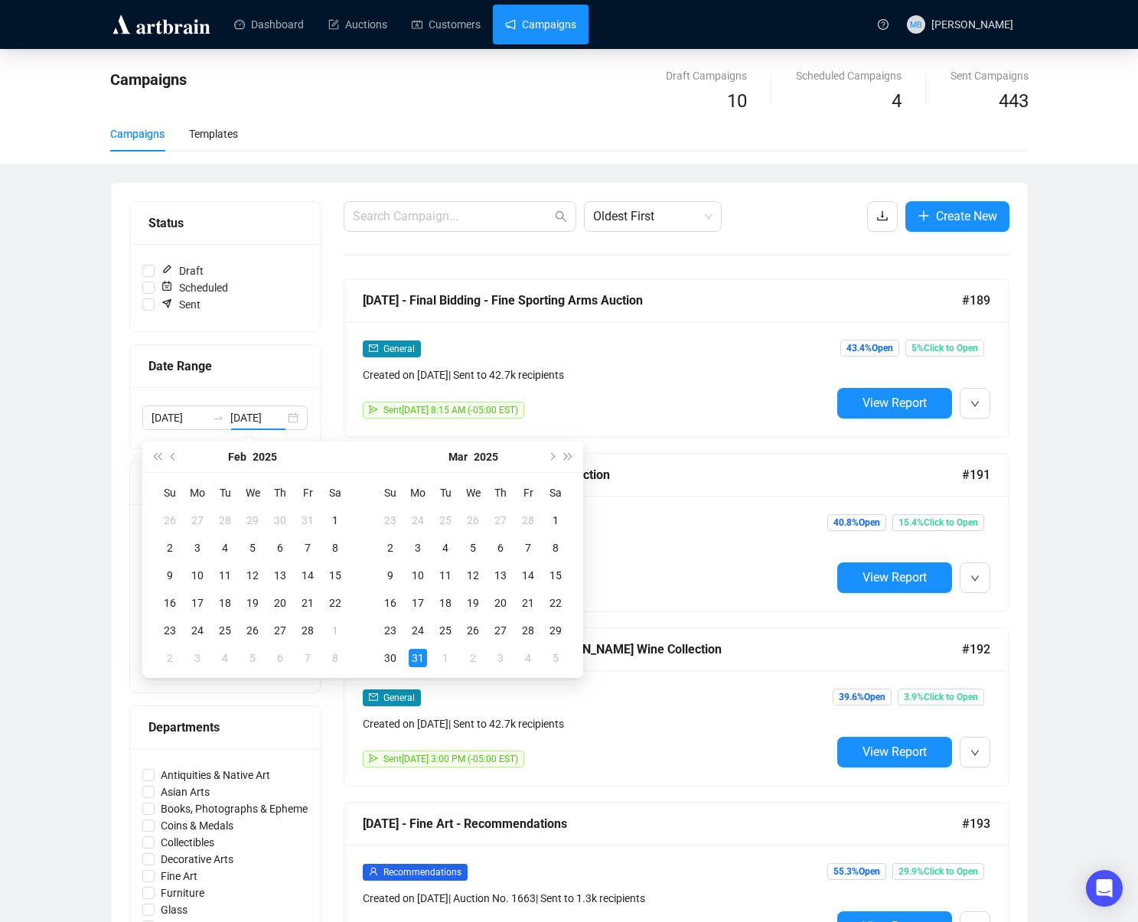
scroll to position [0, 0]
type input "[DATE]"
click at [247, 605] on div "19" at bounding box center [252, 603] width 18 height 18
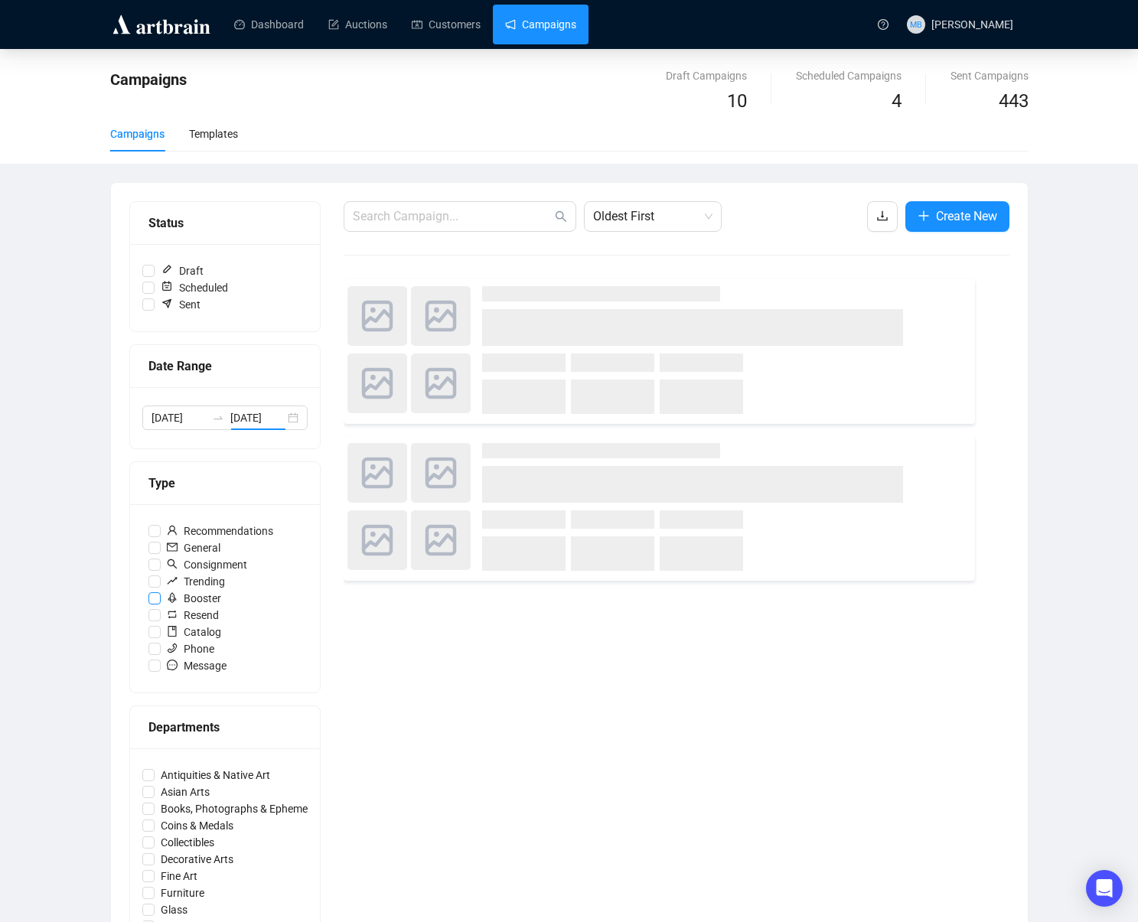
type input "[DATE]"
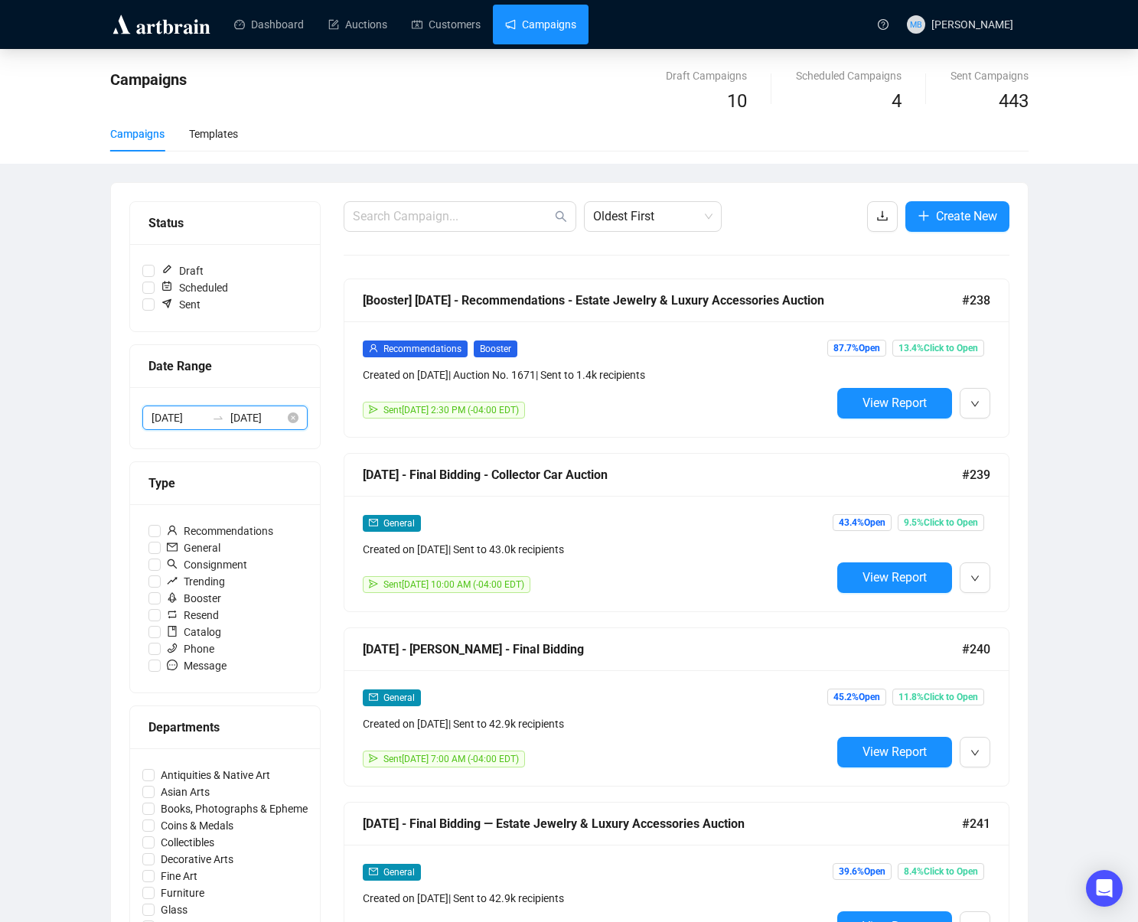
click at [199, 423] on input "[DATE]" at bounding box center [179, 418] width 54 height 17
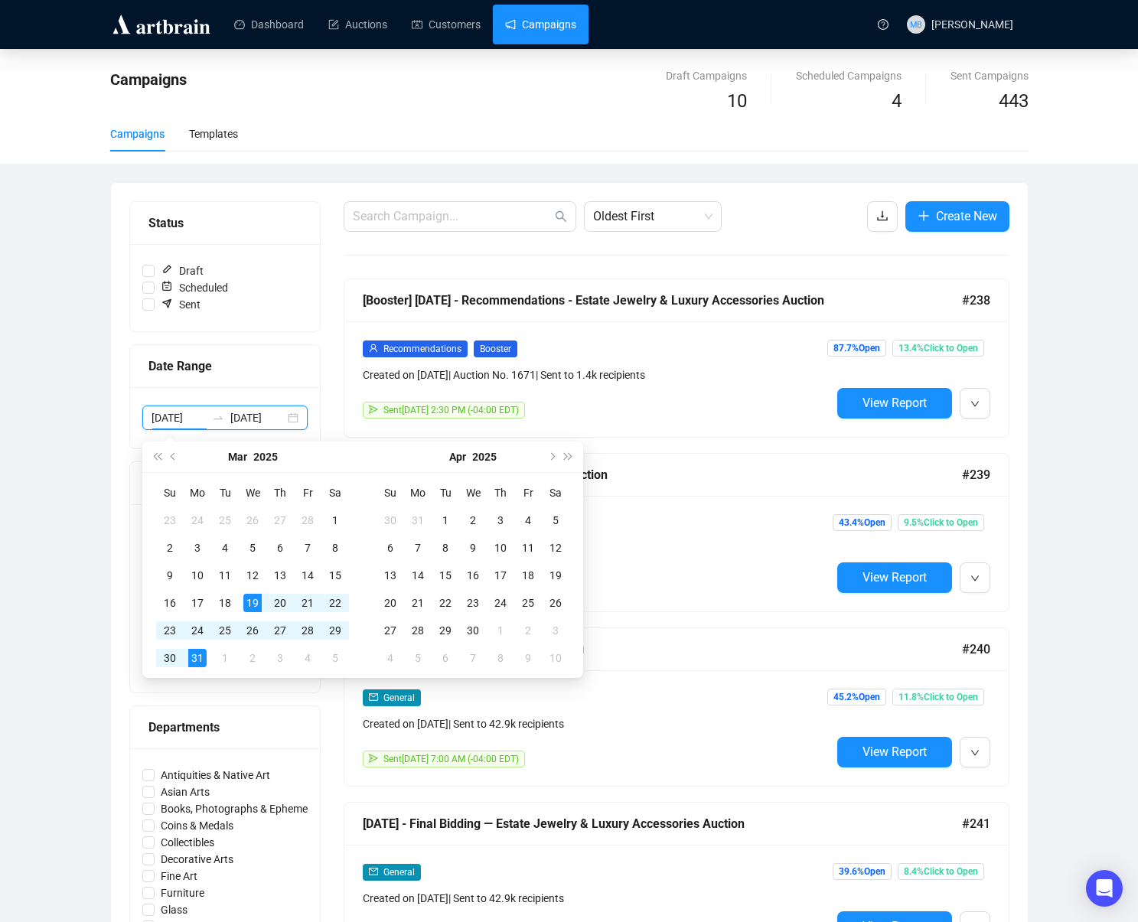
type input "[DATE]"
click at [260, 597] on div "19" at bounding box center [252, 603] width 18 height 18
type input "[DATE]"
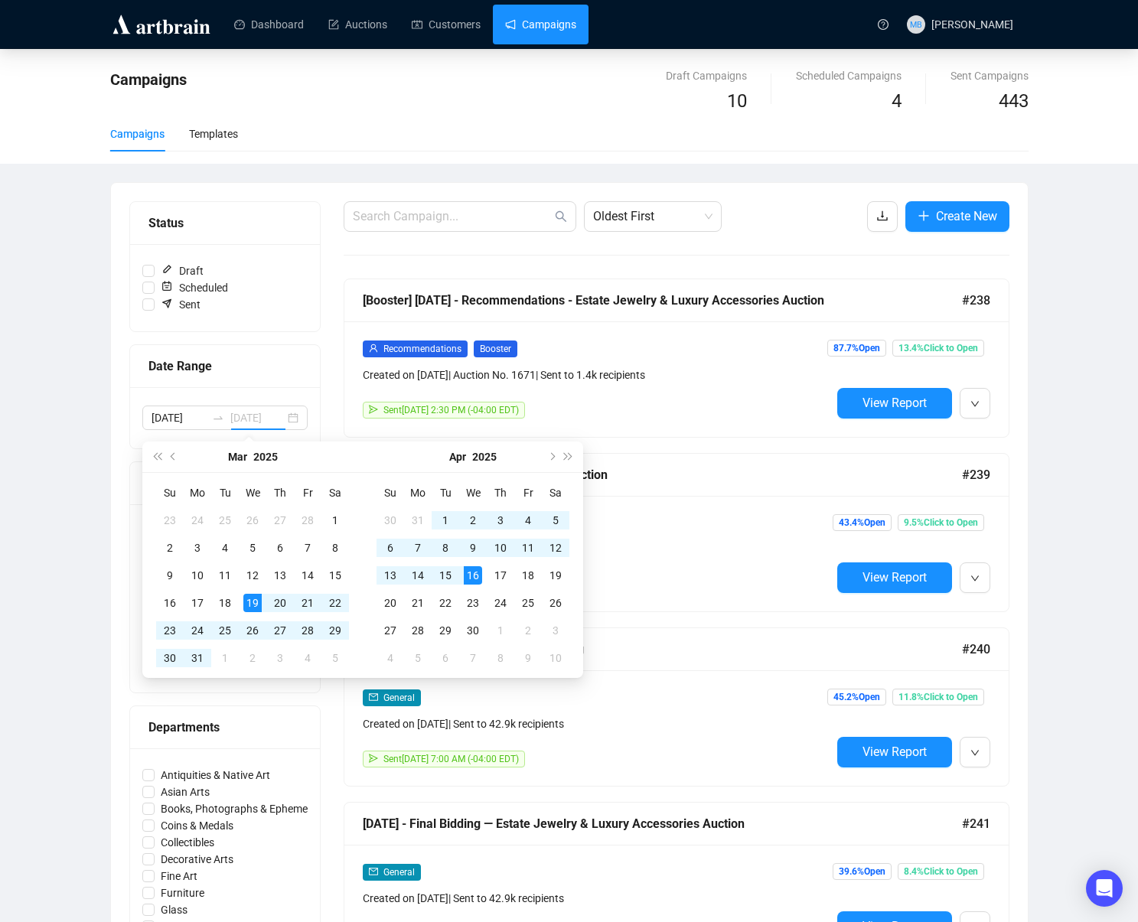
click at [475, 576] on div "16" at bounding box center [473, 575] width 18 height 18
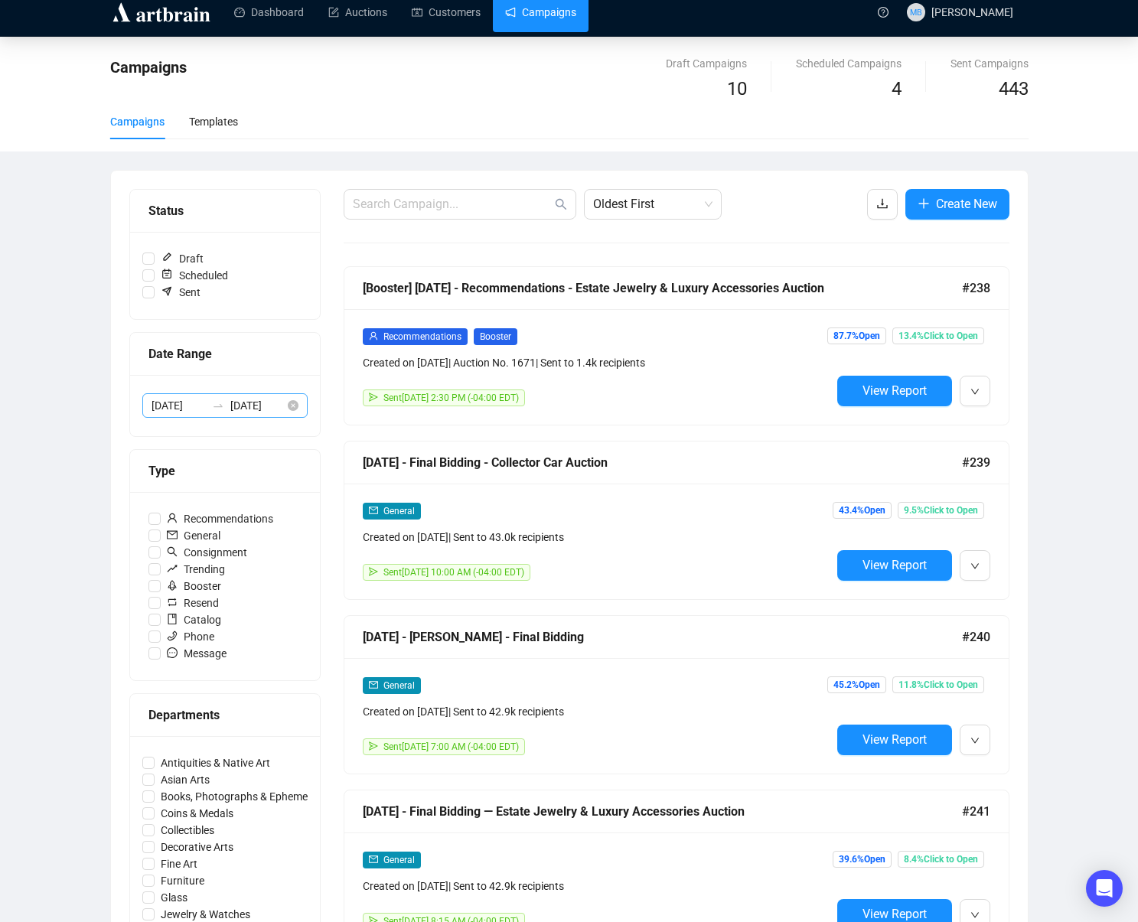
scroll to position [10, 0]
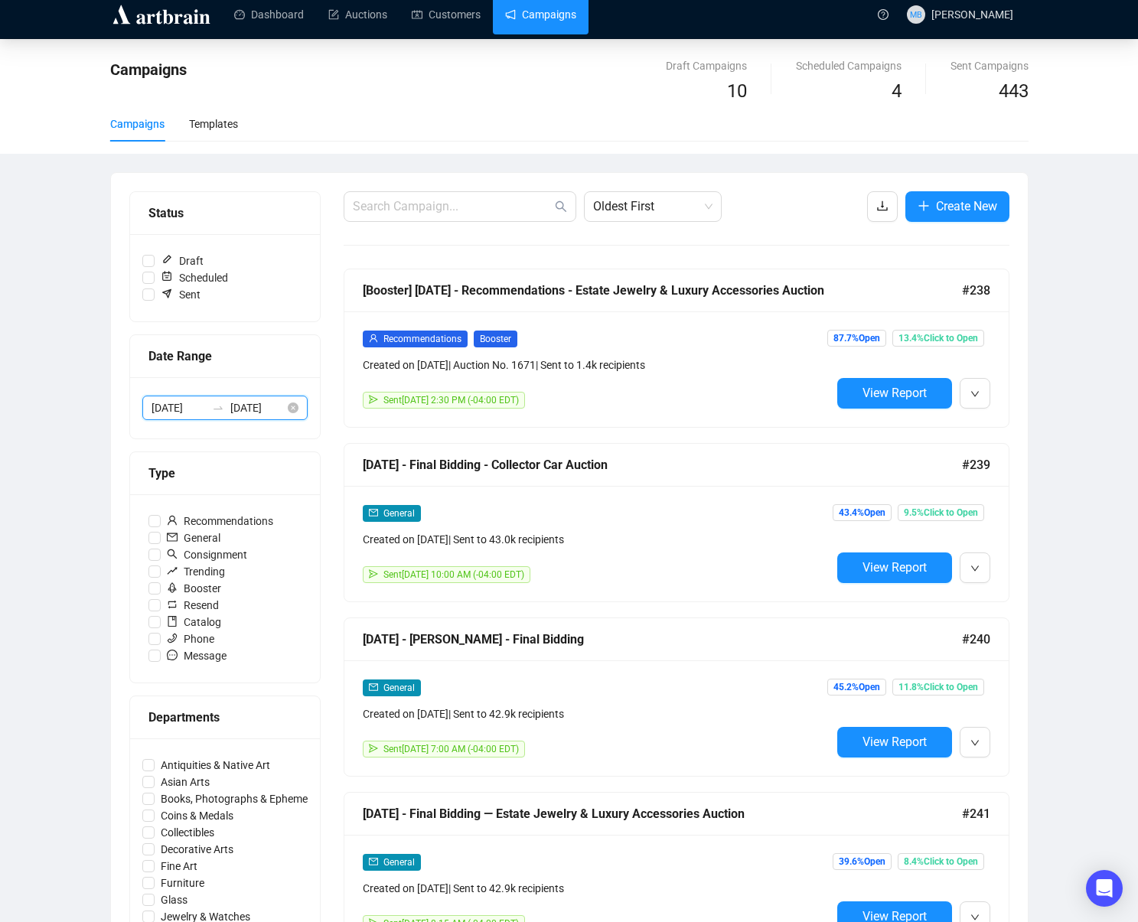
click at [246, 406] on input "[DATE]" at bounding box center [257, 408] width 54 height 17
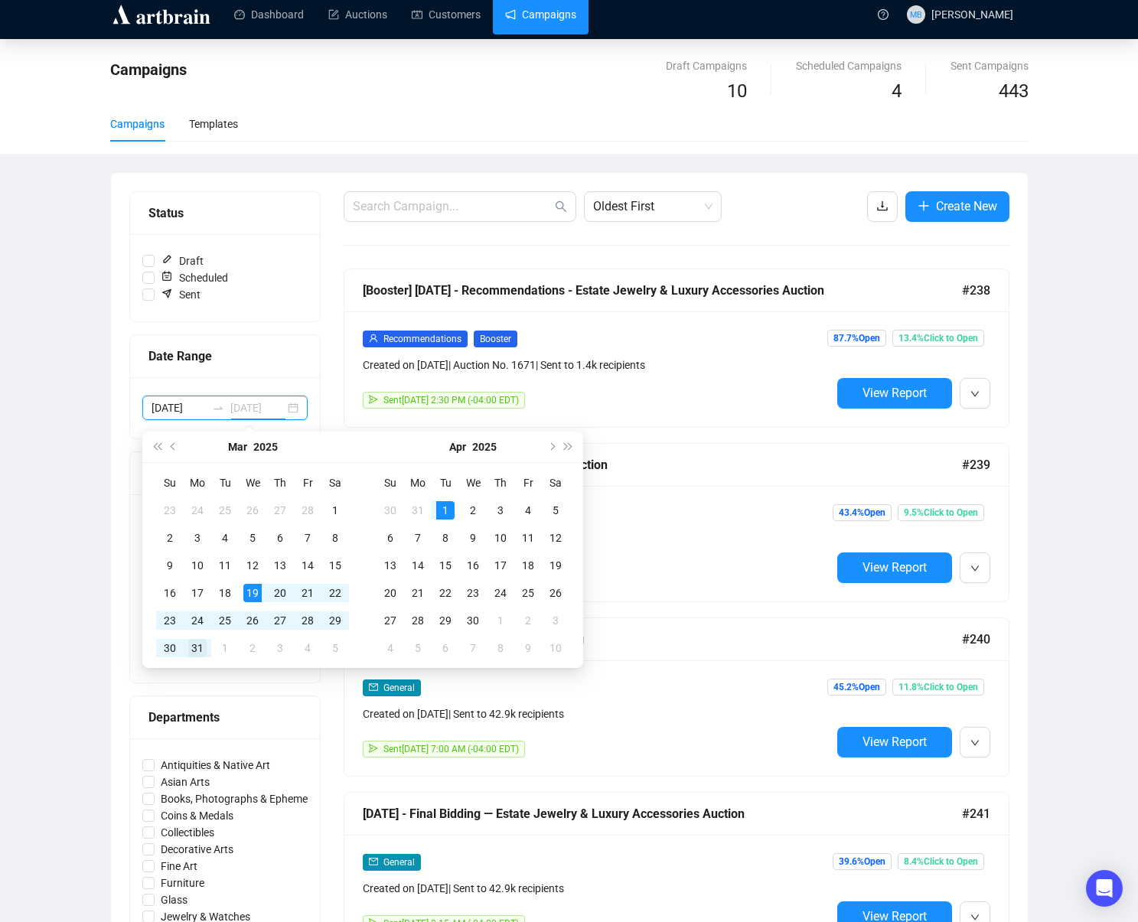
type input "[DATE]"
click at [195, 645] on div "31" at bounding box center [197, 648] width 18 height 18
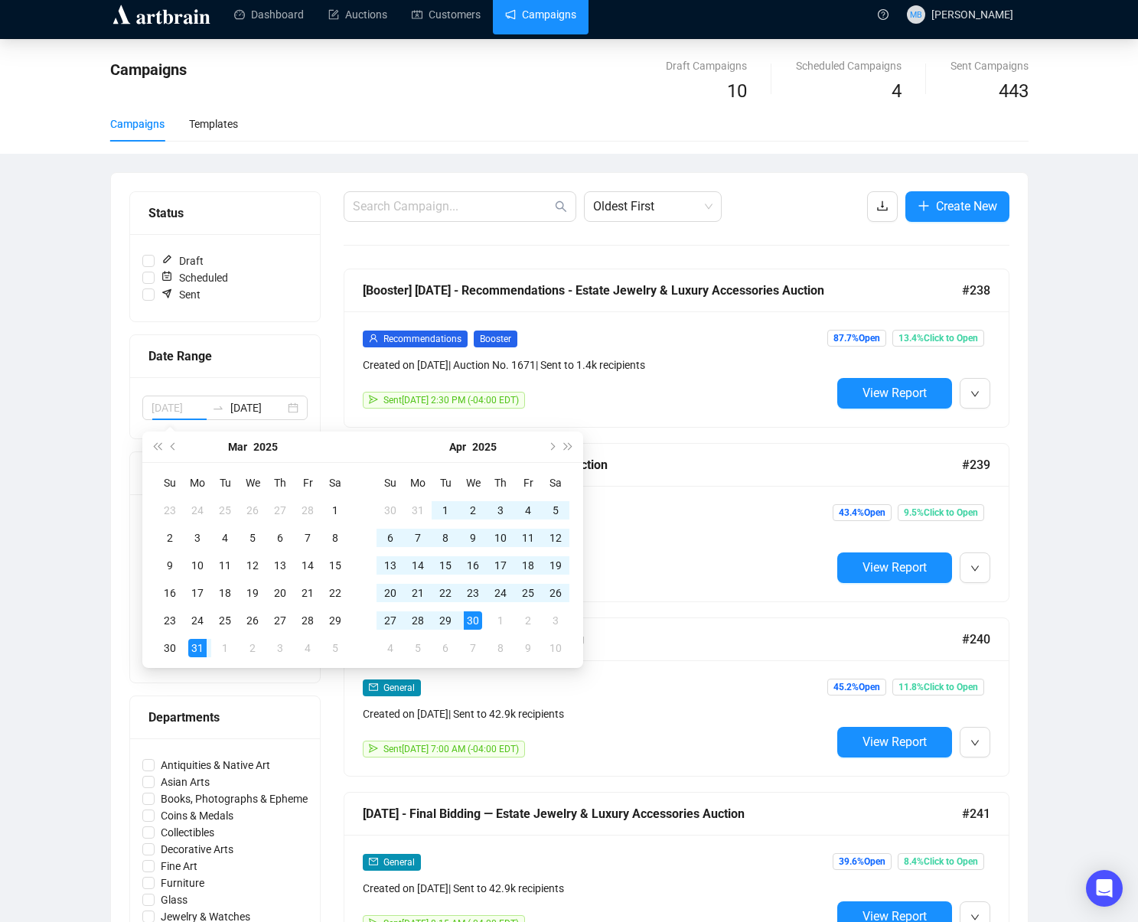
click at [474, 623] on div "30" at bounding box center [473, 621] width 18 height 18
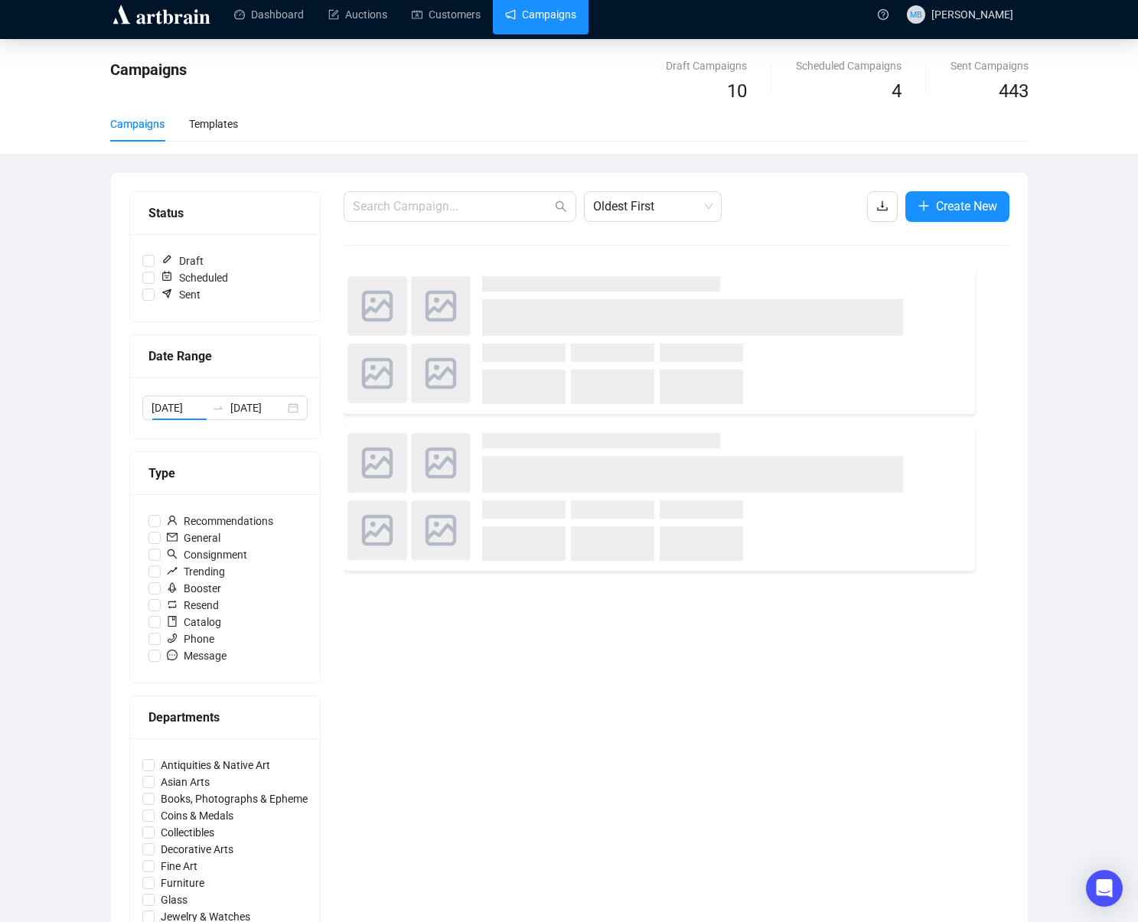
type input "[DATE]"
type input "2025-04-30"
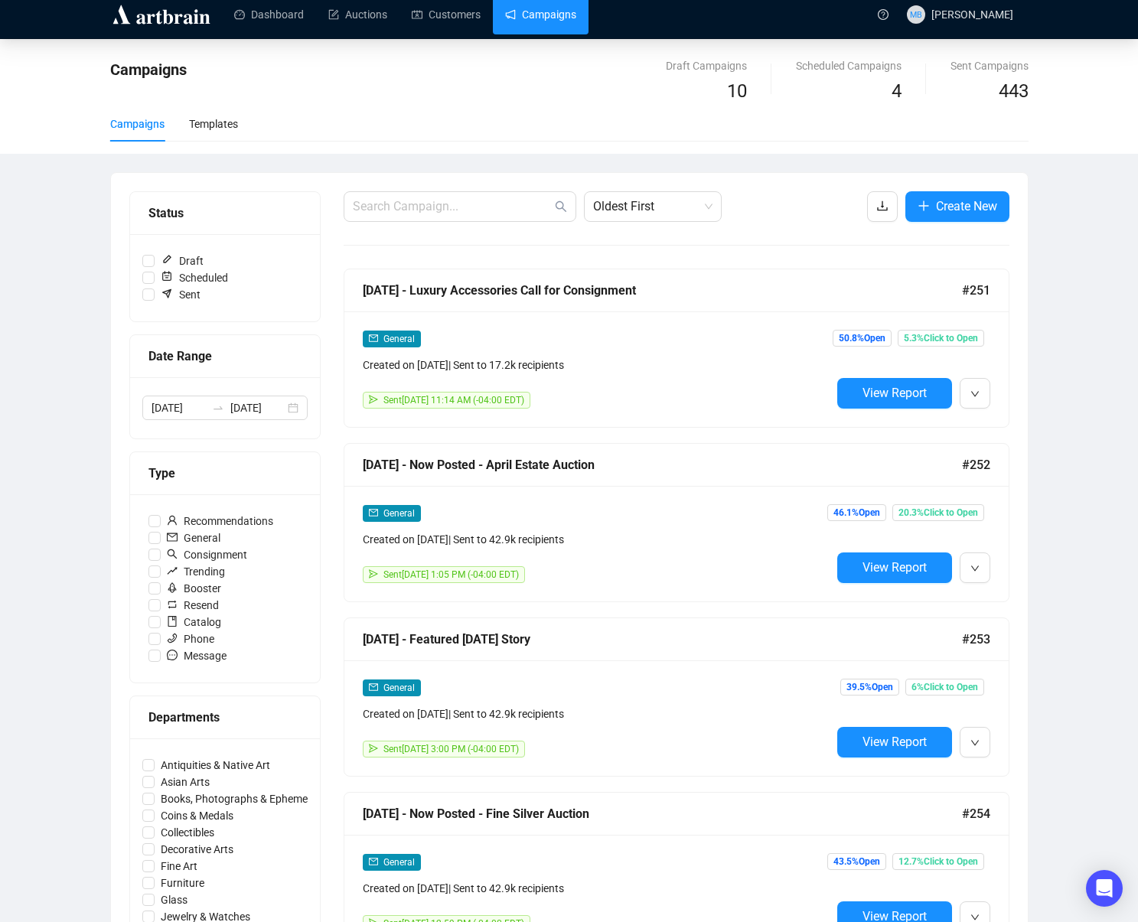
drag, startPoint x: 651, startPoint y: 231, endPoint x: 653, endPoint y: 222, distance: 9.3
click at [1092, 310] on div "Campaigns Draft Campaigns 10 Scheduled Campaigns 4 Sent Campaigns 443 Campaigns…" at bounding box center [569, 881] width 1138 height 1685
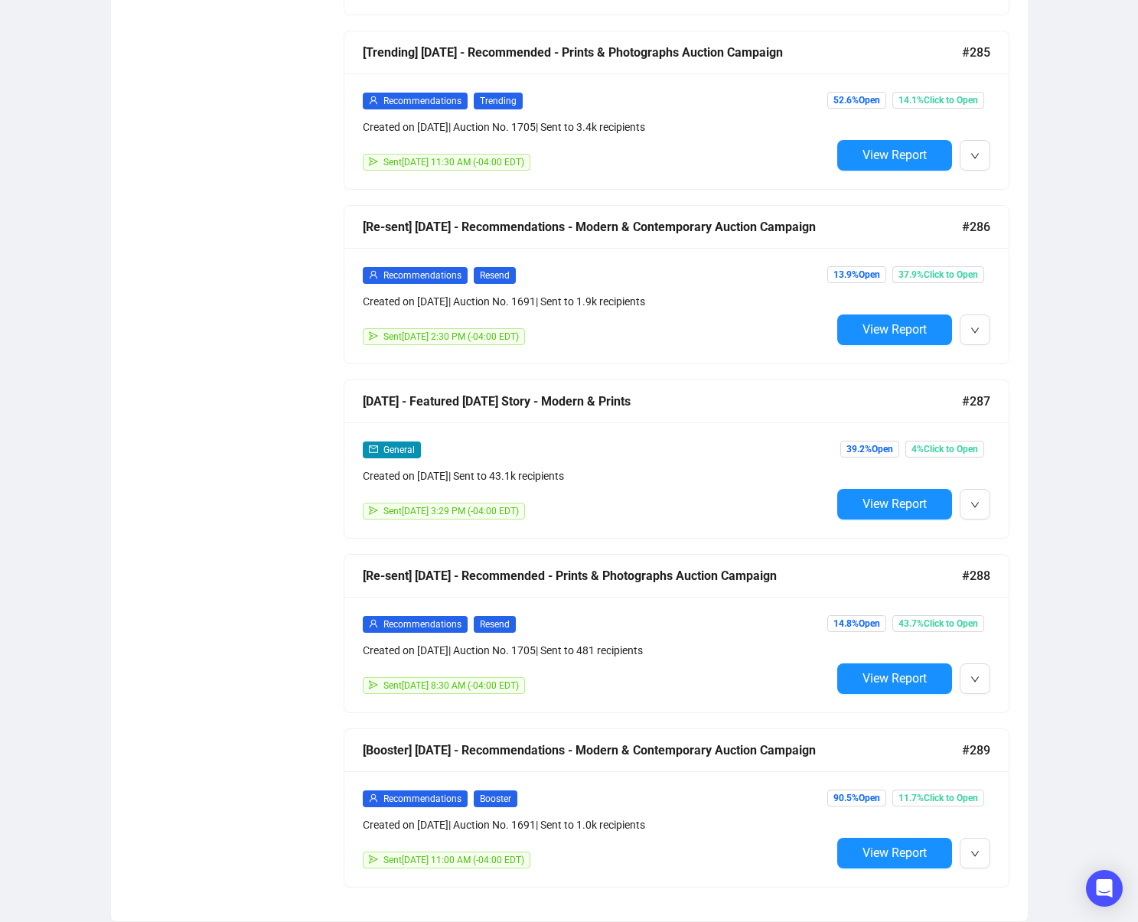
scroll to position [2805, 0]
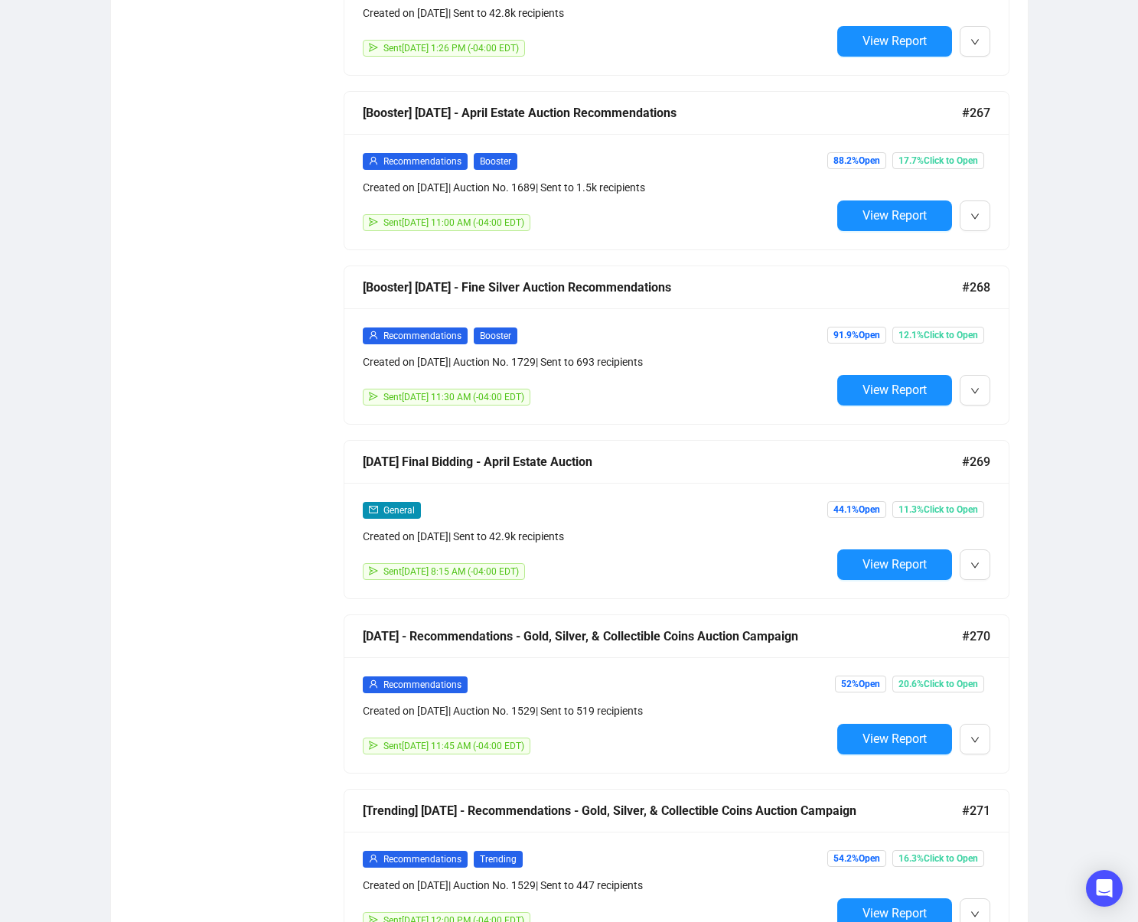
click at [889, 571] on button "View Report" at bounding box center [894, 565] width 115 height 31
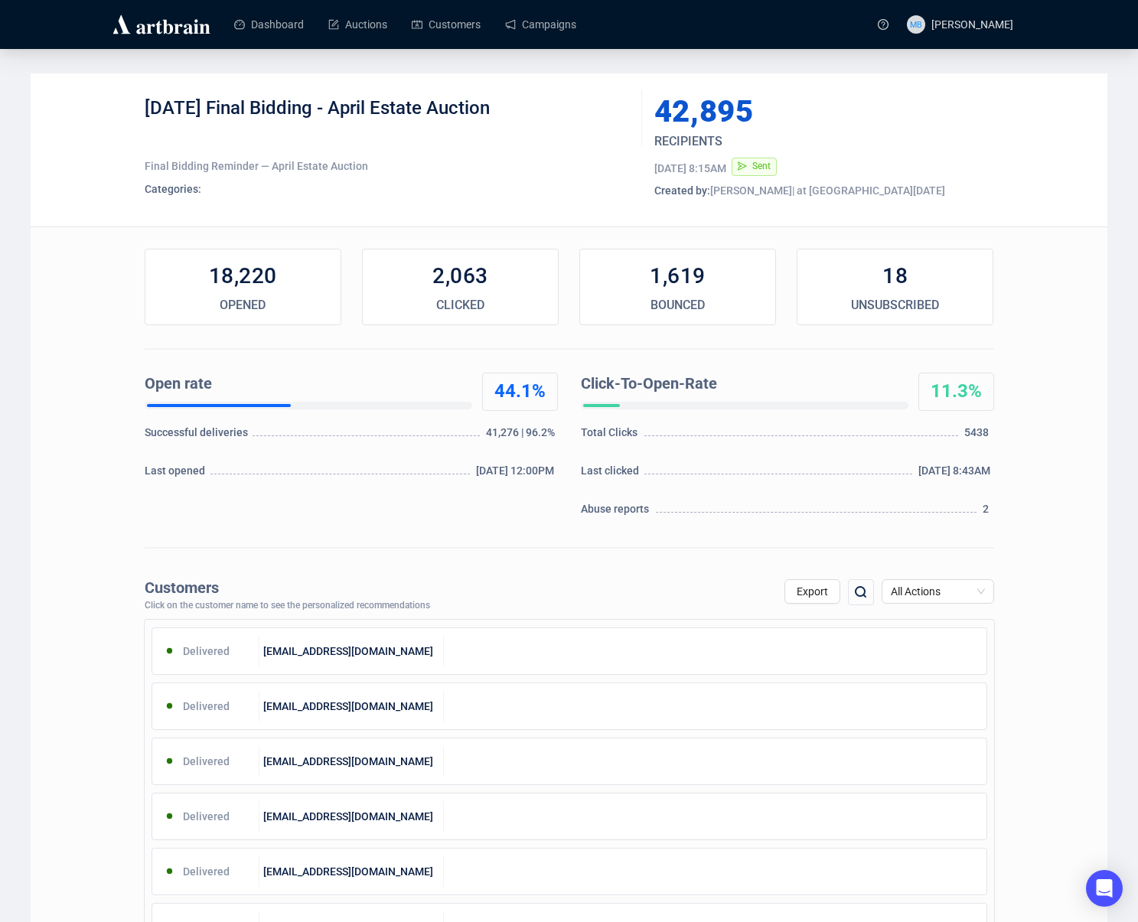
drag, startPoint x: 237, startPoint y: 110, endPoint x: 527, endPoint y: 117, distance: 290.2
click at [527, 117] on div "4-17-2025 Final Bidding - April Estate Auction" at bounding box center [388, 119] width 486 height 46
copy div "Final Bidding - April Estate Auction"
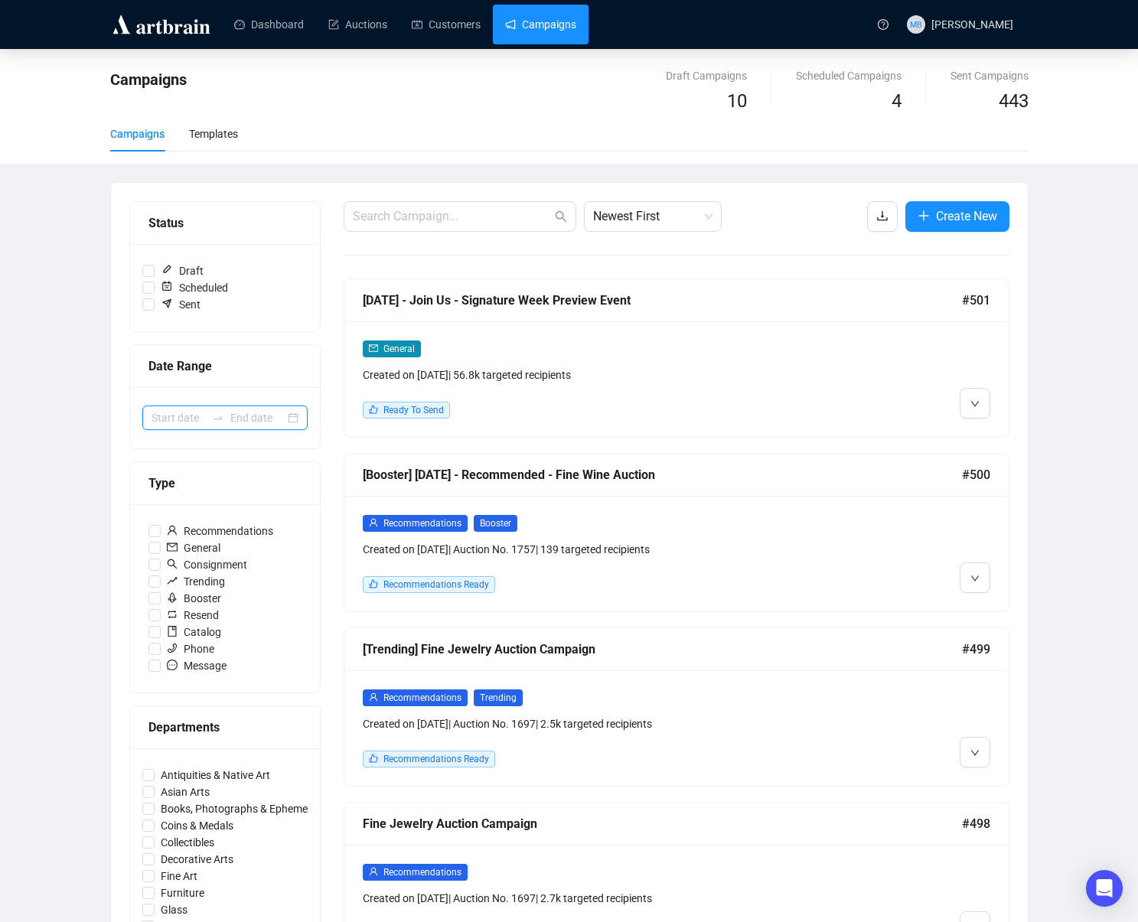
click at [199, 423] on input at bounding box center [179, 418] width 54 height 17
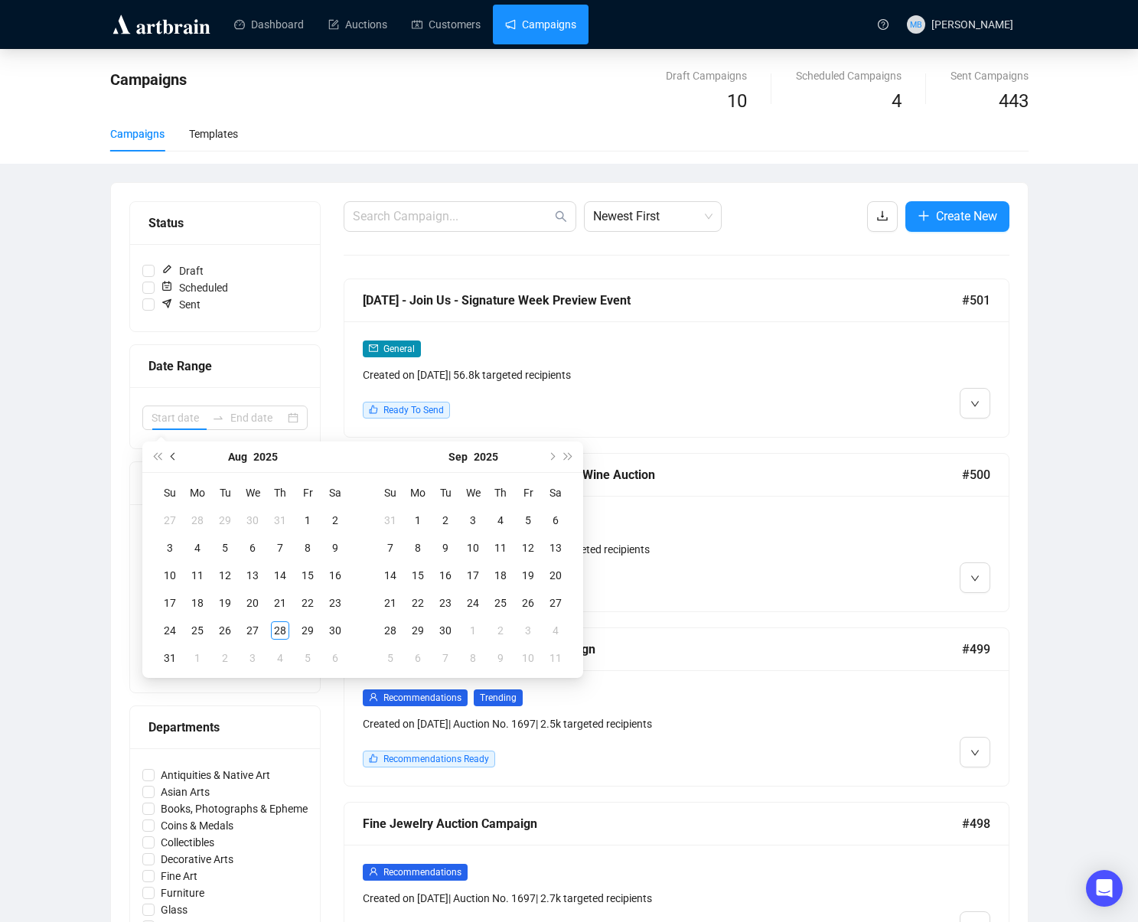
click at [174, 456] on span "Previous month (PageUp)" at bounding box center [175, 457] width 8 height 8
drag, startPoint x: 174, startPoint y: 462, endPoint x: 189, endPoint y: 465, distance: 15.5
click at [176, 461] on button "Previous month (PageUp)" at bounding box center [173, 457] width 17 height 31
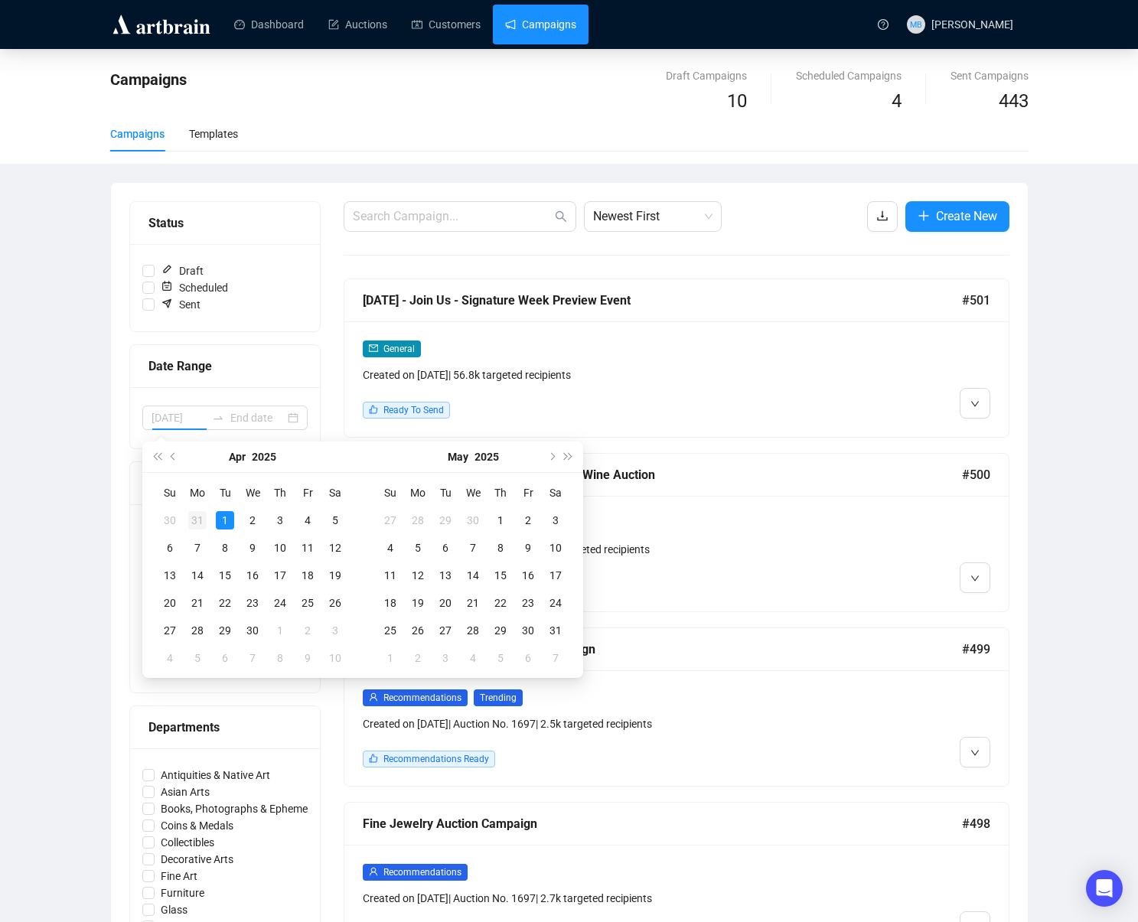
type input "[DATE]"
click at [197, 519] on div "31" at bounding box center [197, 520] width 18 height 18
type input "[DATE]"
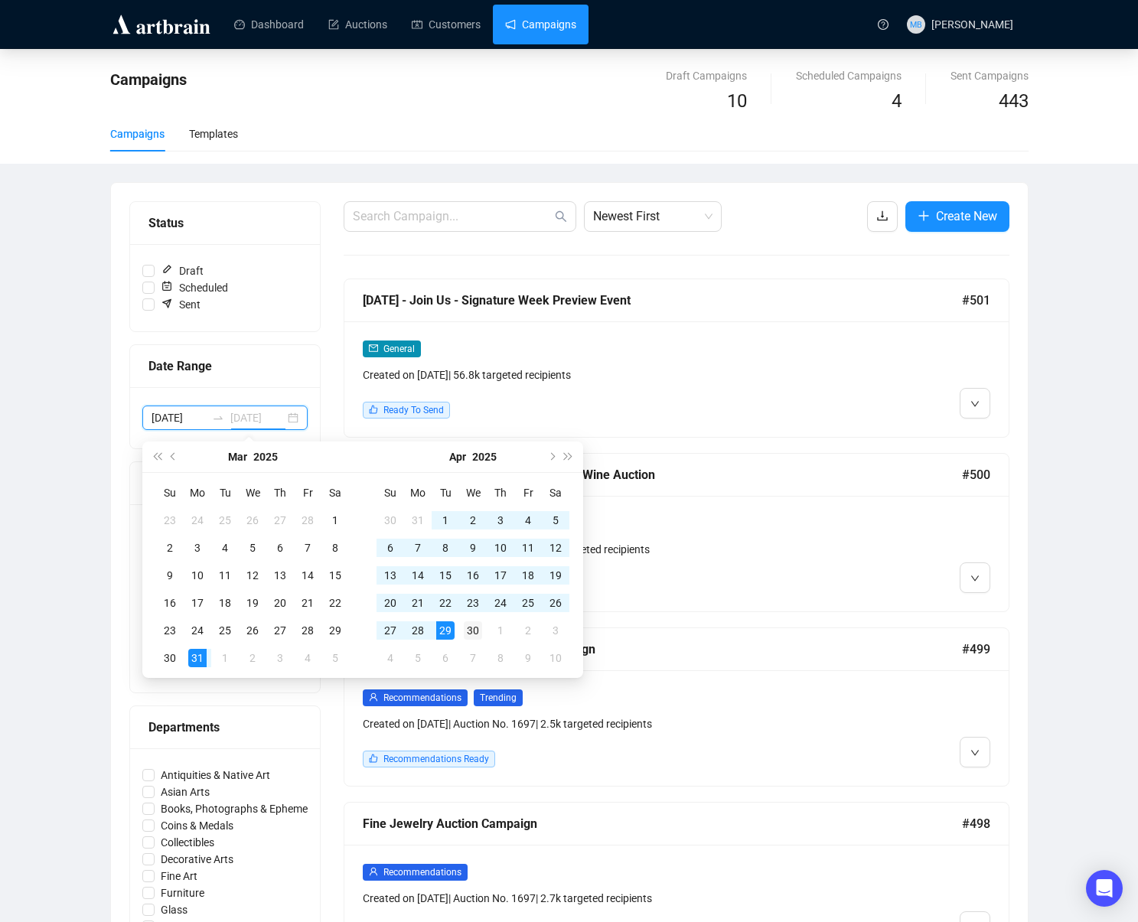
type input "2025-04-30"
click at [480, 635] on div "30" at bounding box center [473, 631] width 18 height 18
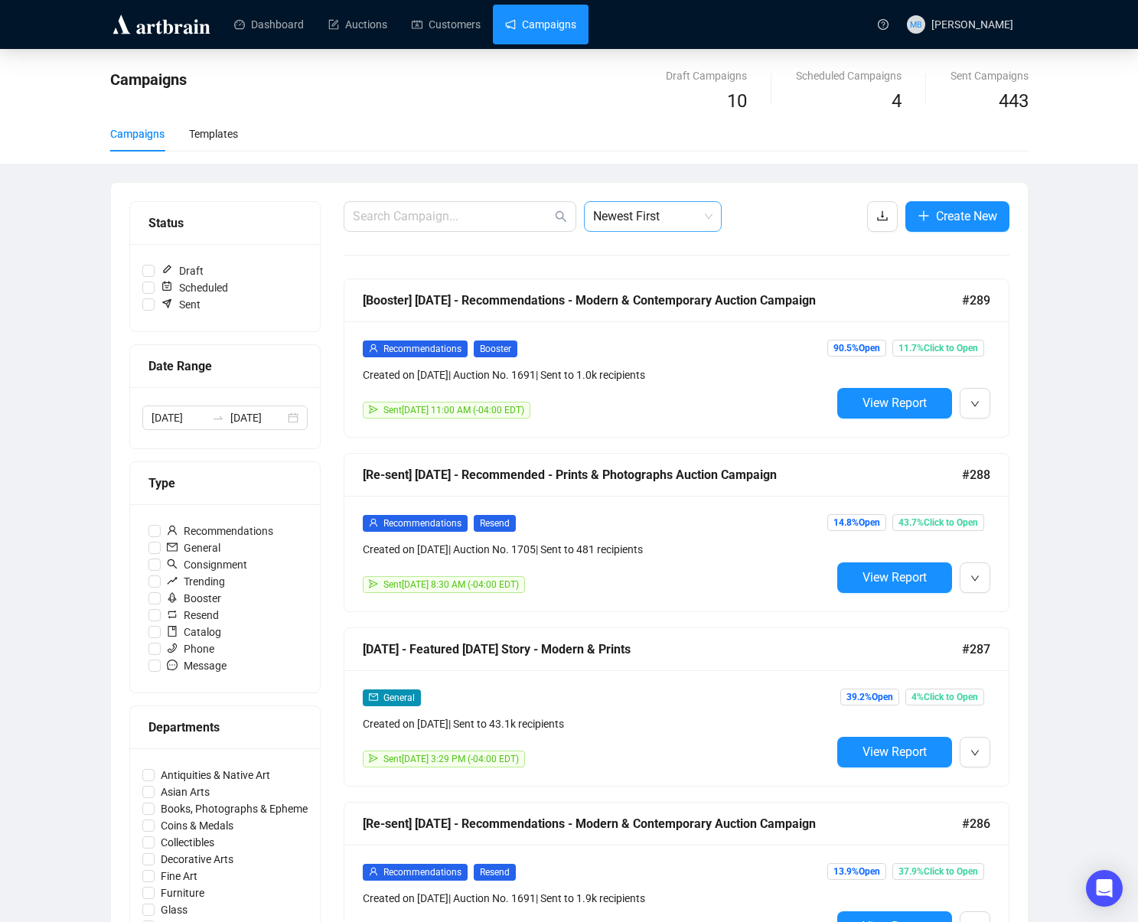
drag, startPoint x: 645, startPoint y: 222, endPoint x: 646, endPoint y: 231, distance: 9.2
click at [645, 222] on span "Newest First" at bounding box center [652, 216] width 119 height 29
click at [648, 276] on div "Oldest First" at bounding box center [652, 274] width 113 height 17
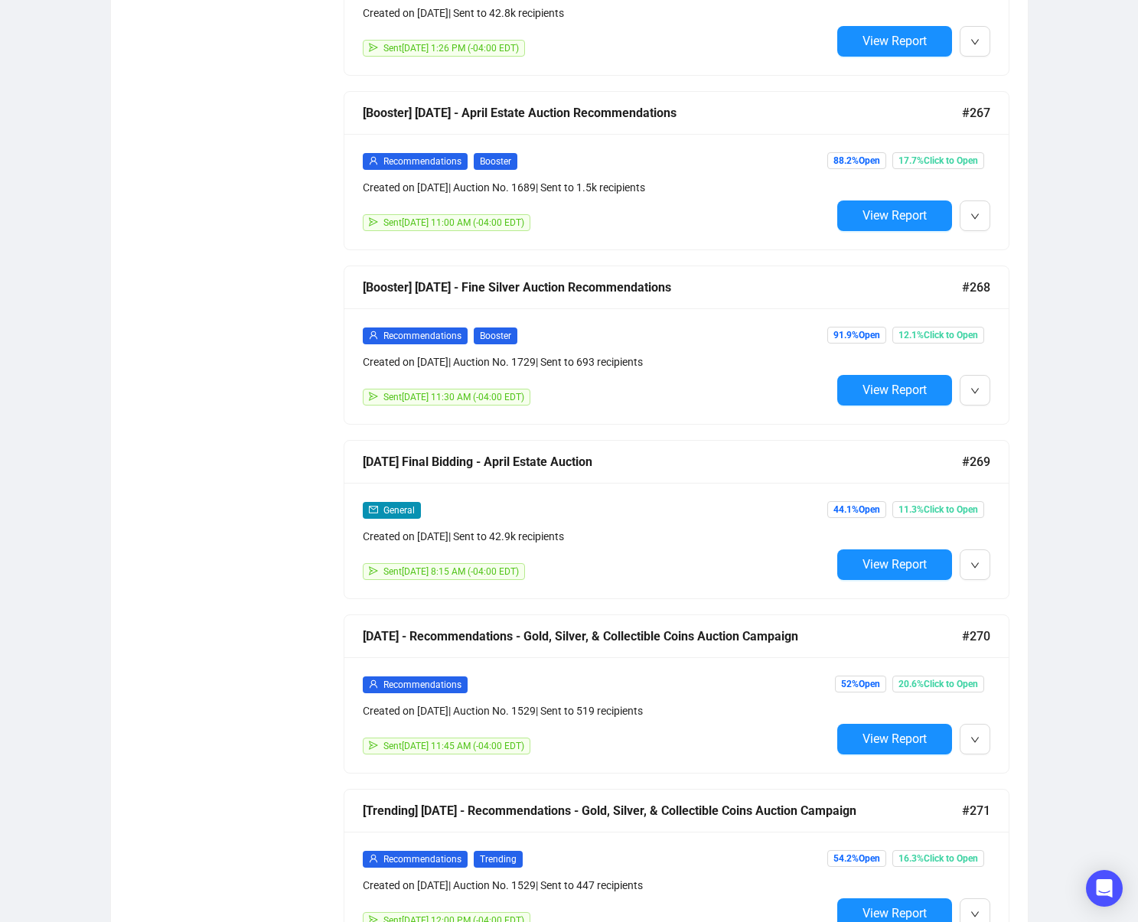
scroll to position [3504, 0]
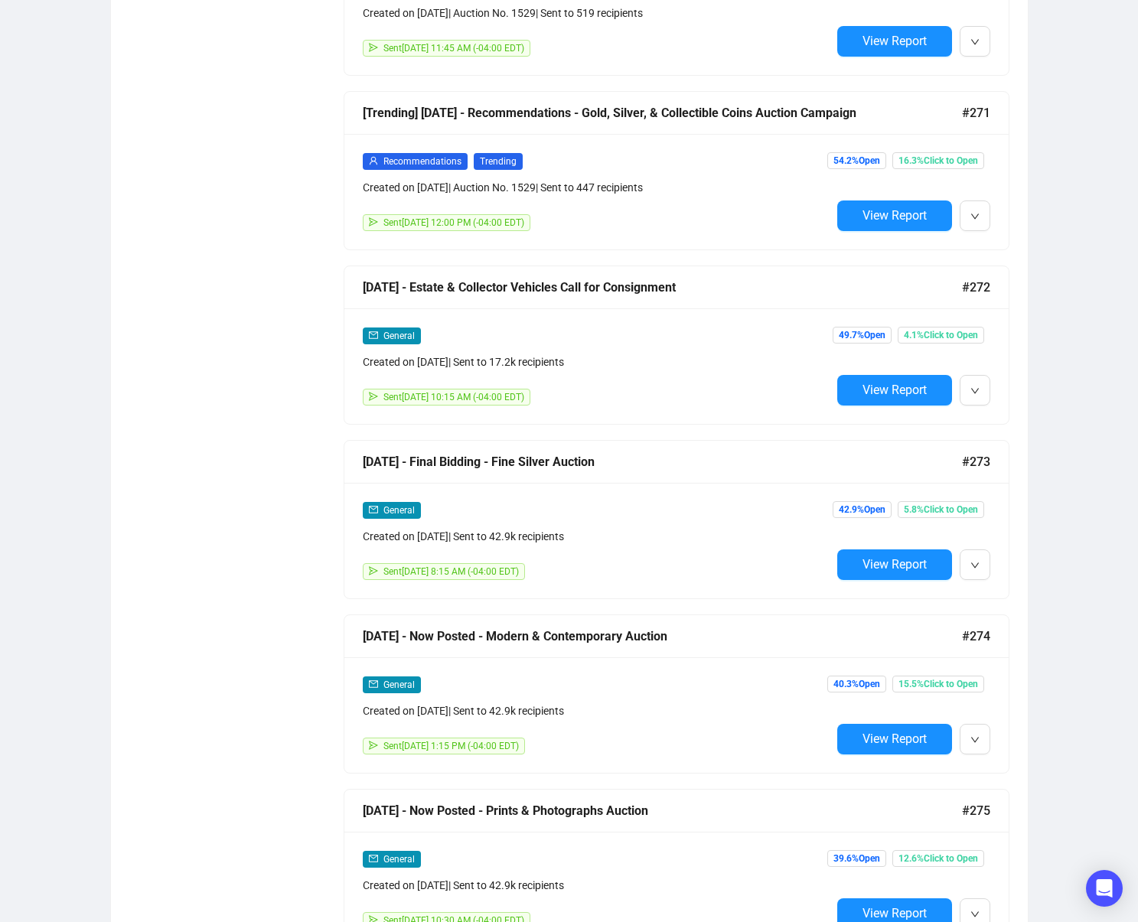
click at [904, 563] on span "View Report" at bounding box center [895, 564] width 64 height 15
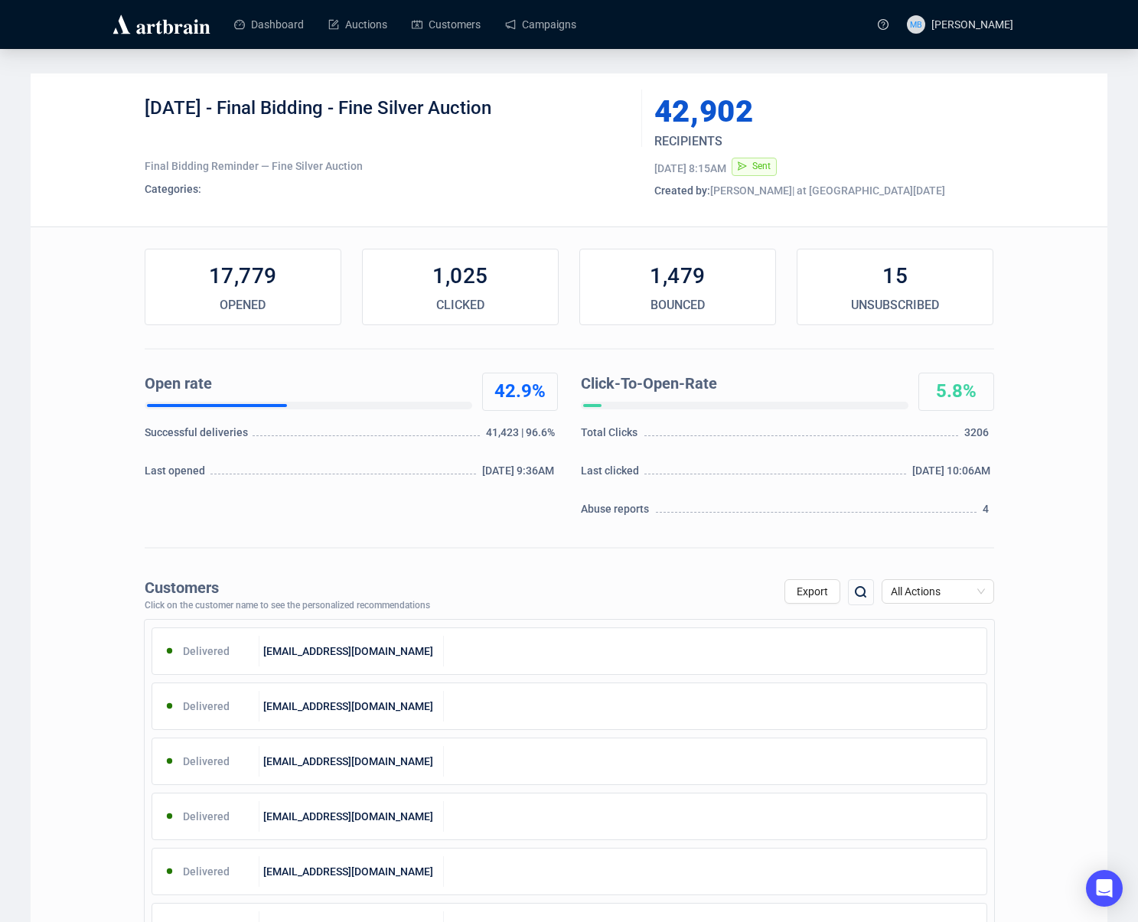
drag, startPoint x: 253, startPoint y: 108, endPoint x: 570, endPoint y: 108, distance: 317.7
click at [568, 107] on div "4-18-25 - Final Bidding - Fine Silver Auction" at bounding box center [388, 119] width 486 height 46
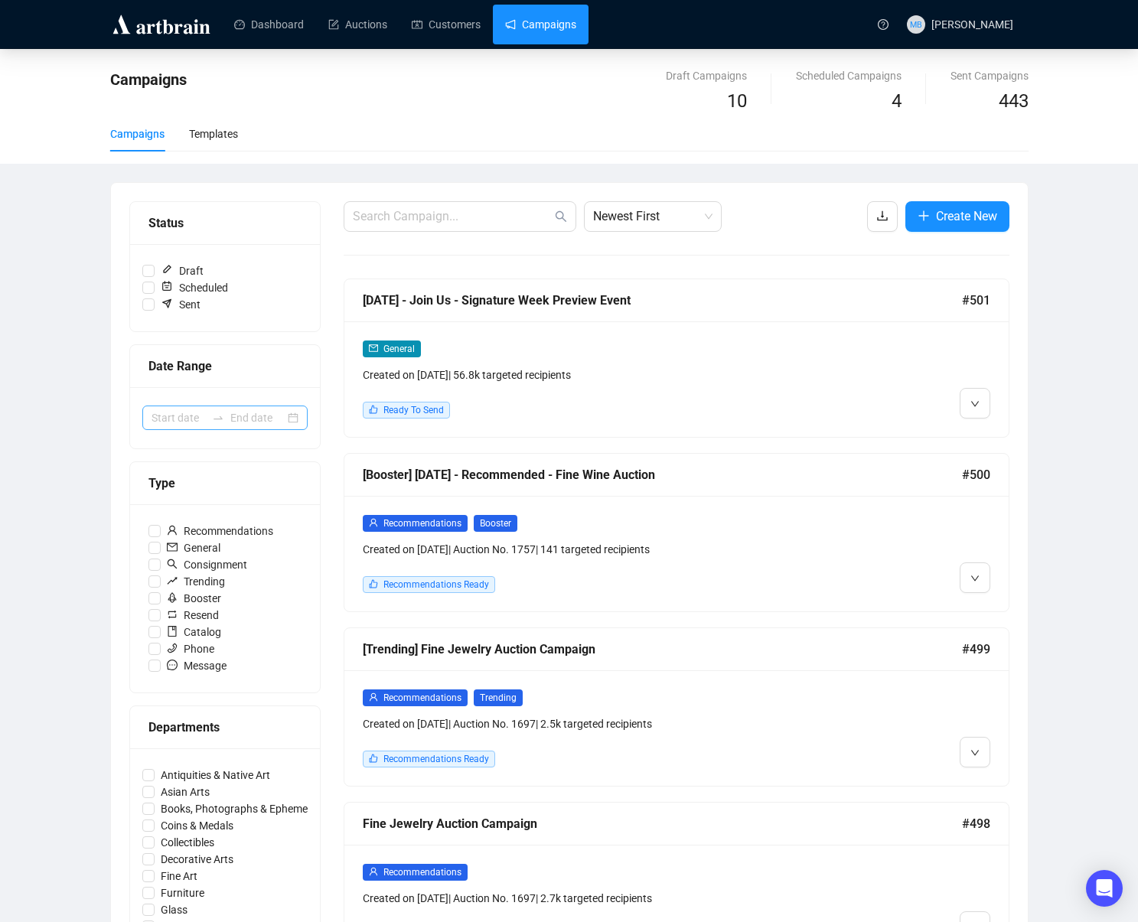
click at [219, 416] on icon "swap-right" at bounding box center [218, 418] width 12 height 12
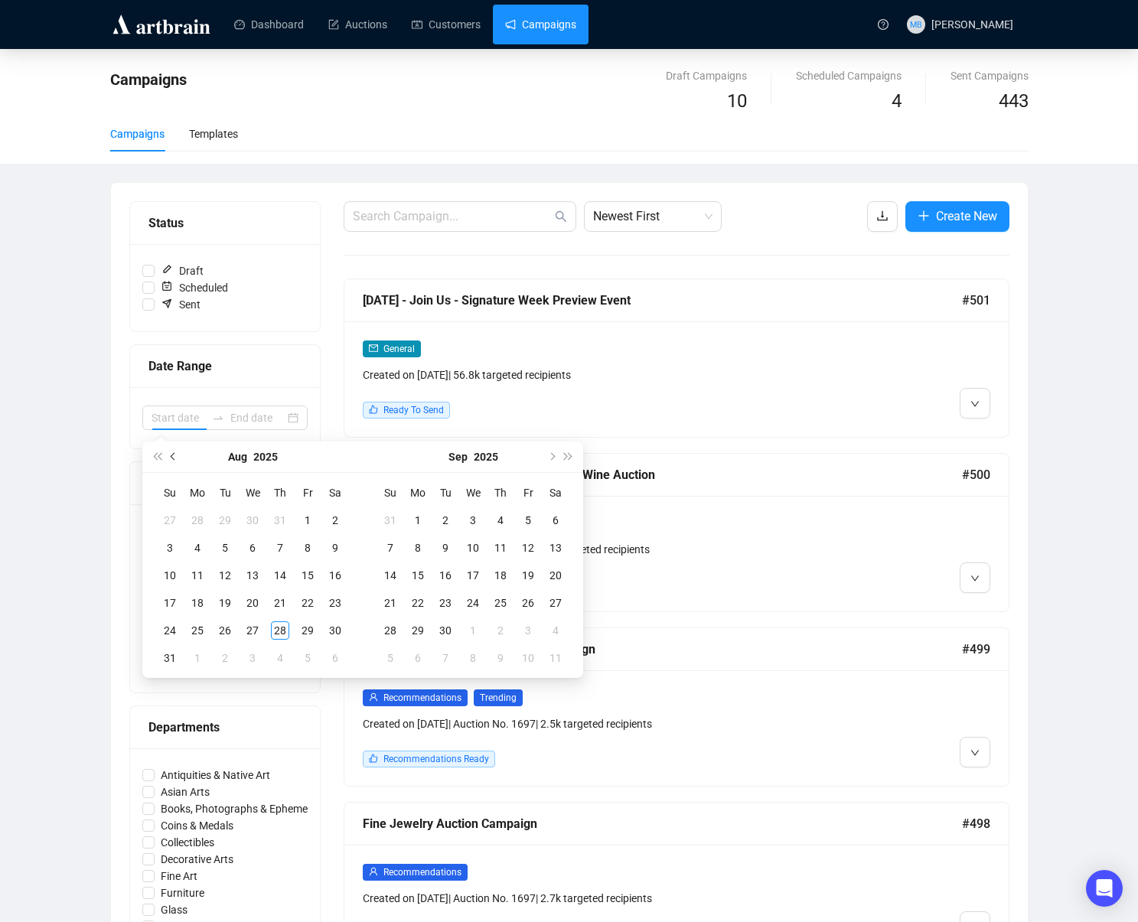
click at [172, 460] on button "Previous month (PageUp)" at bounding box center [173, 457] width 17 height 31
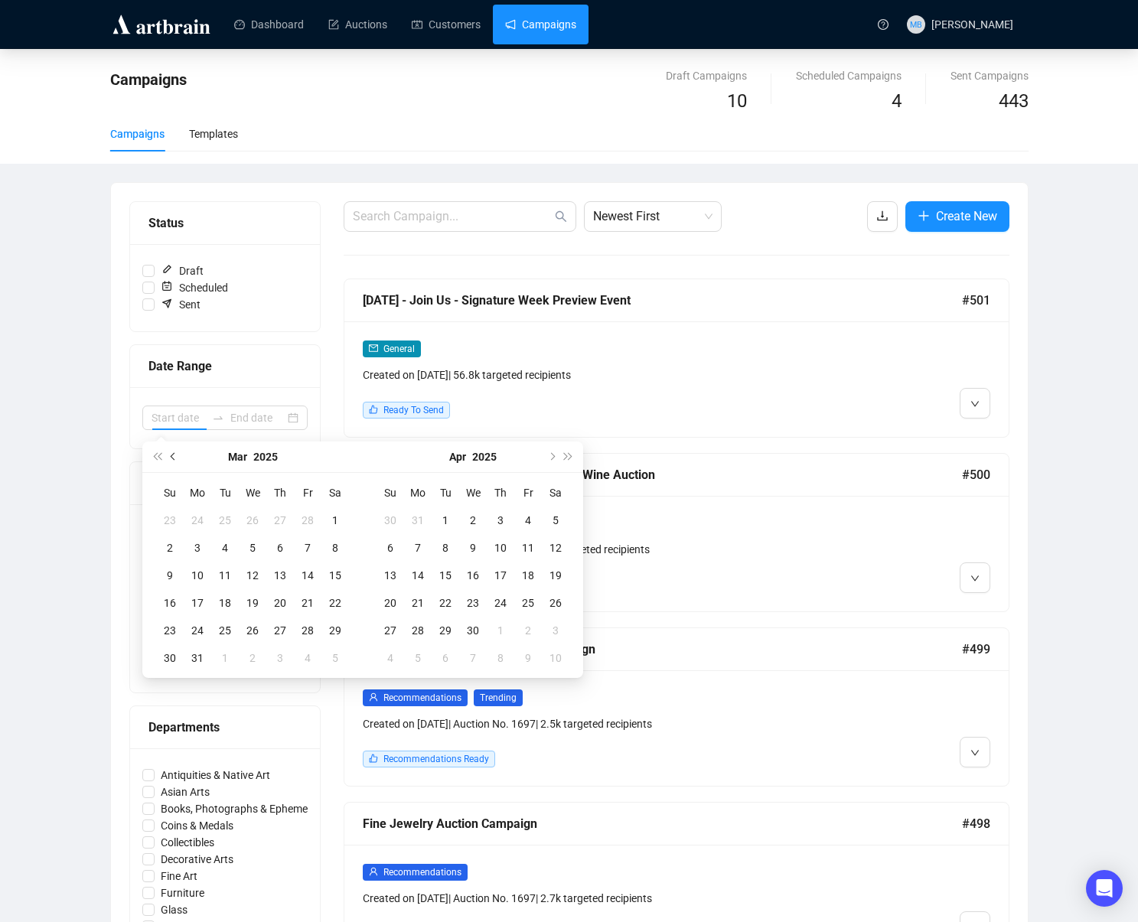
click at [172, 460] on button "Previous month (PageUp)" at bounding box center [173, 457] width 17 height 31
type input "[DATE]"
click at [420, 655] on div "31" at bounding box center [418, 658] width 18 height 18
type input "[DATE]"
click at [555, 458] on button "Next month (PageDown)" at bounding box center [551, 457] width 17 height 31
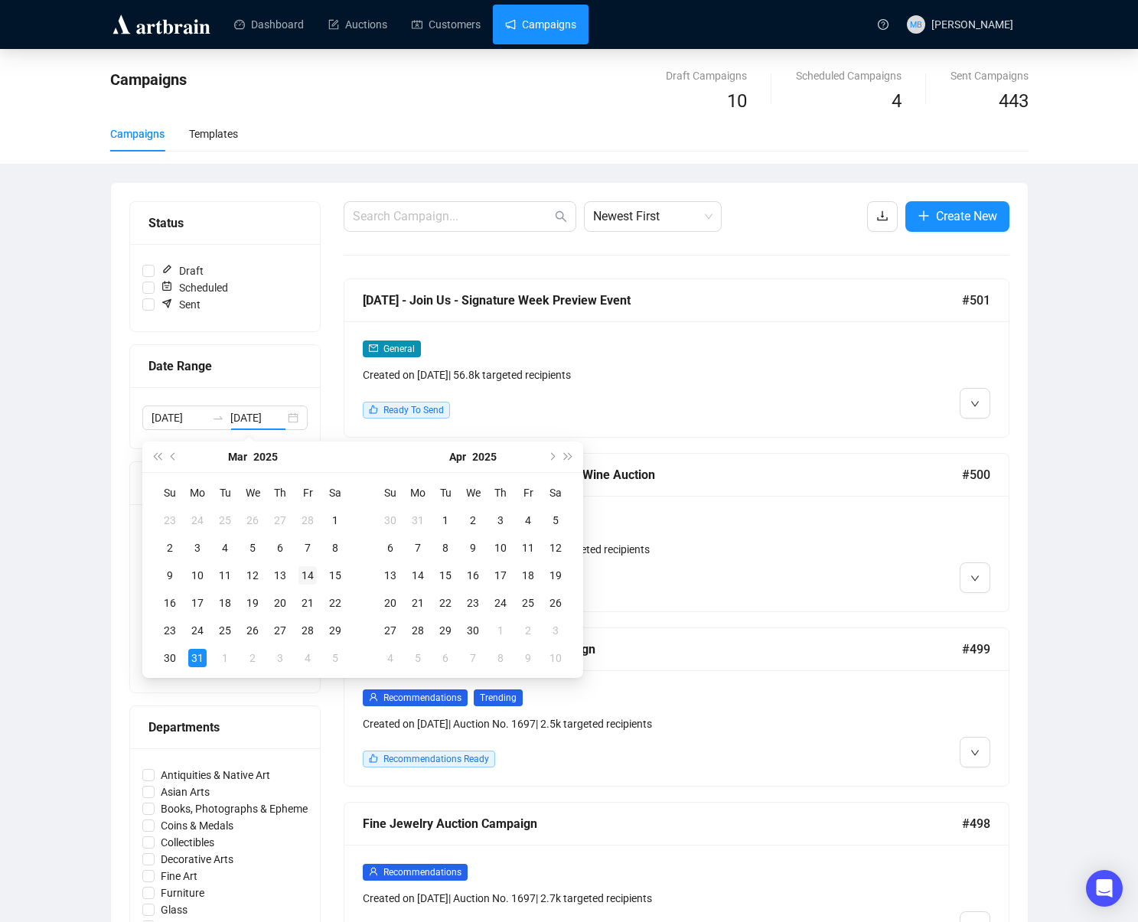
type input "[DATE]"
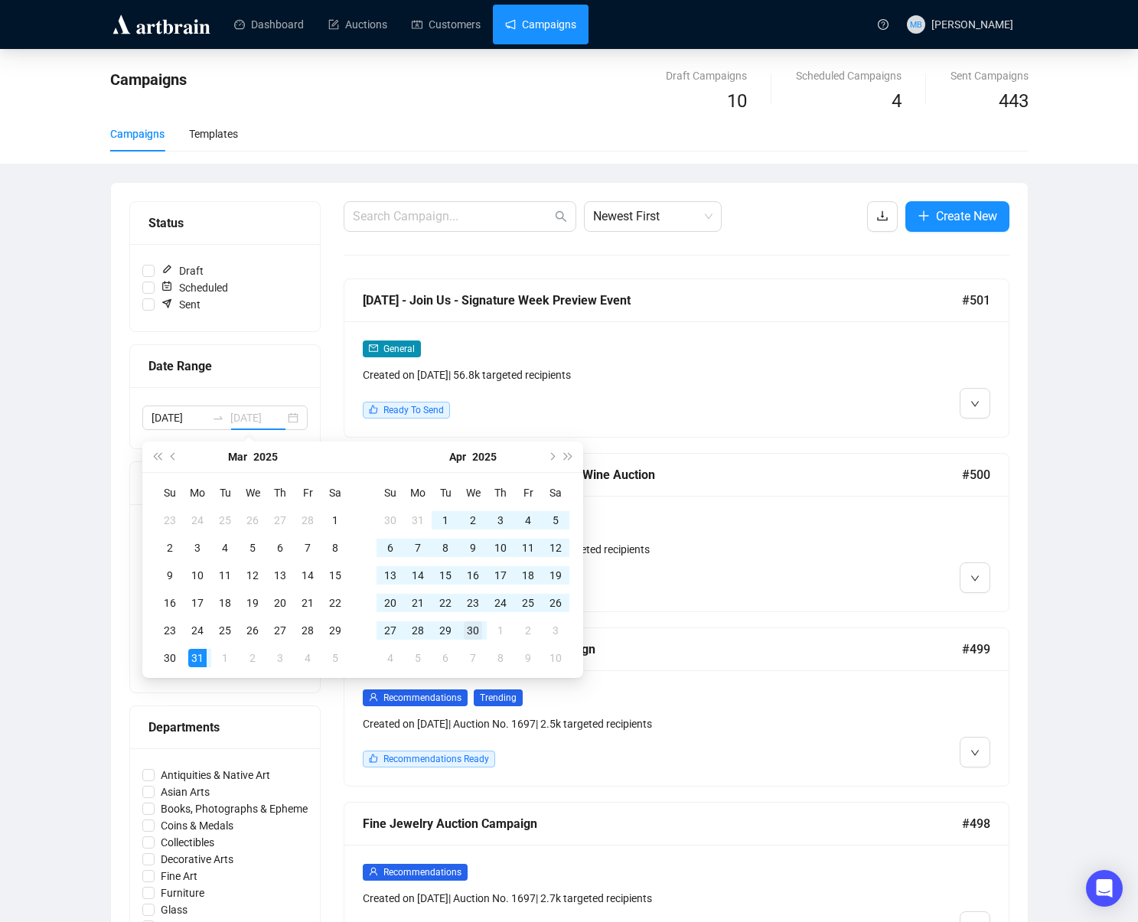
type input "2025-04-30"
click at [479, 629] on div "30" at bounding box center [473, 631] width 18 height 18
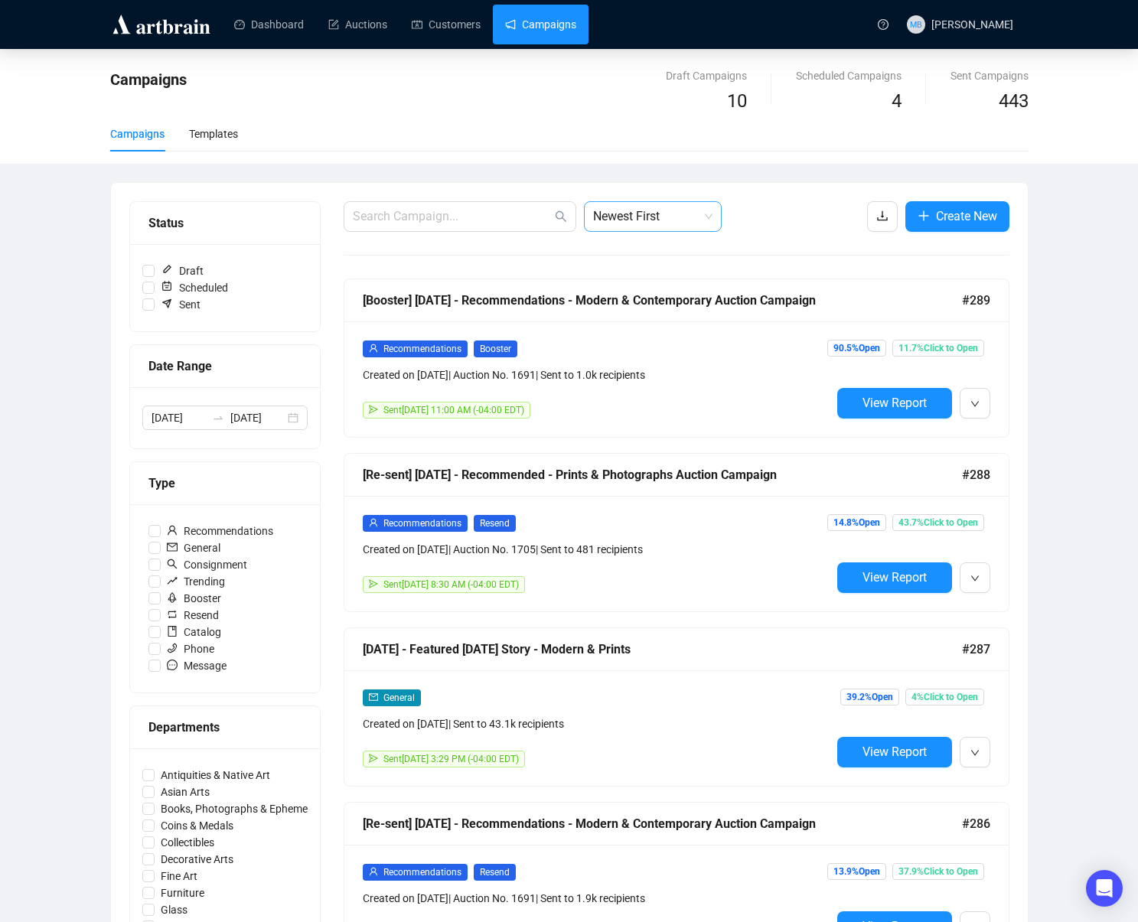
click at [668, 223] on span "Newest First" at bounding box center [652, 216] width 119 height 29
click at [672, 273] on div "Oldest First" at bounding box center [652, 274] width 113 height 17
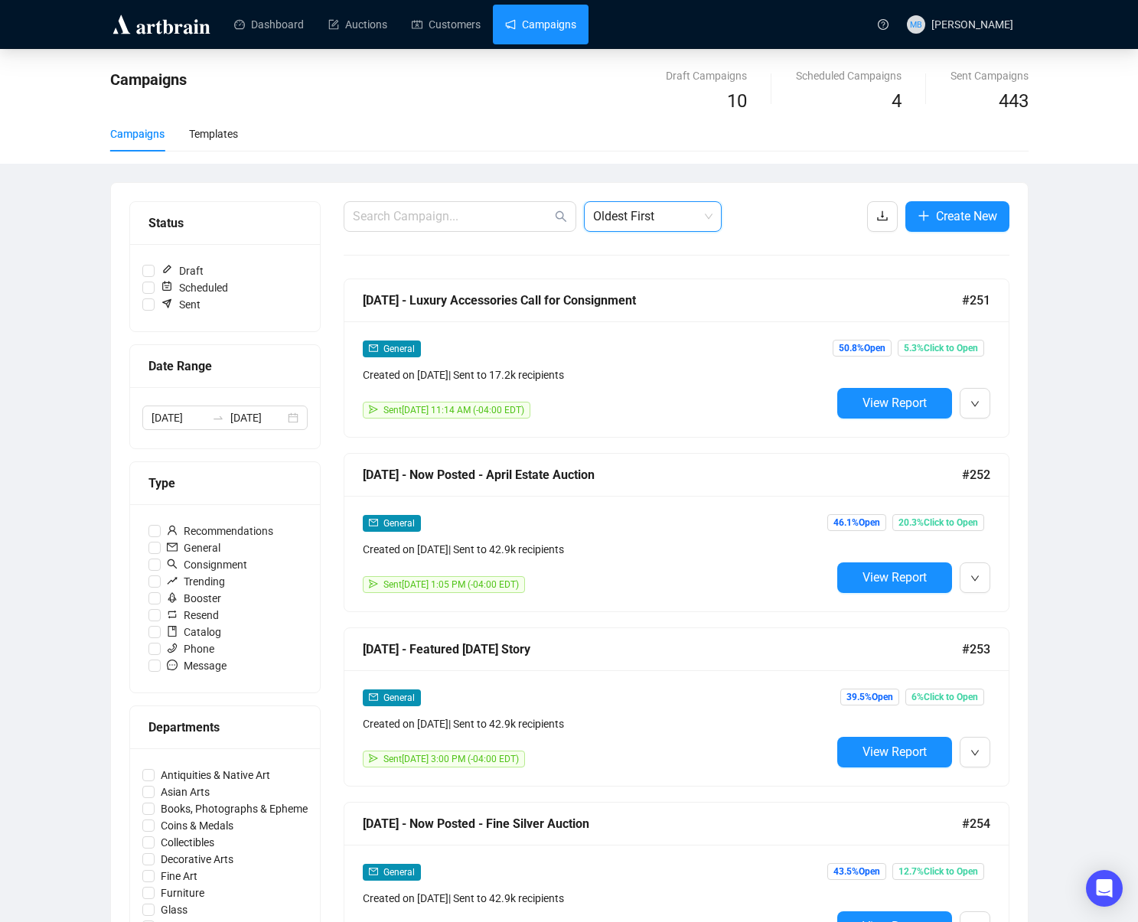
click at [1083, 333] on div "Campaigns Draft Campaigns 10 Scheduled Campaigns 4 Sent Campaigns 443 Campaigns…" at bounding box center [569, 891] width 1138 height 1685
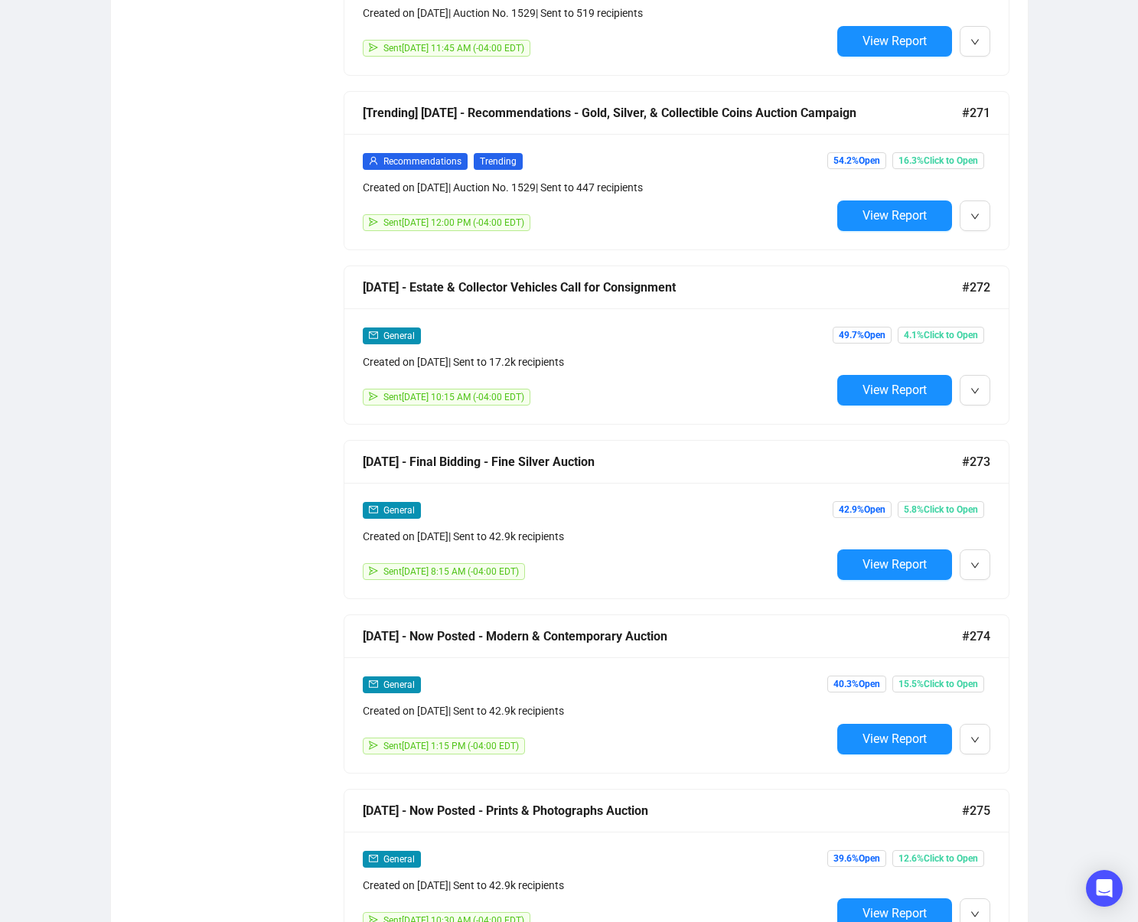
scroll to position [5074, 0]
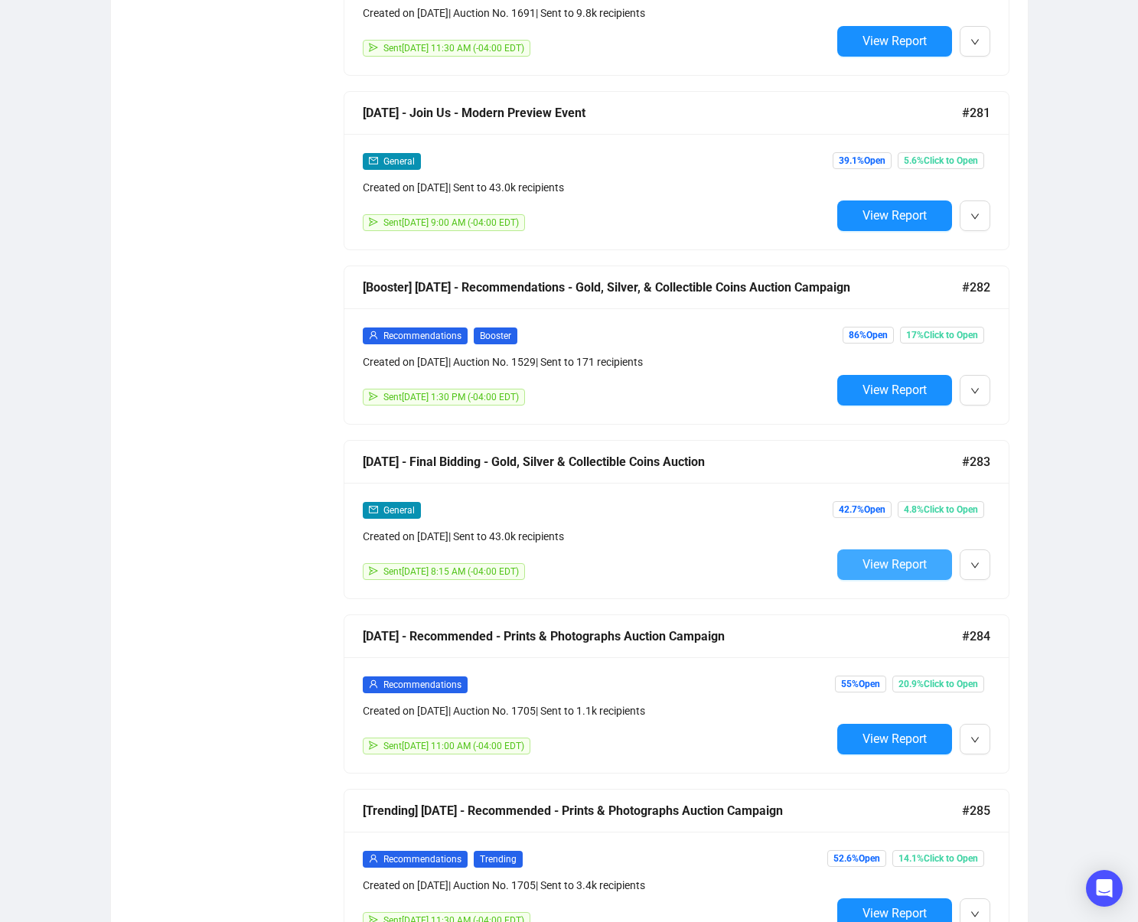
click at [894, 569] on span "View Report" at bounding box center [895, 564] width 64 height 15
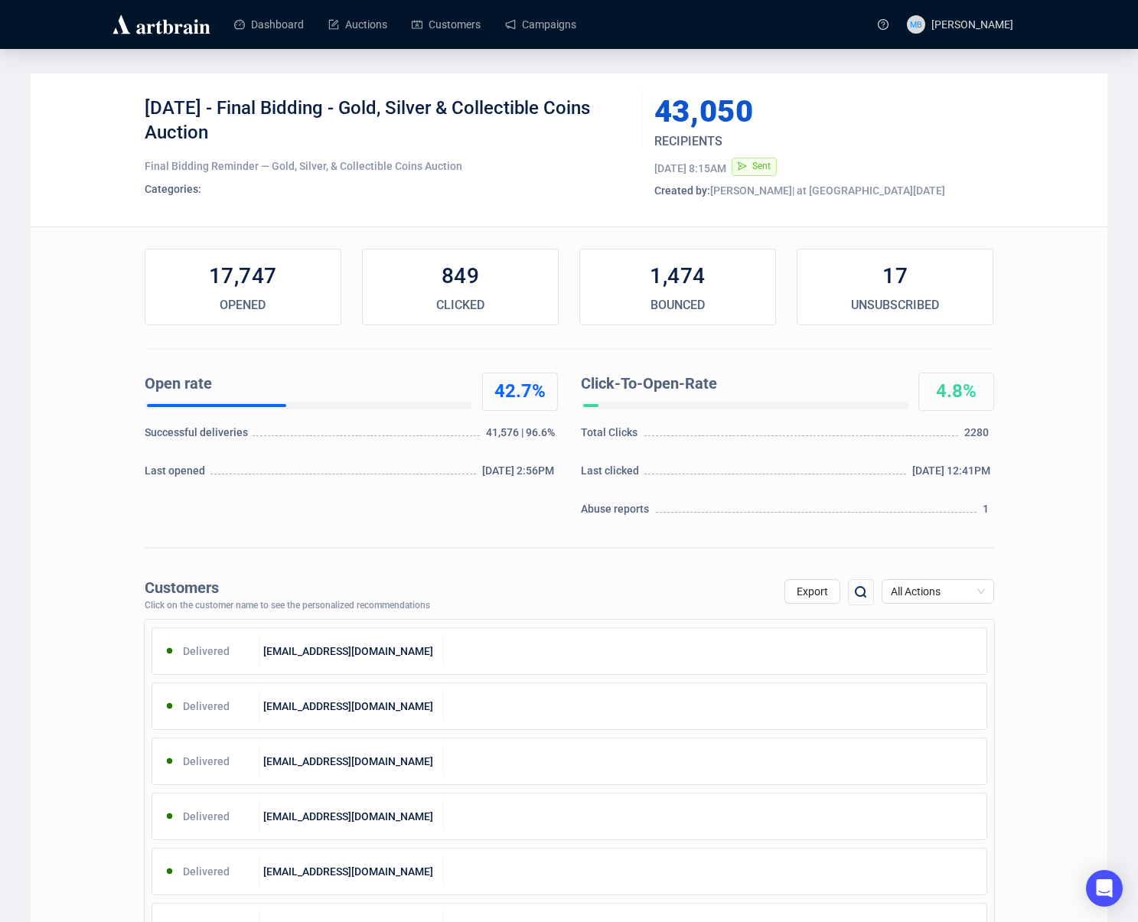
drag, startPoint x: 227, startPoint y: 107, endPoint x: 248, endPoint y: 131, distance: 31.5
click at [243, 129] on div "4-24-25 - Final Bidding - Gold, Silver & Collectible Coins Auction" at bounding box center [388, 119] width 486 height 46
copy div "Final Bidding - Gold, Silver & Collectible Coins Auction"
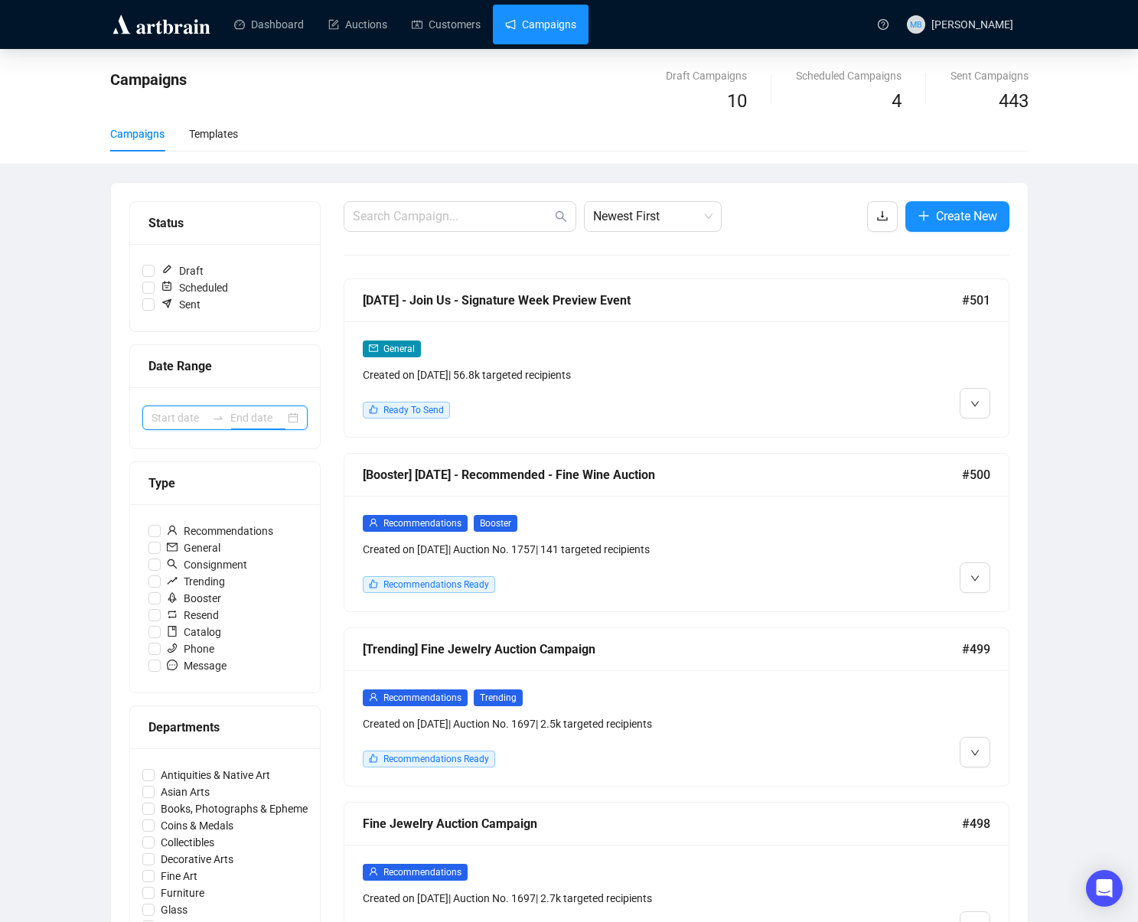
click at [233, 414] on input at bounding box center [257, 418] width 54 height 17
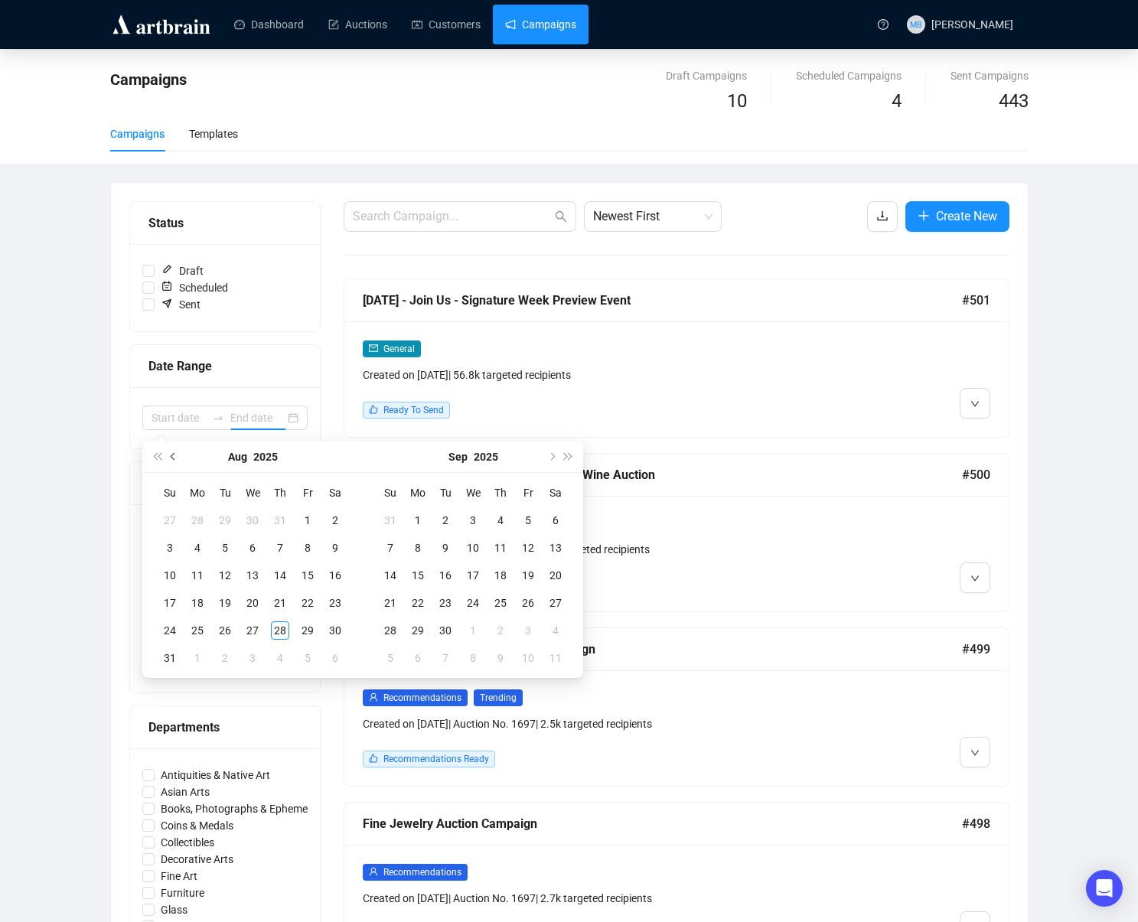
click at [177, 453] on button "Previous month (PageUp)" at bounding box center [173, 457] width 17 height 31
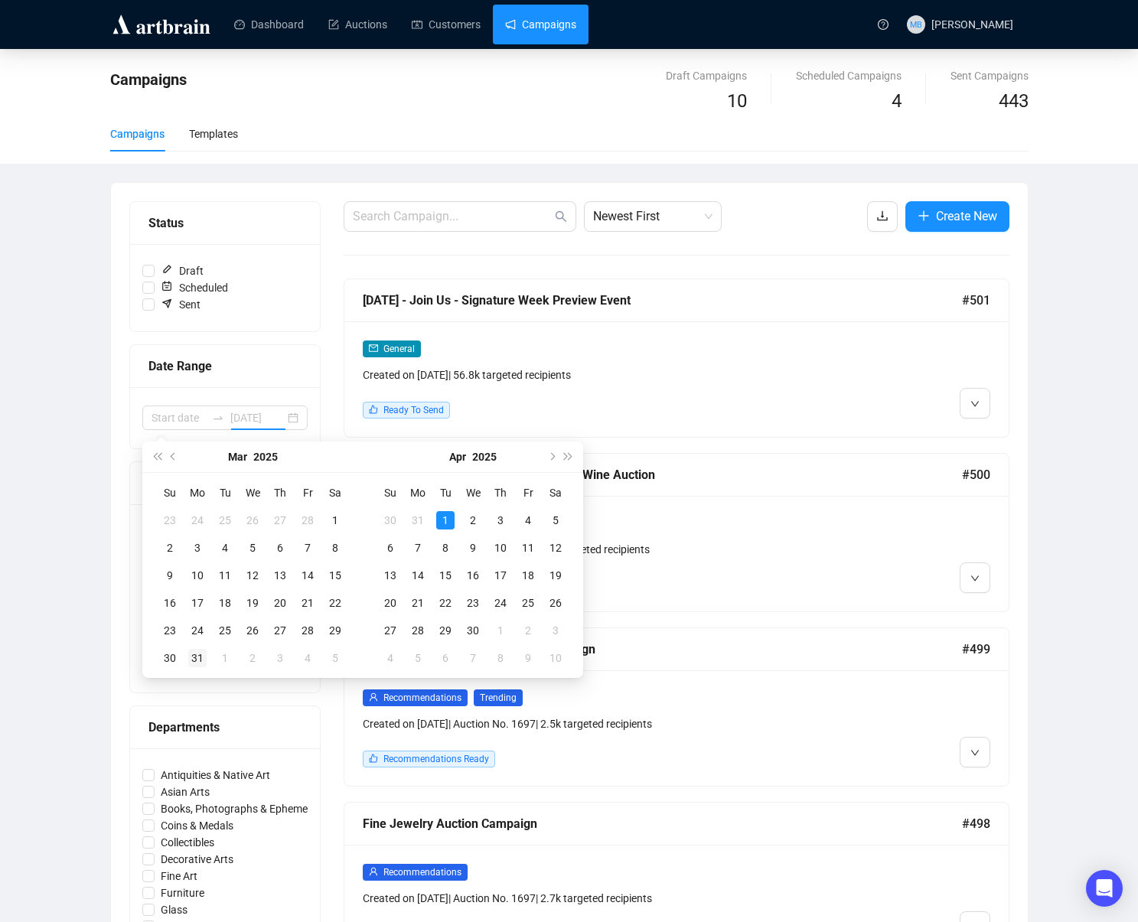
type input "[DATE]"
click at [201, 656] on div "31" at bounding box center [197, 658] width 18 height 18
type input "[DATE]"
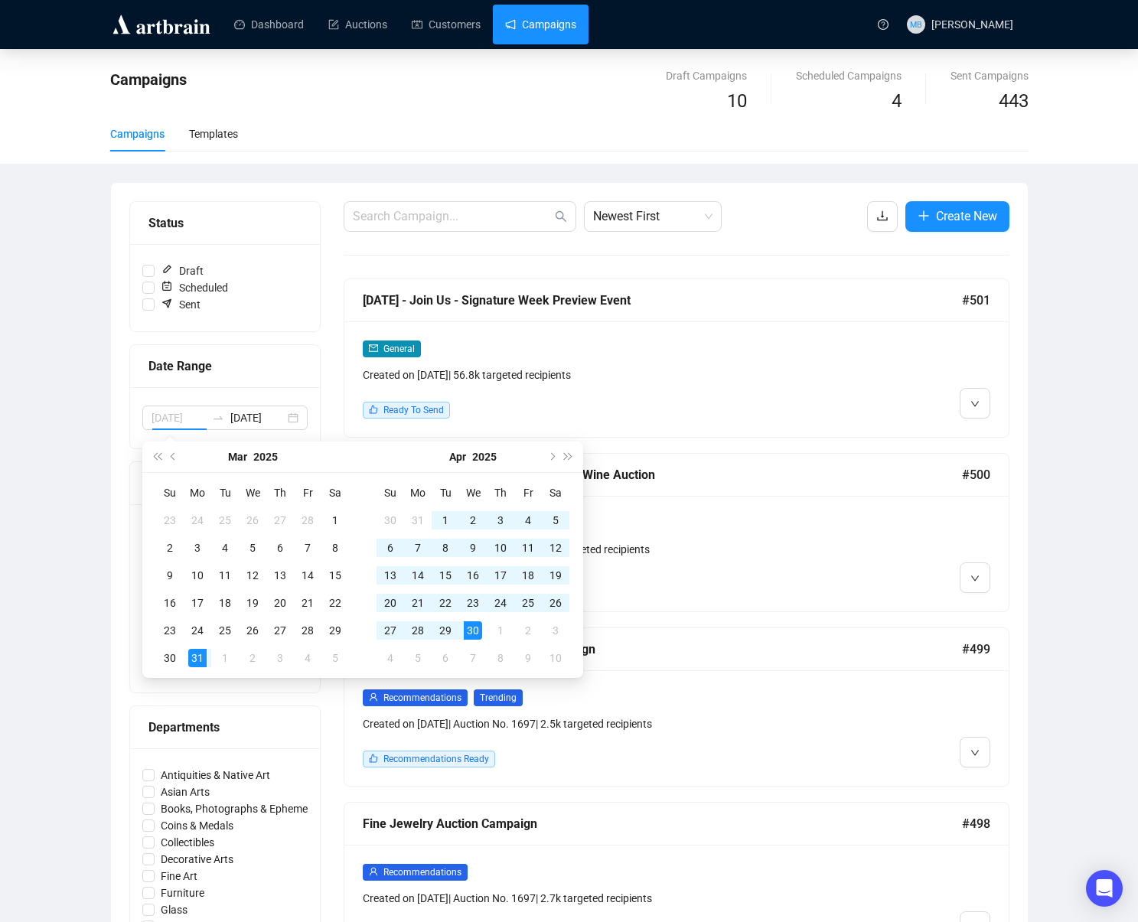
click at [464, 627] on div "30" at bounding box center [473, 631] width 18 height 18
type input "[DATE]"
type input "2025-04-30"
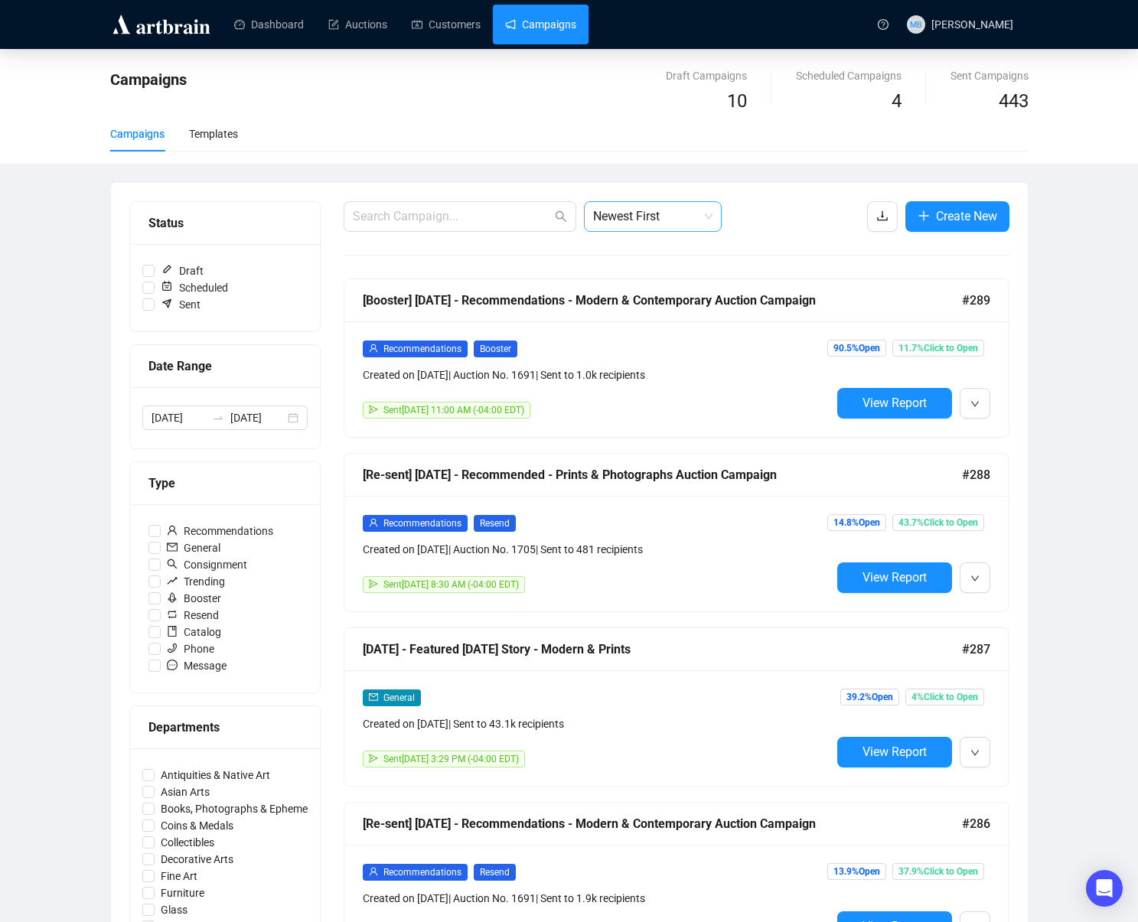
click at [625, 223] on span "Newest First" at bounding box center [652, 216] width 119 height 29
click at [645, 273] on div "Oldest First" at bounding box center [652, 274] width 113 height 17
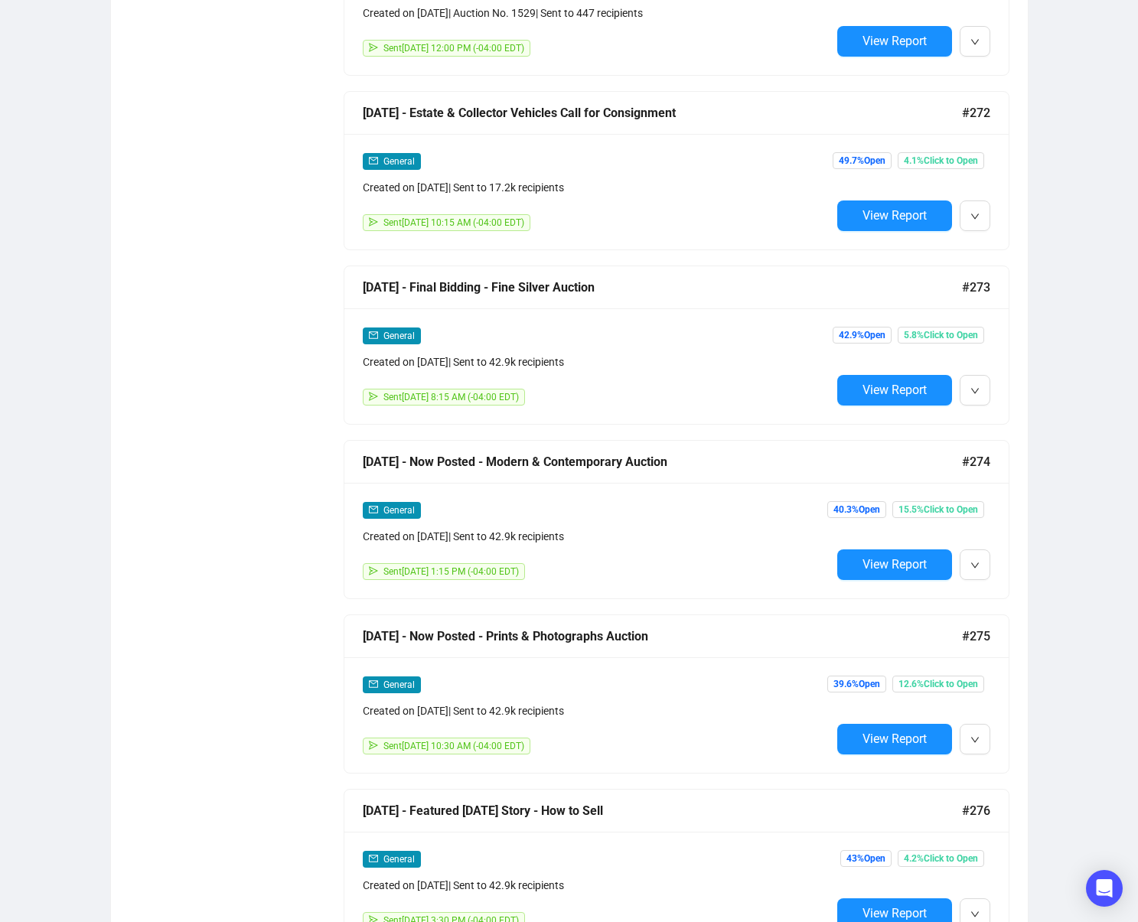
scroll to position [13, 0]
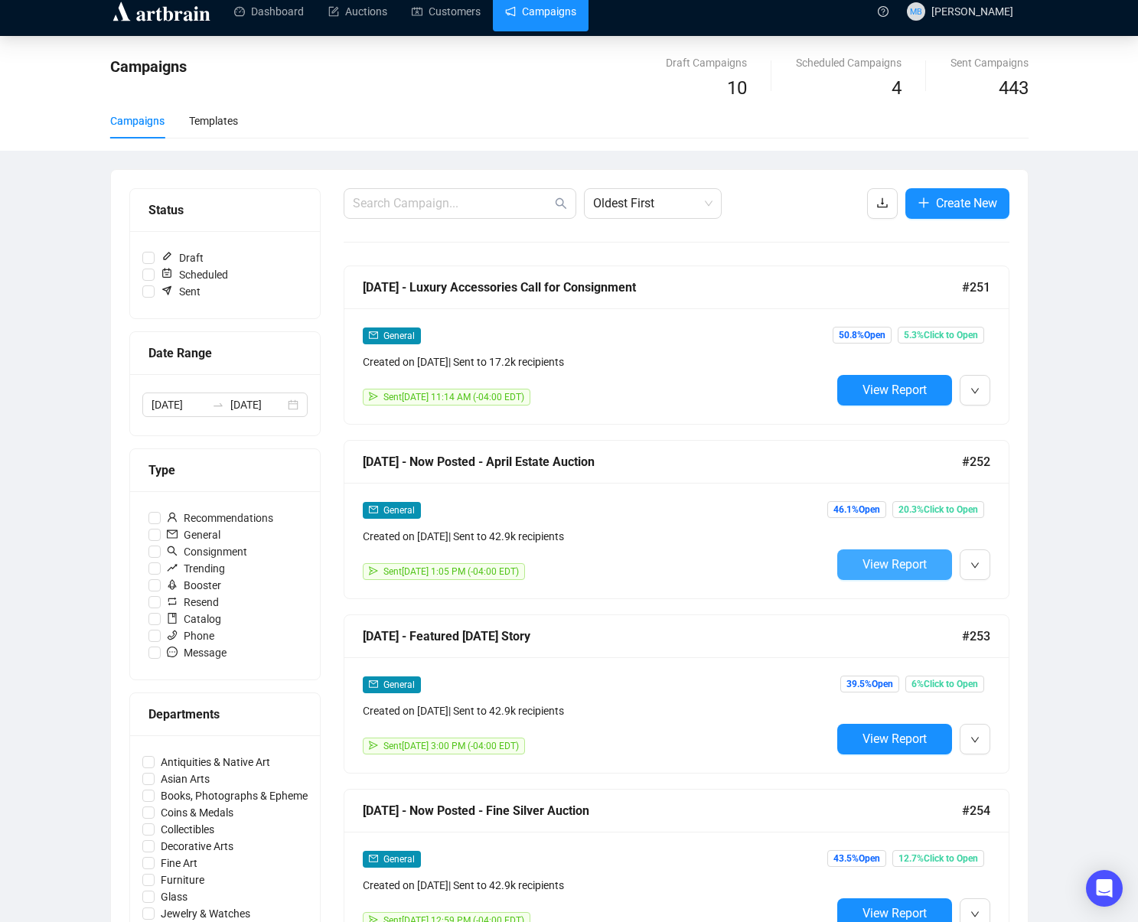
click at [881, 567] on span "View Report" at bounding box center [895, 564] width 64 height 15
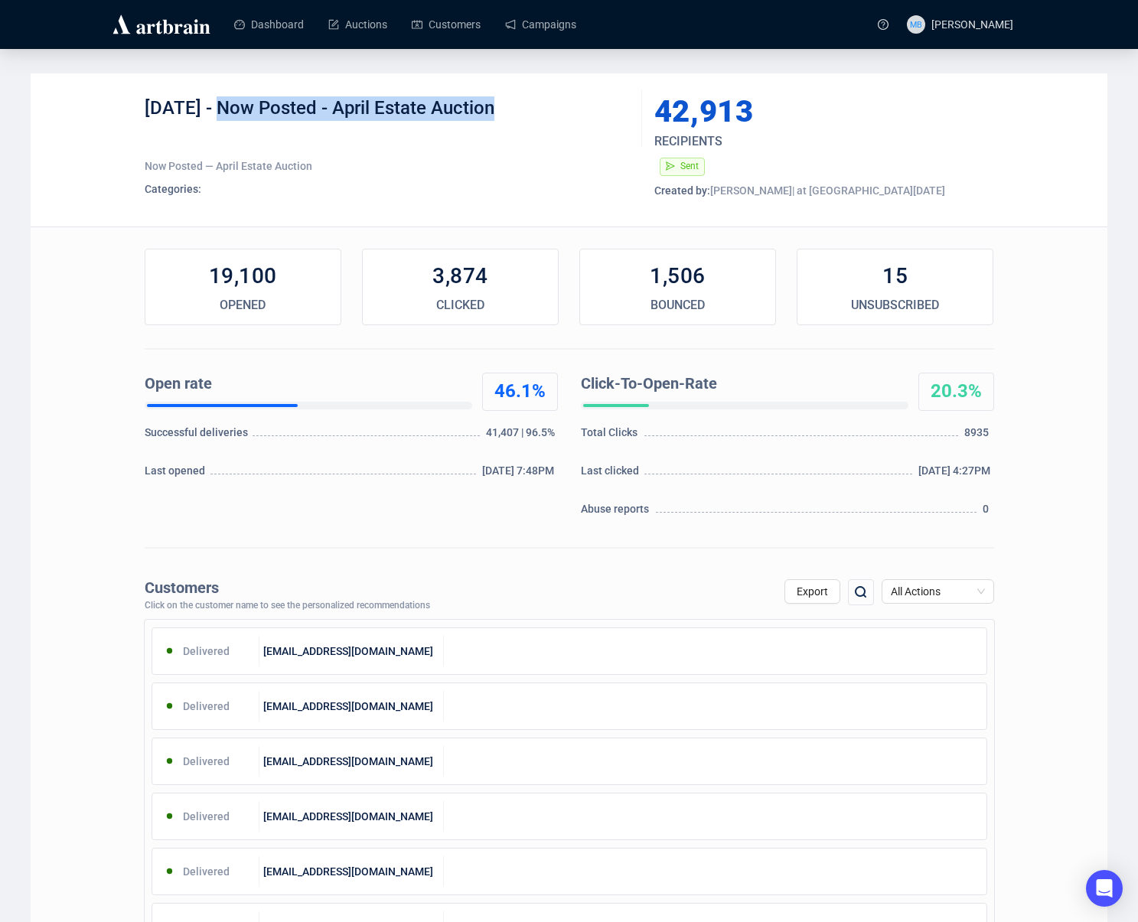
drag, startPoint x: 217, startPoint y: 107, endPoint x: 535, endPoint y: 122, distance: 318.0
click at [533, 122] on div "4-4-25 - Now Posted - April Estate Auction" at bounding box center [388, 119] width 486 height 46
copy div "Now Posted - April Estate Auction"
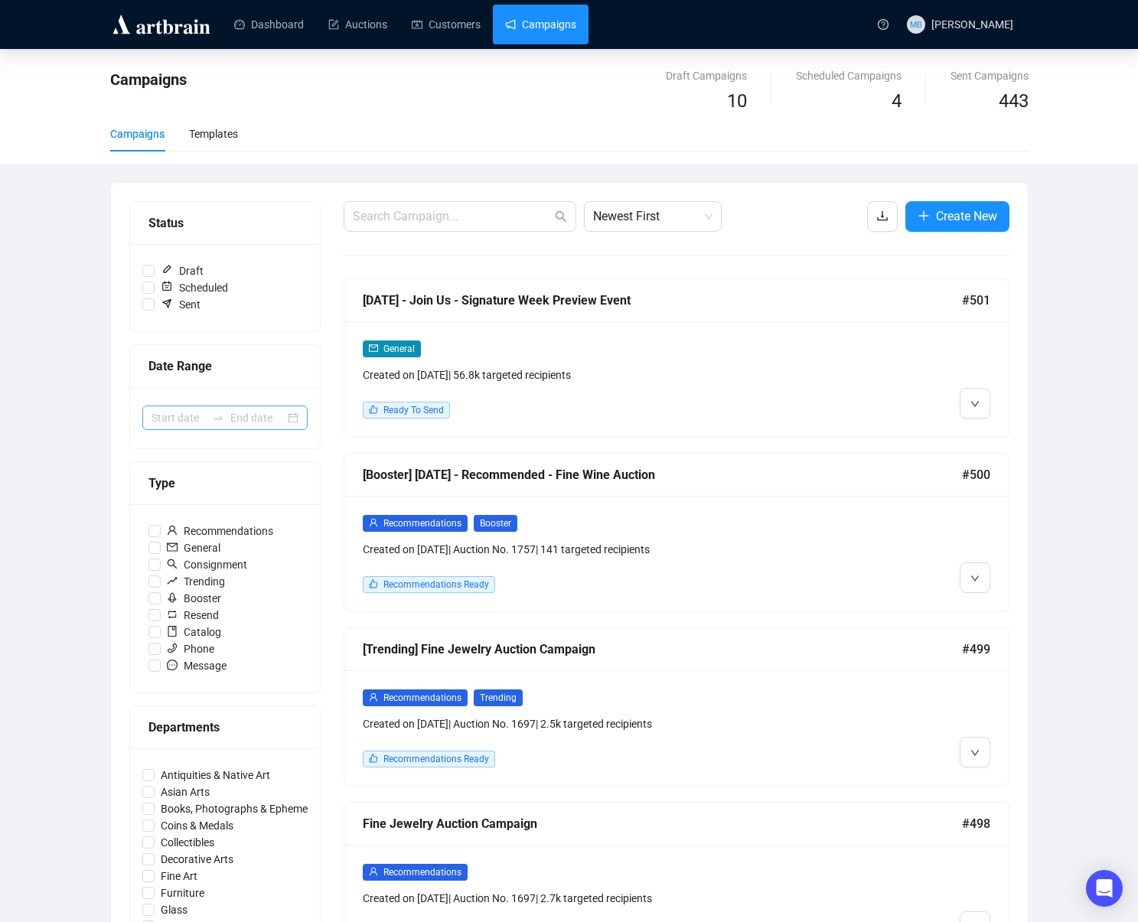
click at [209, 419] on div at bounding box center [218, 418] width 24 height 12
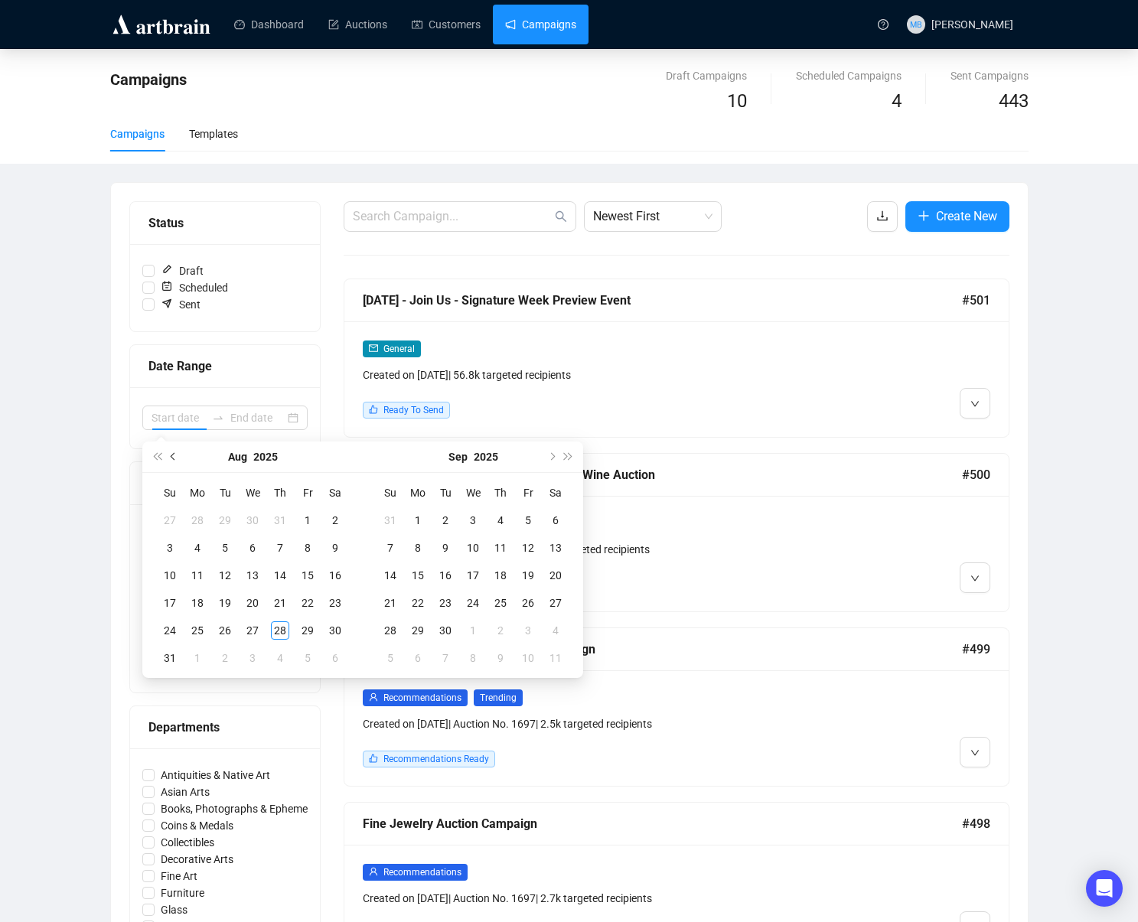
click at [171, 456] on span "Previous month (PageUp)" at bounding box center [175, 457] width 8 height 8
click at [169, 456] on button "Previous month (PageUp)" at bounding box center [173, 457] width 17 height 31
click at [169, 454] on button "Previous month (PageUp)" at bounding box center [173, 457] width 17 height 31
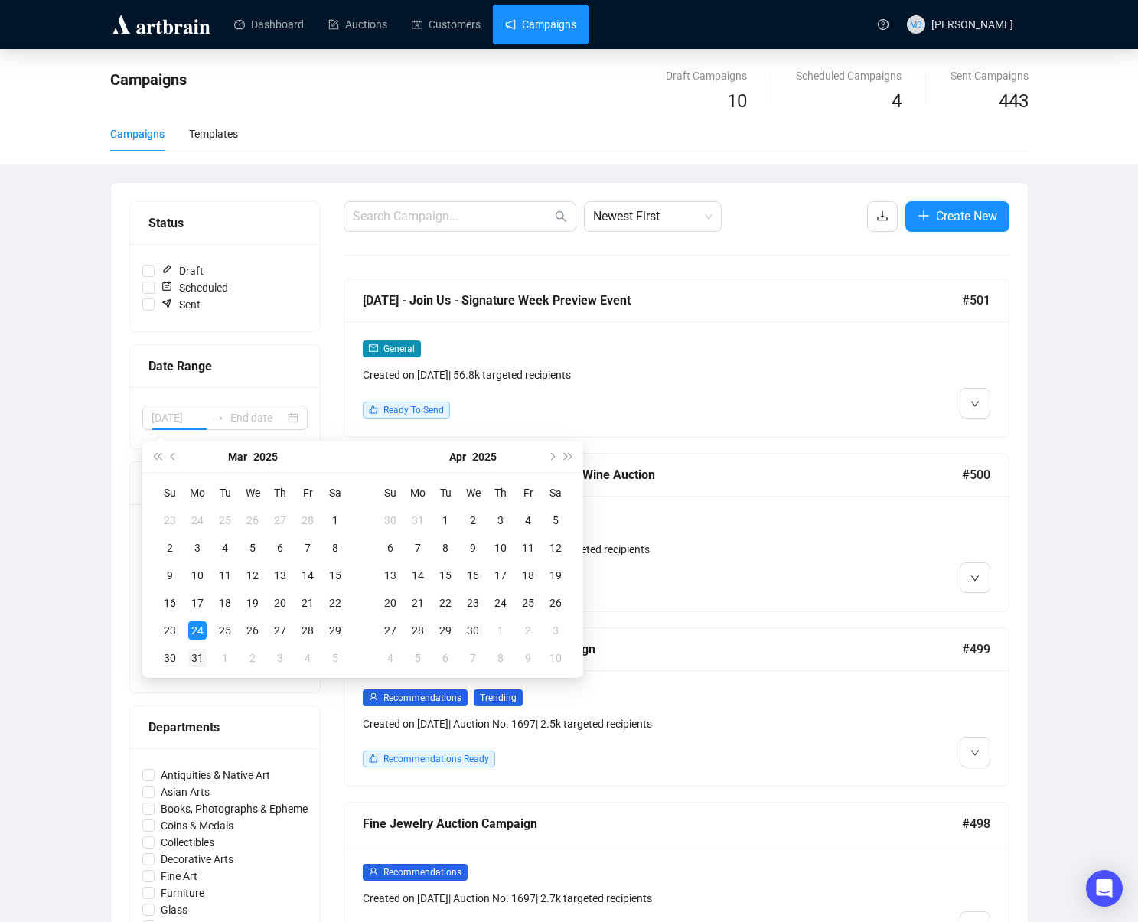
type input "[DATE]"
click at [196, 653] on div "31" at bounding box center [197, 658] width 18 height 18
type input "[DATE]"
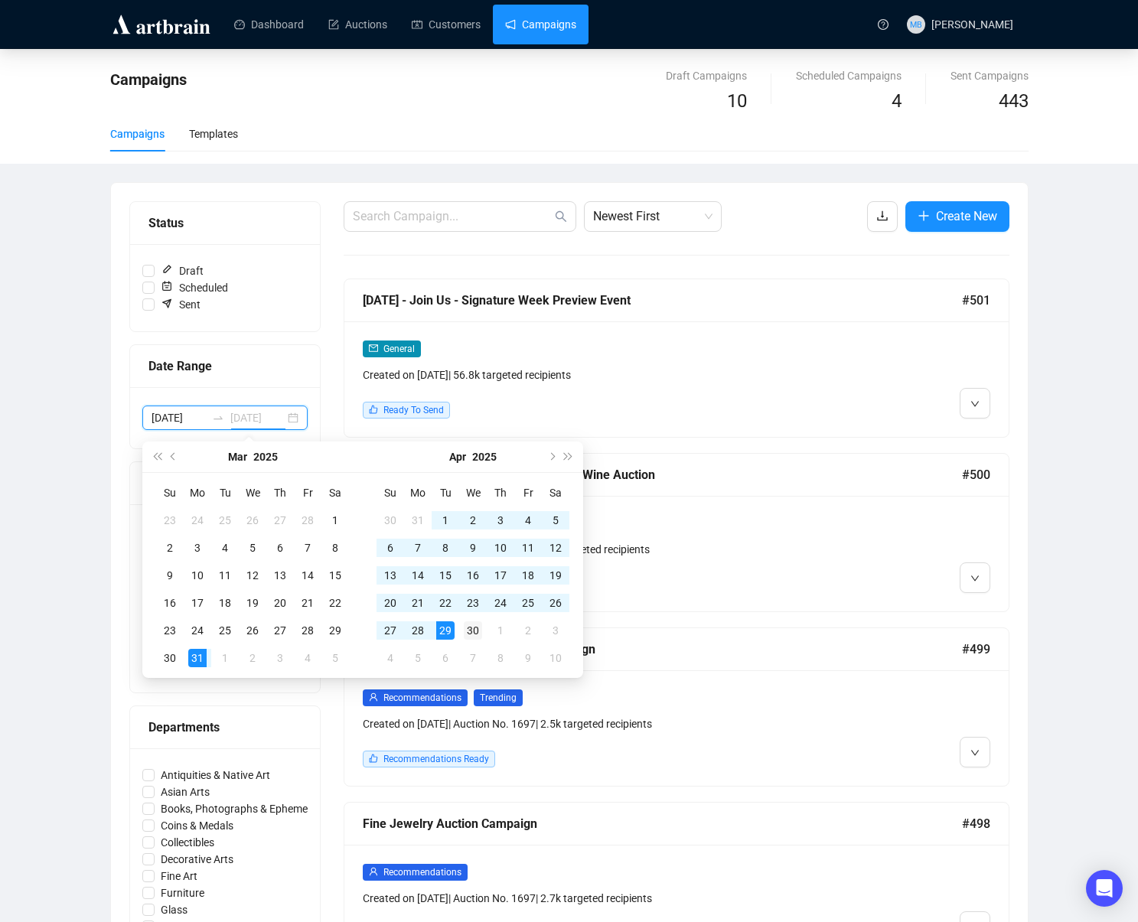
type input "2025-04-30"
click at [472, 627] on div "30" at bounding box center [473, 631] width 18 height 18
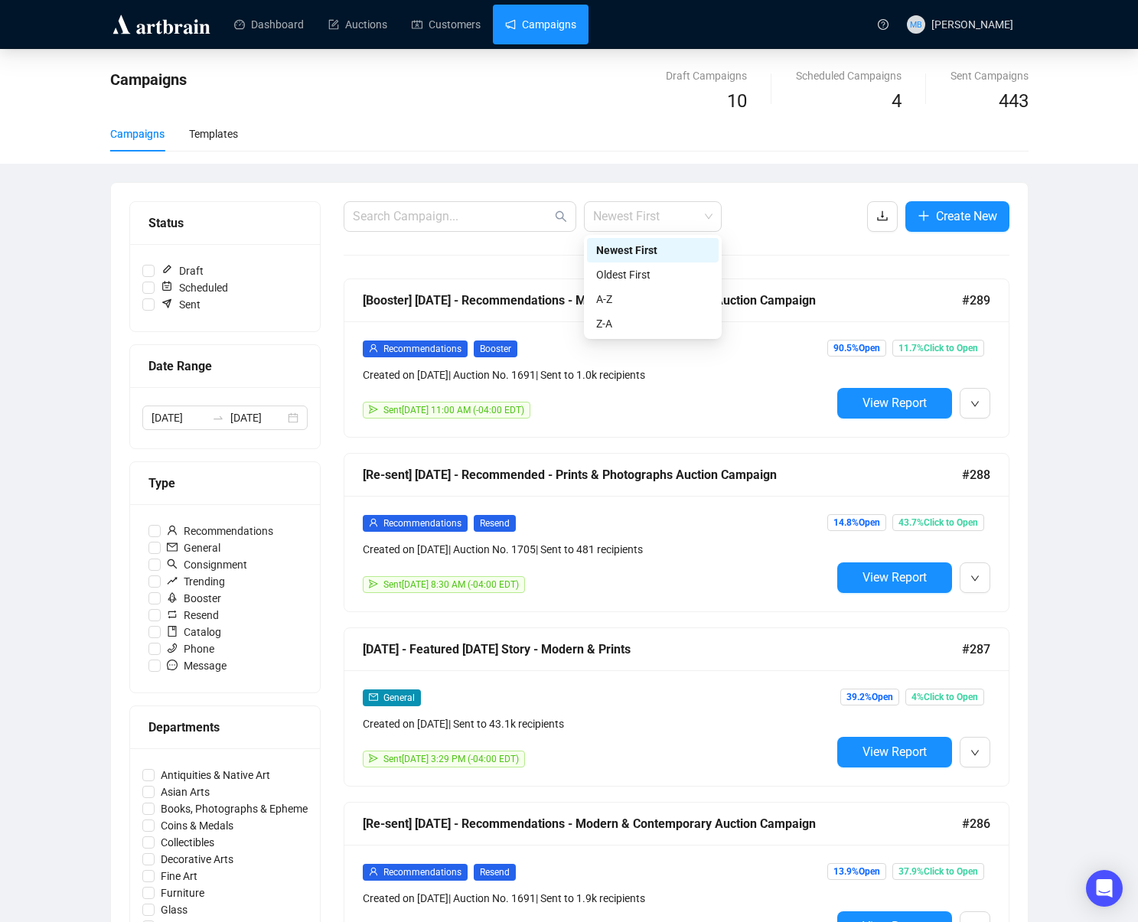
drag, startPoint x: 655, startPoint y: 217, endPoint x: 657, endPoint y: 242, distance: 25.3
click at [655, 217] on span "Newest First" at bounding box center [652, 216] width 119 height 29
click at [657, 273] on div "Oldest First" at bounding box center [652, 274] width 113 height 17
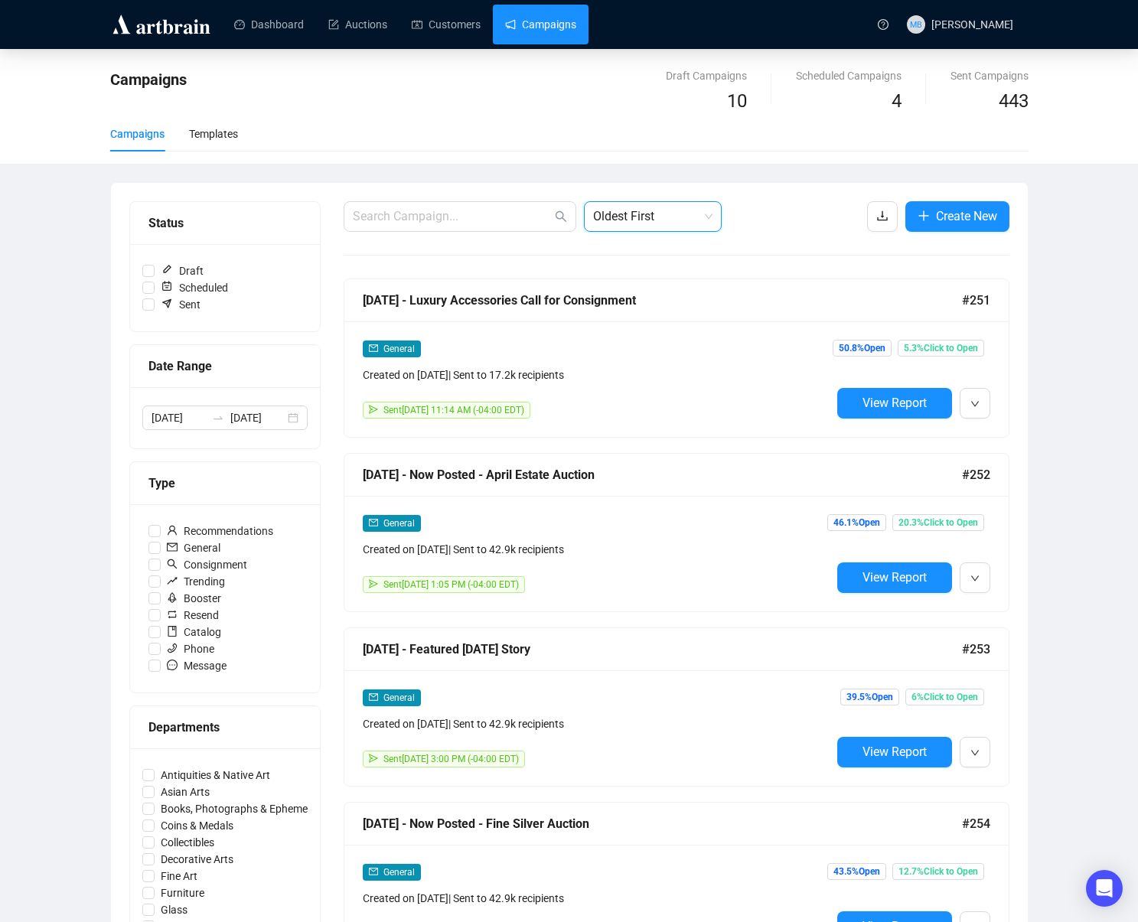
click at [1051, 316] on div "Campaigns Draft Campaigns 10 Scheduled Campaigns 4 Sent Campaigns 443 Campaigns…" at bounding box center [569, 891] width 1138 height 1685
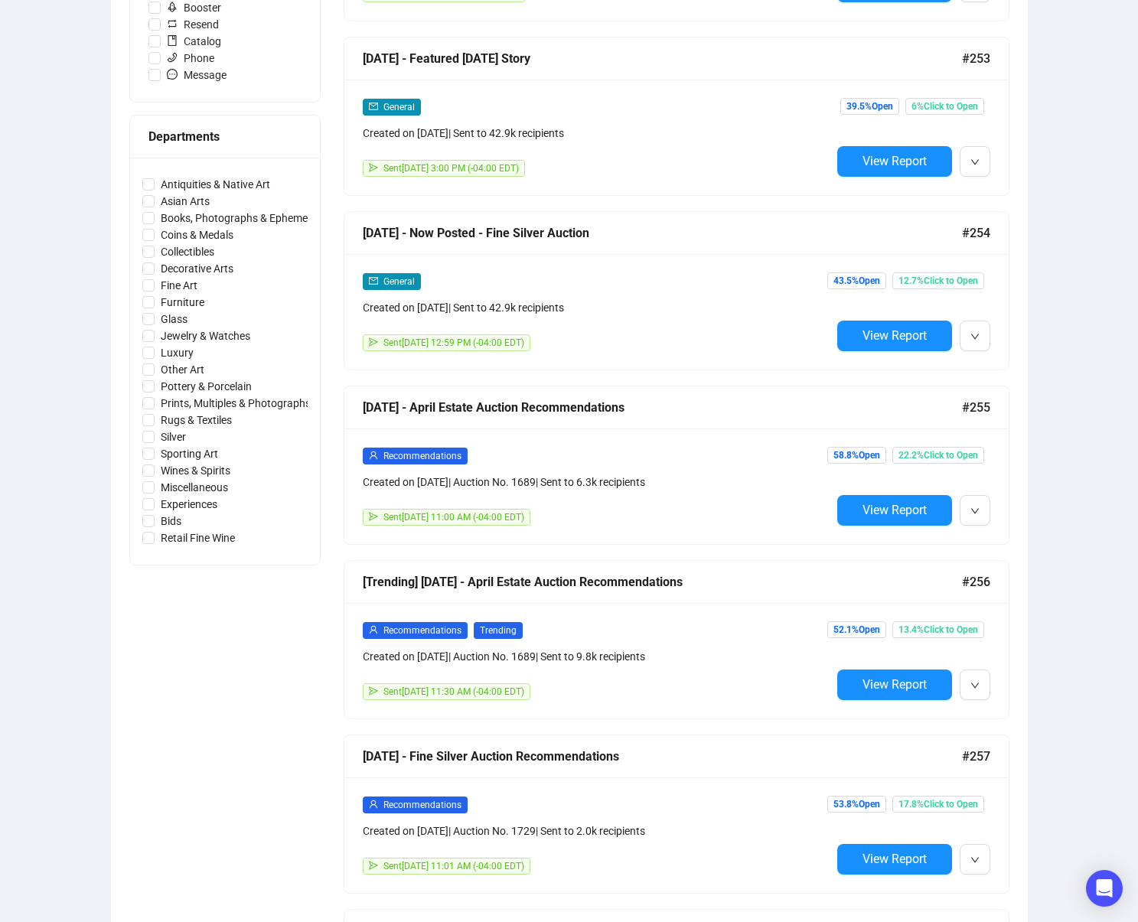
scroll to position [589, 0]
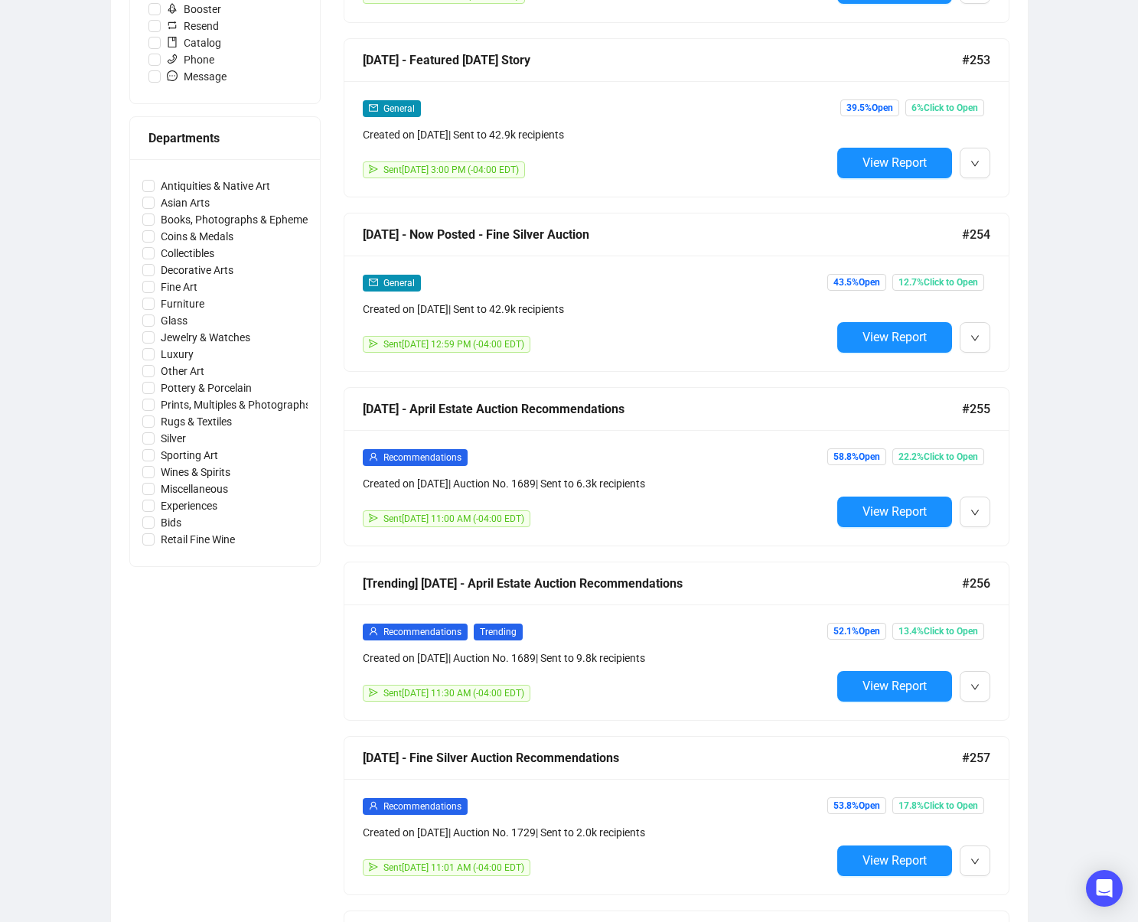
click at [871, 333] on span "View Report" at bounding box center [895, 337] width 64 height 15
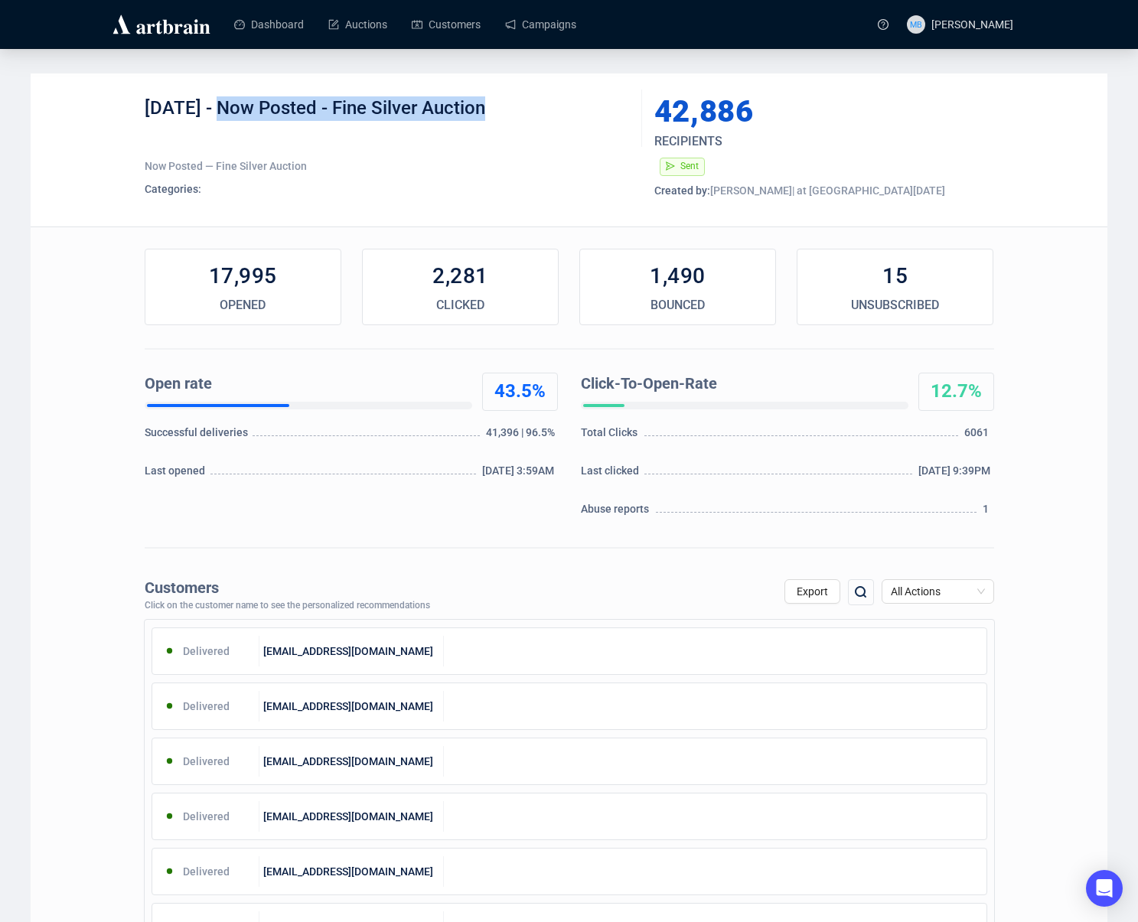
drag, startPoint x: 216, startPoint y: 109, endPoint x: 572, endPoint y: 130, distance: 356.6
click at [563, 128] on div "4-7-25 - Now Posted - Fine Silver Auction" at bounding box center [388, 119] width 486 height 46
copy div "Now Posted - Fine Silver Auction"
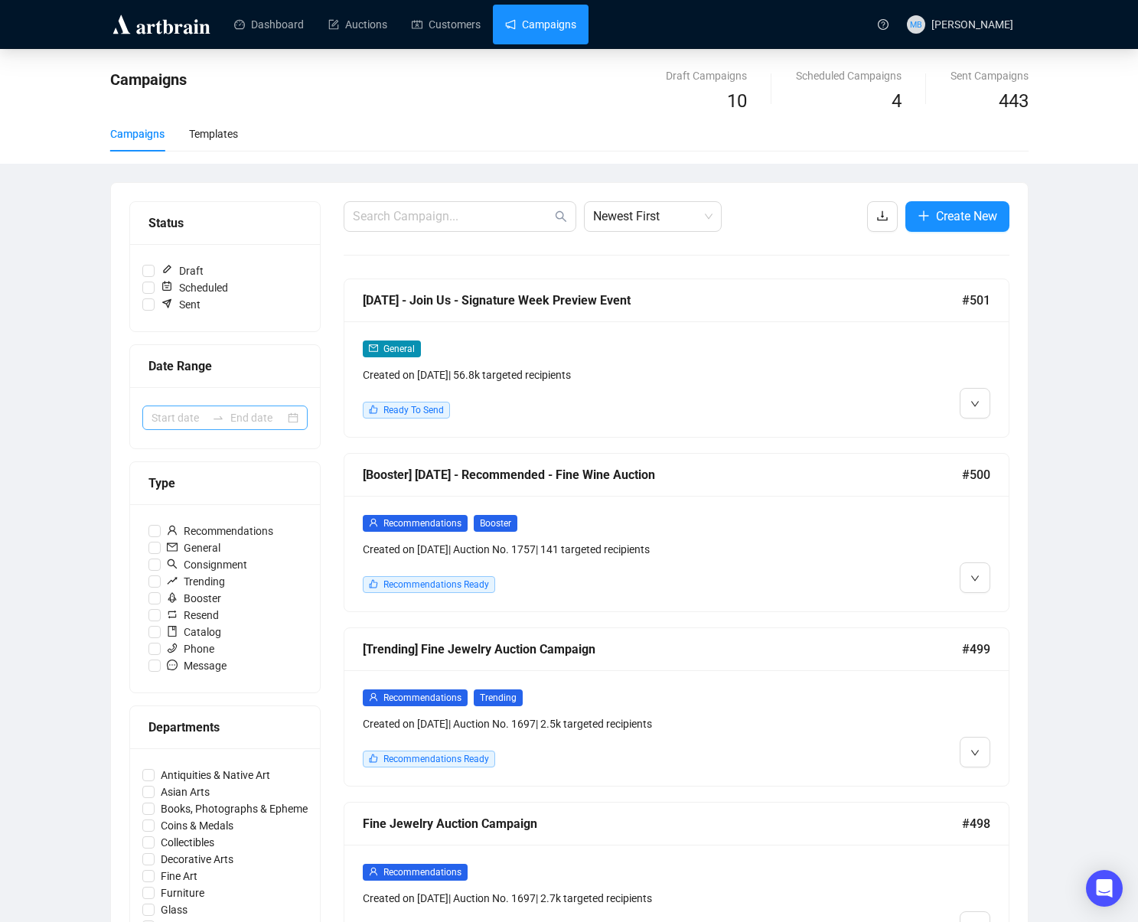
click at [224, 426] on div at bounding box center [224, 418] width 165 height 24
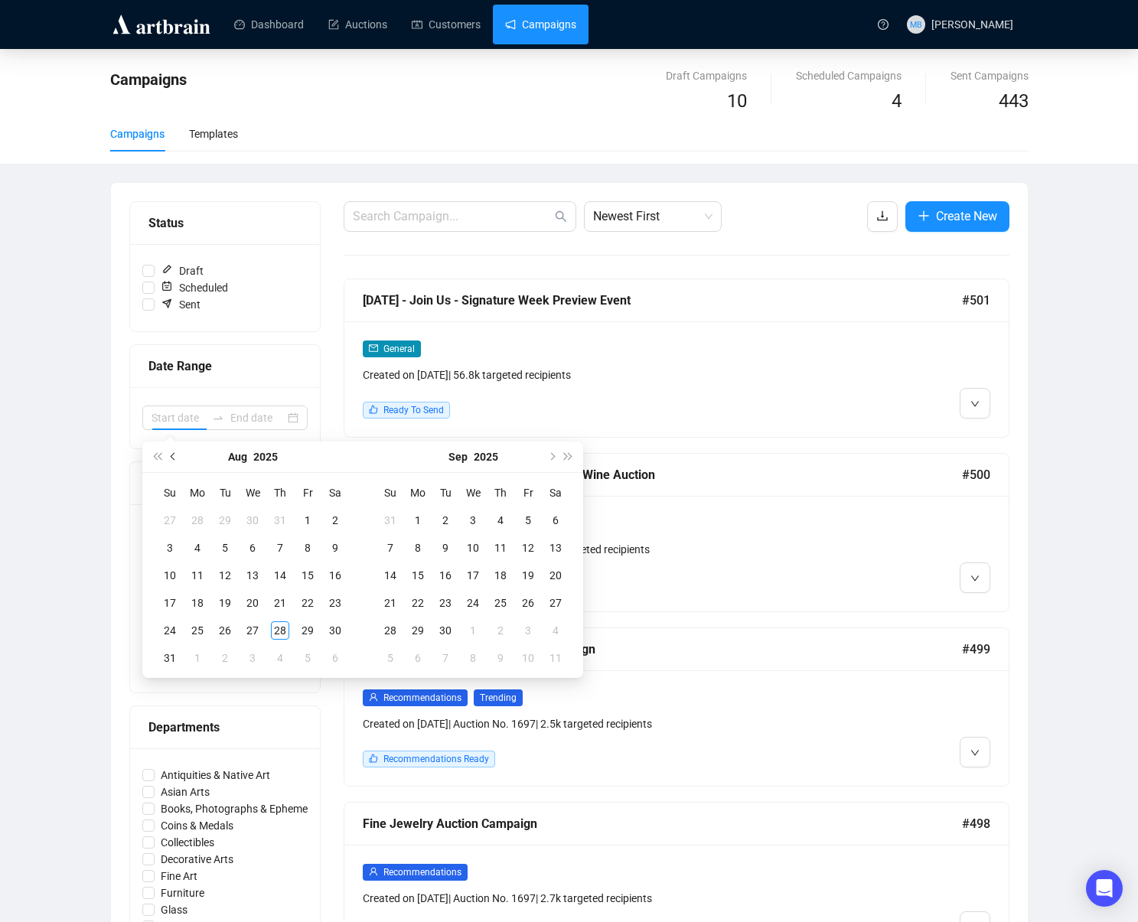
click at [175, 457] on span "Previous month (PageUp)" at bounding box center [175, 457] width 8 height 8
type input "[DATE]"
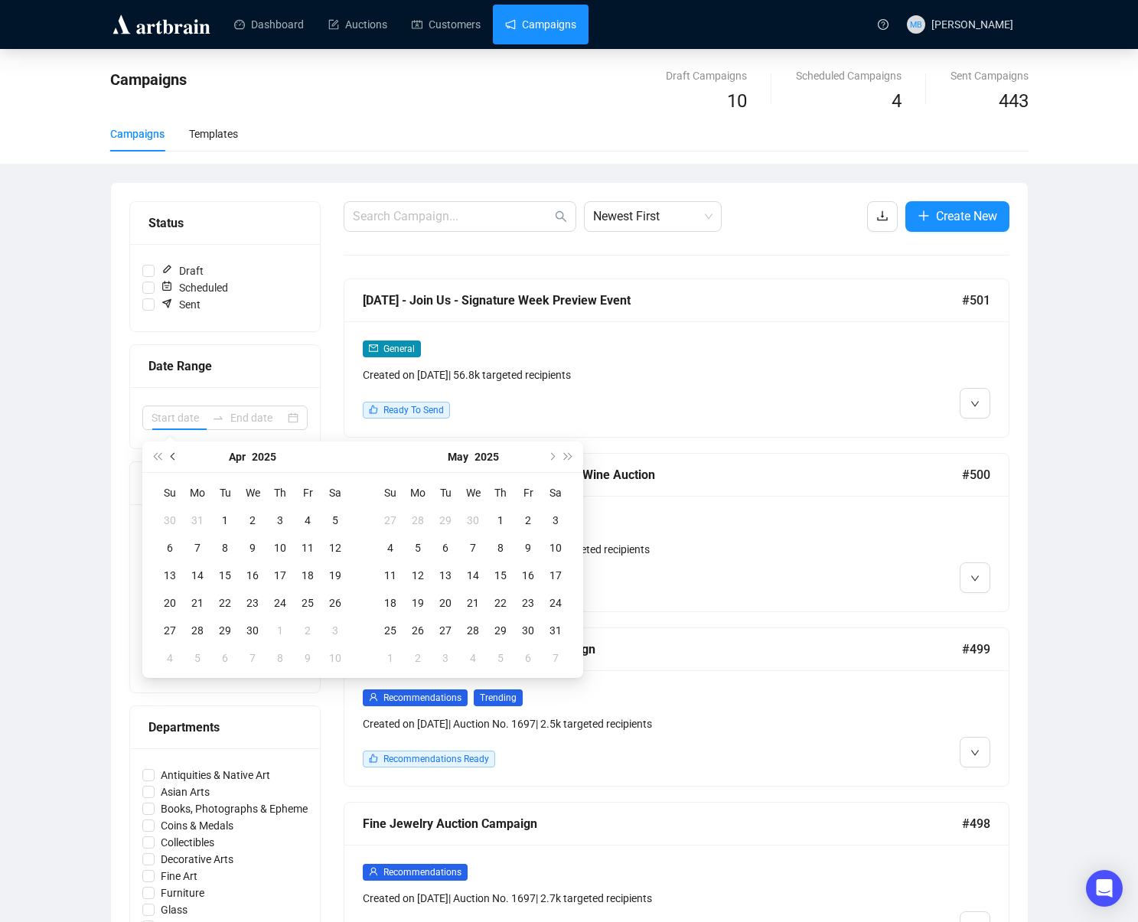
drag, startPoint x: 175, startPoint y: 454, endPoint x: 181, endPoint y: 465, distance: 12.3
click at [175, 455] on span "Previous month (PageUp)" at bounding box center [175, 457] width 8 height 8
type input "[DATE]"
click at [201, 662] on div "31" at bounding box center [197, 658] width 18 height 18
type input "[DATE]"
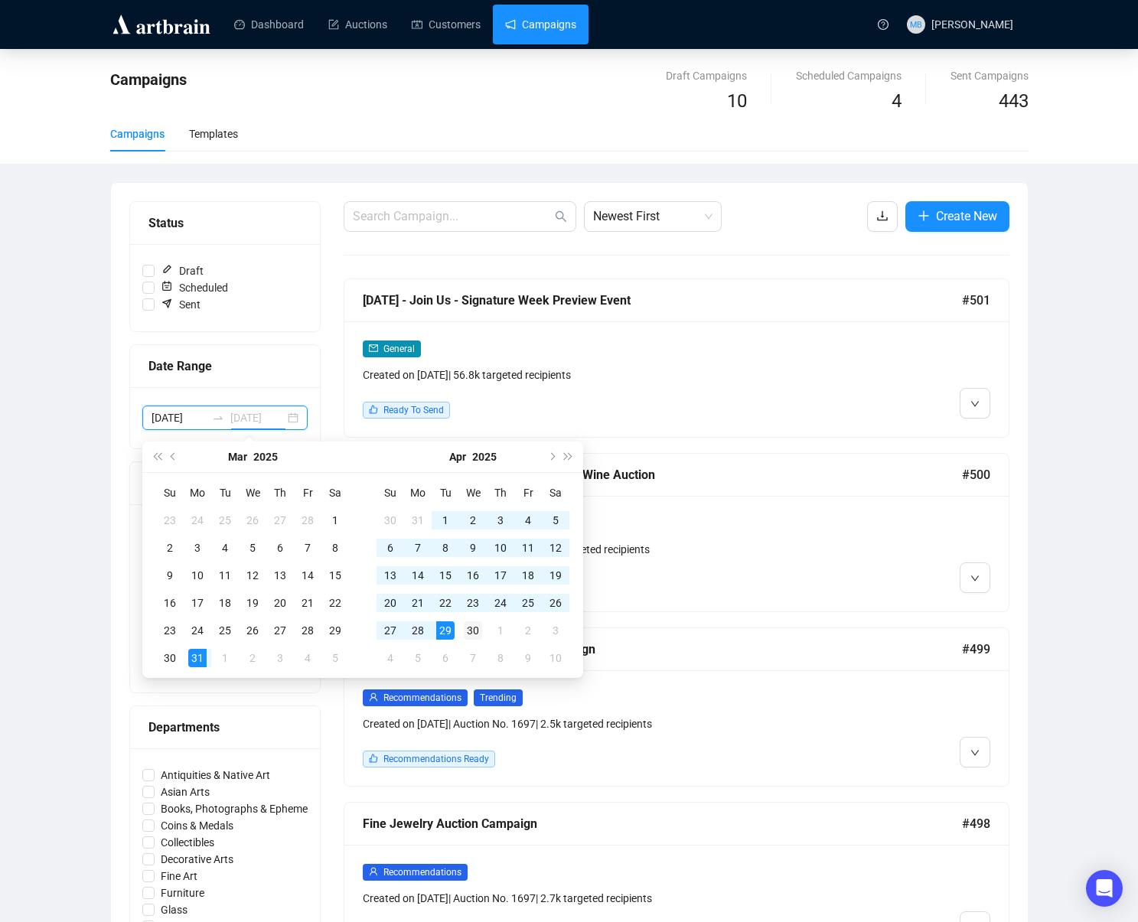
type input "2025-04-30"
click at [476, 633] on div "30" at bounding box center [473, 631] width 18 height 18
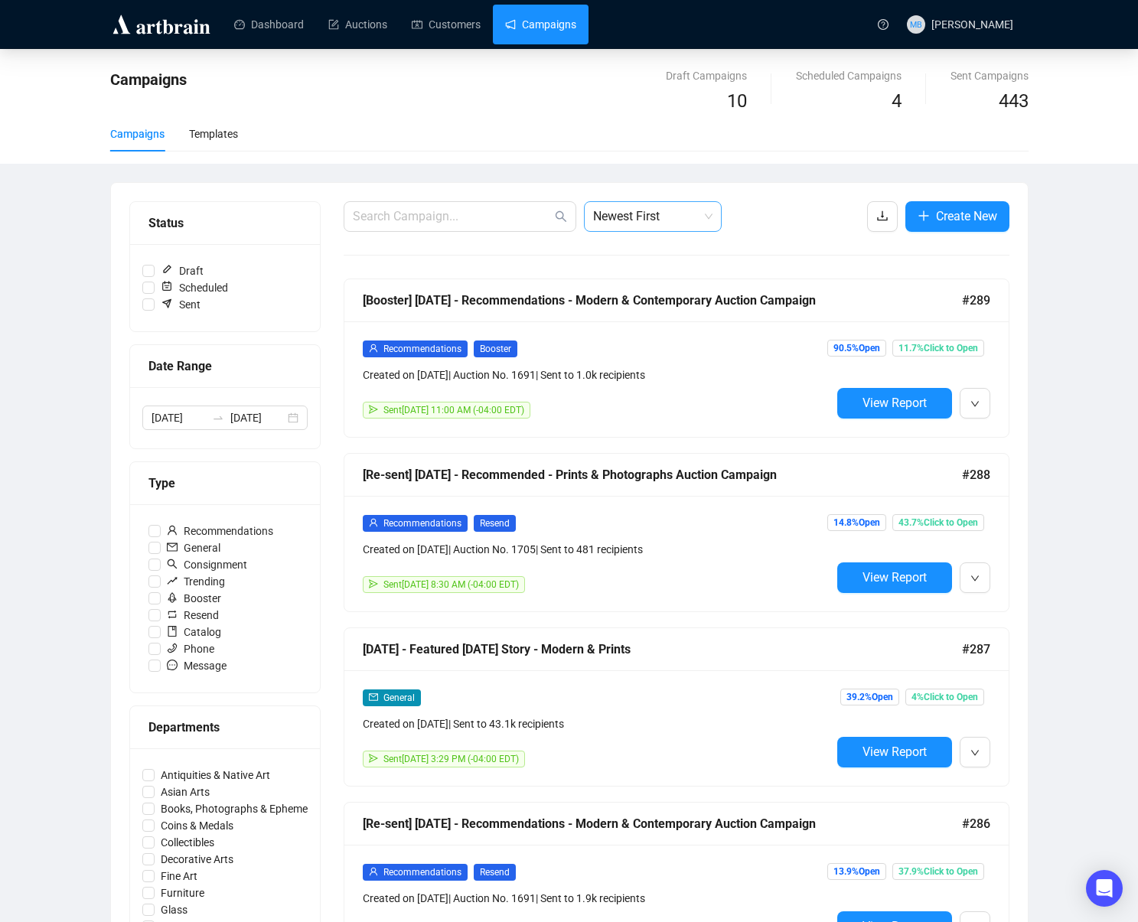
click at [657, 219] on span "Newest First" at bounding box center [652, 216] width 119 height 29
click at [656, 279] on div "Oldest First" at bounding box center [652, 274] width 113 height 17
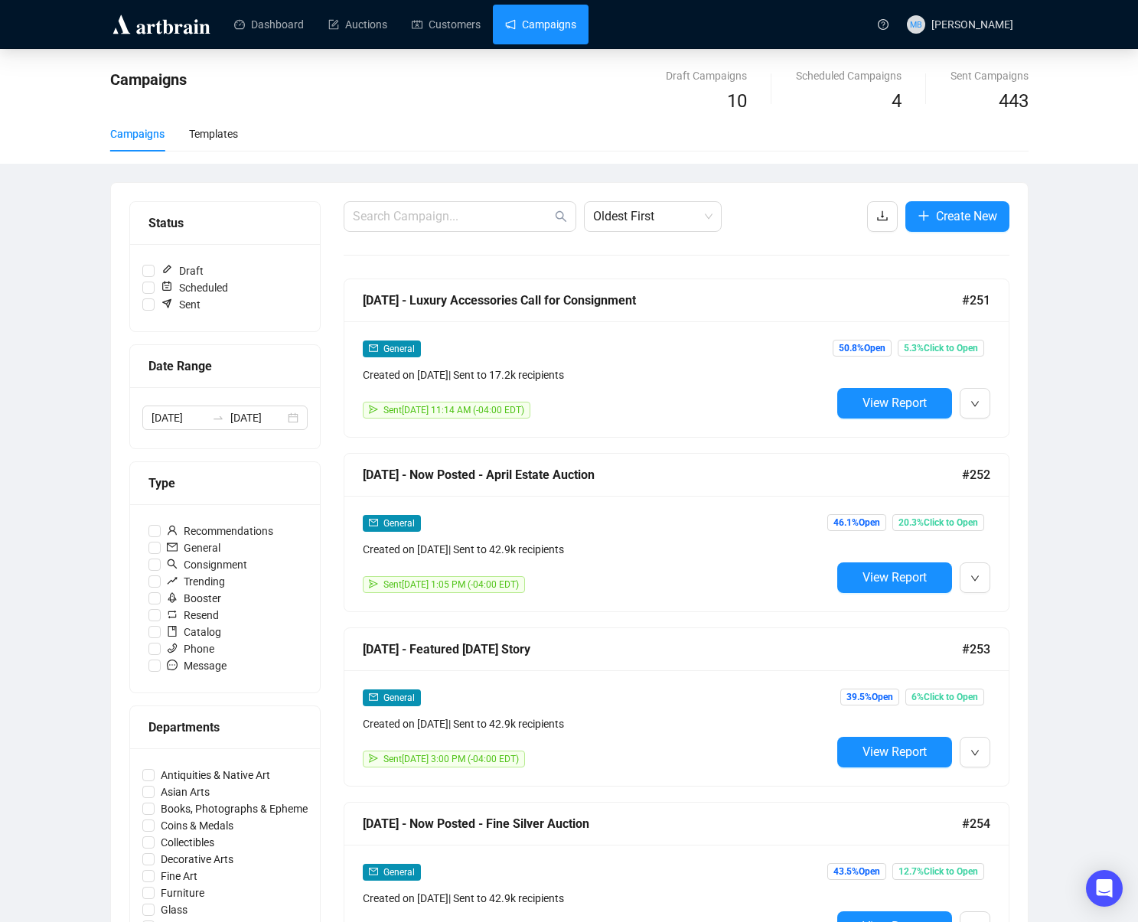
click at [1073, 271] on div "Campaigns Draft Campaigns 10 Scheduled Campaigns 4 Sent Campaigns 443 Campaigns…" at bounding box center [569, 891] width 1138 height 1685
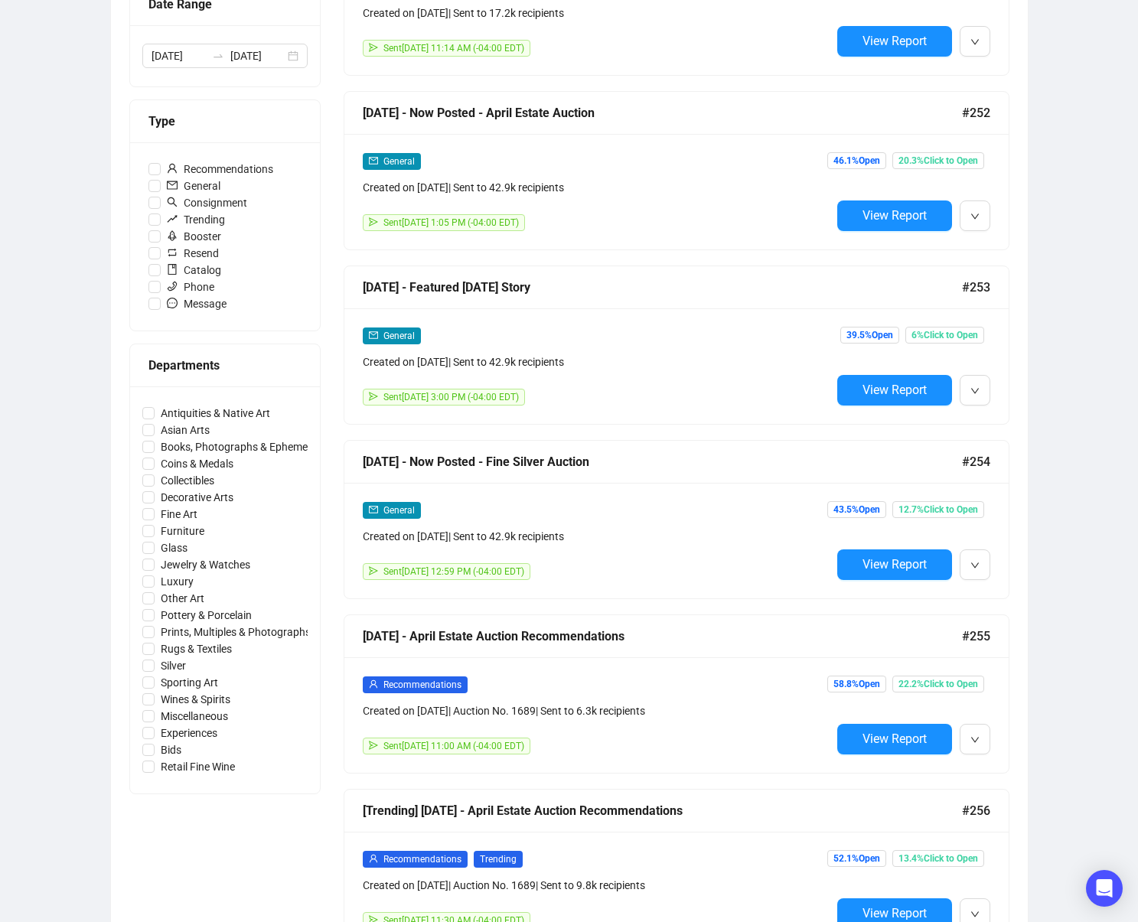
scroll to position [2282, 0]
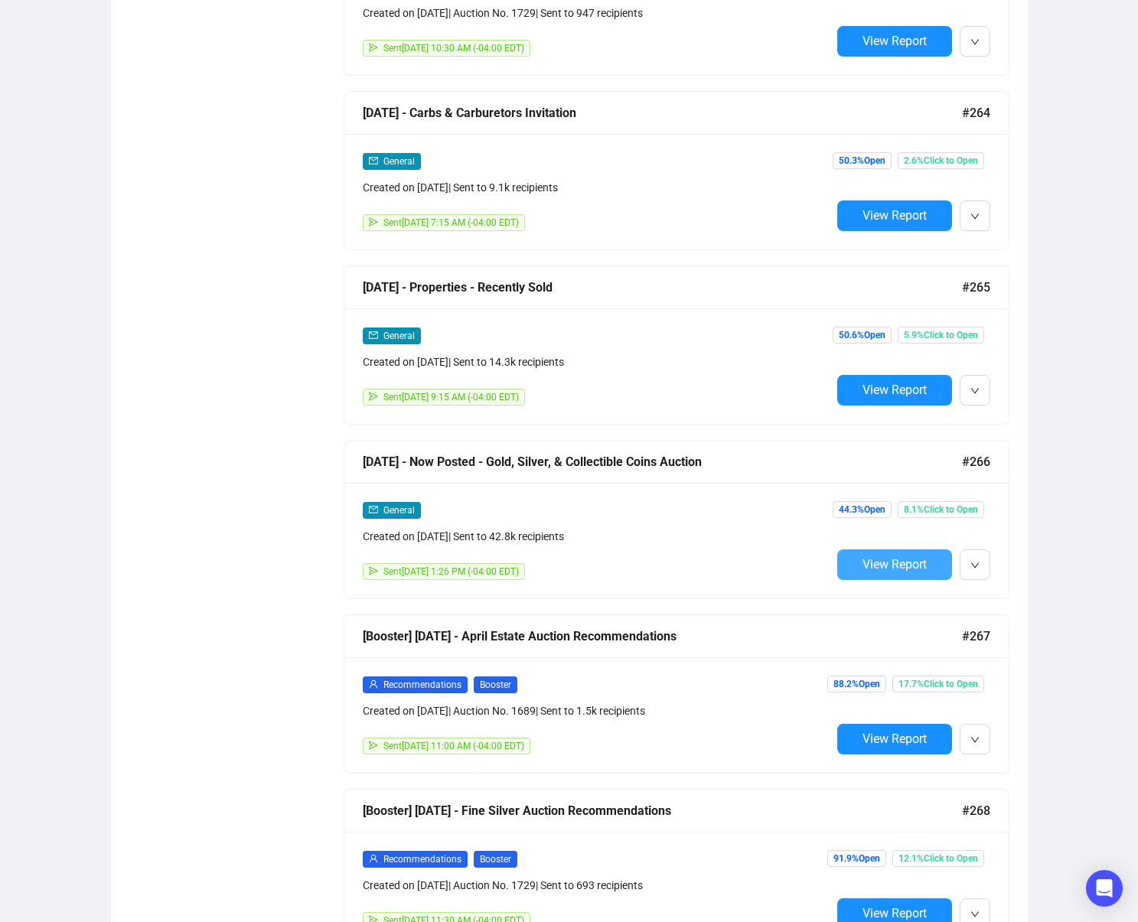
click at [881, 554] on button "View Report" at bounding box center [894, 565] width 115 height 31
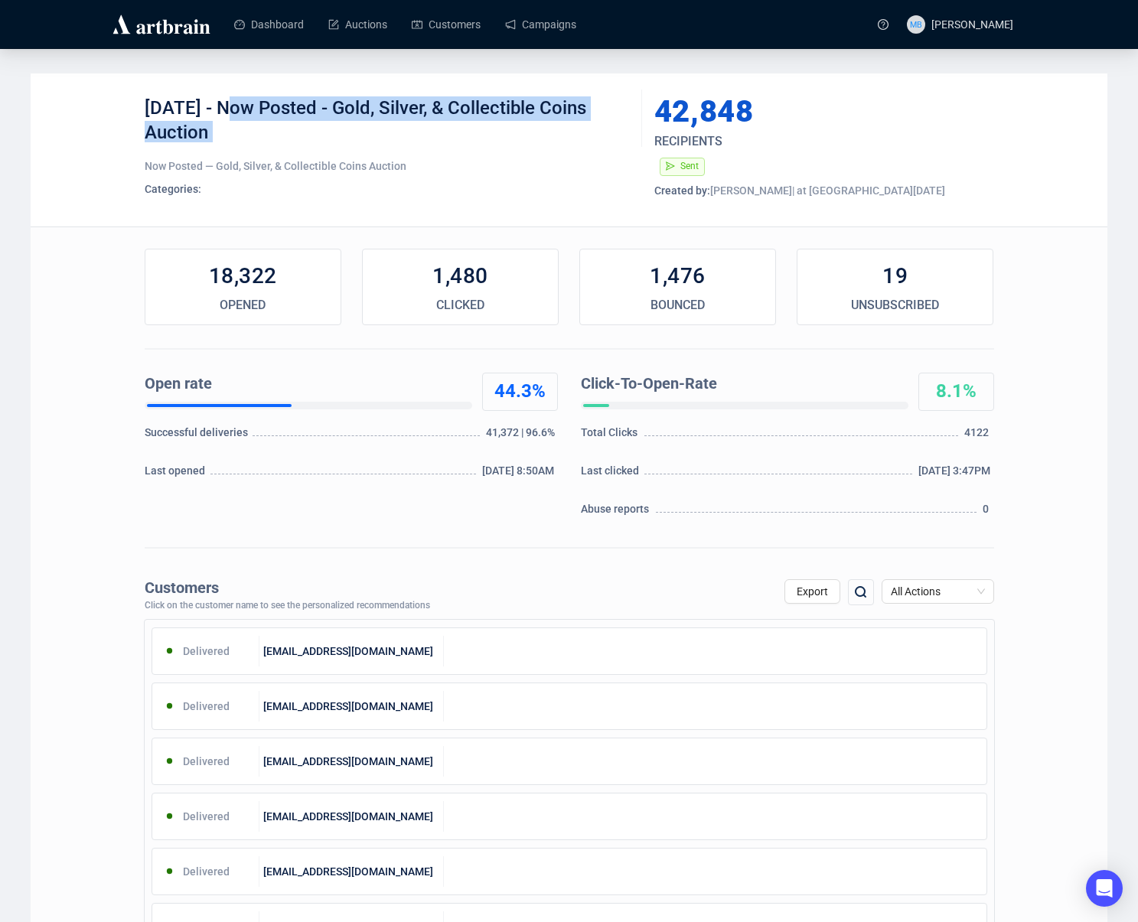
drag, startPoint x: 223, startPoint y: 107, endPoint x: 255, endPoint y: 148, distance: 51.8
click at [253, 147] on div "4-14-25 - Now Posted - Gold, Silver, & Collectible Coins Auction Now Posted — G…" at bounding box center [388, 149] width 486 height 107
copy div "Now Posted - Gold, Silver, & Collectible Coins Auction"
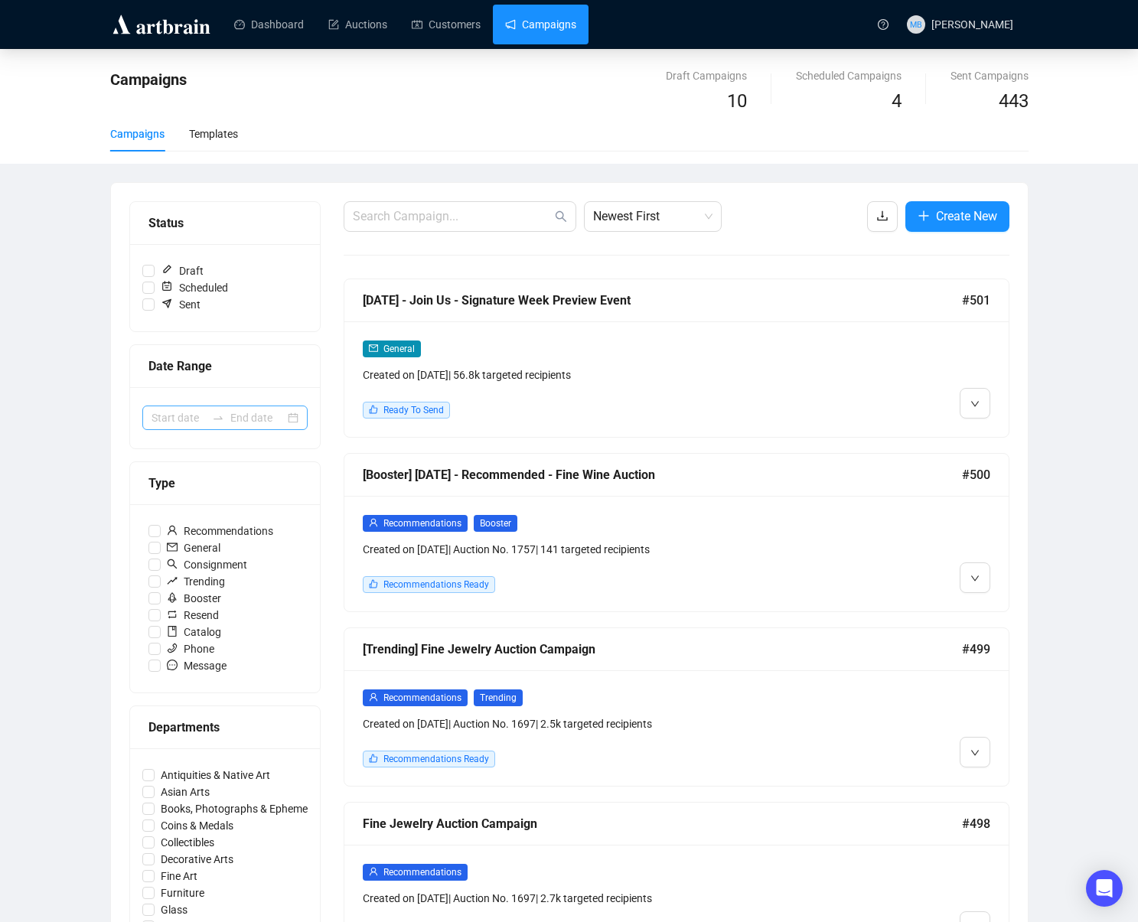
drag, startPoint x: 216, startPoint y: 425, endPoint x: 208, endPoint y: 418, distance: 10.3
click at [216, 425] on div at bounding box center [224, 418] width 165 height 24
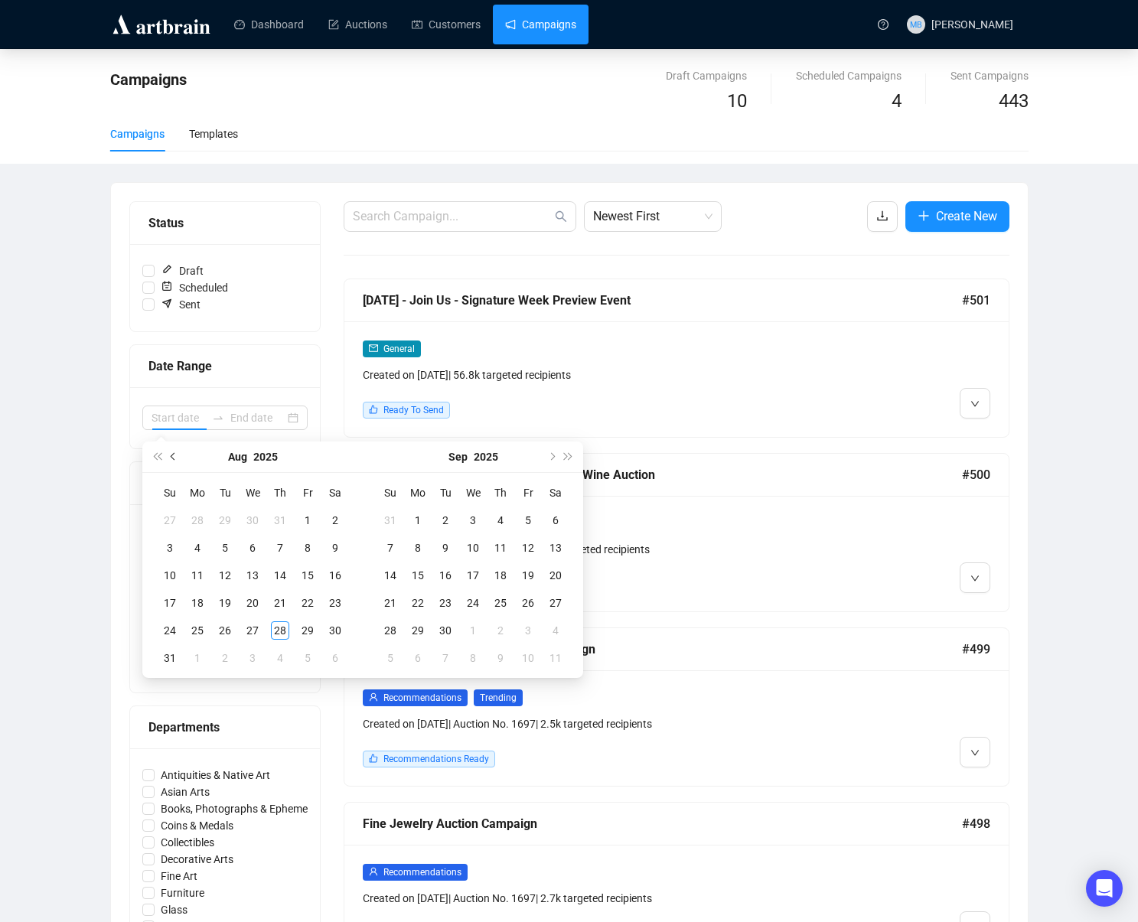
click at [171, 458] on div "Aug 2025" at bounding box center [252, 457] width 220 height 31
click at [167, 458] on button "Previous month (PageUp)" at bounding box center [173, 457] width 17 height 31
click at [173, 458] on span "Previous month (PageUp)" at bounding box center [175, 457] width 8 height 8
click at [172, 458] on span "Previous month (PageUp)" at bounding box center [175, 457] width 8 height 8
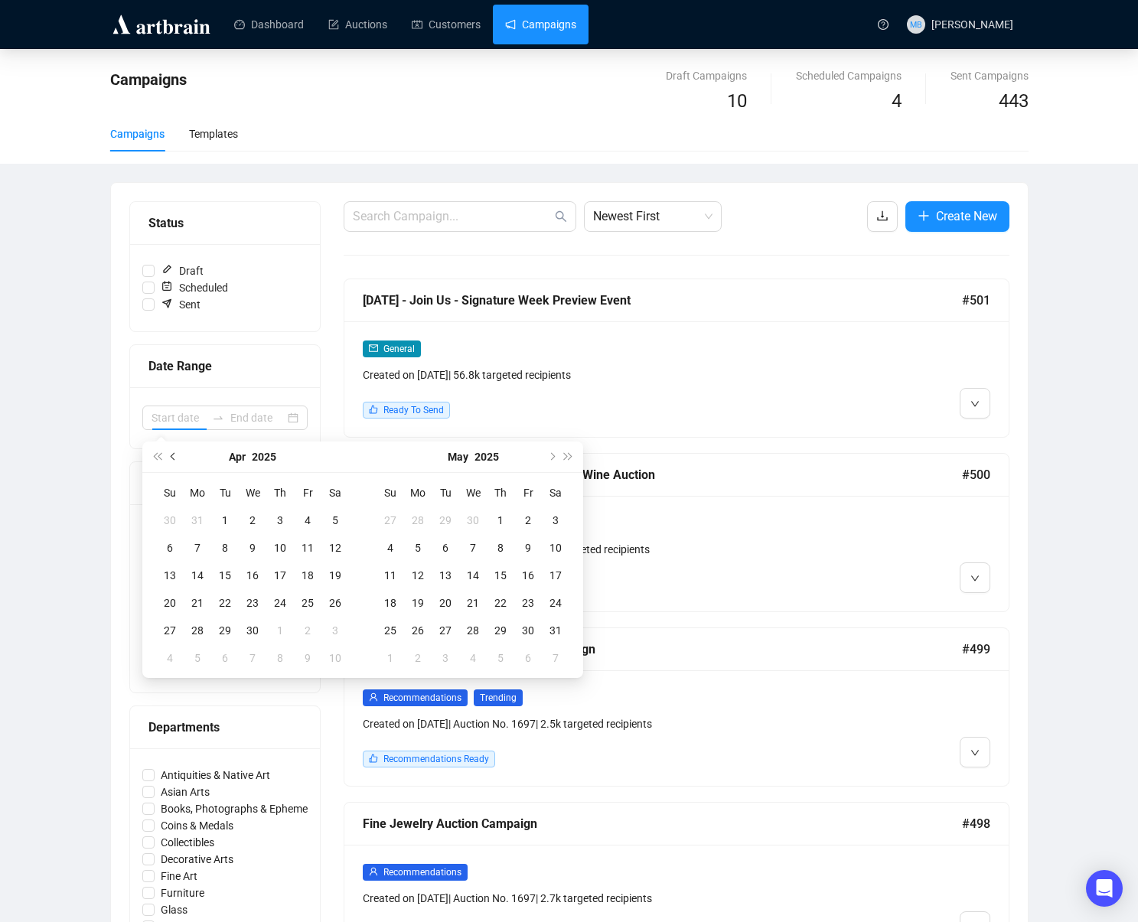
click at [172, 458] on span "Previous month (PageUp)" at bounding box center [175, 457] width 8 height 8
type input "[DATE]"
drag, startPoint x: 200, startPoint y: 654, endPoint x: 288, endPoint y: 655, distance: 88.0
click at [200, 654] on div "31" at bounding box center [197, 658] width 18 height 18
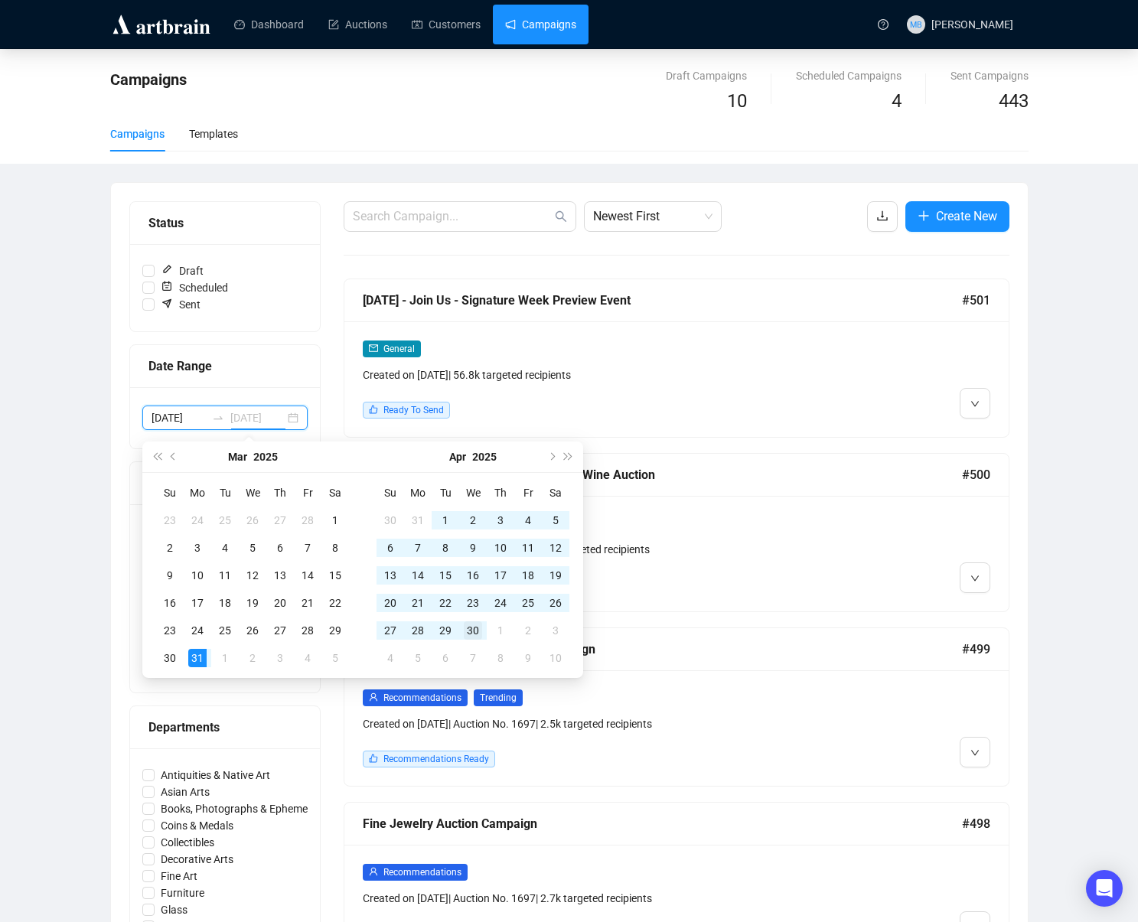
type input "2025-04-30"
click at [469, 627] on div "30" at bounding box center [473, 631] width 18 height 18
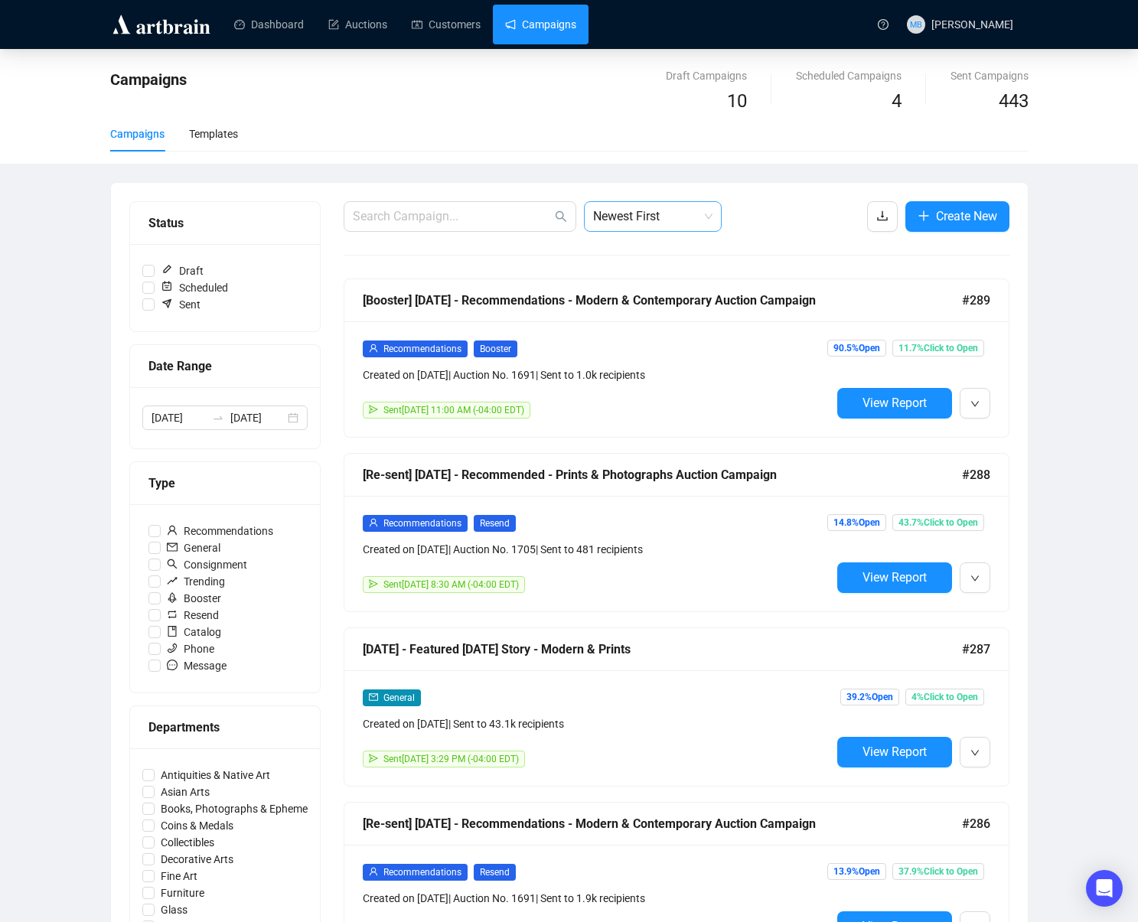
drag, startPoint x: 649, startPoint y: 211, endPoint x: 648, endPoint y: 222, distance: 11.6
click at [649, 211] on span "Newest First" at bounding box center [652, 216] width 119 height 29
click at [653, 279] on div "Oldest First" at bounding box center [652, 274] width 113 height 17
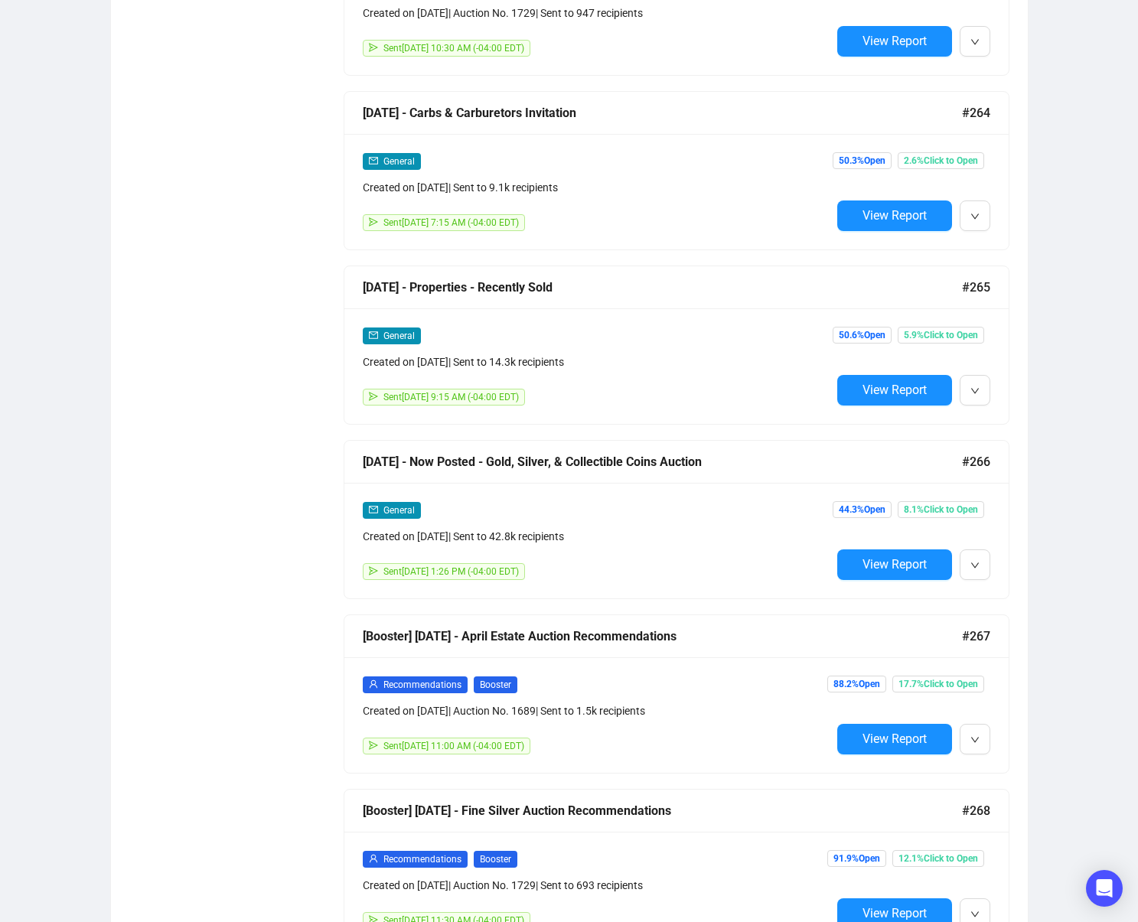
scroll to position [3678, 0]
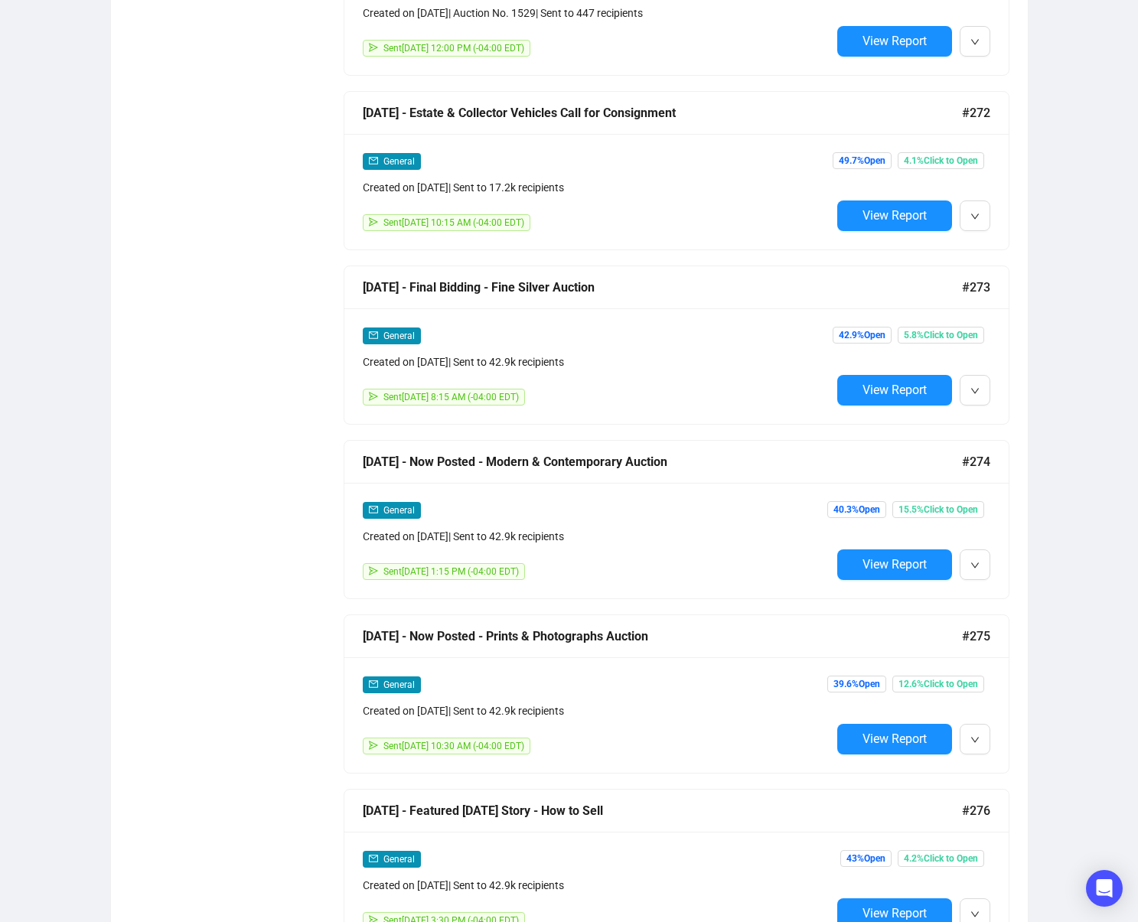
click at [896, 582] on div "General Created on Apr 15, 2025 | Sent to 42.9k recipients Sent April 18, 2025 …" at bounding box center [676, 541] width 664 height 116
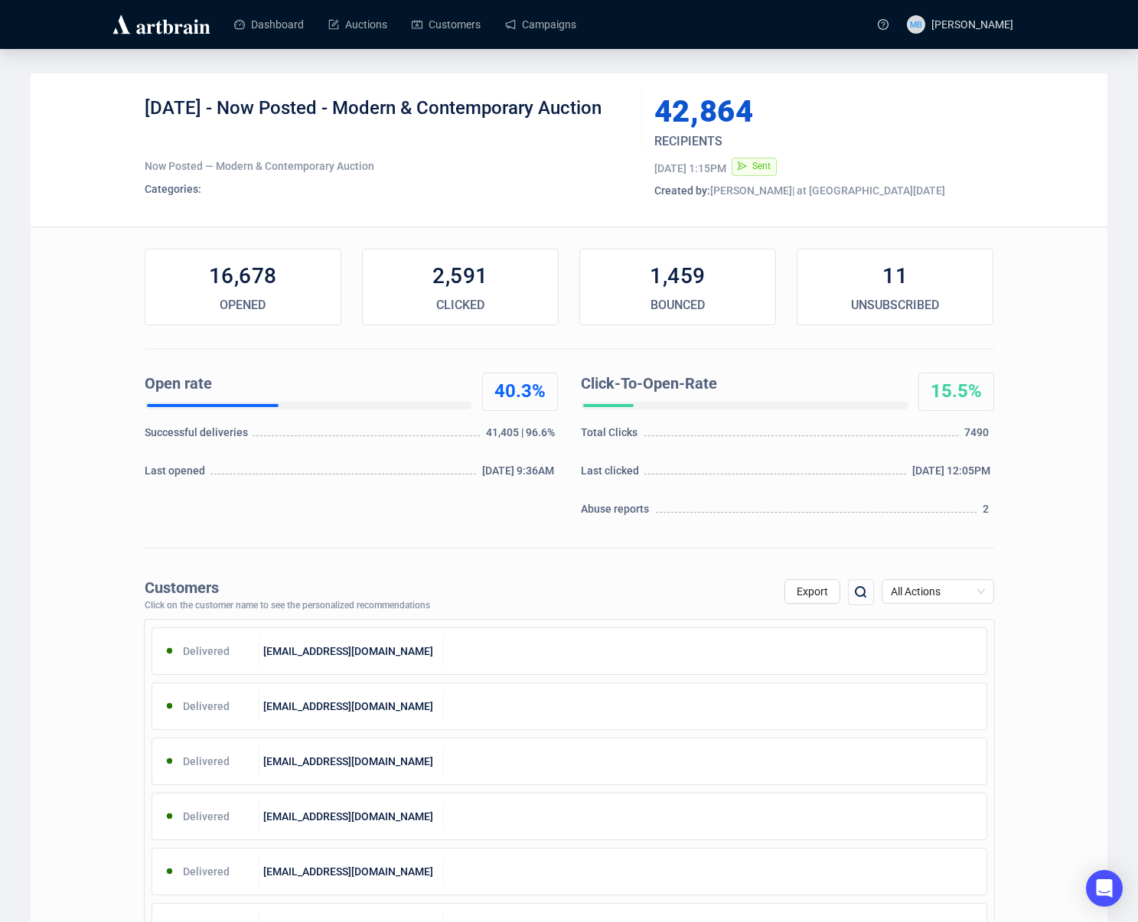
drag, startPoint x: 229, startPoint y: 109, endPoint x: 660, endPoint y: 131, distance: 431.5
click at [624, 109] on div "4-18-25 - Now Posted - Modern & Contemporary Auction" at bounding box center [388, 119] width 486 height 46
copy div "Now Posted - Modern & Contemporary Auction"
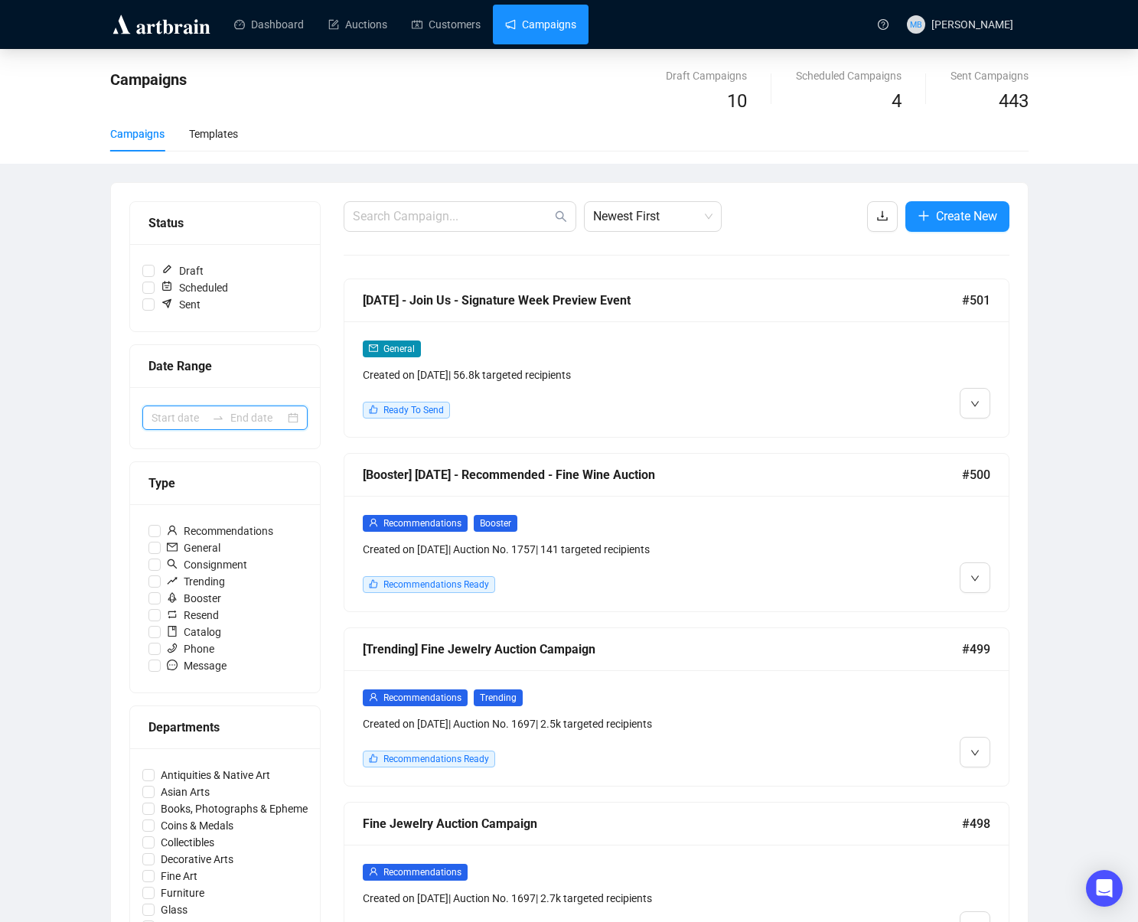
click at [181, 424] on input at bounding box center [179, 418] width 54 height 17
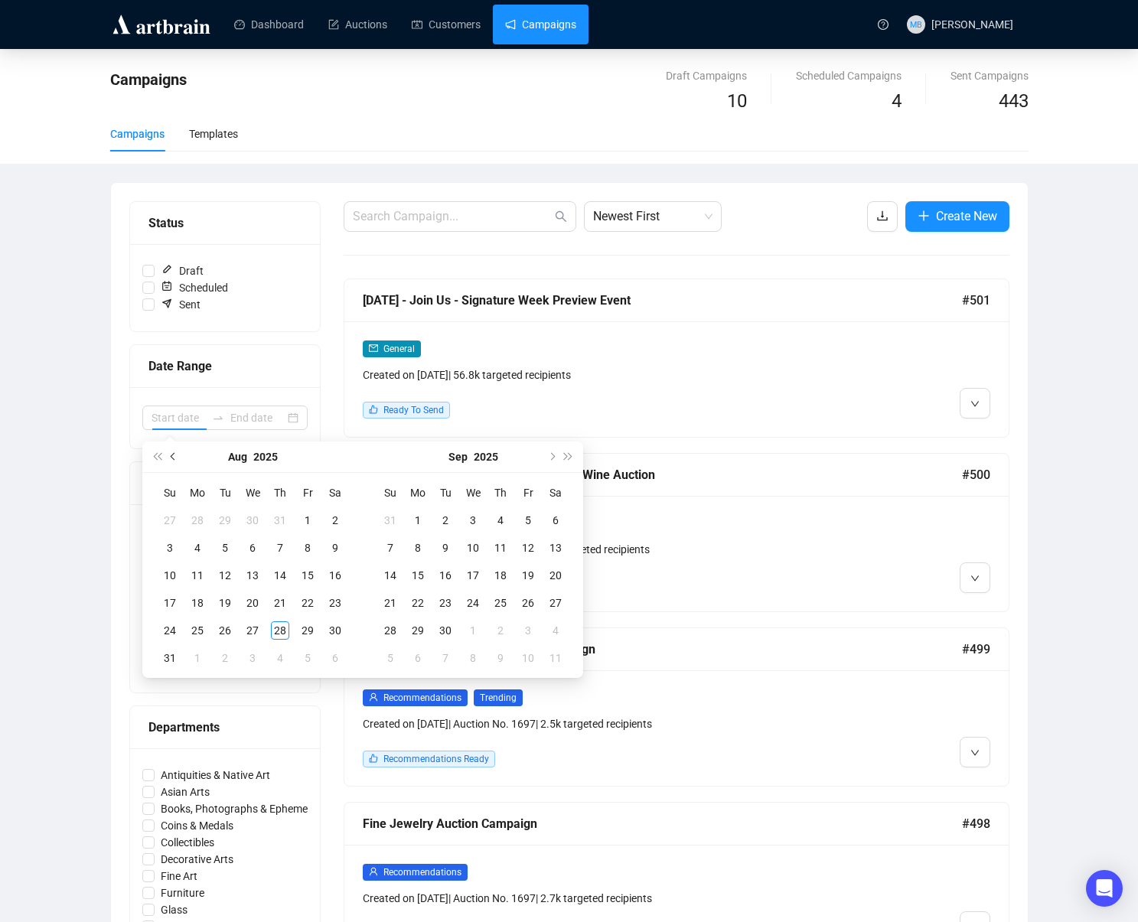
click at [170, 459] on button "Previous month (PageUp)" at bounding box center [173, 457] width 17 height 31
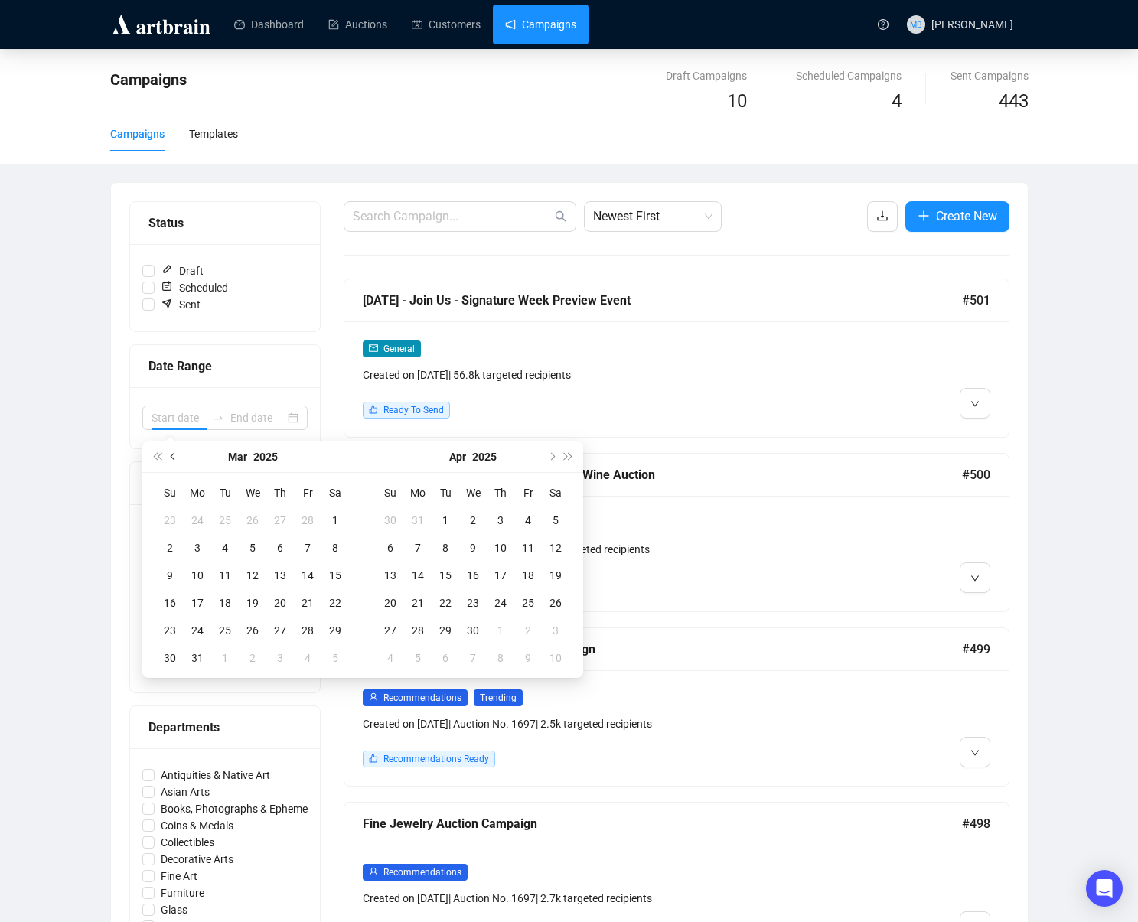
click at [170, 459] on button "Previous month (PageUp)" at bounding box center [173, 457] width 17 height 31
click at [545, 455] on button "Next month (PageDown)" at bounding box center [551, 457] width 17 height 31
type input "[DATE]"
drag, startPoint x: 204, startPoint y: 657, endPoint x: 375, endPoint y: 652, distance: 171.5
click at [205, 657] on div "31" at bounding box center [197, 658] width 18 height 18
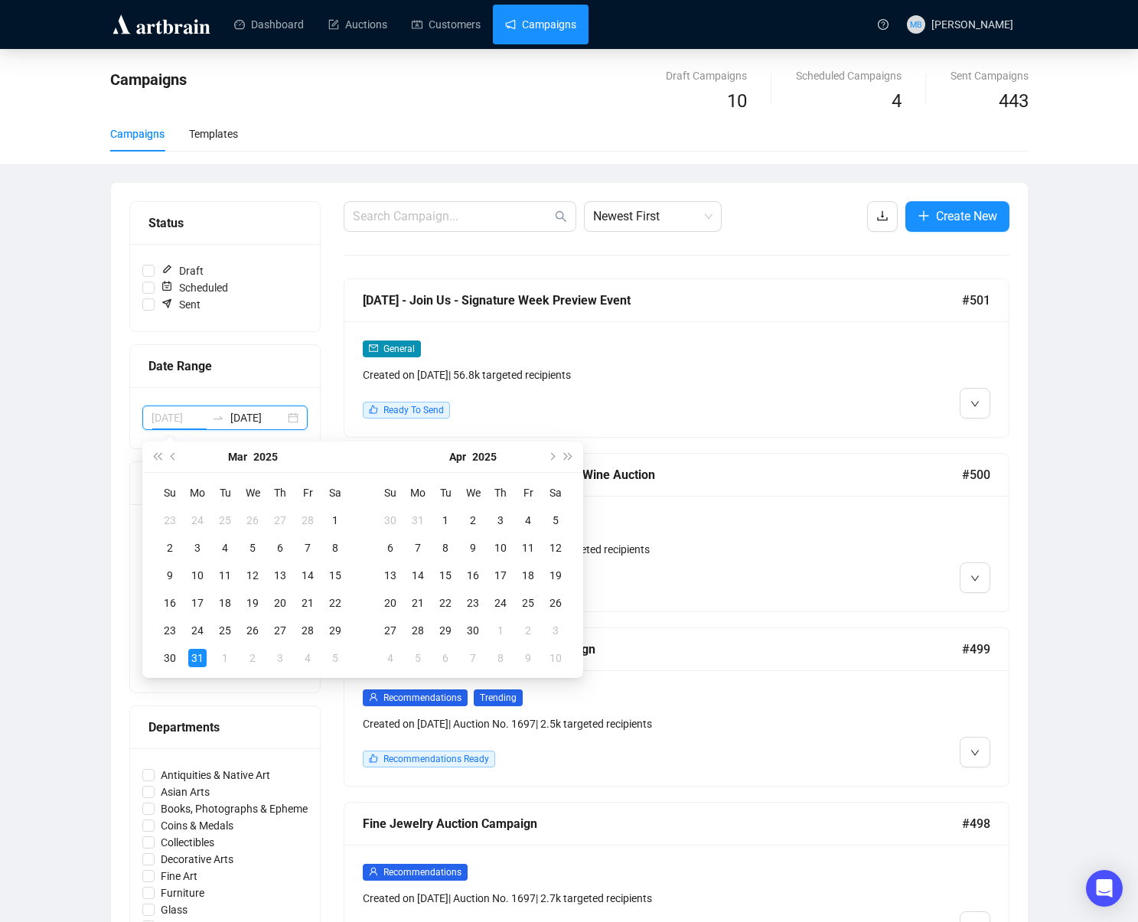
type input "[DATE]"
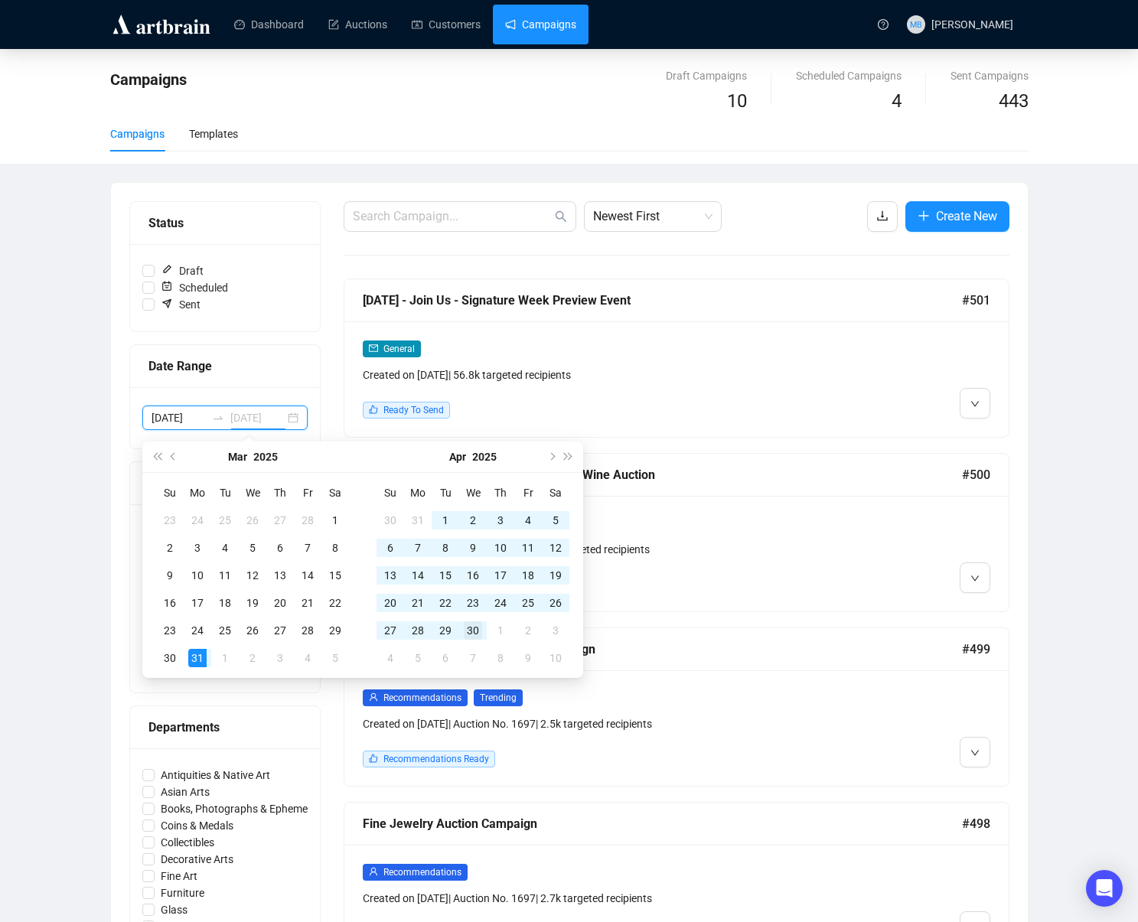
type input "2025-04-30"
click at [478, 632] on div "30" at bounding box center [473, 631] width 18 height 18
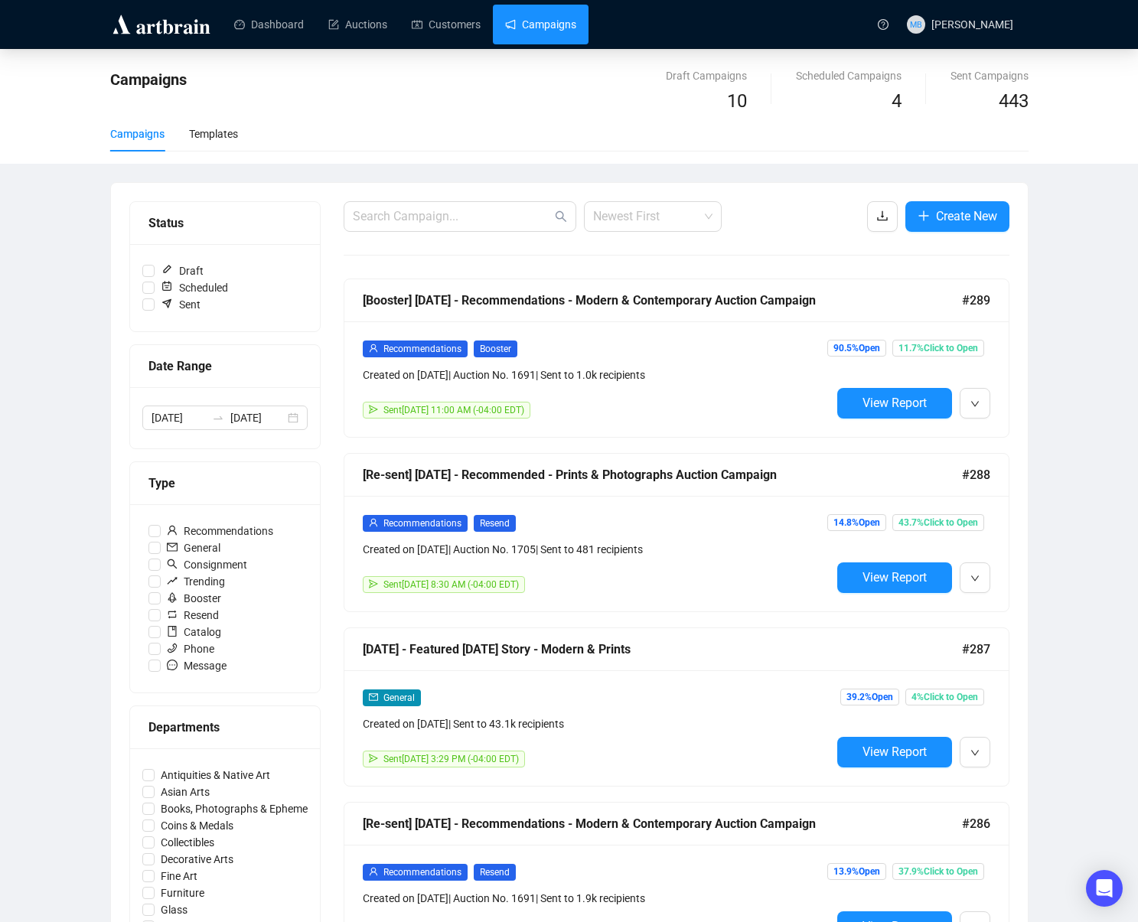
drag, startPoint x: 651, startPoint y: 211, endPoint x: 644, endPoint y: 265, distance: 54.0
click at [649, 212] on span "Newest First" at bounding box center [652, 216] width 119 height 29
click at [644, 278] on div "Oldest First" at bounding box center [652, 274] width 113 height 17
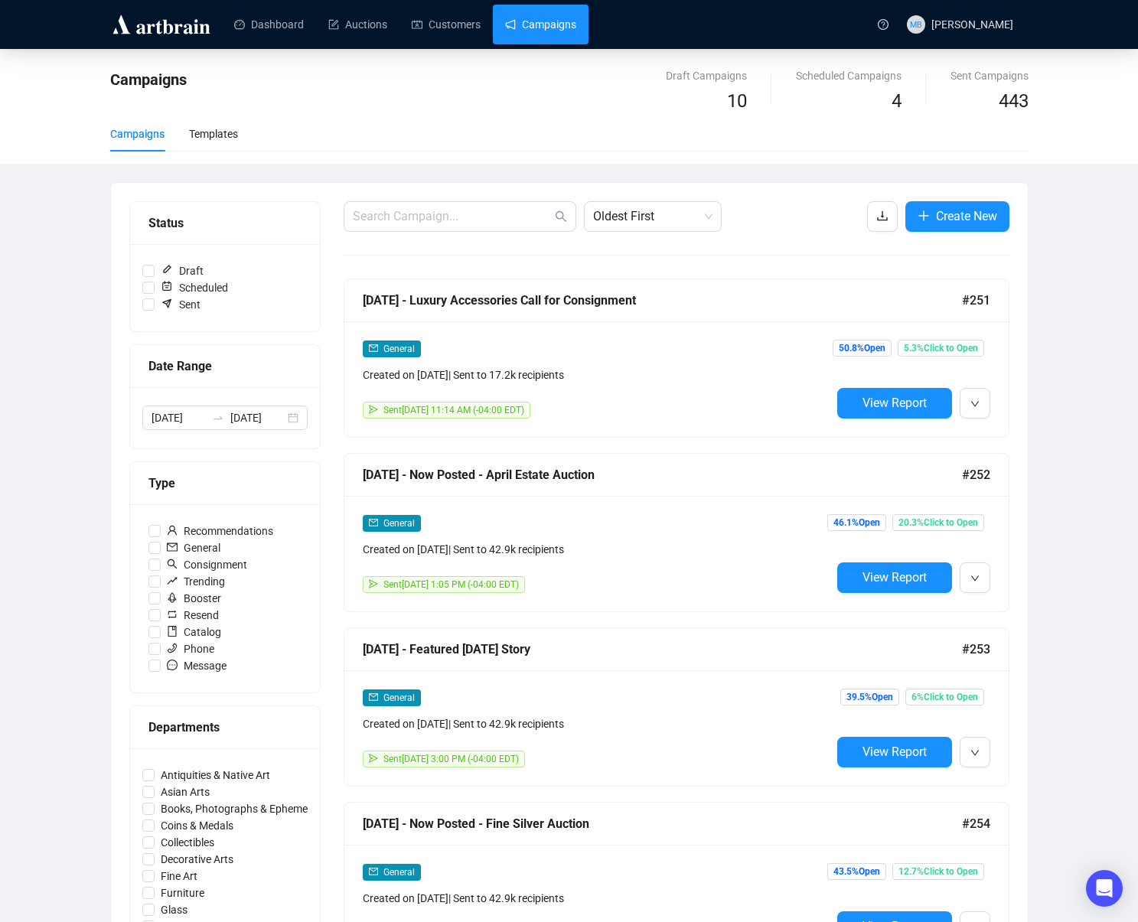
click at [1090, 302] on div "Campaigns Draft Campaigns 10 Scheduled Campaigns 4 Sent Campaigns 443 Campaigns…" at bounding box center [569, 891] width 1138 height 1685
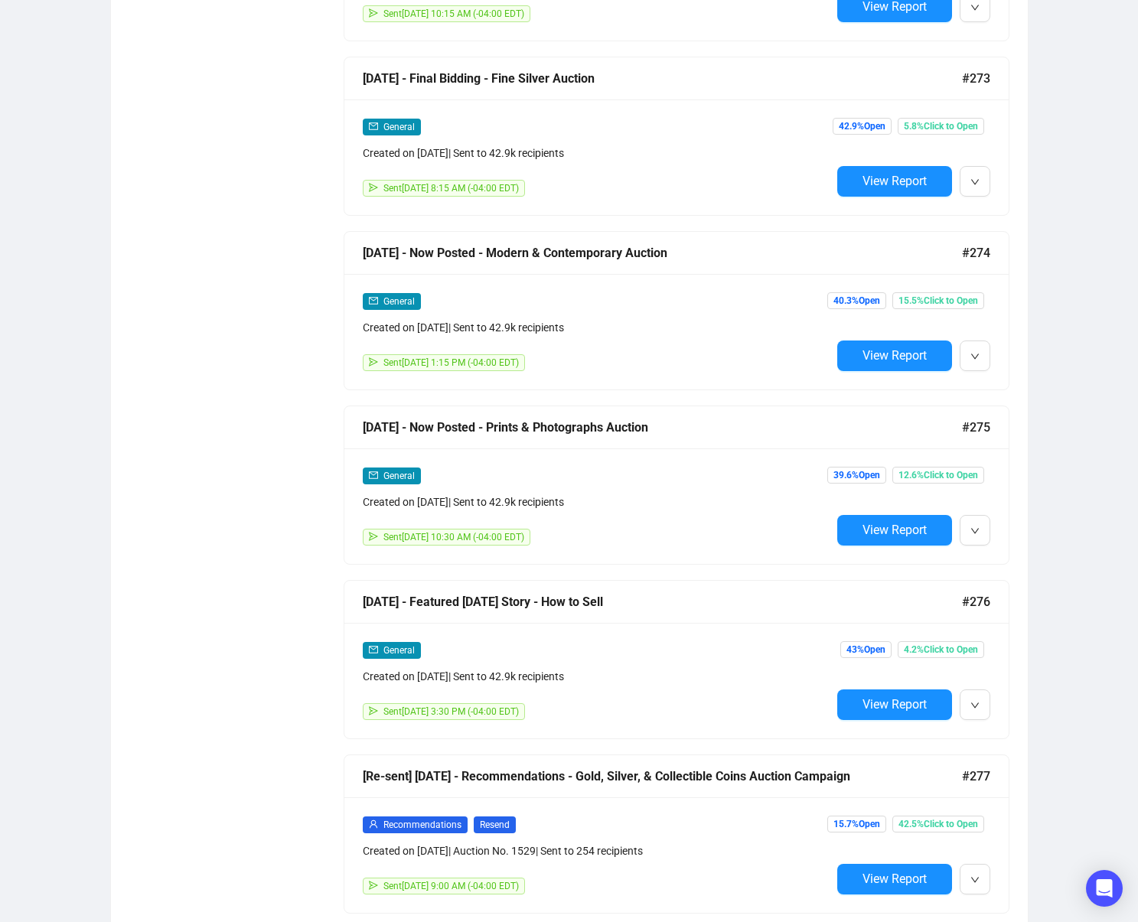
scroll to position [3889, 0]
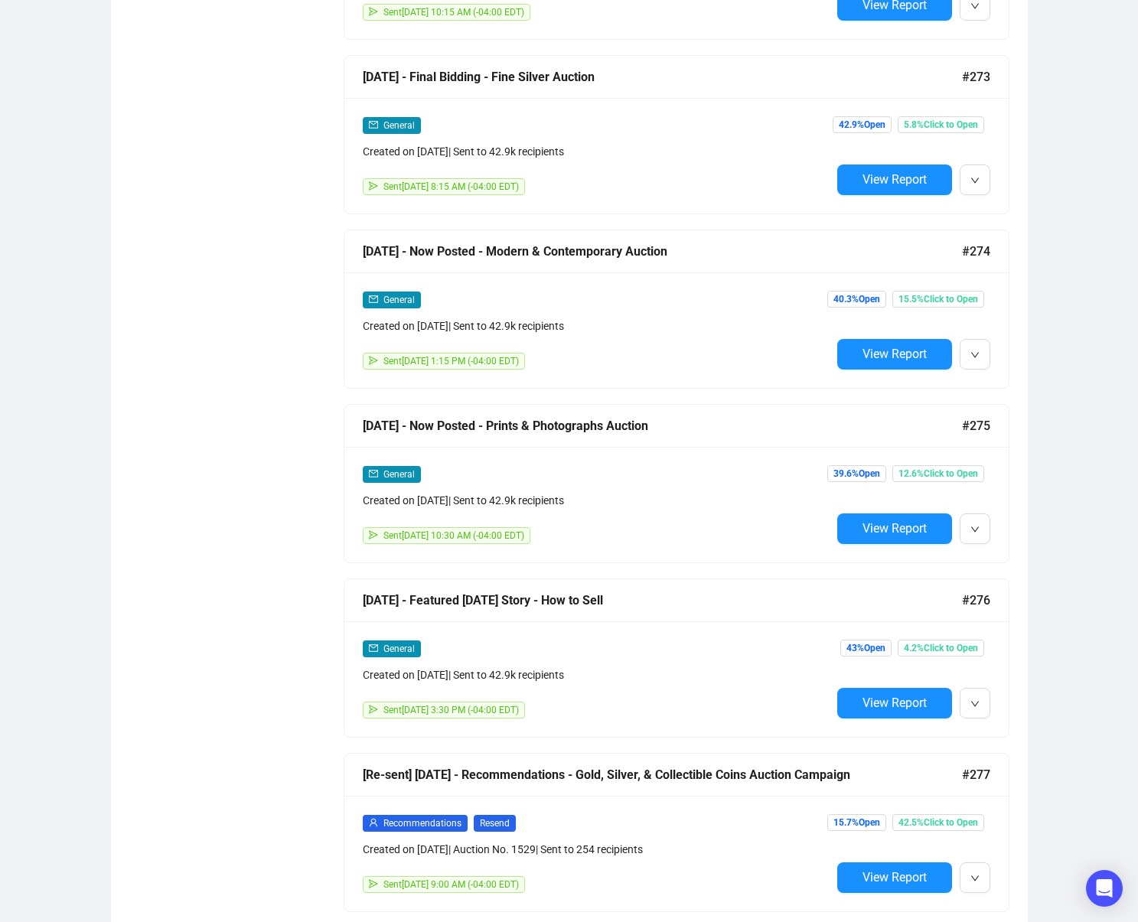
click at [867, 532] on span "View Report" at bounding box center [895, 528] width 64 height 15
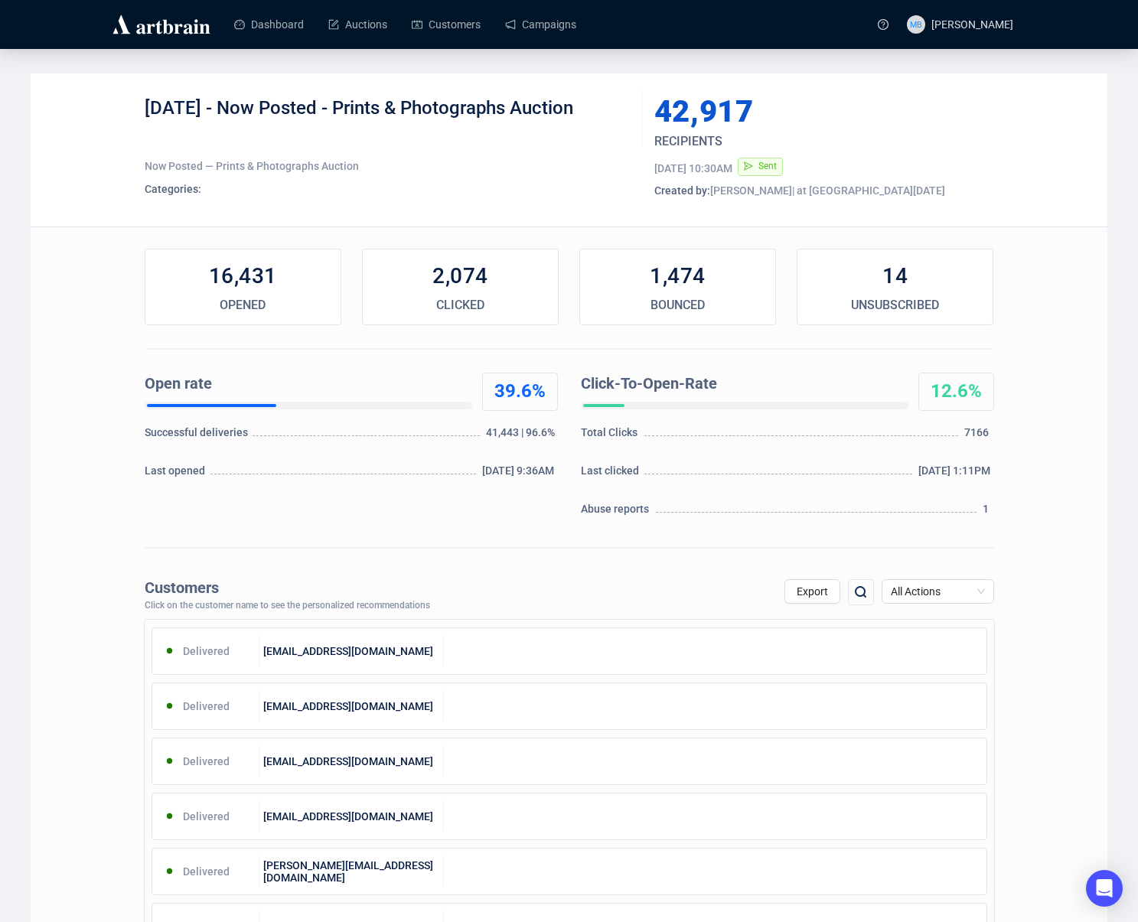
drag, startPoint x: 226, startPoint y: 106, endPoint x: 619, endPoint y: 122, distance: 393.8
click at [611, 119] on div "4-18-25 - Now Posted - Prints & Photographs Auction" at bounding box center [388, 119] width 486 height 46
copy div "Now Posted - Prints & Photographs Auction"
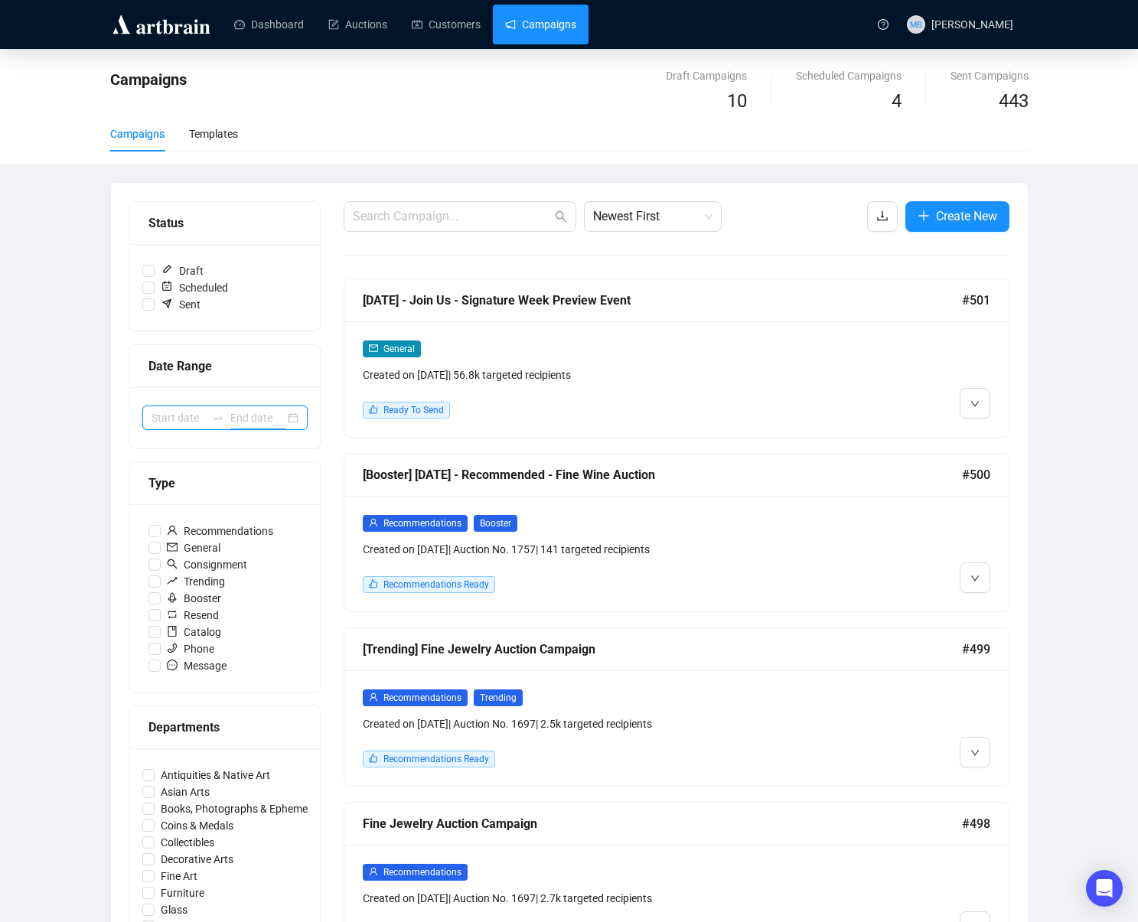
click at [232, 414] on input at bounding box center [257, 418] width 54 height 17
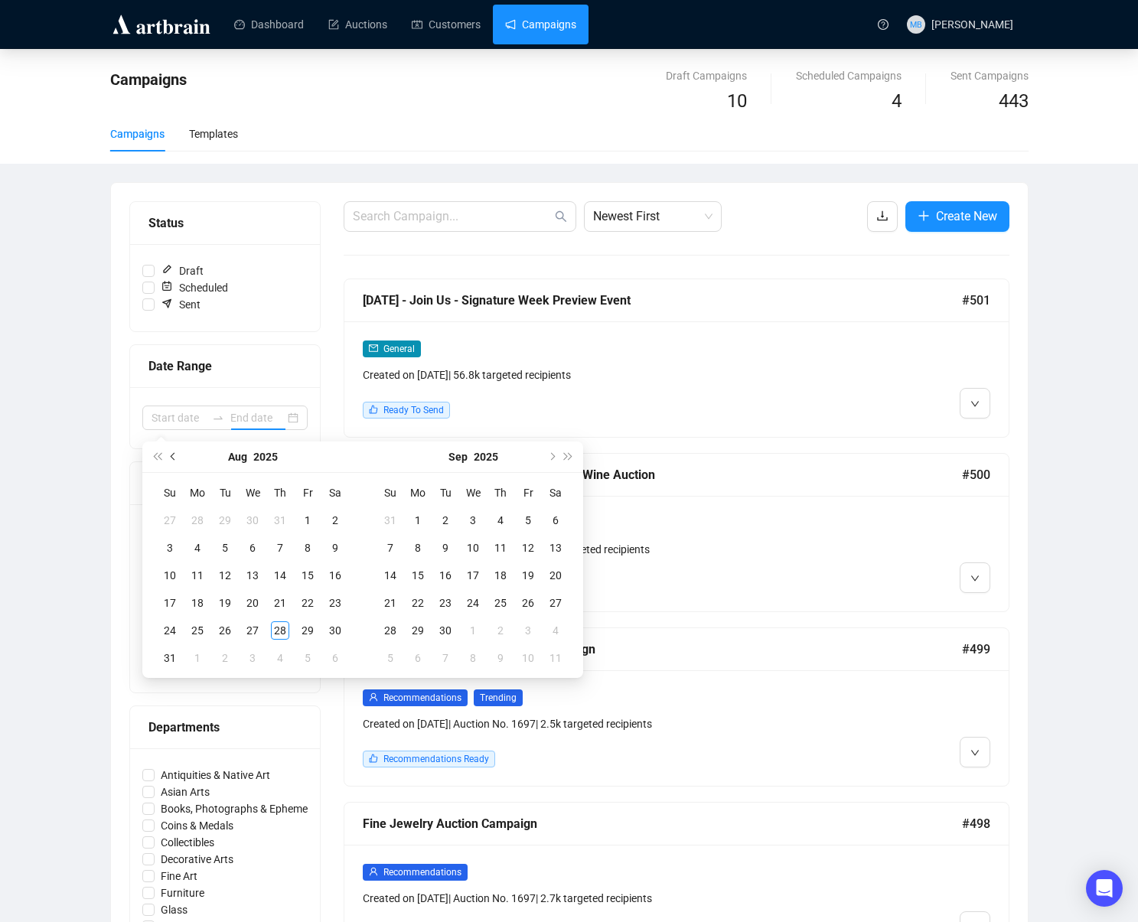
click at [172, 459] on span "Previous month (PageUp)" at bounding box center [175, 457] width 8 height 8
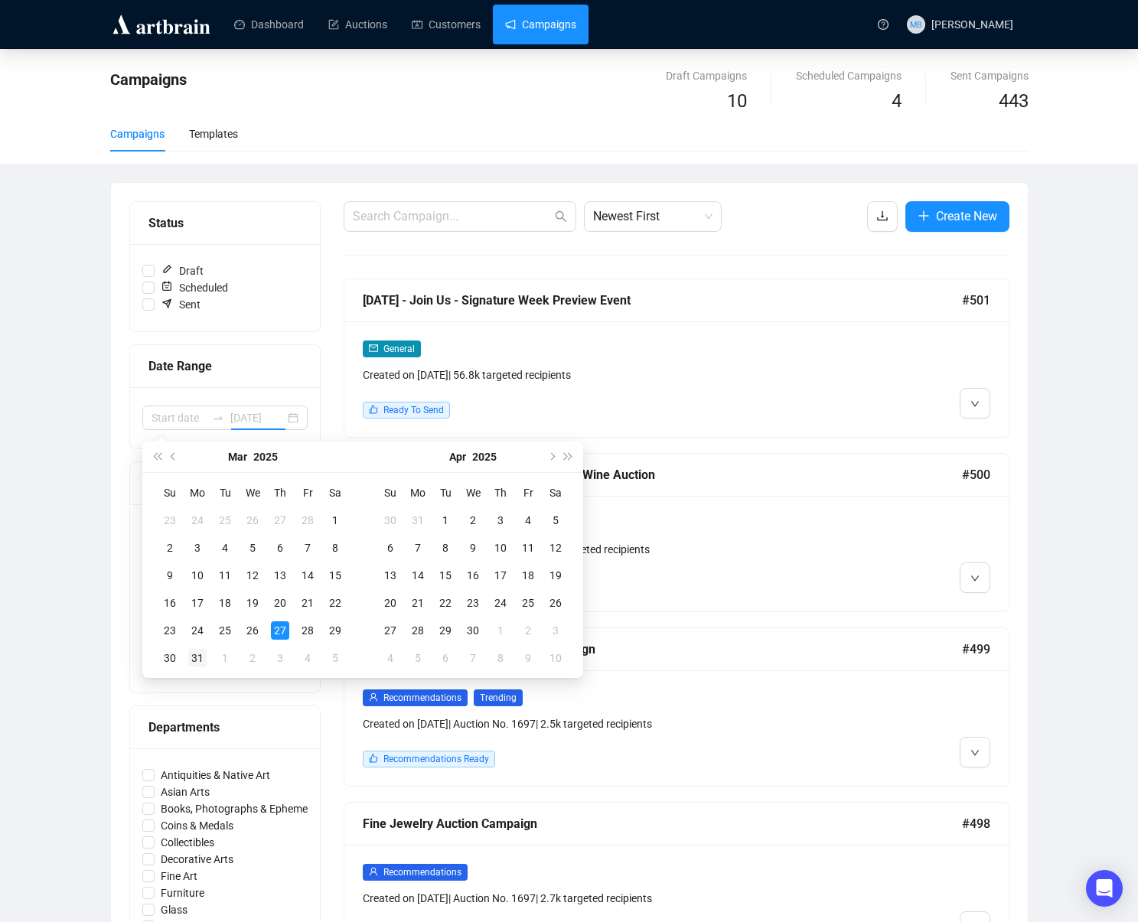
type input "[DATE]"
drag, startPoint x: 200, startPoint y: 661, endPoint x: 344, endPoint y: 660, distance: 144.7
click at [203, 661] on div "31" at bounding box center [197, 658] width 18 height 18
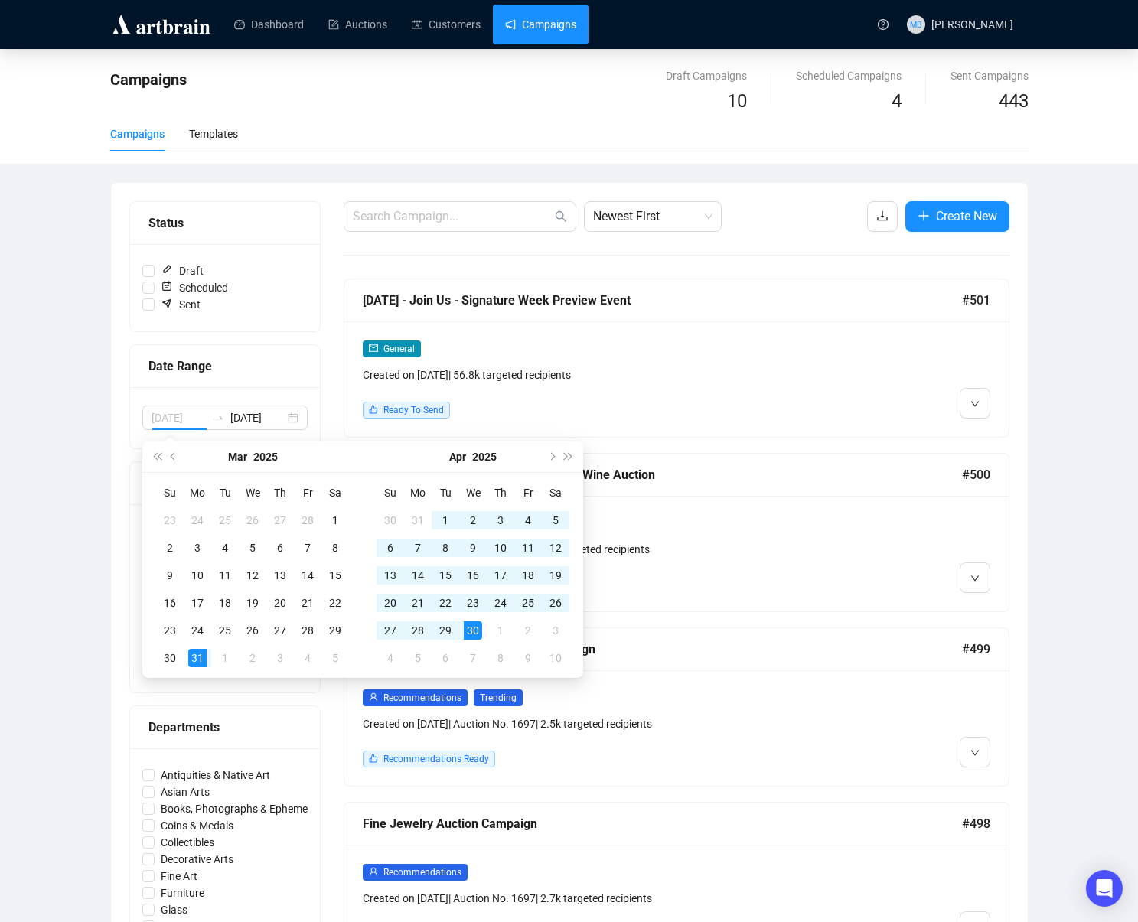
click at [475, 632] on div "30" at bounding box center [473, 631] width 18 height 18
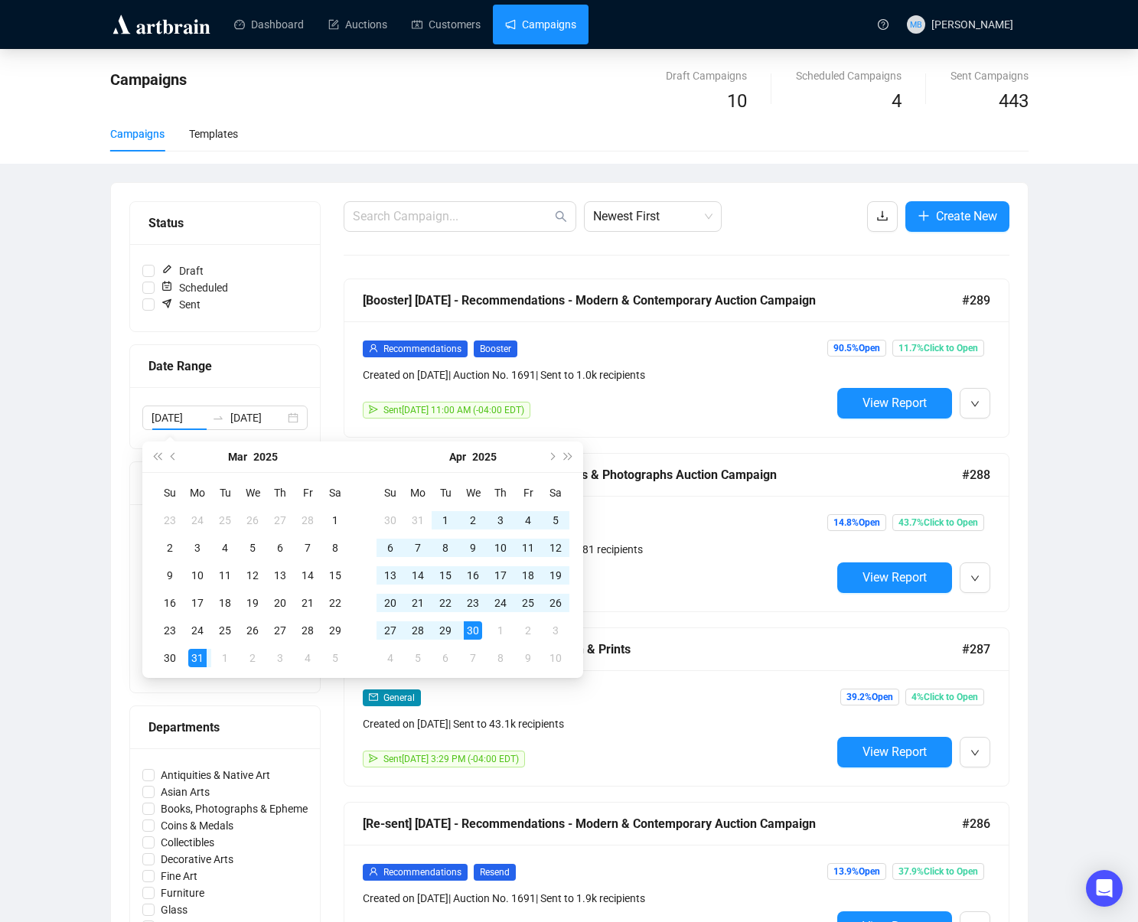
type input "[DATE]"
type input "2025-04-30"
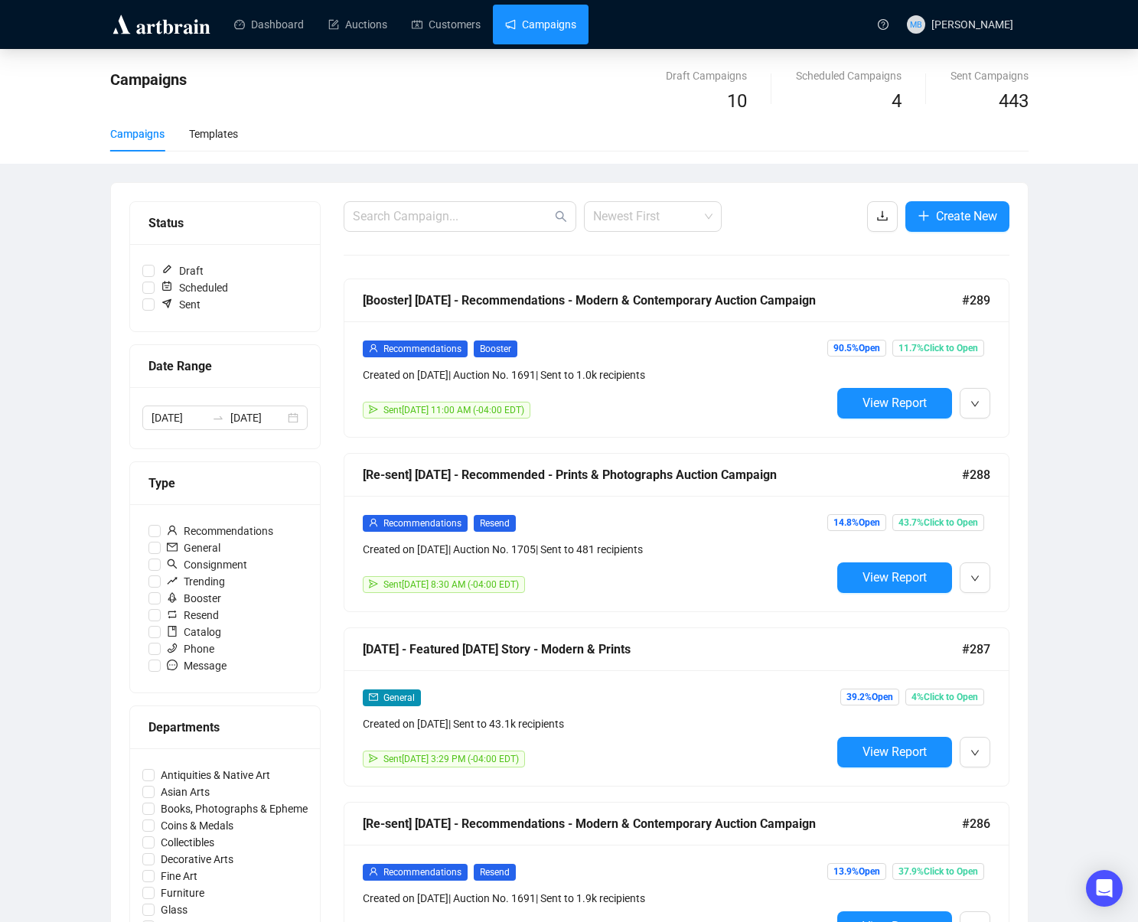
drag, startPoint x: 633, startPoint y: 215, endPoint x: 659, endPoint y: 257, distance: 49.5
click at [634, 216] on span "Newest First" at bounding box center [652, 216] width 119 height 29
click at [662, 270] on div "Oldest First" at bounding box center [652, 274] width 113 height 17
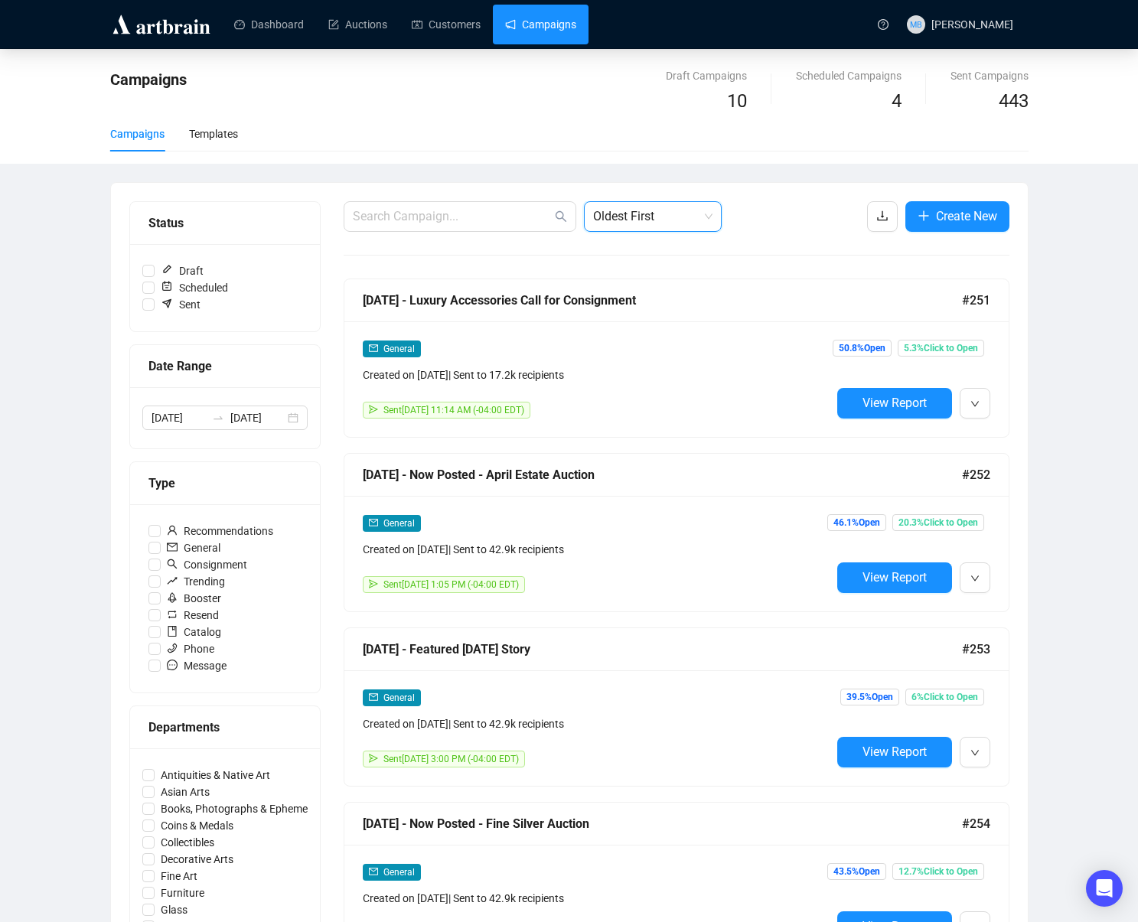
drag, startPoint x: 640, startPoint y: 224, endPoint x: 656, endPoint y: 230, distance: 16.9
click at [644, 223] on span "Oldest First" at bounding box center [652, 216] width 119 height 29
click at [633, 270] on div "Oldest First" at bounding box center [652, 274] width 113 height 17
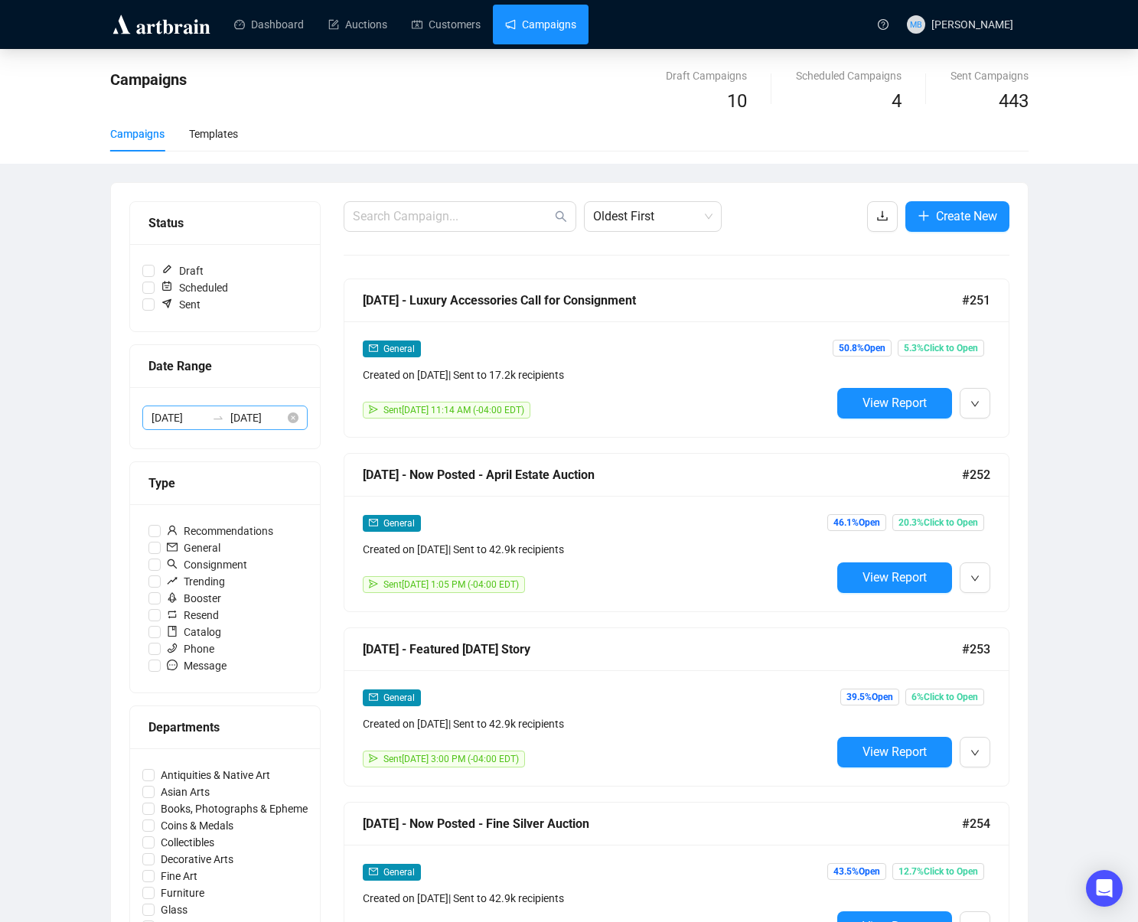
click at [214, 419] on icon "swap-right" at bounding box center [218, 417] width 9 height 3
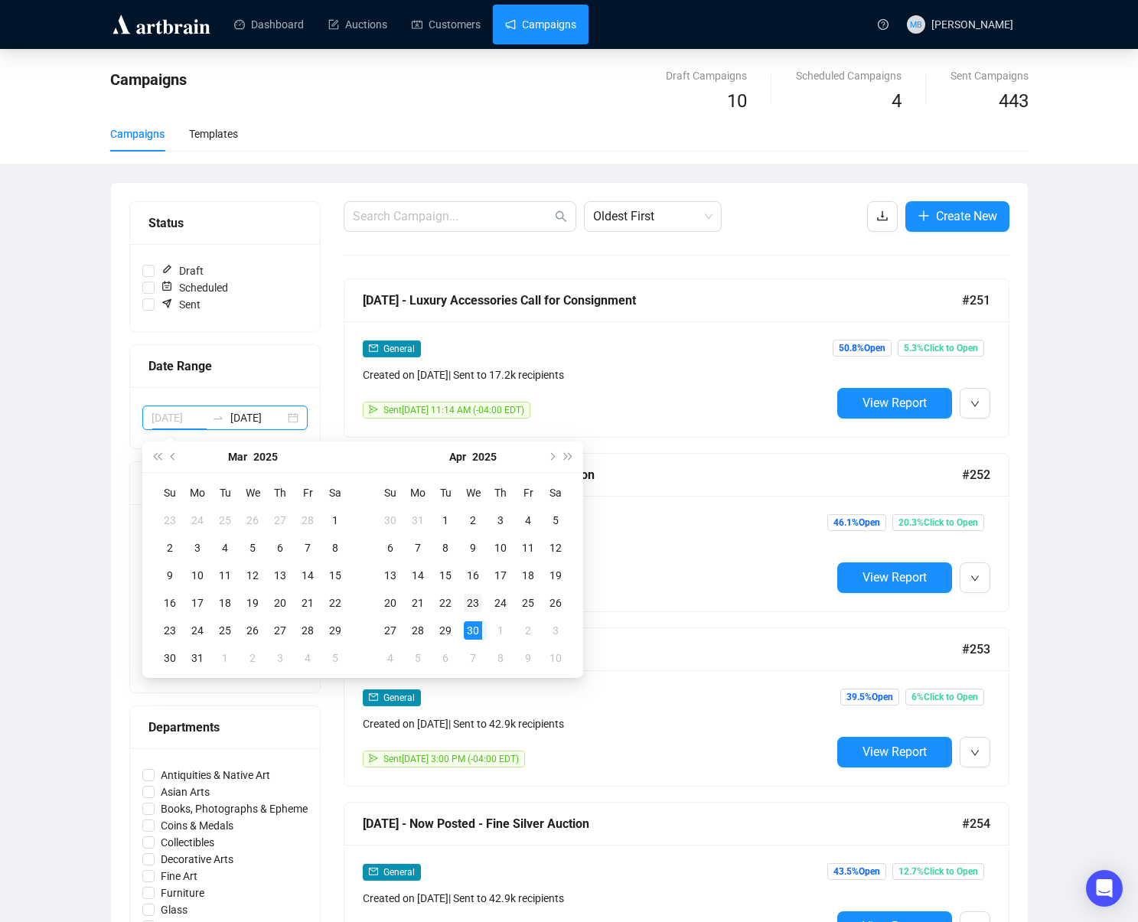
type input "[DATE]"
click at [473, 603] on div "23" at bounding box center [473, 603] width 18 height 18
type input "[DATE]"
click at [419, 658] on div "5" at bounding box center [418, 658] width 18 height 18
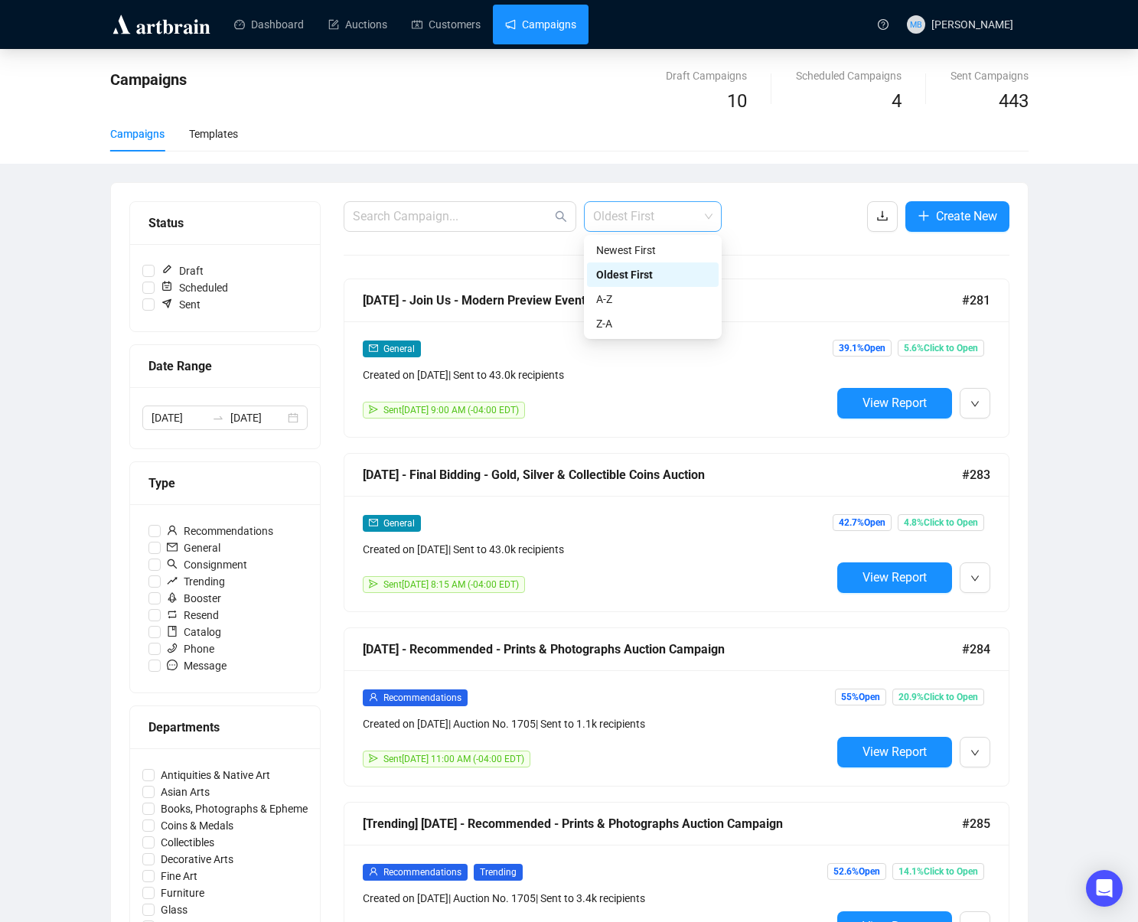
click at [635, 216] on span "Oldest First" at bounding box center [652, 216] width 119 height 29
drag, startPoint x: 628, startPoint y: 279, endPoint x: 637, endPoint y: 278, distance: 9.2
click at [628, 279] on div "Oldest First" at bounding box center [652, 274] width 113 height 17
click at [1059, 297] on div "Campaigns Draft Campaigns 10 Scheduled Campaigns 4 Sent Campaigns 443 Campaigns…" at bounding box center [569, 891] width 1138 height 1685
click at [201, 423] on input "[DATE]" at bounding box center [179, 418] width 54 height 17
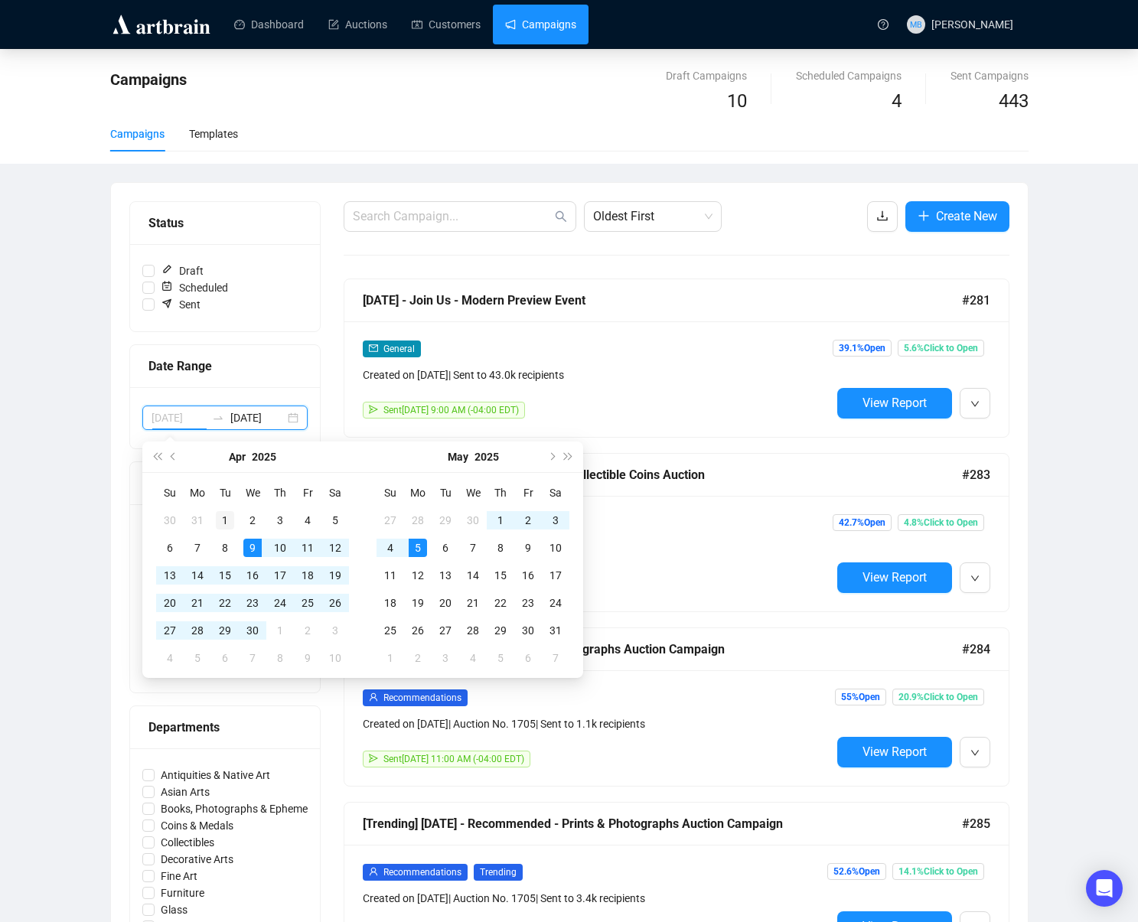
type input "[DATE]"
drag, startPoint x: 219, startPoint y: 514, endPoint x: 245, endPoint y: 595, distance: 84.5
click at [219, 514] on div "1" at bounding box center [225, 520] width 18 height 18
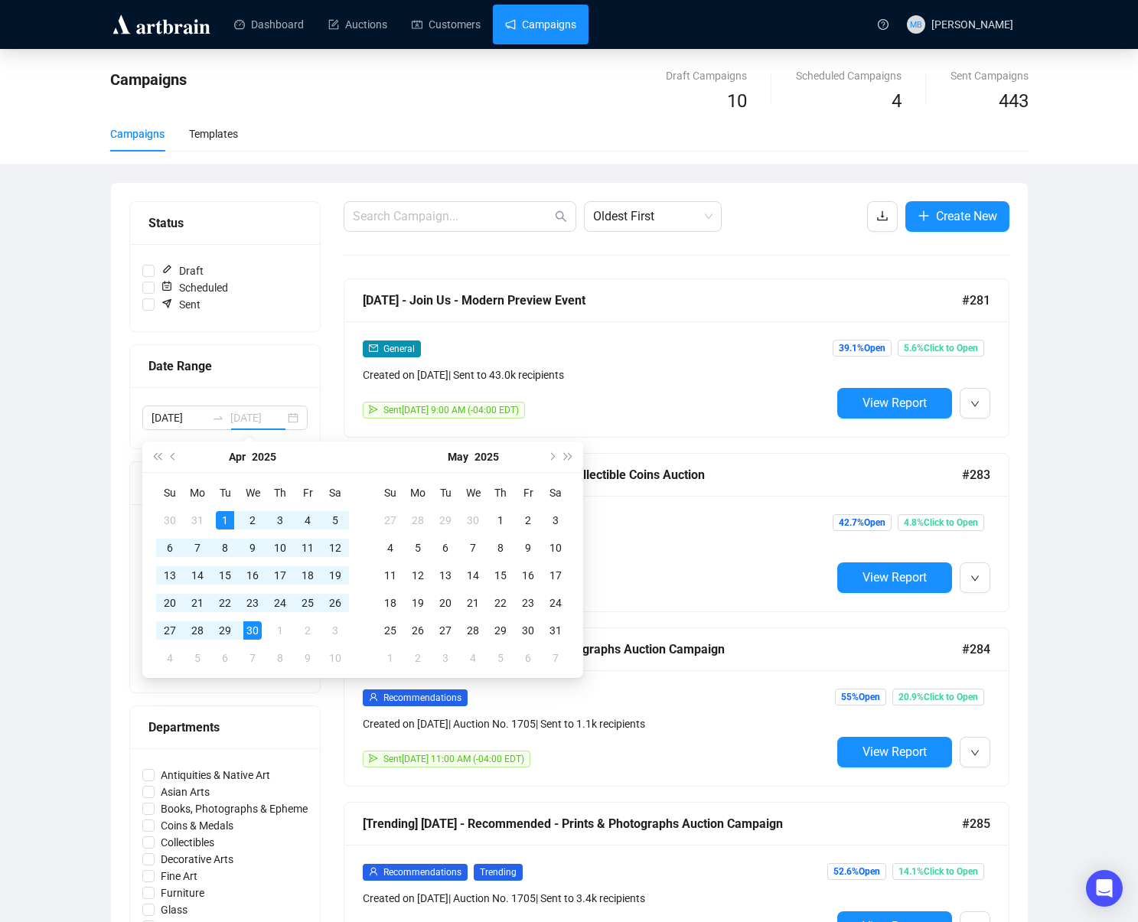
click at [255, 631] on div "30" at bounding box center [252, 631] width 18 height 18
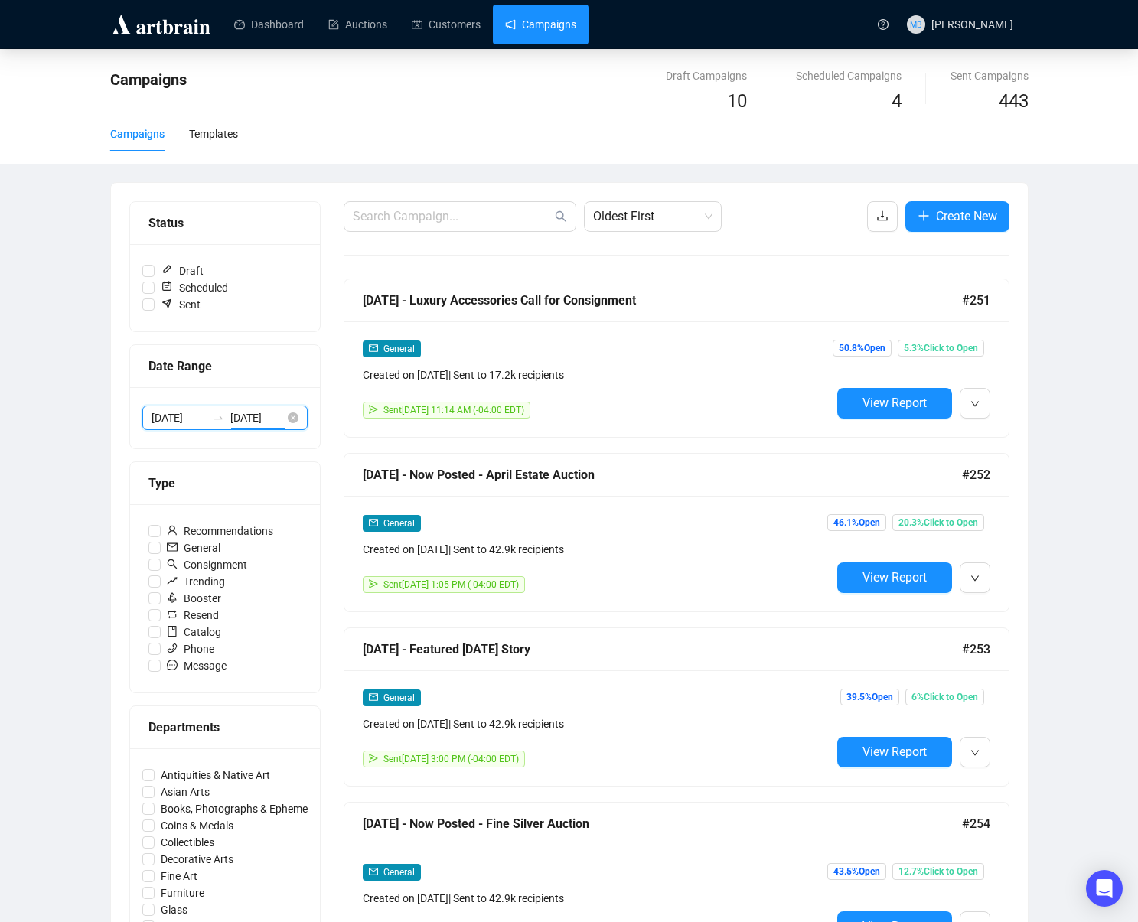
click at [240, 424] on input "2025-04-30" at bounding box center [257, 418] width 54 height 17
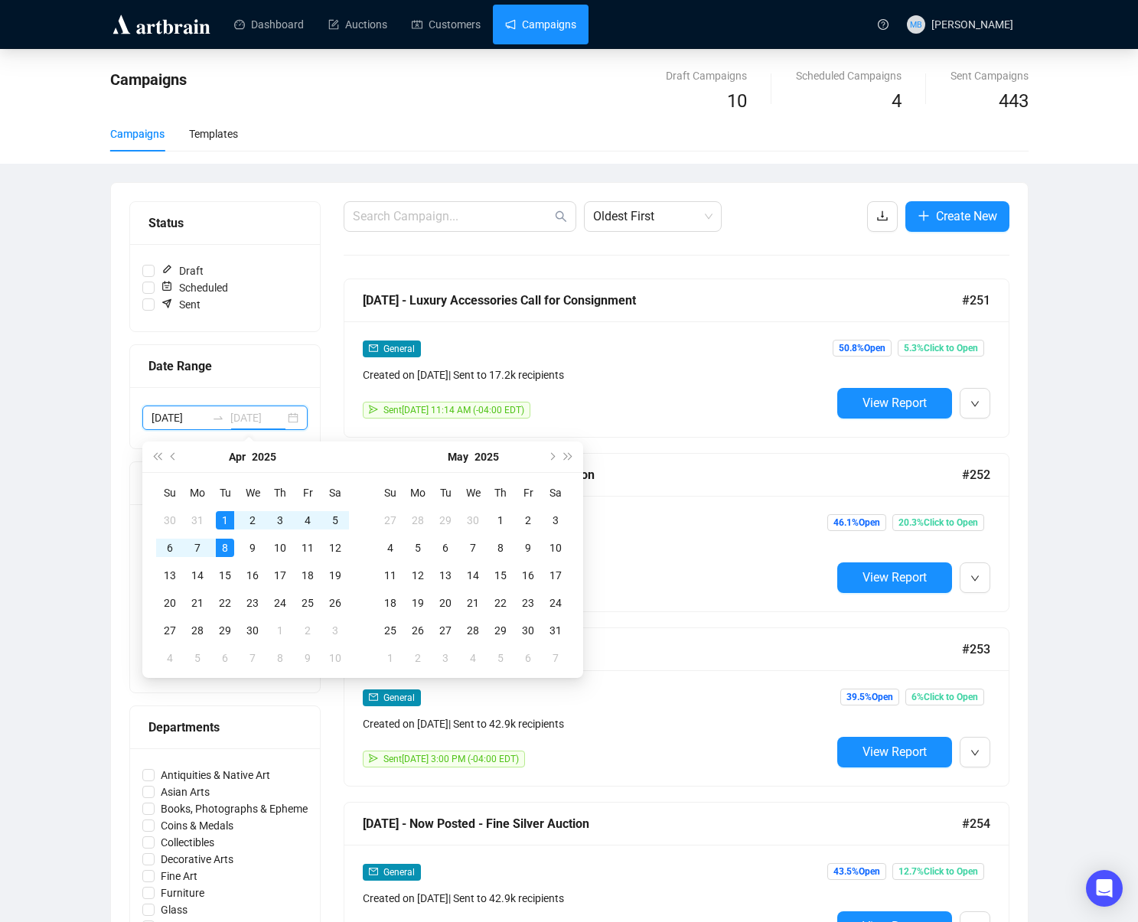
type input "[DATE]"
drag, startPoint x: 225, startPoint y: 517, endPoint x: 232, endPoint y: 530, distance: 14.1
click at [225, 517] on div "1" at bounding box center [225, 520] width 18 height 18
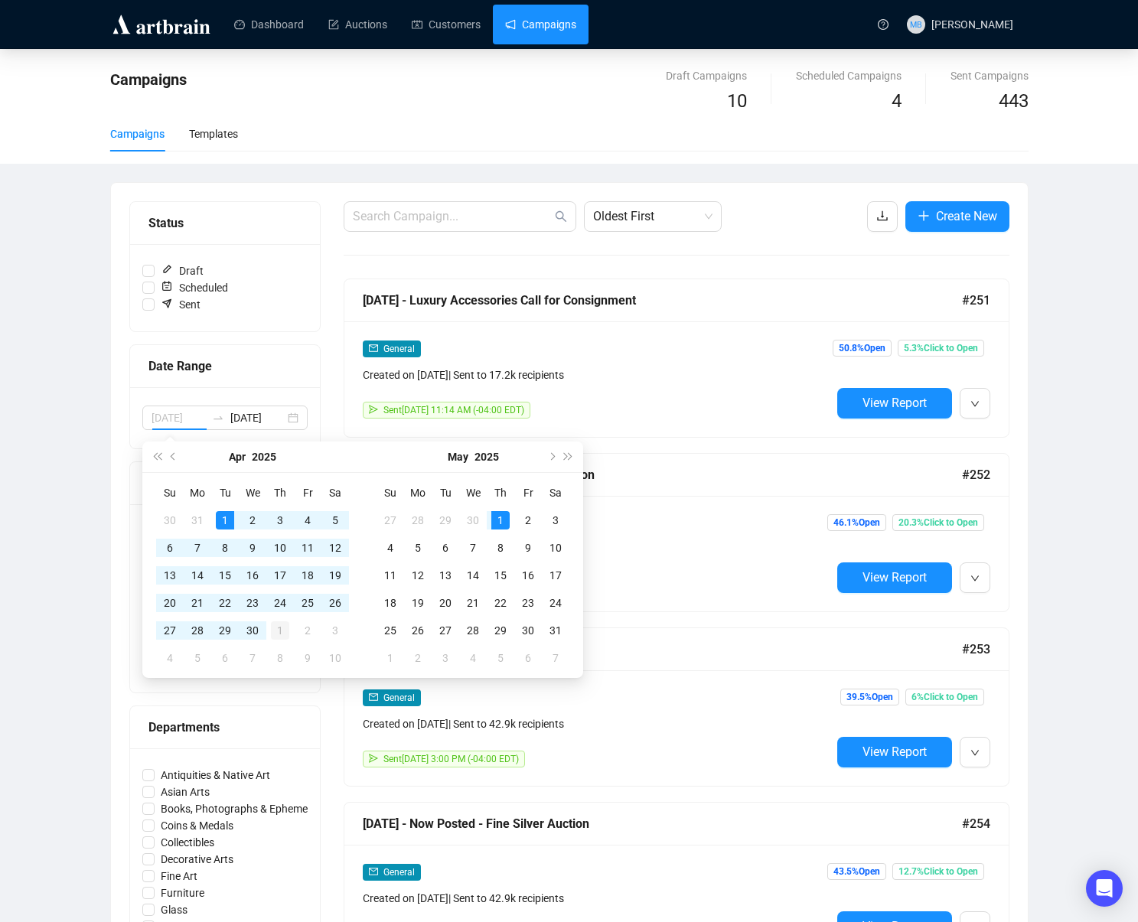
click at [280, 627] on div "1" at bounding box center [280, 631] width 18 height 18
type input "[DATE]"
type input "2025-05-01"
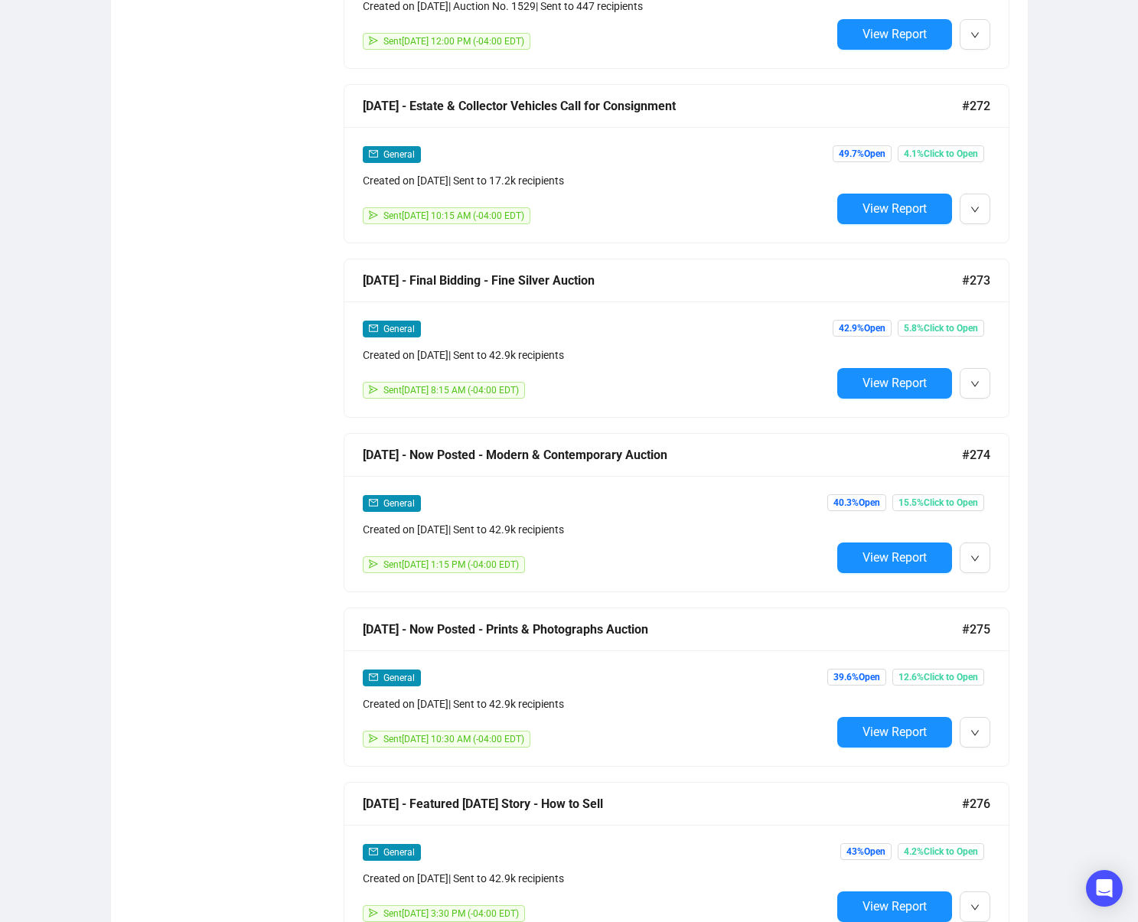
scroll to position [13, 0]
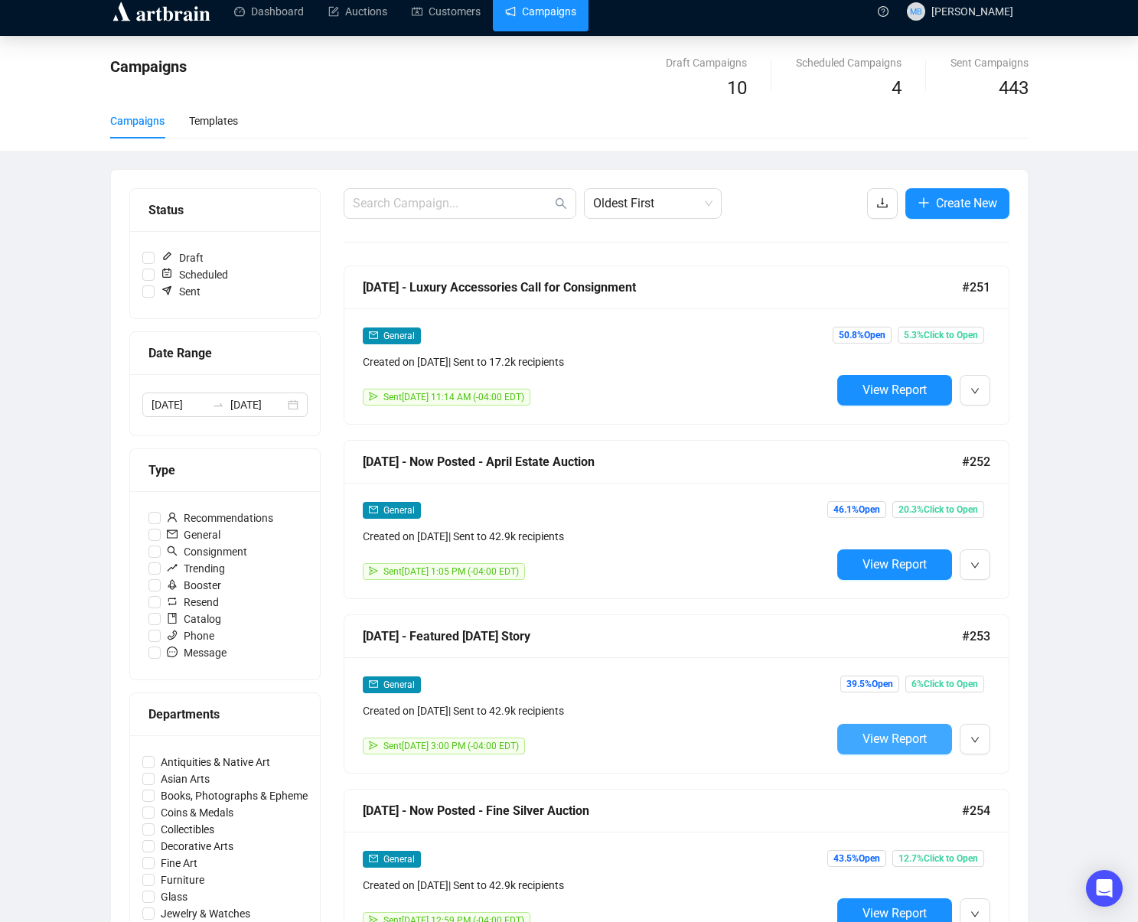
click at [865, 732] on span "View Report" at bounding box center [895, 739] width 64 height 15
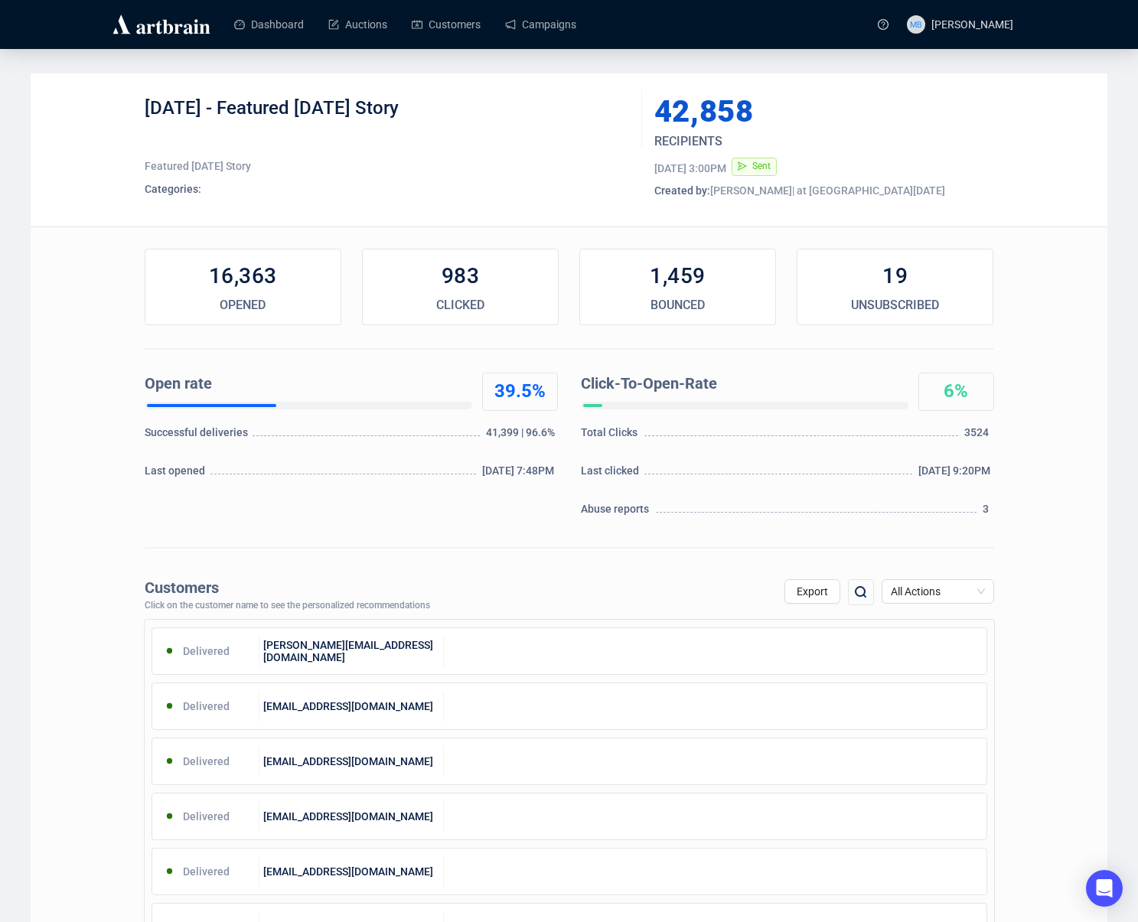
drag, startPoint x: 243, startPoint y: 107, endPoint x: 504, endPoint y: 129, distance: 262.0
click at [491, 121] on div "4-04-2025 - Featured Friday Story" at bounding box center [388, 119] width 486 height 46
copy div "Featured [DATE] Story"
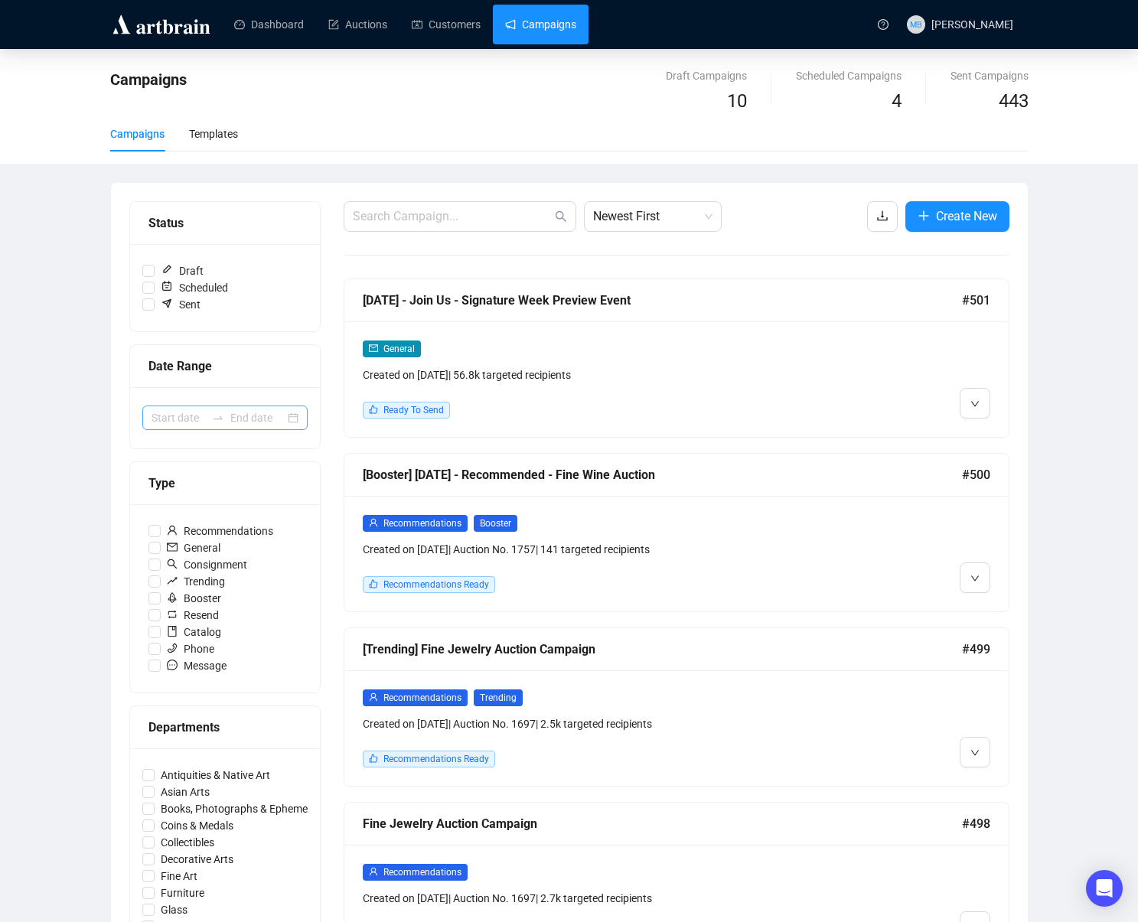
click at [211, 423] on div at bounding box center [224, 418] width 165 height 24
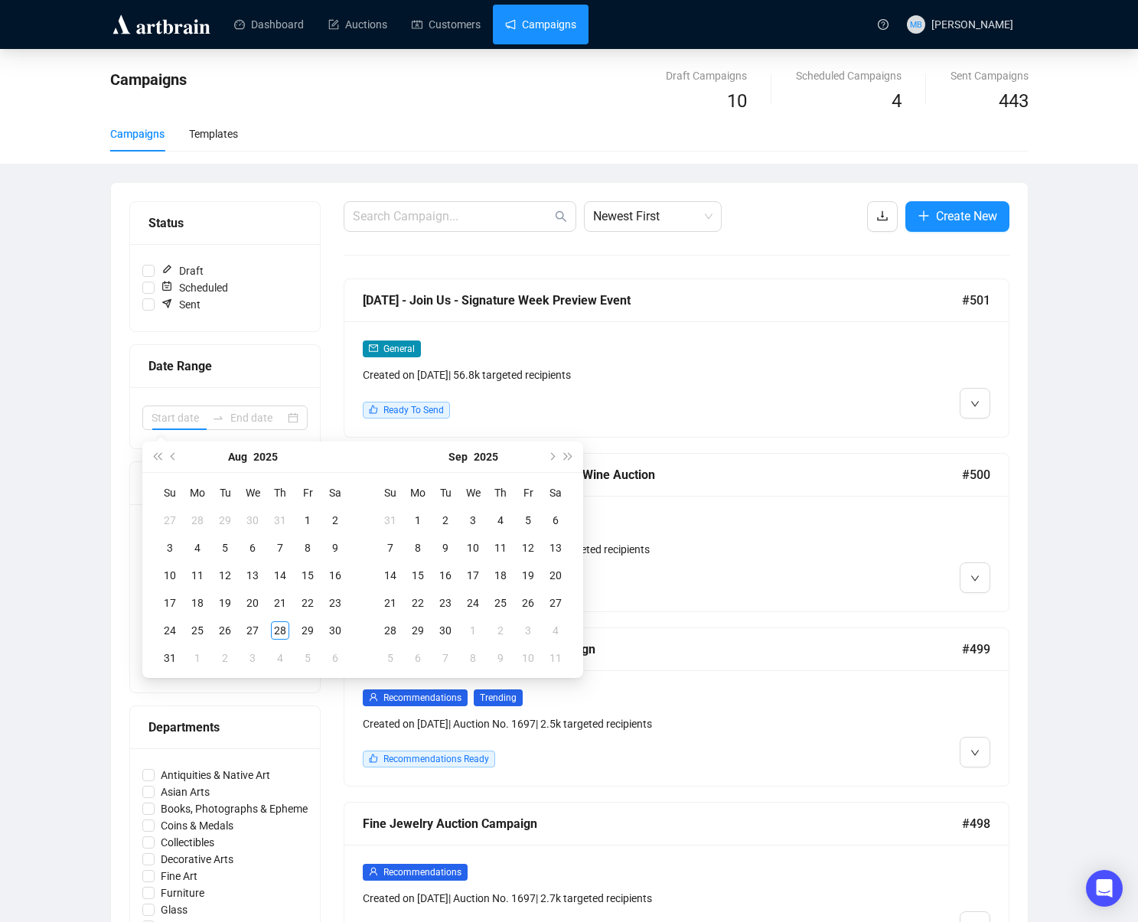
click at [183, 455] on div "Aug 2025" at bounding box center [252, 457] width 139 height 31
click at [181, 456] on button "Previous month (PageUp)" at bounding box center [173, 457] width 17 height 31
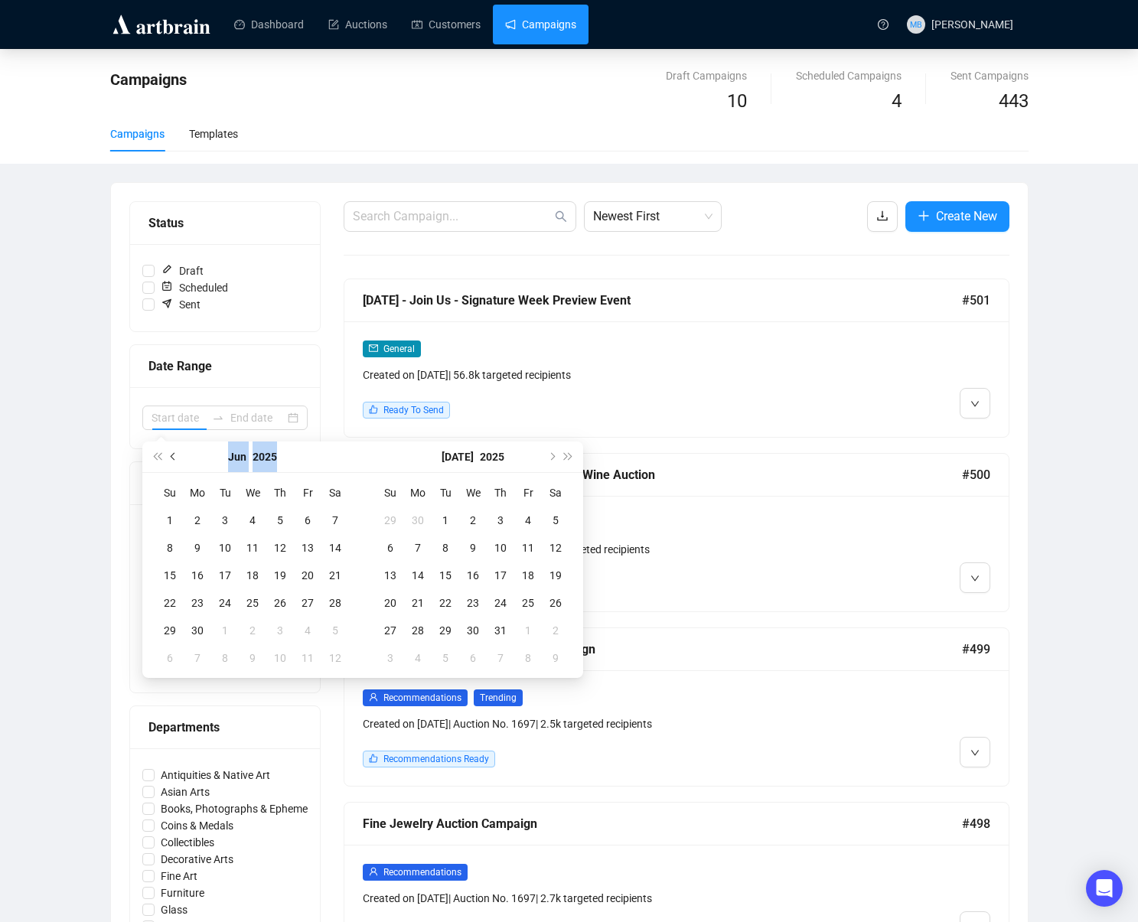
click at [181, 456] on button "Previous month (PageUp)" at bounding box center [173, 457] width 17 height 31
type input "[DATE]"
click at [223, 520] on div "1" at bounding box center [225, 520] width 18 height 18
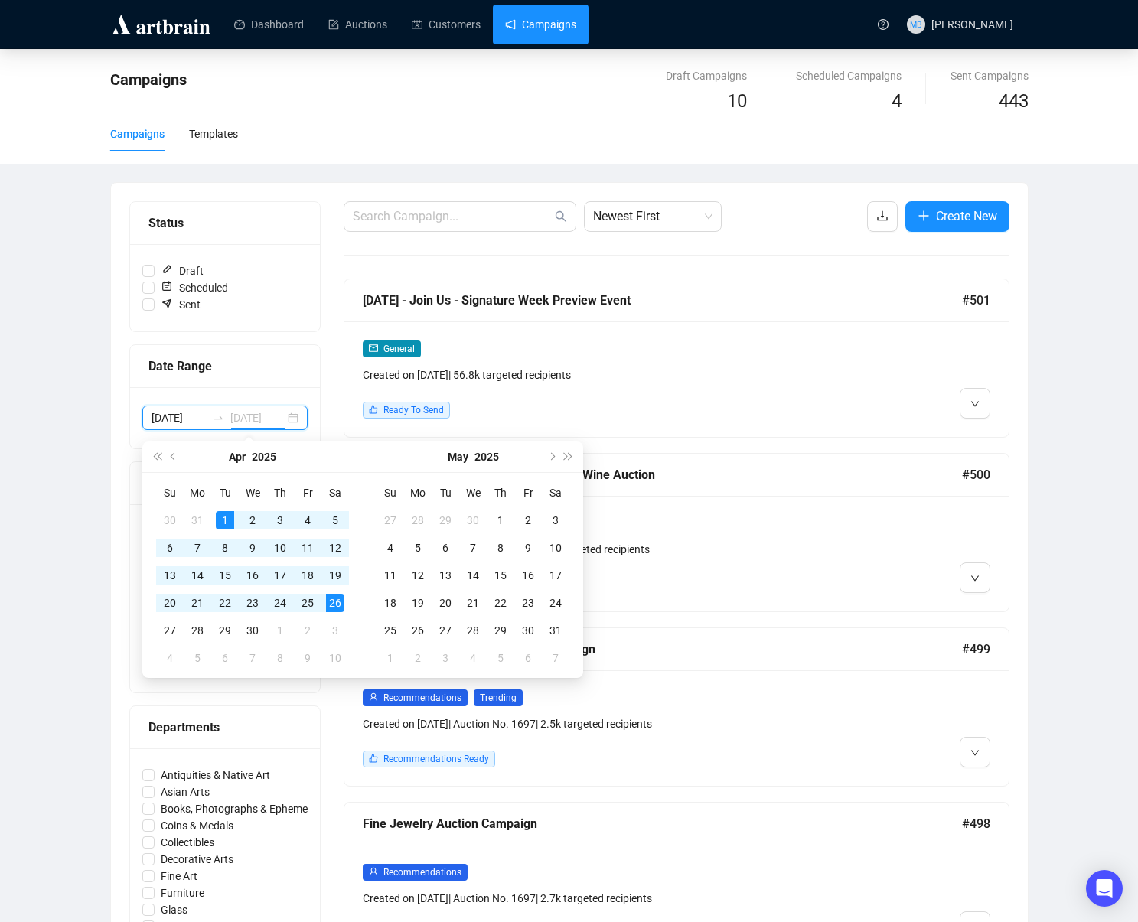
type input "2025-04-30"
type input "2025-05-18"
type input "2025-04-26"
type input "2025-05-18"
type input "2025-05-03"
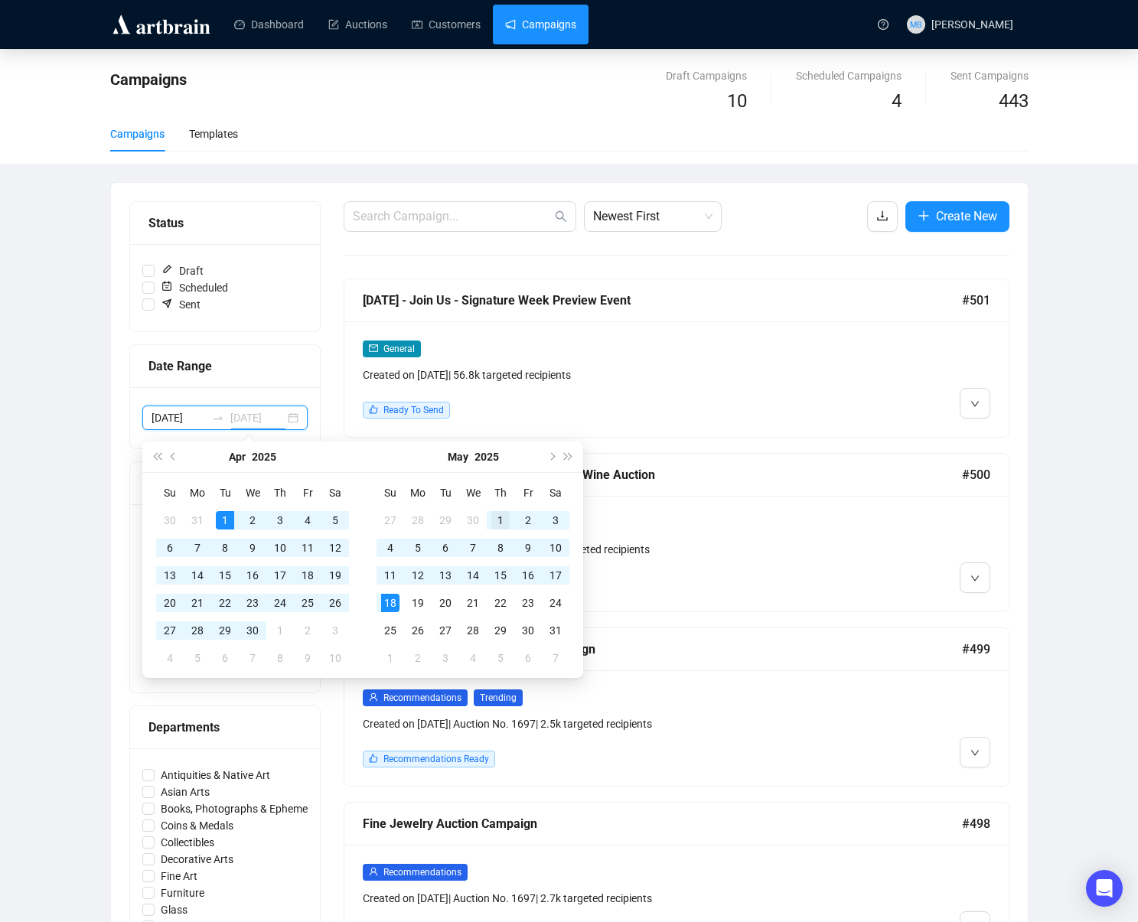
type input "2025-05-01"
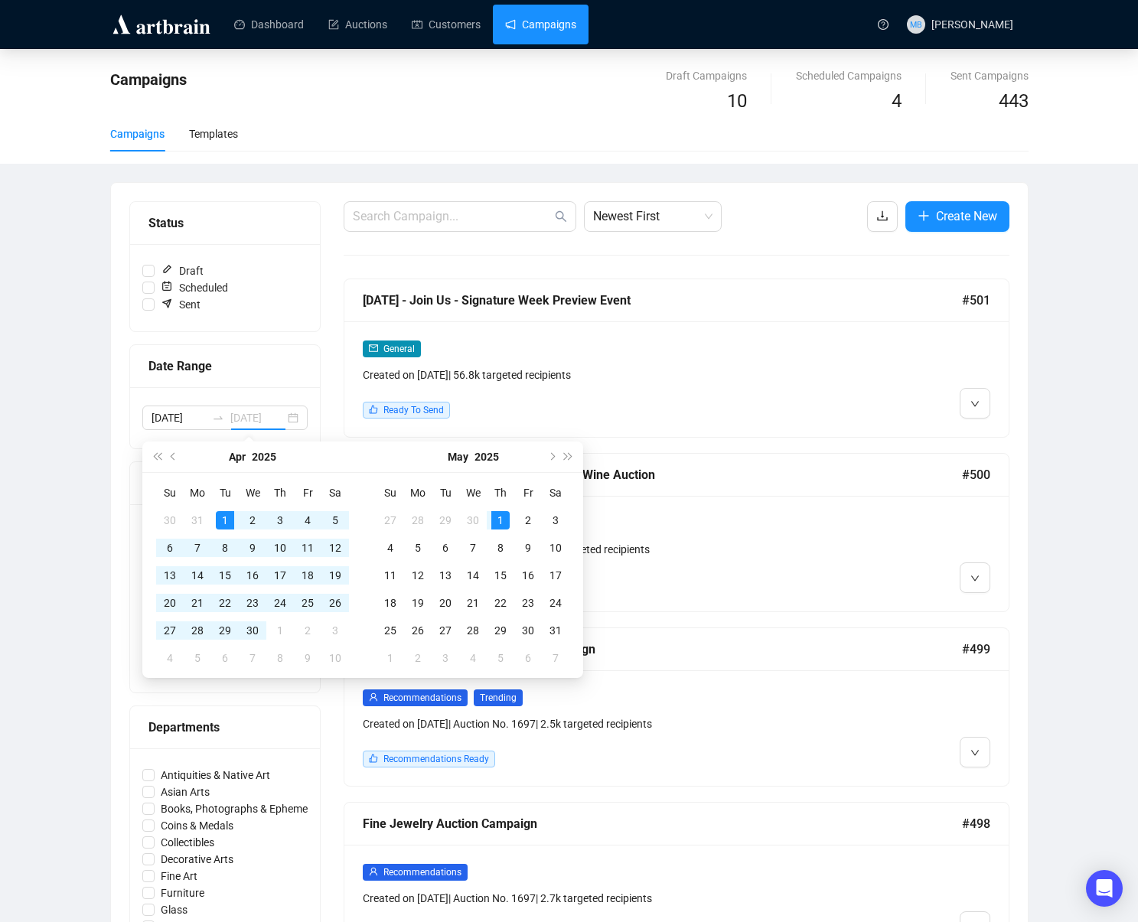
click at [507, 517] on div "1" at bounding box center [500, 520] width 18 height 18
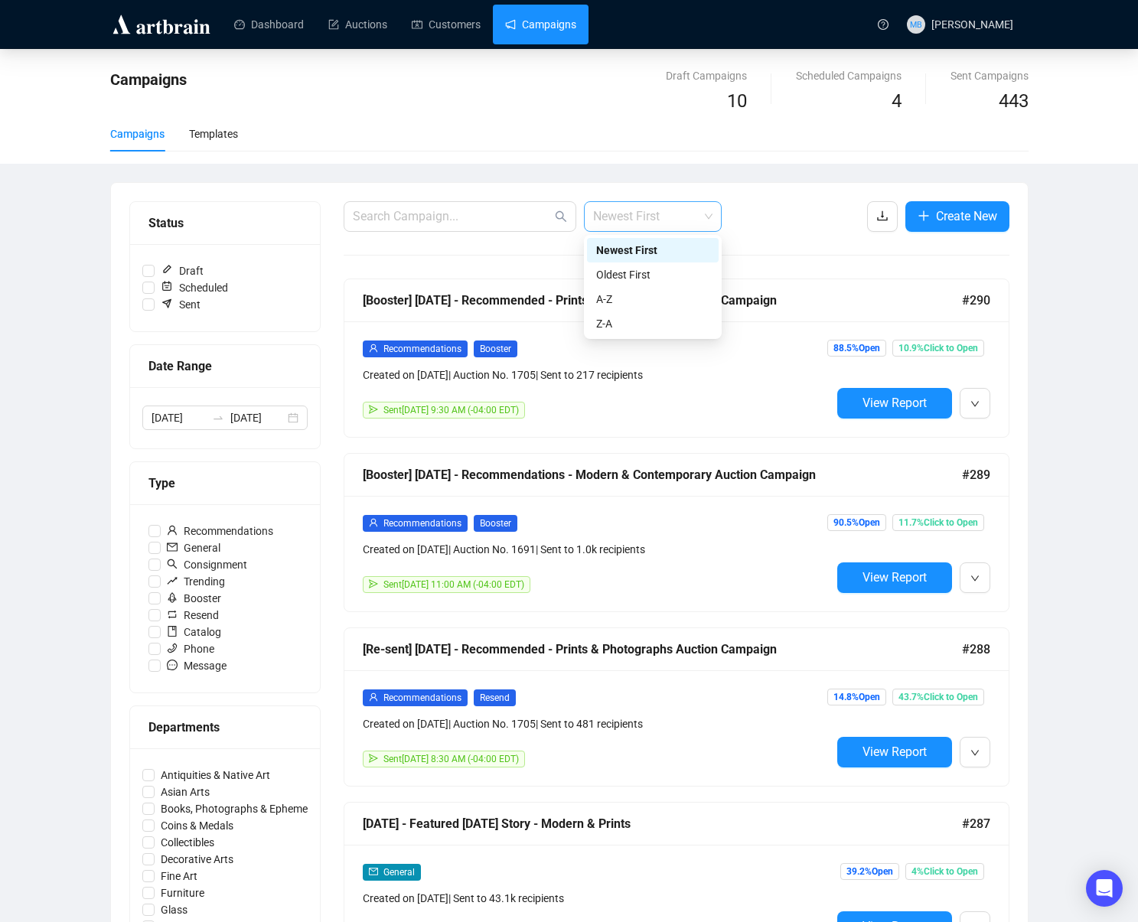
click at [660, 206] on span "Newest First" at bounding box center [652, 216] width 119 height 29
click at [664, 275] on div "Oldest First" at bounding box center [652, 274] width 113 height 17
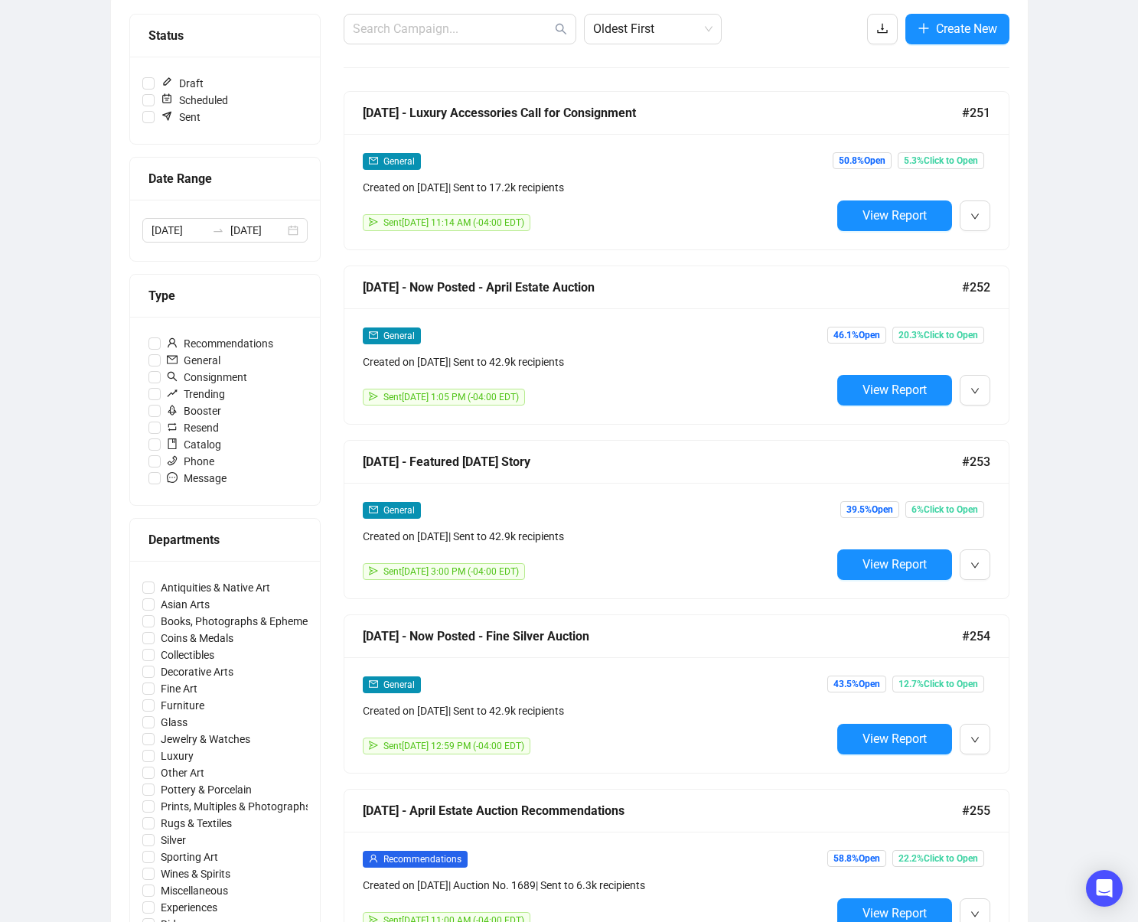
scroll to position [1409, 0]
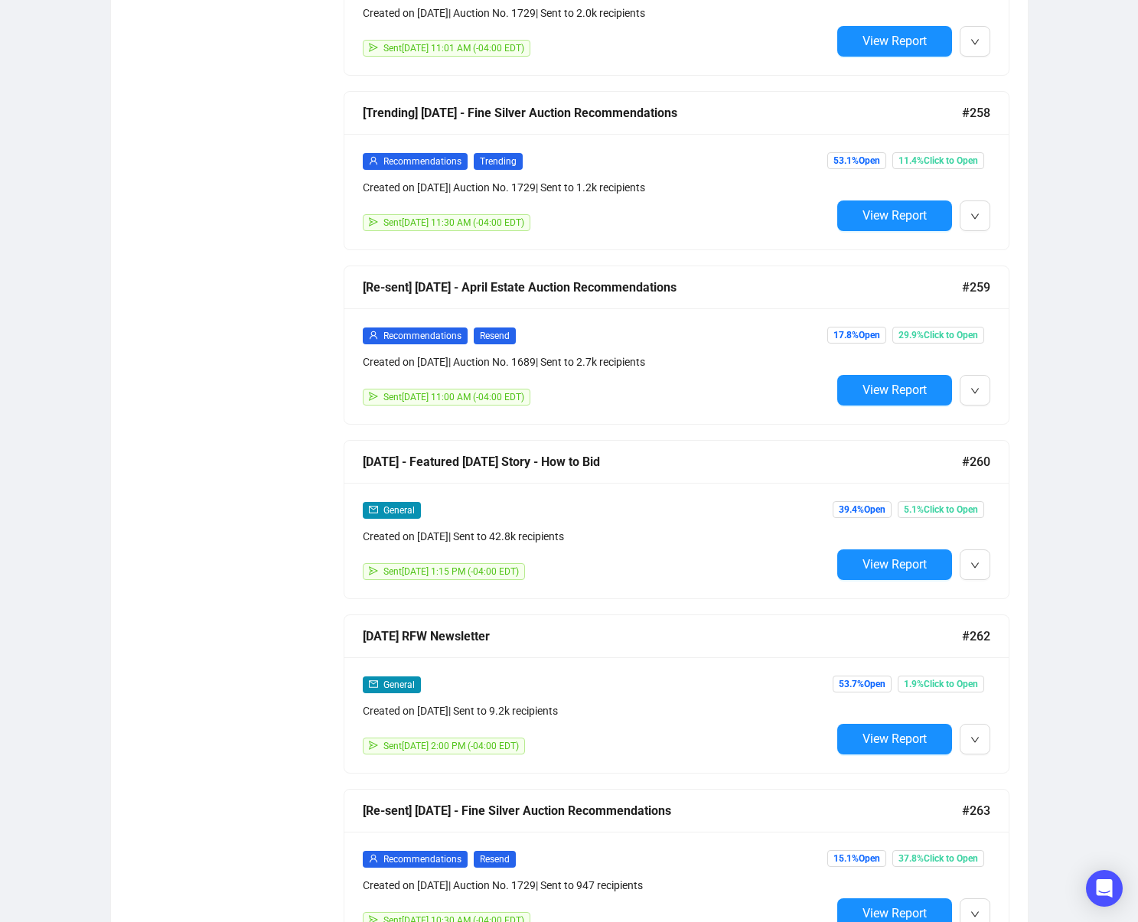
click at [880, 568] on span "View Report" at bounding box center [895, 564] width 64 height 15
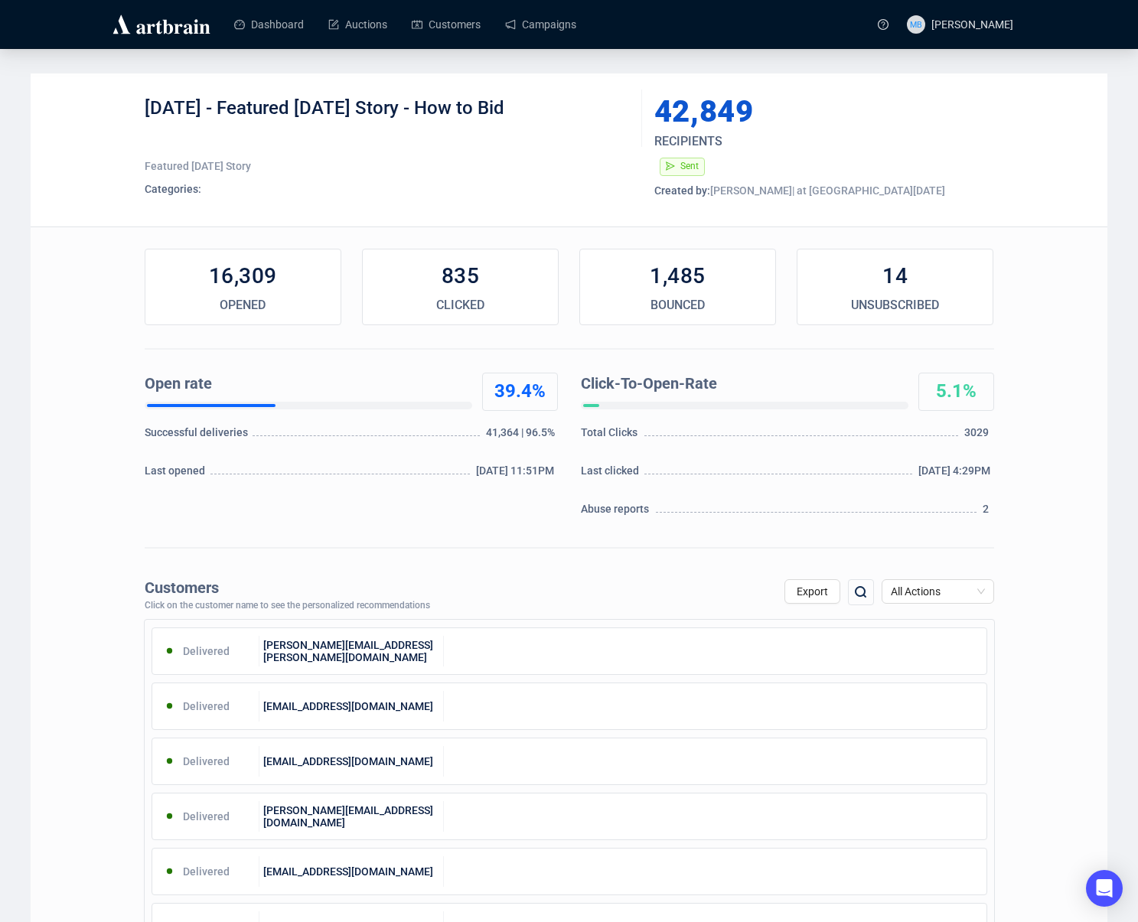
drag, startPoint x: 263, startPoint y: 110, endPoint x: 714, endPoint y: 199, distance: 459.5
click at [599, 124] on div "4-11-2025 - Featured Friday Story - How to Bid" at bounding box center [388, 119] width 486 height 46
copy div "Featured Friday Story - How to Bid"
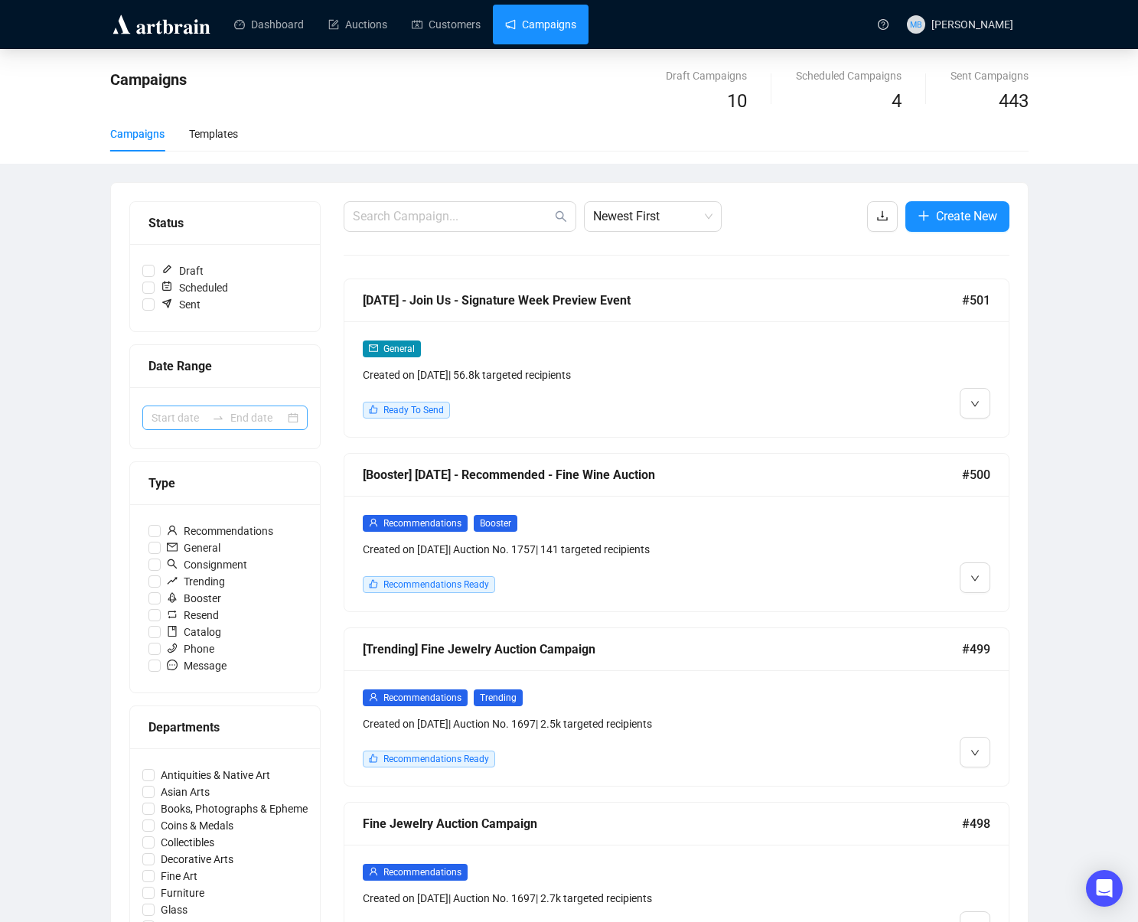
click at [209, 415] on div at bounding box center [218, 418] width 24 height 12
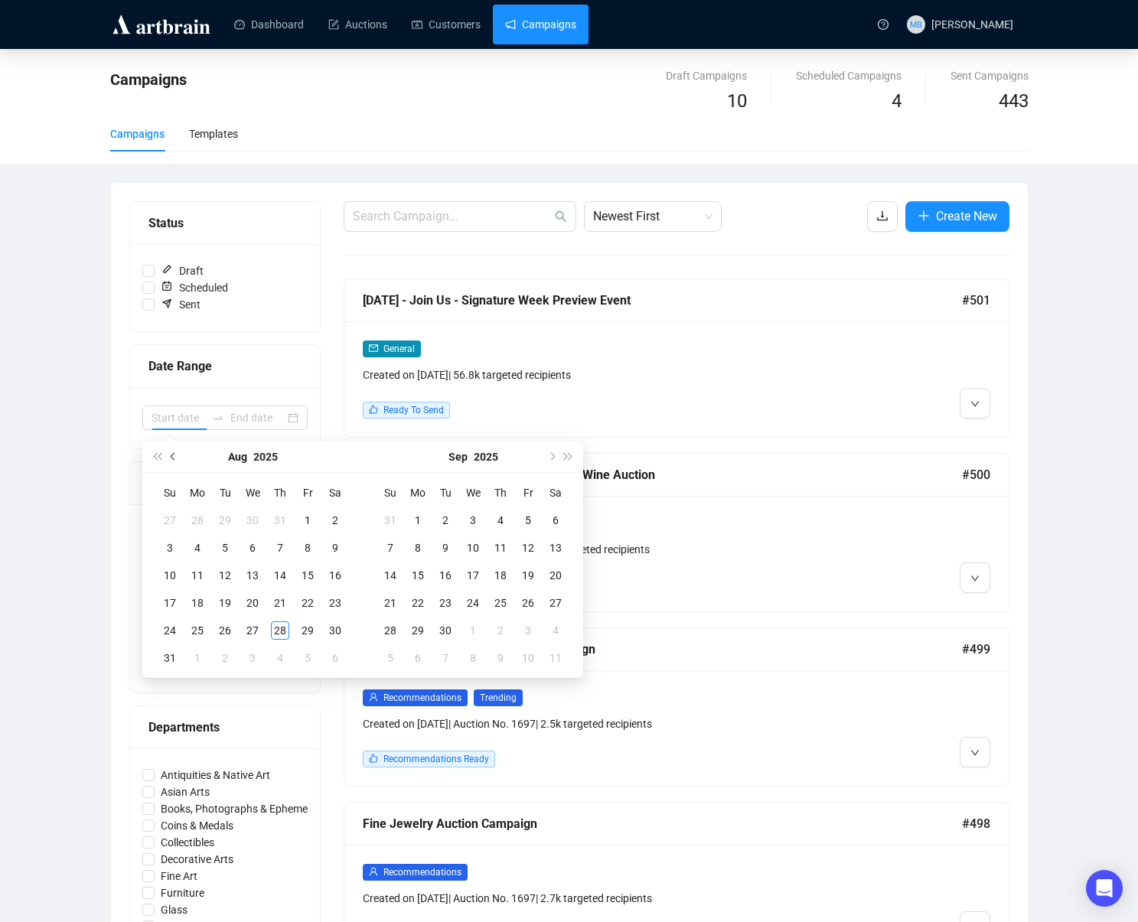
click at [174, 455] on span "Previous month (PageUp)" at bounding box center [175, 457] width 8 height 8
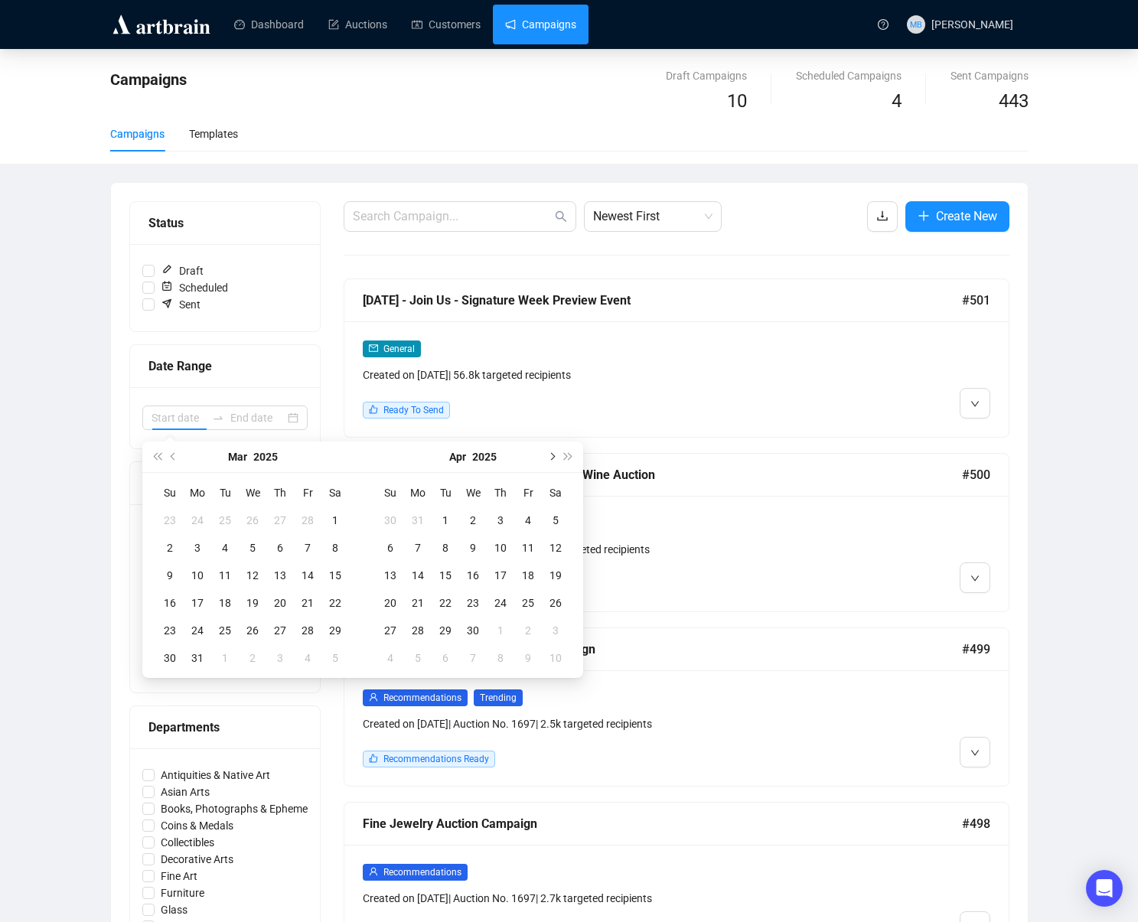
click at [551, 461] on button "Next month (PageDown)" at bounding box center [551, 457] width 17 height 31
type input "[DATE]"
click at [218, 516] on div "1" at bounding box center [225, 520] width 18 height 18
type input "2025-04-26"
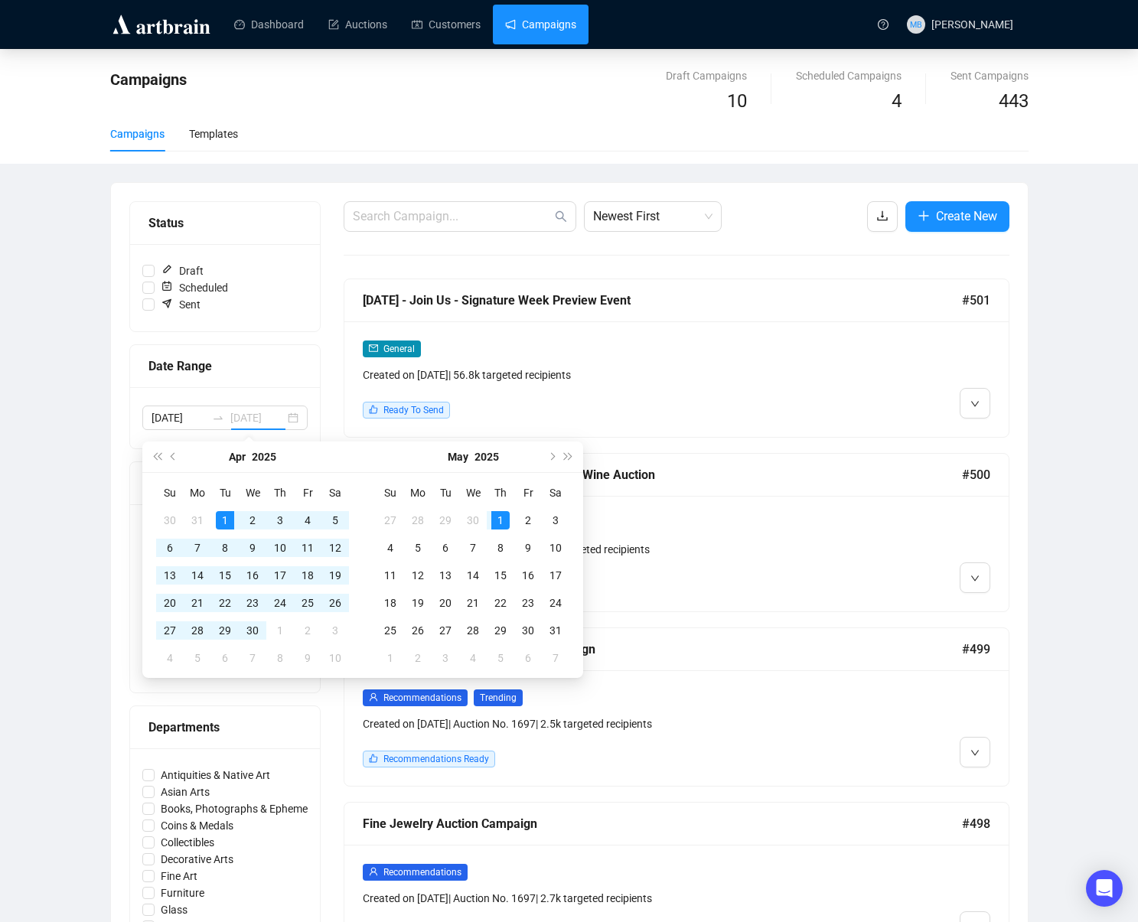
click at [506, 523] on div "1" at bounding box center [500, 520] width 18 height 18
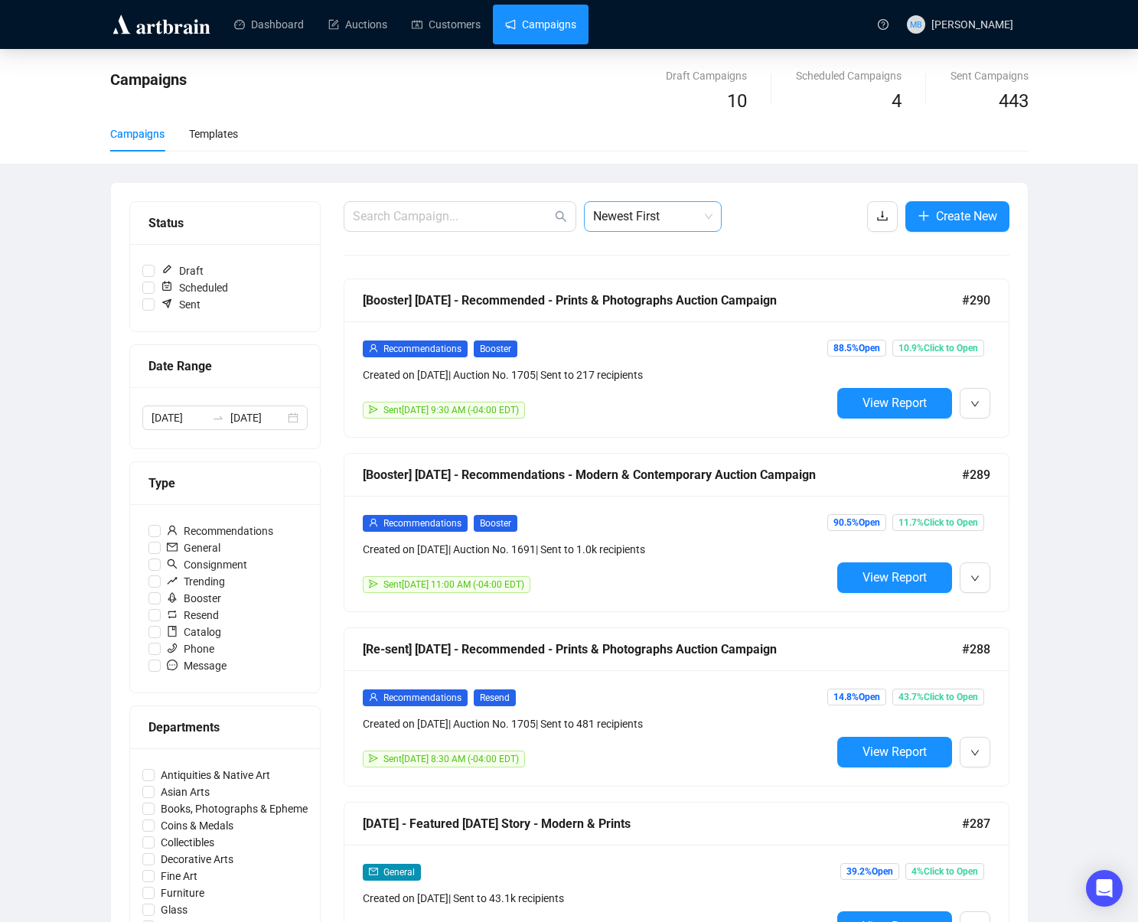
click at [628, 220] on span "Newest First" at bounding box center [652, 216] width 119 height 29
click at [638, 281] on div "Oldest First" at bounding box center [652, 274] width 113 height 17
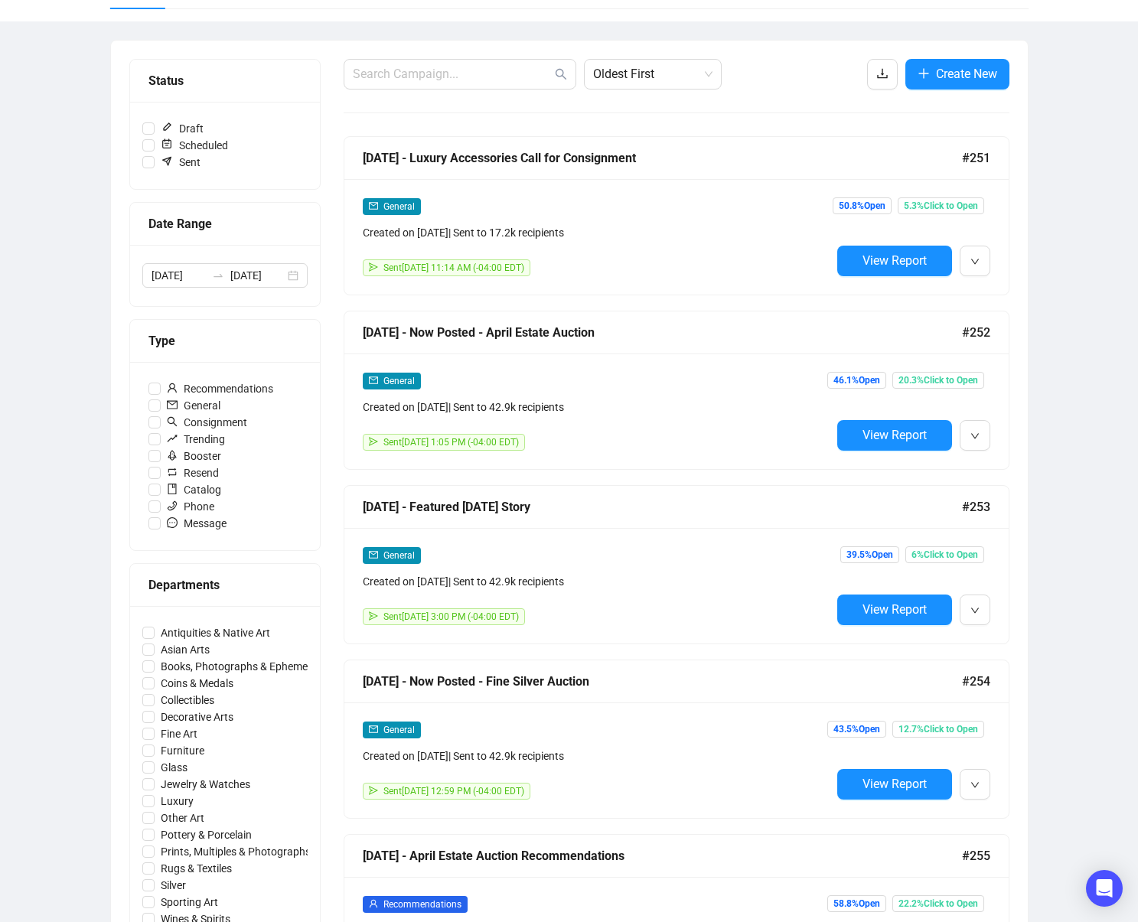
scroll to position [117, 0]
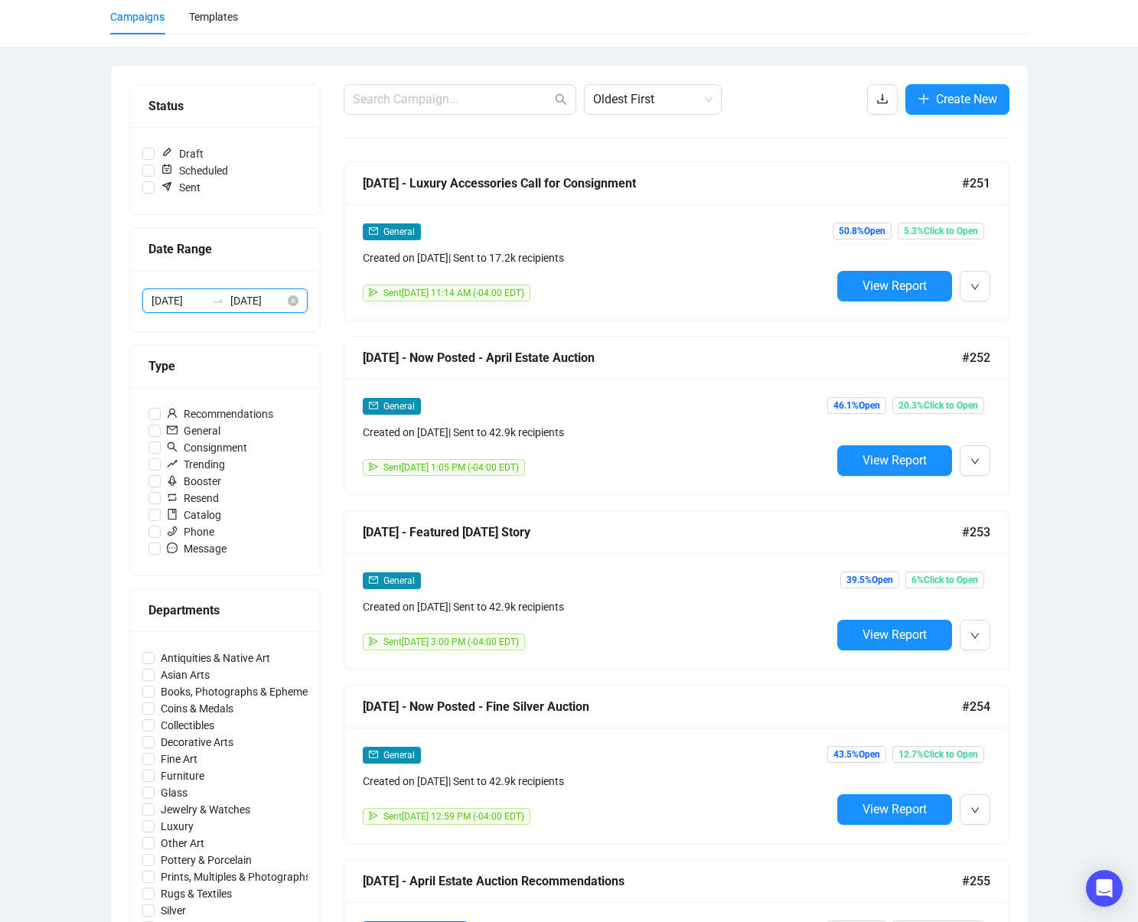
click at [263, 305] on input "2025-05-01" at bounding box center [257, 300] width 54 height 17
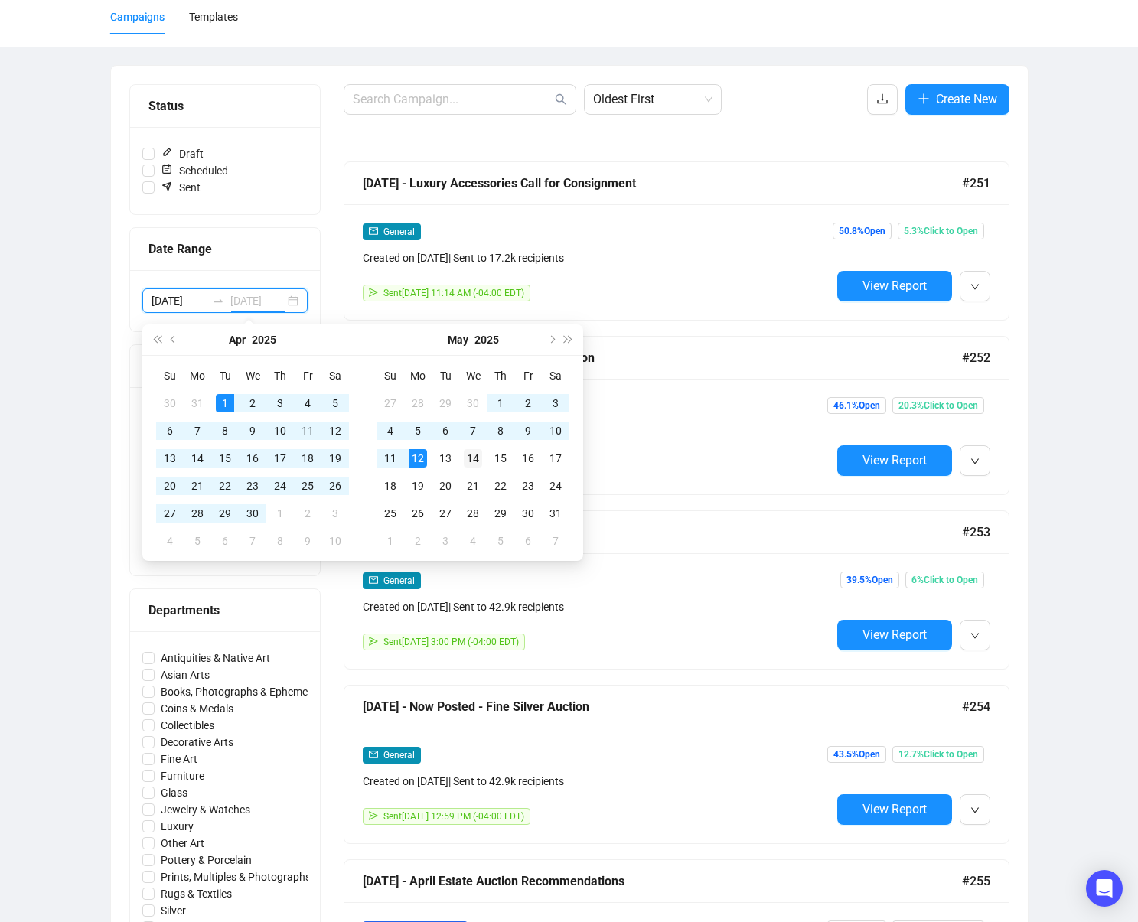
type input "2025-05-14"
click at [472, 465] on div "14" at bounding box center [473, 458] width 18 height 18
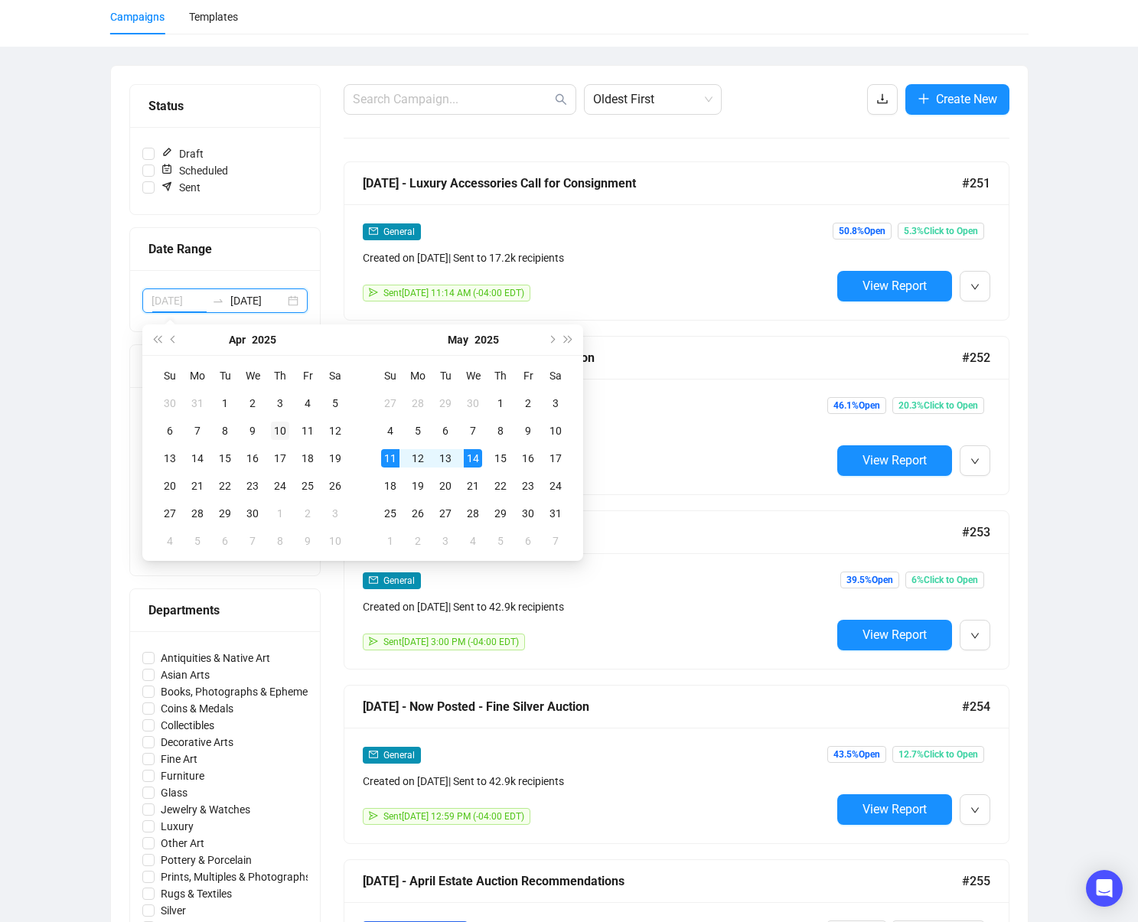
scroll to position [0, 5]
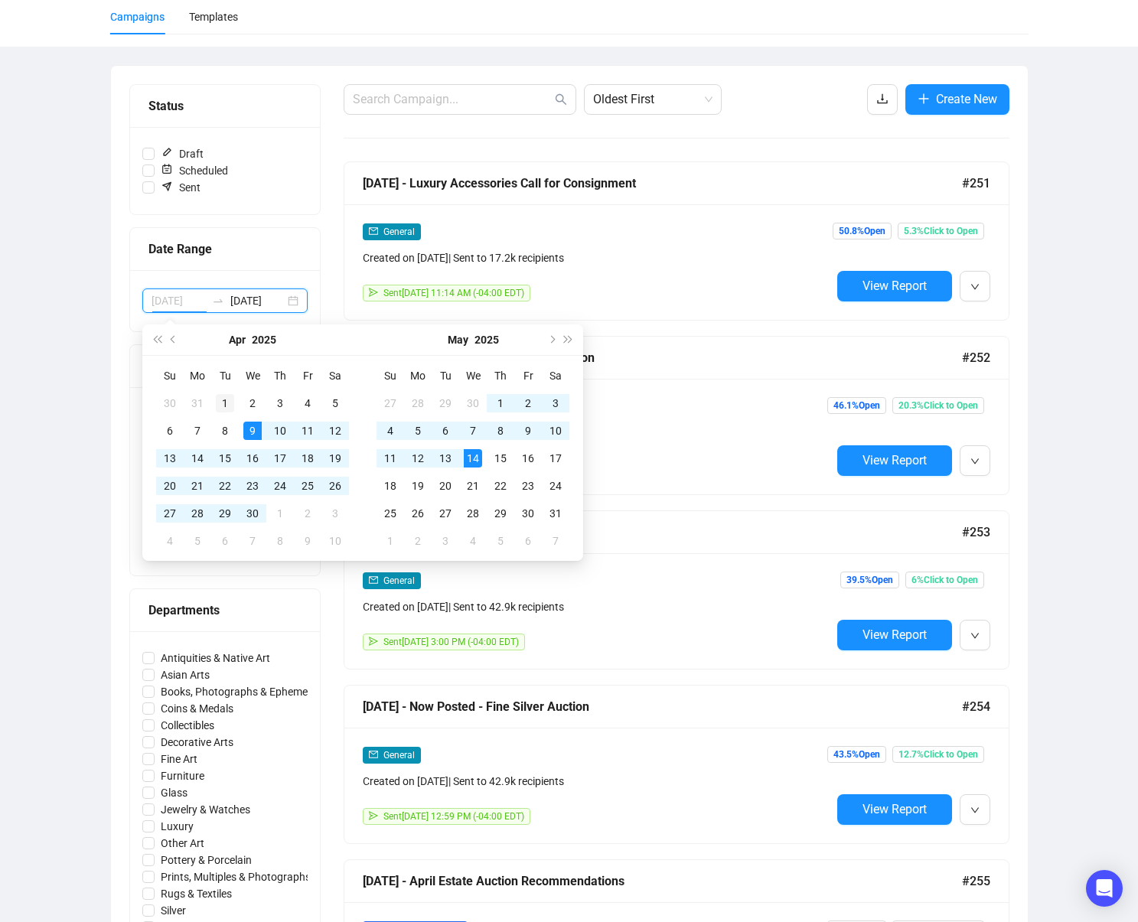
type input "[DATE]"
click at [229, 406] on div "1" at bounding box center [225, 403] width 18 height 18
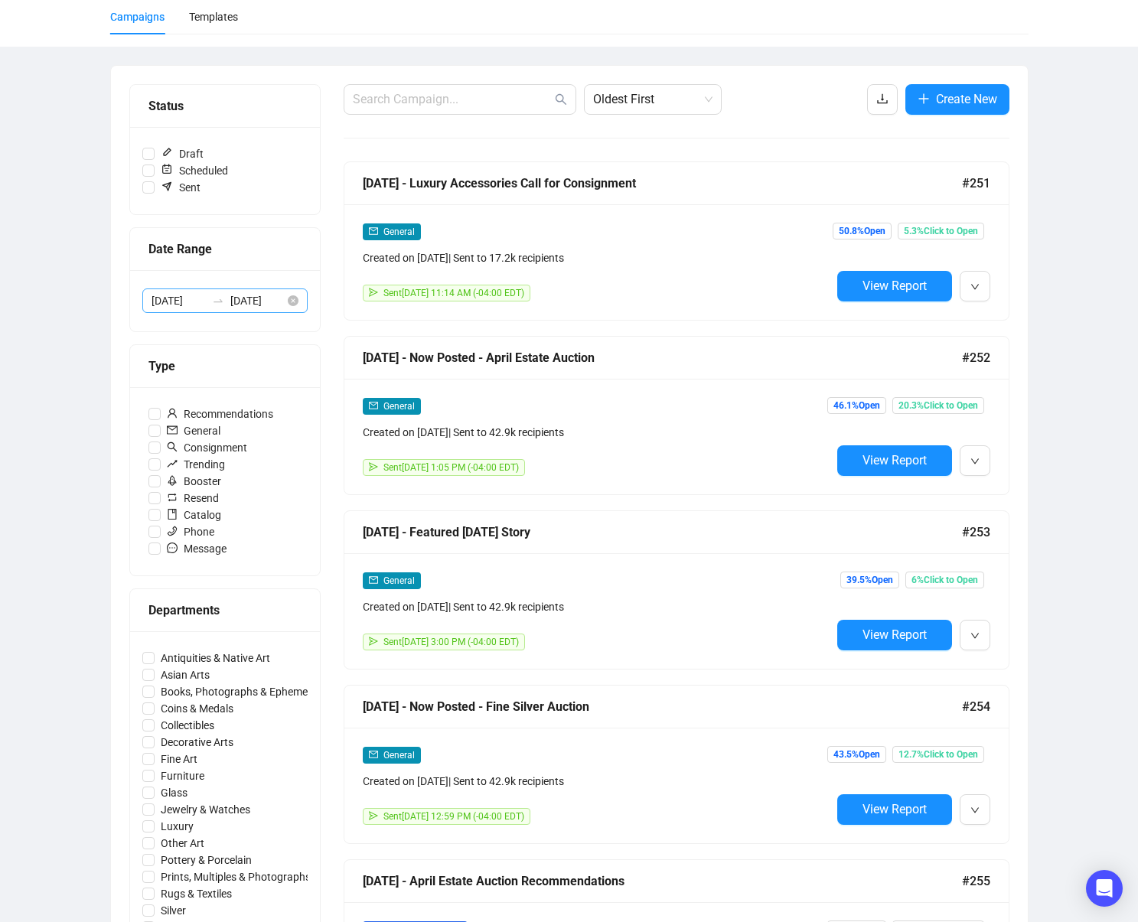
click at [217, 299] on icon "swap-right" at bounding box center [218, 301] width 12 height 12
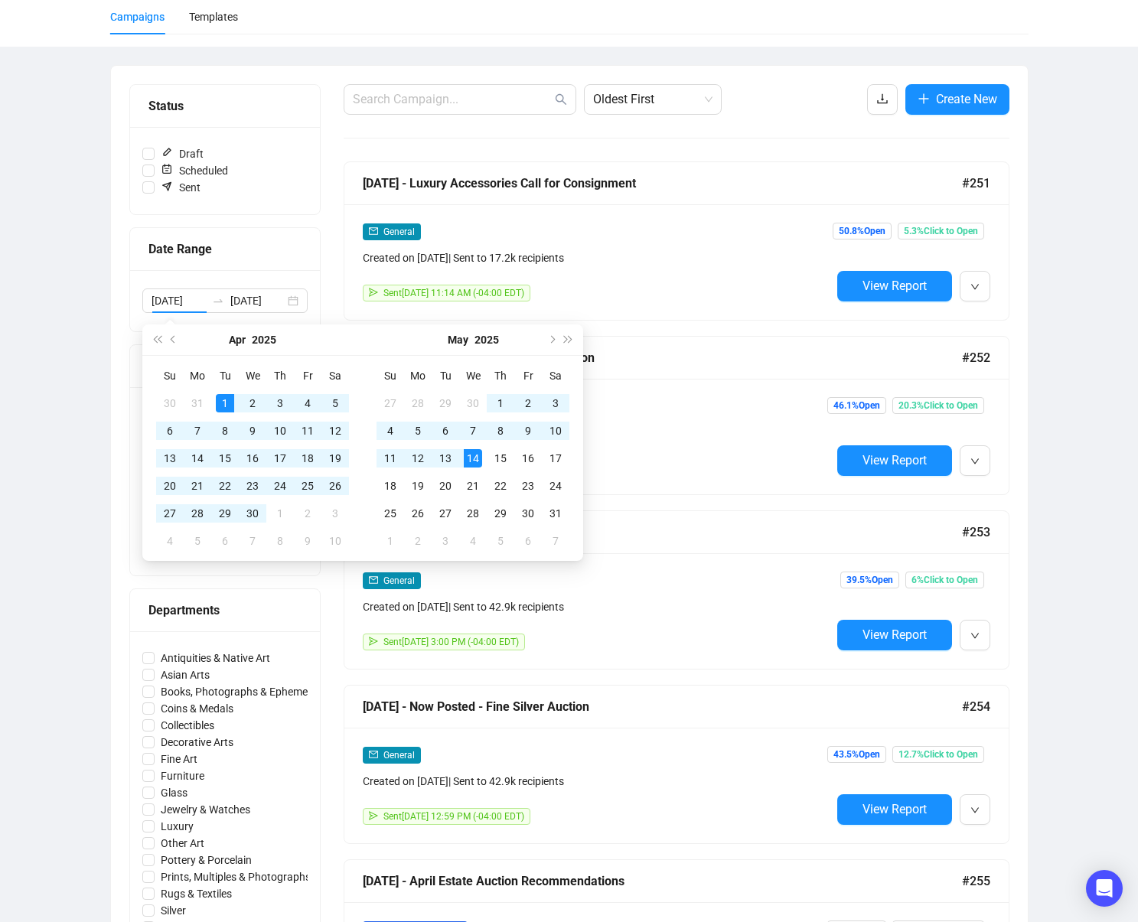
drag, startPoint x: 1105, startPoint y: 334, endPoint x: 1056, endPoint y: 307, distance: 56.5
click at [1101, 332] on div "Campaigns Draft Campaigns 10 Scheduled Campaigns 4 Sent Campaigns 443 Campaigns…" at bounding box center [569, 774] width 1138 height 1685
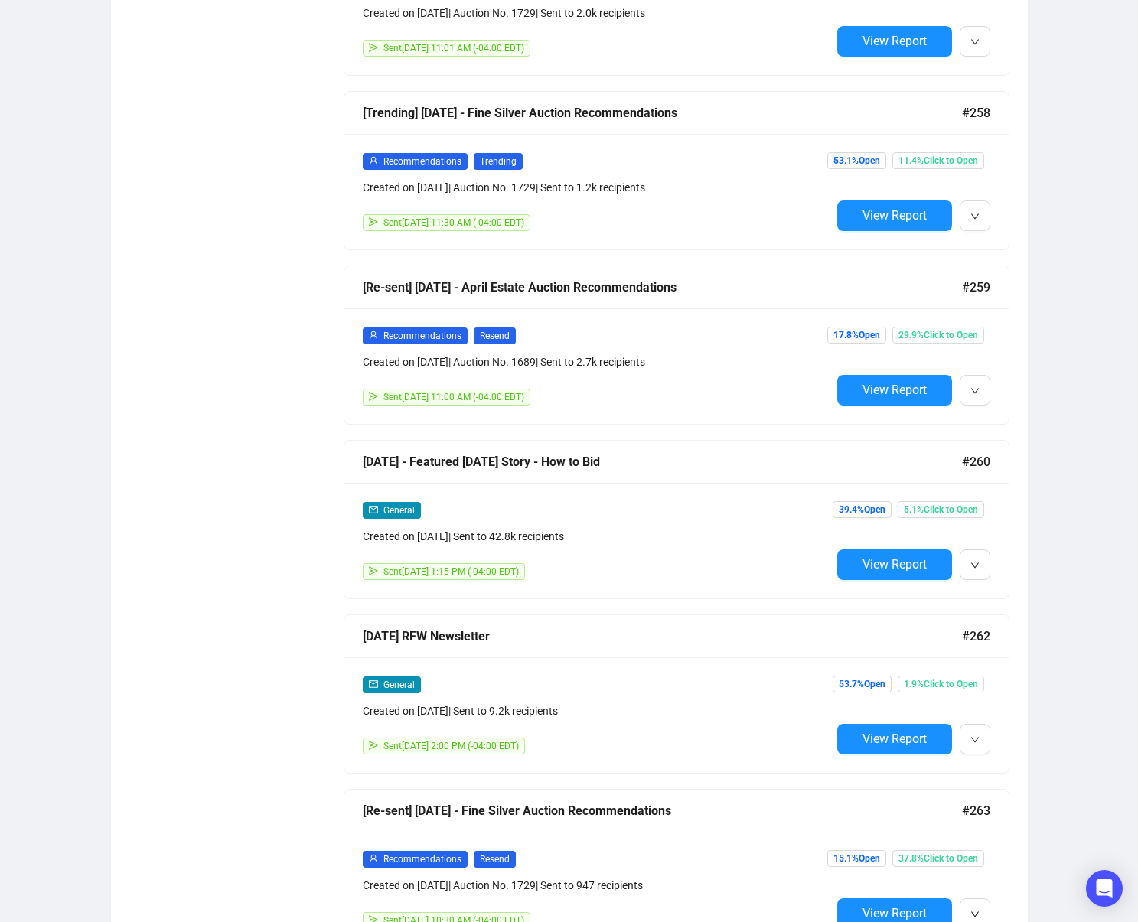
scroll to position [4027, 0]
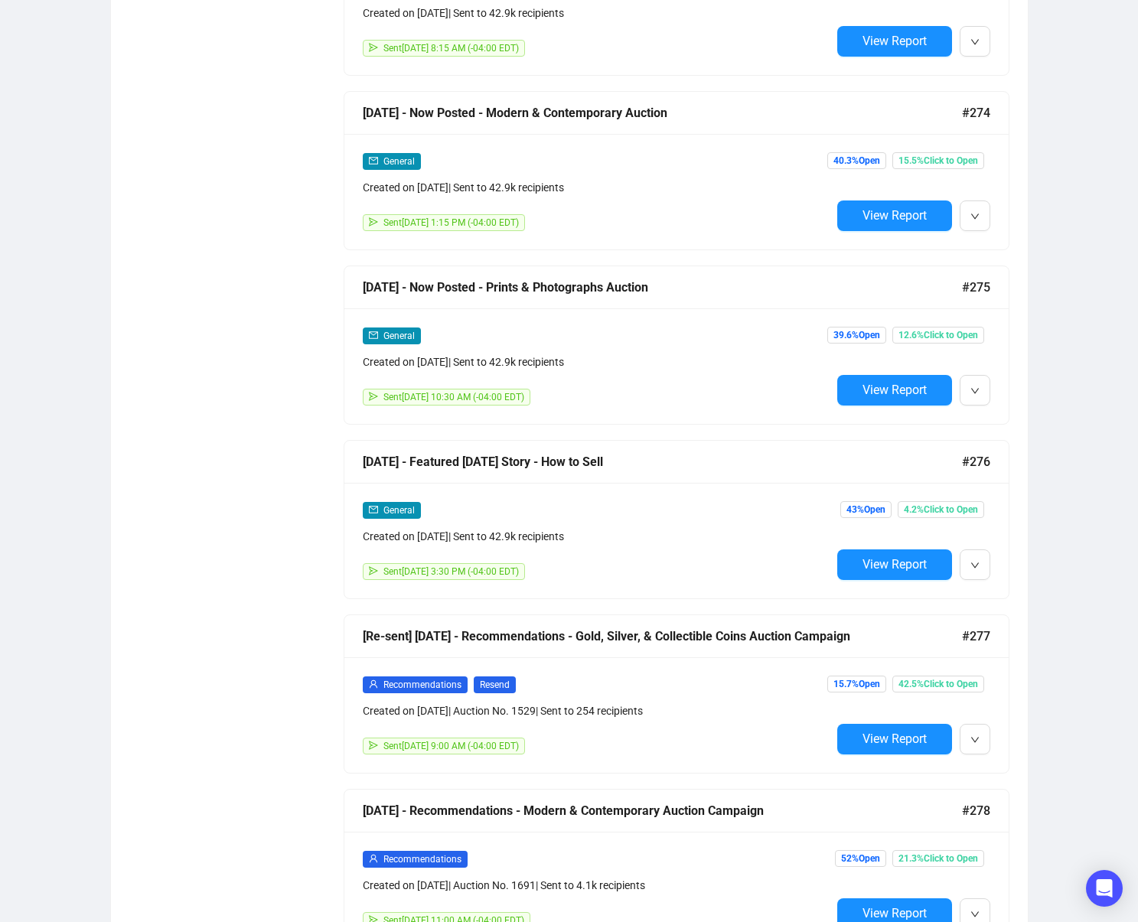
click at [873, 574] on button "View Report" at bounding box center [894, 565] width 115 height 31
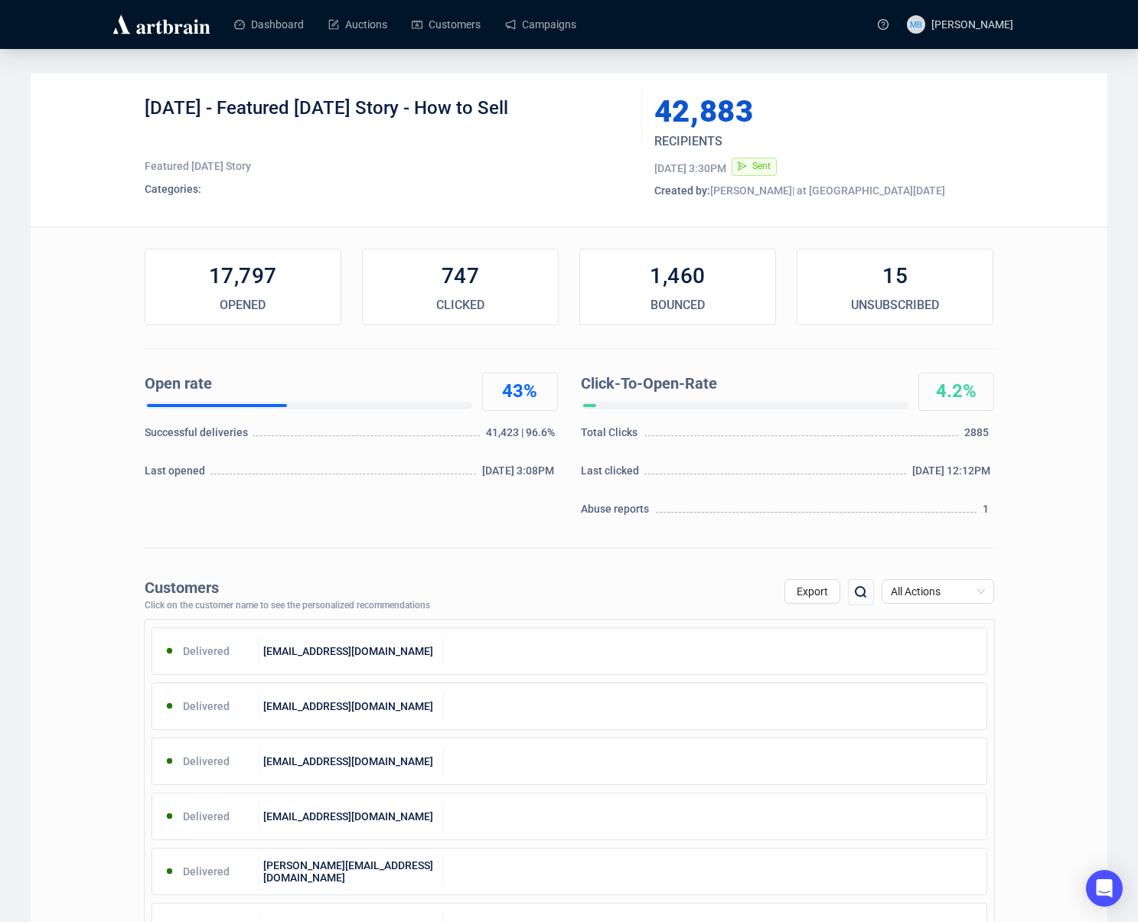
drag, startPoint x: 250, startPoint y: 106, endPoint x: 616, endPoint y: 132, distance: 367.6
click at [587, 111] on div "4-18-2025 - Featured Friday Story - How to Sell" at bounding box center [388, 119] width 486 height 46
copy div "Featured Friday Story - How to Sell"
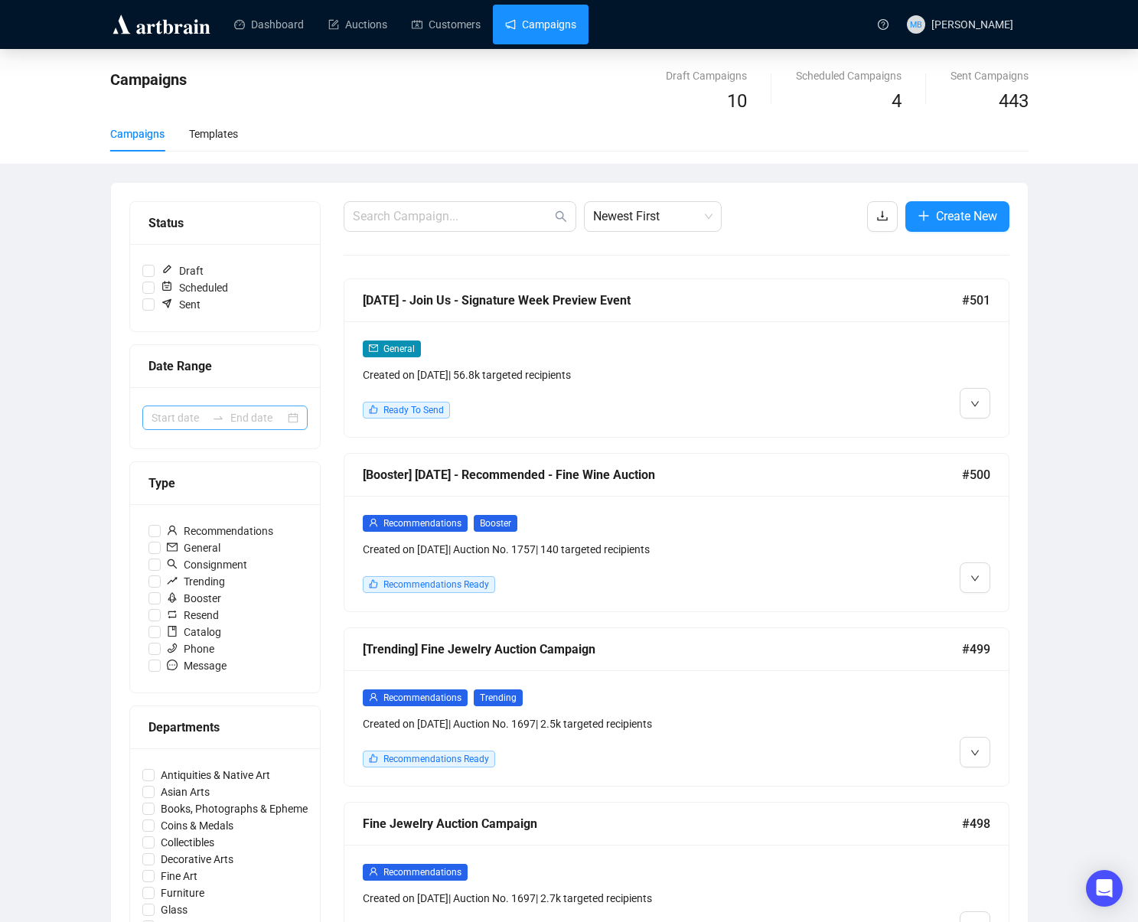
click at [213, 421] on icon "swap-right" at bounding box center [218, 418] width 12 height 12
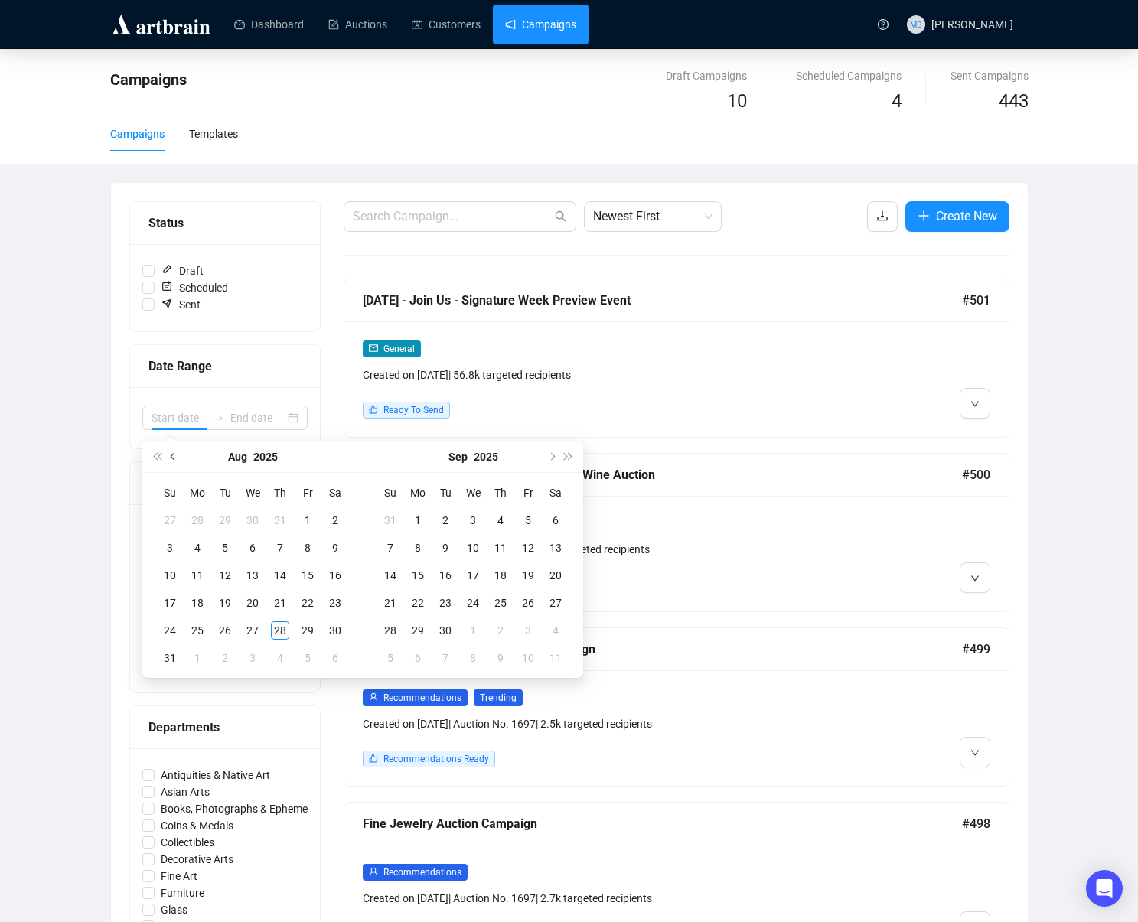
click at [169, 455] on button "Previous month (PageUp)" at bounding box center [173, 457] width 17 height 31
type input "[DATE]"
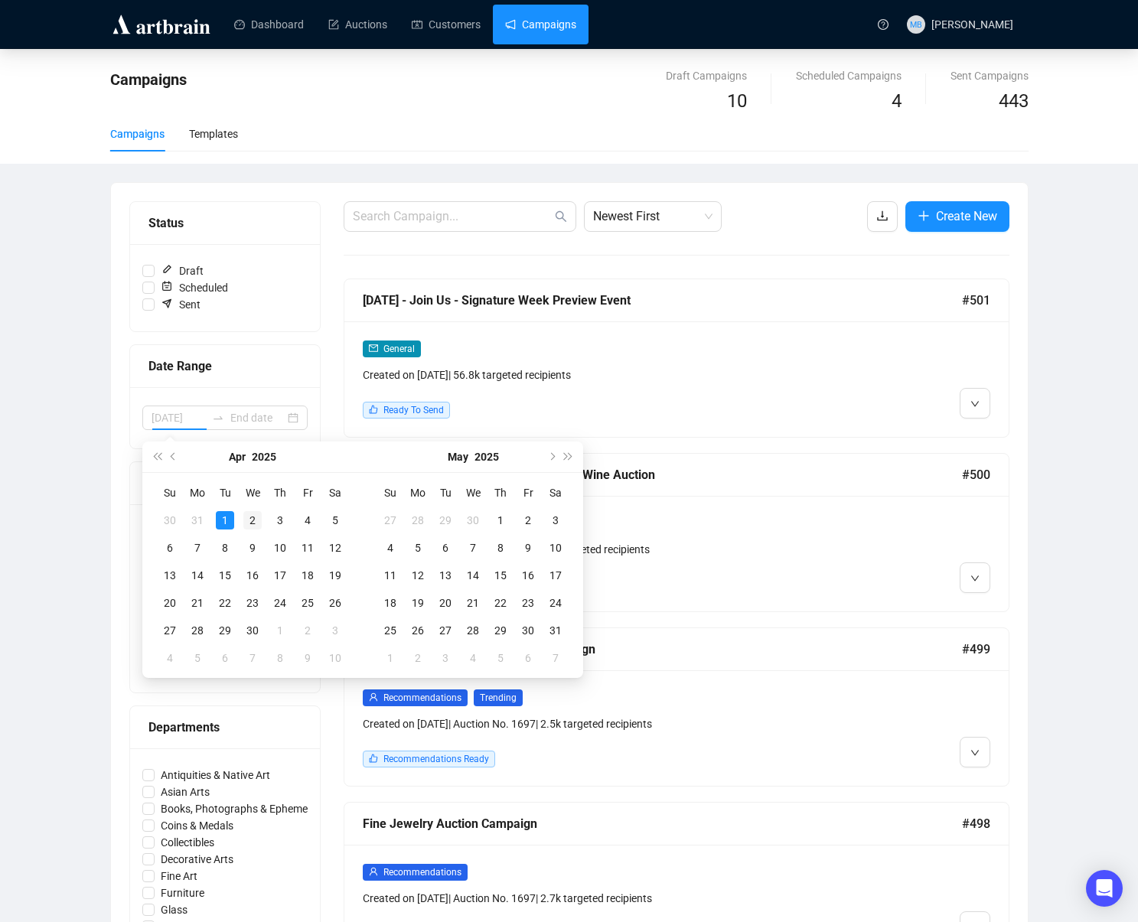
drag, startPoint x: 221, startPoint y: 518, endPoint x: 241, endPoint y: 519, distance: 19.9
click at [221, 518] on div "1" at bounding box center [225, 520] width 18 height 18
type input "2025-04-19"
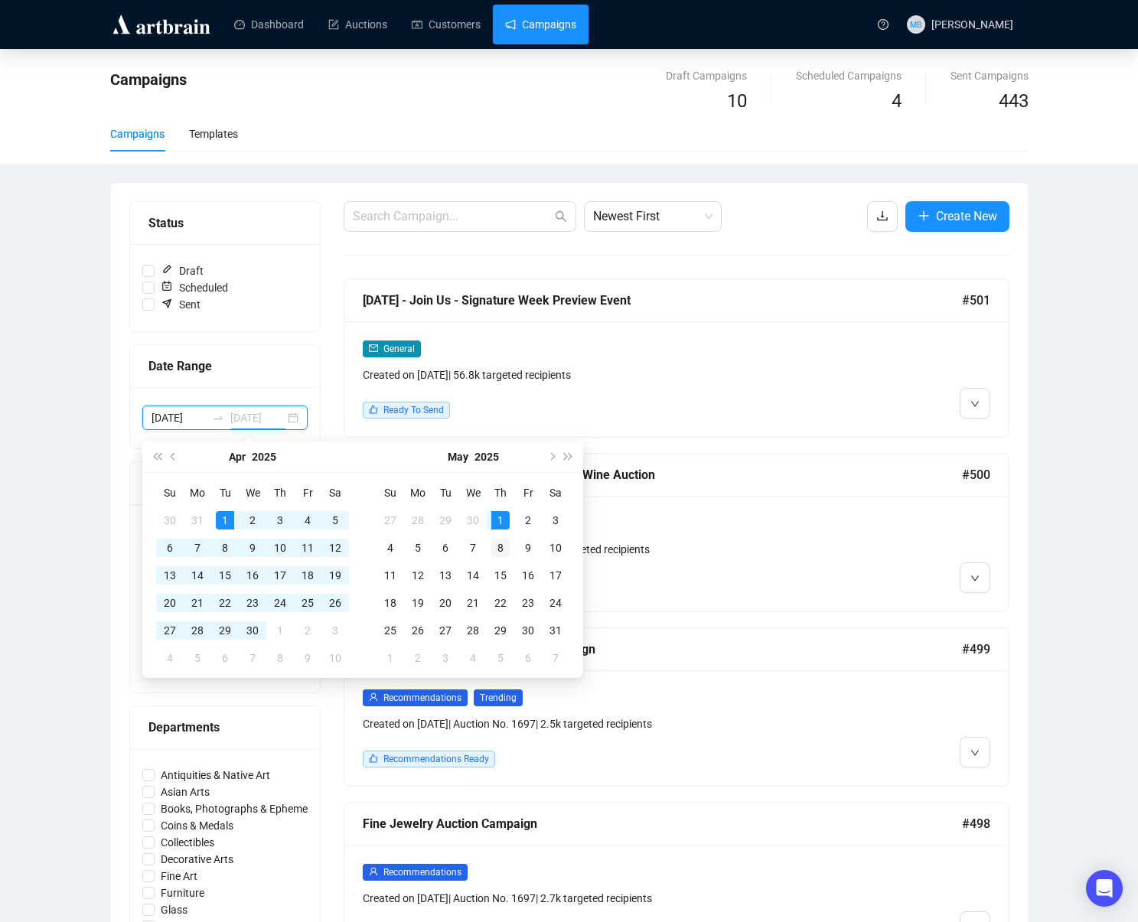
type input "2025-05-08"
click at [504, 549] on div "8" at bounding box center [500, 548] width 18 height 18
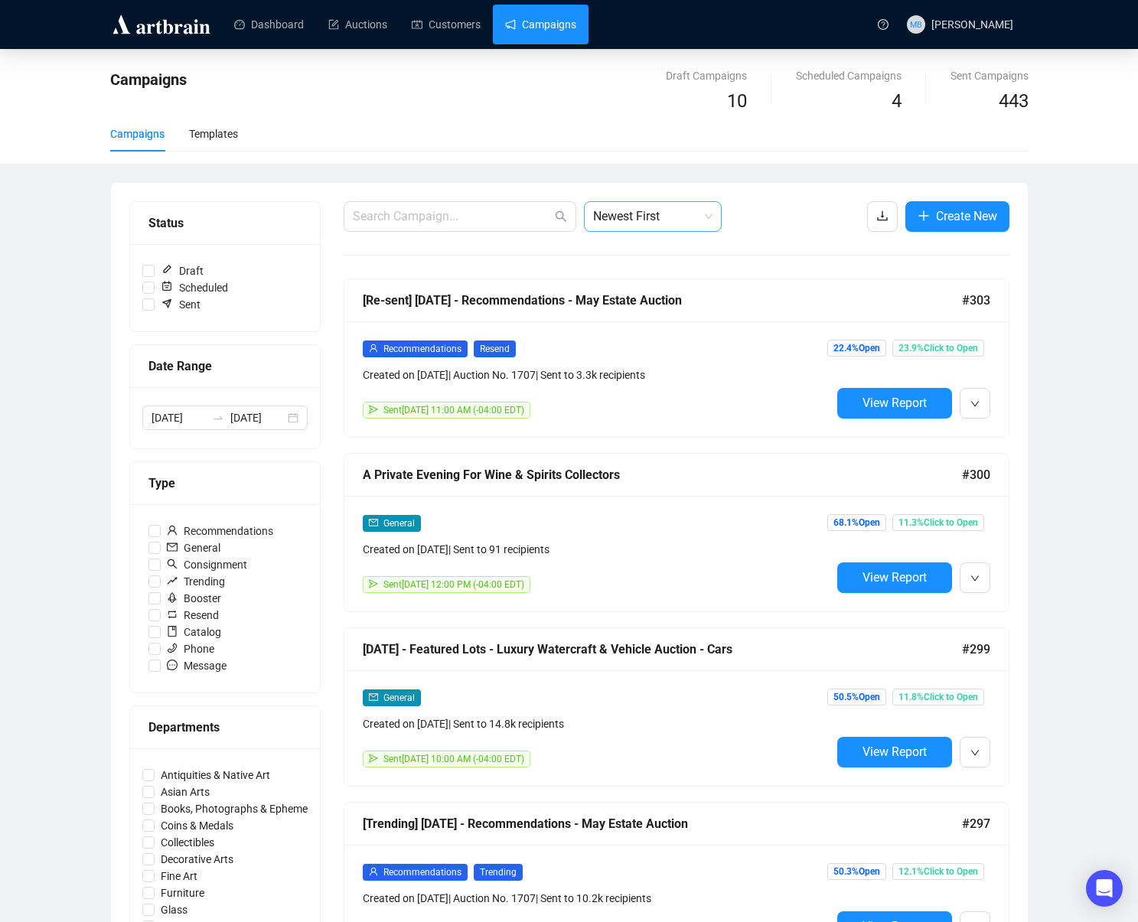
click at [671, 214] on span "Newest First" at bounding box center [652, 216] width 119 height 29
click at [666, 275] on div "Oldest First" at bounding box center [652, 274] width 113 height 17
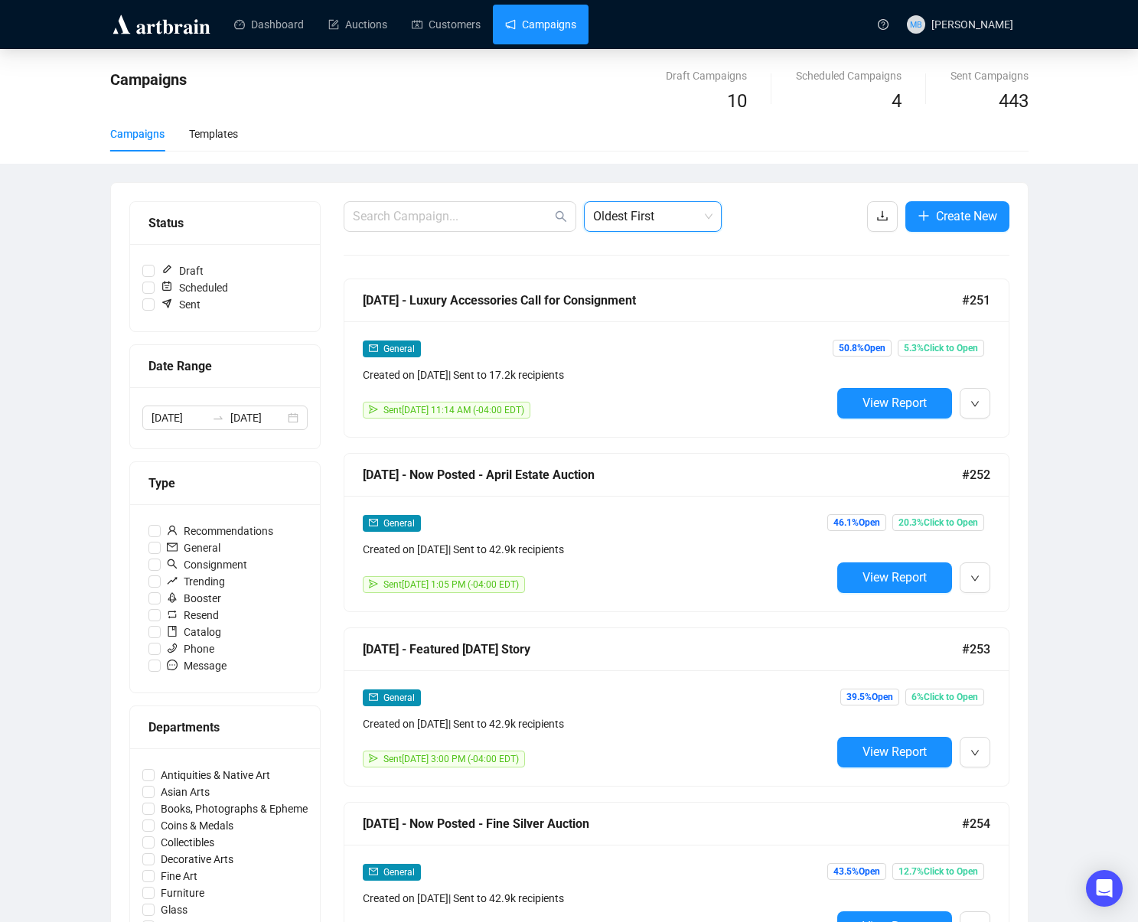
click at [1054, 299] on div "Campaigns Draft Campaigns 10 Scheduled Campaigns 4 Sent Campaigns 443 Campaigns…" at bounding box center [569, 891] width 1138 height 1685
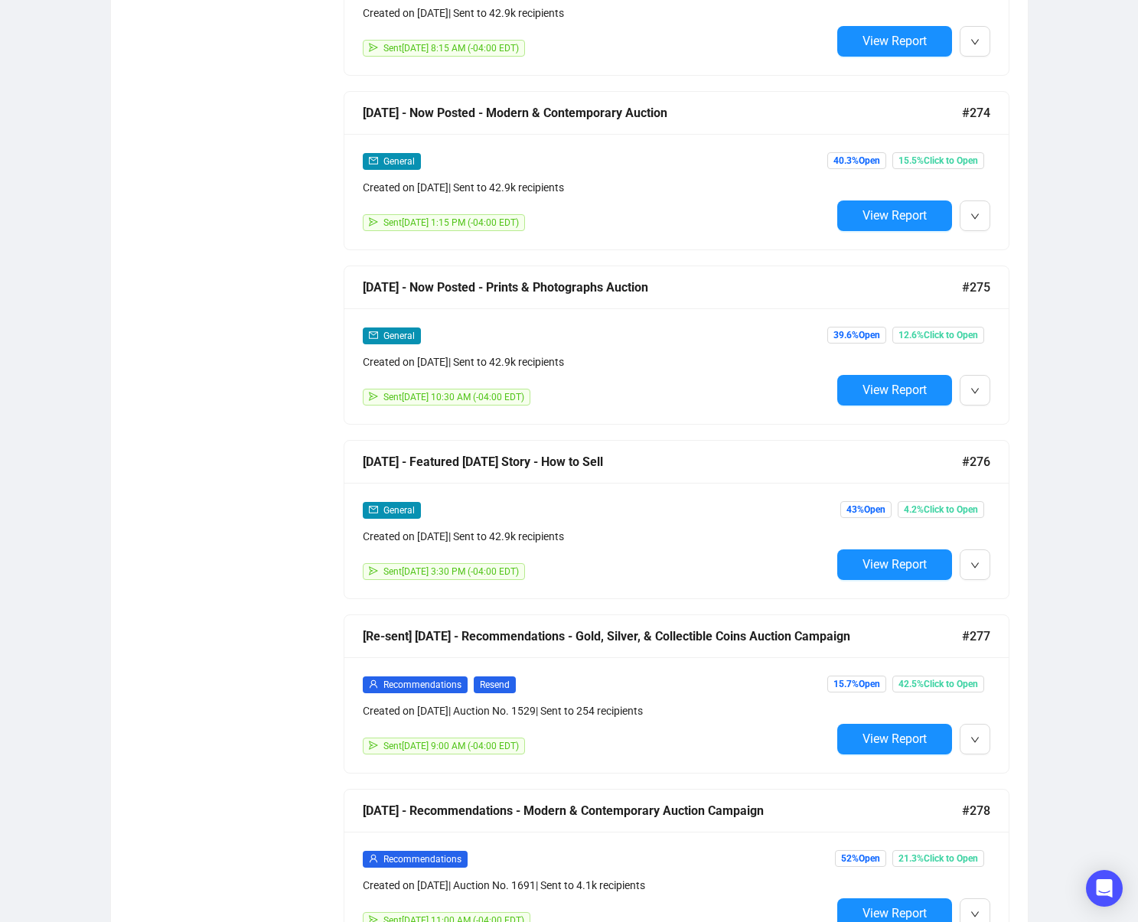
scroll to position [5772, 0]
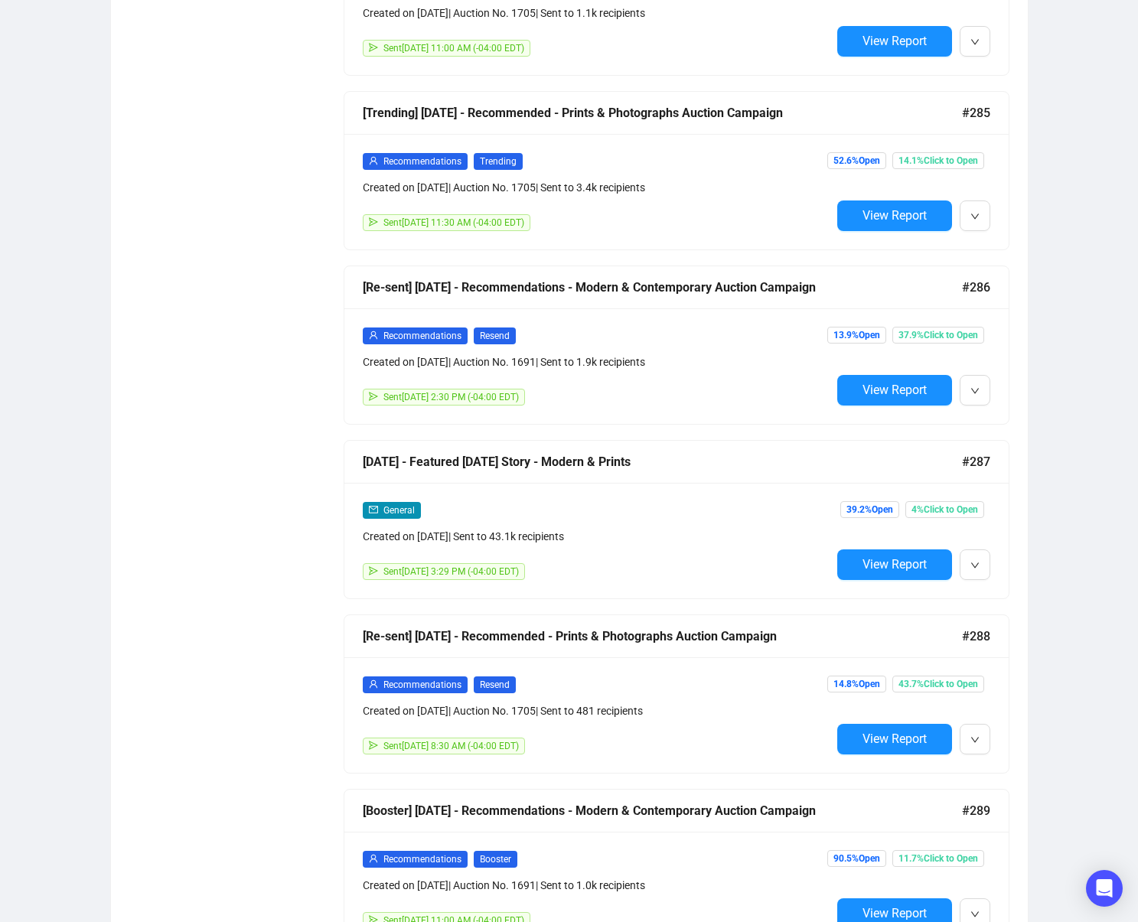
click at [836, 555] on div "39.2% Open 4% Click to Open View Report" at bounding box center [910, 540] width 159 height 79
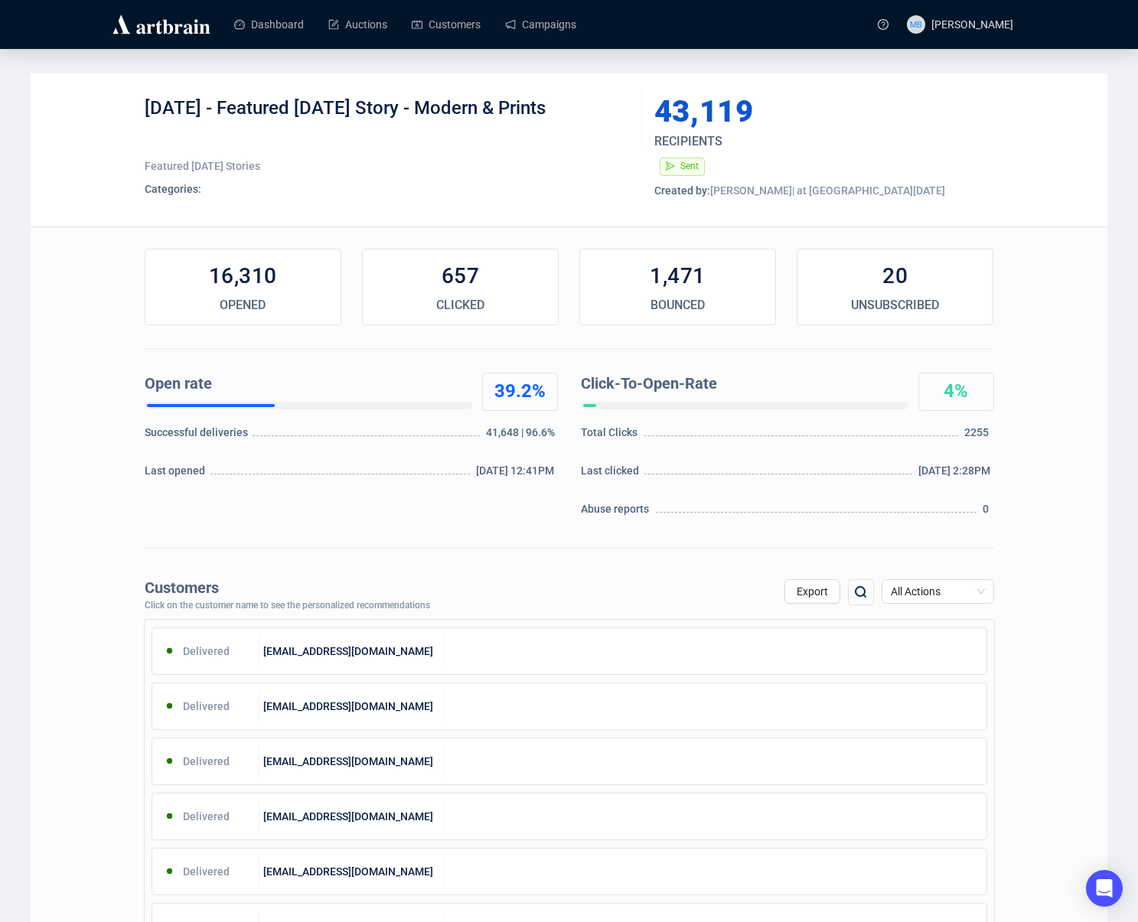
drag, startPoint x: 245, startPoint y: 108, endPoint x: 583, endPoint y: 118, distance: 338.5
click at [580, 118] on div "4-25-2025 - Featured Friday Story - Modern & Prints" at bounding box center [388, 119] width 486 height 46
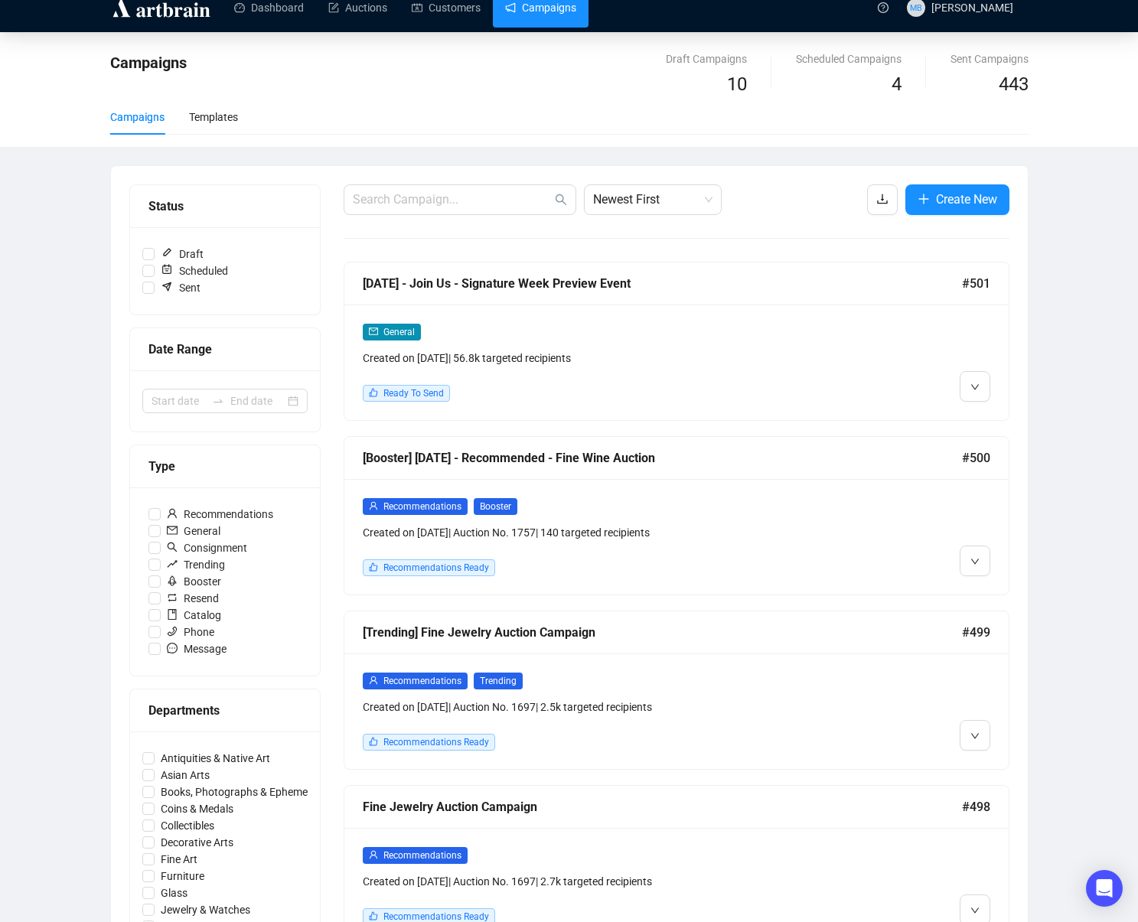
scroll to position [26, 0]
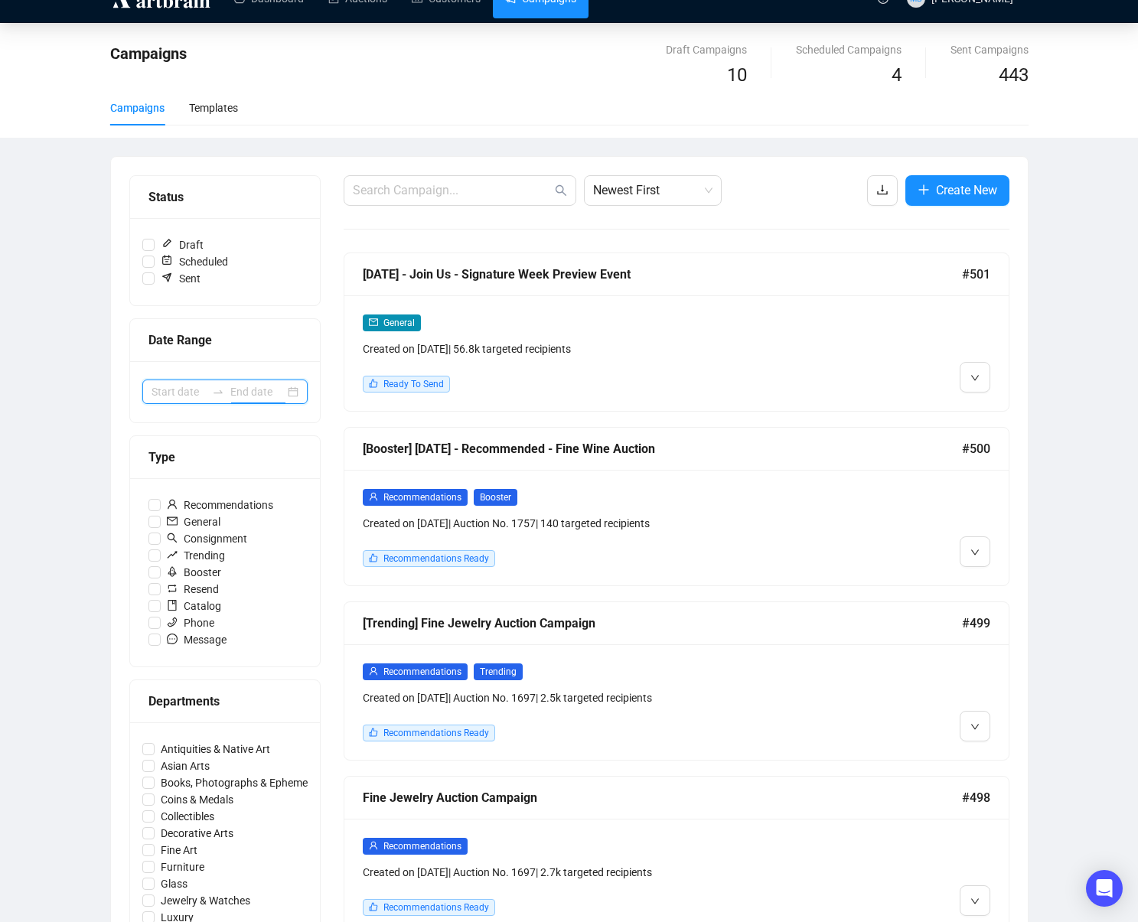
drag, startPoint x: 250, startPoint y: 396, endPoint x: 228, endPoint y: 413, distance: 27.9
click at [250, 396] on input at bounding box center [257, 392] width 54 height 17
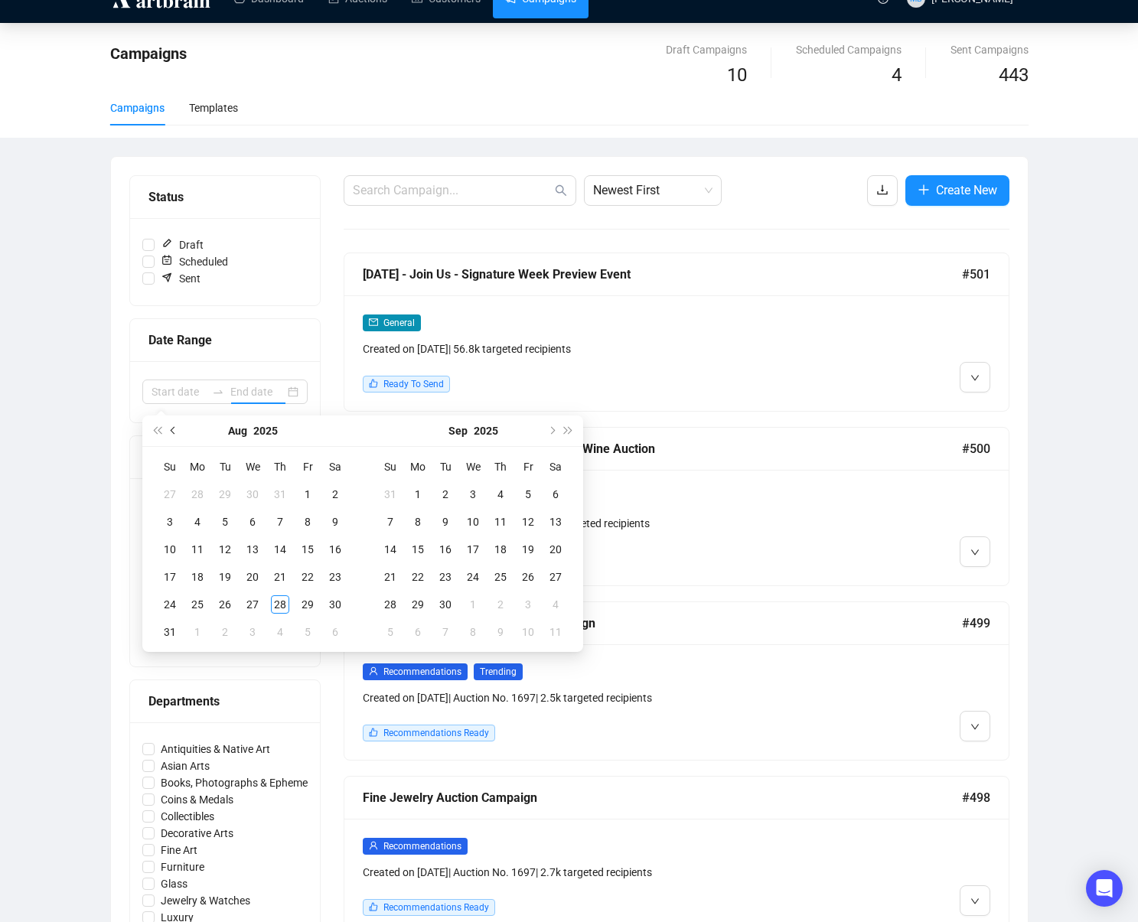
click at [176, 436] on button "Previous month (PageUp)" at bounding box center [173, 431] width 17 height 31
click at [178, 436] on button "Previous month (PageUp)" at bounding box center [173, 431] width 17 height 31
type input "[DATE]"
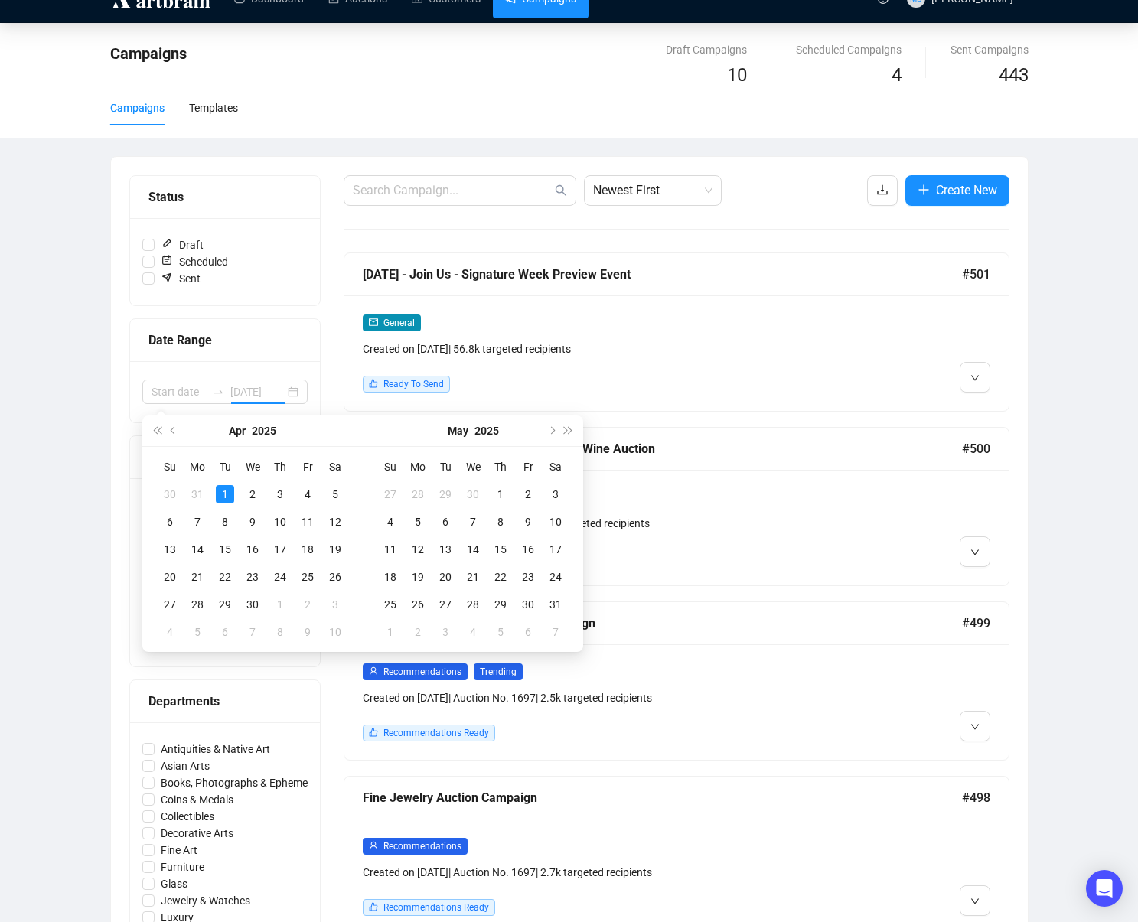
drag, startPoint x: 227, startPoint y: 494, endPoint x: 242, endPoint y: 494, distance: 15.3
click at [227, 494] on div "1" at bounding box center [225, 494] width 18 height 18
type input "2025-04-12"
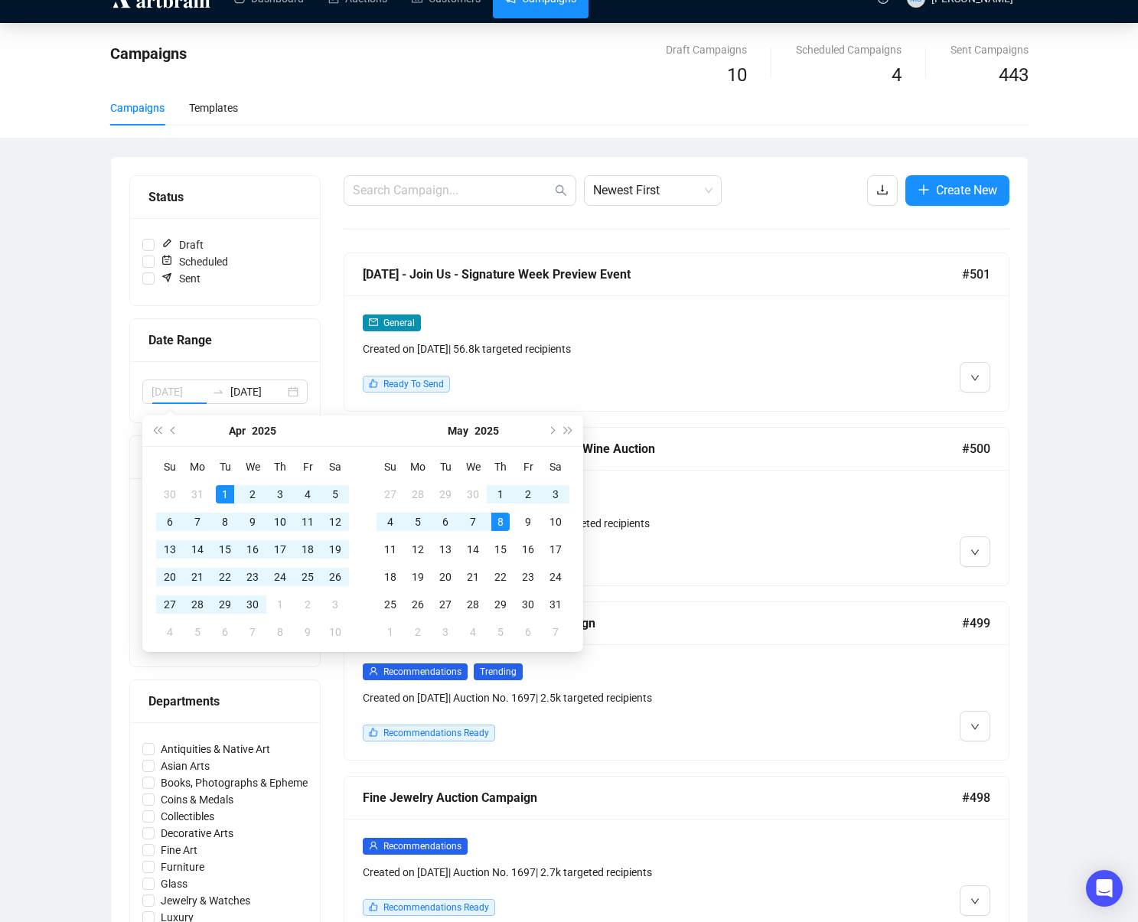
click at [498, 529] on div "8" at bounding box center [500, 522] width 18 height 18
type input "[DATE]"
type input "2025-05-08"
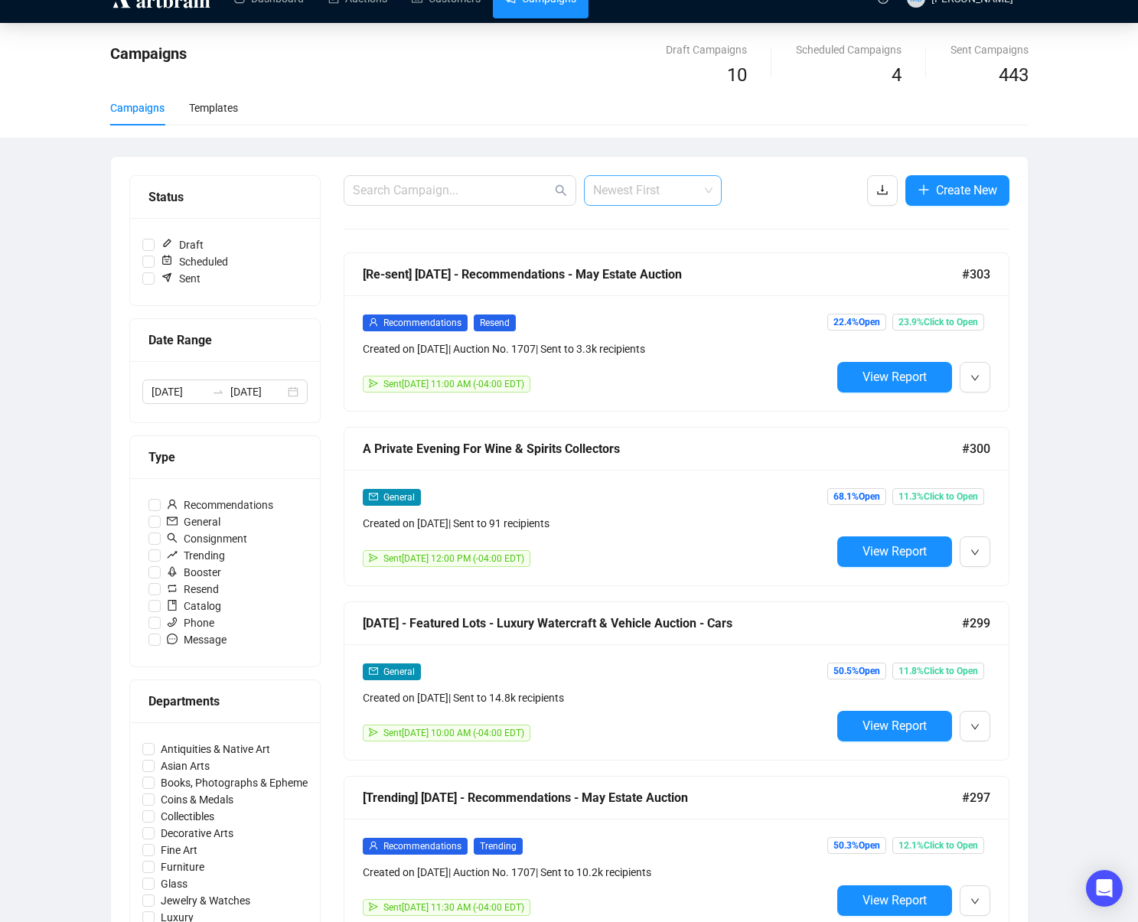
drag, startPoint x: 693, startPoint y: 188, endPoint x: 684, endPoint y: 233, distance: 46.1
click at [692, 188] on span "Newest First" at bounding box center [652, 190] width 119 height 29
click at [669, 250] on div "Oldest First" at bounding box center [652, 248] width 113 height 17
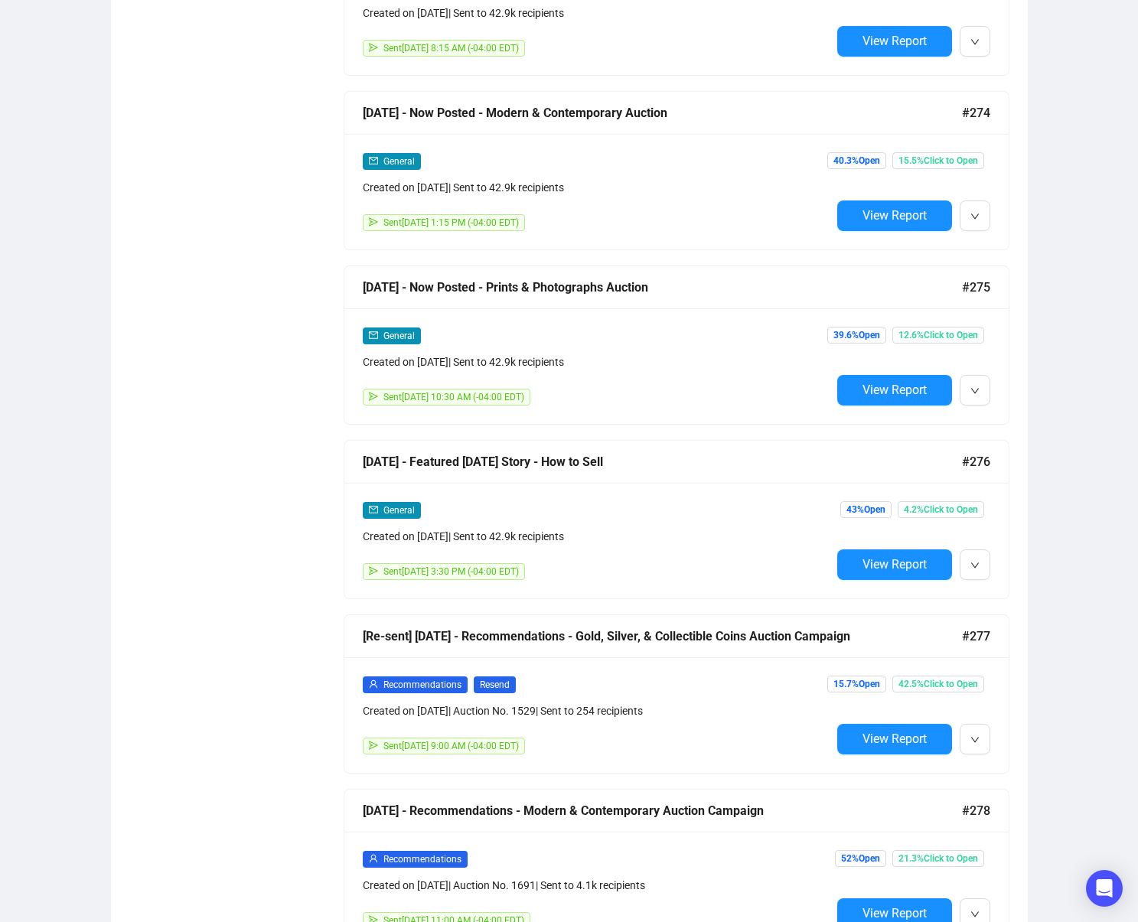
scroll to position [4036, 0]
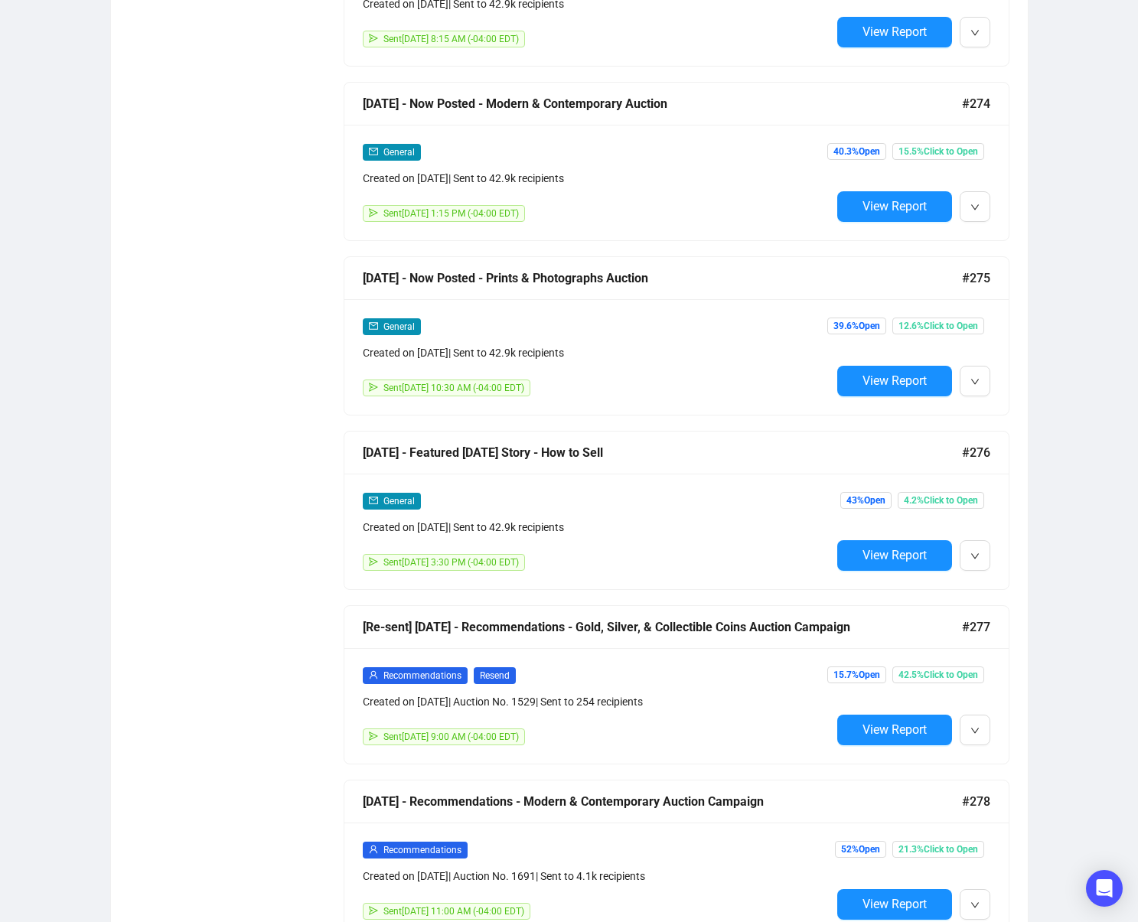
drag, startPoint x: 283, startPoint y: 311, endPoint x: 276, endPoint y: 293, distance: 19.2
click at [282, 310] on div "Status Draft Scheduled Sent Date Range 2025-04-01 2025-05-08 Type Recommendatio…" at bounding box center [224, 412] width 191 height 8494
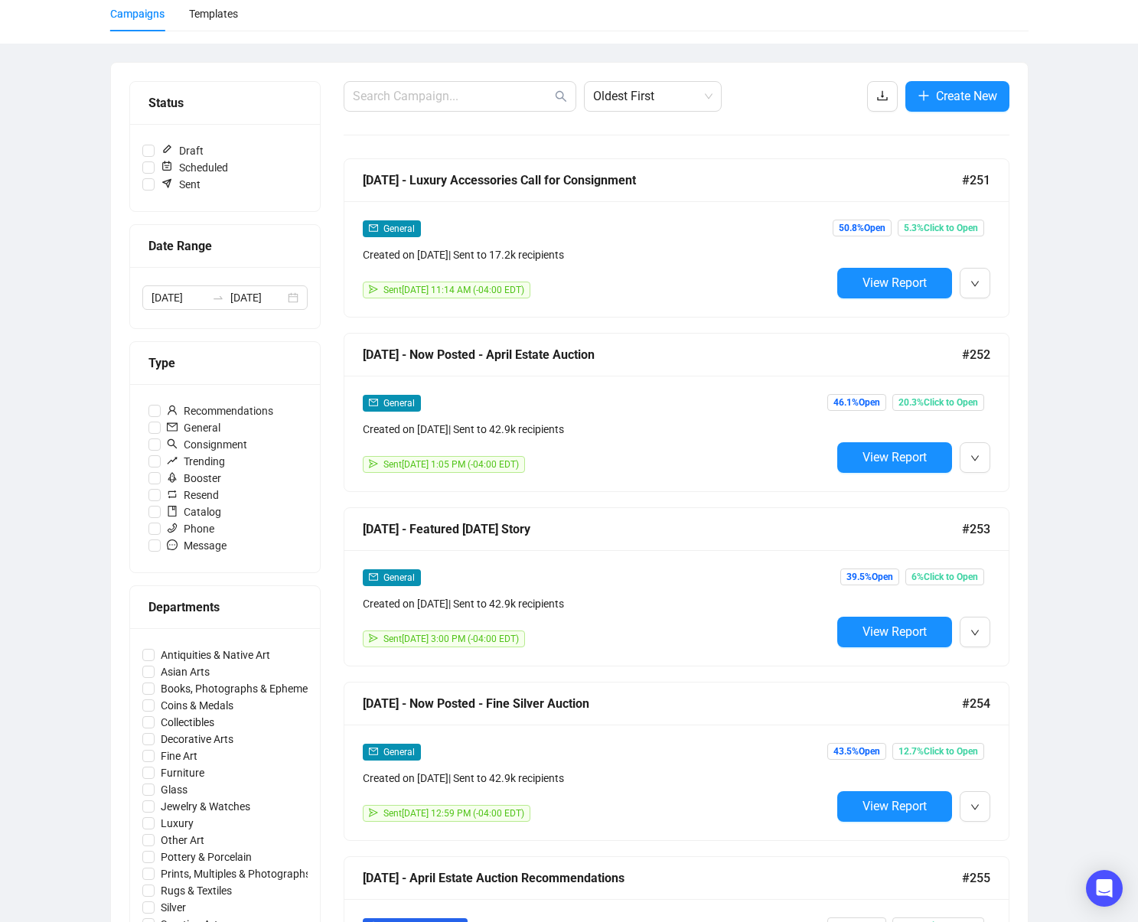
scroll to position [59, 0]
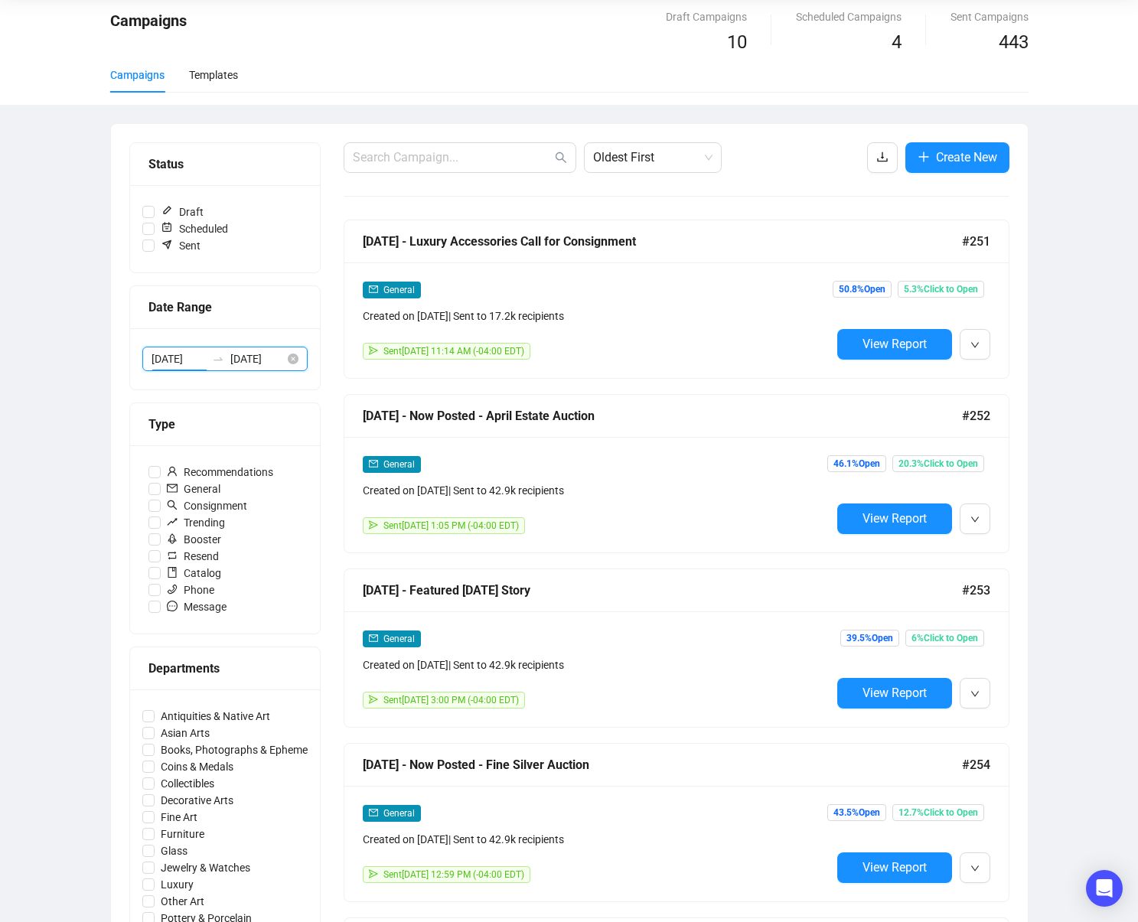
click at [189, 361] on input "[DATE]" at bounding box center [179, 359] width 54 height 17
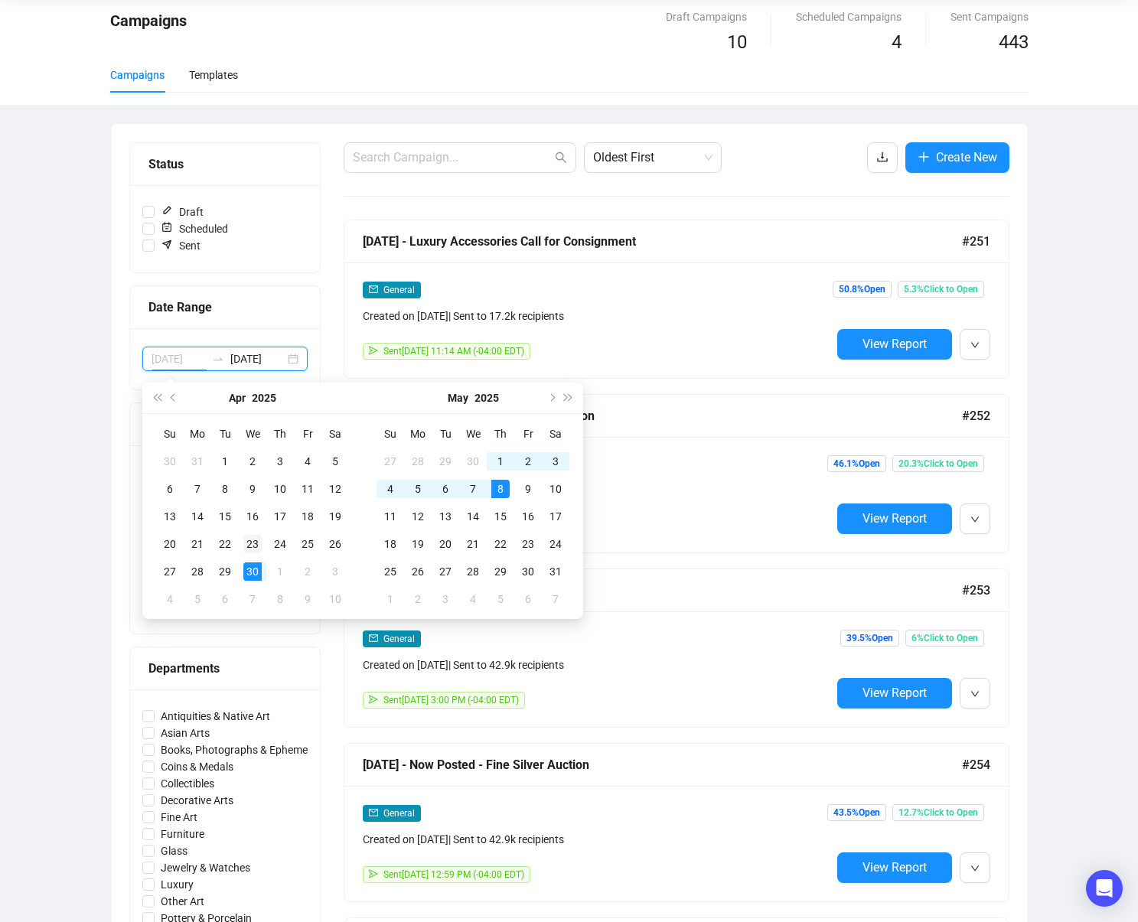
type input "[DATE]"
click at [256, 543] on div "23" at bounding box center [252, 544] width 18 height 18
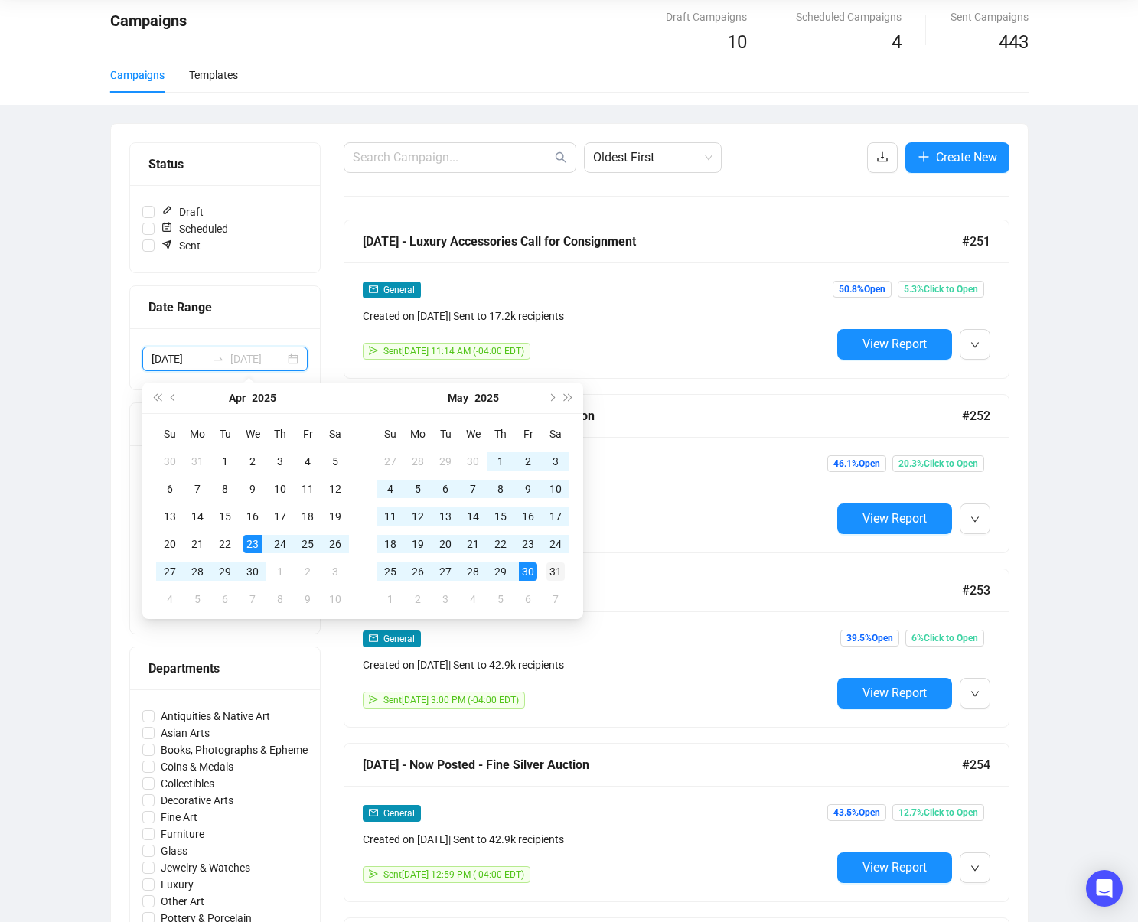
type input "2025-05-31"
click at [556, 568] on div "31" at bounding box center [556, 572] width 18 height 18
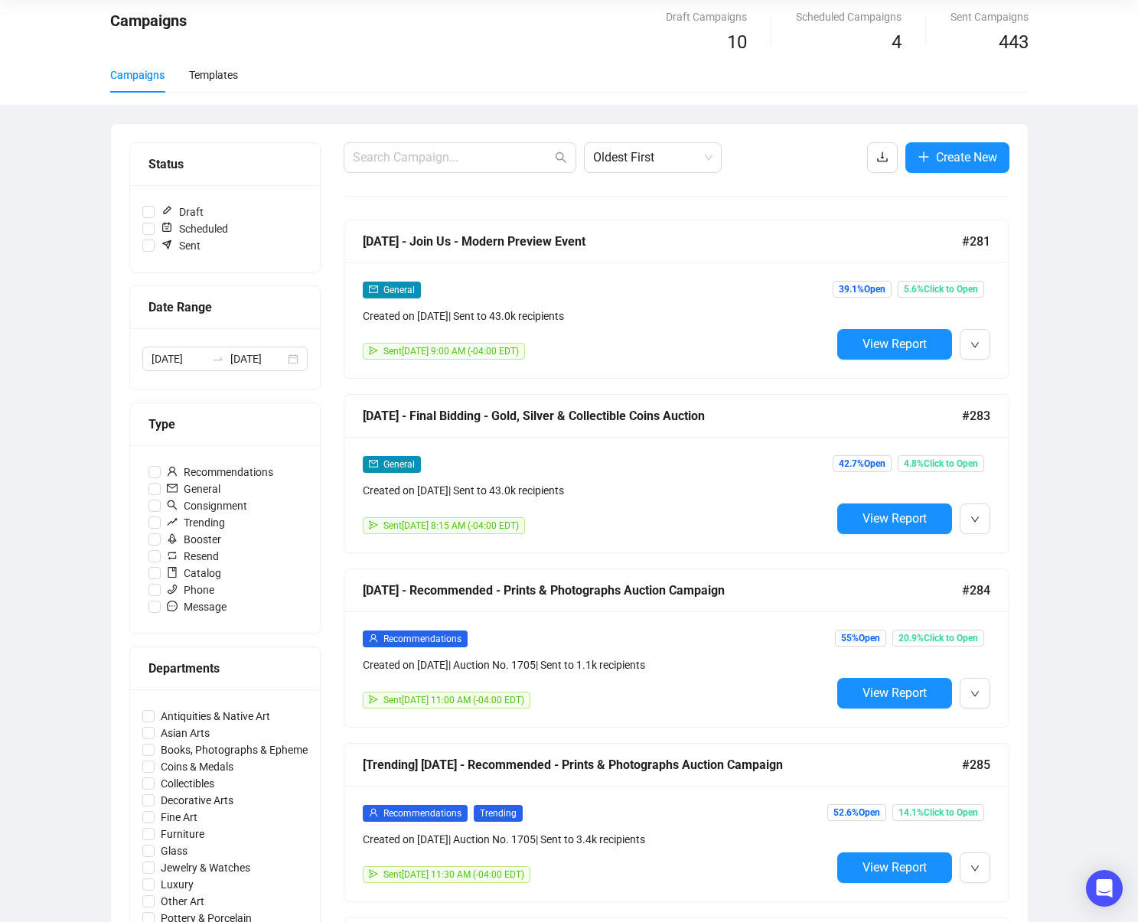
click at [1092, 279] on div "Campaigns Draft Campaigns 10 Scheduled Campaigns 4 Sent Campaigns 443 Campaigns…" at bounding box center [569, 832] width 1138 height 1685
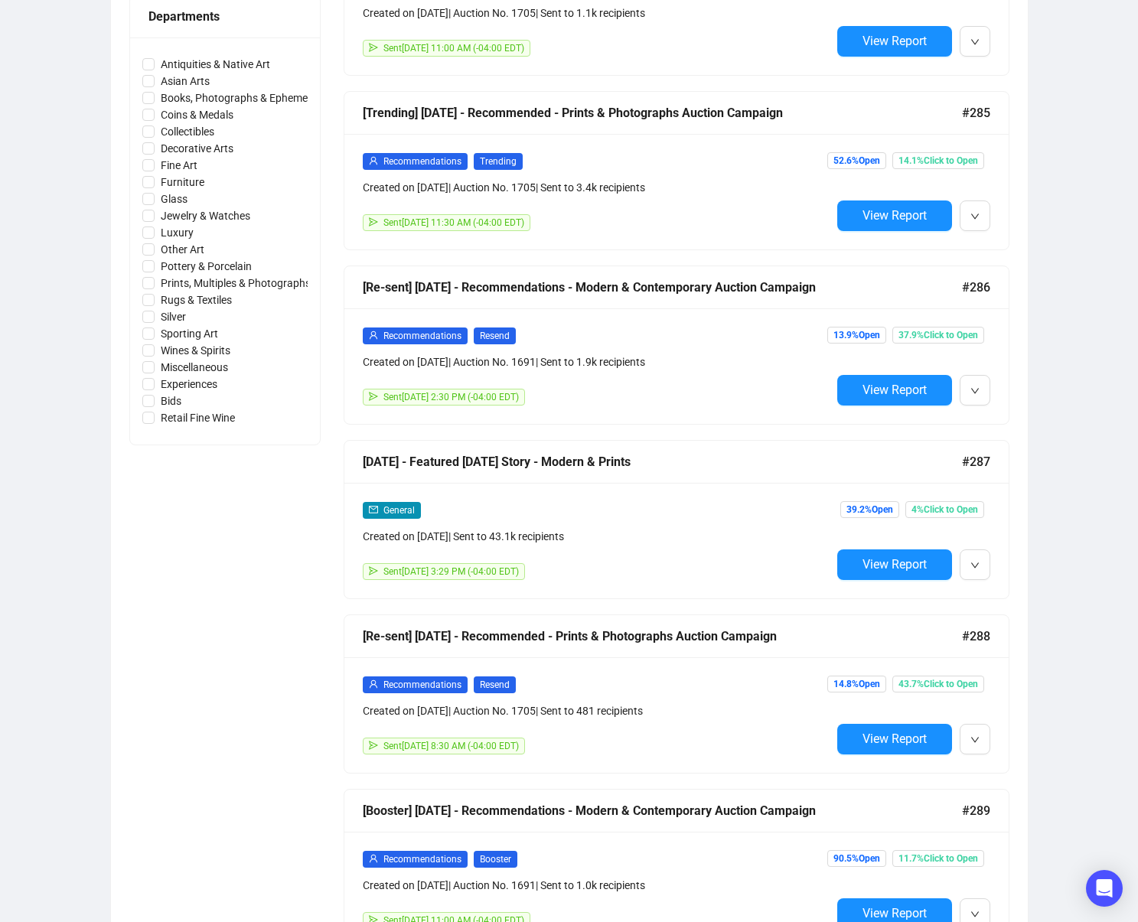
scroll to position [2631, 0]
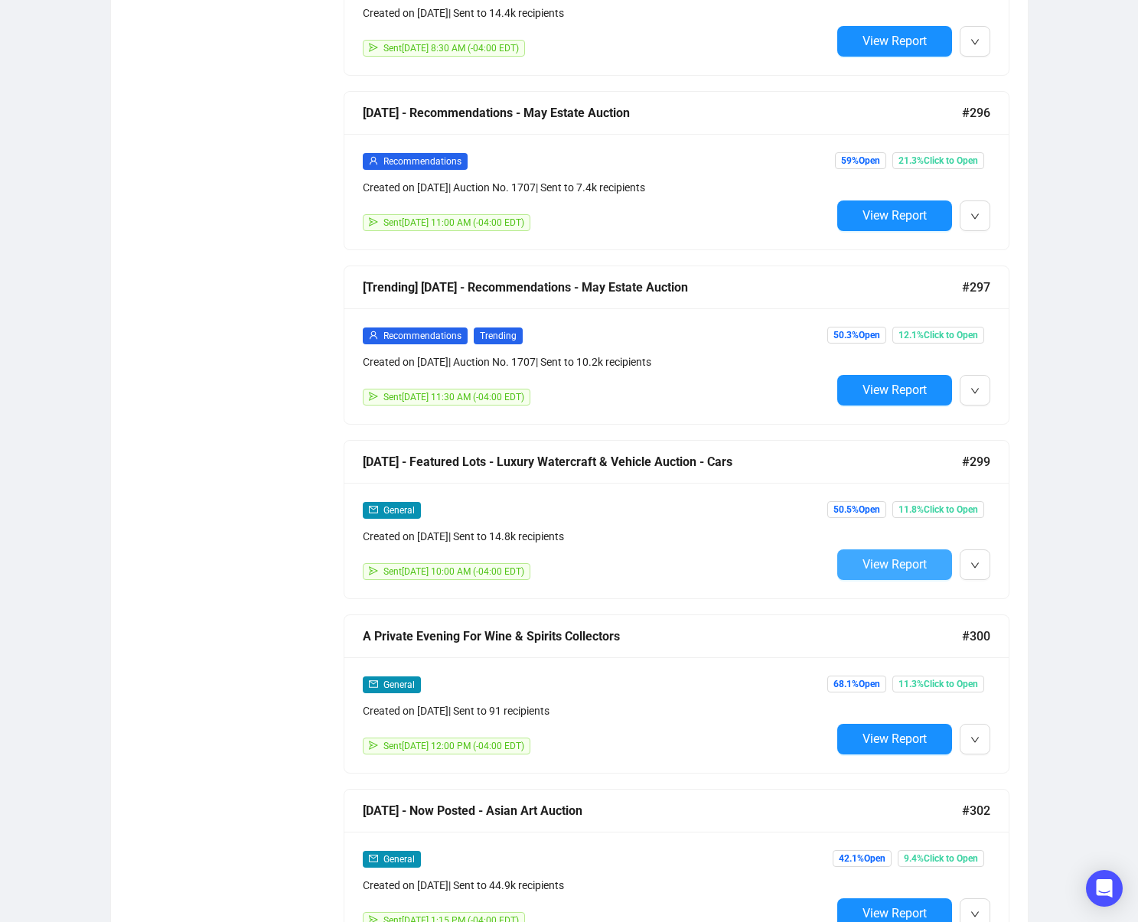
click at [870, 572] on button "View Report" at bounding box center [894, 565] width 115 height 31
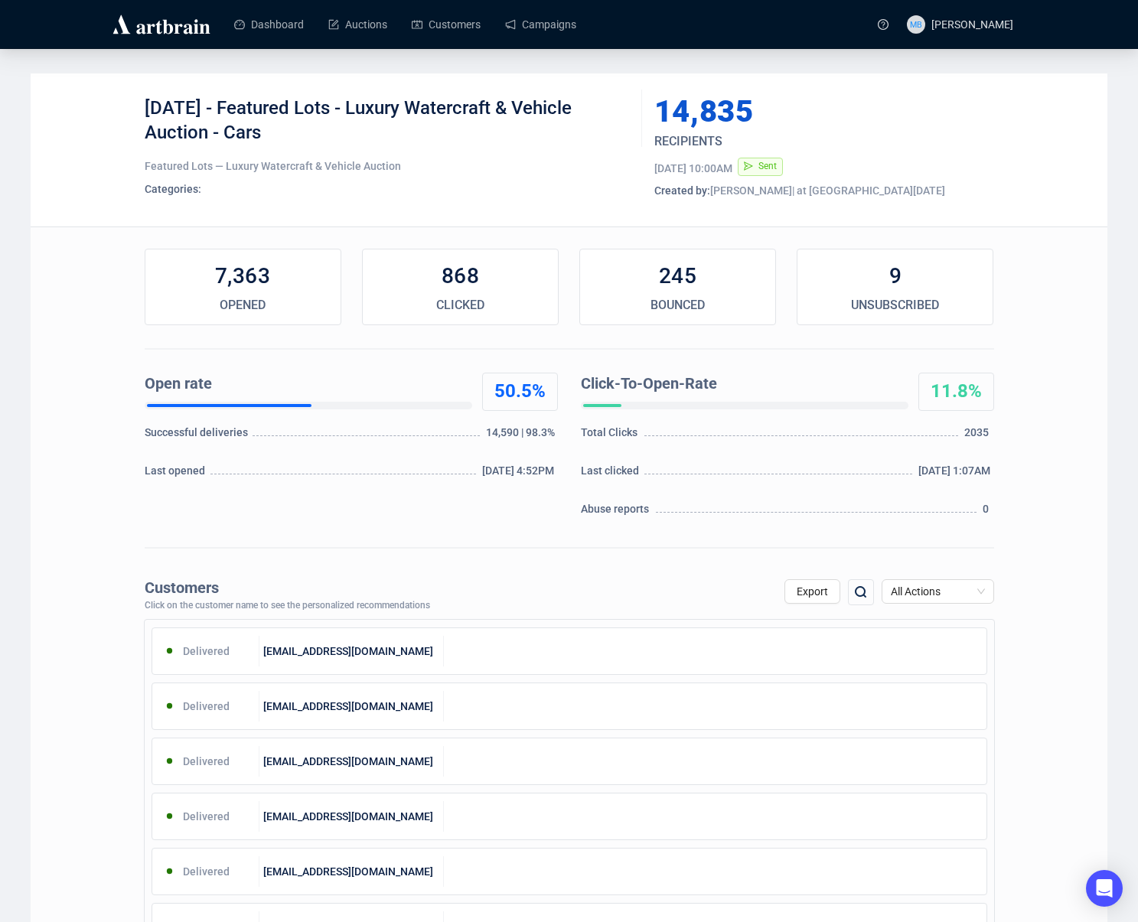
drag, startPoint x: 145, startPoint y: 107, endPoint x: 288, endPoint y: 136, distance: 145.3
click at [287, 136] on div "5-7-2025 - Featured Lots - Luxury Watercraft & Vehicle Auction - Cars" at bounding box center [388, 119] width 486 height 46
click at [285, 122] on div "5-7-2025 - Featured Lots - Luxury Watercraft & Vehicle Auction - Cars" at bounding box center [388, 119] width 486 height 46
drag, startPoint x: 235, startPoint y: 106, endPoint x: 301, endPoint y: 135, distance: 71.7
click at [301, 135] on div "5-7-2025 - Featured Lots - Luxury Watercraft & Vehicle Auction - Cars" at bounding box center [388, 119] width 486 height 46
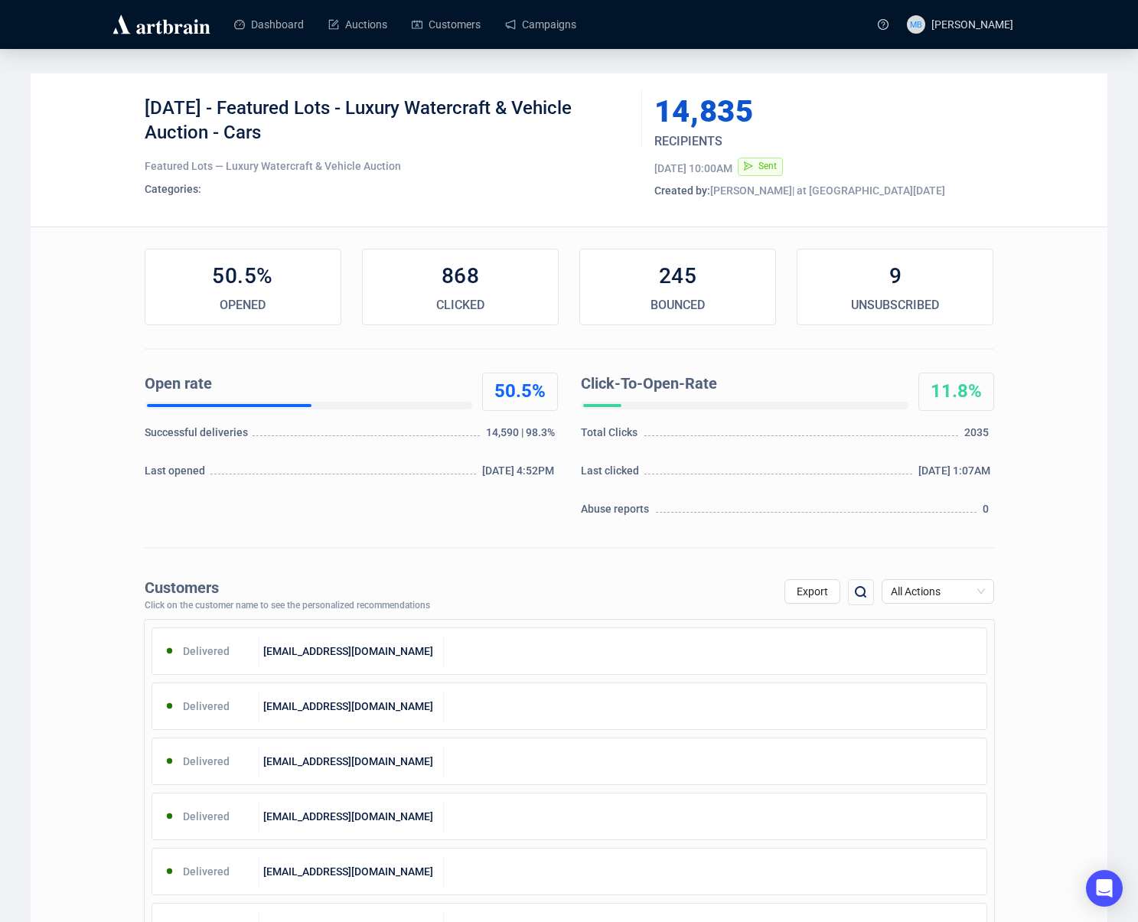
scroll to position [1, 0]
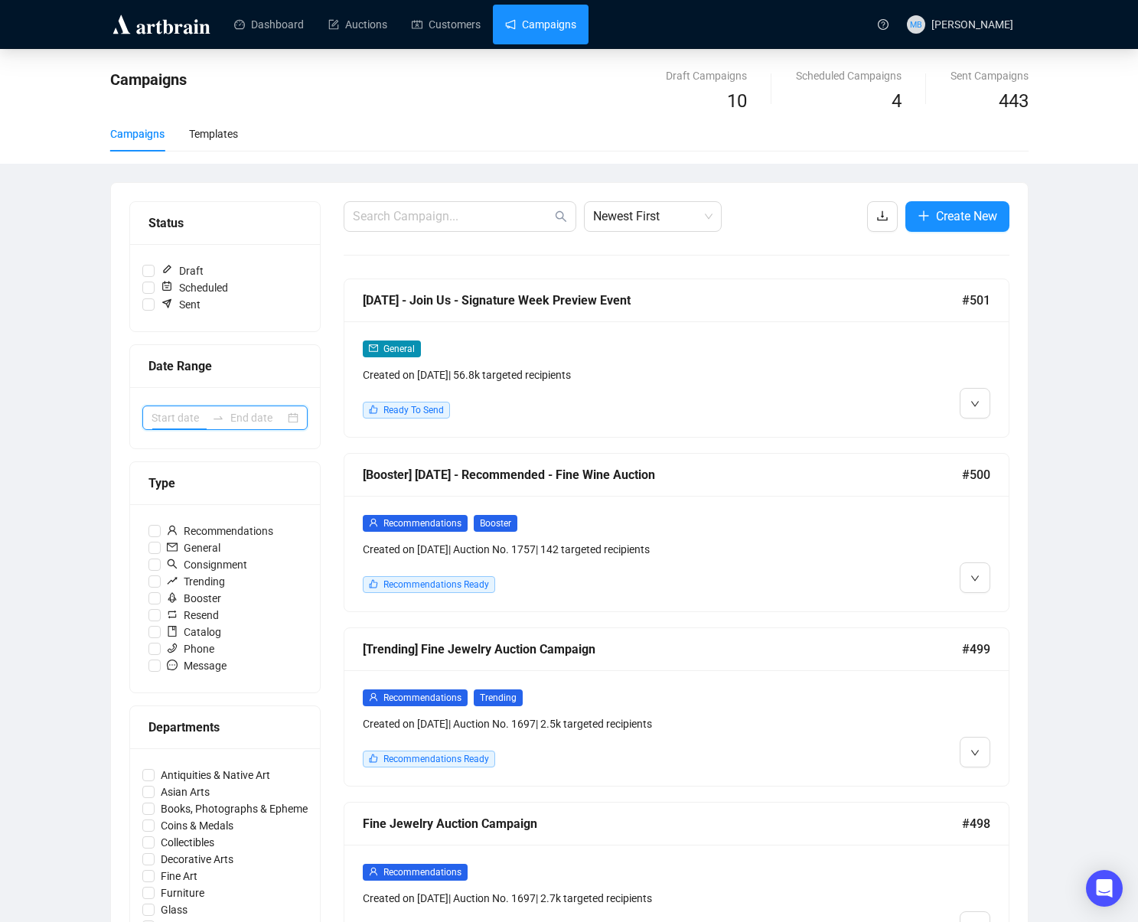
click at [187, 422] on input at bounding box center [179, 418] width 54 height 17
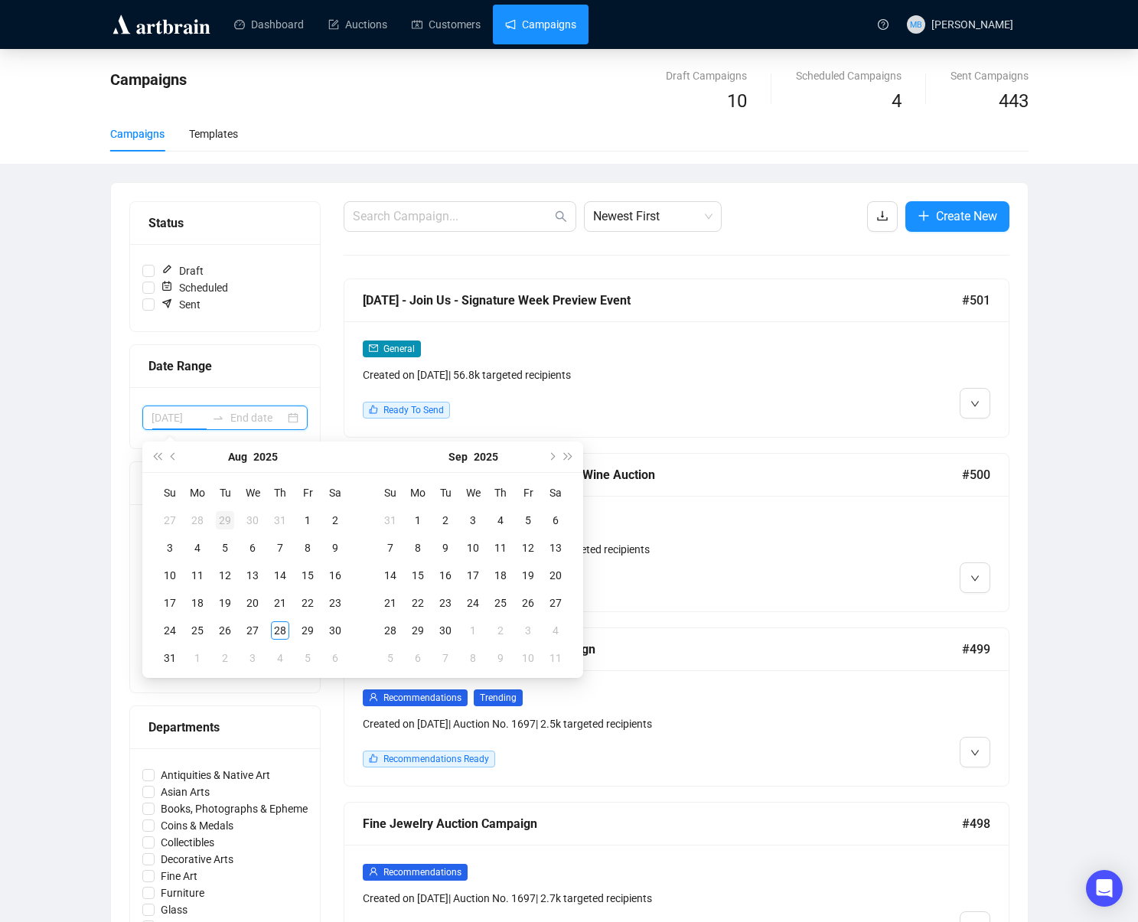
type input "[DATE]"
type input "2025-07-28"
click at [177, 452] on button "Previous month (PageUp)" at bounding box center [173, 457] width 17 height 31
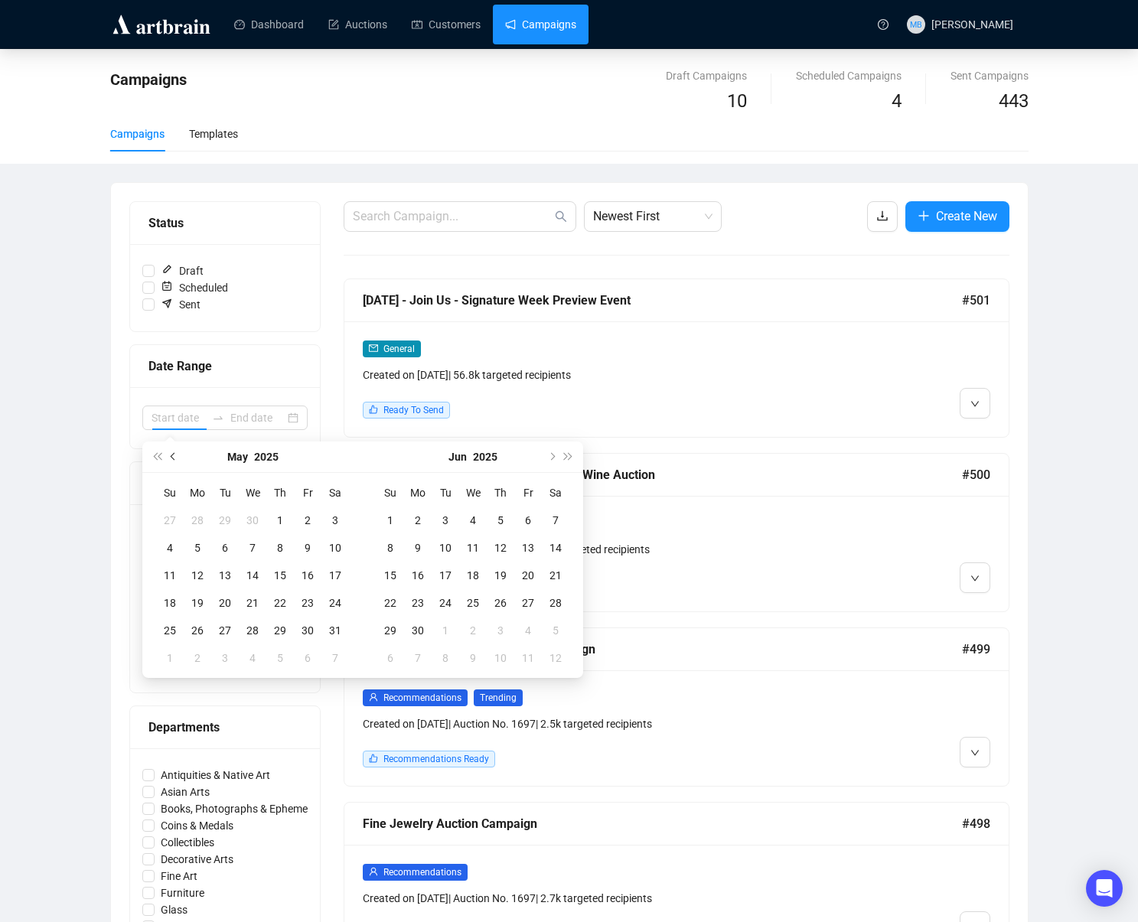
click at [177, 452] on button "Previous month (PageUp)" at bounding box center [173, 457] width 17 height 31
type input "2025-04-30"
click at [251, 626] on div "30" at bounding box center [252, 631] width 18 height 18
type input "2025-05-03"
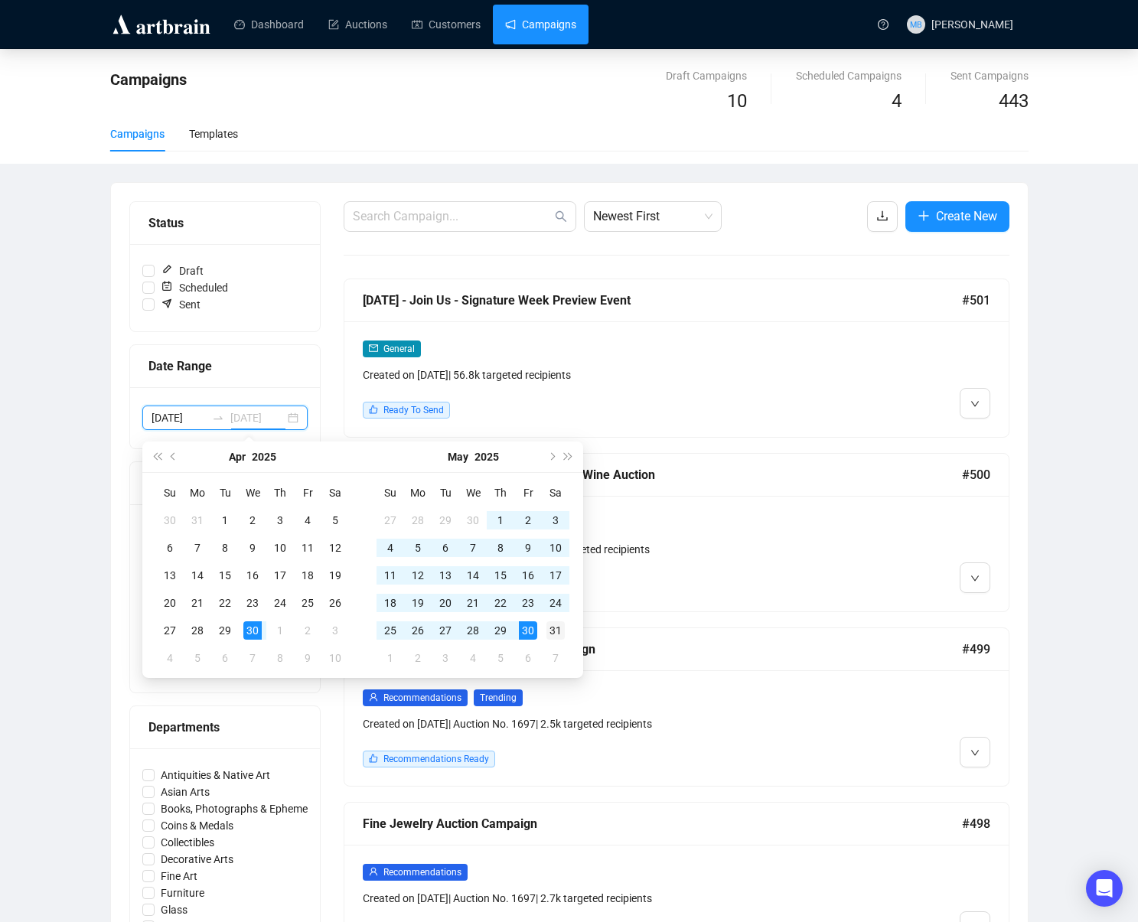
type input "2025-05-31"
click at [567, 632] on td "31" at bounding box center [556, 631] width 28 height 28
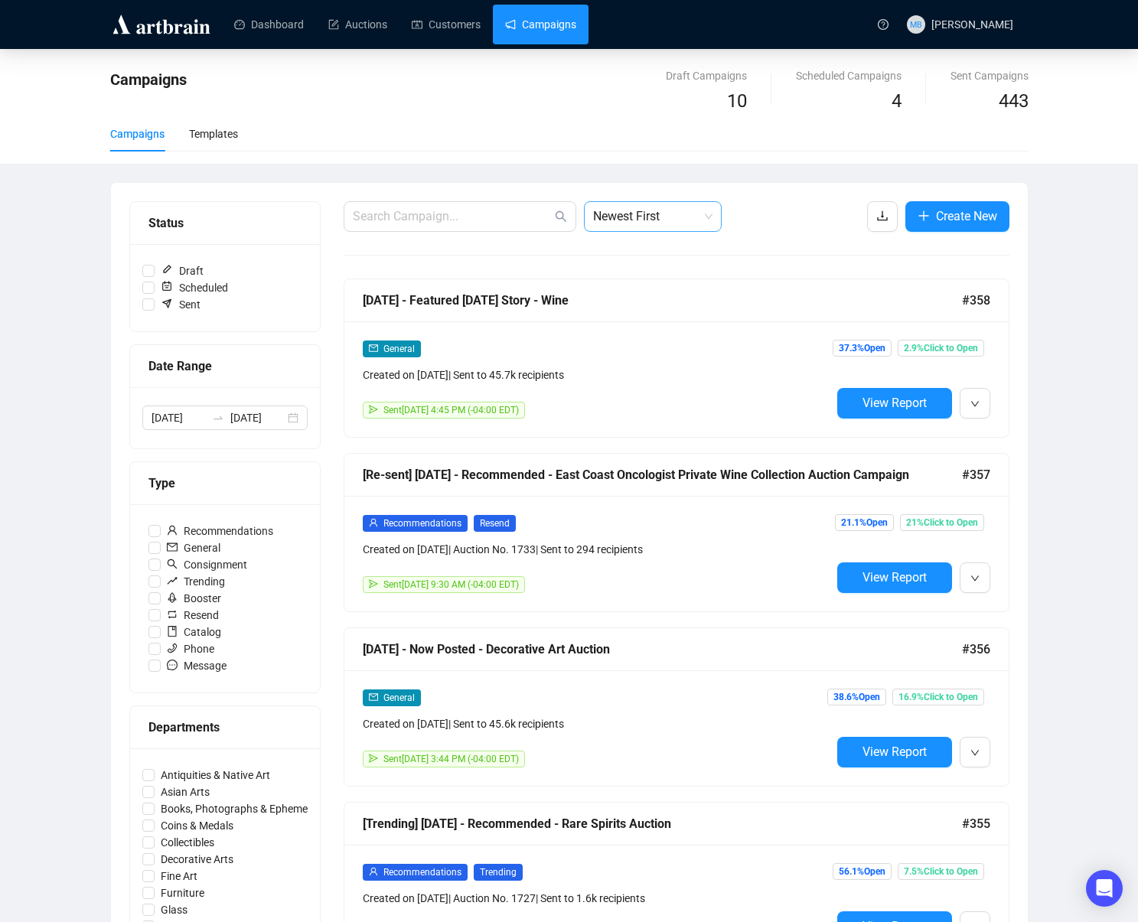
click at [662, 228] on span "Newest First" at bounding box center [652, 216] width 119 height 29
click at [663, 279] on div "Oldest First" at bounding box center [652, 274] width 113 height 17
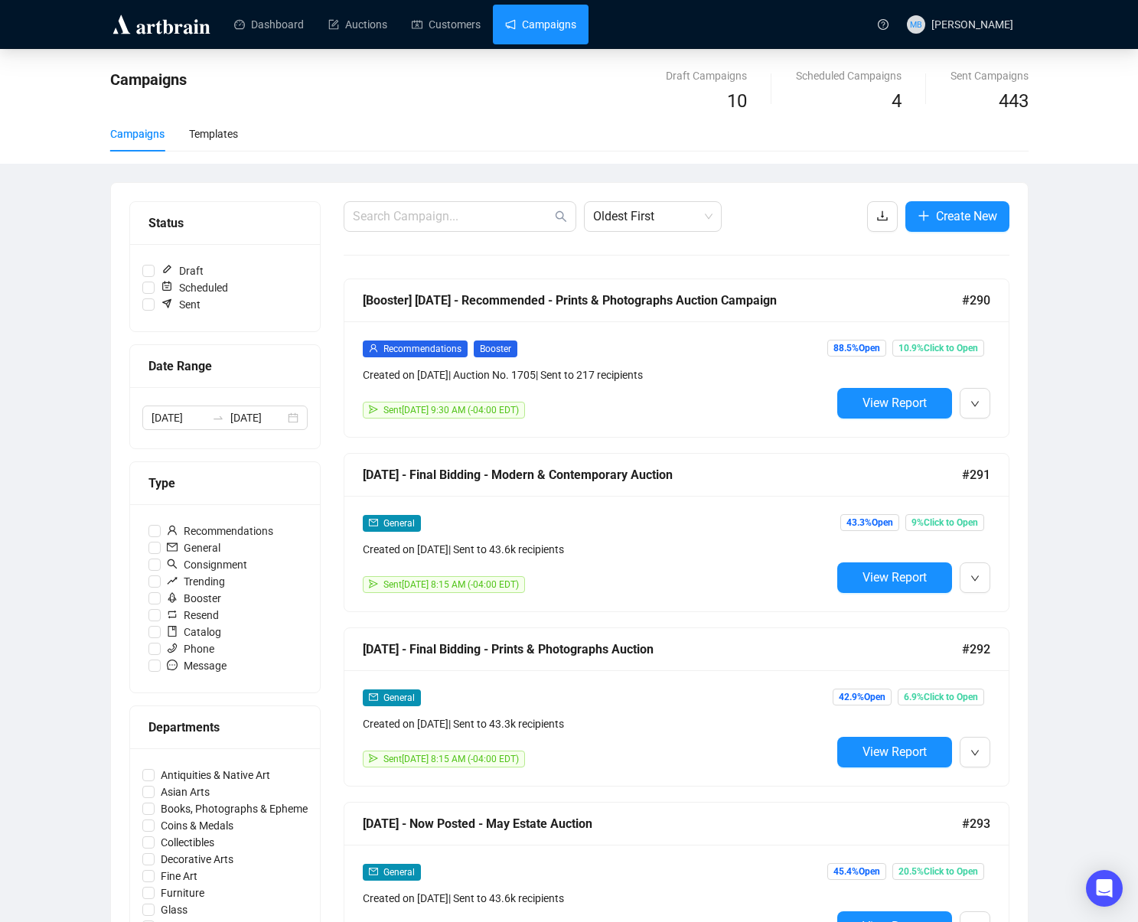
click at [1095, 302] on div "Campaigns Draft Campaigns 10 Scheduled Campaigns 4 Sent Campaigns 443 Campaigns…" at bounding box center [569, 891] width 1138 height 1685
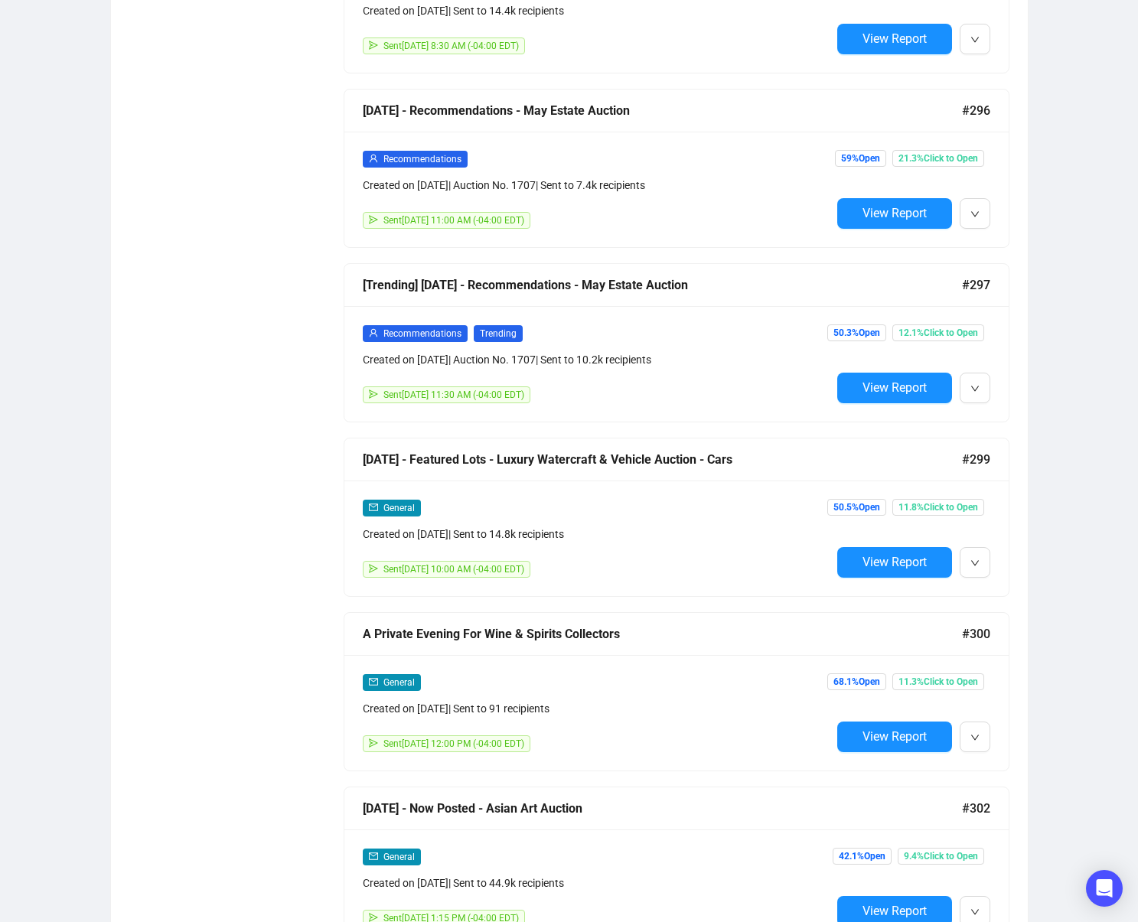
scroll to position [2107, 0]
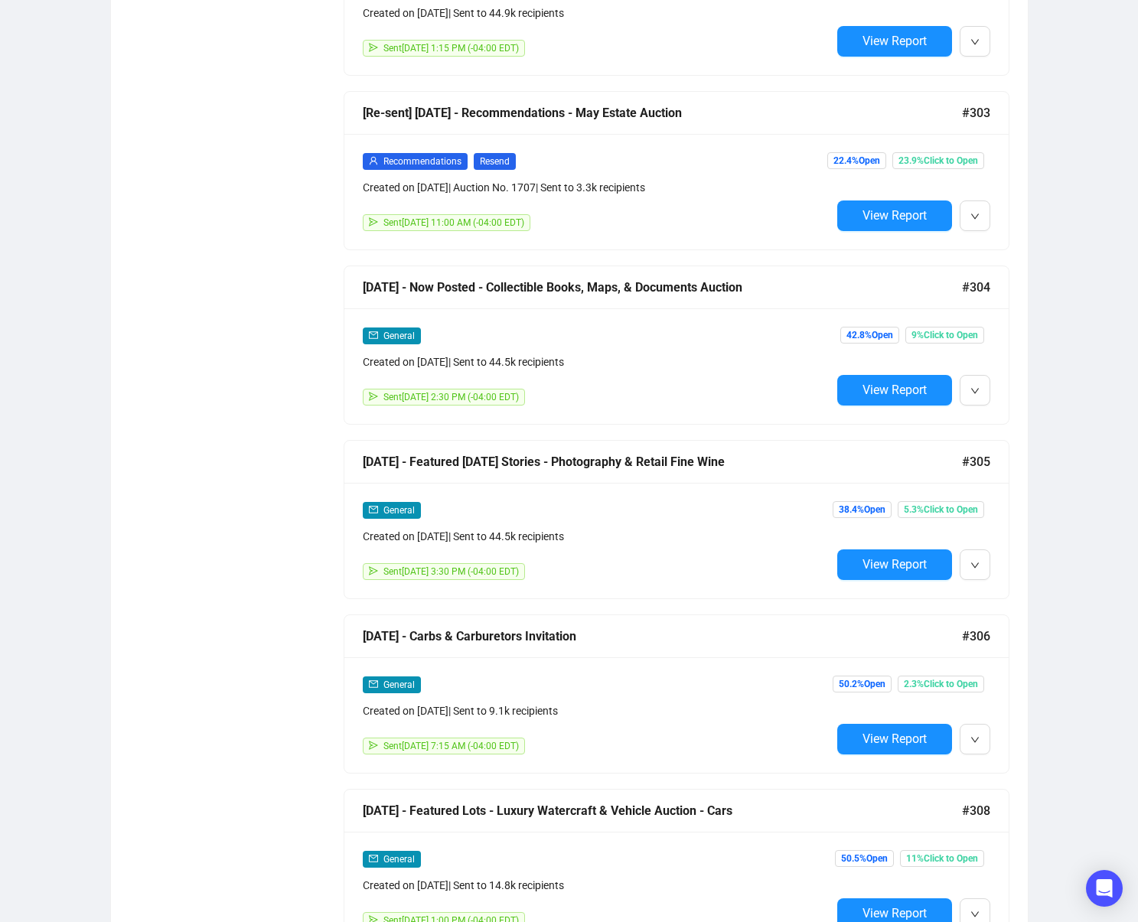
drag, startPoint x: 883, startPoint y: 568, endPoint x: 890, endPoint y: 567, distance: 7.7
click at [883, 568] on span "View Report" at bounding box center [895, 564] width 64 height 15
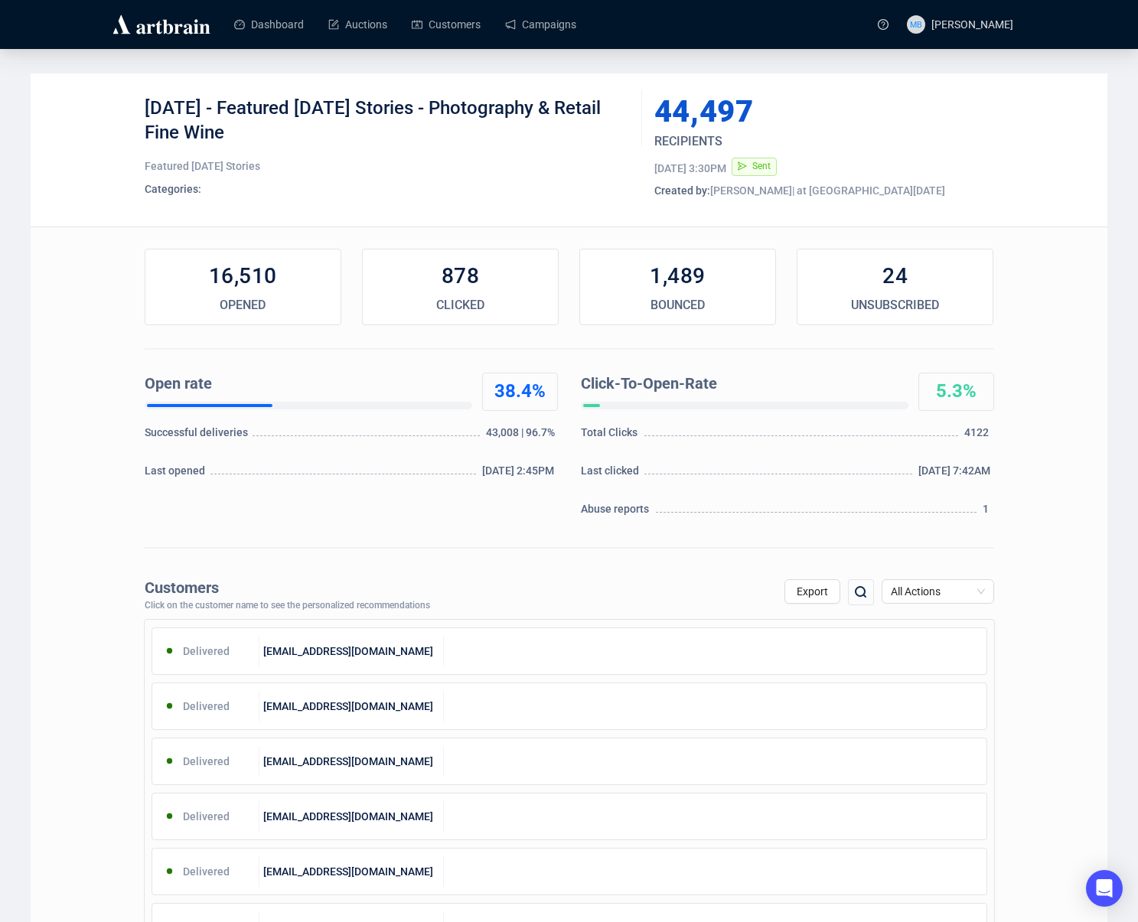
drag, startPoint x: 236, startPoint y: 106, endPoint x: 354, endPoint y: 175, distance: 137.2
click at [261, 134] on div "5-9-2025 - Featured Friday Stories - Photography & Retail Fine Wine" at bounding box center [388, 119] width 486 height 46
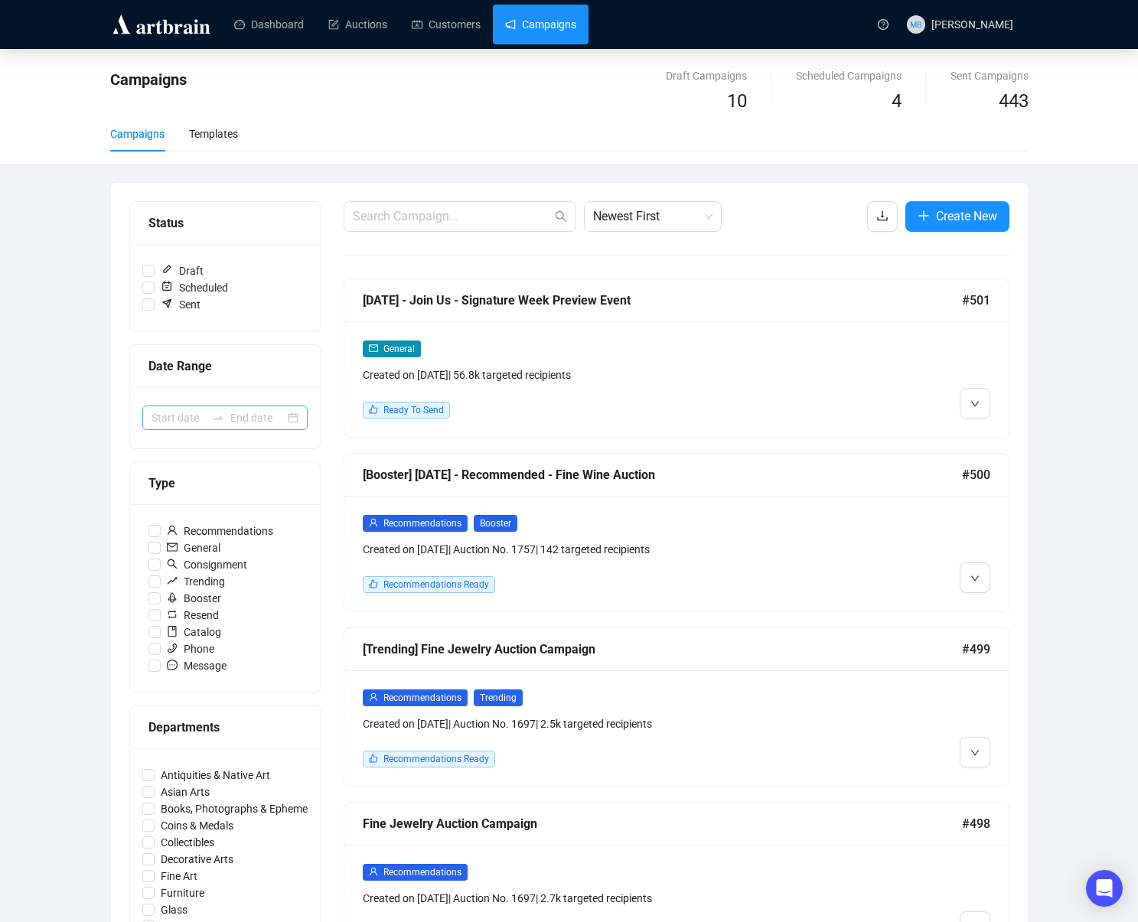
click at [227, 419] on div at bounding box center [218, 418] width 24 height 12
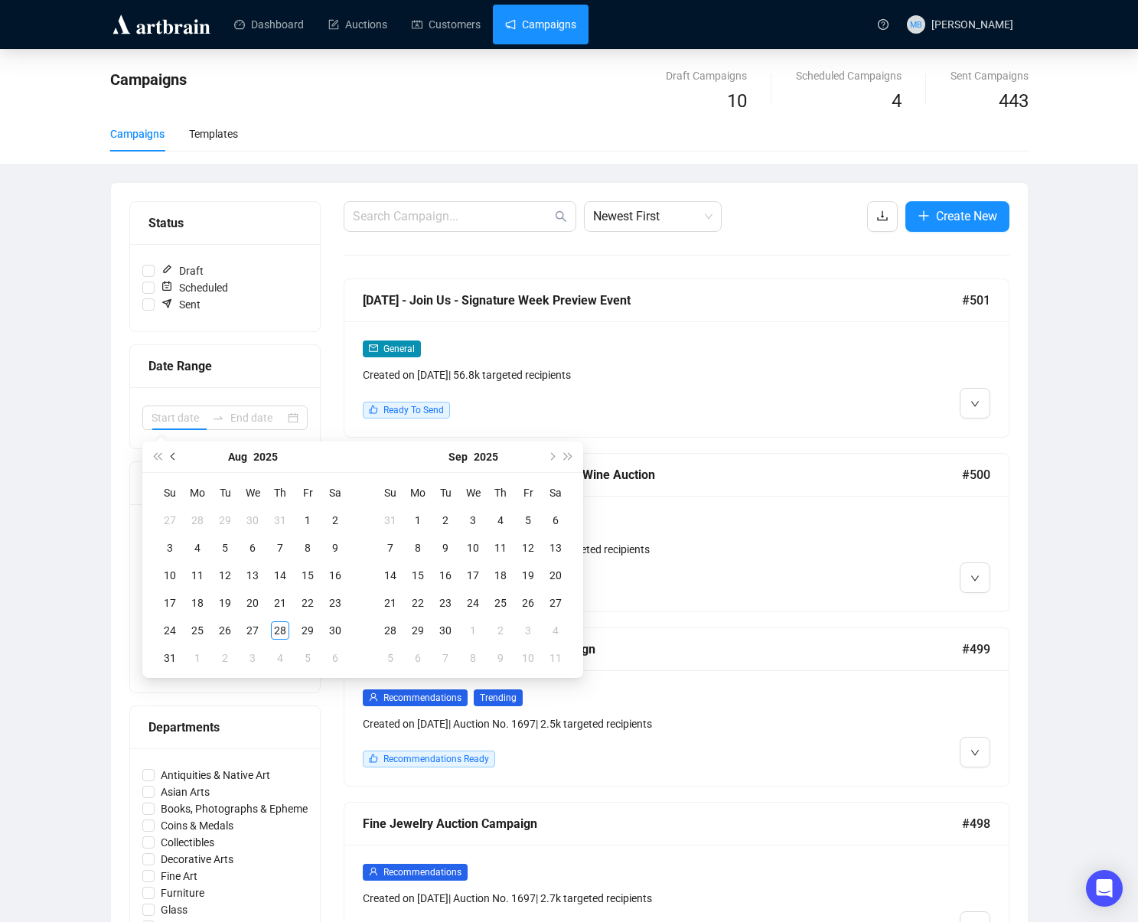
click at [171, 455] on span "Previous month (PageUp)" at bounding box center [175, 457] width 8 height 8
type input "2025-04-30"
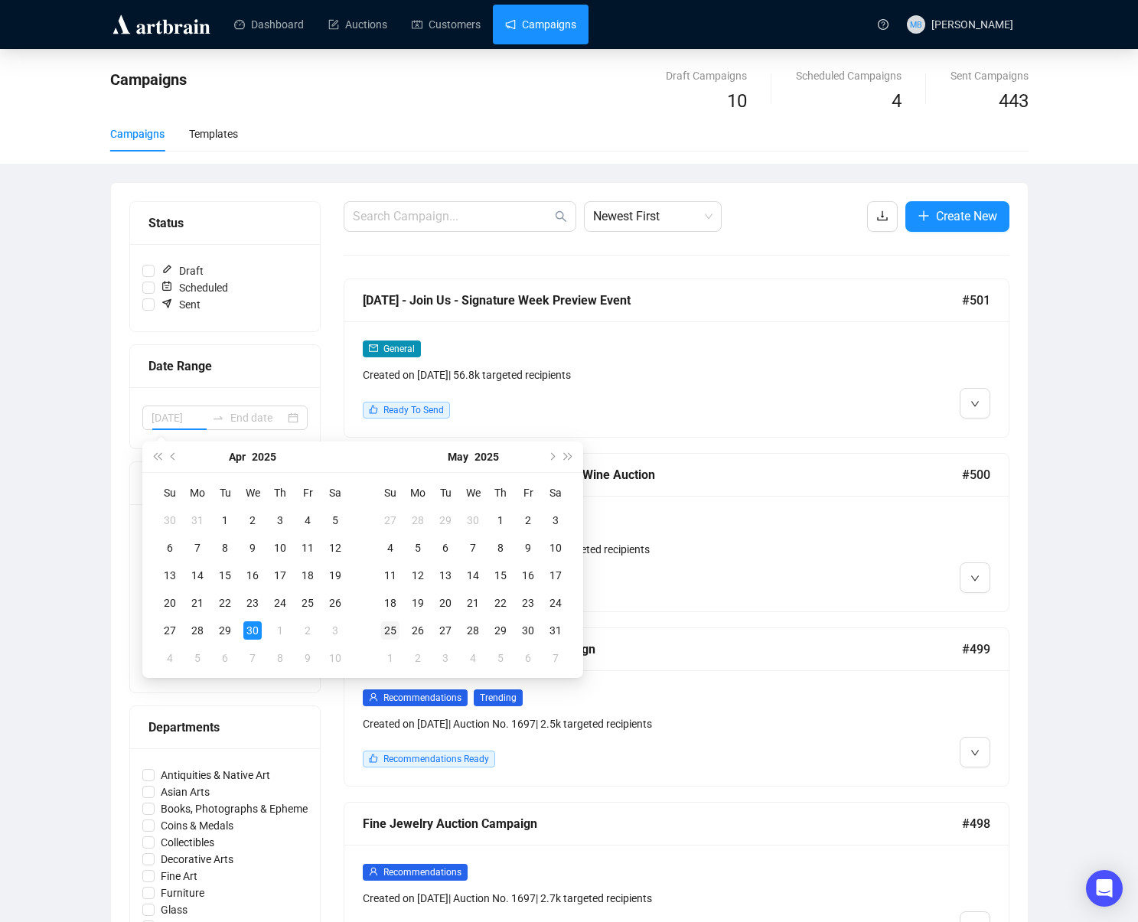
drag, startPoint x: 257, startPoint y: 628, endPoint x: 380, endPoint y: 636, distance: 123.5
click at [258, 628] on div "30" at bounding box center [252, 631] width 18 height 18
type input "[DATE]"
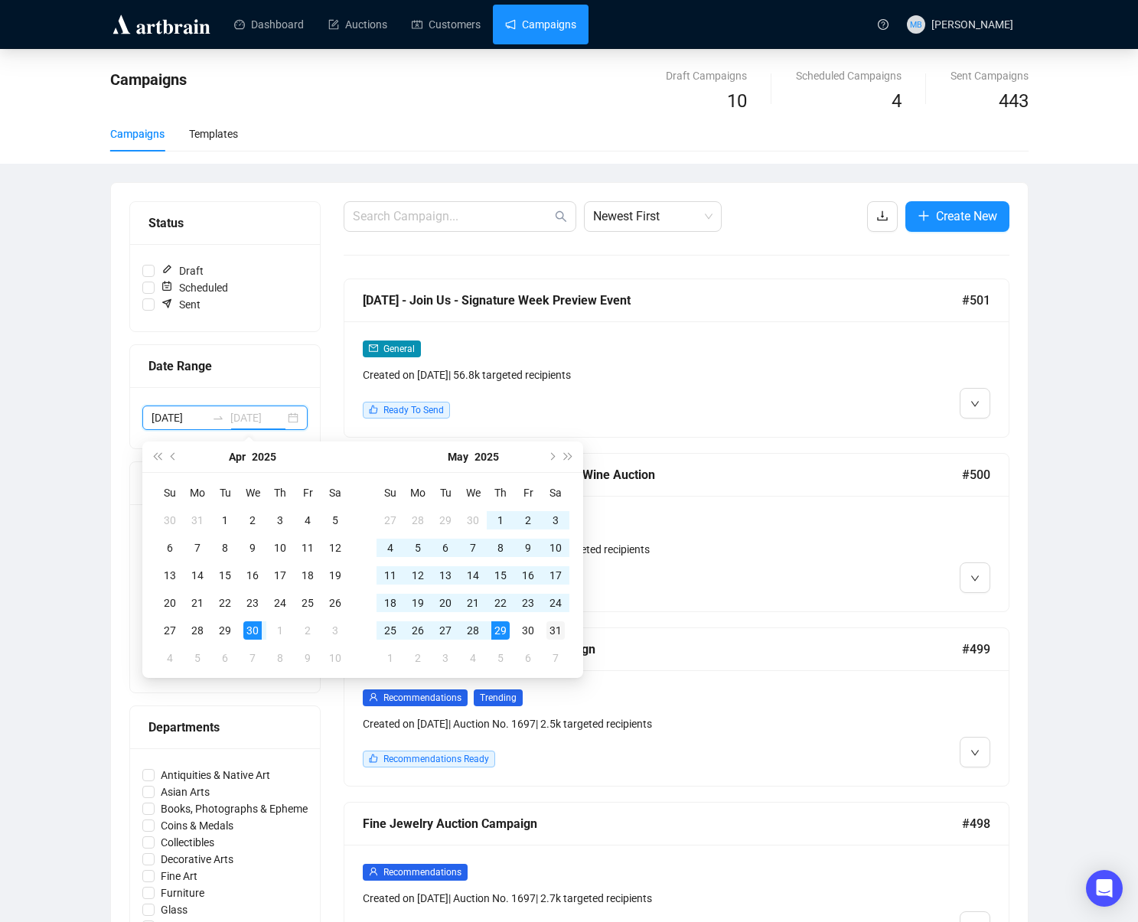
type input "2025-05-31"
click at [554, 638] on div "31" at bounding box center [556, 631] width 18 height 18
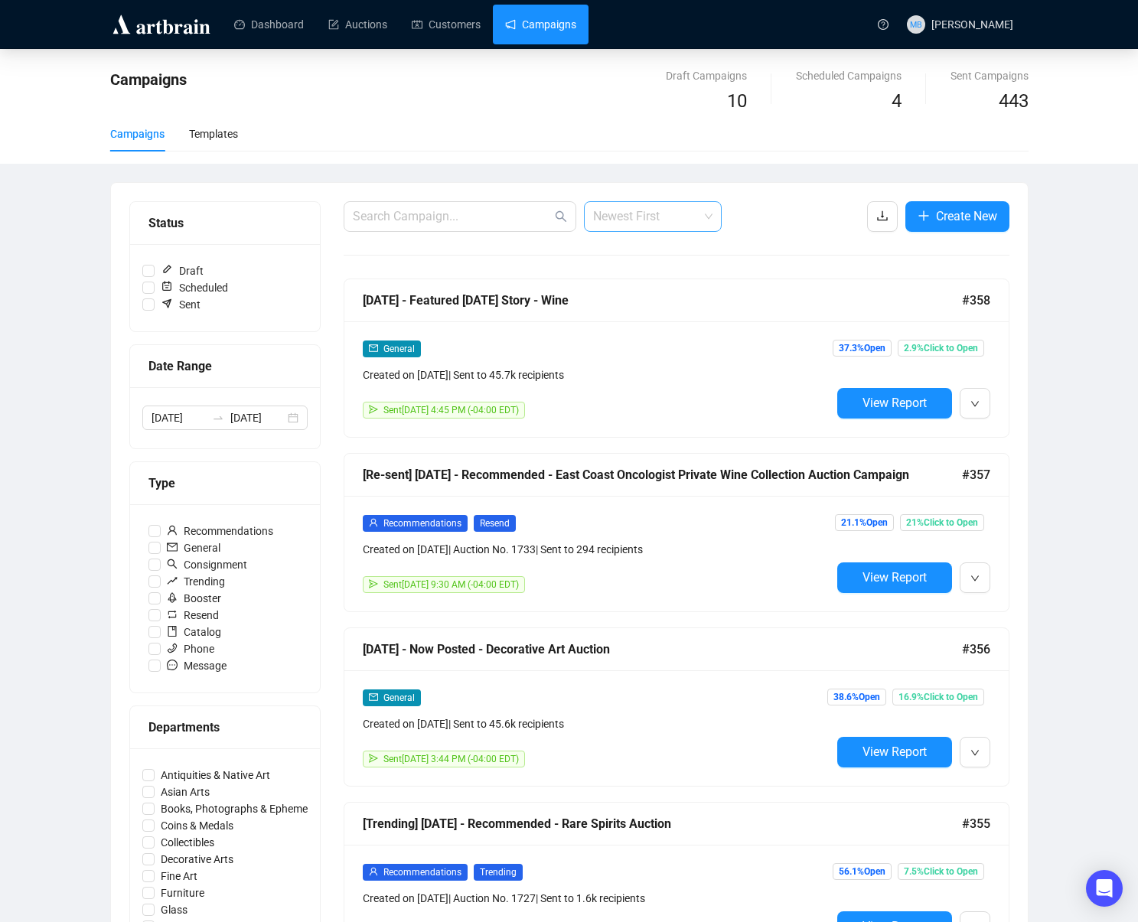
click at [700, 221] on span "Newest First" at bounding box center [652, 216] width 119 height 29
click at [657, 271] on div "Oldest First" at bounding box center [652, 274] width 113 height 17
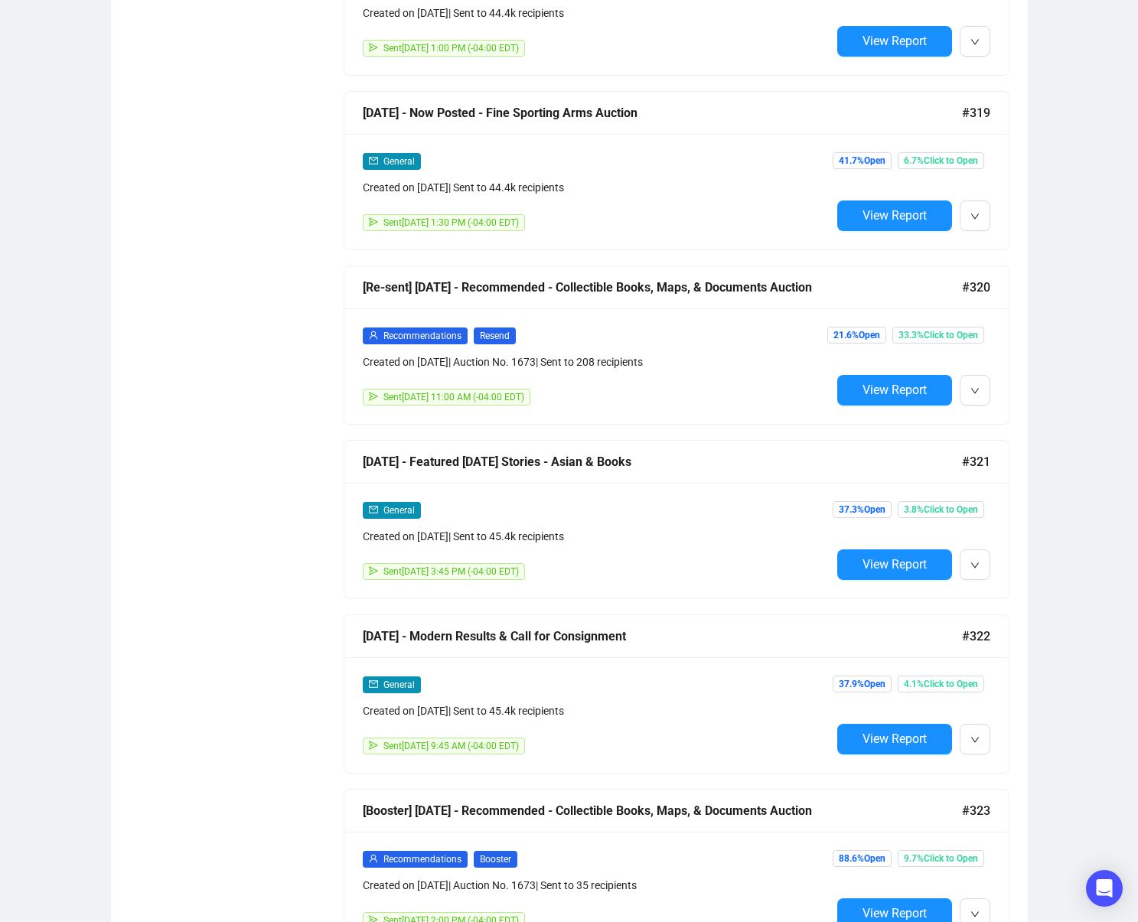
scroll to position [4723, 0]
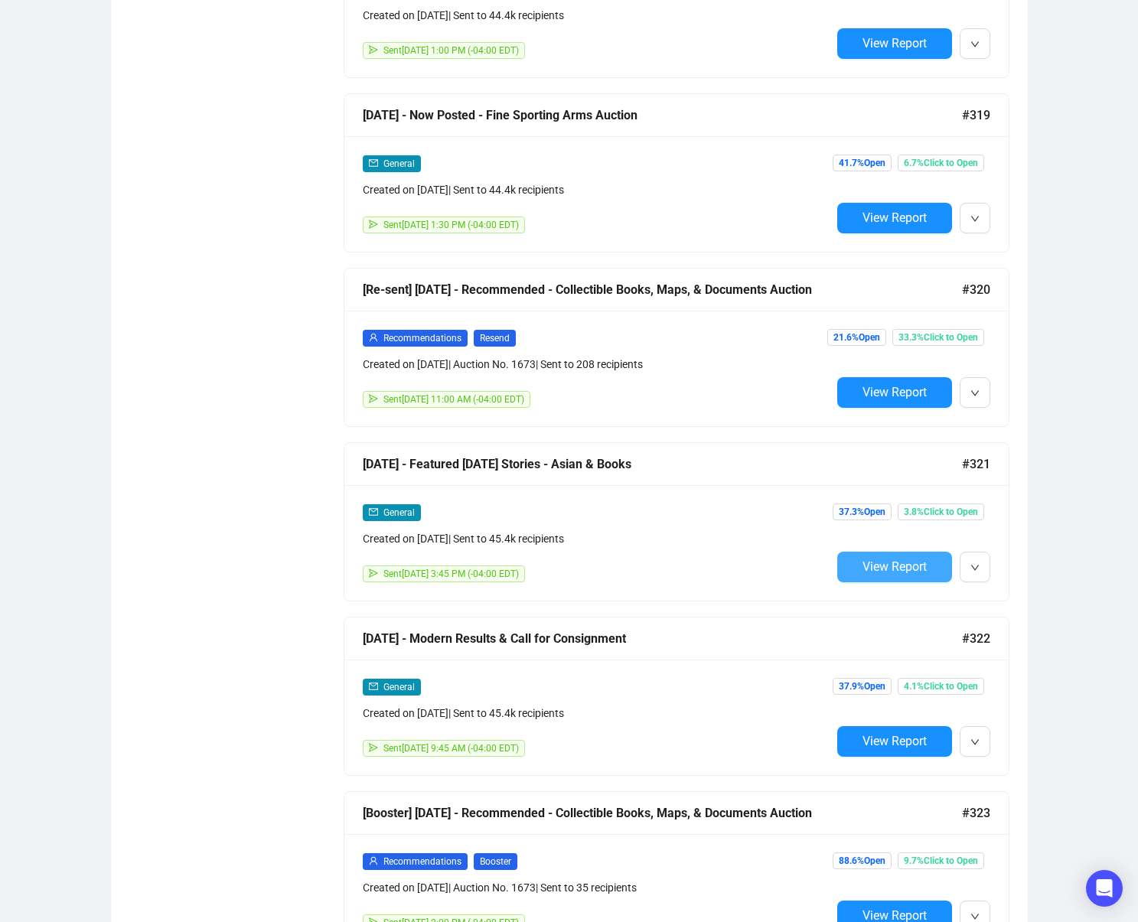
click at [864, 564] on span "View Report" at bounding box center [895, 567] width 64 height 15
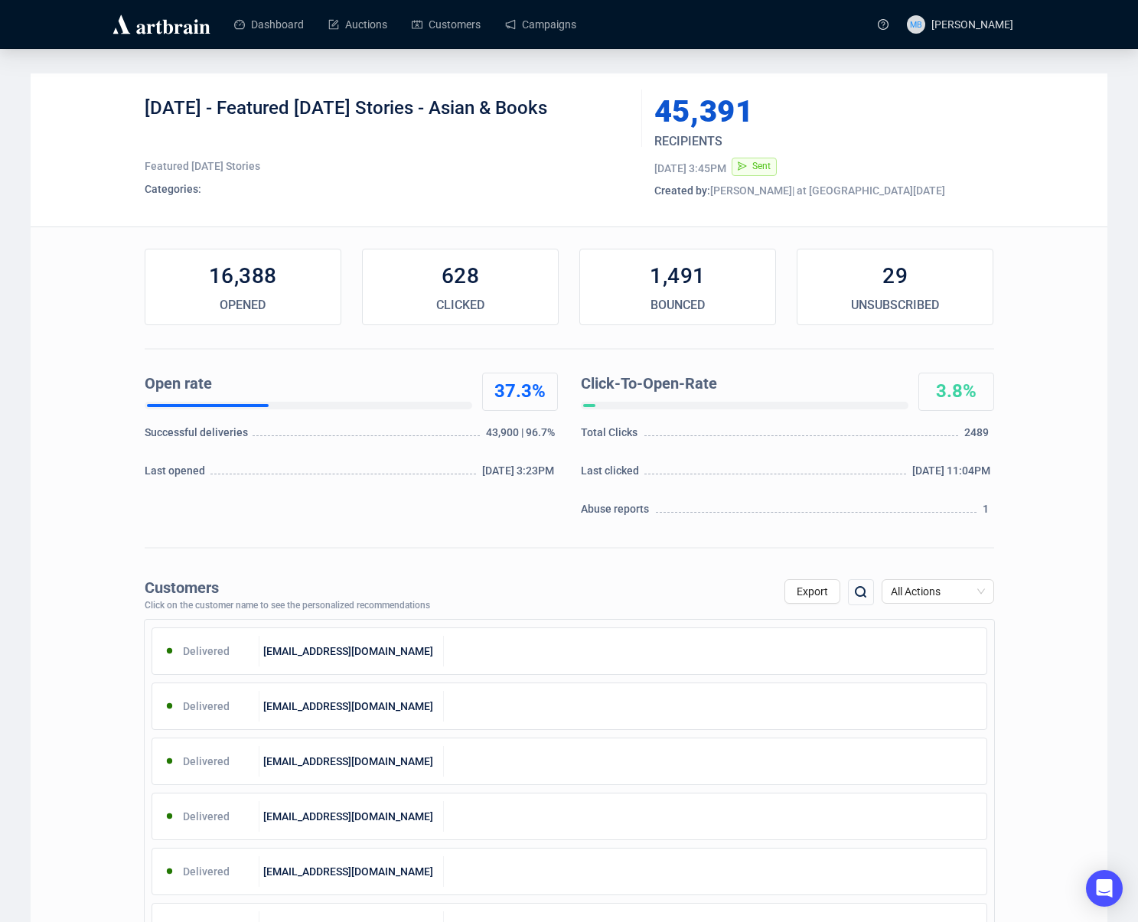
drag, startPoint x: 243, startPoint y: 110, endPoint x: 579, endPoint y: 106, distance: 336.1
click at [579, 106] on div "5-16-2025 - Featured Friday Stories - Asian & Books" at bounding box center [388, 119] width 486 height 46
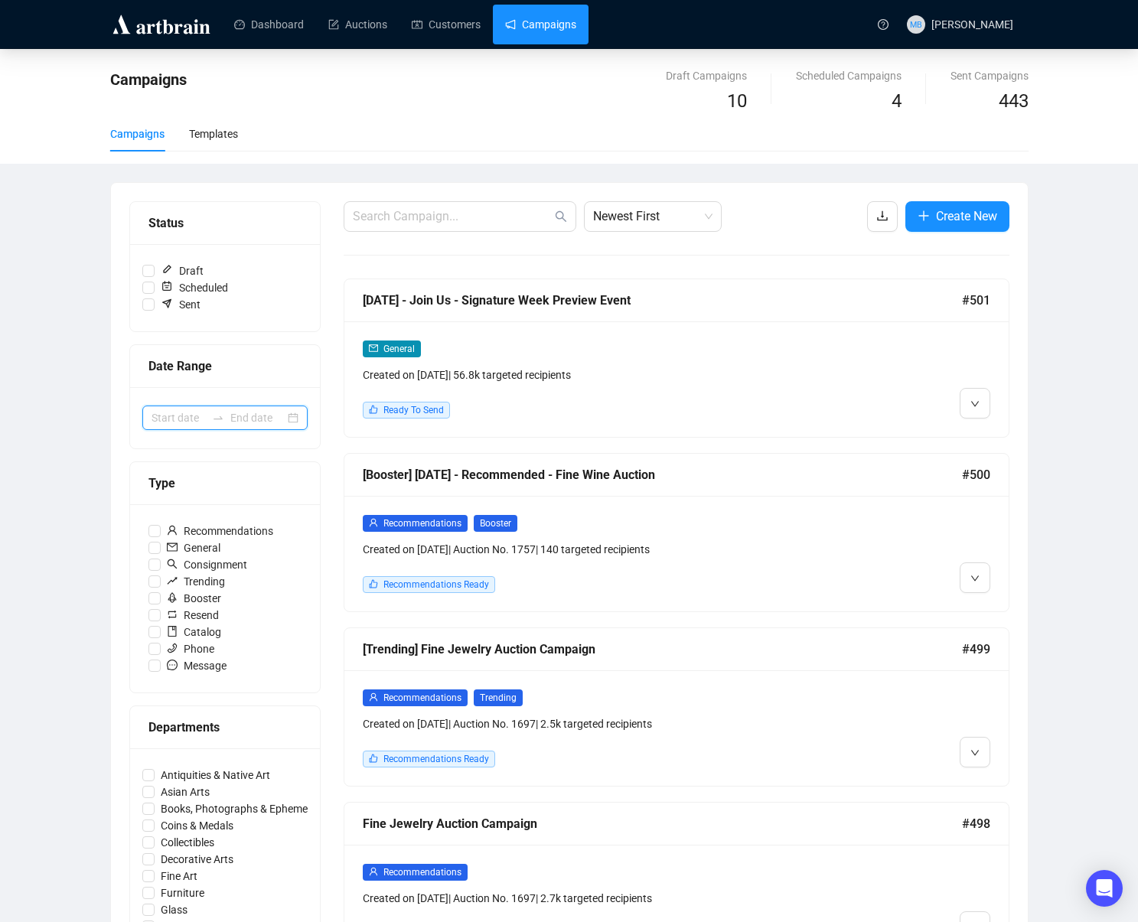
click at [165, 415] on input at bounding box center [179, 418] width 54 height 17
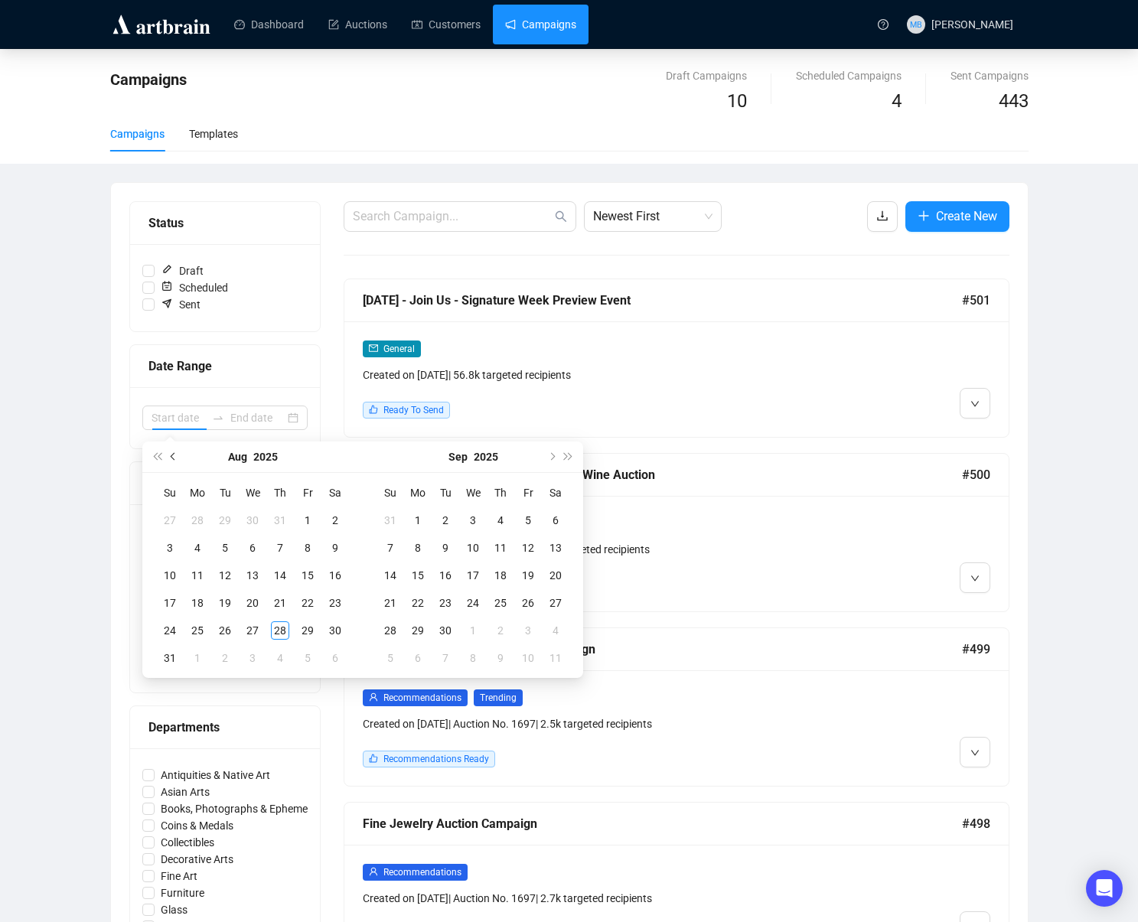
click at [180, 459] on button "Previous month (PageUp)" at bounding box center [173, 457] width 17 height 31
click at [181, 459] on button "Previous month (PageUp)" at bounding box center [173, 457] width 17 height 31
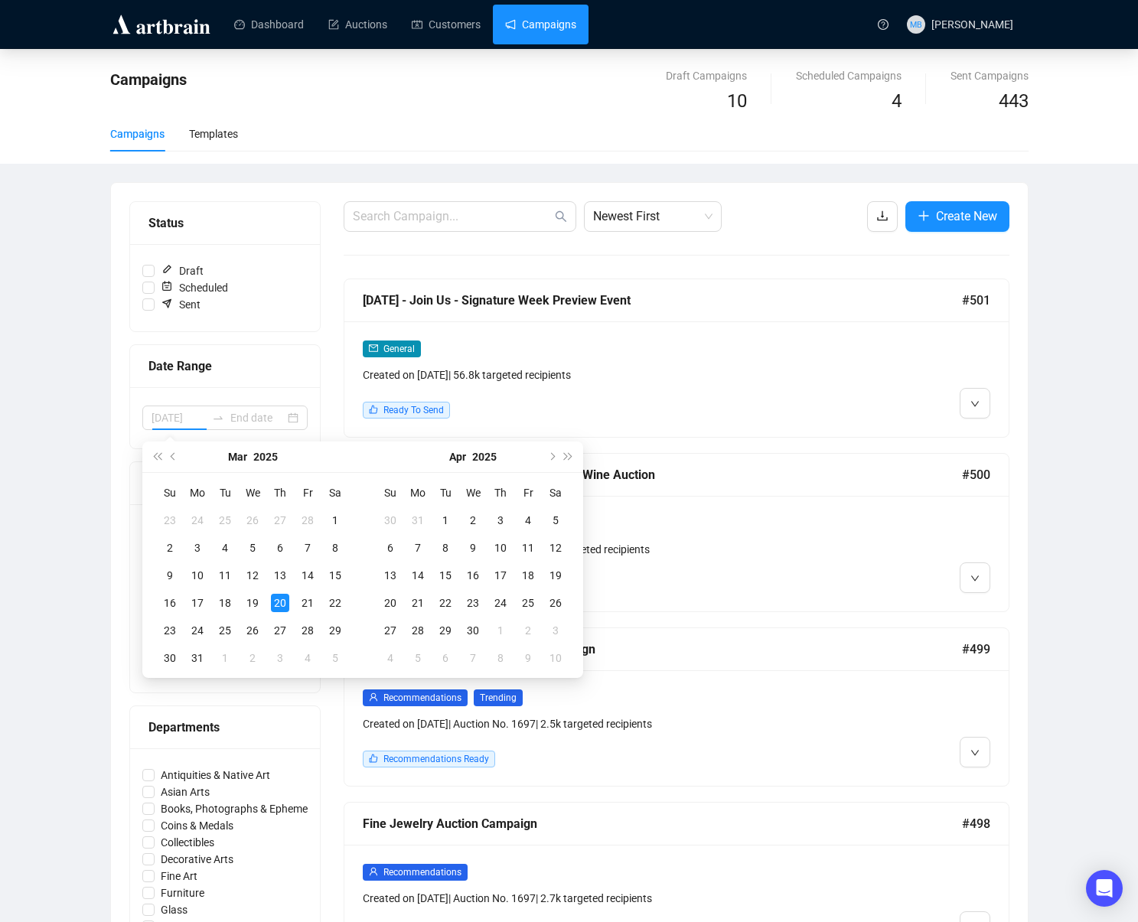
type input "[DATE]"
drag, startPoint x: 552, startPoint y: 454, endPoint x: 525, endPoint y: 509, distance: 61.3
click at [552, 454] on span "Next month (PageDown)" at bounding box center [551, 457] width 8 height 8
type input "2025-05-25"
type input "2025-04-30"
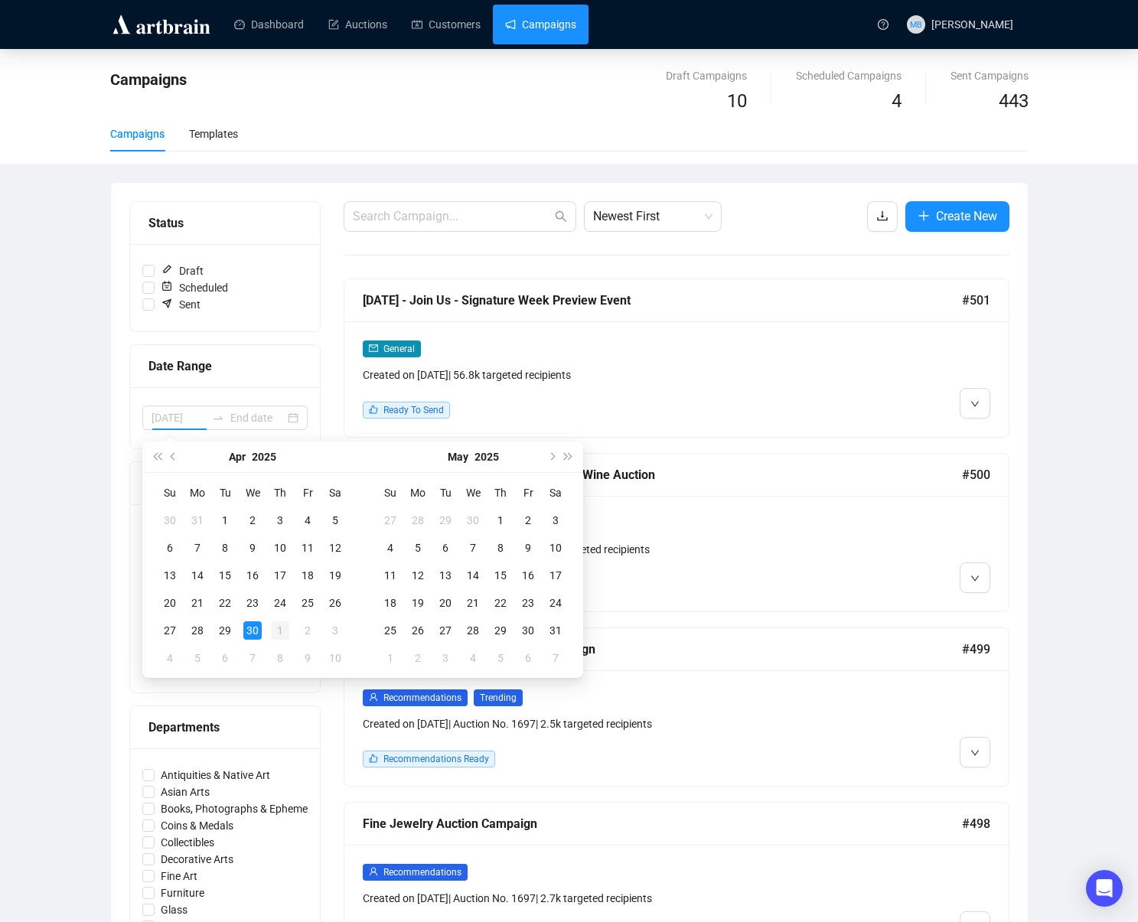
drag, startPoint x: 244, startPoint y: 635, endPoint x: 281, endPoint y: 638, distance: 36.9
click at [246, 635] on div "30" at bounding box center [252, 631] width 18 height 18
type input "2025-05-03"
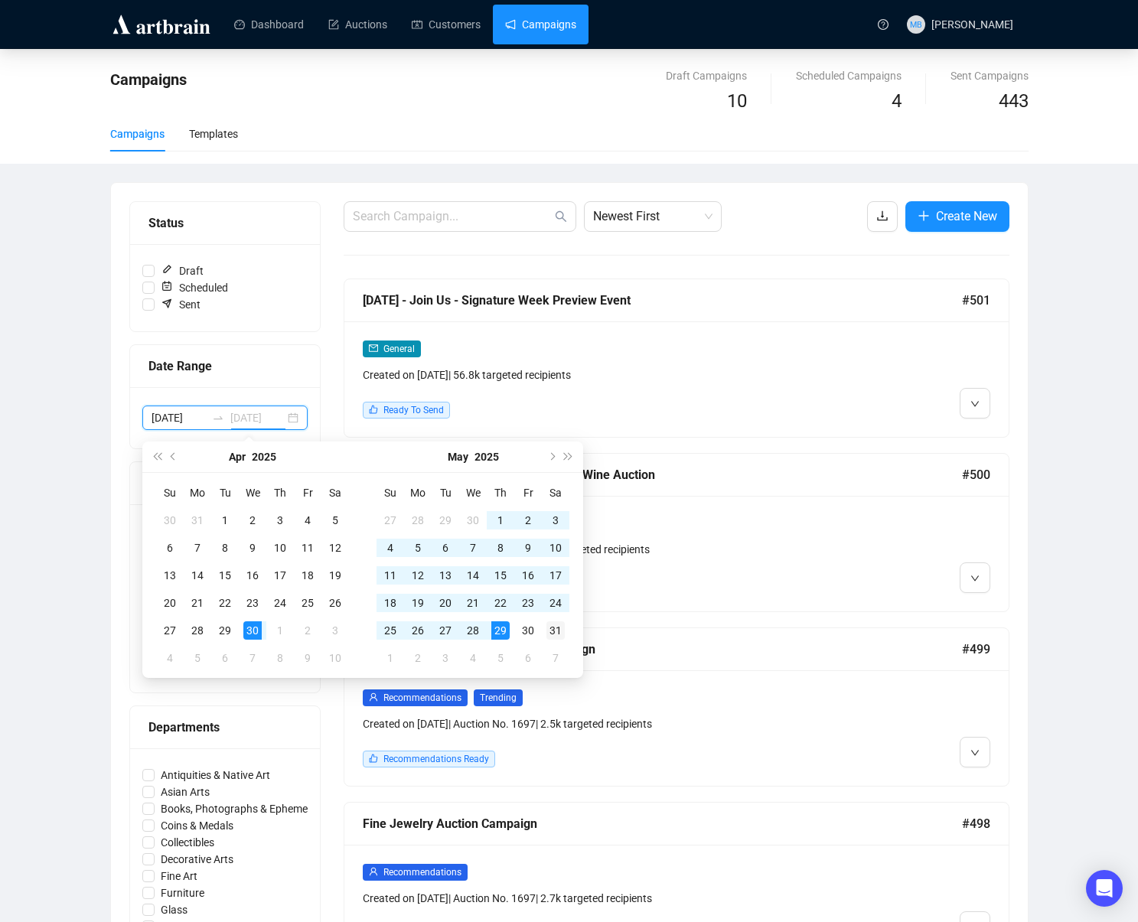
type input "2025-05-31"
click at [551, 633] on div "31" at bounding box center [556, 631] width 18 height 18
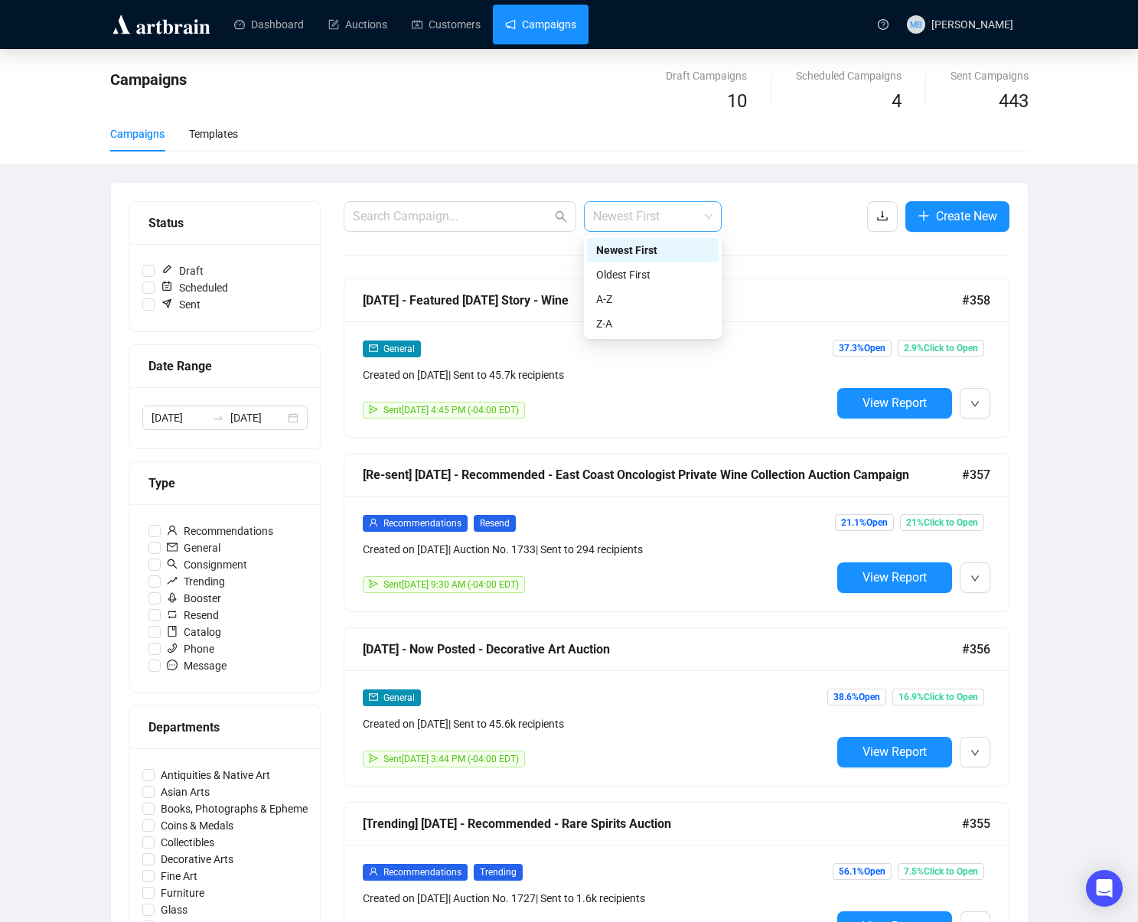
drag, startPoint x: 687, startPoint y: 208, endPoint x: 674, endPoint y: 229, distance: 24.8
click at [686, 209] on span "Newest First" at bounding box center [652, 216] width 119 height 29
click at [664, 273] on div "Oldest First" at bounding box center [652, 274] width 113 height 17
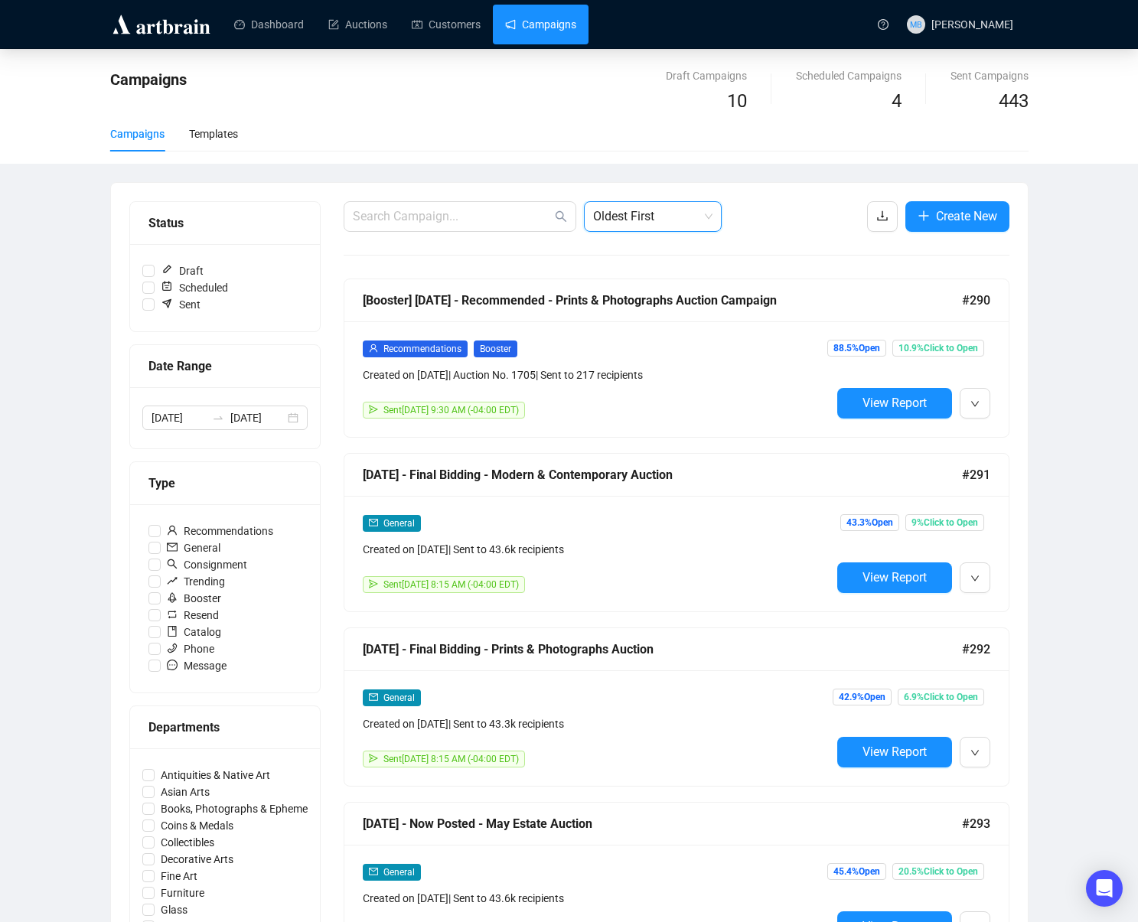
click at [1064, 308] on div "Campaigns Draft Campaigns 10 Scheduled Campaigns 4 Sent Campaigns 443 Campaigns…" at bounding box center [569, 891] width 1138 height 1685
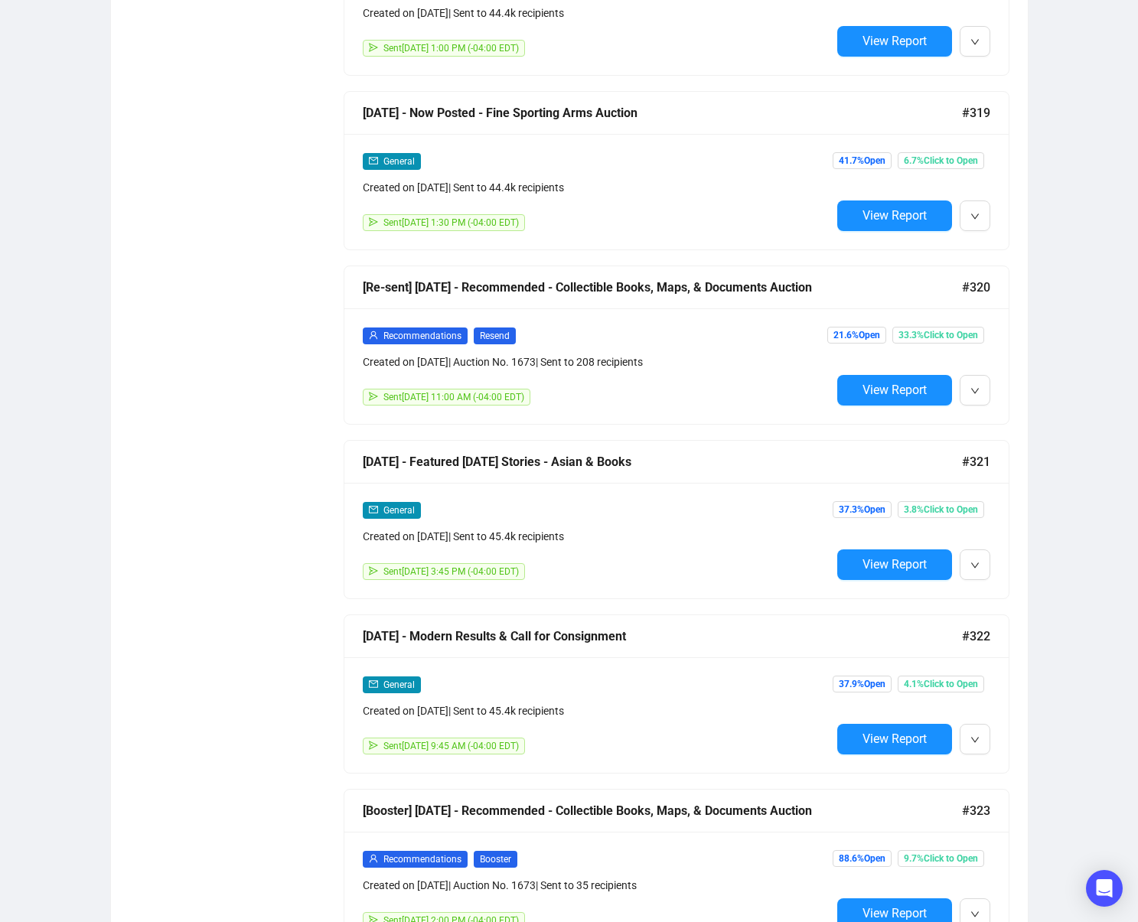
scroll to position [6994, 0]
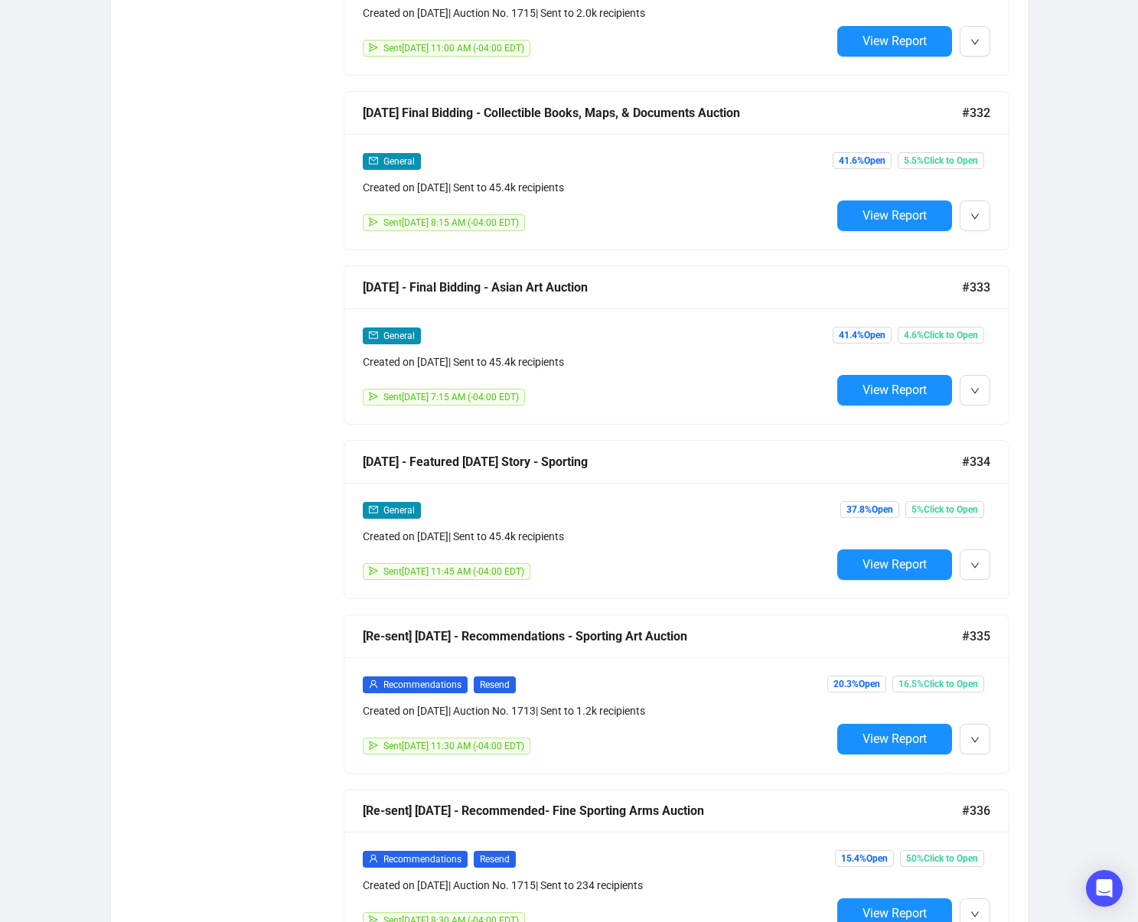
click at [886, 561] on span "View Report" at bounding box center [895, 564] width 64 height 15
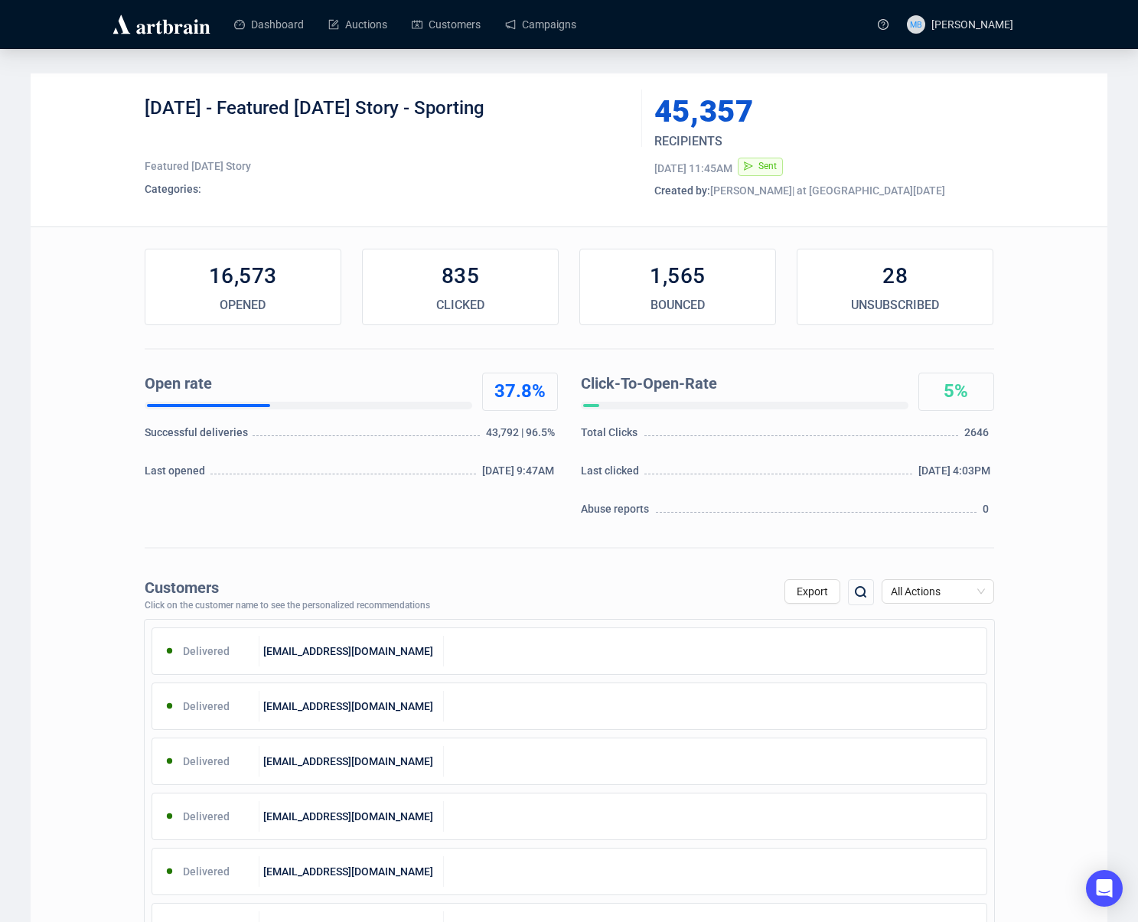
drag, startPoint x: 246, startPoint y: 106, endPoint x: 578, endPoint y: 114, distance: 332.3
click at [578, 114] on div "5-23-2025 - Featured Friday Story - Sporting" at bounding box center [388, 119] width 486 height 46
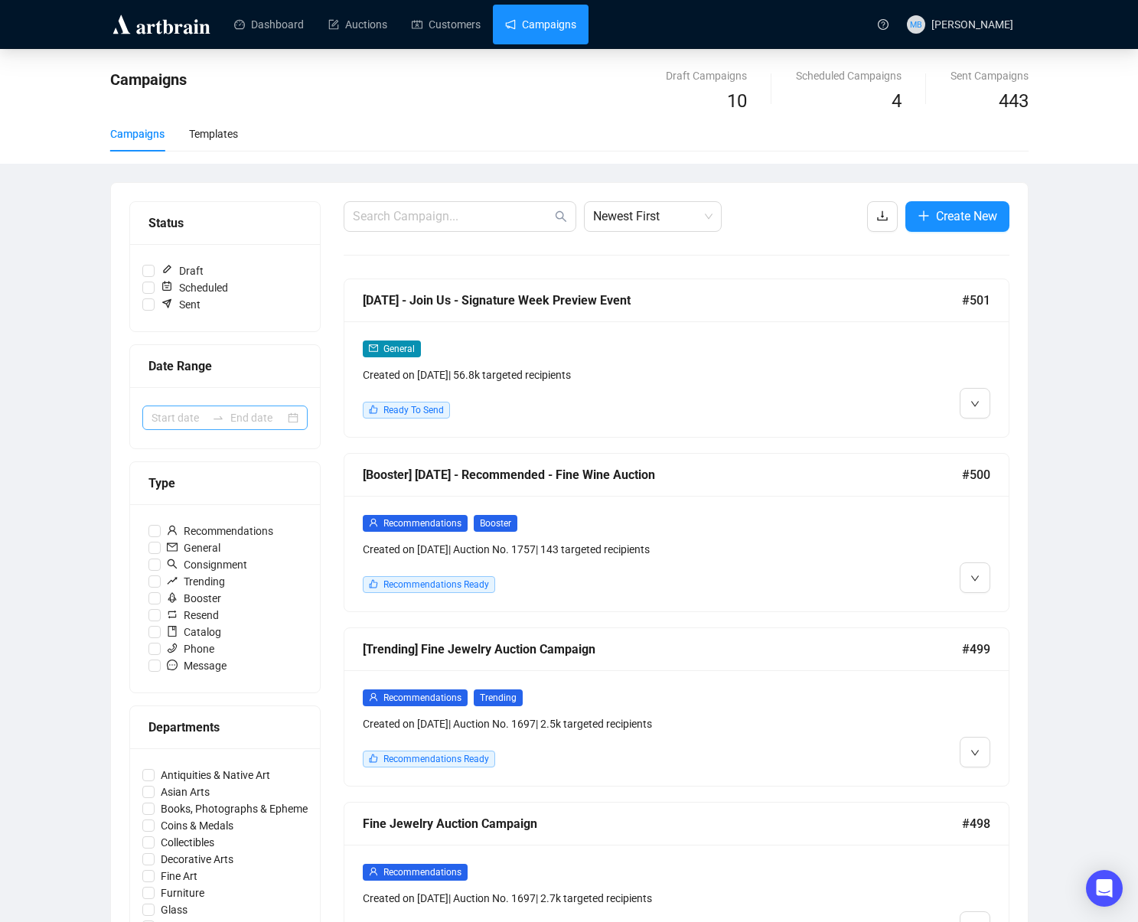
click at [223, 415] on icon "swap-right" at bounding box center [218, 418] width 12 height 12
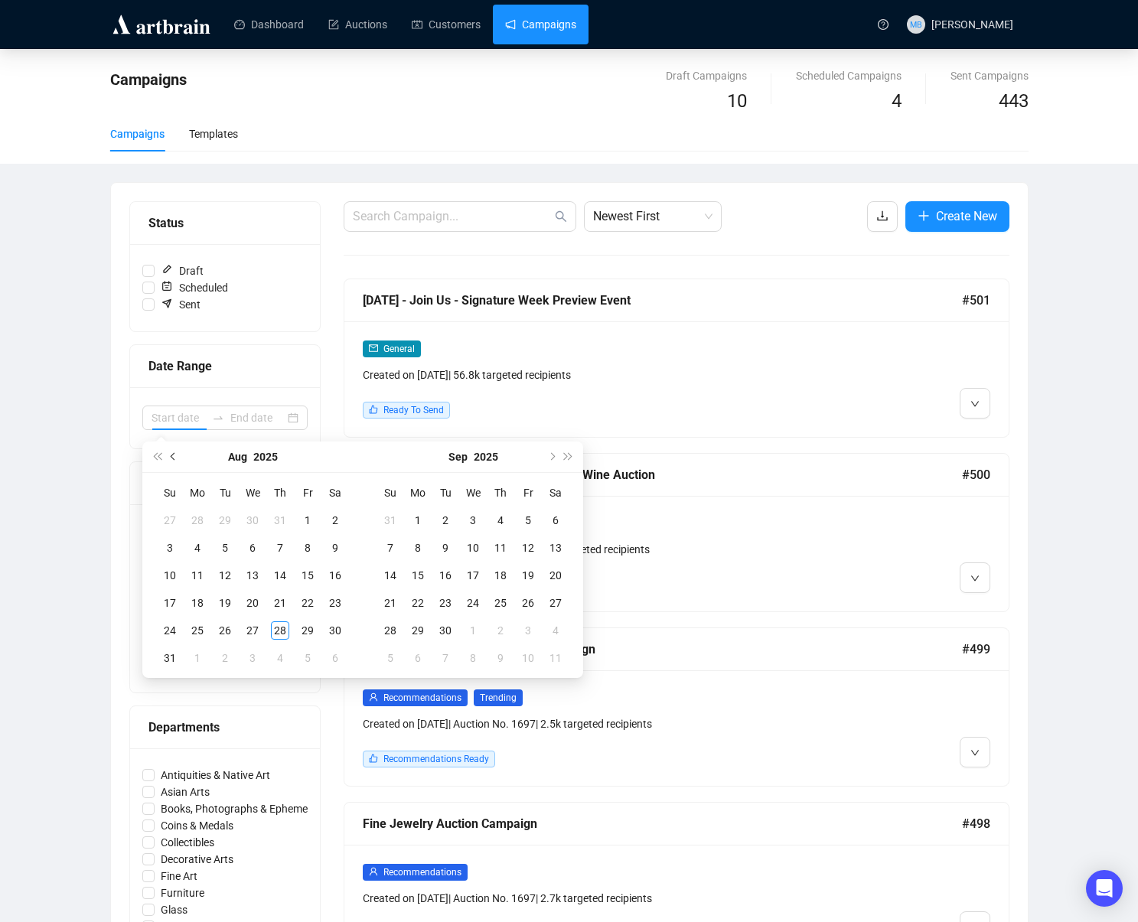
click at [175, 460] on button "Previous month (PageUp)" at bounding box center [173, 457] width 17 height 31
type input "2025-04-30"
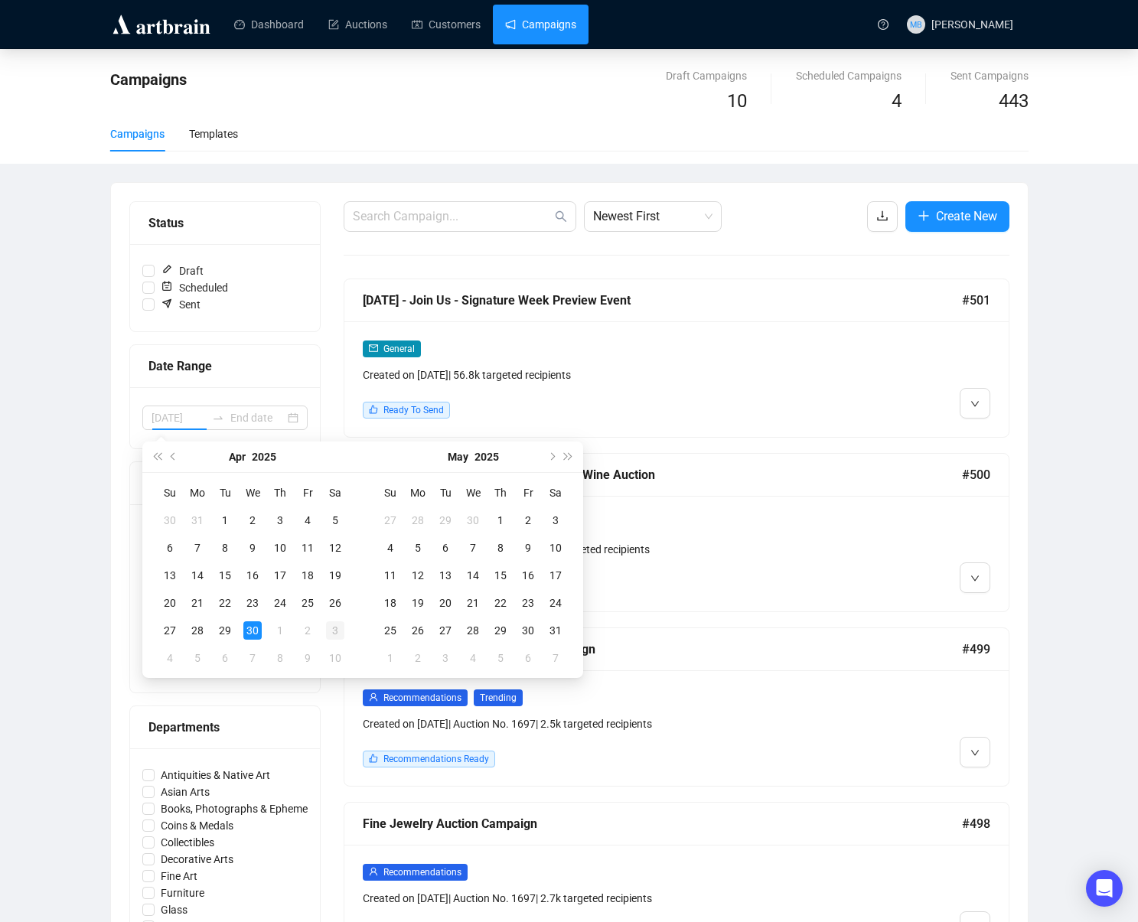
drag, startPoint x: 249, startPoint y: 629, endPoint x: 342, endPoint y: 636, distance: 93.6
click at [251, 628] on div "30" at bounding box center [252, 631] width 18 height 18
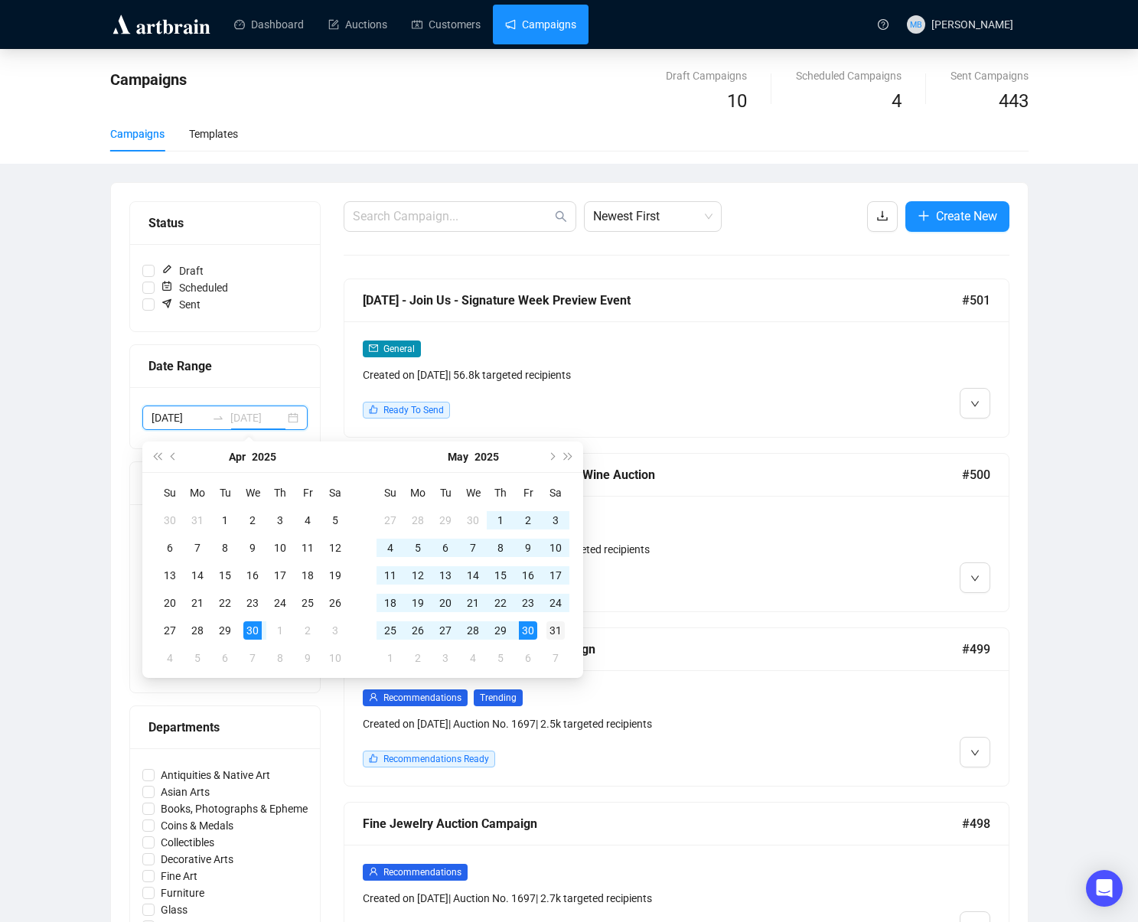
type input "2025-05-31"
click at [557, 628] on div "31" at bounding box center [556, 631] width 18 height 18
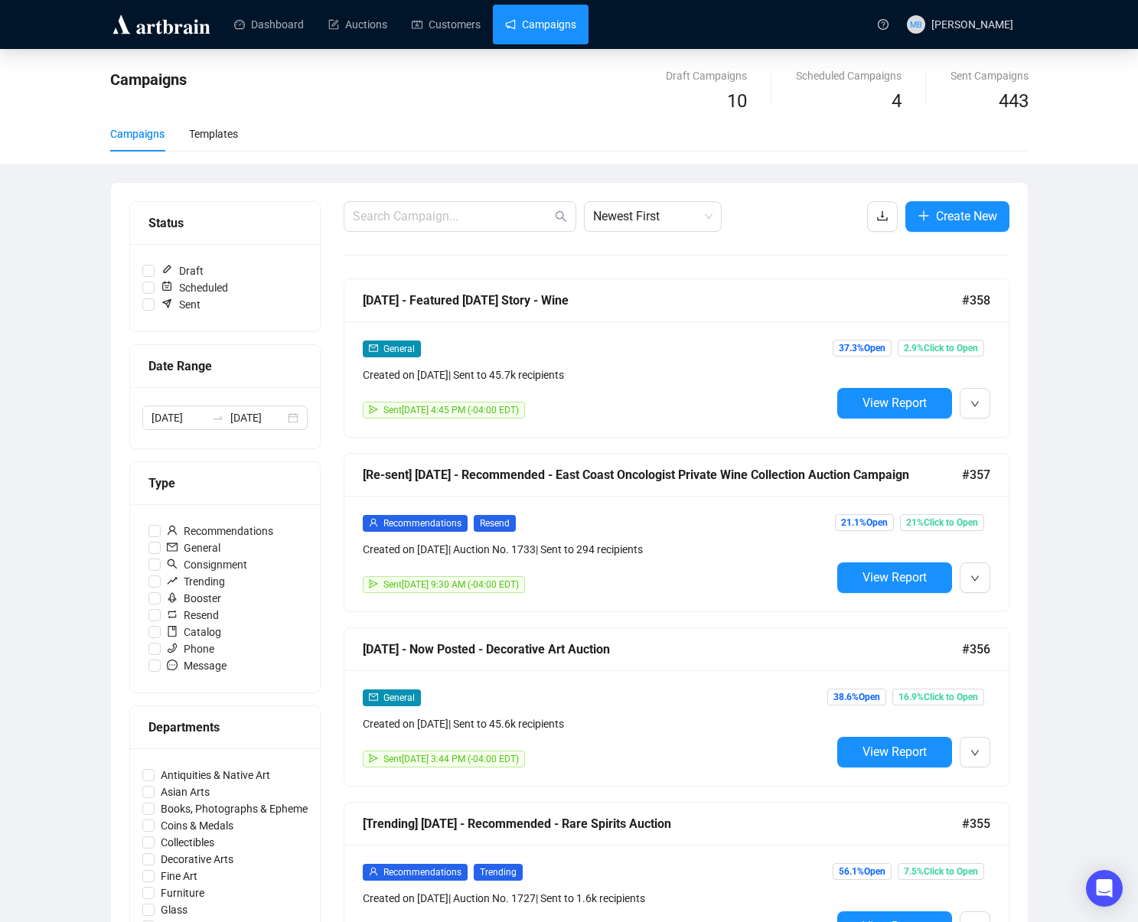
drag, startPoint x: 649, startPoint y: 222, endPoint x: 653, endPoint y: 232, distance: 10.7
click at [649, 224] on span "Newest First" at bounding box center [652, 216] width 119 height 29
click at [667, 271] on div "Oldest First" at bounding box center [652, 274] width 113 height 17
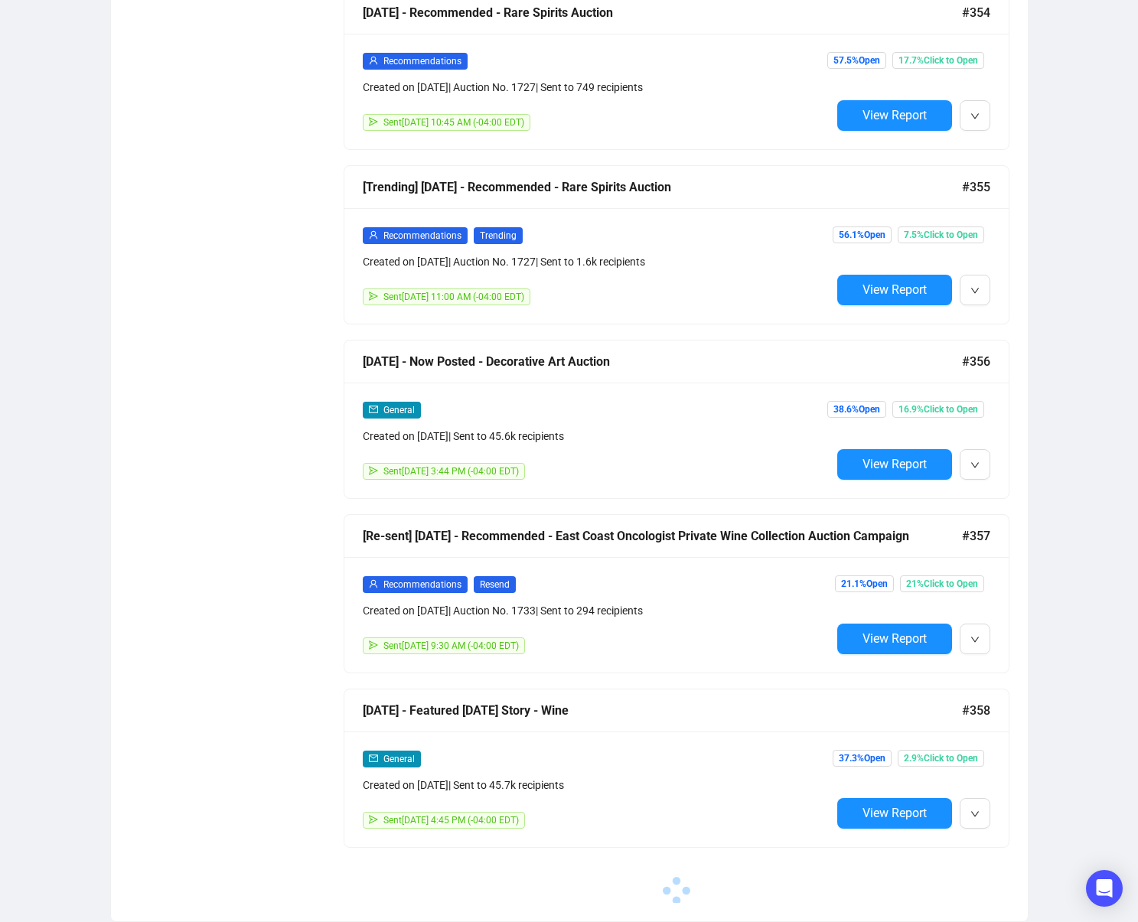
scroll to position [10933, 0]
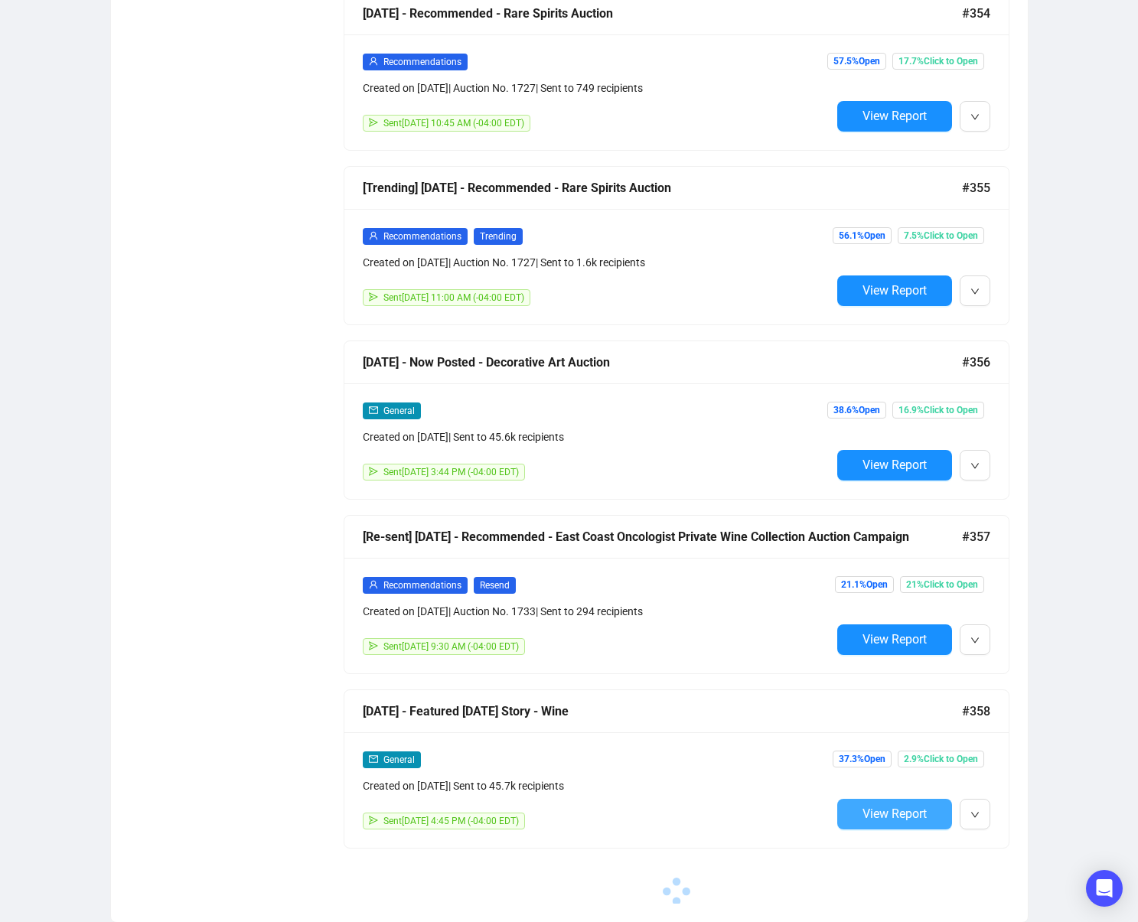
click at [882, 814] on span "View Report" at bounding box center [895, 814] width 64 height 15
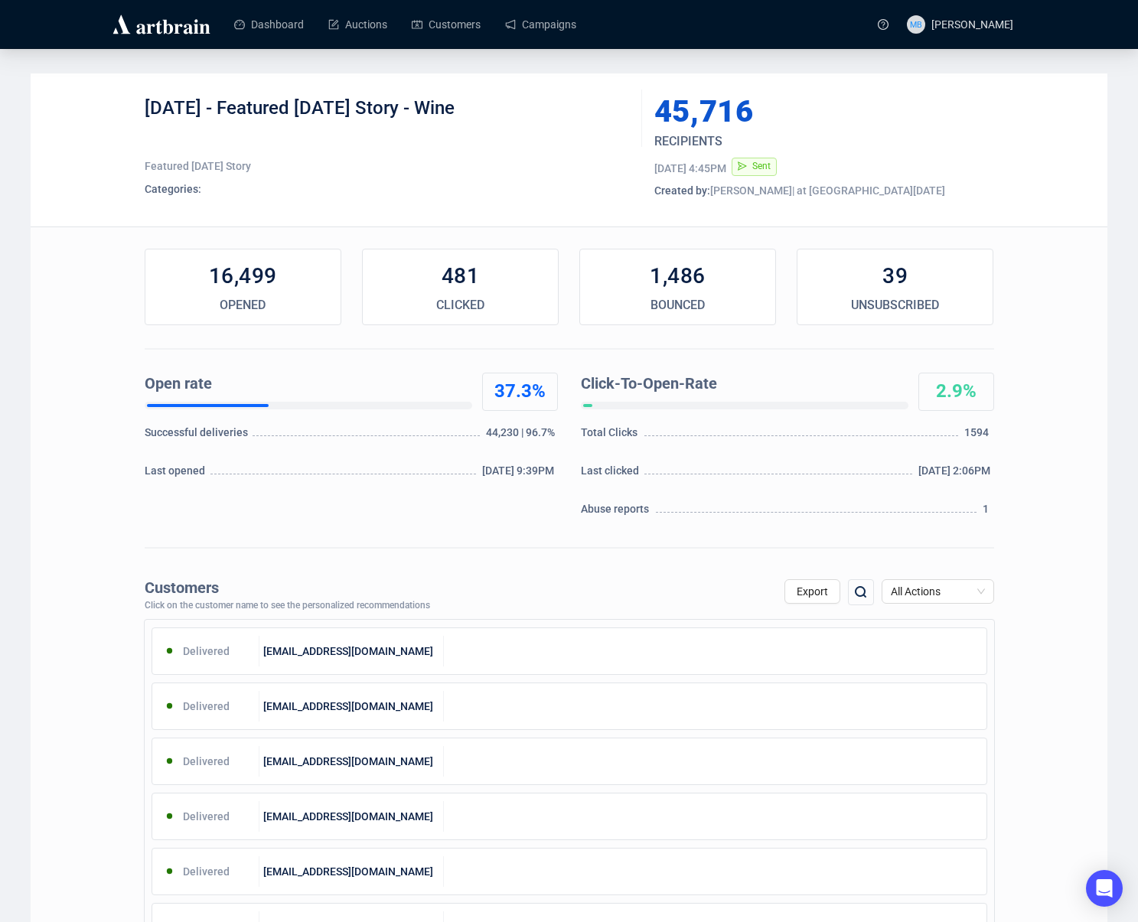
drag, startPoint x: 246, startPoint y: 109, endPoint x: 524, endPoint y: 103, distance: 277.2
click at [523, 103] on div "5-30-2025 - Featured Friday Story - Wine" at bounding box center [388, 119] width 486 height 46
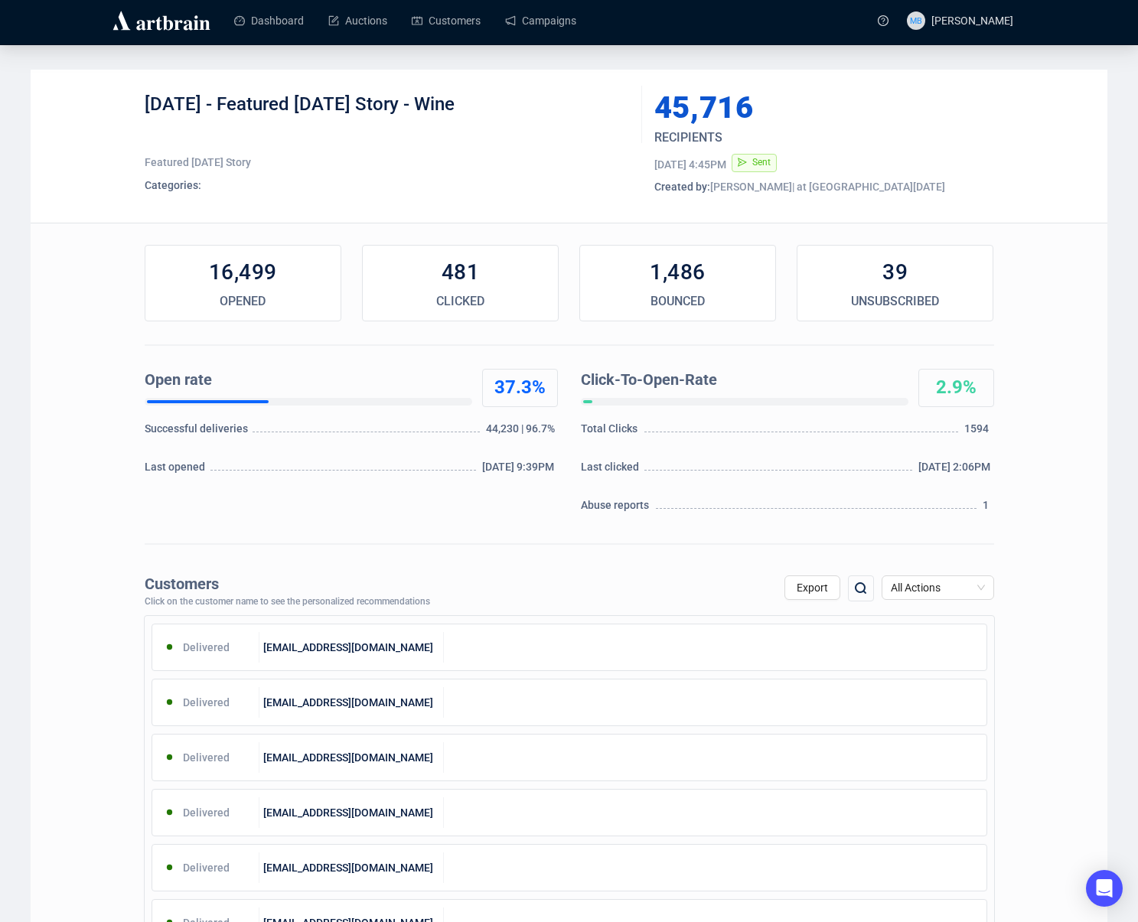
scroll to position [6, 0]
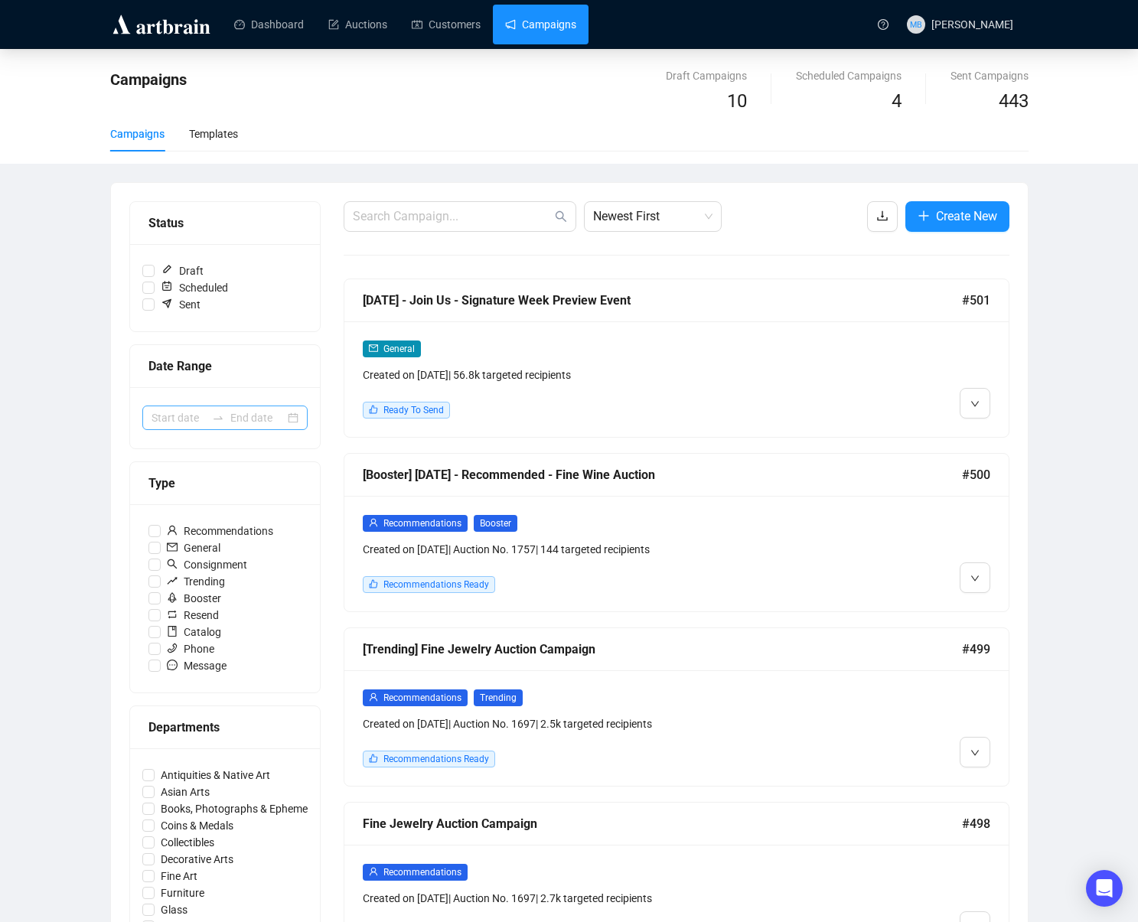
drag, startPoint x: 234, startPoint y: 431, endPoint x: 238, endPoint y: 424, distance: 7.9
click at [235, 430] on div at bounding box center [225, 417] width 190 height 61
drag, startPoint x: 238, startPoint y: 423, endPoint x: 229, endPoint y: 420, distance: 9.5
click at [240, 423] on input at bounding box center [257, 418] width 54 height 17
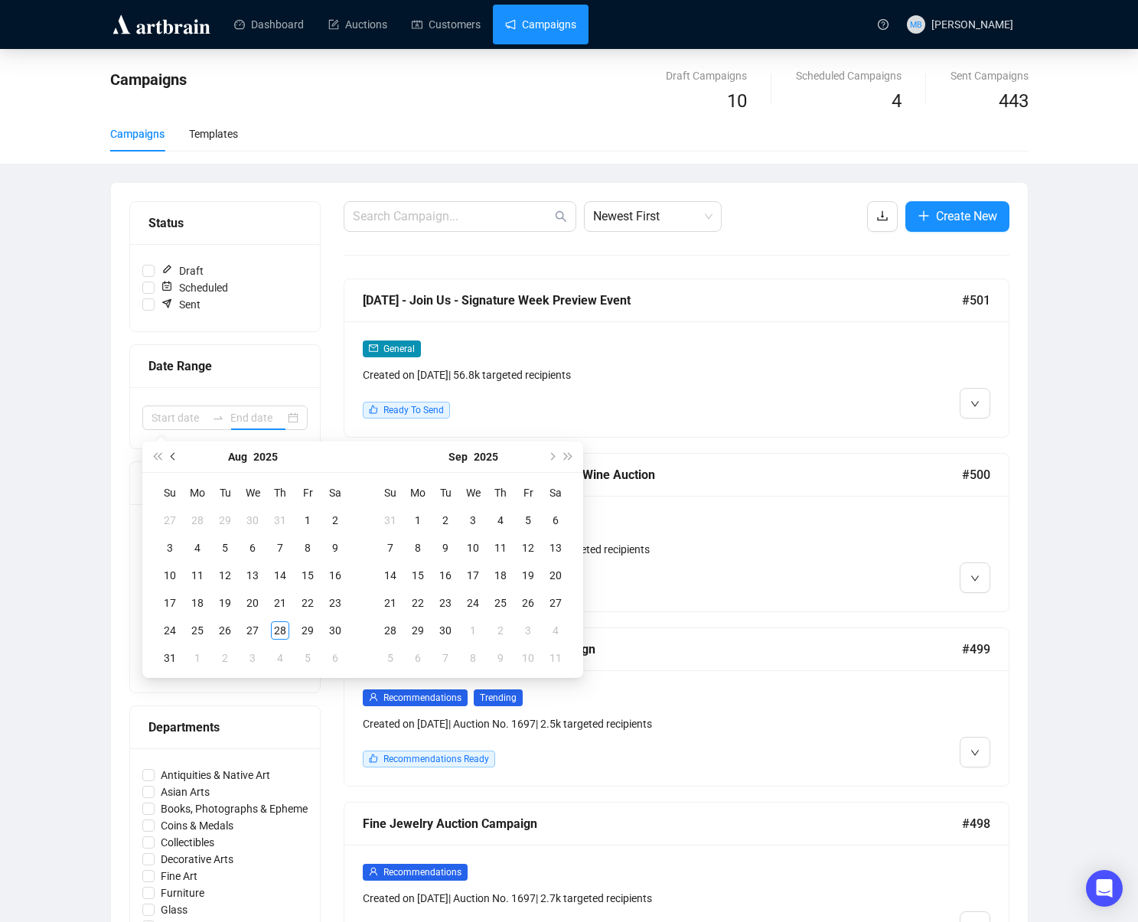
click at [179, 455] on button "Previous month (PageUp)" at bounding box center [173, 457] width 17 height 31
type input "2025-05-10"
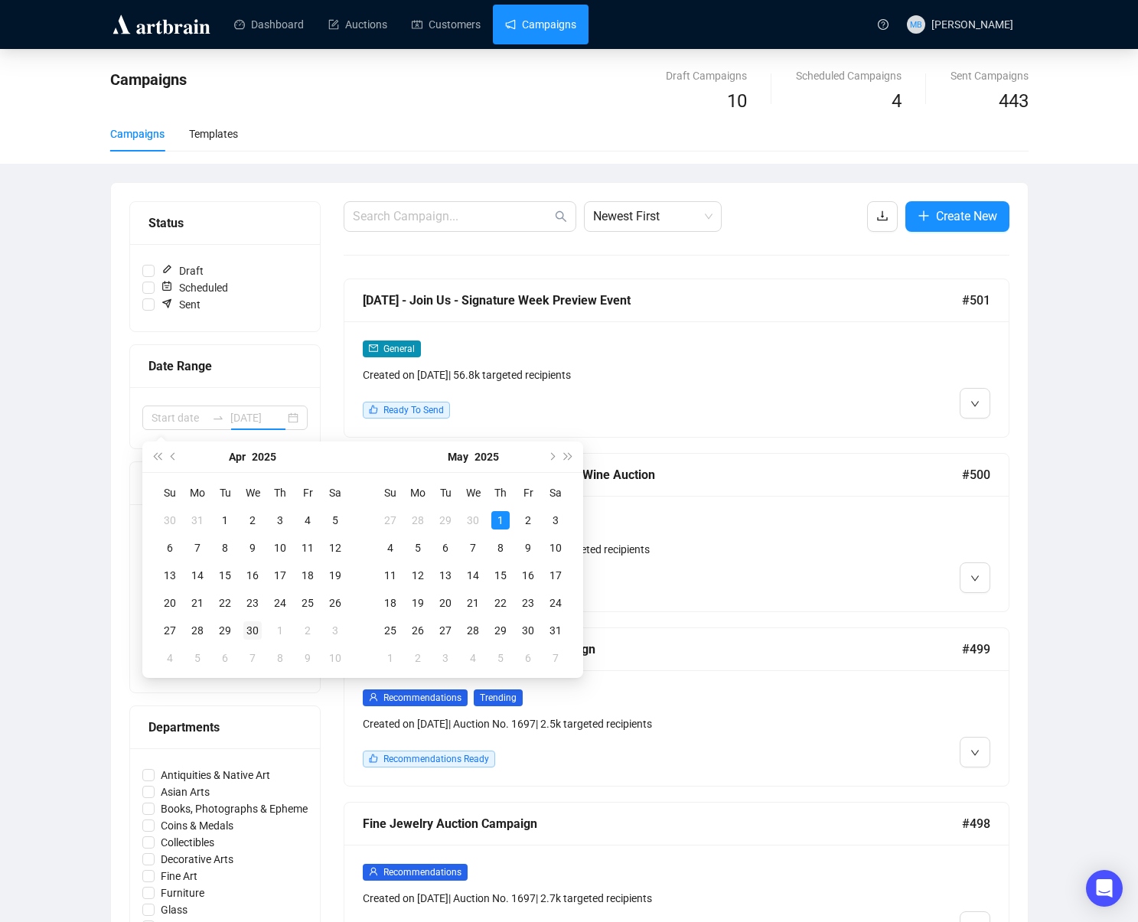
type input "2025-04-30"
drag, startPoint x: 262, startPoint y: 623, endPoint x: 341, endPoint y: 628, distance: 79.0
click at [262, 623] on td "30" at bounding box center [253, 631] width 28 height 28
type input "2025-05-31"
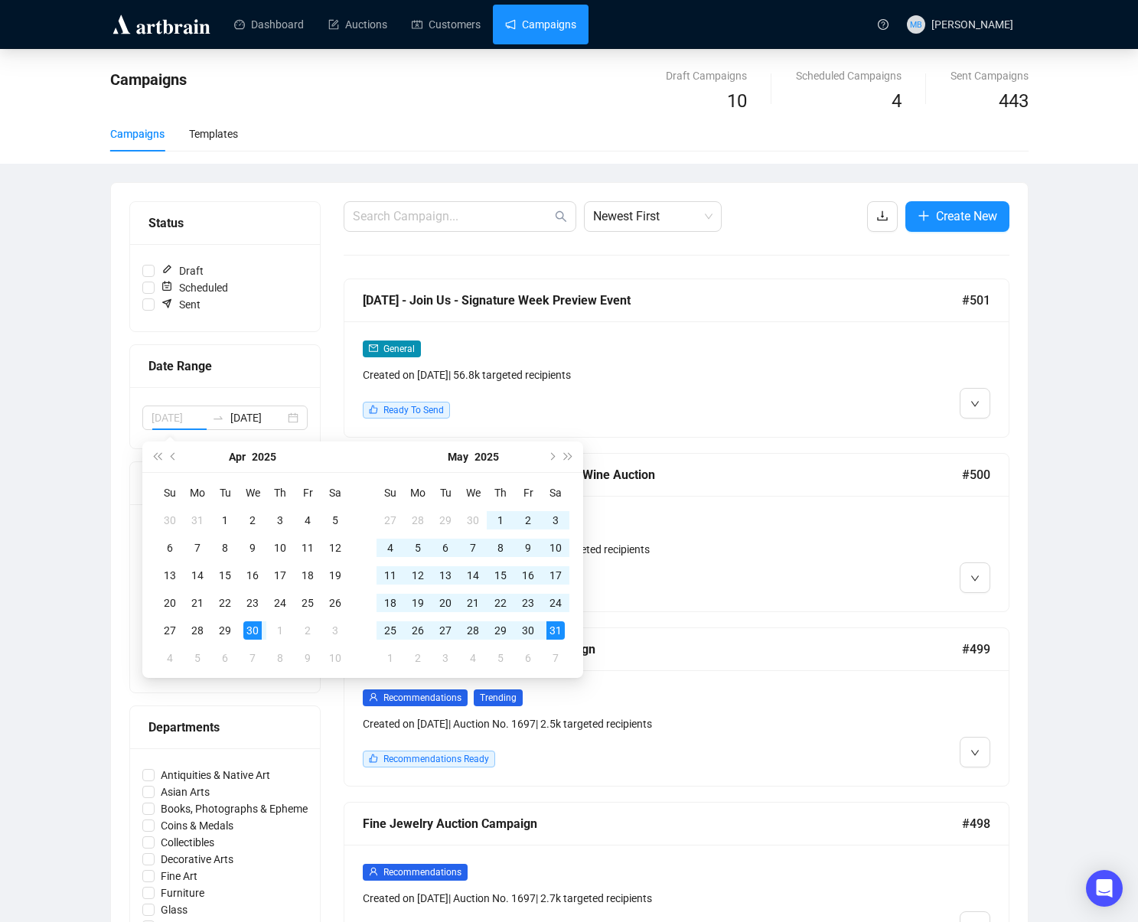
click at [560, 632] on div "31" at bounding box center [556, 631] width 18 height 18
type input "2025-04-30"
type input "2025-05-31"
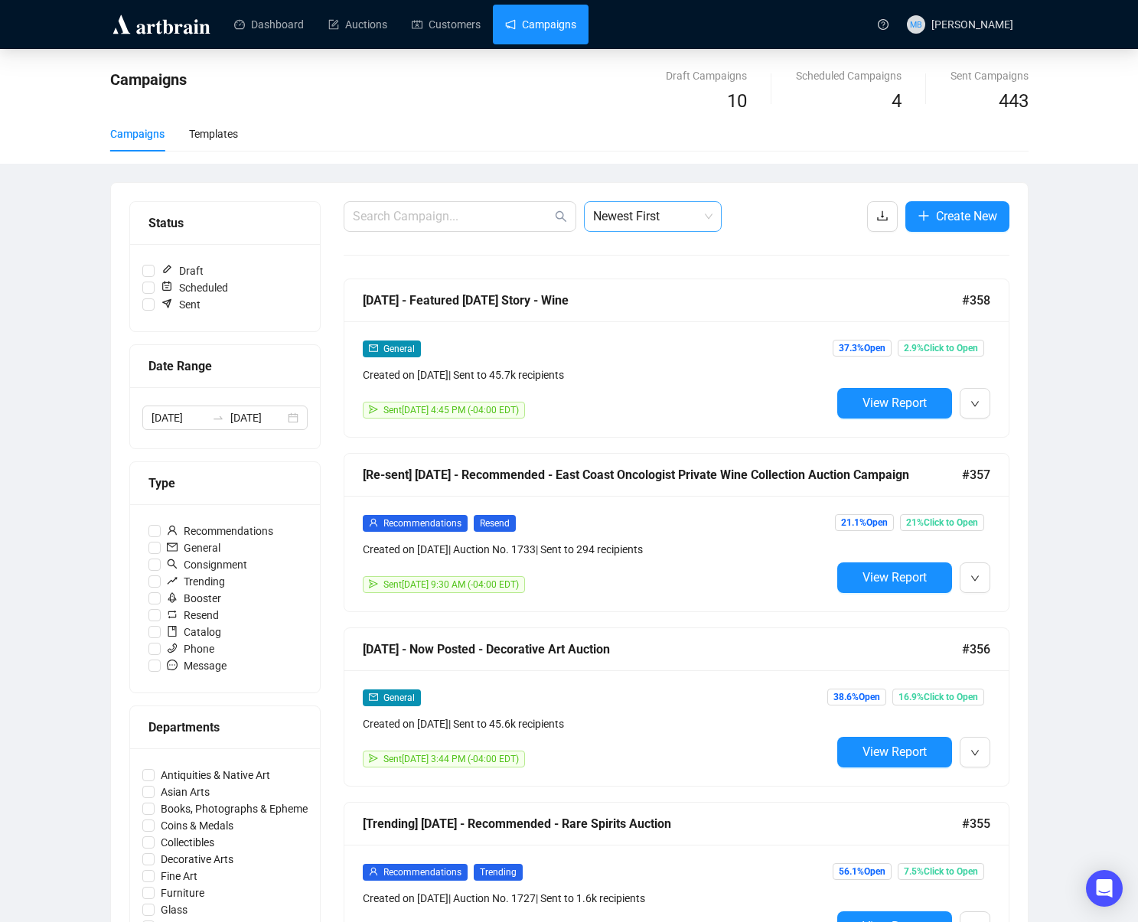
click at [630, 206] on span "Newest First" at bounding box center [652, 216] width 119 height 29
click at [645, 271] on div "Oldest First" at bounding box center [652, 274] width 113 height 17
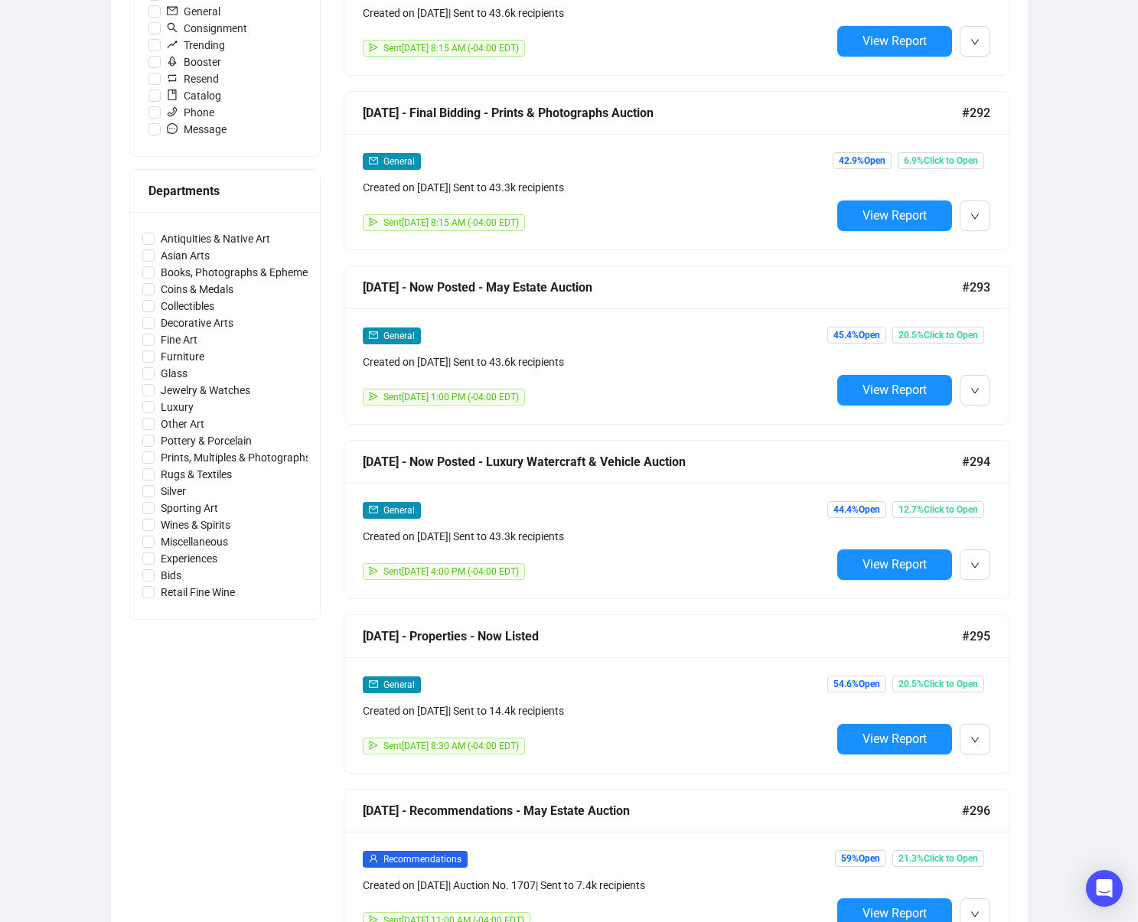
scroll to position [535, 0]
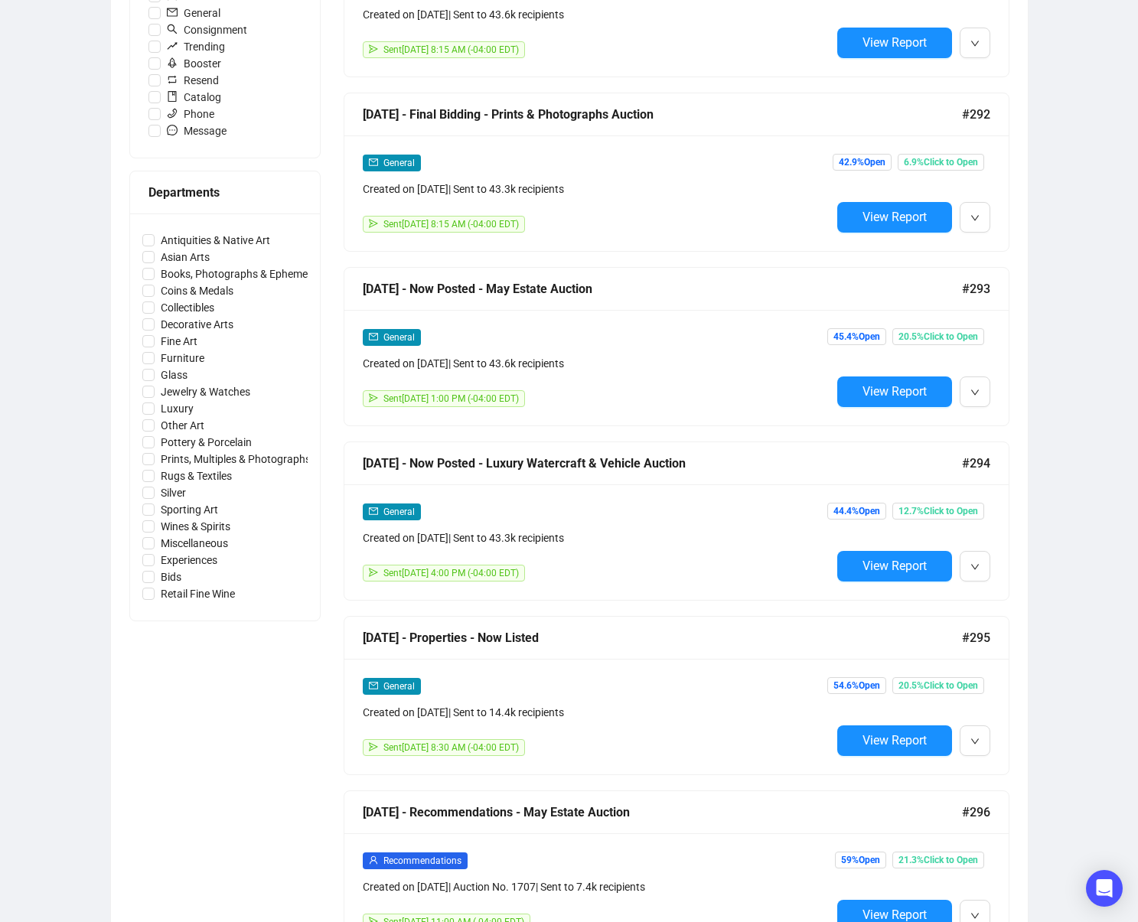
click at [874, 399] on button "View Report" at bounding box center [894, 392] width 115 height 31
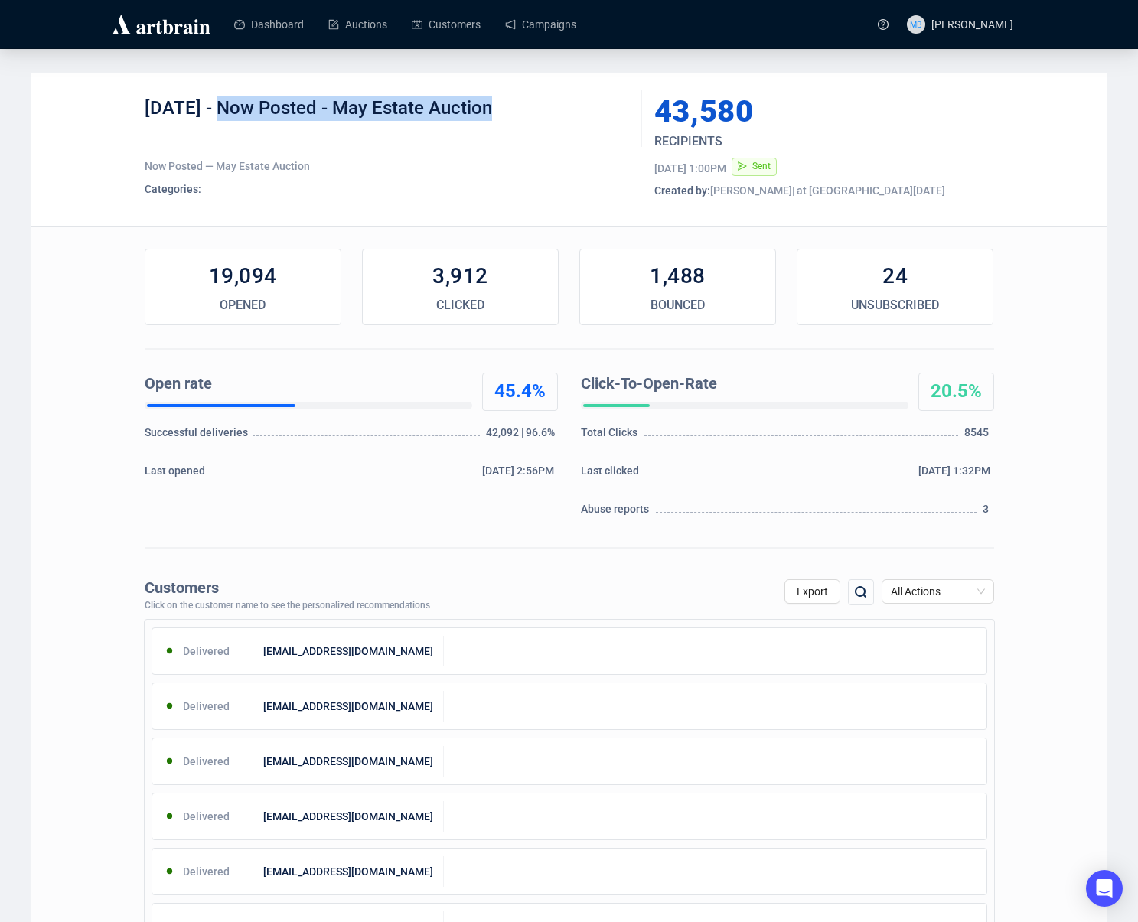
drag, startPoint x: 214, startPoint y: 106, endPoint x: 505, endPoint y: 116, distance: 291.0
click at [505, 116] on div "5-2-25 - Now Posted - May Estate Auction" at bounding box center [388, 119] width 486 height 46
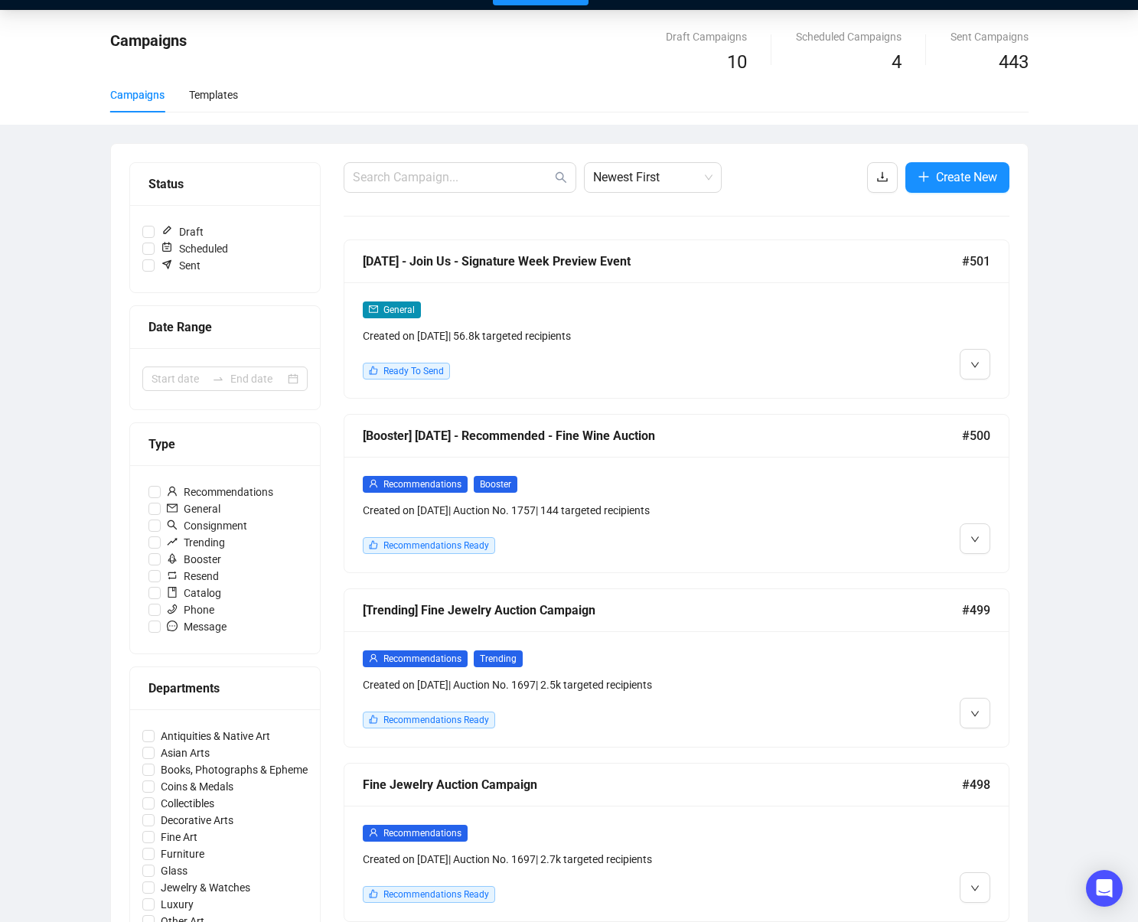
scroll to position [57, 0]
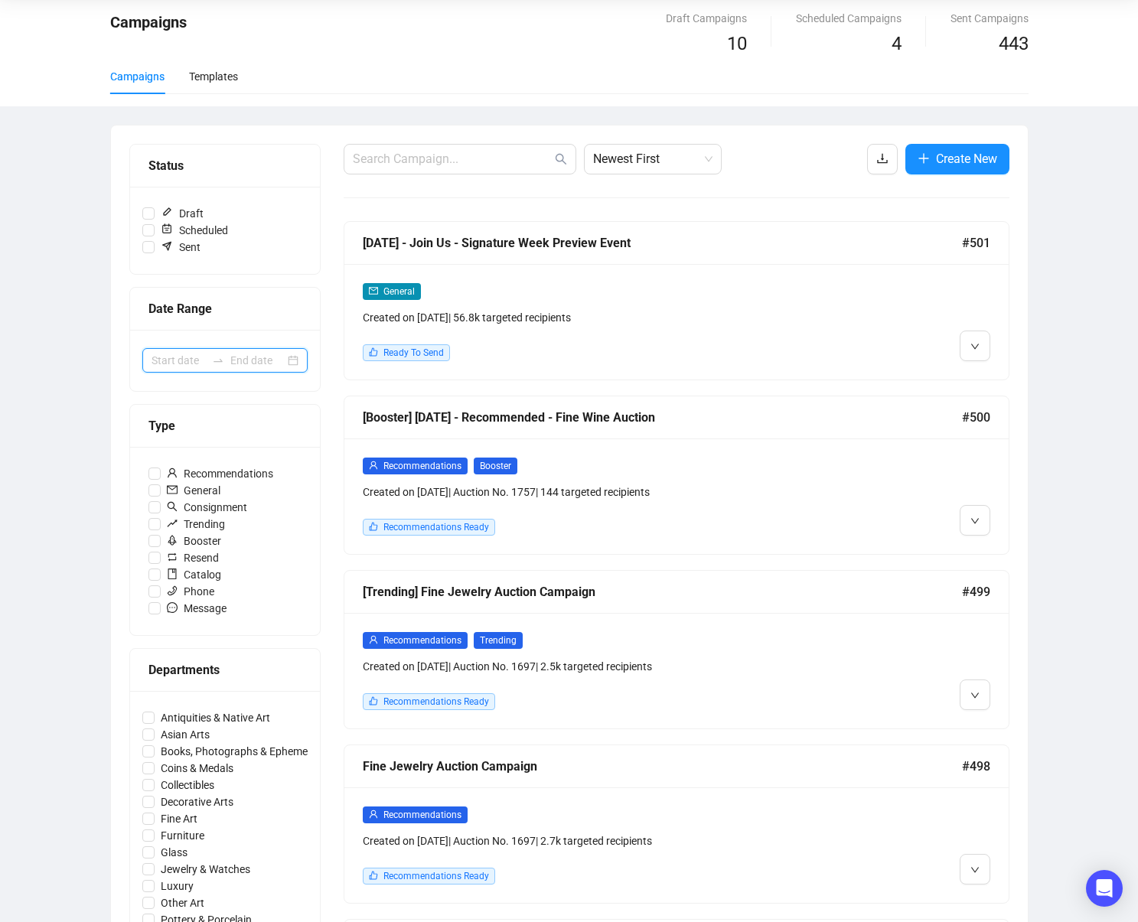
click at [201, 360] on input at bounding box center [179, 360] width 54 height 17
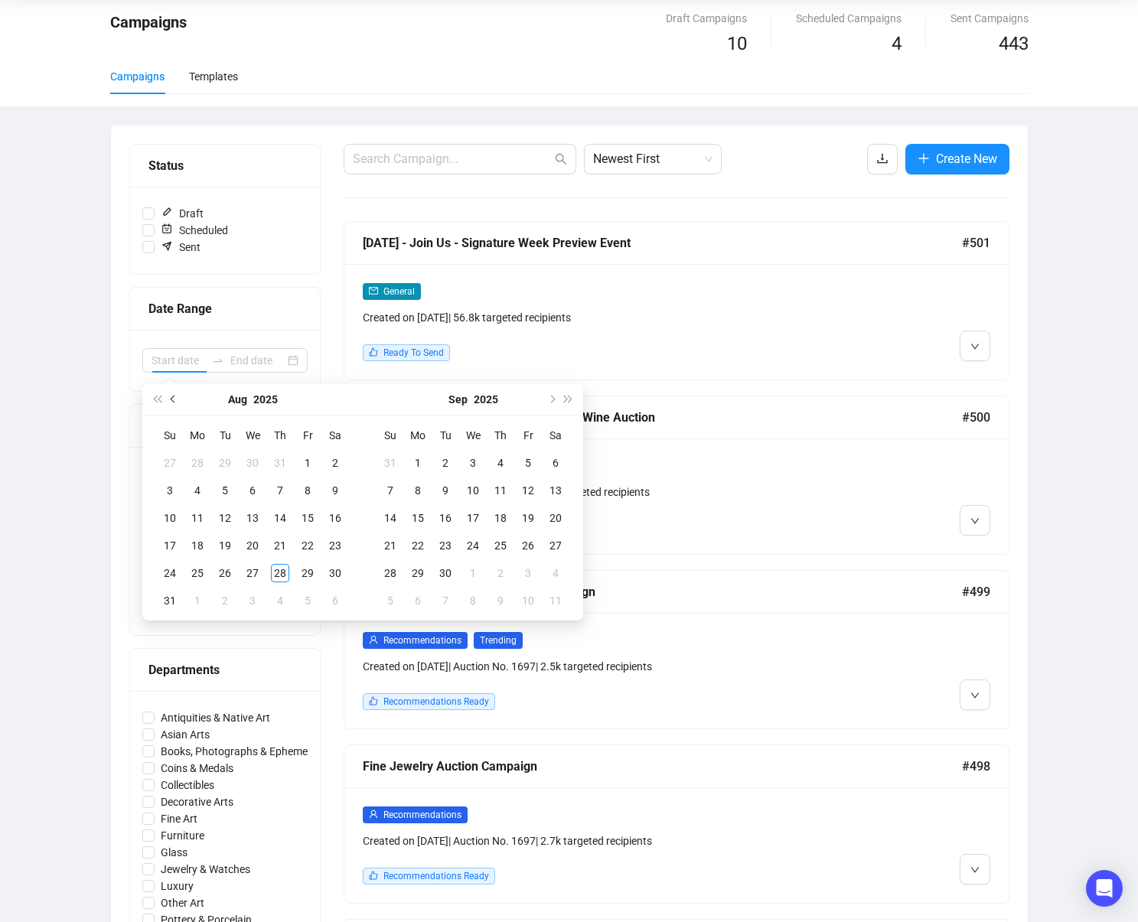
click at [178, 397] on button "Previous month (PageUp)" at bounding box center [173, 399] width 17 height 31
click at [177, 397] on button "Previous month (PageUp)" at bounding box center [173, 400] width 17 height 31
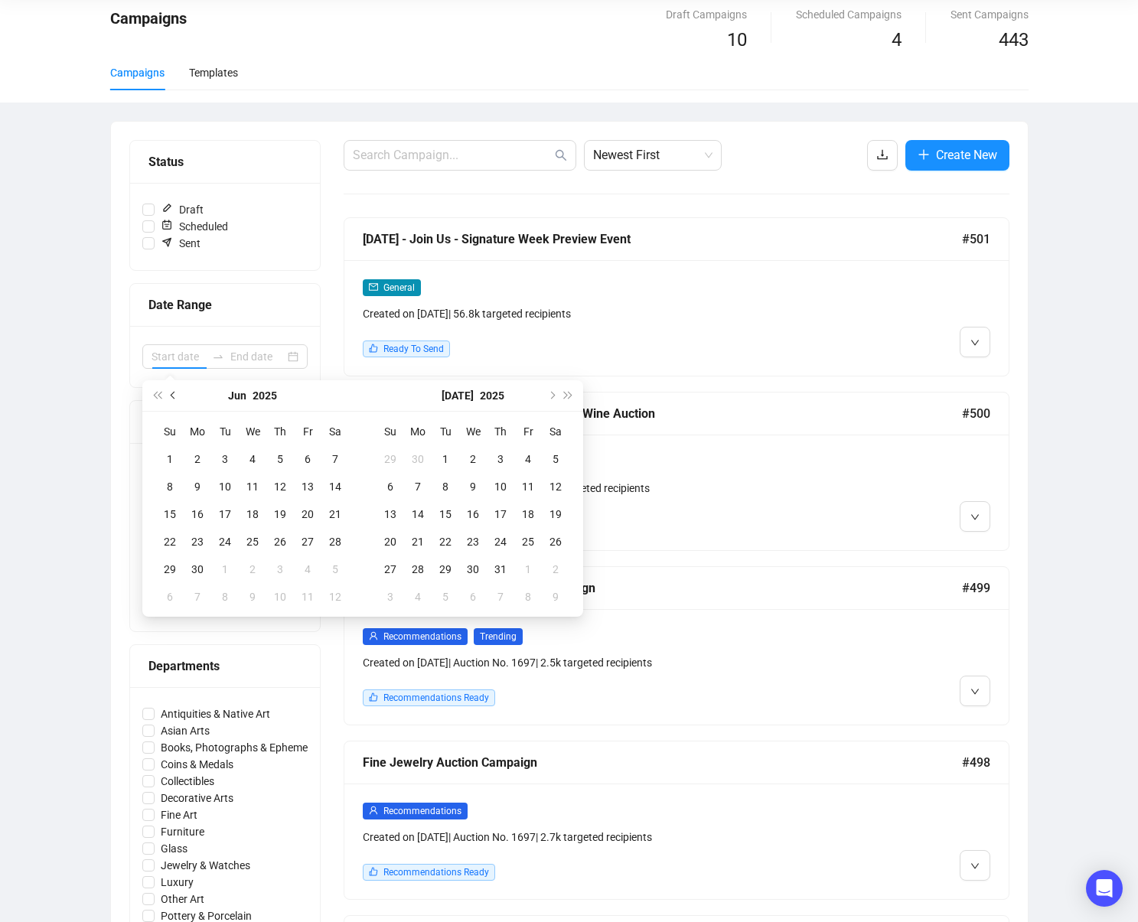
click at [177, 397] on button "Previous month (PageUp)" at bounding box center [173, 395] width 17 height 31
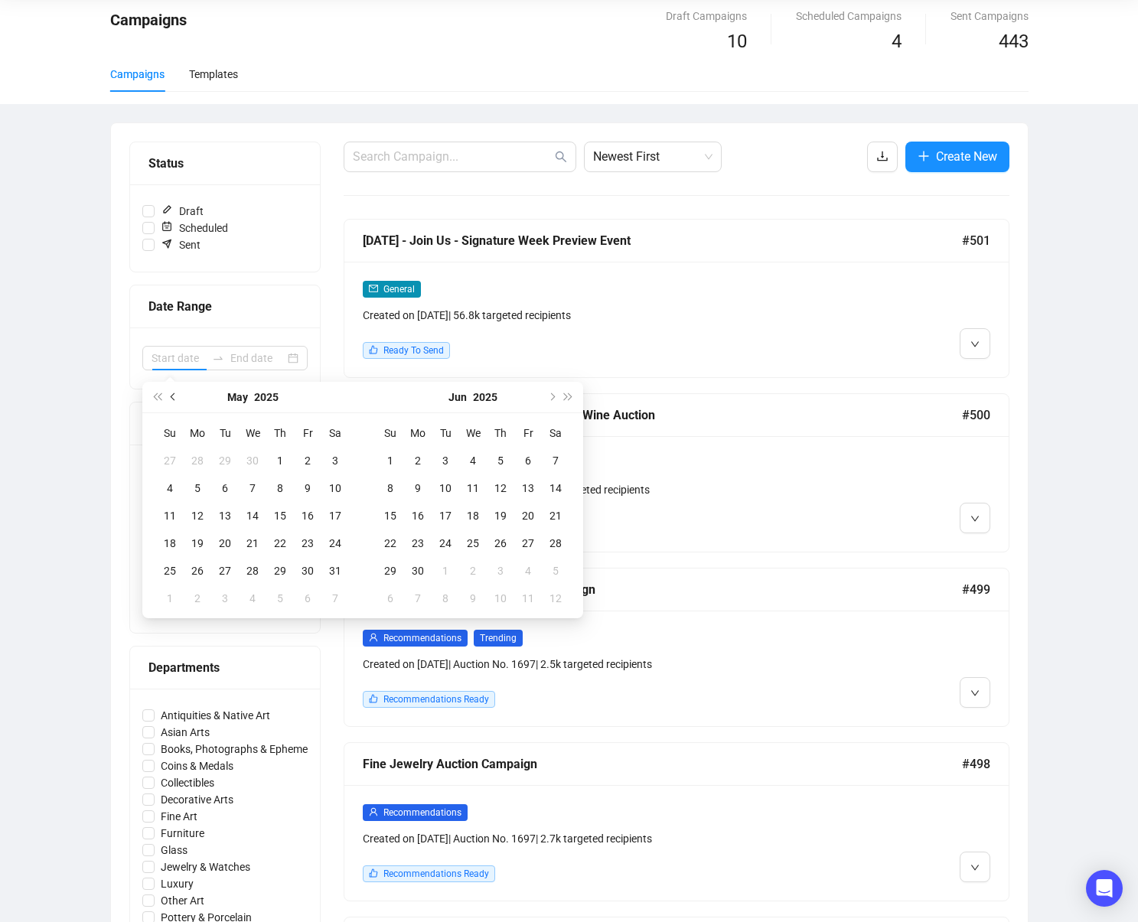
click at [177, 397] on button "Previous month (PageUp)" at bounding box center [173, 397] width 17 height 31
type input "2025-04-30"
click at [255, 575] on div "30" at bounding box center [252, 571] width 18 height 18
type input "2025-05-03"
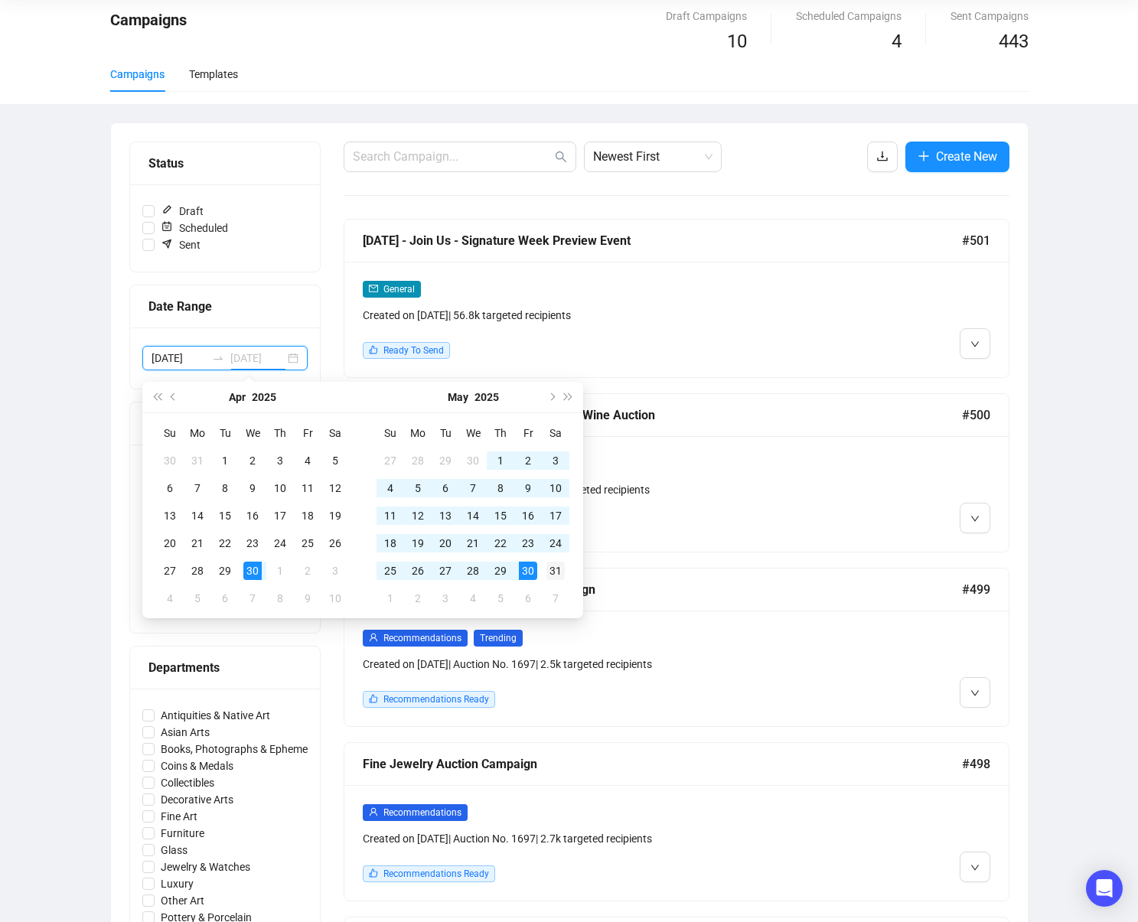
type input "2025-05-31"
click at [560, 571] on div "31" at bounding box center [556, 571] width 18 height 18
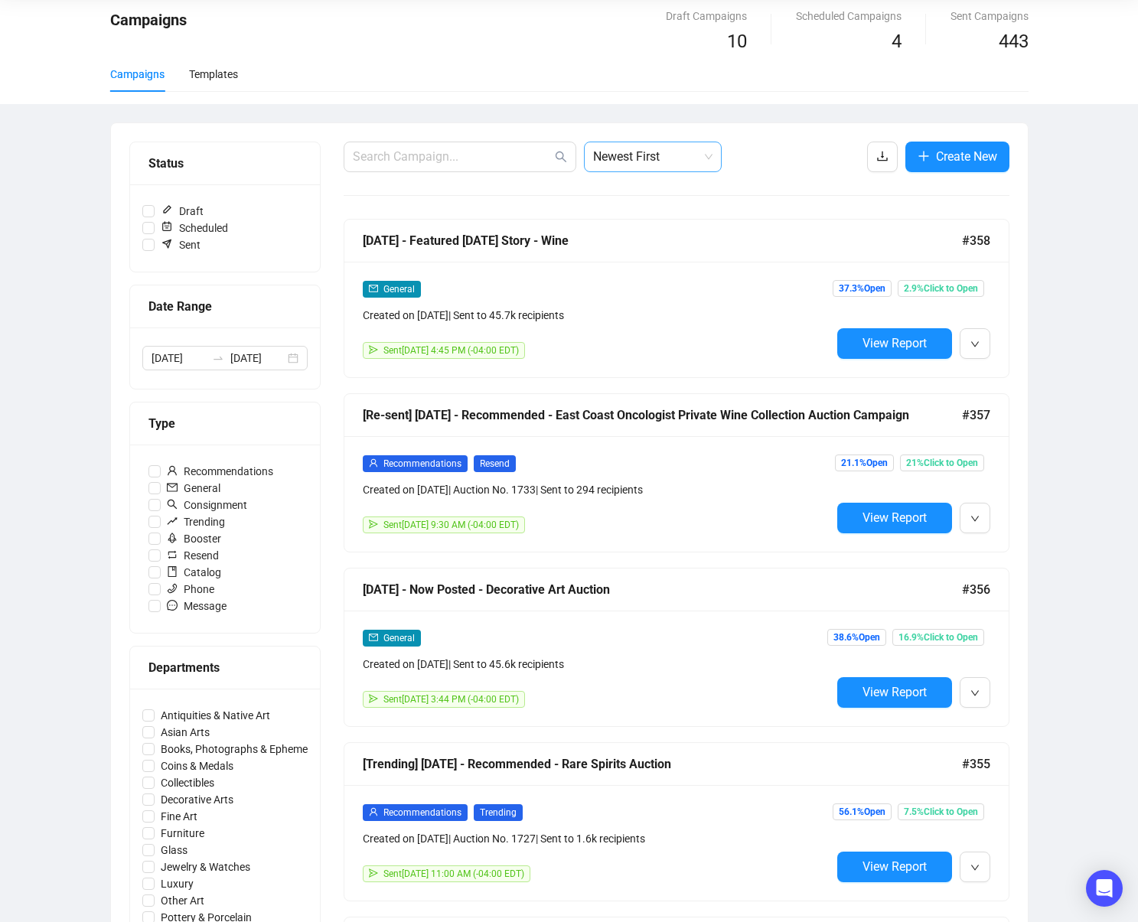
click at [689, 149] on span "Newest First" at bounding box center [652, 156] width 119 height 29
click at [676, 214] on div "Oldest First" at bounding box center [652, 215] width 113 height 17
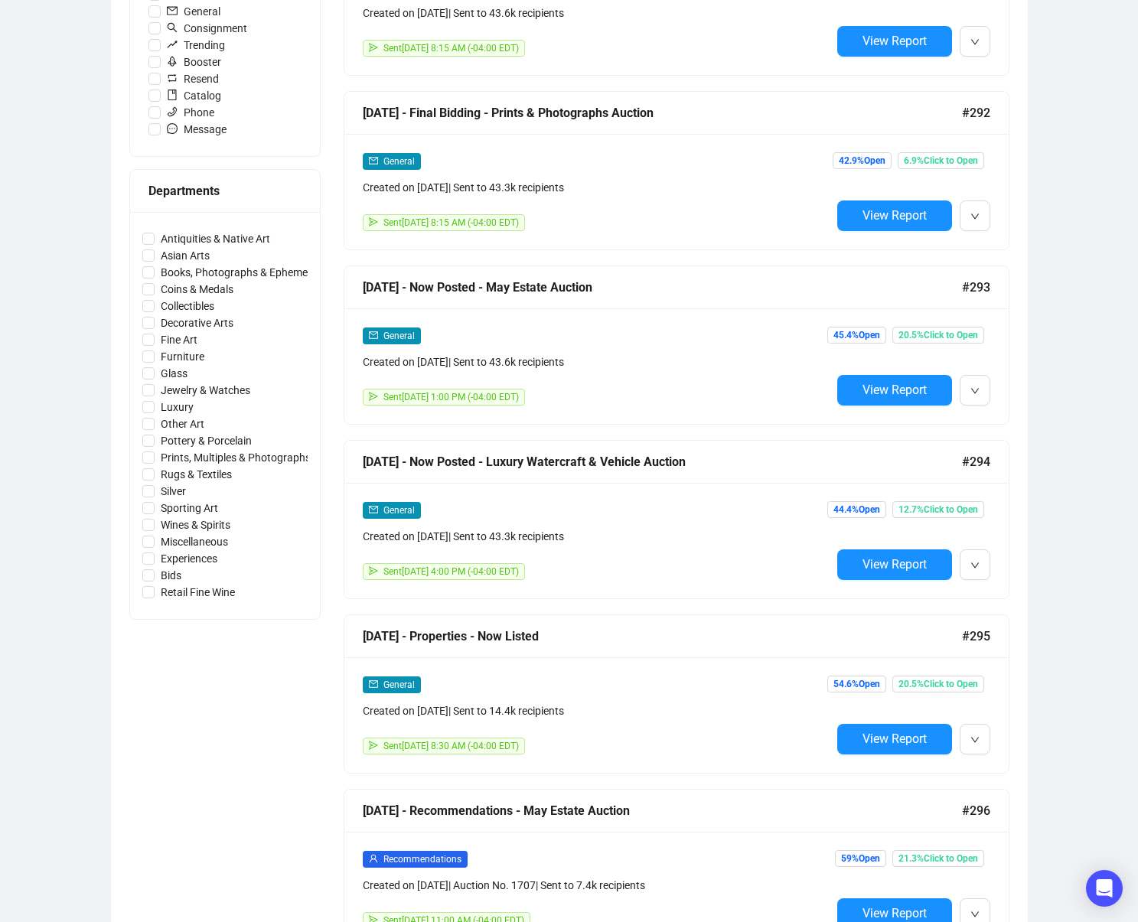
scroll to position [1584, 0]
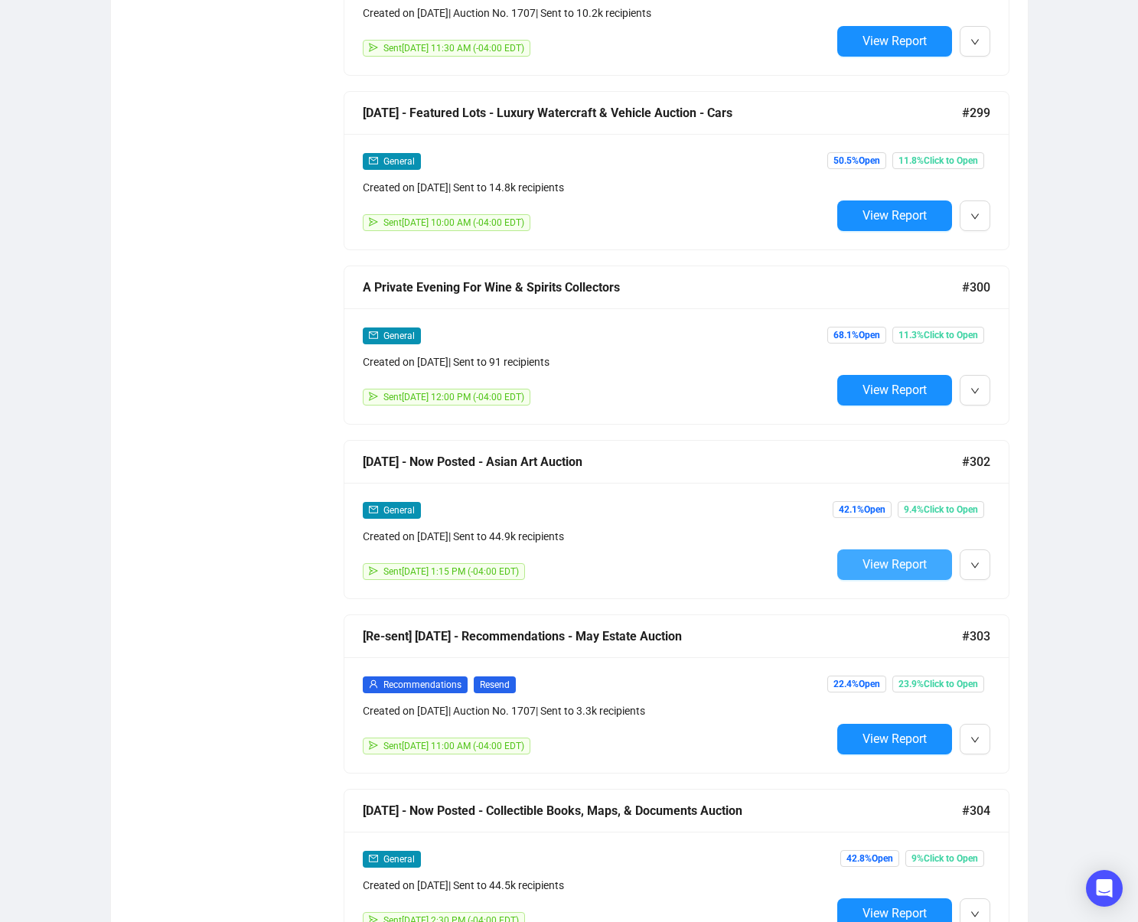
click at [876, 563] on span "View Report" at bounding box center [895, 564] width 64 height 15
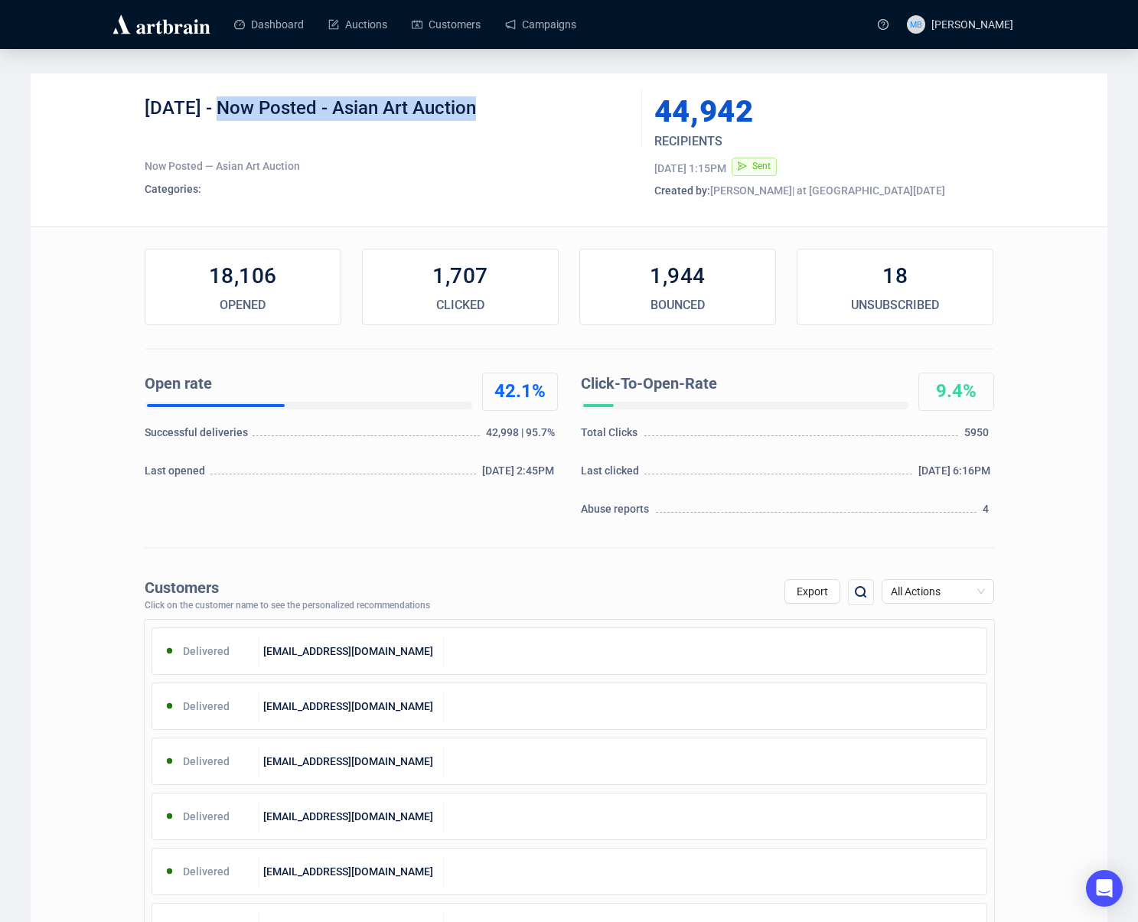
drag, startPoint x: 217, startPoint y: 110, endPoint x: 508, endPoint y: 113, distance: 290.9
click at [508, 113] on div "5-9-25 - Now Posted - Asian Art Auction" at bounding box center [388, 119] width 486 height 46
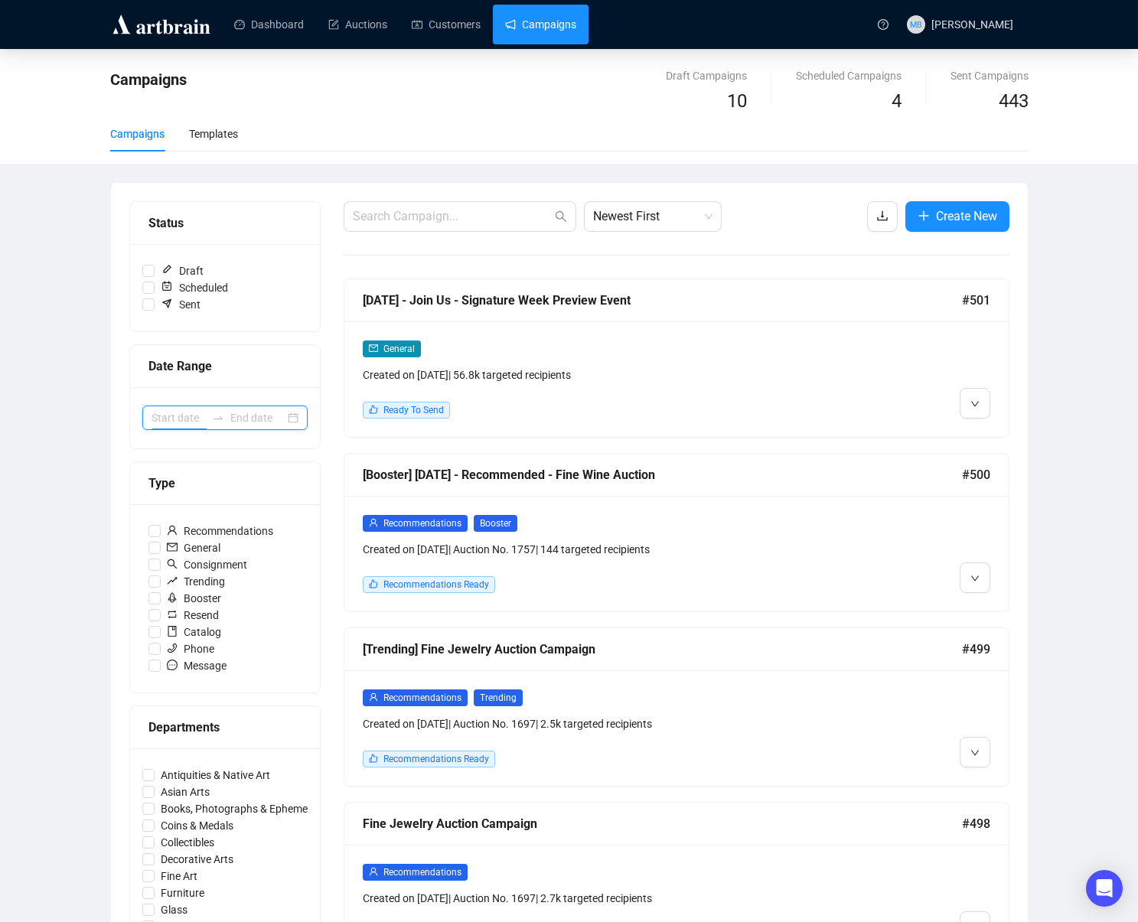
drag, startPoint x: 192, startPoint y: 423, endPoint x: 184, endPoint y: 416, distance: 10.9
click at [192, 423] on input at bounding box center [179, 418] width 54 height 17
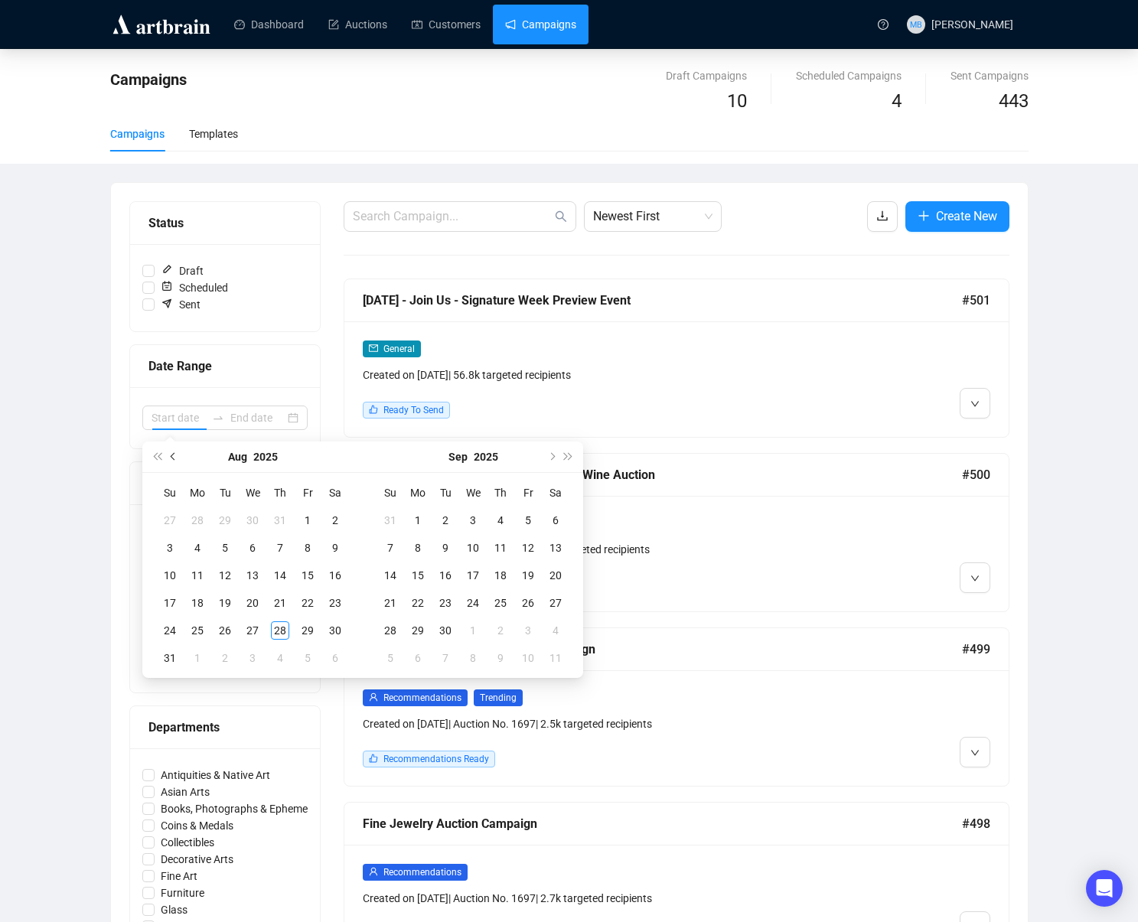
click at [175, 462] on button "Previous month (PageUp)" at bounding box center [173, 457] width 17 height 31
type input "2025-04-30"
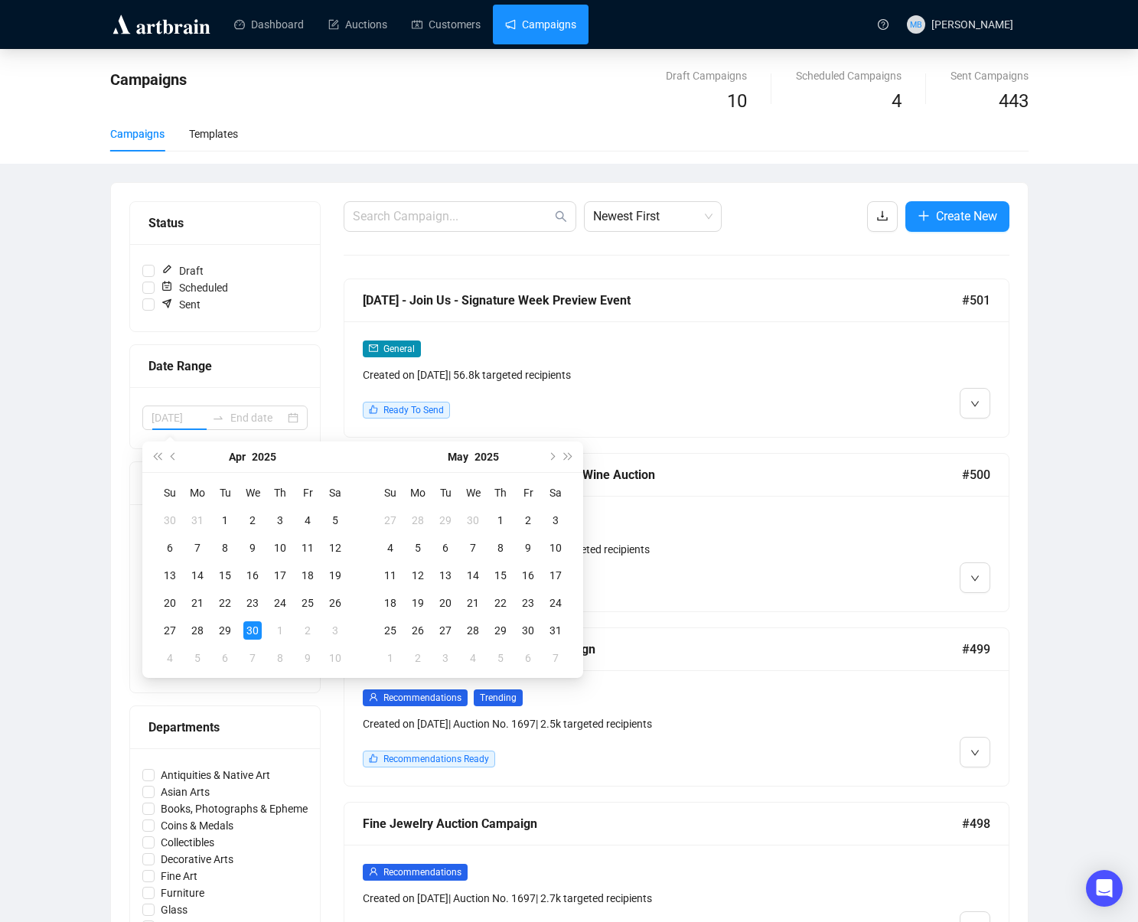
click at [253, 627] on div "30" at bounding box center [252, 631] width 18 height 18
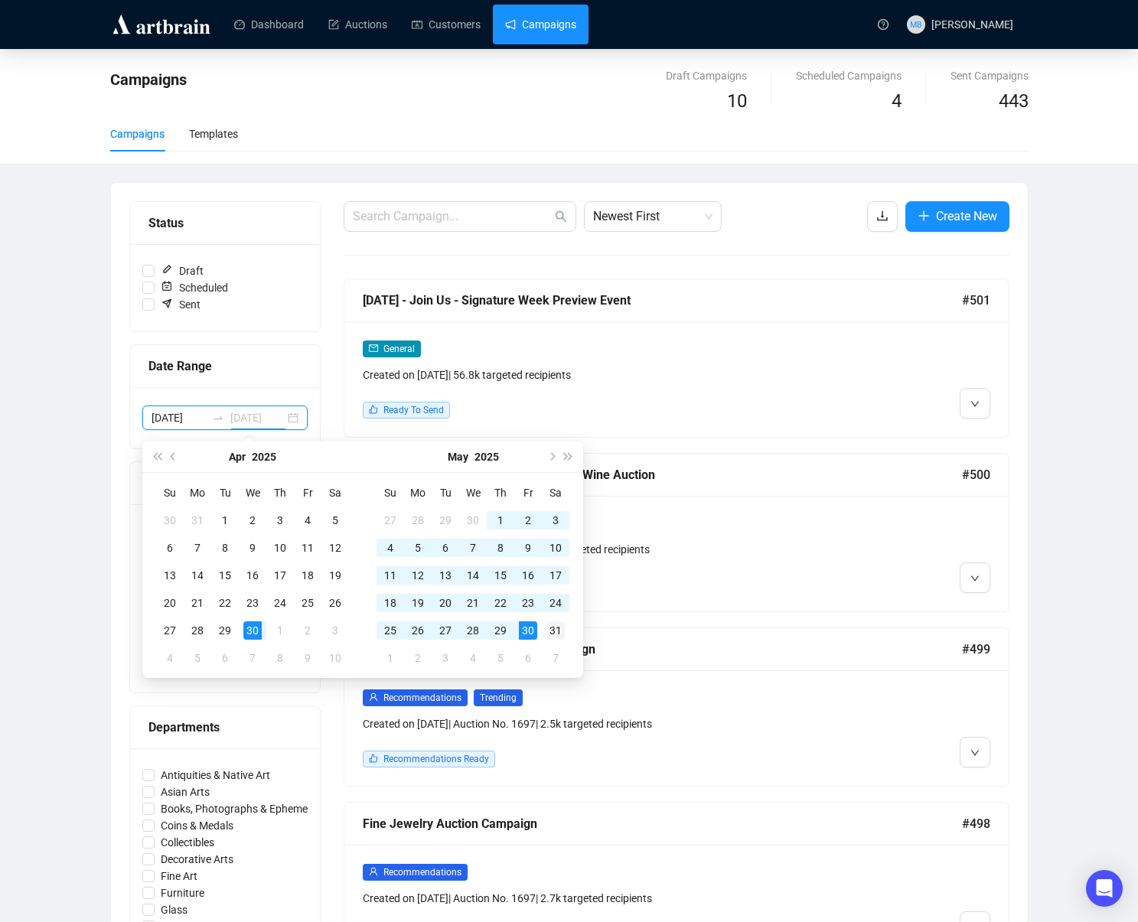
type input "2025-05-31"
click at [547, 628] on div "31" at bounding box center [556, 631] width 18 height 18
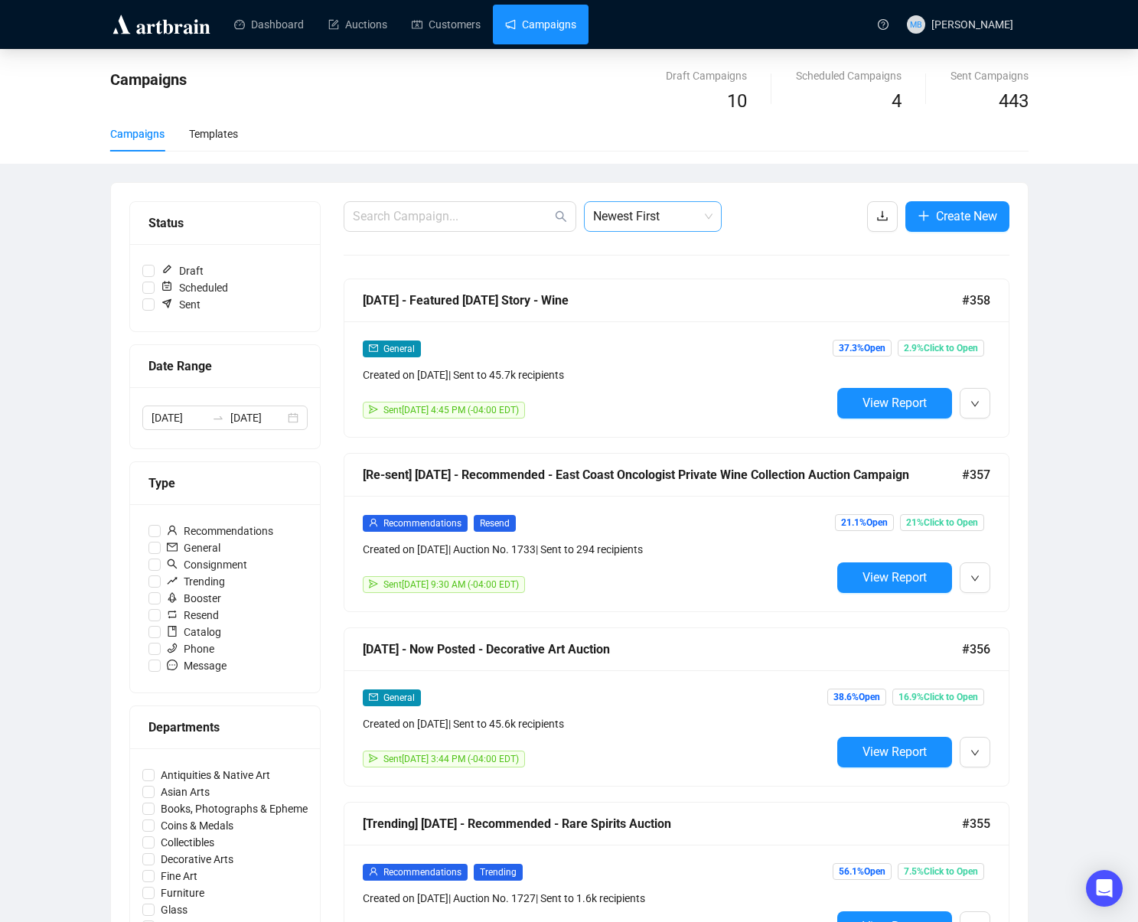
click at [681, 205] on span "Newest First" at bounding box center [652, 216] width 119 height 29
click at [684, 274] on div "Oldest First" at bounding box center [652, 274] width 113 height 17
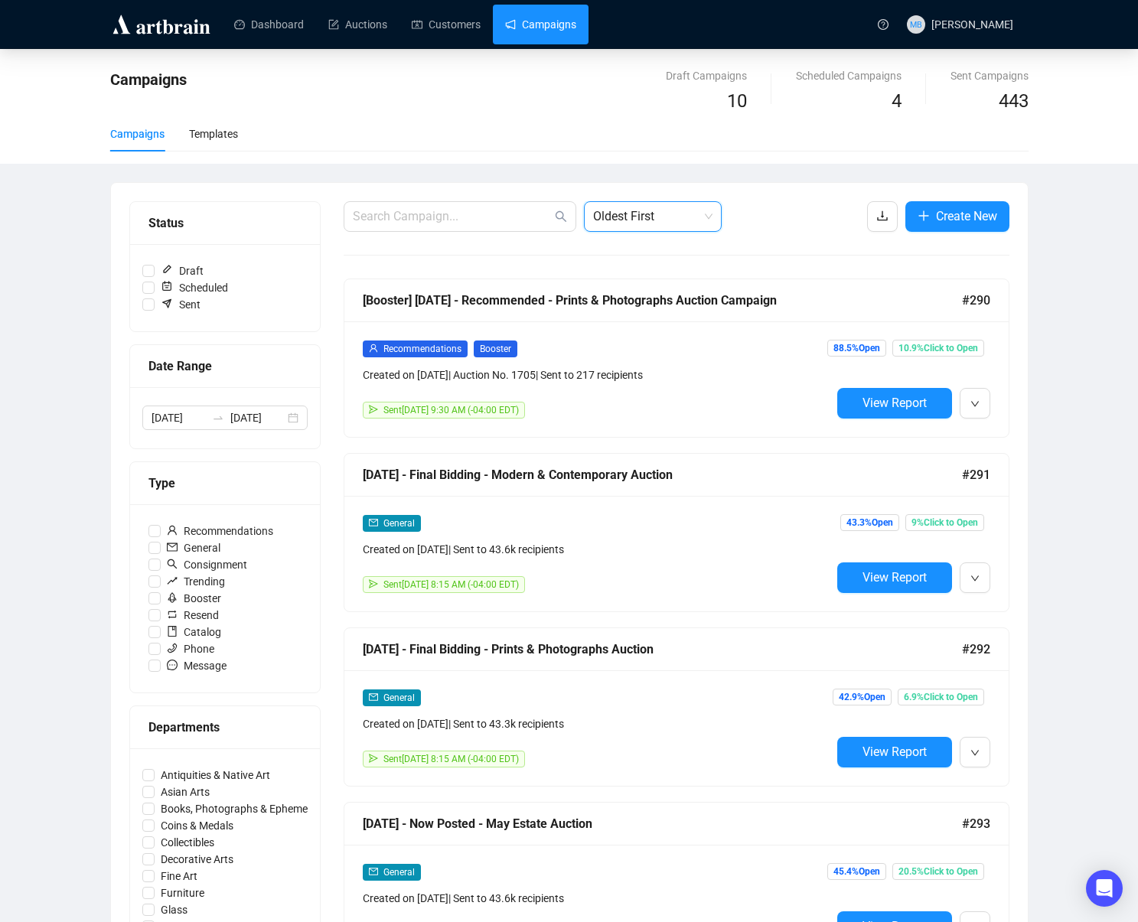
click at [1080, 279] on div "Campaigns Draft Campaigns 10 Scheduled Campaigns 4 Sent Campaigns 443 Campaigns…" at bounding box center [569, 891] width 1138 height 1685
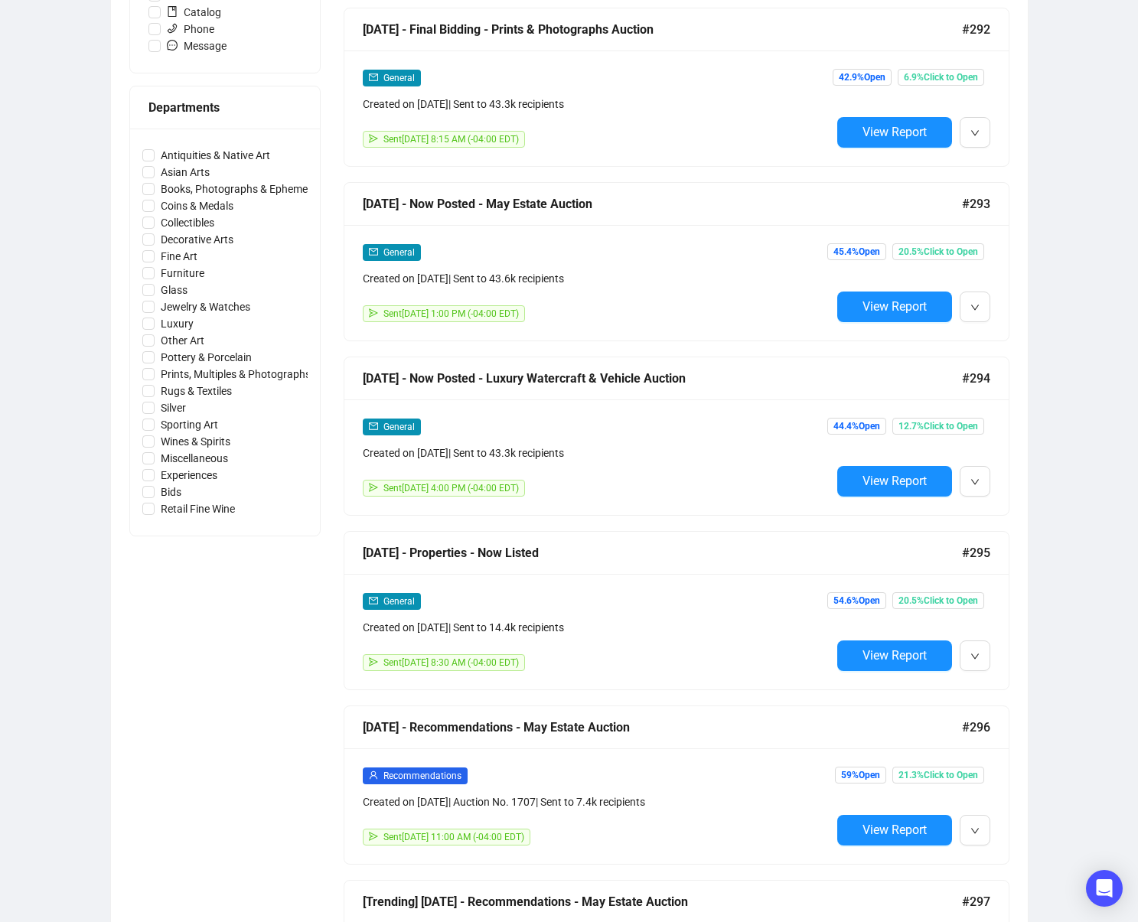
scroll to position [811, 0]
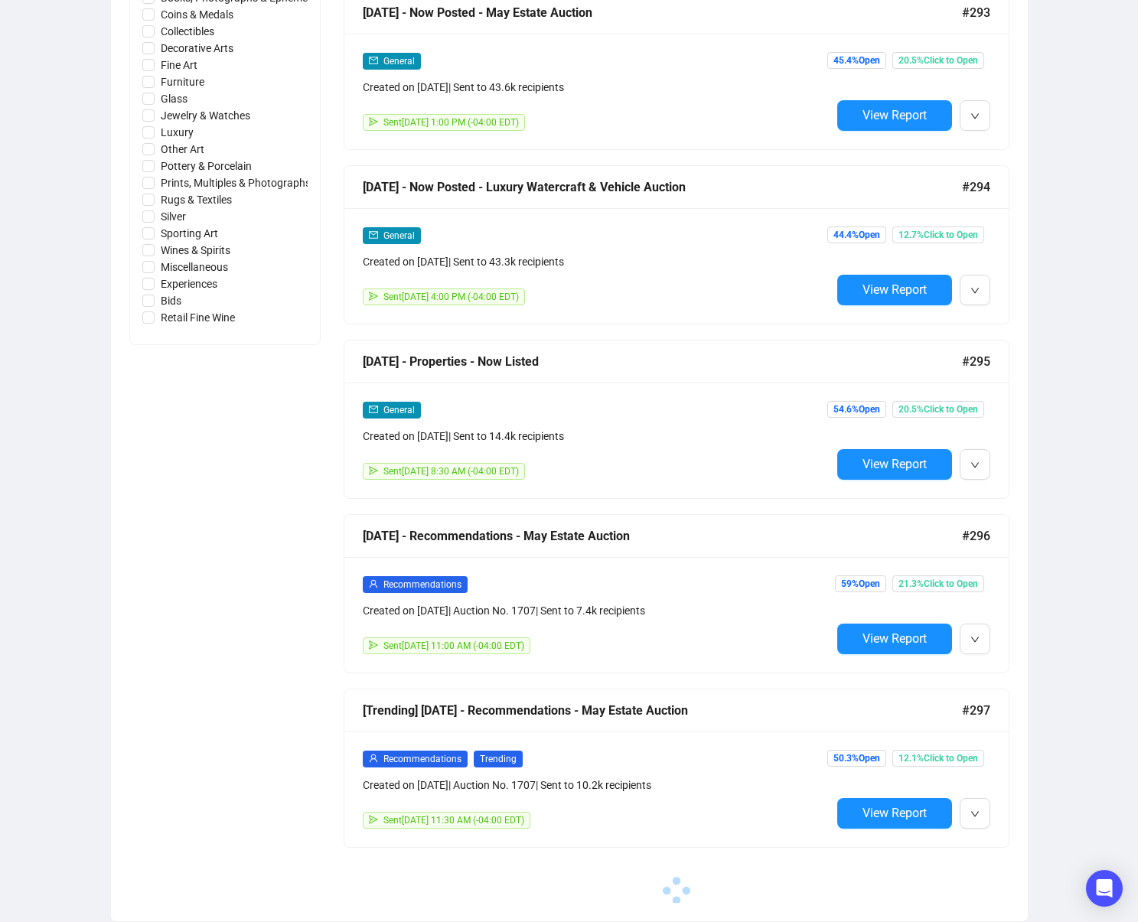
click at [874, 292] on span "View Report" at bounding box center [895, 289] width 64 height 15
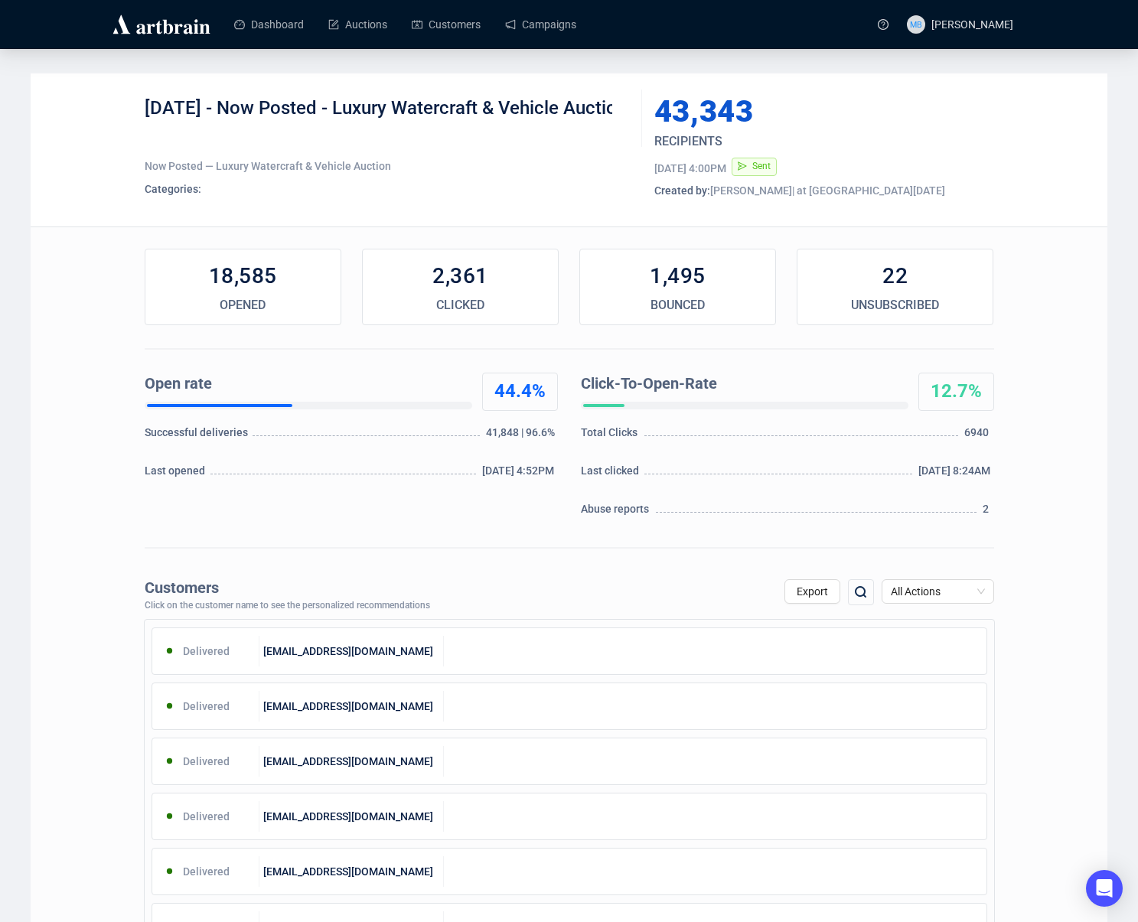
drag, startPoint x: 236, startPoint y: 109, endPoint x: 274, endPoint y: 135, distance: 46.3
click at [273, 135] on div "5-2-2025 - Now Posted - Luxury Watercraft & Vehicle Auction" at bounding box center [388, 119] width 486 height 46
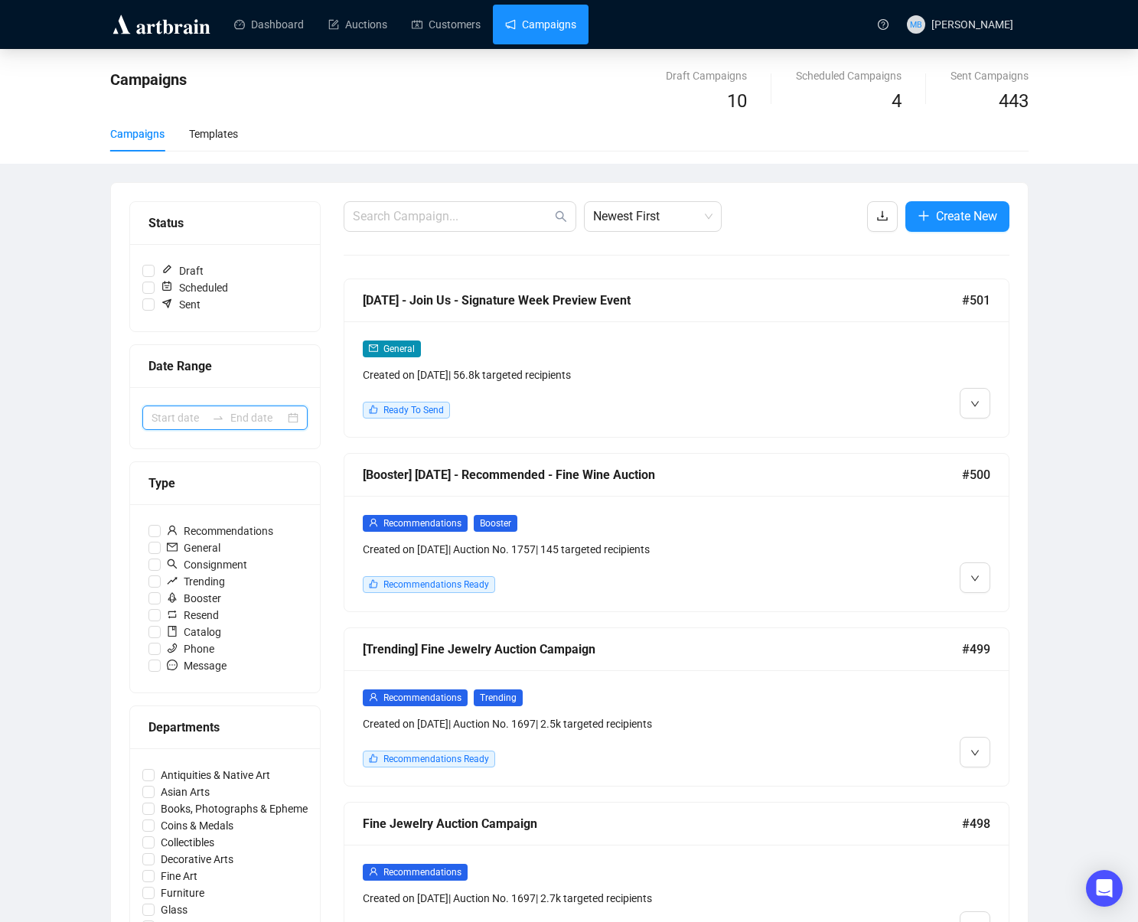
click at [197, 421] on input at bounding box center [179, 418] width 54 height 17
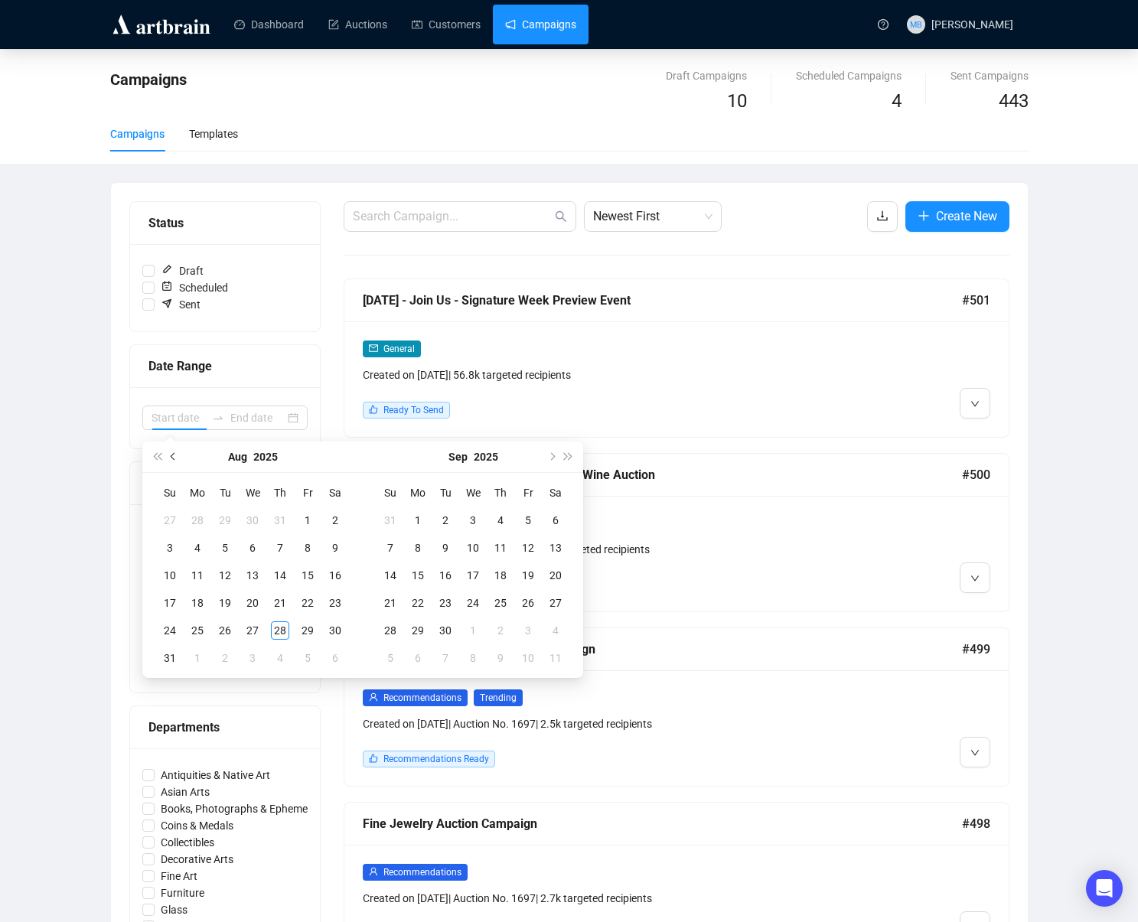
click at [173, 453] on span "Previous month (PageUp)" at bounding box center [175, 457] width 8 height 8
type input "2025-05-08"
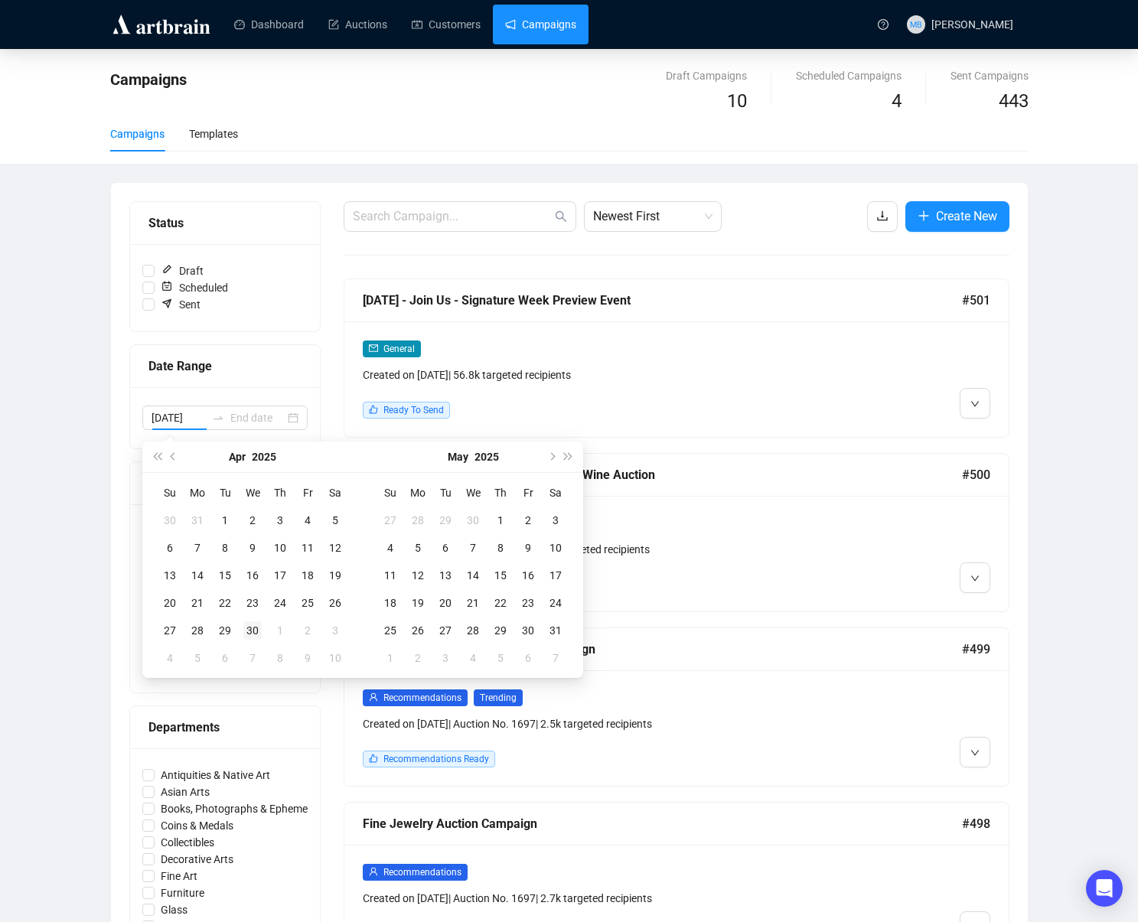
type input "2025-04-30"
drag, startPoint x: 250, startPoint y: 631, endPoint x: 462, endPoint y: 640, distance: 211.5
click at [252, 631] on div "30" at bounding box center [252, 631] width 18 height 18
type input "2025-05-03"
type input "2025-05-31"
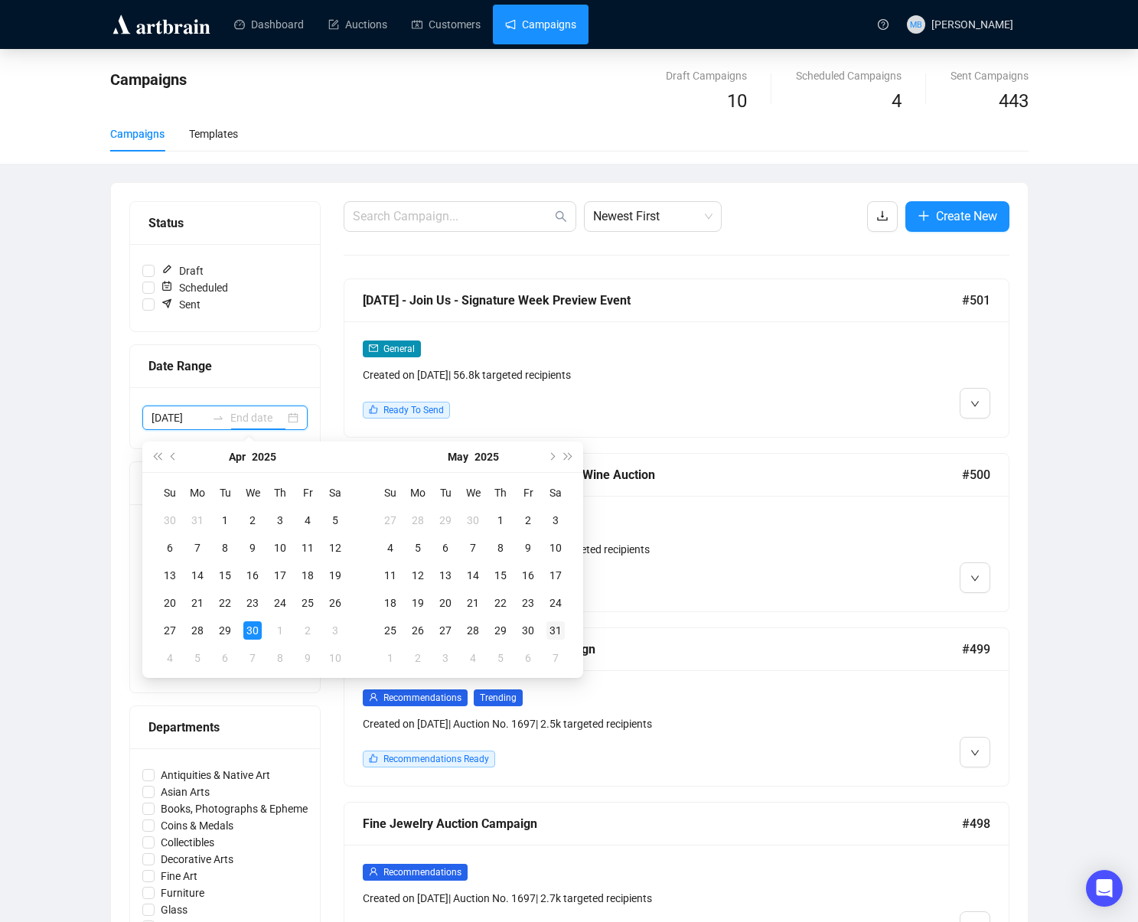
type input "2025-05-31"
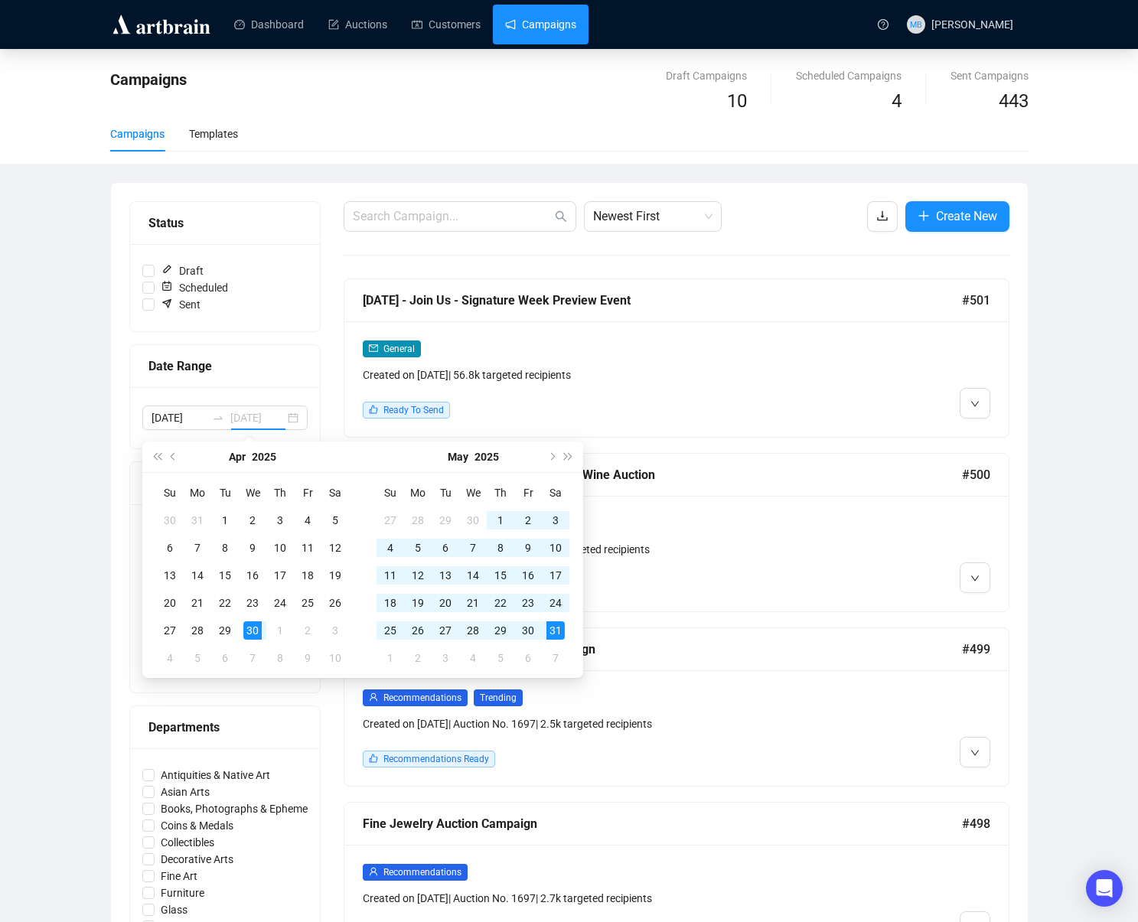
click at [560, 630] on div "31" at bounding box center [556, 631] width 18 height 18
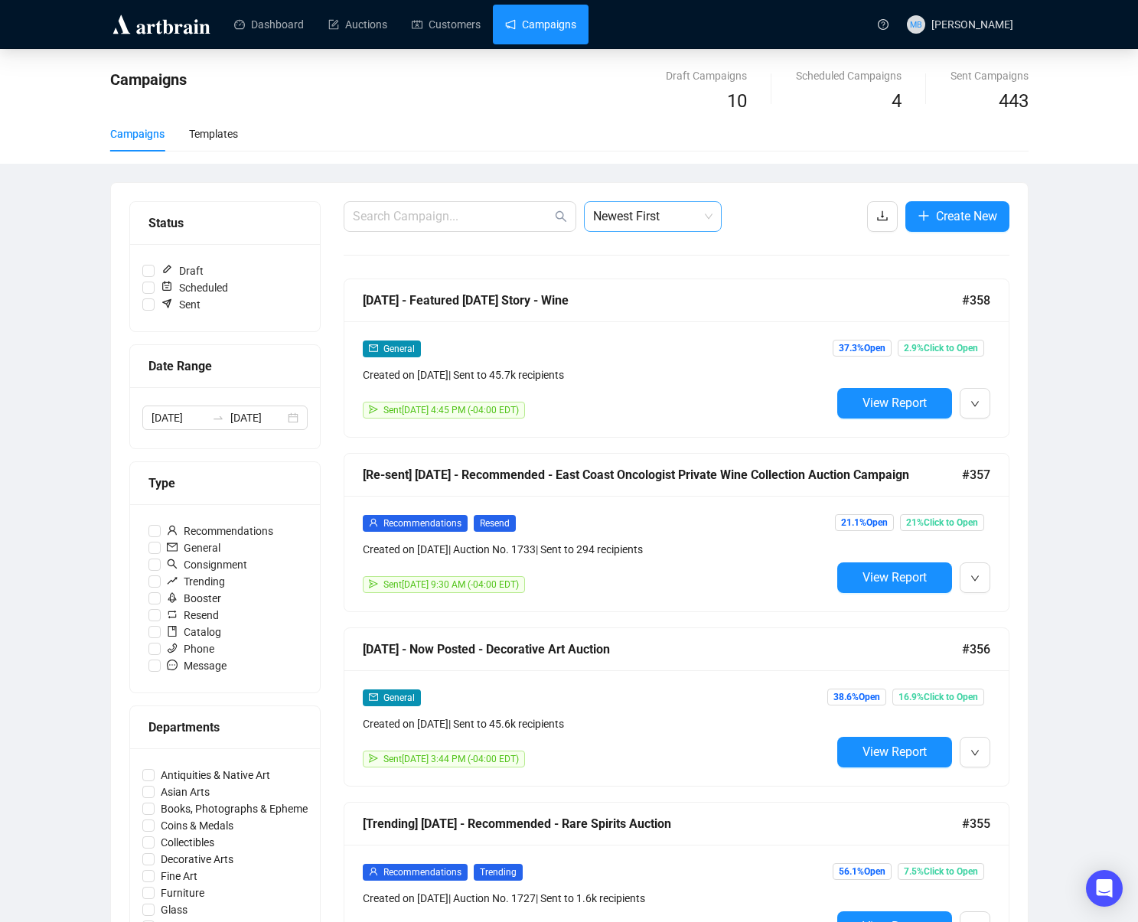
click at [679, 215] on span "Newest First" at bounding box center [652, 216] width 119 height 29
click at [659, 269] on div "Oldest First" at bounding box center [652, 274] width 113 height 17
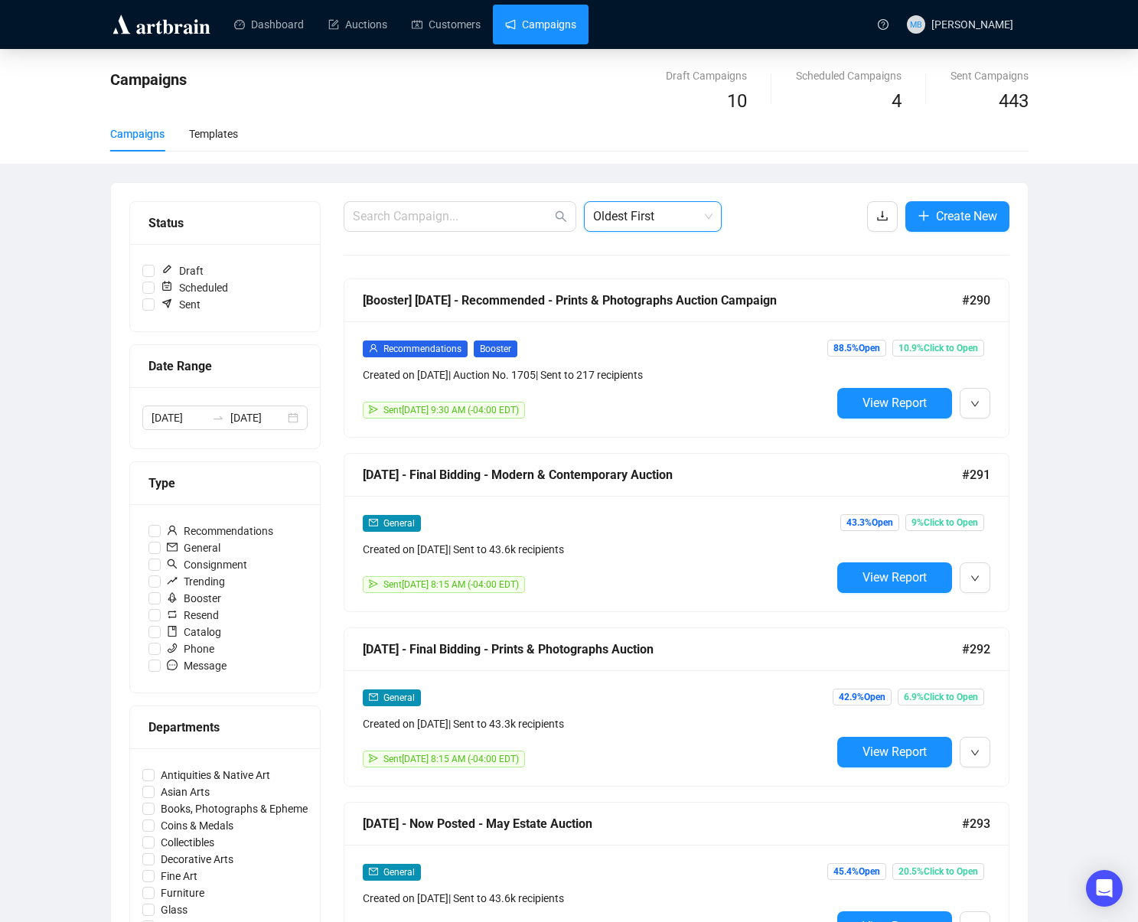
click at [1079, 282] on div "Campaigns Draft Campaigns 10 Scheduled Campaigns 4 Sent Campaigns 443 Campaigns…" at bounding box center [569, 891] width 1138 height 1685
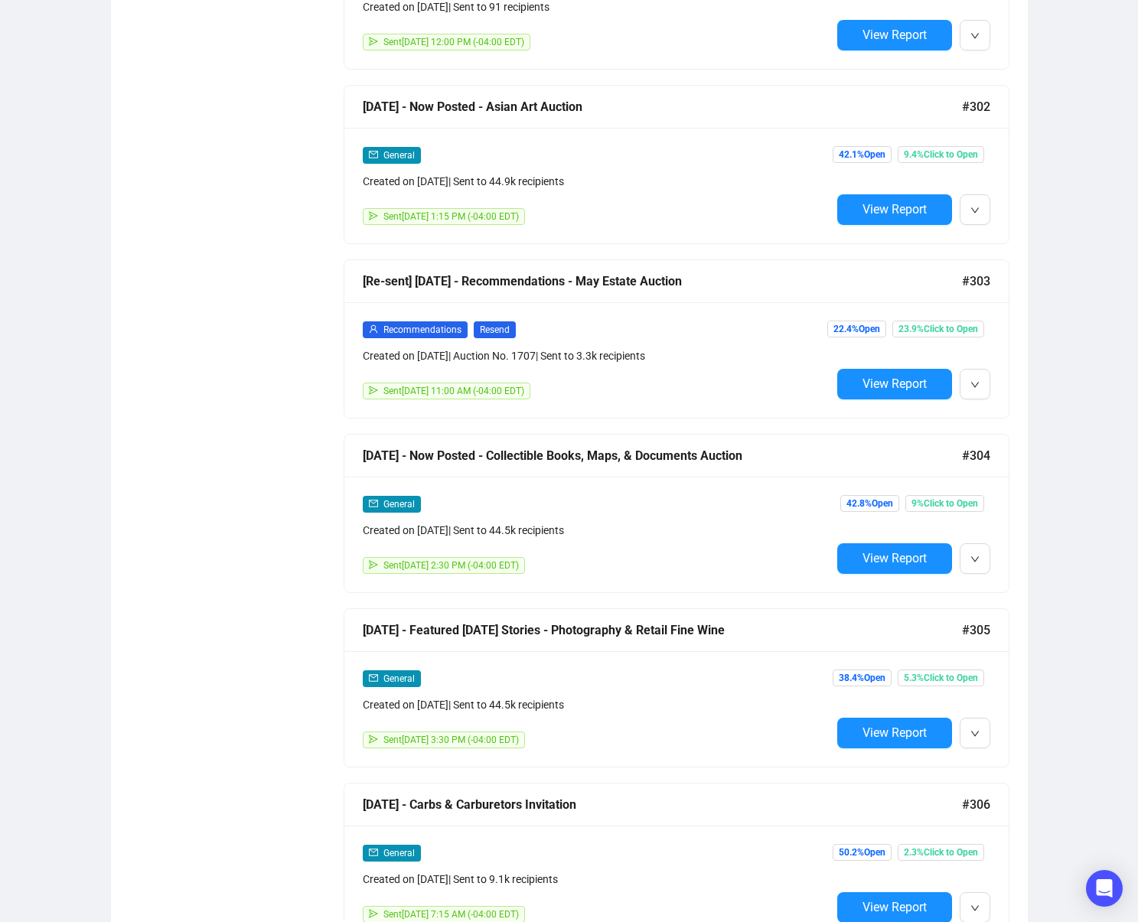
scroll to position [10671, 0]
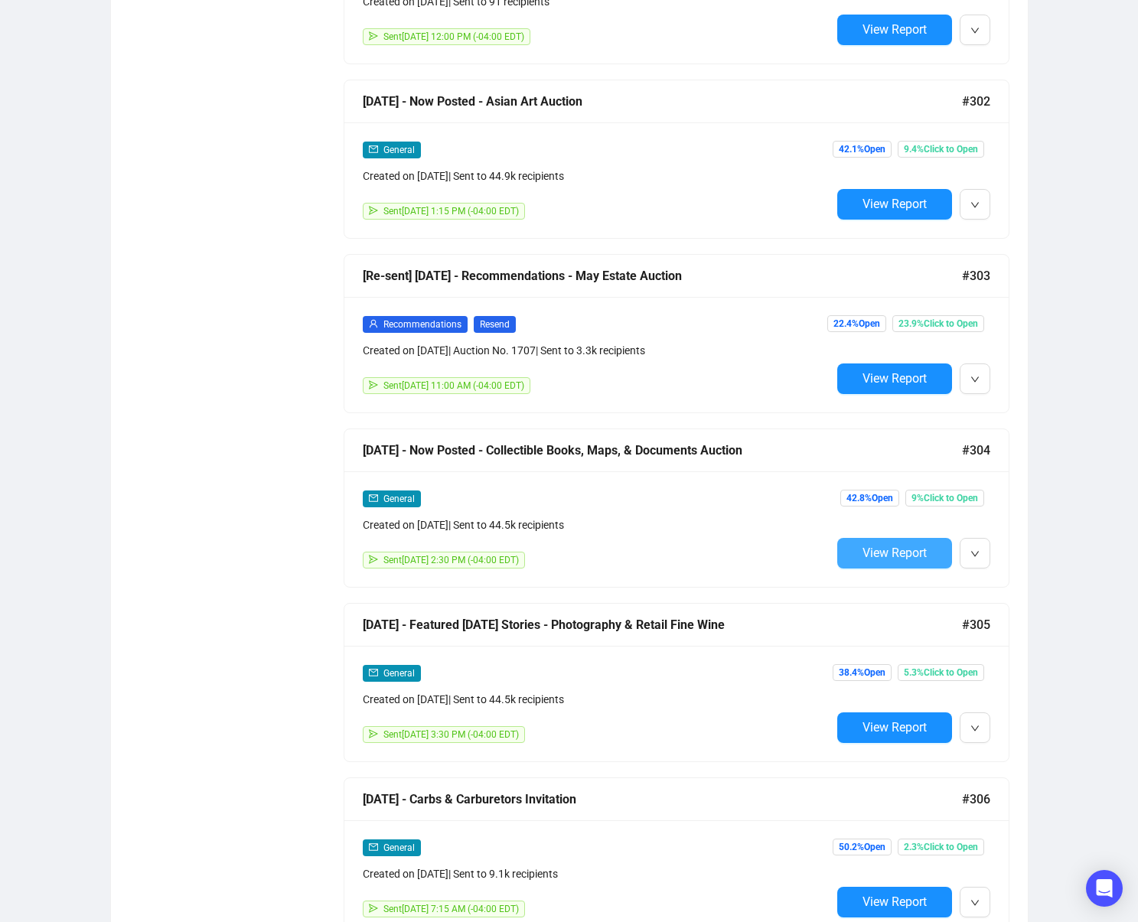
click at [857, 553] on button "View Report" at bounding box center [894, 553] width 115 height 31
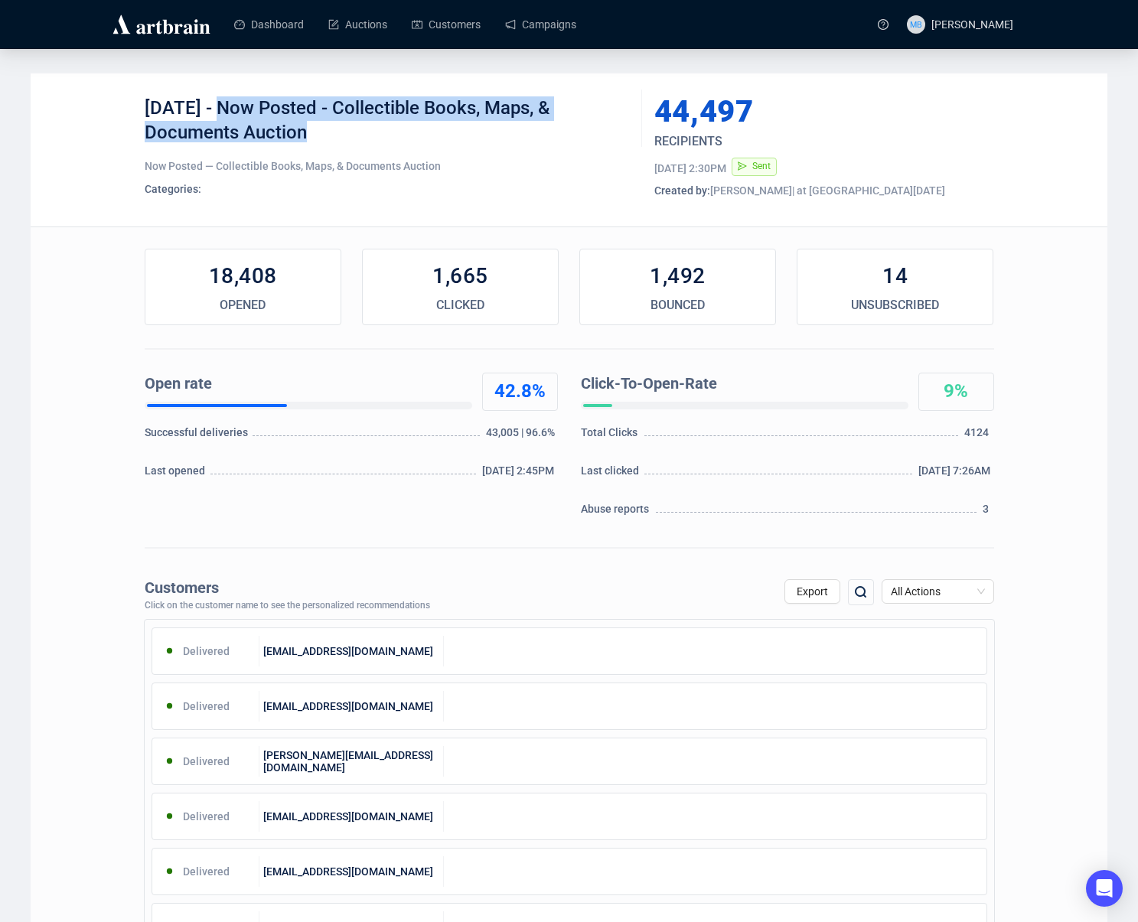
drag, startPoint x: 217, startPoint y: 109, endPoint x: 326, endPoint y: 128, distance: 110.2
click at [325, 128] on div "5-9-25 - Now Posted - Collectible Books, Maps, & Documents Auction" at bounding box center [388, 119] width 486 height 46
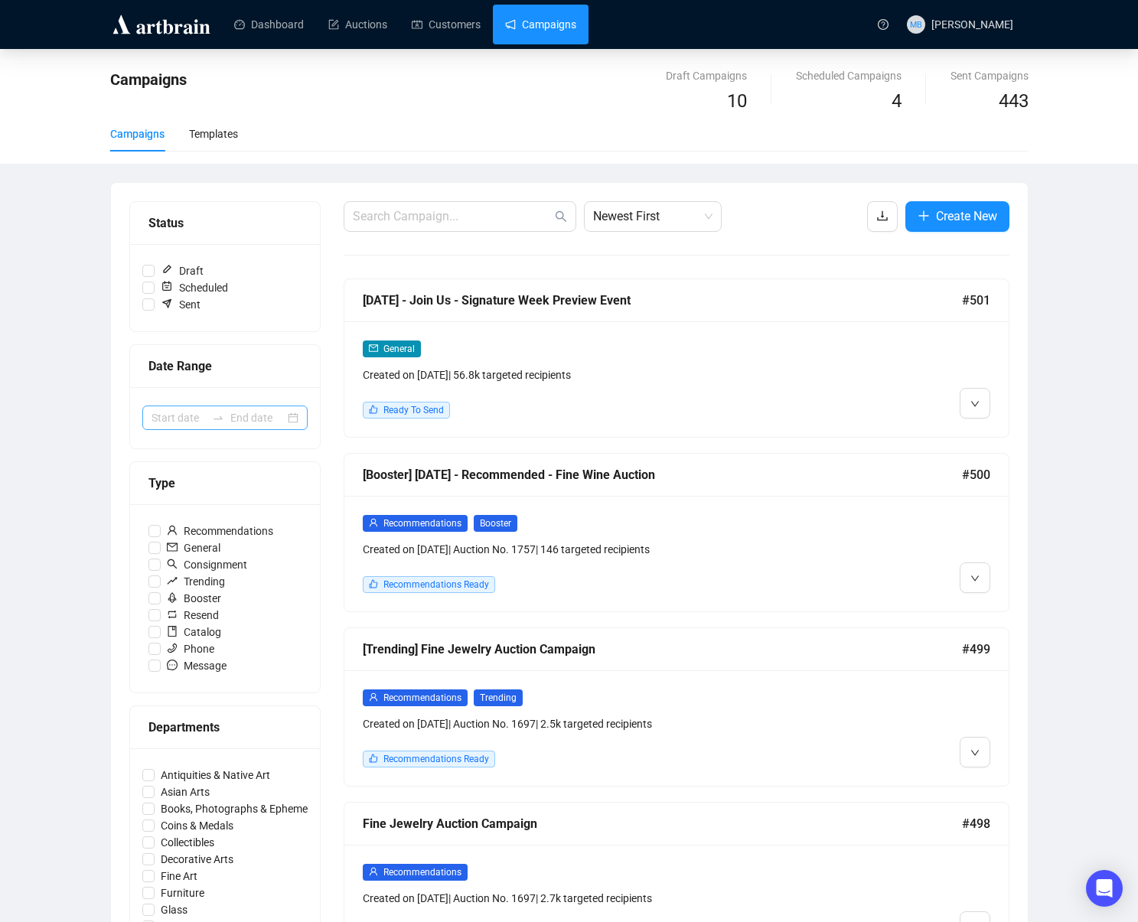
click at [249, 428] on div at bounding box center [224, 418] width 165 height 24
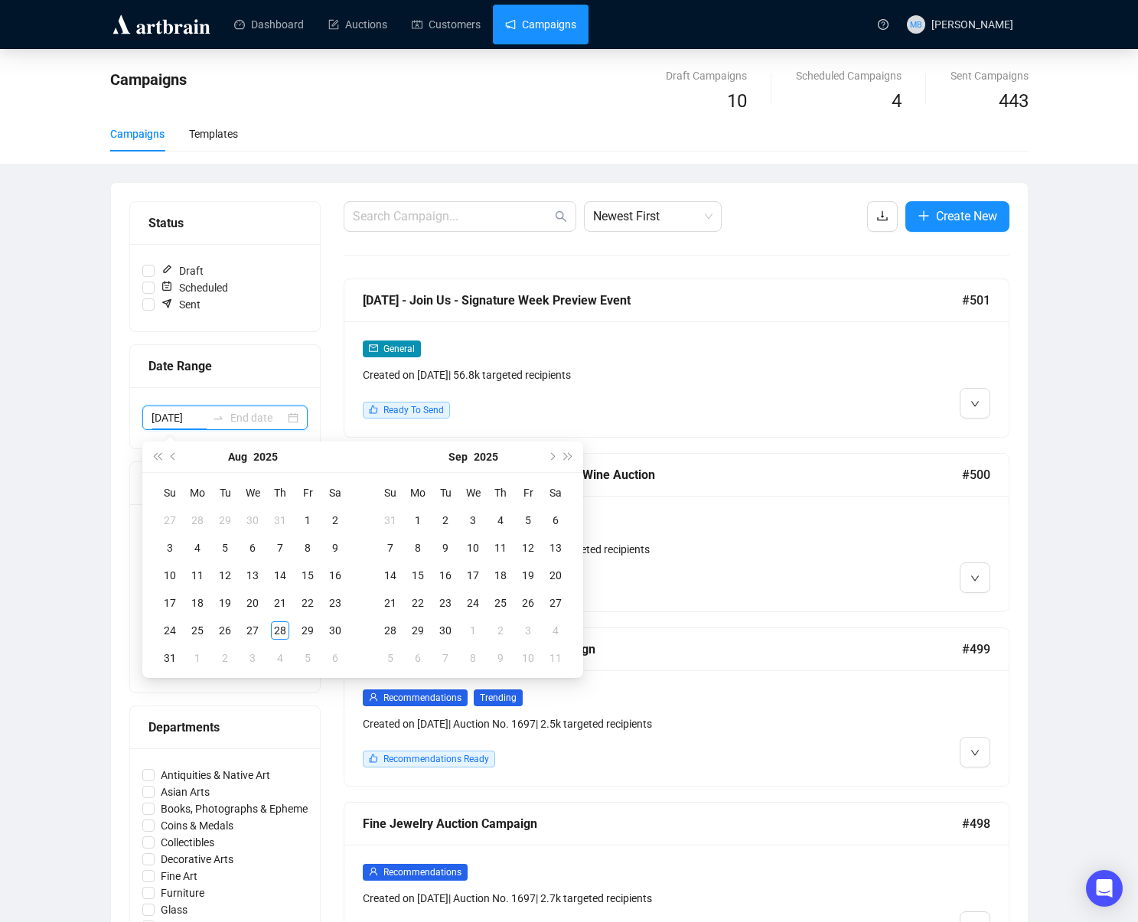
type input "[DATE]"
click at [175, 457] on span "Previous month (PageUp)" at bounding box center [175, 457] width 8 height 8
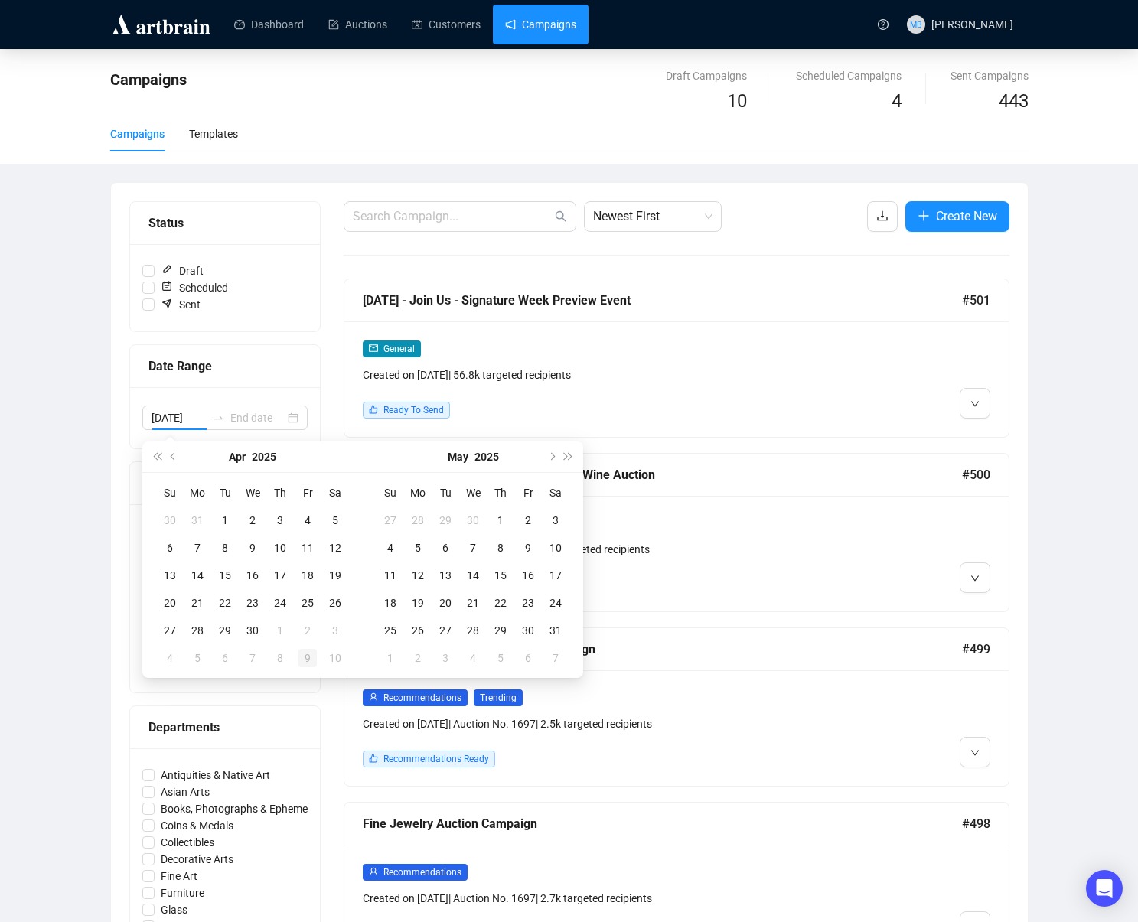
type input "2025-05-09"
type input "2025-04-30"
click at [254, 622] on div "30" at bounding box center [252, 631] width 18 height 18
type input "2025-05-03"
type input "2025-06-06"
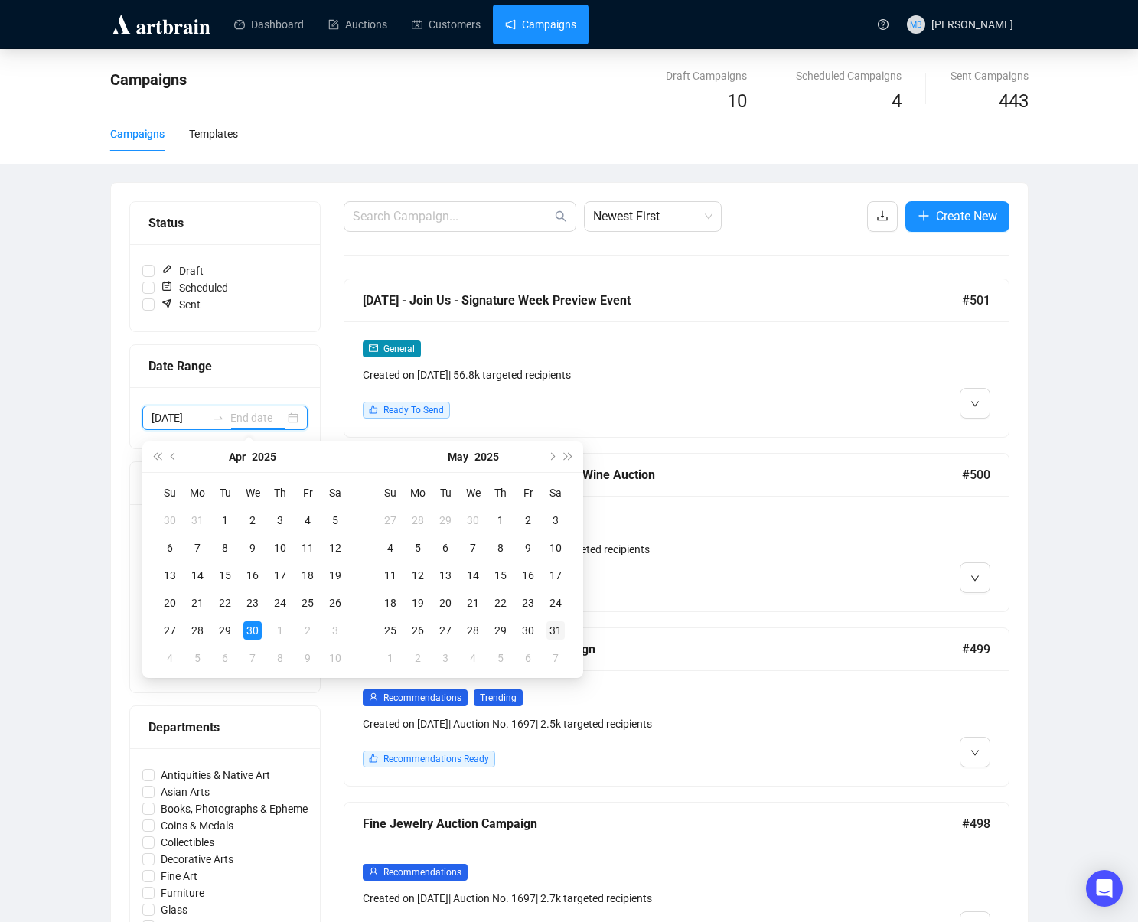
type input "2025-05-31"
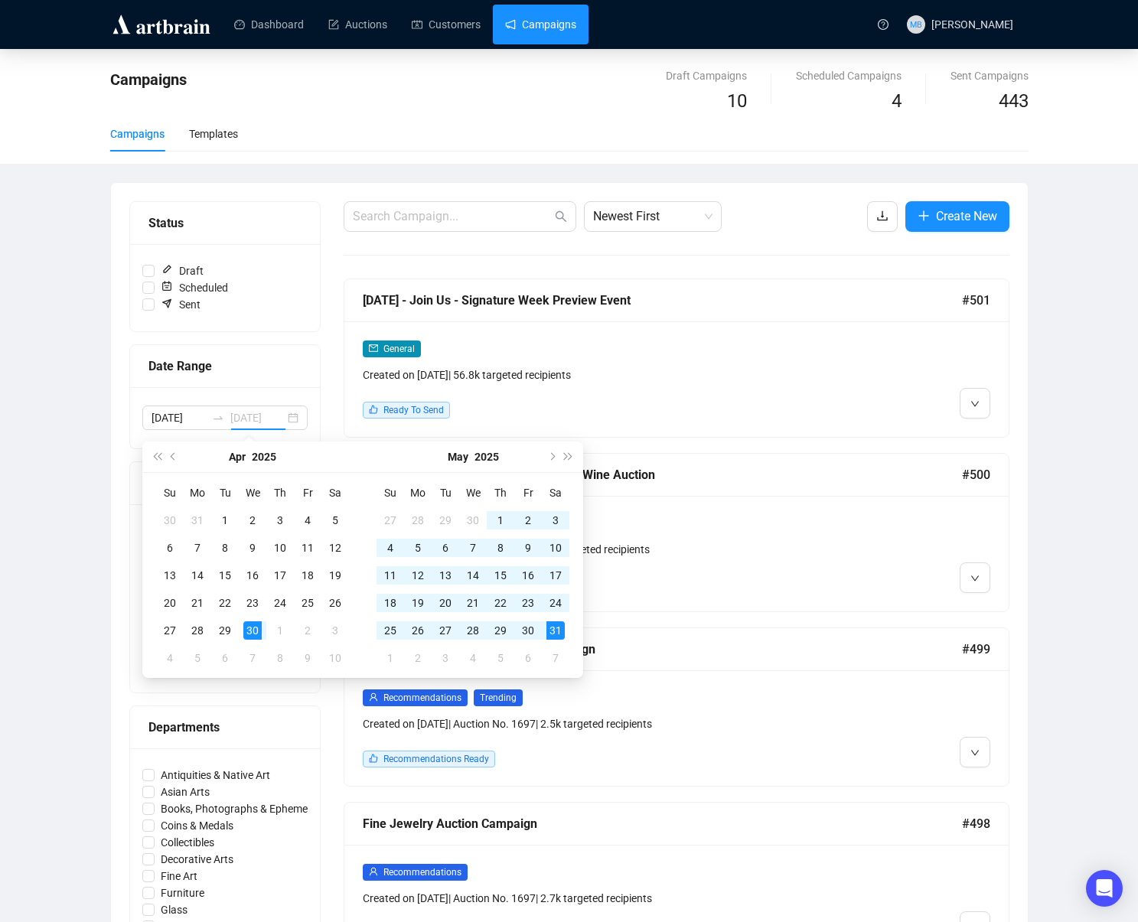
click at [551, 627] on div "31" at bounding box center [556, 631] width 18 height 18
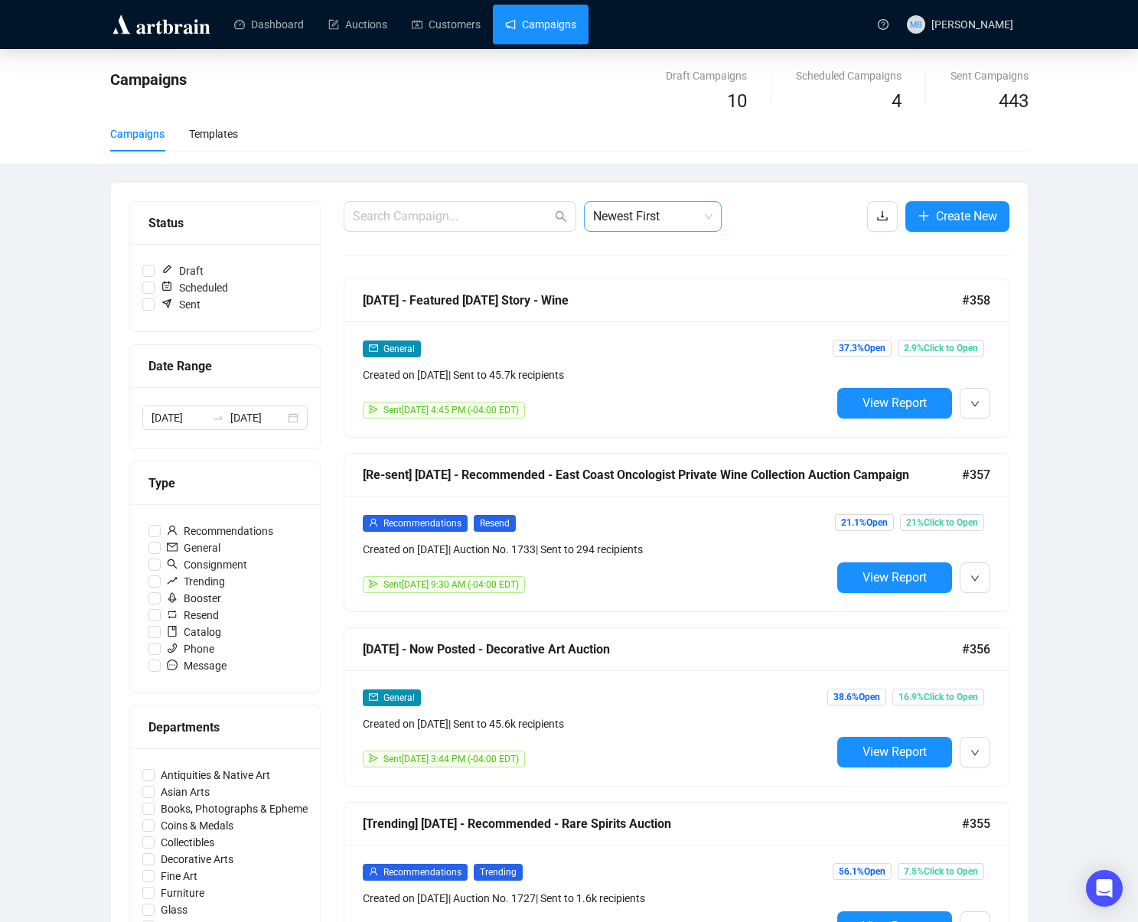
click at [635, 224] on span "Newest First" at bounding box center [652, 216] width 119 height 29
click at [646, 269] on div "Oldest First" at bounding box center [652, 274] width 113 height 17
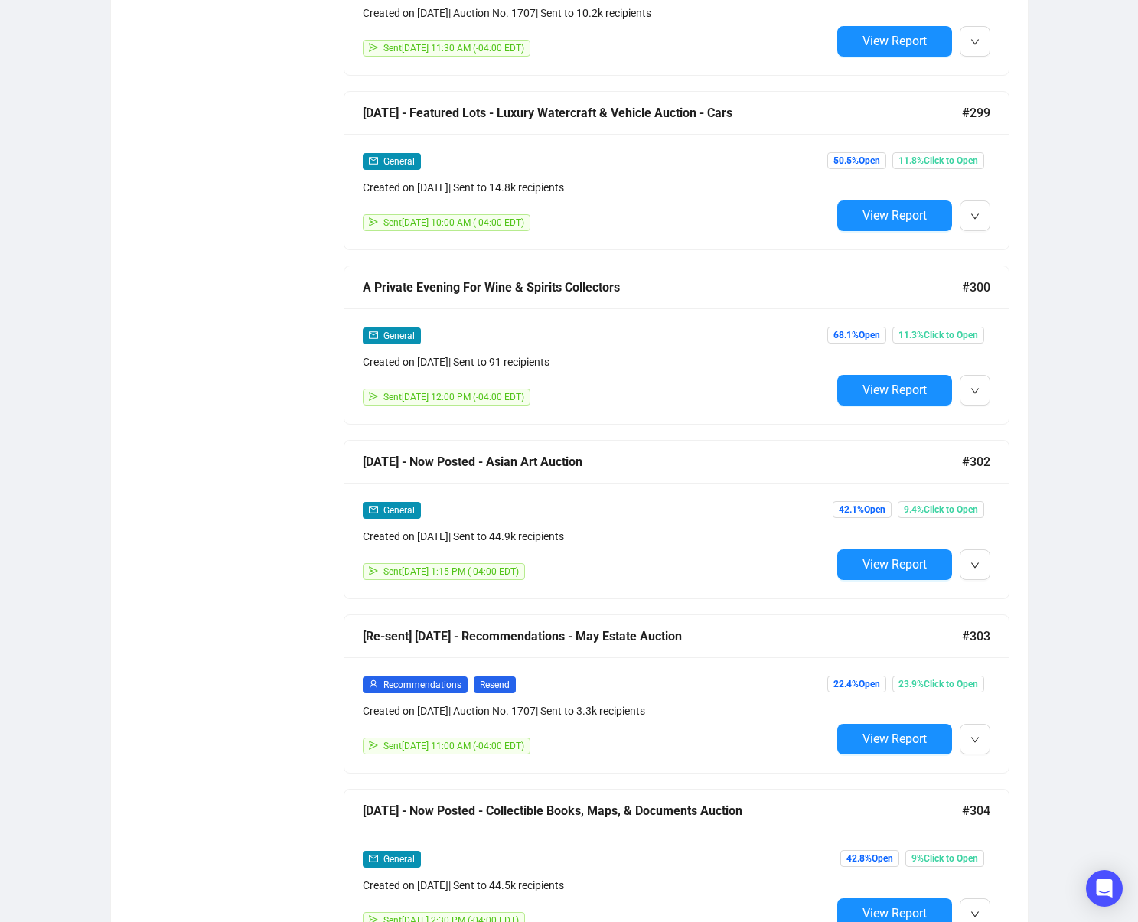
scroll to position [4027, 0]
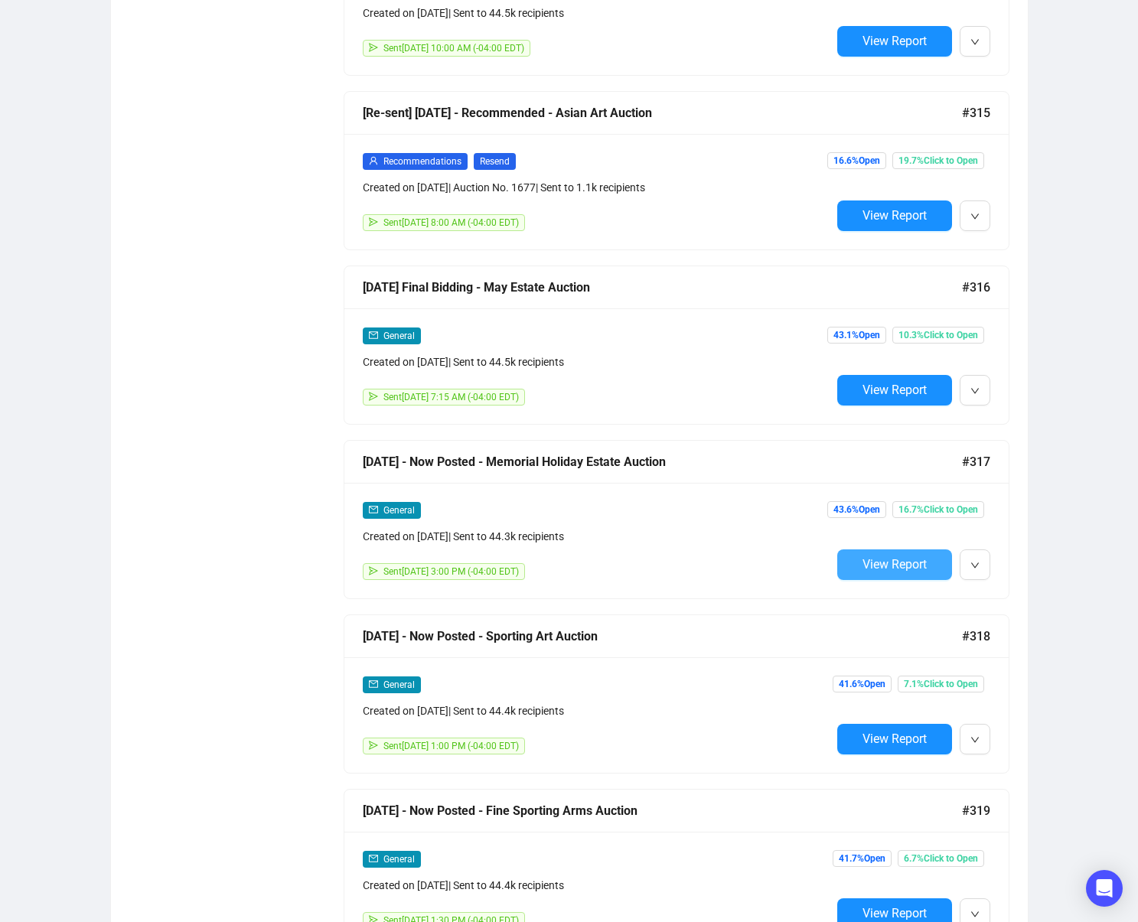
click at [892, 566] on span "View Report" at bounding box center [895, 564] width 64 height 15
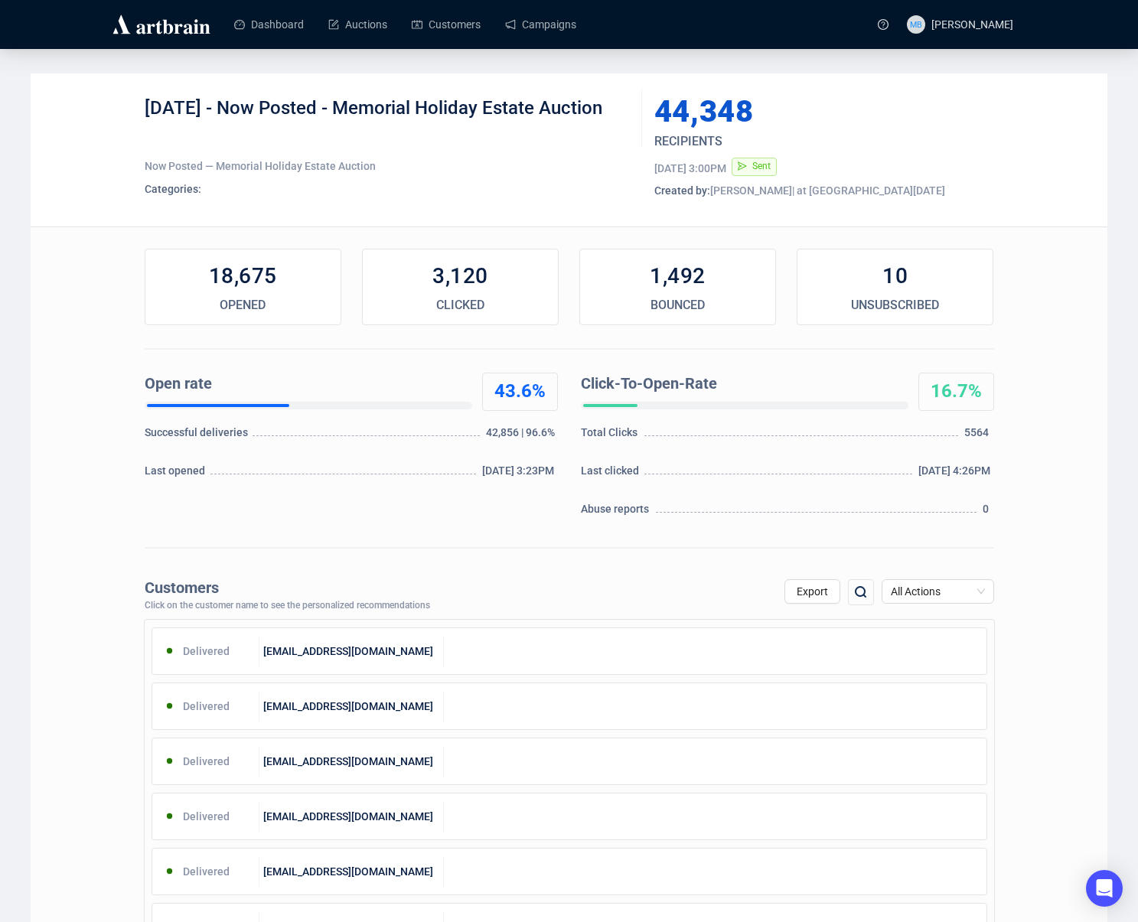
drag, startPoint x: 227, startPoint y: 105, endPoint x: 610, endPoint y: 116, distance: 383.7
click at [610, 116] on div "5-16-25 - Now Posted - Memorial Holiday Estate Auction" at bounding box center [388, 119] width 486 height 46
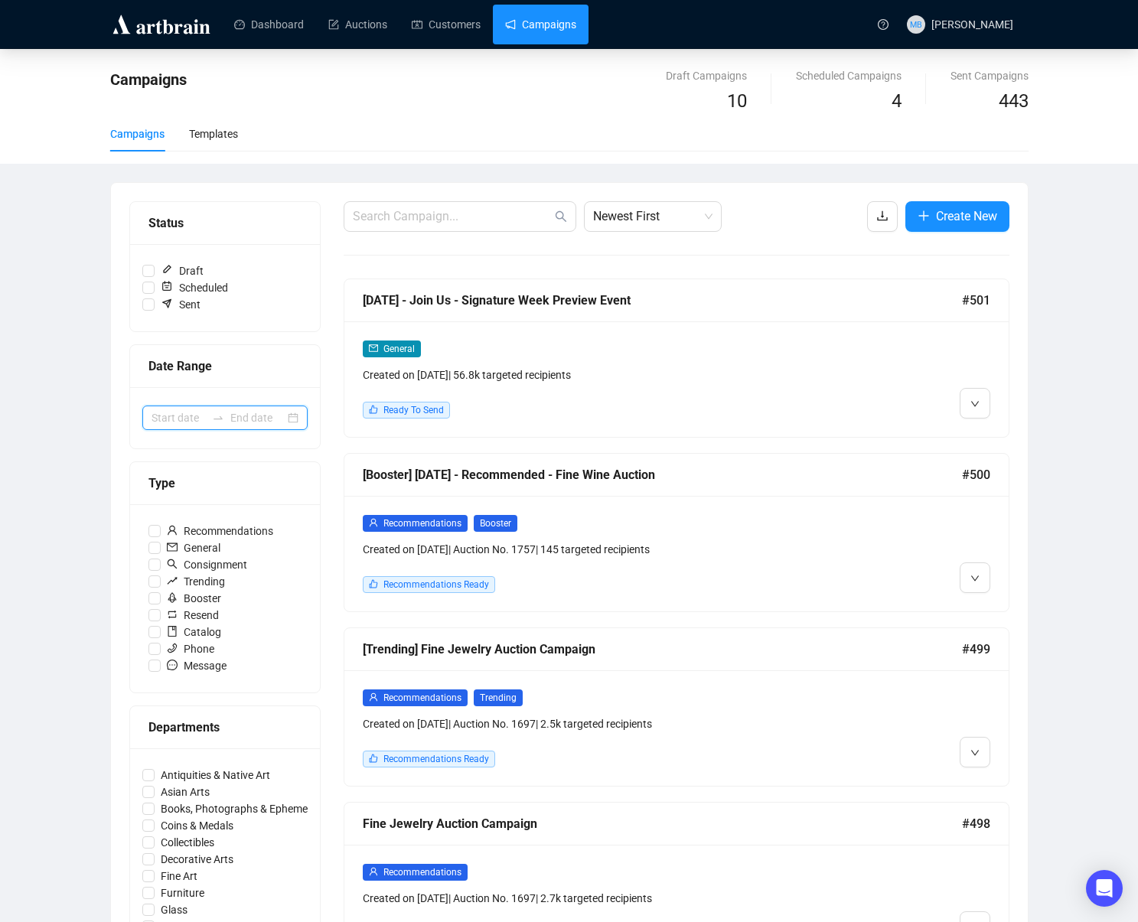
click at [233, 413] on input at bounding box center [257, 418] width 54 height 17
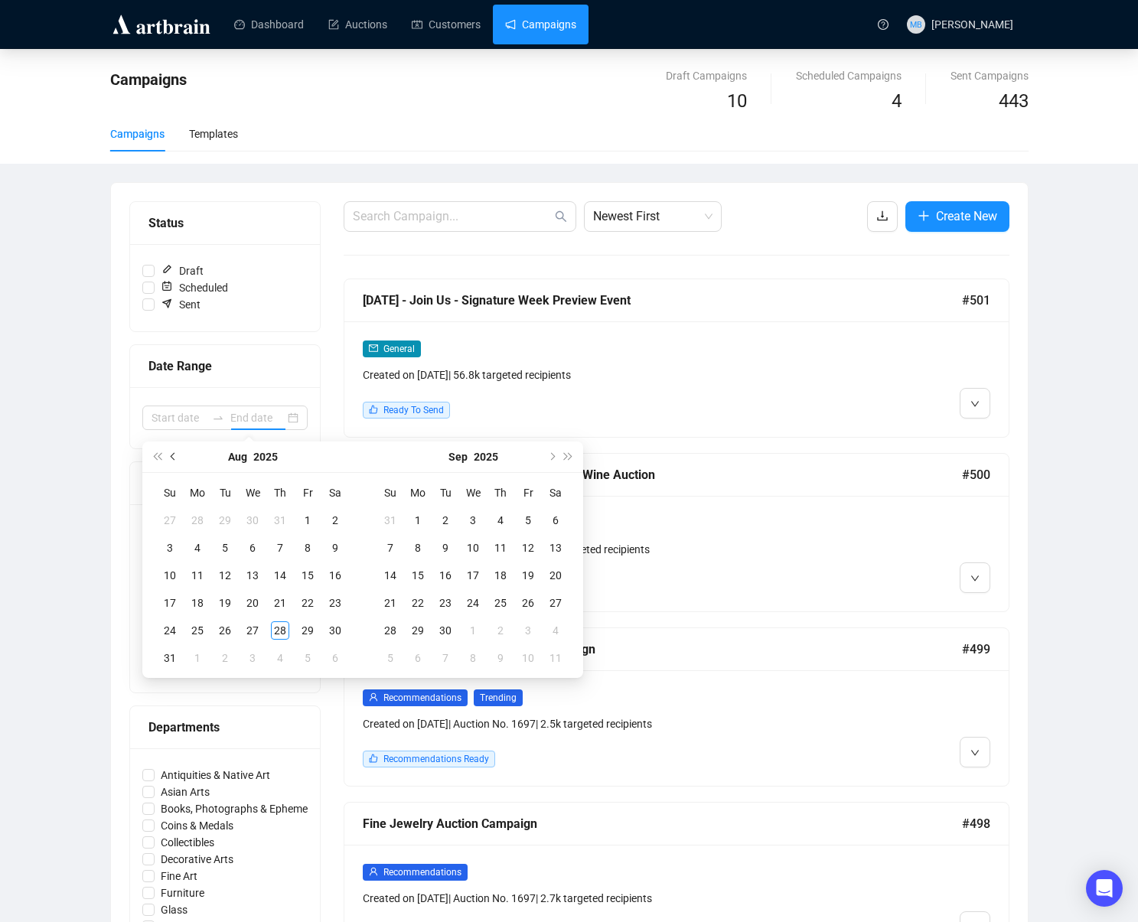
click at [178, 459] on button "Previous month (PageUp)" at bounding box center [173, 457] width 17 height 31
type input "2025-05-18"
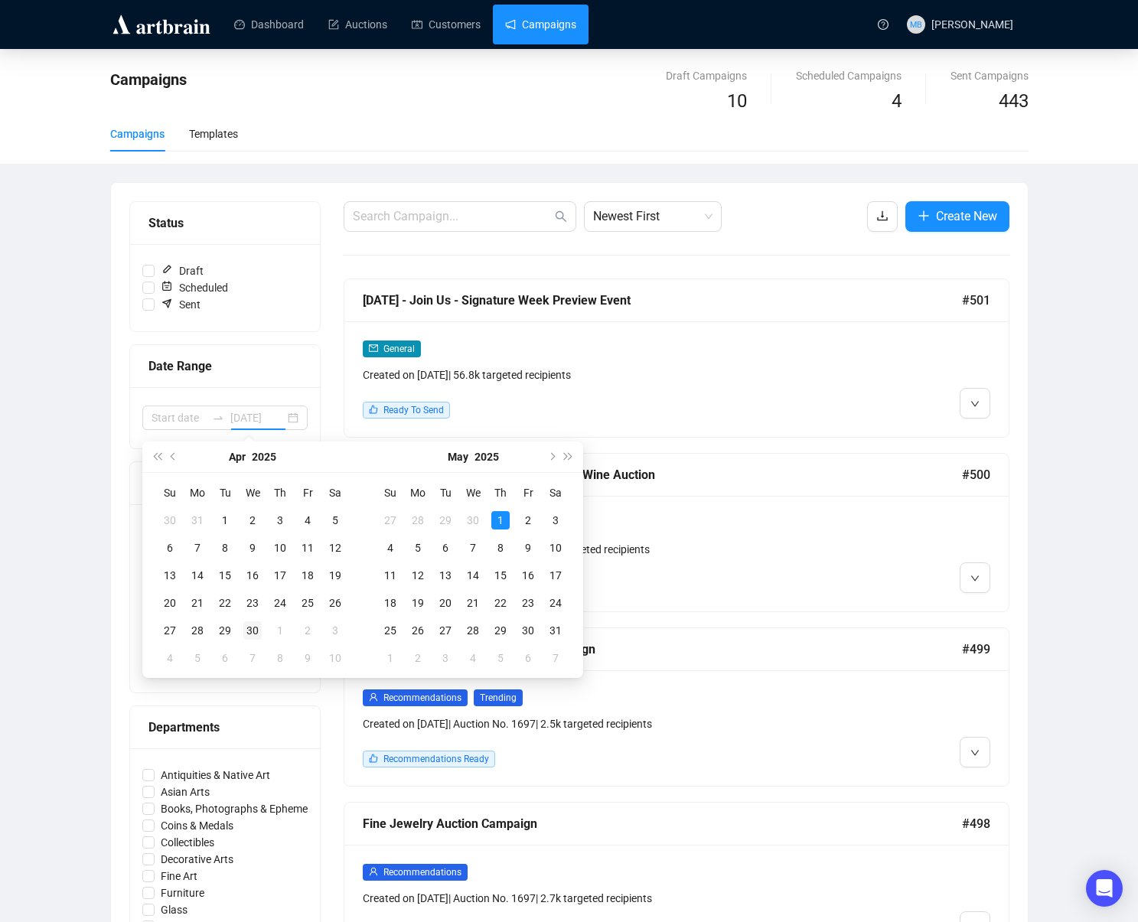
type input "2025-04-30"
drag, startPoint x: 256, startPoint y: 632, endPoint x: 398, endPoint y: 629, distance: 142.4
click at [257, 631] on div "30" at bounding box center [252, 631] width 18 height 18
type input "2025-05-03"
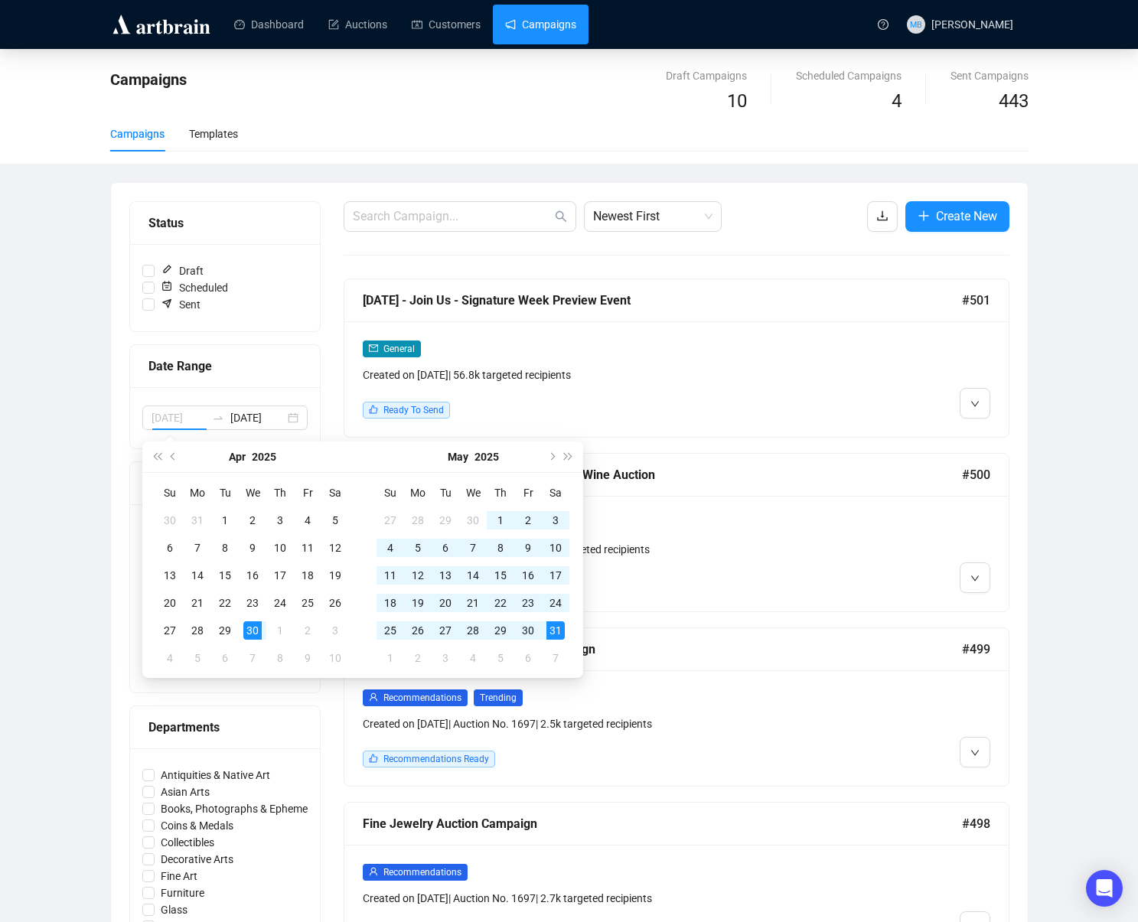
click at [563, 630] on div "31" at bounding box center [556, 631] width 18 height 18
type input "2025-04-30"
type input "2025-05-31"
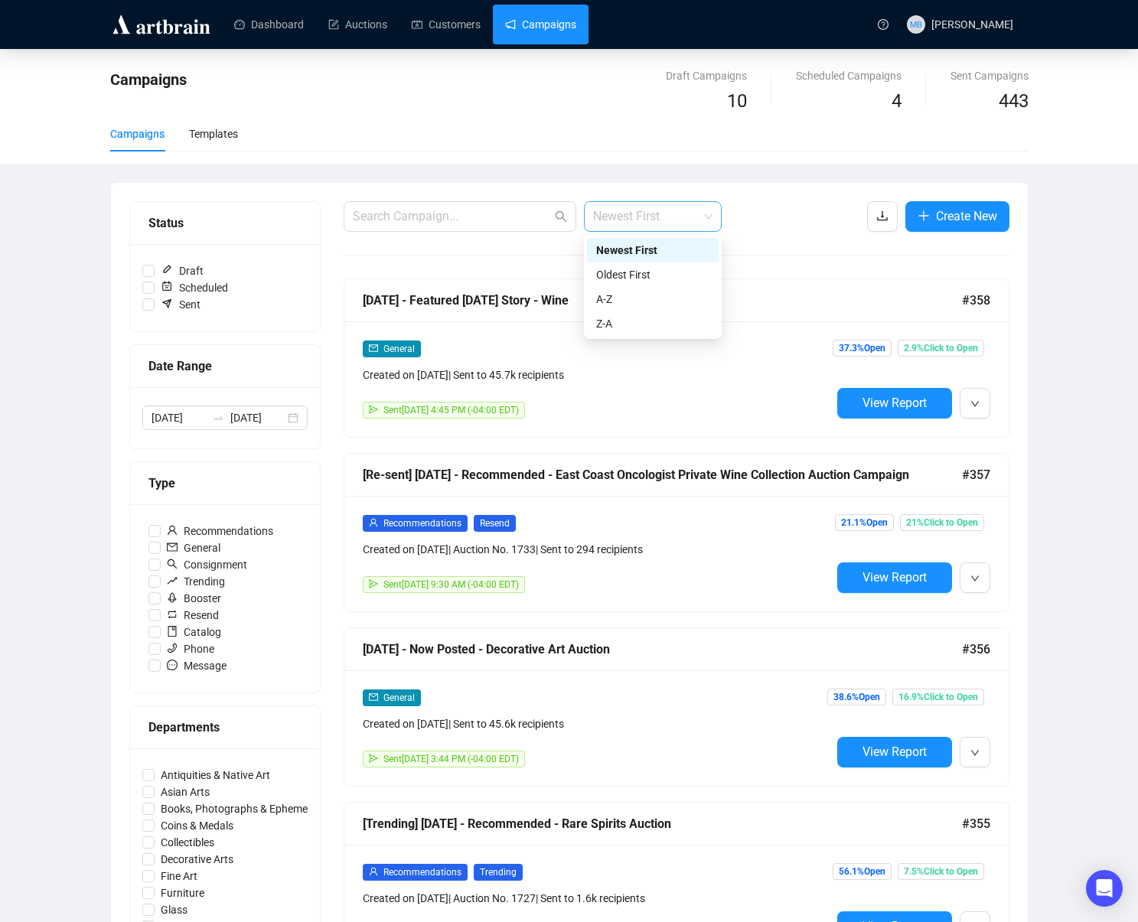
click at [684, 226] on span "Newest First" at bounding box center [652, 216] width 119 height 29
click at [642, 273] on div "Oldest First" at bounding box center [652, 274] width 113 height 17
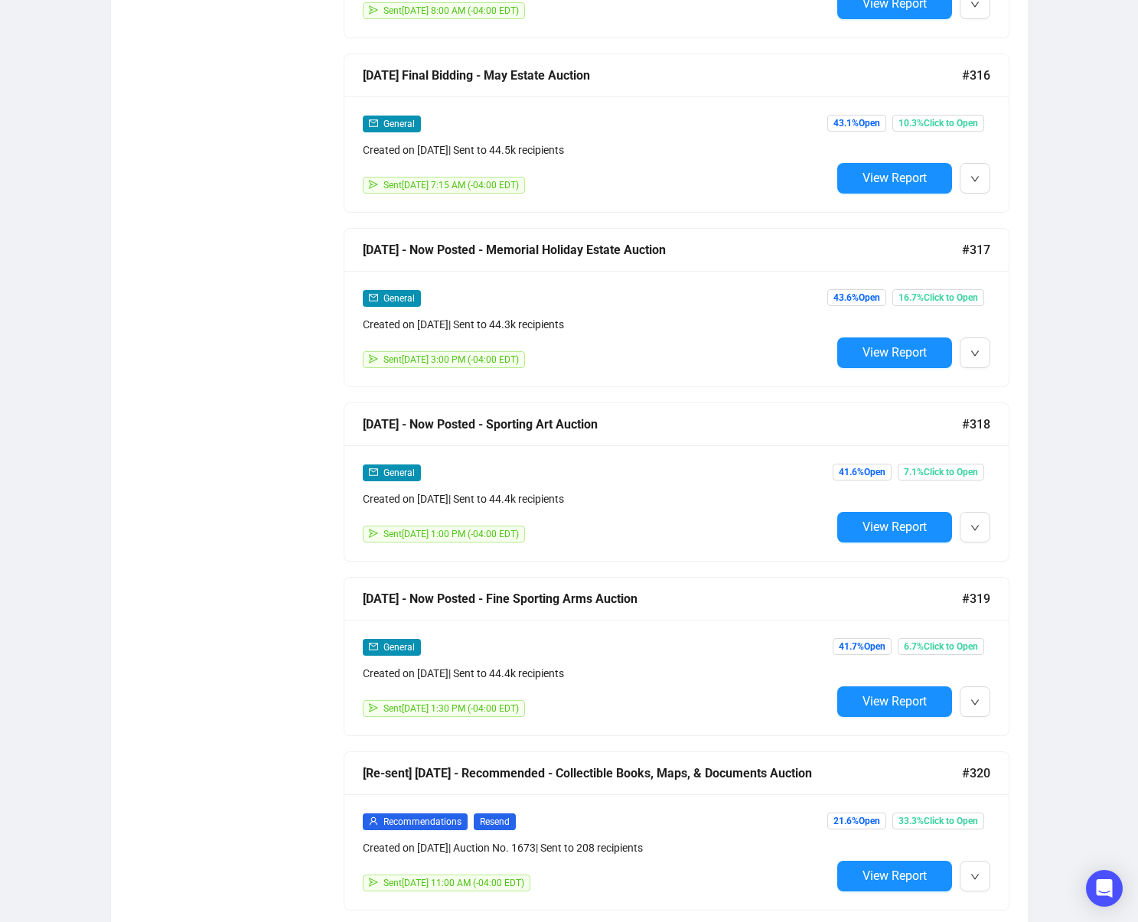
scroll to position [4309, 0]
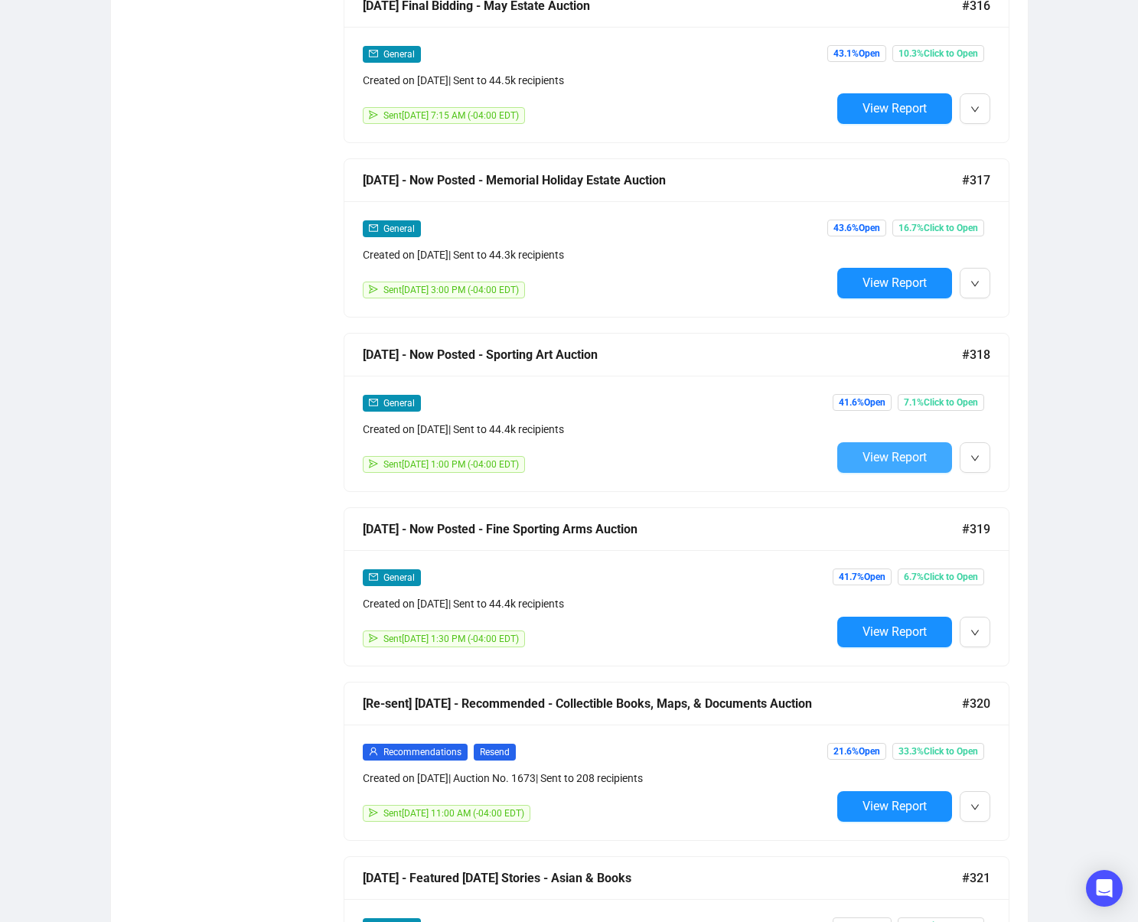
click at [868, 460] on span "View Report" at bounding box center [895, 457] width 64 height 15
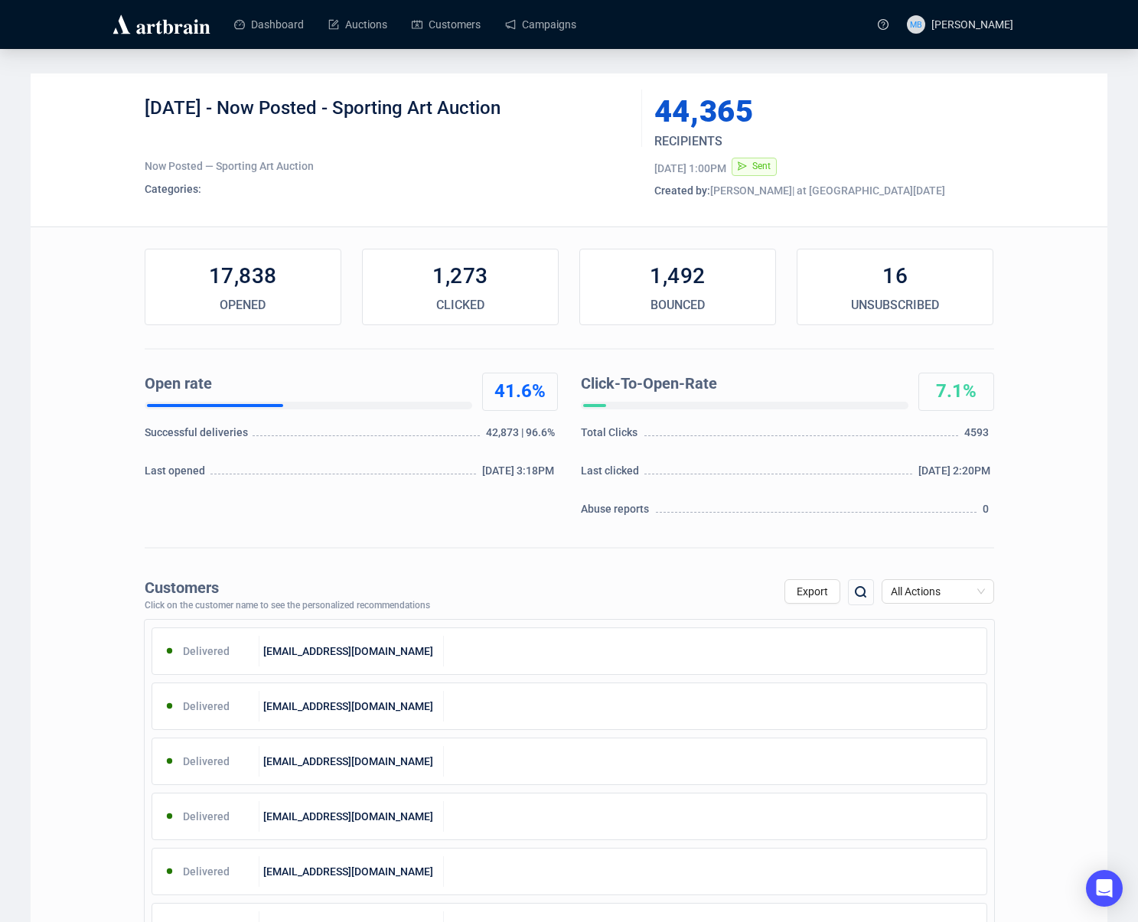
drag, startPoint x: 225, startPoint y: 104, endPoint x: 578, endPoint y: 117, distance: 353.1
click at [566, 114] on div "5-16-25 - Now Posted - Sporting Art Auction" at bounding box center [388, 119] width 486 height 46
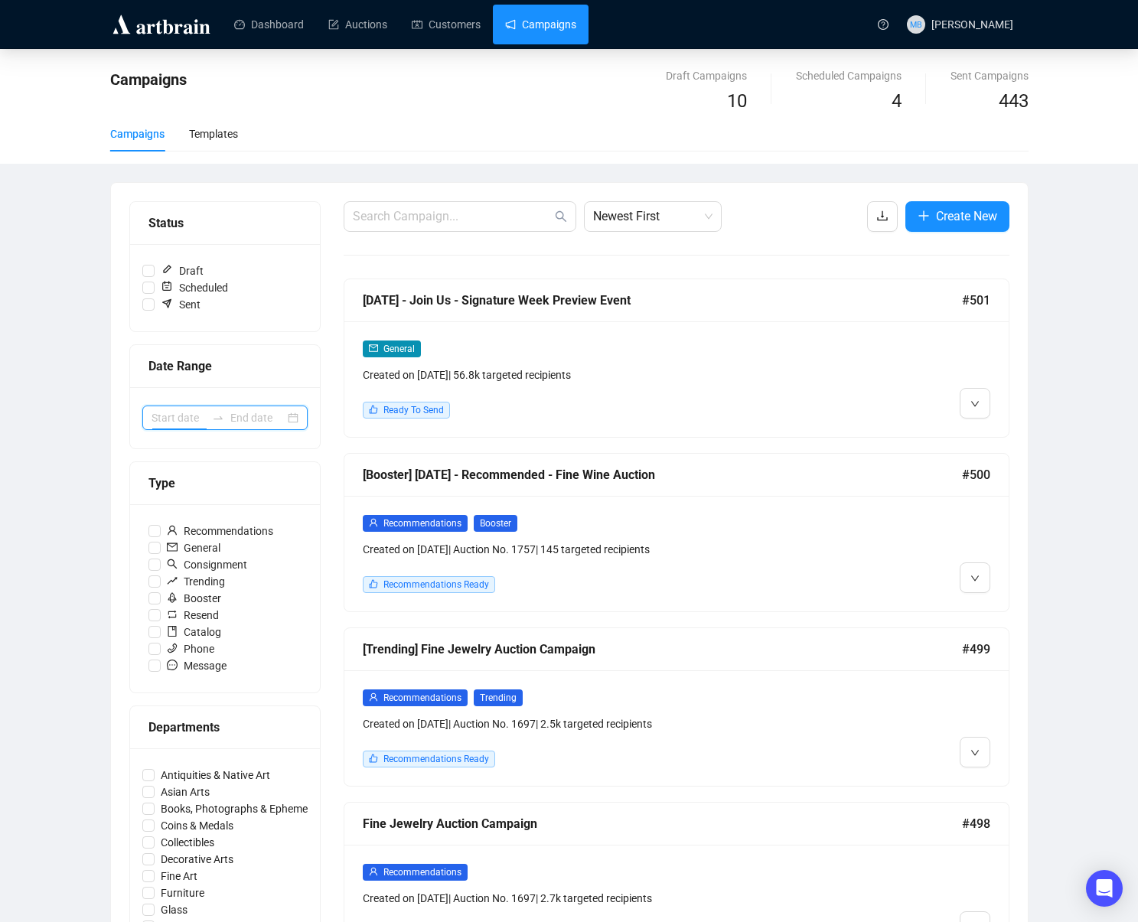
click at [178, 415] on input at bounding box center [179, 418] width 54 height 17
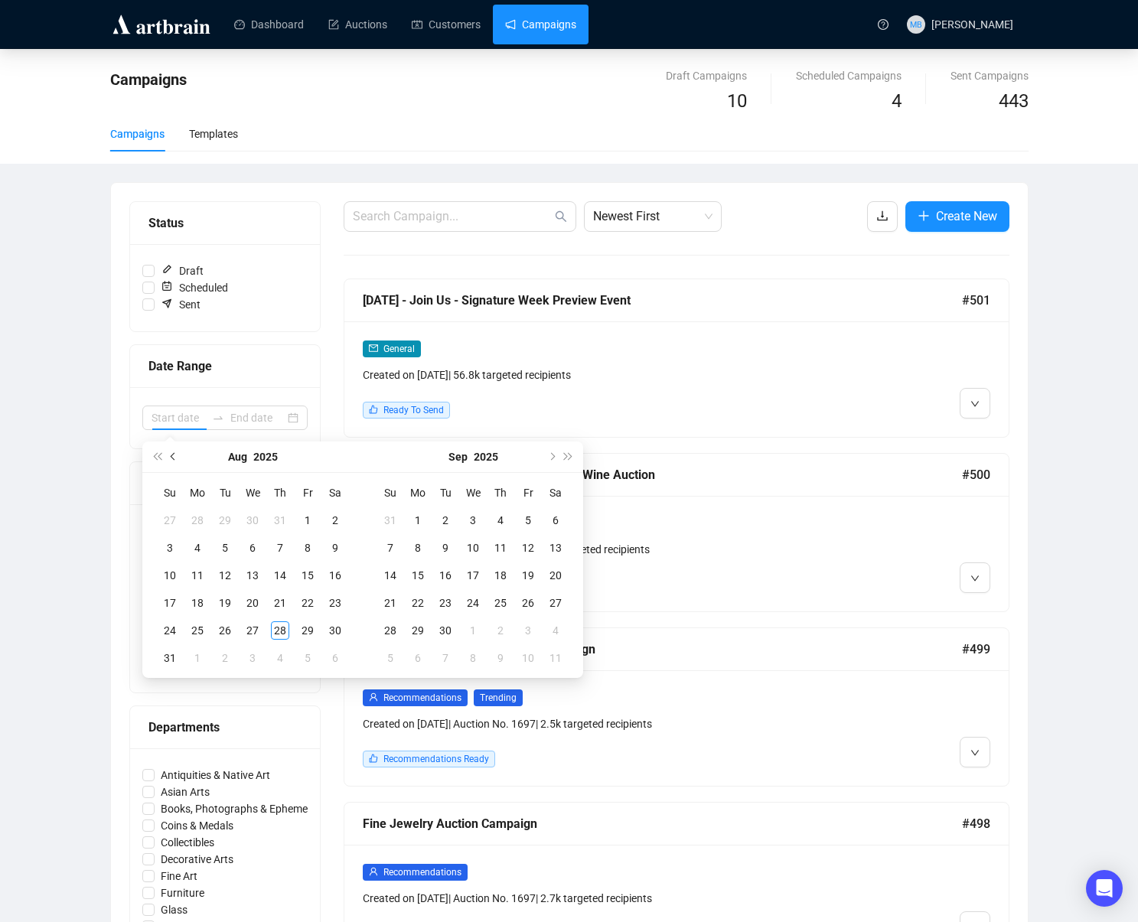
click at [175, 457] on span "Previous month (PageUp)" at bounding box center [175, 457] width 8 height 8
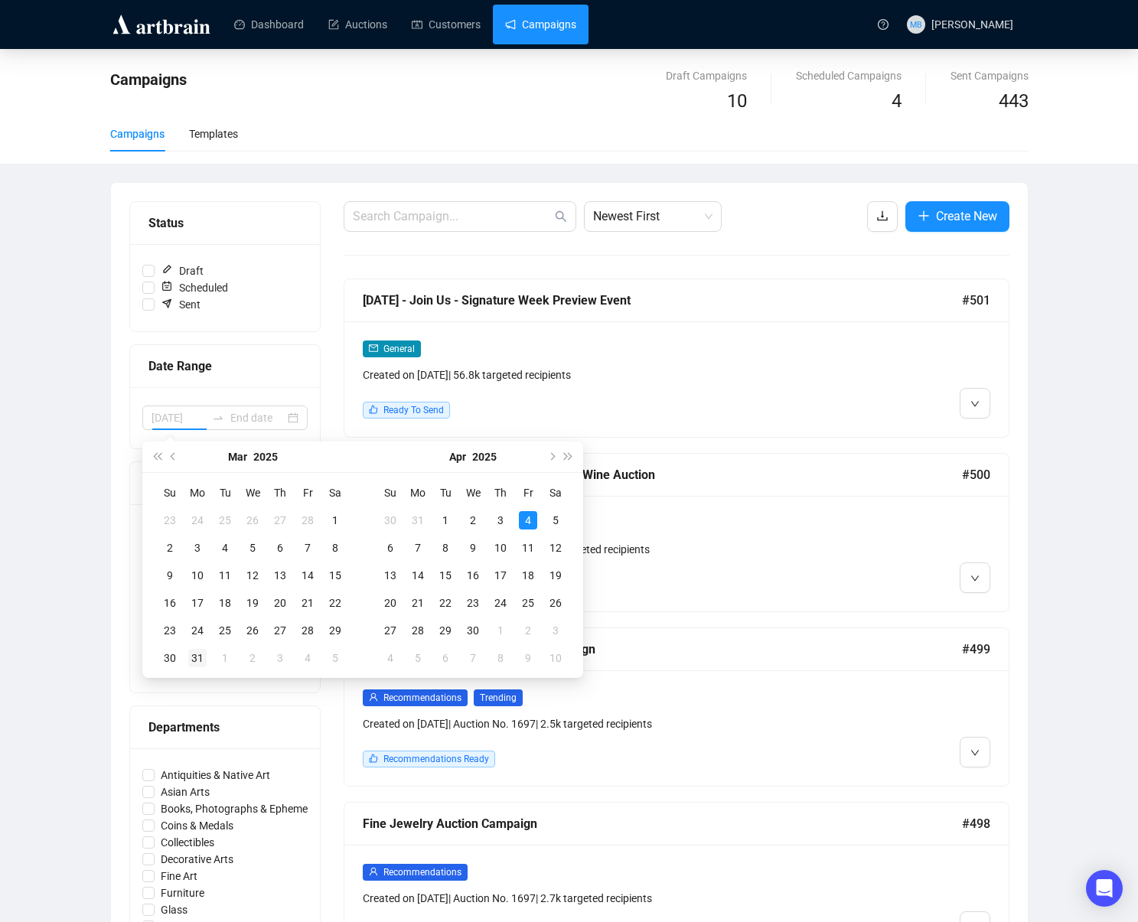
type input "[DATE]"
click at [193, 655] on div "31" at bounding box center [197, 658] width 18 height 18
type input "[DATE]"
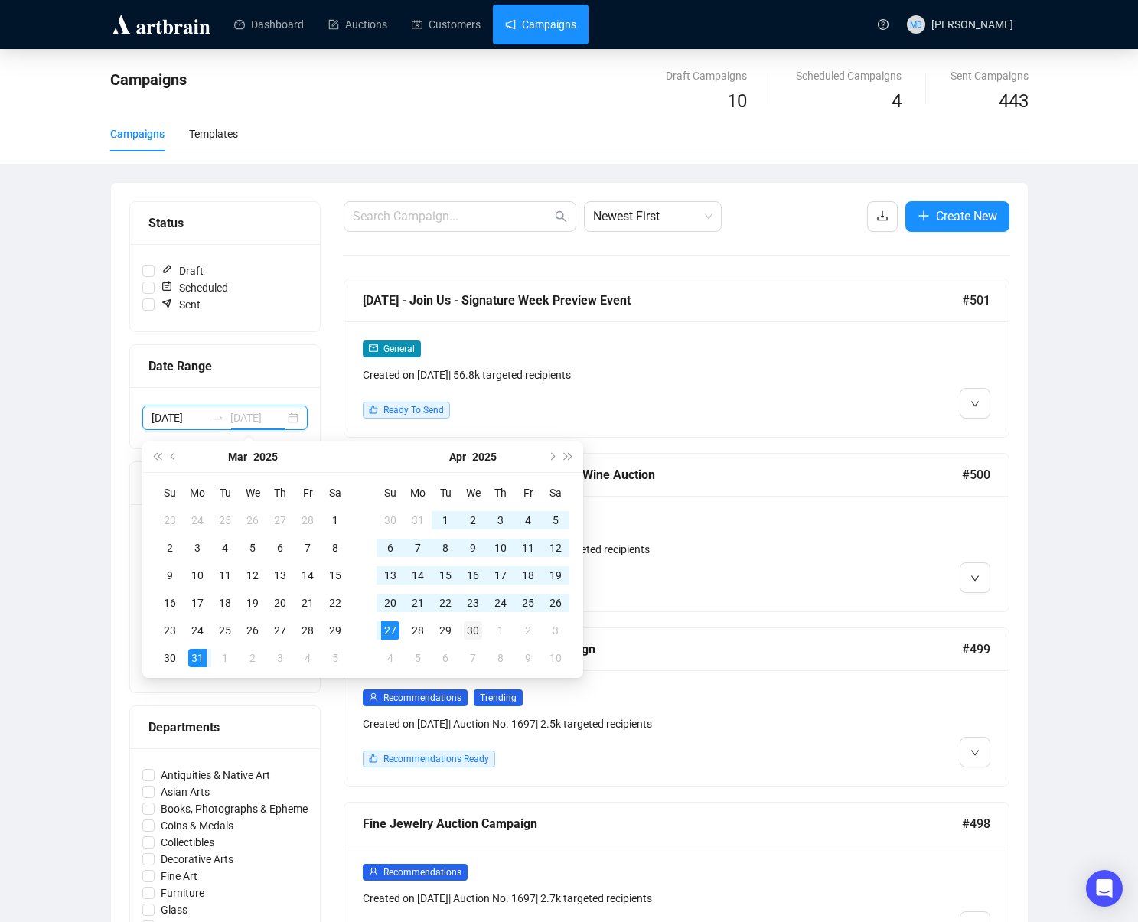
type input "2025-04-30"
click at [479, 634] on div "30" at bounding box center [473, 631] width 18 height 18
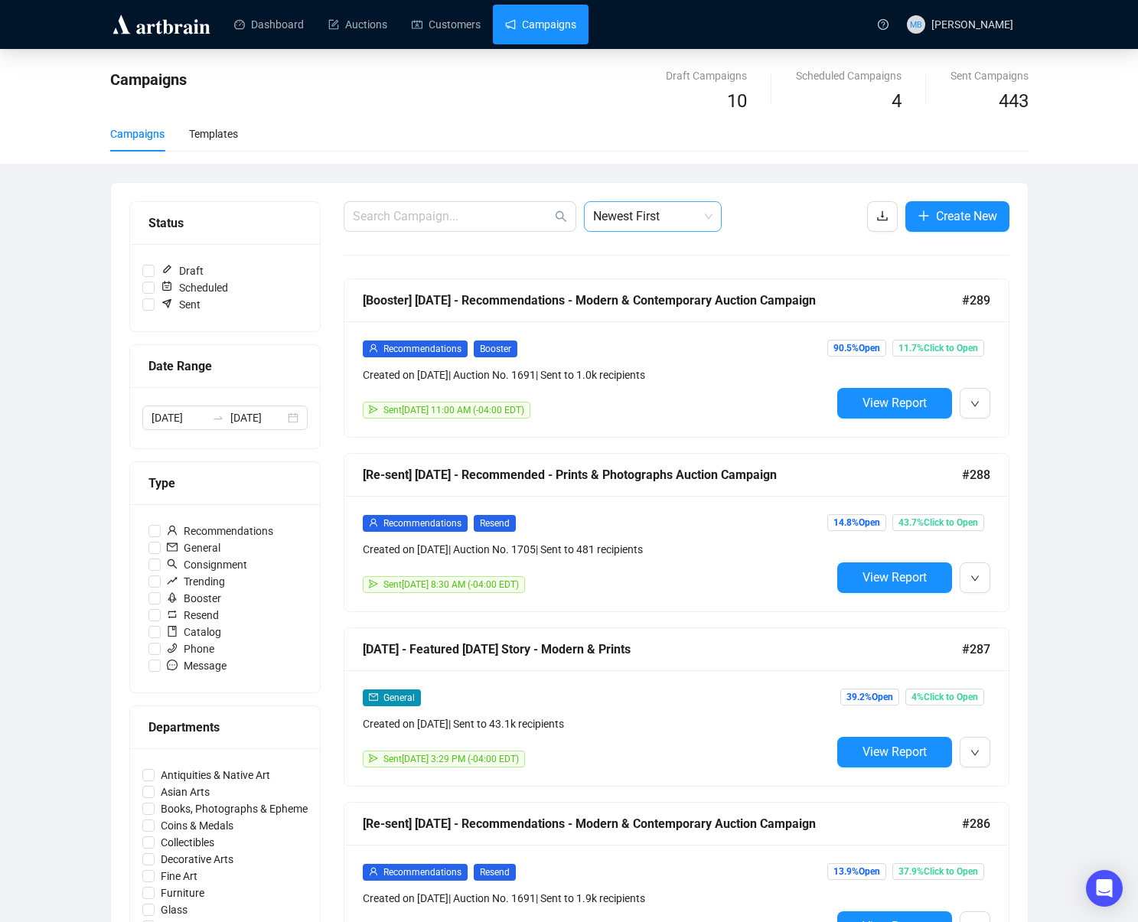
click at [656, 213] on span "Newest First" at bounding box center [652, 216] width 119 height 29
click at [654, 272] on div "Oldest First" at bounding box center [652, 274] width 113 height 17
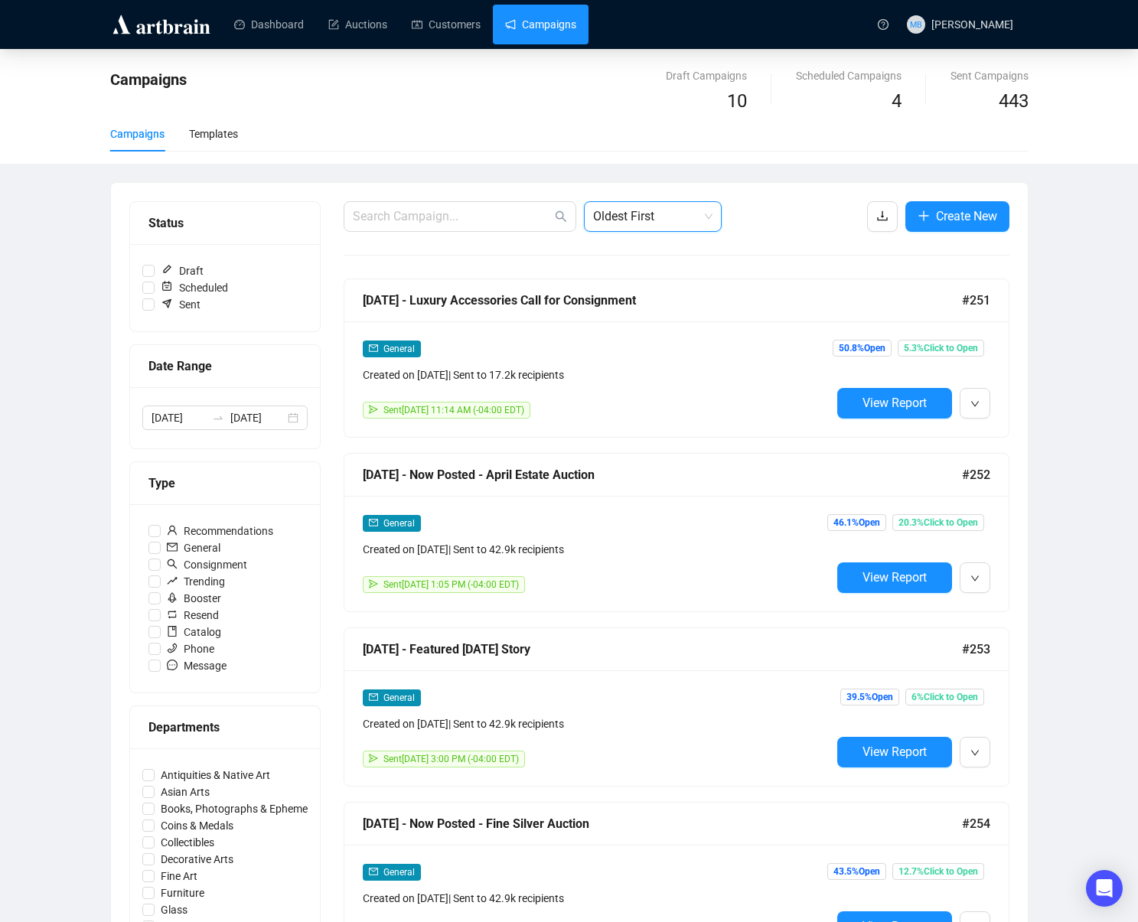
click at [227, 424] on div "2025-03-31 2025-04-30" at bounding box center [224, 418] width 165 height 24
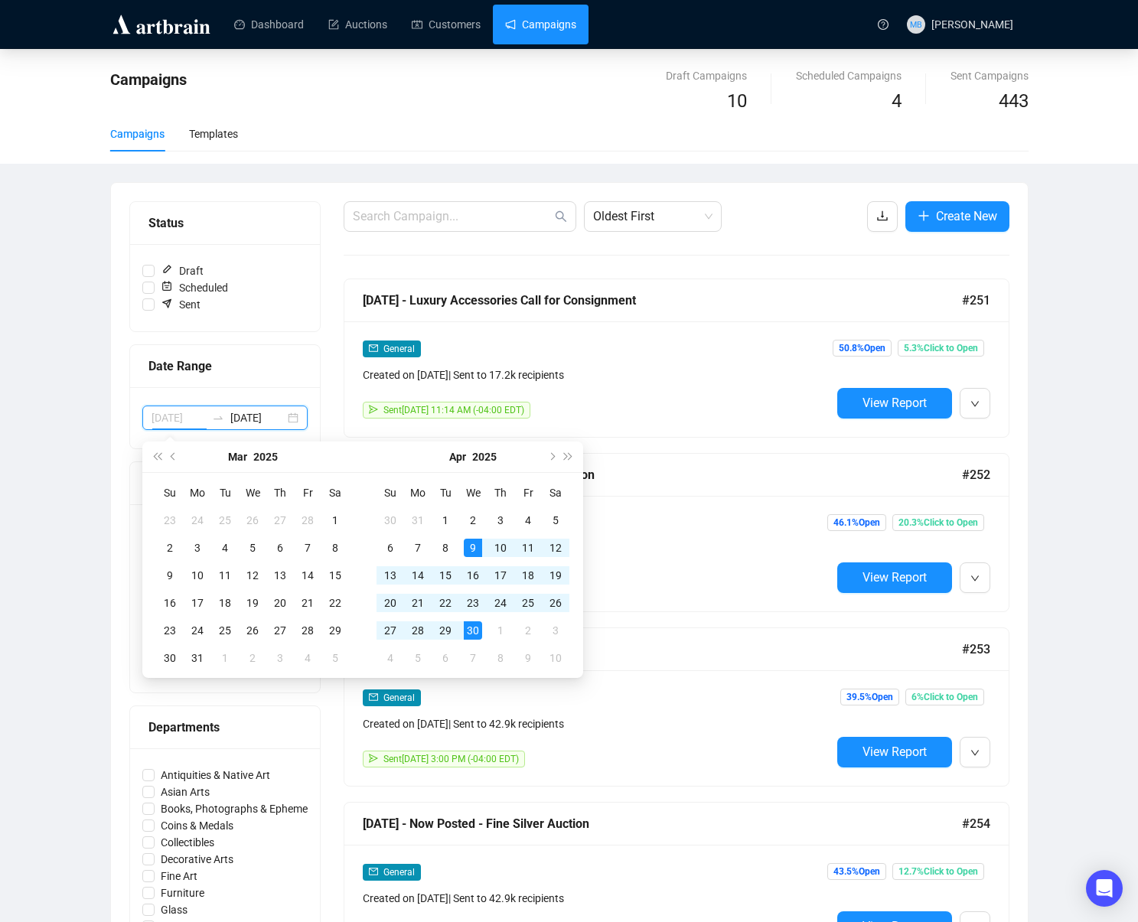
type input "2025-04-30"
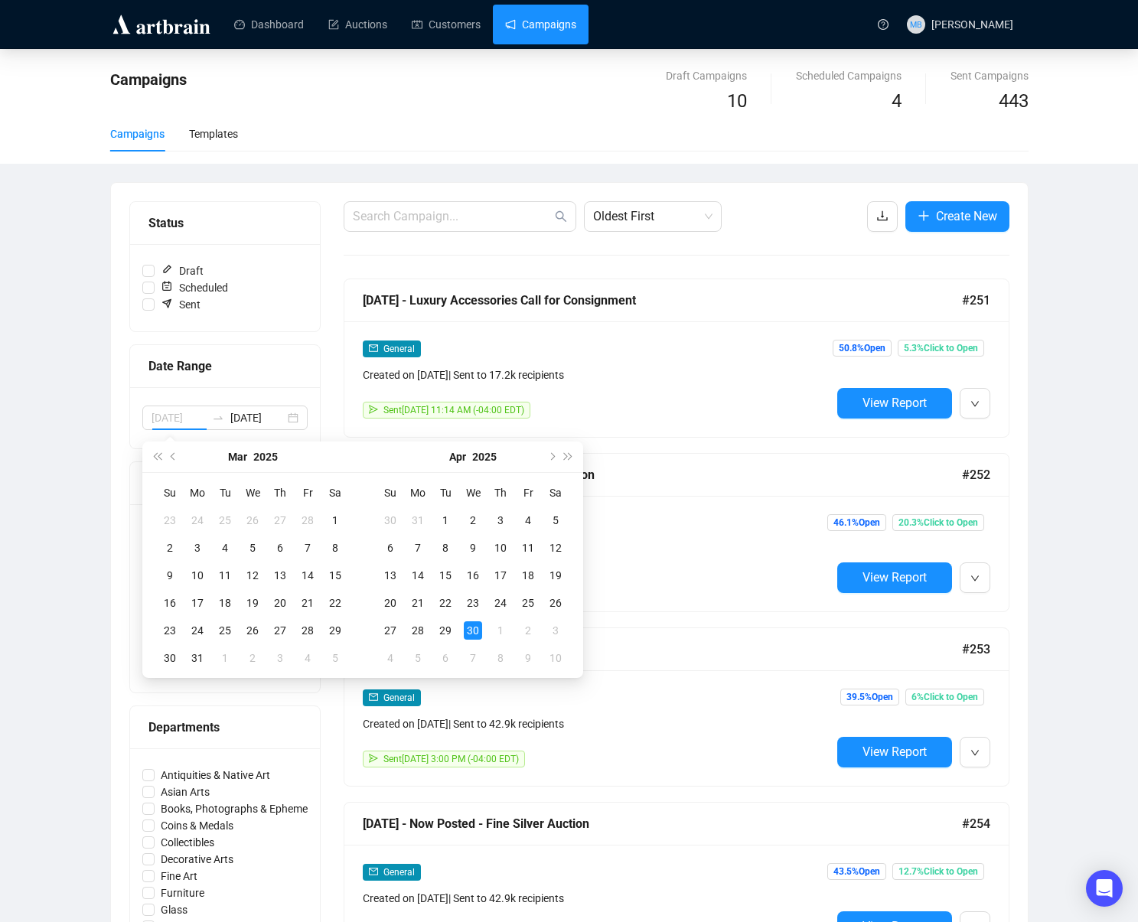
click at [472, 628] on div "30" at bounding box center [473, 631] width 18 height 18
click at [547, 456] on button "Next month (PageDown)" at bounding box center [551, 457] width 17 height 31
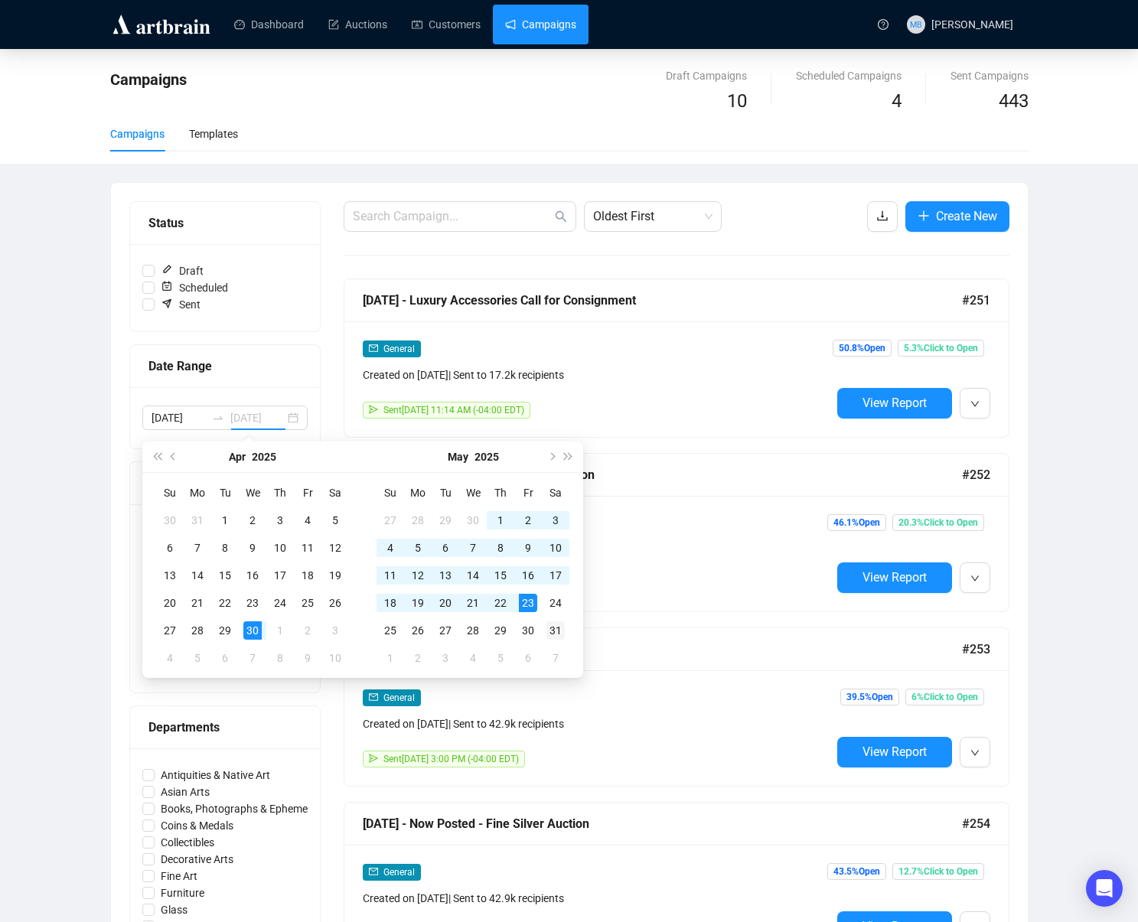
type input "2025-05-31"
click at [553, 628] on div "31" at bounding box center [556, 631] width 18 height 18
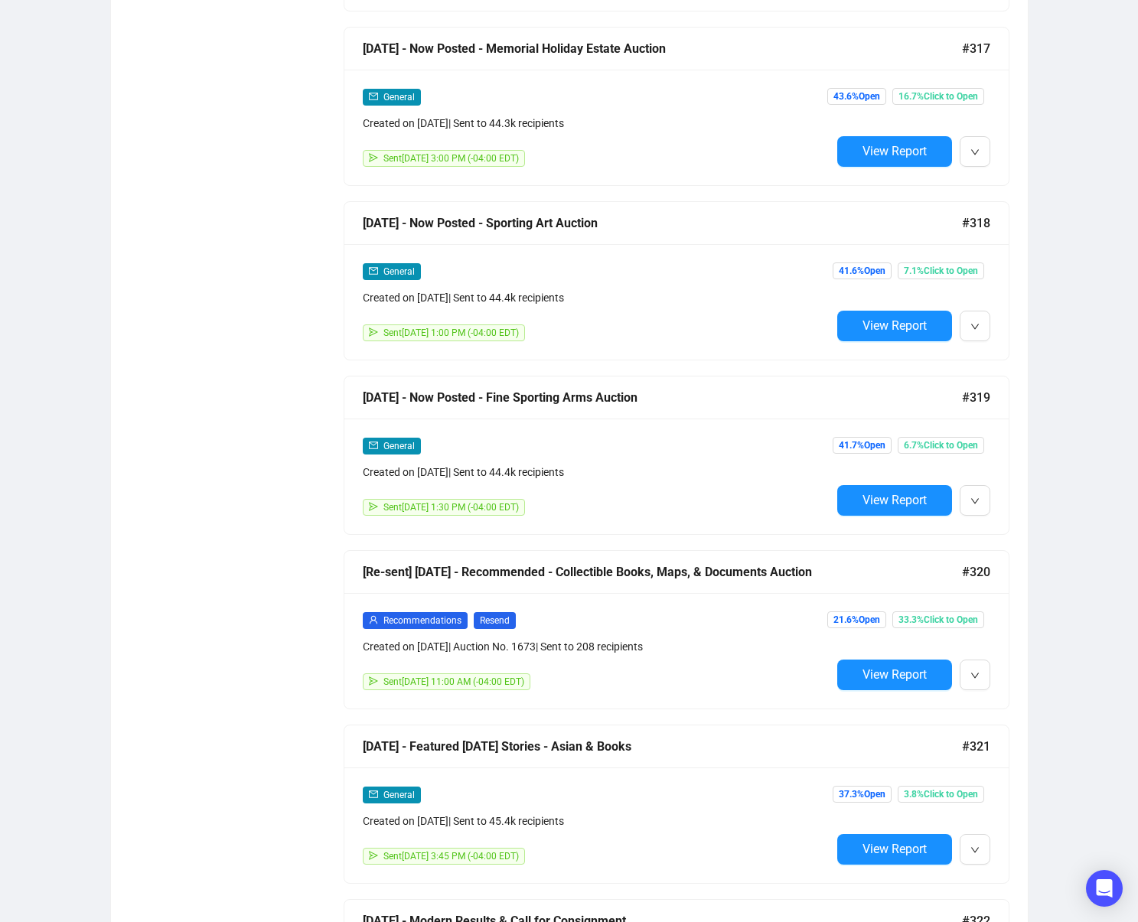
scroll to position [4496, 0]
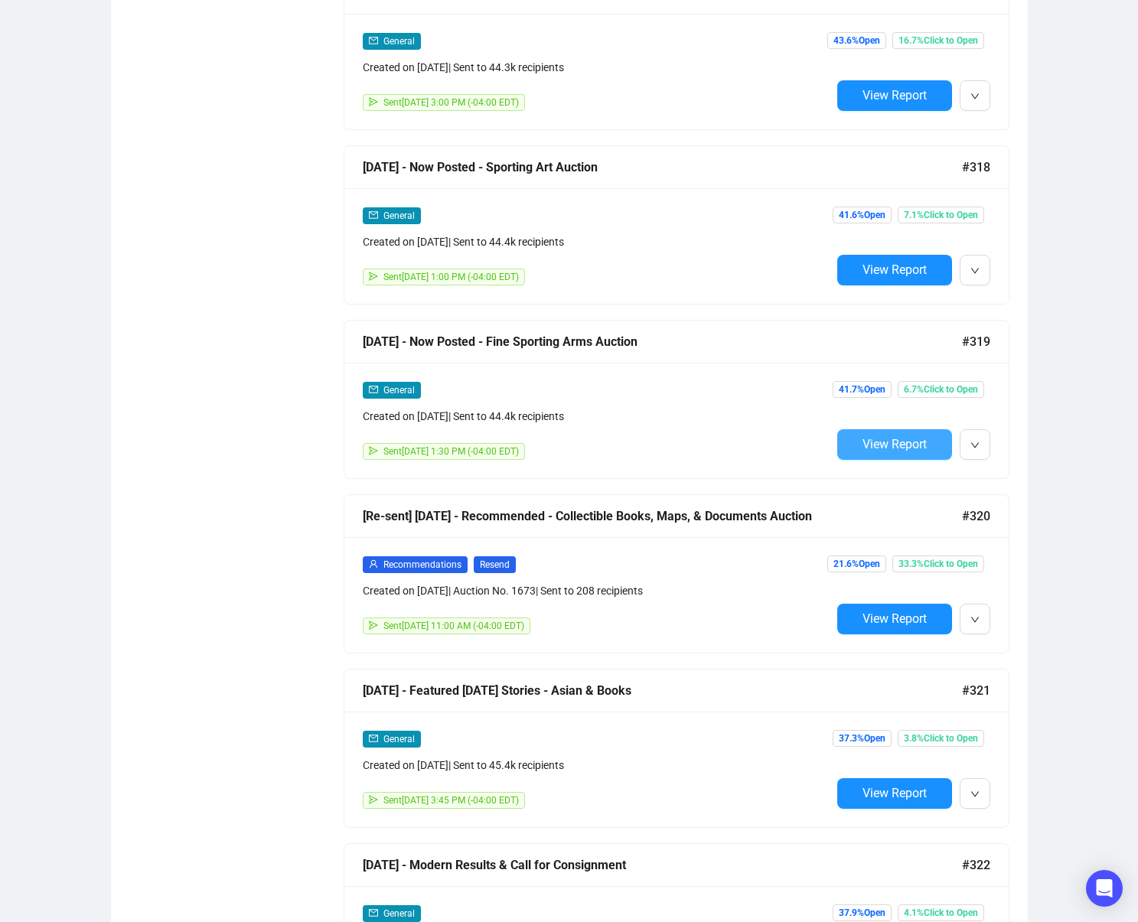
click at [881, 449] on span "View Report" at bounding box center [895, 444] width 64 height 15
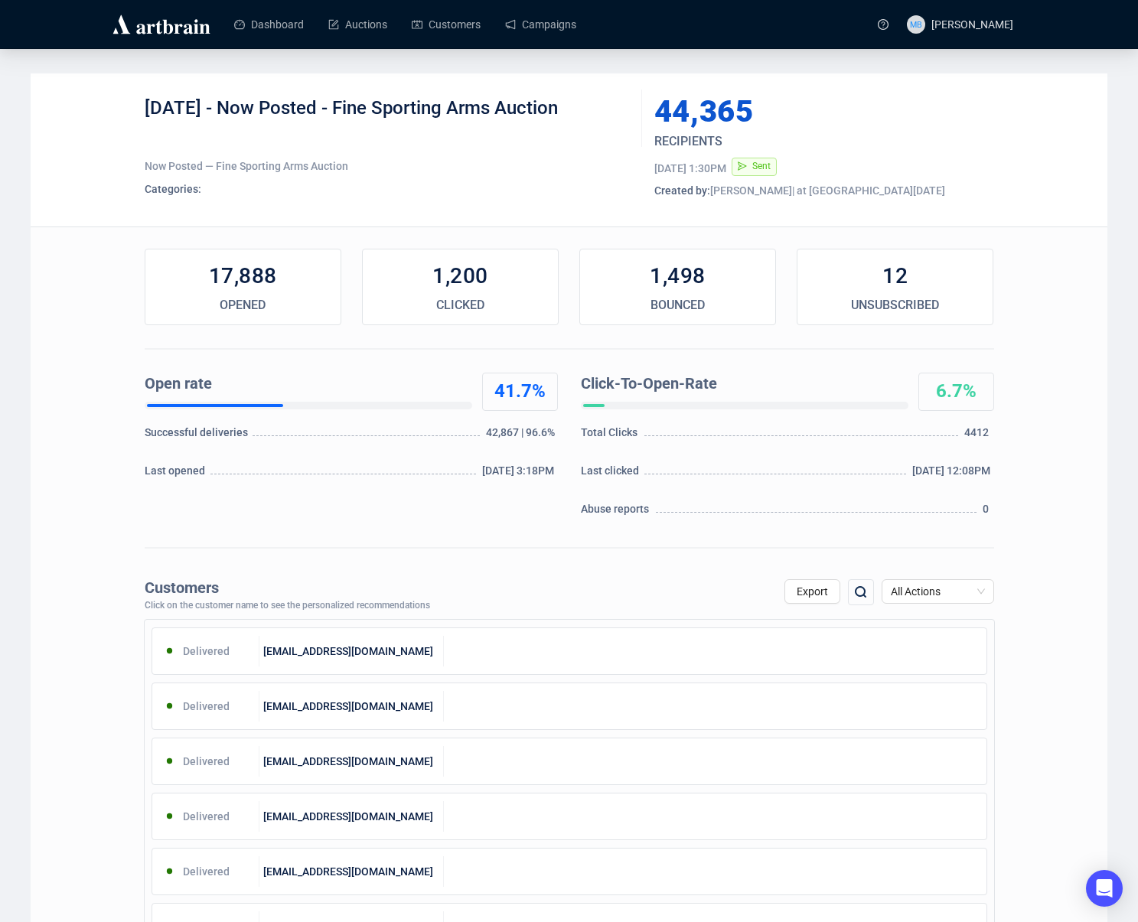
drag, startPoint x: 224, startPoint y: 109, endPoint x: 628, endPoint y: 122, distance: 403.6
click at [575, 105] on div "5-16-25 - Now Posted - Fine Sporting Arms Auction" at bounding box center [388, 119] width 486 height 46
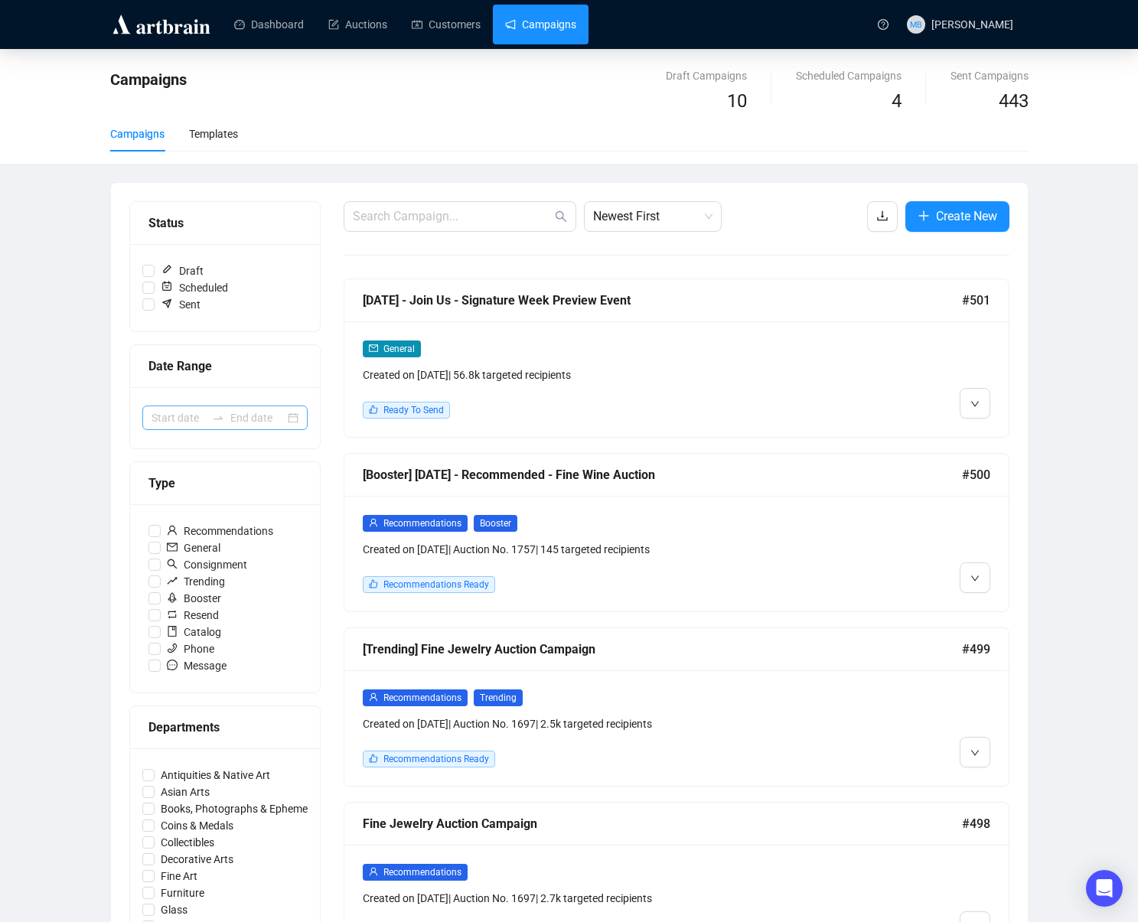
click at [223, 413] on icon "swap-right" at bounding box center [218, 418] width 12 height 12
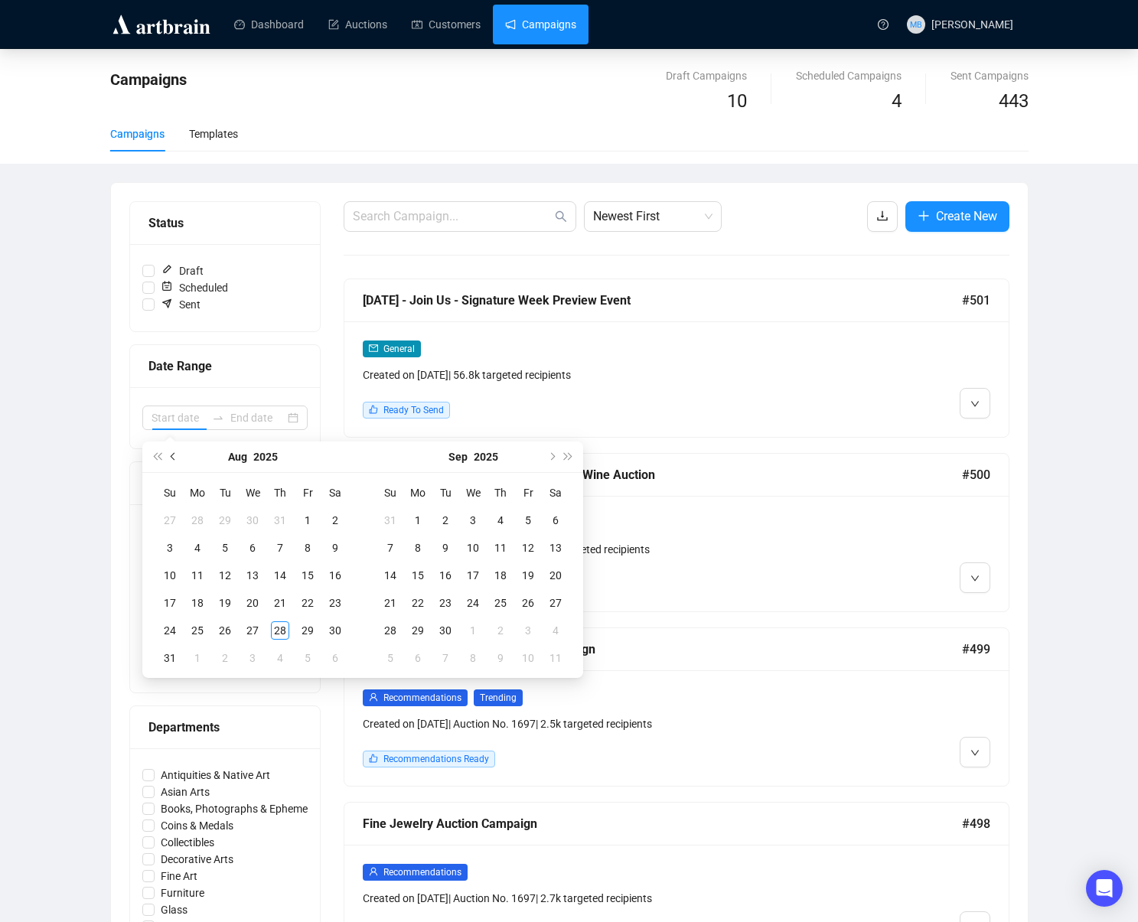
click at [175, 456] on span "Previous month (PageUp)" at bounding box center [175, 457] width 8 height 8
type input "2025-04-30"
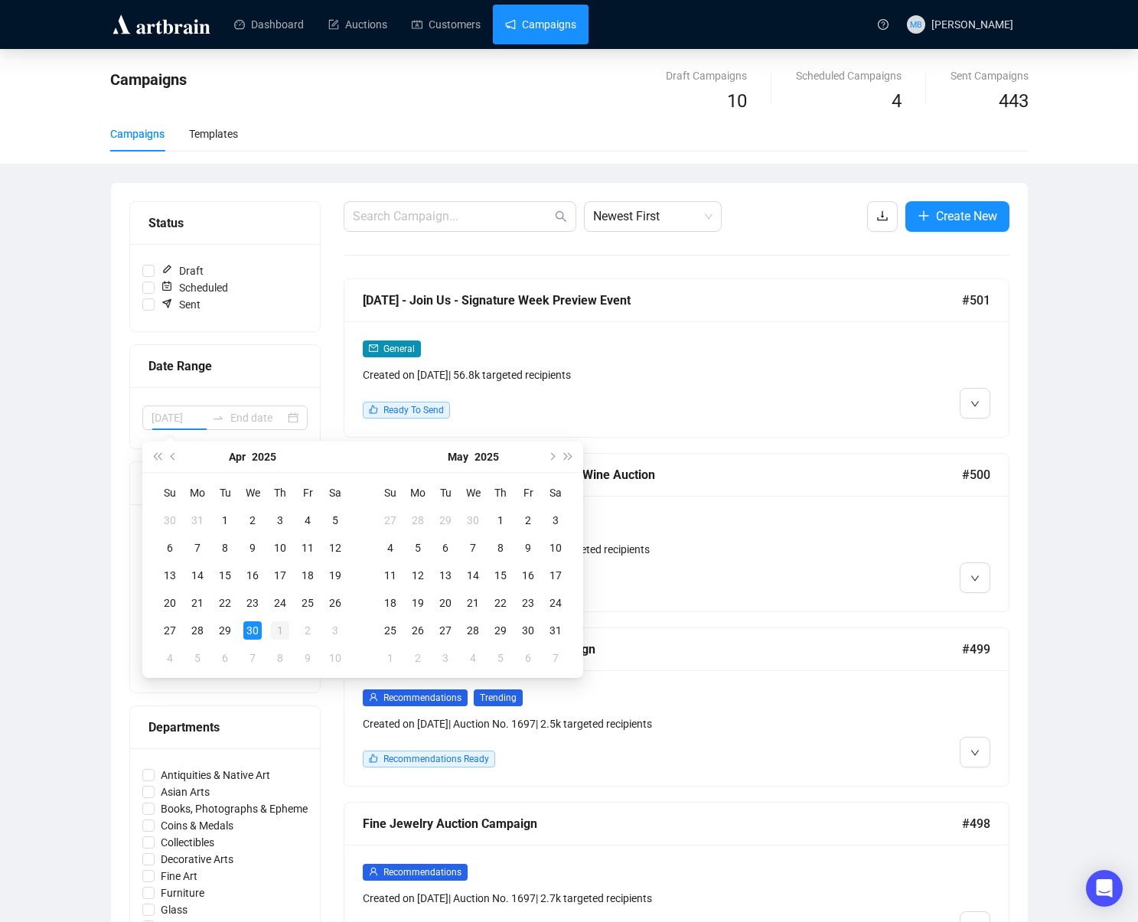
drag, startPoint x: 255, startPoint y: 628, endPoint x: 267, endPoint y: 628, distance: 12.2
click at [260, 628] on div "30" at bounding box center [252, 631] width 18 height 18
type input "[DATE]"
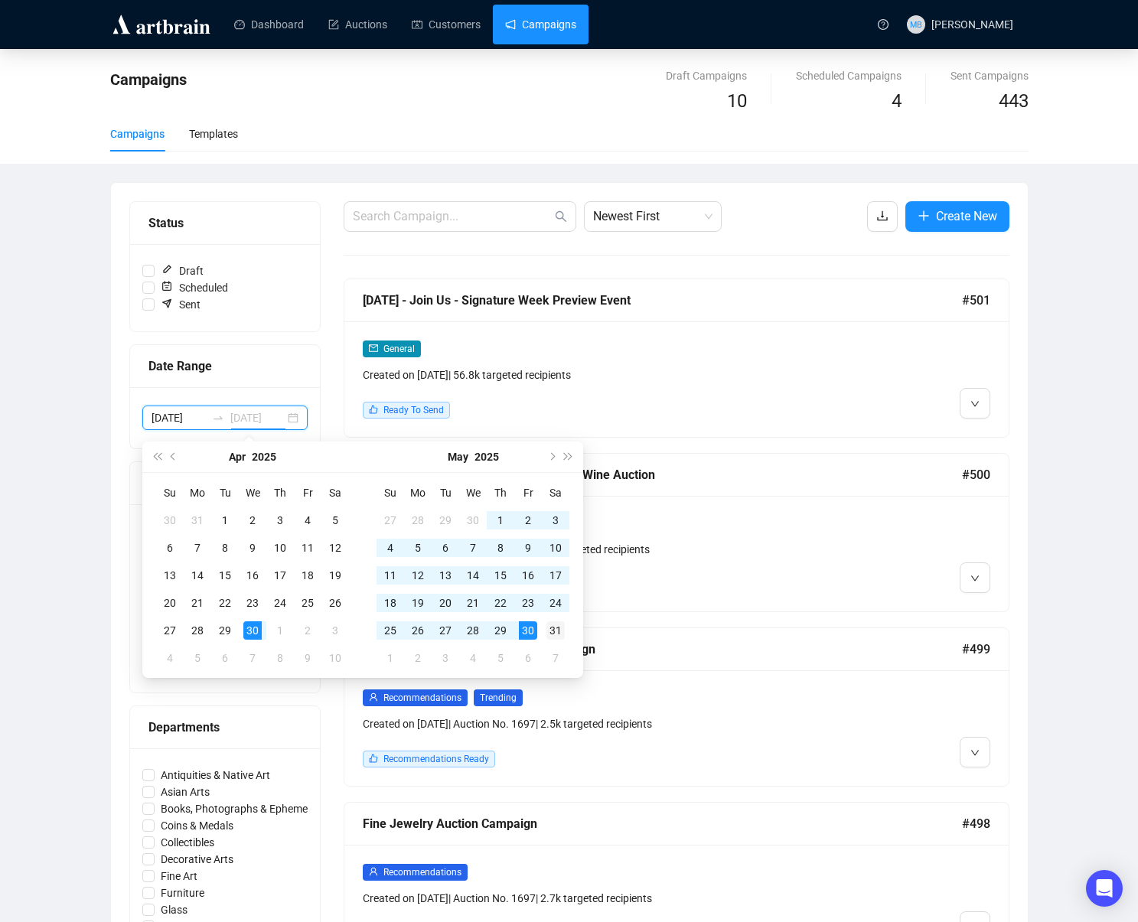
type input "2025-05-31"
click at [550, 633] on div "31" at bounding box center [556, 631] width 18 height 18
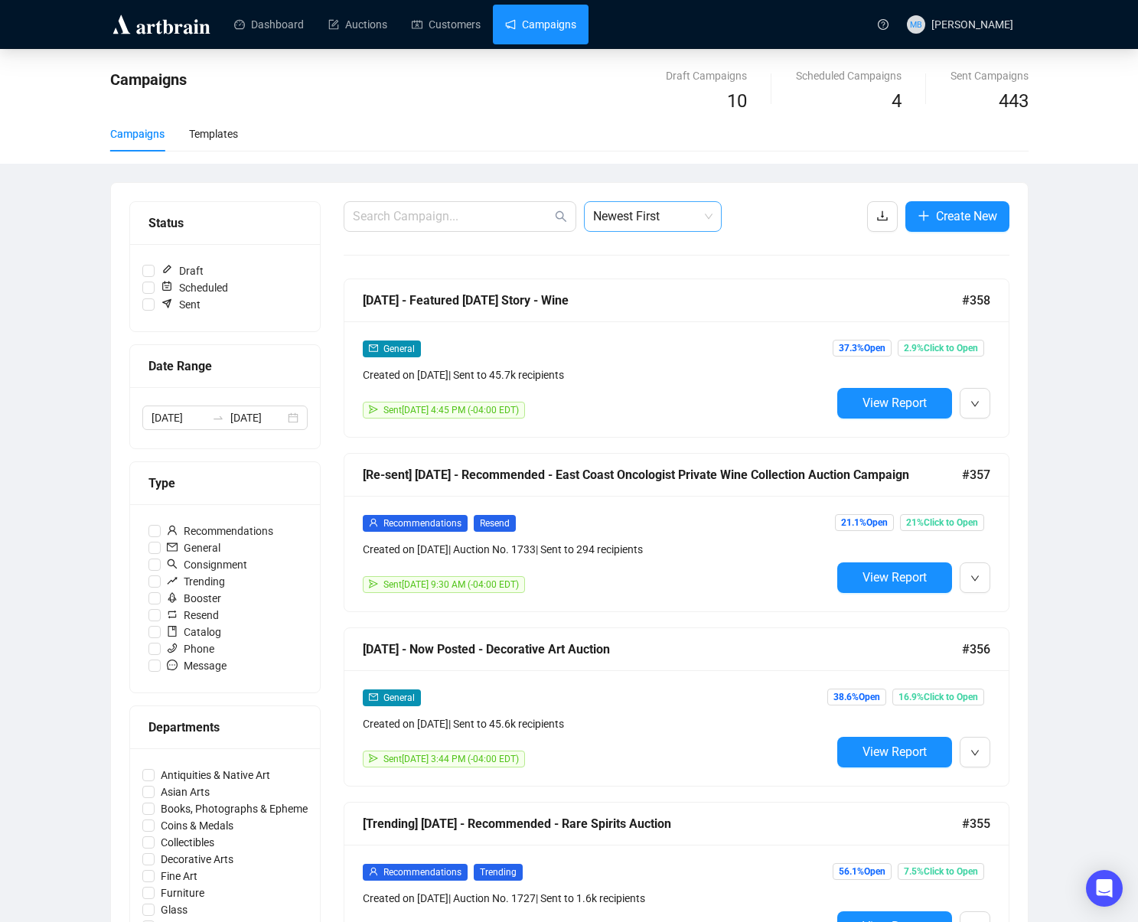
click at [653, 217] on span "Newest First" at bounding box center [652, 216] width 119 height 29
click at [656, 256] on div "Newest First" at bounding box center [652, 250] width 113 height 17
drag, startPoint x: 651, startPoint y: 271, endPoint x: 652, endPoint y: 218, distance: 52.8
click at [652, 218] on span "Newest First" at bounding box center [652, 216] width 119 height 29
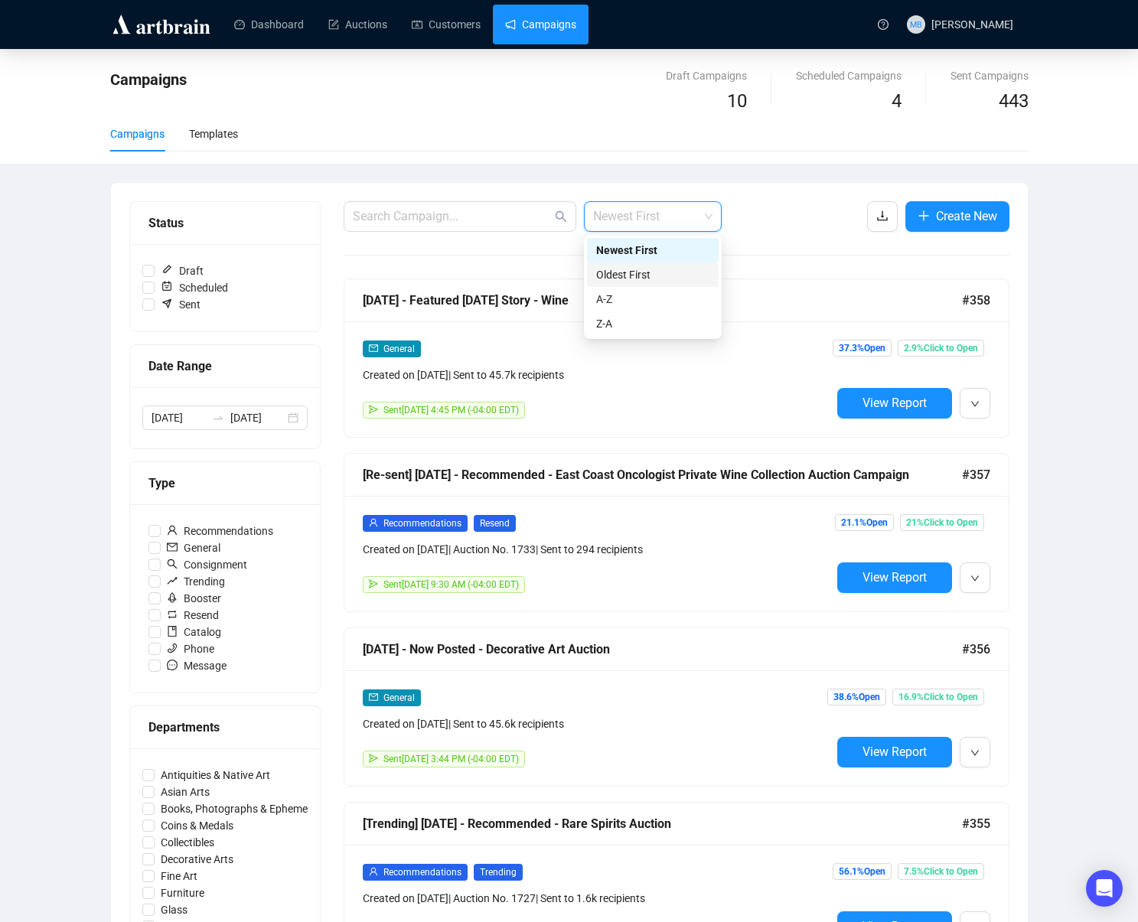
click at [640, 273] on div "Oldest First" at bounding box center [652, 274] width 113 height 17
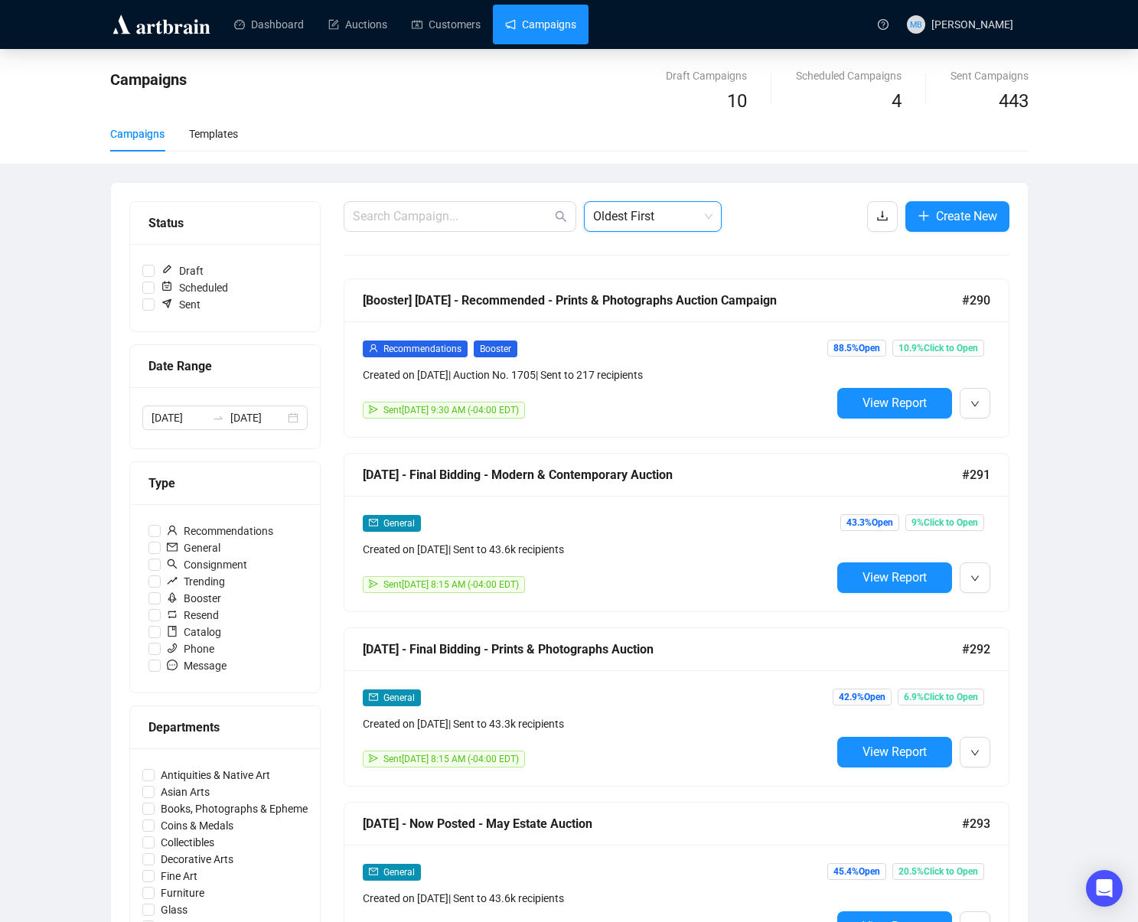
click at [1095, 276] on div "Campaigns Draft Campaigns 10 Scheduled Campaigns 4 Sent Campaigns 443 Campaigns…" at bounding box center [569, 891] width 1138 height 1685
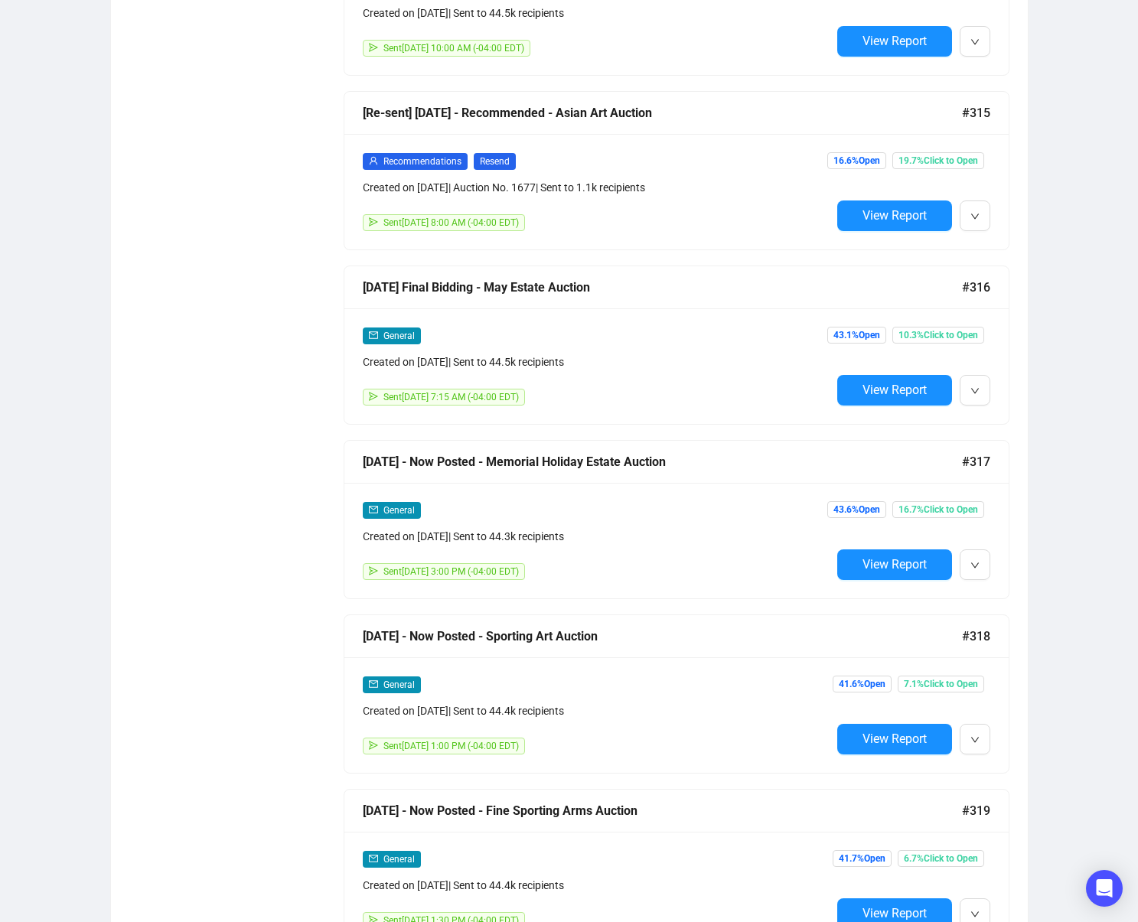
scroll to position [4020, 0]
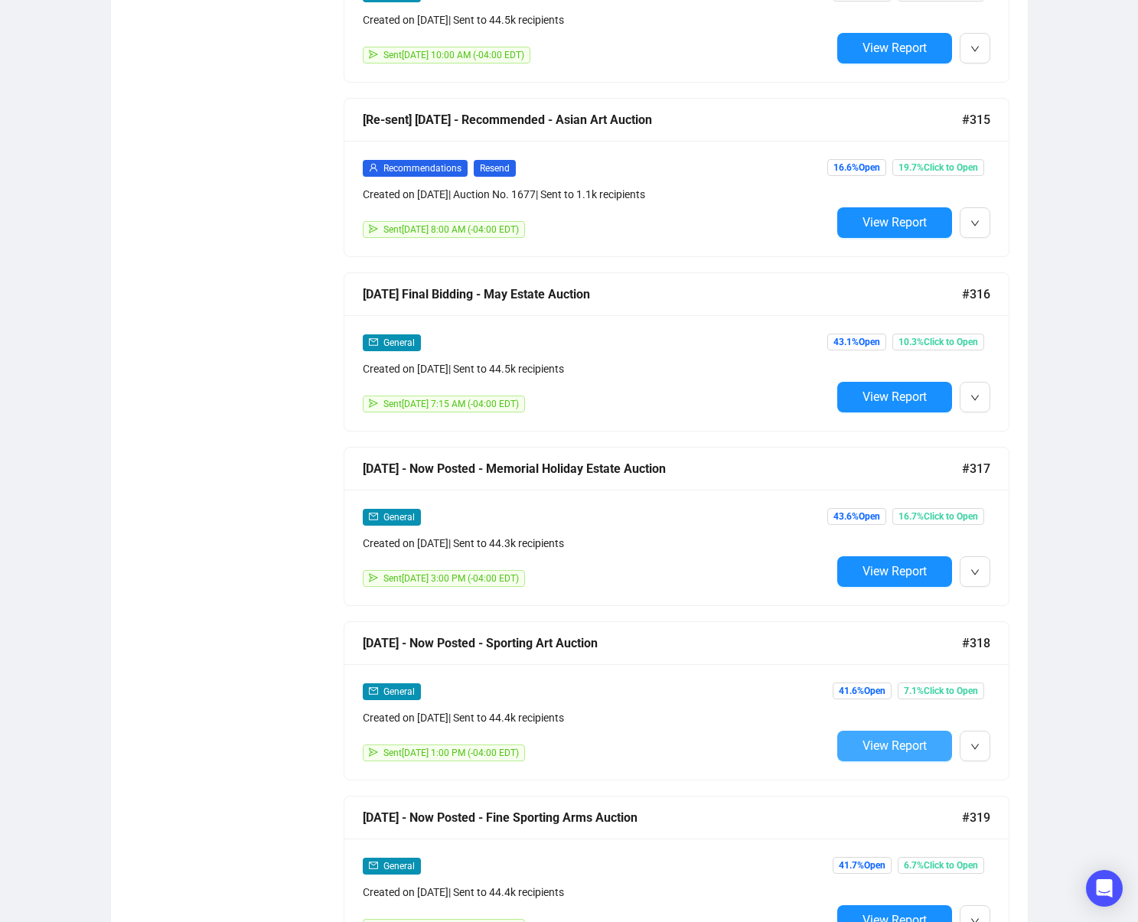
click at [893, 752] on span "View Report" at bounding box center [895, 746] width 64 height 15
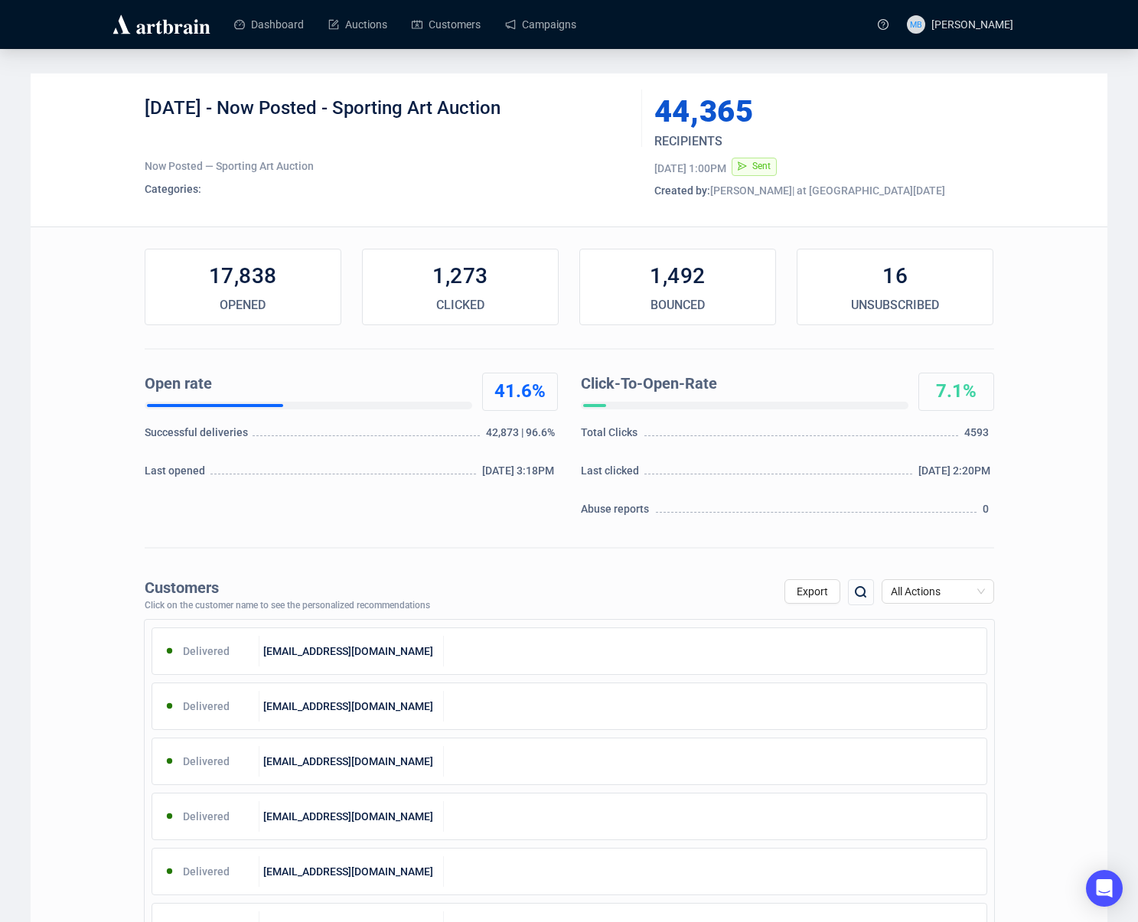
drag, startPoint x: 322, startPoint y: 331, endPoint x: 314, endPoint y: 328, distance: 9.2
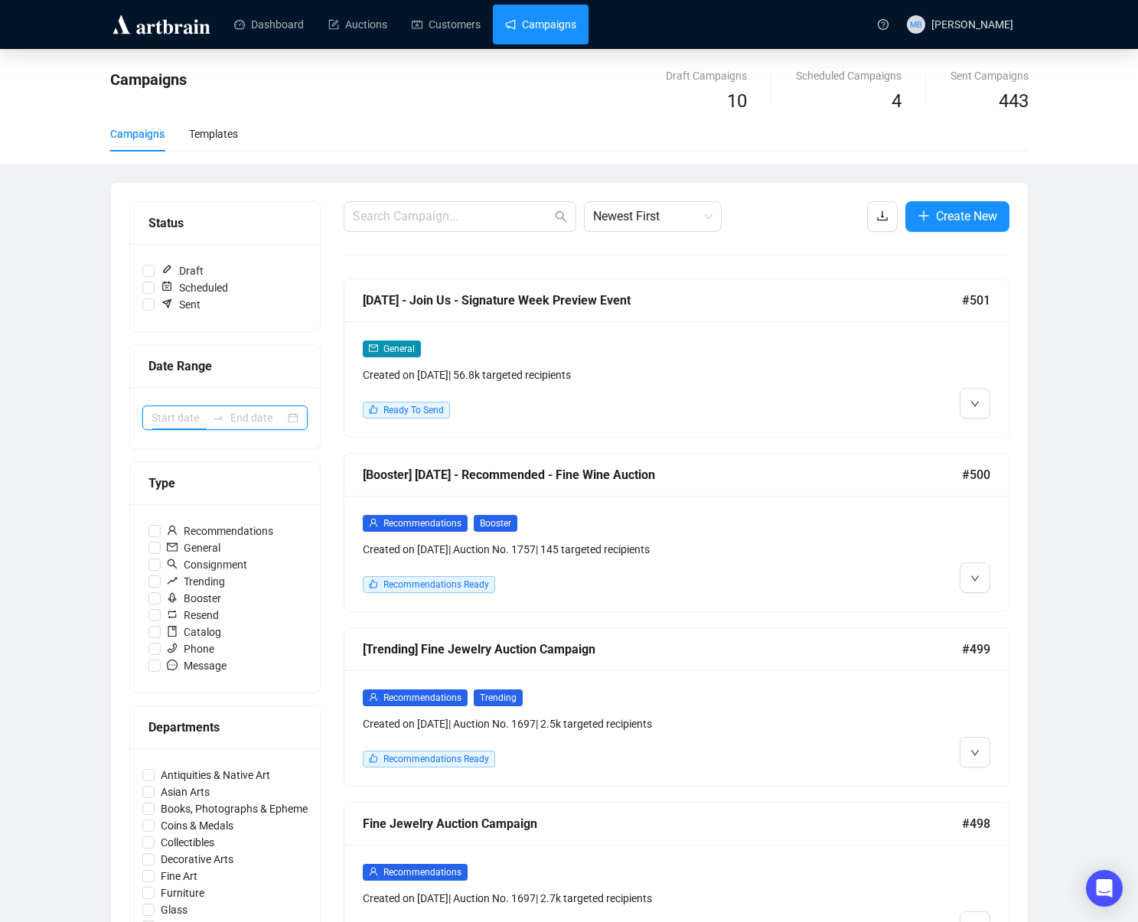
click at [168, 415] on input at bounding box center [179, 418] width 54 height 17
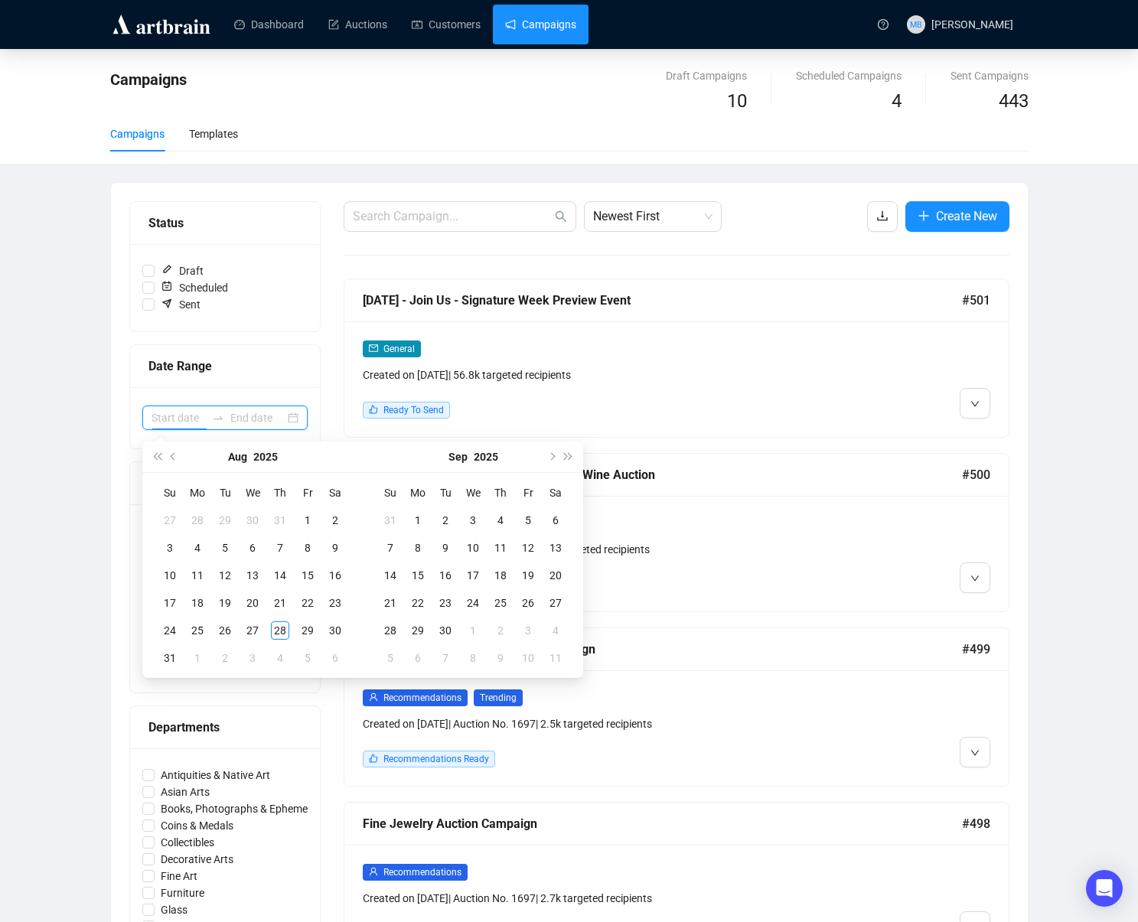
click at [169, 416] on input at bounding box center [179, 418] width 54 height 17
click at [176, 453] on button "Previous month (PageUp)" at bounding box center [173, 457] width 17 height 31
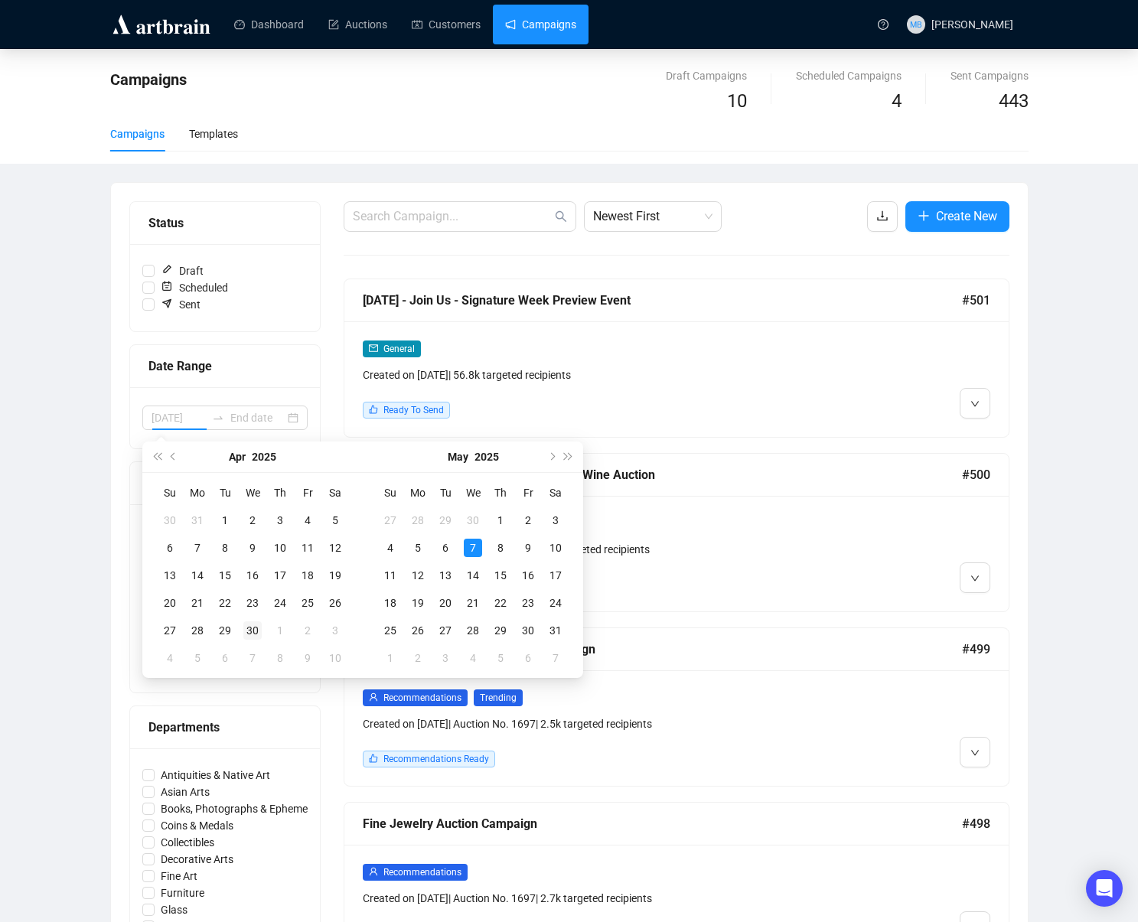
type input "2025-04-30"
drag, startPoint x: 254, startPoint y: 632, endPoint x: 273, endPoint y: 632, distance: 19.1
click at [254, 632] on div "30" at bounding box center [252, 631] width 18 height 18
type input "2025-05-03"
type input "2025-05-31"
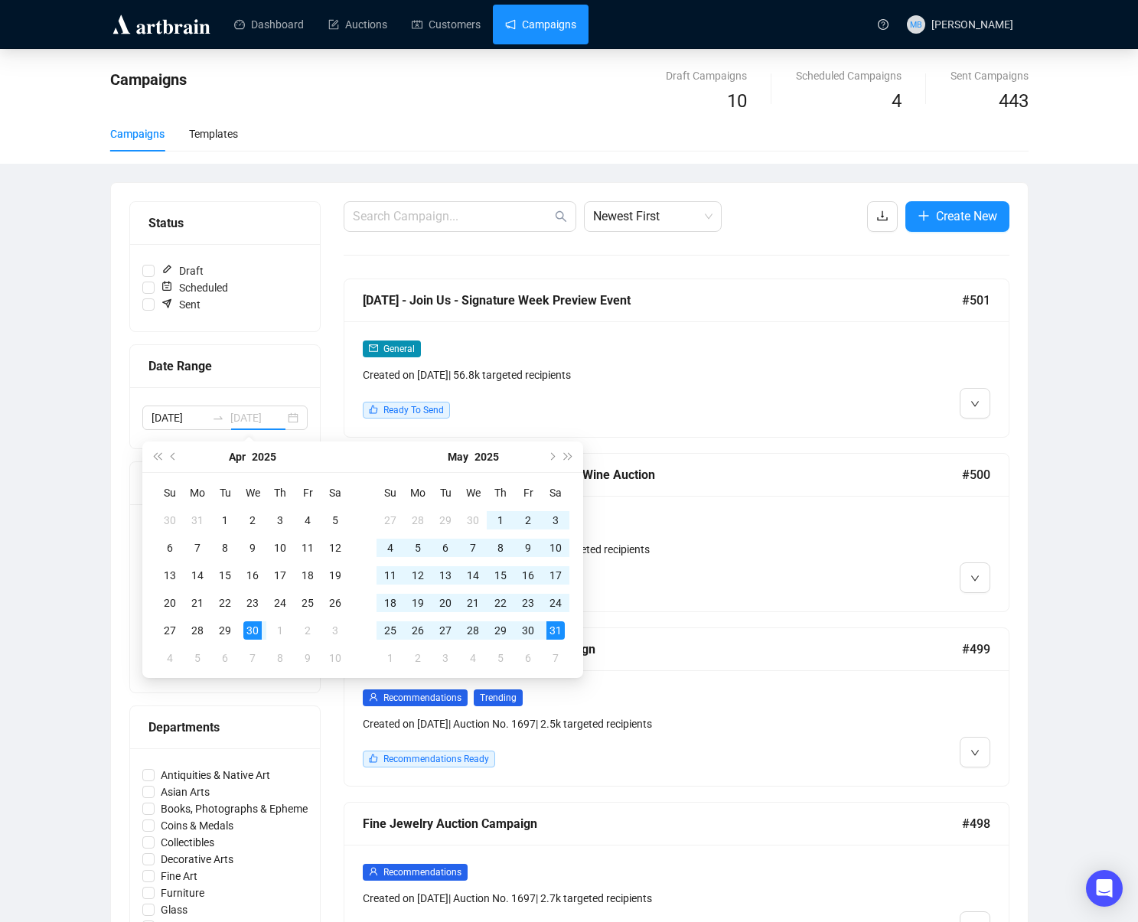
click at [553, 632] on div "31" at bounding box center [556, 631] width 18 height 18
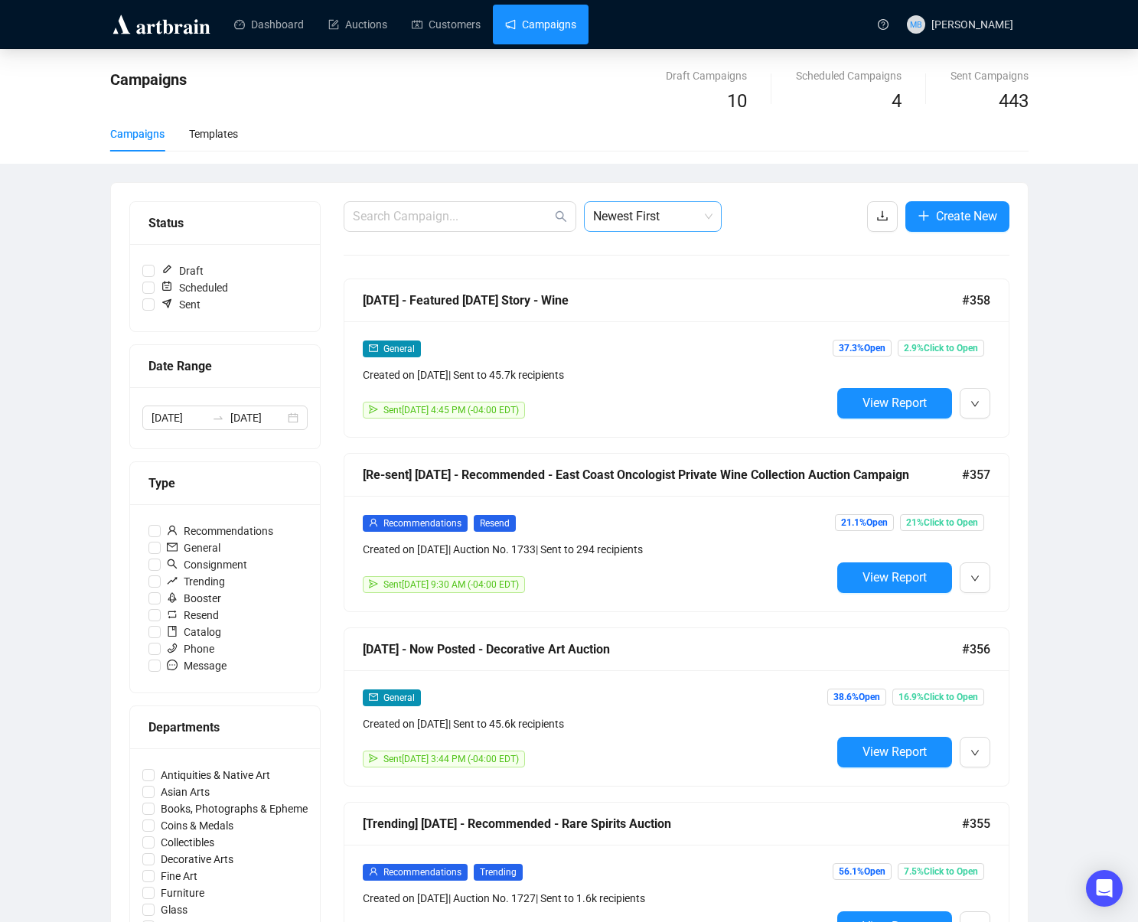
click at [651, 214] on span "Newest First" at bounding box center [652, 216] width 119 height 29
click at [660, 276] on div "Oldest First" at bounding box center [652, 274] width 113 height 17
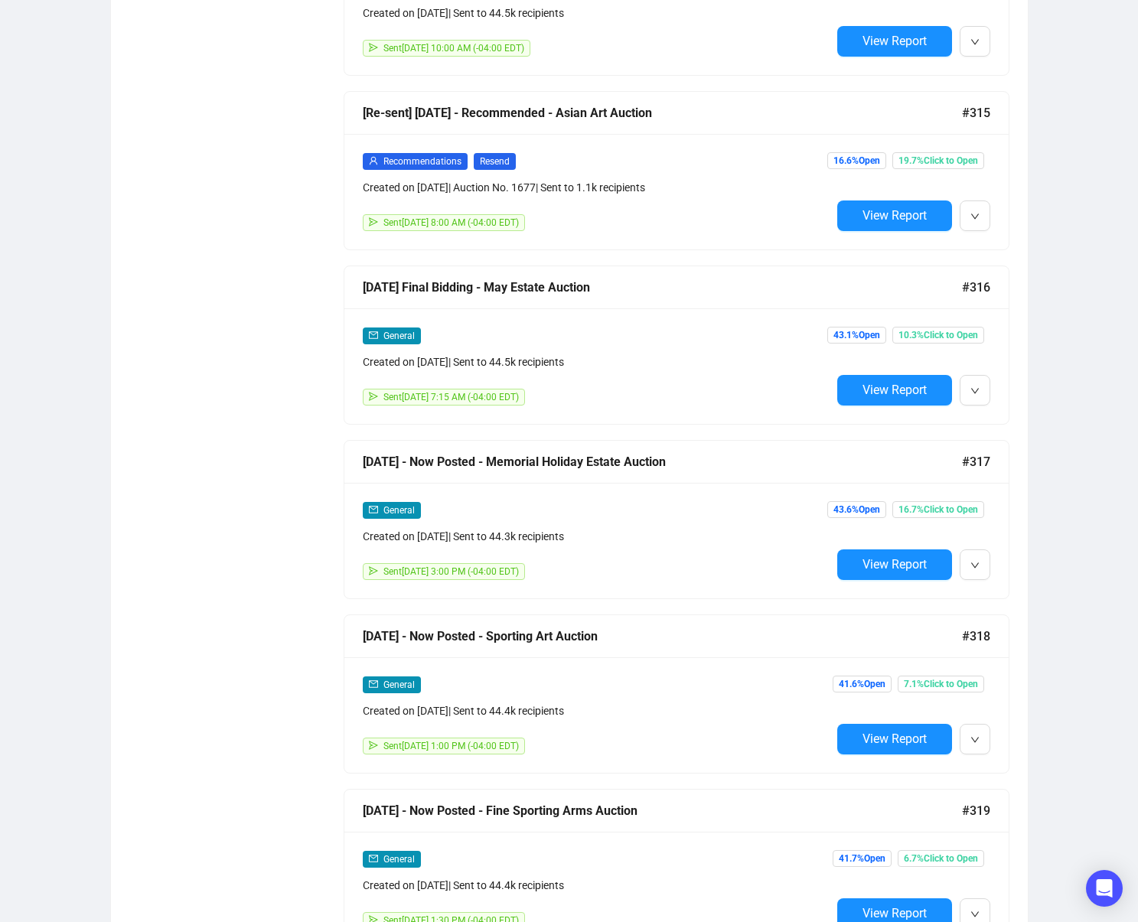
scroll to position [7692, 0]
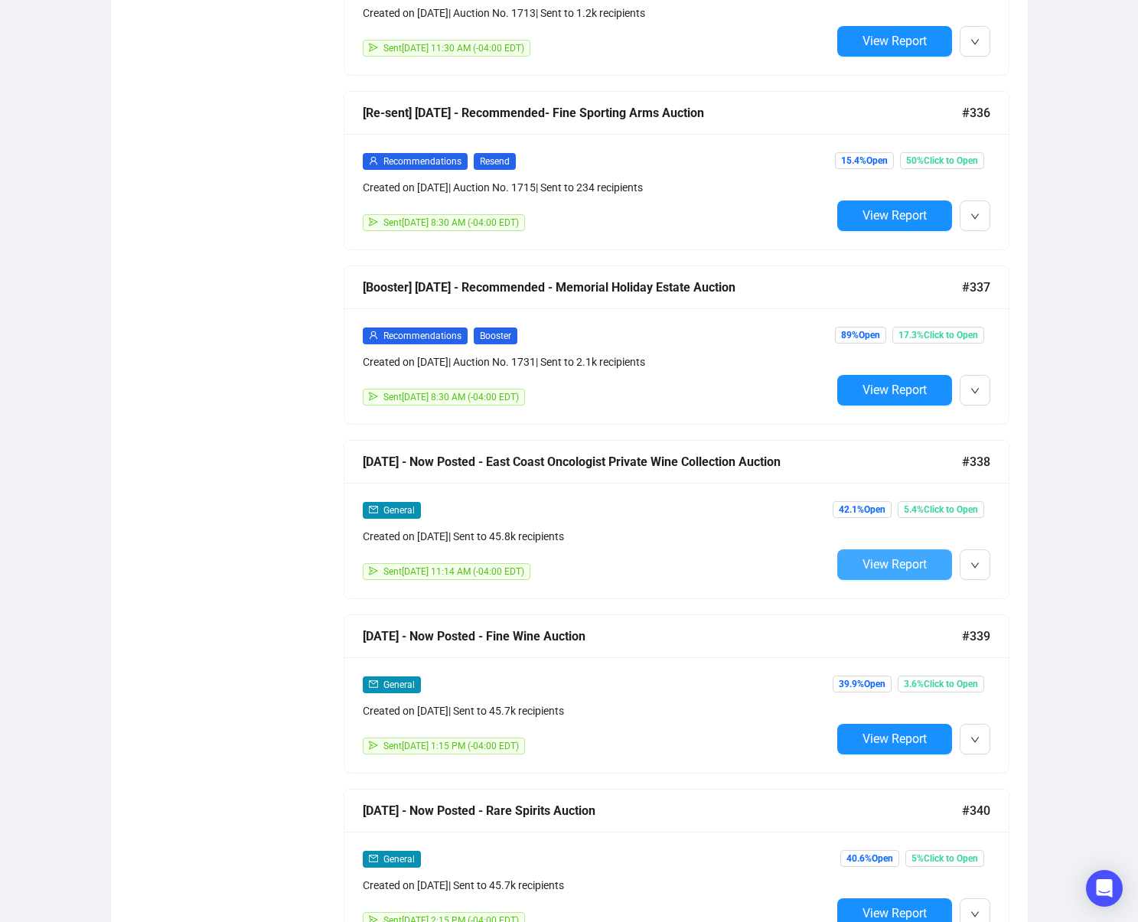
click at [873, 563] on span "View Report" at bounding box center [895, 564] width 64 height 15
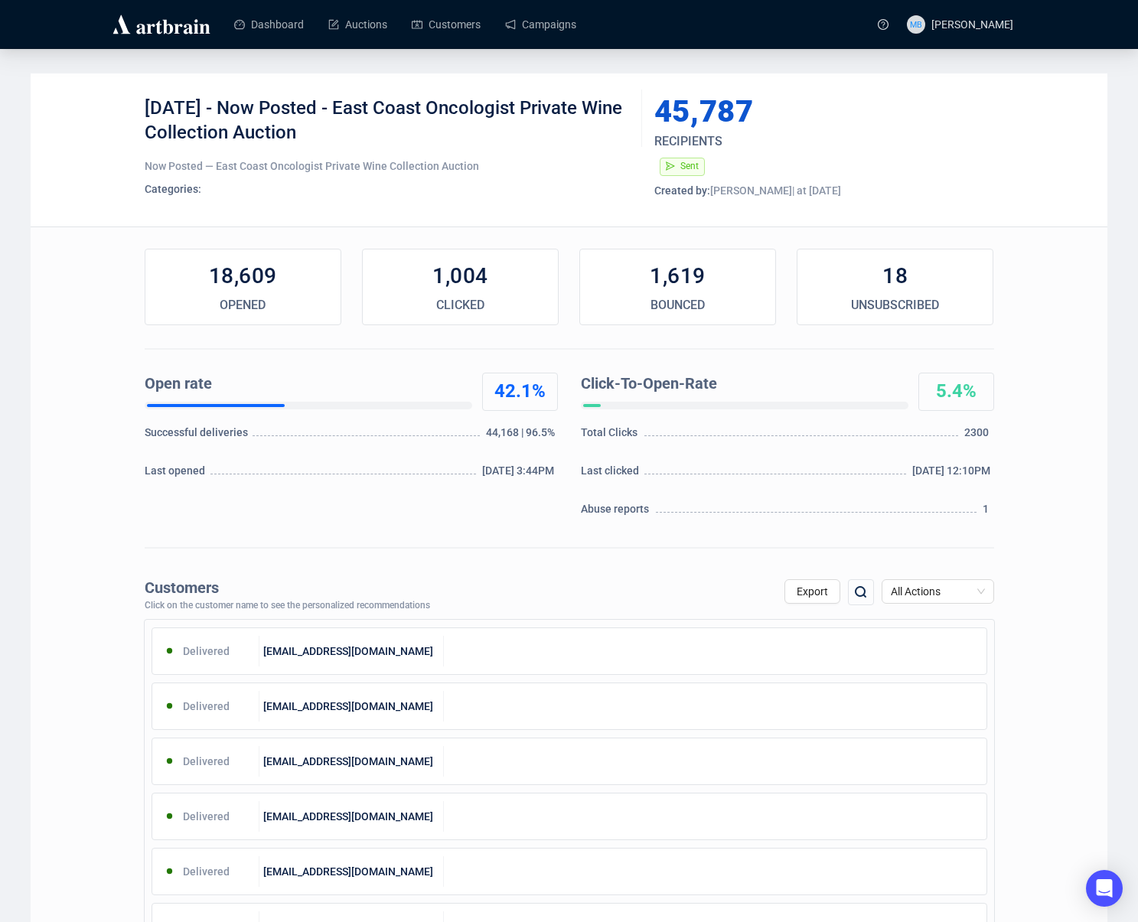
drag, startPoint x: 340, startPoint y: 109, endPoint x: 345, endPoint y: 123, distance: 14.8
click at [345, 123] on div "5-27-25 - Now Posted - East Coast Oncologist Private Wine Collection Auction" at bounding box center [388, 119] width 486 height 46
drag, startPoint x: 562, startPoint y: 341, endPoint x: 538, endPoint y: 335, distance: 24.3
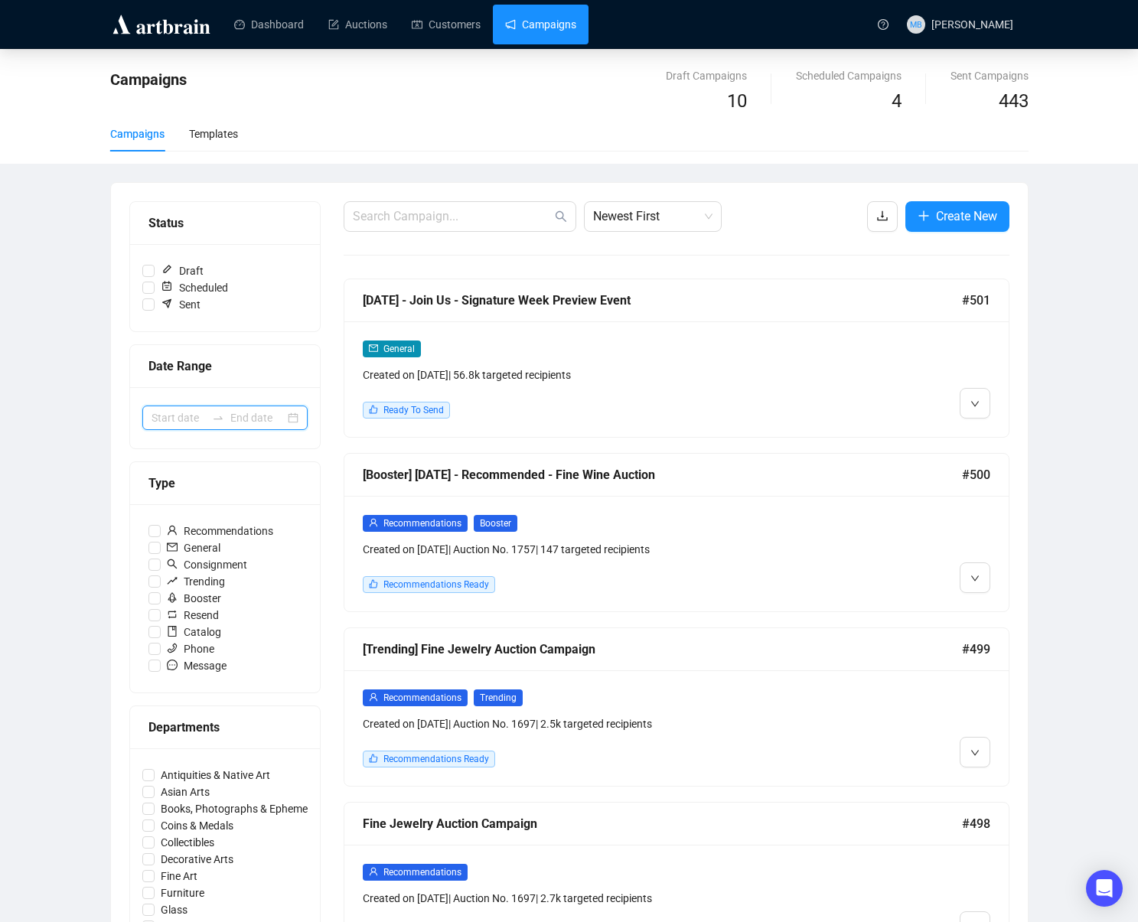
click at [197, 416] on input at bounding box center [179, 418] width 54 height 17
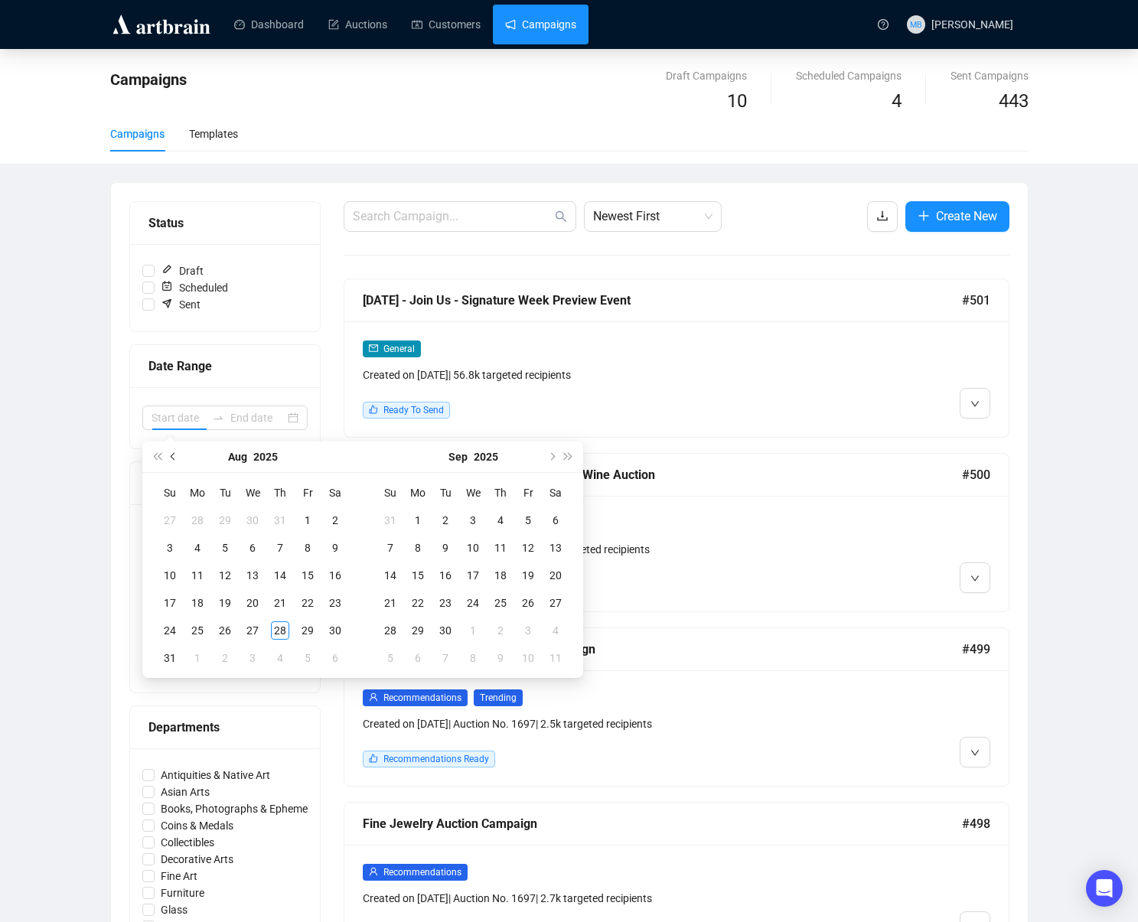
click at [171, 459] on button "Previous month (PageUp)" at bounding box center [173, 457] width 17 height 31
type input "2025-04-30"
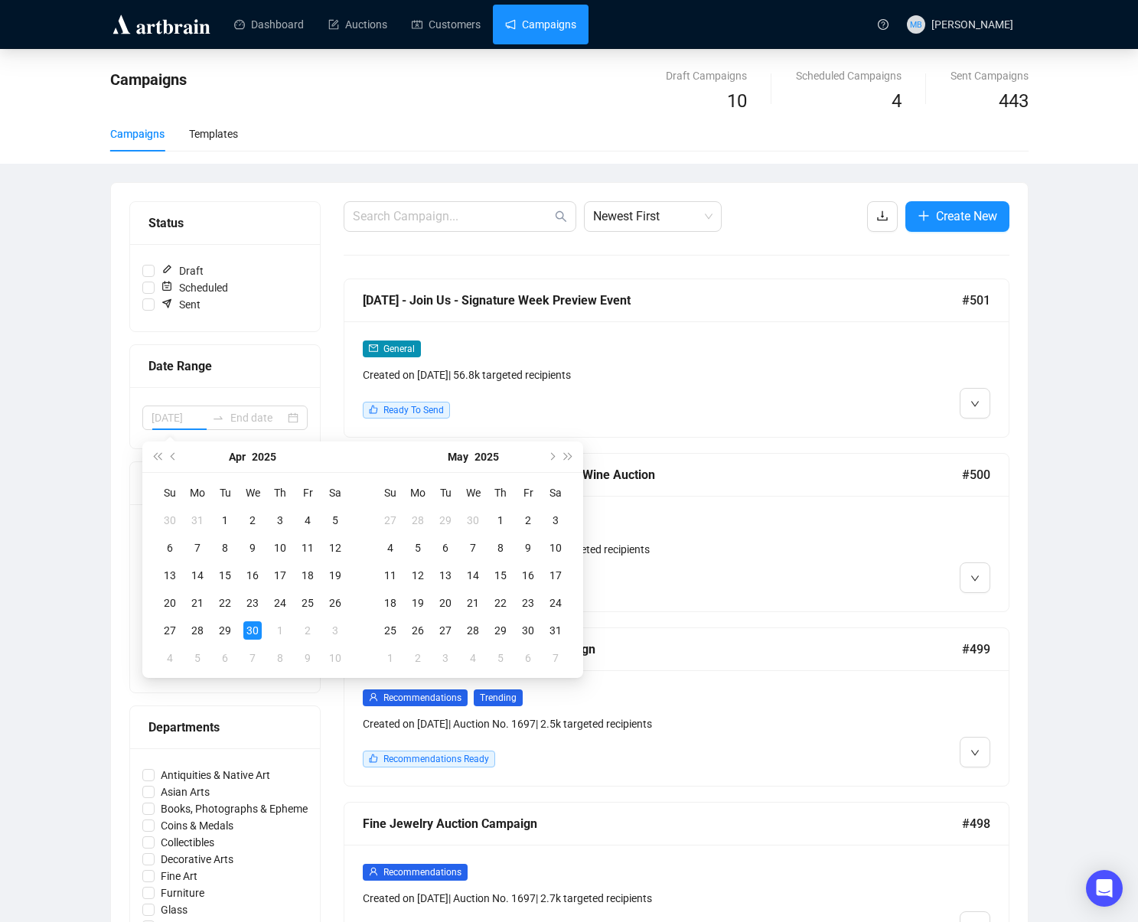
drag, startPoint x: 256, startPoint y: 625, endPoint x: 365, endPoint y: 627, distance: 108.7
click at [260, 625] on div "30" at bounding box center [252, 631] width 18 height 18
type input "2025-05-03"
type input "2025-05-31"
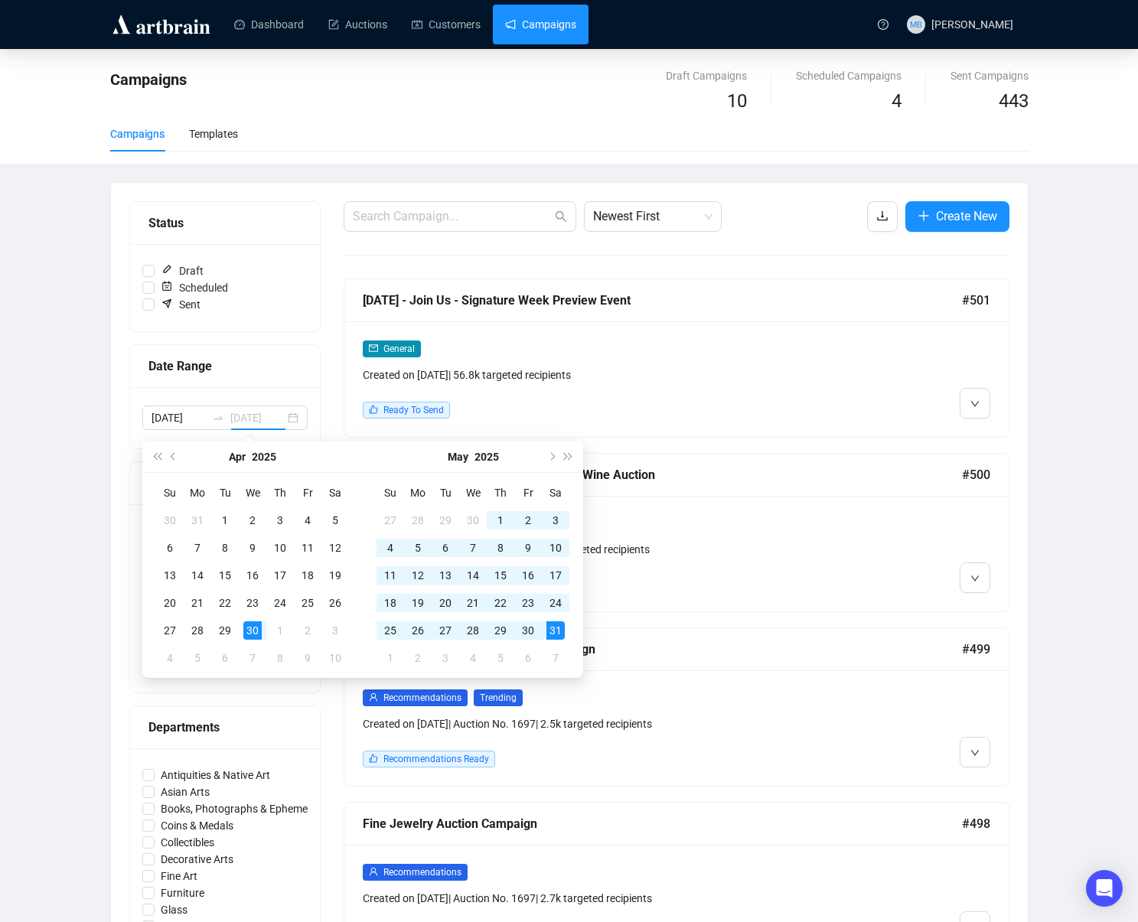
click at [560, 633] on div "31" at bounding box center [556, 631] width 18 height 18
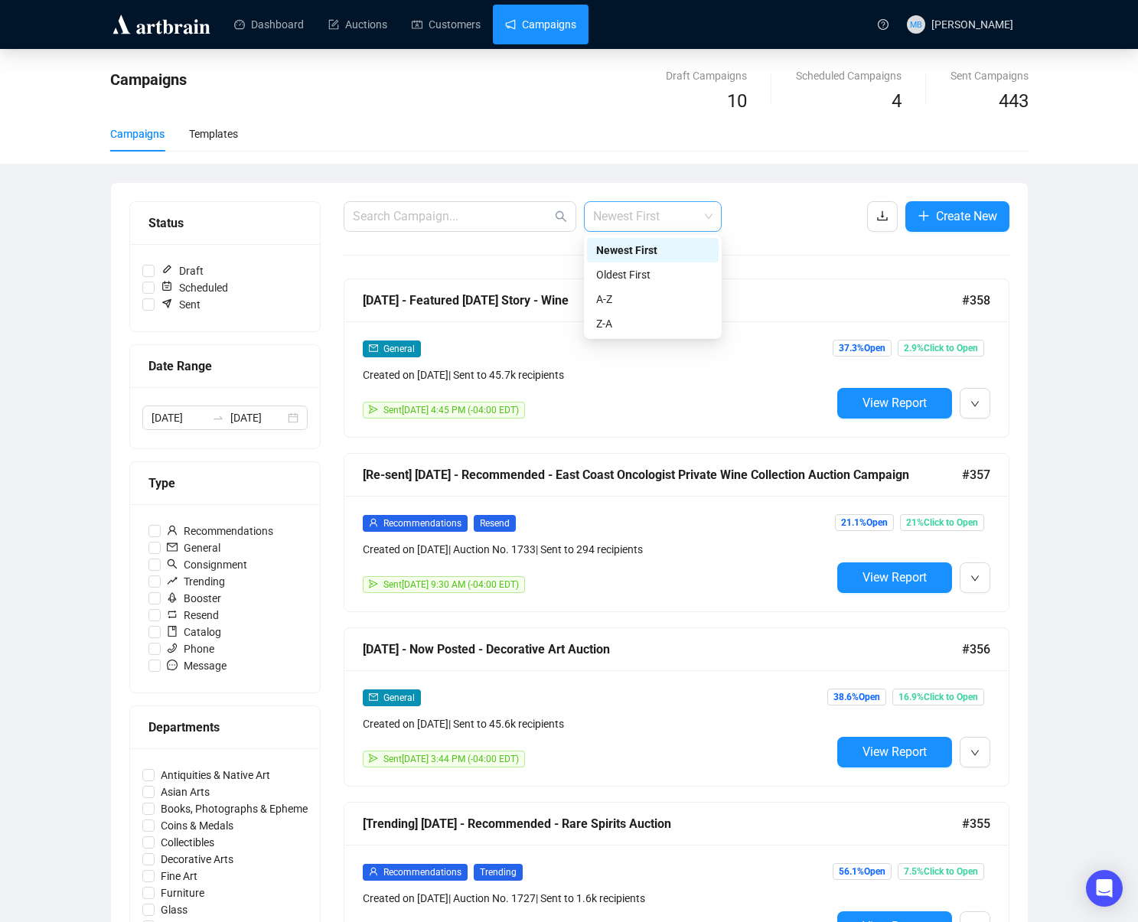
drag, startPoint x: 655, startPoint y: 214, endPoint x: 661, endPoint y: 223, distance: 10.4
click at [655, 214] on span "Newest First" at bounding box center [652, 216] width 119 height 29
click at [681, 276] on div "Oldest First" at bounding box center [652, 274] width 113 height 17
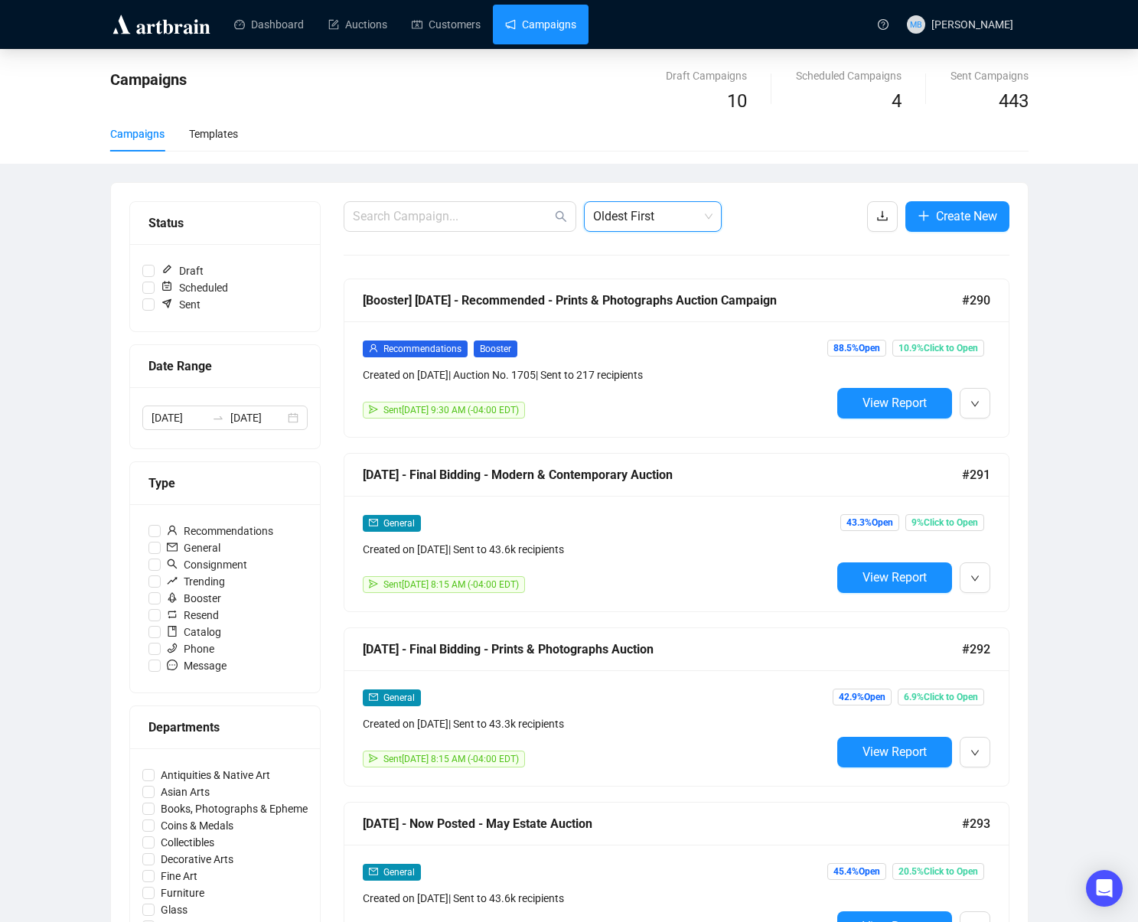
click at [1105, 312] on div "Campaigns Draft Campaigns 10 Scheduled Campaigns 4 Sent Campaigns 443 Campaigns…" at bounding box center [569, 891] width 1138 height 1685
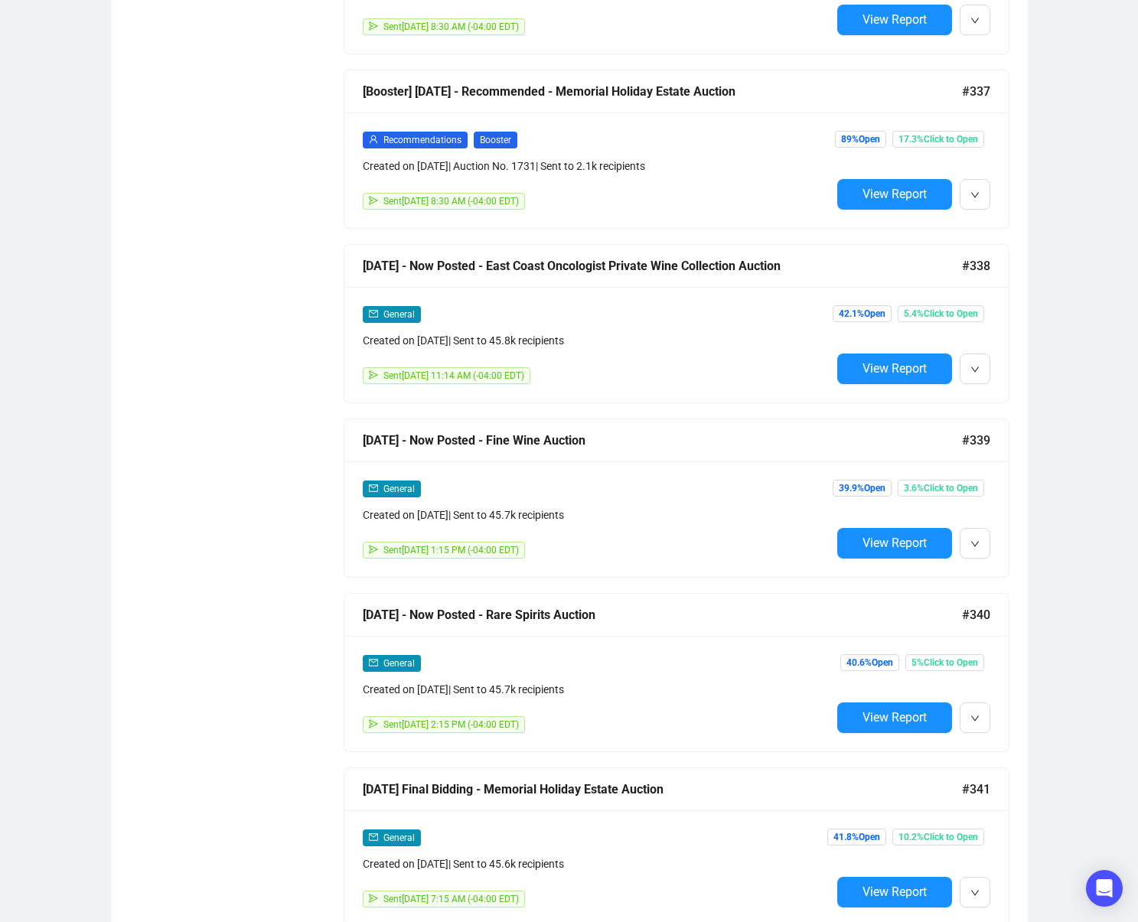
scroll to position [7905, 0]
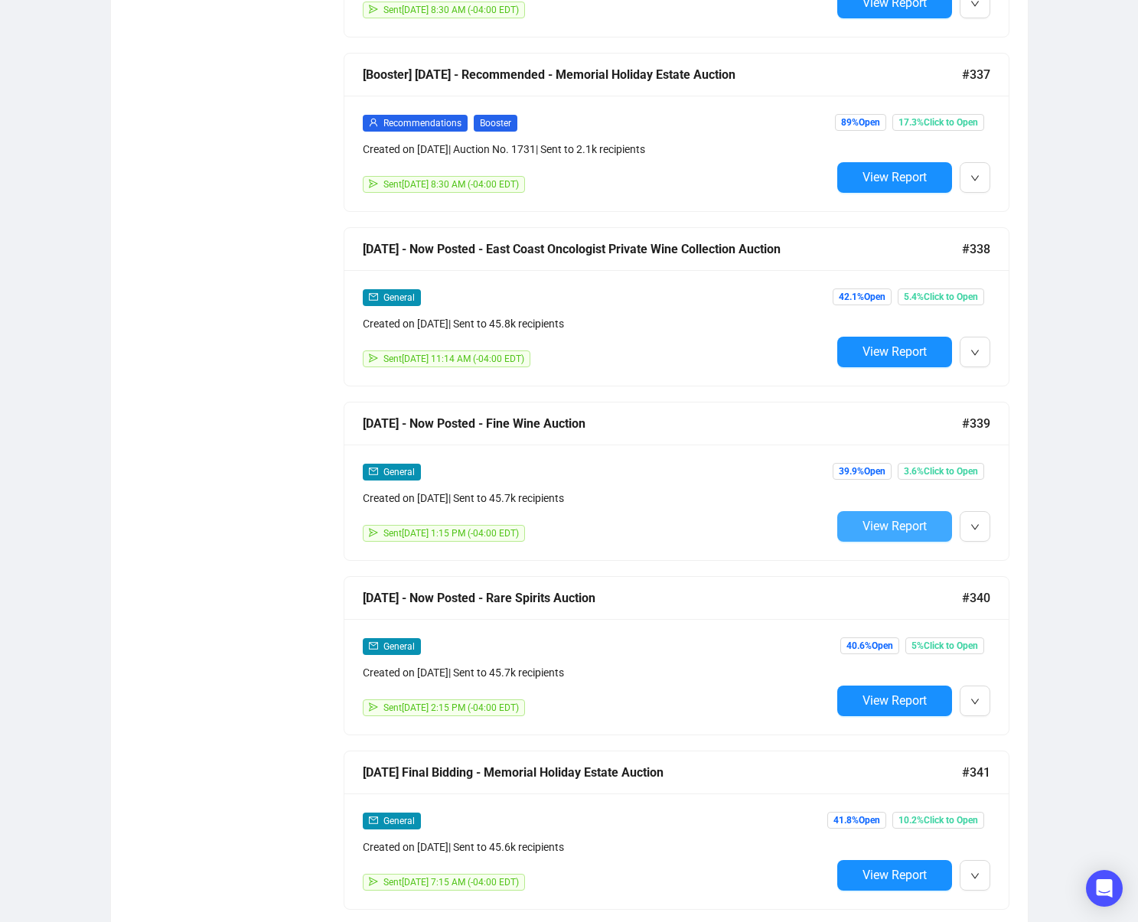
click at [885, 527] on span "View Report" at bounding box center [895, 526] width 64 height 15
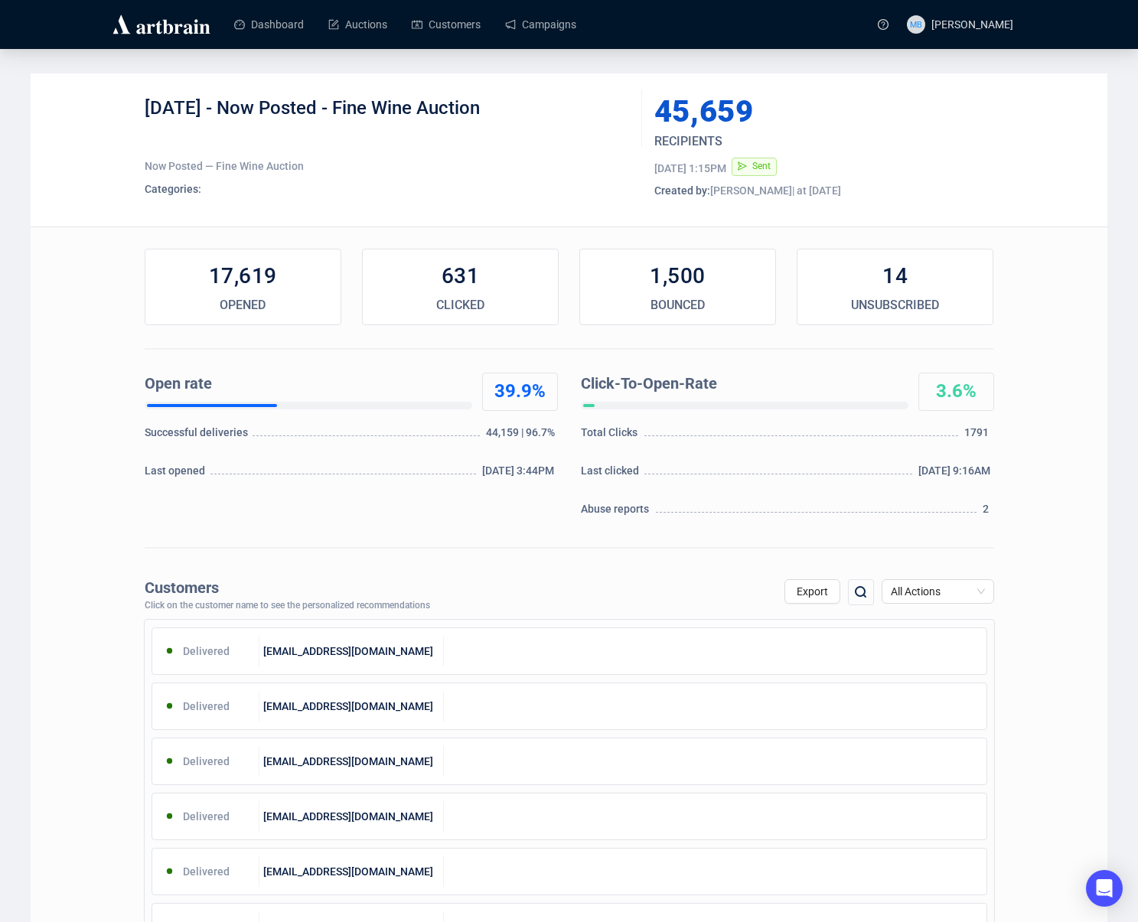
drag, startPoint x: 225, startPoint y: 106, endPoint x: 517, endPoint y: 106, distance: 291.6
click at [514, 103] on div "5-27-25 - Now Posted - Fine Wine Auction" at bounding box center [388, 119] width 486 height 46
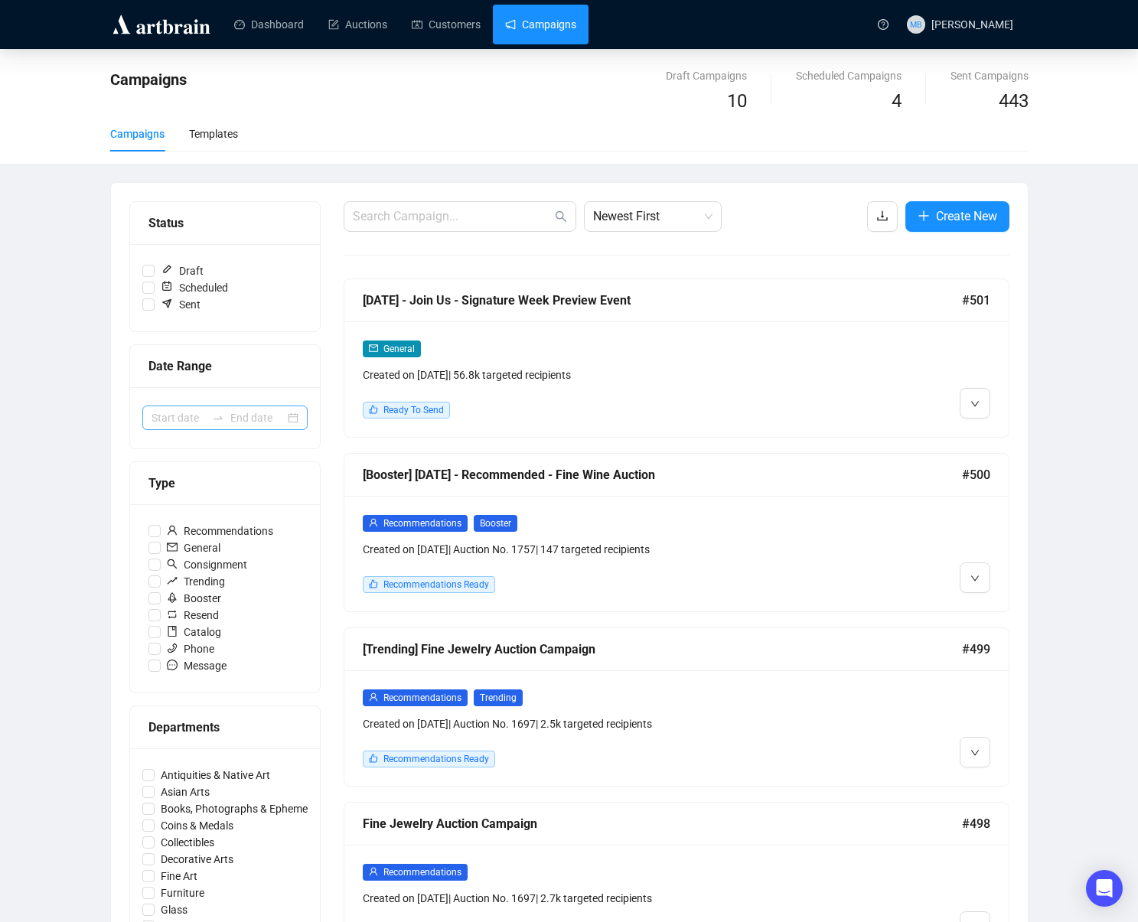
drag, startPoint x: 226, startPoint y: 422, endPoint x: 221, endPoint y: 415, distance: 8.3
click at [225, 419] on div at bounding box center [218, 418] width 24 height 12
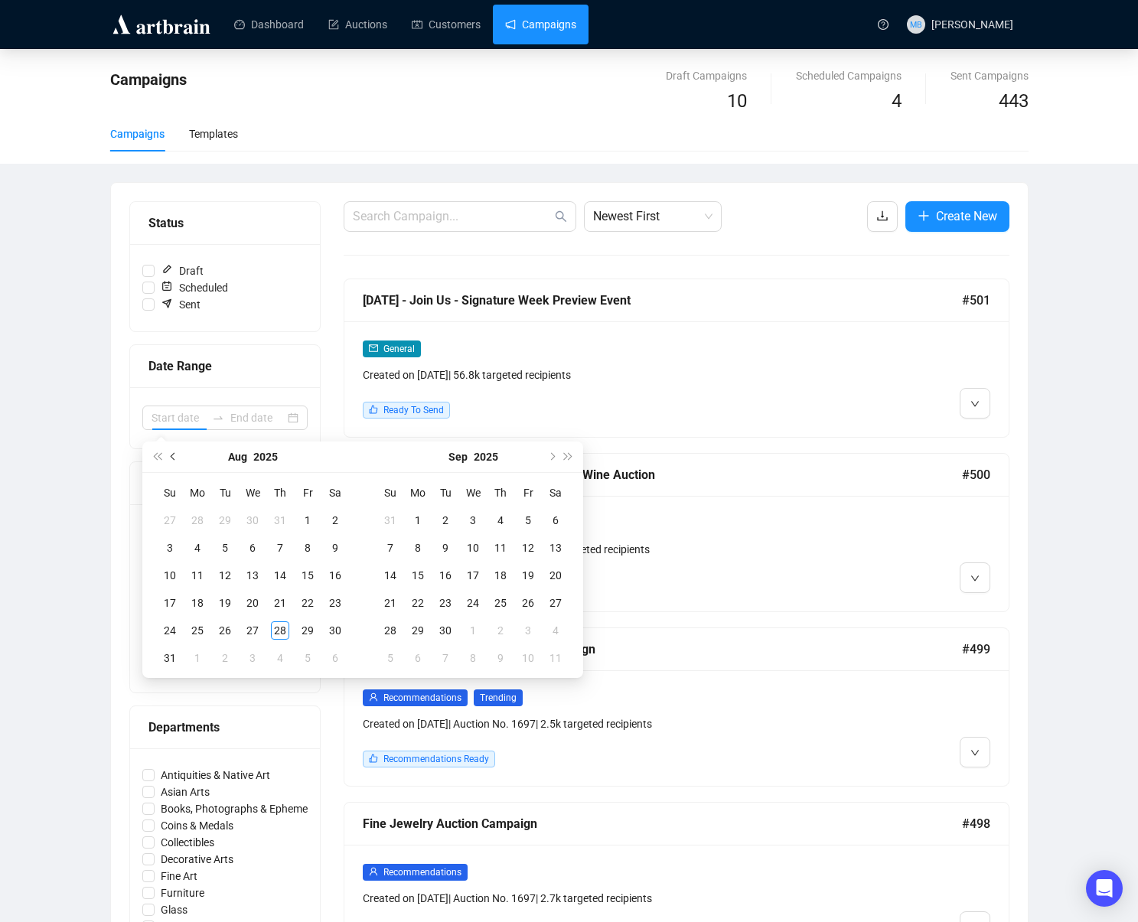
click at [178, 455] on span "Previous month (PageUp)" at bounding box center [175, 457] width 8 height 8
type input "2025-04-30"
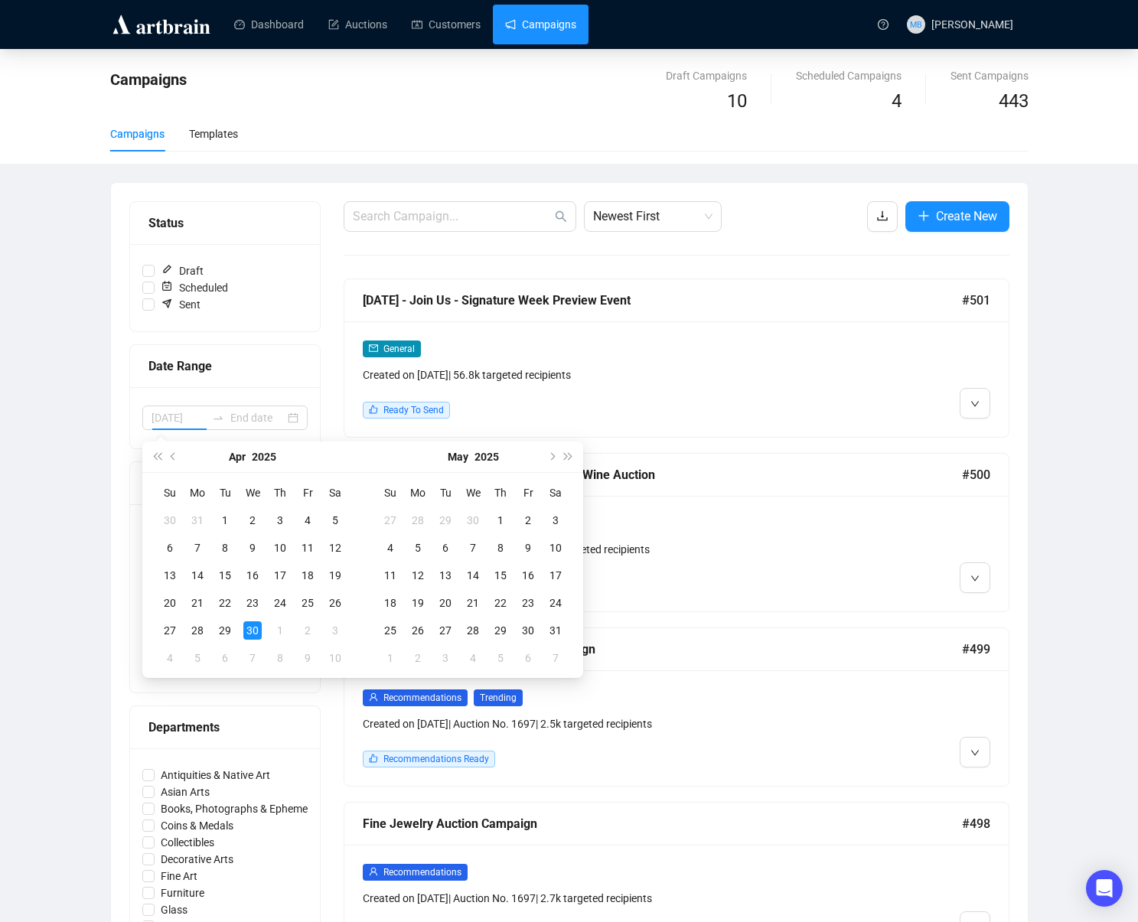
click at [253, 622] on div "30" at bounding box center [252, 631] width 18 height 18
type input "2025-05-03"
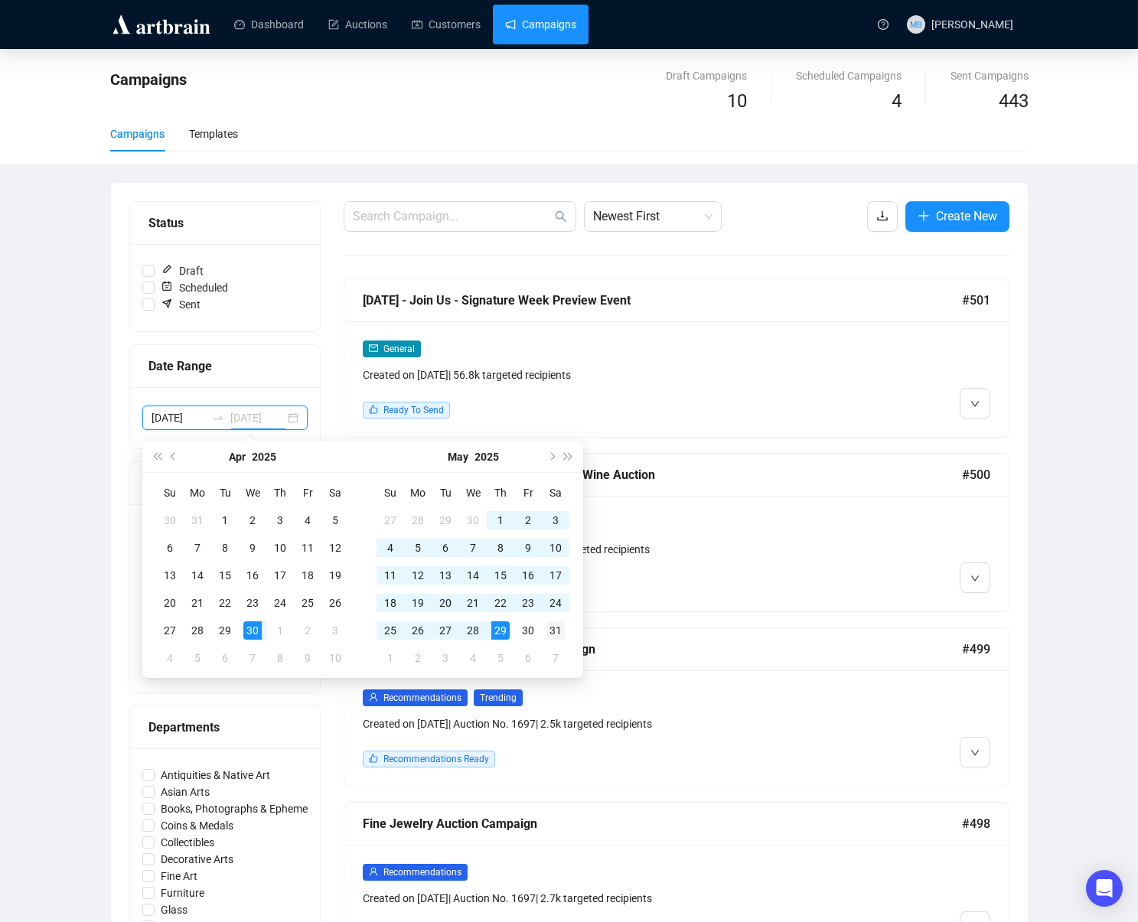
type input "2025-05-31"
click at [562, 629] on div "31" at bounding box center [556, 631] width 18 height 18
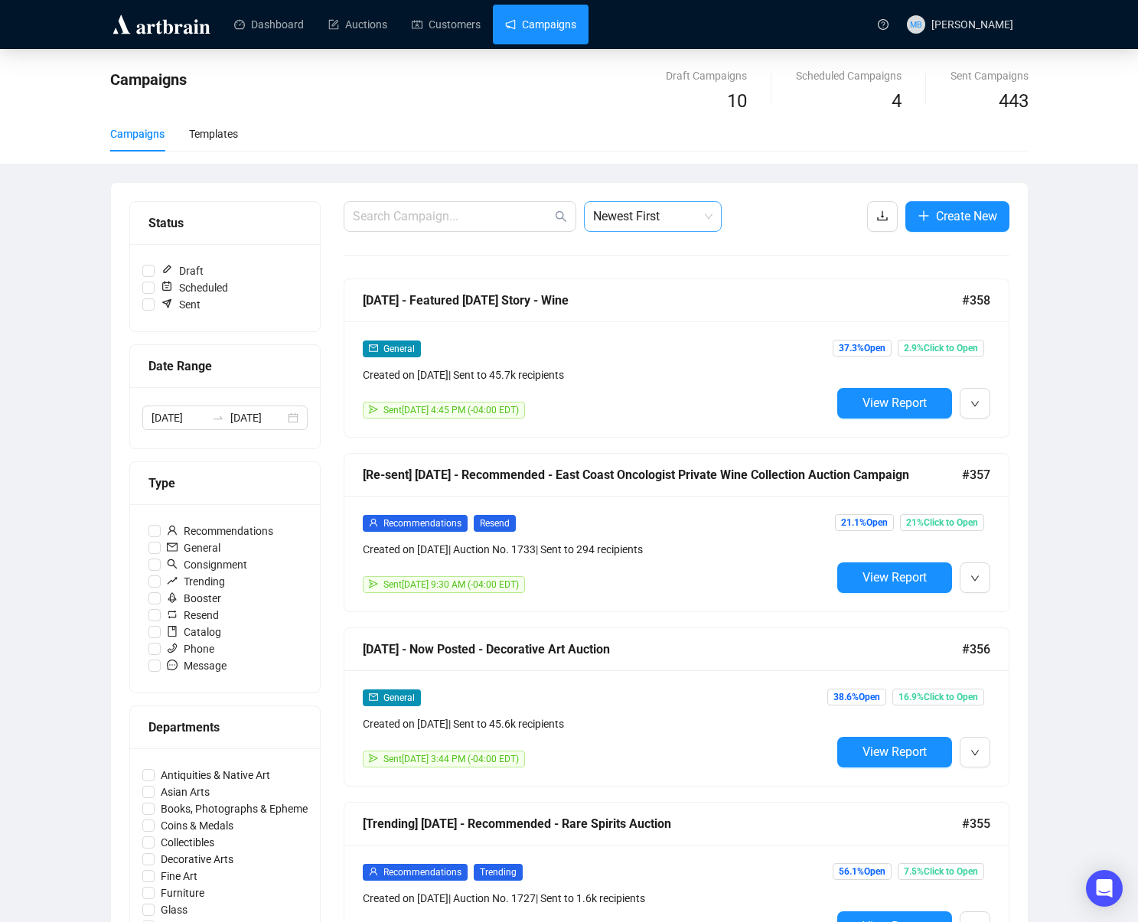
drag, startPoint x: 664, startPoint y: 213, endPoint x: 672, endPoint y: 220, distance: 11.4
click at [668, 215] on span "Newest First" at bounding box center [652, 216] width 119 height 29
drag, startPoint x: 702, startPoint y: 273, endPoint x: 694, endPoint y: 270, distance: 8.2
click at [702, 273] on div "Oldest First" at bounding box center [652, 274] width 113 height 17
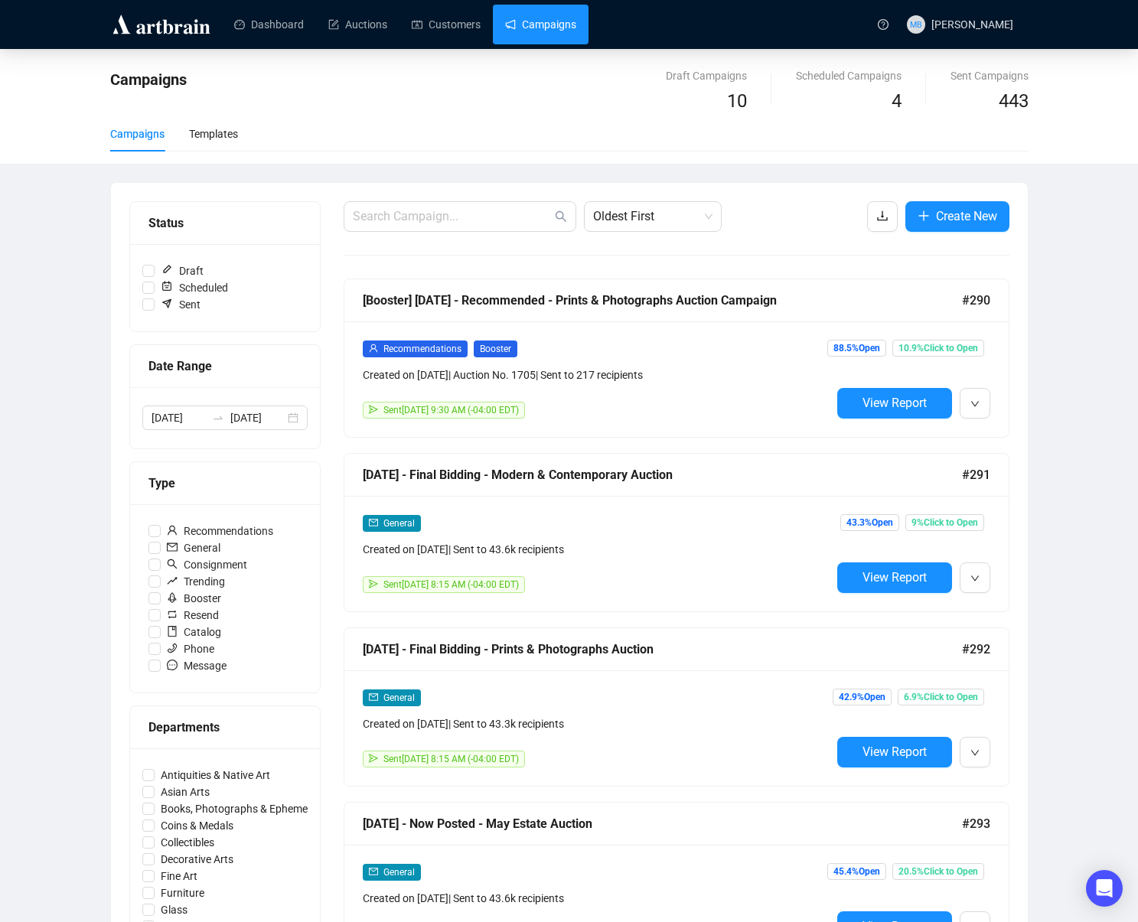
drag, startPoint x: 1085, startPoint y: 266, endPoint x: 1090, endPoint y: 274, distance: 8.9
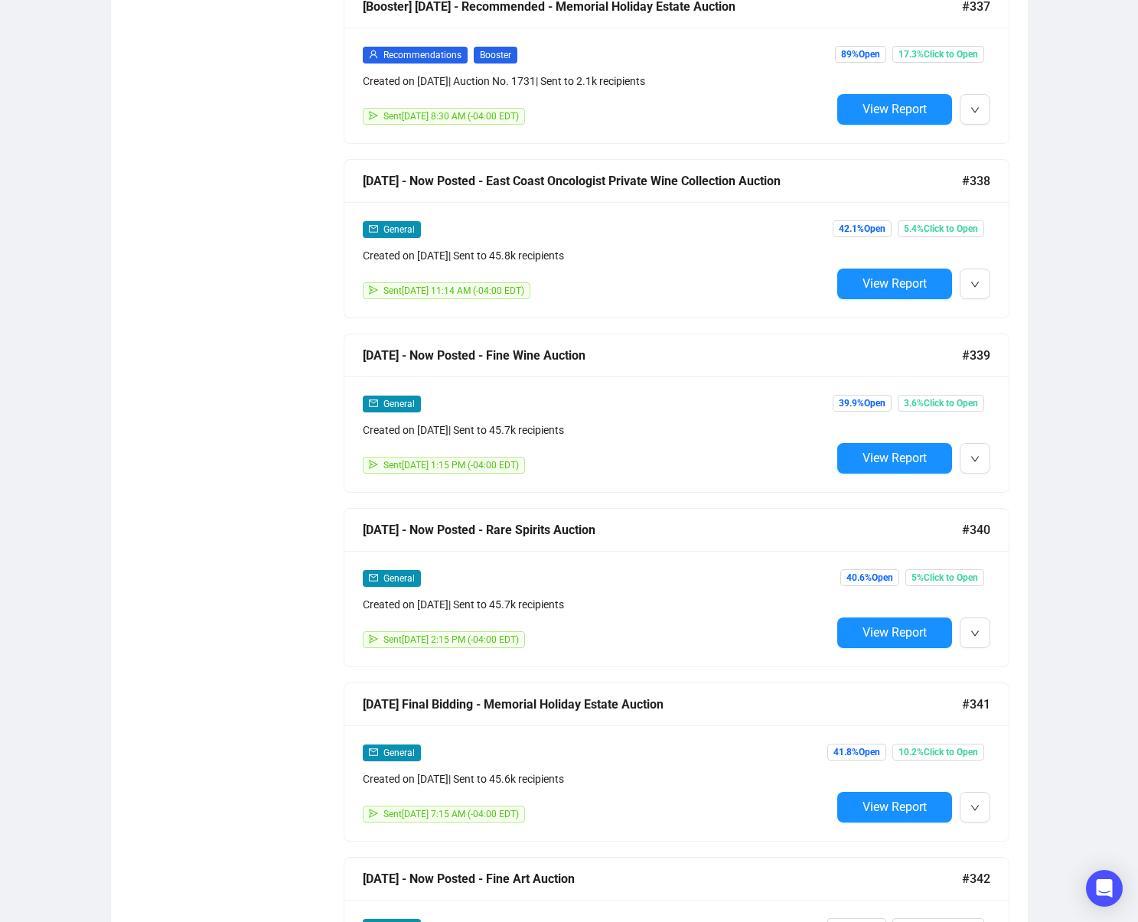
scroll to position [8102, 0]
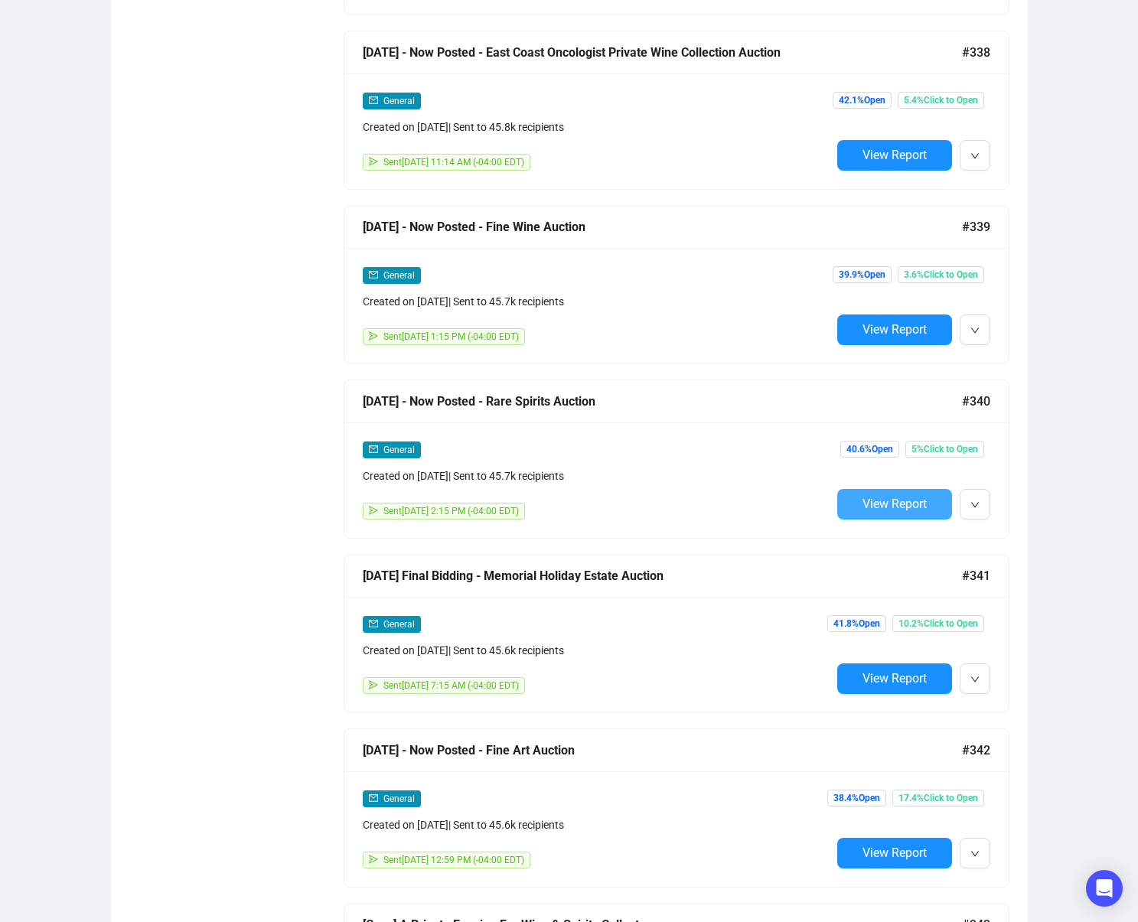
click at [873, 498] on span "View Report" at bounding box center [895, 504] width 64 height 15
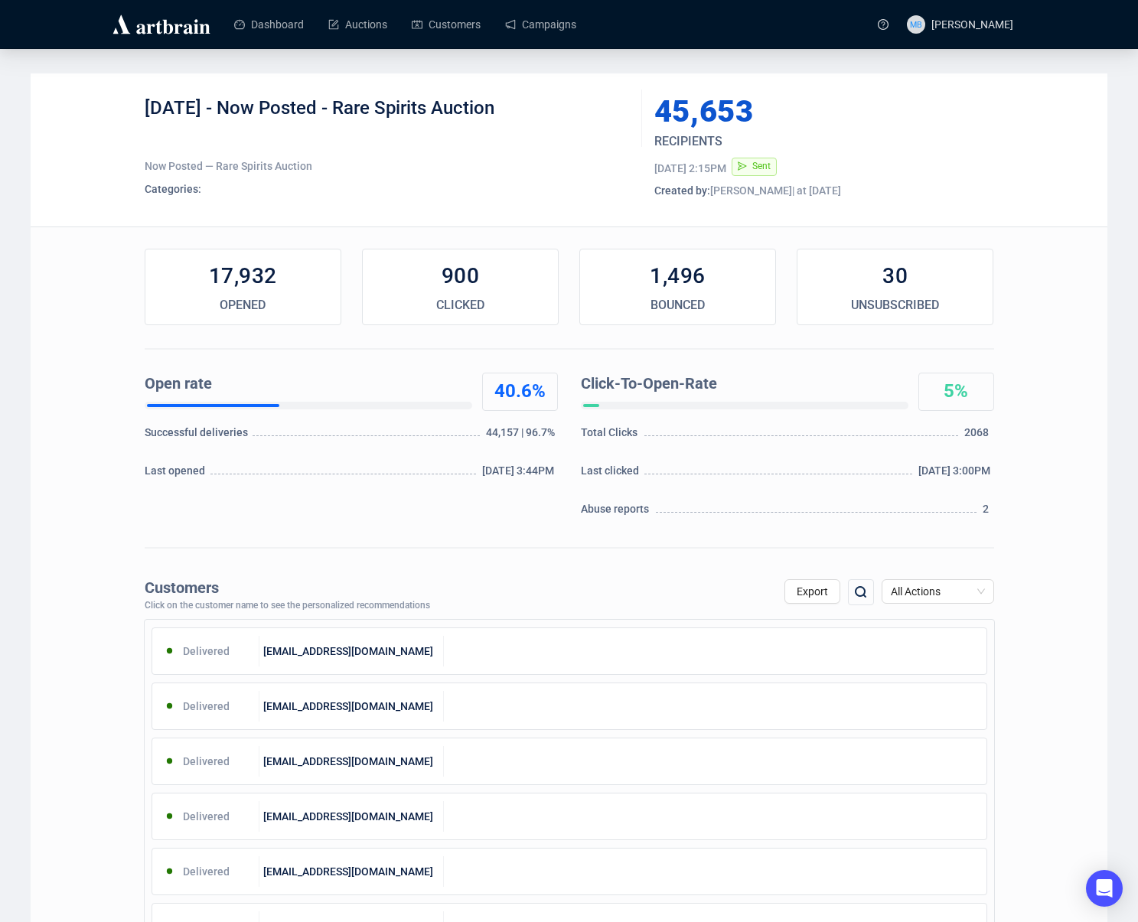
drag, startPoint x: 226, startPoint y: 107, endPoint x: 561, endPoint y: 109, distance: 335.3
click at [560, 109] on div "5-27-25 - Now Posted - Rare Spirits Auction" at bounding box center [388, 119] width 486 height 46
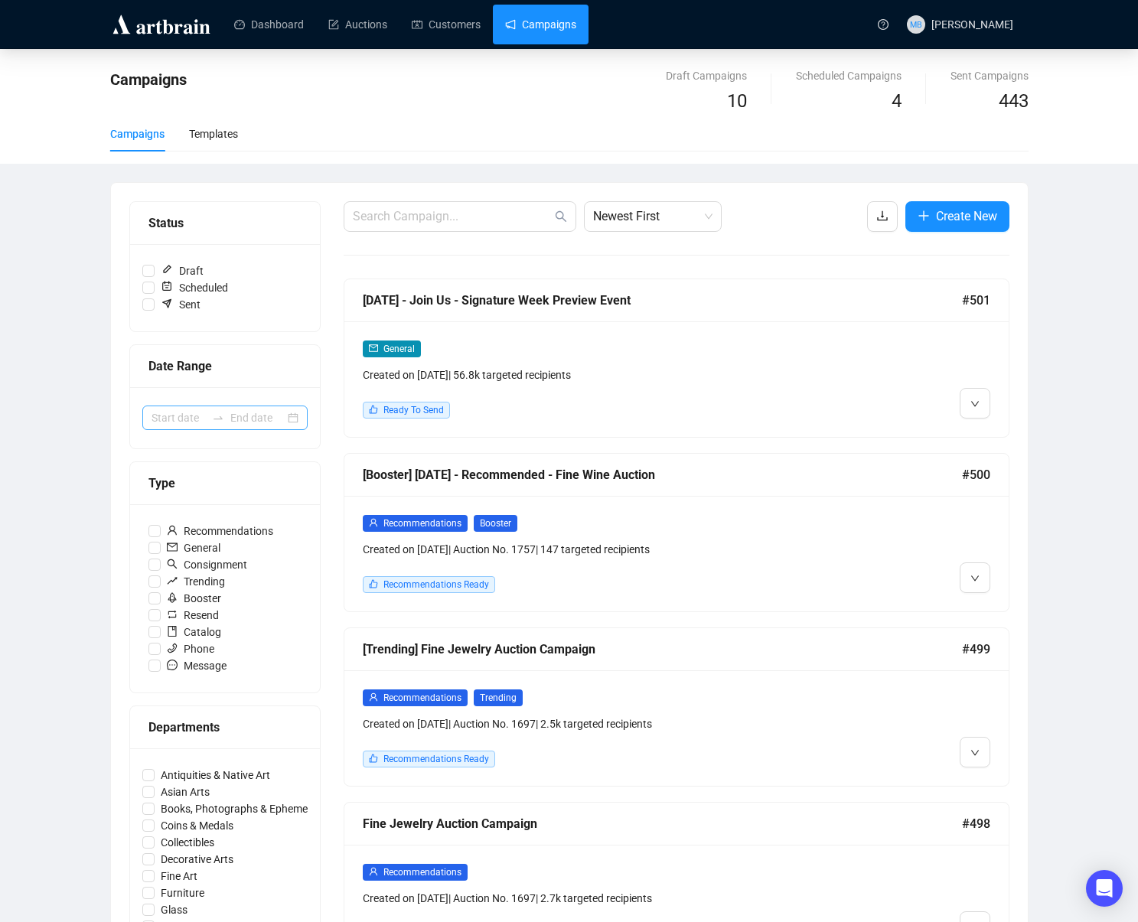
click at [220, 417] on icon "swap-right" at bounding box center [218, 418] width 12 height 12
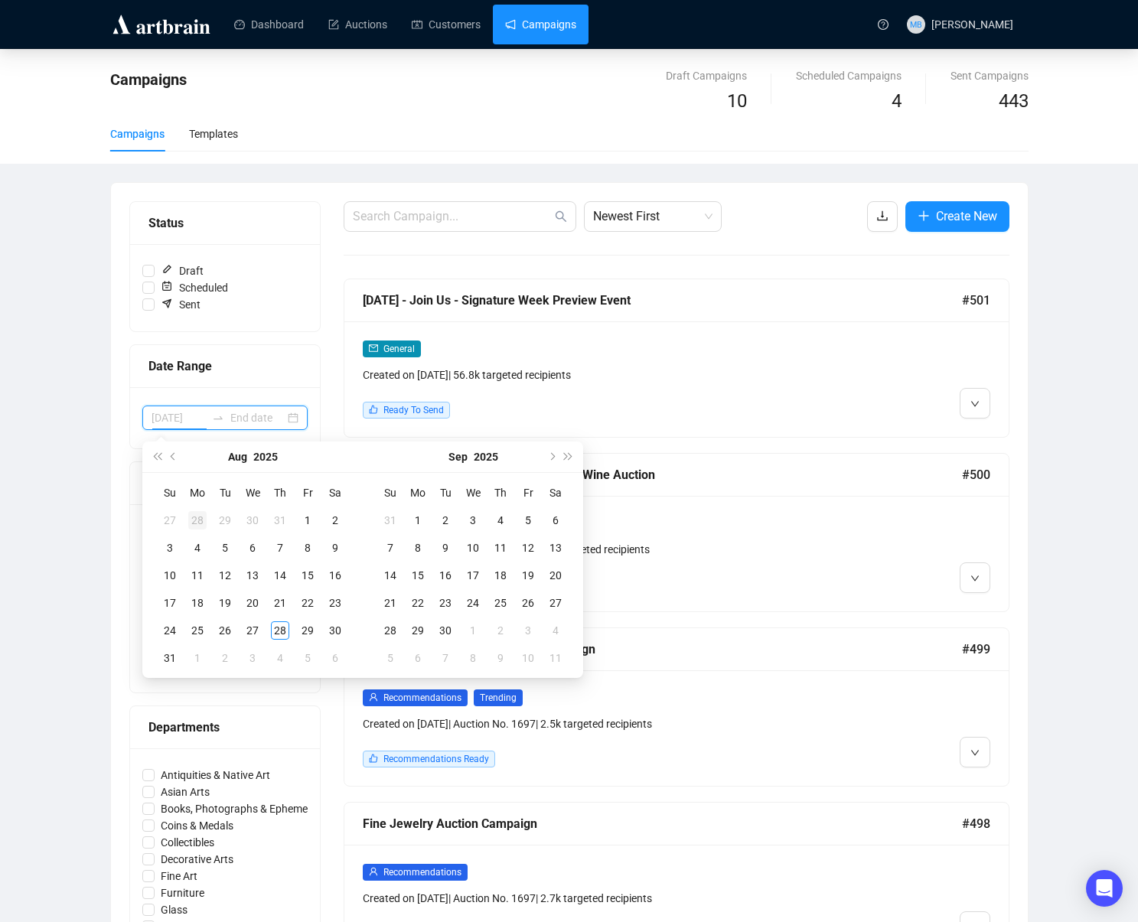
type input "2025-07-28"
click at [175, 465] on button "Previous month (PageUp)" at bounding box center [173, 457] width 17 height 31
click at [174, 463] on button "Previous month (PageUp)" at bounding box center [173, 457] width 17 height 31
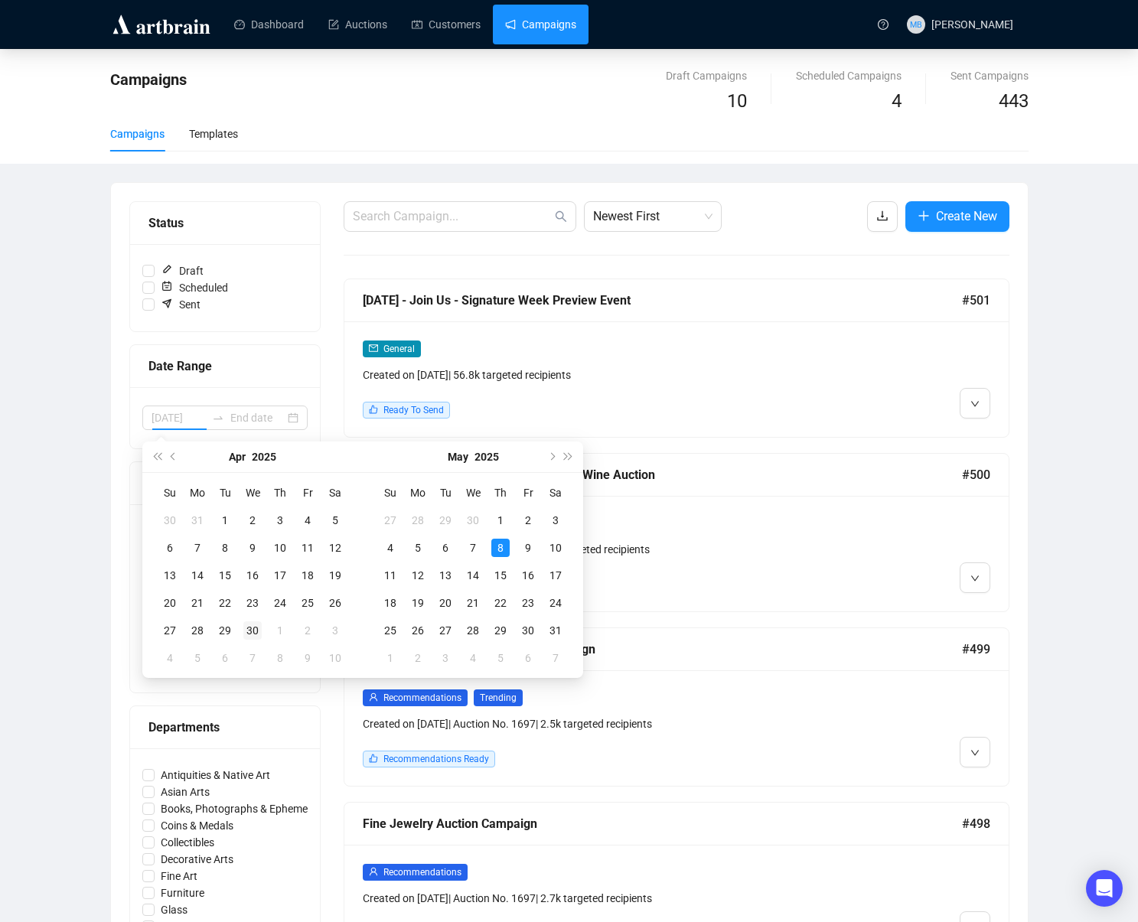
type input "2025-04-30"
drag, startPoint x: 252, startPoint y: 636, endPoint x: 384, endPoint y: 654, distance: 133.7
click at [253, 636] on div "30" at bounding box center [252, 631] width 18 height 18
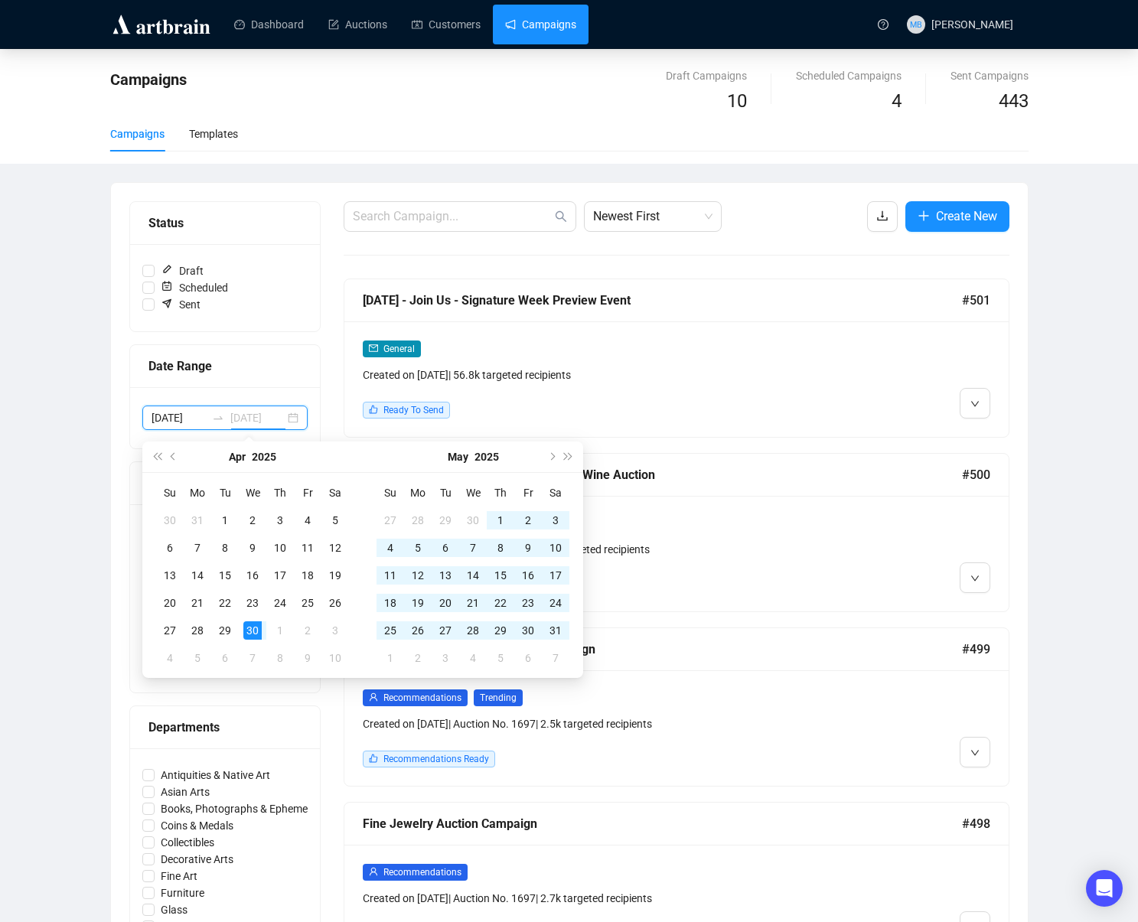
type input "2025-06-07"
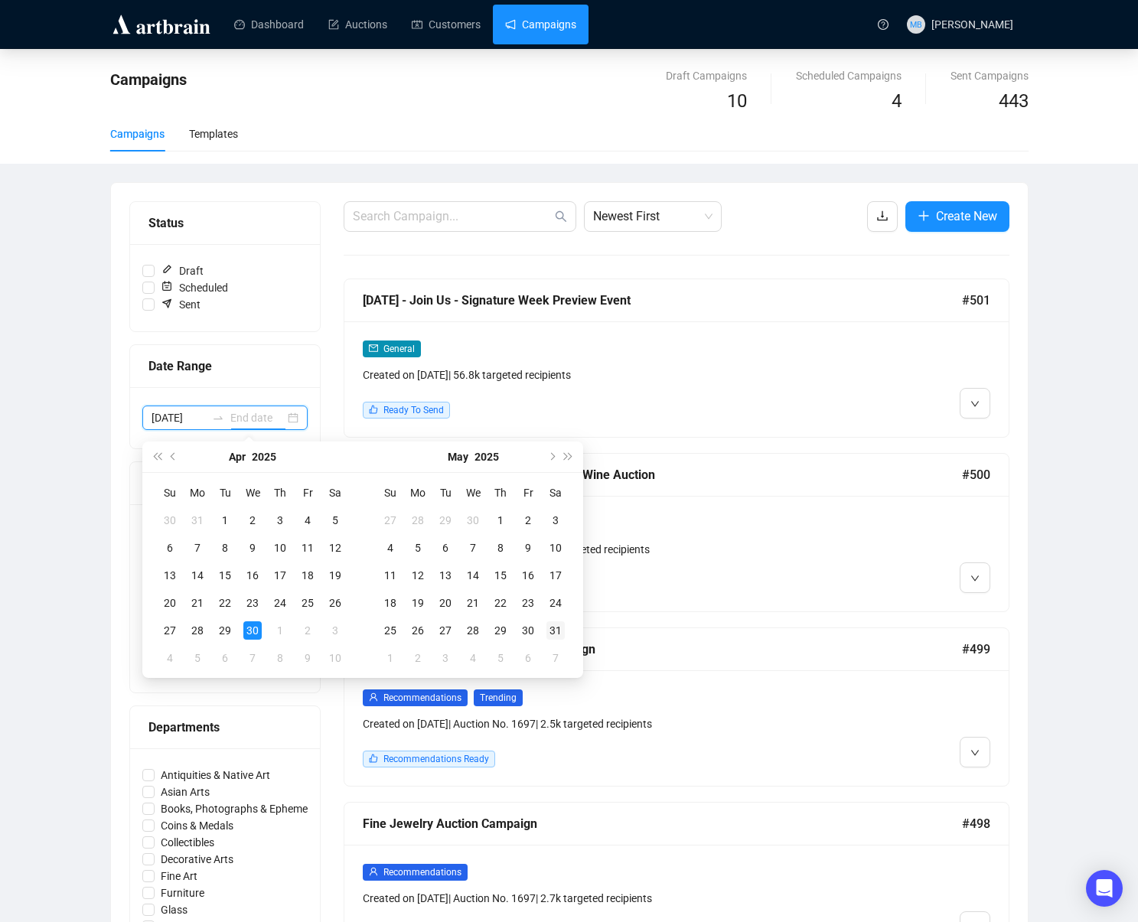
type input "2025-05-31"
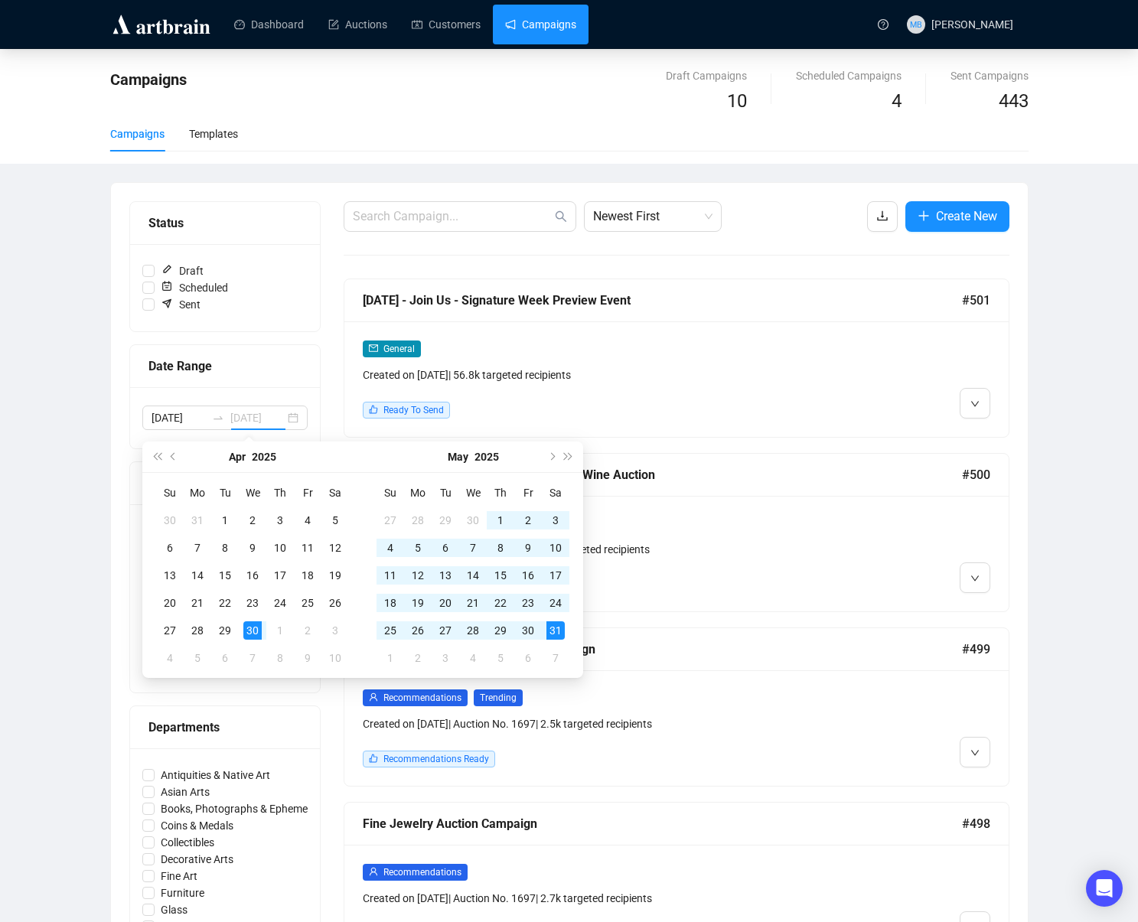
click at [560, 628] on div "31" at bounding box center [556, 631] width 18 height 18
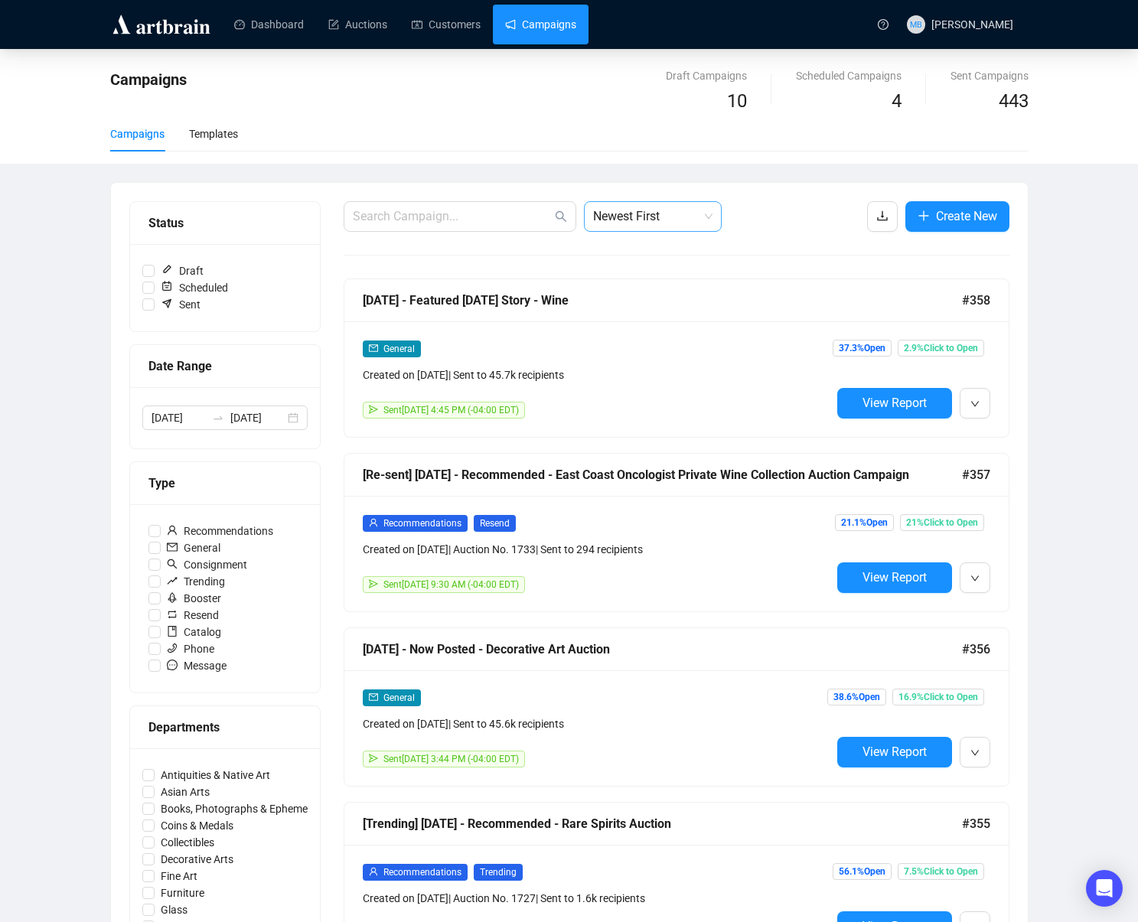
drag, startPoint x: 666, startPoint y: 204, endPoint x: 663, endPoint y: 218, distance: 14.1
click at [666, 204] on span "Newest First" at bounding box center [652, 216] width 119 height 29
click at [662, 273] on div "Oldest First" at bounding box center [652, 274] width 113 height 17
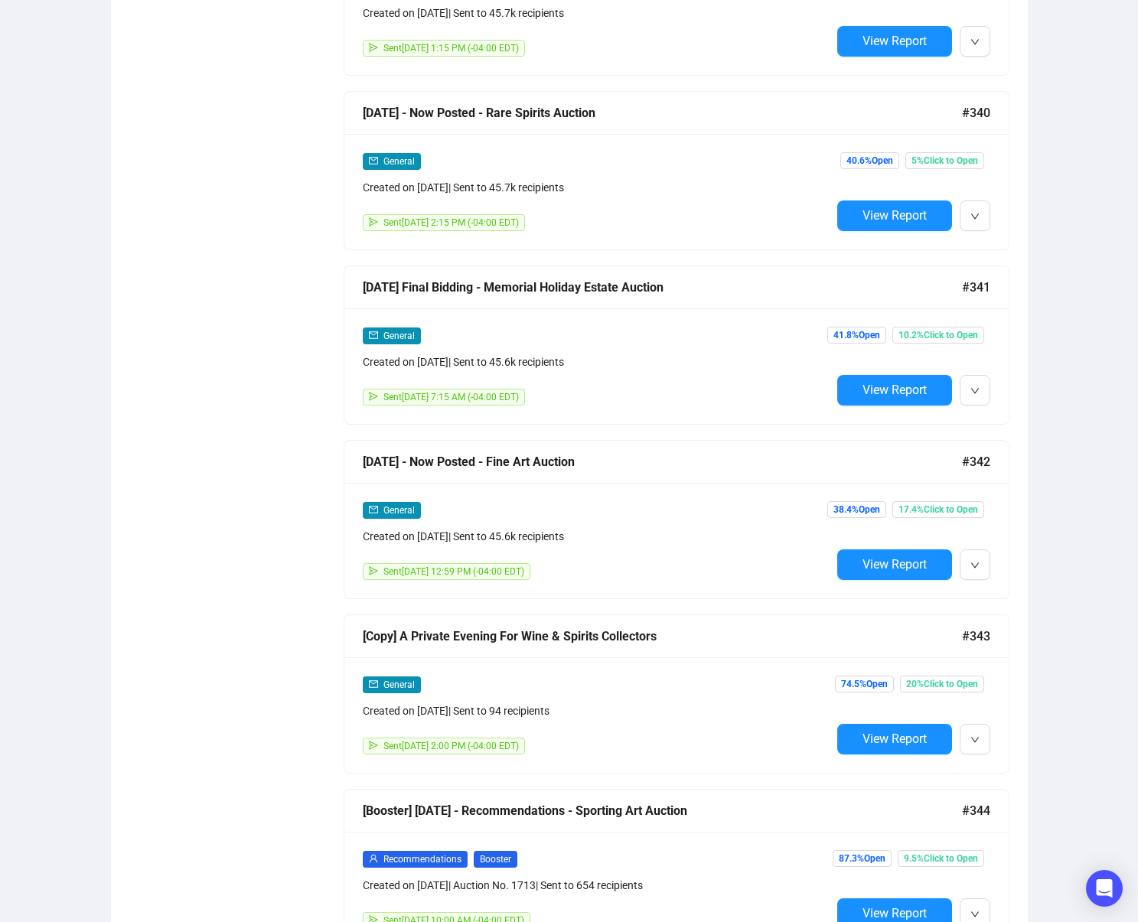
scroll to position [8367, 0]
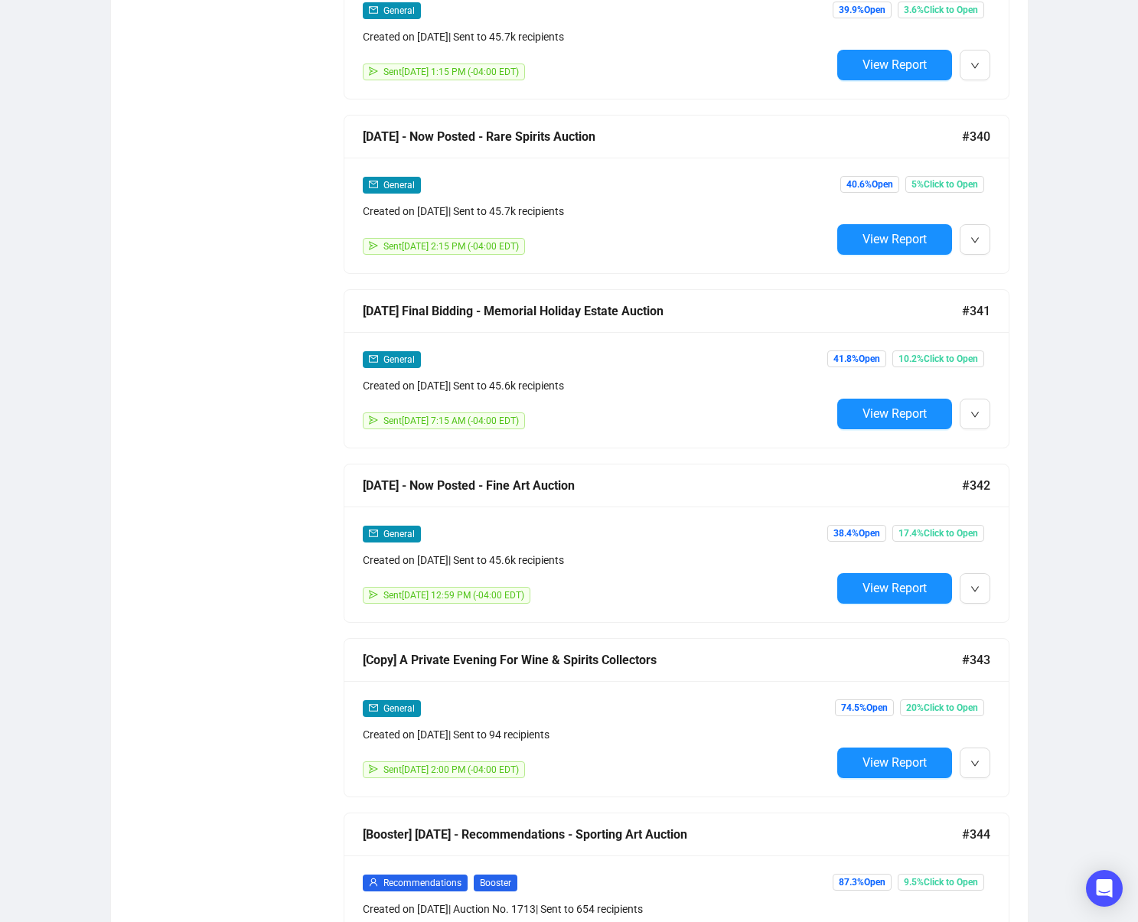
drag, startPoint x: 887, startPoint y: 589, endPoint x: 879, endPoint y: 589, distance: 8.5
click at [887, 588] on span "View Report" at bounding box center [895, 588] width 64 height 15
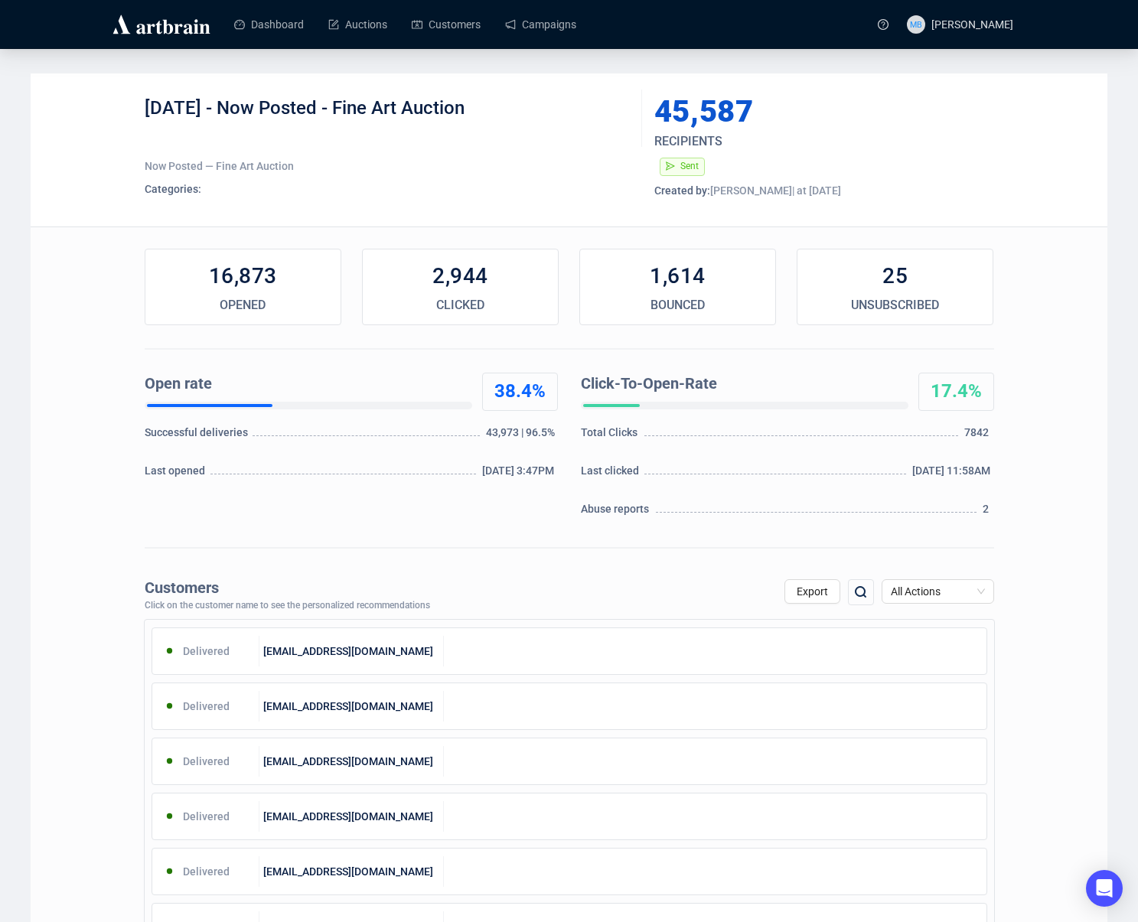
drag, startPoint x: 228, startPoint y: 109, endPoint x: 472, endPoint y: 106, distance: 243.4
click at [472, 106] on div "5-28-25 - Now Posted - Fine Art Auction" at bounding box center [388, 119] width 486 height 46
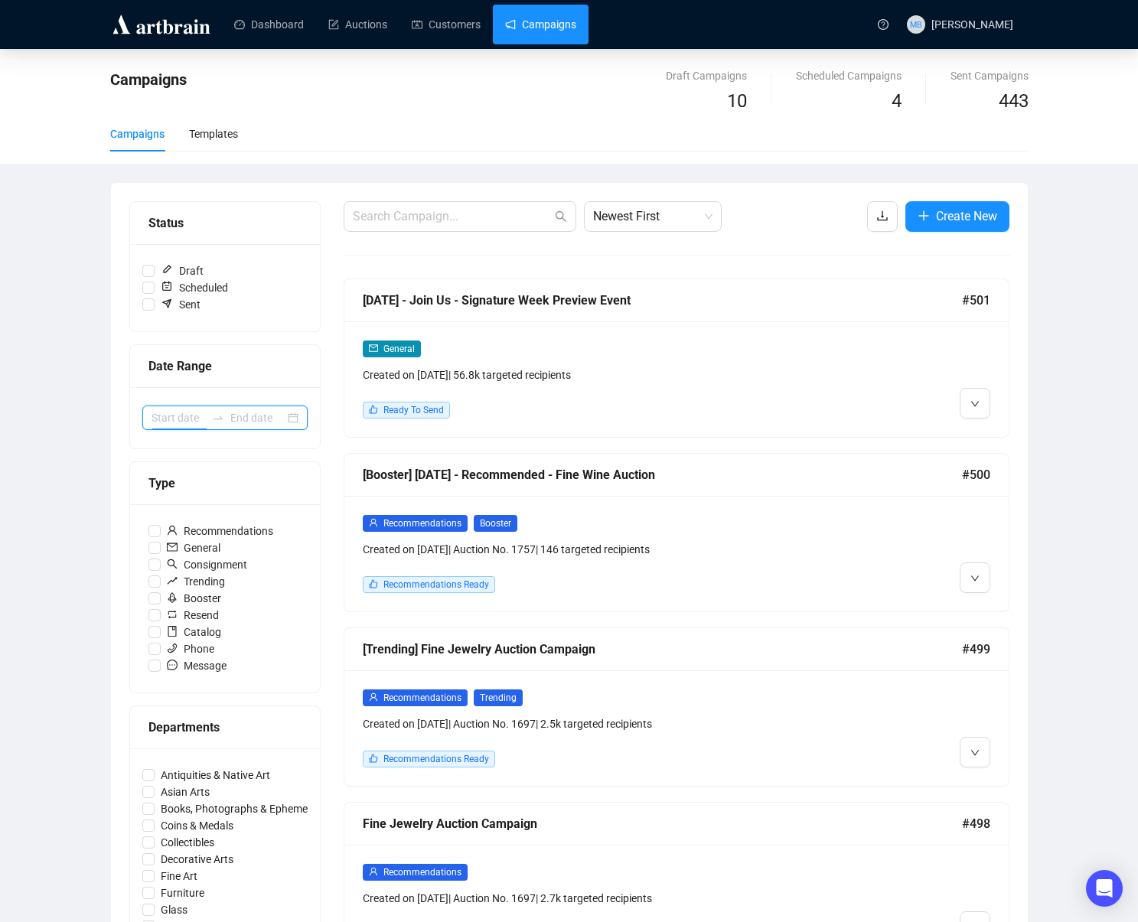
click at [205, 415] on div at bounding box center [224, 418] width 165 height 24
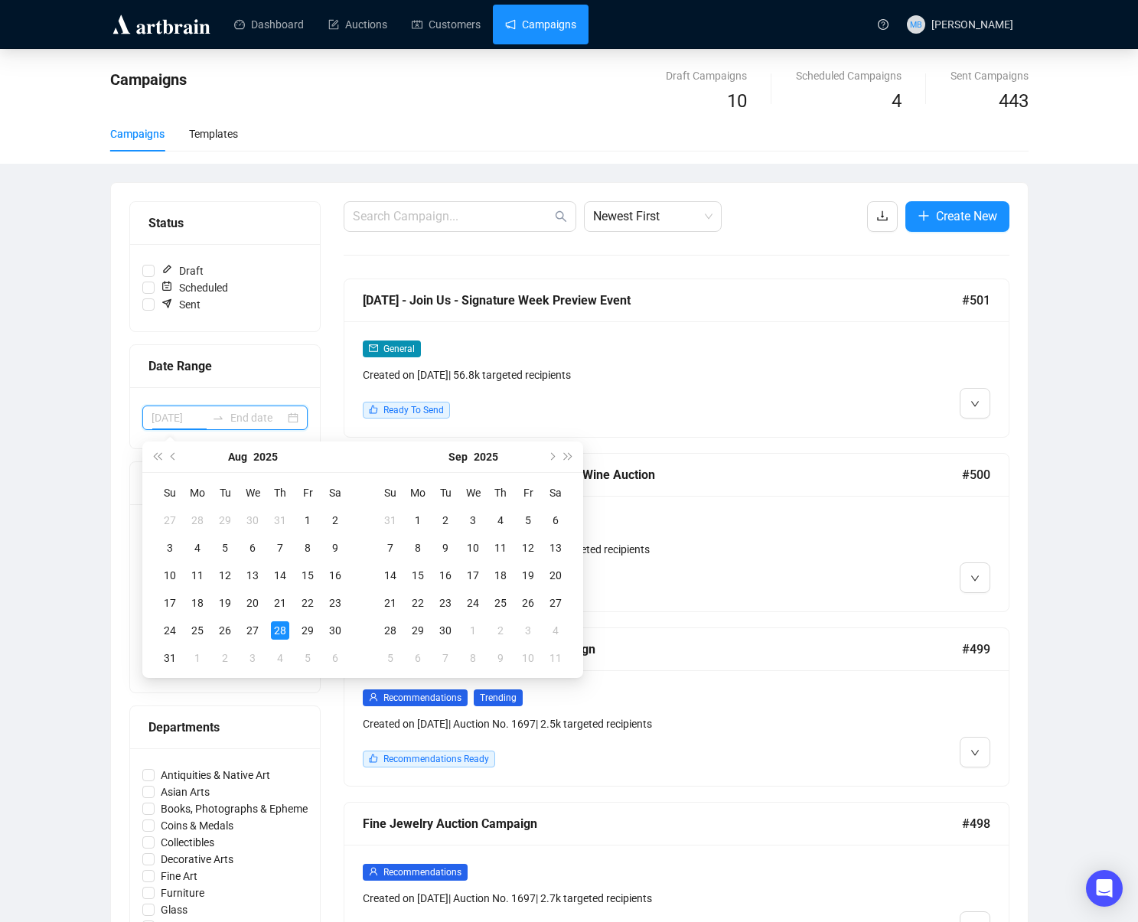
type input "2025-08-06"
click at [173, 457] on span "Previous month (PageUp)" at bounding box center [175, 457] width 8 height 8
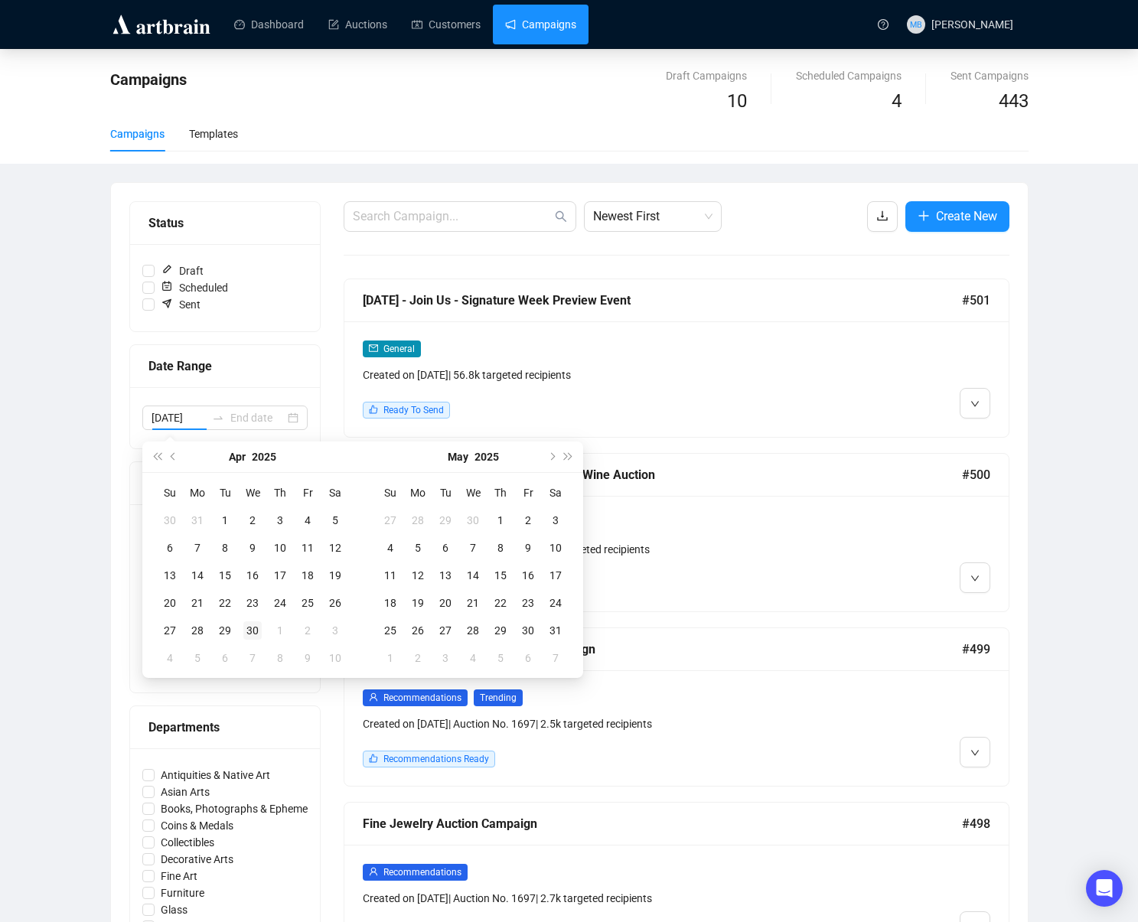
type input "2025-04-30"
drag, startPoint x: 253, startPoint y: 633, endPoint x: 406, endPoint y: 633, distance: 153.9
click at [255, 633] on div "30" at bounding box center [252, 631] width 18 height 18
type input "2025-05-03"
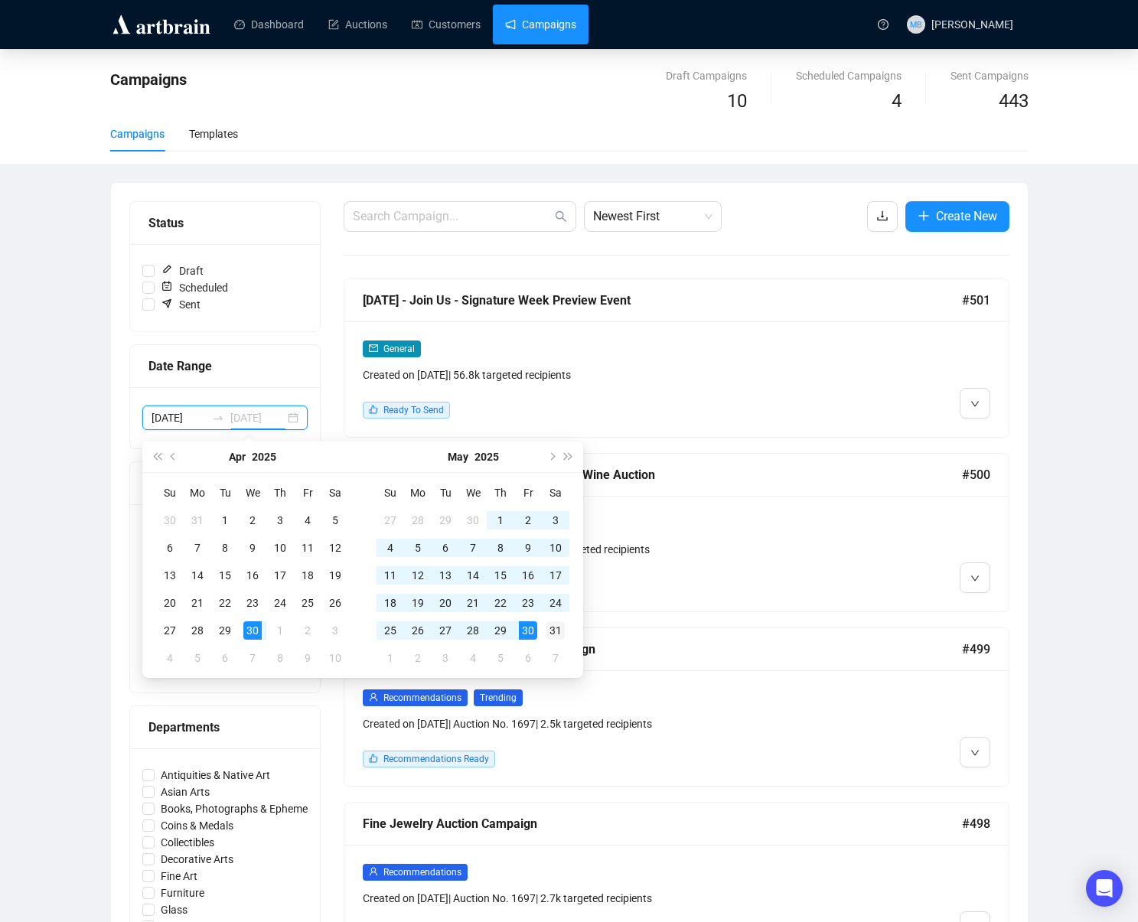
type input "2025-05-31"
click at [549, 636] on div "31" at bounding box center [556, 631] width 18 height 18
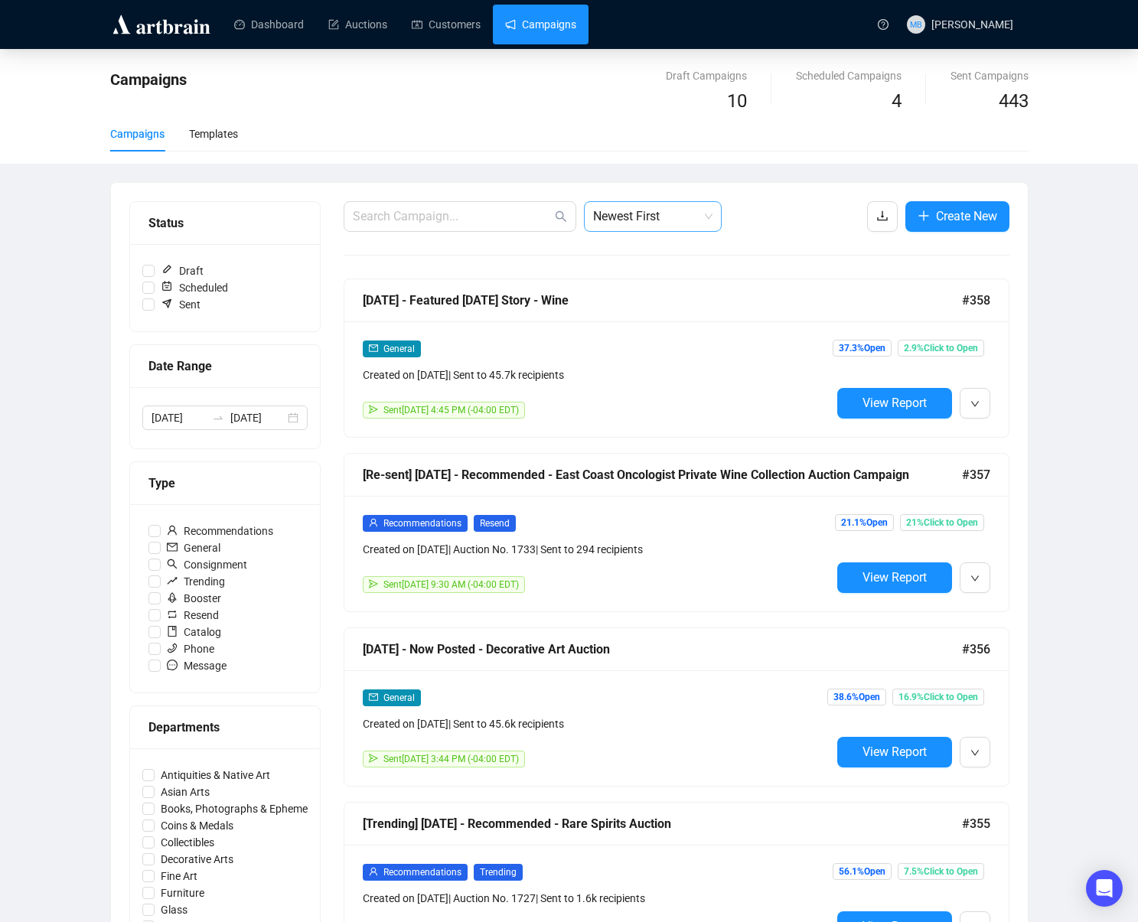
drag, startPoint x: 632, startPoint y: 208, endPoint x: 634, endPoint y: 226, distance: 17.7
click at [632, 208] on span "Newest First" at bounding box center [652, 216] width 119 height 29
click at [648, 275] on div "Oldest First" at bounding box center [652, 274] width 113 height 17
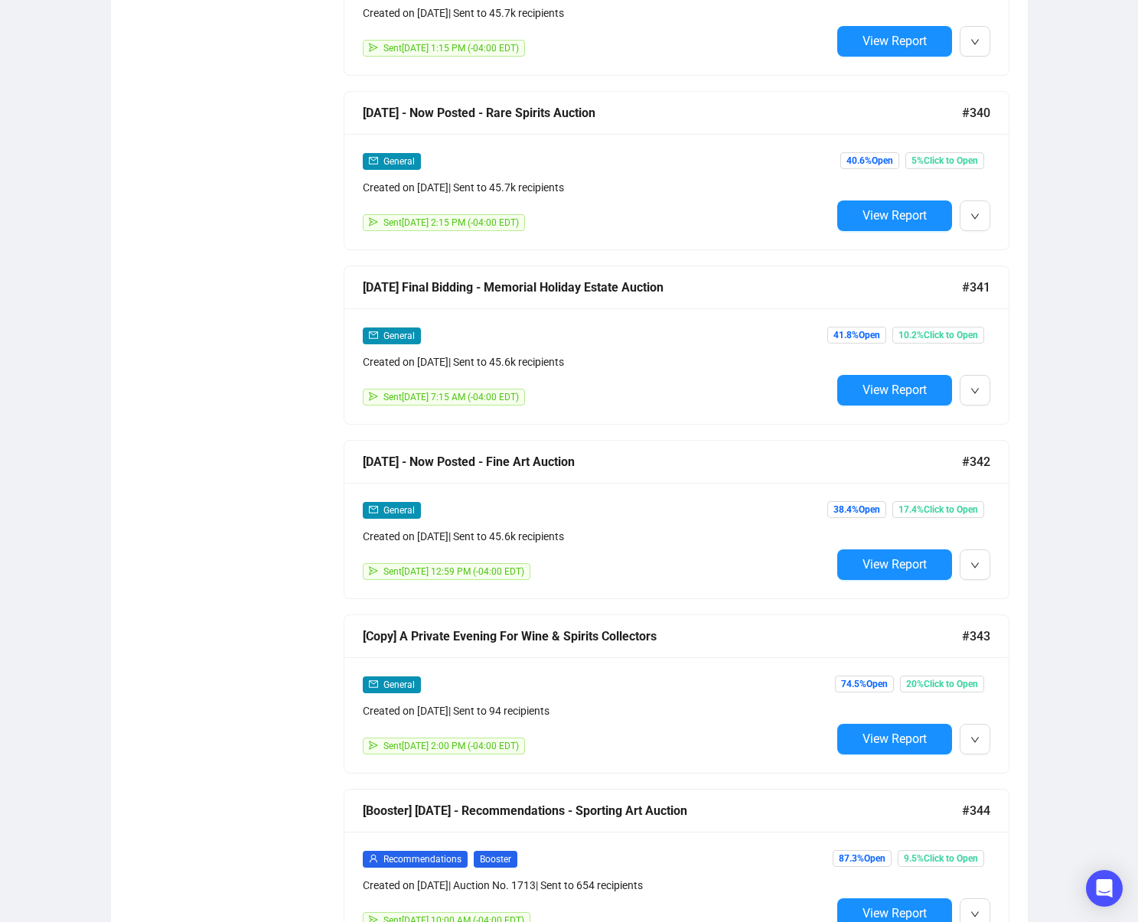
scroll to position [9787, 0]
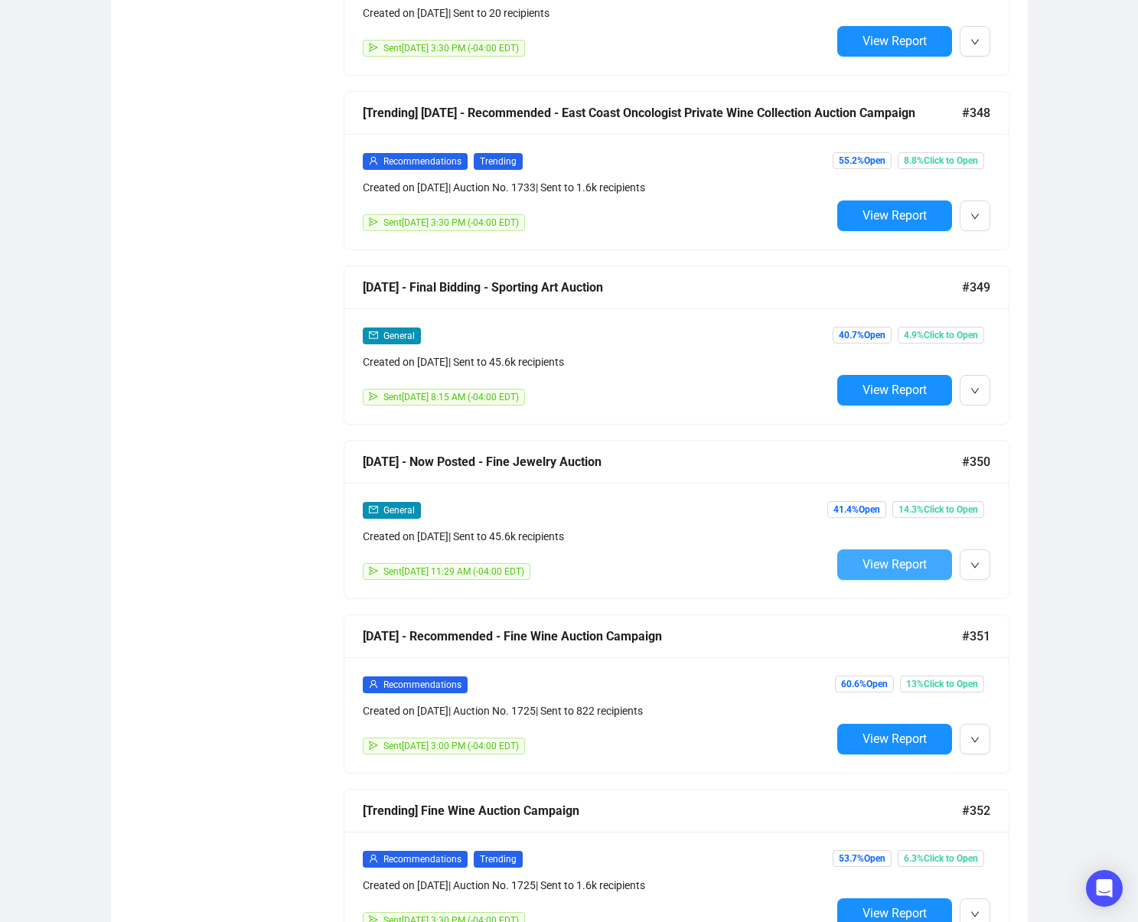
click at [863, 564] on span "View Report" at bounding box center [895, 564] width 64 height 15
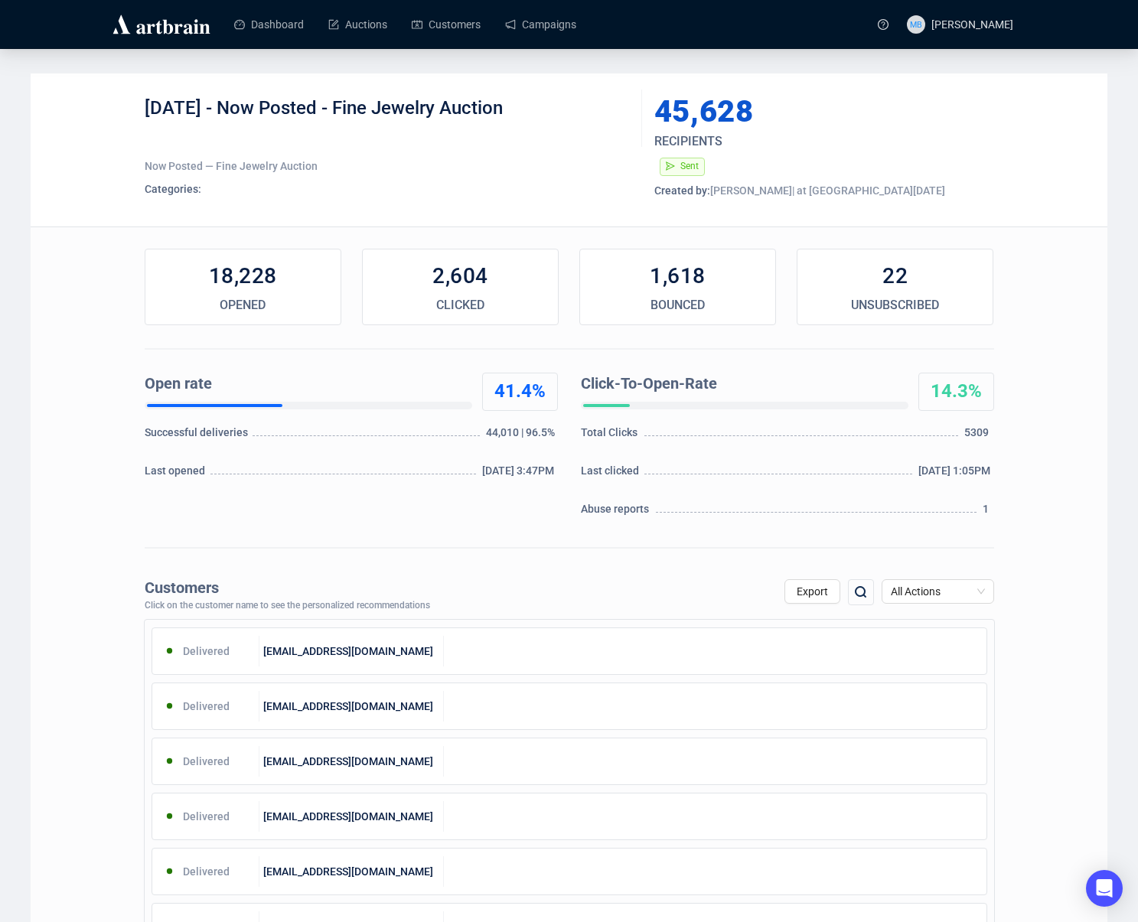
drag, startPoint x: 224, startPoint y: 110, endPoint x: 575, endPoint y: 114, distance: 351.4
click at [571, 110] on div "5-29-25 - Now Posted - Fine Jewelry Auction" at bounding box center [388, 119] width 486 height 46
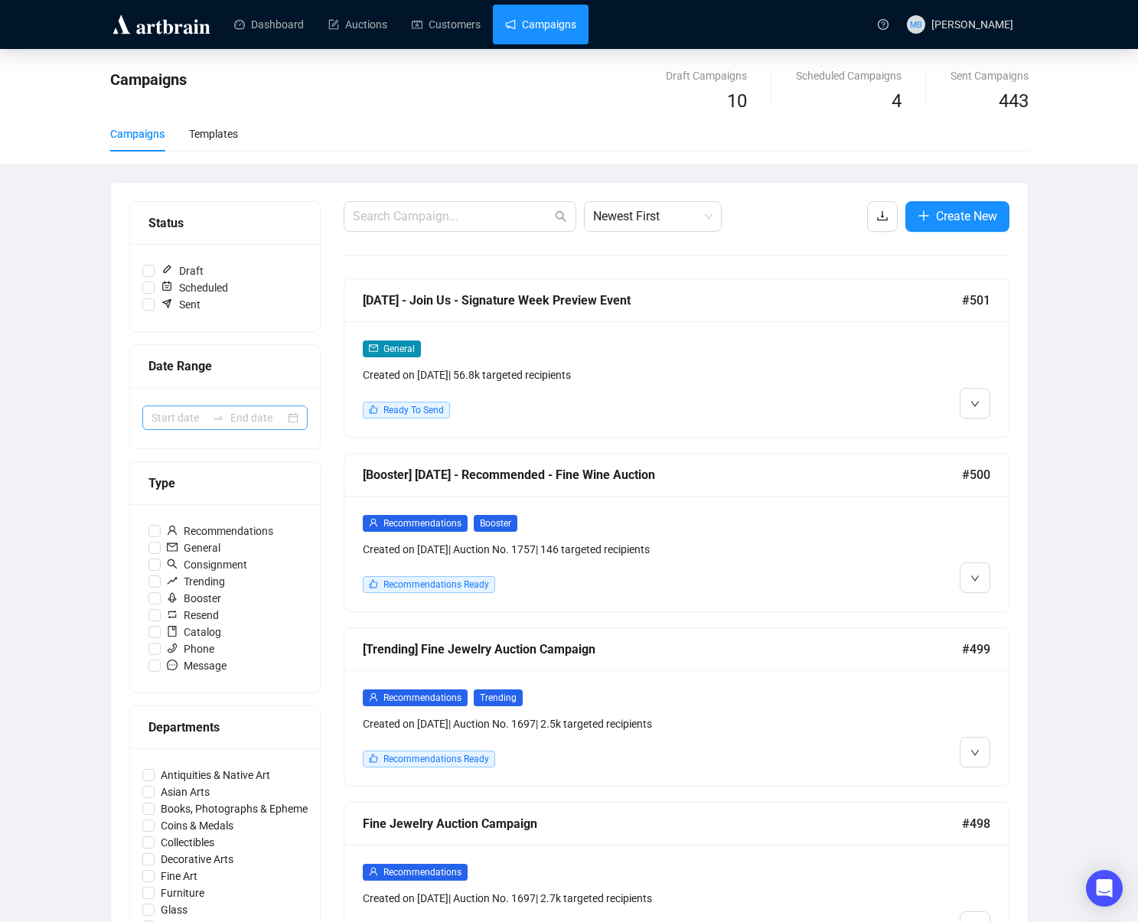
click at [210, 423] on div at bounding box center [218, 418] width 24 height 12
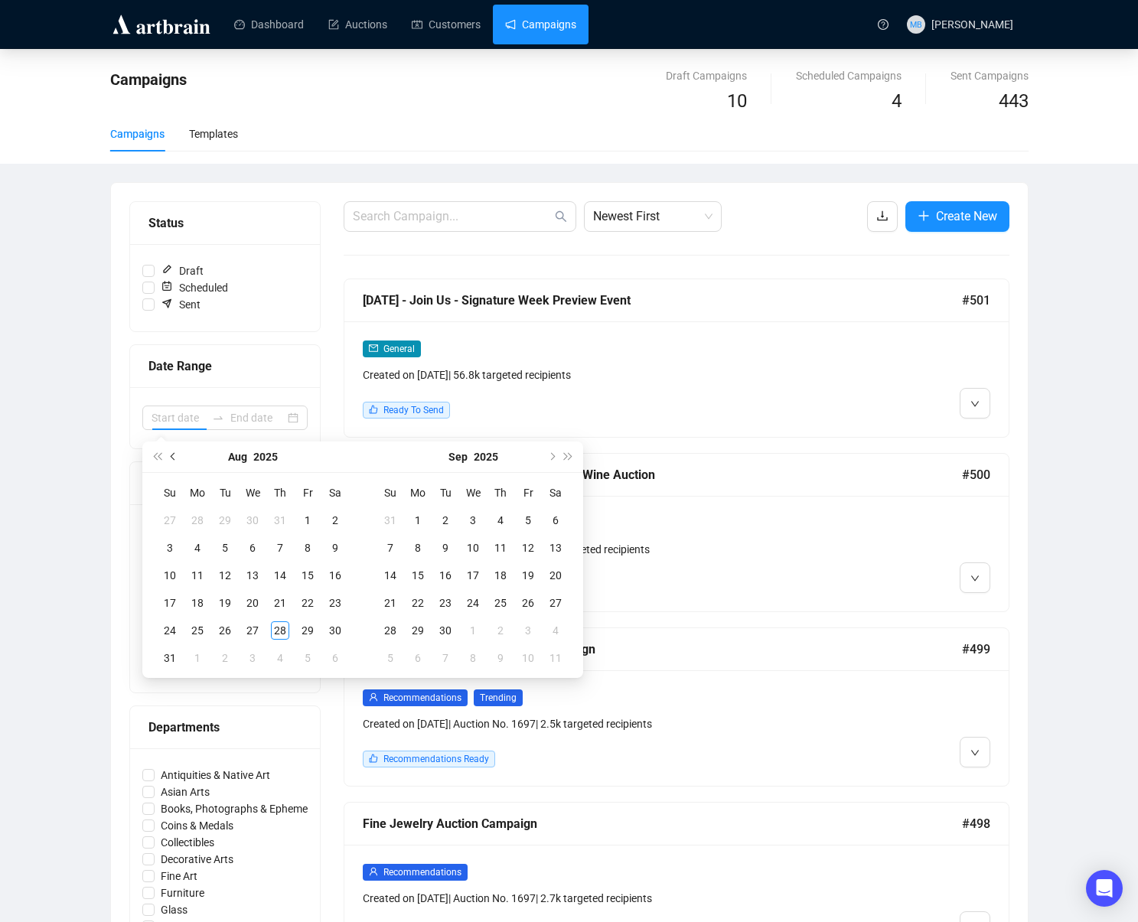
click at [161, 454] on span "Last year (Control + left)" at bounding box center [157, 457] width 8 height 8
click at [573, 457] on button "Next year (Control + right)" at bounding box center [568, 457] width 17 height 31
click at [178, 462] on button "Previous month (PageUp)" at bounding box center [173, 457] width 17 height 31
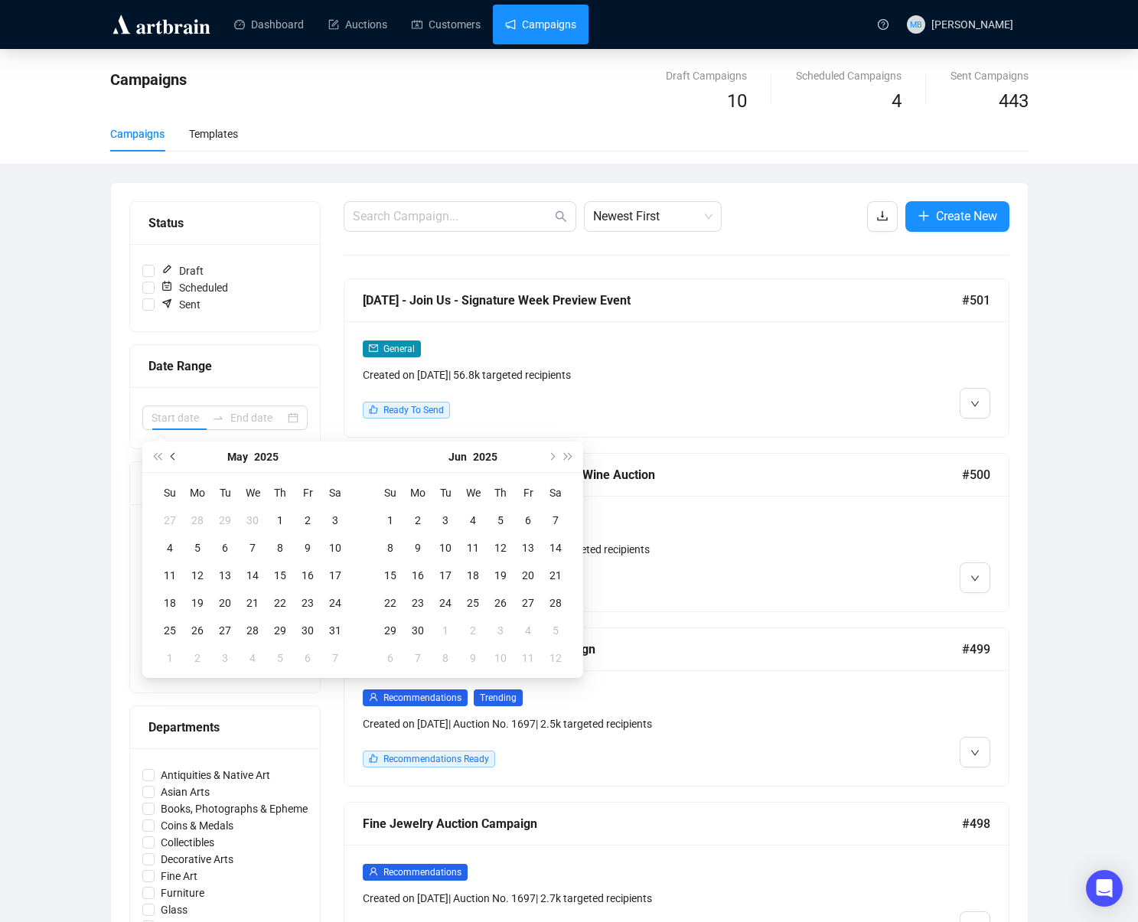
click at [178, 462] on button "Previous month (PageUp)" at bounding box center [173, 457] width 17 height 31
type input "2025-04-30"
click at [259, 632] on div "30" at bounding box center [252, 631] width 18 height 18
type input "2025-05-03"
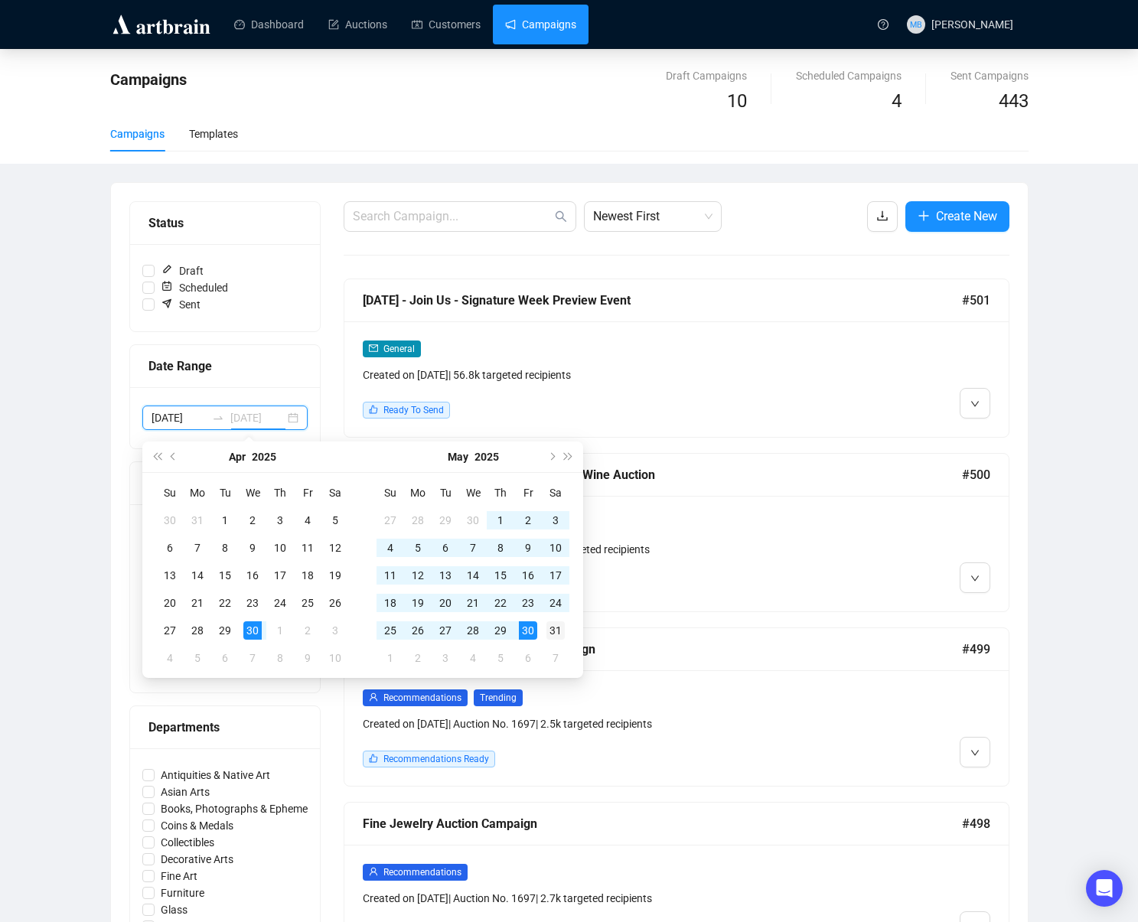
type input "2025-05-31"
click at [551, 631] on div "31" at bounding box center [556, 631] width 18 height 18
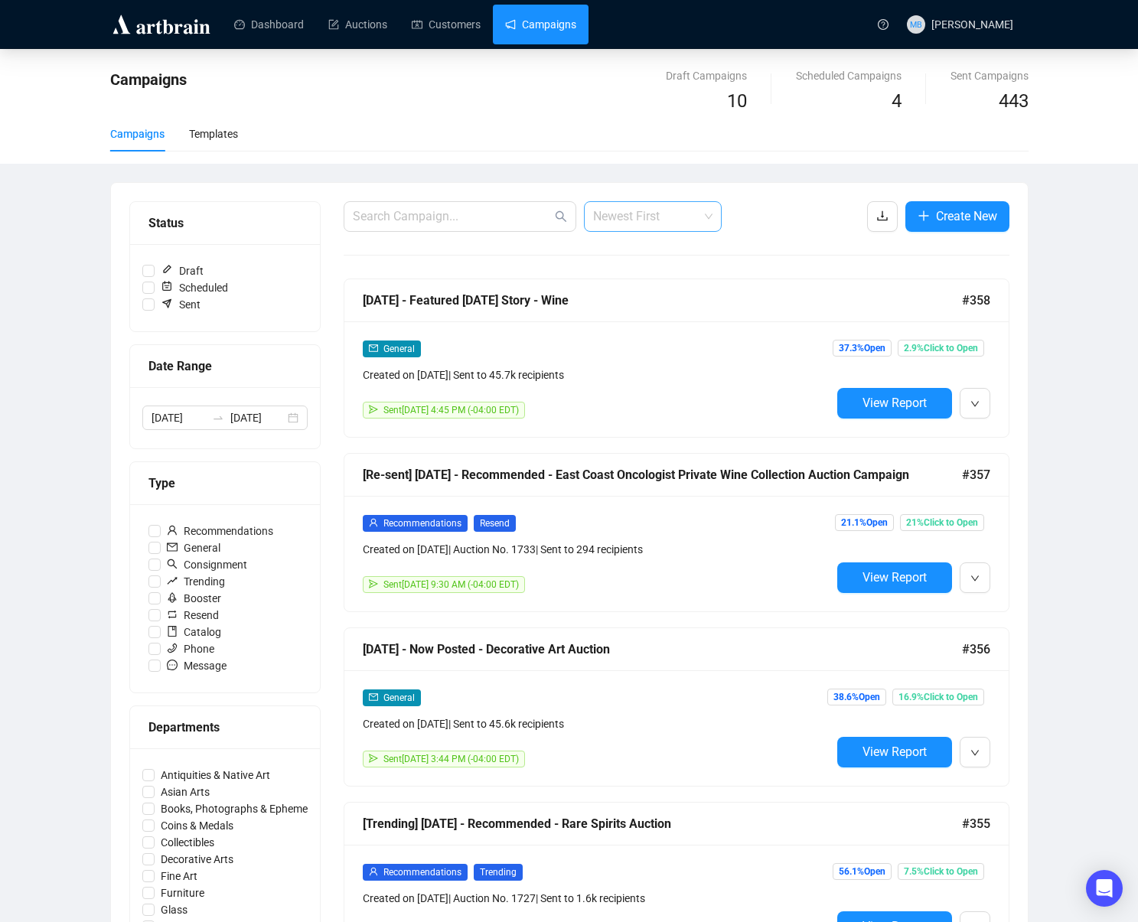
click at [636, 216] on span "Newest First" at bounding box center [652, 216] width 119 height 29
click at [675, 270] on div "Oldest First" at bounding box center [652, 274] width 113 height 17
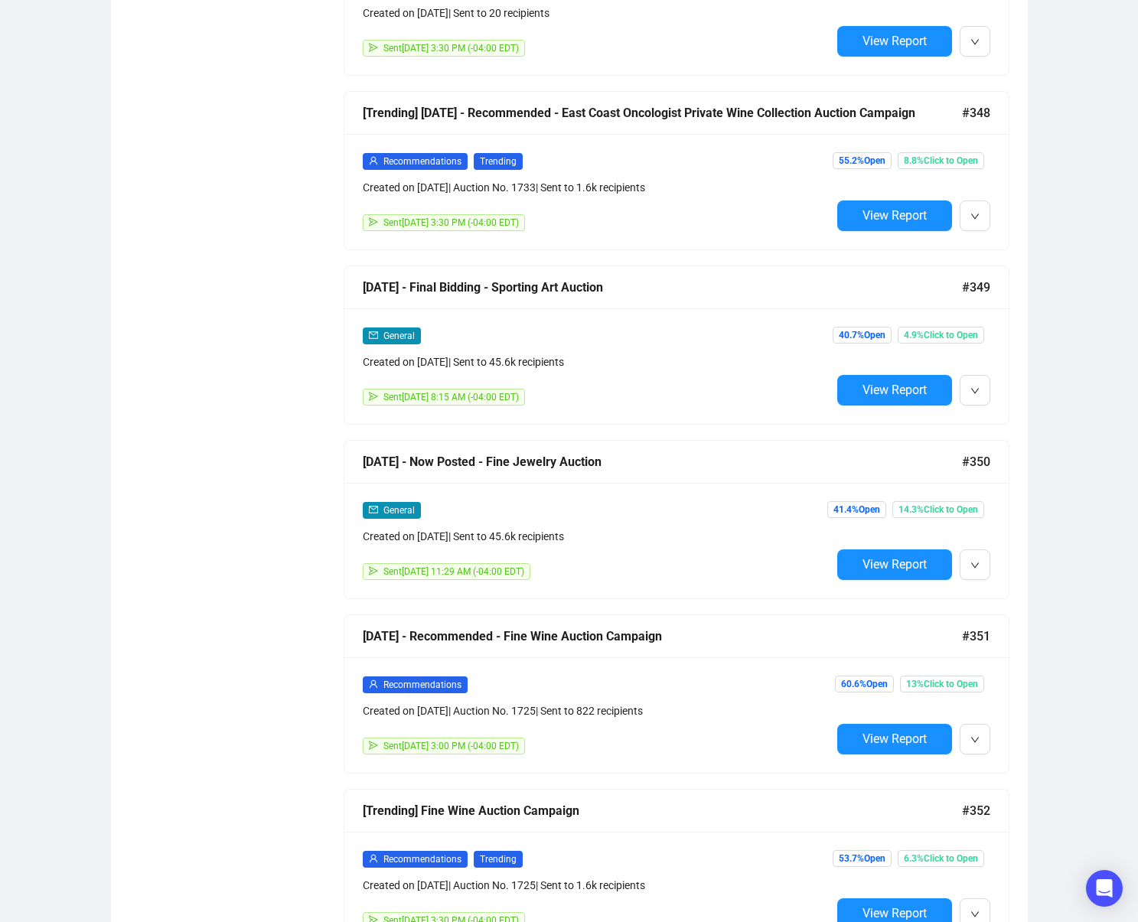
scroll to position [10834, 0]
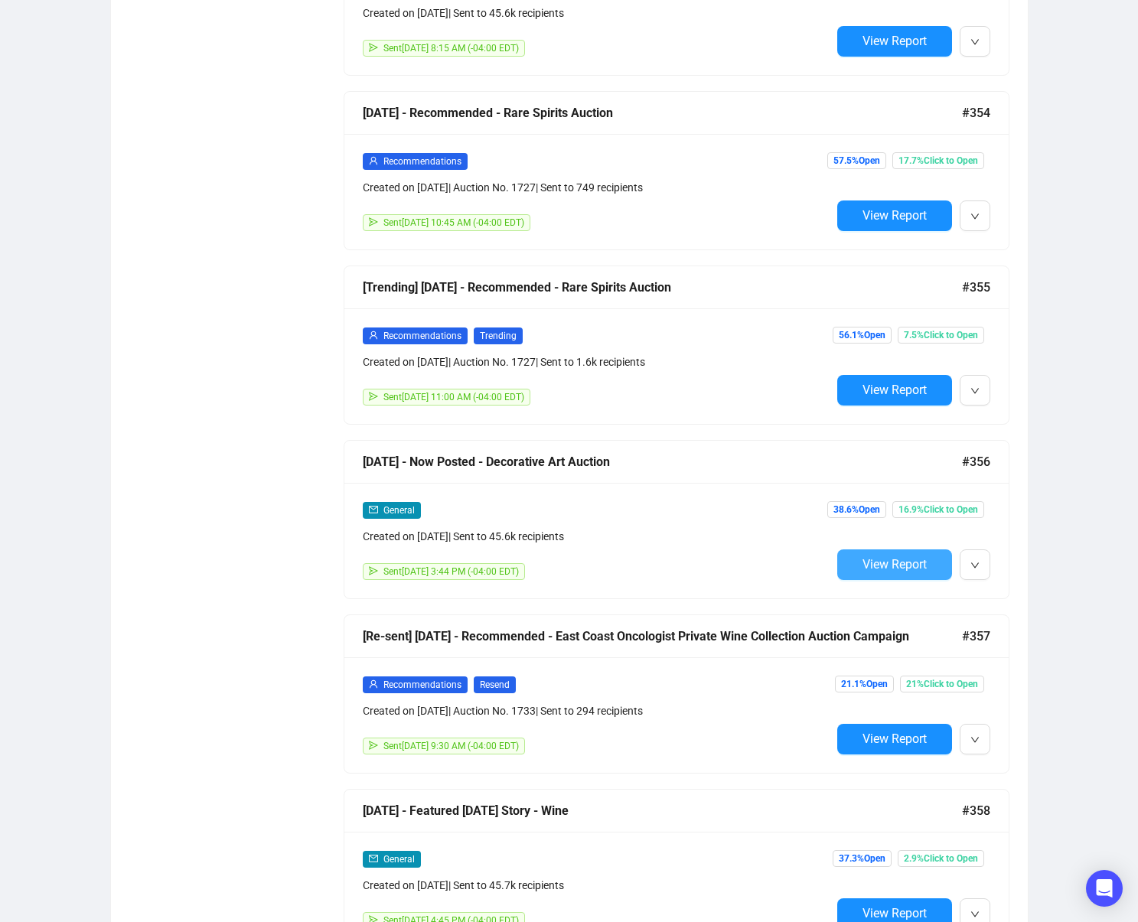
click at [904, 564] on span "View Report" at bounding box center [895, 564] width 64 height 15
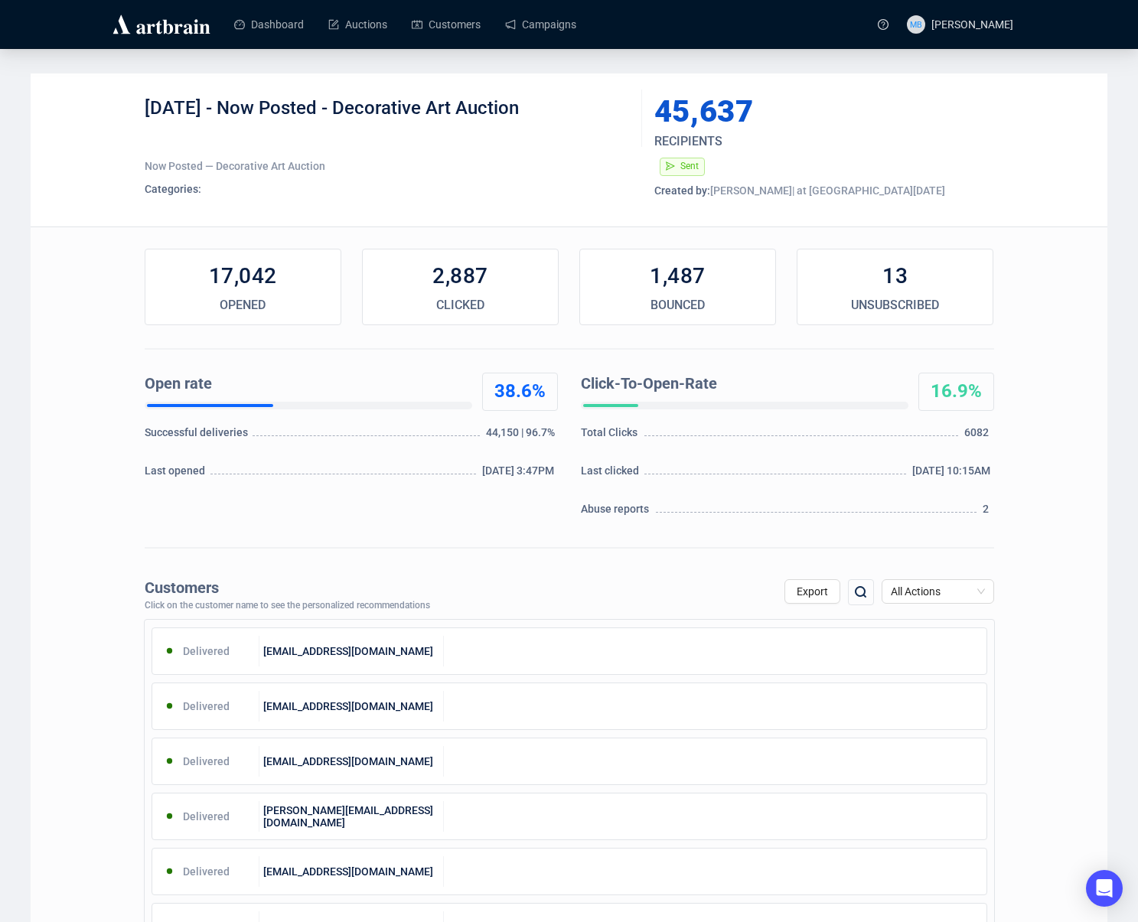
drag, startPoint x: 229, startPoint y: 104, endPoint x: 531, endPoint y: 109, distance: 302.4
click at [530, 108] on div "5-30-25 - Now Posted - Decorative Art Auction" at bounding box center [388, 119] width 486 height 46
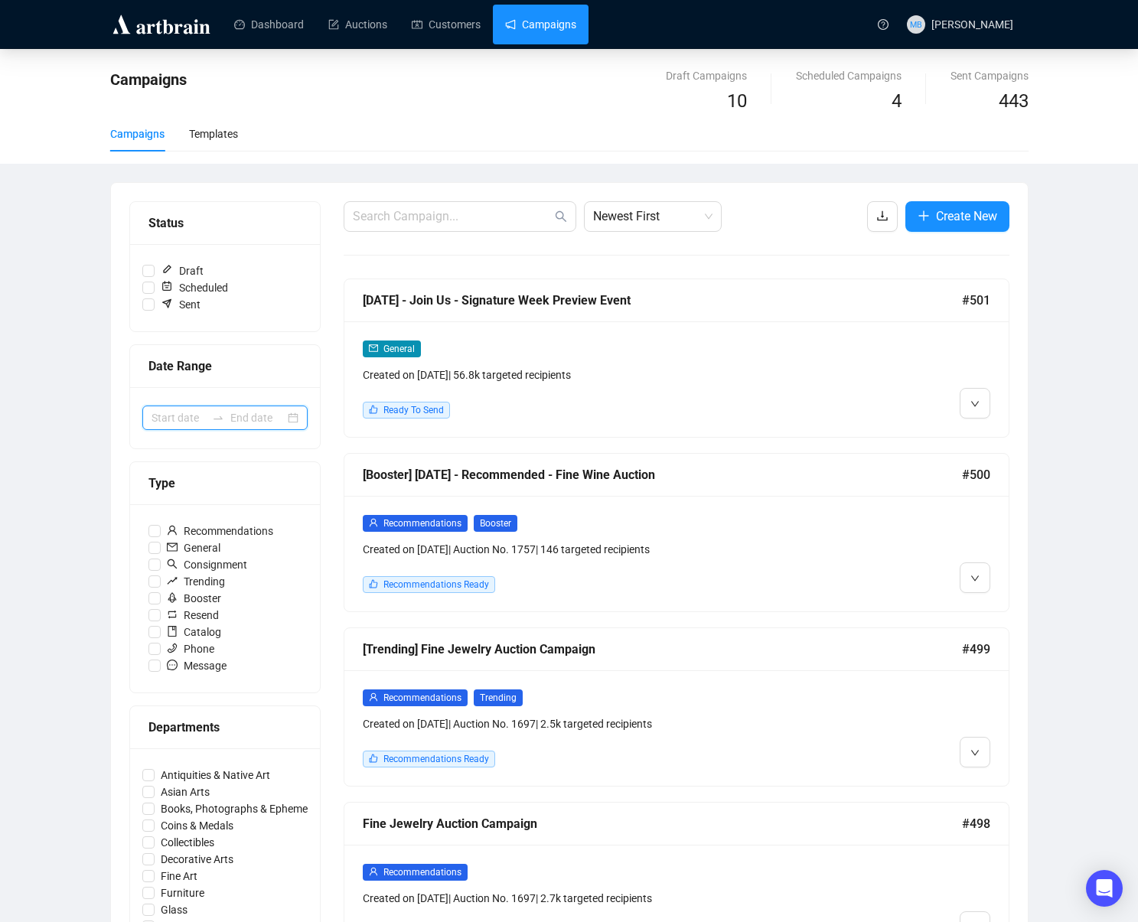
click at [233, 419] on input at bounding box center [257, 418] width 54 height 17
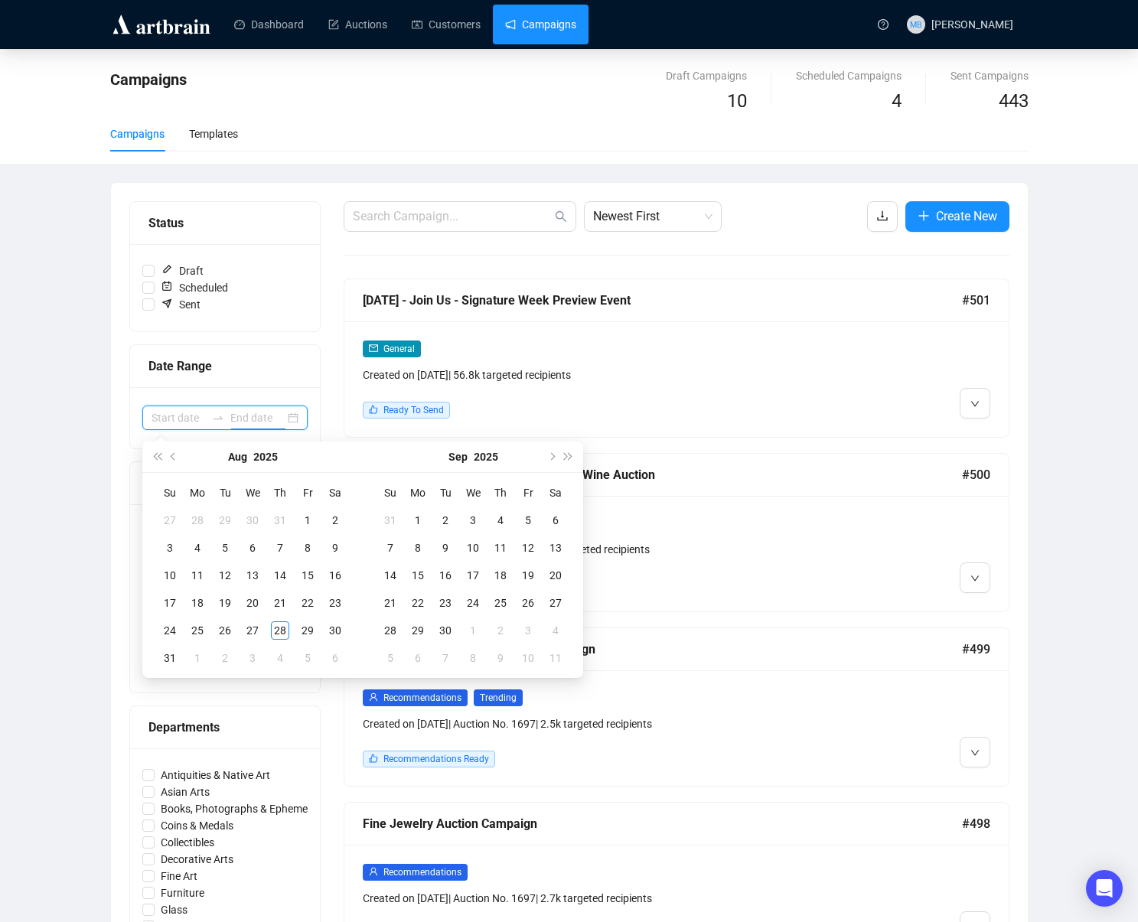
scroll to position [3, 0]
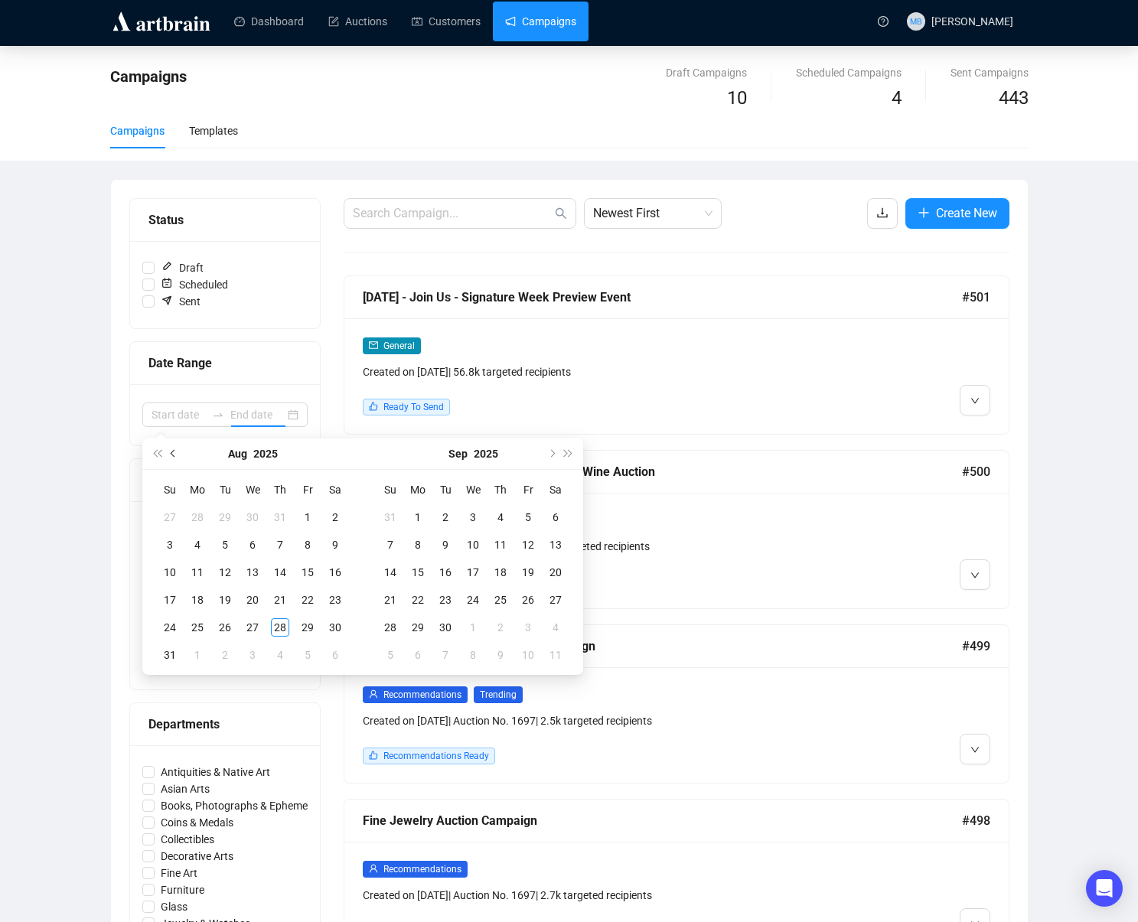
click at [172, 463] on button "Previous month (PageUp)" at bounding box center [173, 454] width 17 height 31
click at [172, 462] on button "Previous month (PageUp)" at bounding box center [173, 454] width 17 height 31
type input "2025-04-30"
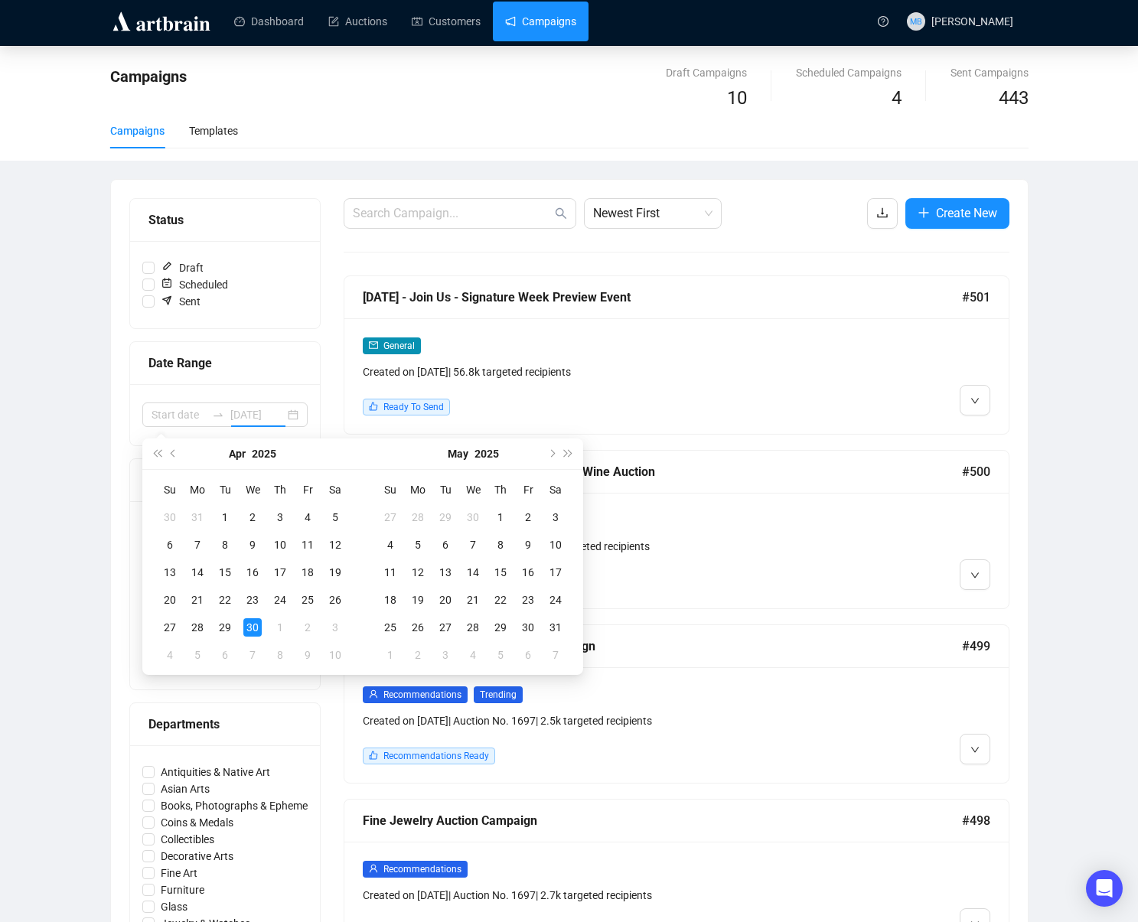
click at [250, 624] on div "30" at bounding box center [252, 628] width 18 height 18
type input "2025-05-03"
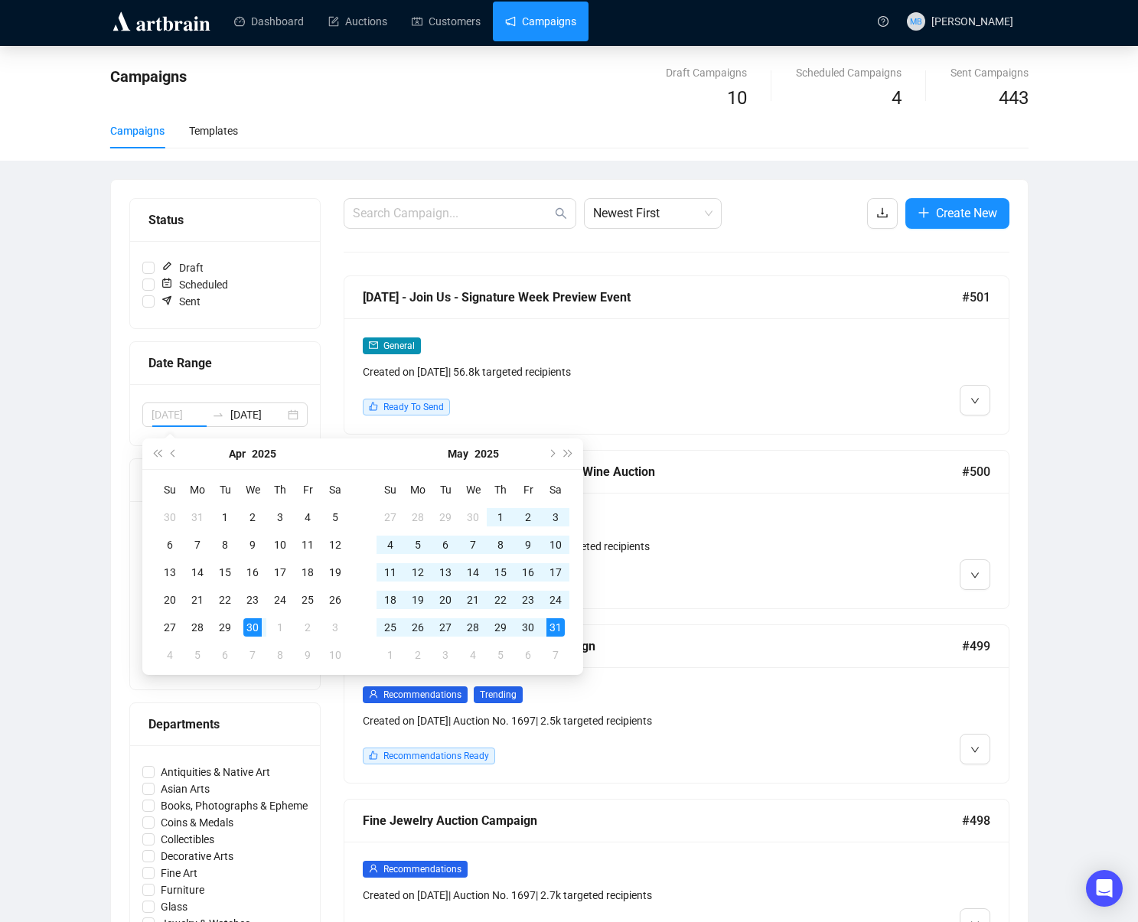
click at [553, 632] on div "31" at bounding box center [556, 628] width 18 height 18
type input "2025-04-30"
type input "2025-05-31"
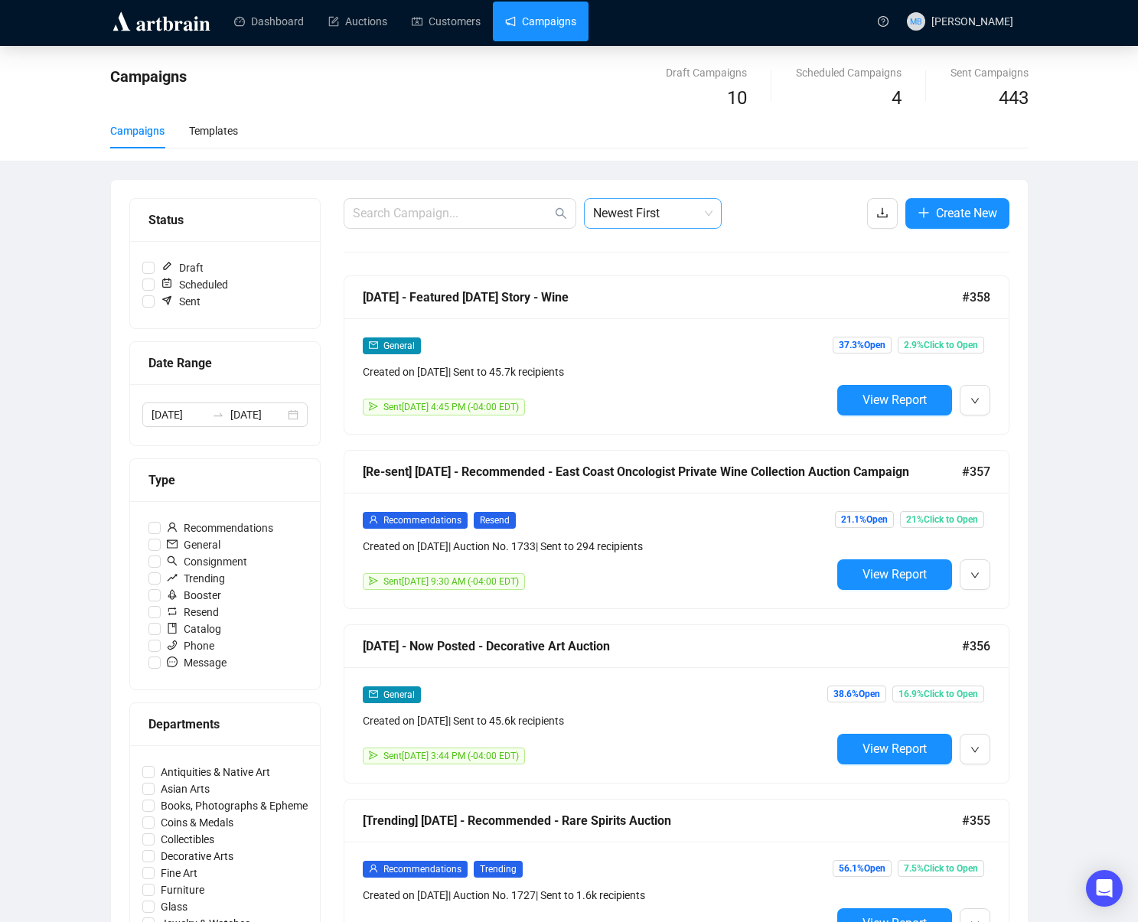
drag, startPoint x: 656, startPoint y: 218, endPoint x: 661, endPoint y: 227, distance: 10.6
click at [656, 218] on span "Newest First" at bounding box center [652, 213] width 119 height 29
drag, startPoint x: 664, startPoint y: 268, endPoint x: 637, endPoint y: 267, distance: 26.8
click at [664, 268] on div "Oldest First" at bounding box center [652, 271] width 113 height 17
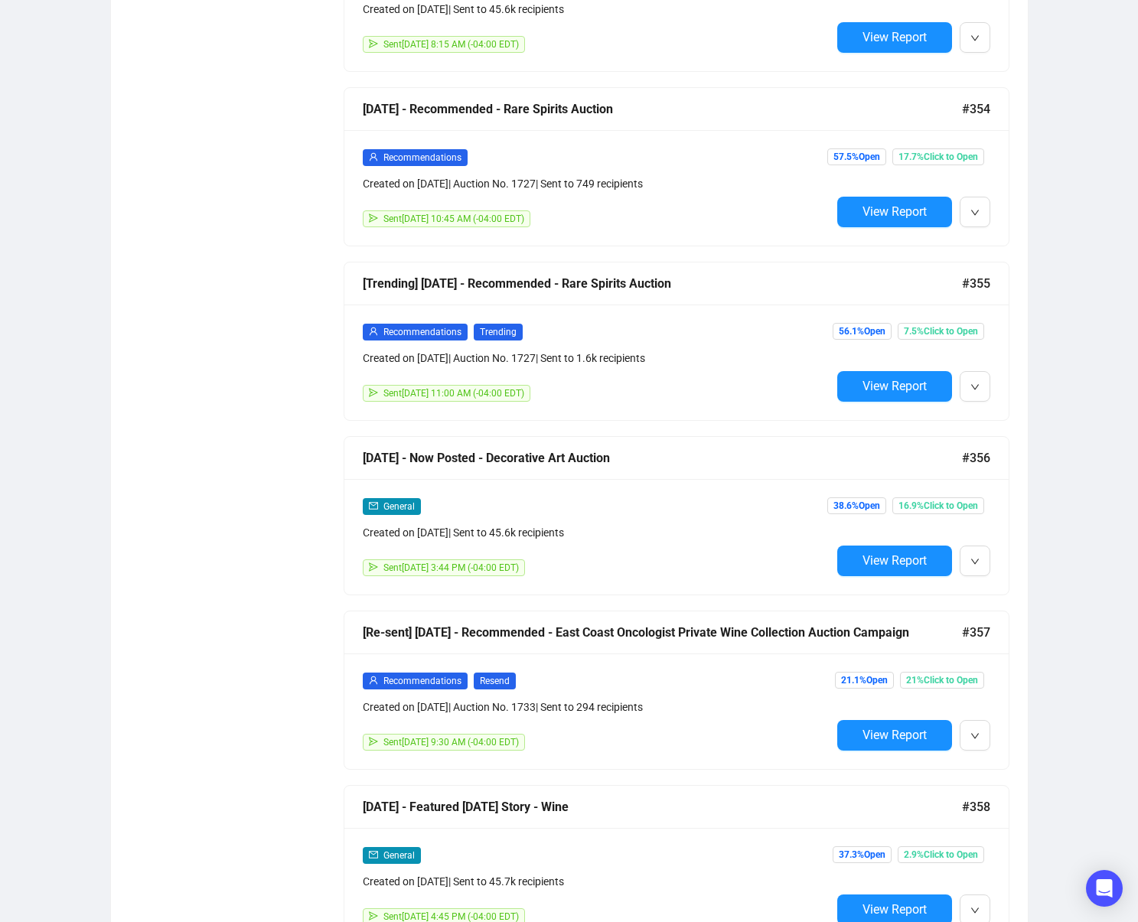
scroll to position [10934, 0]
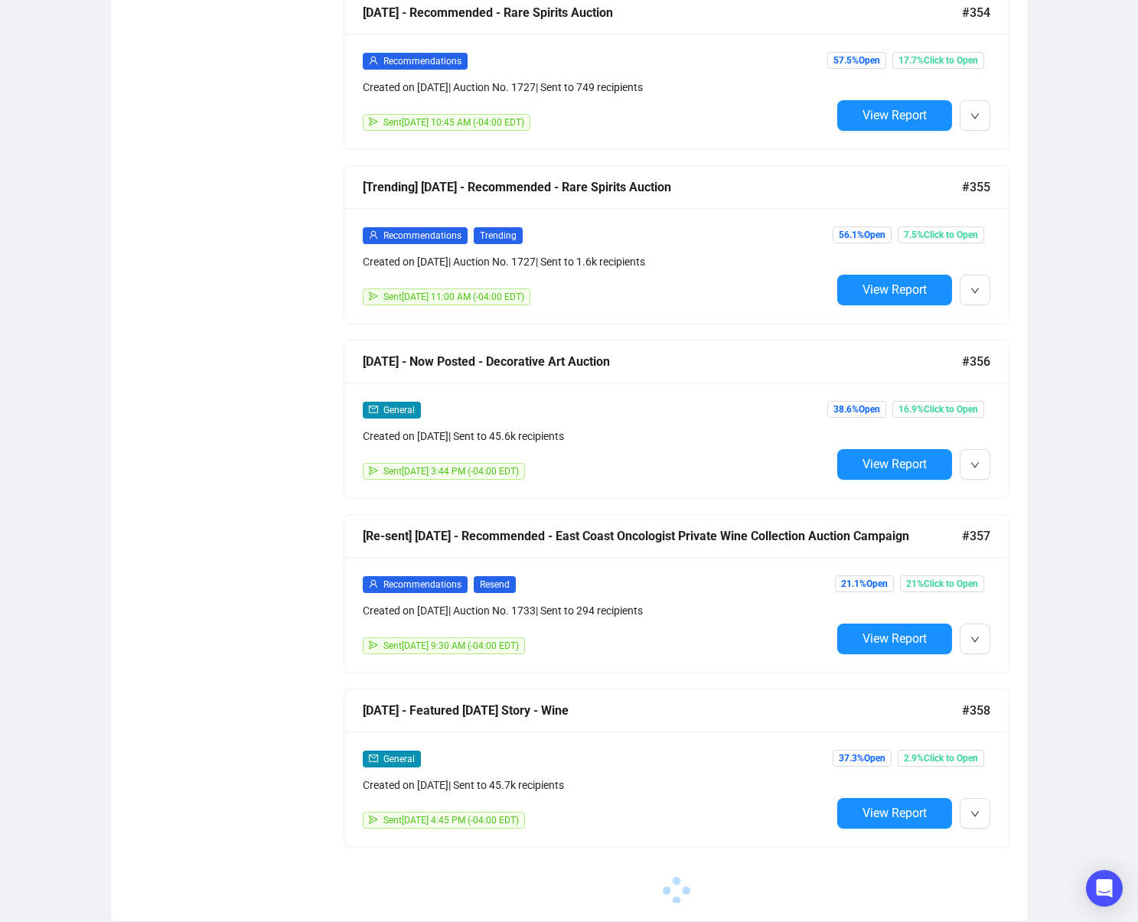
click at [876, 814] on span "View Report" at bounding box center [895, 813] width 64 height 15
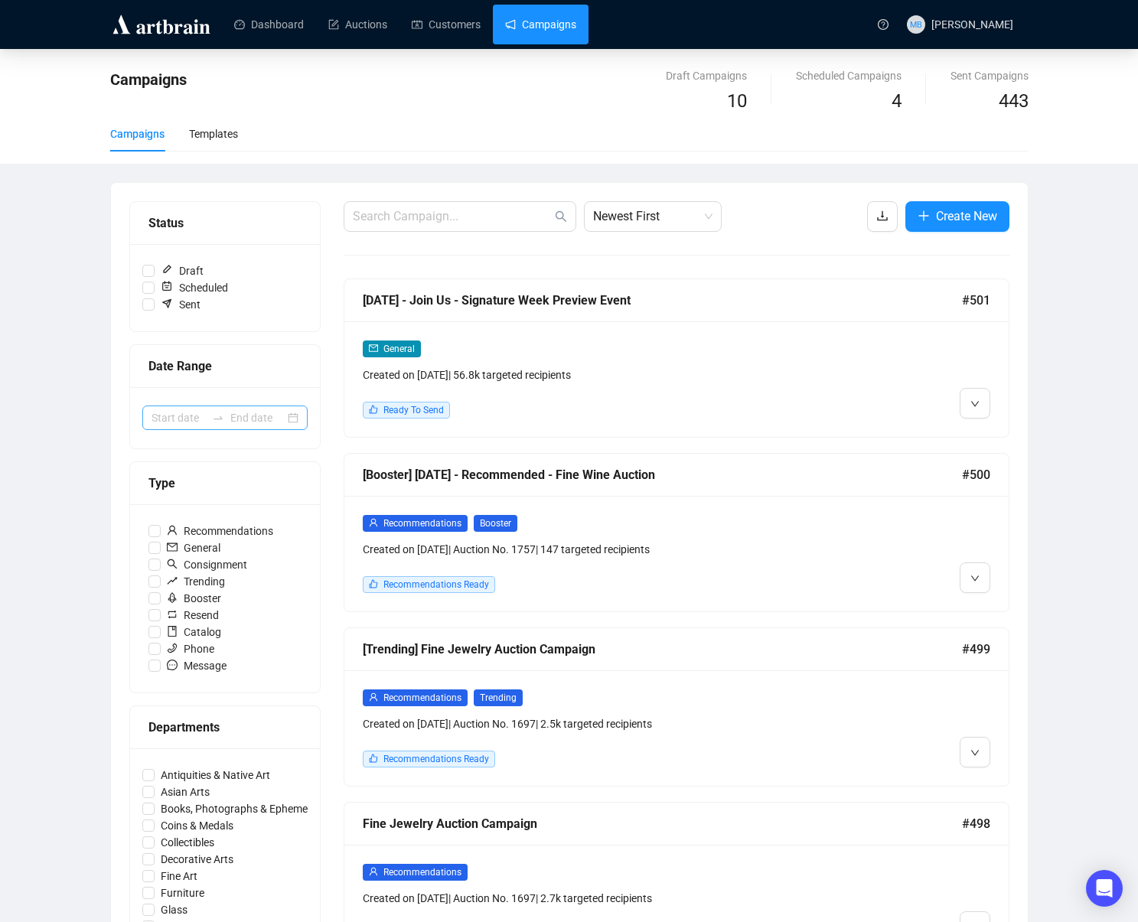
click at [204, 426] on div at bounding box center [224, 418] width 165 height 24
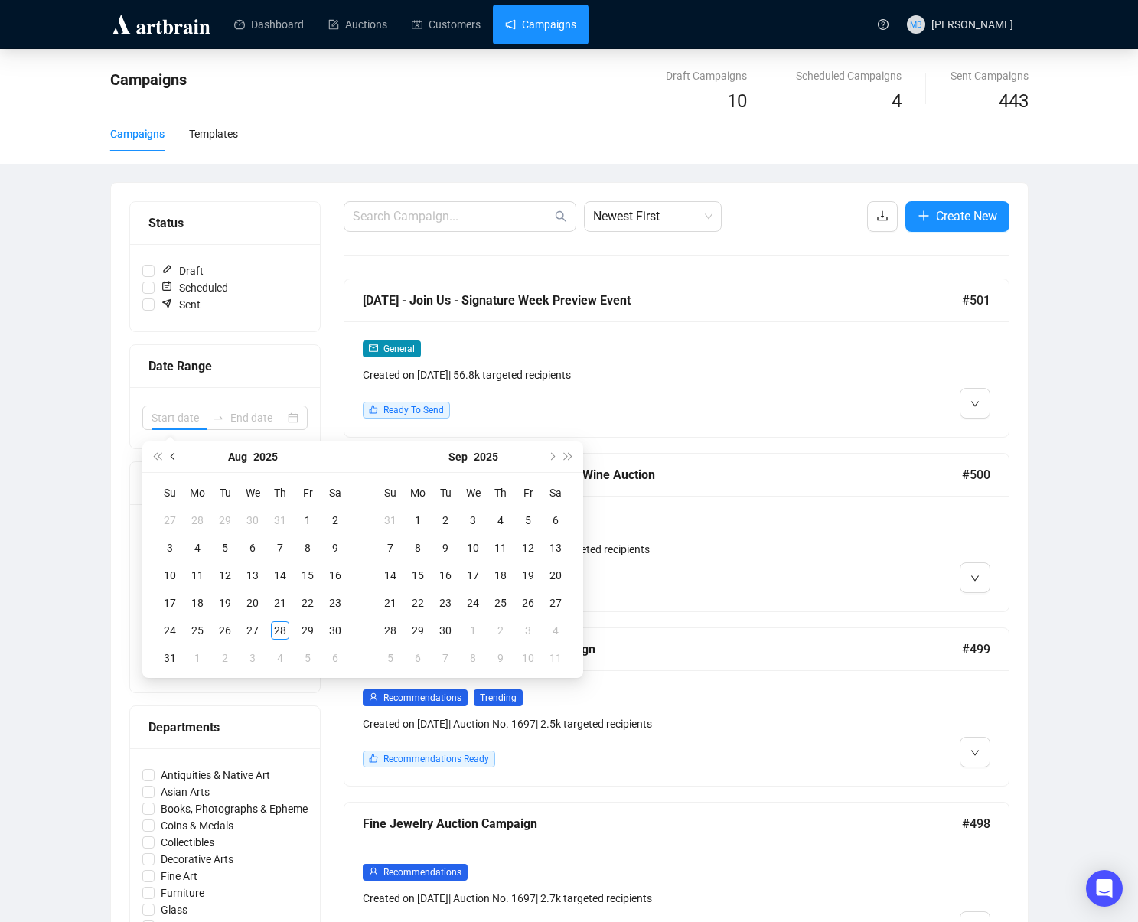
click at [179, 459] on button "Previous month (PageUp)" at bounding box center [173, 457] width 17 height 31
drag, startPoint x: 557, startPoint y: 455, endPoint x: 488, endPoint y: 484, distance: 75.5
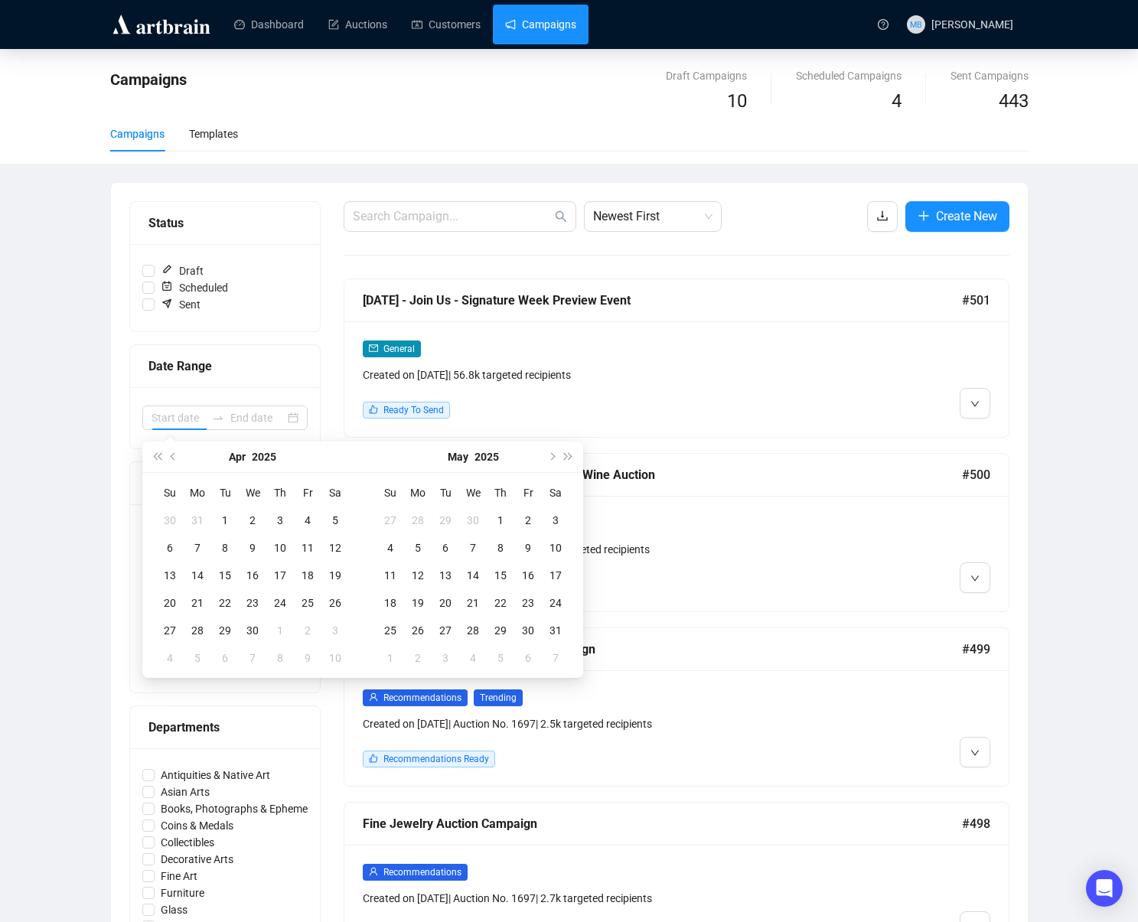
click at [556, 455] on button "Next month (PageDown)" at bounding box center [551, 457] width 17 height 31
type input "2025-06-08"
type input "2025-05-31"
drag, startPoint x: 333, startPoint y: 633, endPoint x: 373, endPoint y: 626, distance: 40.4
click at [335, 633] on div "31" at bounding box center [335, 631] width 18 height 18
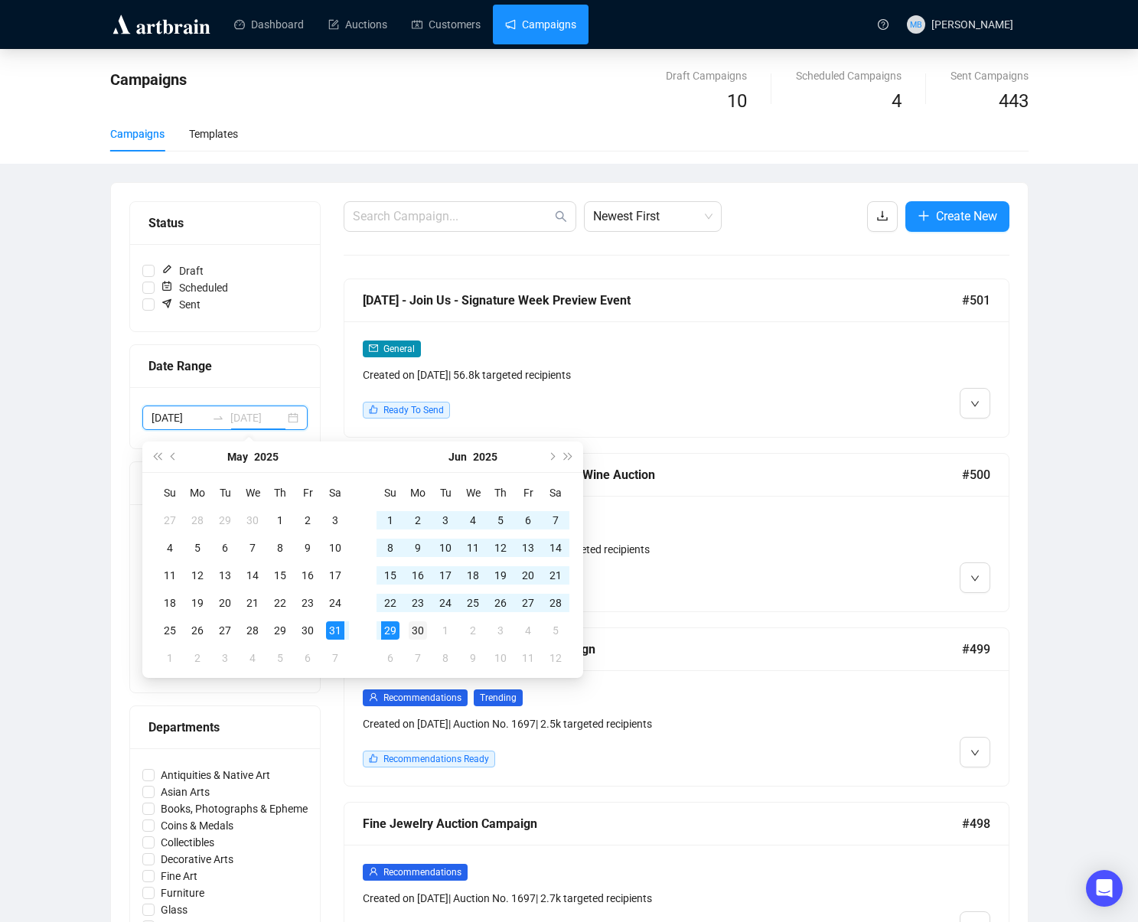
type input "2025-06-30"
click at [424, 632] on div "30" at bounding box center [418, 631] width 18 height 18
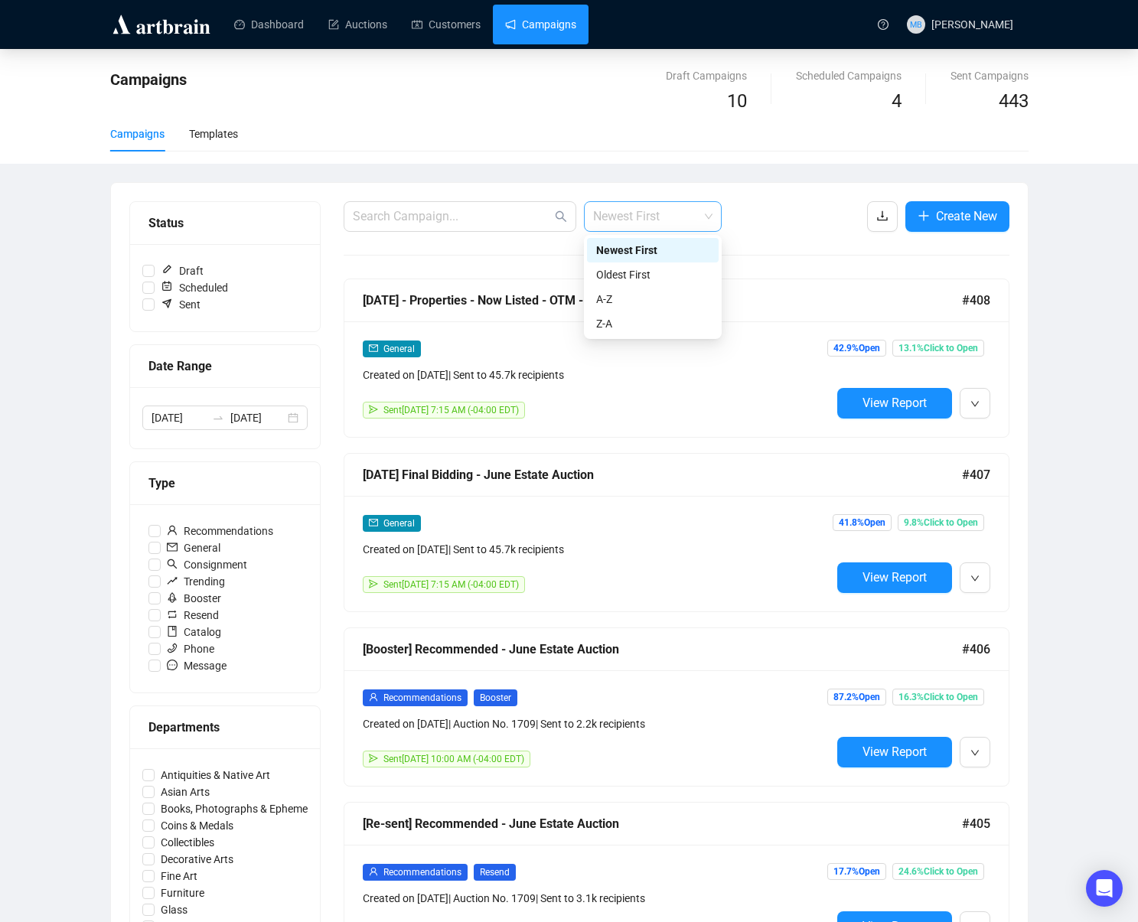
drag, startPoint x: 651, startPoint y: 207, endPoint x: 638, endPoint y: 206, distance: 13.1
click at [651, 207] on span "Newest First" at bounding box center [652, 216] width 119 height 29
click at [647, 274] on div "Oldest First" at bounding box center [652, 274] width 113 height 17
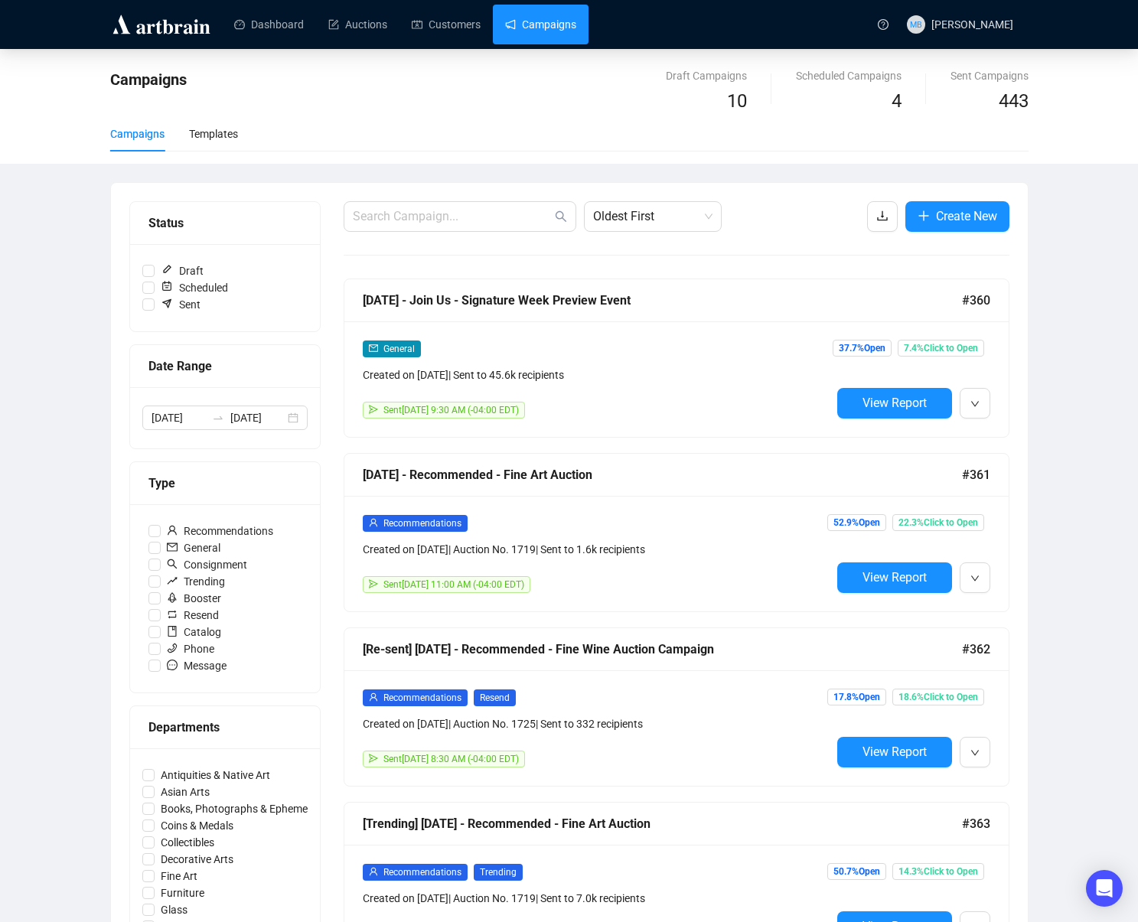
click at [1085, 263] on div "Campaigns Draft Campaigns 10 Scheduled Campaigns 4 Sent Campaigns 443 Campaigns…" at bounding box center [569, 891] width 1138 height 1685
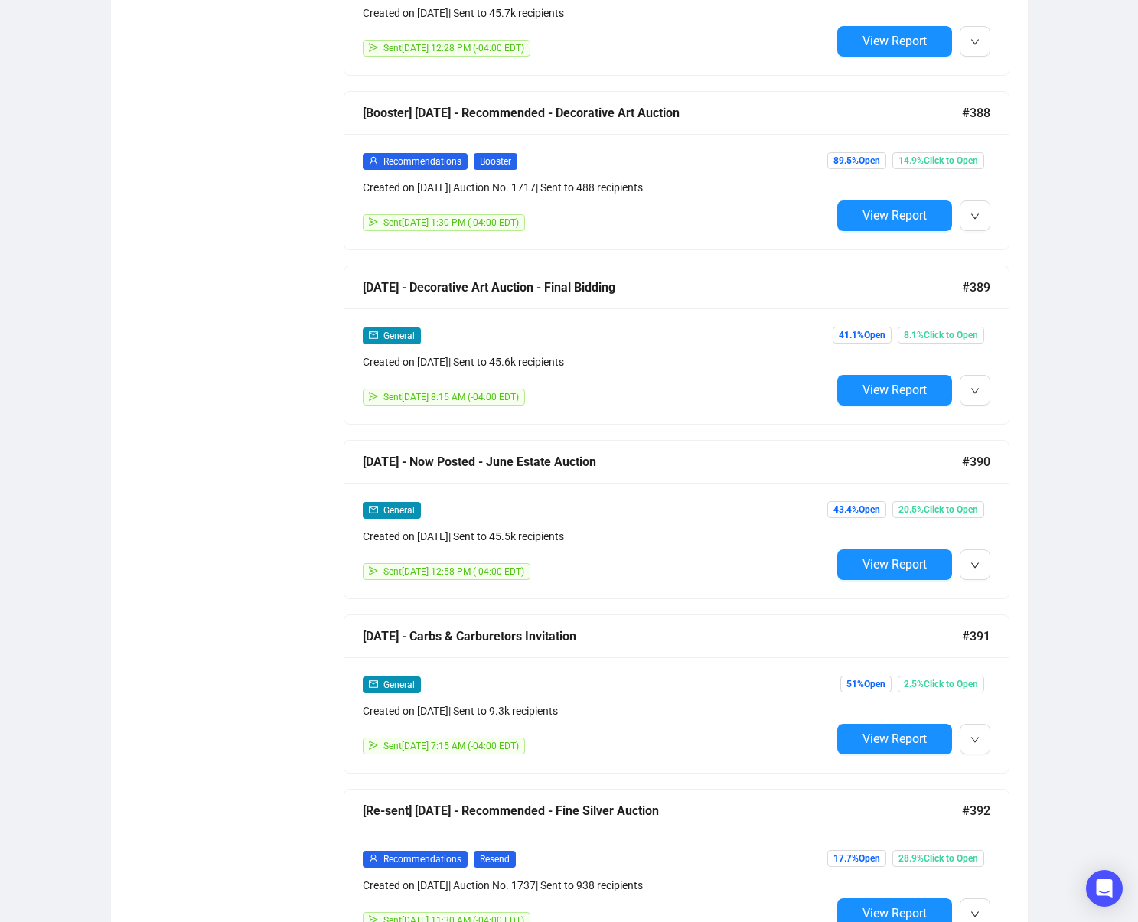
scroll to position [2631, 0]
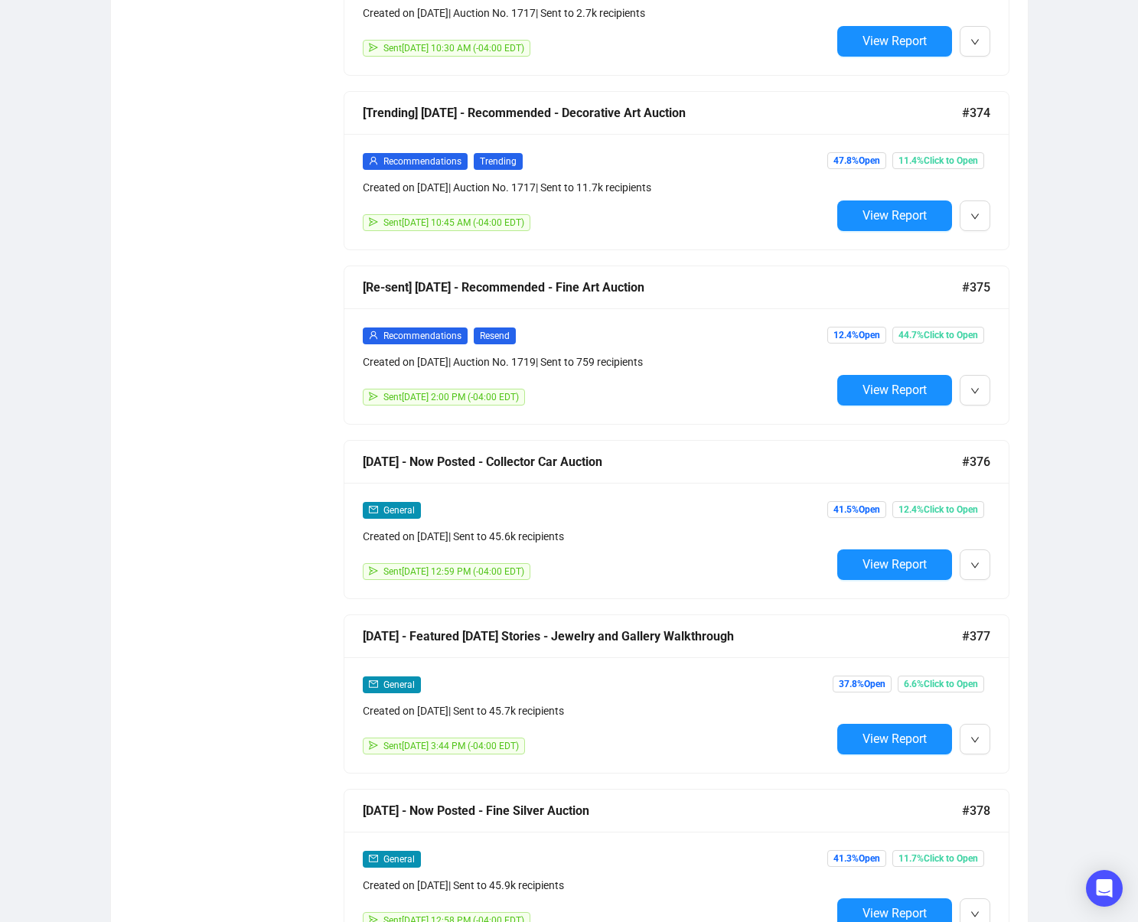
click at [908, 570] on span "View Report" at bounding box center [895, 564] width 64 height 15
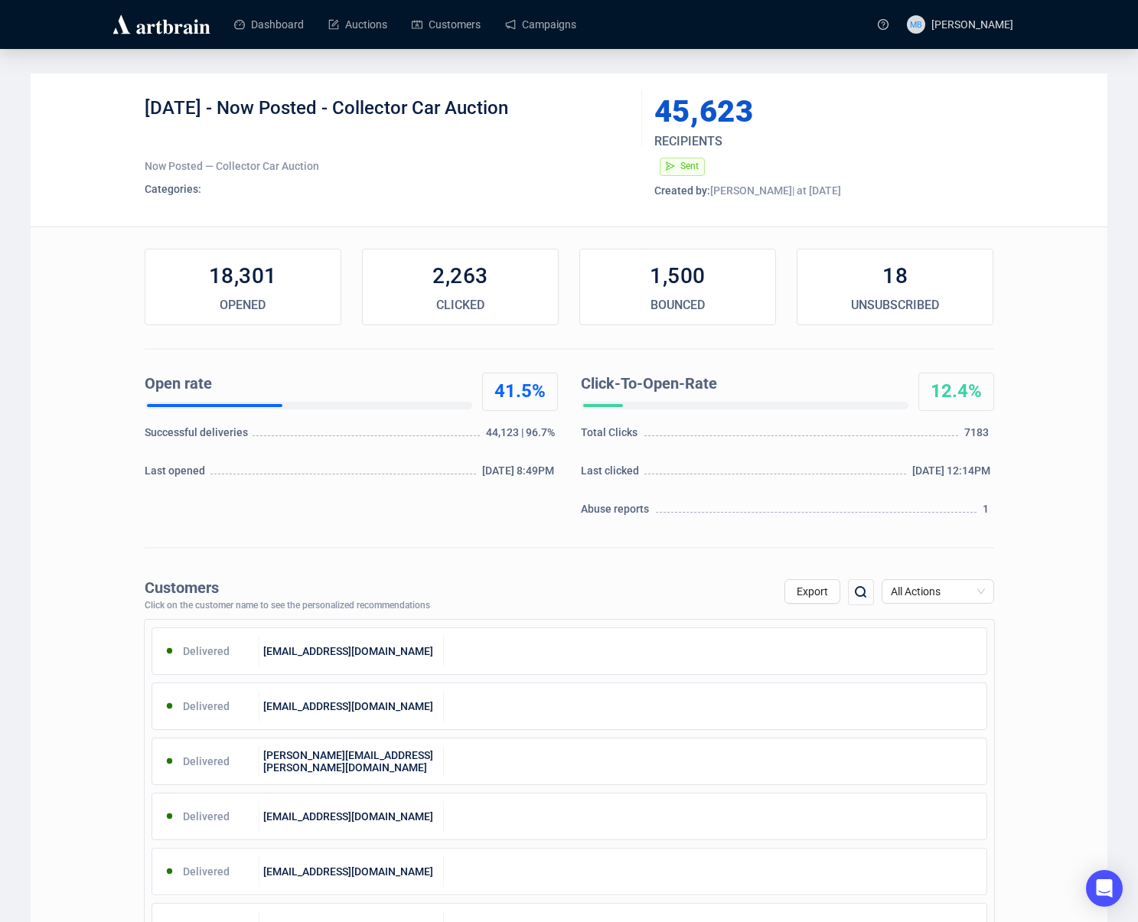
drag, startPoint x: 476, startPoint y: 110, endPoint x: 237, endPoint y: 119, distance: 239.7
click at [237, 119] on div "6-6-2025 - Now Posted - Collector Car Auction" at bounding box center [388, 119] width 486 height 46
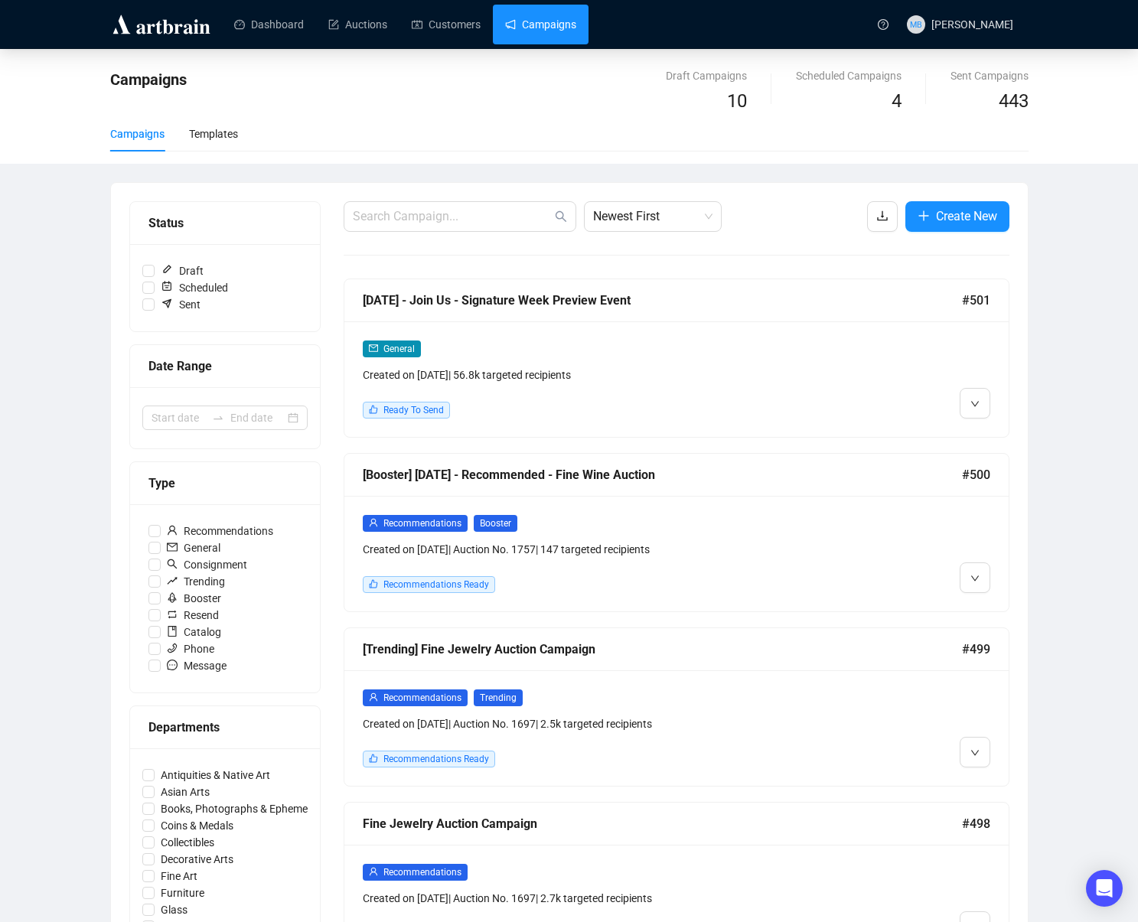
click at [1051, 366] on div "Campaigns Draft Campaigns 10 Scheduled Campaigns 4 Sent Campaigns 443 Campaigns…" at bounding box center [569, 891] width 1138 height 1685
click at [214, 413] on icon "swap-right" at bounding box center [218, 418] width 12 height 12
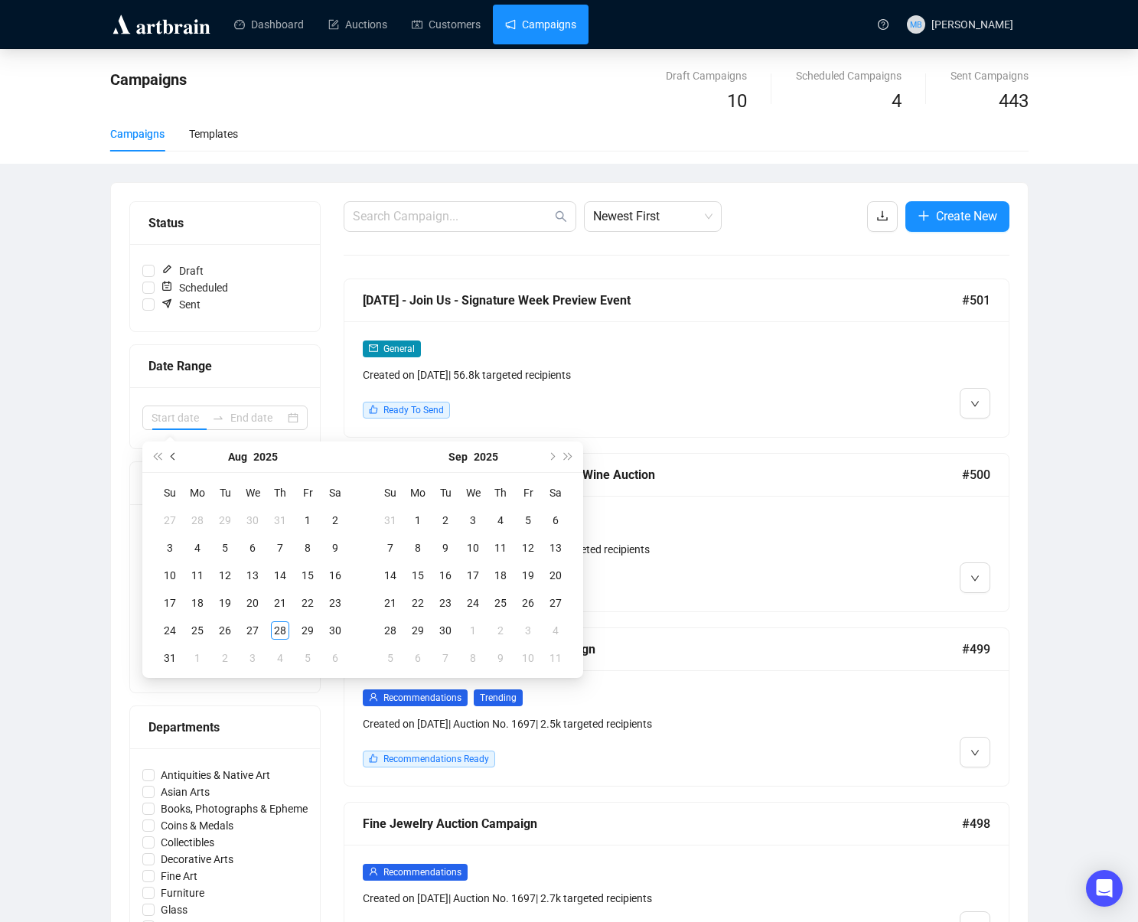
click at [176, 459] on button "Previous month (PageUp)" at bounding box center [173, 457] width 17 height 31
type input "2025-06-07"
type input "2025-05-31"
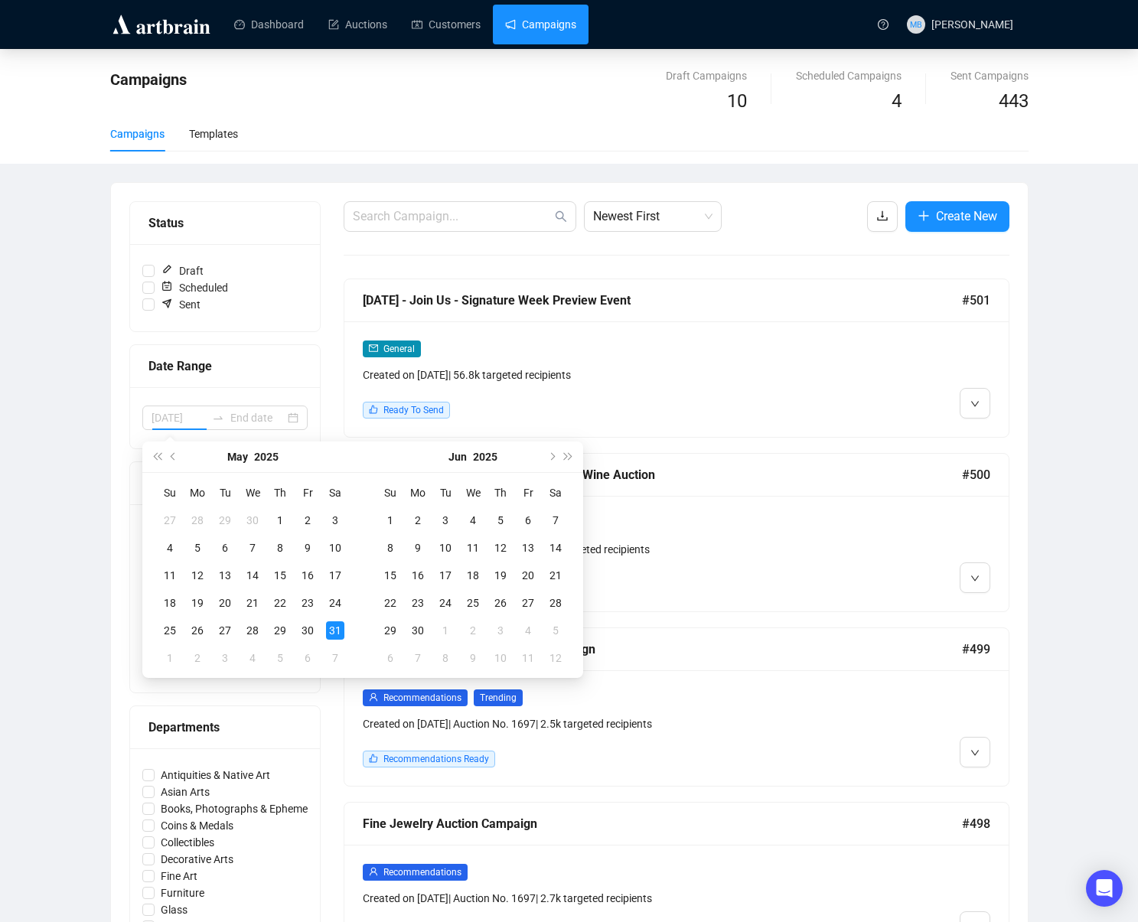
click at [322, 626] on td "31" at bounding box center [335, 631] width 28 height 28
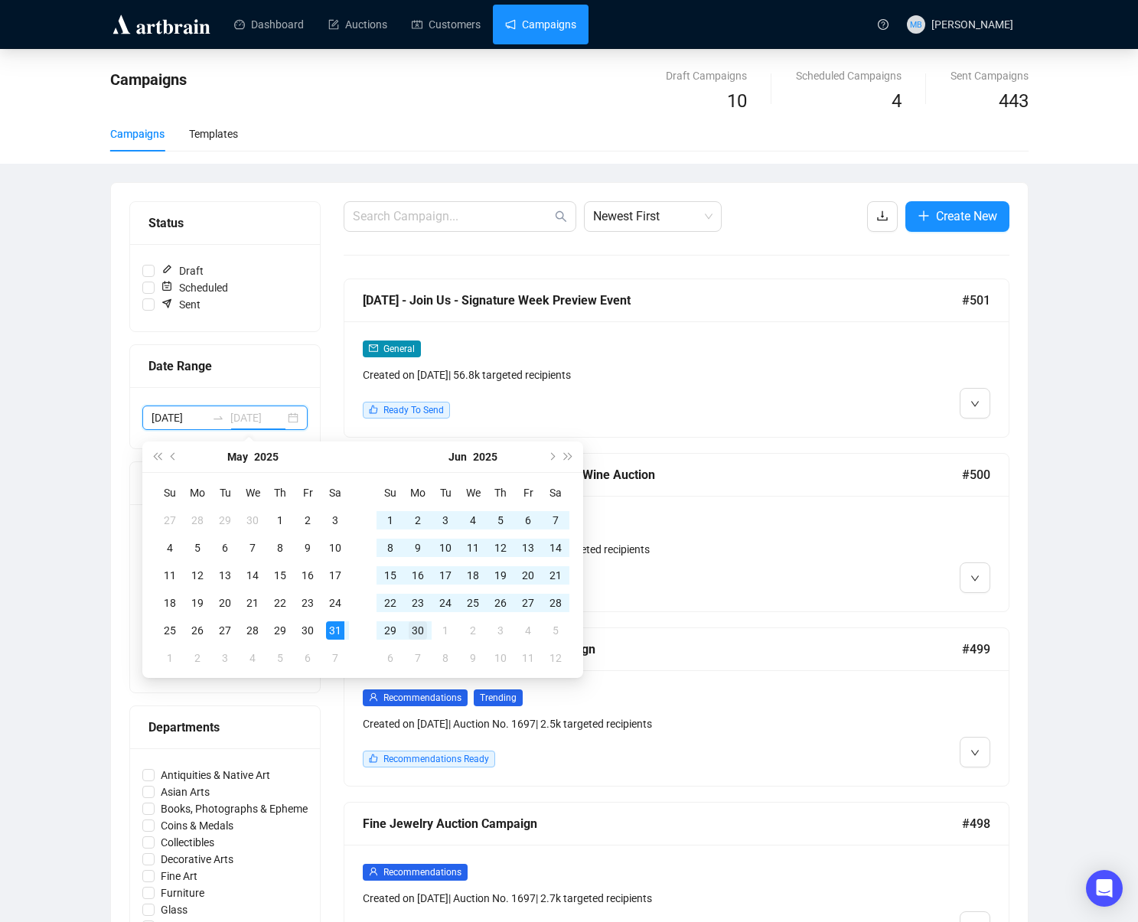
type input "2025-06-30"
click at [427, 634] on td "30" at bounding box center [418, 631] width 28 height 28
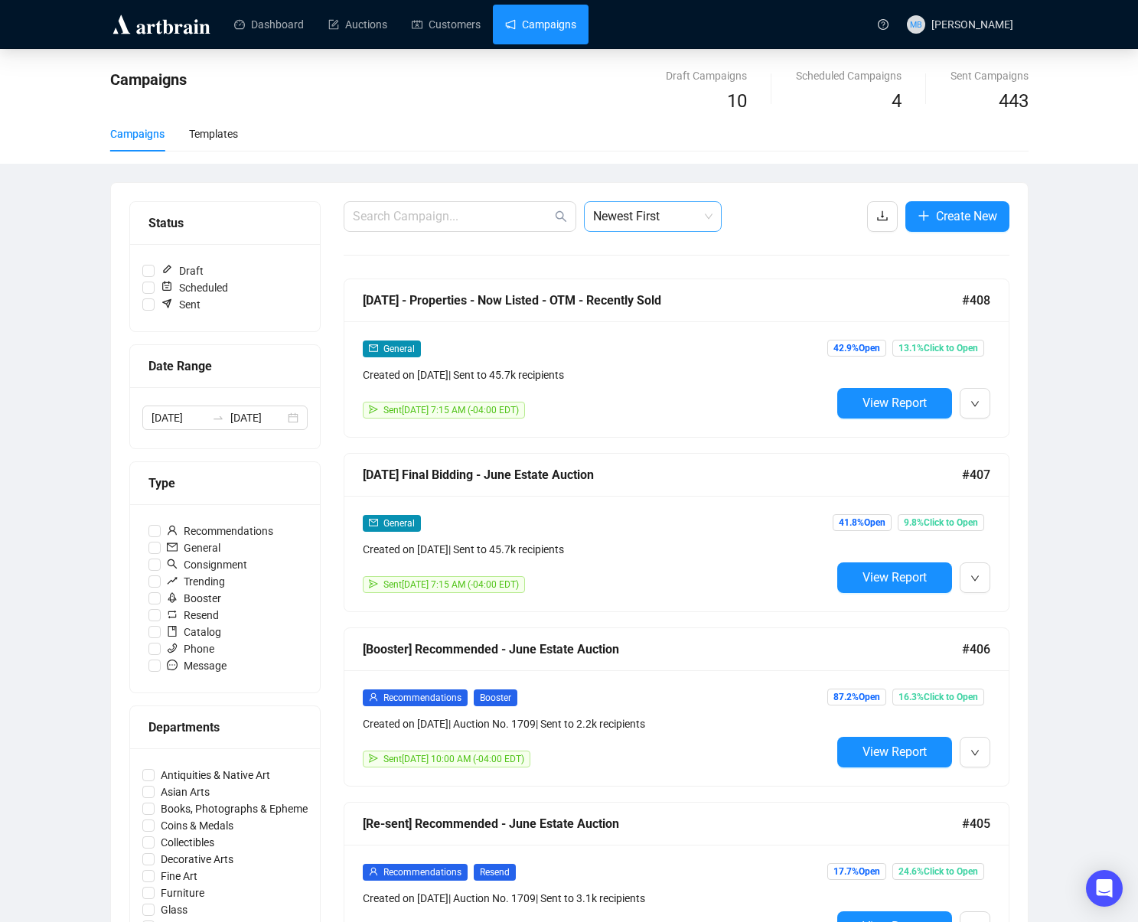
drag, startPoint x: 674, startPoint y: 223, endPoint x: 673, endPoint y: 230, distance: 7.7
click at [674, 223] on span "Newest First" at bounding box center [652, 216] width 119 height 29
click at [651, 272] on div "Oldest First" at bounding box center [652, 274] width 113 height 17
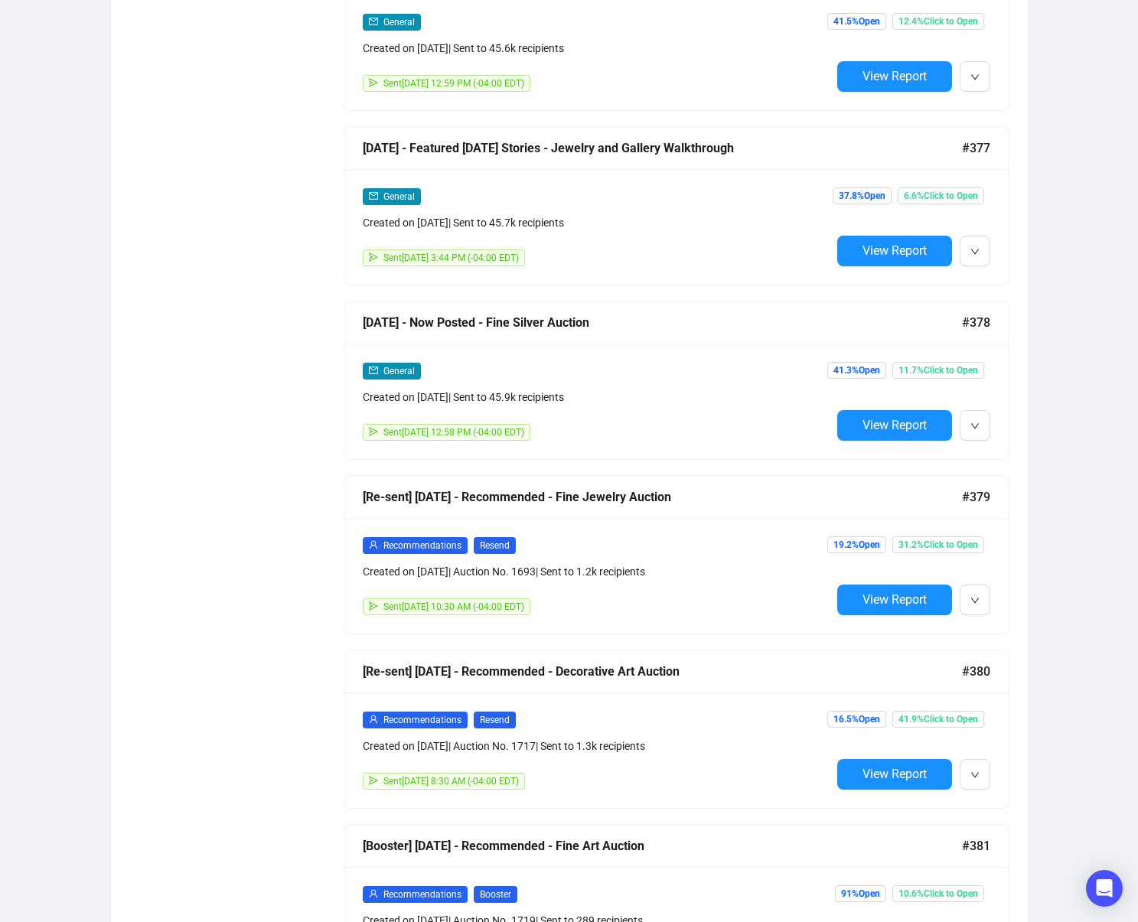
scroll to position [3147, 0]
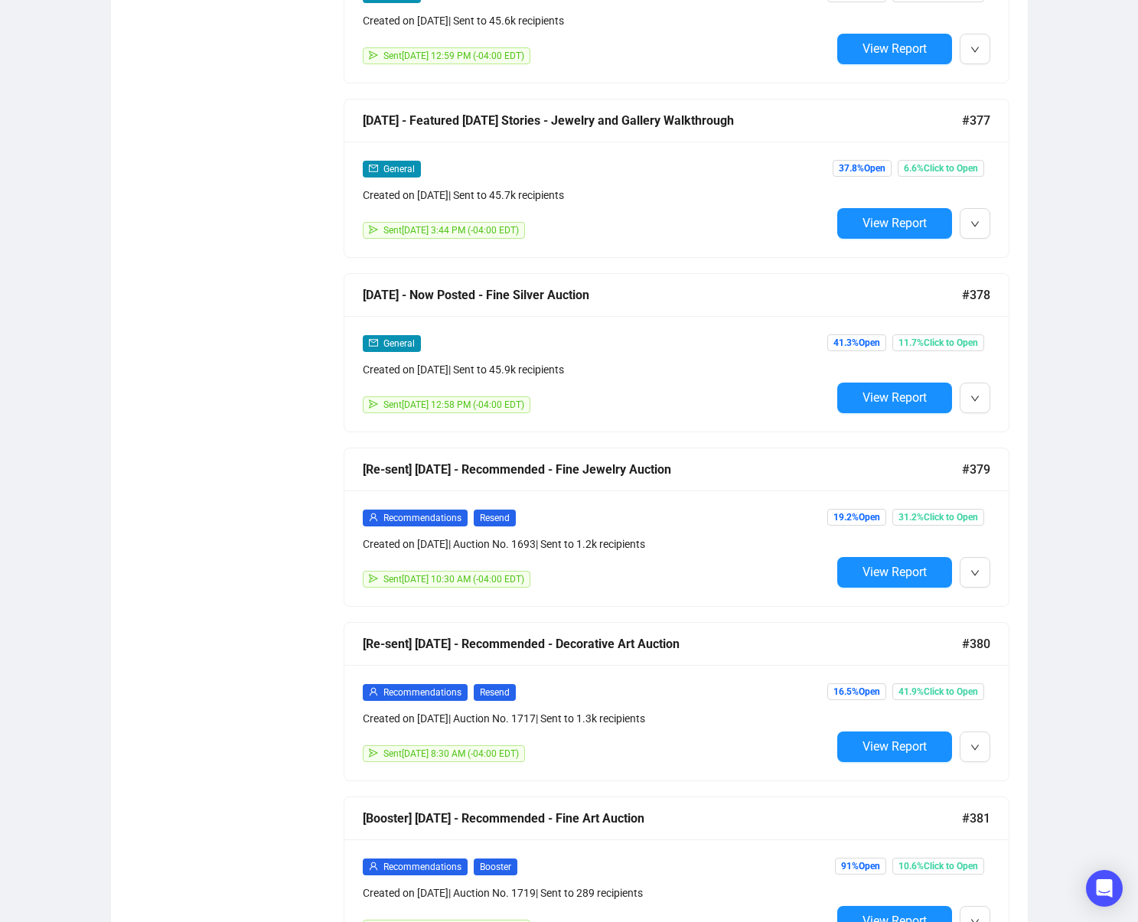
click at [874, 399] on span "View Report" at bounding box center [895, 397] width 64 height 15
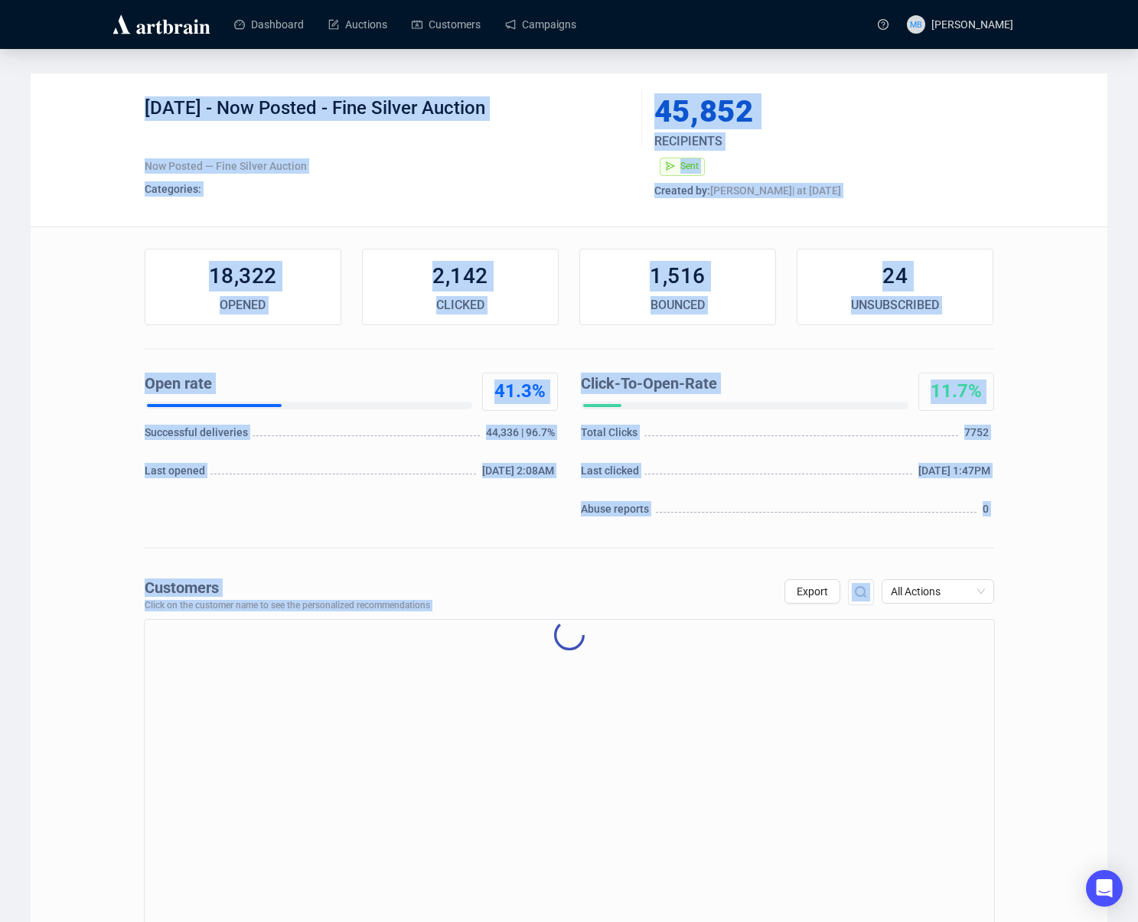
drag, startPoint x: 312, startPoint y: 103, endPoint x: 246, endPoint y: 107, distance: 66.7
click at [310, 103] on div "6-9-25 - Now Posted - Fine Silver Auction" at bounding box center [388, 119] width 486 height 46
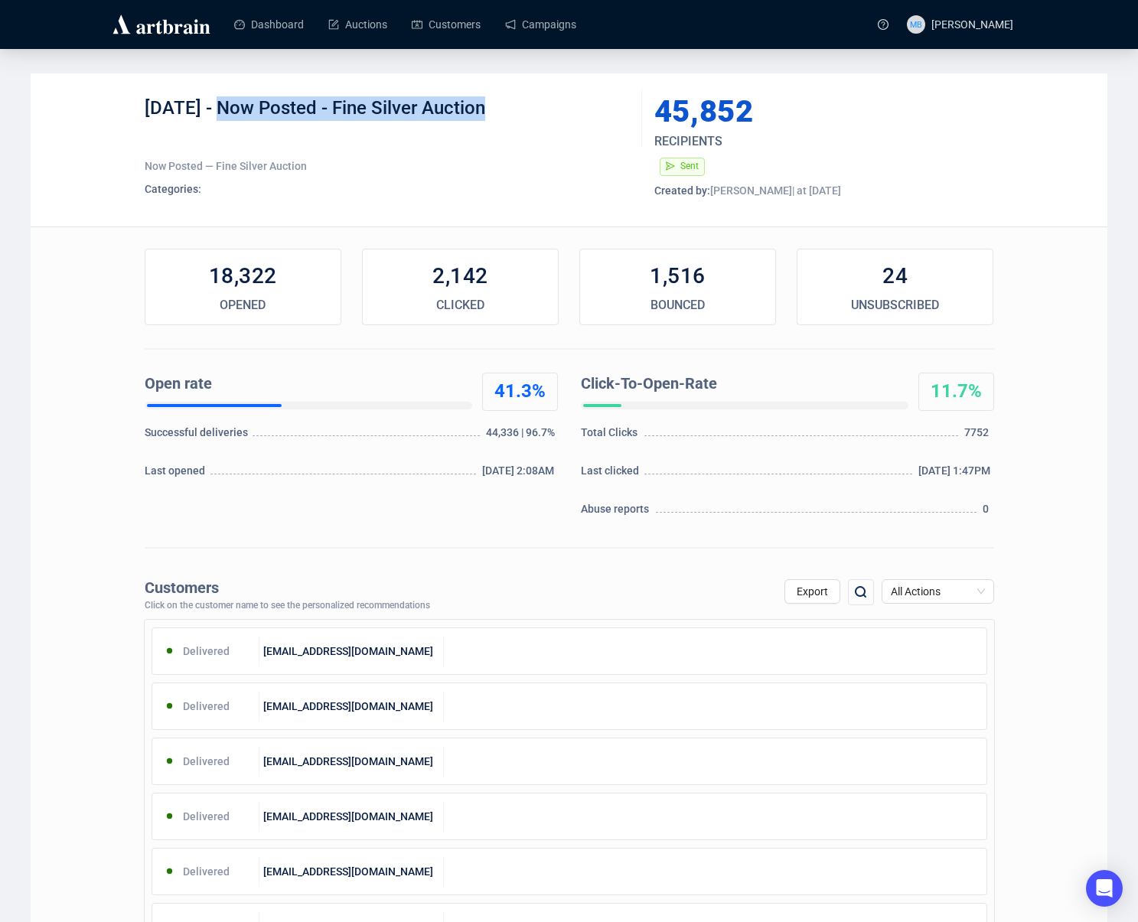
drag, startPoint x: 214, startPoint y: 110, endPoint x: 491, endPoint y: 116, distance: 276.4
click at [491, 116] on div "6-9-25 - Now Posted - Fine Silver Auction" at bounding box center [388, 119] width 486 height 46
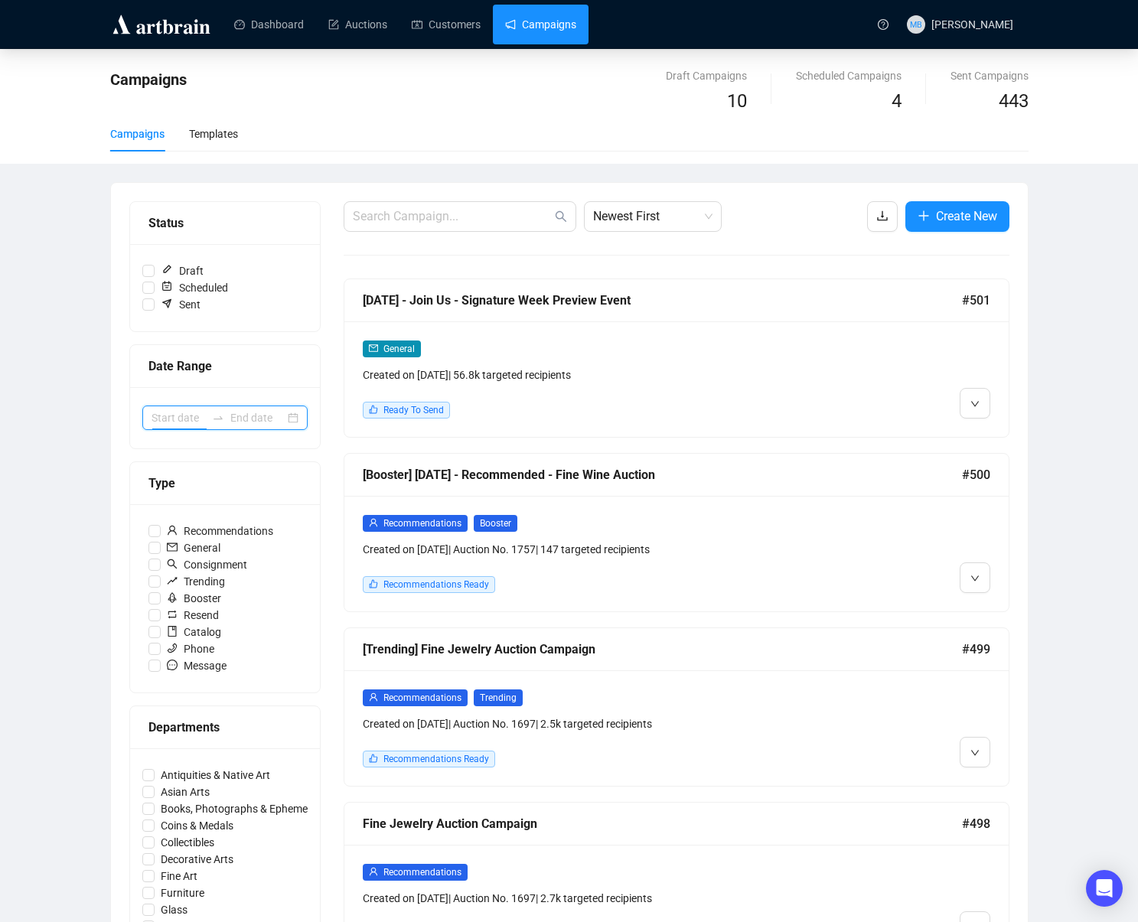
click at [204, 419] on input at bounding box center [179, 418] width 54 height 17
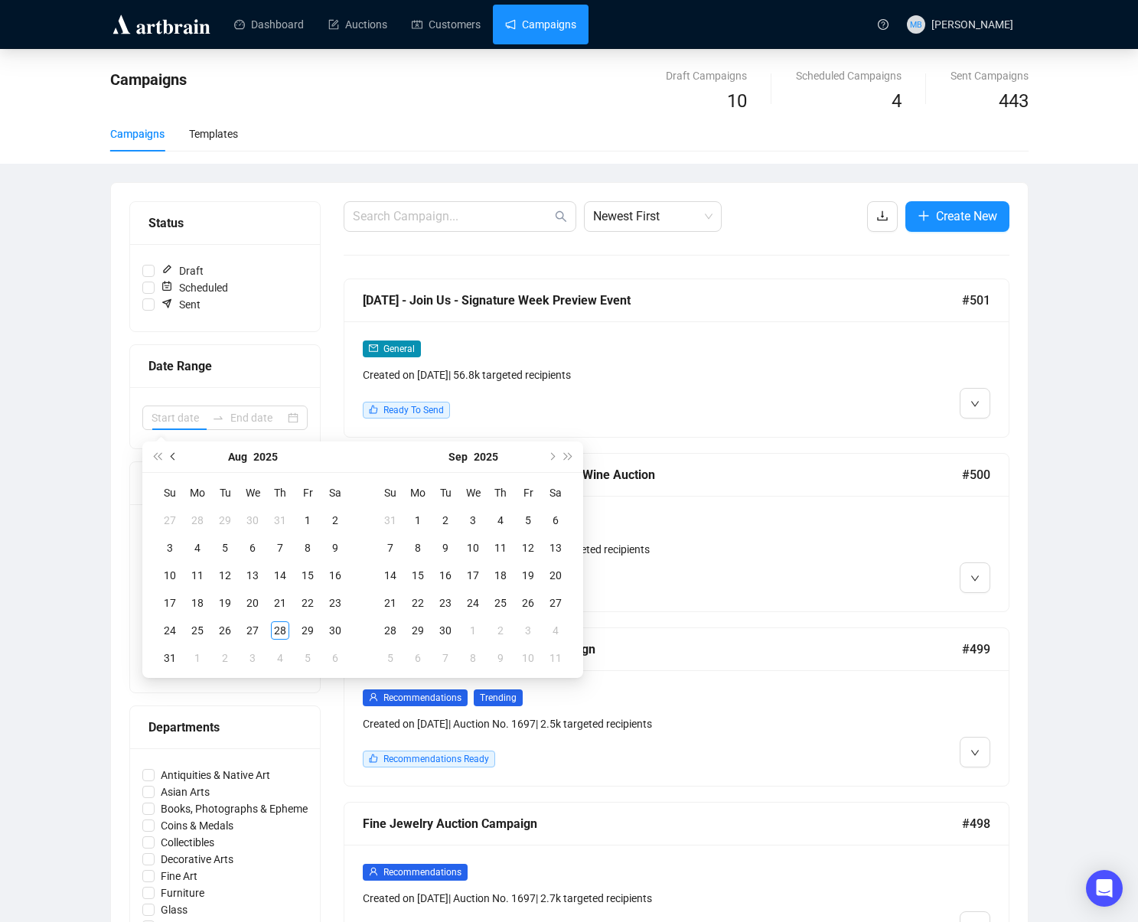
click at [178, 456] on button "Previous month (PageUp)" at bounding box center [173, 457] width 17 height 31
type input "2025-05-31"
drag, startPoint x: 337, startPoint y: 633, endPoint x: 398, endPoint y: 636, distance: 61.3
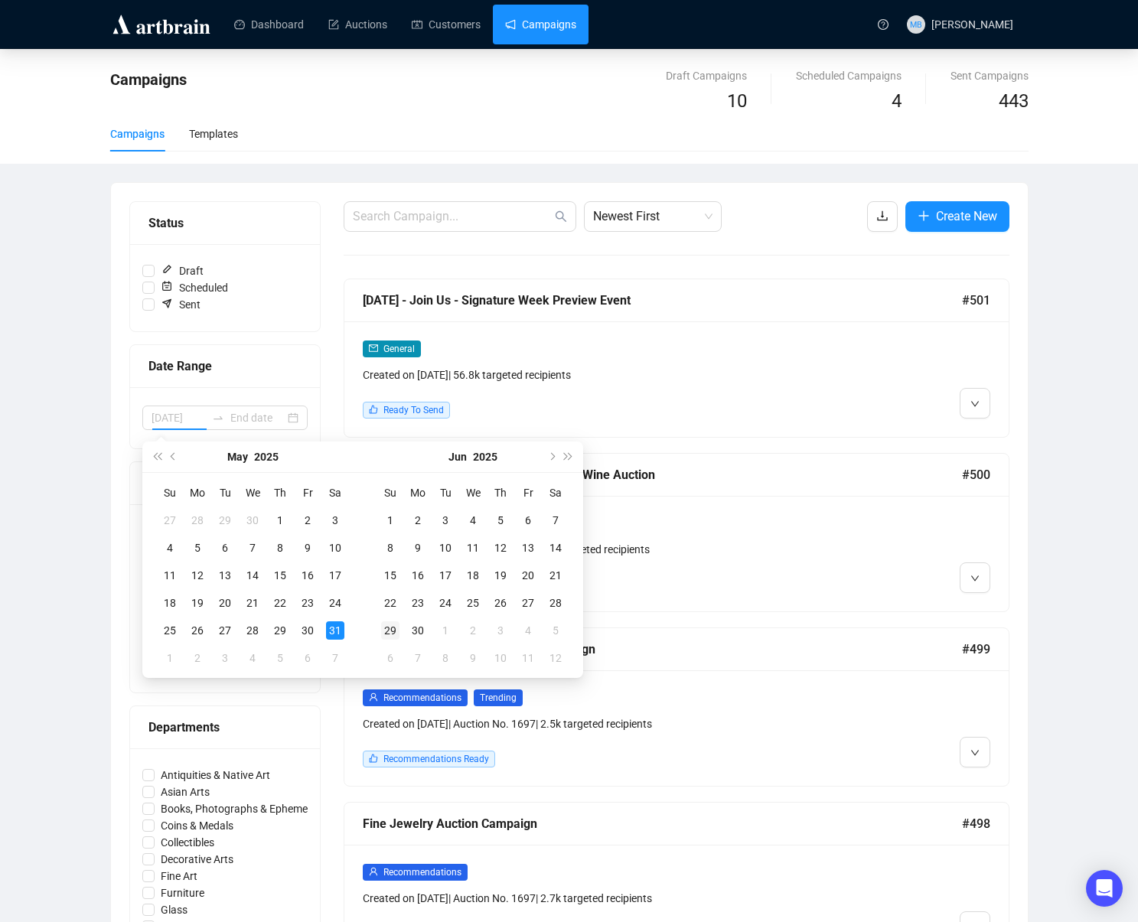
click at [338, 633] on div "31" at bounding box center [335, 631] width 18 height 18
type input "2025-06-30"
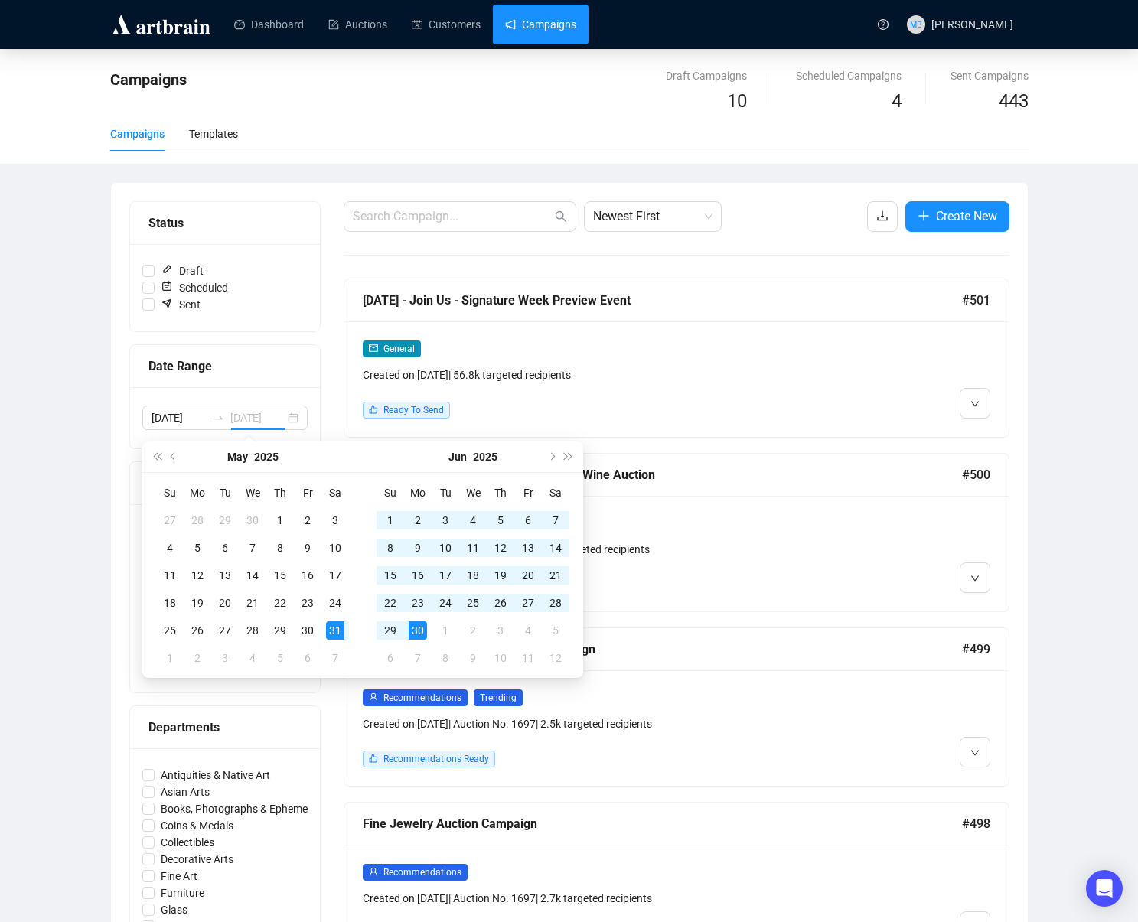
click at [416, 632] on div "30" at bounding box center [418, 631] width 18 height 18
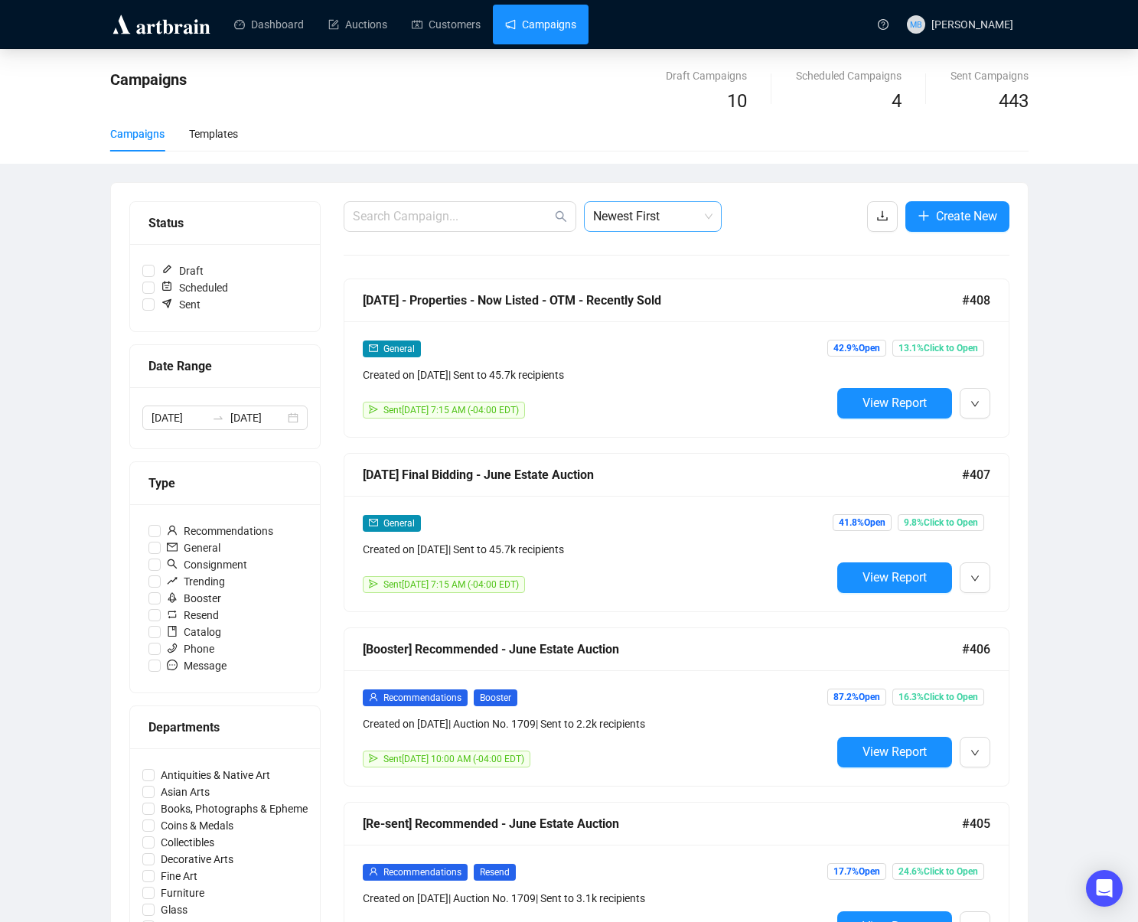
click at [640, 224] on span "Newest First" at bounding box center [652, 216] width 119 height 29
click at [655, 271] on div "Oldest First" at bounding box center [652, 274] width 113 height 17
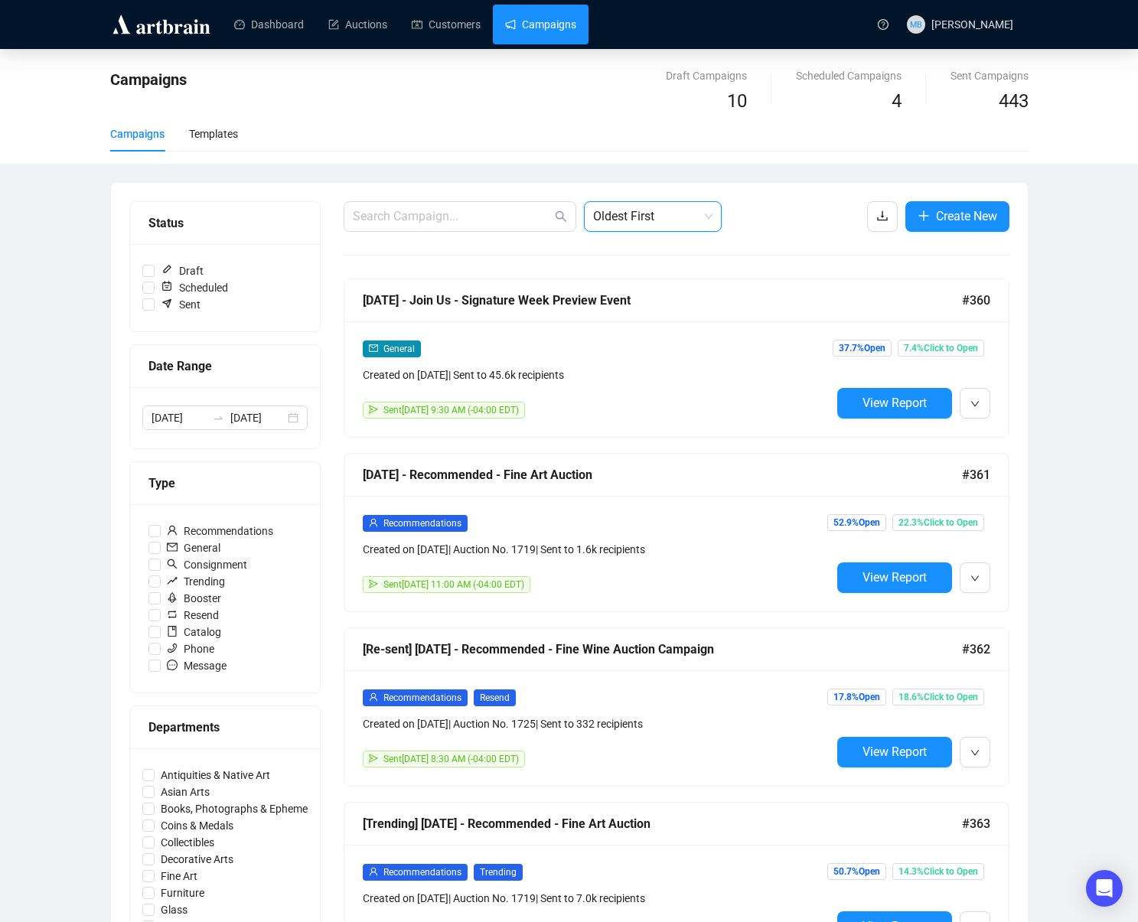
click at [1073, 286] on div "Campaigns Draft Campaigns 10 Scheduled Campaigns 4 Sent Campaigns 443 Campaigns…" at bounding box center [569, 891] width 1138 height 1685
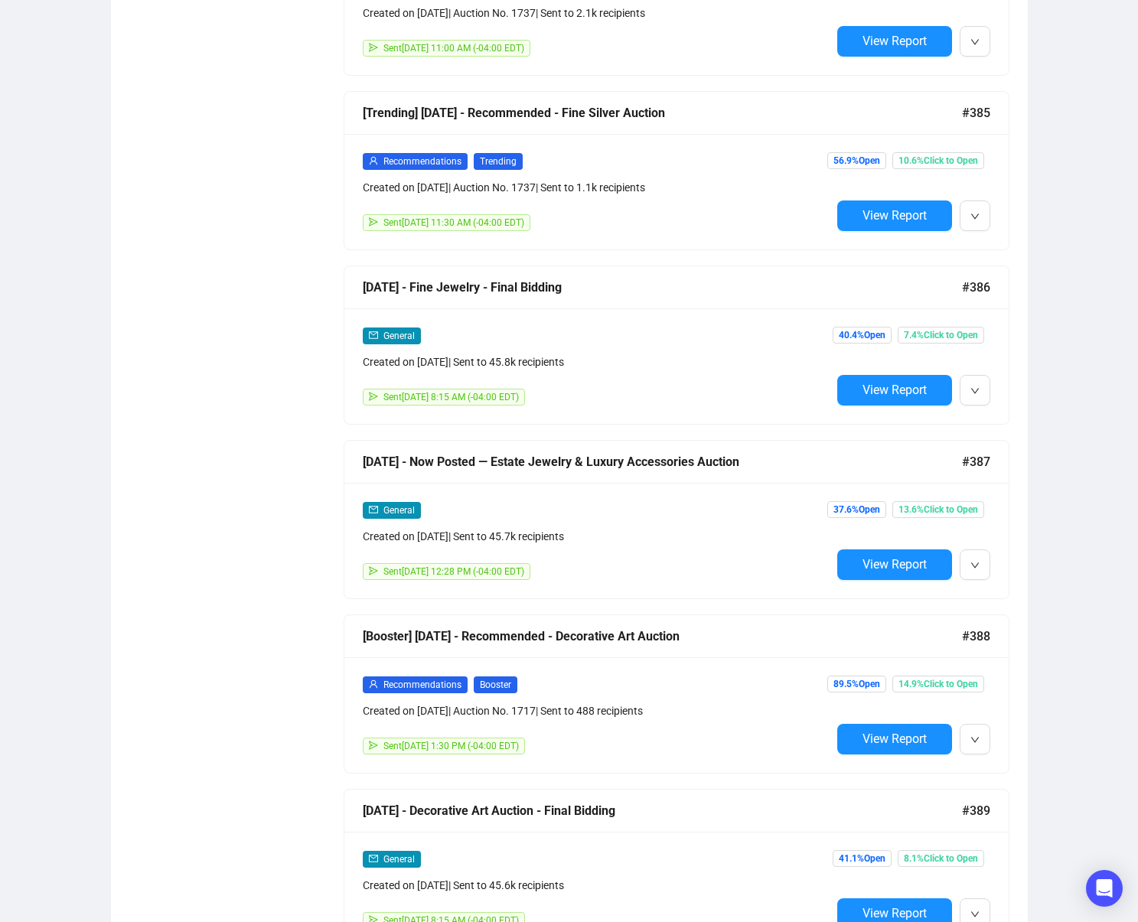
scroll to position [4548, 0]
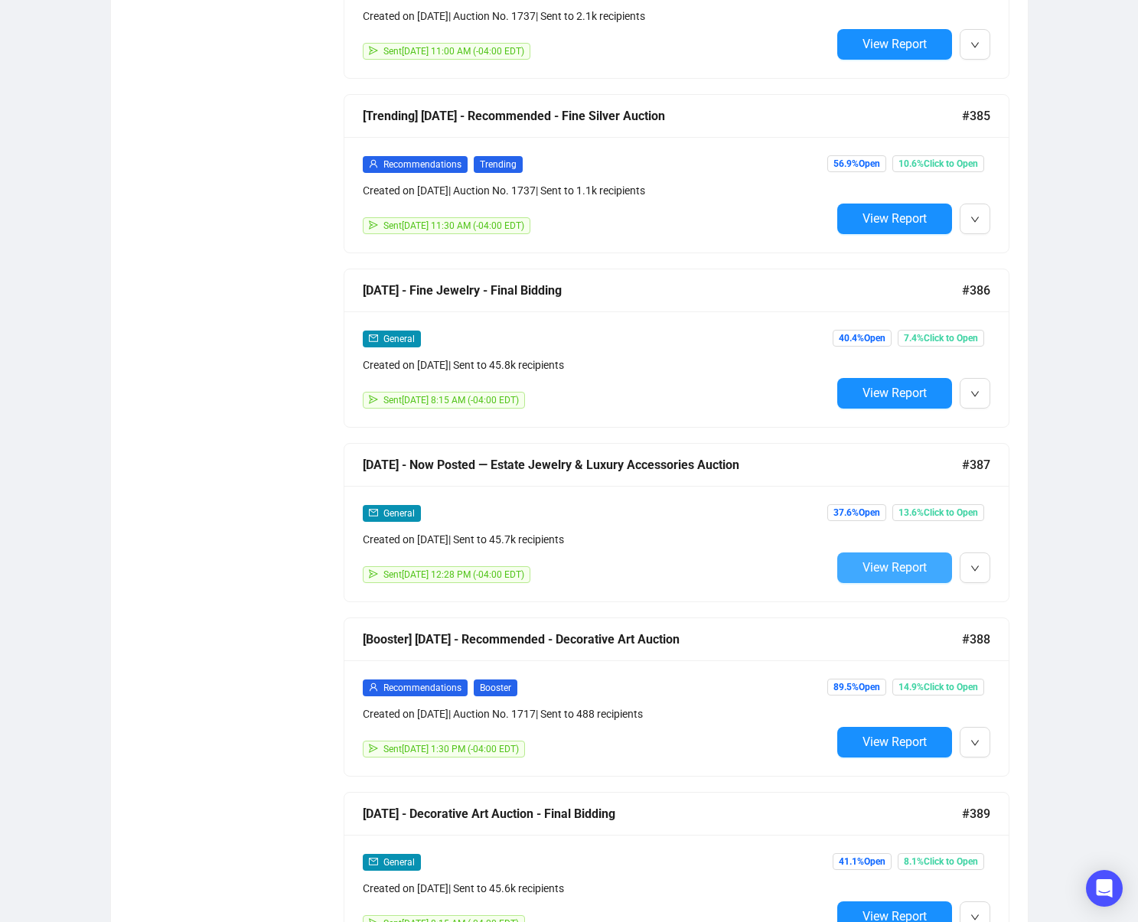
click at [872, 574] on button "View Report" at bounding box center [894, 568] width 115 height 31
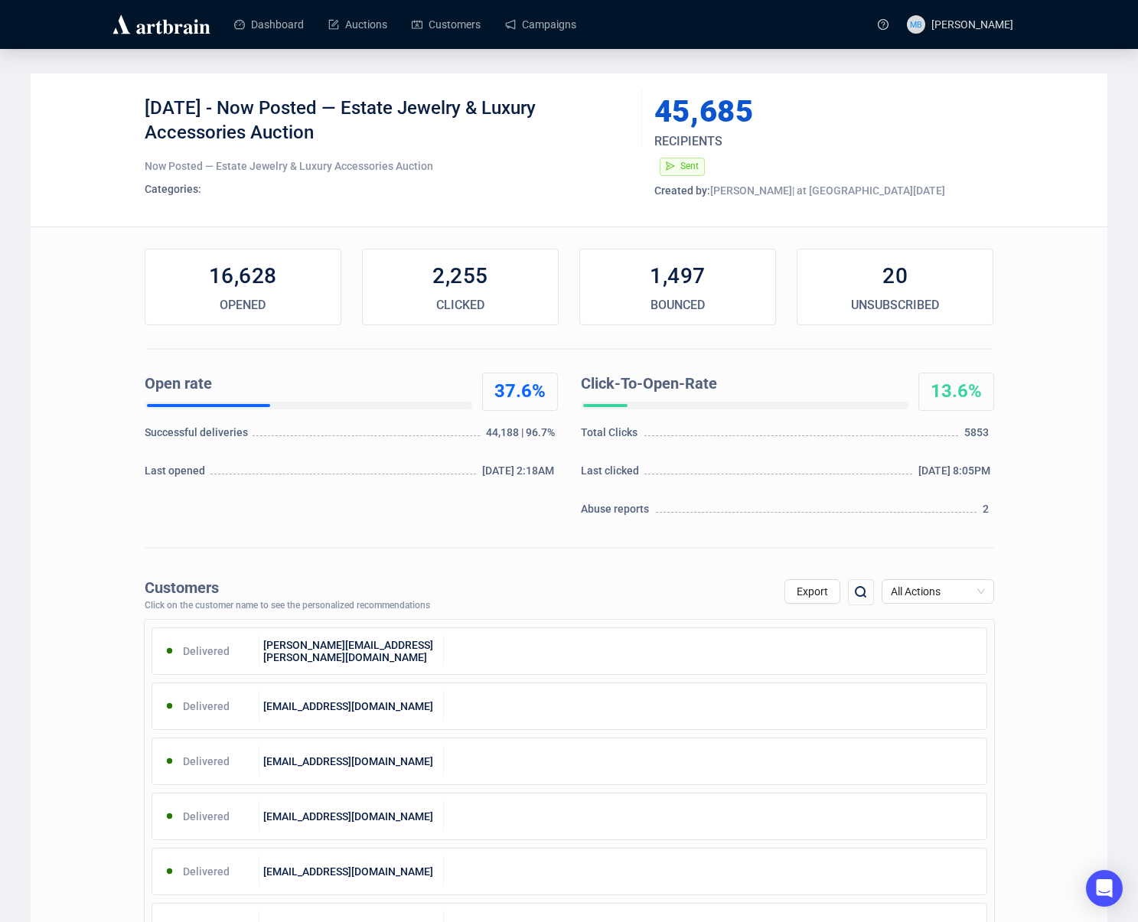
drag, startPoint x: 224, startPoint y: 102, endPoint x: 357, endPoint y: 128, distance: 135.0
click at [353, 127] on div "6-12-25 - Now Posted — Estate Jewelry & Luxury Accessories Auction" at bounding box center [388, 119] width 486 height 46
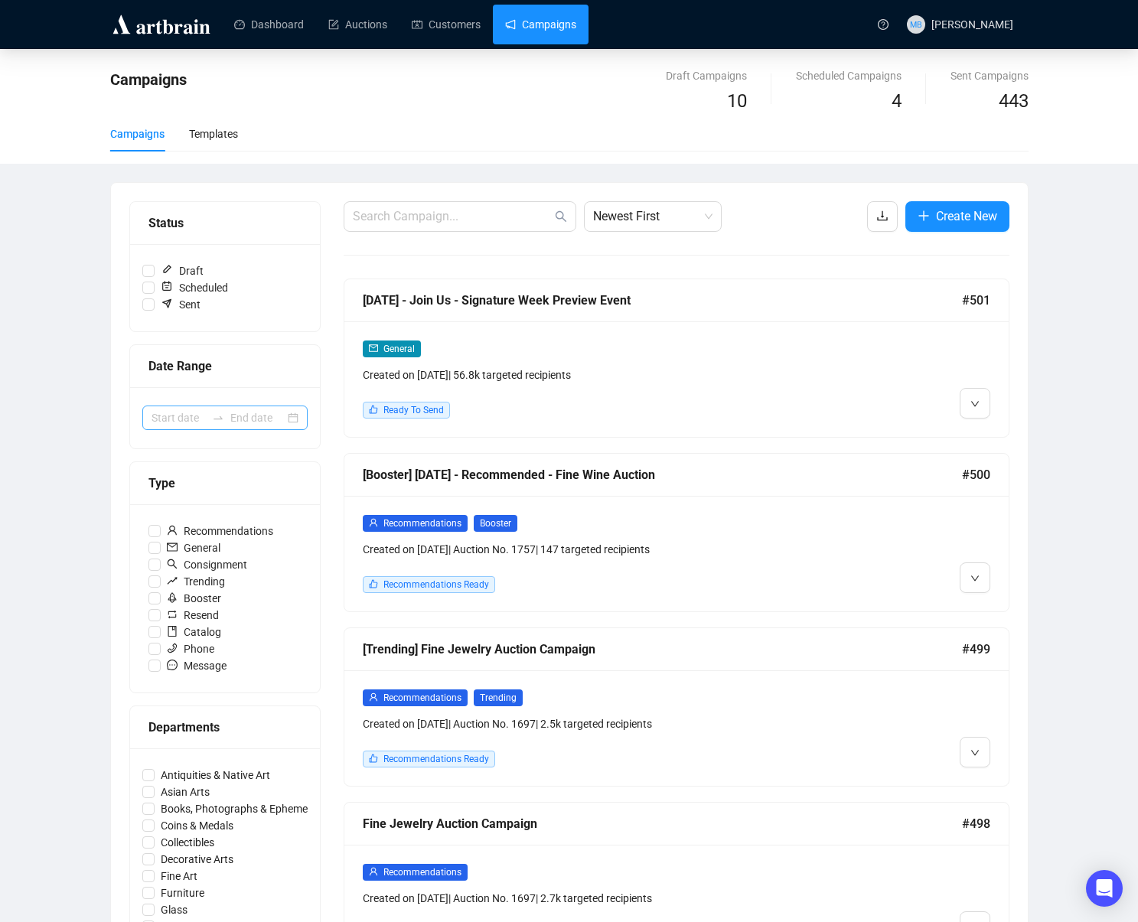
drag, startPoint x: 216, startPoint y: 413, endPoint x: 218, endPoint y: 428, distance: 15.5
click at [216, 413] on icon "swap-right" at bounding box center [218, 418] width 12 height 12
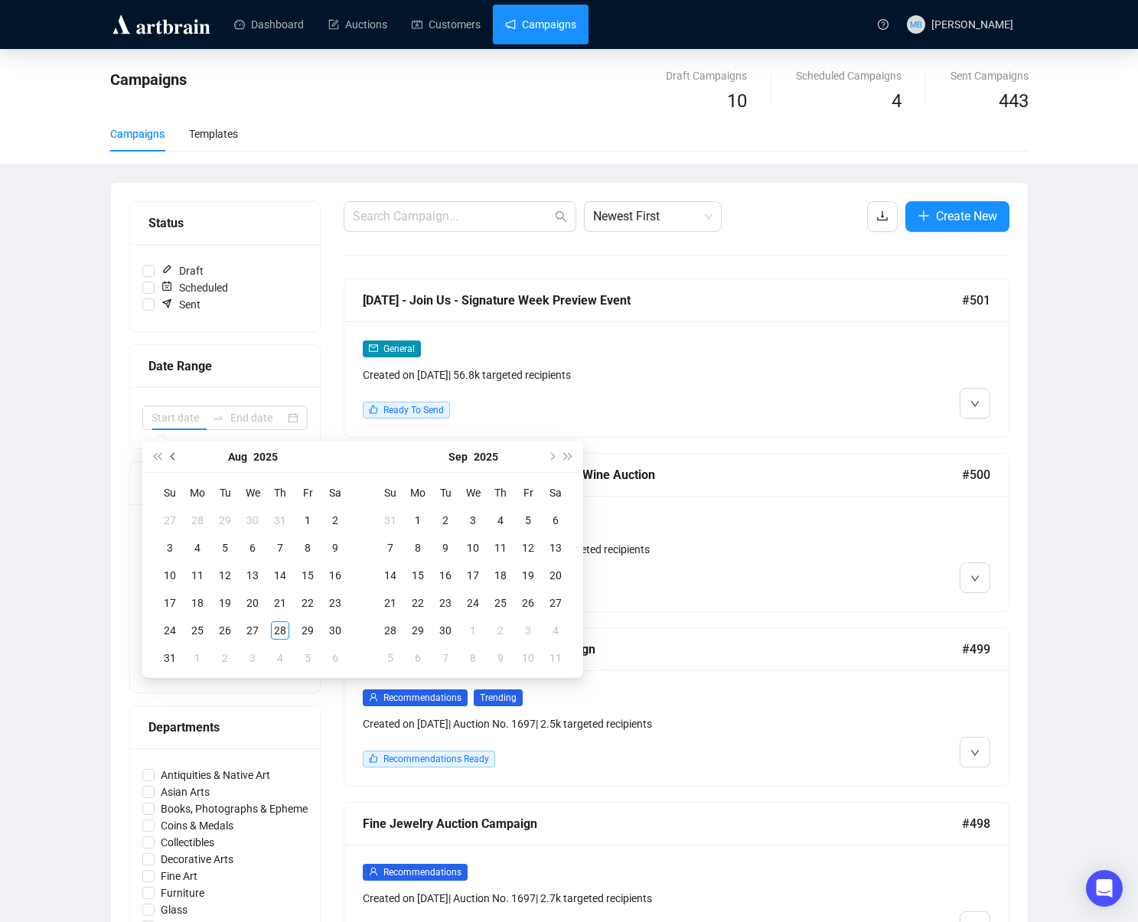
click at [176, 456] on span "Previous month (PageUp)" at bounding box center [175, 457] width 8 height 8
type input "2025-05-17"
type input "2025-07-06"
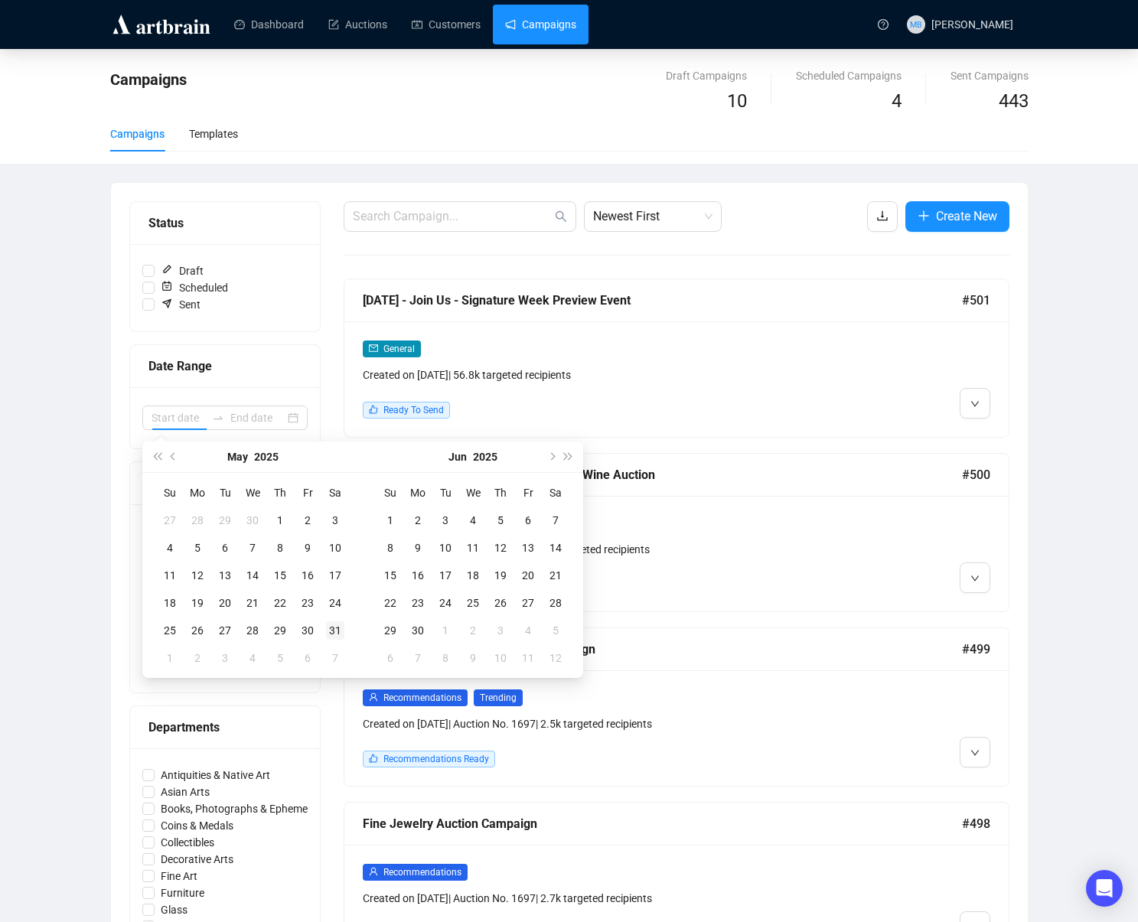
type input "2025-05-31"
drag, startPoint x: 332, startPoint y: 633, endPoint x: 378, endPoint y: 638, distance: 46.2
click at [334, 633] on div "31" at bounding box center [335, 631] width 18 height 18
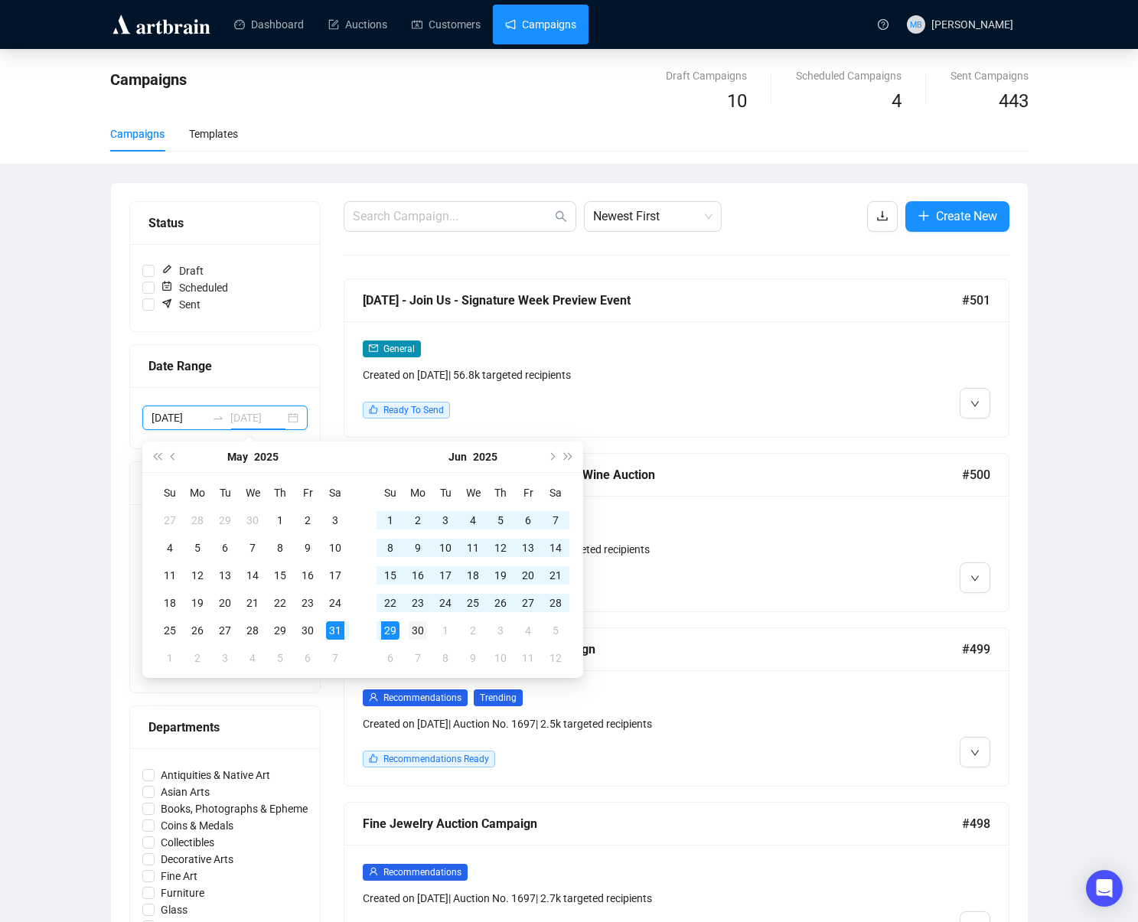
type input "2025-06-30"
click at [410, 635] on div "30" at bounding box center [418, 631] width 18 height 18
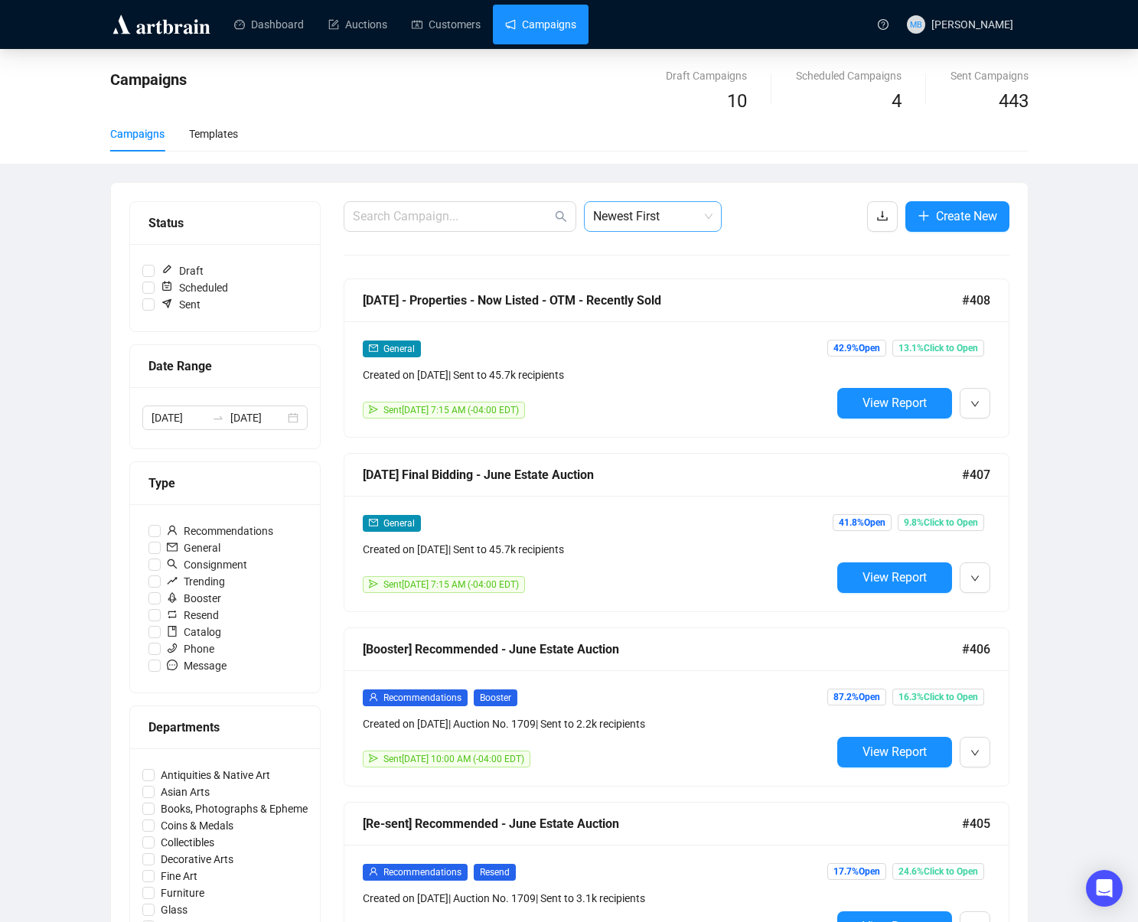
click at [679, 222] on span "Newest First" at bounding box center [652, 216] width 119 height 29
click at [664, 269] on div "Oldest First" at bounding box center [652, 274] width 113 height 17
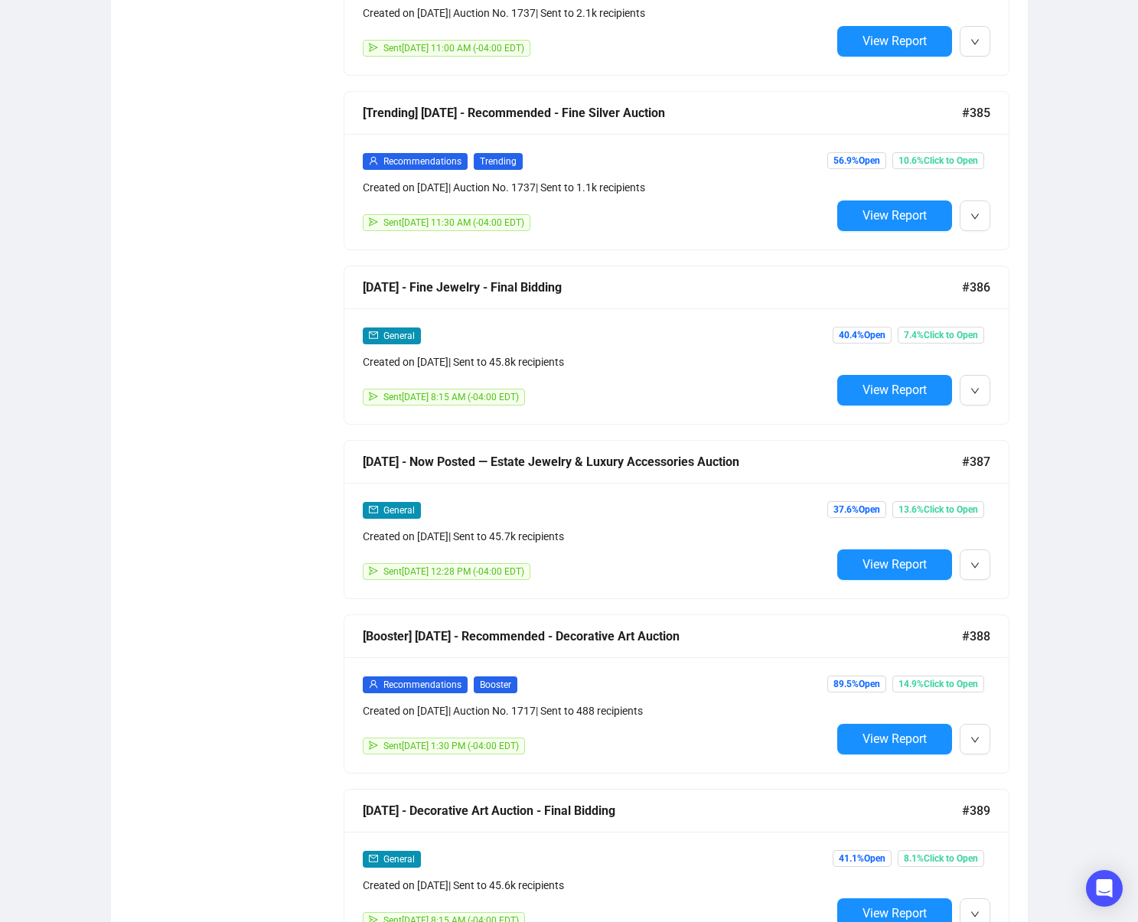
scroll to position [5074, 0]
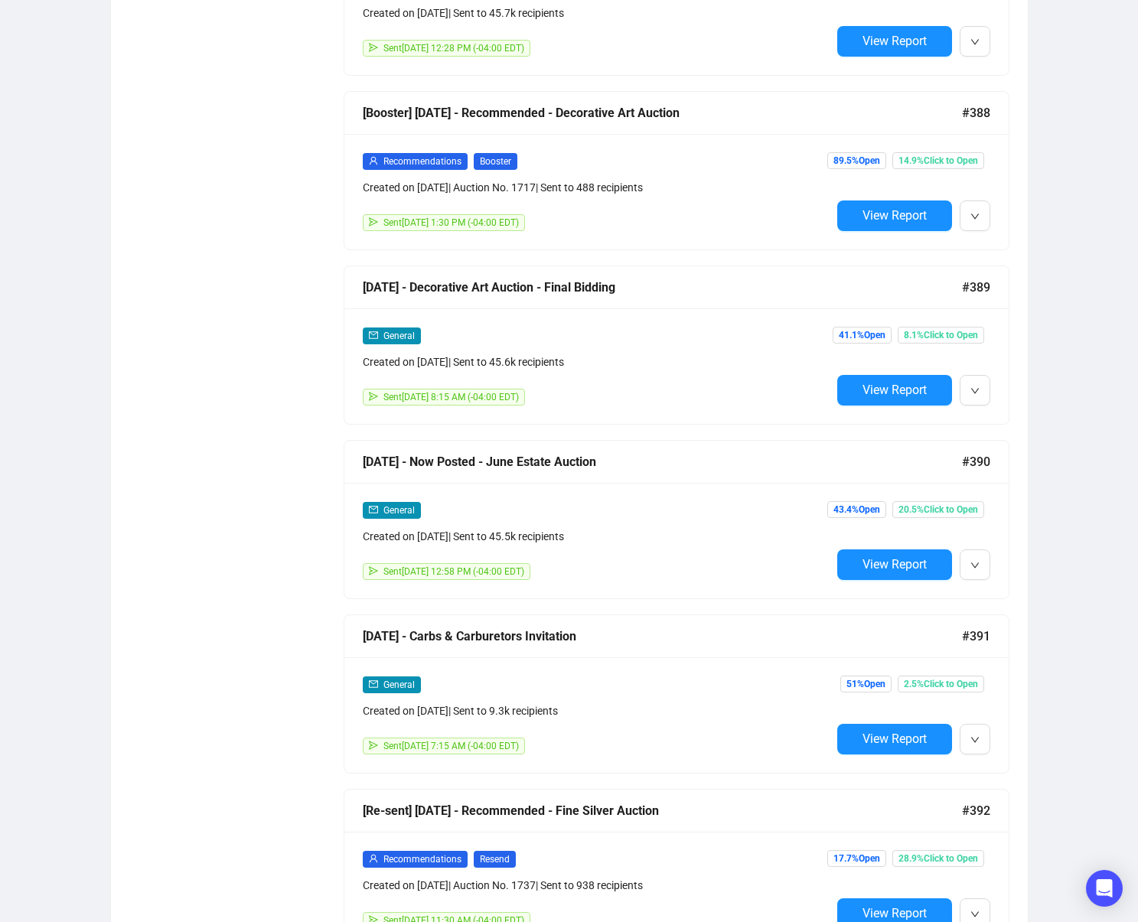
click at [863, 566] on span "View Report" at bounding box center [895, 564] width 64 height 15
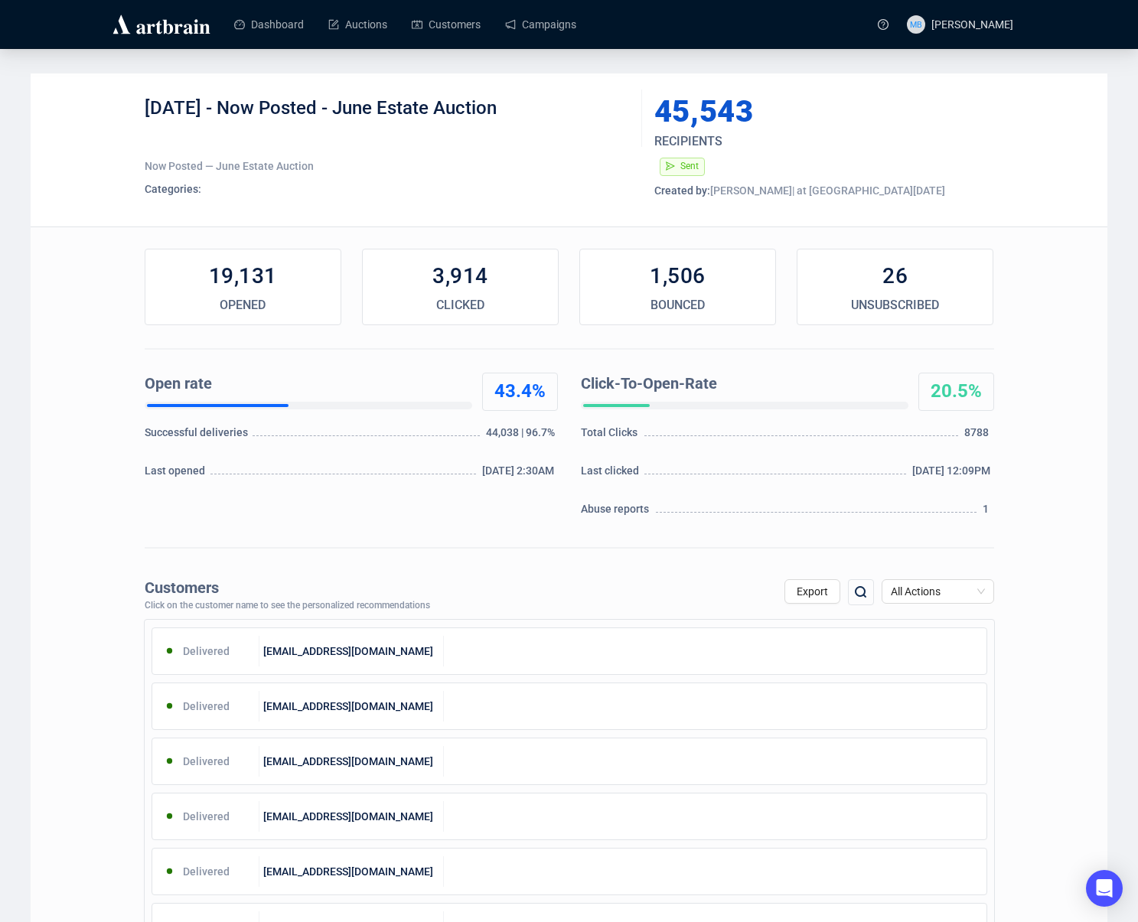
drag, startPoint x: 227, startPoint y: 103, endPoint x: 544, endPoint y: 118, distance: 318.0
click at [534, 114] on div "6-13-25 - Now Posted - June Estate Auction" at bounding box center [388, 119] width 486 height 46
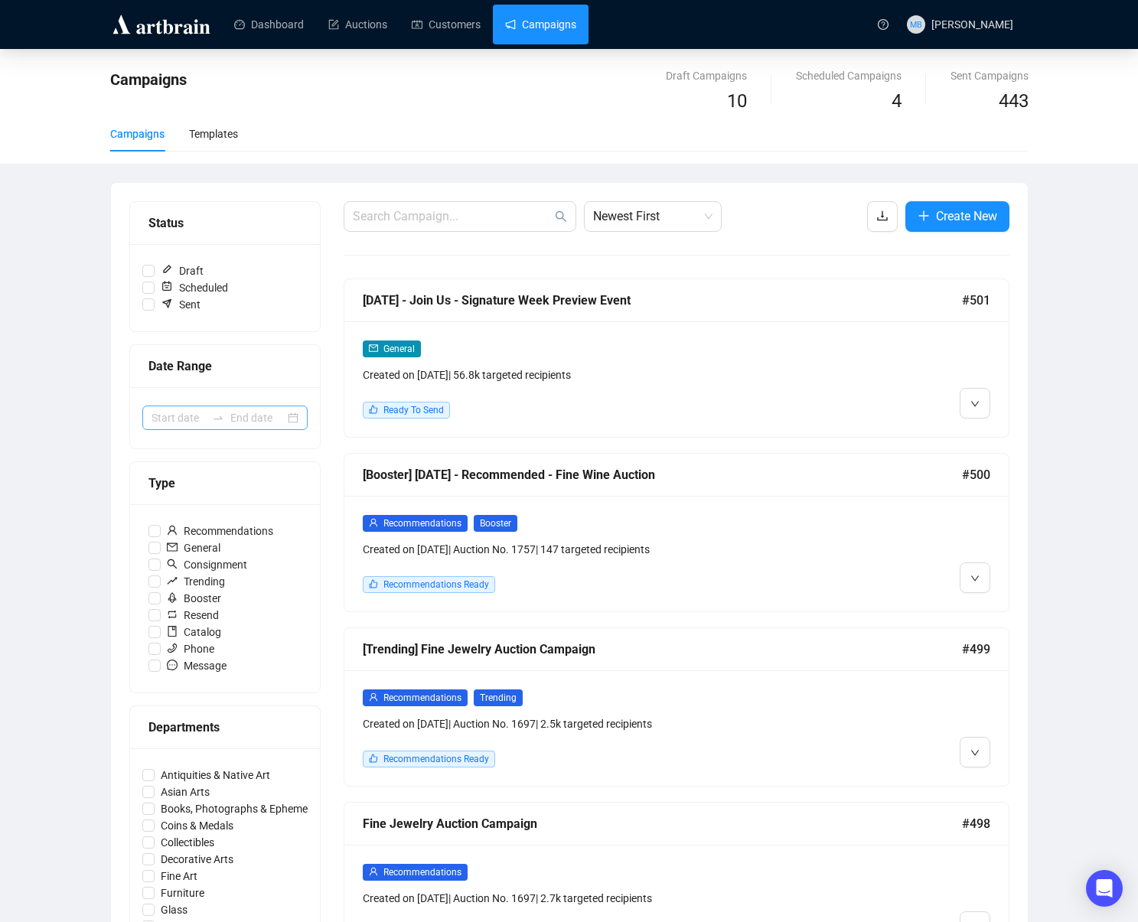
click at [226, 419] on div at bounding box center [218, 418] width 24 height 12
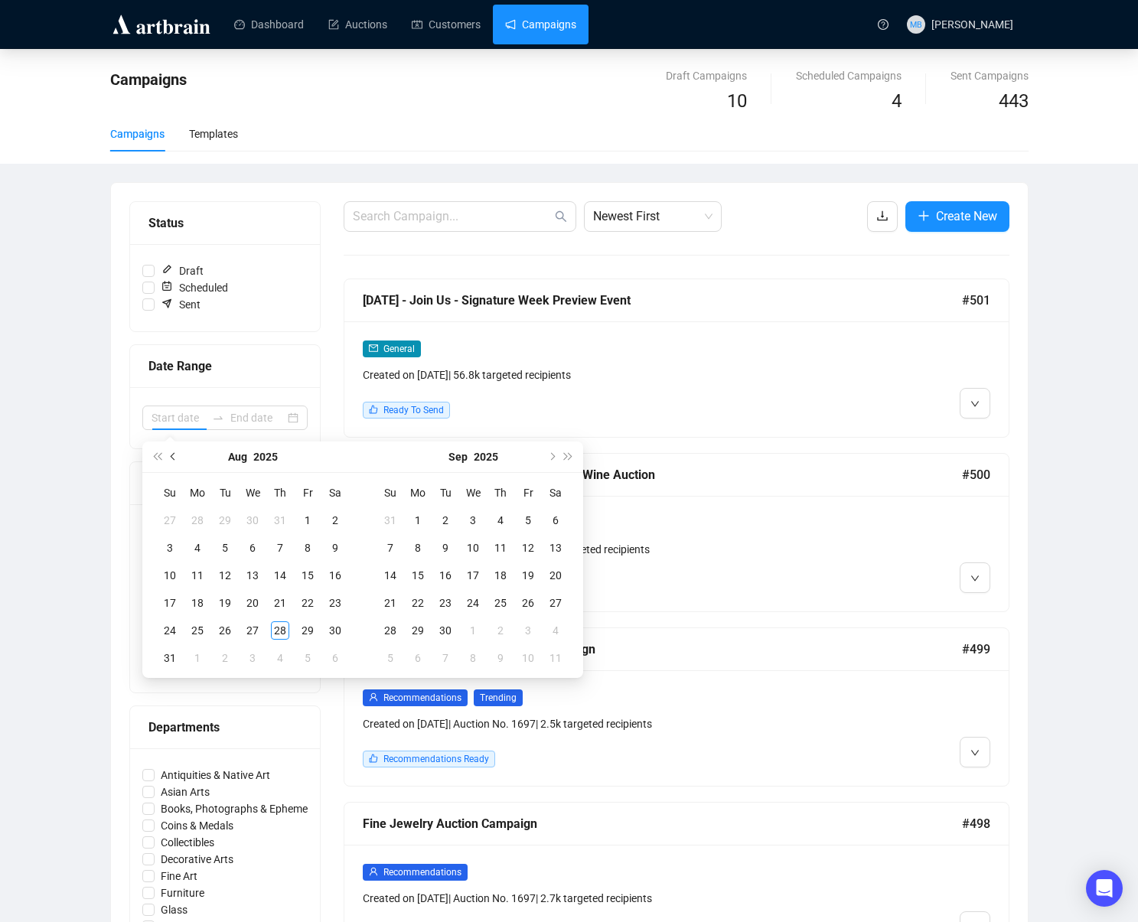
click at [178, 455] on span "Previous month (PageUp)" at bounding box center [175, 457] width 8 height 8
type input "2025-05-31"
drag, startPoint x: 332, startPoint y: 629, endPoint x: 376, endPoint y: 632, distance: 43.7
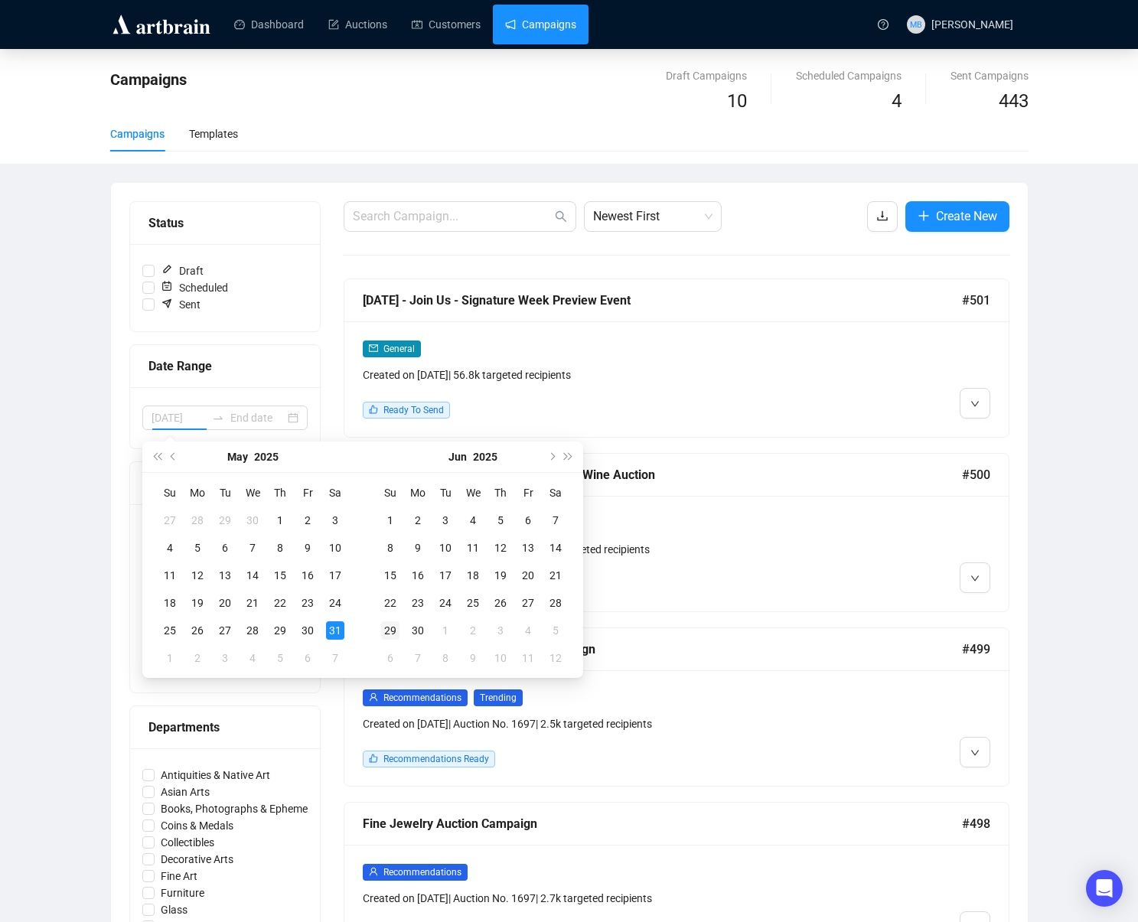
click at [334, 629] on div "31" at bounding box center [335, 631] width 18 height 18
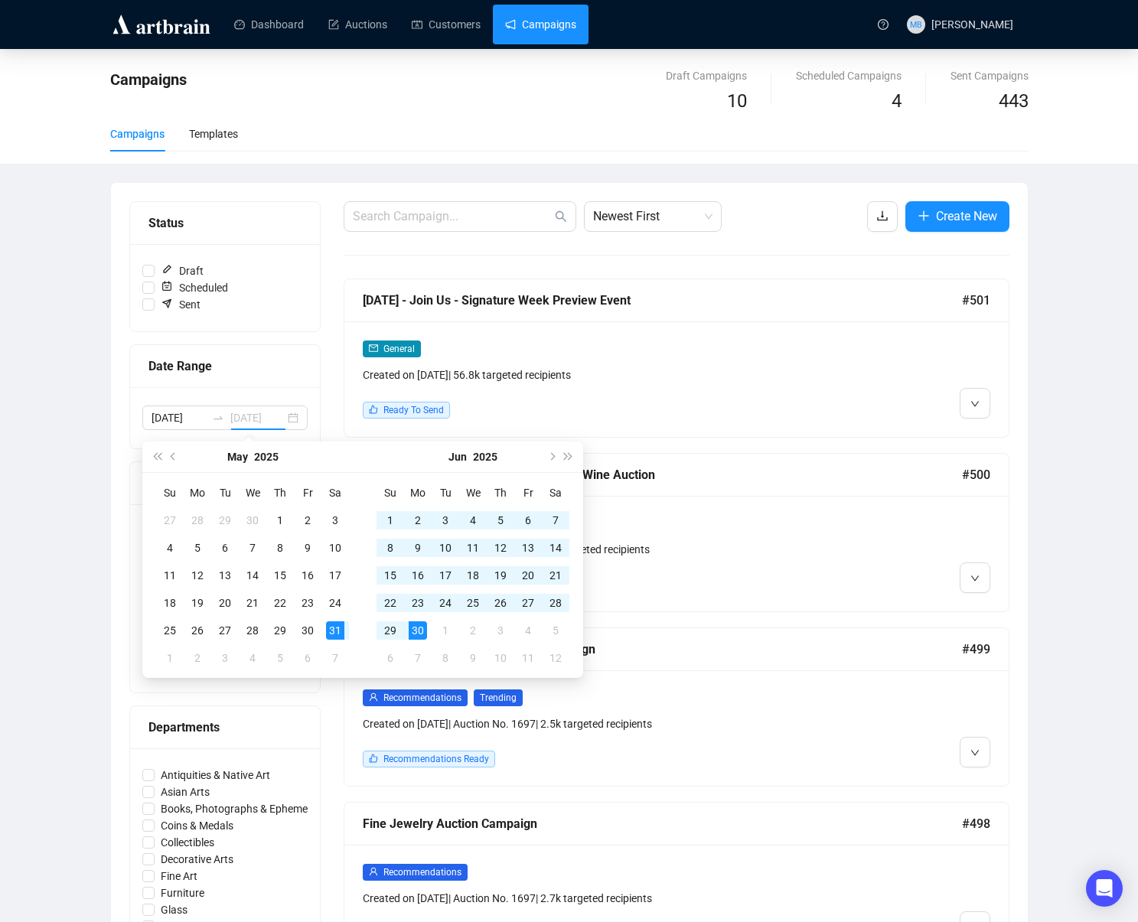
click at [420, 632] on div "30" at bounding box center [418, 631] width 18 height 18
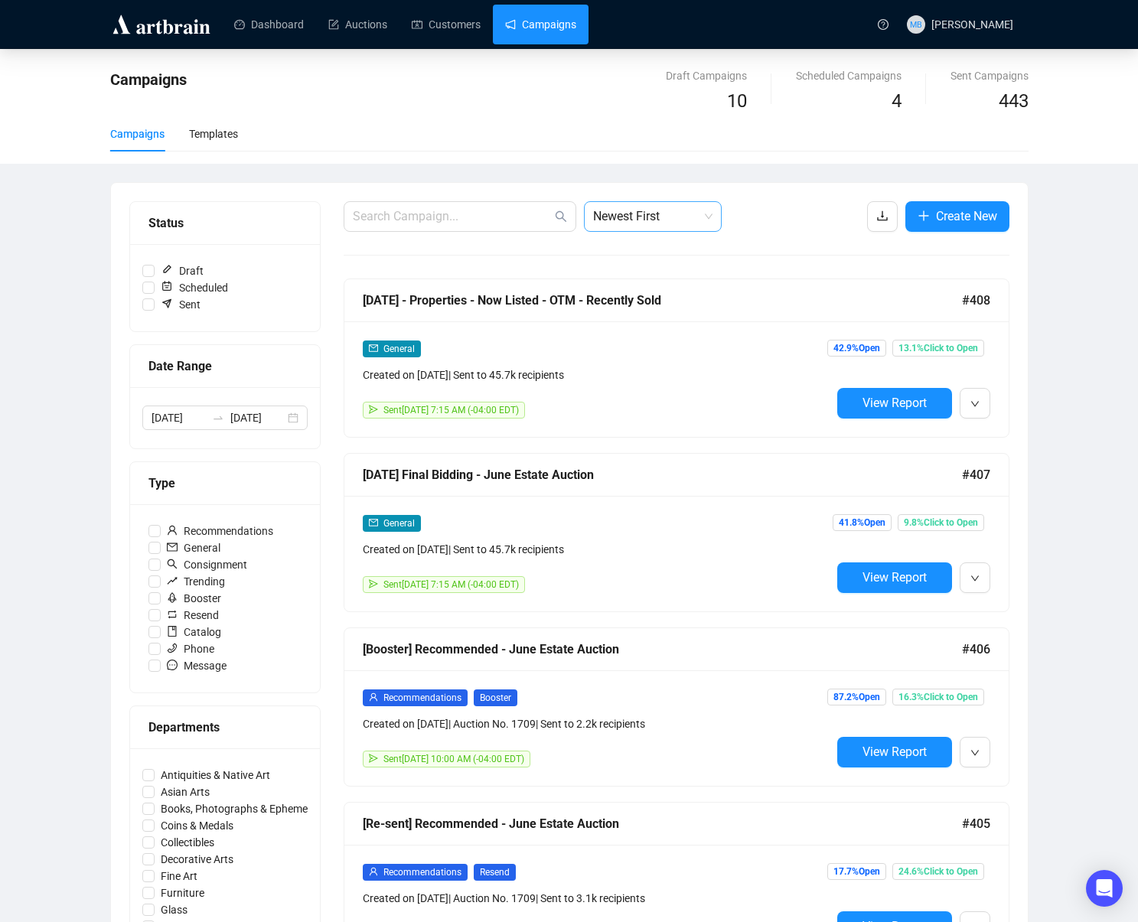
click at [669, 217] on span "Newest First" at bounding box center [652, 216] width 119 height 29
click at [681, 275] on div "Oldest First" at bounding box center [652, 274] width 113 height 17
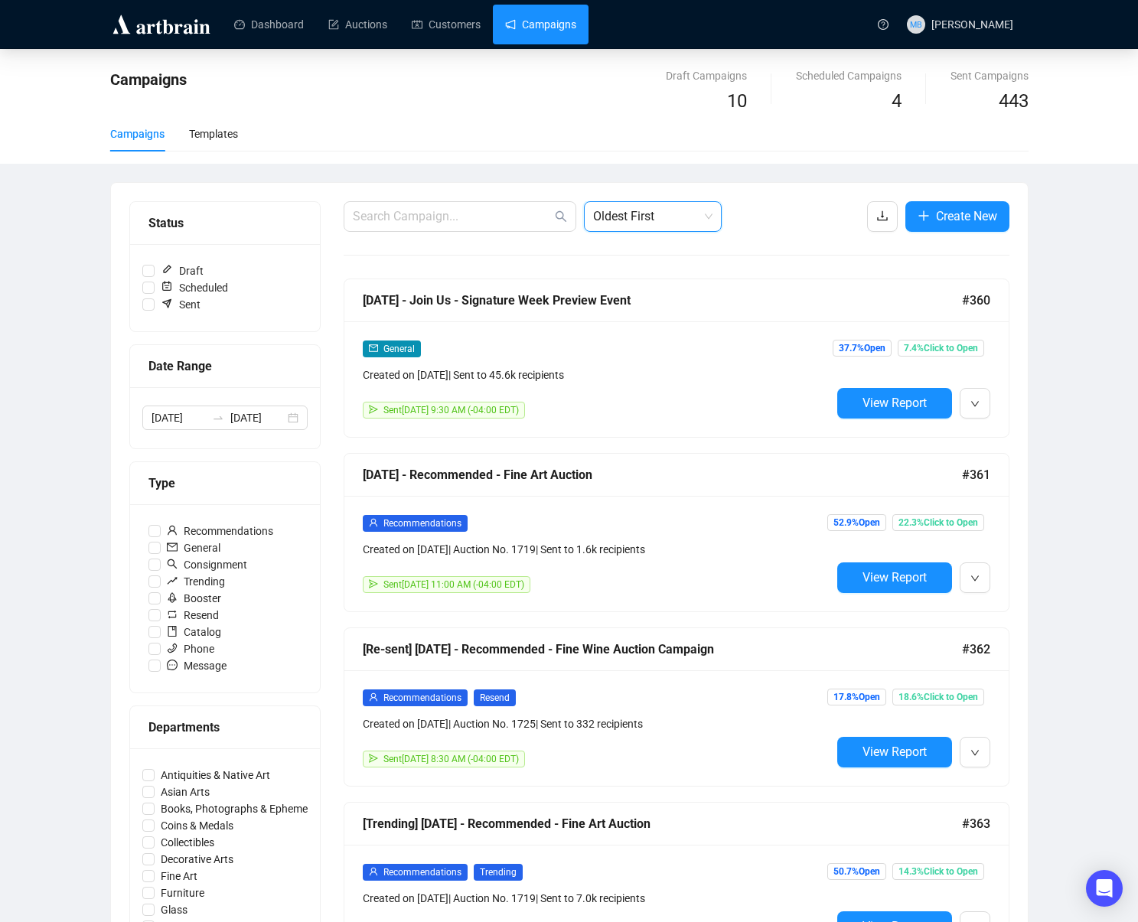
click at [250, 416] on input "2025-06-30" at bounding box center [257, 418] width 54 height 17
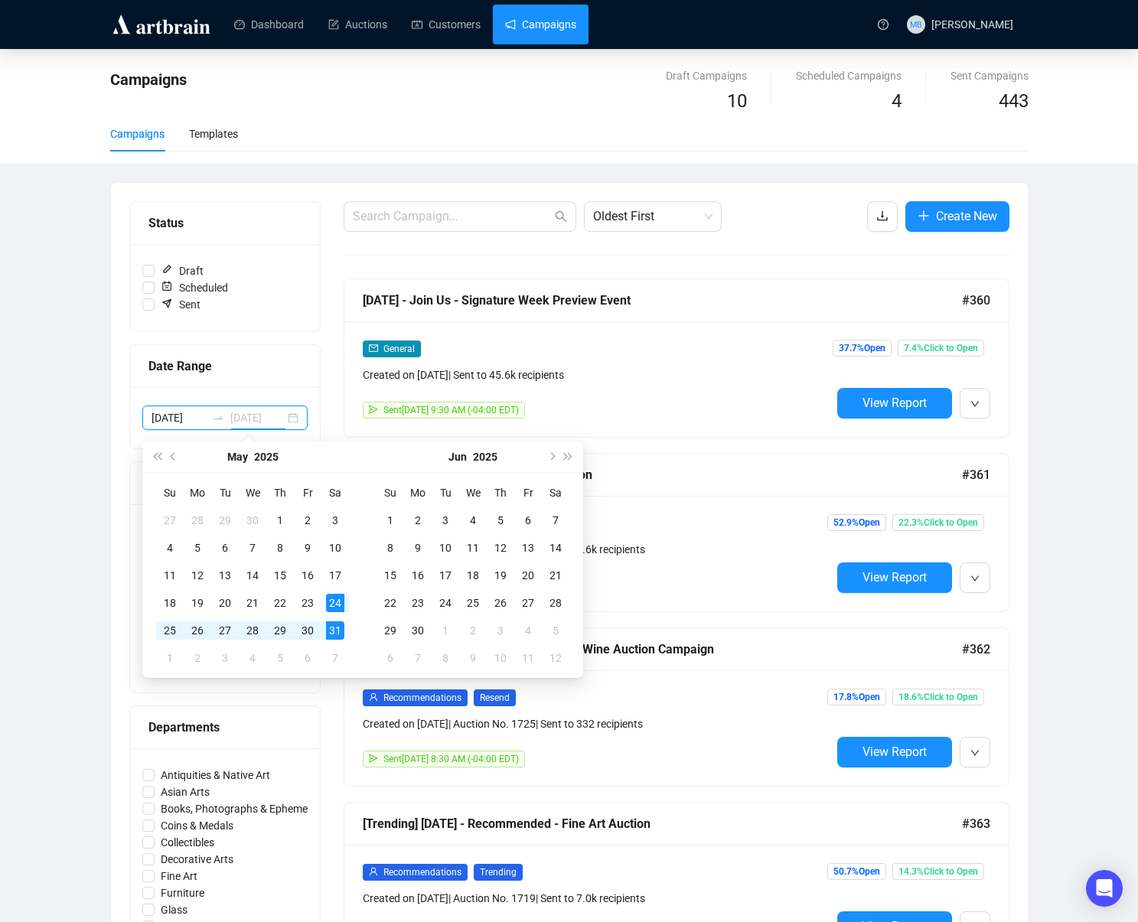
type input "2025-05-31"
click at [335, 630] on div "31" at bounding box center [335, 631] width 18 height 18
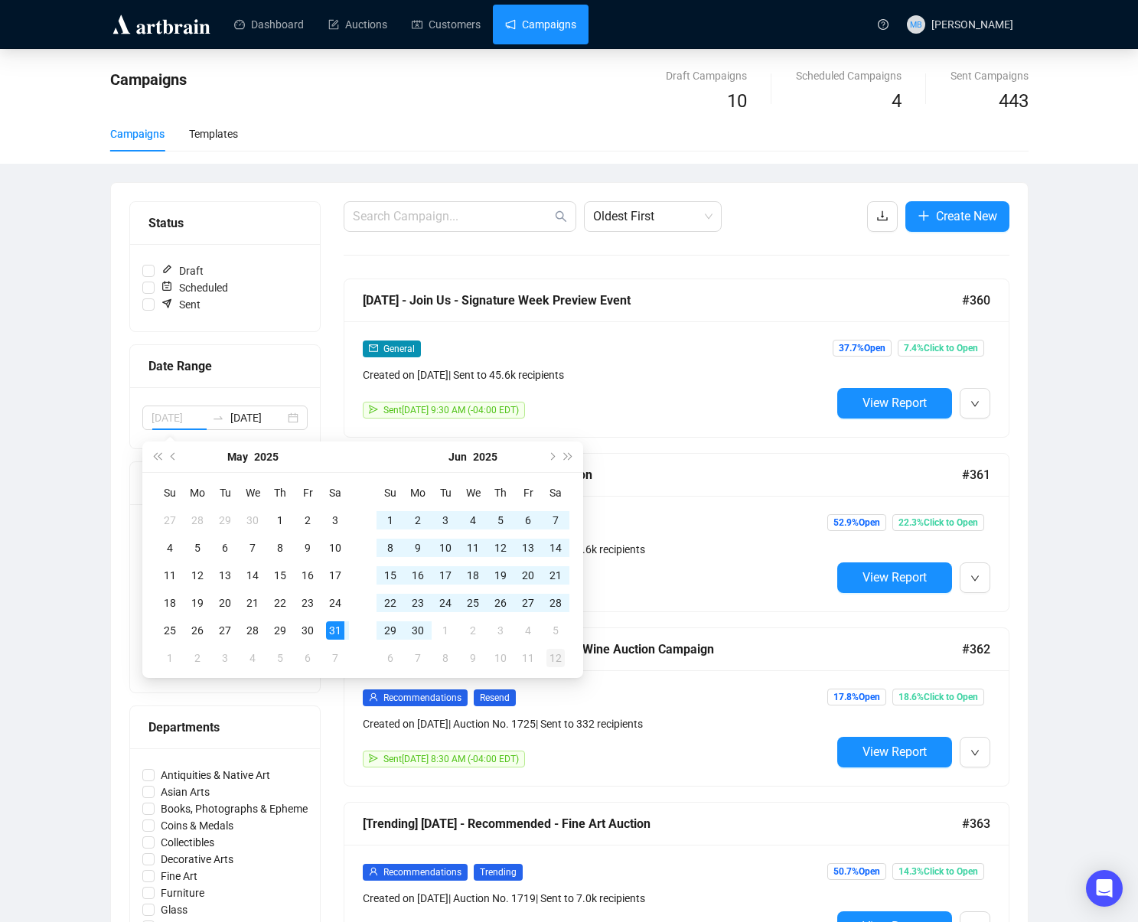
click at [561, 658] on div "12" at bounding box center [556, 658] width 18 height 18
type input "2025-05-31"
type input "2025-07-12"
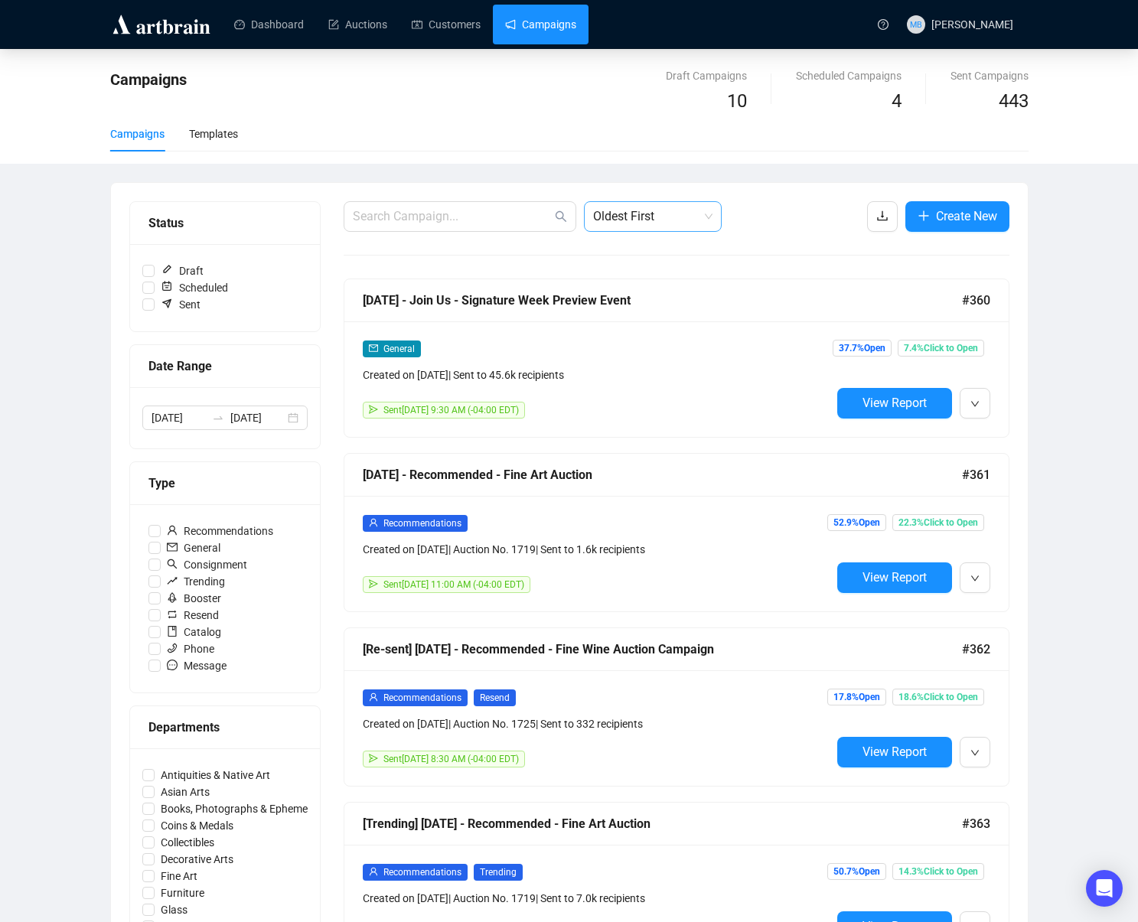
click at [632, 215] on span "Oldest First" at bounding box center [652, 216] width 119 height 29
click at [634, 215] on span "Oldest First" at bounding box center [652, 216] width 119 height 29
click at [1069, 289] on div "Campaigns Draft Campaigns 10 Scheduled Campaigns 4 Sent Campaigns 443 Campaigns…" at bounding box center [569, 891] width 1138 height 1685
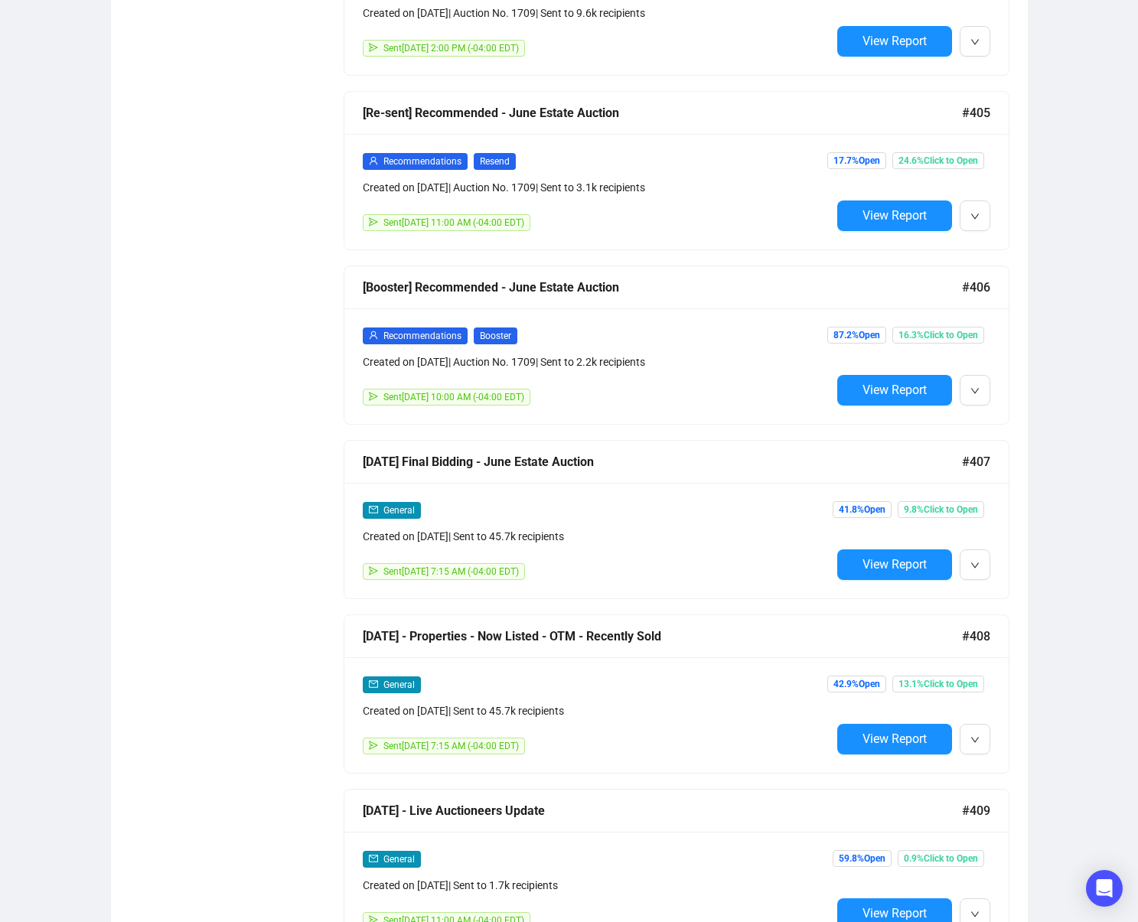
scroll to position [1060, 0]
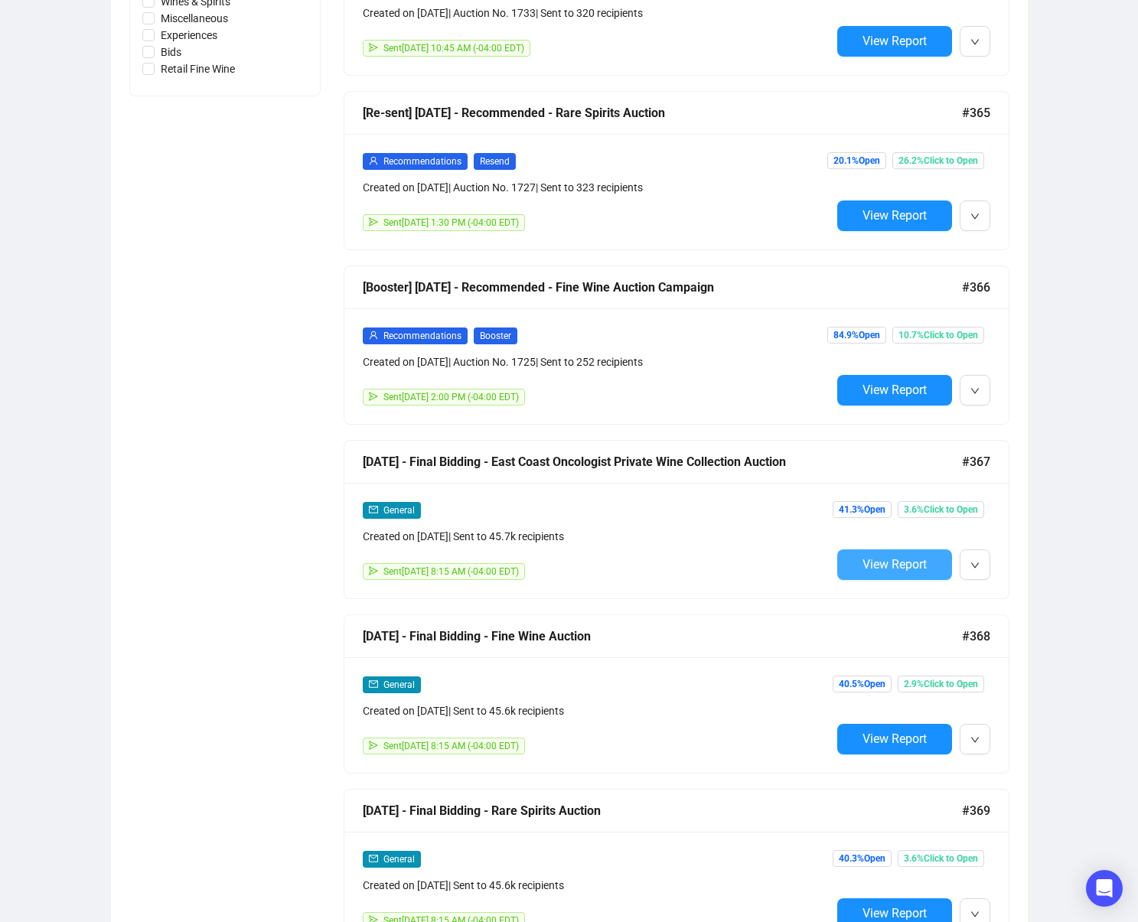
click at [905, 562] on span "View Report" at bounding box center [895, 564] width 64 height 15
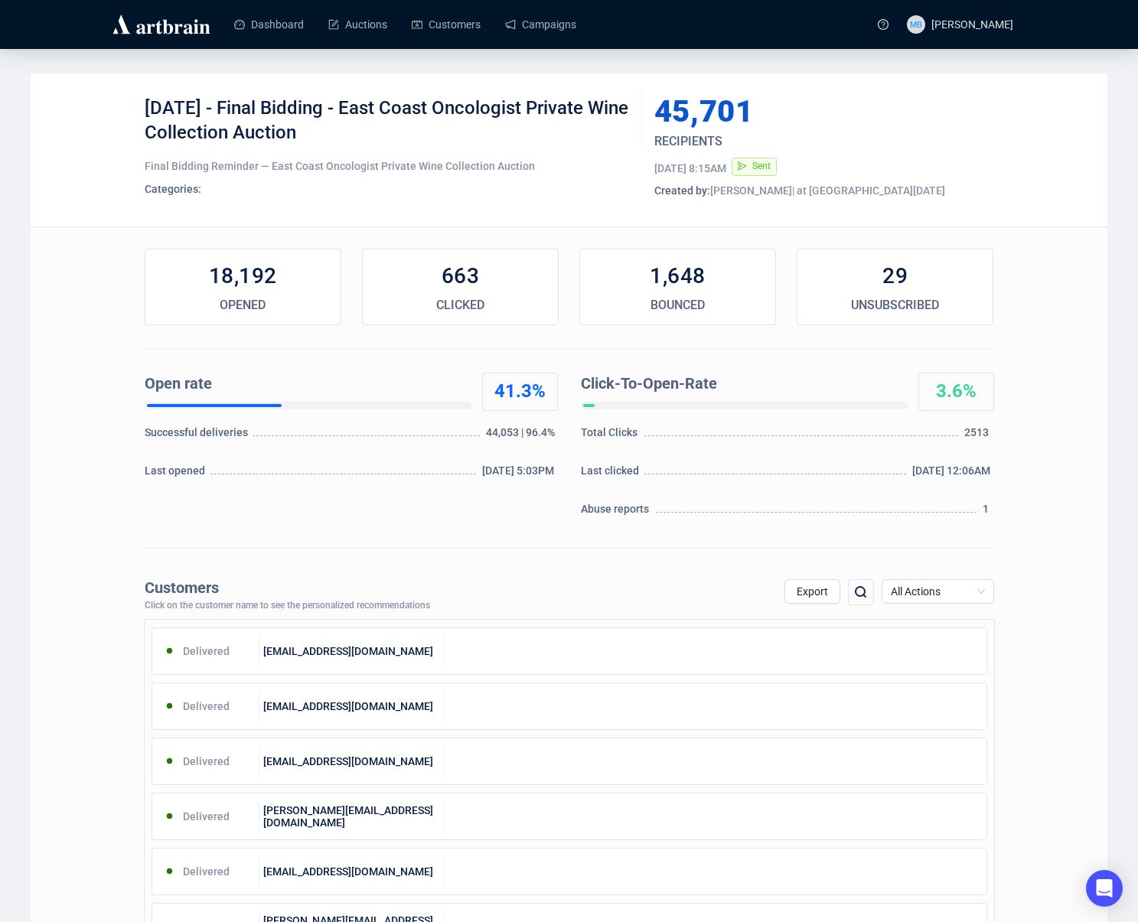
drag, startPoint x: 237, startPoint y: 106, endPoint x: 423, endPoint y: 137, distance: 188.5
click at [398, 132] on div "6-4-2025 - Final Bidding - East Coast Oncologist Private Wine Collection Auction" at bounding box center [388, 119] width 486 height 46
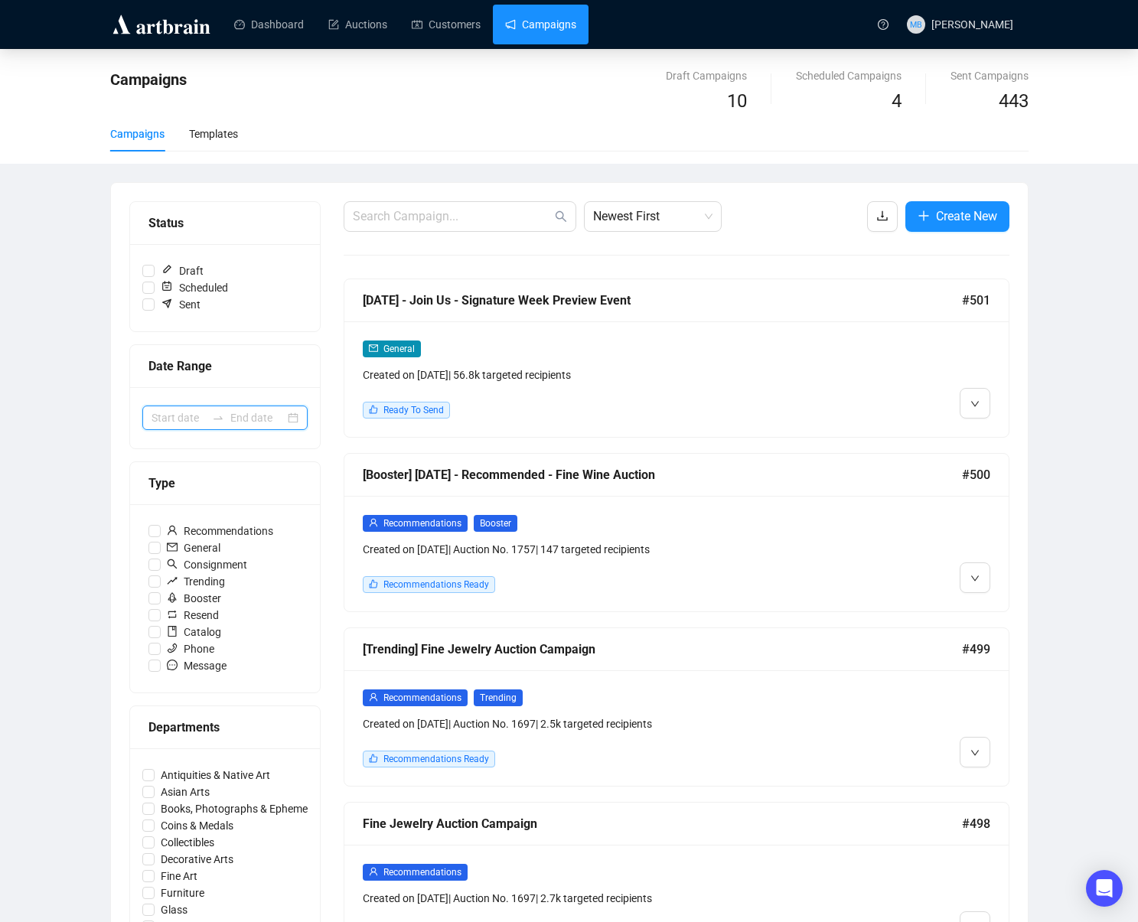
drag, startPoint x: 245, startPoint y: 426, endPoint x: 237, endPoint y: 419, distance: 10.4
click at [245, 425] on input at bounding box center [257, 418] width 54 height 17
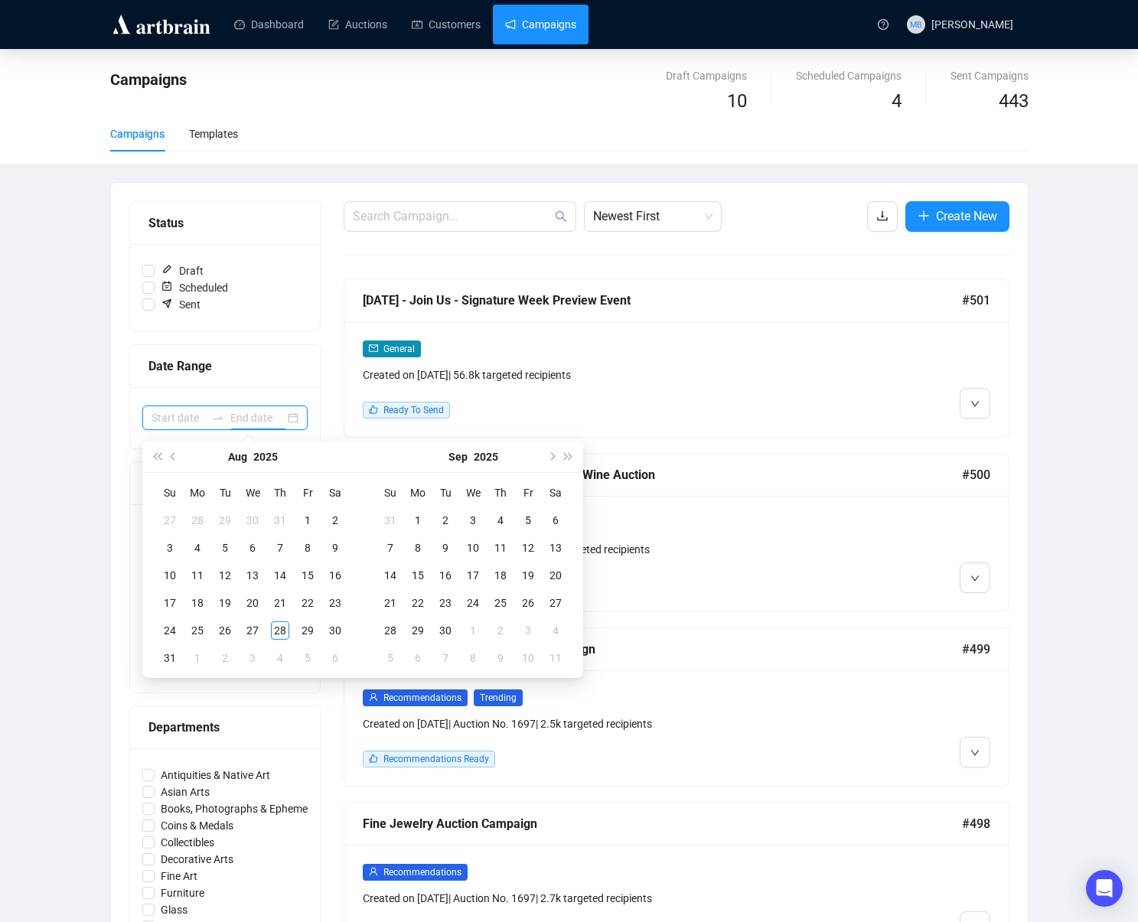
scroll to position [2, 0]
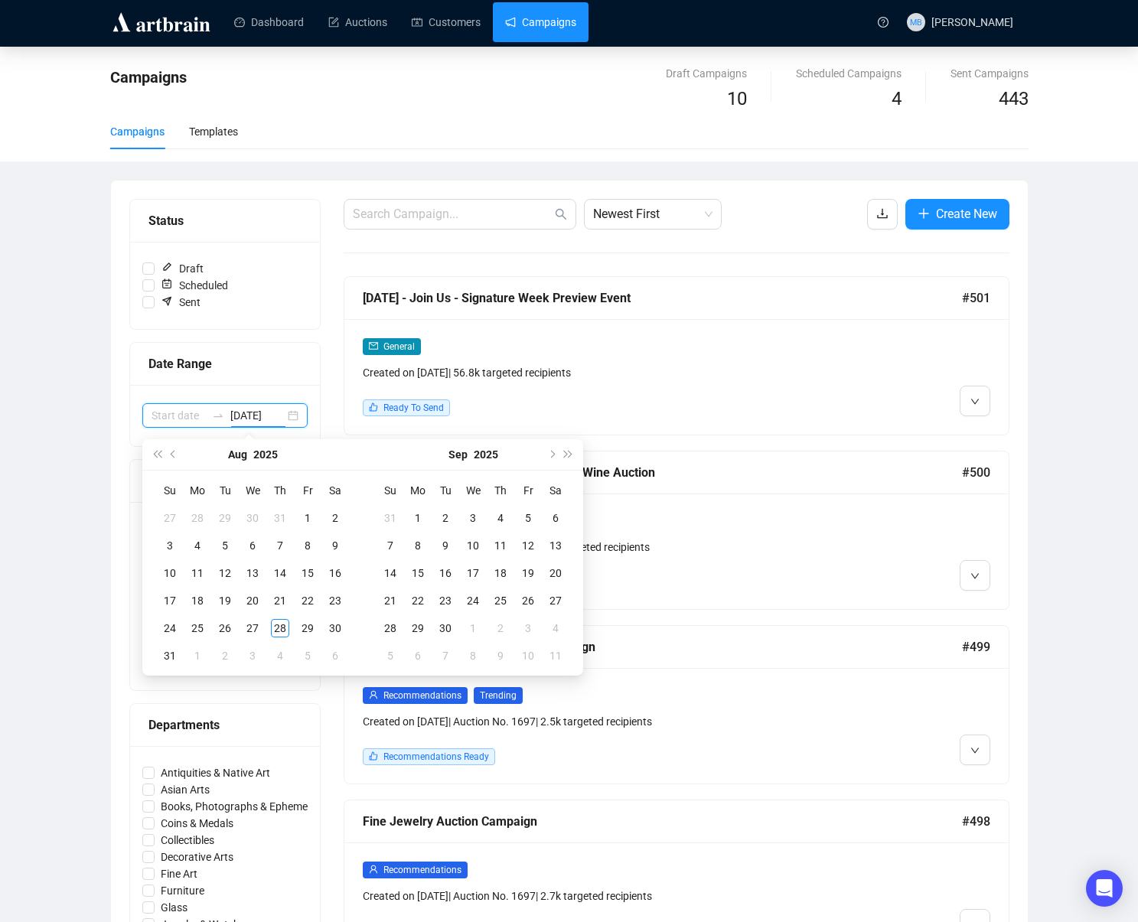
type input "2025-07-28"
click at [178, 459] on button "Previous month (PageUp)" at bounding box center [173, 454] width 17 height 31
type input "2025-05-31"
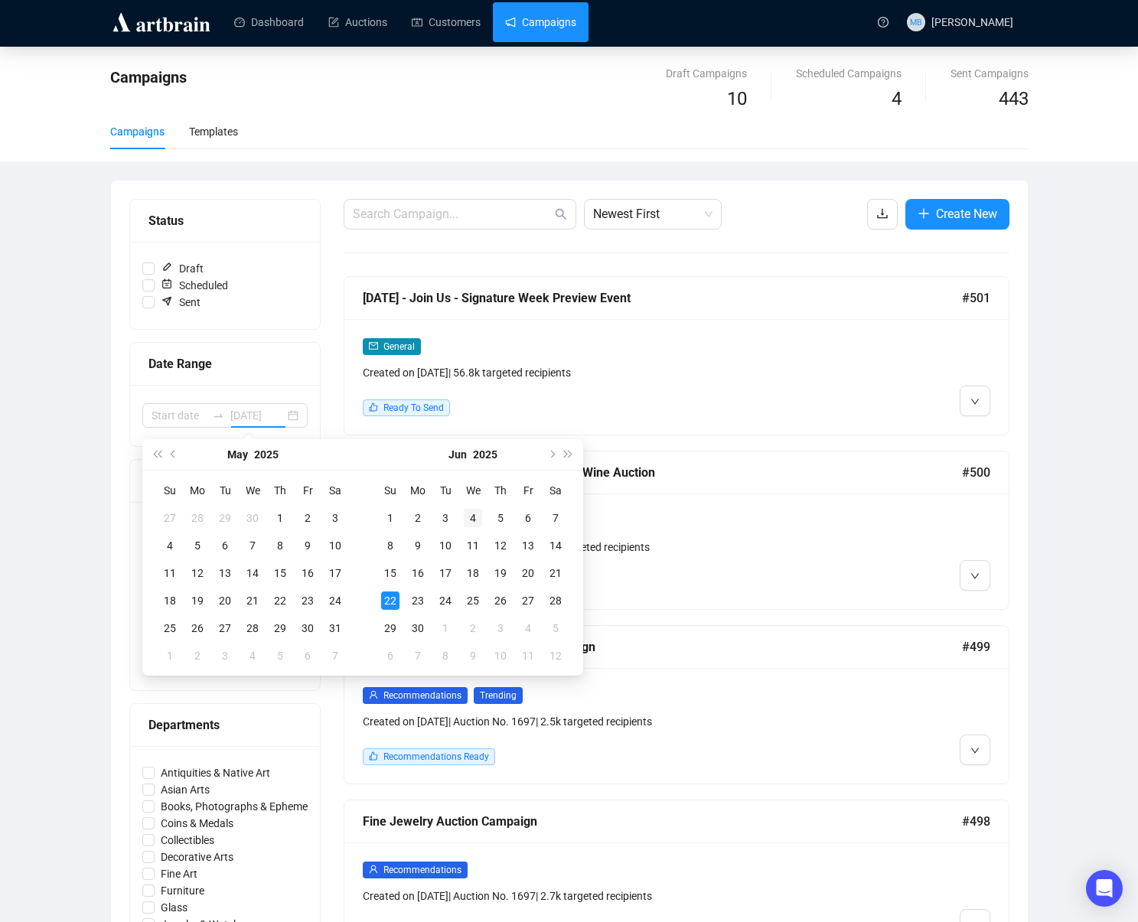
type input "2025-06-04"
type input "2025-06-03"
type input "2025-04-28"
click at [167, 450] on button "Previous month (PageUp)" at bounding box center [173, 454] width 17 height 31
type input "2025-05-03"
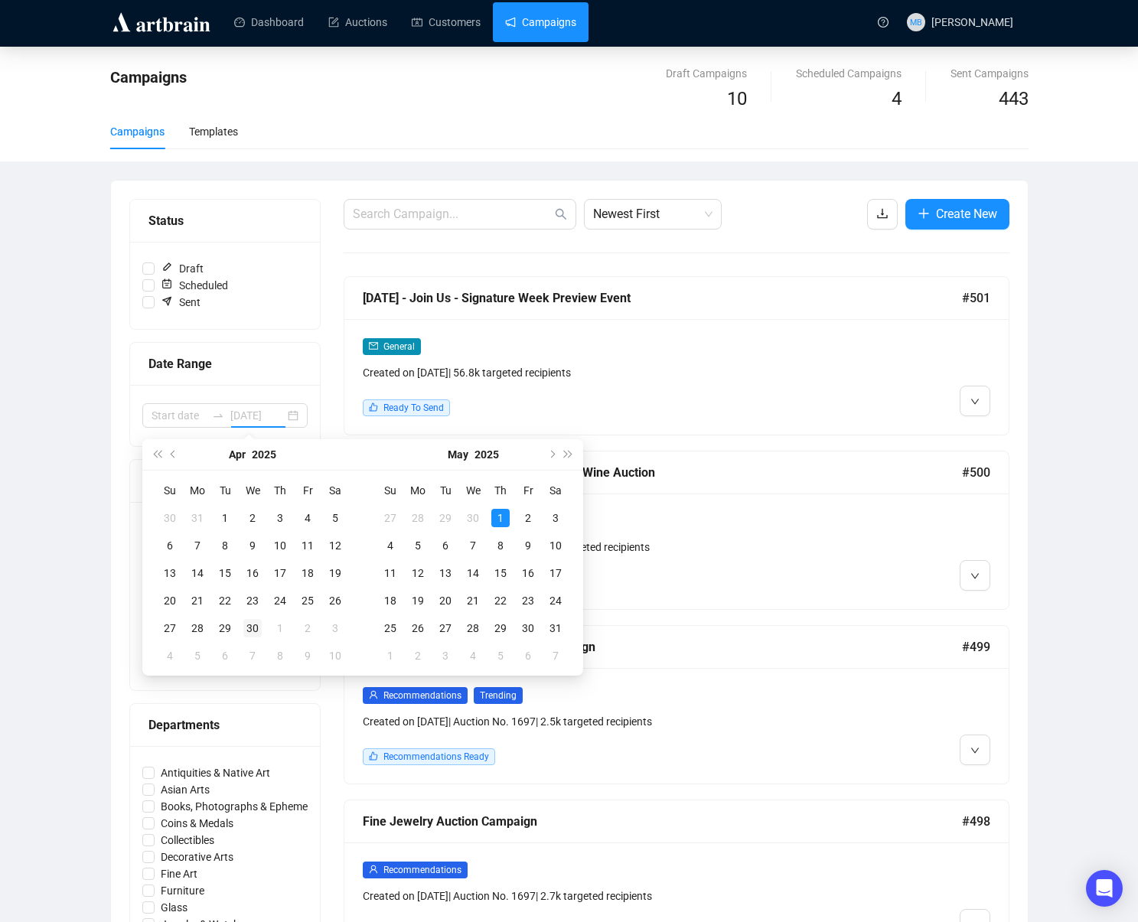
type input "2025-04-30"
click at [256, 627] on div "30" at bounding box center [252, 628] width 18 height 18
type input "2025-05-03"
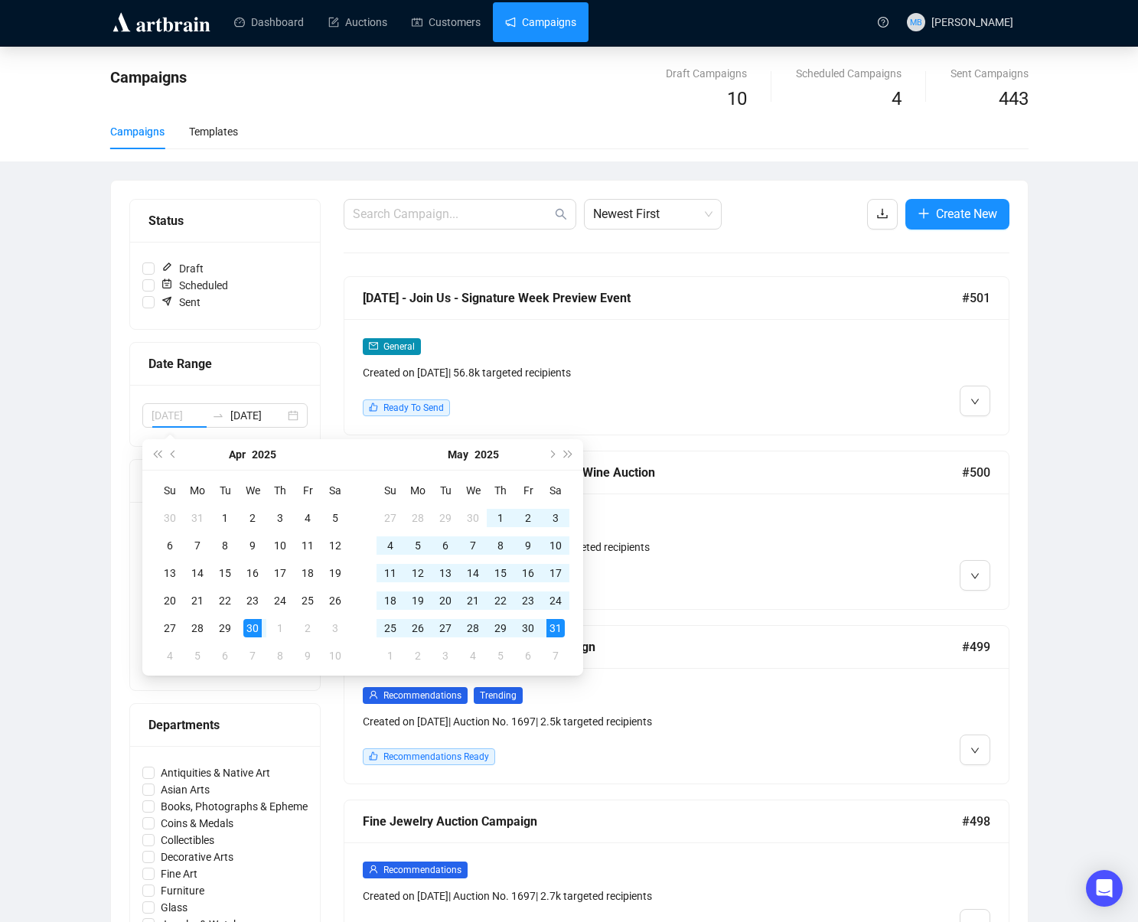
click at [561, 632] on div "31" at bounding box center [556, 628] width 18 height 18
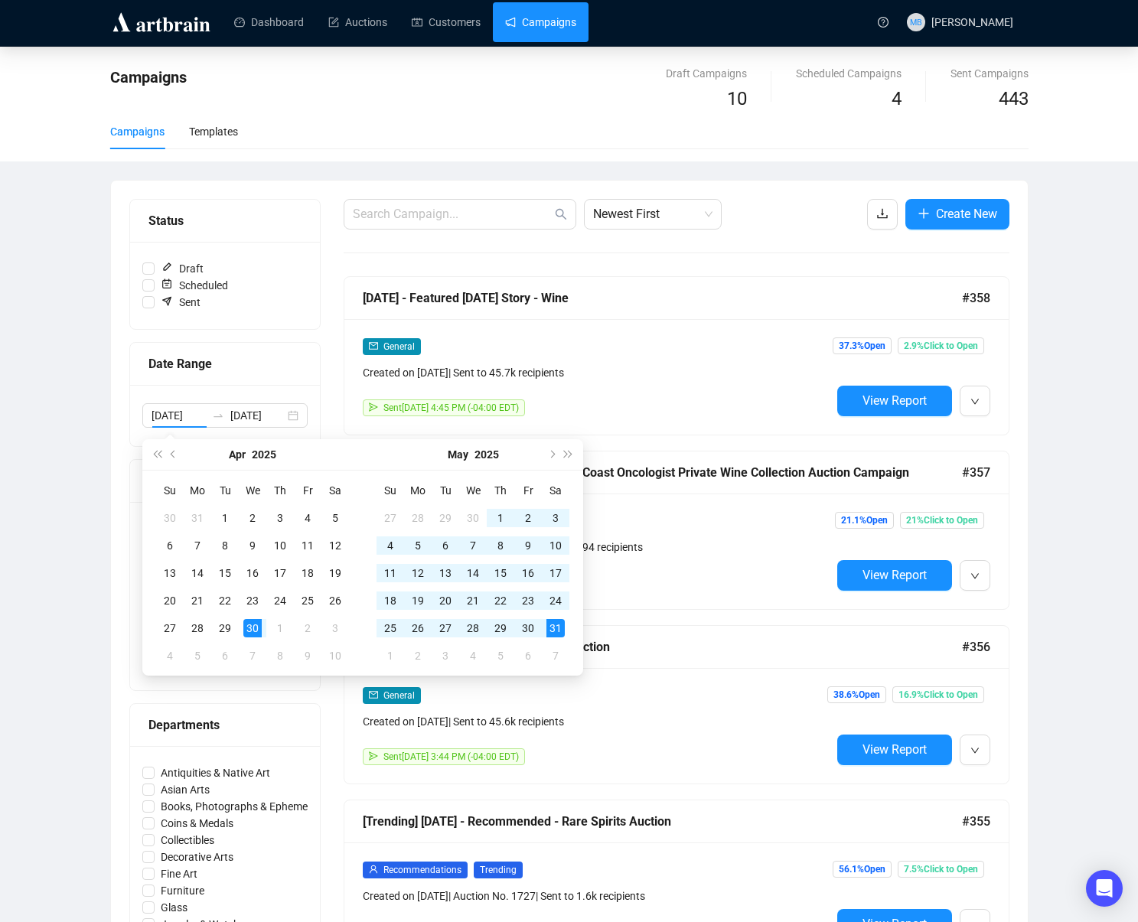
type input "2025-04-30"
type input "2025-05-31"
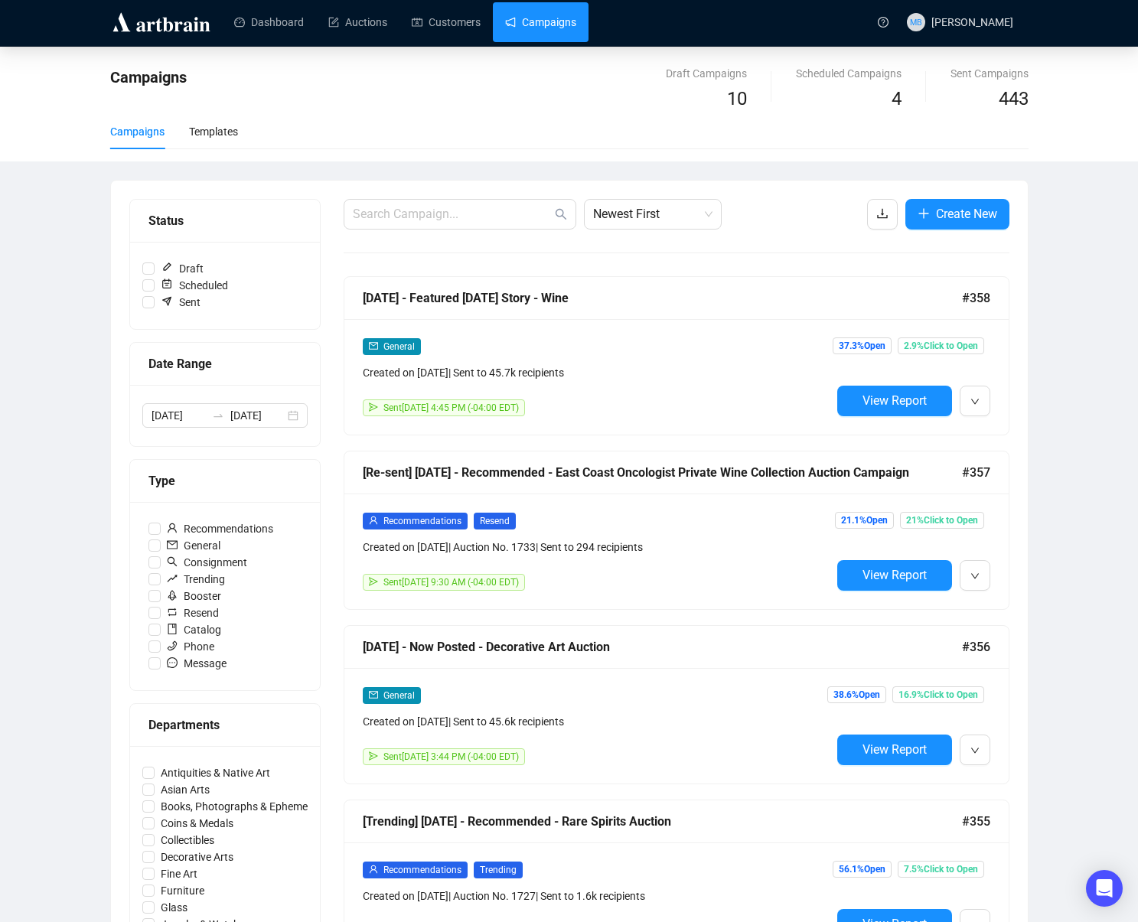
scroll to position [0, 0]
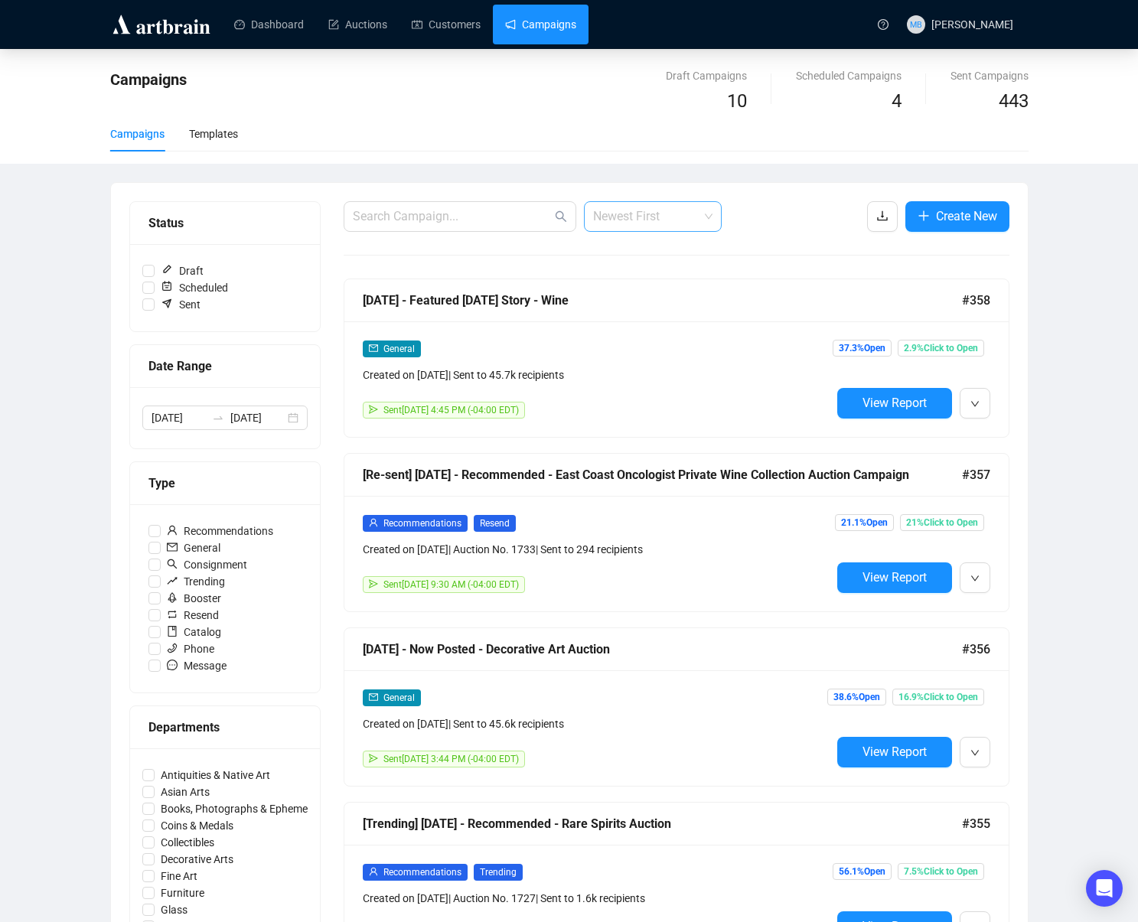
click at [645, 218] on span "Newest First" at bounding box center [652, 216] width 119 height 29
click at [638, 274] on div "Oldest First" at bounding box center [652, 274] width 113 height 17
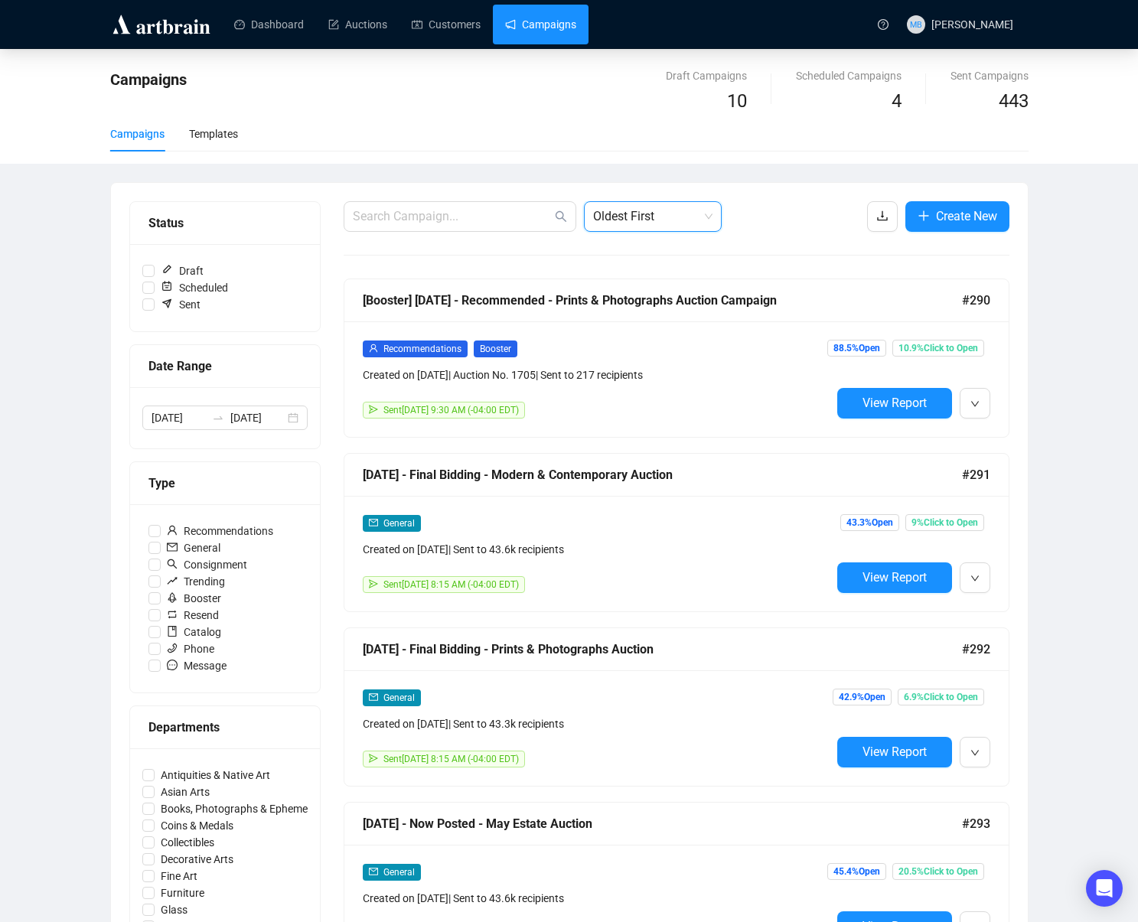
click at [847, 570] on button "View Report" at bounding box center [894, 578] width 115 height 31
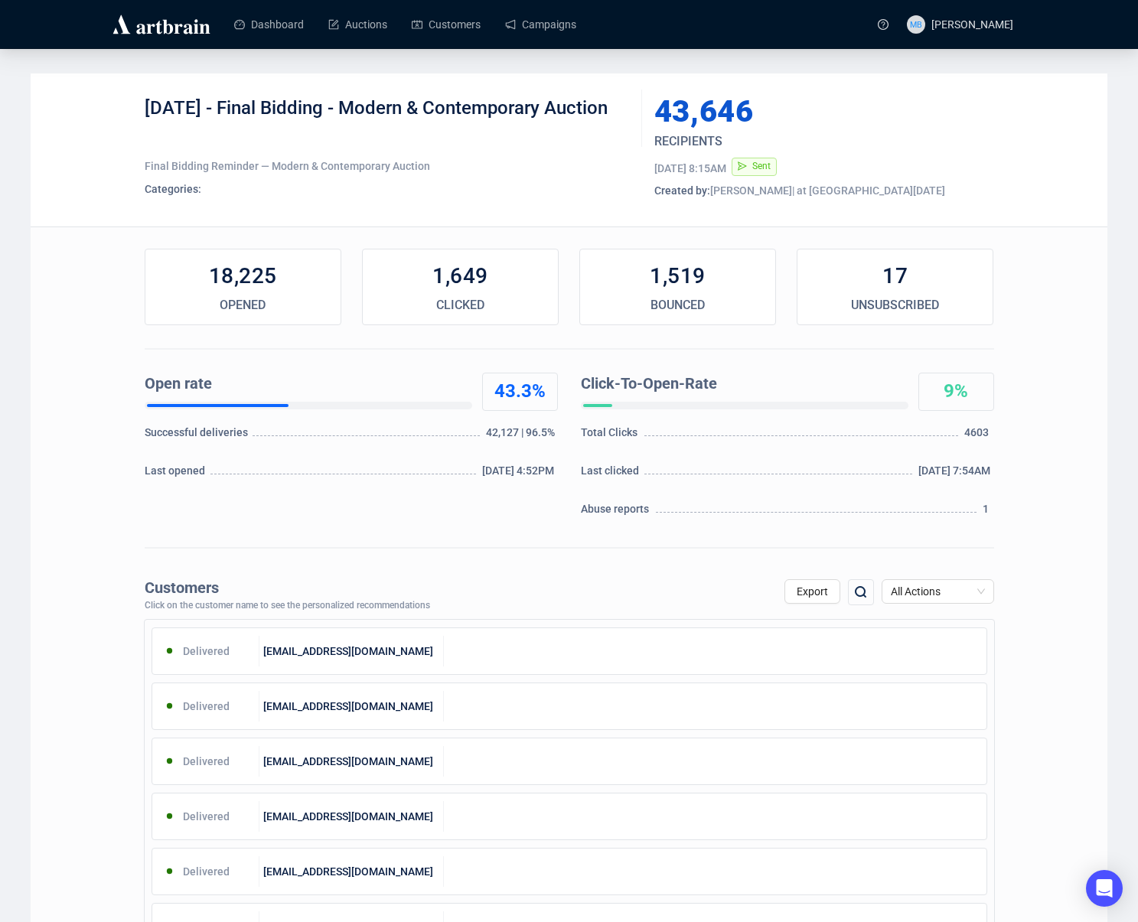
drag, startPoint x: 237, startPoint y: 110, endPoint x: 625, endPoint y: 119, distance: 388.2
click at [620, 119] on div "5-1-2025 - Final Bidding - Modern & Contemporary Auction" at bounding box center [388, 119] width 486 height 46
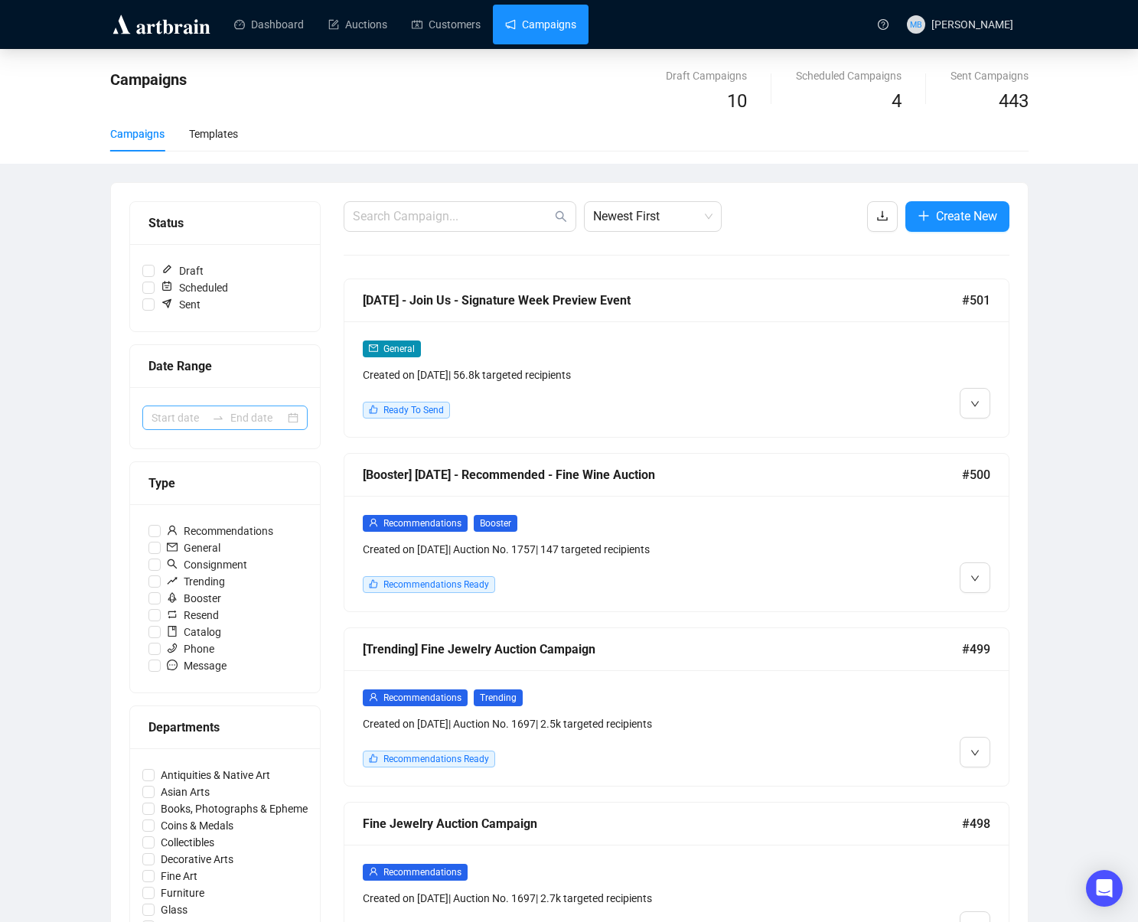
click at [194, 407] on div at bounding box center [224, 418] width 165 height 24
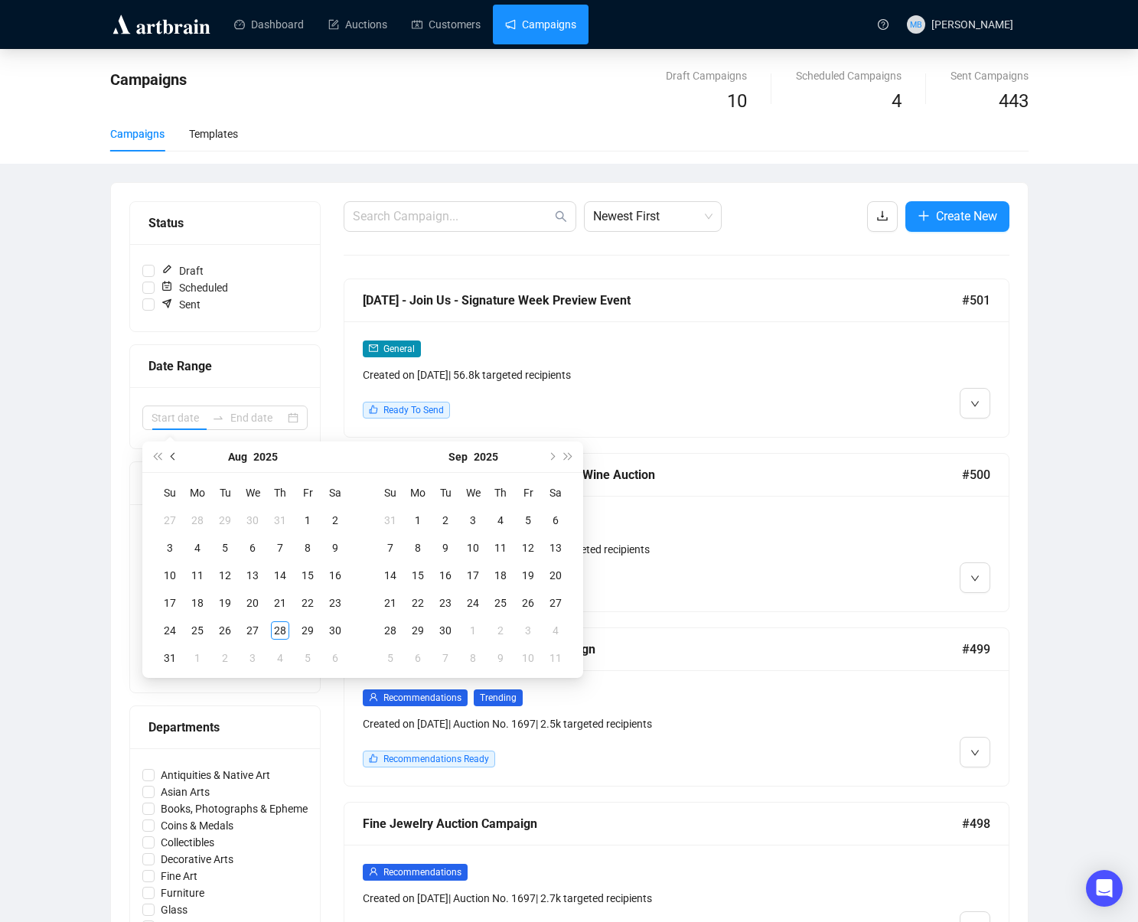
click at [176, 454] on span "Previous month (PageUp)" at bounding box center [175, 457] width 8 height 8
type input "2025-04-30"
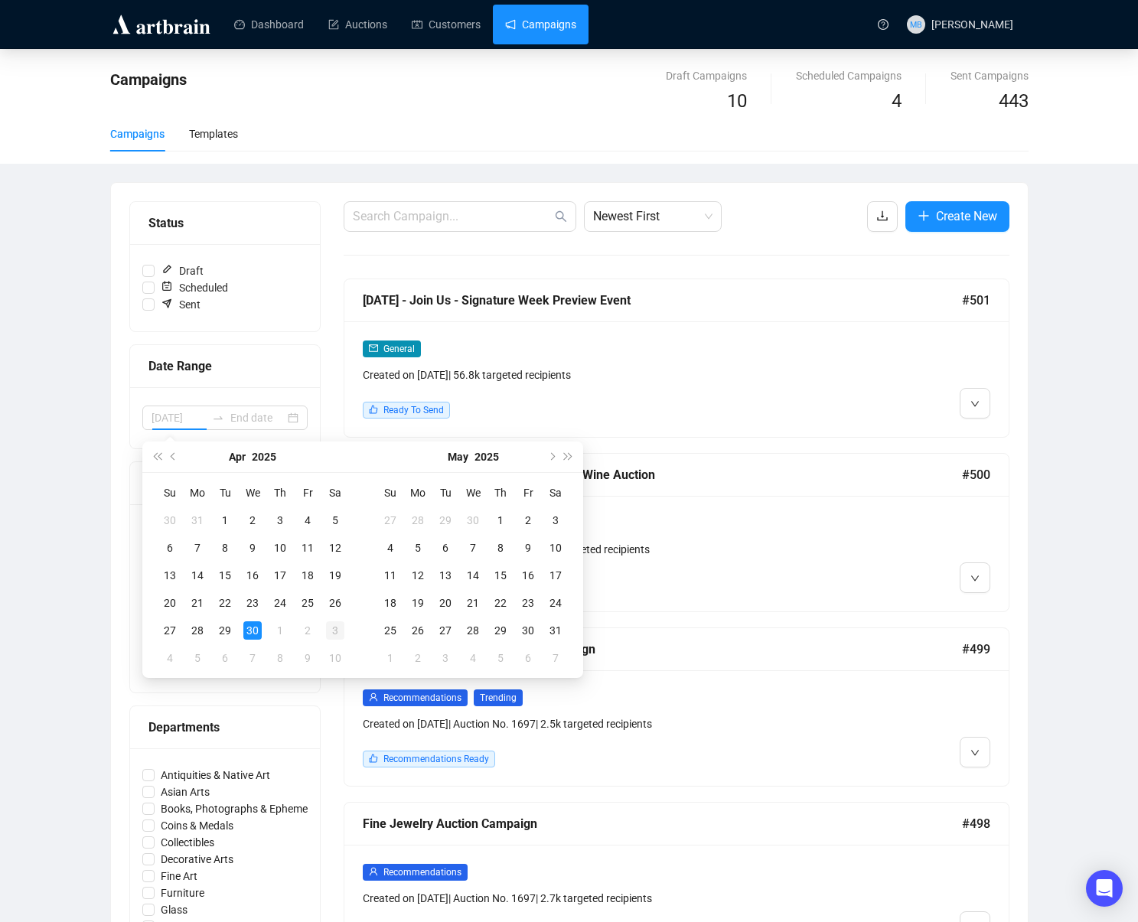
drag, startPoint x: 246, startPoint y: 634, endPoint x: 338, endPoint y: 642, distance: 92.2
click at [248, 634] on div "30" at bounding box center [252, 631] width 18 height 18
type input "2025-05-03"
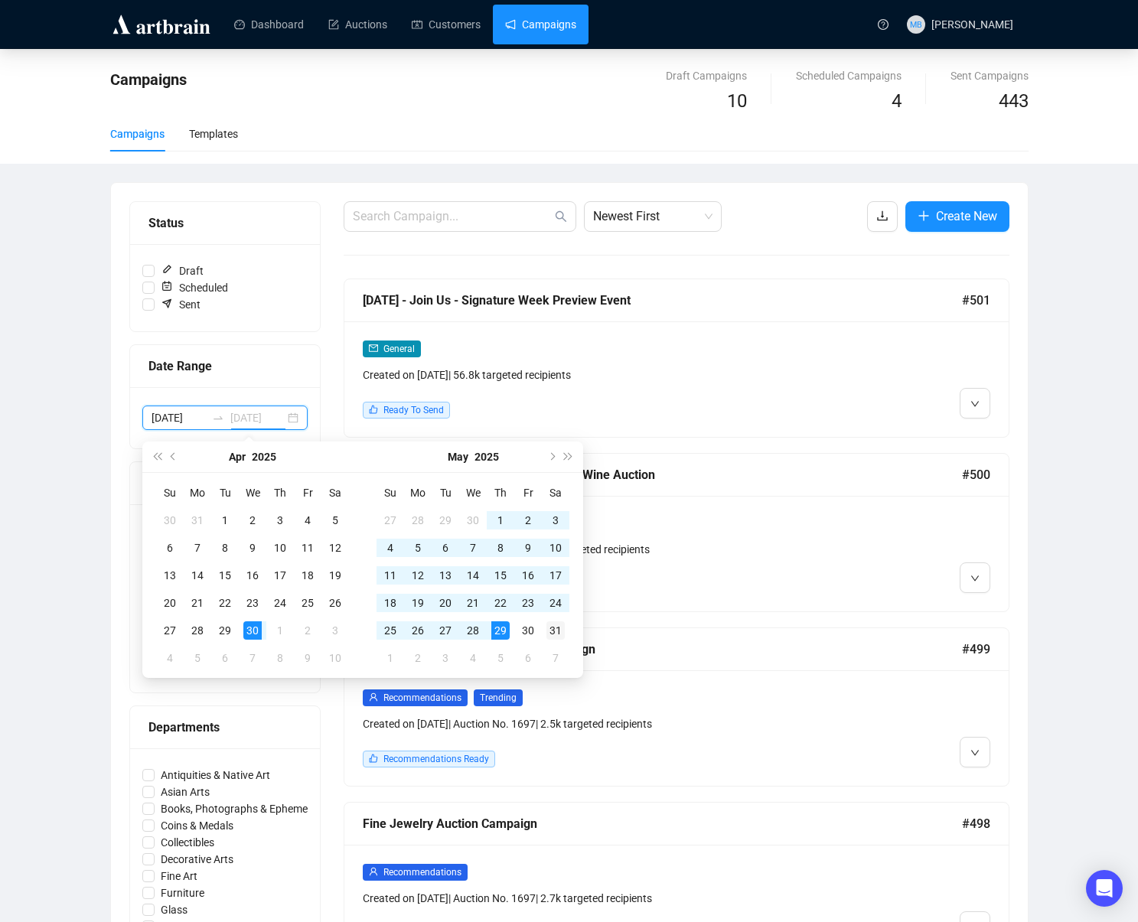
type input "2025-05-31"
click at [561, 635] on div "31" at bounding box center [556, 631] width 18 height 18
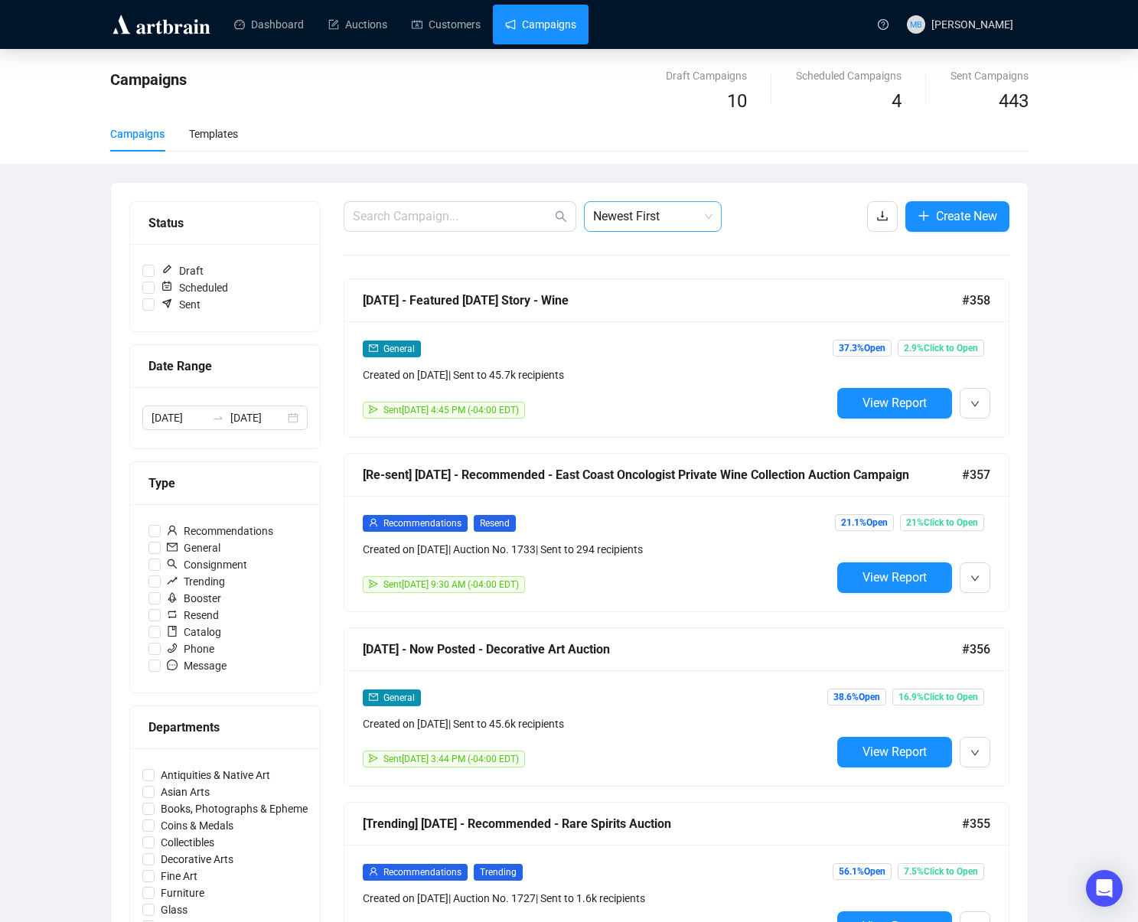
drag, startPoint x: 663, startPoint y: 205, endPoint x: 662, endPoint y: 230, distance: 24.5
click at [662, 206] on span "Newest First" at bounding box center [652, 216] width 119 height 29
click at [661, 275] on div "Oldest First" at bounding box center [652, 274] width 113 height 17
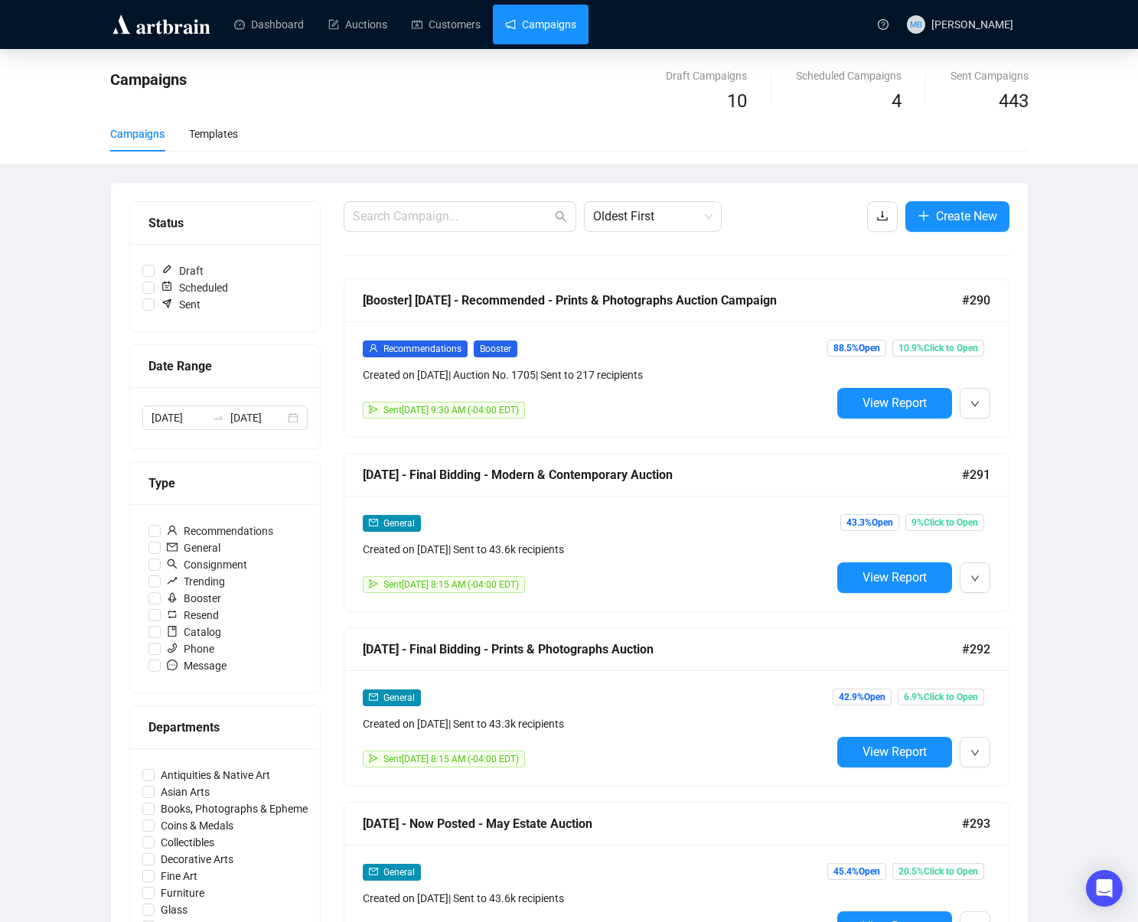
click at [1100, 315] on div "Campaigns Draft Campaigns 10 Scheduled Campaigns 4 Sent Campaigns 443 Campaigns…" at bounding box center [569, 891] width 1138 height 1685
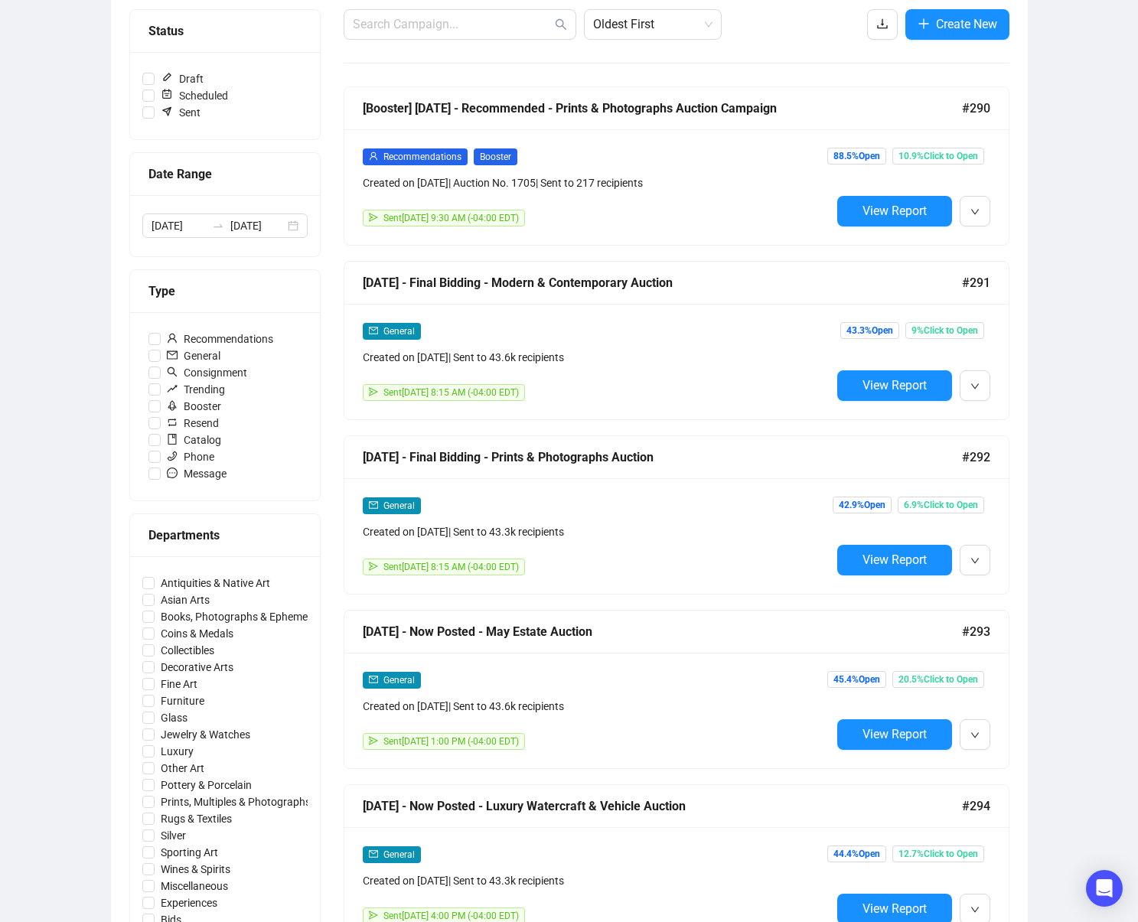
scroll to position [200, 0]
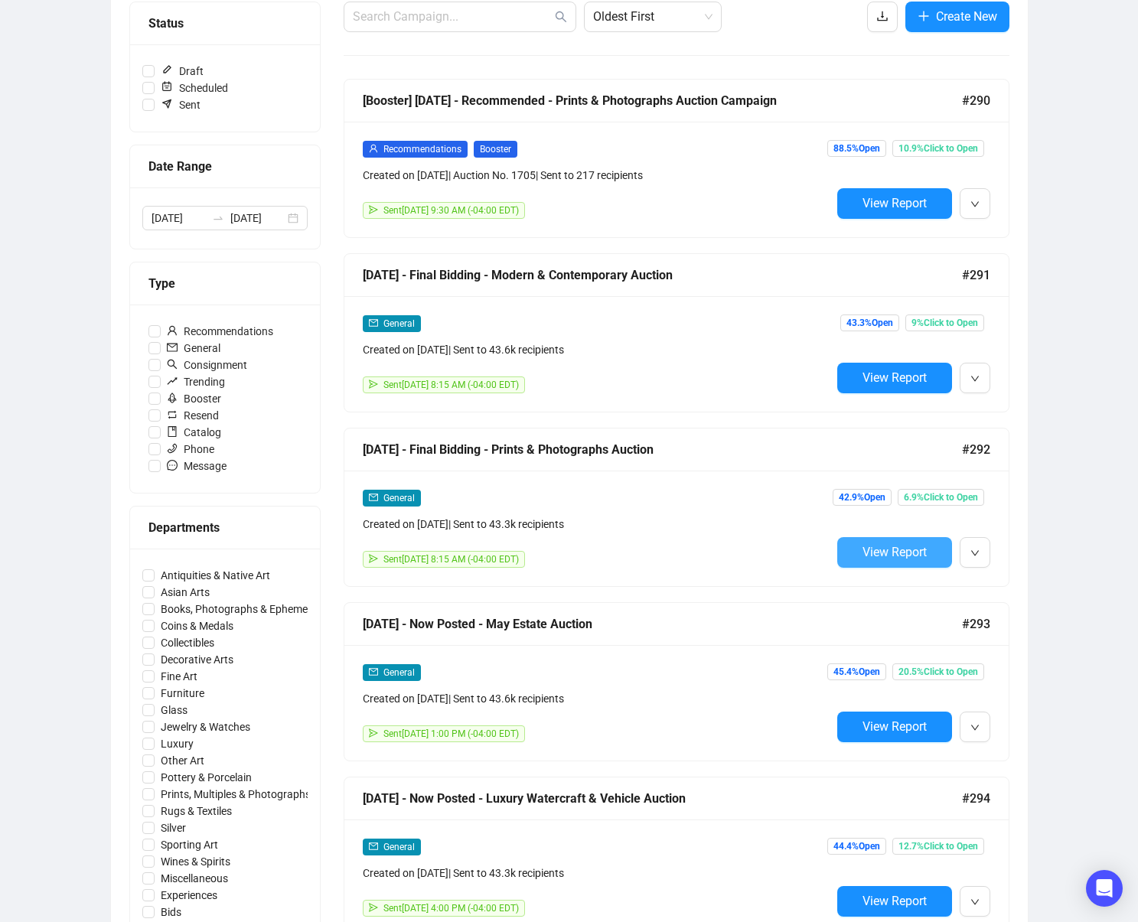
click at [857, 539] on button "View Report" at bounding box center [894, 552] width 115 height 31
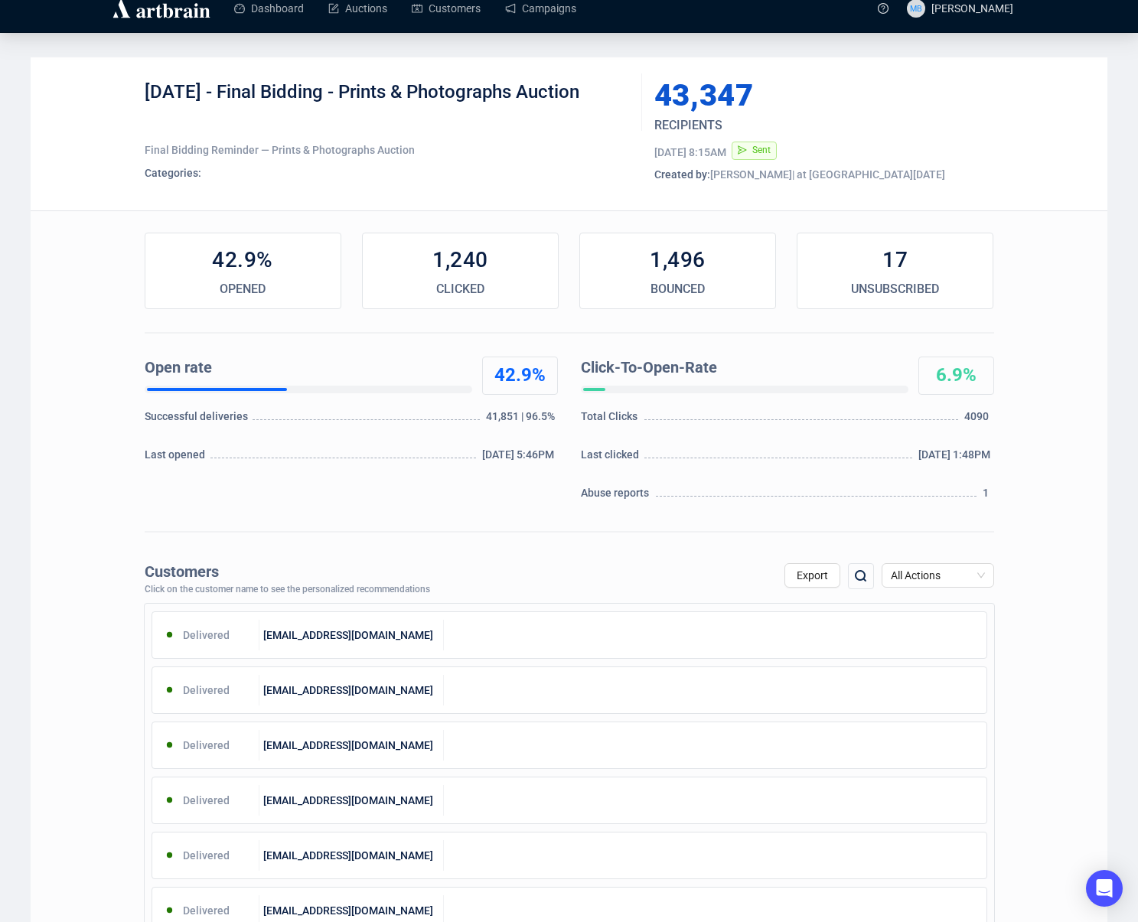
scroll to position [21, 0]
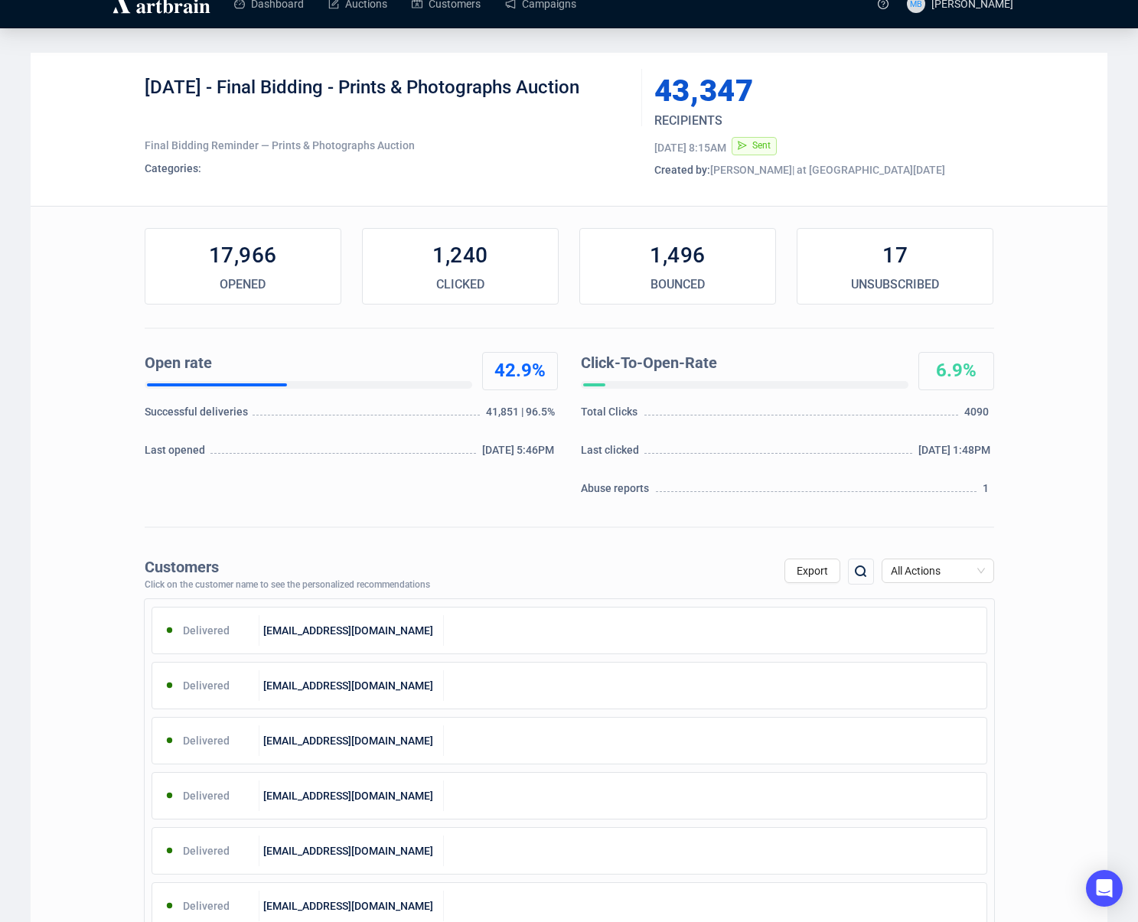
drag, startPoint x: 234, startPoint y: 89, endPoint x: 629, endPoint y: 93, distance: 395.0
click at [629, 93] on div "5-2-2025 - Final Bidding - Prints & Photographs Auction" at bounding box center [388, 99] width 486 height 46
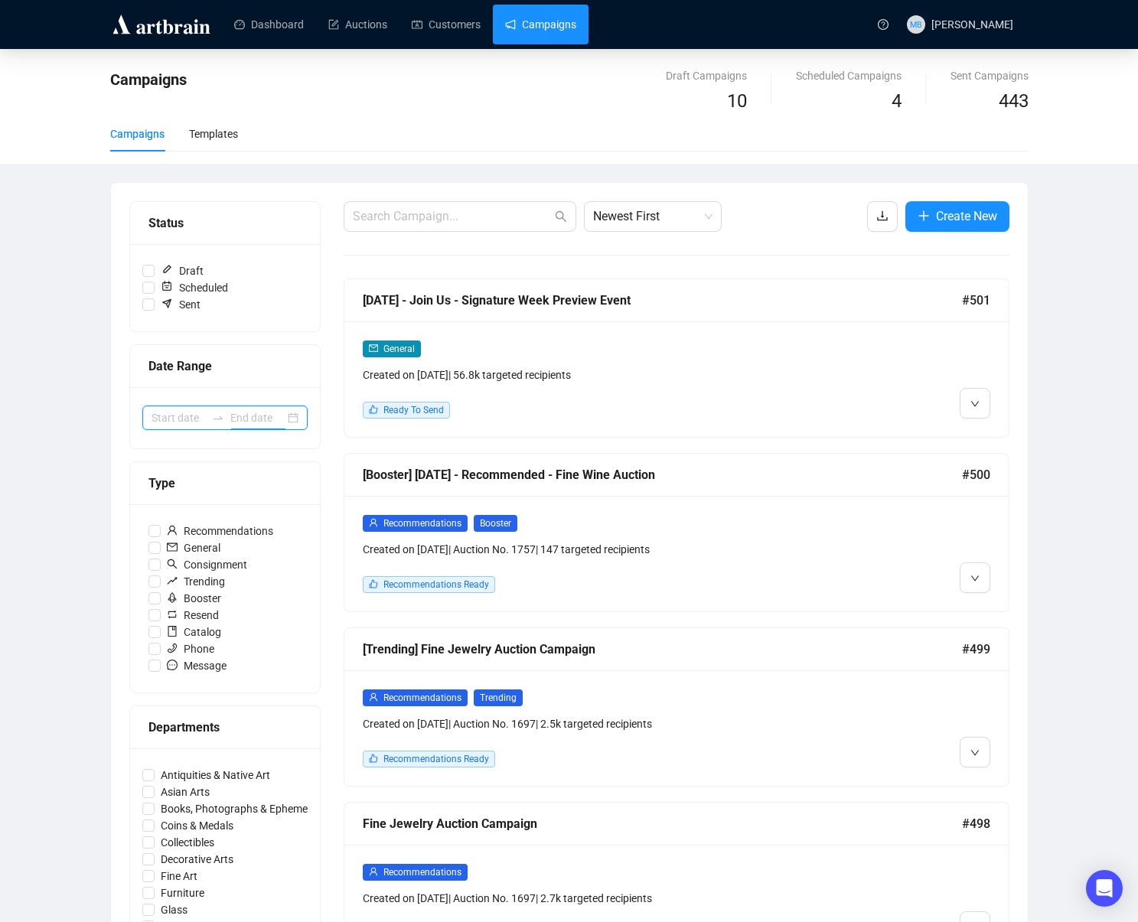
click at [237, 424] on input at bounding box center [257, 418] width 54 height 17
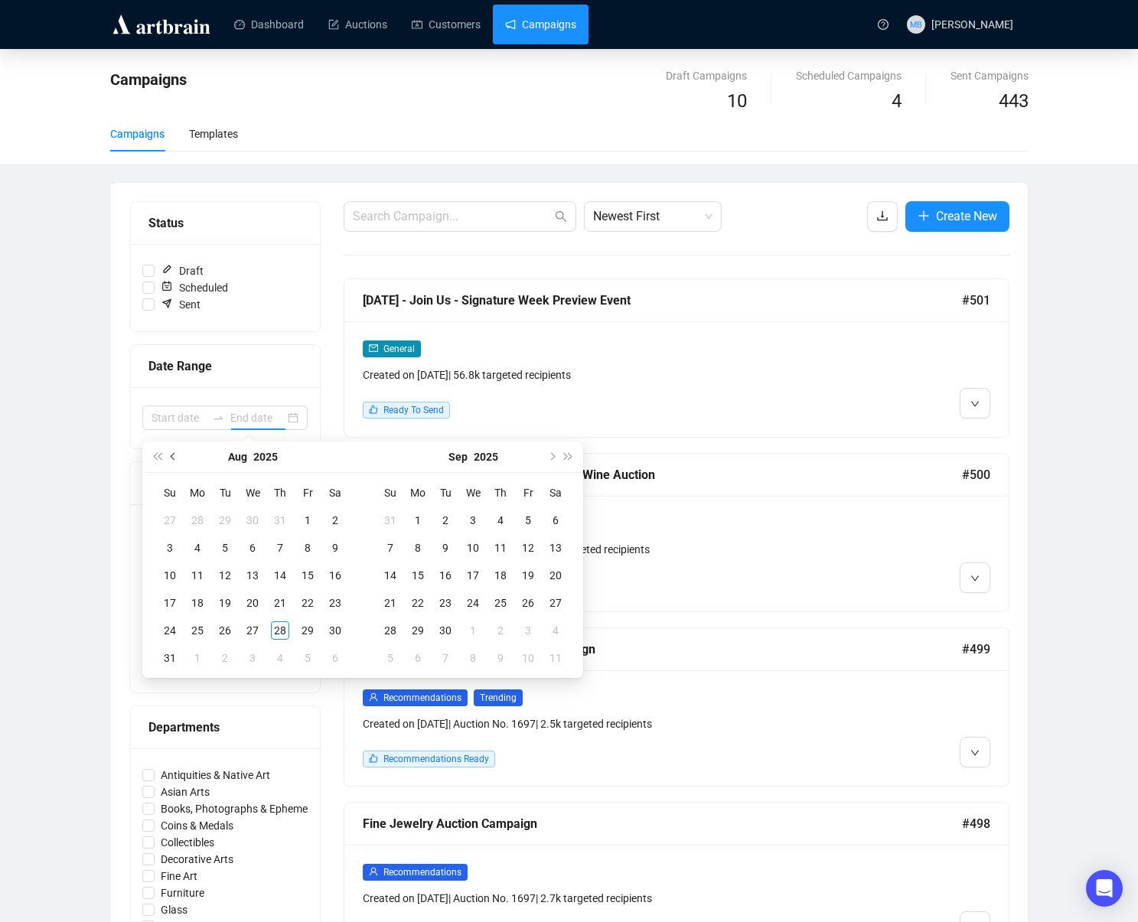
click at [171, 457] on span "Previous month (PageUp)" at bounding box center [175, 457] width 8 height 8
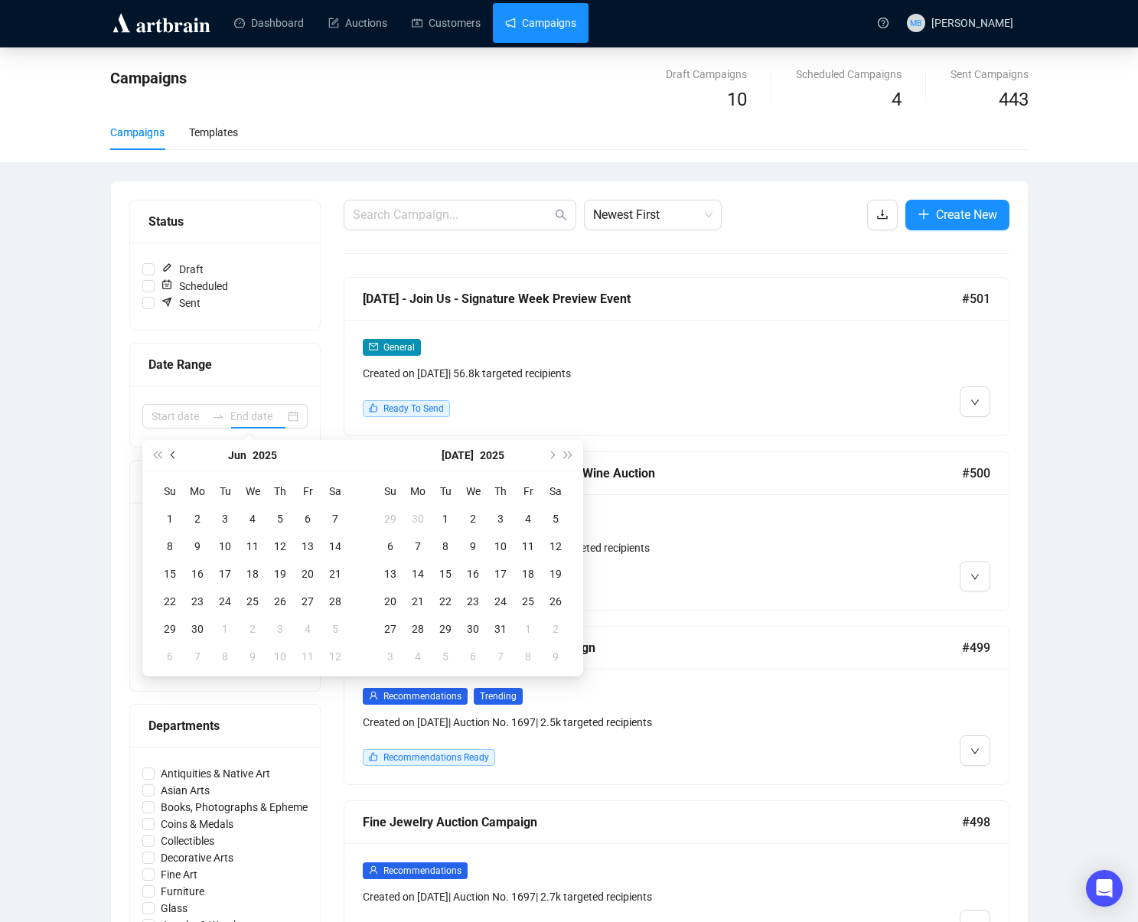
click at [171, 457] on button "Previous month (PageUp)" at bounding box center [173, 455] width 17 height 31
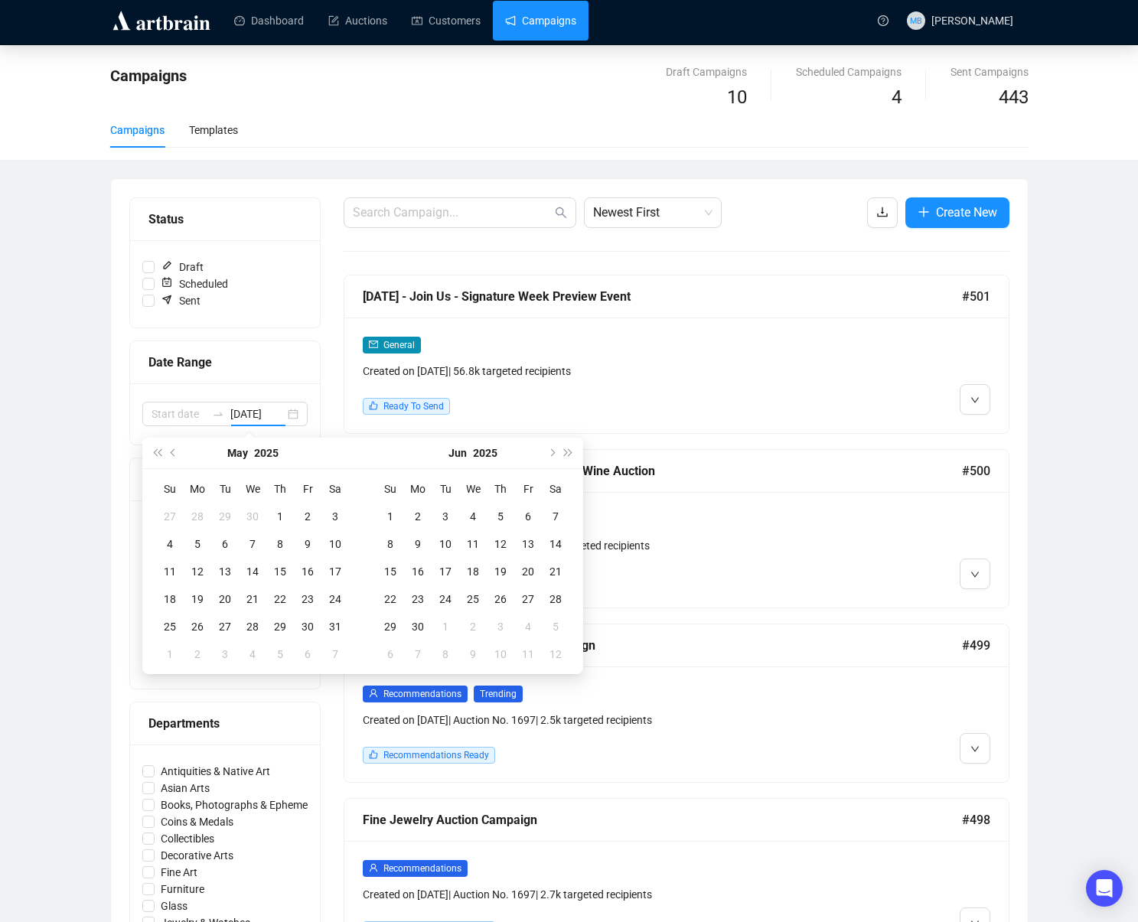
type input "2025-06-07"
type input "[DATE]"
drag, startPoint x: 178, startPoint y: 450, endPoint x: 294, endPoint y: 619, distance: 205.3
click at [178, 450] on button "Previous month (PageUp)" at bounding box center [173, 453] width 17 height 31
type input "2025-04-30"
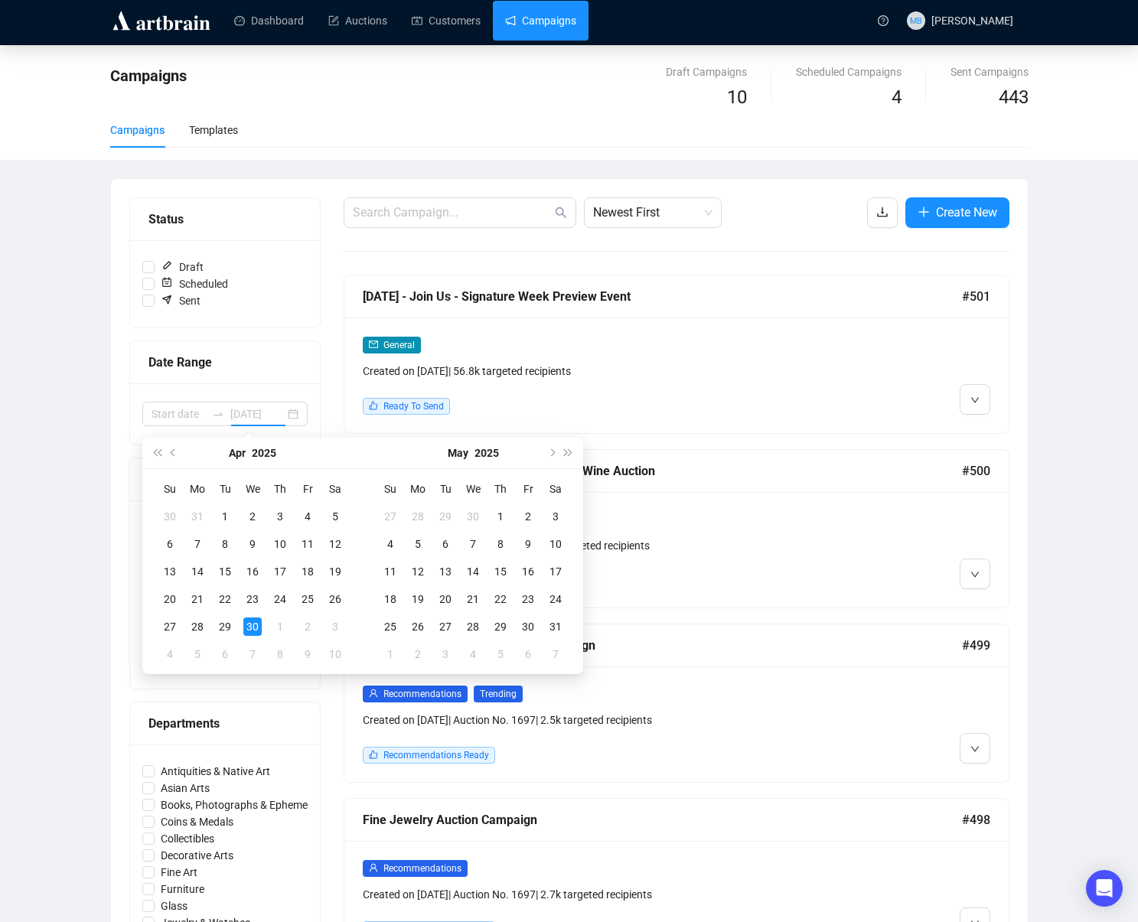
drag, startPoint x: 259, startPoint y: 625, endPoint x: 366, endPoint y: 632, distance: 107.4
click at [259, 625] on div "30" at bounding box center [252, 627] width 18 height 18
type input "2025-05-03"
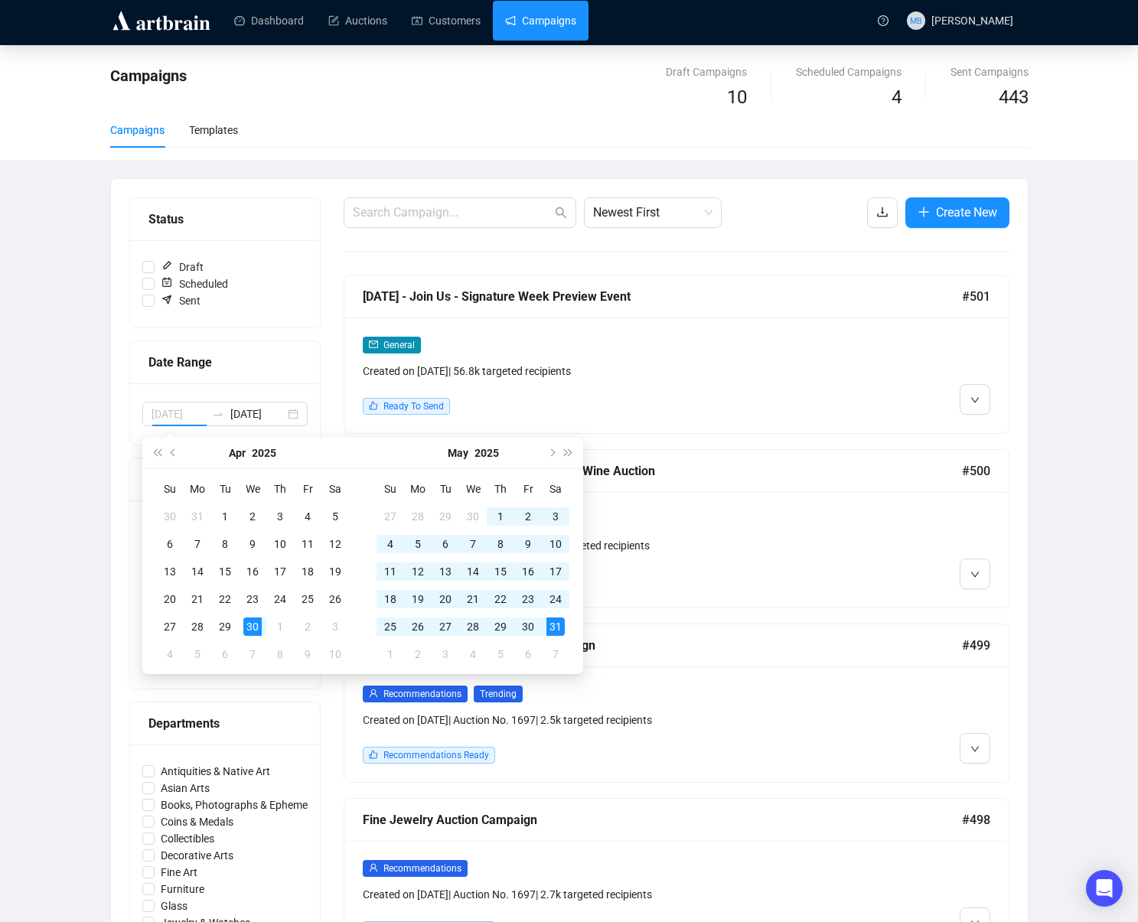
click at [560, 628] on div "31" at bounding box center [556, 627] width 18 height 18
type input "2025-04-30"
type input "2025-05-31"
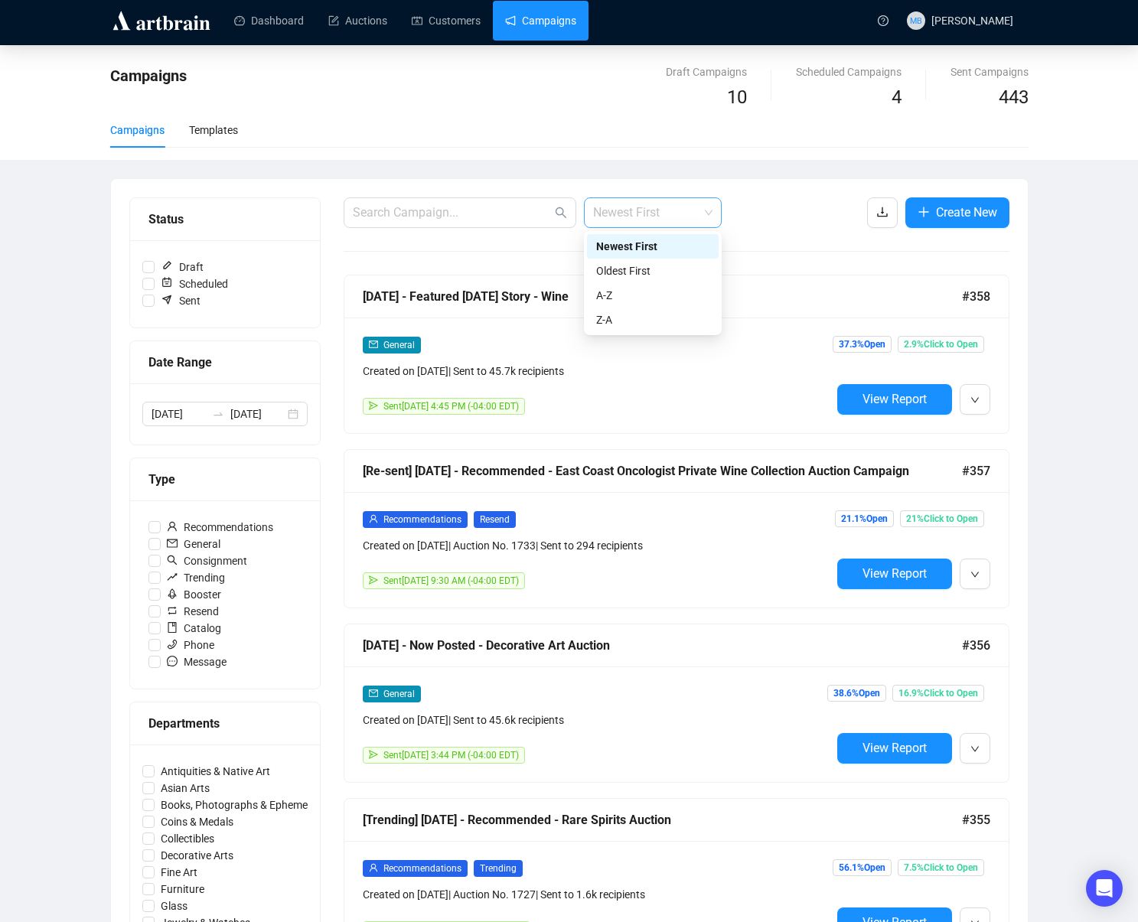
drag, startPoint x: 690, startPoint y: 214, endPoint x: 681, endPoint y: 246, distance: 34.2
click at [689, 214] on span "Newest First" at bounding box center [652, 212] width 119 height 29
click at [675, 270] on div "Oldest First" at bounding box center [652, 271] width 113 height 17
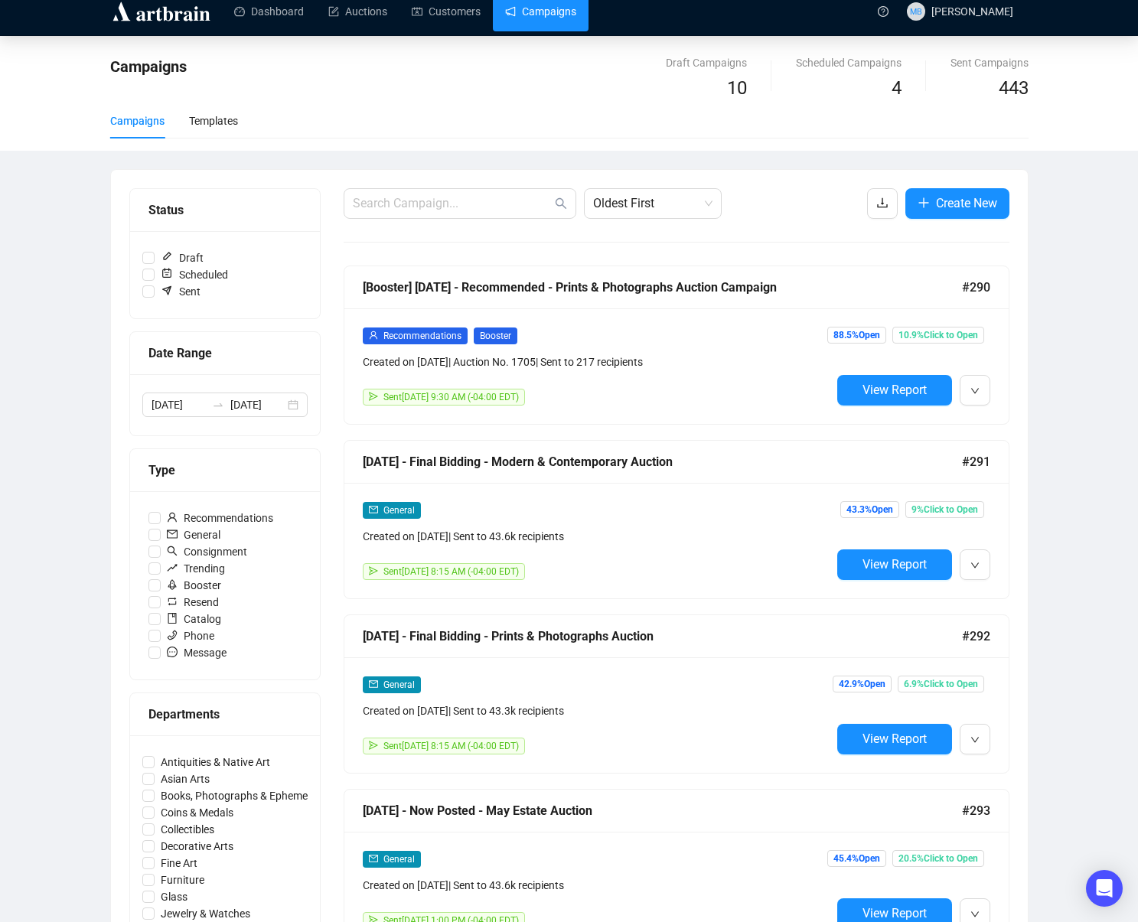
scroll to position [3504, 0]
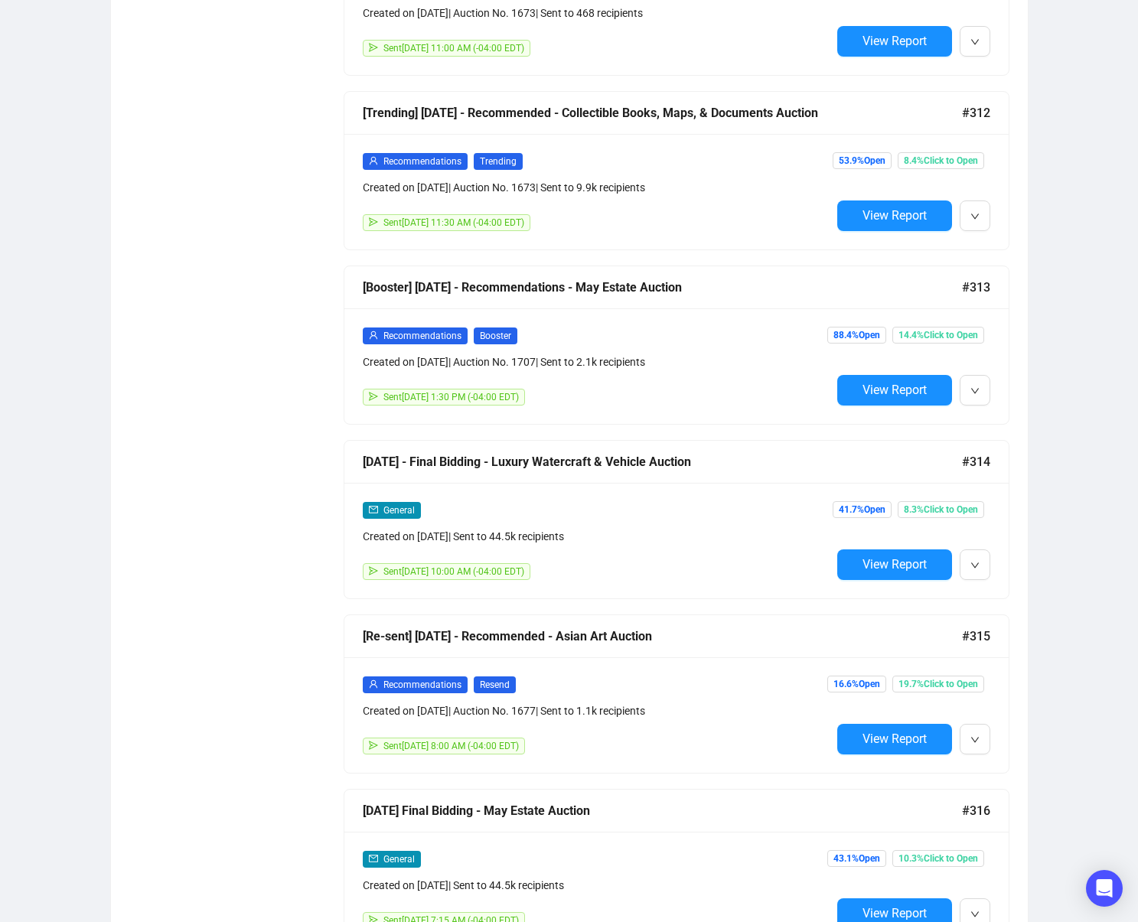
click at [891, 564] on span "View Report" at bounding box center [895, 564] width 64 height 15
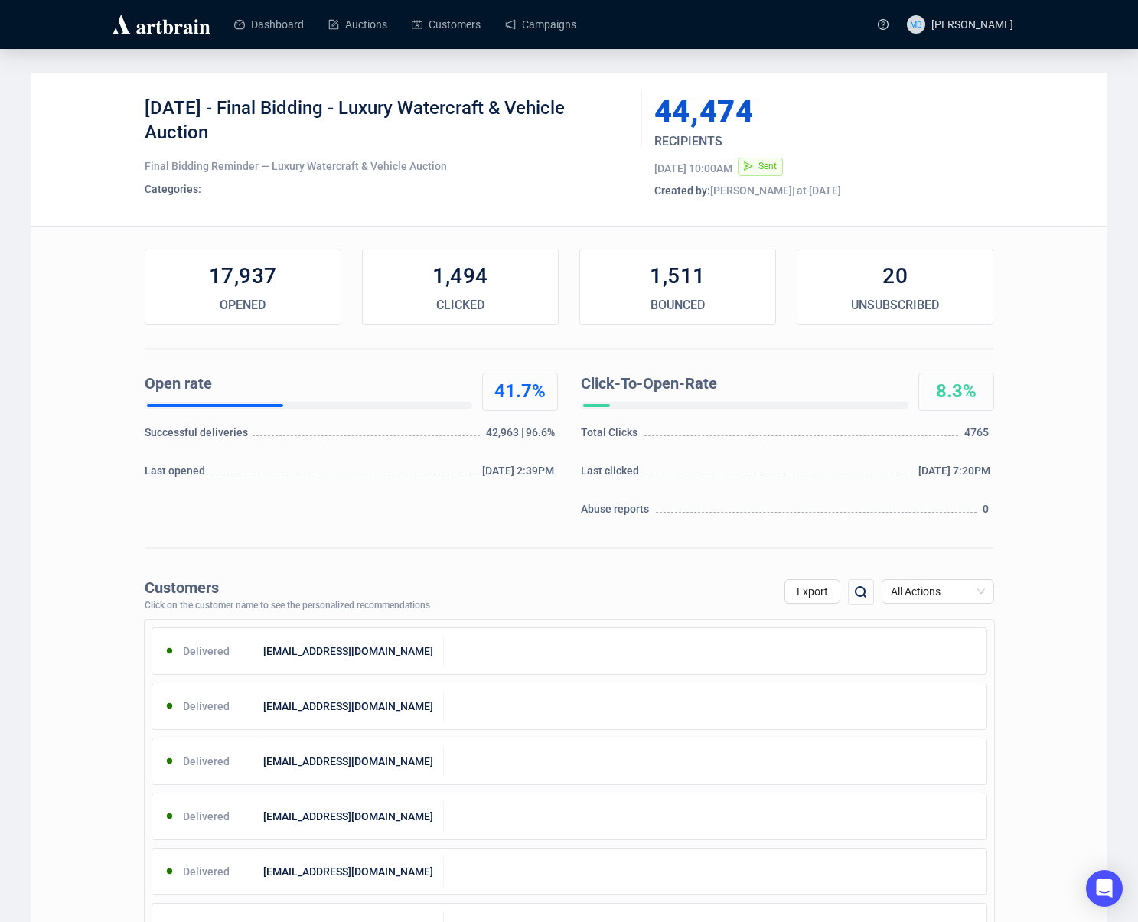
drag, startPoint x: 246, startPoint y: 109, endPoint x: 265, endPoint y: 137, distance: 33.1
click at [265, 137] on div "5-14-2025 - Final Bidding - Luxury Watercraft & Vehicle Auction" at bounding box center [388, 119] width 486 height 46
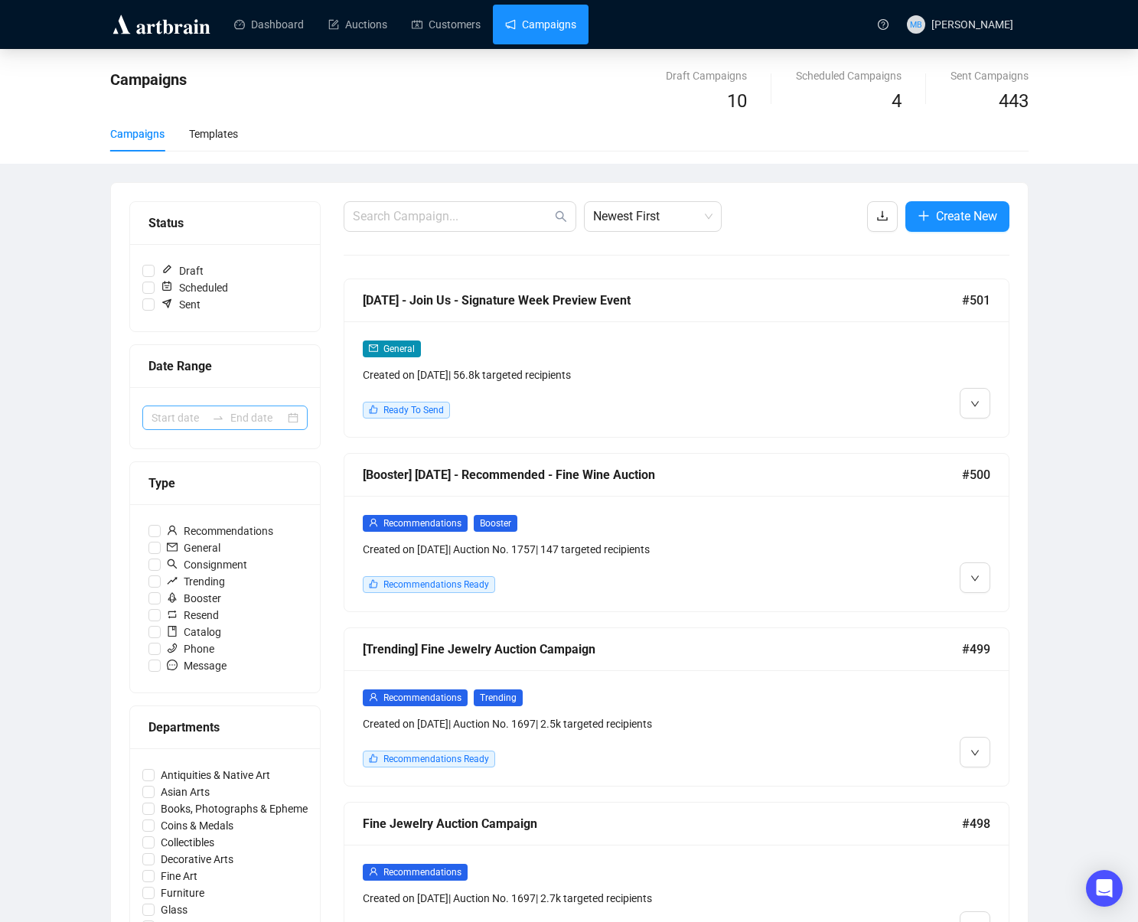
click at [217, 413] on icon "swap-right" at bounding box center [218, 418] width 12 height 12
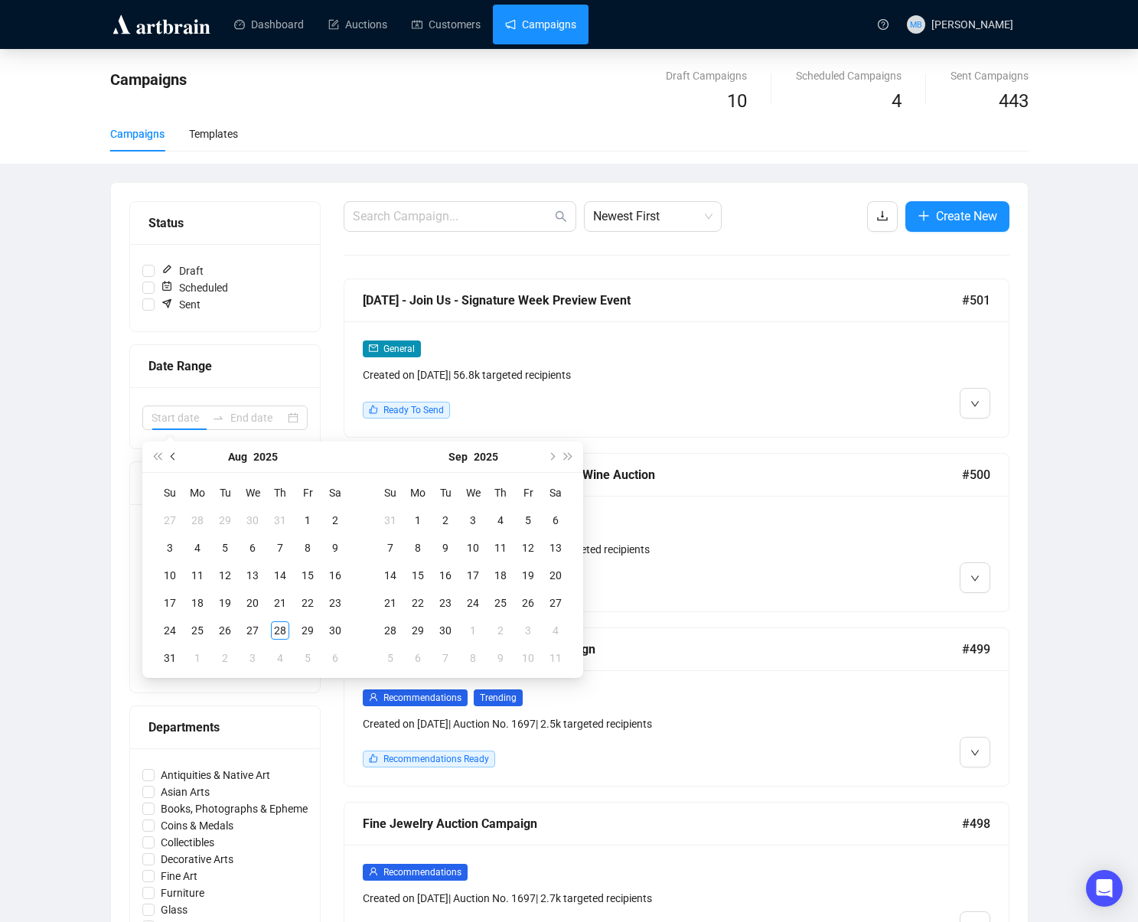
click at [175, 459] on button "Previous month (PageUp)" at bounding box center [173, 457] width 17 height 31
type input "2025-04-28"
click at [179, 456] on button "Previous month (PageUp)" at bounding box center [173, 457] width 17 height 31
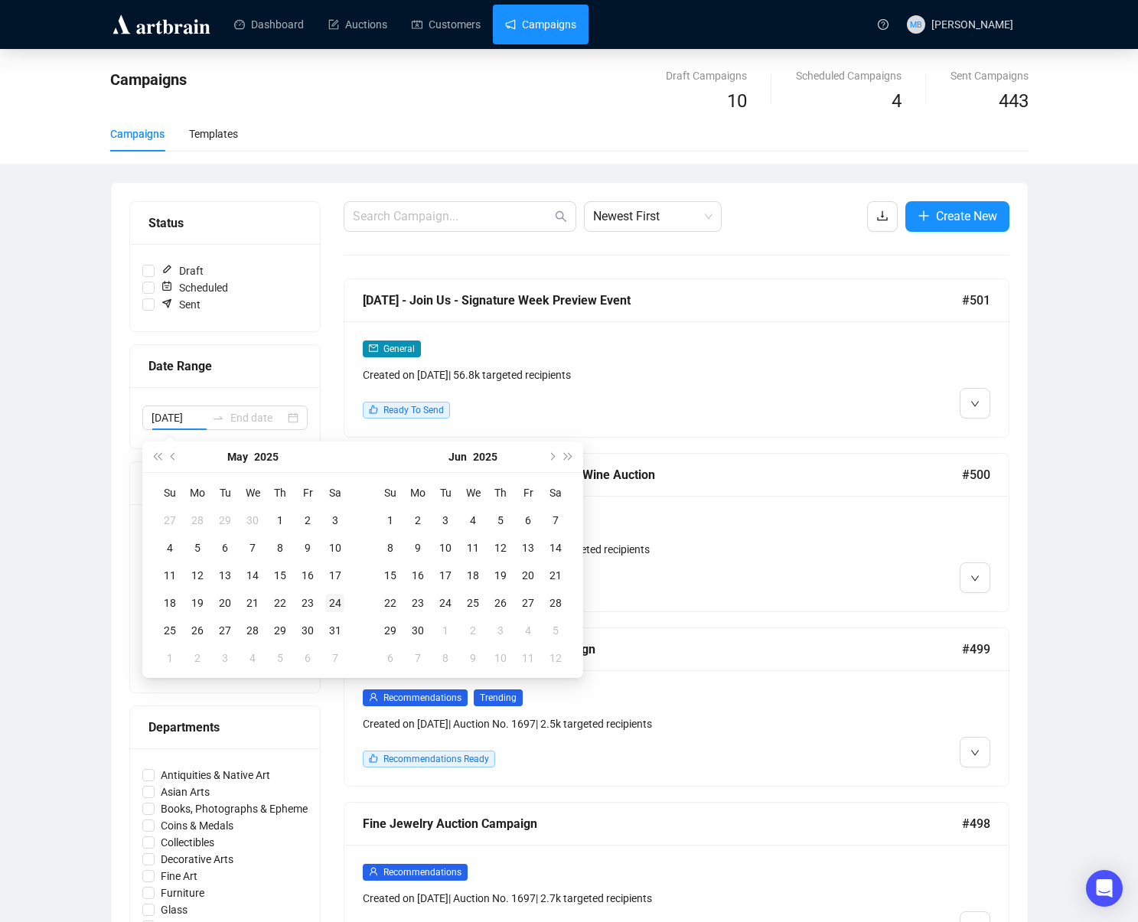
type input "2025-04-26"
type input "2025-06-02"
type input "2025-06-01"
type input "2025-04-30"
click at [259, 628] on div "30" at bounding box center [252, 631] width 18 height 18
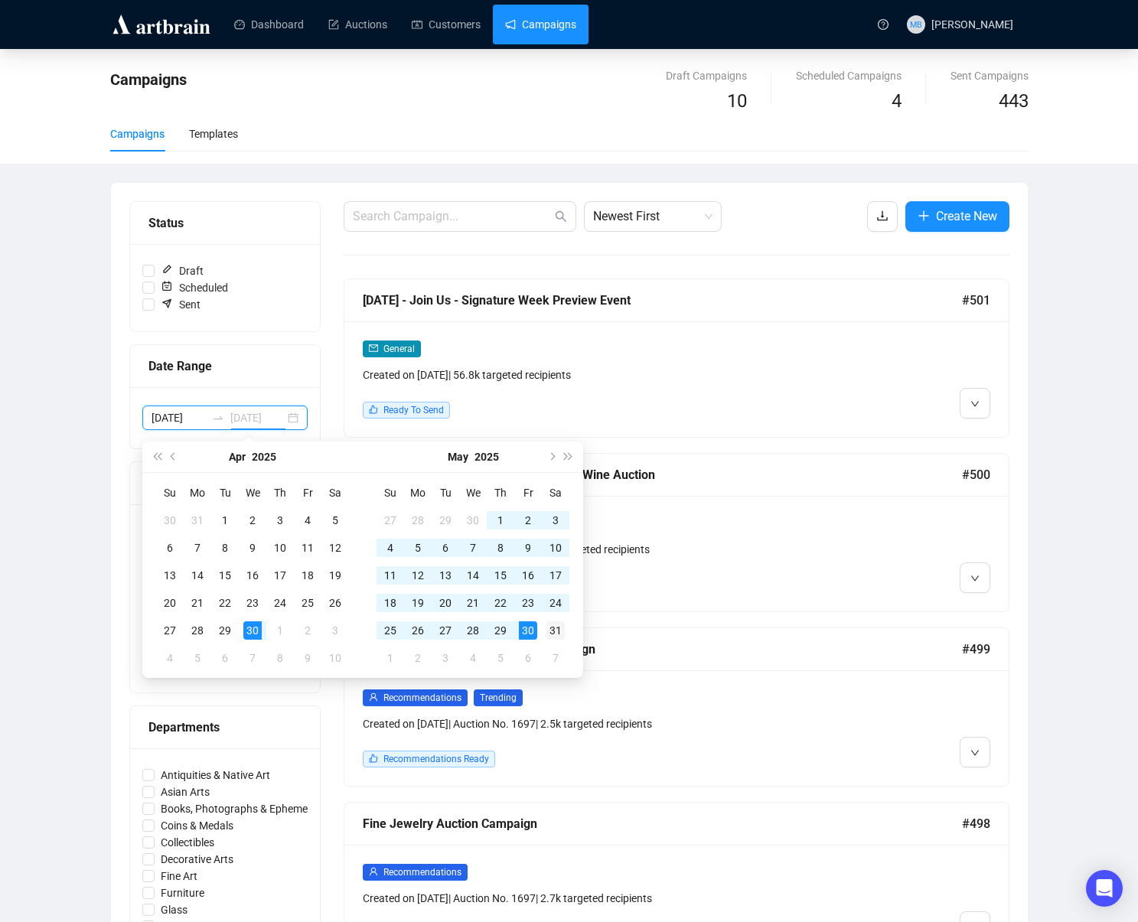
type input "2025-05-31"
click at [553, 628] on div "31" at bounding box center [556, 631] width 18 height 18
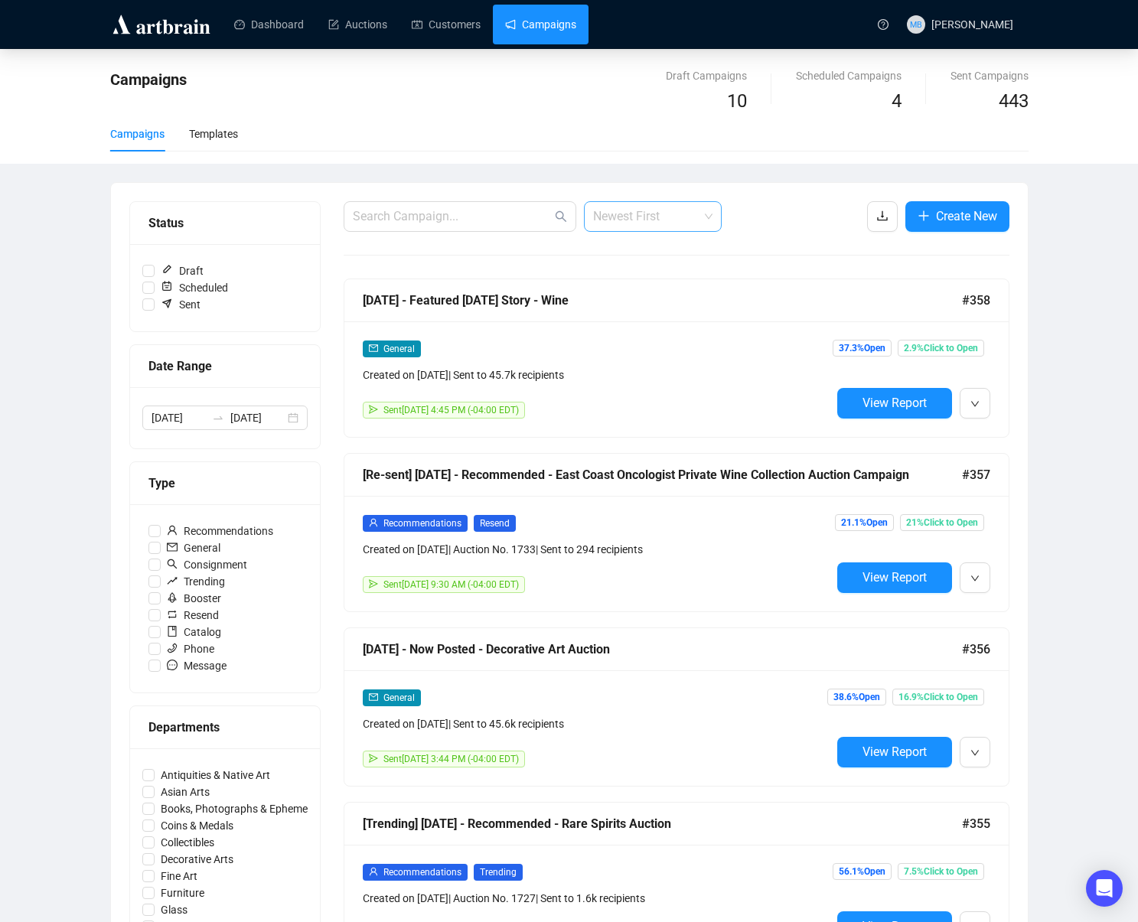
click at [638, 213] on span "Newest First" at bounding box center [652, 216] width 119 height 29
click at [642, 271] on div "Oldest First" at bounding box center [652, 274] width 113 height 17
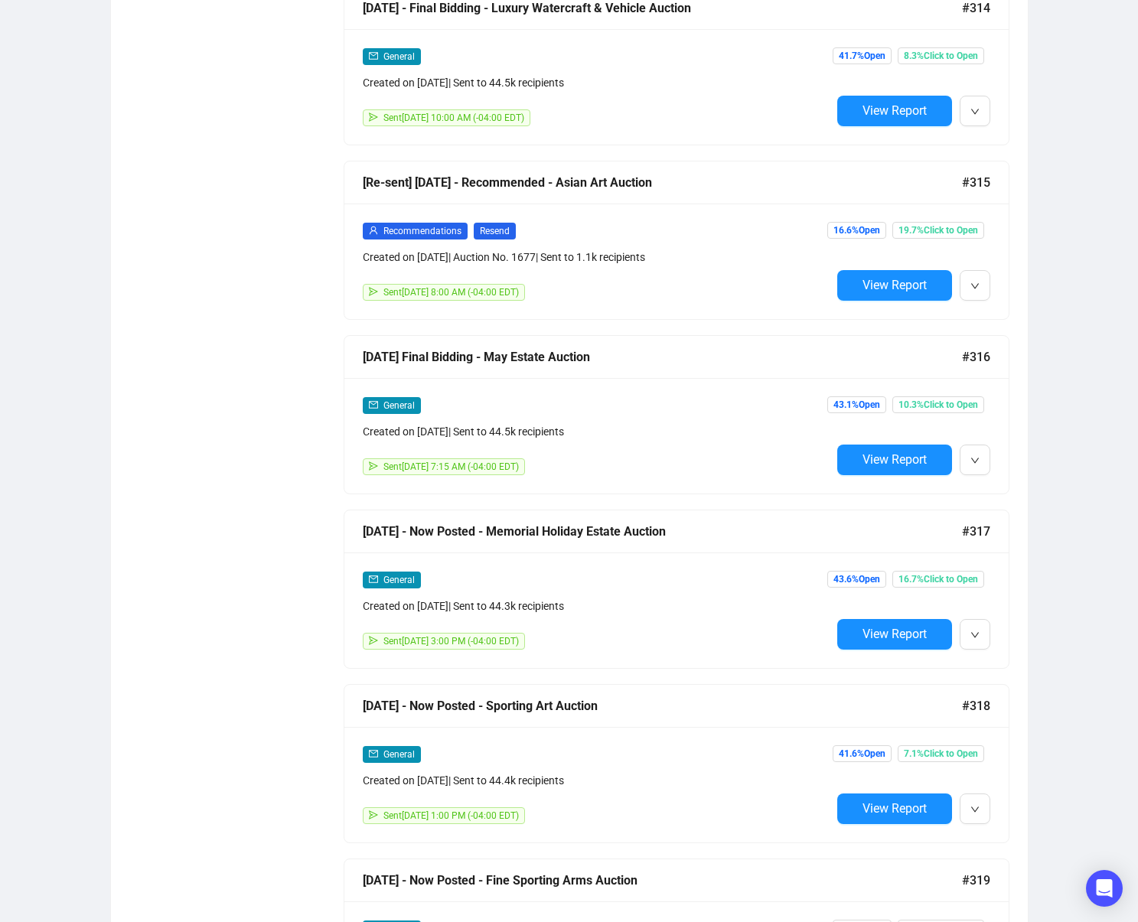
scroll to position [3980, 0]
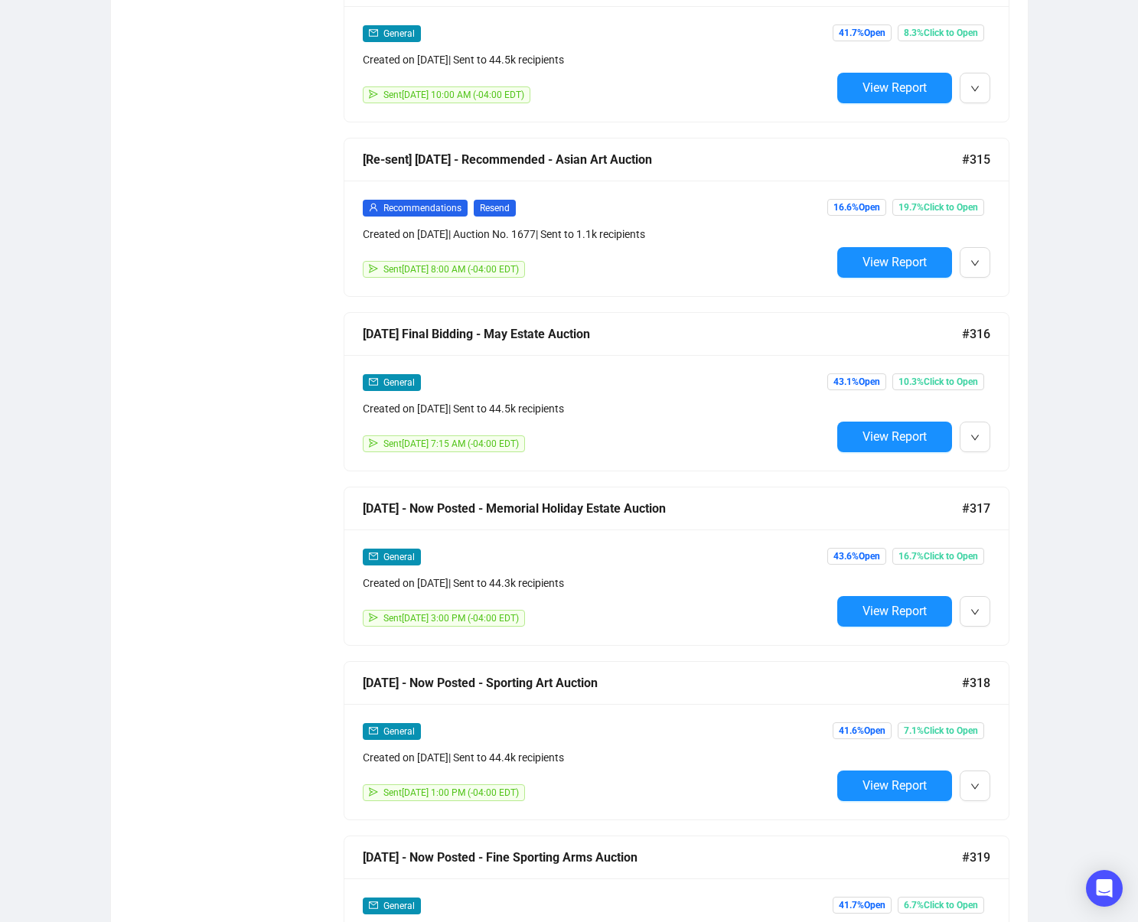
click at [906, 449] on button "View Report" at bounding box center [894, 437] width 115 height 31
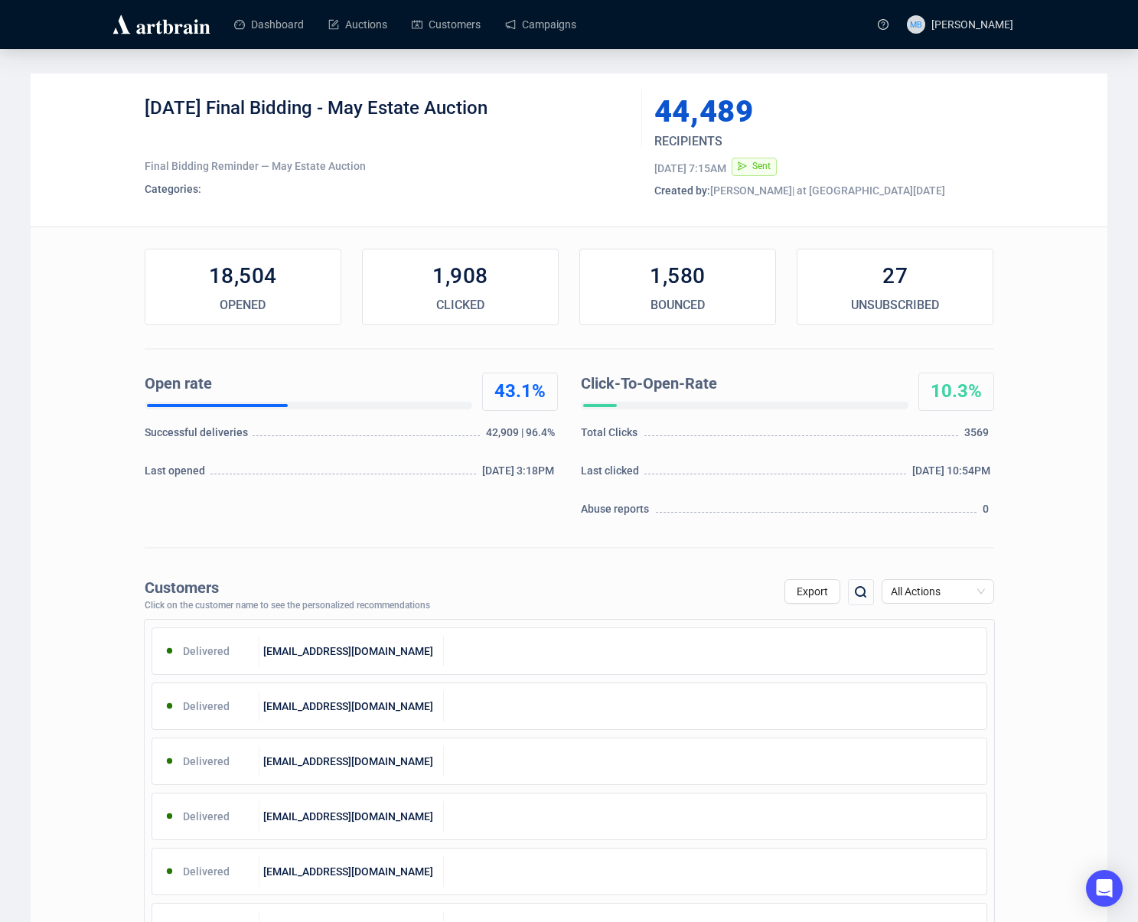
drag, startPoint x: 233, startPoint y: 108, endPoint x: 585, endPoint y: 109, distance: 351.4
click at [581, 107] on div "5-15-2025 Final Bidding - May Estate Auction" at bounding box center [388, 119] width 486 height 46
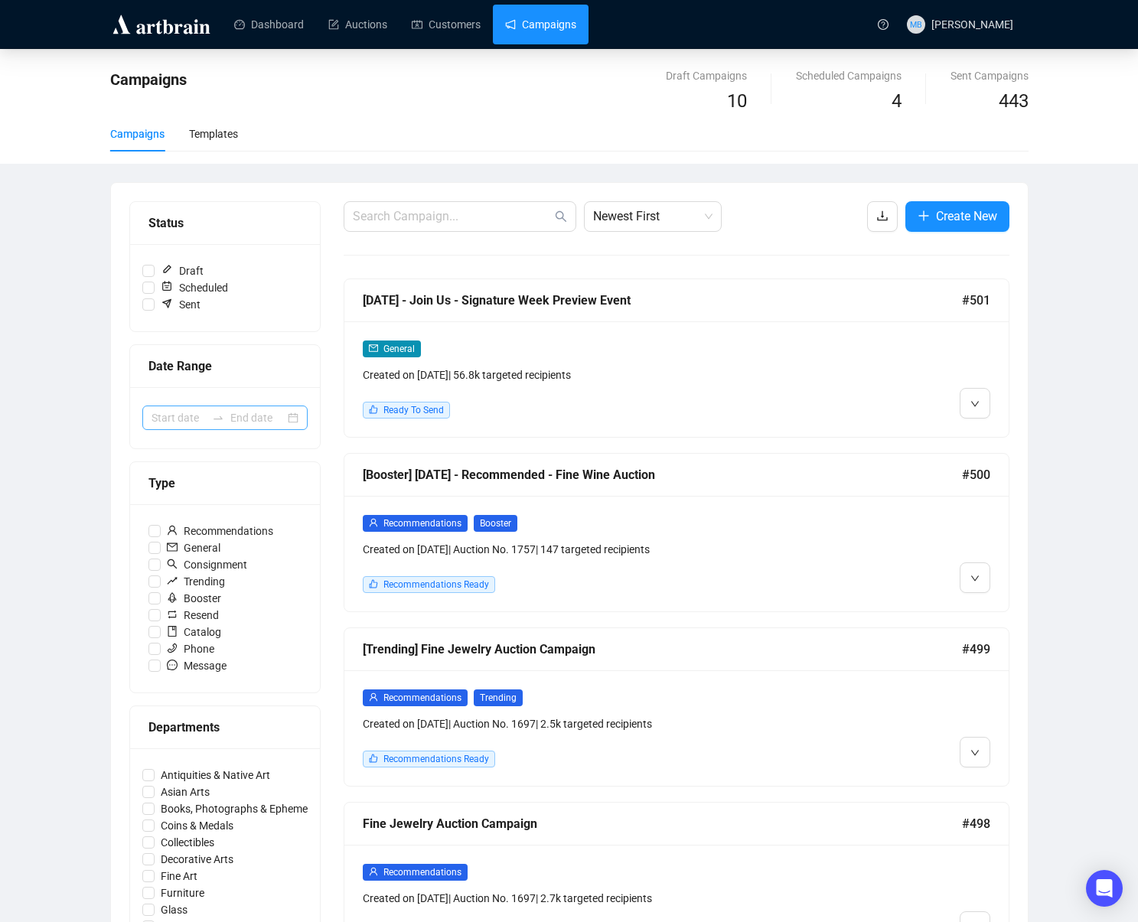
drag, startPoint x: 220, startPoint y: 416, endPoint x: 212, endPoint y: 414, distance: 8.0
click at [220, 416] on icon "swap-right" at bounding box center [218, 418] width 12 height 12
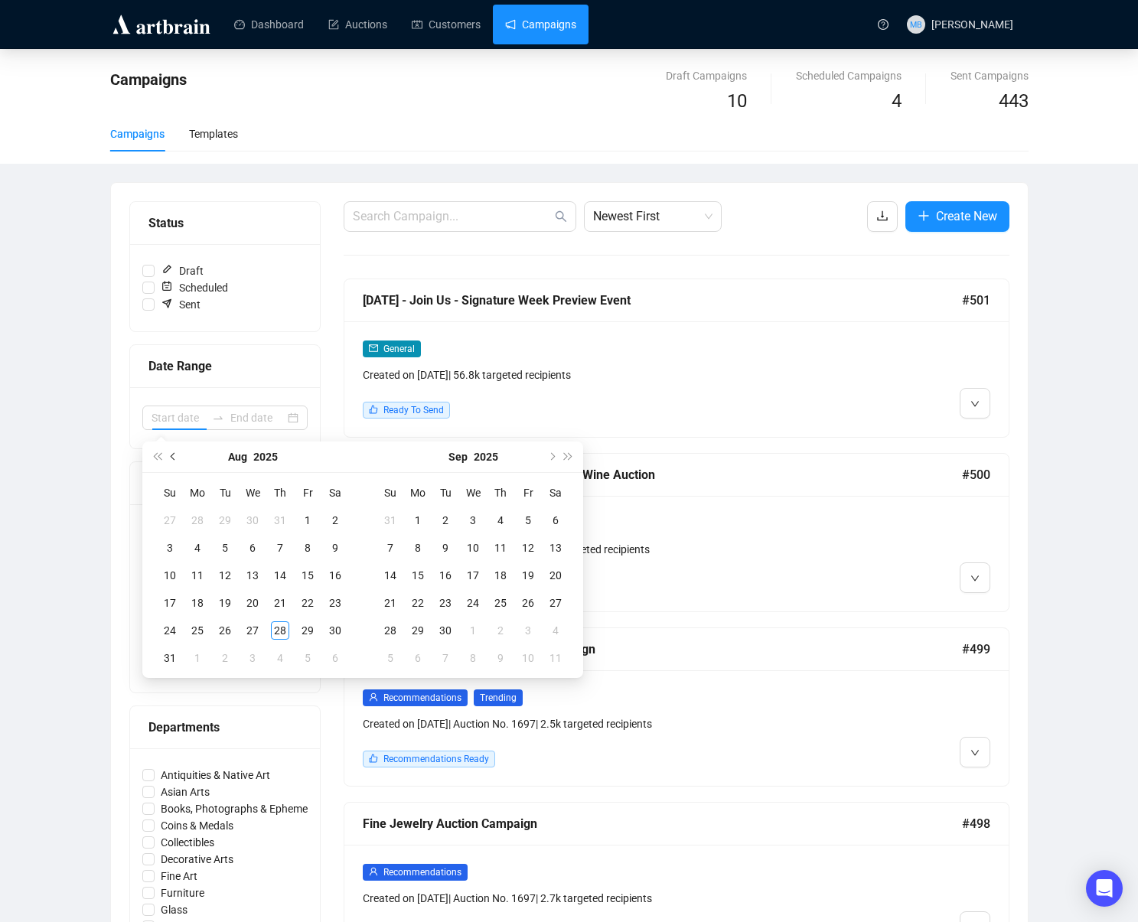
click at [175, 461] on button "Previous month (PageUp)" at bounding box center [173, 457] width 17 height 31
click at [175, 460] on button "Previous month (PageUp)" at bounding box center [173, 457] width 17 height 31
type input "[DATE]"
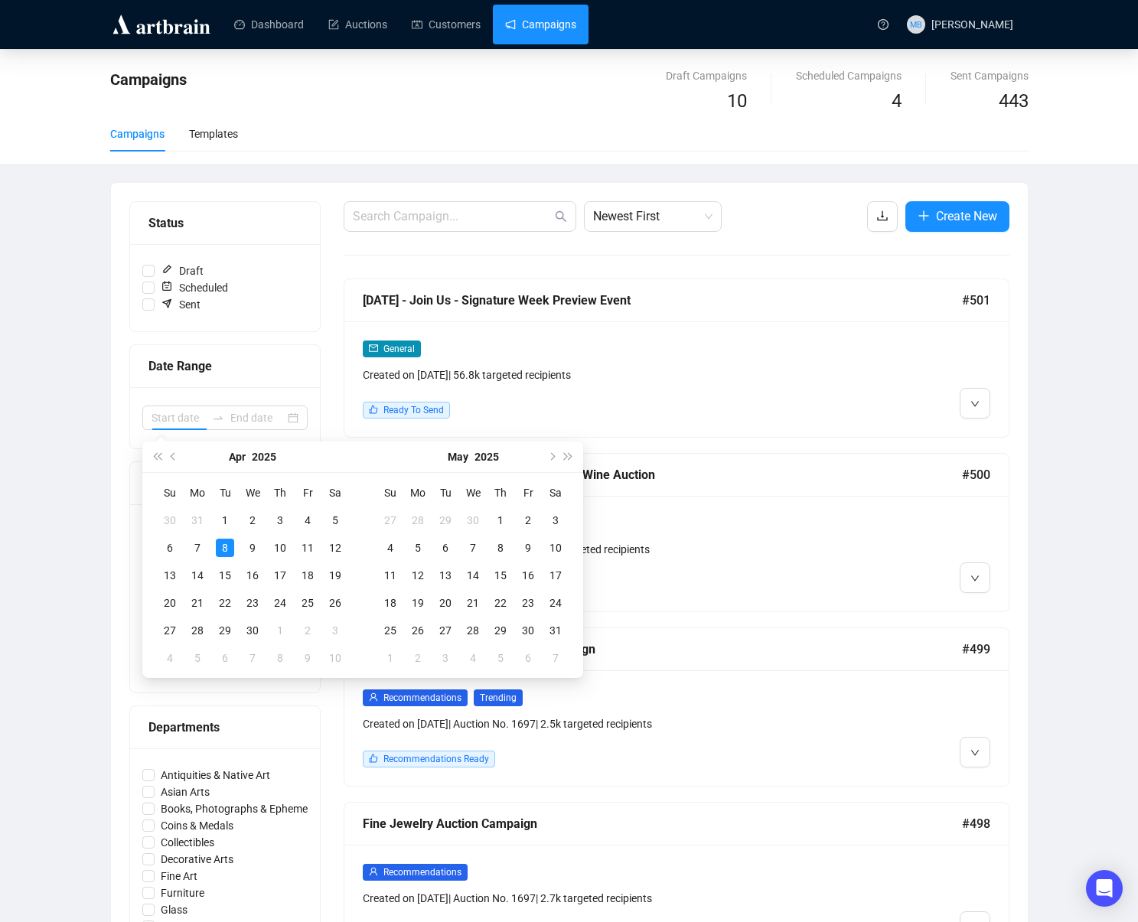
type input "[DATE]"
type input "2025-05-07"
type input "2025-04-30"
click at [258, 625] on div "30" at bounding box center [252, 631] width 18 height 18
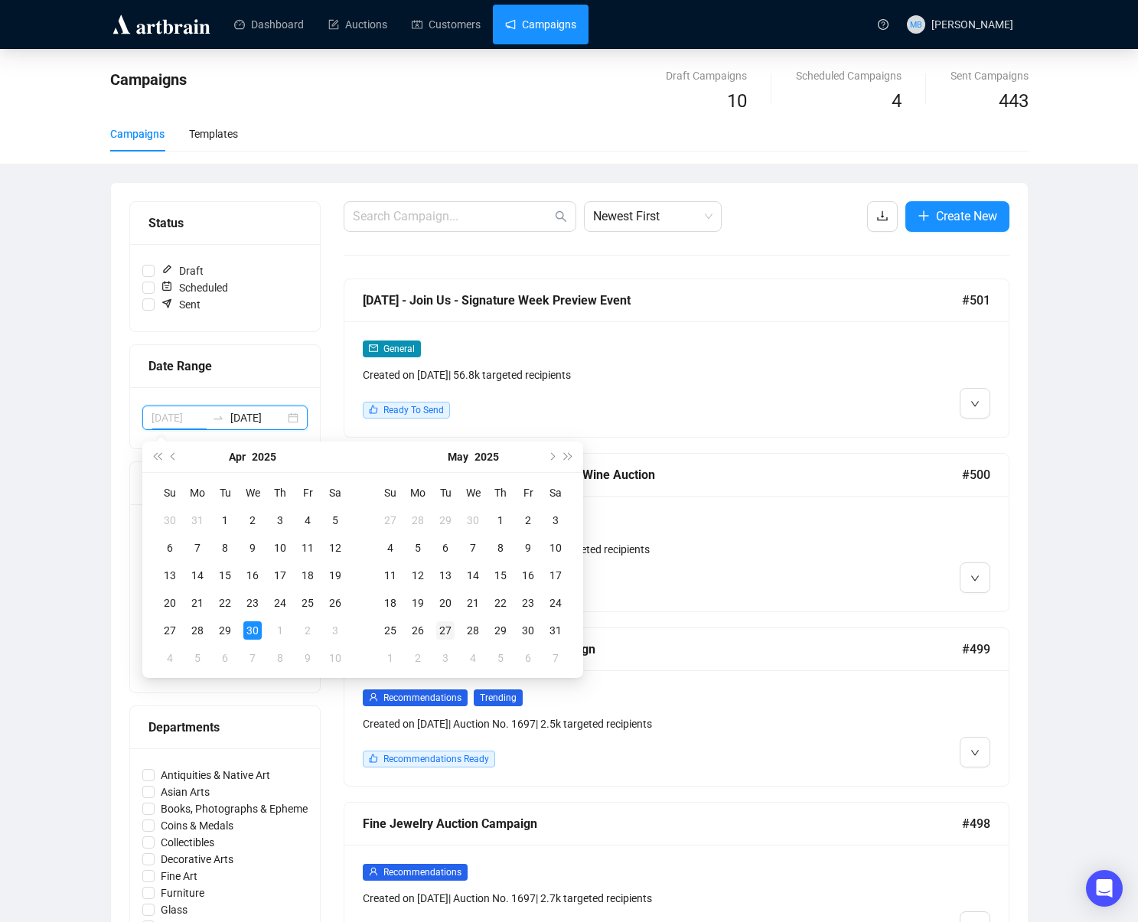
type input "2025-05-03"
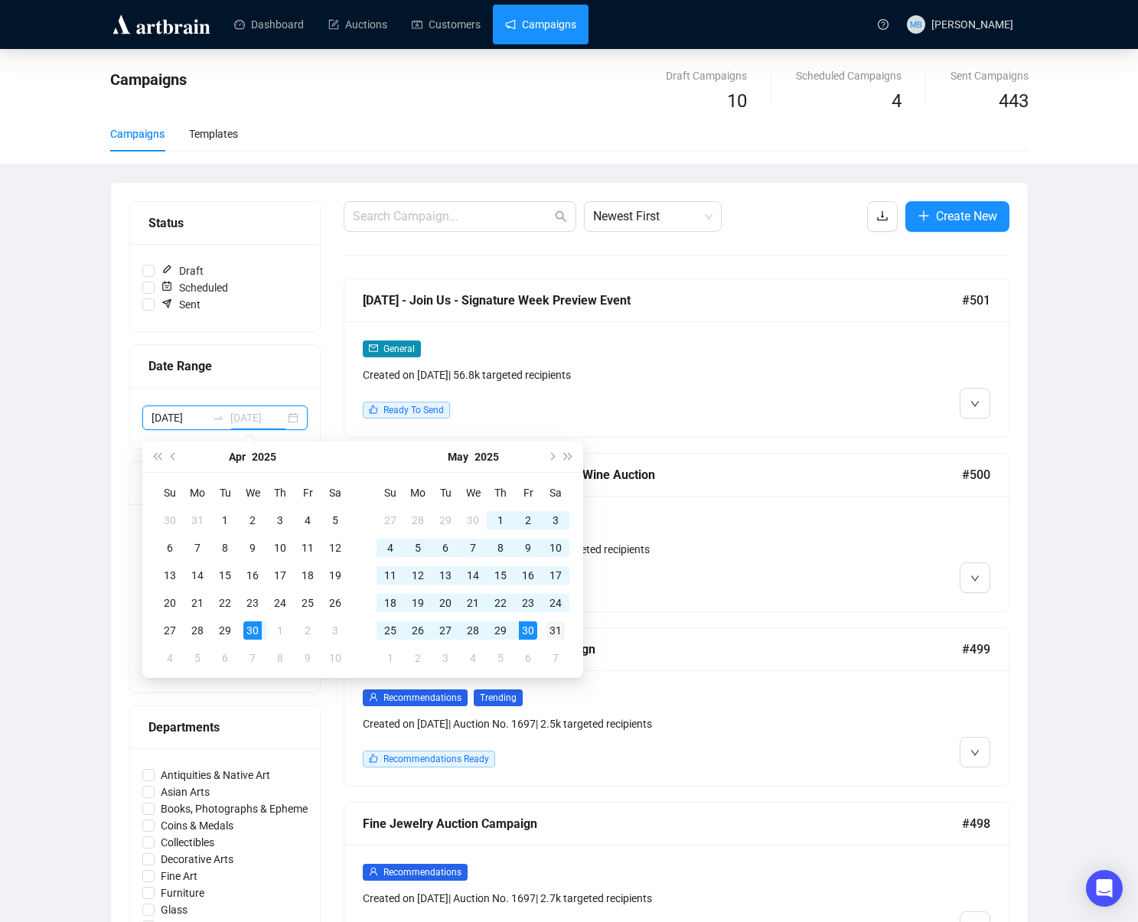
type input "2025-05-31"
click at [555, 630] on div "31" at bounding box center [556, 631] width 18 height 18
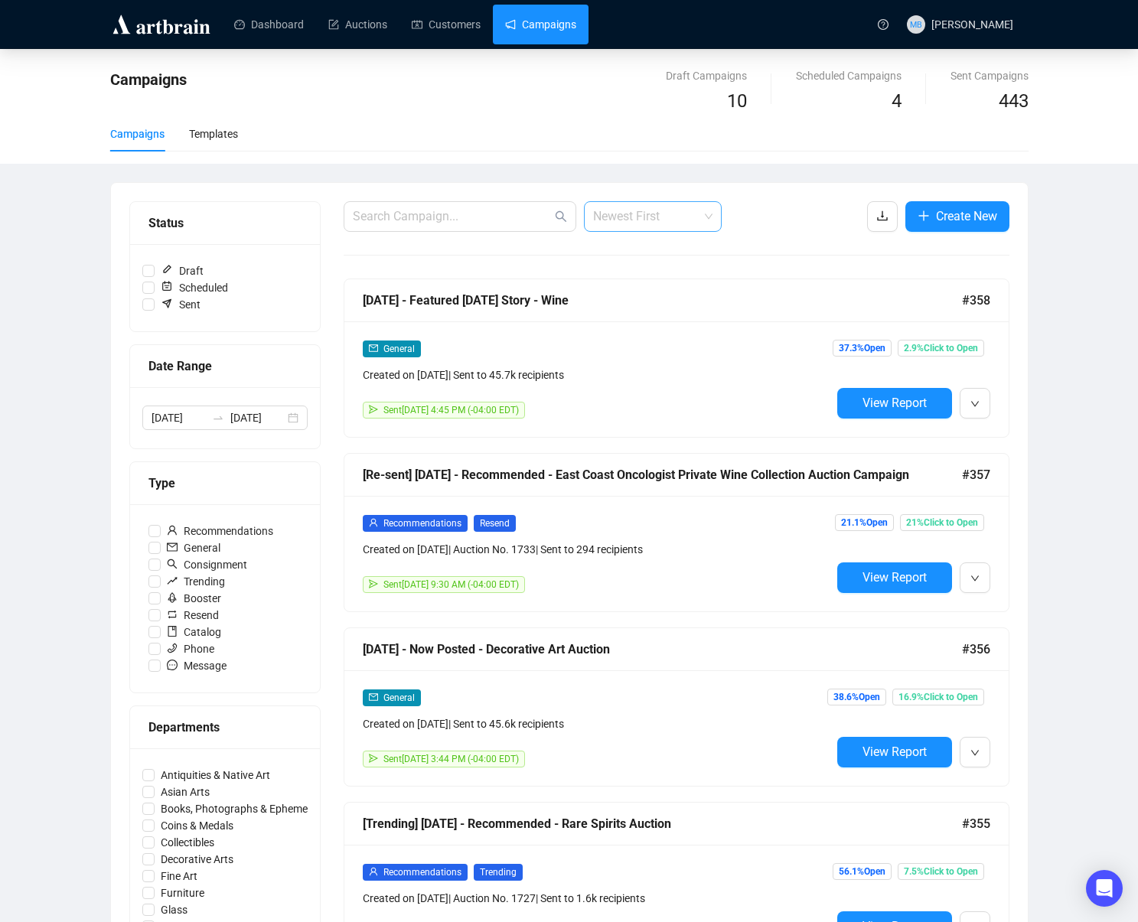
click at [670, 224] on span "Newest First" at bounding box center [652, 216] width 119 height 29
click at [667, 279] on div "Oldest First" at bounding box center [652, 274] width 113 height 17
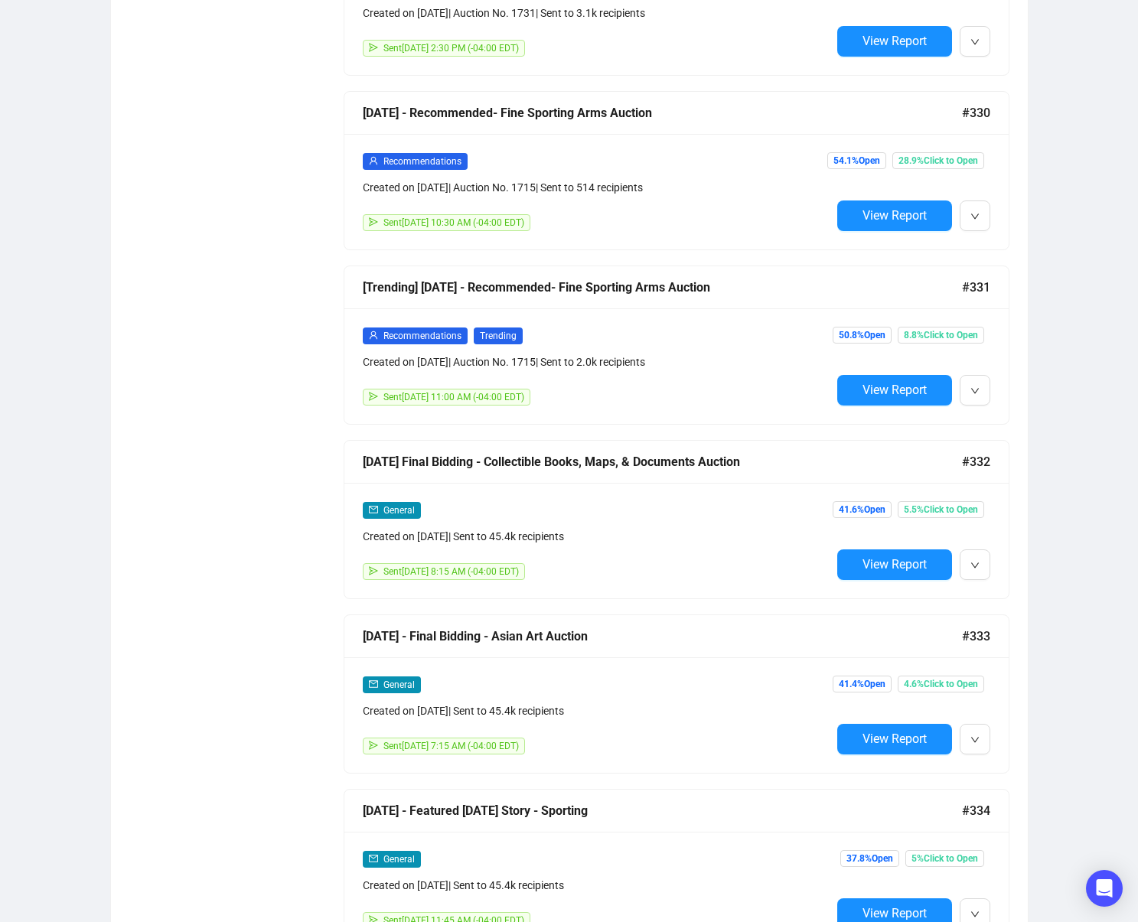
scroll to position [6640, 0]
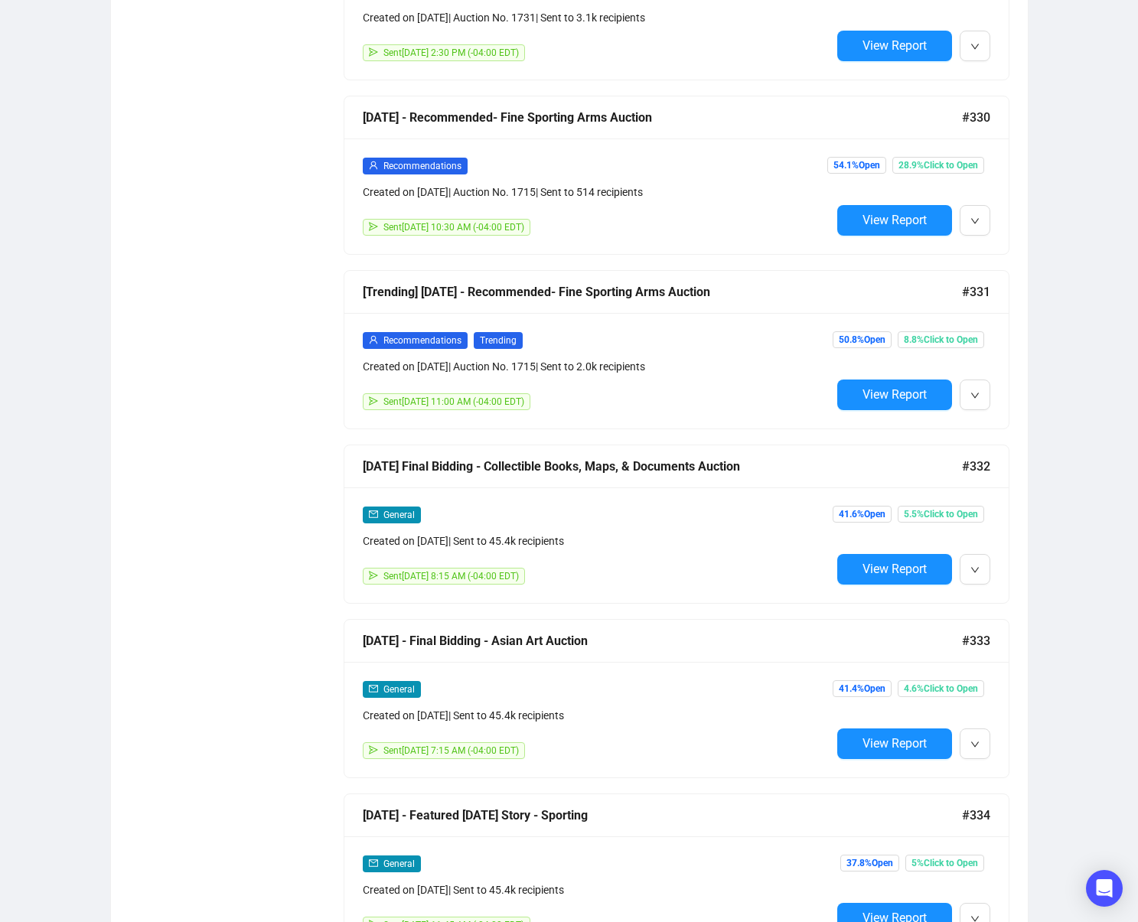
click at [870, 562] on span "View Report" at bounding box center [895, 569] width 64 height 15
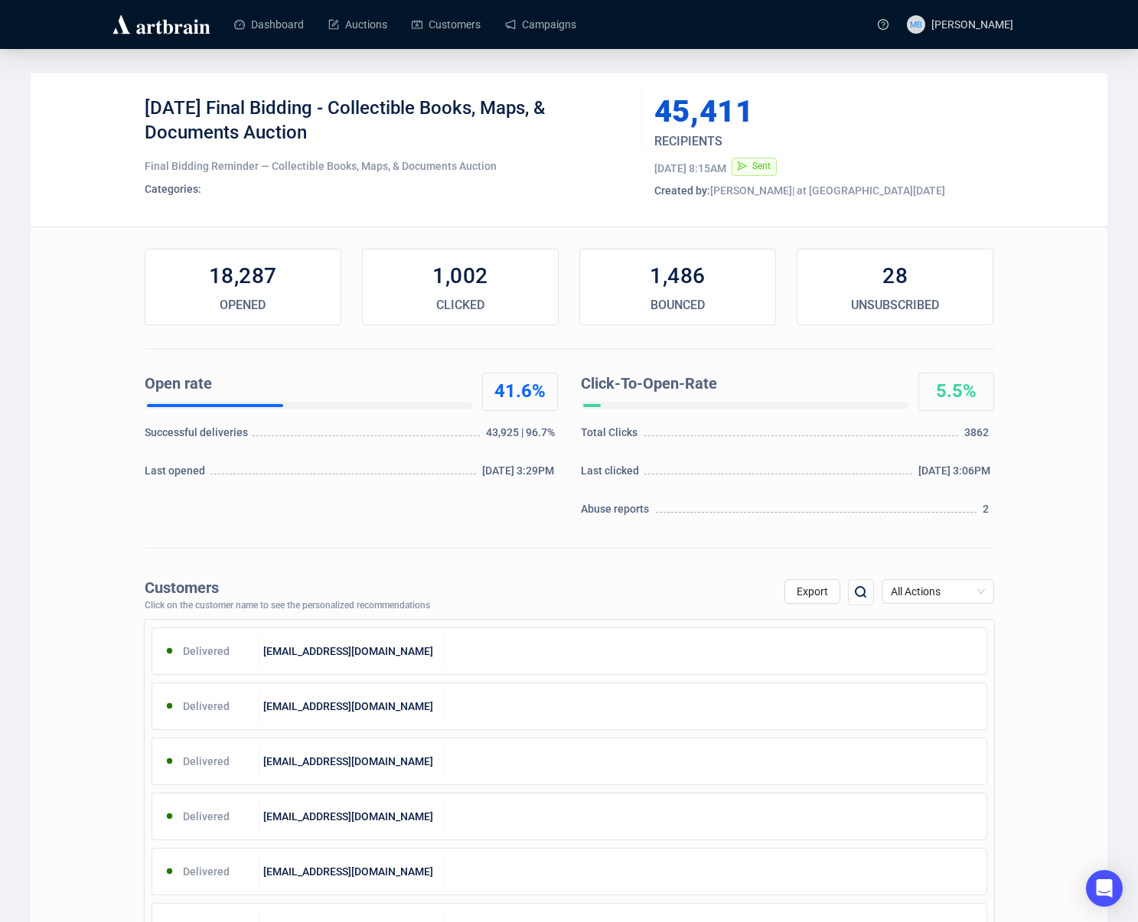
drag, startPoint x: 235, startPoint y: 103, endPoint x: 326, endPoint y: 133, distance: 96.1
click at [326, 133] on div "5-21-2025 Final Bidding - Collectible Books, Maps, & Documents Auction" at bounding box center [388, 119] width 486 height 46
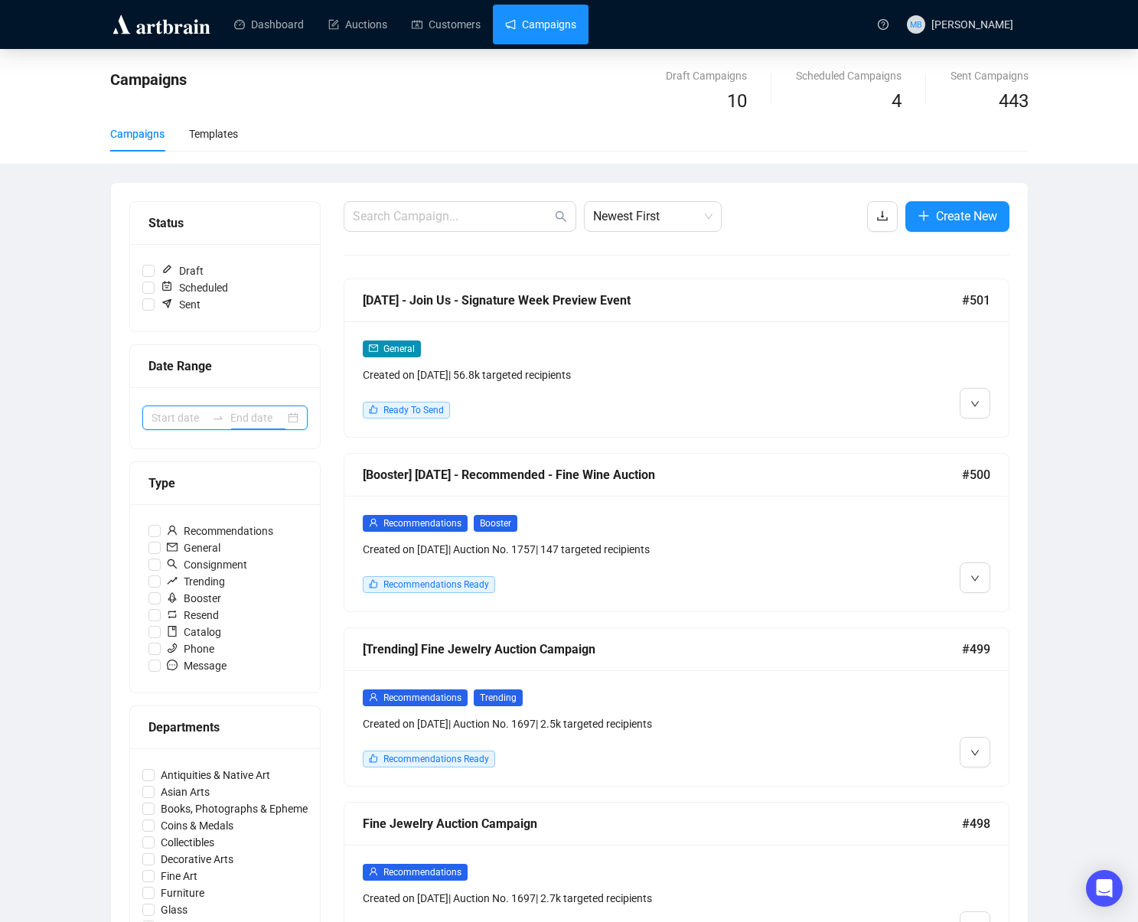
click at [230, 420] on input at bounding box center [257, 418] width 54 height 17
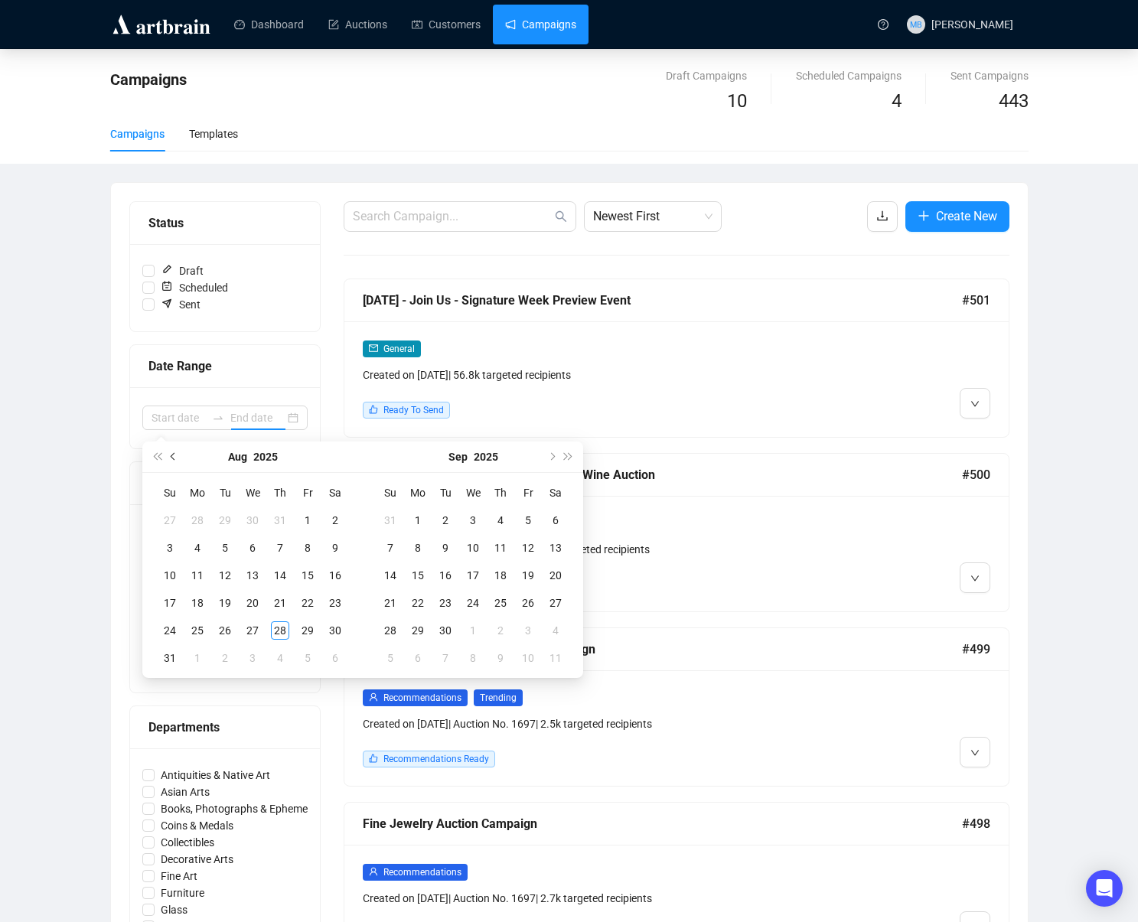
click at [168, 456] on button "Previous month (PageUp)" at bounding box center [173, 457] width 17 height 31
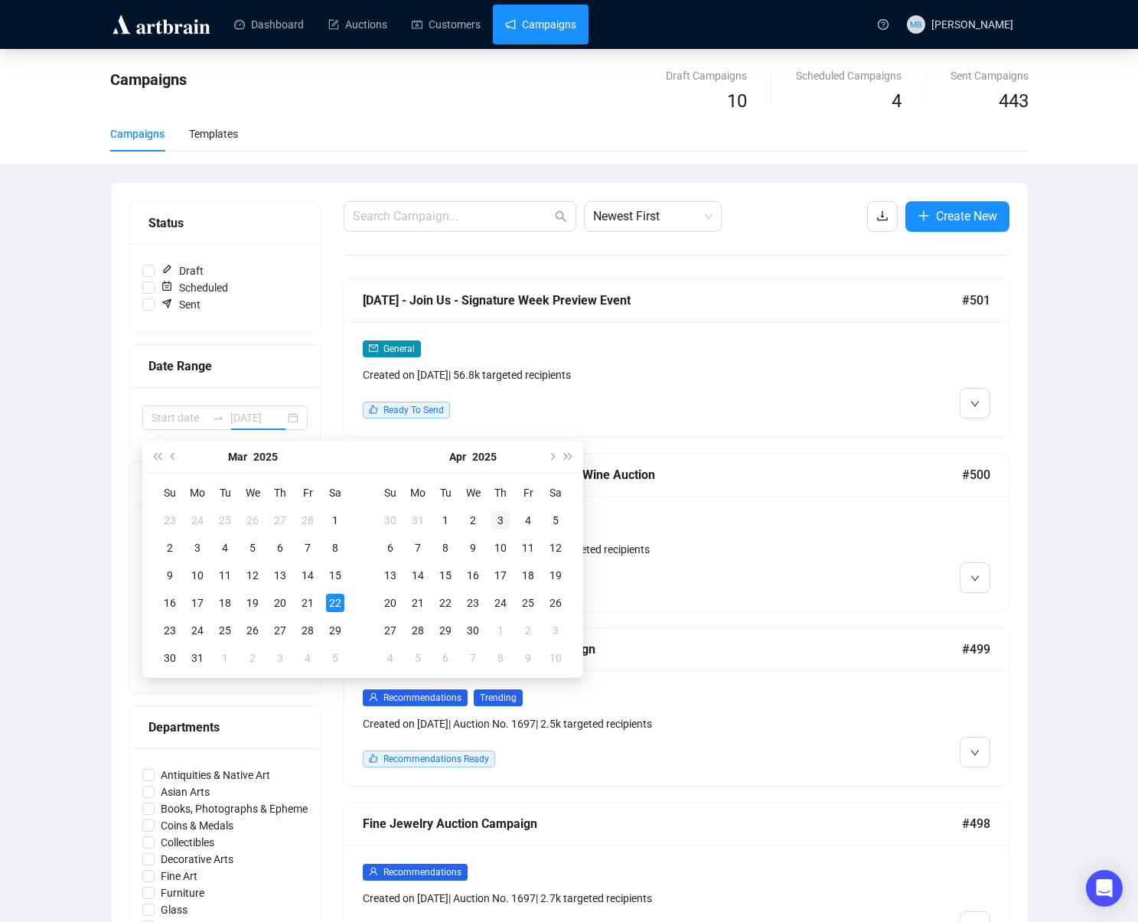
type input "[DATE]"
drag, startPoint x: 552, startPoint y: 452, endPoint x: 402, endPoint y: 557, distance: 183.5
click at [551, 452] on button "Next month (PageDown)" at bounding box center [551, 457] width 17 height 31
type input "2025-04-30"
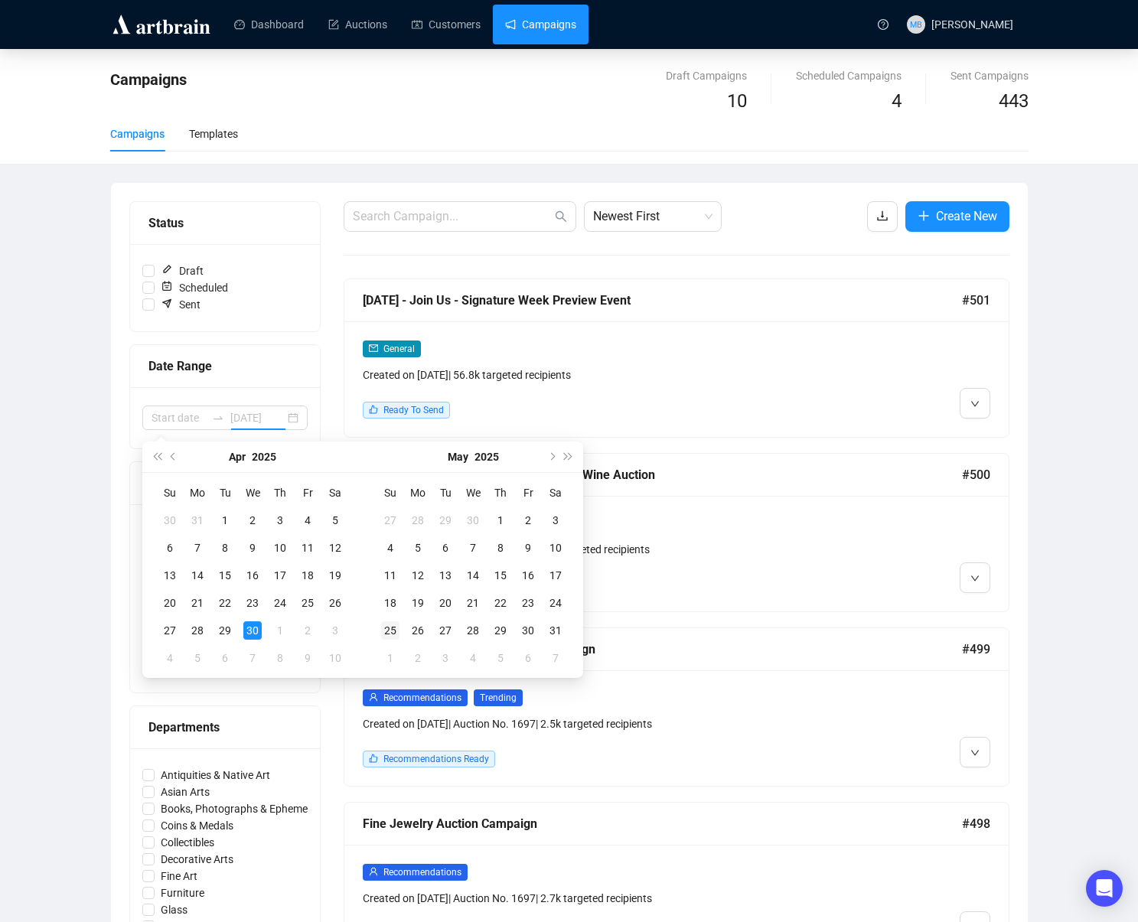
drag, startPoint x: 256, startPoint y: 629, endPoint x: 380, endPoint y: 639, distance: 123.6
click at [258, 629] on div "30" at bounding box center [252, 631] width 18 height 18
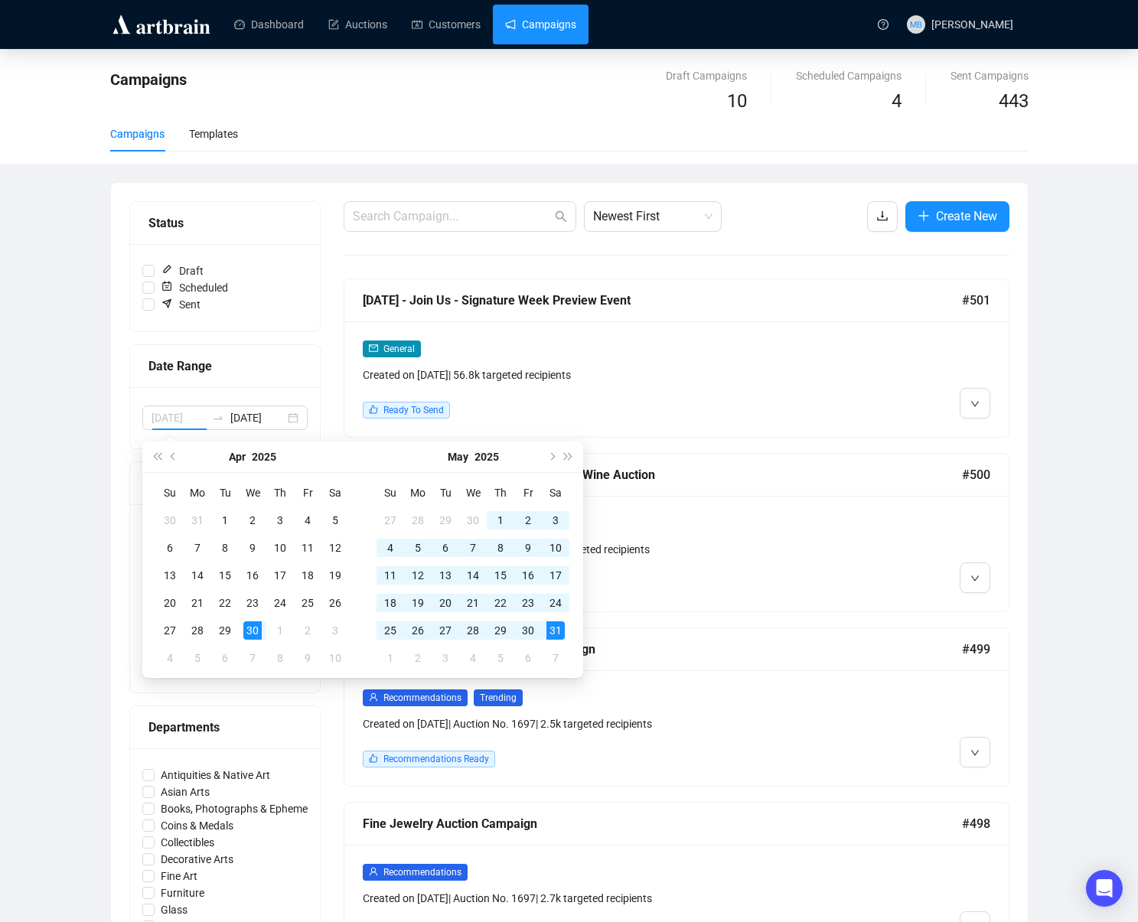
click at [550, 633] on div "31" at bounding box center [556, 631] width 18 height 18
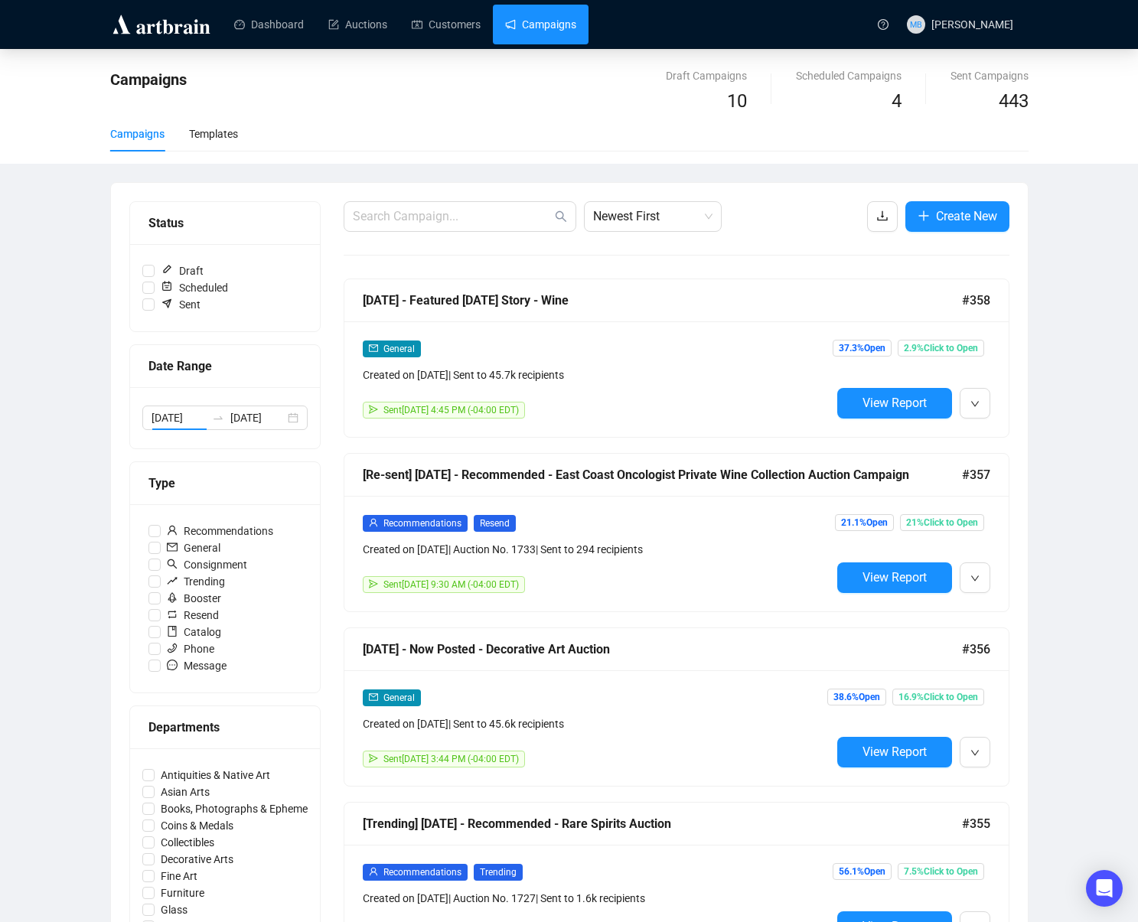
type input "2025-04-30"
type input "2025-05-31"
click at [650, 222] on span "Newest First" at bounding box center [652, 216] width 119 height 29
click at [664, 272] on div "Oldest First" at bounding box center [652, 274] width 113 height 17
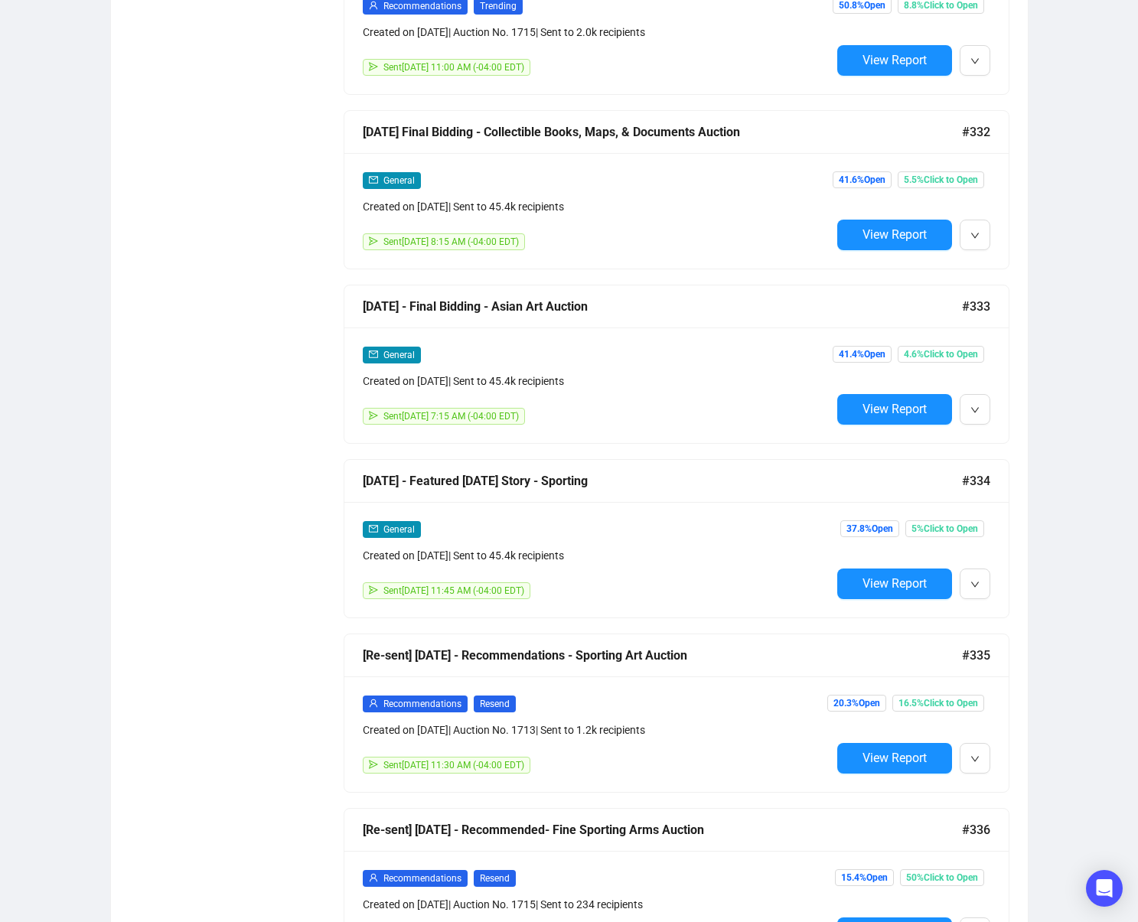
scroll to position [7009, 0]
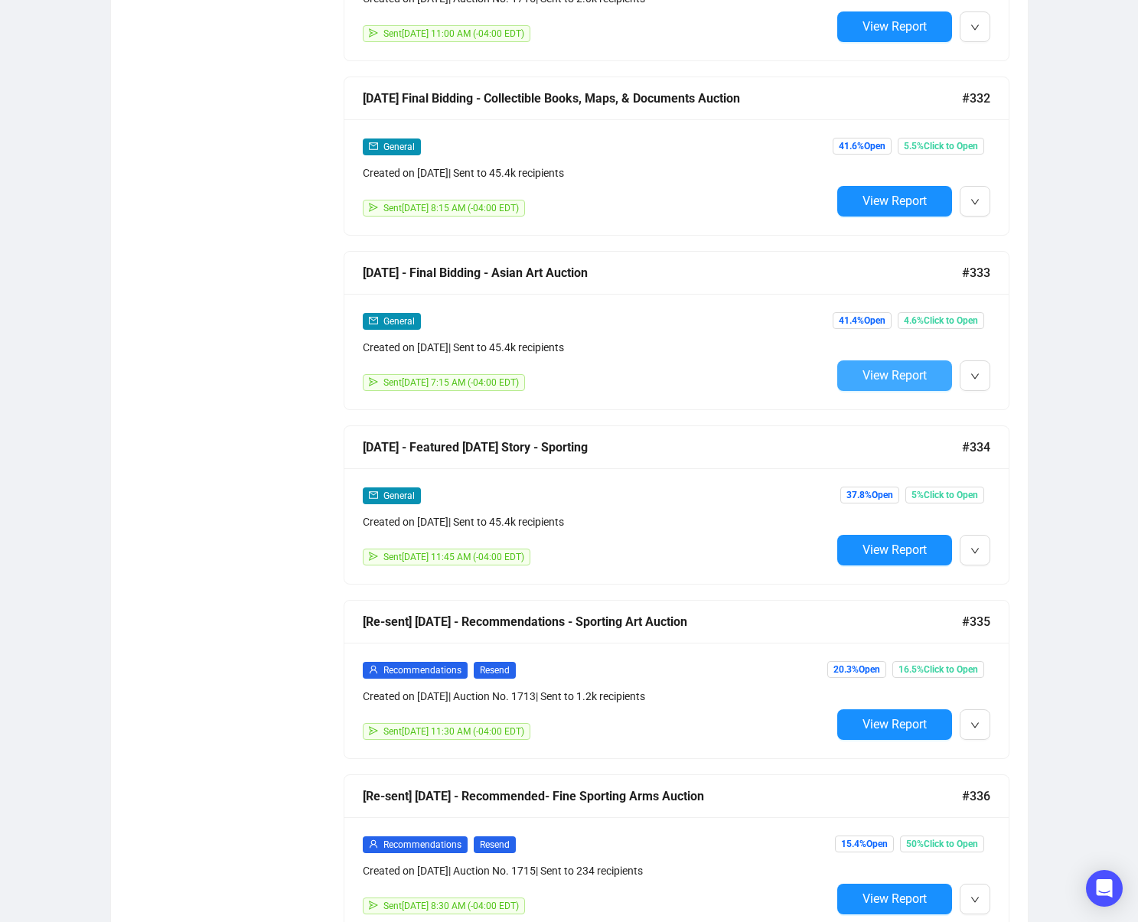
click at [884, 387] on button "View Report" at bounding box center [894, 376] width 115 height 31
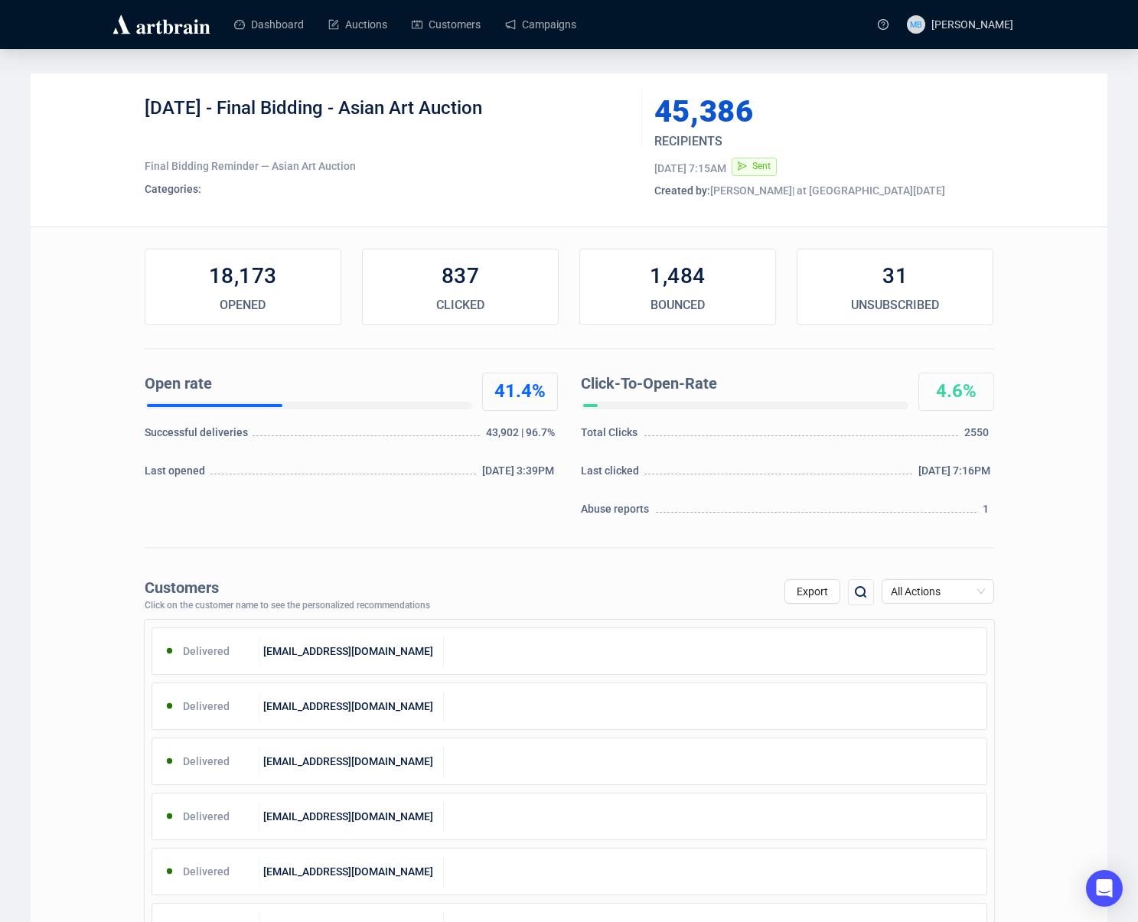
drag, startPoint x: 223, startPoint y: 112, endPoint x: 518, endPoint y: 122, distance: 295.7
click at [517, 122] on div "5-22-25 - Final Bidding - Asian Art Auction" at bounding box center [388, 119] width 486 height 46
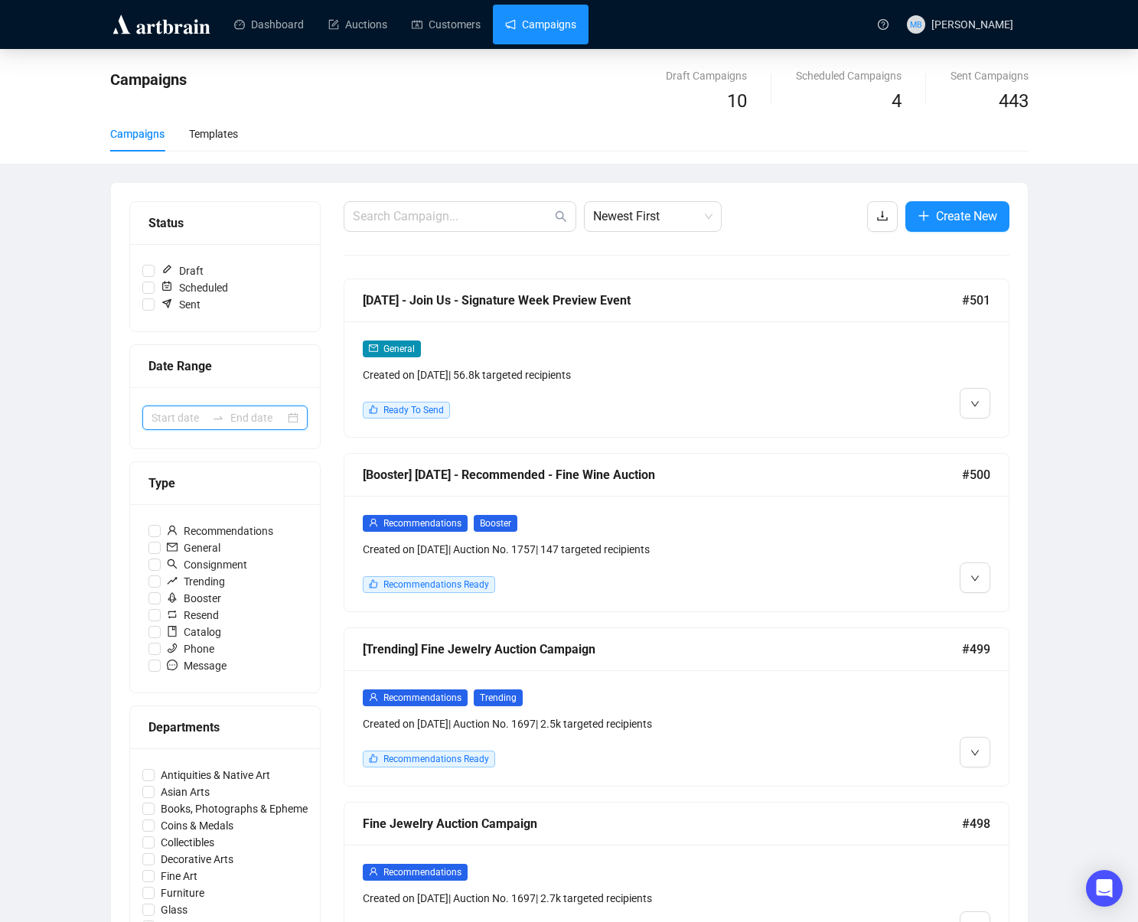
click at [196, 416] on input at bounding box center [179, 418] width 54 height 17
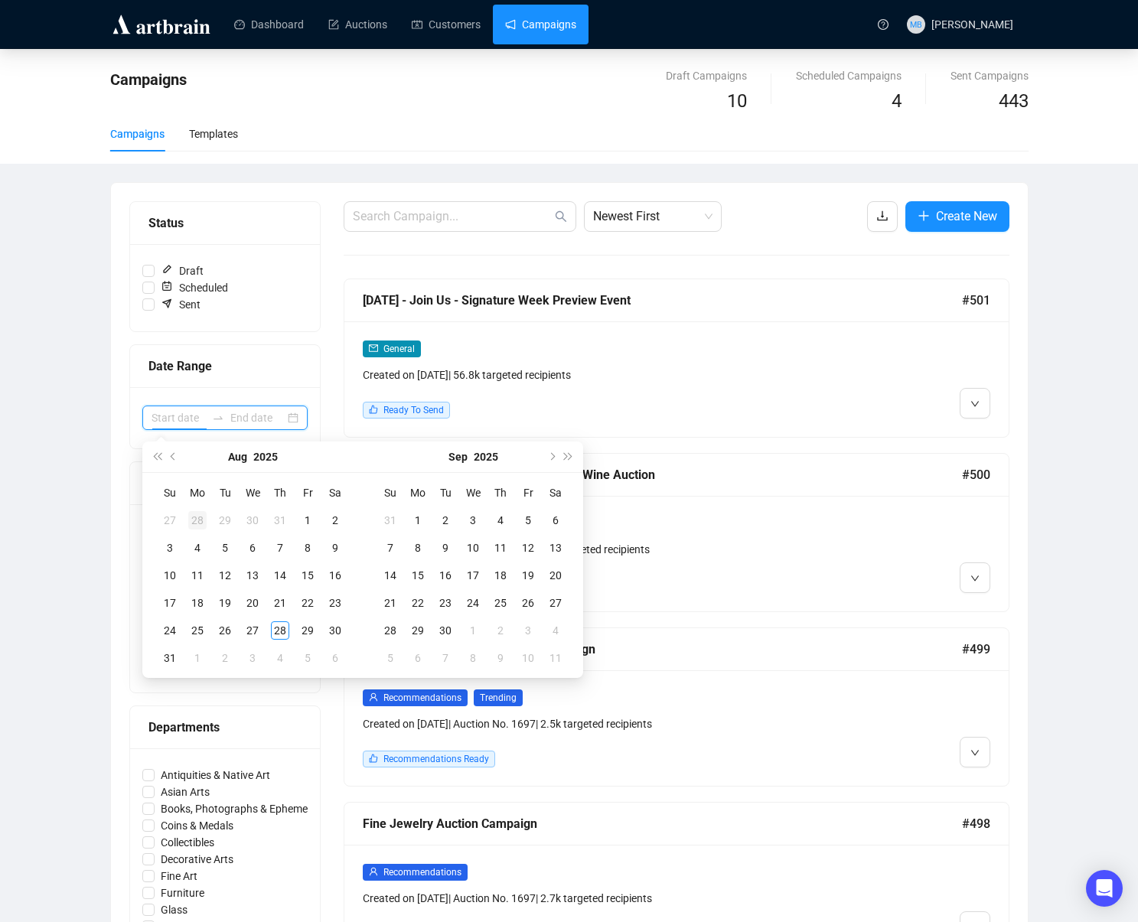
type input "2025-07-28"
click at [181, 459] on button "Previous month (PageUp)" at bounding box center [173, 457] width 17 height 31
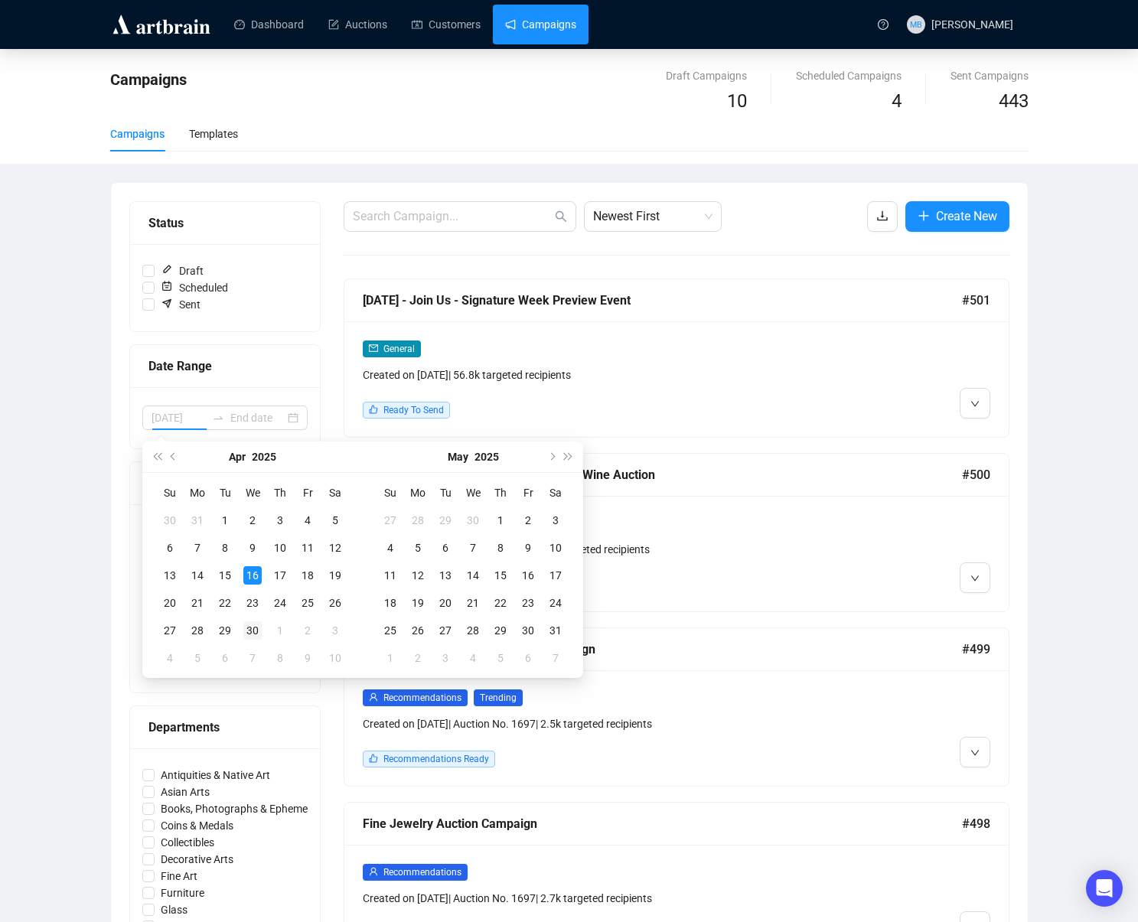
type input "2025-04-30"
click at [254, 625] on div "30" at bounding box center [252, 631] width 18 height 18
type input "2025-06-07"
type input "2025-05-31"
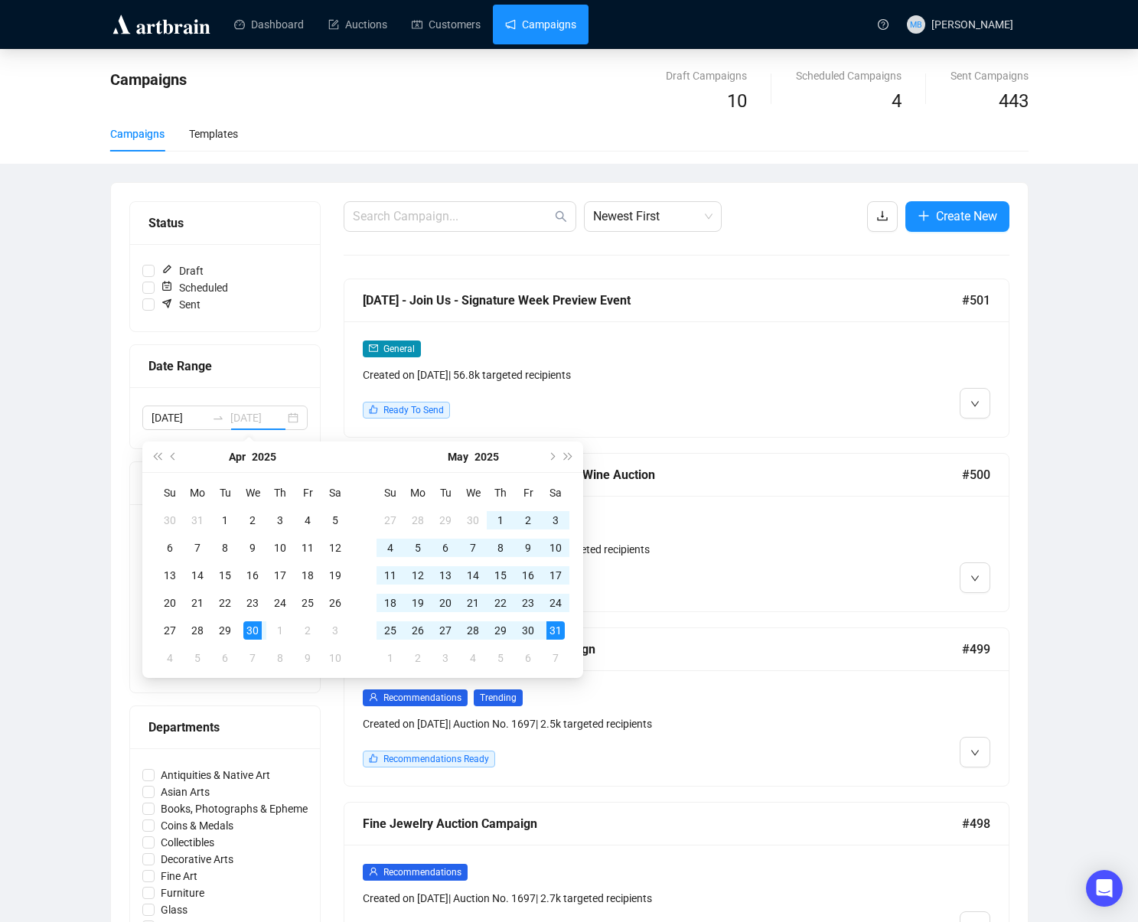
click at [554, 632] on div "31" at bounding box center [556, 631] width 18 height 18
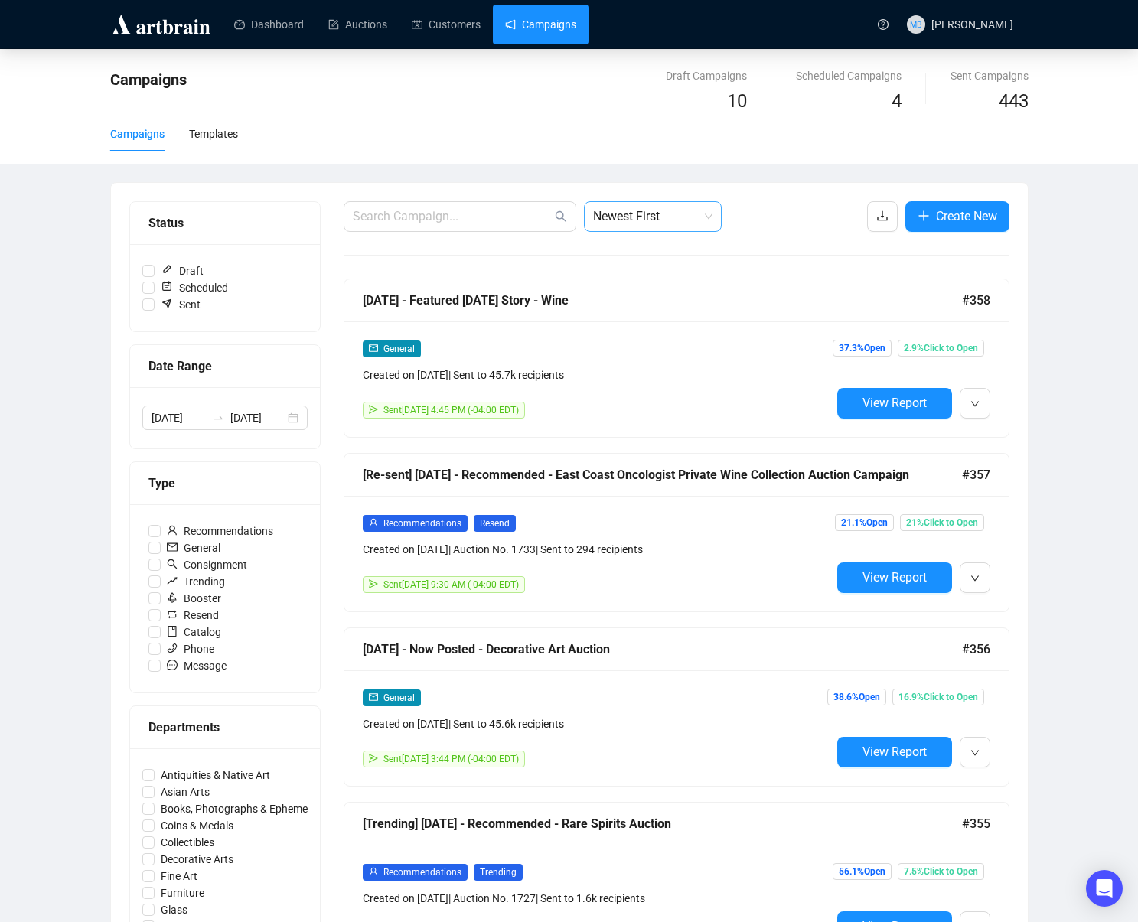
click at [608, 217] on span "Newest First" at bounding box center [652, 216] width 119 height 29
click at [660, 273] on div "Oldest First" at bounding box center [652, 274] width 113 height 17
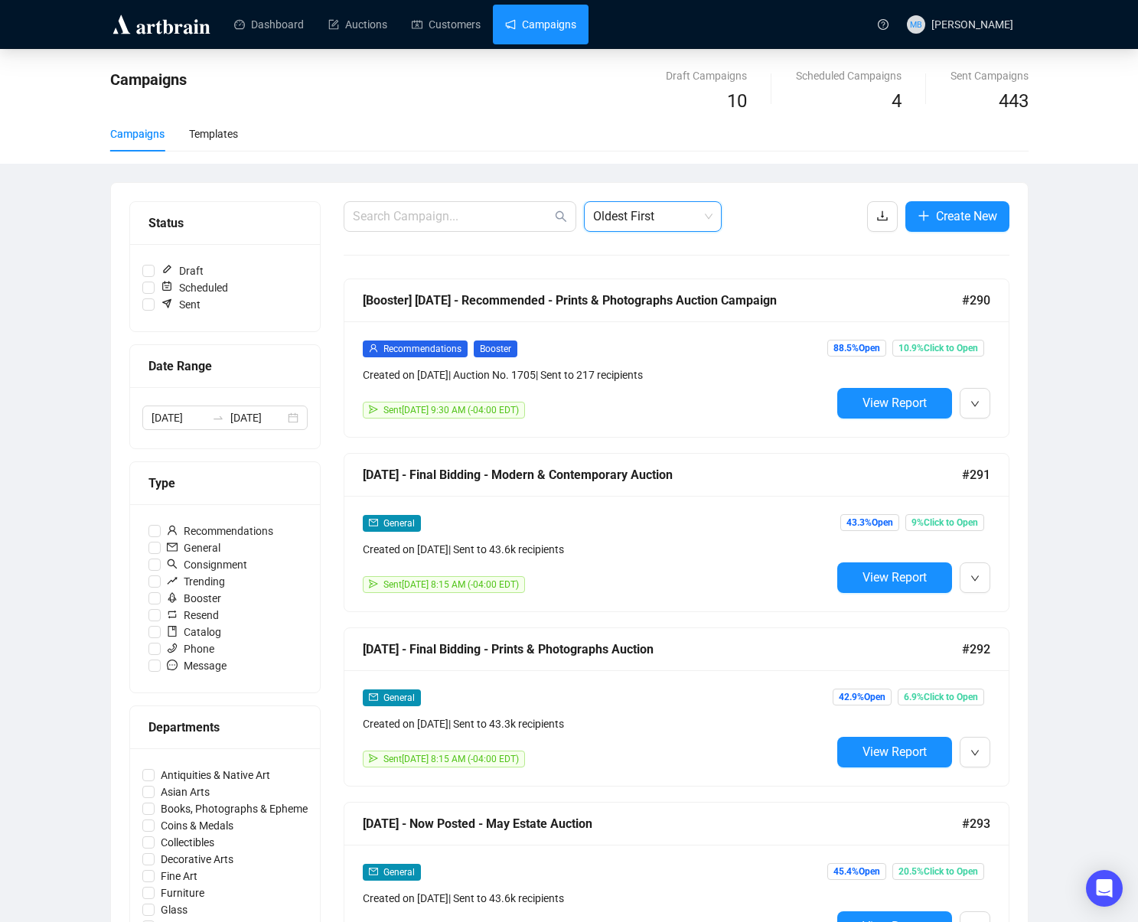
click at [1095, 277] on div "Campaigns Draft Campaigns 10 Scheduled Campaigns 4 Sent Campaigns 443 Campaigns…" at bounding box center [569, 891] width 1138 height 1685
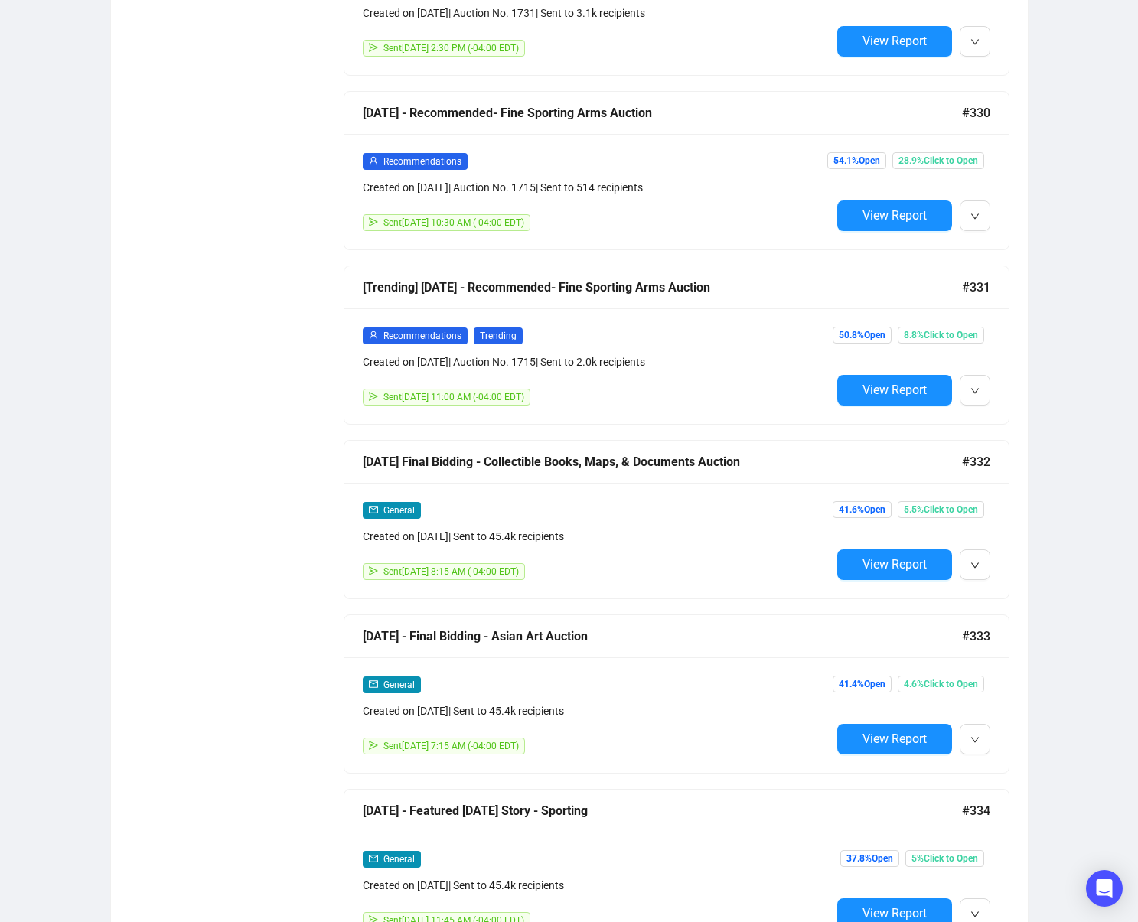
scroll to position [8216, 0]
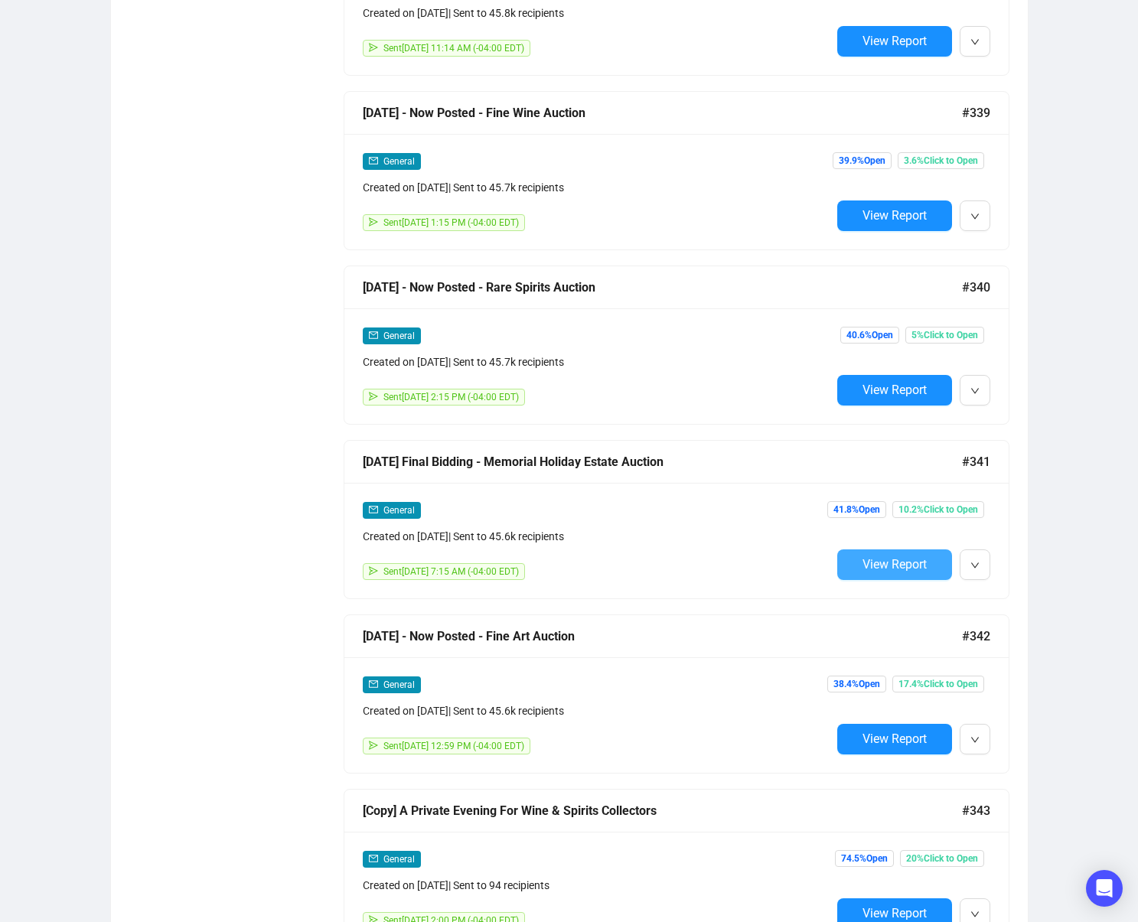
click at [863, 558] on span "View Report" at bounding box center [895, 564] width 64 height 15
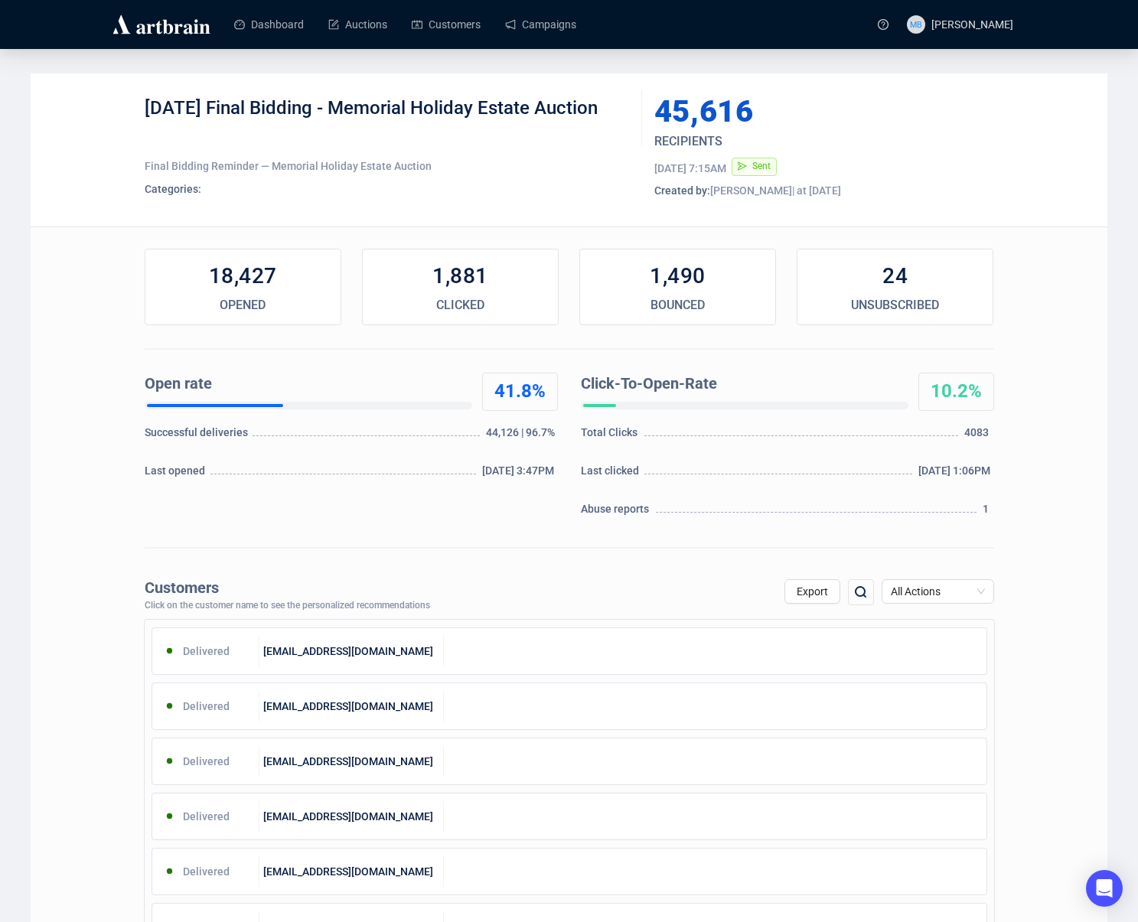
drag, startPoint x: 237, startPoint y: 112, endPoint x: 628, endPoint y: 115, distance: 391.9
click at [628, 115] on div "5-28-2025 Final Bidding - Memorial Holiday Estate Auction" at bounding box center [388, 119] width 486 height 46
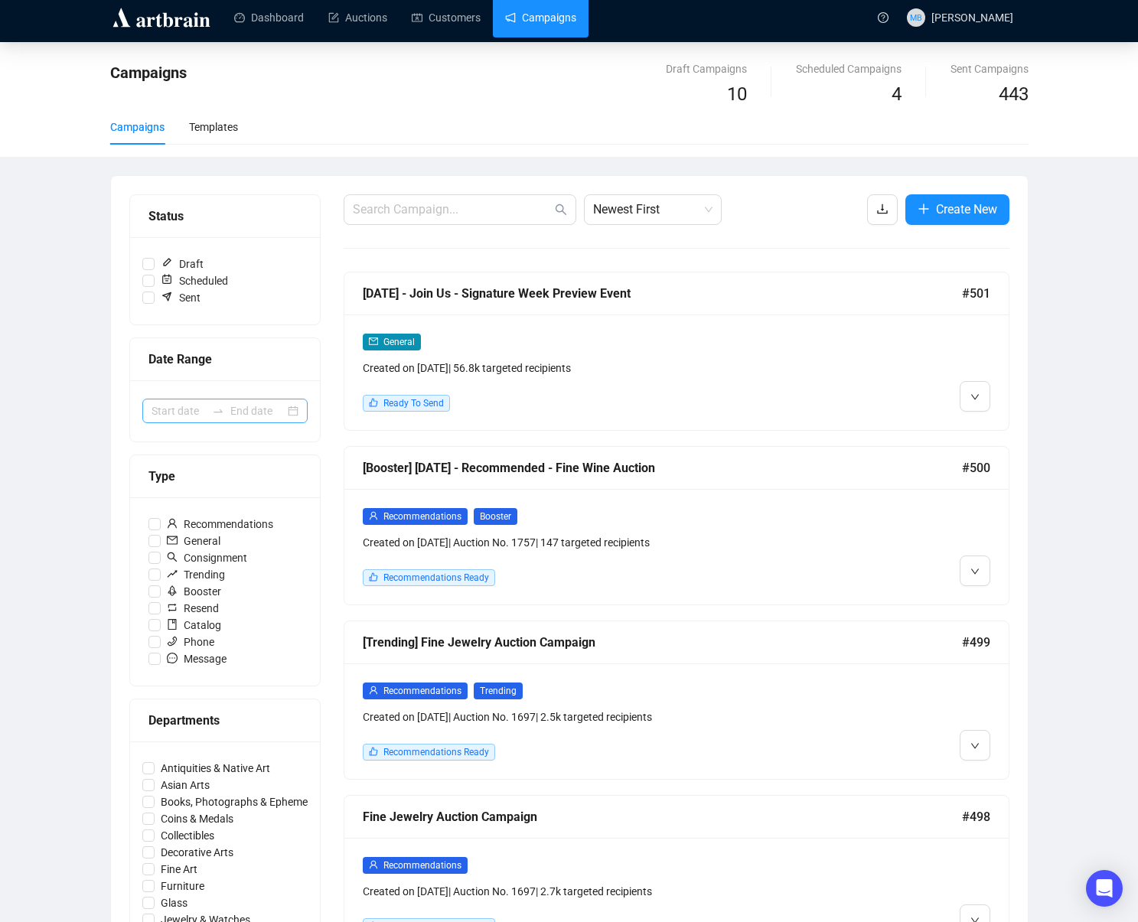
click at [216, 405] on div at bounding box center [224, 411] width 165 height 24
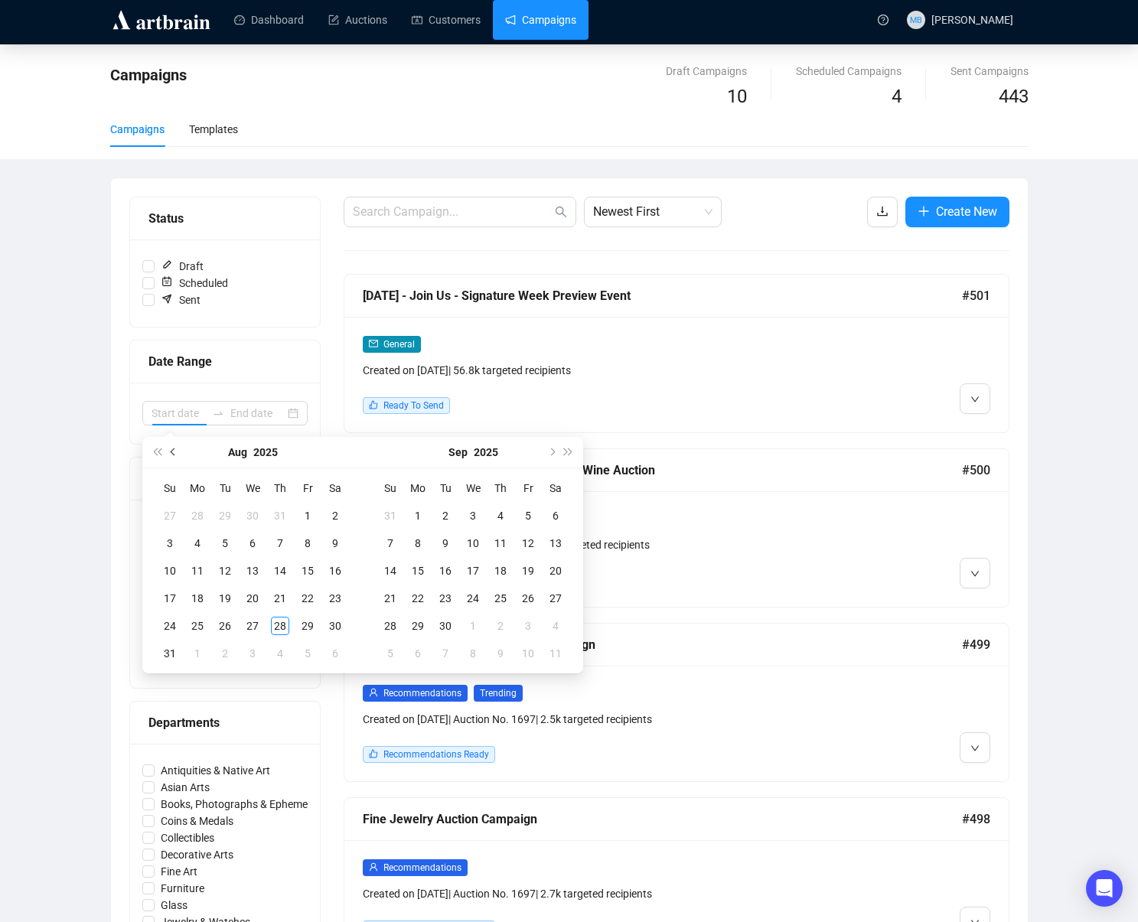
click at [175, 449] on span "Previous month (PageUp)" at bounding box center [175, 453] width 8 height 8
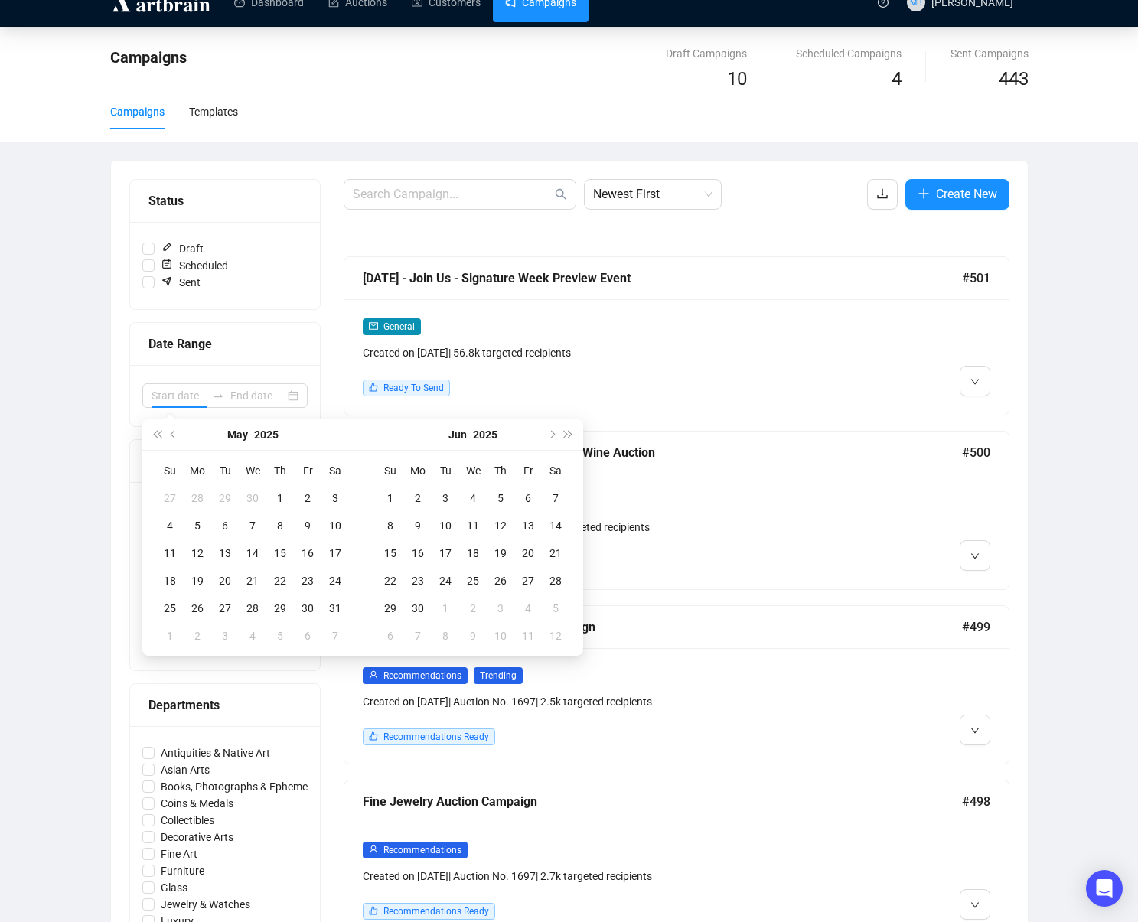
scroll to position [34, 0]
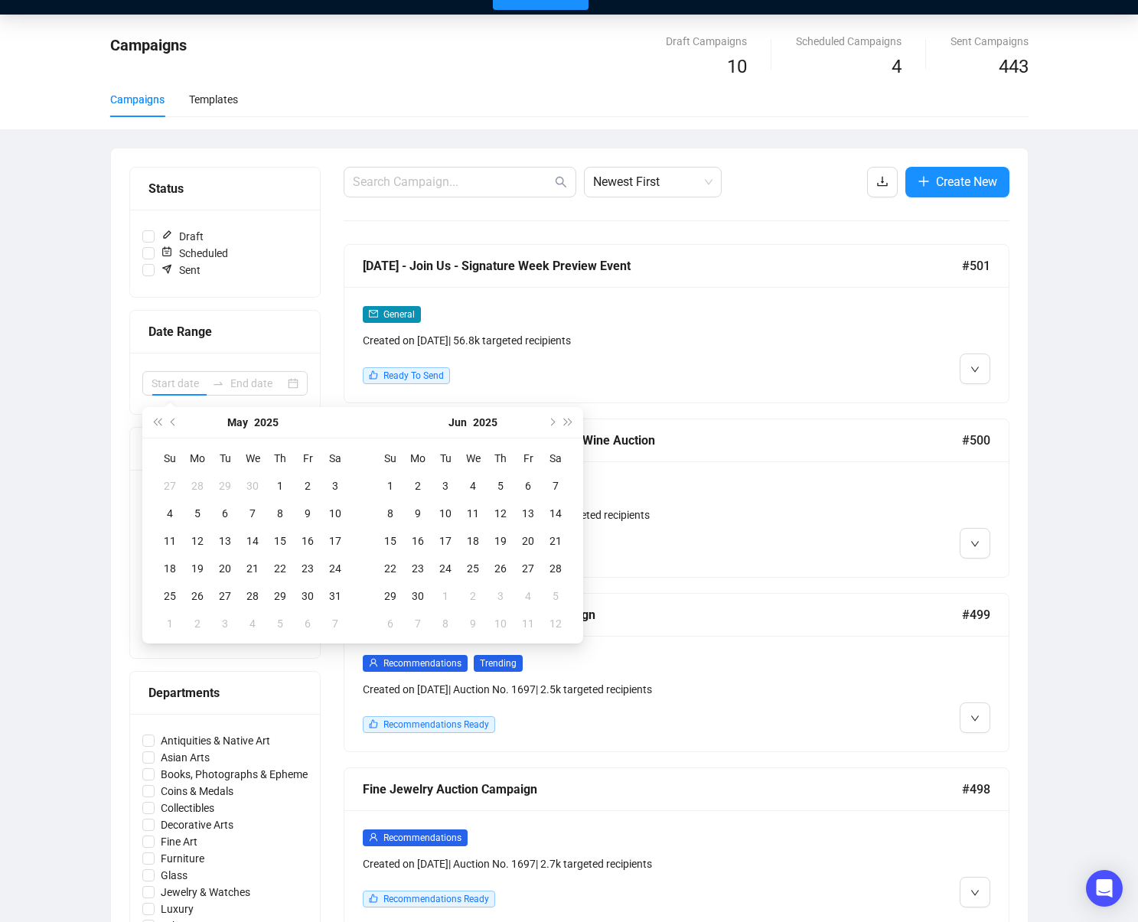
drag, startPoint x: 178, startPoint y: 449, endPoint x: 175, endPoint y: 438, distance: 11.9
click at [178, 449] on th "Su" at bounding box center [170, 459] width 28 height 28
click at [171, 423] on span "Previous month (PageUp)" at bounding box center [175, 423] width 8 height 8
type input "2025-04-30"
drag, startPoint x: 258, startPoint y: 602, endPoint x: 444, endPoint y: 625, distance: 187.3
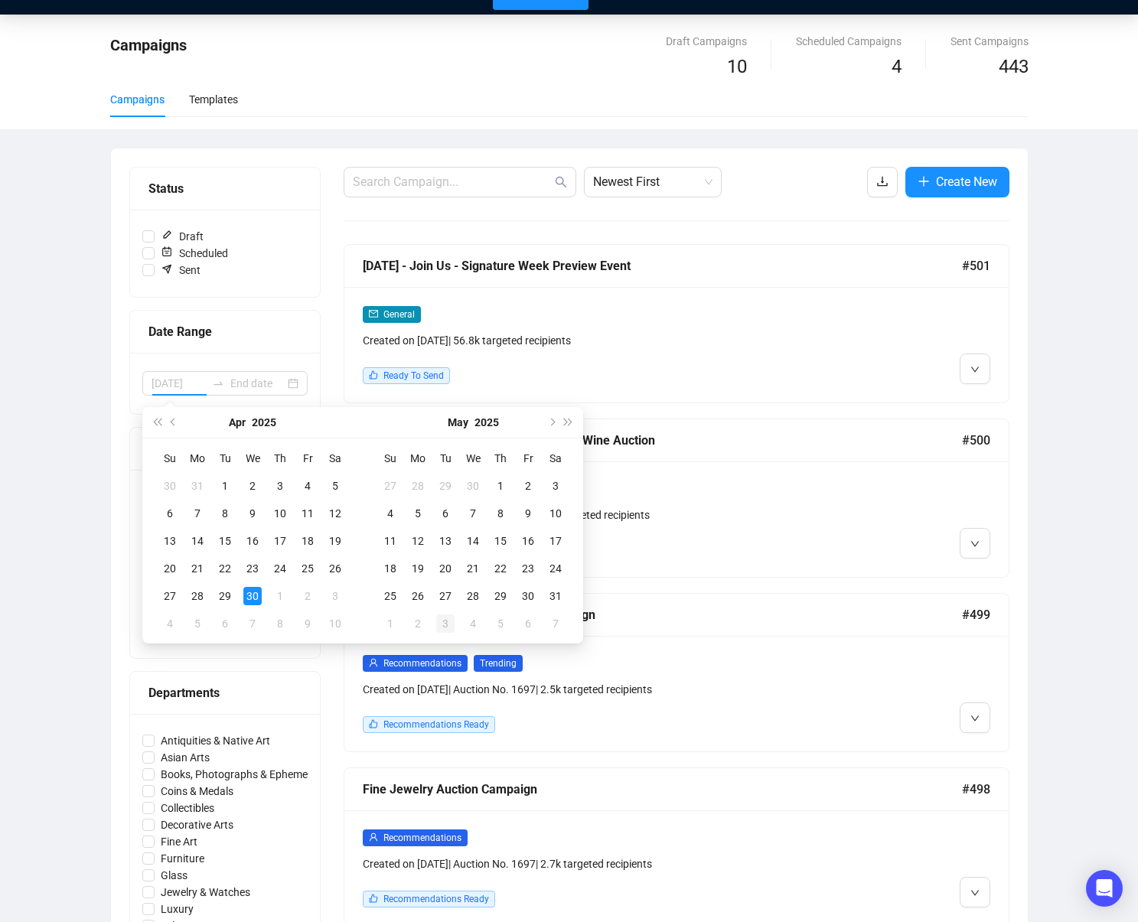
click at [258, 602] on div "30" at bounding box center [252, 596] width 18 height 18
type input "2025-05-09"
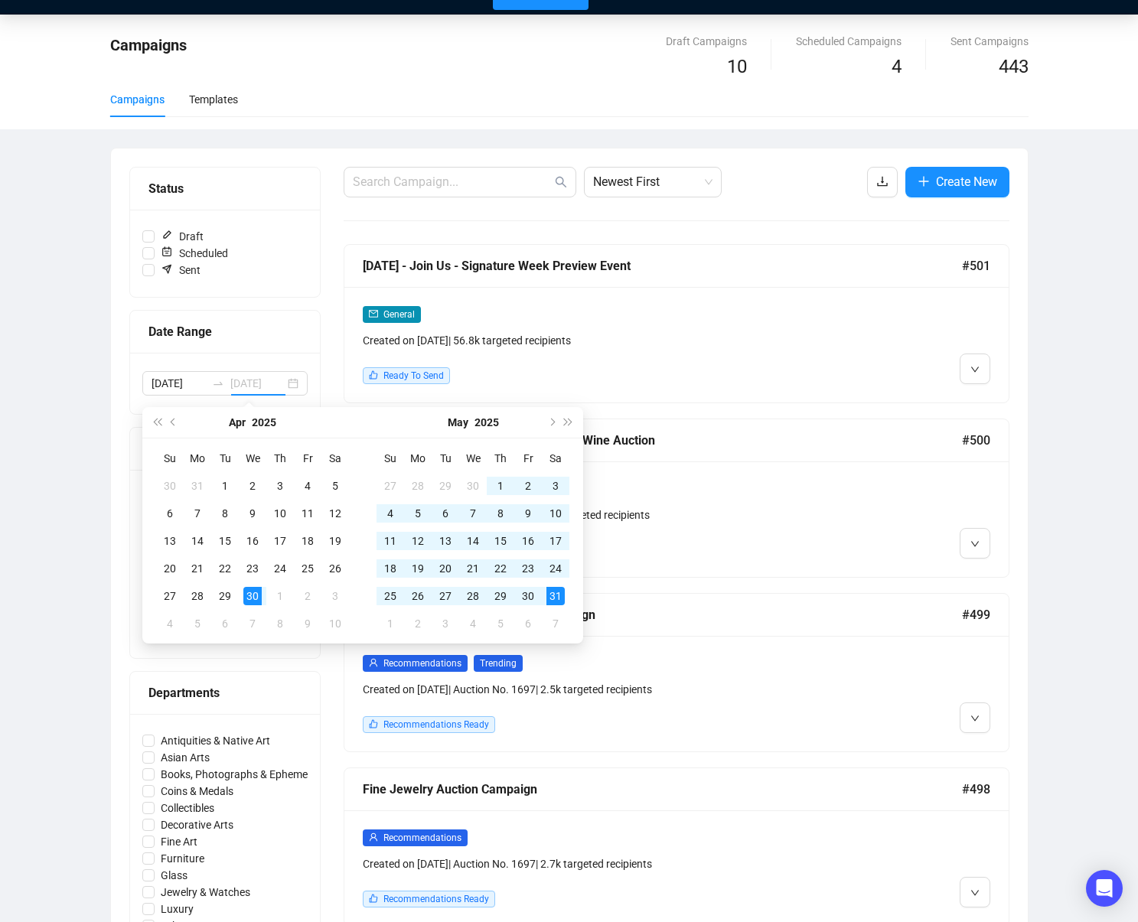
click at [568, 596] on td "31" at bounding box center [556, 597] width 28 height 28
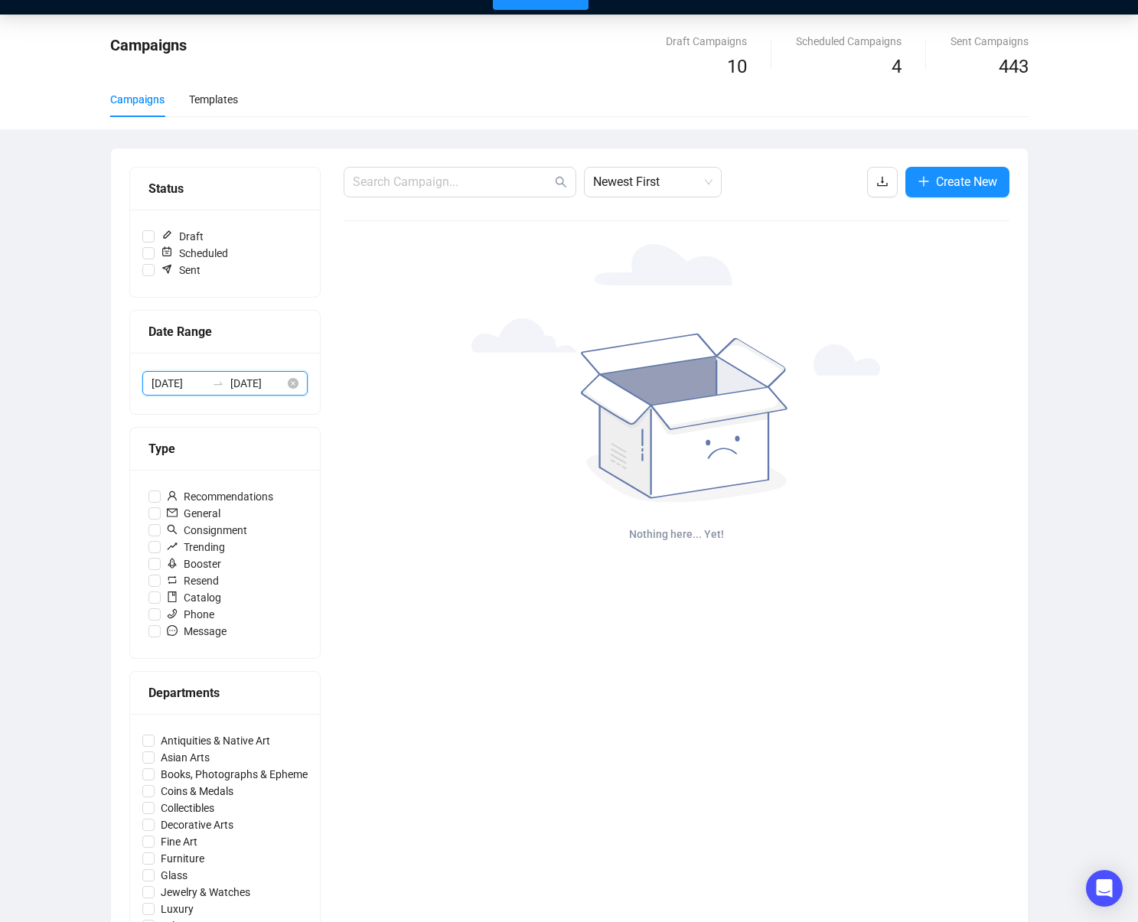
click at [243, 386] on input "2025-05-31" at bounding box center [257, 383] width 54 height 17
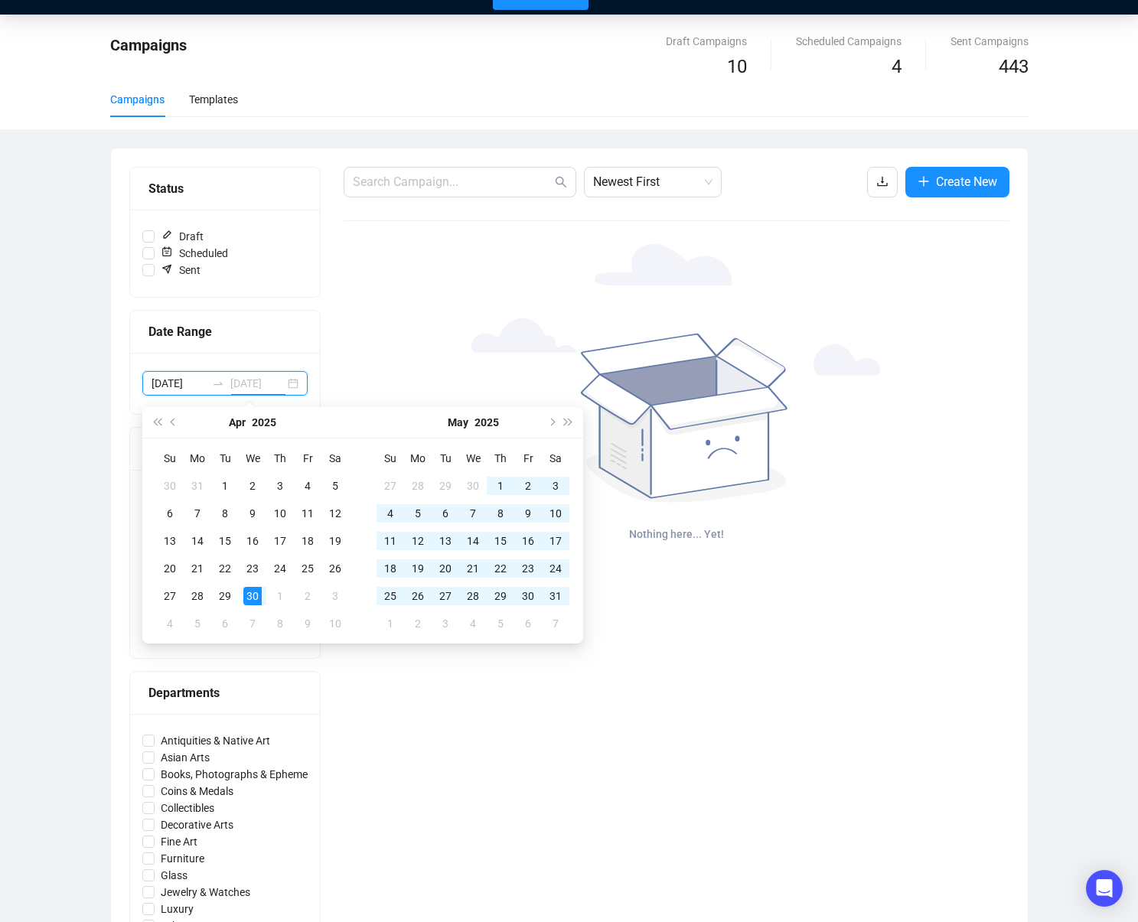
type input "2025-05-31"
click at [553, 600] on div "31" at bounding box center [556, 596] width 18 height 18
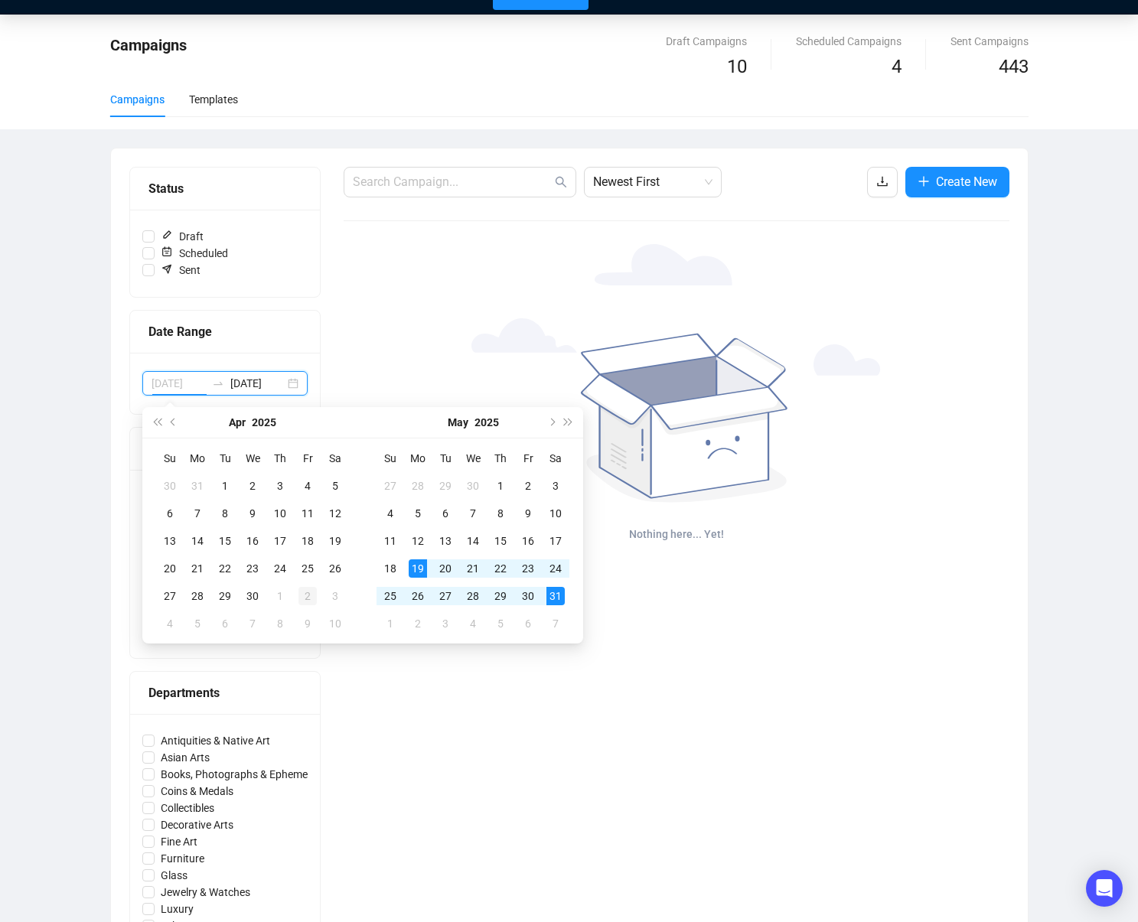
scroll to position [0, 6]
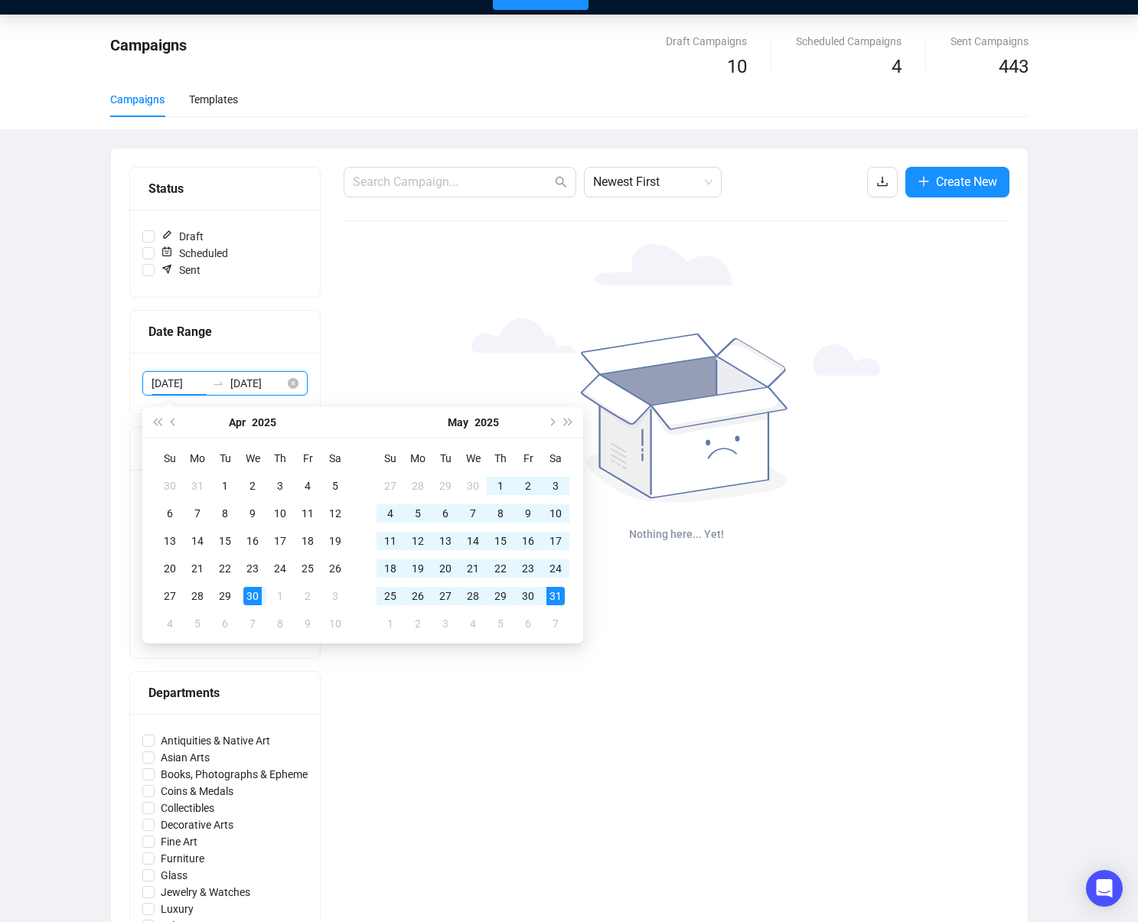
click at [182, 384] on input "2025-04-30" at bounding box center [179, 383] width 54 height 17
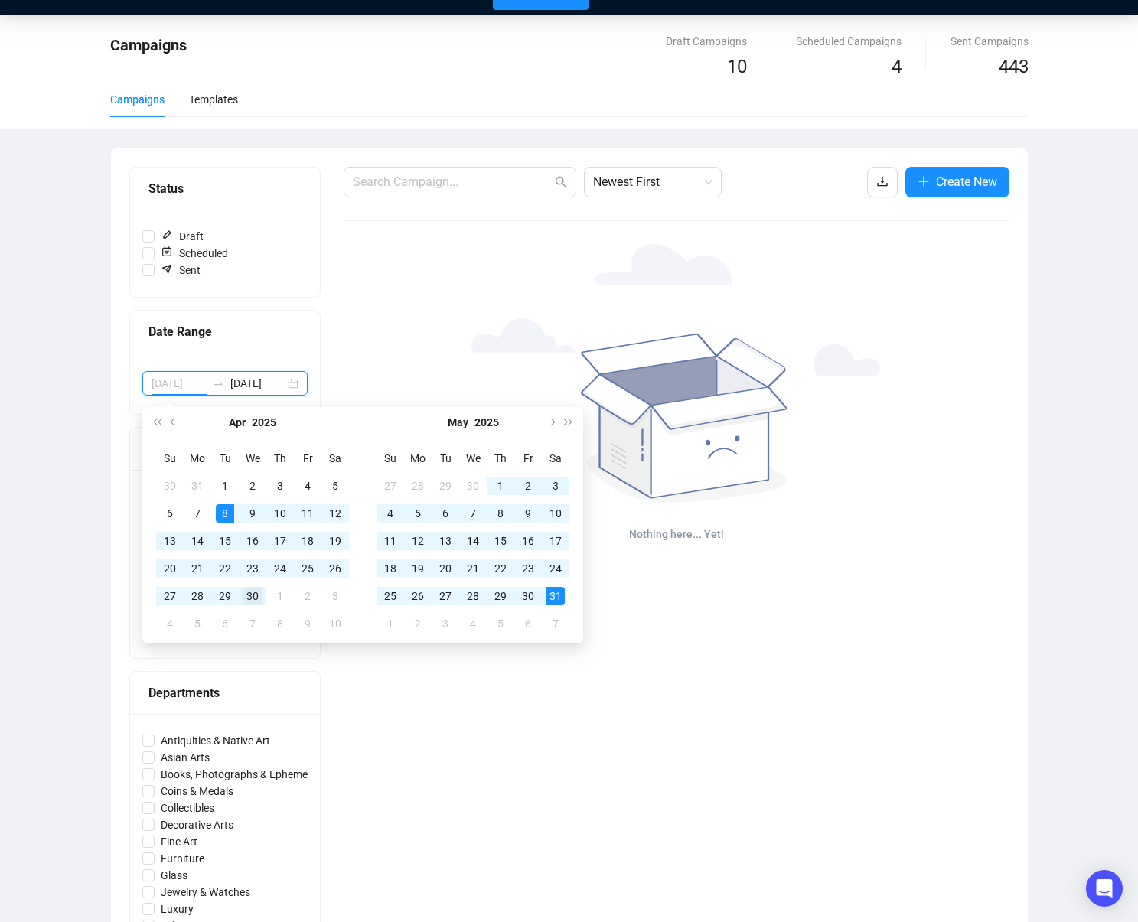
type input "2025-04-30"
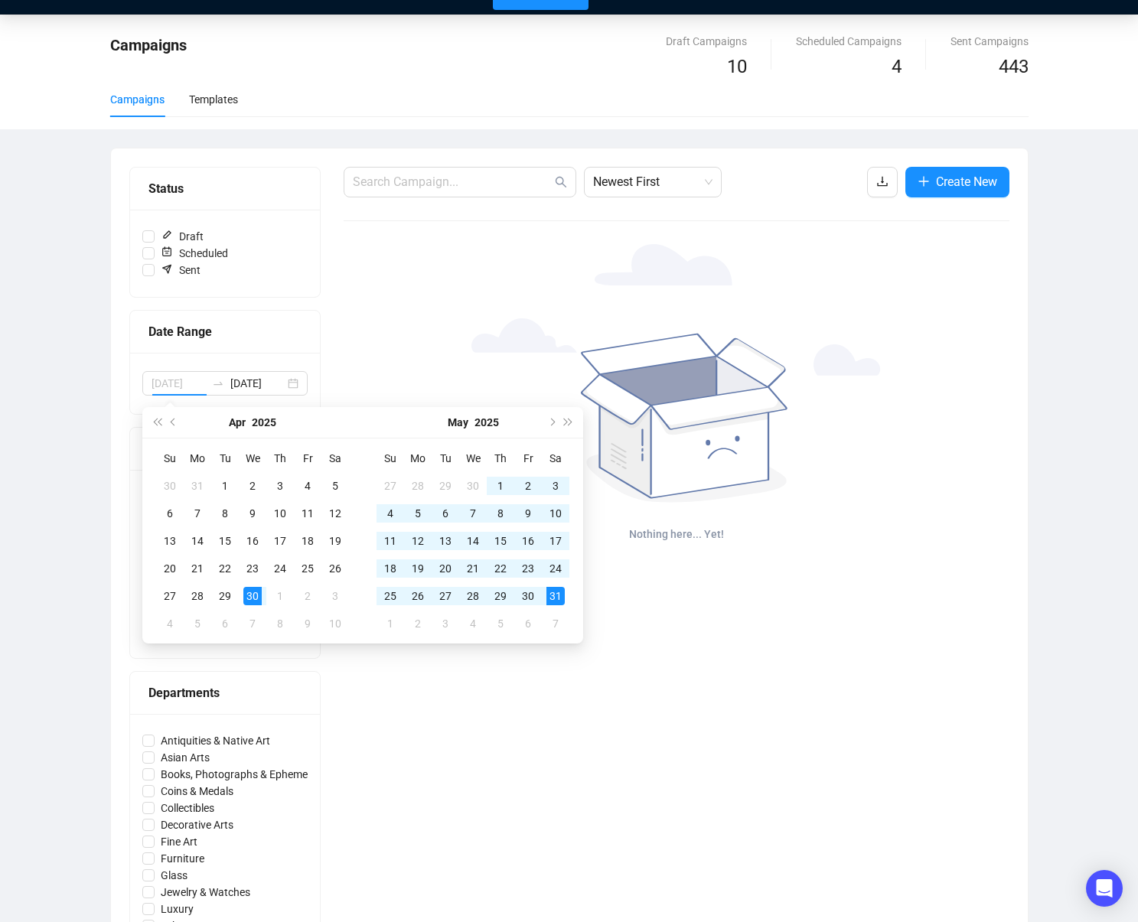
scroll to position [0, 0]
click at [250, 604] on td "30" at bounding box center [253, 597] width 28 height 28
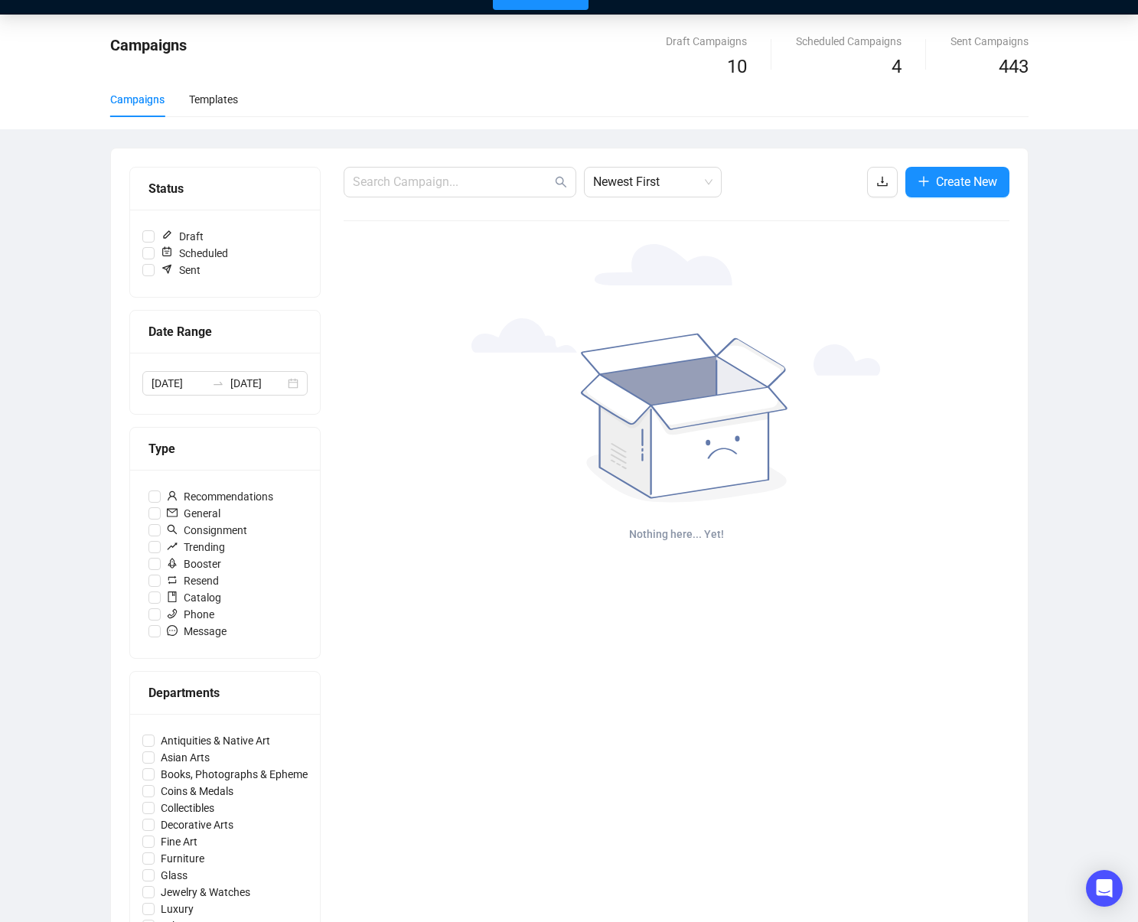
click at [411, 459] on div at bounding box center [677, 373] width 666 height 259
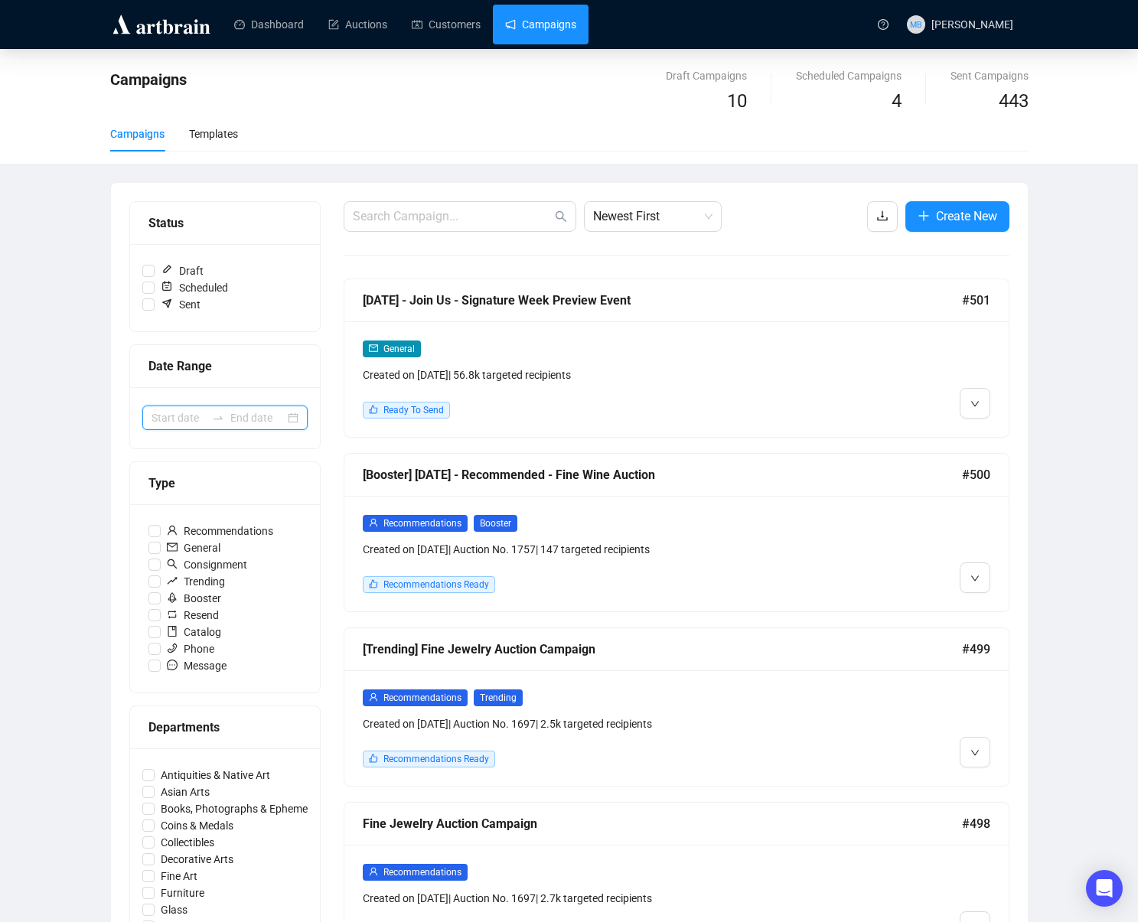
click at [198, 418] on input at bounding box center [179, 418] width 54 height 17
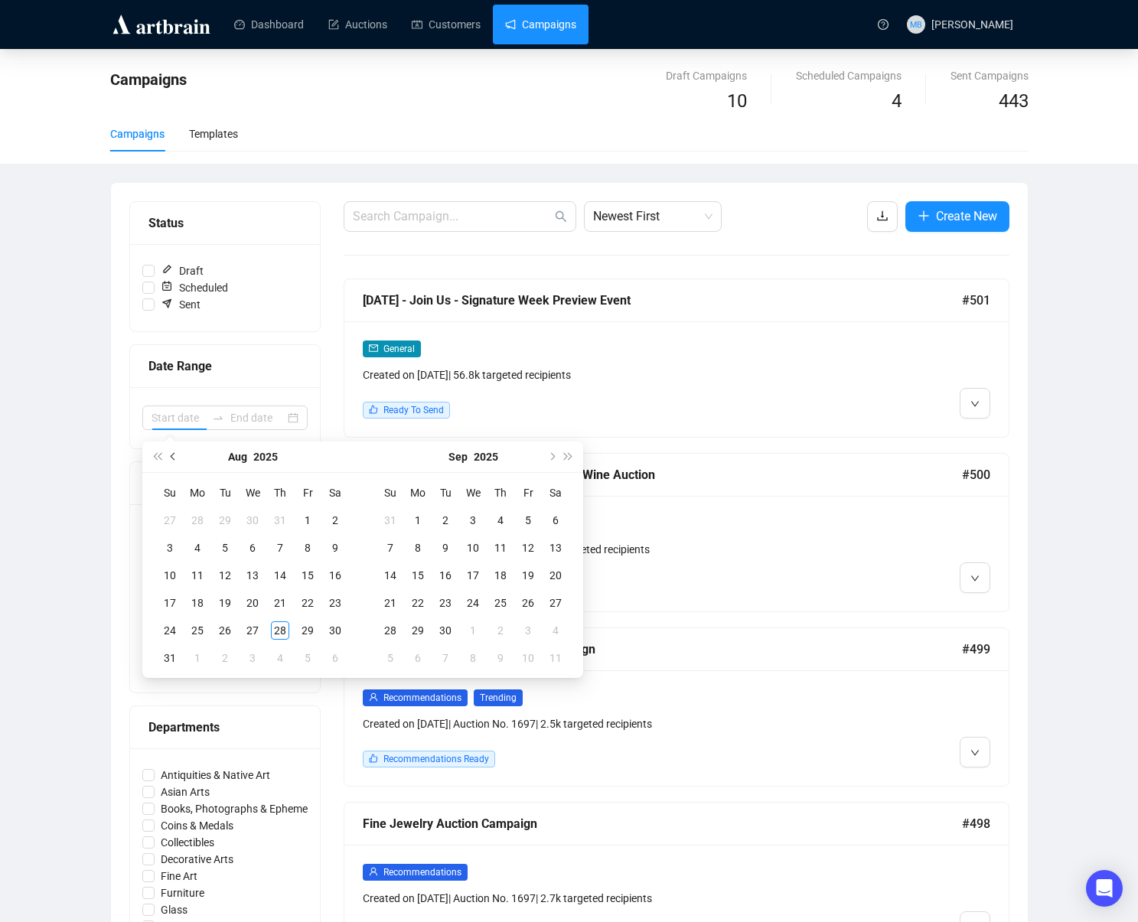
click at [175, 462] on button "Previous month (PageUp)" at bounding box center [173, 457] width 17 height 31
type input "[DATE]"
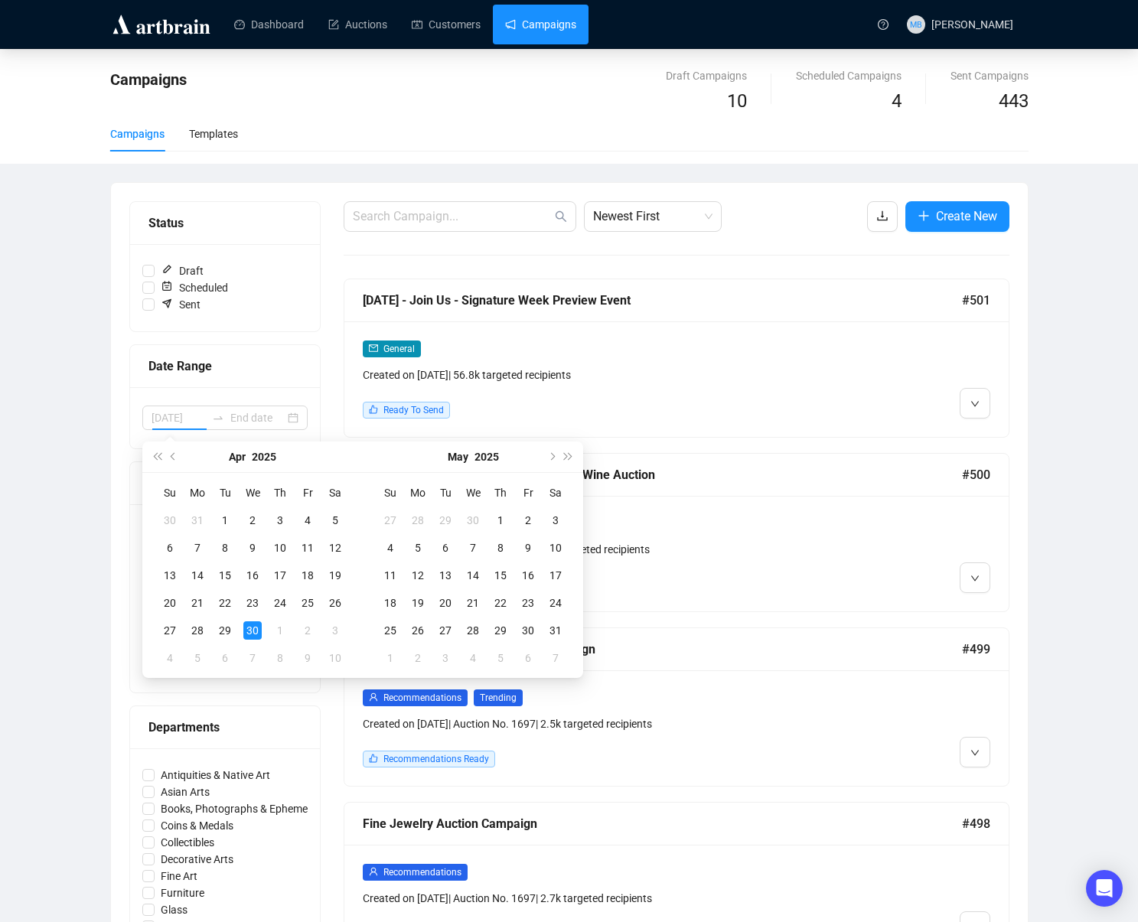
click at [255, 624] on div "30" at bounding box center [252, 631] width 18 height 18
type input "2025-05-03"
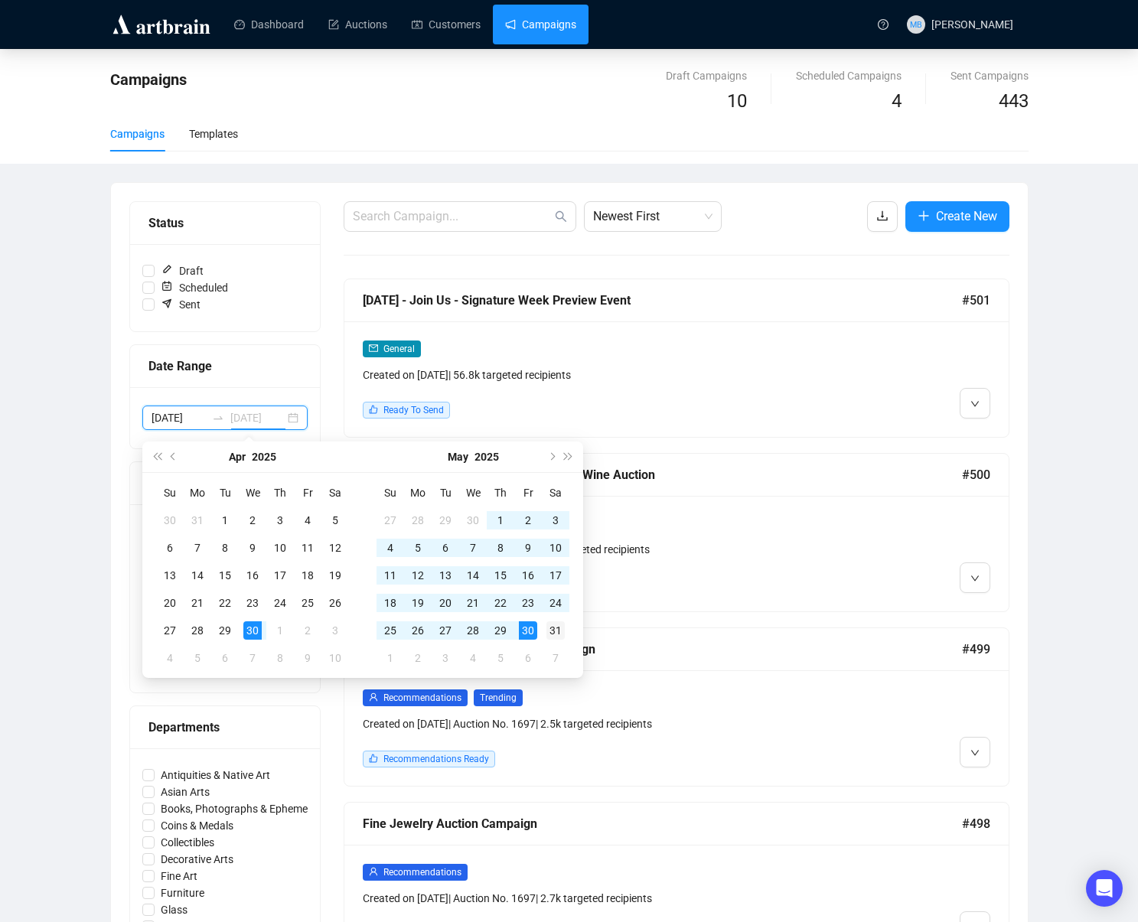
type input "2025-05-31"
click at [552, 624] on div "31" at bounding box center [556, 631] width 18 height 18
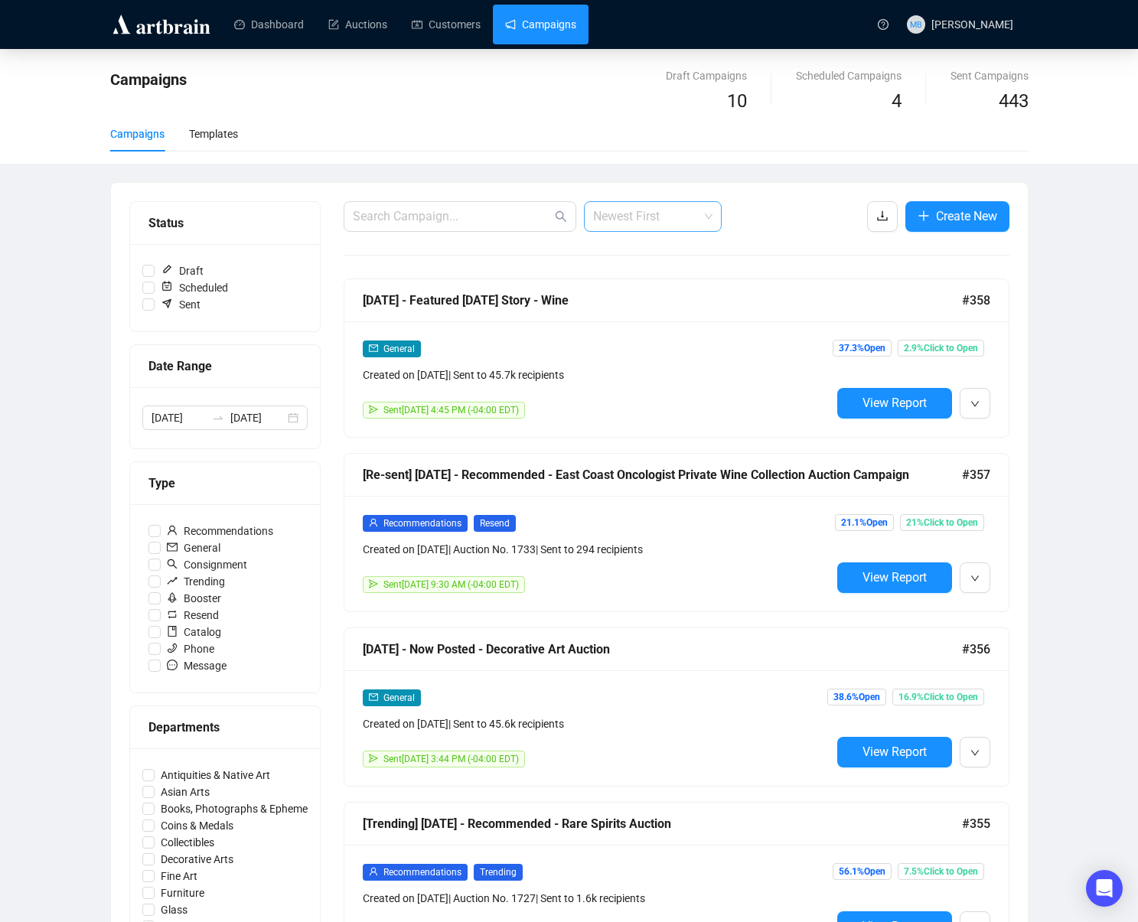
click at [614, 227] on span "Newest First" at bounding box center [652, 216] width 119 height 29
click at [643, 279] on div "Oldest First" at bounding box center [652, 274] width 113 height 17
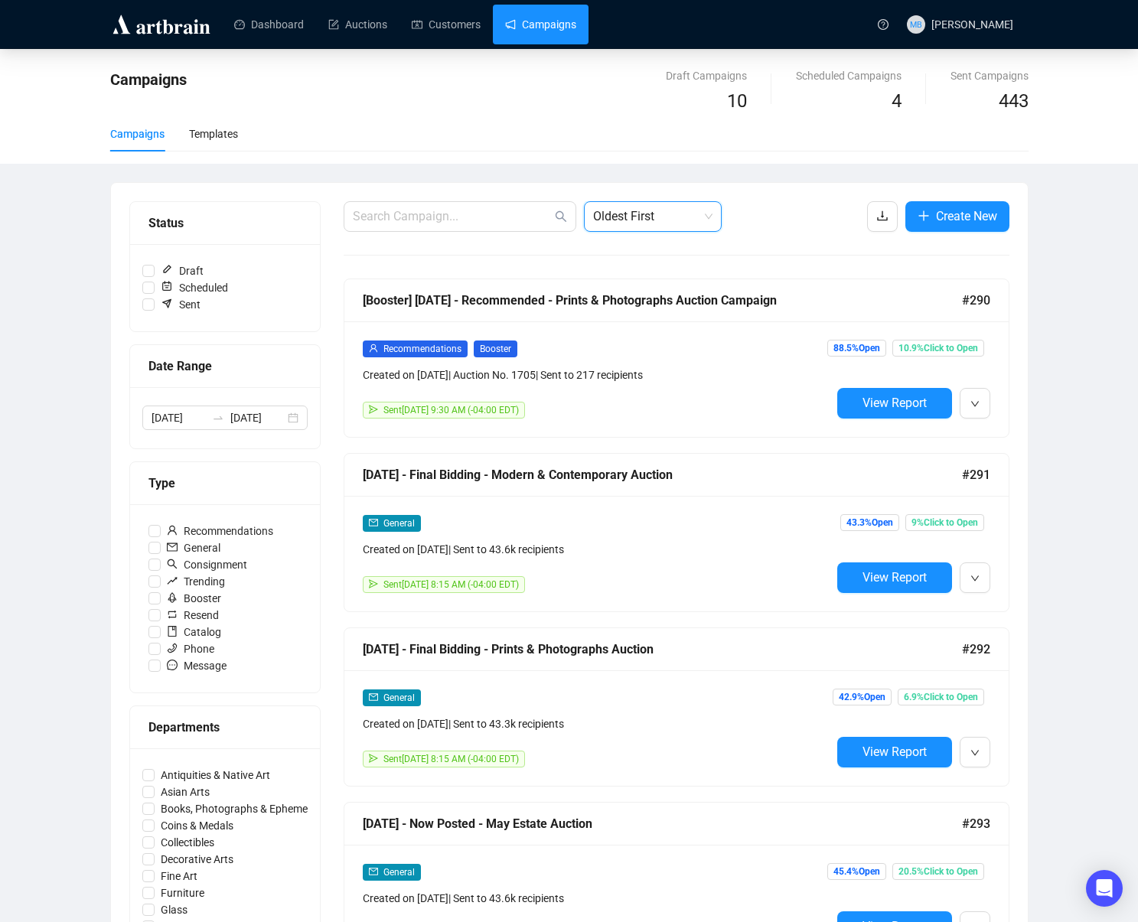
click at [1059, 350] on div "Campaigns Draft Campaigns 10 Scheduled Campaigns 4 Sent Campaigns 443 Campaigns…" at bounding box center [569, 891] width 1138 height 1685
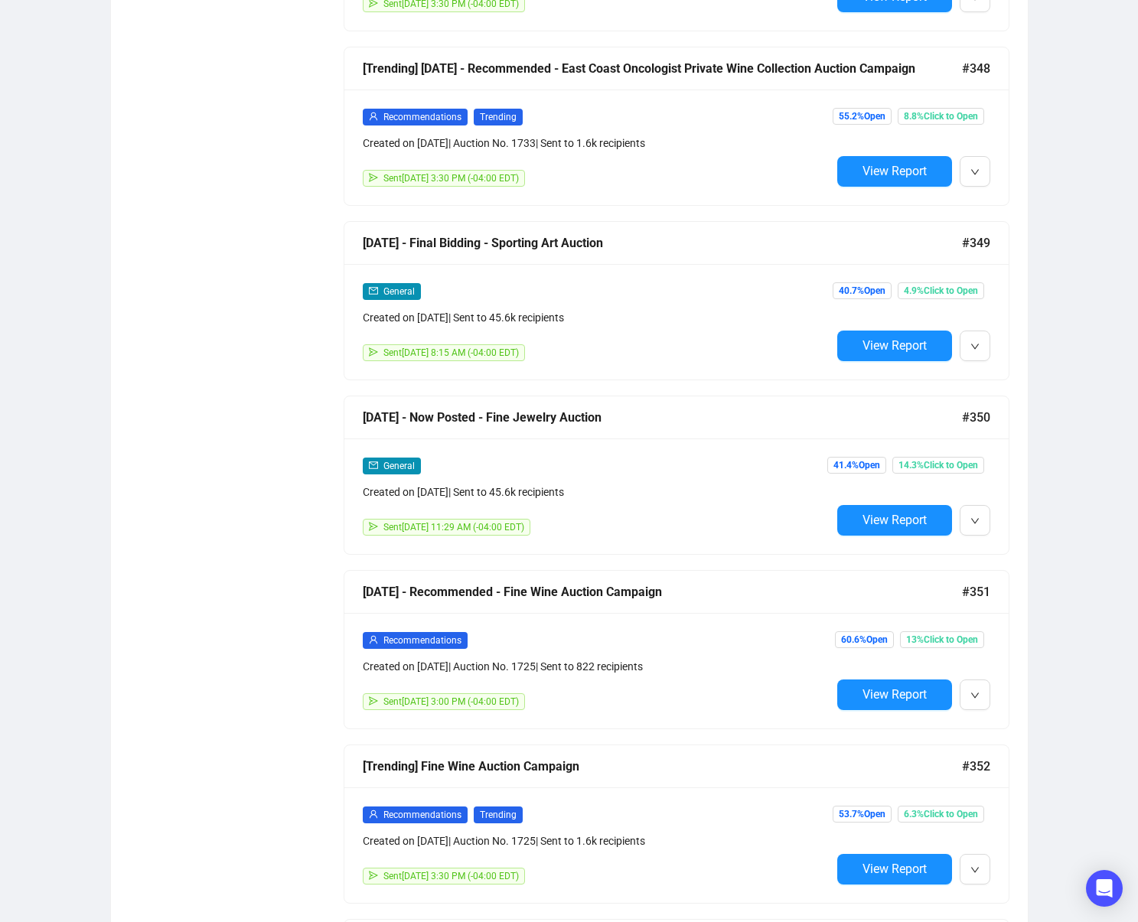
scroll to position [9856, 0]
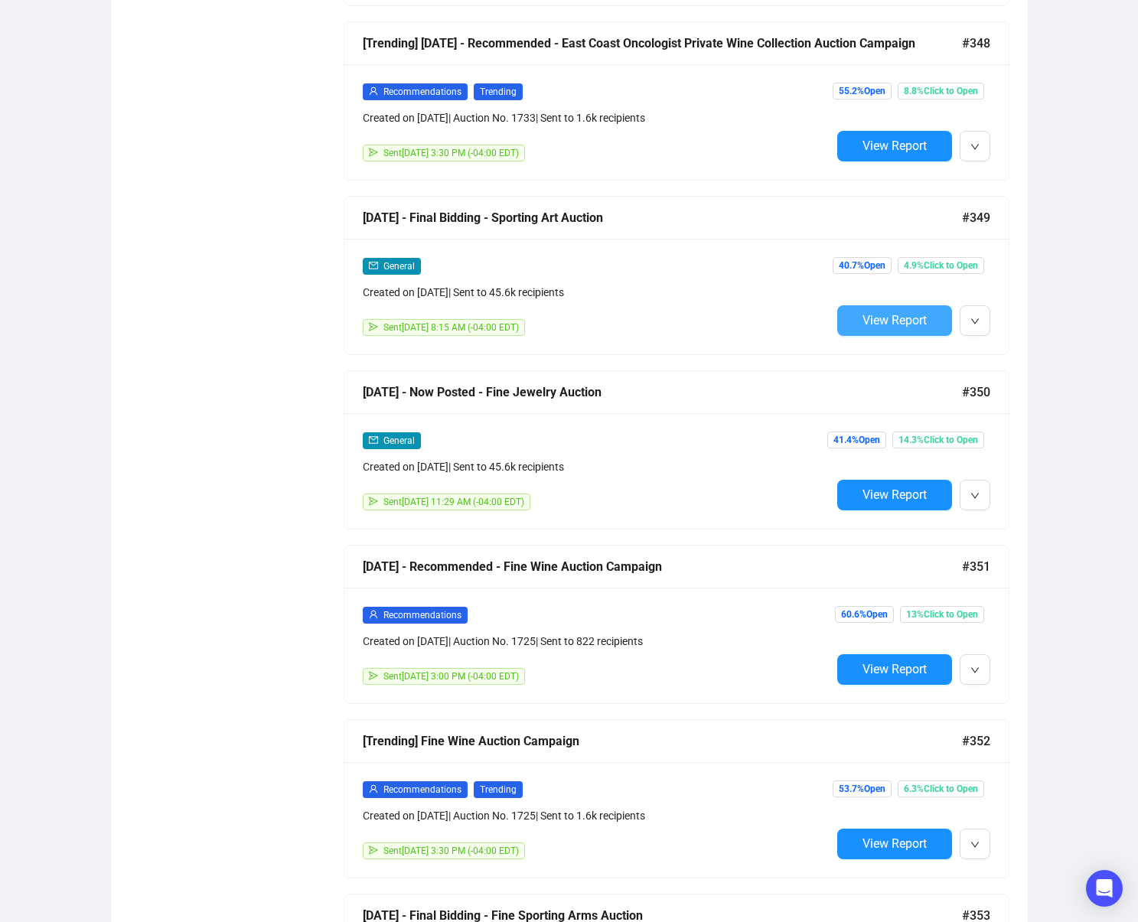
click at [859, 325] on button "View Report" at bounding box center [894, 320] width 115 height 31
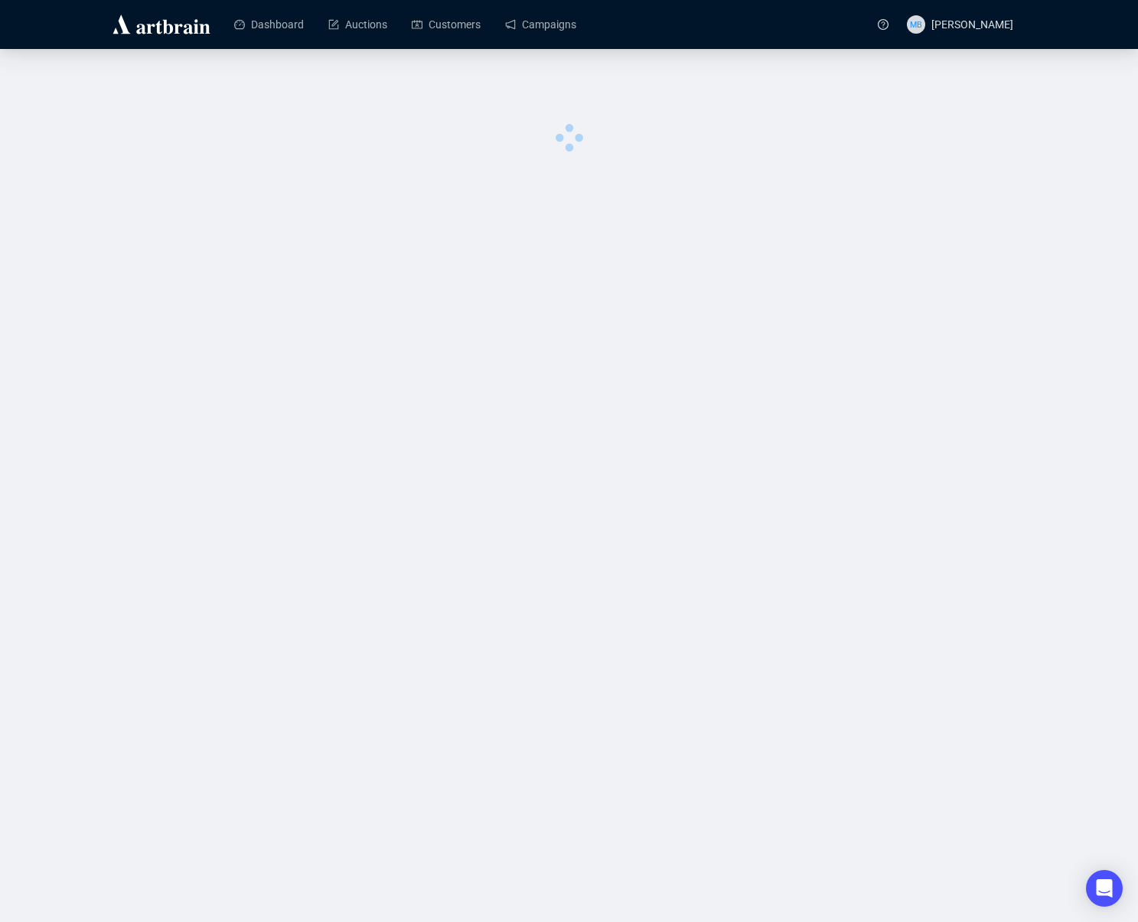
click at [859, 325] on div "Dashboard Auctions Customers Campaigns MB Muriah Bauer Campaigns Draft Campaign…" at bounding box center [569, 461] width 1138 height 922
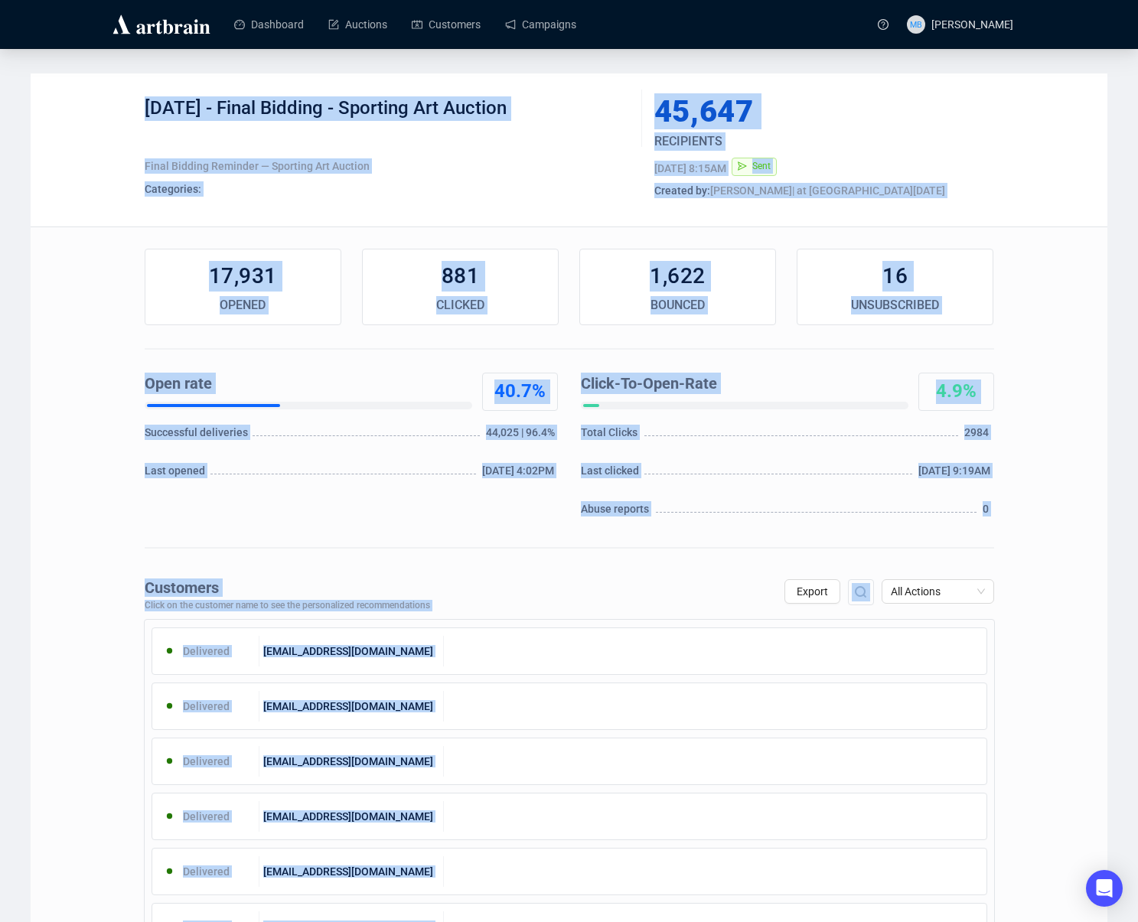
click at [257, 109] on div "5-29-25 - Final Bidding - Sporting Art Auction" at bounding box center [388, 119] width 486 height 46
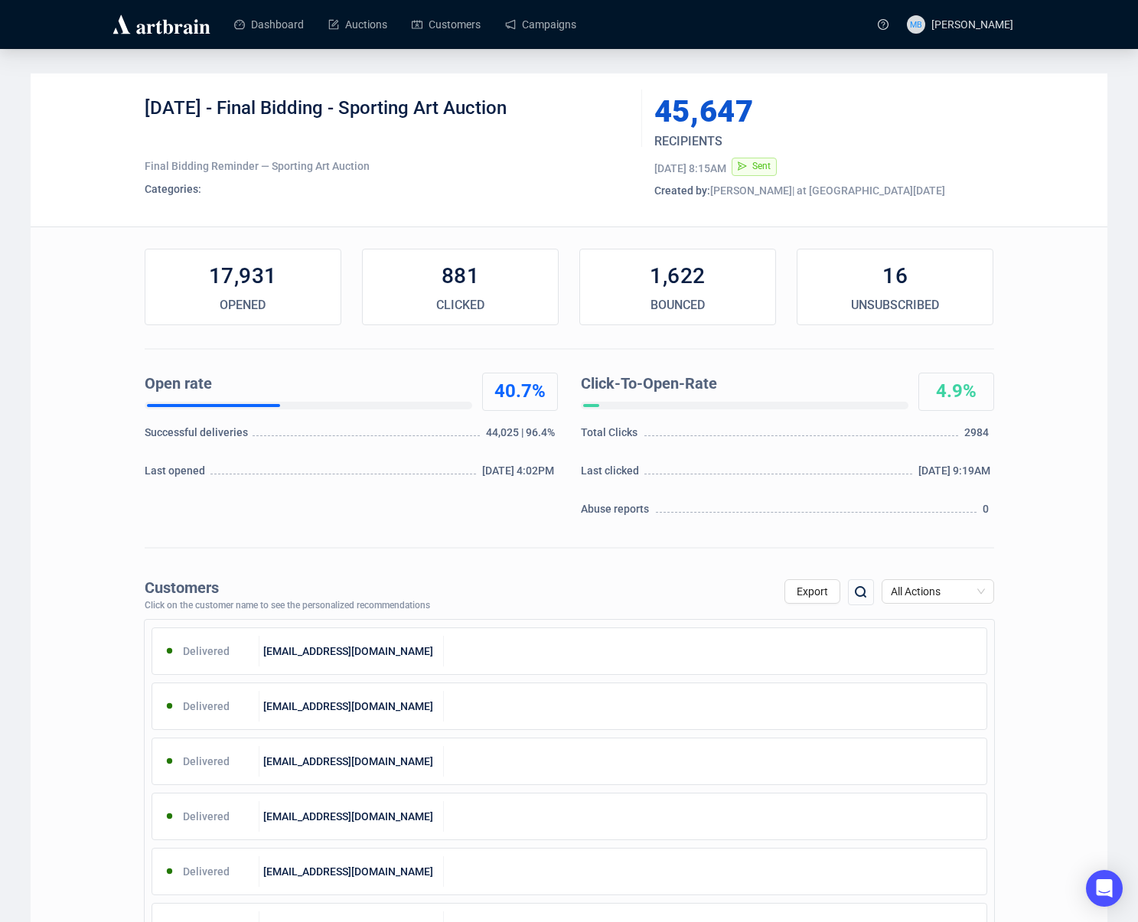
drag, startPoint x: 227, startPoint y: 109, endPoint x: 557, endPoint y: 111, distance: 329.9
click at [553, 112] on div "5-29-25 - Final Bidding - Sporting Art Auction" at bounding box center [388, 119] width 486 height 46
copy div "Final Bidding - Sporting Art Auction"
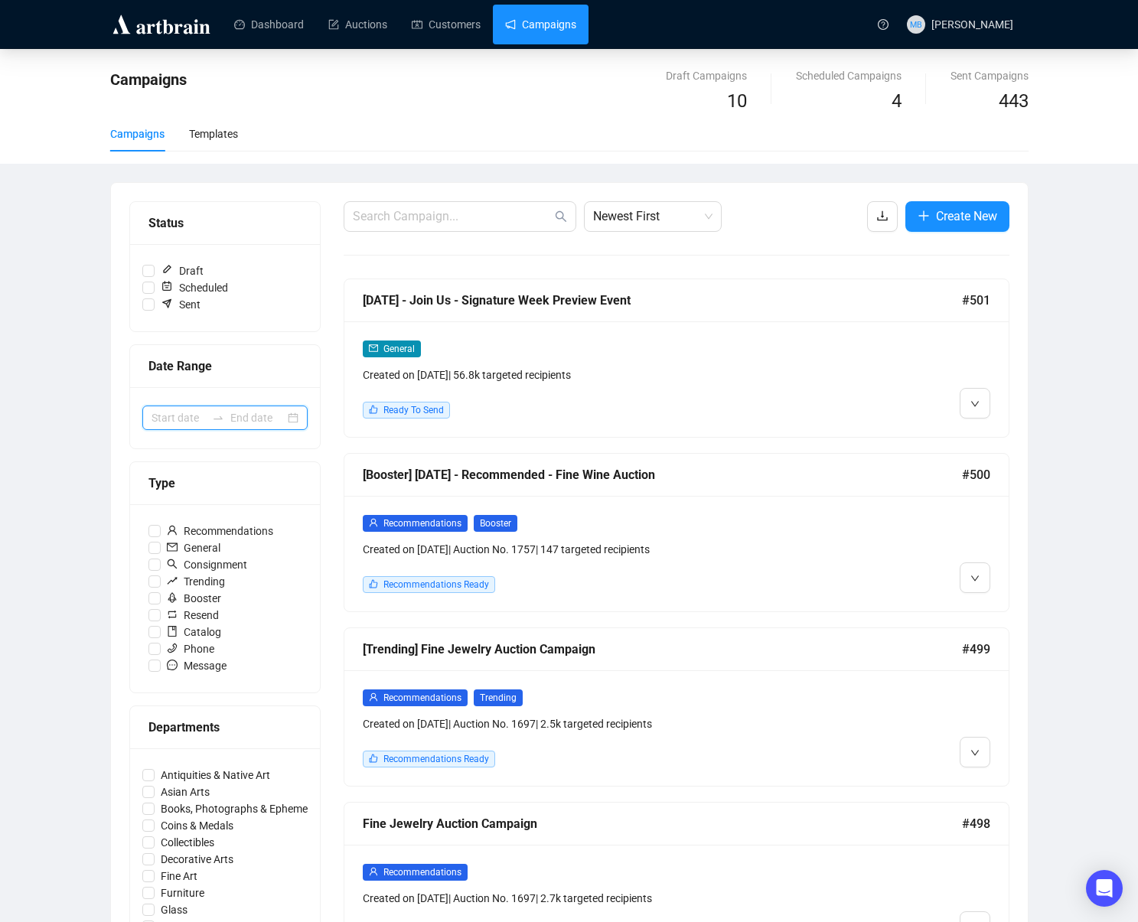
click at [233, 413] on input at bounding box center [257, 418] width 54 height 17
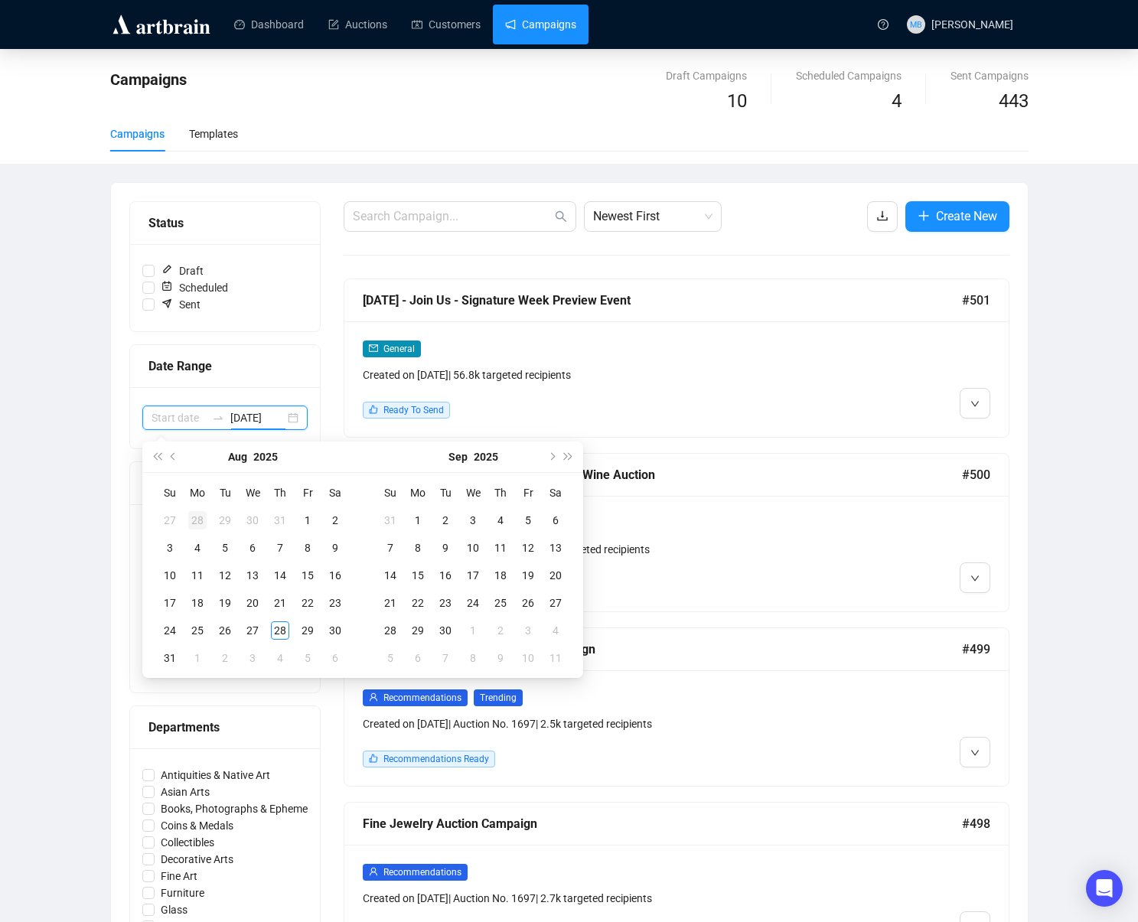
type input "2025-07-28"
click at [177, 456] on span "Previous month (PageUp)" at bounding box center [175, 457] width 8 height 8
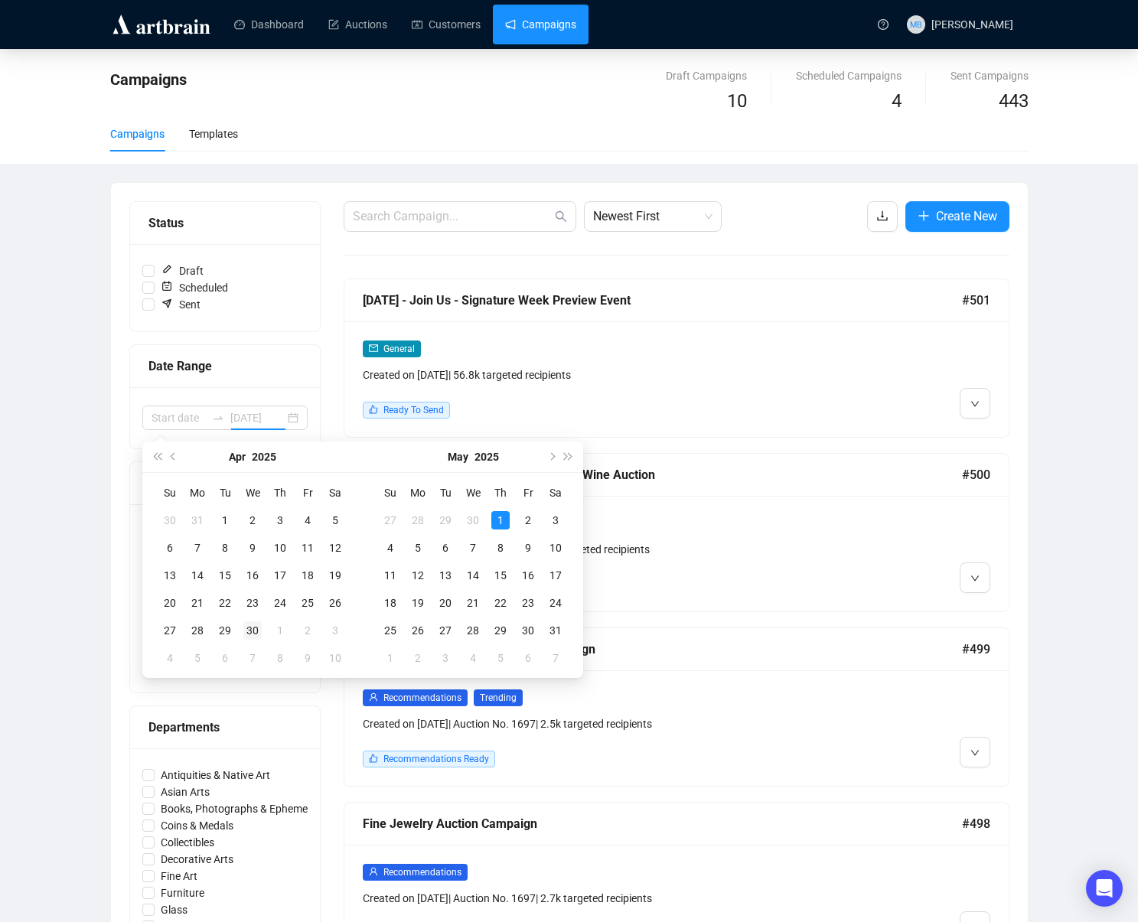
type input "2025-04-30"
drag, startPoint x: 259, startPoint y: 635, endPoint x: 249, endPoint y: 630, distance: 11.7
click at [259, 634] on div "30" at bounding box center [252, 631] width 18 height 18
type input "2025-05-03"
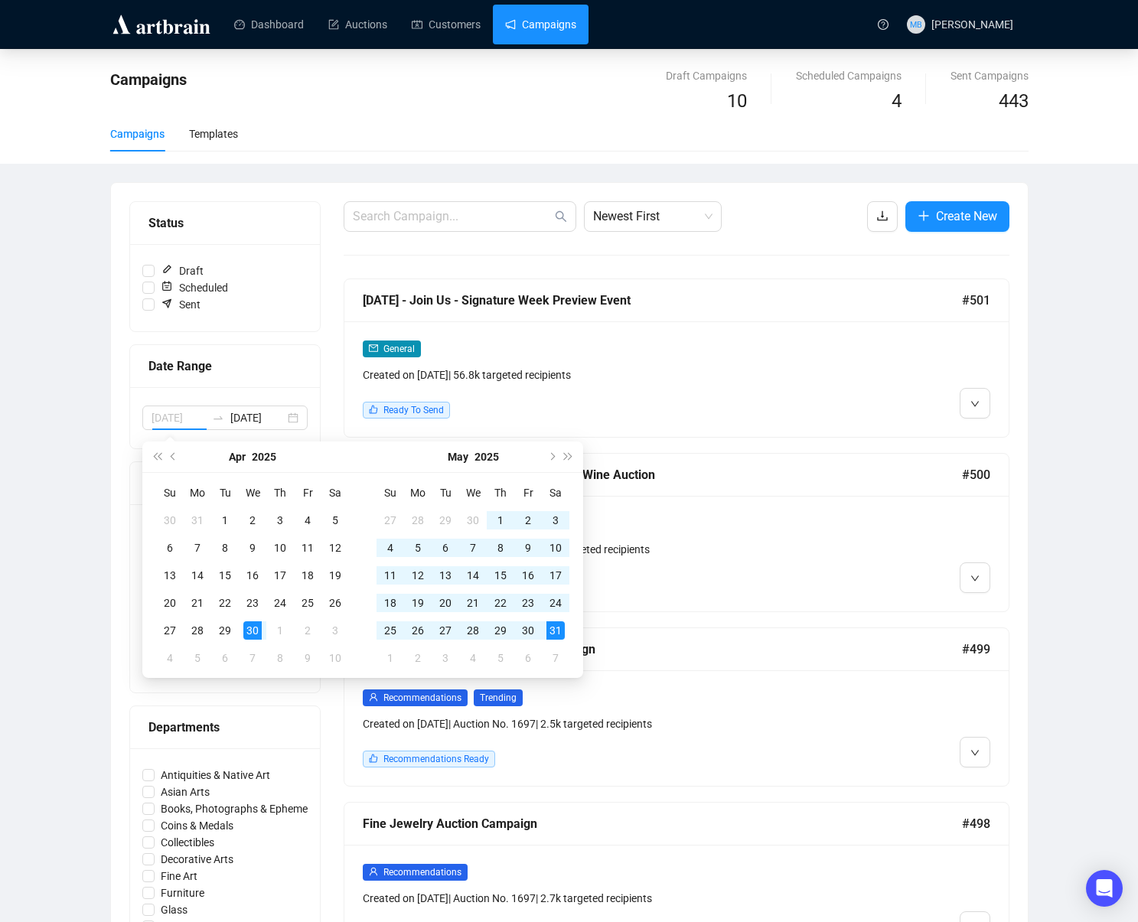
click at [553, 632] on div "31" at bounding box center [556, 631] width 18 height 18
type input "2025-04-30"
type input "2025-05-31"
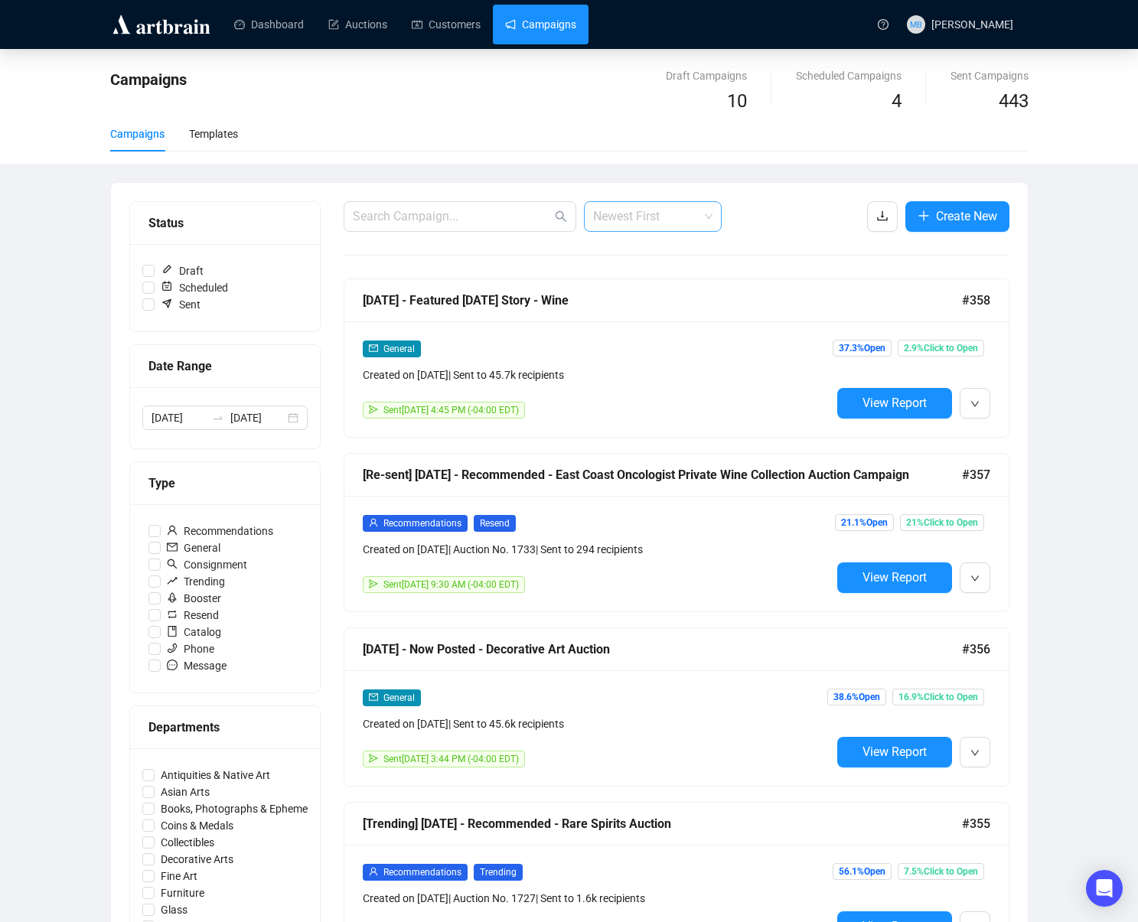
click at [648, 211] on span "Newest First" at bounding box center [652, 216] width 119 height 29
click at [671, 278] on div "Oldest First" at bounding box center [652, 274] width 113 height 17
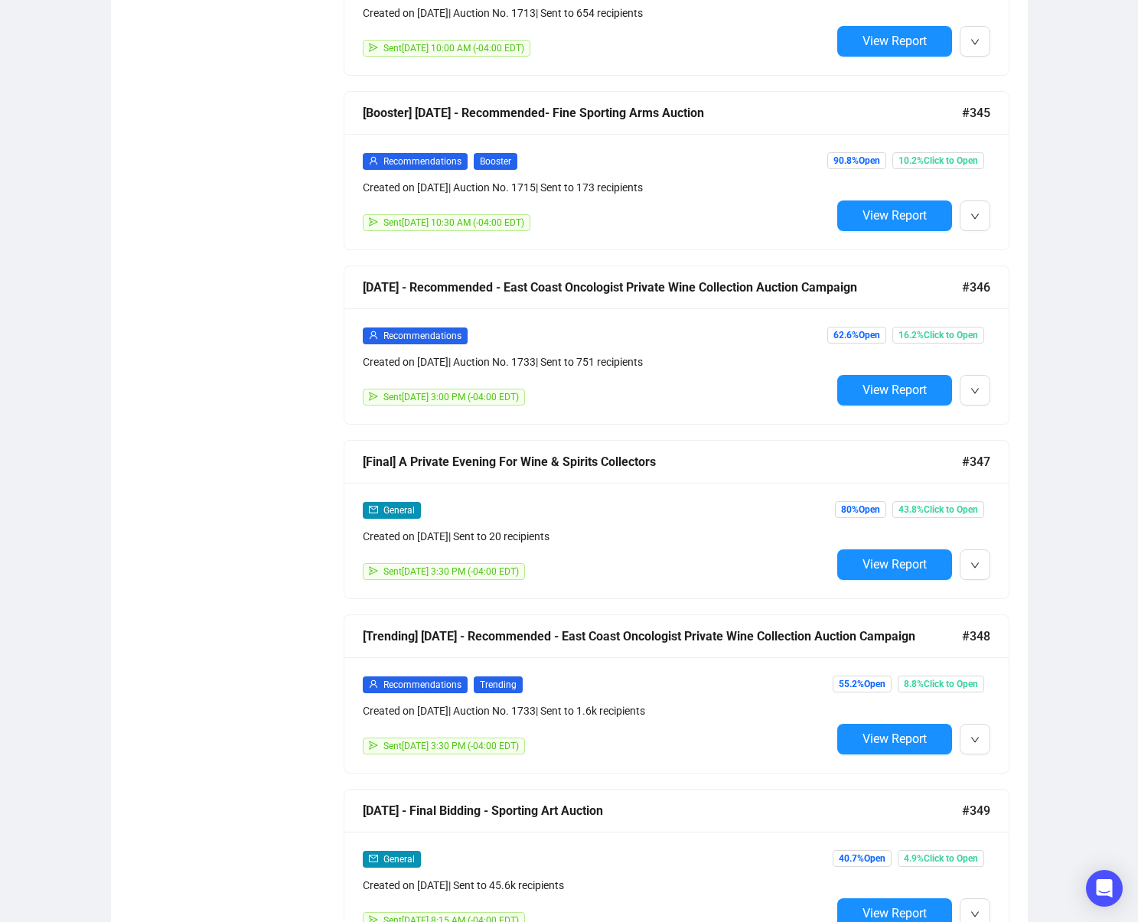
scroll to position [10310, 0]
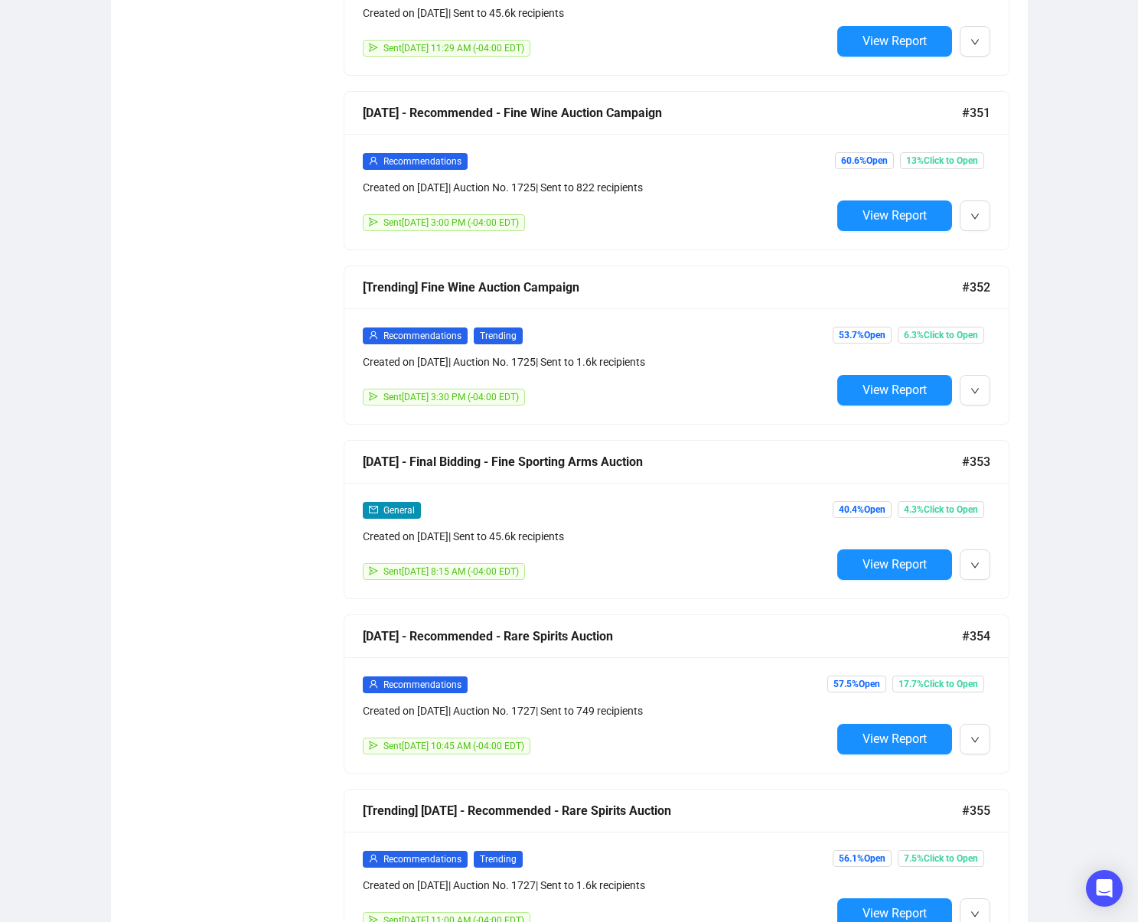
click at [877, 567] on span "View Report" at bounding box center [895, 564] width 64 height 15
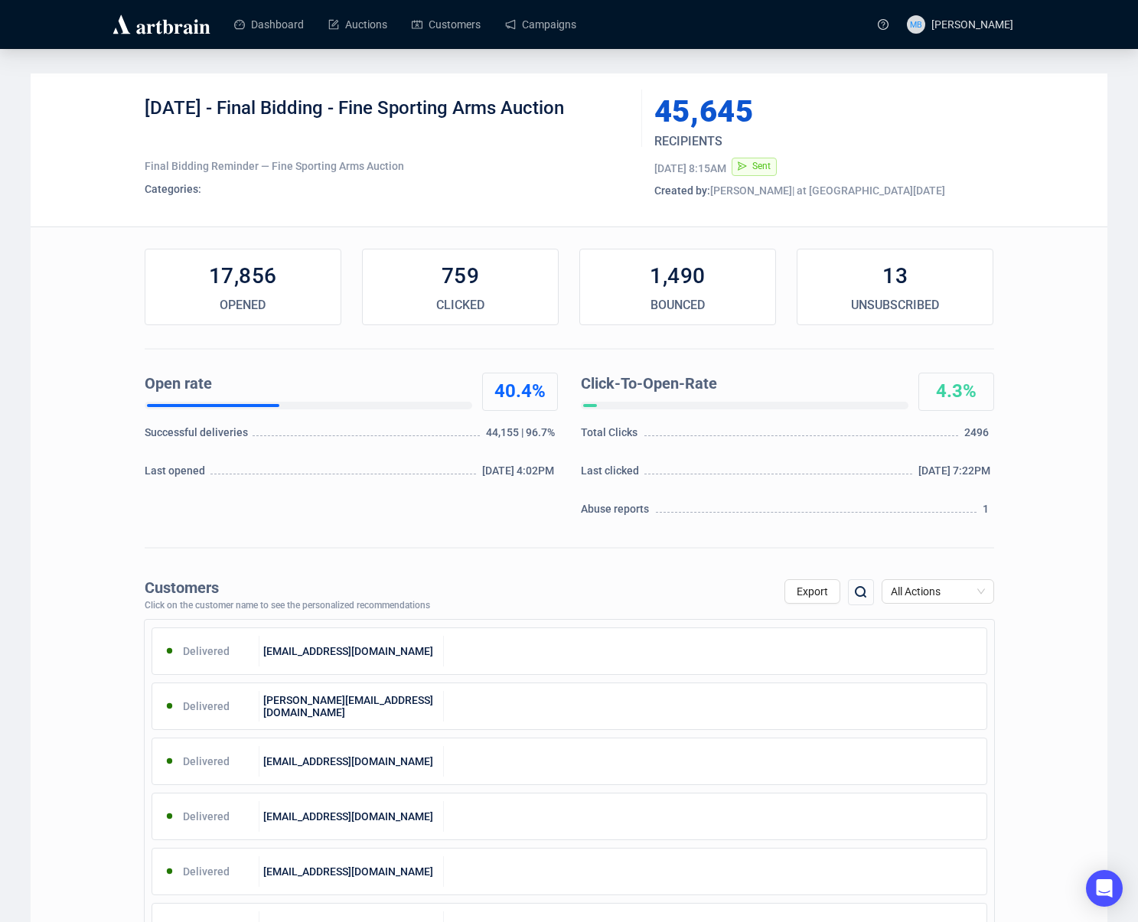
drag, startPoint x: 226, startPoint y: 109, endPoint x: 586, endPoint y: 106, distance: 360.5
click at [586, 106] on div "5-30-25 - Final Bidding - Fine Sporting Arms Auction" at bounding box center [388, 119] width 486 height 46
copy div "Final Bidding - Fine Sporting Arms Auction"
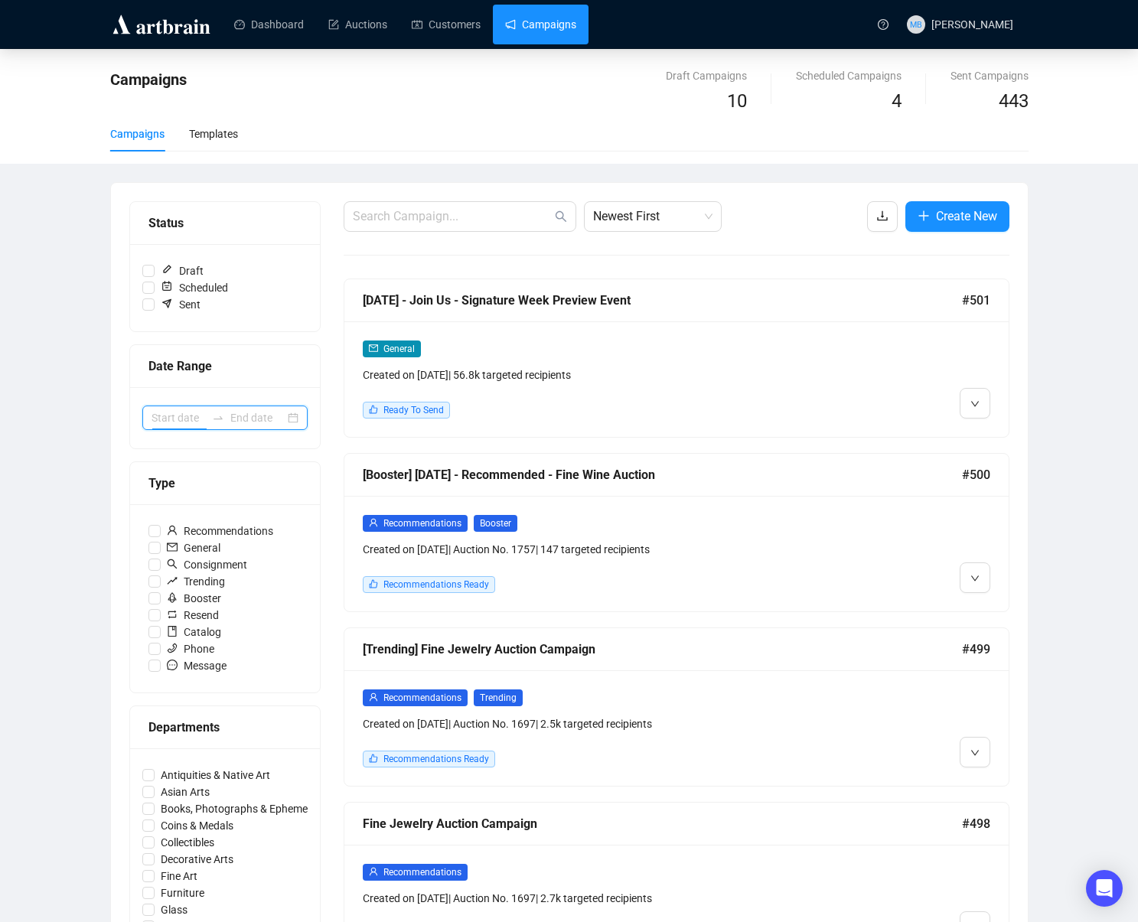
drag, startPoint x: 182, startPoint y: 409, endPoint x: 162, endPoint y: 399, distance: 22.3
click at [182, 407] on div at bounding box center [224, 418] width 165 height 24
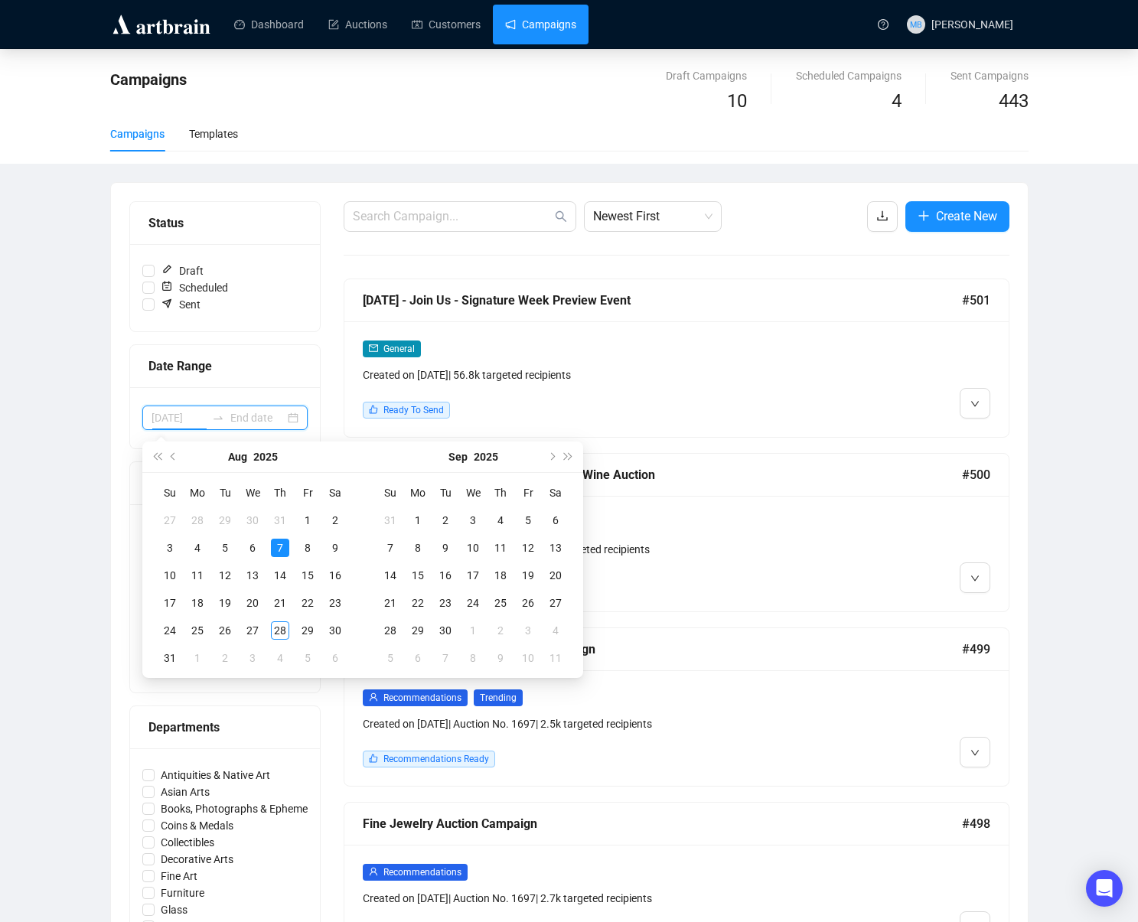
type input "[DATE]"
click at [175, 460] on button "Previous month (PageUp)" at bounding box center [173, 457] width 17 height 31
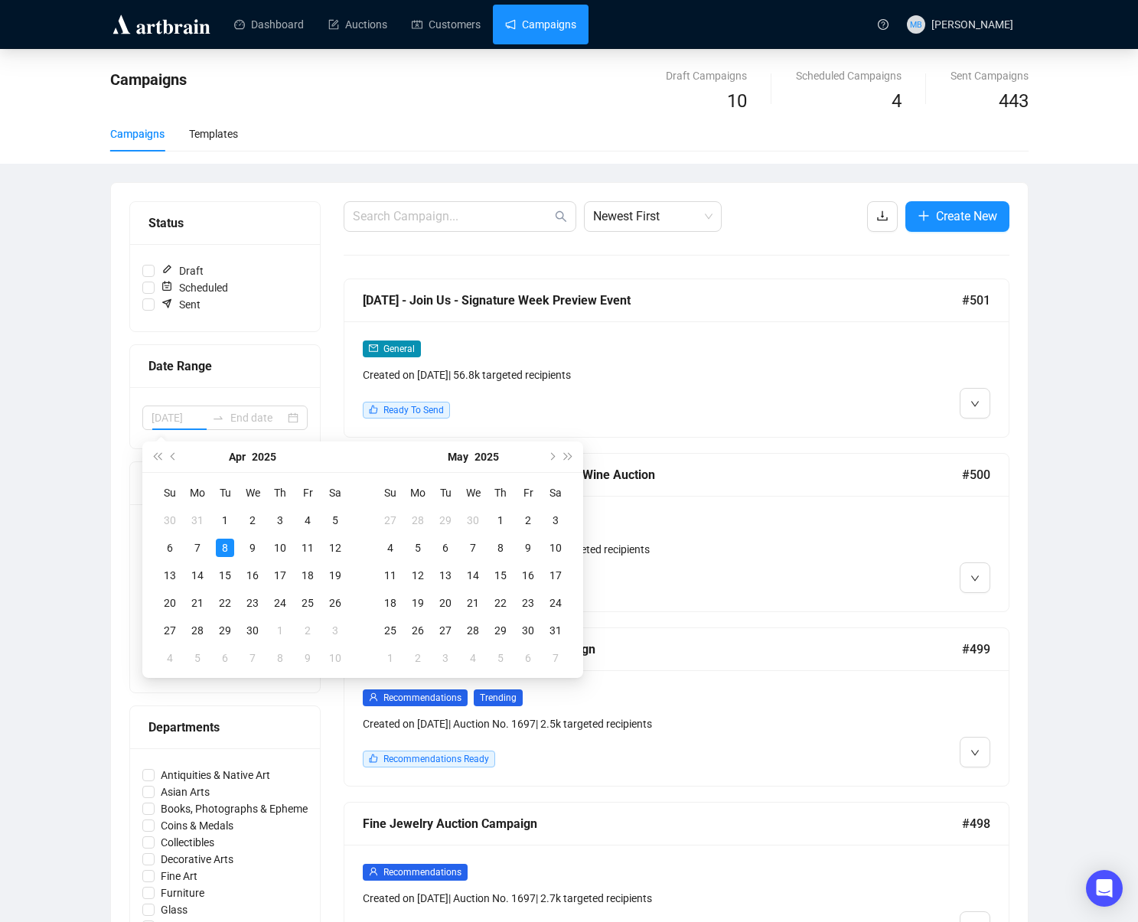
type input "2025-04-30"
drag, startPoint x: 253, startPoint y: 634, endPoint x: 408, endPoint y: 650, distance: 155.5
click at [256, 634] on div "30" at bounding box center [252, 631] width 18 height 18
type input "2025-05-03"
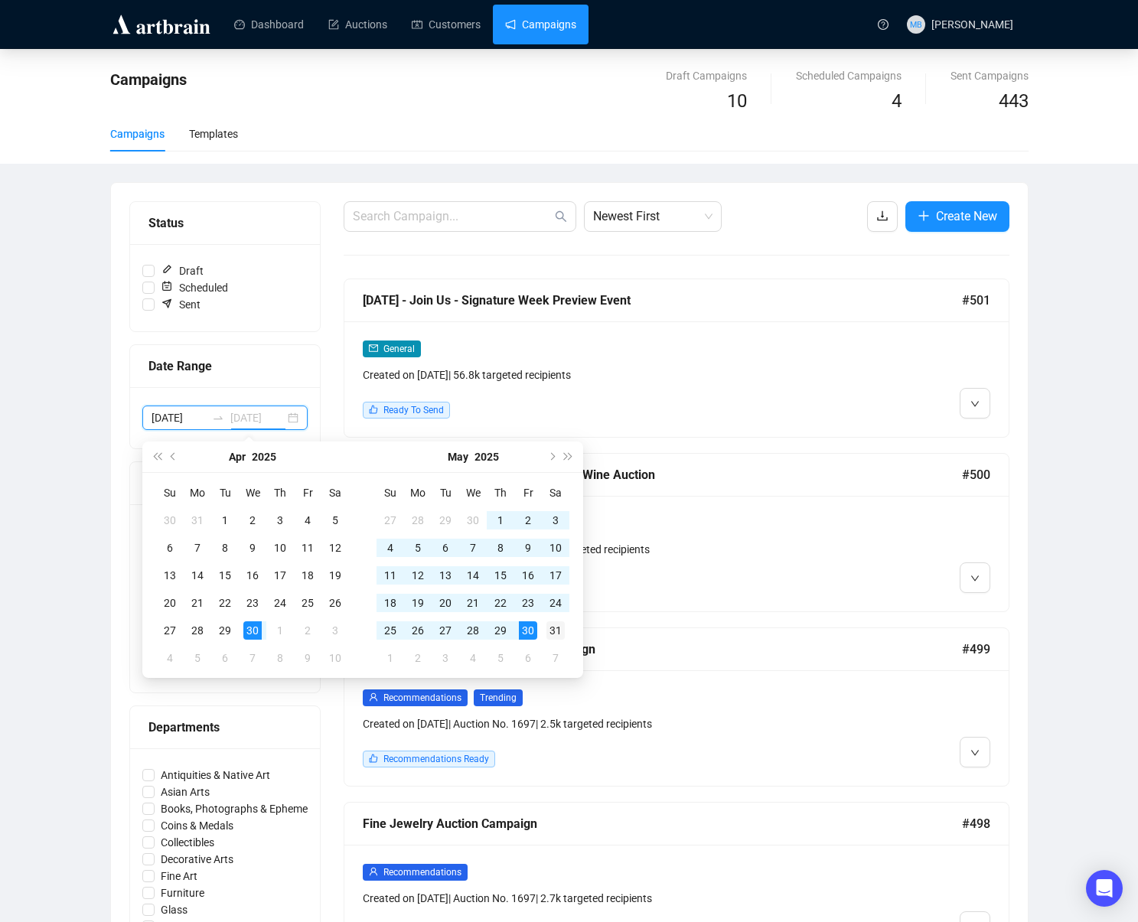
type input "2025-05-31"
click at [555, 633] on div "31" at bounding box center [556, 631] width 18 height 18
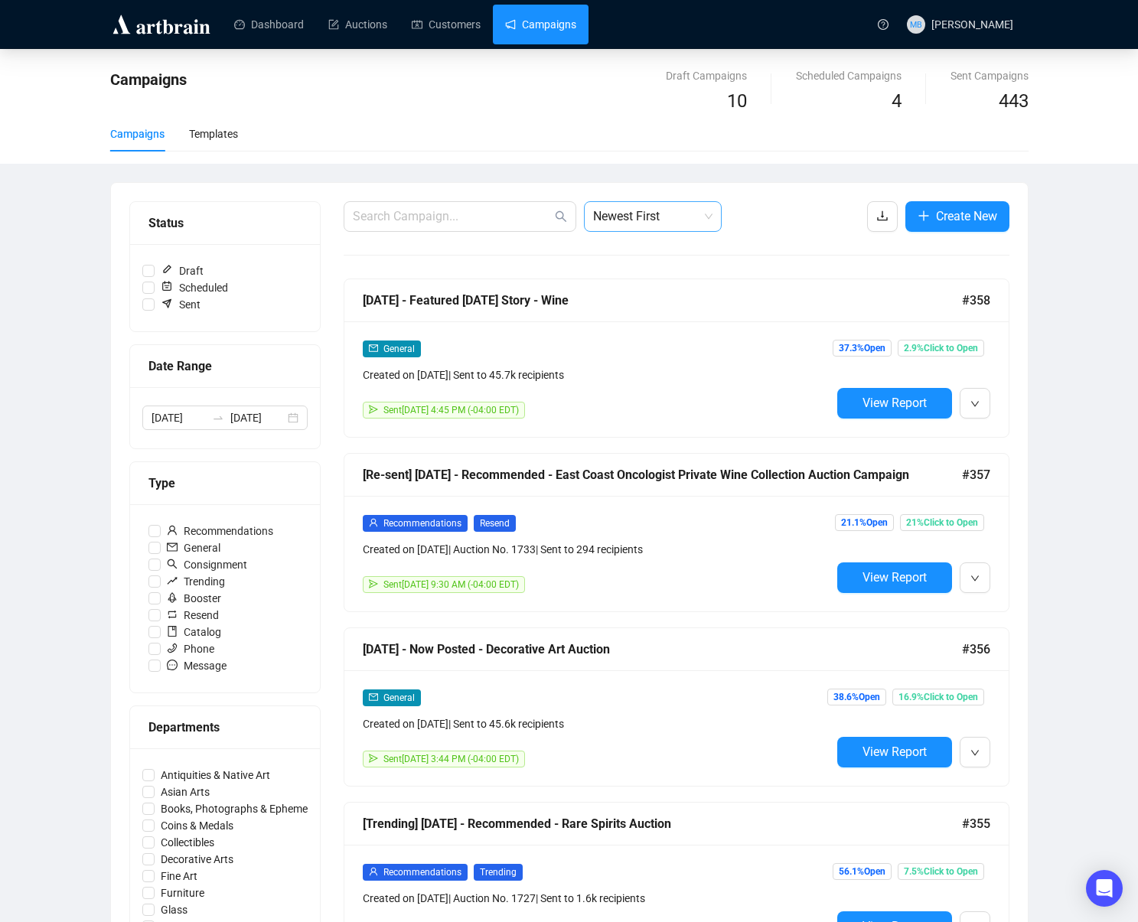
click at [658, 205] on span "Newest First" at bounding box center [652, 216] width 119 height 29
click at [651, 276] on div "Oldest First" at bounding box center [652, 274] width 113 height 17
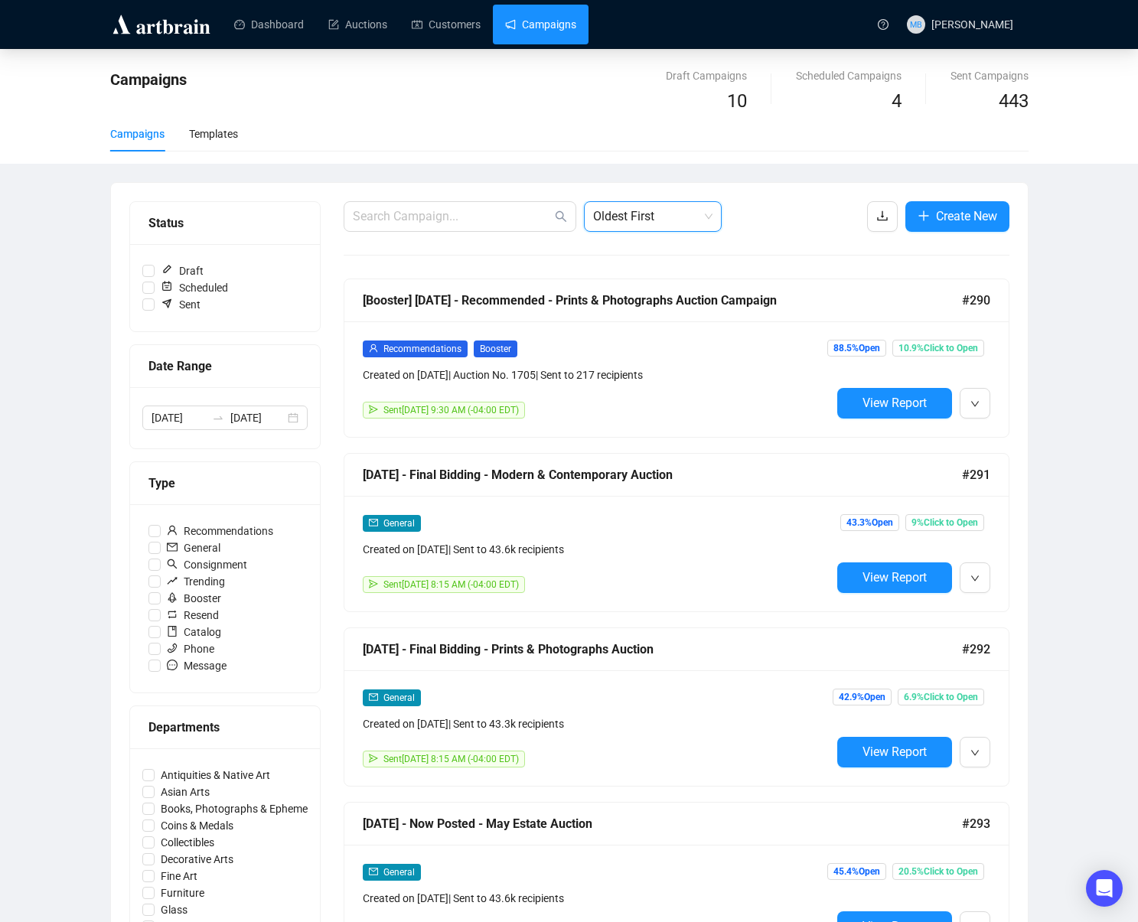
click at [1119, 284] on div "Campaigns Draft Campaigns 10 Scheduled Campaigns 4 Sent Campaigns 443 Campaigns…" at bounding box center [569, 891] width 1138 height 1685
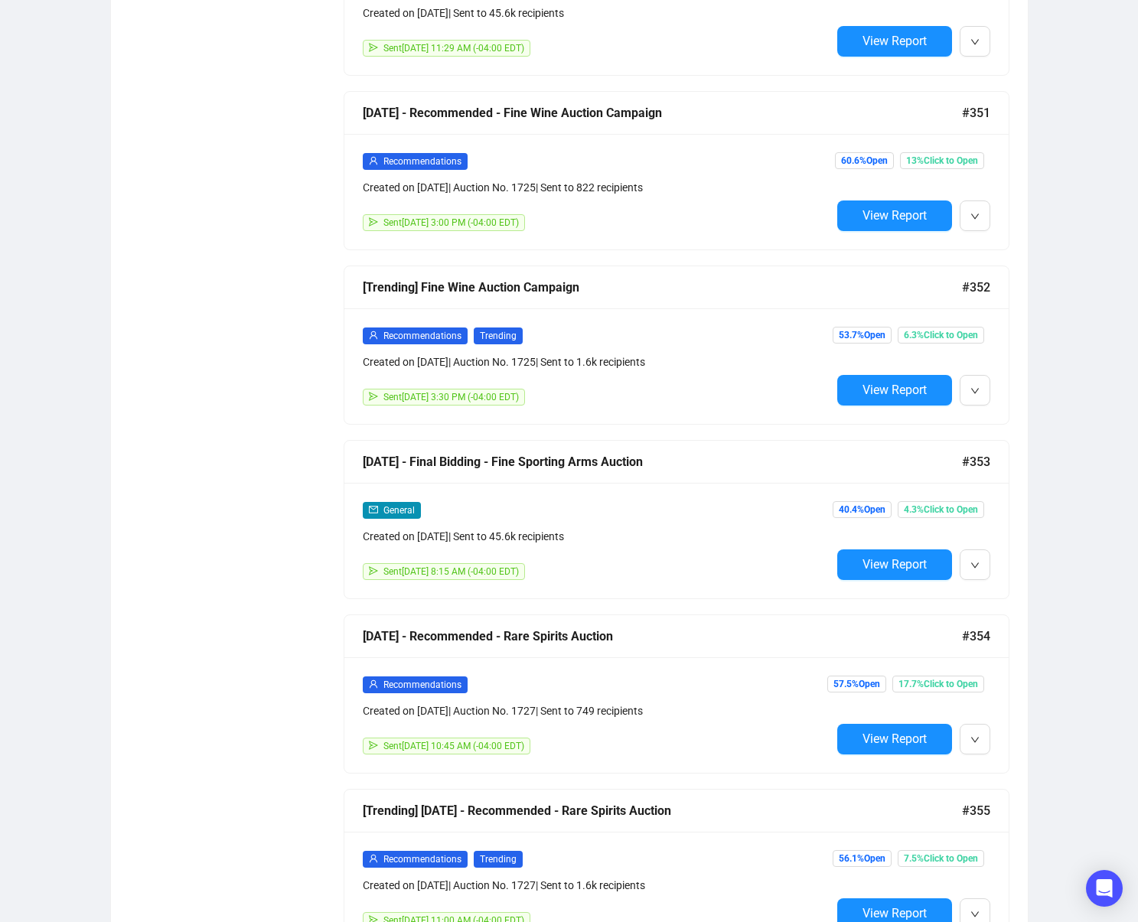
scroll to position [13, 0]
